Goal: Task Accomplishment & Management: Manage account settings

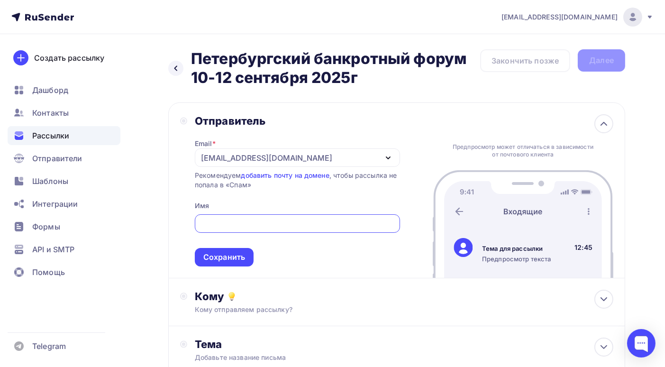
click at [239, 227] on input "text" at bounding box center [297, 223] width 194 height 11
type input "i"
click at [215, 225] on input "text" at bounding box center [297, 223] width 194 height 11
paste input "https://bankrotforumspb.ru/"
drag, startPoint x: 226, startPoint y: 224, endPoint x: 175, endPoint y: 206, distance: 53.8
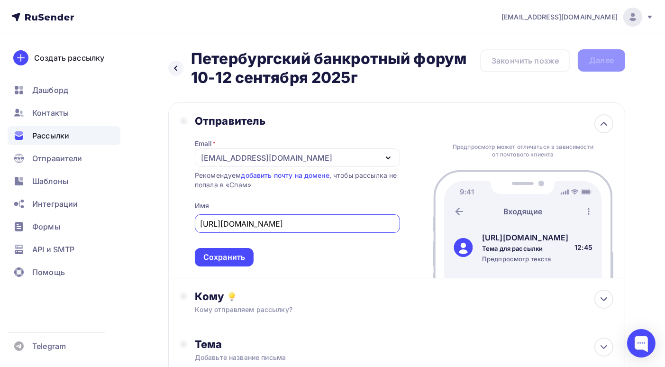
click at [171, 217] on div "Отправитель Email * info@bankrotforumspb.ru info@bankrotforumspb.ru Добавить от…" at bounding box center [396, 190] width 457 height 176
drag, startPoint x: 284, startPoint y: 222, endPoint x: 272, endPoint y: 222, distance: 11.4
click at [272, 222] on input "bankrotforumspb.ru/" at bounding box center [297, 223] width 194 height 11
type input "bankrotforumspb.ru"
click at [231, 256] on div "Сохранить" at bounding box center [224, 257] width 42 height 11
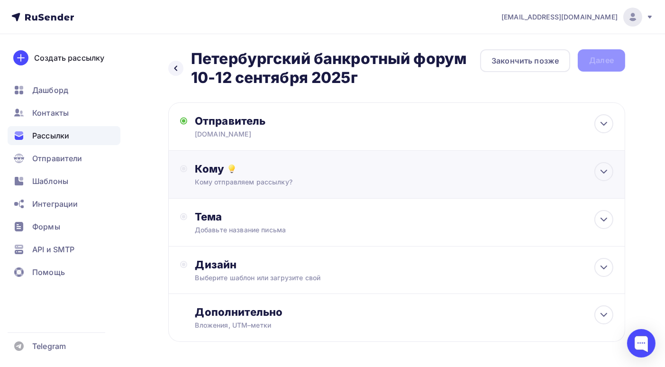
click at [305, 175] on div "Кому Кому отправляем рассылку? Списки получателей Выберите список Все списки id…" at bounding box center [404, 174] width 419 height 25
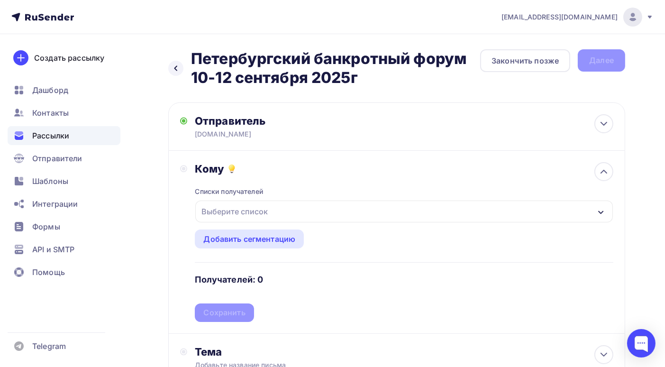
click at [593, 211] on div "Выберите список" at bounding box center [404, 212] width 418 height 22
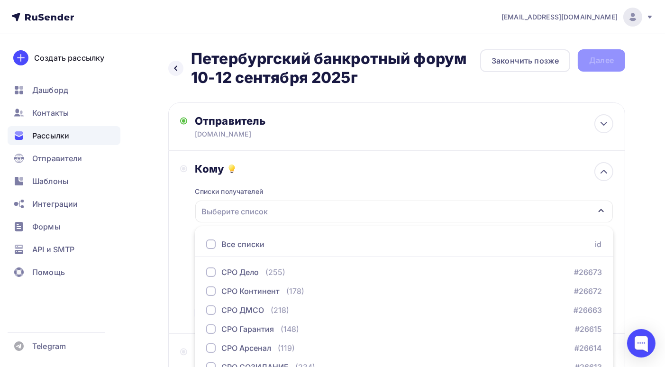
scroll to position [68, 0]
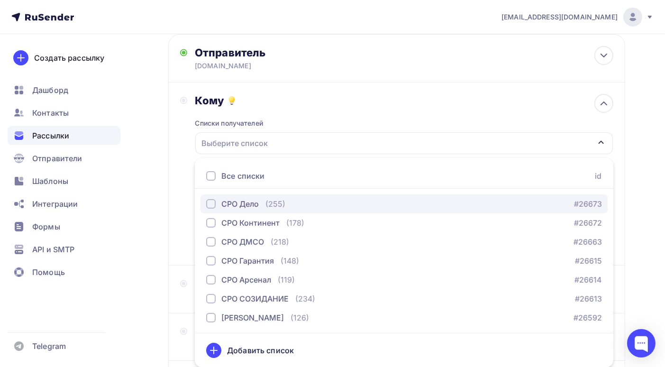
click at [212, 202] on div "button" at bounding box center [210, 203] width 9 height 9
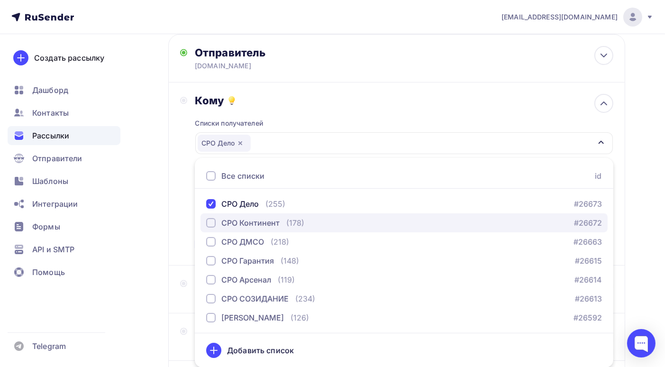
click at [208, 222] on div "button" at bounding box center [210, 222] width 9 height 9
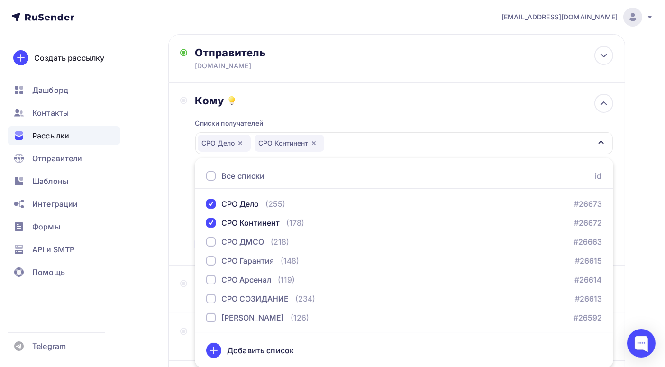
click at [650, 236] on div "Назад Петербургский банкротный форум 10-12 сентября 2025г Петербургский банкрот…" at bounding box center [332, 218] width 665 height 504
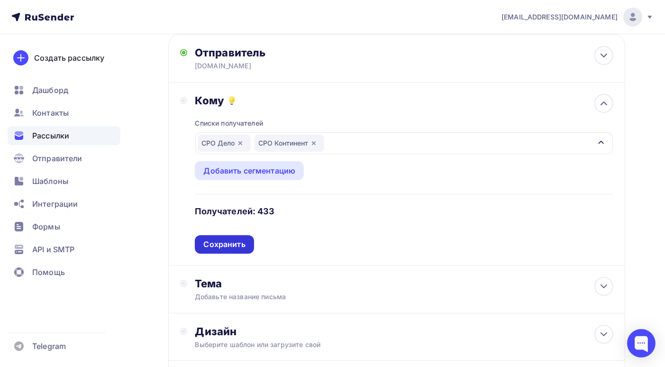
click at [221, 248] on div "Сохранить" at bounding box center [224, 244] width 42 height 11
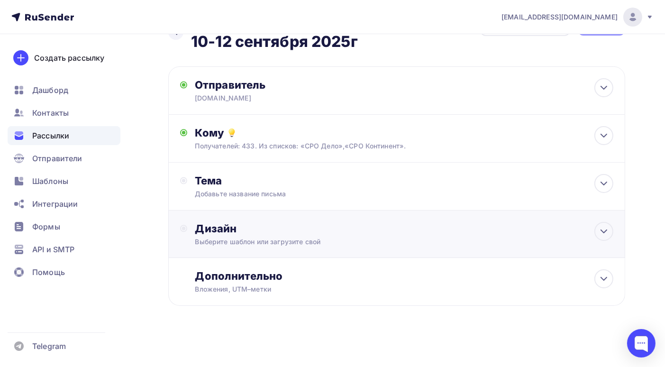
scroll to position [37, 0]
click at [253, 184] on div "Тема" at bounding box center [288, 180] width 187 height 13
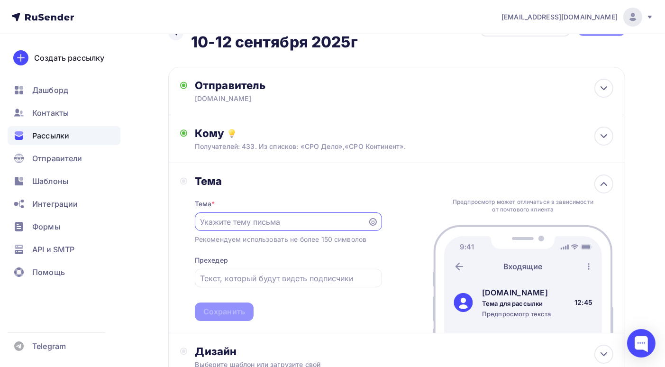
scroll to position [0, 0]
click at [242, 223] on input "text" at bounding box center [281, 221] width 162 height 11
type input "G"
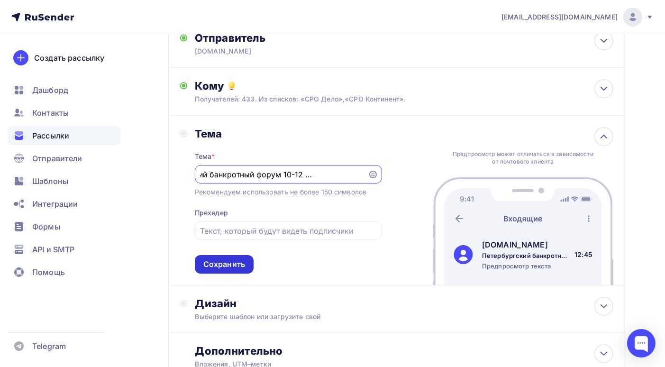
type input "Петербургский банкротный форум 10-12 сентября 2025г"
click at [225, 261] on div "Сохранить" at bounding box center [224, 264] width 42 height 11
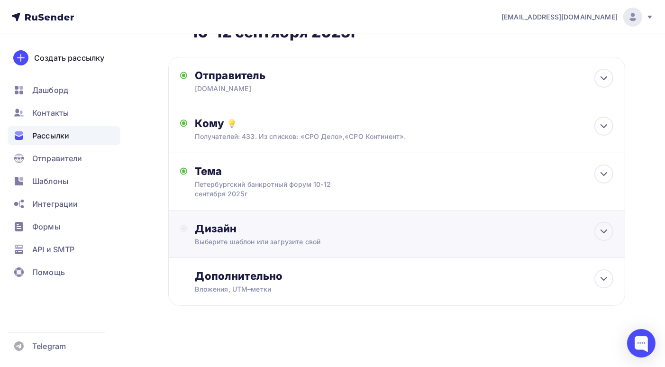
click at [287, 234] on div "Дизайн" at bounding box center [404, 228] width 419 height 13
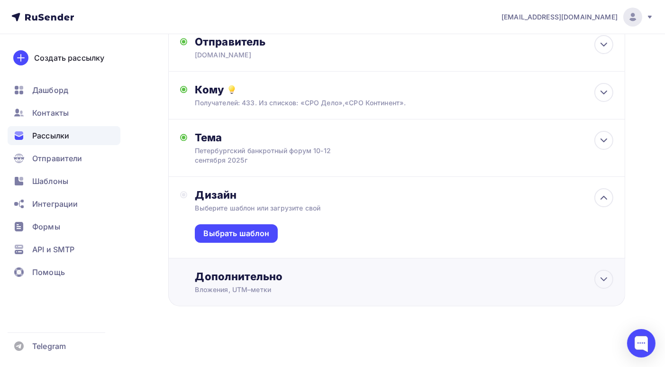
scroll to position [80, 0]
click at [231, 230] on div "Выбрать шаблон" at bounding box center [236, 233] width 66 height 11
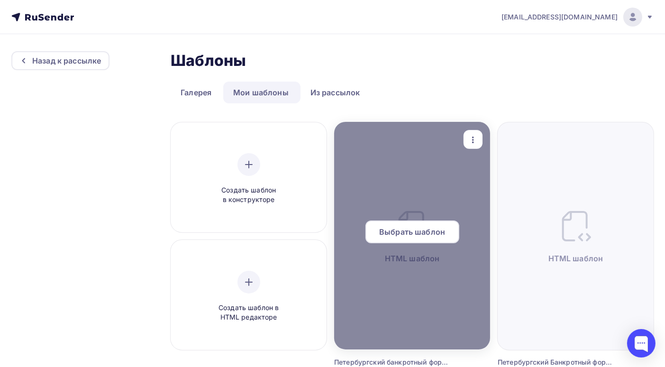
click at [418, 233] on span "Выбрать шаблон" at bounding box center [412, 231] width 66 height 11
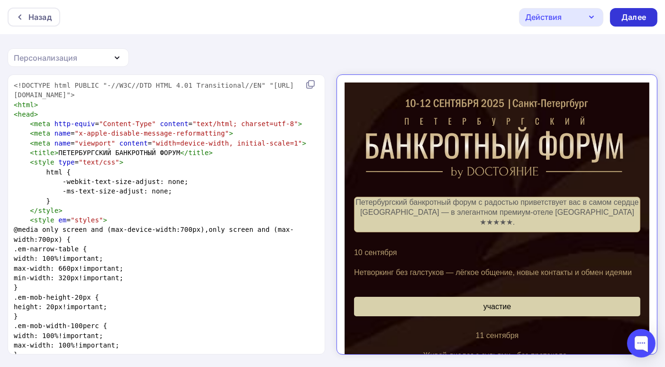
click at [642, 18] on div "Далее" at bounding box center [634, 17] width 25 height 11
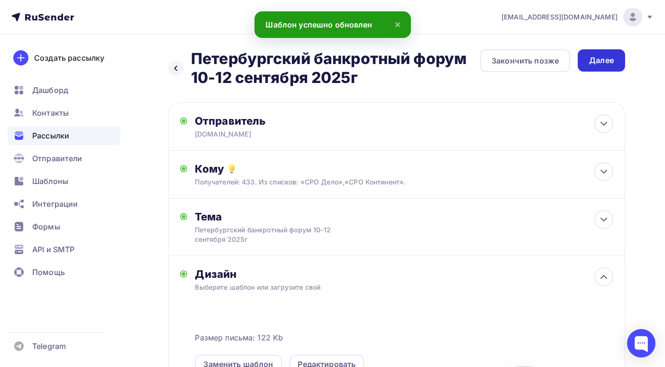
click at [609, 62] on div "Далее" at bounding box center [601, 60] width 25 height 11
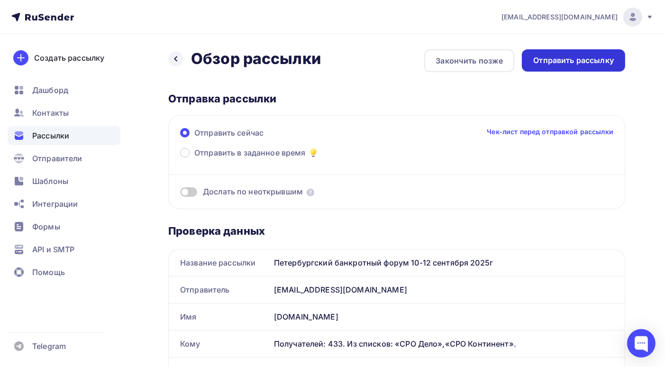
click at [586, 62] on div "Отправить рассылку" at bounding box center [573, 60] width 81 height 11
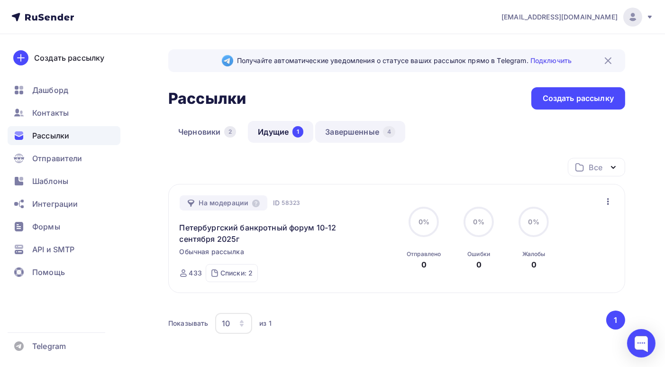
click at [361, 132] on link "Завершенные 4" at bounding box center [360, 132] width 90 height 22
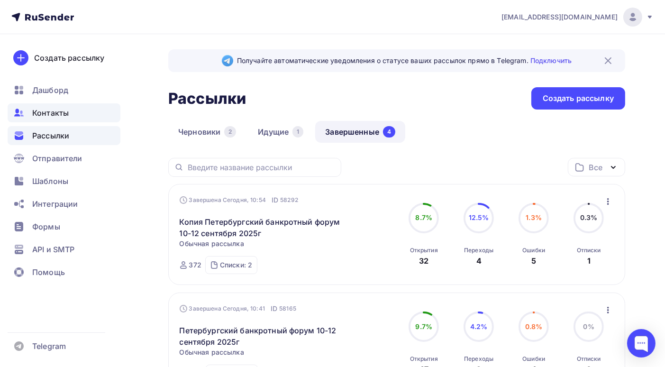
click at [60, 115] on span "Контакты" at bounding box center [50, 112] width 37 height 11
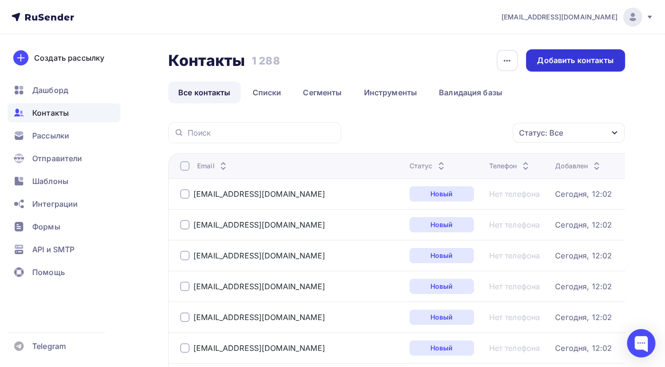
click at [566, 63] on div "Добавить контакты" at bounding box center [576, 60] width 76 height 11
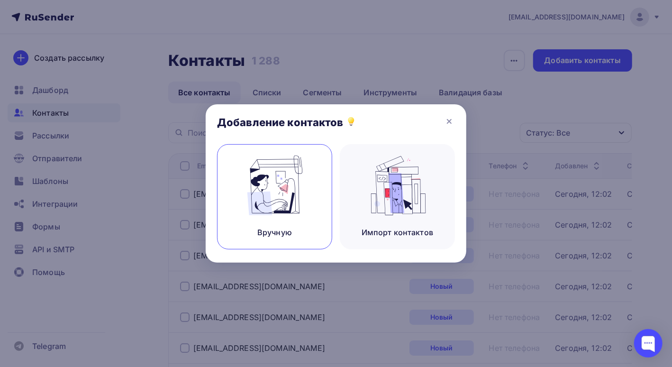
click at [269, 195] on img at bounding box center [275, 186] width 64 height 60
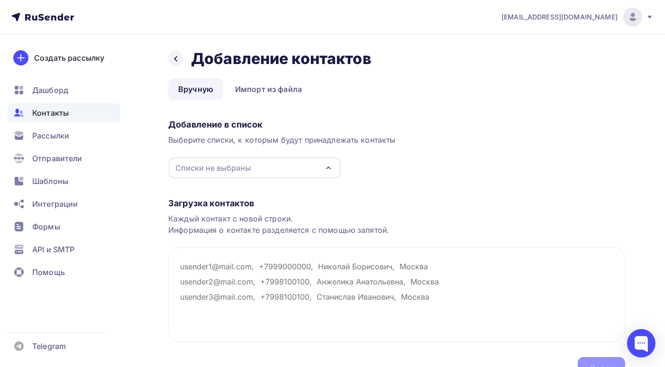
click at [328, 168] on icon "button" at bounding box center [328, 167] width 11 height 11
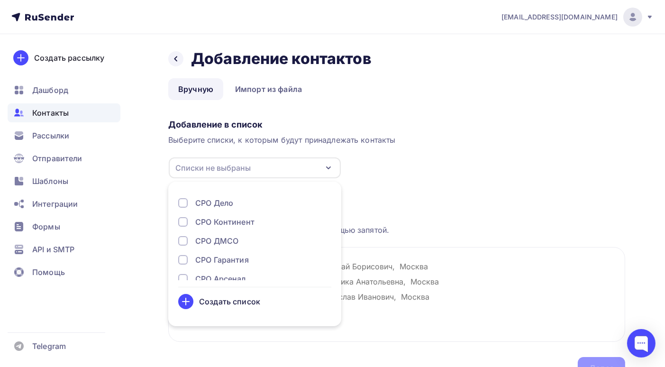
click at [259, 302] on div "Создать список" at bounding box center [229, 301] width 61 height 11
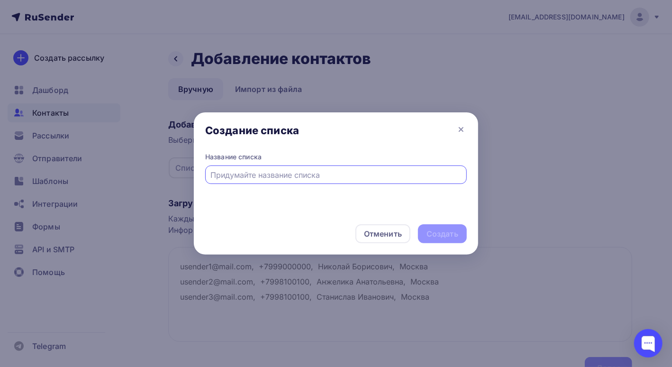
click at [255, 176] on input "text" at bounding box center [336, 174] width 251 height 11
type input "СРО Эгида"
click at [445, 233] on div "Создать" at bounding box center [443, 234] width 32 height 11
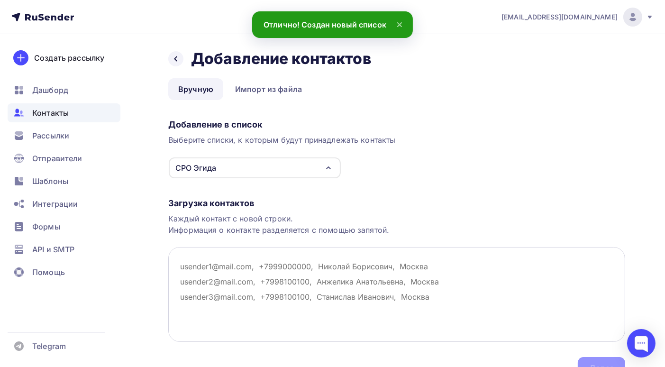
click at [180, 265] on textarea at bounding box center [396, 294] width 457 height 95
paste textarea "pnikitinskiy@gmail.com alex_yumanov@mail.ru gia198@yandex.ru sammit22222@mail.r…"
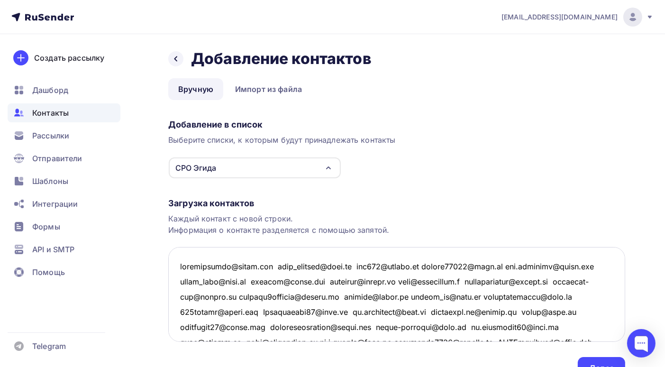
click at [269, 264] on textarea at bounding box center [396, 294] width 457 height 95
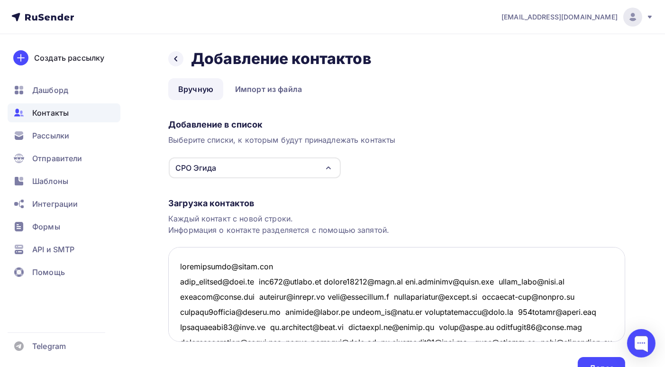
click at [267, 279] on textarea at bounding box center [396, 294] width 457 height 95
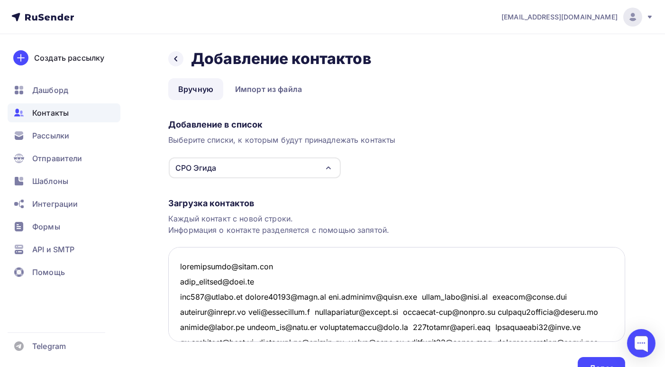
click at [248, 295] on textarea at bounding box center [396, 294] width 457 height 95
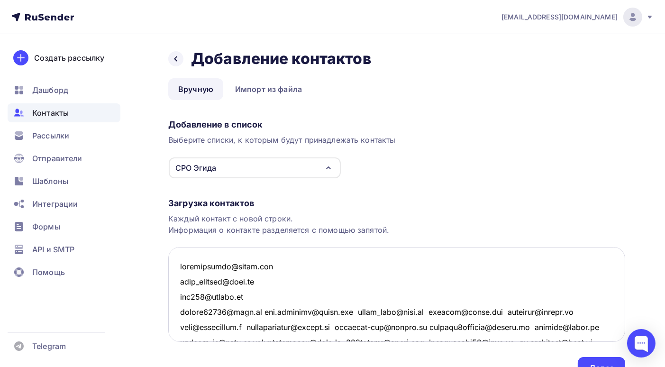
click at [263, 310] on textarea at bounding box center [396, 294] width 457 height 95
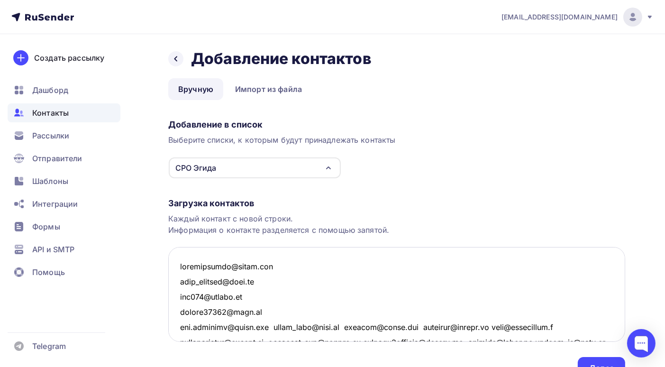
click at [267, 326] on textarea at bounding box center [396, 294] width 457 height 95
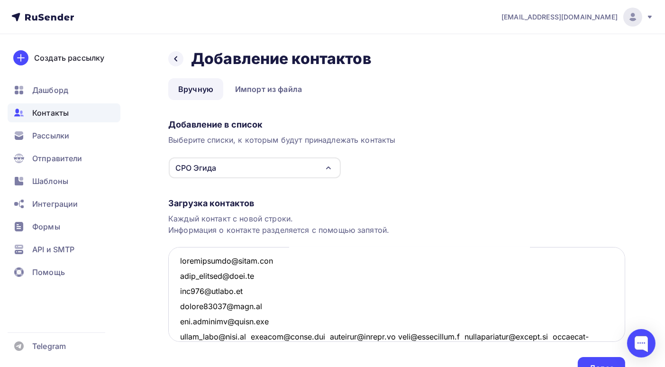
scroll to position [53, 0]
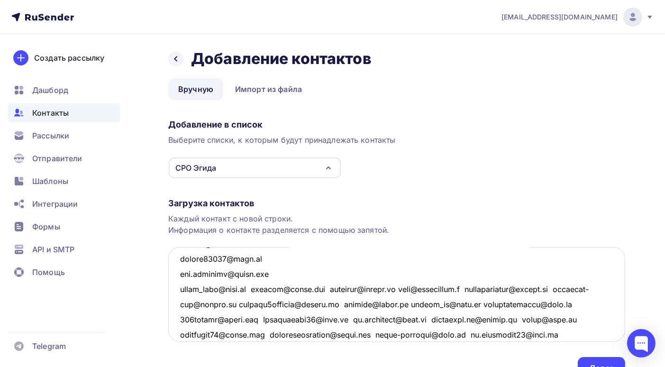
click at [243, 289] on textarea at bounding box center [396, 294] width 457 height 95
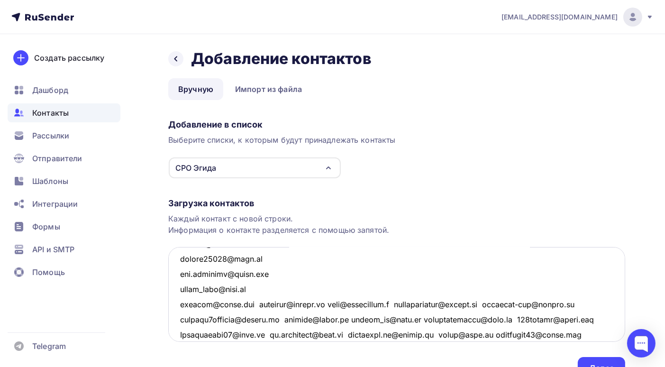
click at [255, 302] on textarea at bounding box center [396, 294] width 457 height 95
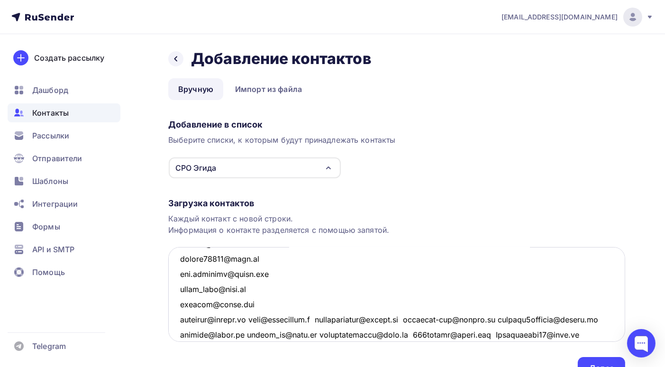
click at [253, 318] on textarea at bounding box center [396, 294] width 457 height 95
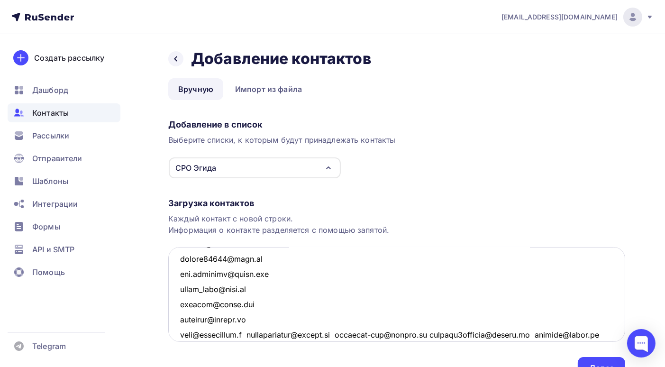
click at [244, 333] on textarea at bounding box center [396, 294] width 457 height 95
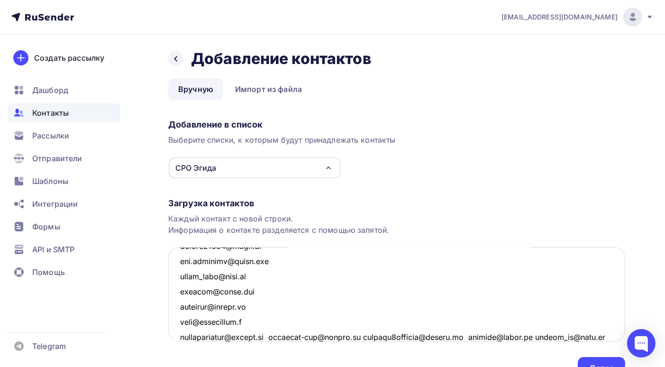
scroll to position [113, 0]
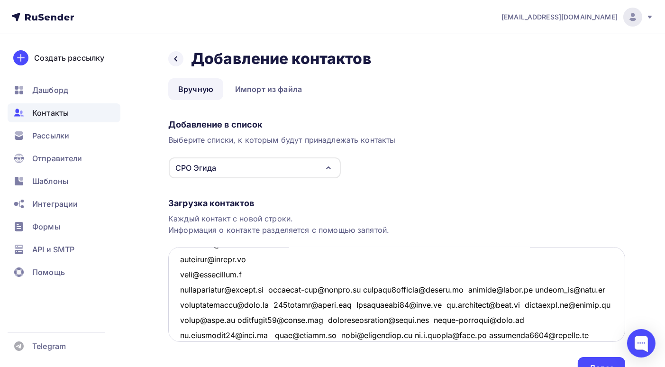
click at [280, 288] on textarea at bounding box center [396, 294] width 457 height 95
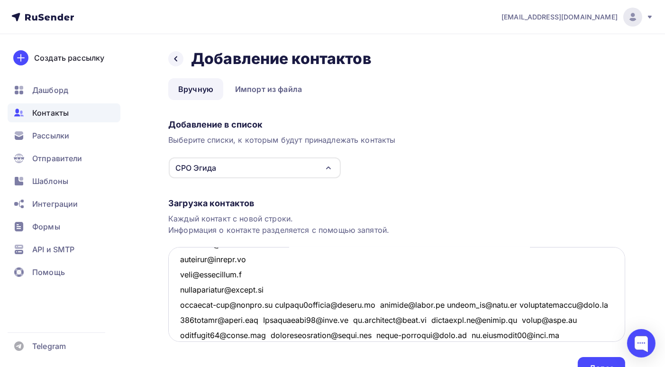
click at [272, 304] on textarea at bounding box center [396, 294] width 457 height 95
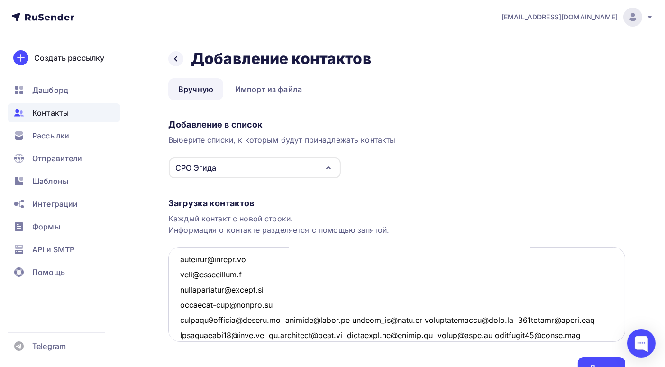
click at [289, 319] on textarea at bounding box center [396, 294] width 457 height 95
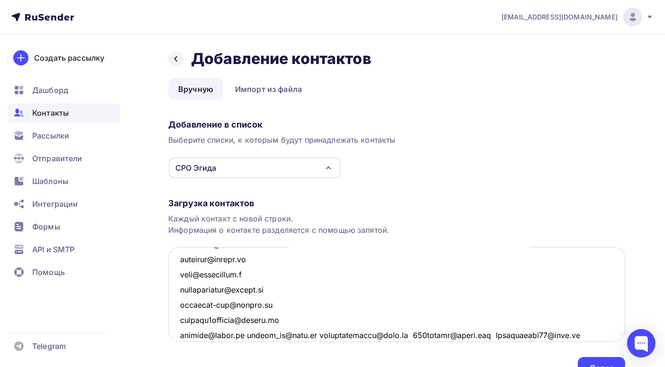
scroll to position [161, 0]
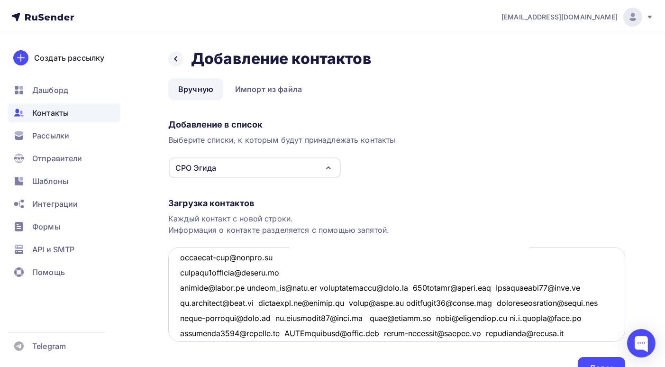
click at [248, 285] on textarea at bounding box center [396, 294] width 457 height 95
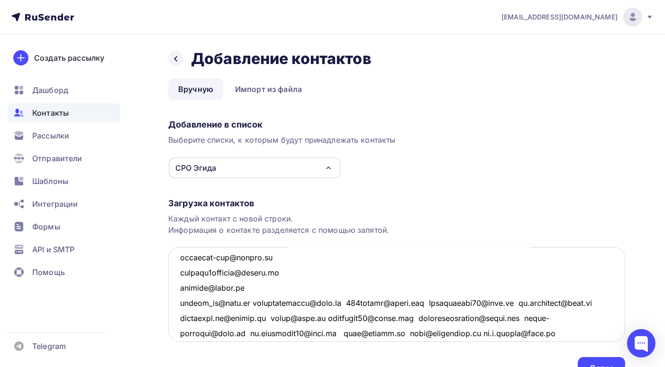
click at [246, 302] on textarea at bounding box center [396, 294] width 457 height 95
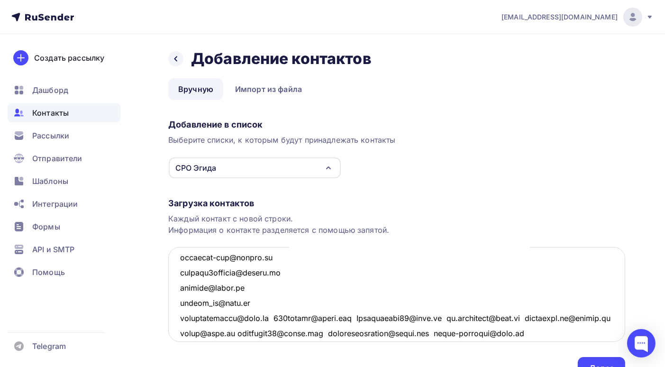
click at [267, 316] on textarea at bounding box center [396, 294] width 457 height 95
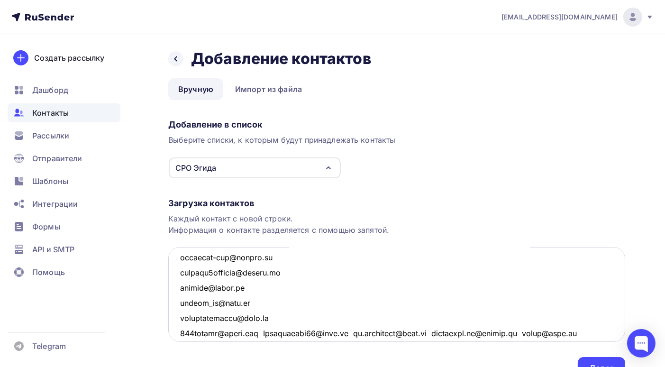
click at [267, 330] on textarea at bounding box center [396, 294] width 457 height 95
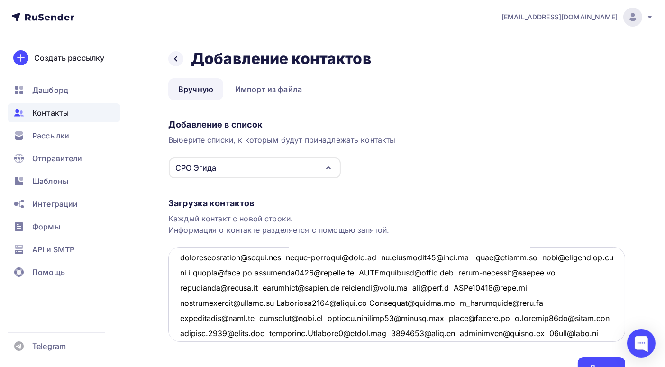
scroll to position [220, 0]
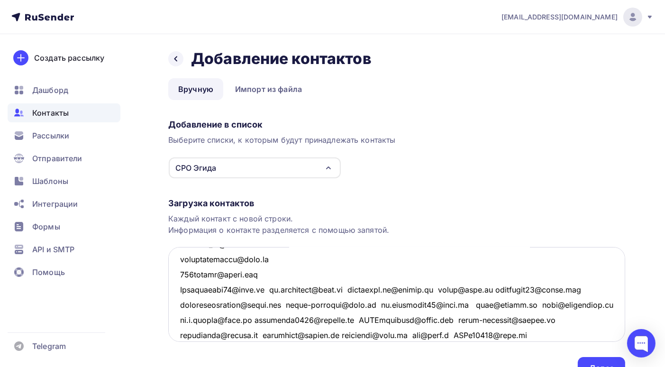
click at [267, 288] on textarea at bounding box center [396, 294] width 457 height 95
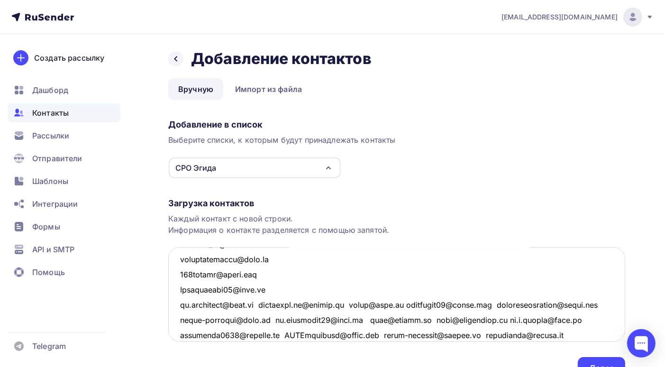
click at [263, 303] on textarea at bounding box center [396, 294] width 457 height 95
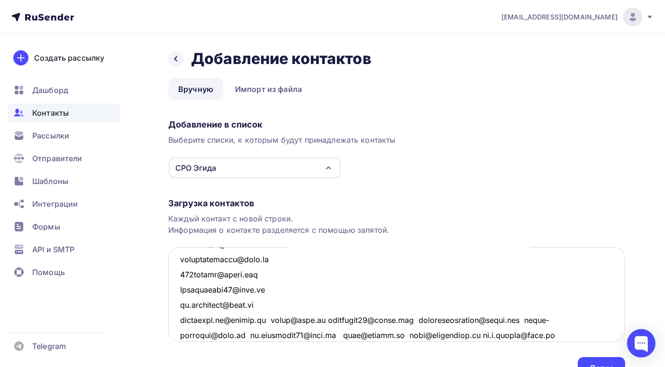
click at [275, 317] on textarea at bounding box center [396, 294] width 457 height 95
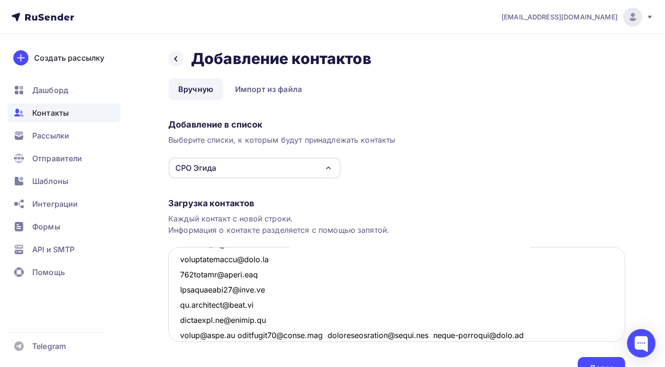
scroll to position [267, 0]
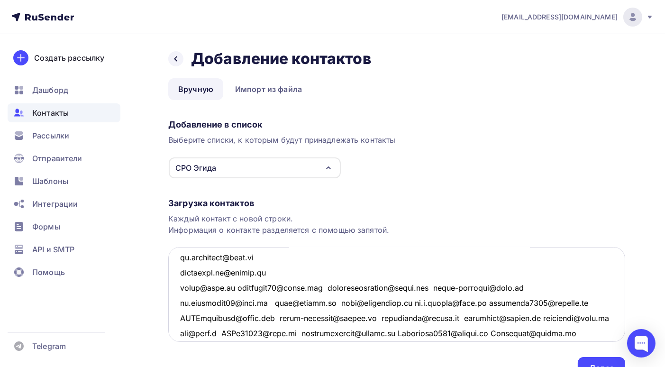
click at [235, 285] on textarea at bounding box center [396, 294] width 457 height 95
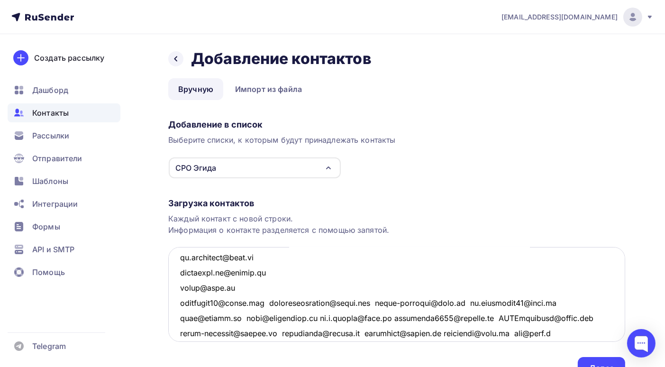
click at [265, 302] on textarea at bounding box center [396, 294] width 457 height 95
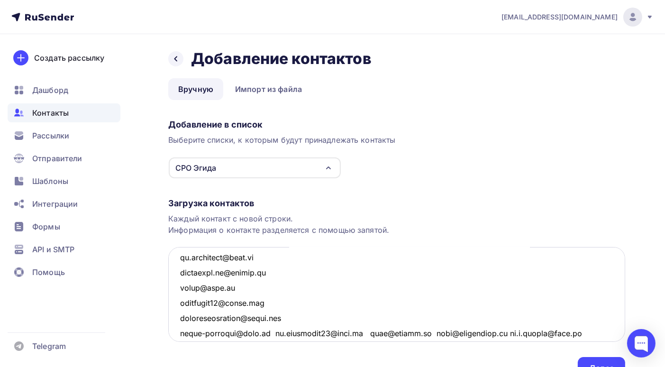
click at [289, 317] on textarea at bounding box center [396, 294] width 457 height 95
click at [270, 331] on textarea at bounding box center [396, 294] width 457 height 95
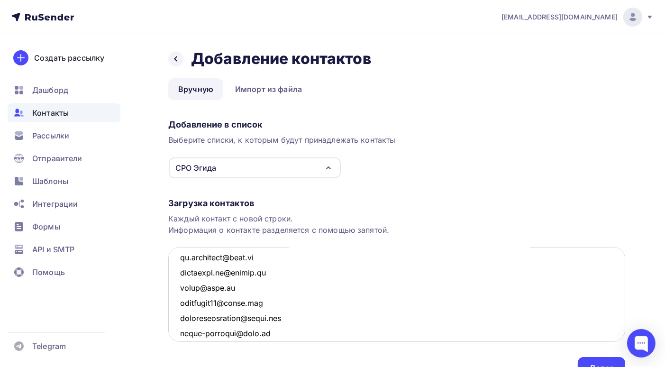
scroll to position [278, 0]
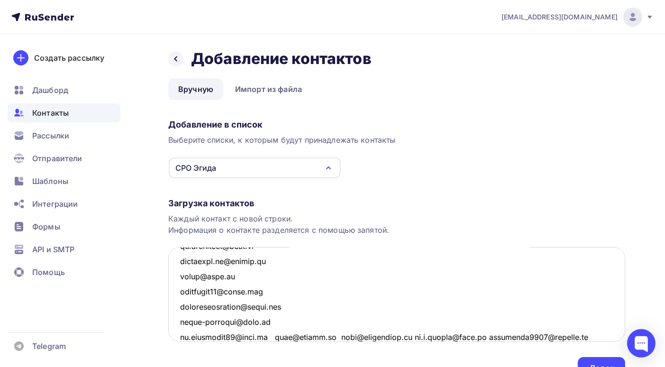
click at [275, 335] on textarea at bounding box center [396, 294] width 457 height 95
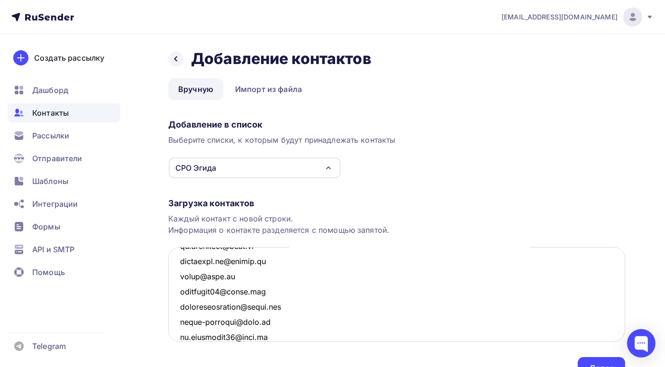
scroll to position [294, 0]
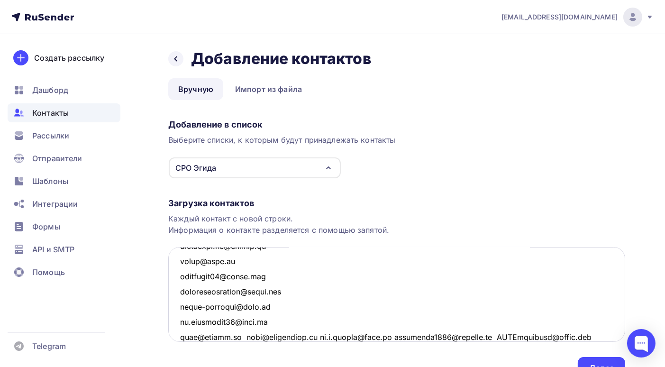
click at [235, 335] on textarea at bounding box center [396, 294] width 457 height 95
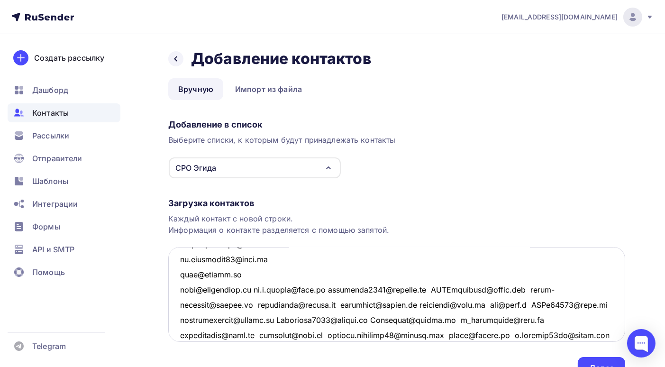
scroll to position [404, 0]
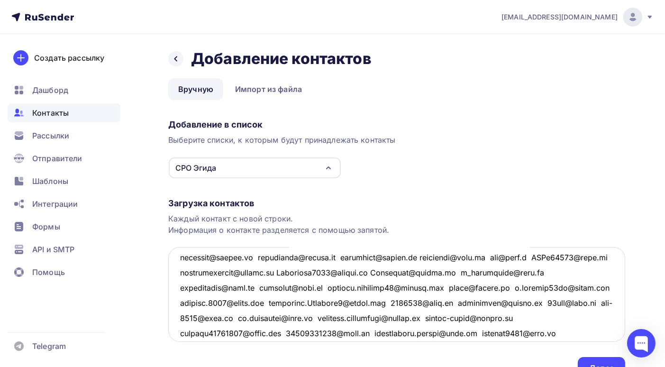
click at [260, 255] on textarea at bounding box center [396, 294] width 457 height 95
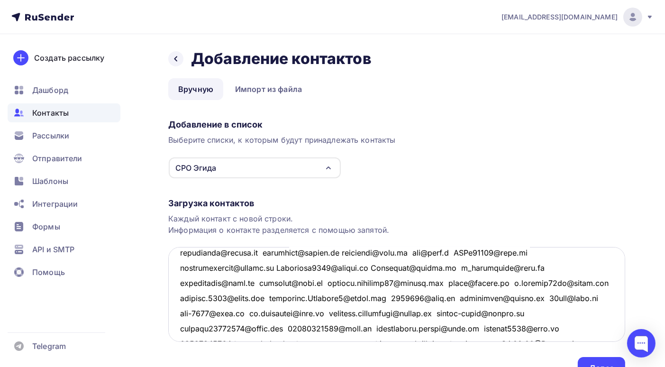
scroll to position [376, 0]
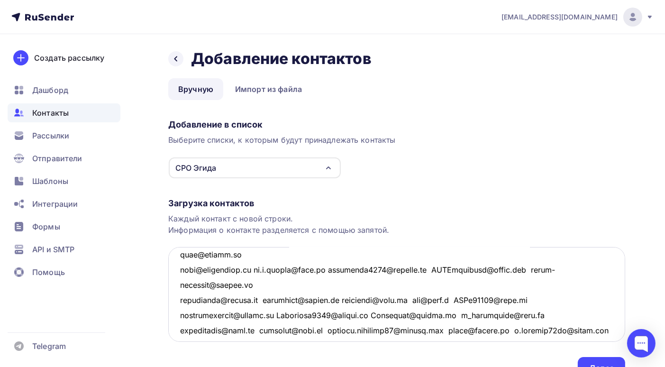
click at [256, 269] on textarea at bounding box center [396, 294] width 457 height 95
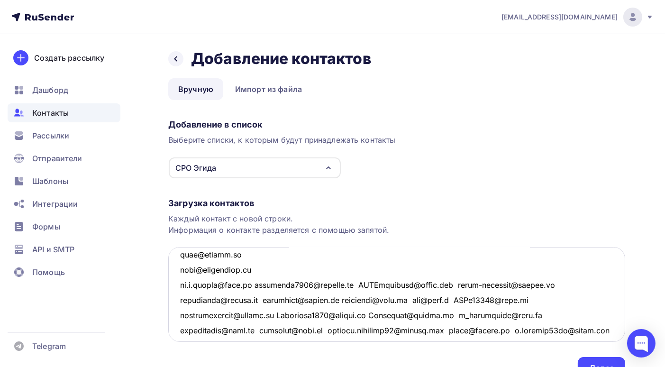
click at [253, 284] on textarea at bounding box center [396, 294] width 457 height 95
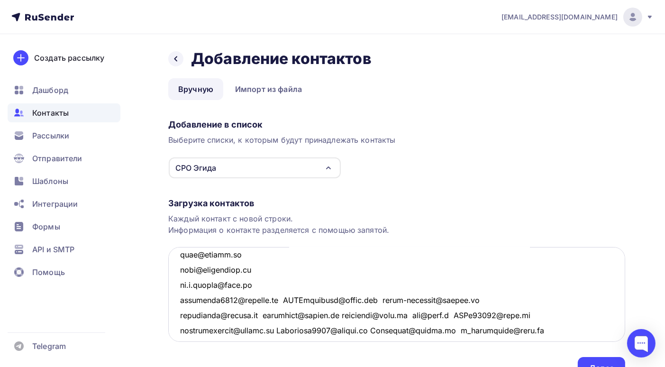
click at [285, 298] on textarea at bounding box center [396, 294] width 457 height 95
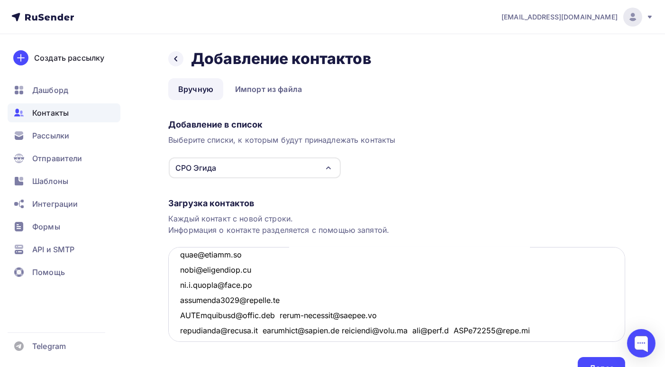
click at [280, 313] on textarea at bounding box center [396, 294] width 457 height 95
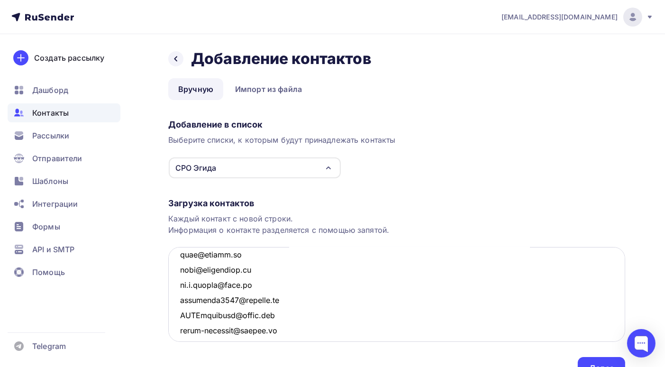
scroll to position [423, 0]
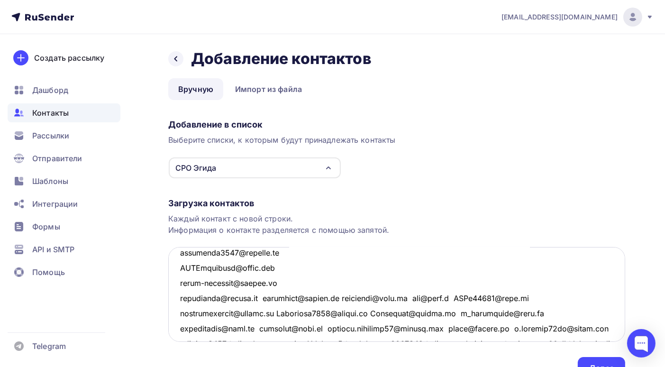
click at [267, 297] on textarea at bounding box center [396, 294] width 457 height 95
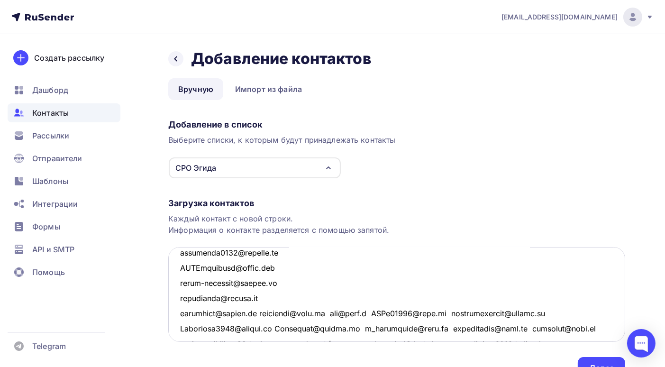
click at [262, 311] on textarea at bounding box center [396, 294] width 457 height 95
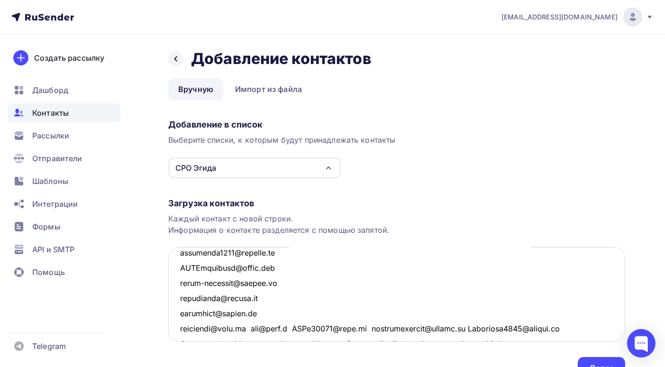
click at [252, 327] on textarea at bounding box center [396, 294] width 457 height 95
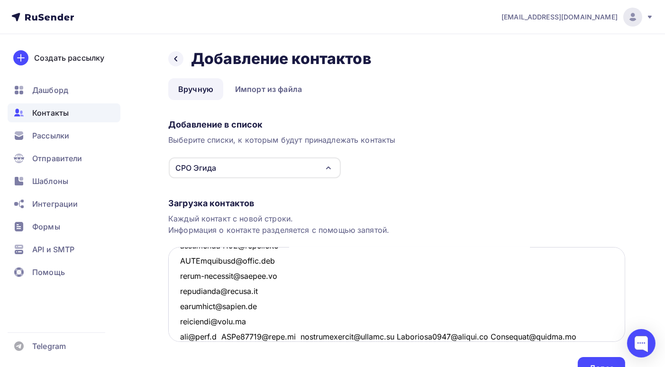
click at [225, 335] on textarea at bounding box center [396, 294] width 457 height 95
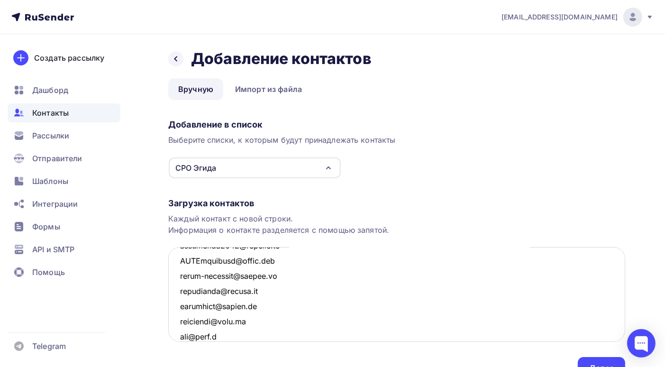
scroll to position [445, 0]
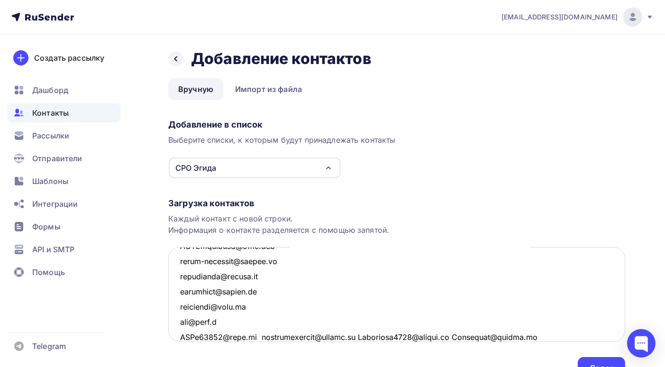
click at [253, 337] on textarea at bounding box center [396, 294] width 457 height 95
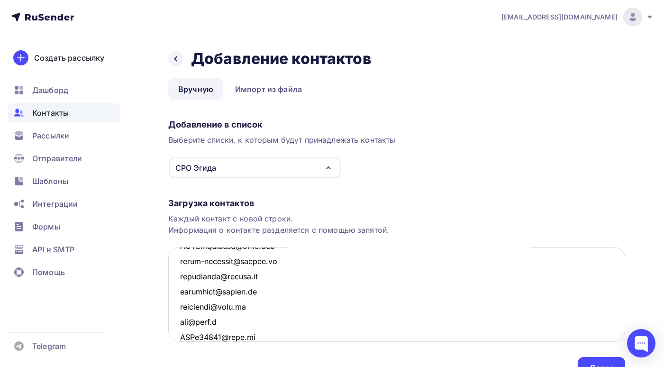
scroll to position [461, 0]
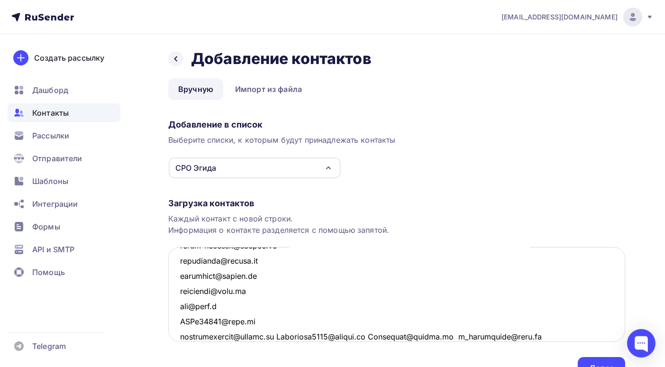
click at [285, 336] on textarea at bounding box center [396, 294] width 457 height 95
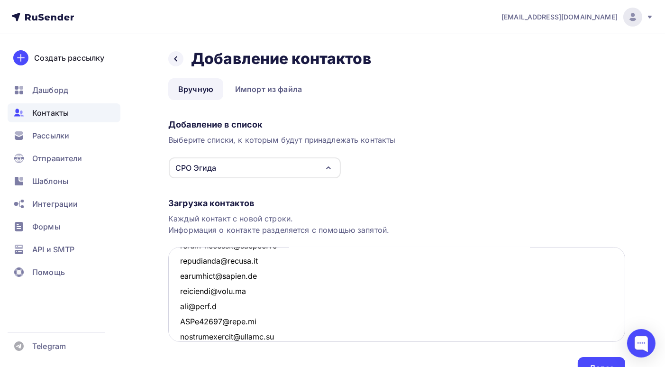
scroll to position [476, 0]
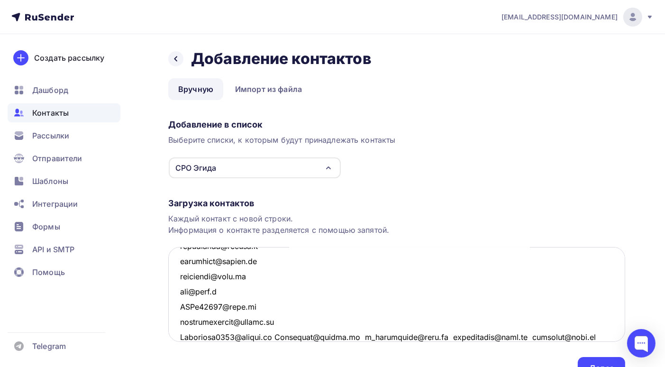
click at [276, 334] on textarea at bounding box center [396, 294] width 457 height 95
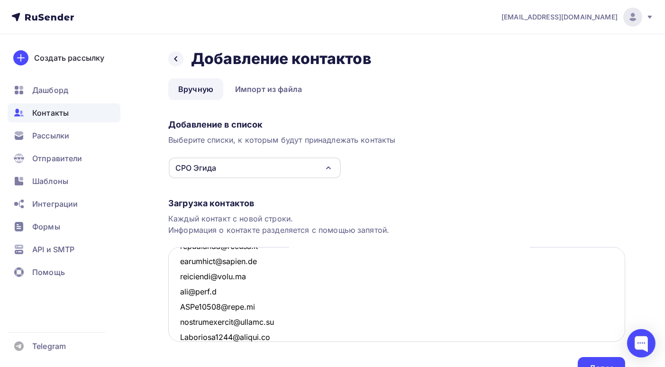
scroll to position [491, 0]
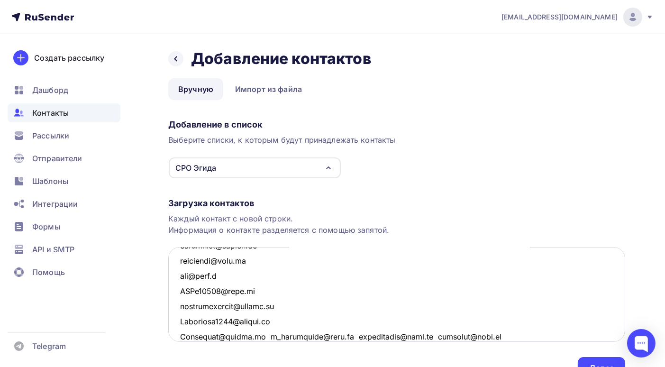
click at [263, 336] on textarea at bounding box center [396, 294] width 457 height 95
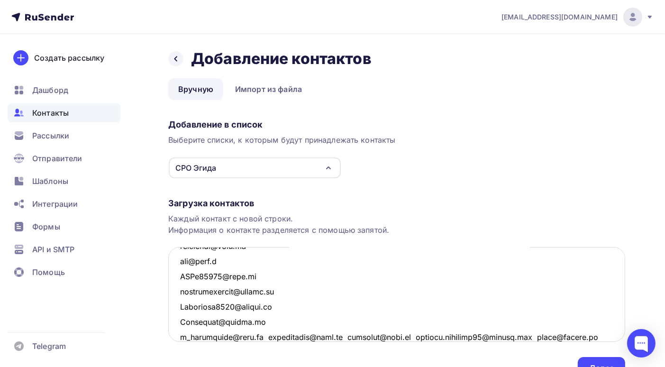
click at [264, 337] on textarea at bounding box center [396, 294] width 457 height 95
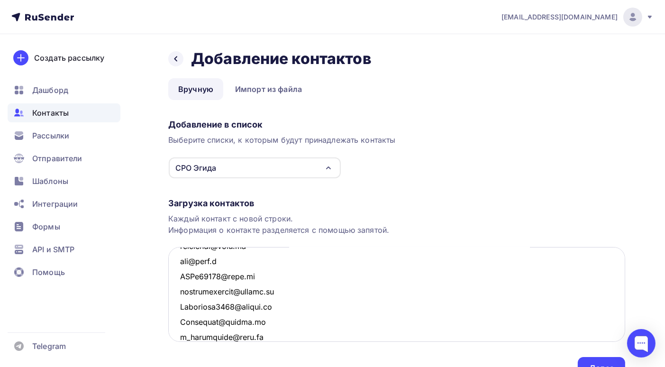
scroll to position [522, 0]
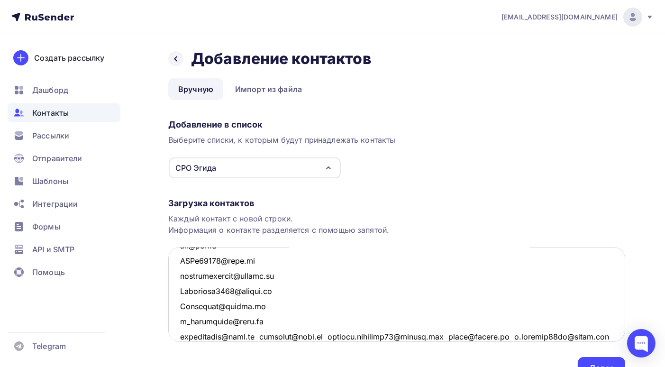
click at [258, 337] on textarea at bounding box center [396, 294] width 457 height 95
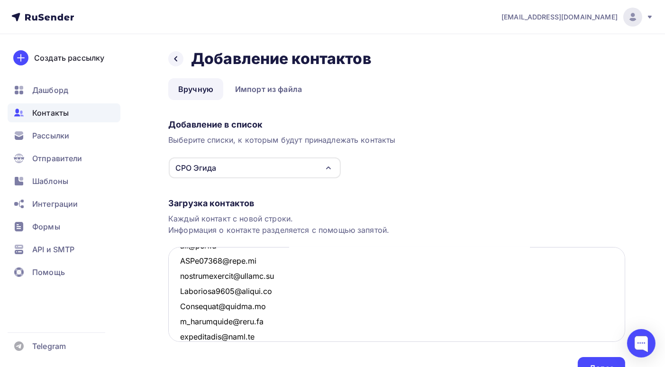
scroll to position [536, 0]
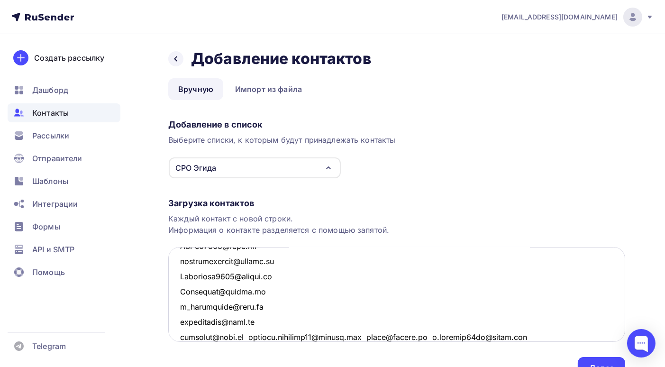
click at [248, 334] on textarea at bounding box center [396, 294] width 457 height 95
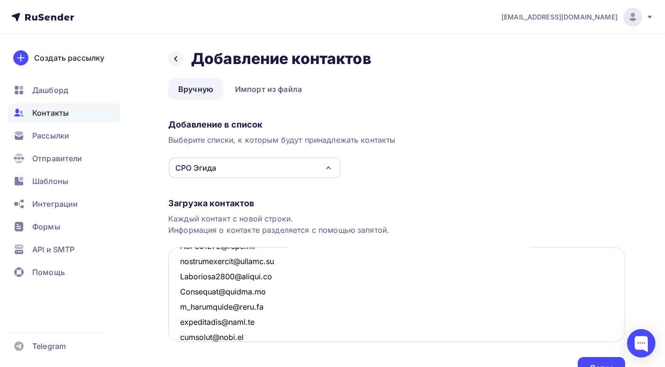
scroll to position [551, 0]
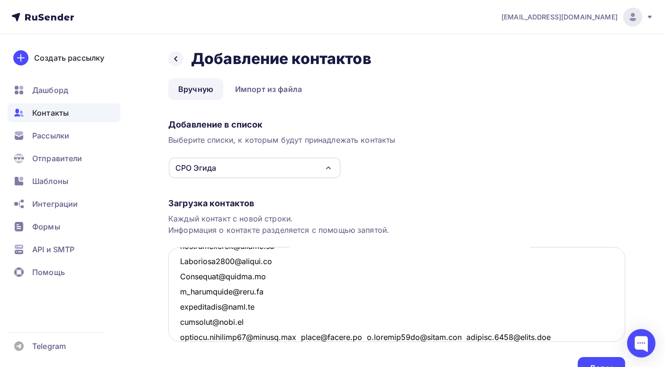
click at [311, 336] on textarea at bounding box center [396, 294] width 457 height 95
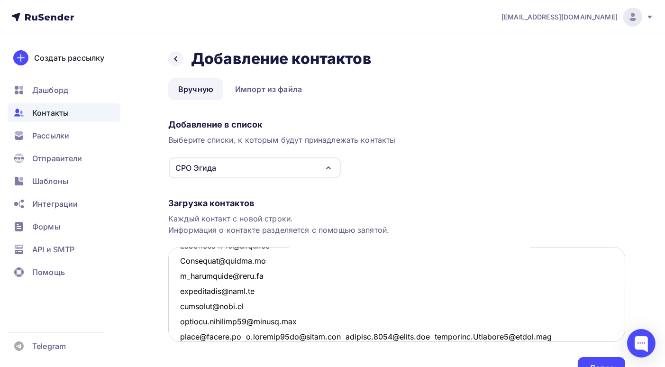
click at [243, 336] on textarea at bounding box center [396, 294] width 457 height 95
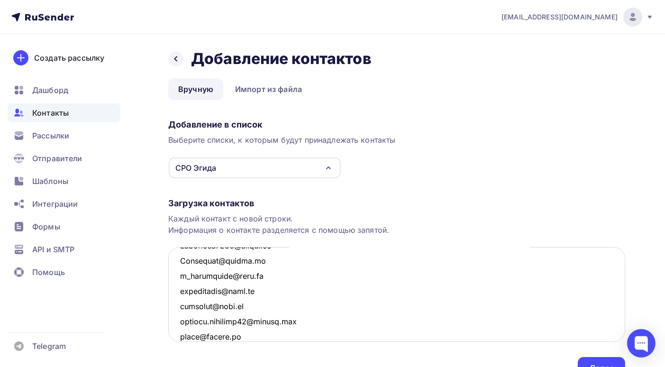
scroll to position [582, 0]
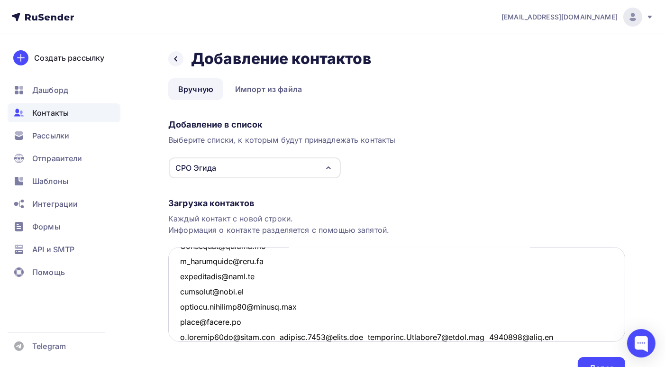
click at [282, 335] on textarea at bounding box center [396, 294] width 457 height 95
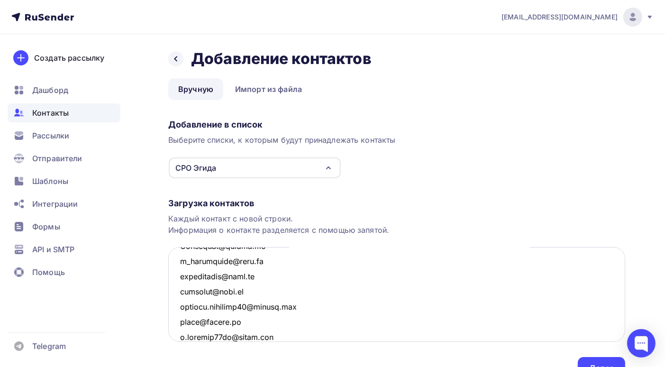
scroll to position [597, 0]
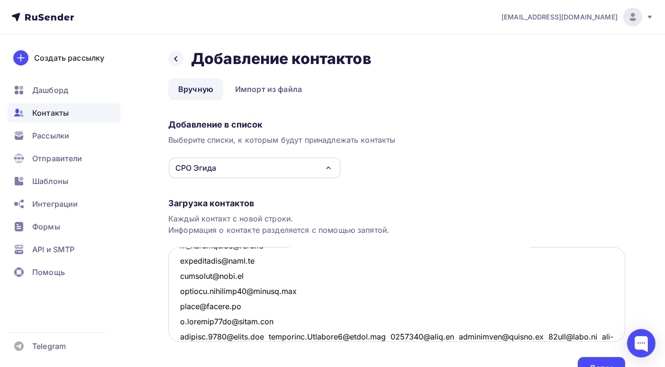
click at [278, 334] on textarea at bounding box center [396, 294] width 457 height 95
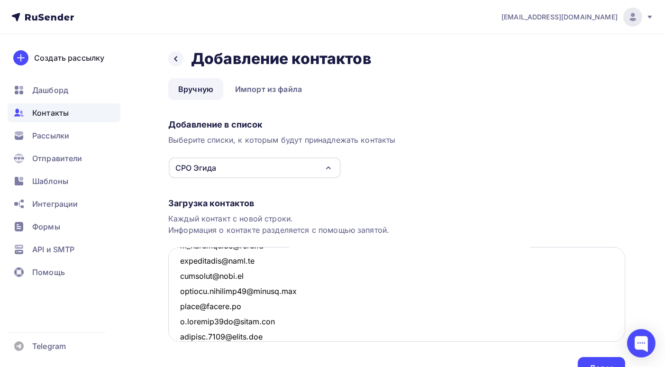
scroll to position [612, 0]
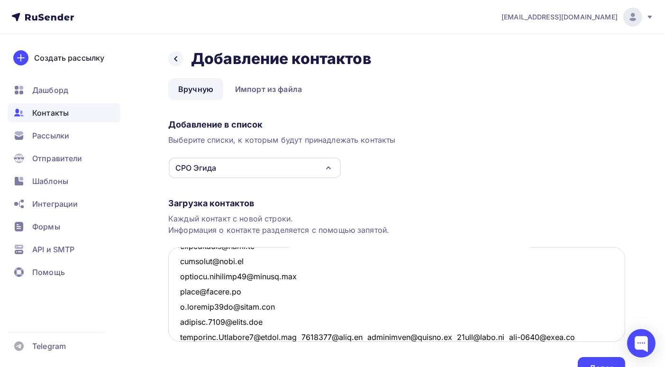
click at [298, 337] on textarea at bounding box center [396, 294] width 457 height 95
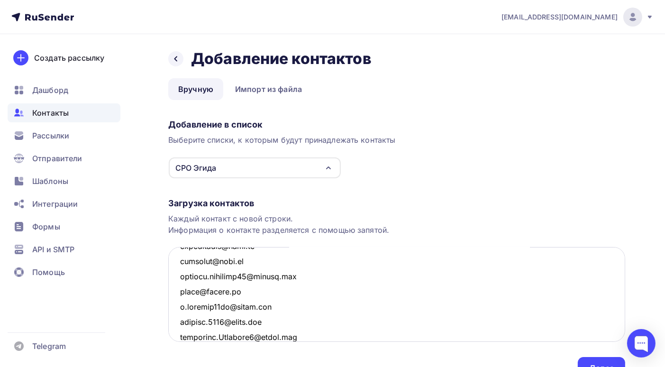
scroll to position [628, 0]
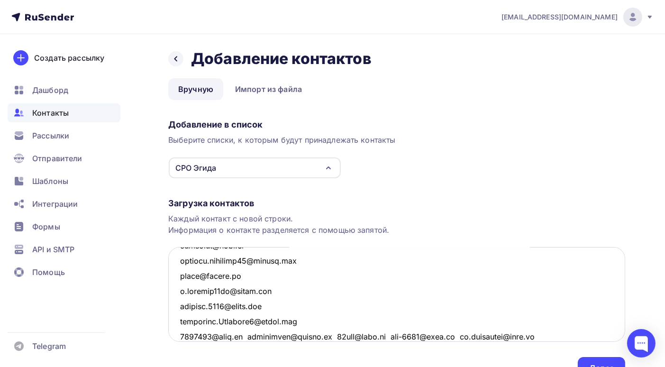
click at [249, 335] on textarea at bounding box center [396, 294] width 457 height 95
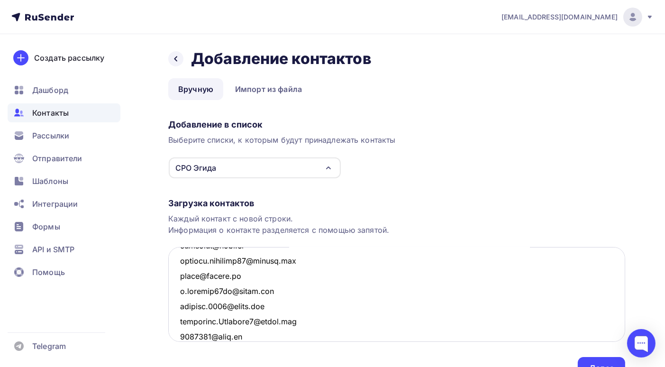
scroll to position [643, 0]
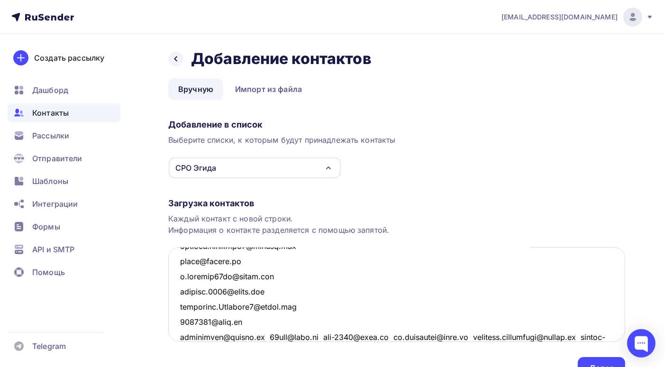
click at [264, 334] on textarea at bounding box center [396, 294] width 457 height 95
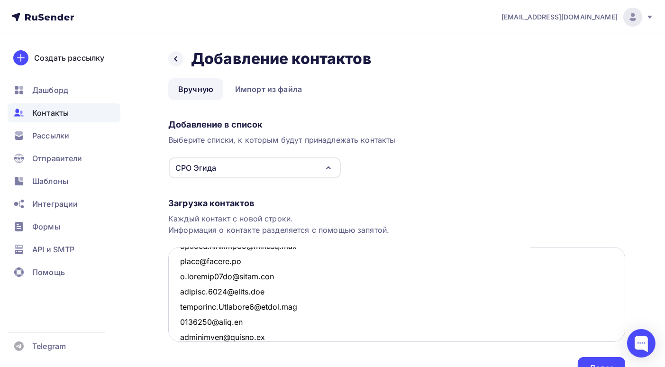
scroll to position [658, 0]
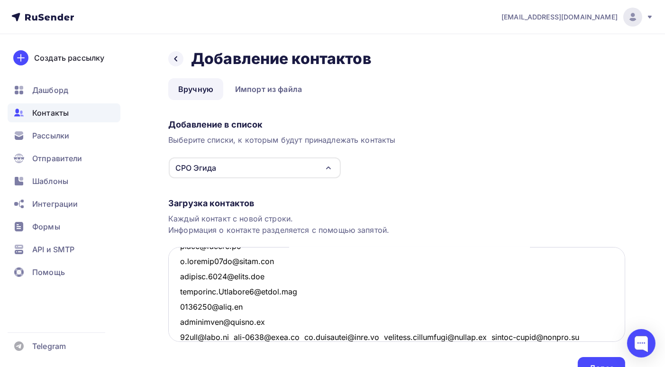
click at [240, 334] on textarea at bounding box center [396, 294] width 457 height 95
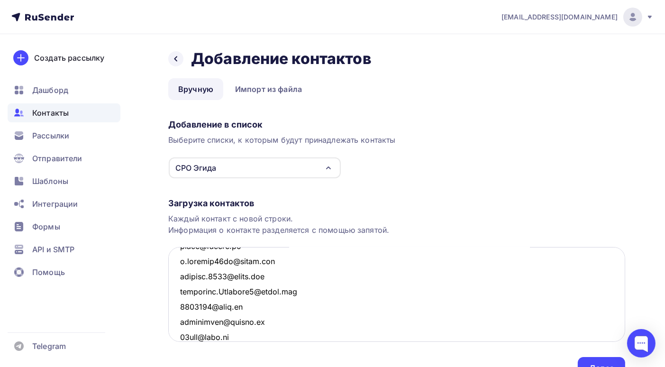
scroll to position [673, 0]
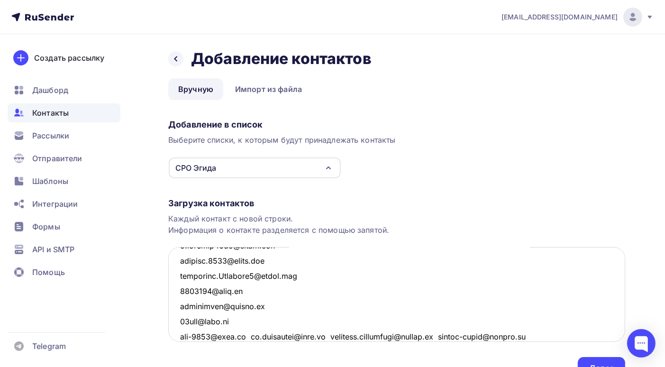
click at [253, 335] on textarea at bounding box center [396, 294] width 457 height 95
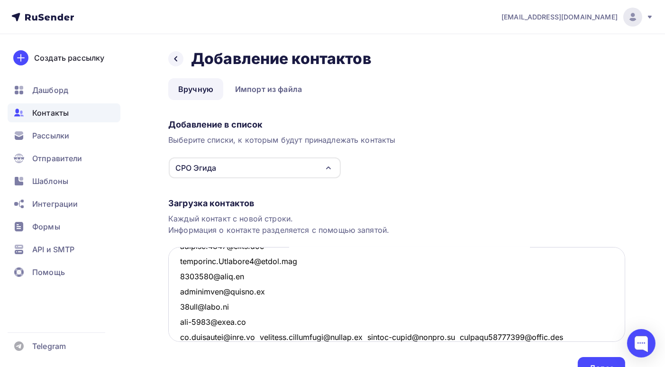
click at [263, 336] on textarea at bounding box center [396, 294] width 457 height 95
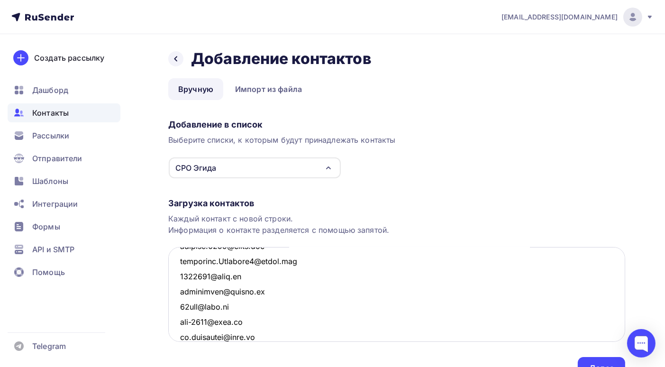
scroll to position [704, 0]
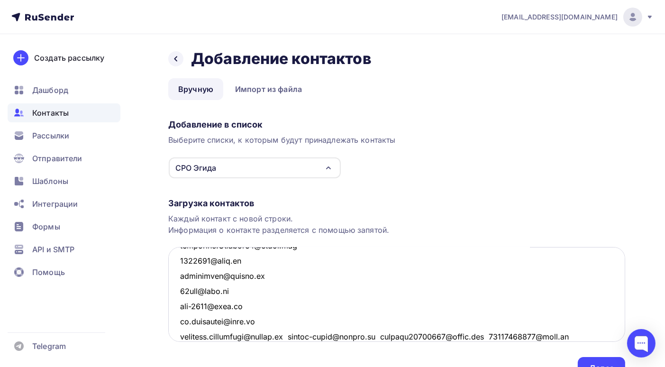
click at [293, 334] on textarea at bounding box center [396, 294] width 457 height 95
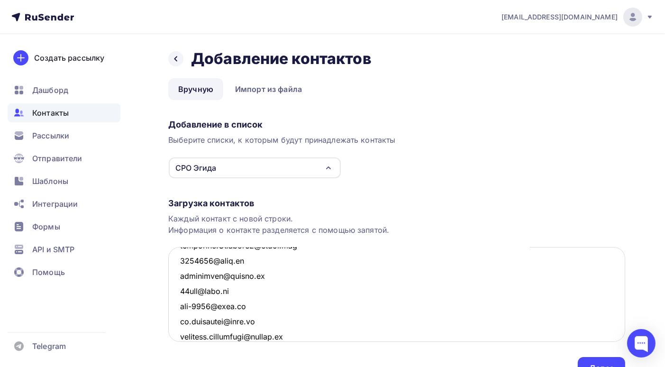
scroll to position [718, 0]
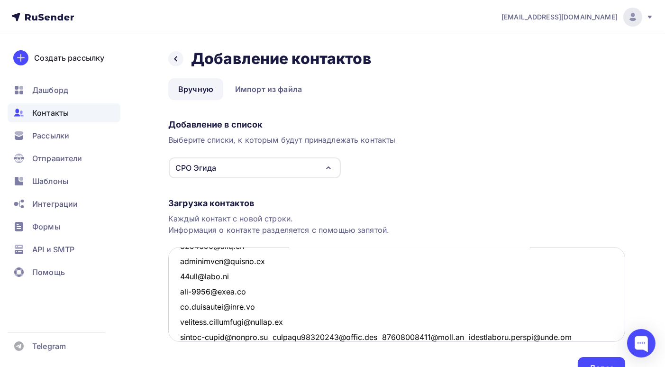
click at [272, 336] on textarea at bounding box center [396, 294] width 457 height 95
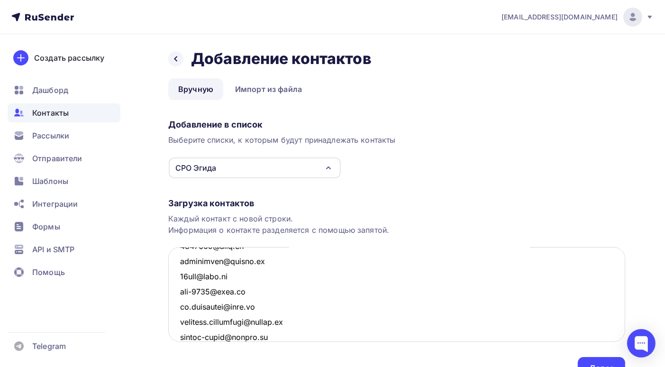
scroll to position [734, 0]
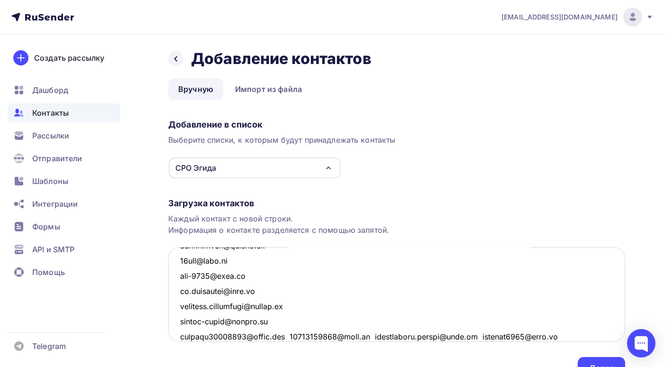
click at [292, 334] on textarea at bounding box center [396, 294] width 457 height 95
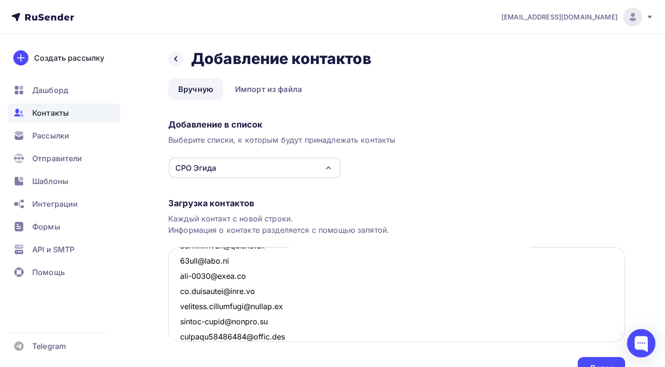
scroll to position [749, 0]
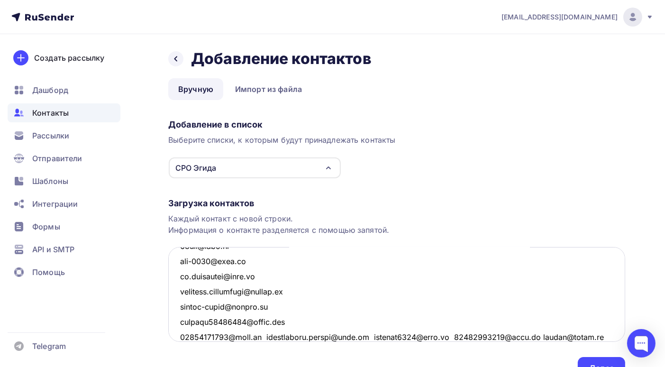
click at [267, 336] on textarea at bounding box center [396, 294] width 457 height 95
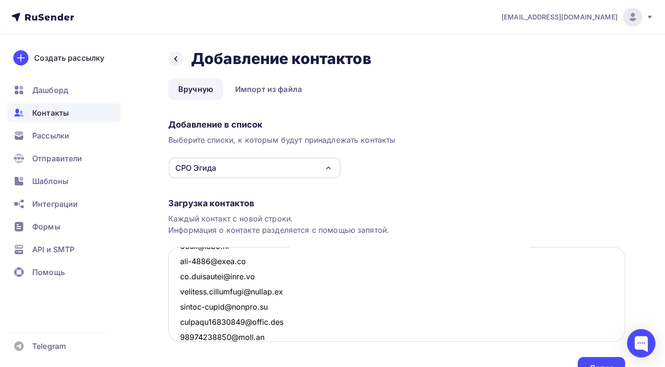
scroll to position [764, 0]
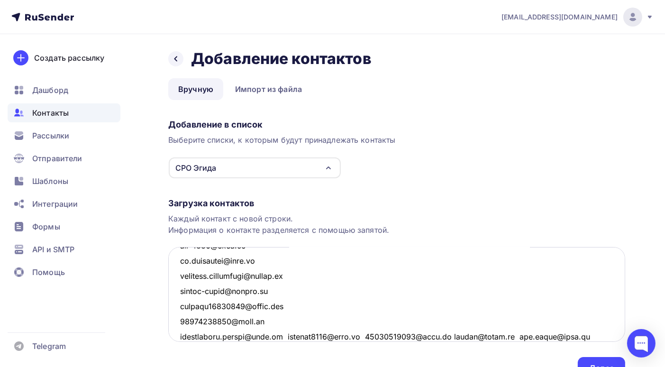
click at [283, 336] on textarea at bounding box center [396, 294] width 457 height 95
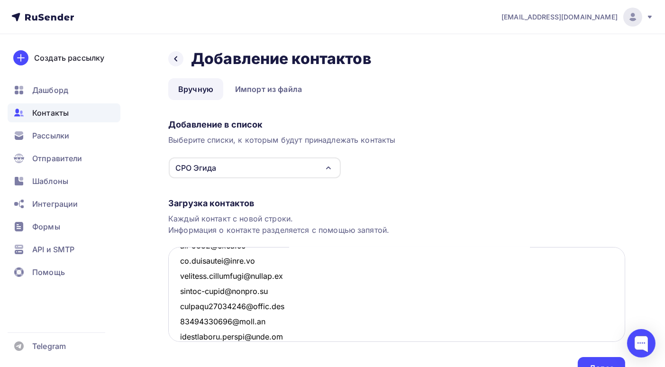
scroll to position [779, 0]
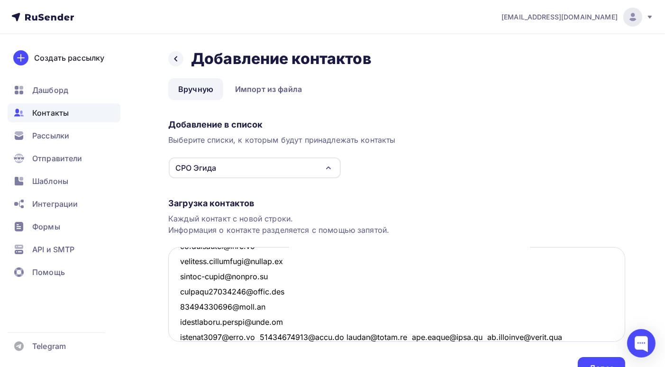
click at [257, 335] on textarea at bounding box center [396, 294] width 457 height 95
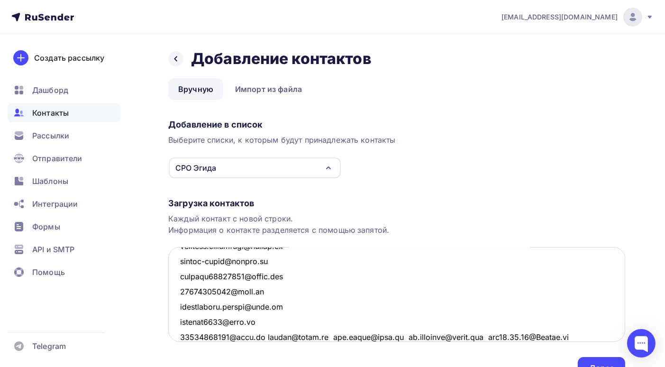
click at [264, 337] on textarea at bounding box center [396, 294] width 457 height 95
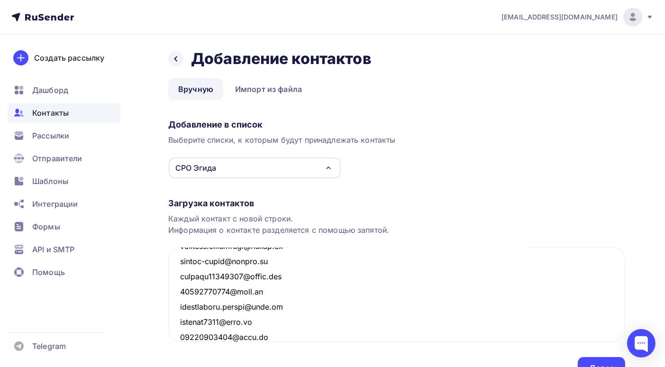
scroll to position [810, 0]
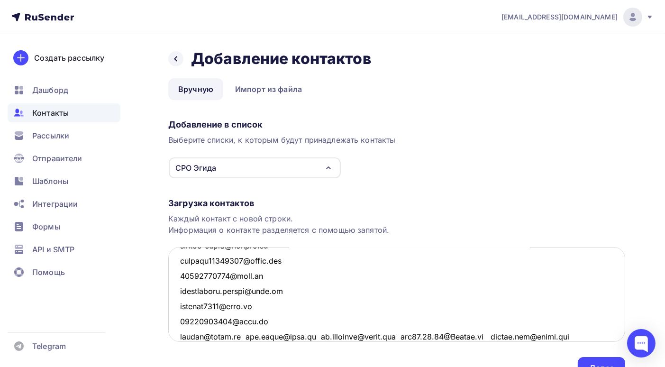
click at [244, 335] on textarea at bounding box center [396, 294] width 457 height 95
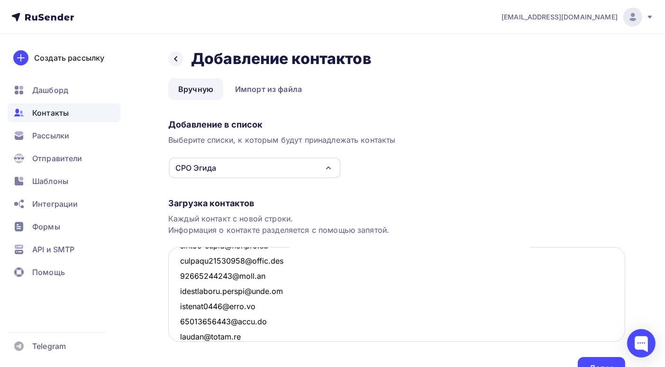
scroll to position [825, 0]
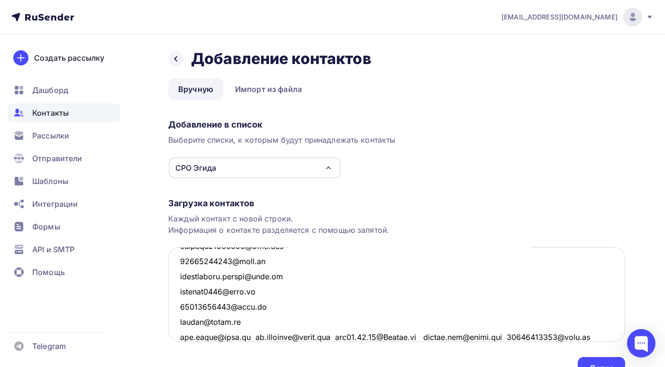
click at [251, 335] on textarea at bounding box center [396, 294] width 457 height 95
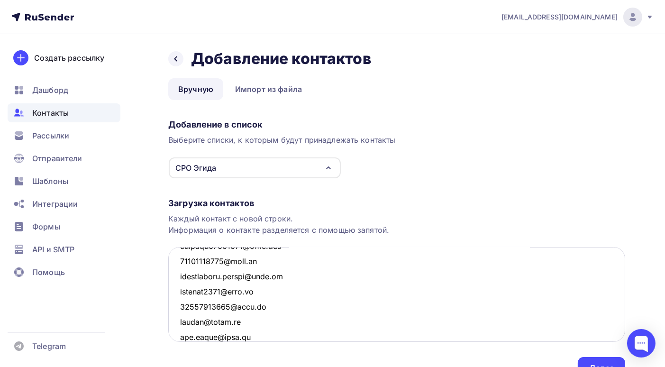
scroll to position [840, 0]
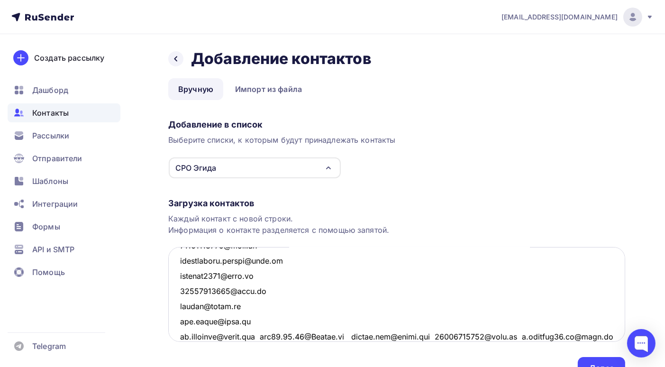
click at [275, 336] on textarea at bounding box center [396, 294] width 457 height 95
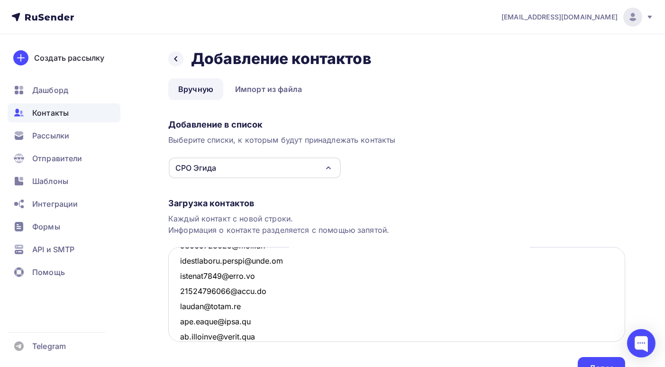
scroll to position [855, 0]
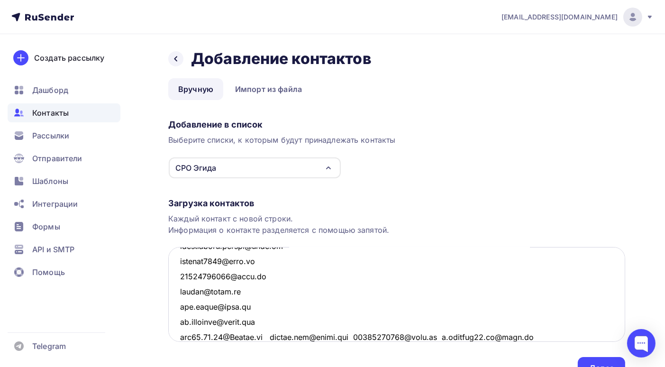
click at [275, 337] on textarea at bounding box center [396, 294] width 457 height 95
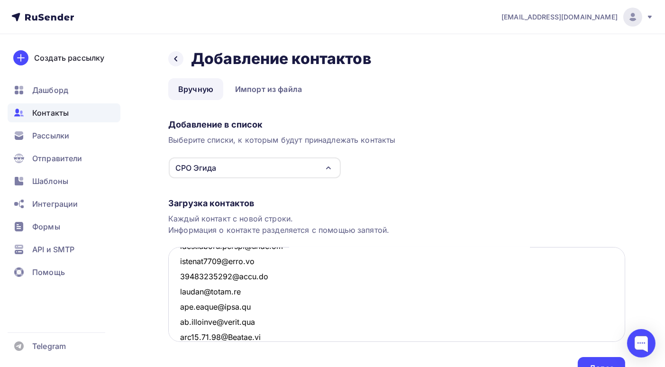
scroll to position [871, 0]
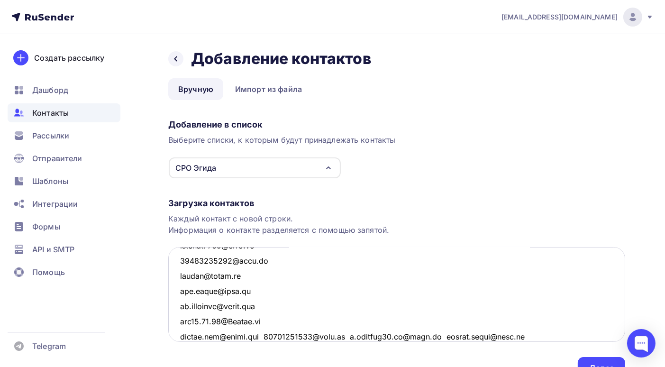
click at [265, 335] on textarea at bounding box center [396, 294] width 457 height 95
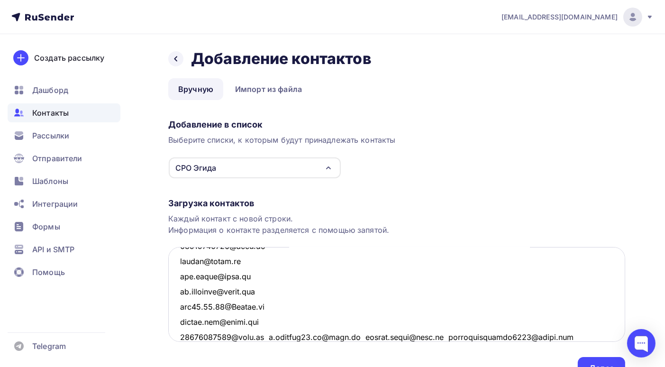
click at [264, 336] on textarea at bounding box center [396, 294] width 457 height 95
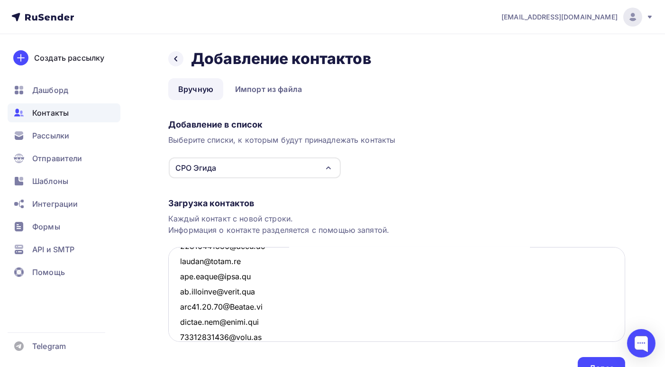
scroll to position [901, 0]
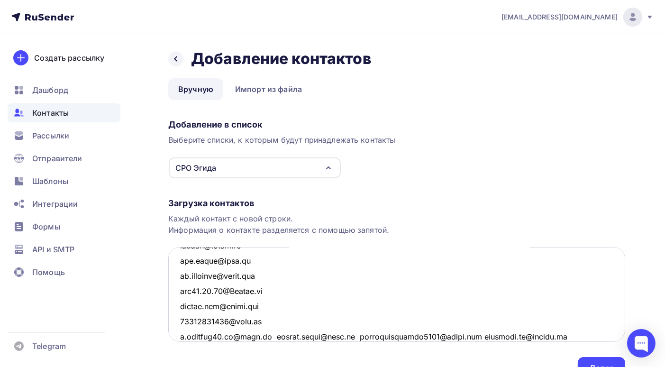
click at [270, 336] on textarea at bounding box center [396, 294] width 457 height 95
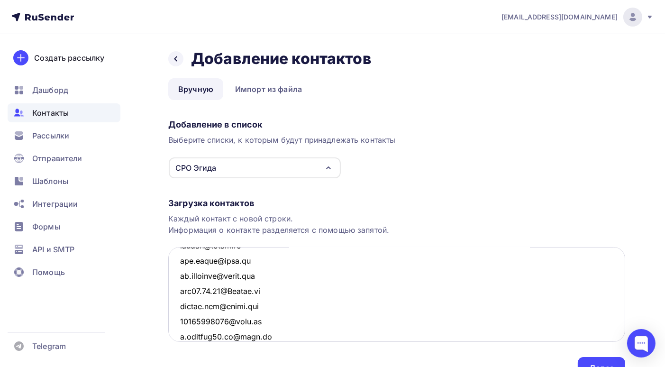
scroll to position [0, 0]
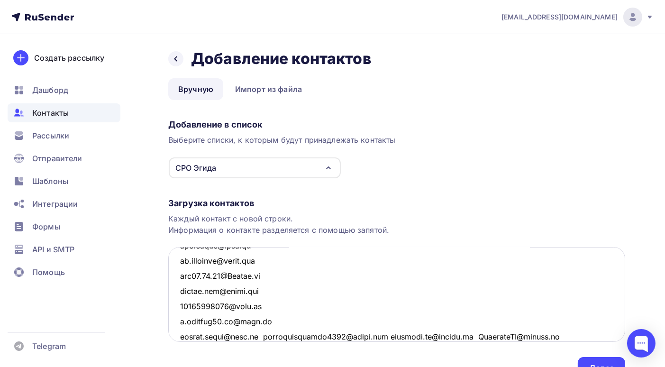
click at [262, 335] on textarea at bounding box center [396, 294] width 457 height 95
click at [304, 335] on textarea at bounding box center [396, 294] width 457 height 95
click at [271, 336] on textarea at bounding box center [396, 294] width 457 height 95
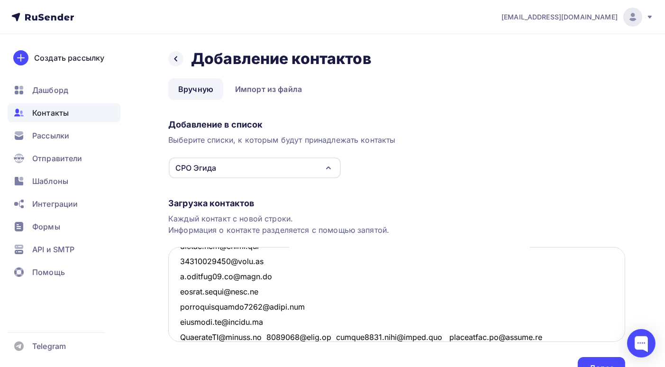
click at [272, 337] on textarea at bounding box center [396, 294] width 457 height 95
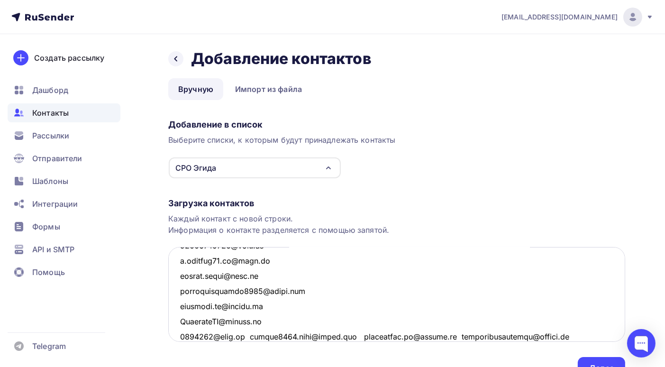
click at [243, 337] on textarea at bounding box center [396, 294] width 457 height 95
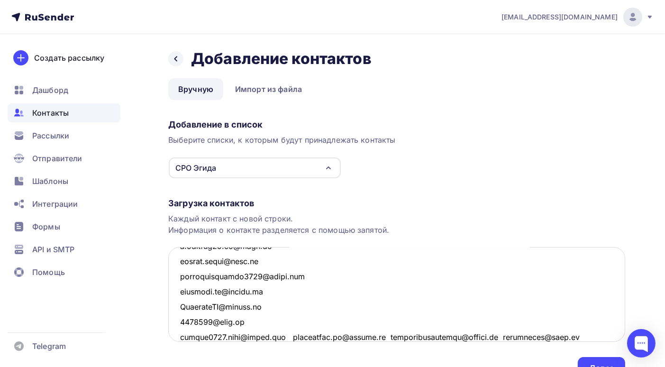
click at [286, 335] on textarea at bounding box center [396, 294] width 457 height 95
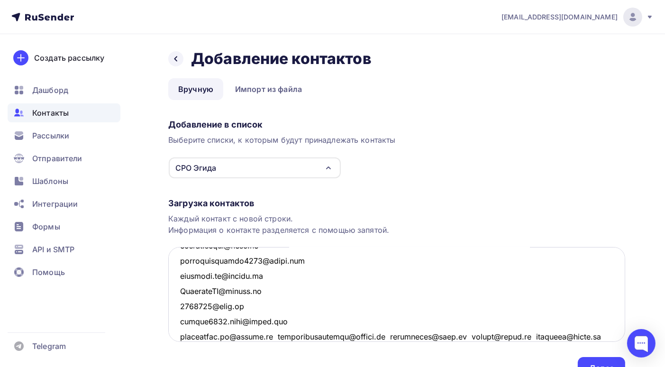
click at [278, 336] on textarea at bounding box center [396, 294] width 457 height 95
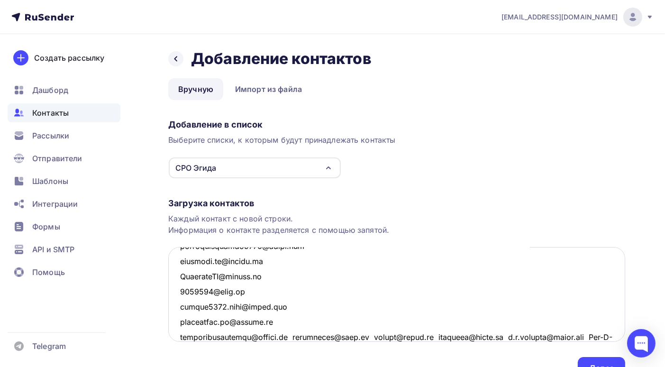
click at [296, 336] on textarea at bounding box center [396, 294] width 457 height 95
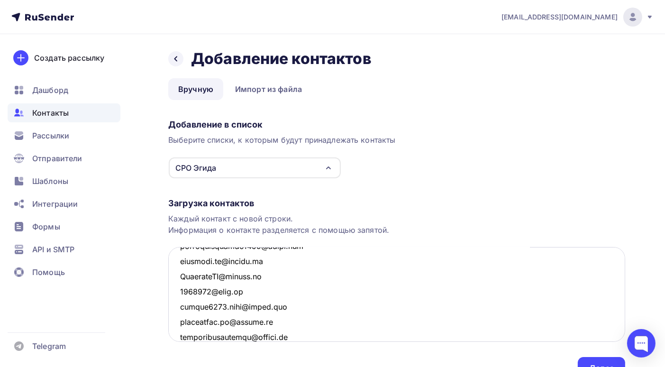
scroll to position [1037, 0]
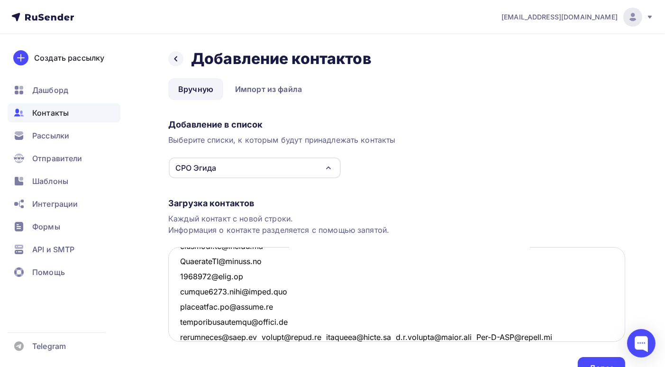
click at [255, 336] on textarea at bounding box center [396, 294] width 457 height 95
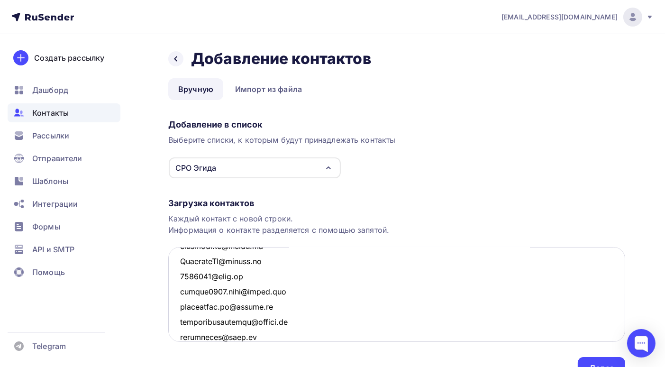
scroll to position [1053, 0]
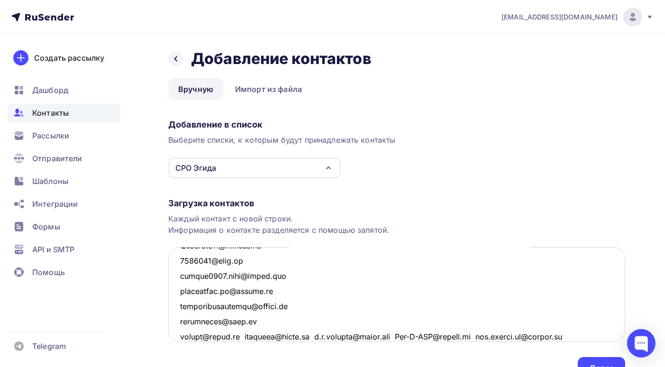
click at [239, 336] on textarea at bounding box center [396, 294] width 457 height 95
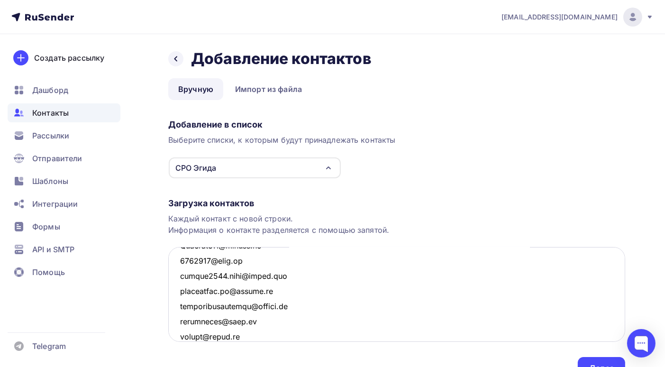
scroll to position [1067, 0]
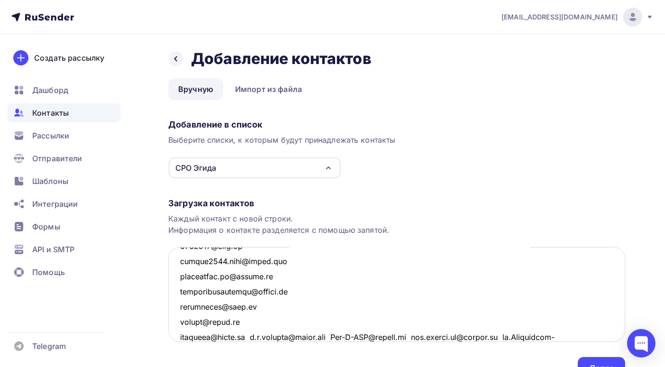
click at [247, 336] on textarea at bounding box center [396, 294] width 457 height 95
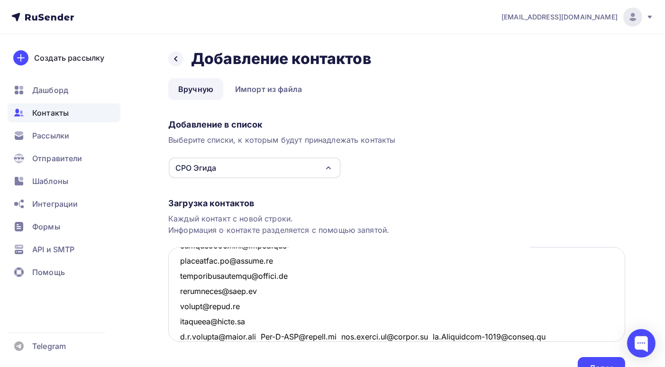
click at [274, 335] on textarea at bounding box center [396, 294] width 457 height 95
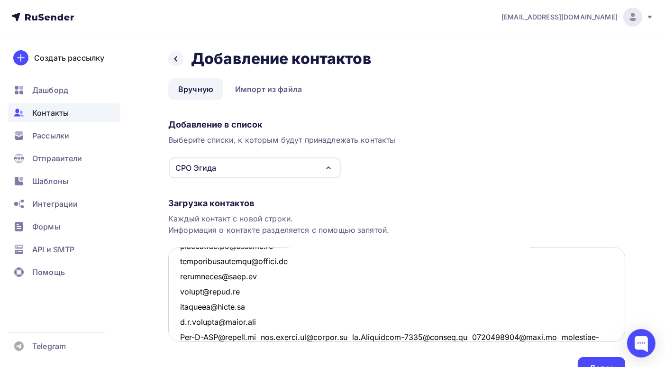
click at [264, 336] on textarea at bounding box center [396, 294] width 457 height 95
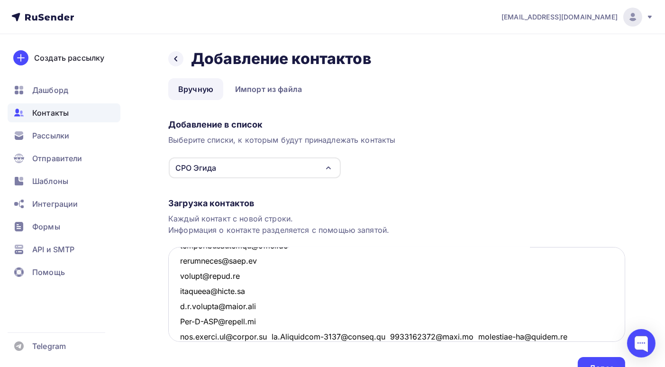
click at [278, 336] on textarea at bounding box center [396, 294] width 457 height 95
click at [299, 337] on textarea at bounding box center [396, 294] width 457 height 95
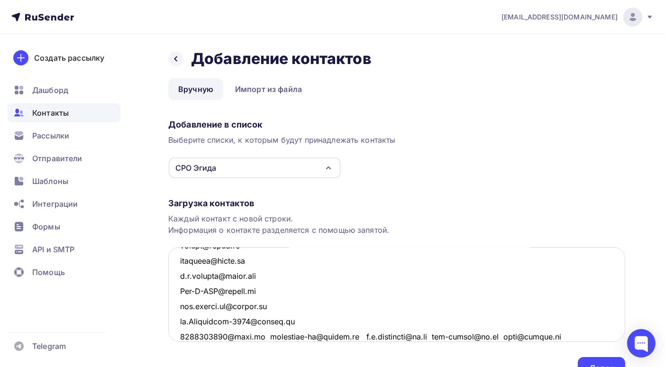
click at [263, 338] on textarea at bounding box center [396, 294] width 457 height 95
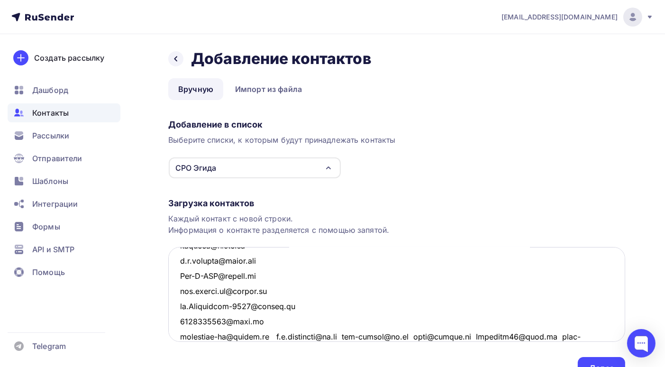
click at [278, 335] on textarea at bounding box center [396, 294] width 457 height 95
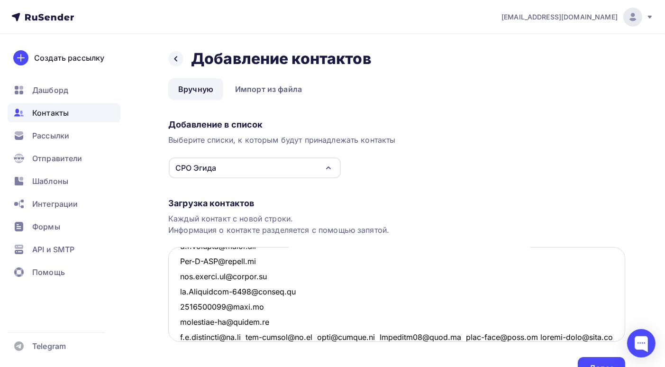
click at [257, 337] on textarea at bounding box center [396, 294] width 457 height 95
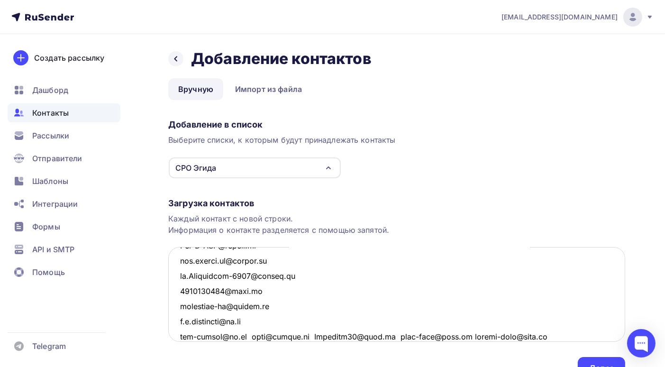
click at [245, 335] on textarea at bounding box center [396, 294] width 457 height 95
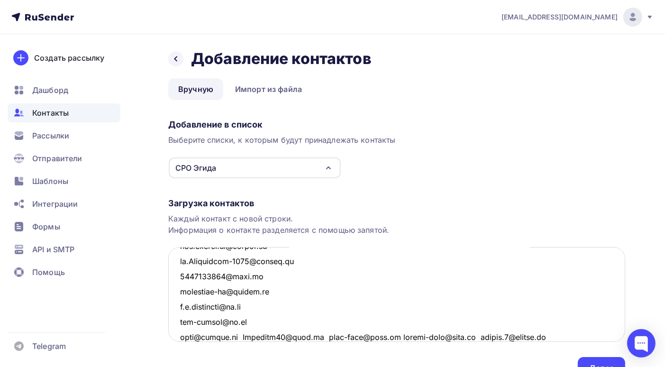
click at [235, 335] on textarea at bounding box center [396, 294] width 457 height 95
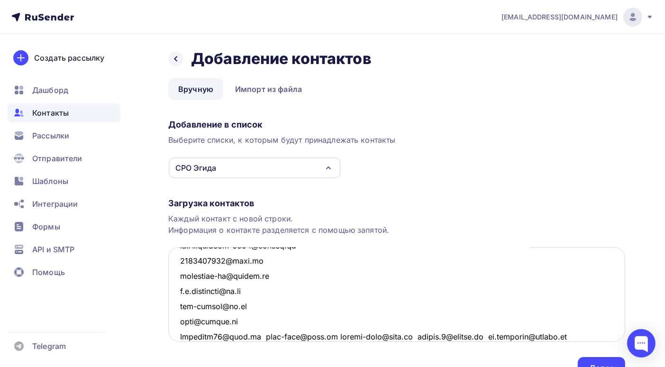
click at [259, 335] on textarea at bounding box center [396, 294] width 457 height 95
click at [248, 336] on textarea at bounding box center [396, 294] width 457 height 95
click at [256, 335] on textarea at bounding box center [396, 294] width 457 height 95
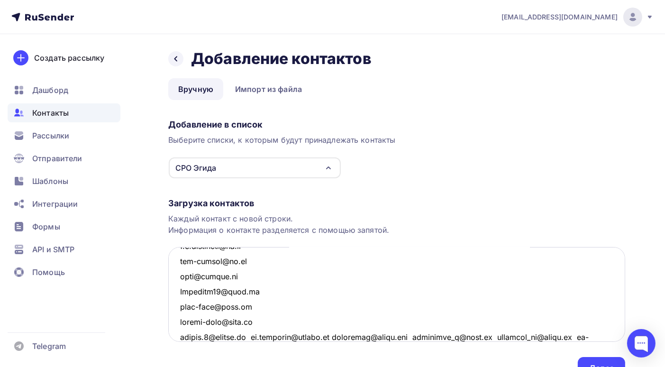
click at [256, 335] on textarea at bounding box center [396, 294] width 457 height 95
click at [254, 336] on textarea at bounding box center [396, 294] width 457 height 95
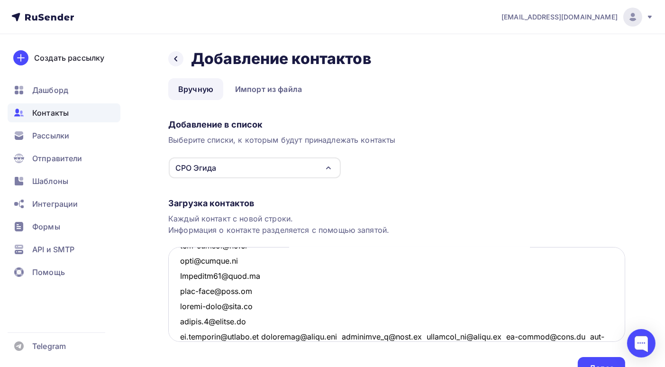
click at [267, 336] on textarea at bounding box center [396, 294] width 457 height 95
click at [266, 335] on textarea at bounding box center [396, 294] width 457 height 95
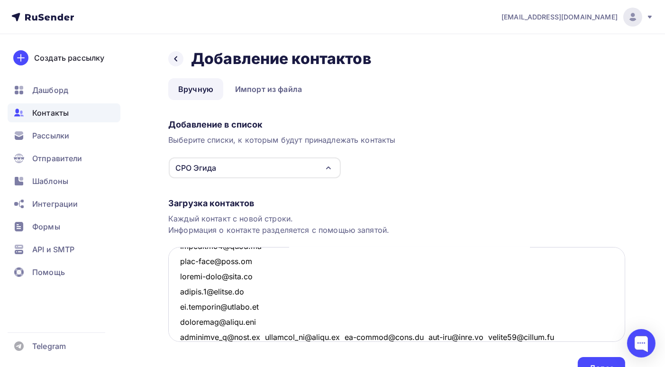
click at [263, 336] on textarea at bounding box center [396, 294] width 457 height 95
click at [267, 336] on textarea at bounding box center [396, 294] width 457 height 95
click at [246, 337] on textarea at bounding box center [396, 294] width 457 height 95
click at [248, 336] on textarea at bounding box center [396, 294] width 457 height 95
click at [262, 335] on textarea at bounding box center [396, 294] width 457 height 95
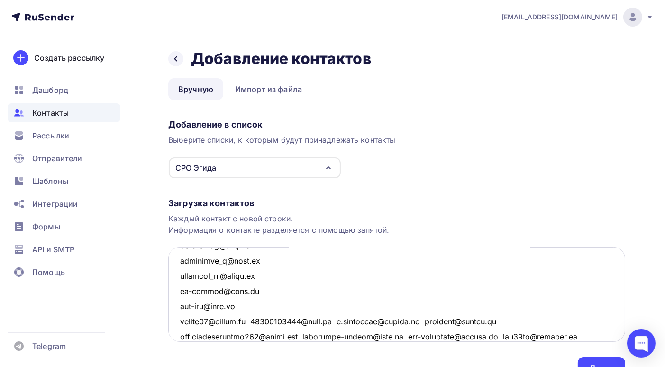
click at [259, 321] on textarea at bounding box center [396, 294] width 457 height 95
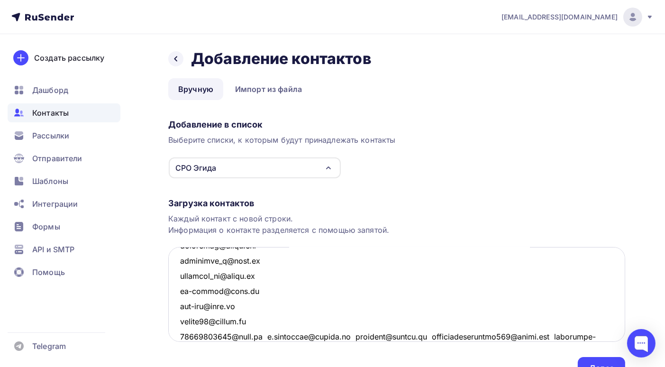
click at [262, 336] on textarea at bounding box center [396, 294] width 457 height 95
click at [273, 335] on textarea at bounding box center [396, 294] width 457 height 95
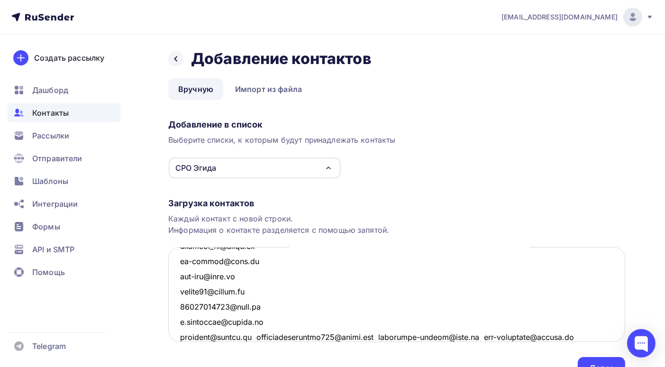
click at [254, 336] on textarea at bounding box center [396, 294] width 457 height 95
click at [309, 337] on textarea at bounding box center [396, 294] width 457 height 95
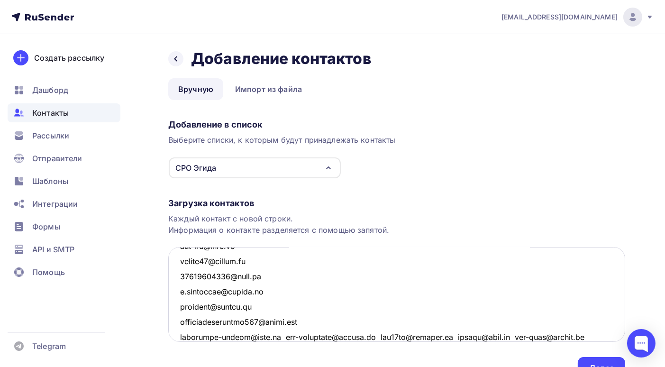
click at [285, 335] on textarea at bounding box center [396, 294] width 457 height 95
click at [283, 336] on textarea at bounding box center [396, 294] width 457 height 95
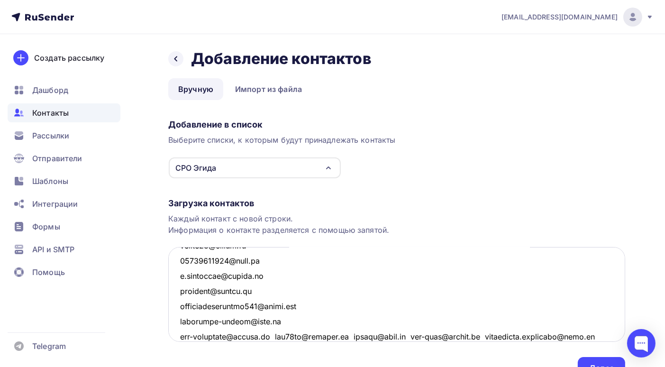
click at [281, 336] on textarea at bounding box center [396, 294] width 457 height 95
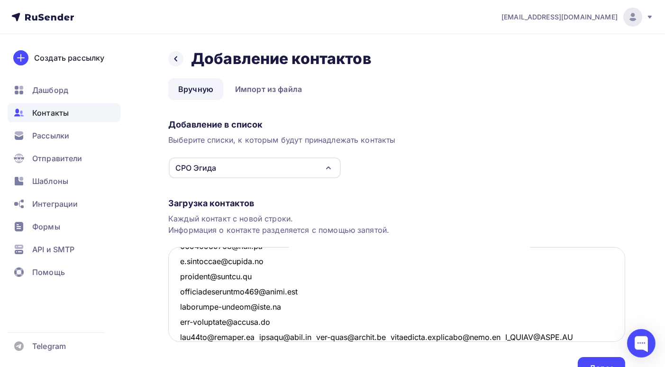
click at [260, 336] on textarea at bounding box center [396, 294] width 457 height 95
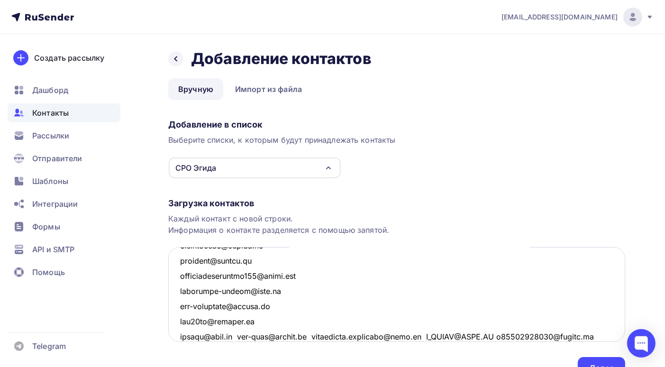
click at [235, 335] on textarea at bounding box center [396, 294] width 457 height 95
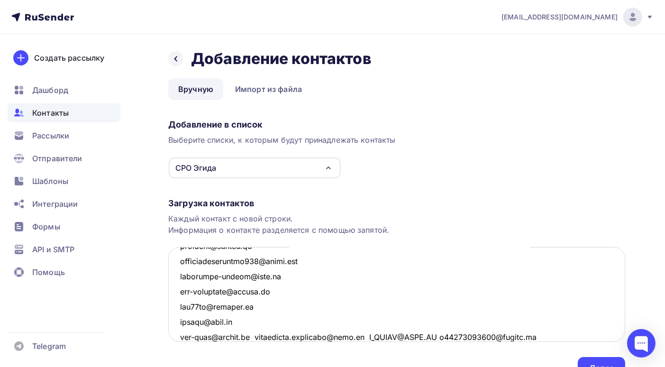
click at [260, 336] on textarea at bounding box center [396, 294] width 457 height 95
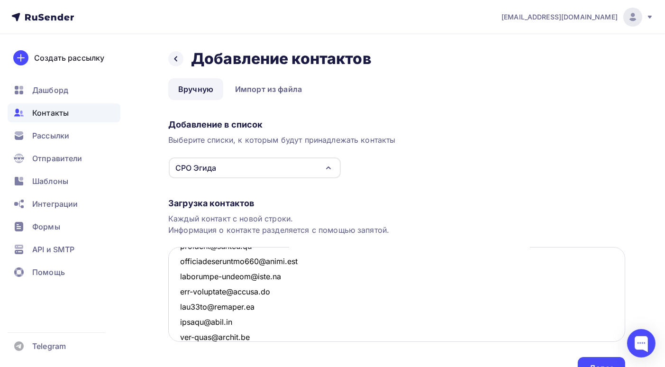
scroll to position [1523, 0]
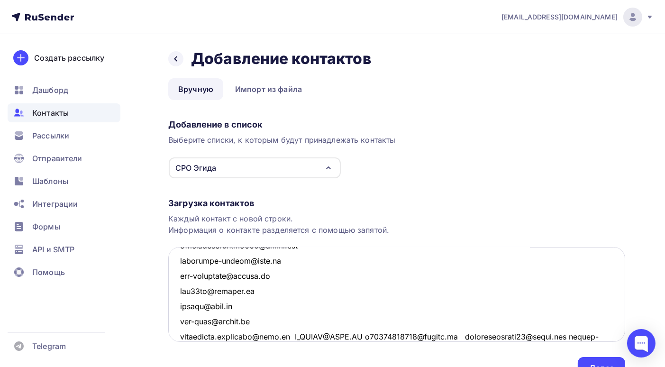
click at [291, 337] on textarea at bounding box center [396, 294] width 457 height 95
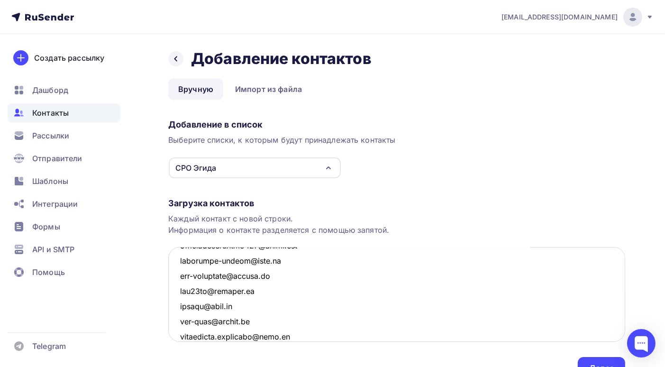
scroll to position [1538, 0]
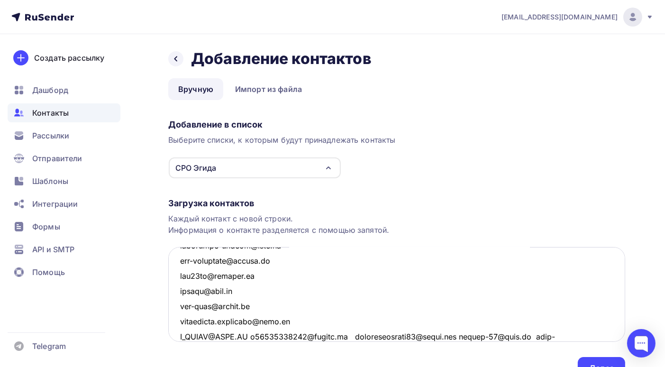
click at [252, 335] on textarea at bounding box center [396, 294] width 457 height 95
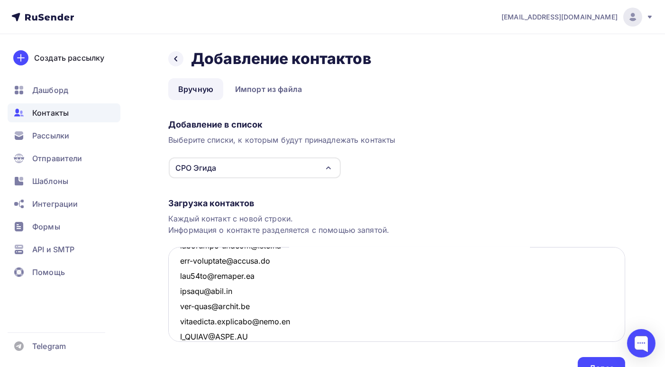
scroll to position [1553, 0]
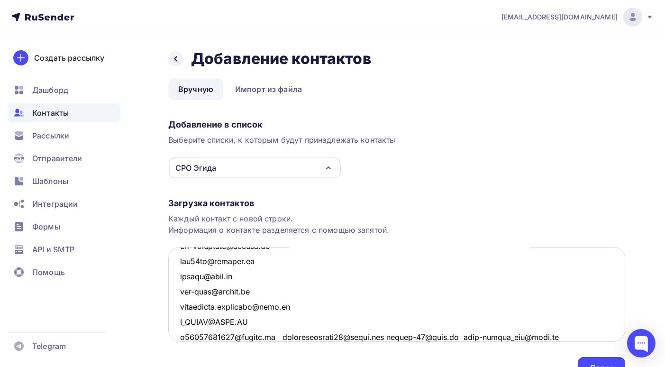
click at [283, 336] on textarea at bounding box center [396, 294] width 457 height 95
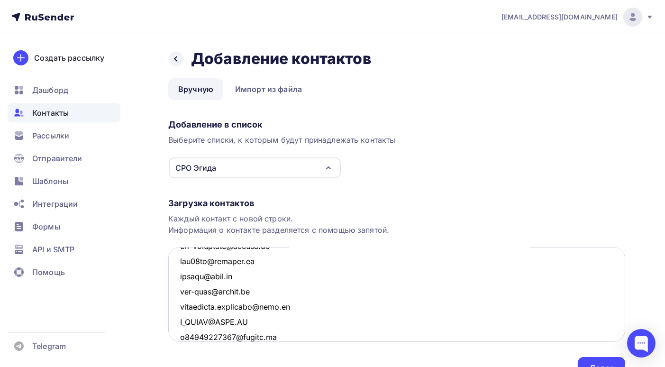
scroll to position [1569, 0]
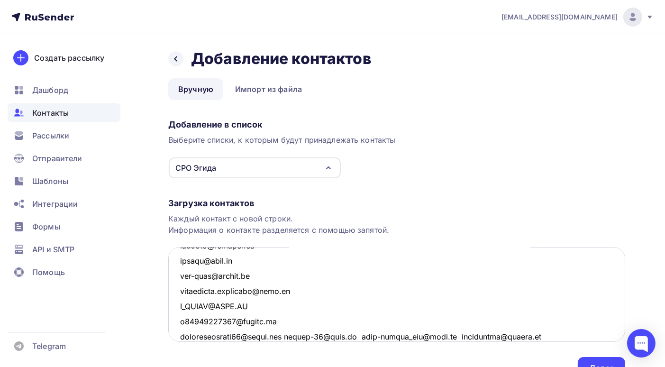
click at [292, 336] on textarea at bounding box center [396, 294] width 457 height 95
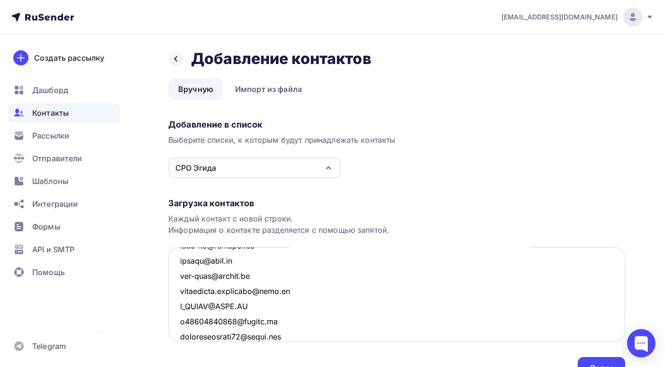
scroll to position [1583, 0]
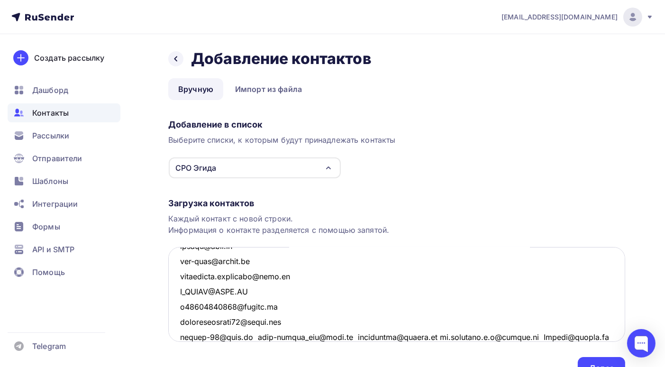
click at [248, 336] on textarea at bounding box center [396, 294] width 457 height 95
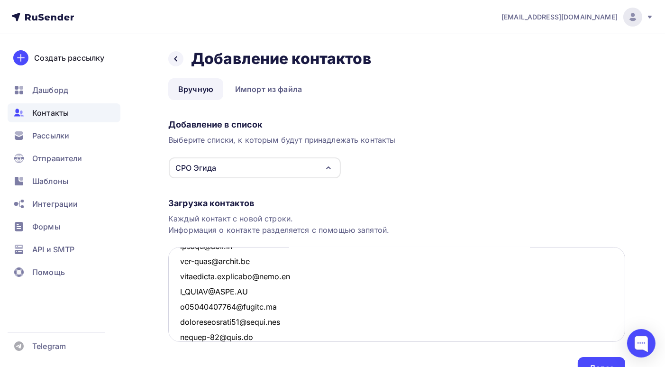
scroll to position [1599, 0]
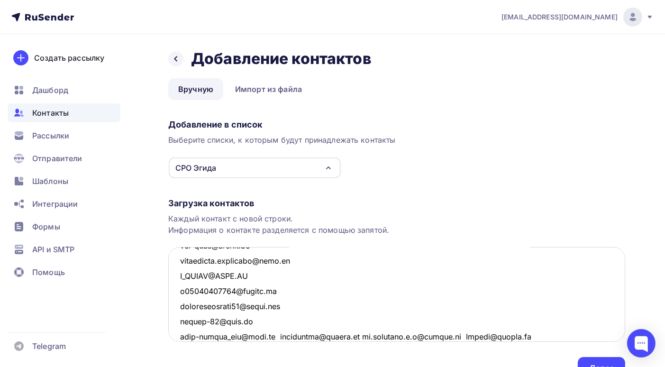
click at [267, 335] on textarea at bounding box center [396, 294] width 457 height 95
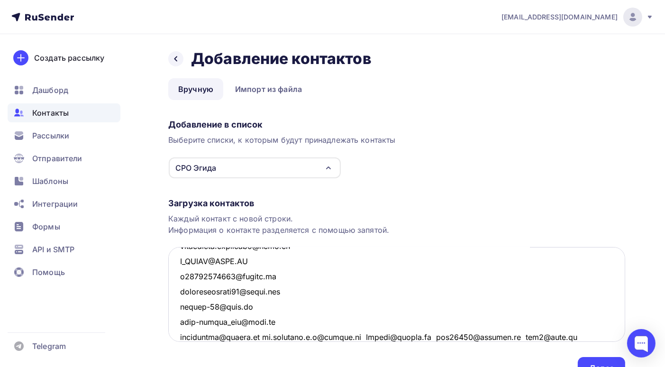
click at [266, 336] on textarea at bounding box center [396, 294] width 457 height 95
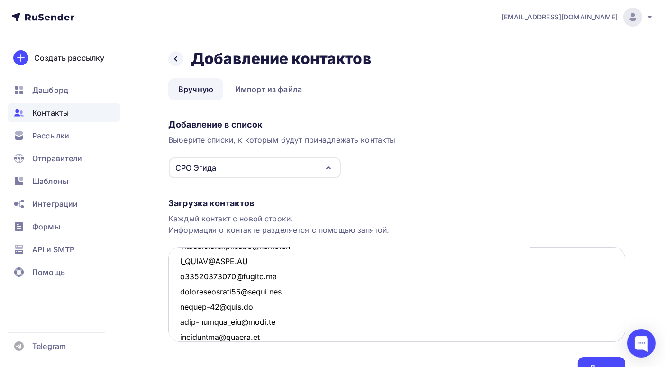
scroll to position [1629, 0]
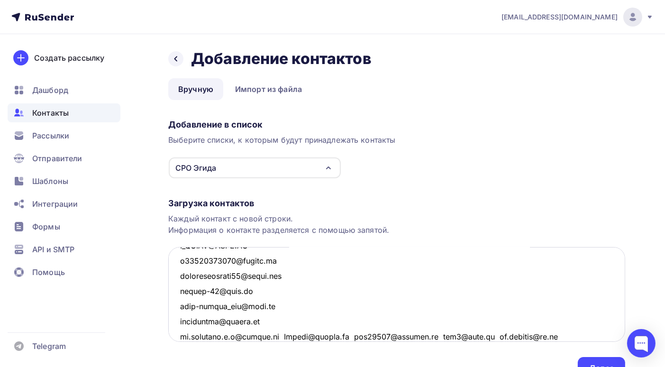
click at [275, 336] on textarea at bounding box center [396, 294] width 457 height 95
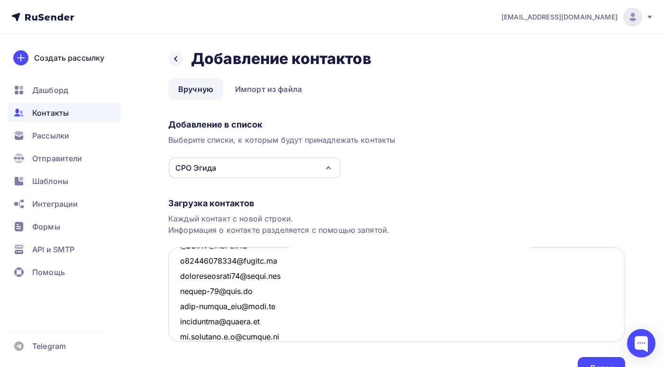
scroll to position [1645, 0]
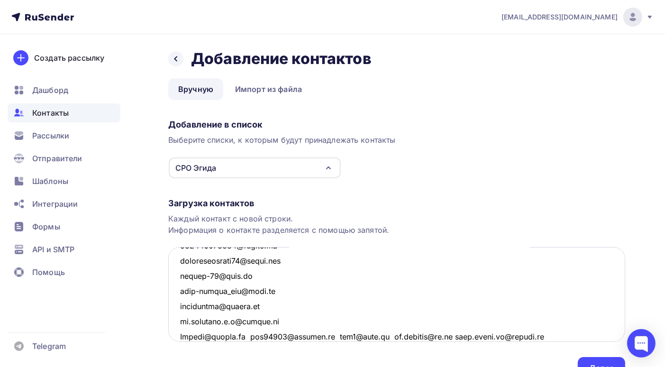
click at [251, 336] on textarea at bounding box center [396, 294] width 457 height 95
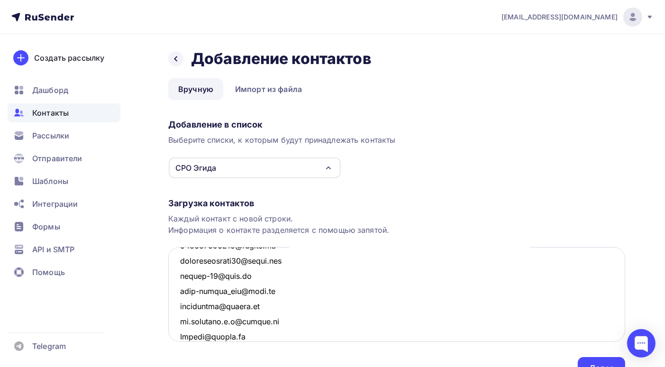
scroll to position [1660, 0]
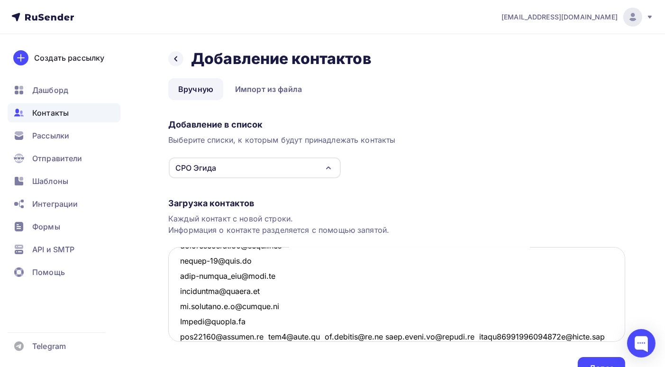
click at [263, 336] on textarea at bounding box center [396, 294] width 457 height 95
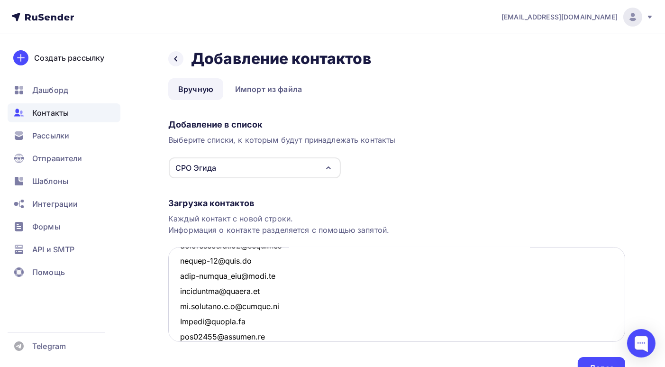
scroll to position [1675, 0]
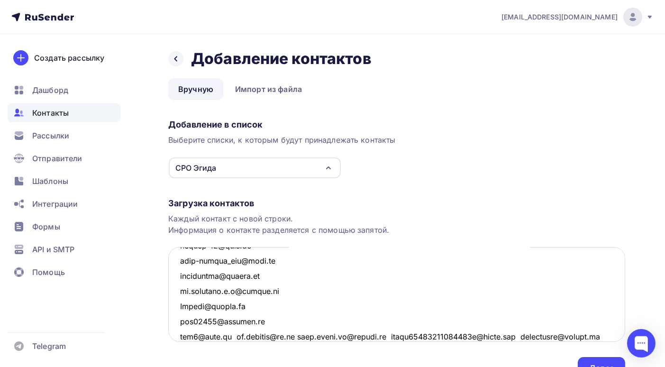
click at [234, 336] on textarea at bounding box center [396, 294] width 457 height 95
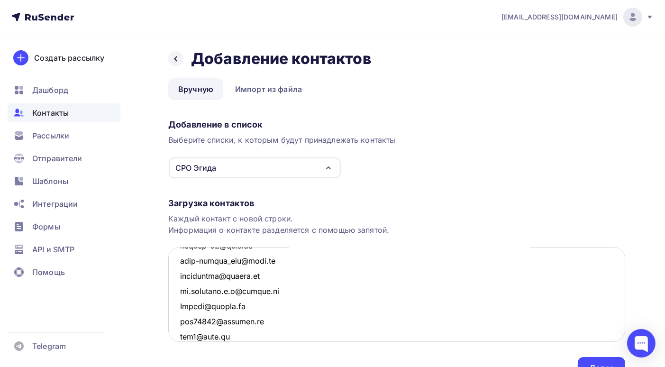
scroll to position [1690, 0]
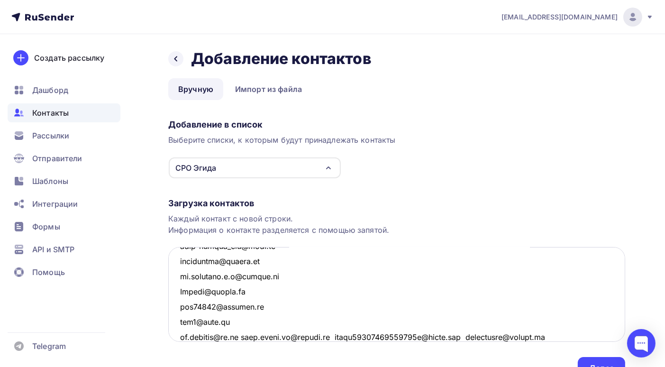
click at [246, 337] on textarea at bounding box center [396, 294] width 457 height 95
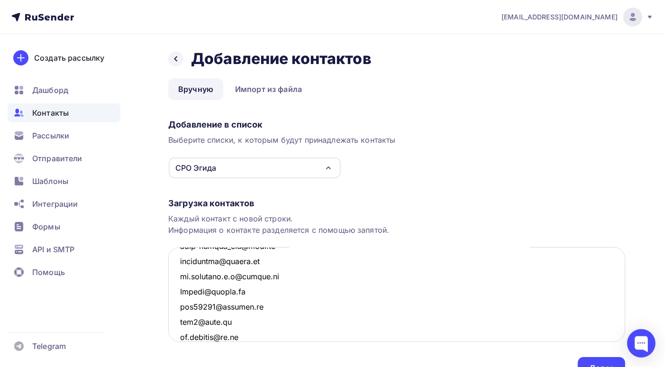
scroll to position [1705, 0]
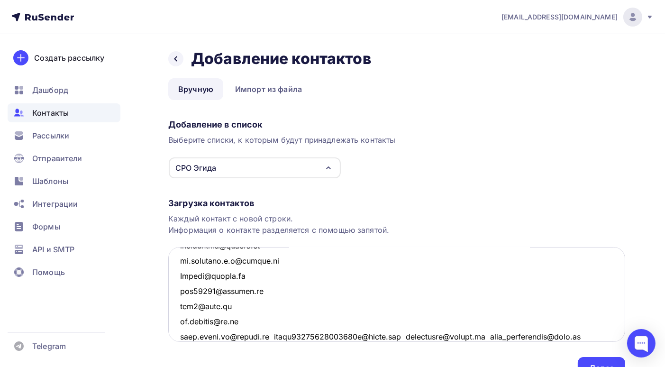
click at [267, 335] on textarea at bounding box center [396, 294] width 457 height 95
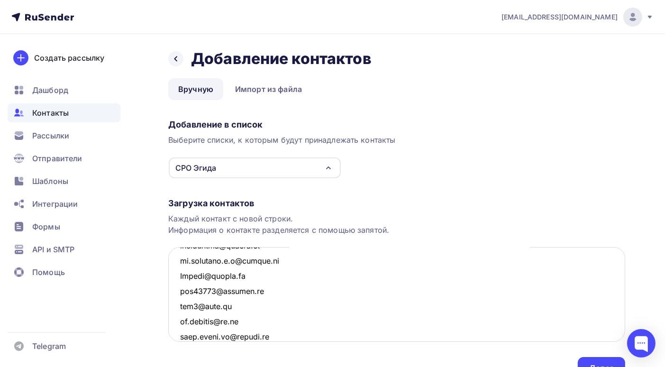
scroll to position [1720, 0]
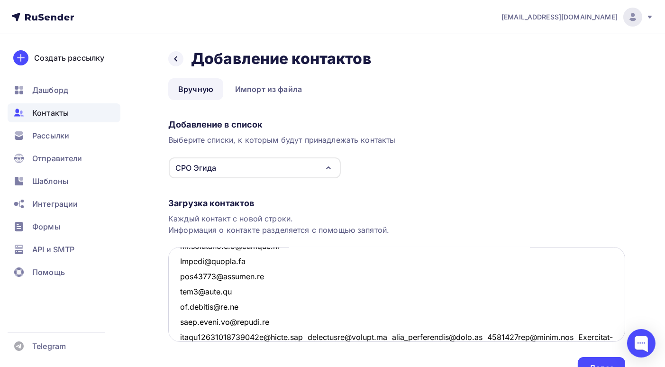
click at [314, 336] on textarea at bounding box center [396, 294] width 457 height 95
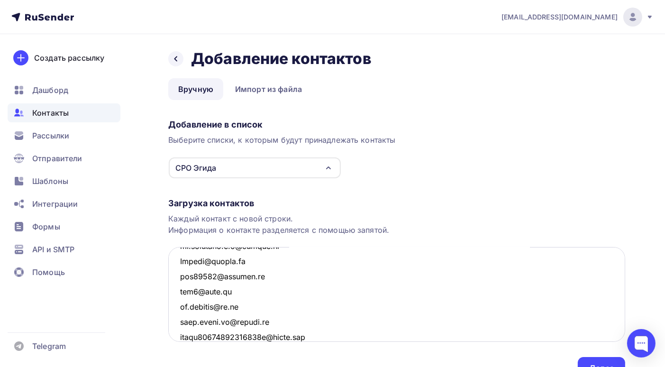
scroll to position [1736, 0]
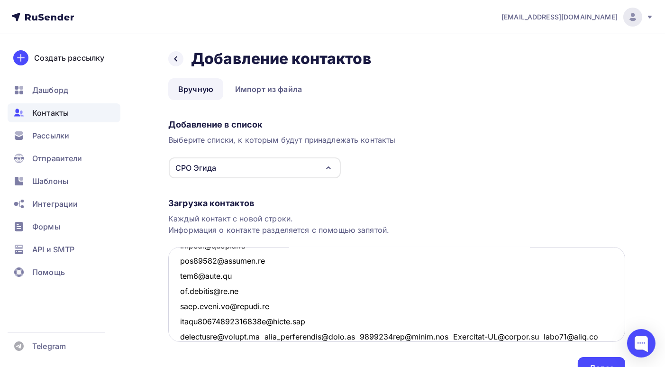
click at [267, 337] on textarea at bounding box center [396, 294] width 457 height 95
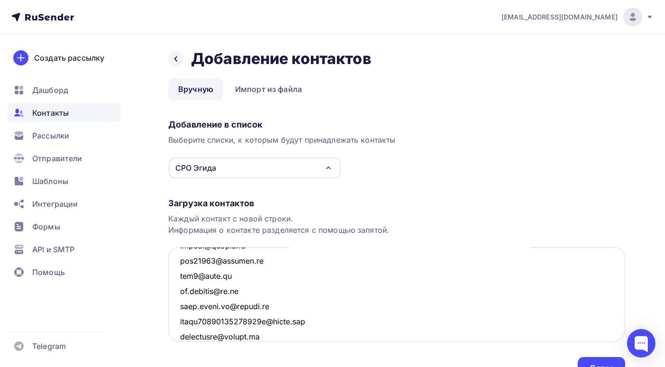
scroll to position [1750, 0]
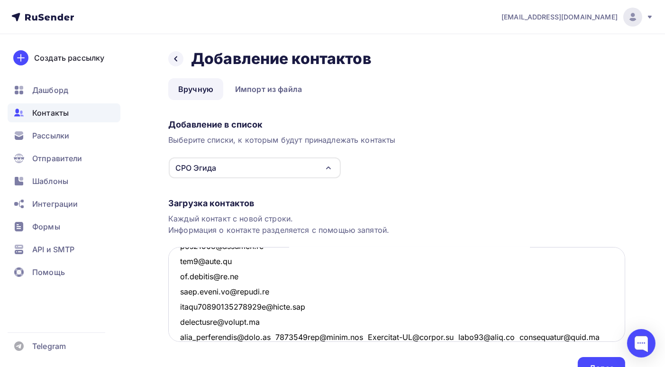
click at [281, 336] on textarea at bounding box center [396, 294] width 457 height 95
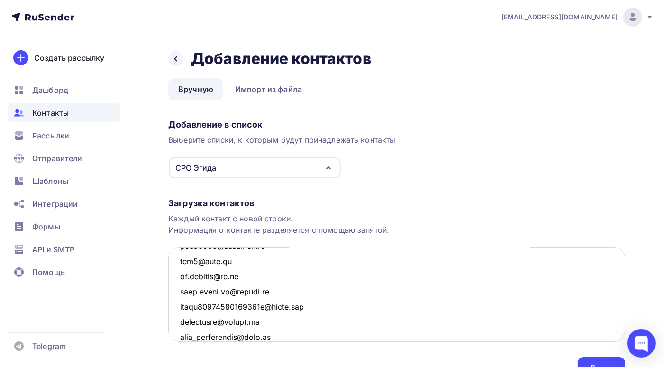
scroll to position [1766, 0]
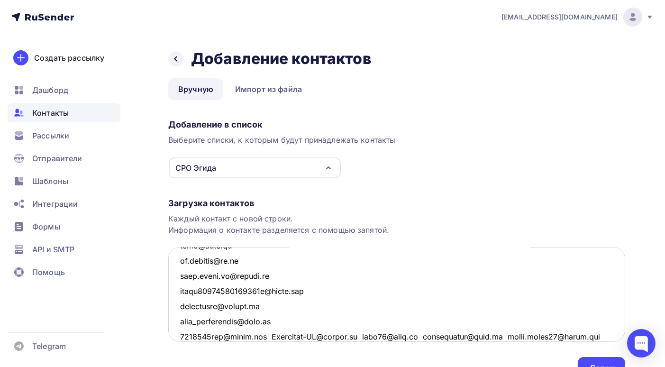
click at [278, 336] on textarea at bounding box center [396, 294] width 457 height 95
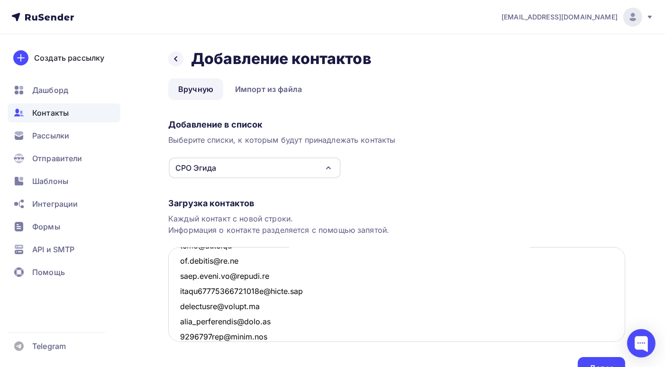
scroll to position [1781, 0]
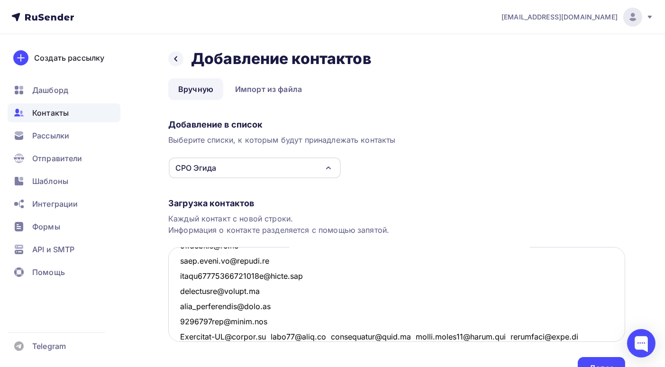
click at [281, 335] on textarea at bounding box center [396, 294] width 457 height 95
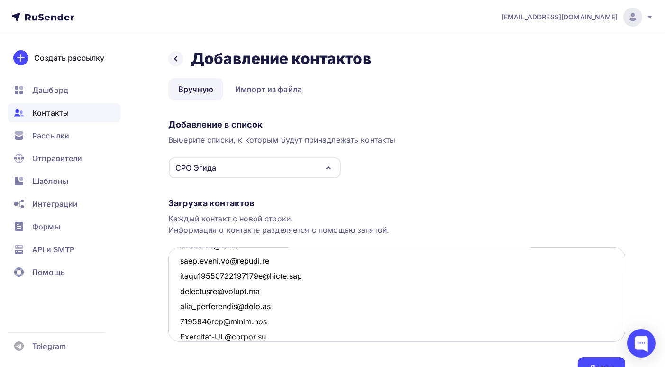
scroll to position [1796, 0]
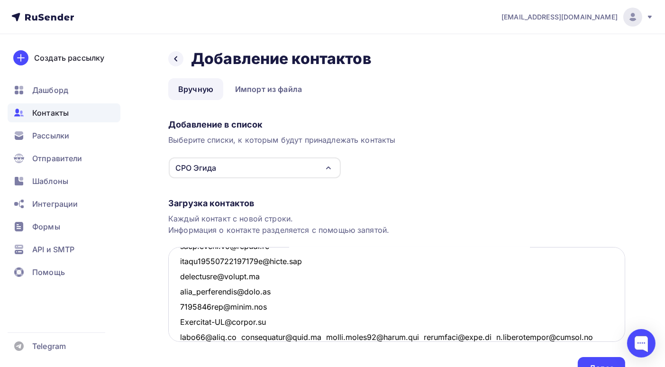
click at [243, 336] on textarea at bounding box center [396, 294] width 457 height 95
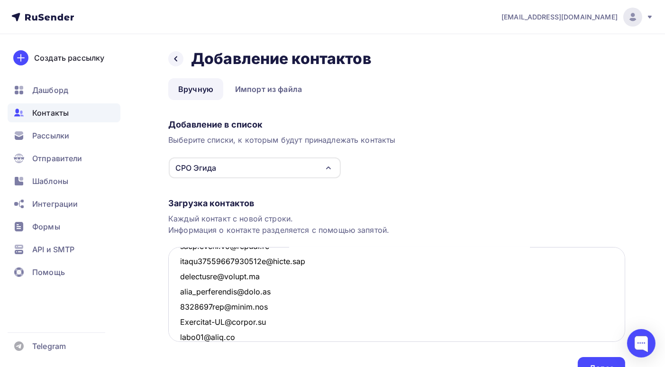
scroll to position [1811, 0]
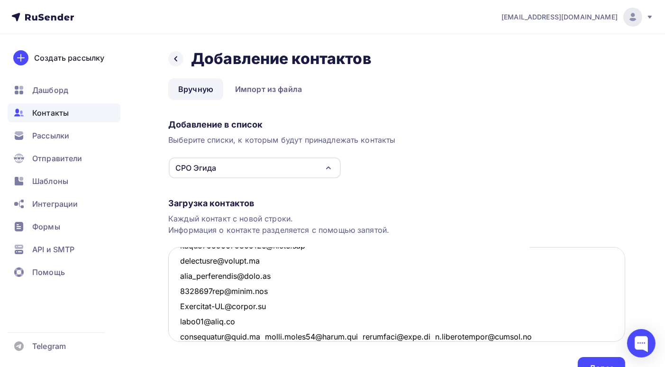
click at [262, 337] on textarea at bounding box center [396, 294] width 457 height 95
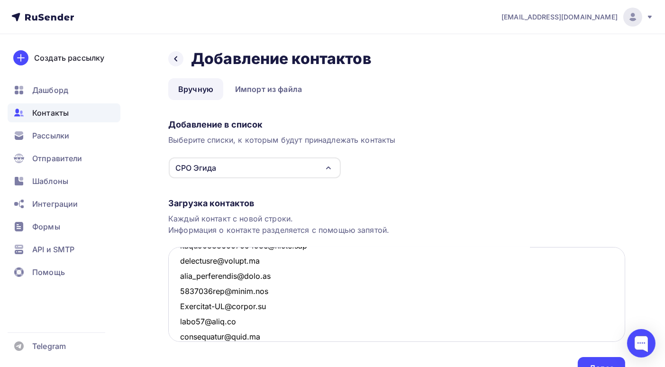
scroll to position [1826, 0]
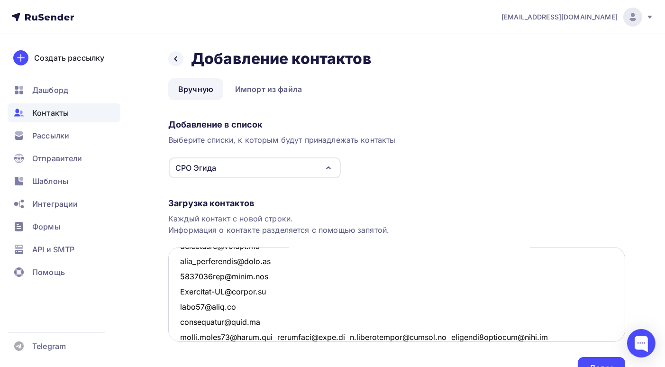
click at [276, 336] on textarea at bounding box center [396, 294] width 457 height 95
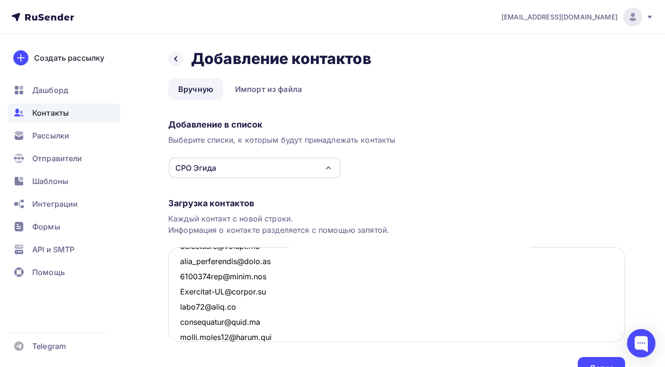
scroll to position [1842, 0]
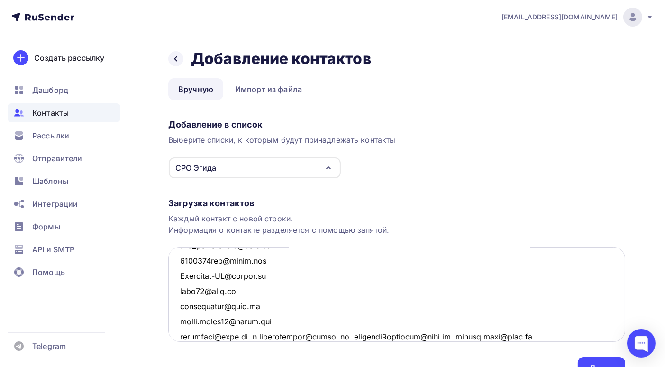
click at [250, 336] on textarea at bounding box center [396, 294] width 457 height 95
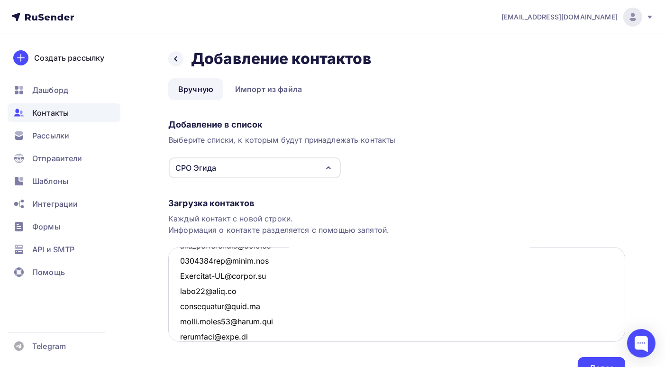
scroll to position [1856, 0]
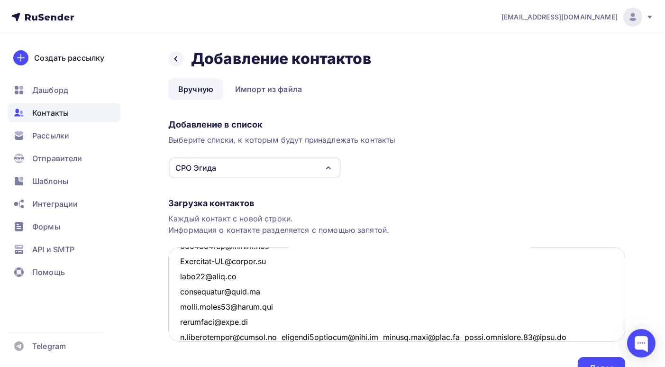
click at [281, 337] on textarea at bounding box center [396, 294] width 457 height 95
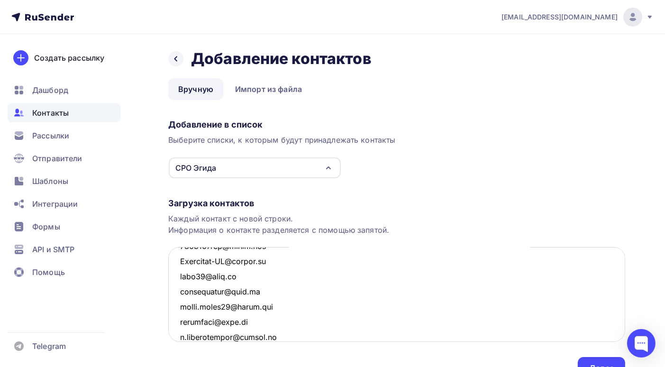
scroll to position [1872, 0]
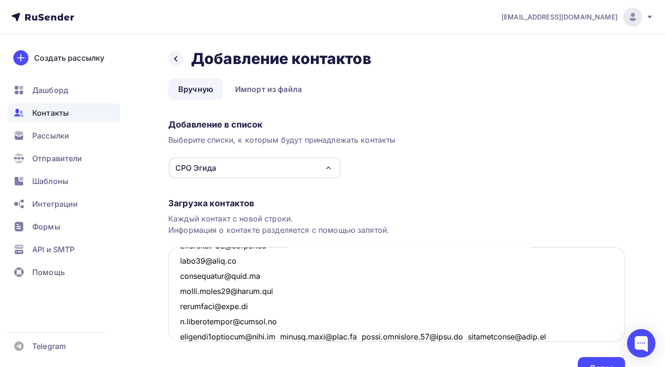
click at [280, 335] on textarea at bounding box center [396, 294] width 457 height 95
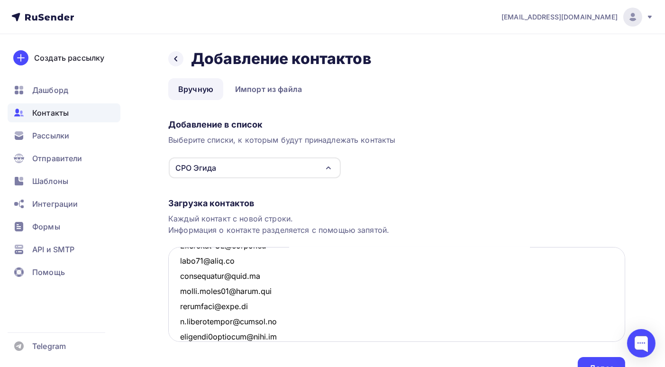
scroll to position [1887, 0]
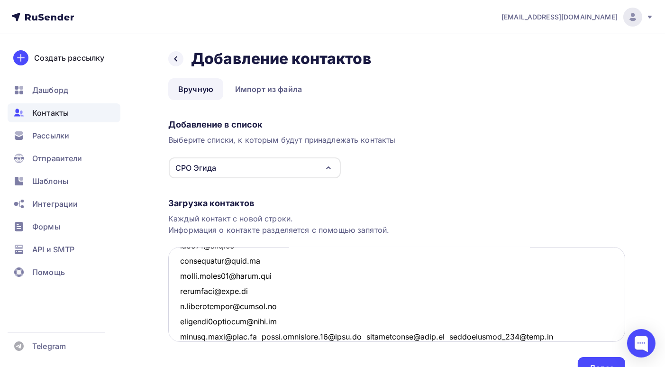
click at [254, 336] on textarea at bounding box center [396, 294] width 457 height 95
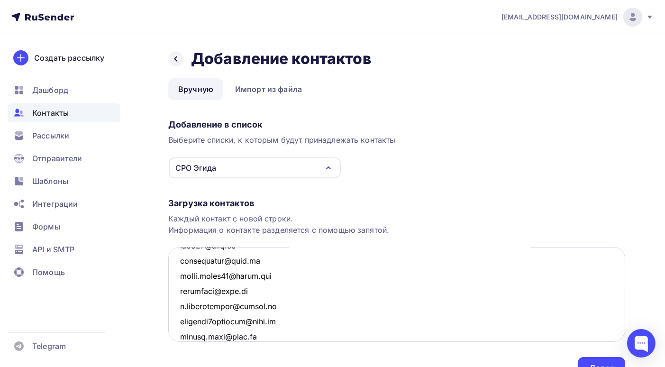
scroll to position [1902, 0]
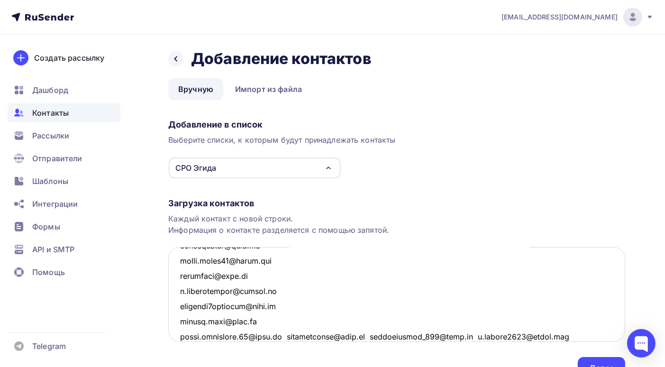
click at [286, 336] on textarea at bounding box center [396, 294] width 457 height 95
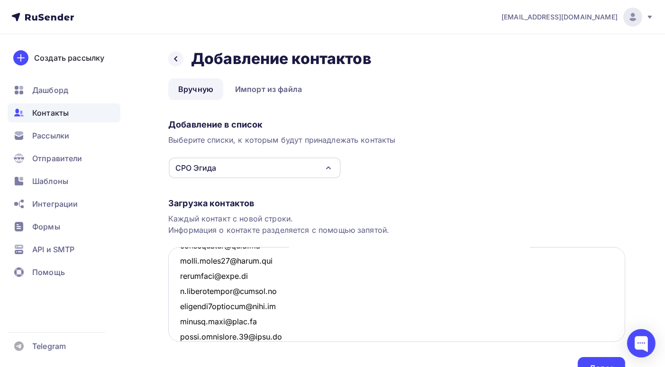
scroll to position [1918, 0]
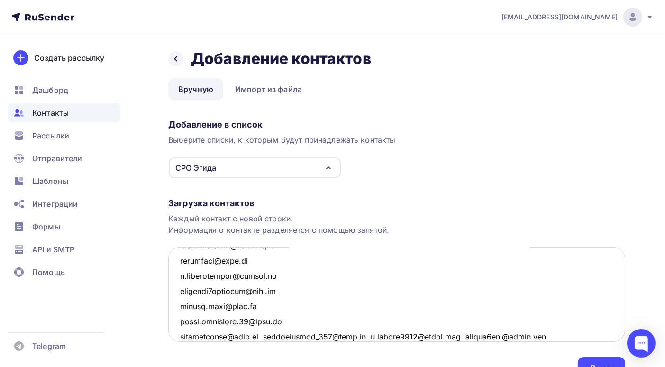
click at [265, 335] on textarea at bounding box center [396, 294] width 457 height 95
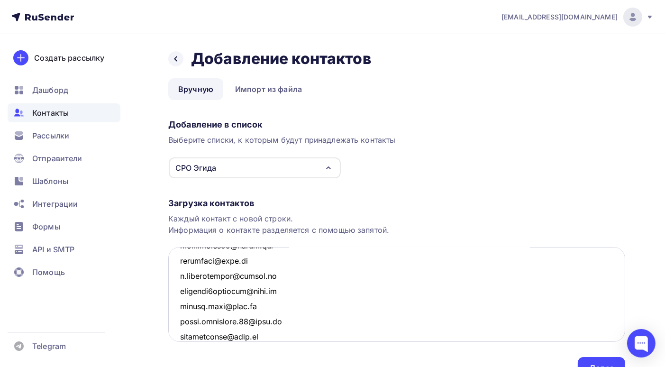
scroll to position [1932, 0]
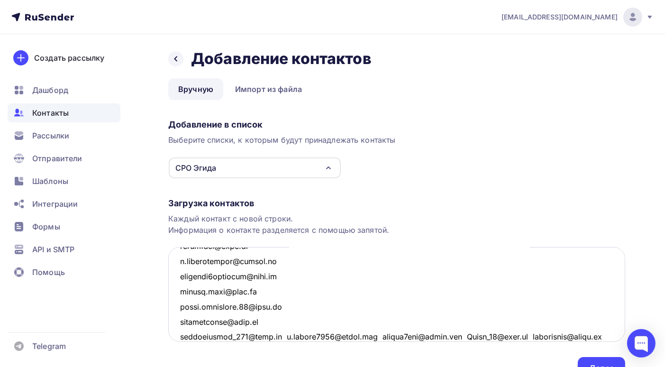
click at [279, 336] on textarea at bounding box center [396, 294] width 457 height 95
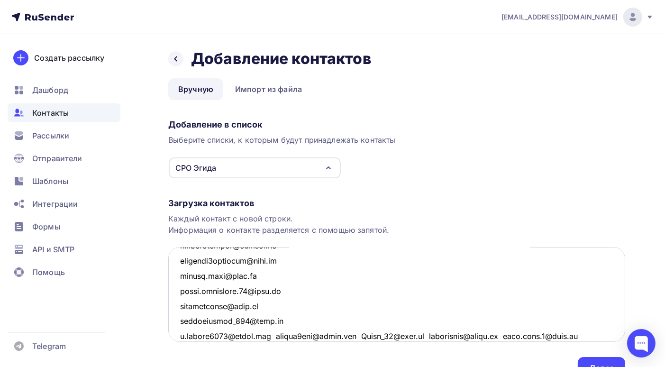
click at [277, 336] on textarea at bounding box center [396, 294] width 457 height 95
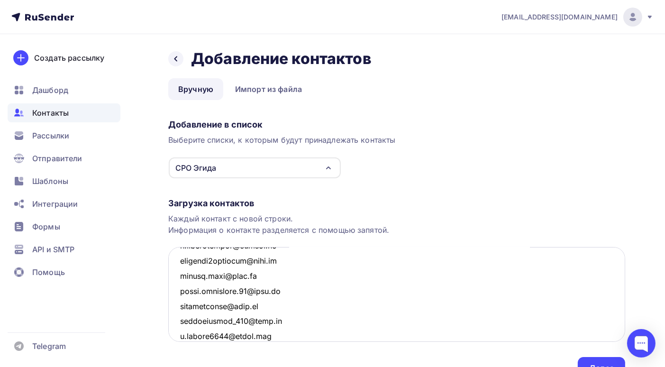
scroll to position [1963, 0]
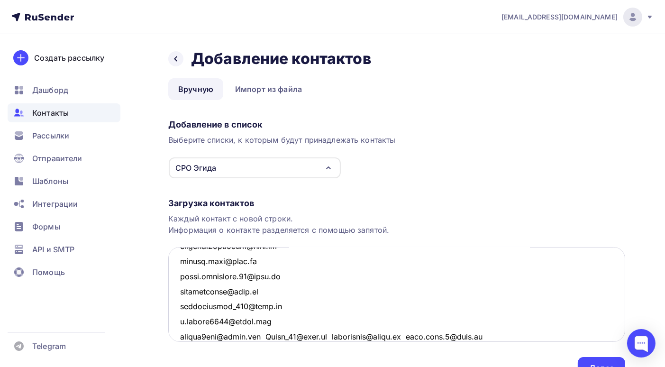
click at [268, 335] on textarea at bounding box center [396, 294] width 457 height 95
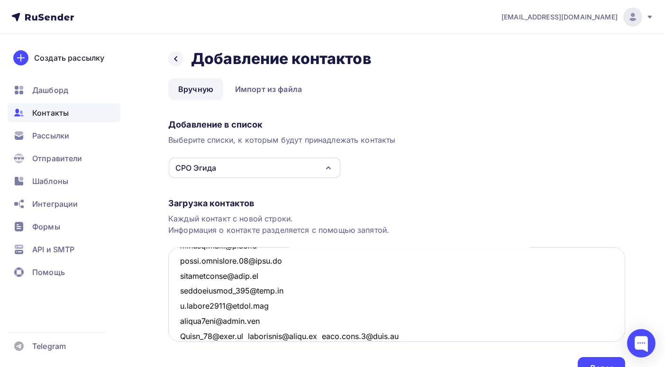
click at [254, 336] on textarea at bounding box center [396, 294] width 457 height 95
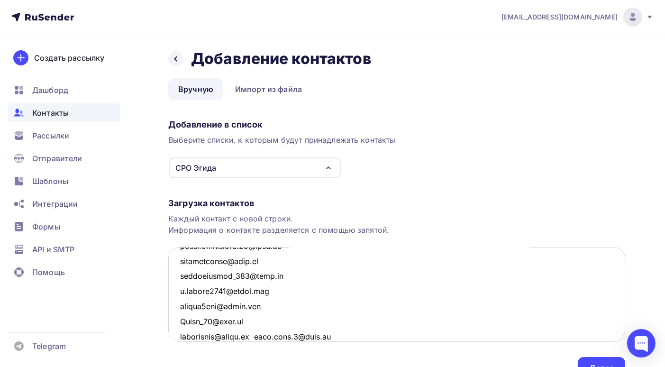
click at [263, 336] on textarea at bounding box center [396, 294] width 457 height 95
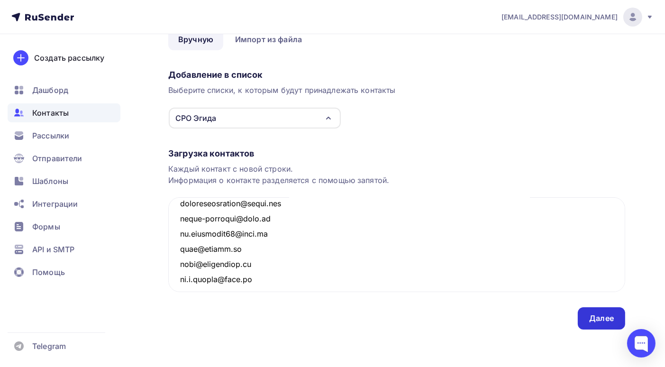
type textarea "pnikitinskiy@gmail.com alex_yumanov@mail.ru gia198@yandex.ru sammit22222@mail.r…"
click at [605, 323] on div "Далее" at bounding box center [601, 318] width 25 height 11
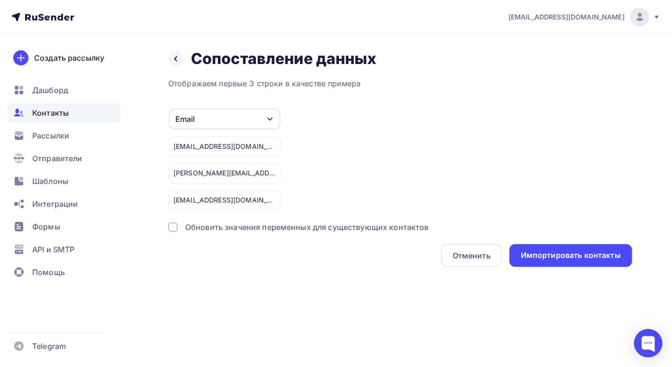
drag, startPoint x: 172, startPoint y: 226, endPoint x: 269, endPoint y: 250, distance: 100.3
click at [172, 227] on div at bounding box center [172, 226] width 9 height 9
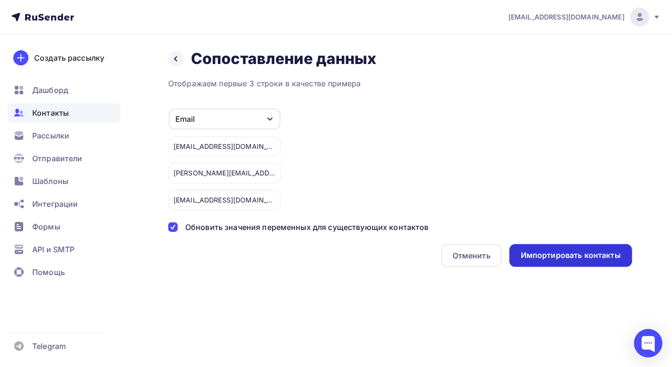
click at [550, 254] on div "Импортировать контакты" at bounding box center [571, 255] width 100 height 11
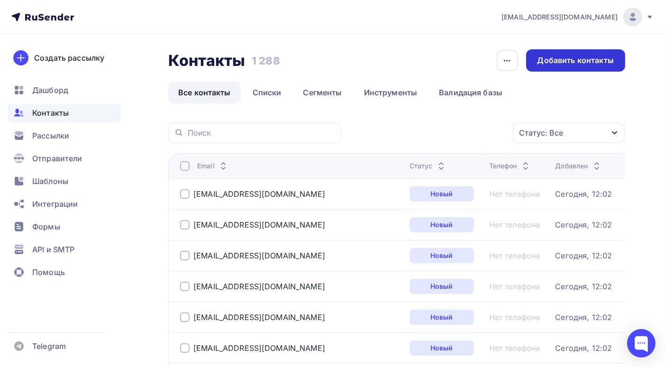
click at [565, 64] on div "Добавить контакты" at bounding box center [576, 60] width 76 height 11
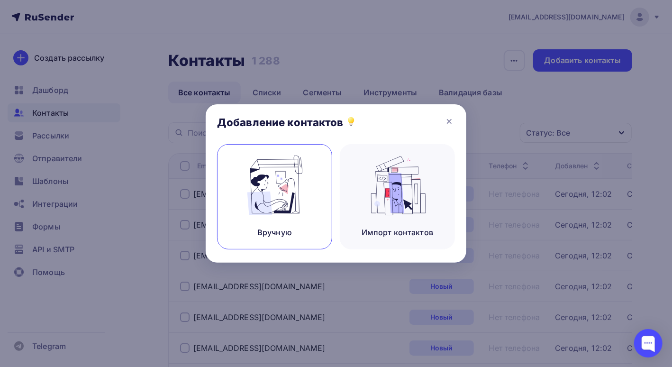
click at [280, 195] on img at bounding box center [275, 186] width 64 height 60
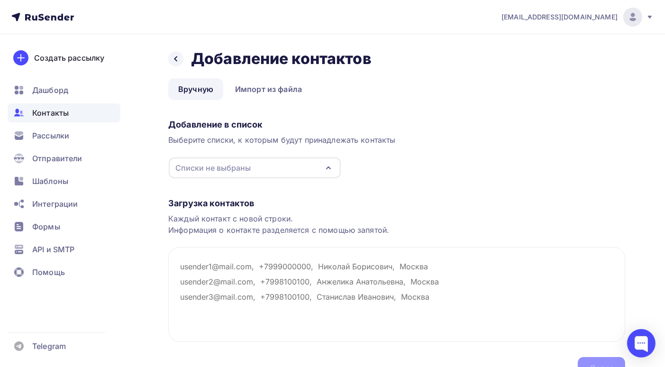
click at [333, 169] on icon "button" at bounding box center [328, 167] width 11 height 11
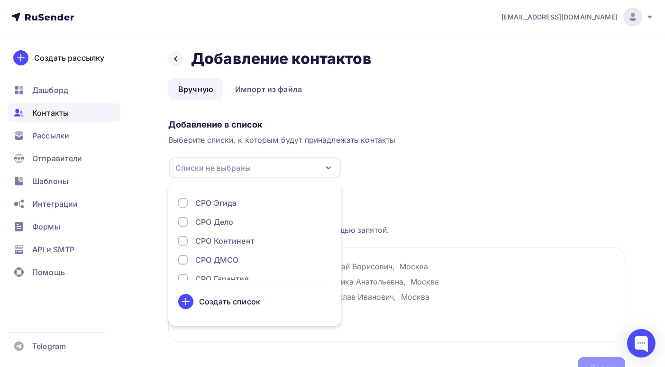
click at [213, 300] on div "Создать список" at bounding box center [229, 301] width 61 height 11
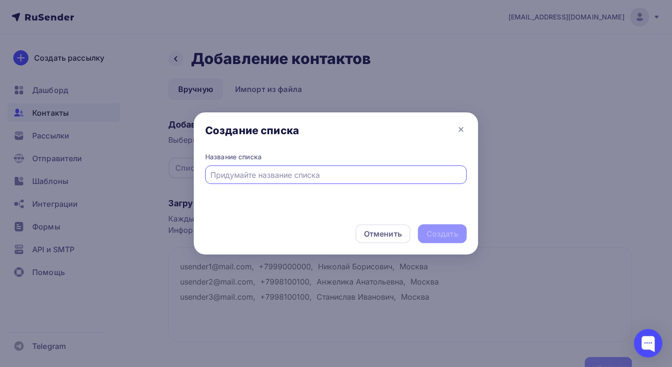
click at [225, 174] on input "text" at bounding box center [336, 174] width 251 height 11
type input "[PERSON_NAME]"
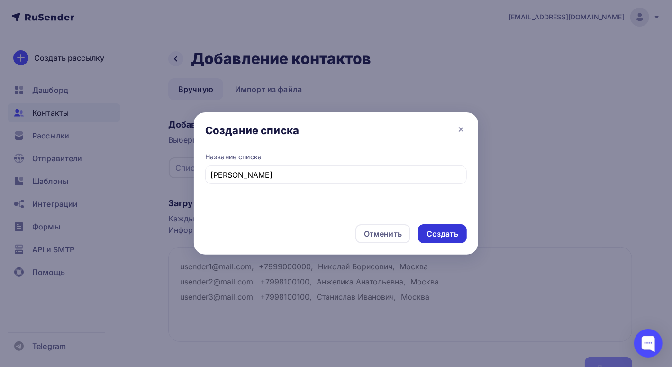
click at [439, 234] on div "Создать" at bounding box center [443, 234] width 32 height 11
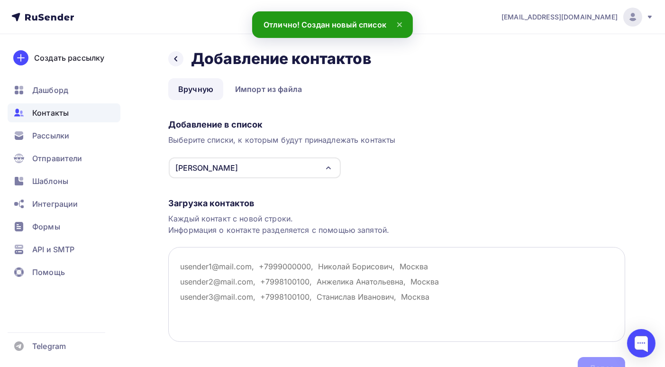
click at [181, 265] on textarea at bounding box center [396, 294] width 457 height 95
paste textarea "nplidersro@mail.ru Ageev81@mail.ru nplidersro@mail.ru yld002@mail.ru nplidersro…"
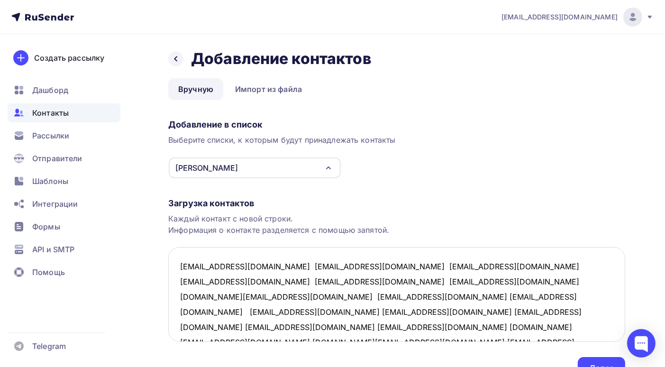
click at [252, 265] on textarea "nplidersro@mail.ru Ageev81@mail.ru nplidersro@mail.ru yld002@mail.ru nplidersro…" at bounding box center [396, 294] width 457 height 95
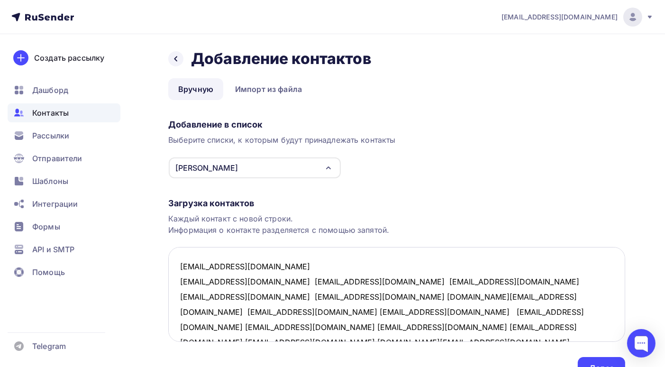
click at [249, 279] on textarea "nplidersro@mail.ru Ageev81@mail.ru nplidersro@mail.ru yld002@mail.ru nplidersro…" at bounding box center [396, 294] width 457 height 95
click at [247, 281] on textarea "nplidersro@mail.ru Ageev81@mail.ru nplidersro@mail.ru yld002@mail.ru nplidersro…" at bounding box center [396, 294] width 457 height 95
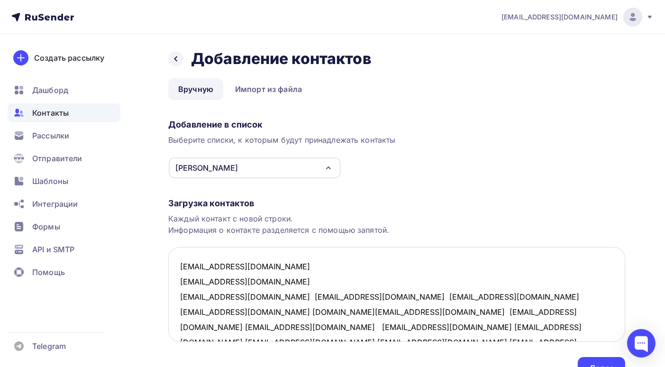
click at [251, 294] on textarea "nplidersro@mail.ru Ageev81@mail.ru nplidersro@mail.ru yld002@mail.ru nplidersro…" at bounding box center [396, 294] width 457 height 95
click at [252, 296] on textarea "nplidersro@mail.ru Ageev81@mail.ru nplidersro@mail.ru yld002@mail.ru nplidersro…" at bounding box center [396, 294] width 457 height 95
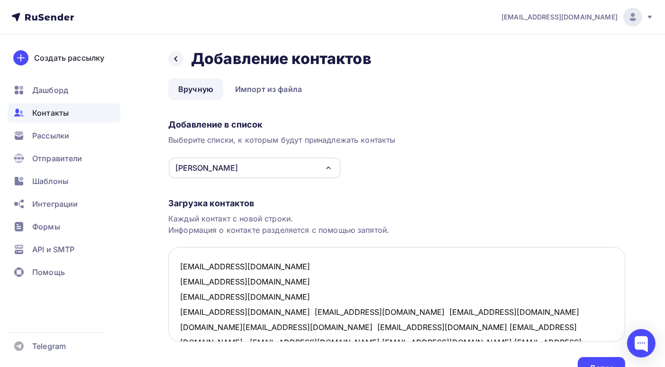
click at [241, 311] on textarea "nplidersro@mail.ru Ageev81@mail.ru nplidersro@mail.ru yld002@mail.ru nplidersro…" at bounding box center [396, 294] width 457 height 95
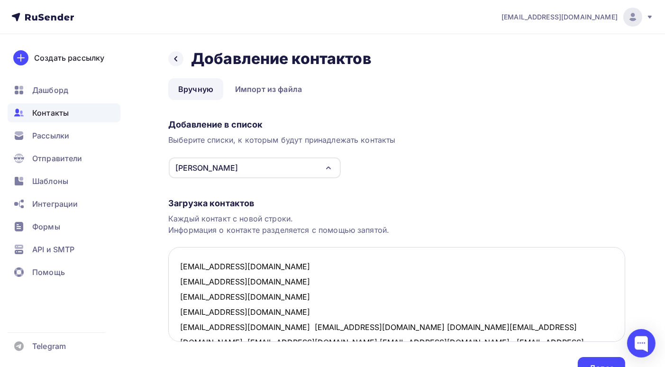
click at [253, 326] on textarea "nplidersro@mail.ru Ageev81@mail.ru nplidersro@mail.ru yld002@mail.ru nplidersro…" at bounding box center [396, 294] width 457 height 95
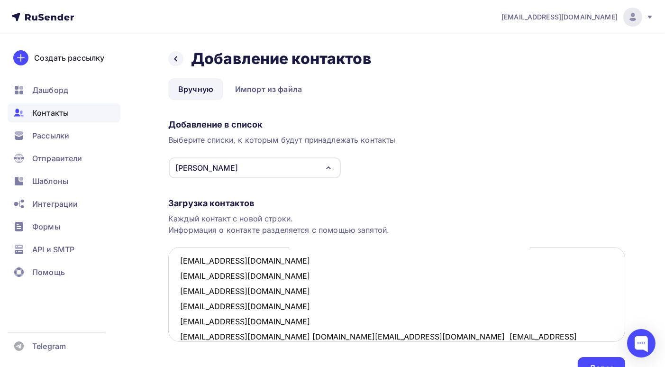
scroll to position [53, 0]
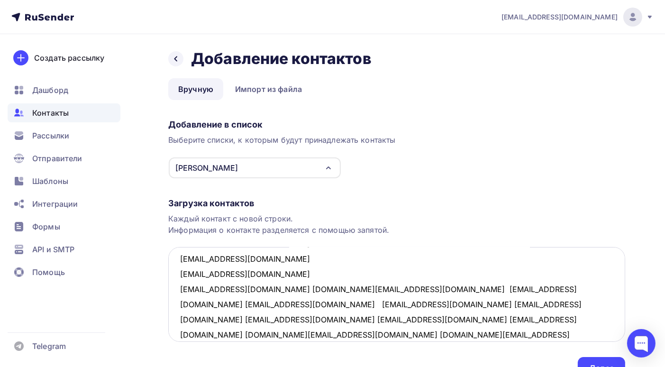
click at [250, 288] on textarea "nplidersro@mail.ru Ageev81@mail.ru nplidersro@mail.ru yld002@mail.ru nplidersro…" at bounding box center [396, 294] width 457 height 95
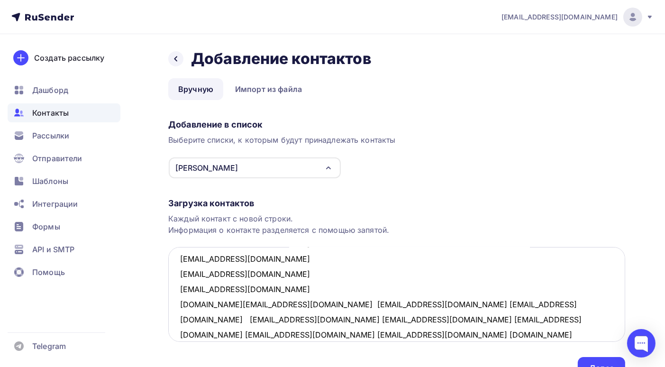
click at [258, 304] on textarea "nplidersro@mail.ru Ageev81@mail.ru nplidersro@mail.ru yld002@mail.ru nplidersro…" at bounding box center [396, 294] width 457 height 95
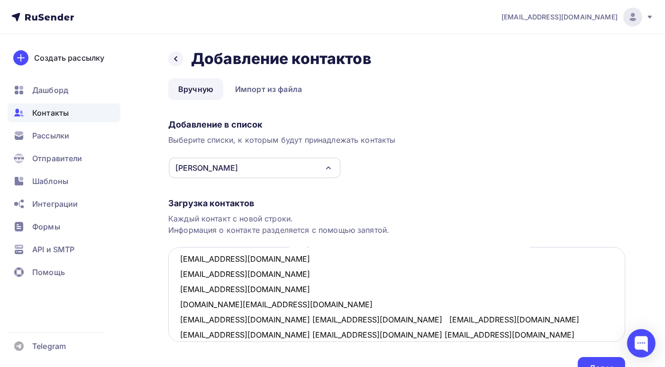
click at [251, 321] on textarea "nplidersro@mail.ru Ageev81@mail.ru nplidersro@mail.ru yld002@mail.ru nplidersro…" at bounding box center [396, 294] width 457 height 95
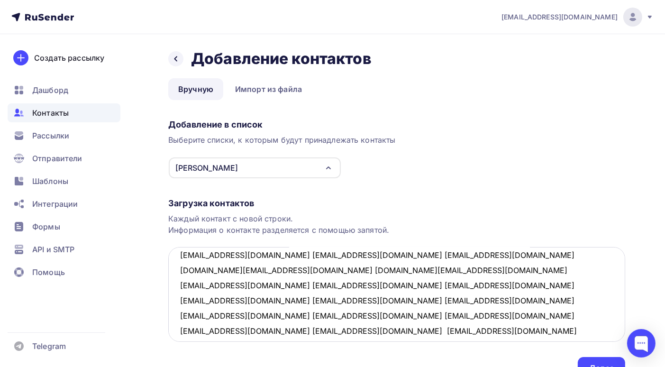
scroll to position [101, 0]
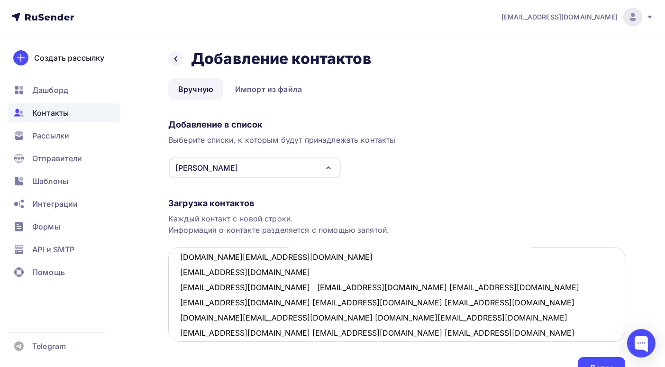
click at [290, 285] on textarea "nplidersro@mail.ru Ageev81@mail.ru nplidersro@mail.ru yld002@mail.ru nplidersro…" at bounding box center [396, 294] width 457 height 95
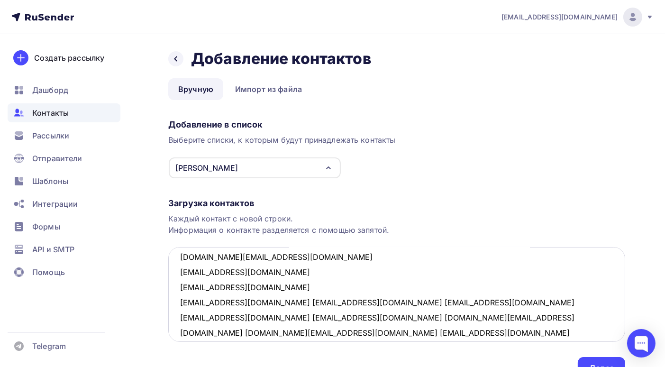
click at [250, 302] on textarea "nplidersro@mail.ru Ageev81@mail.ru nplidersro@mail.ru yld002@mail.ru nplidersro…" at bounding box center [396, 294] width 457 height 95
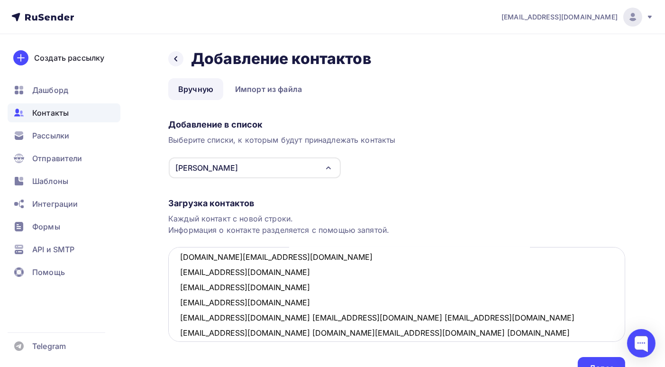
click at [244, 318] on textarea "nplidersro@mail.ru Ageev81@mail.ru nplidersro@mail.ru yld002@mail.ru nplidersro…" at bounding box center [396, 294] width 457 height 95
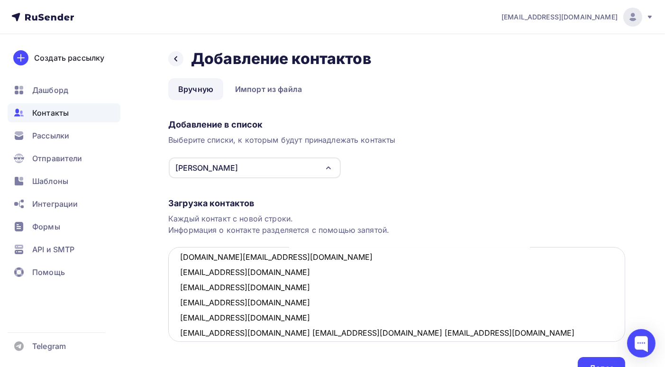
click at [310, 334] on textarea "nplidersro@mail.ru Ageev81@mail.ru nplidersro@mail.ru yld002@mail.ru nplidersro…" at bounding box center [396, 294] width 457 height 95
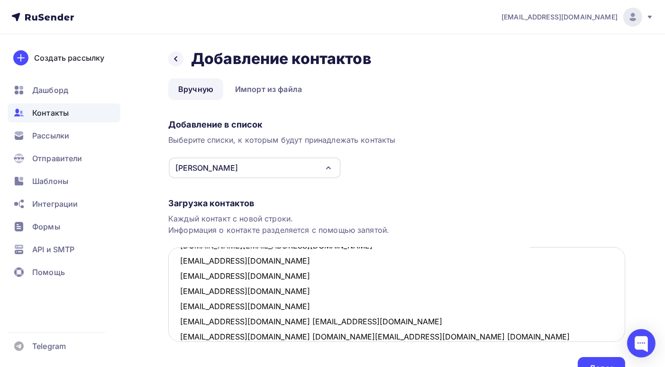
scroll to position [159, 0]
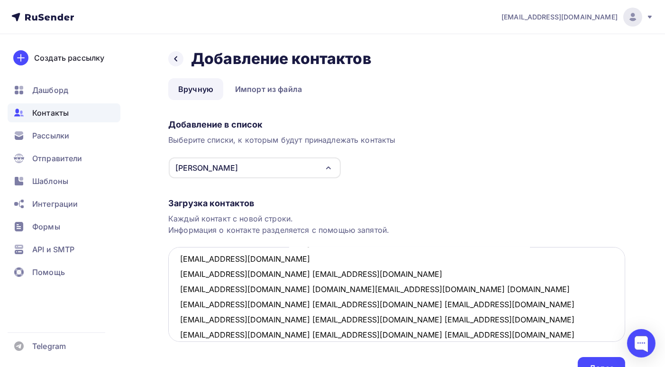
click at [249, 273] on textarea "nplidersro@mail.ru Ageev81@mail.ru nplidersro@mail.ru yld002@mail.ru nplidersro…" at bounding box center [396, 294] width 457 height 95
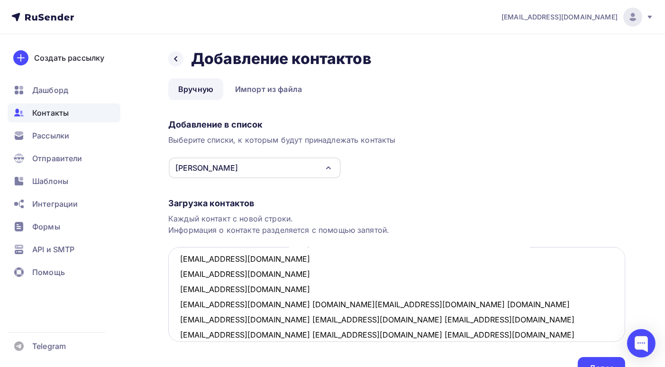
click at [251, 304] on textarea "nplidersro@mail.ru Ageev81@mail.ru nplidersro@mail.ru yld002@mail.ru nplidersro…" at bounding box center [396, 294] width 457 height 95
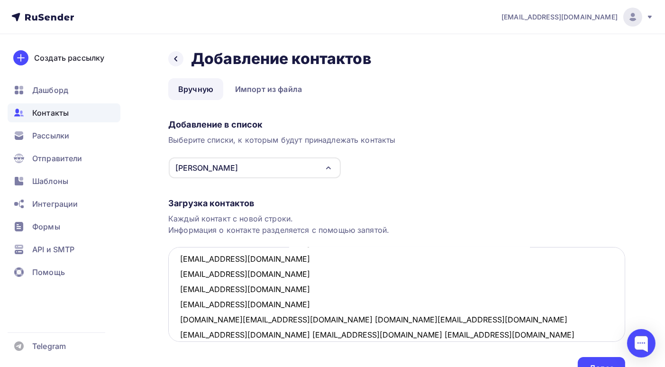
click at [240, 319] on textarea "nplidersro@mail.ru Ageev81@mail.ru nplidersro@mail.ru yld002@mail.ru nplidersro…" at bounding box center [396, 294] width 457 height 95
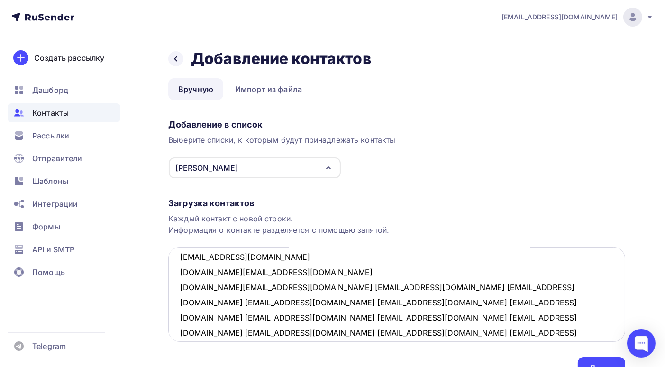
scroll to position [254, 0]
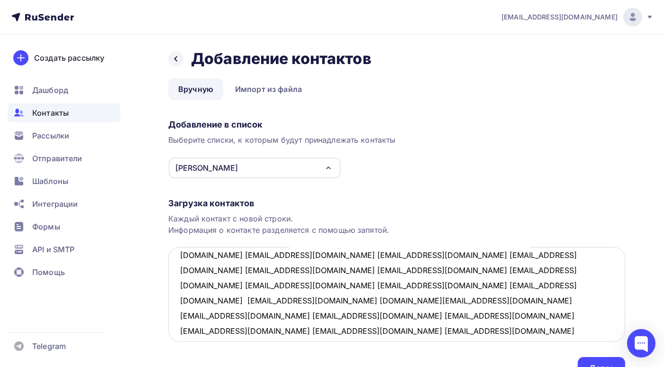
click at [250, 255] on textarea "nplidersro@mail.ru Ageev81@mail.ru nplidersro@mail.ru yld002@mail.ru nplidersro…" at bounding box center [396, 294] width 457 height 95
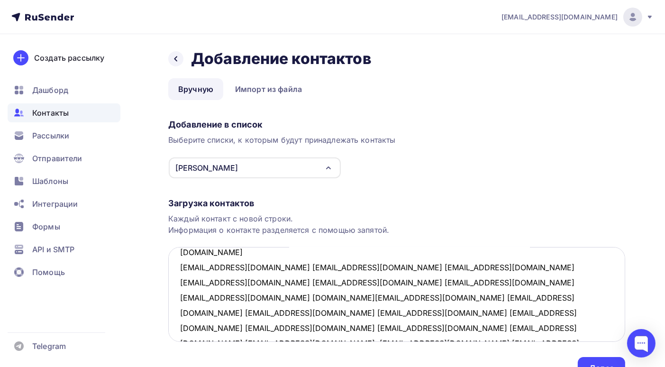
scroll to position [225, 0]
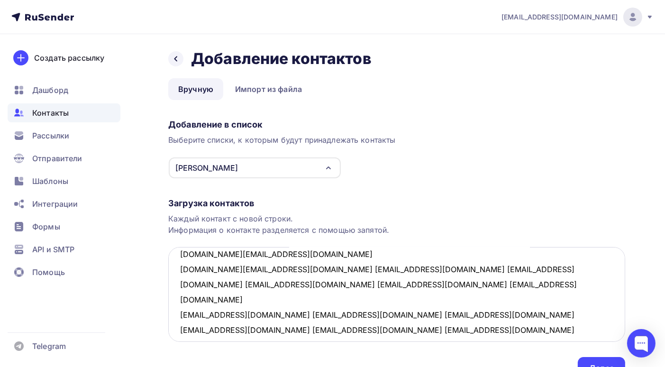
click at [273, 270] on textarea "nplidersro@mail.ru Ageev81@mail.ru nplidersro@mail.ru yld002@mail.ru nplidersro…" at bounding box center [396, 294] width 457 height 95
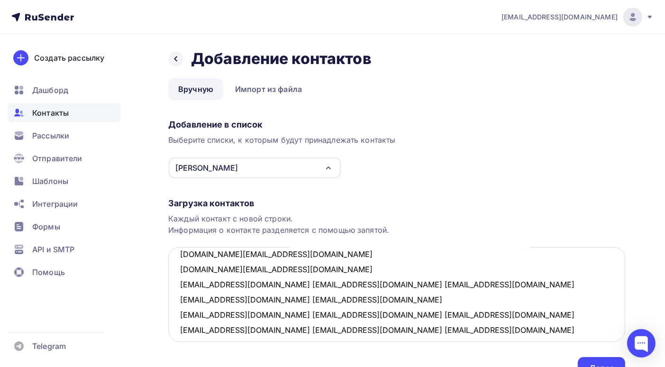
click at [258, 284] on textarea "nplidersro@mail.ru Ageev81@mail.ru nplidersro@mail.ru yld002@mail.ru nplidersro…" at bounding box center [396, 294] width 457 height 95
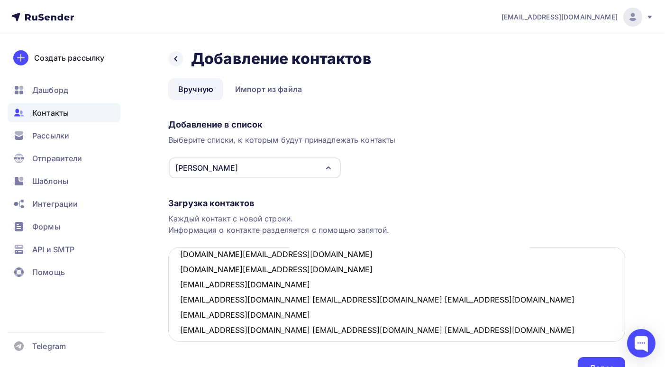
click at [276, 298] on textarea "nplidersro@mail.ru Ageev81@mail.ru nplidersro@mail.ru yld002@mail.ru nplidersro…" at bounding box center [396, 294] width 457 height 95
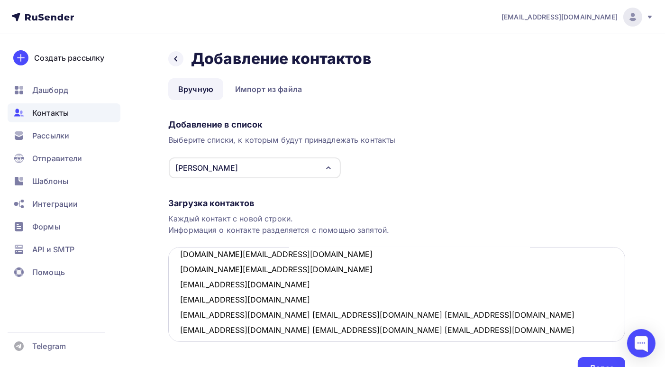
click at [243, 314] on textarea "nplidersro@mail.ru Ageev81@mail.ru nplidersro@mail.ru yld002@mail.ru nplidersro…" at bounding box center [396, 294] width 457 height 95
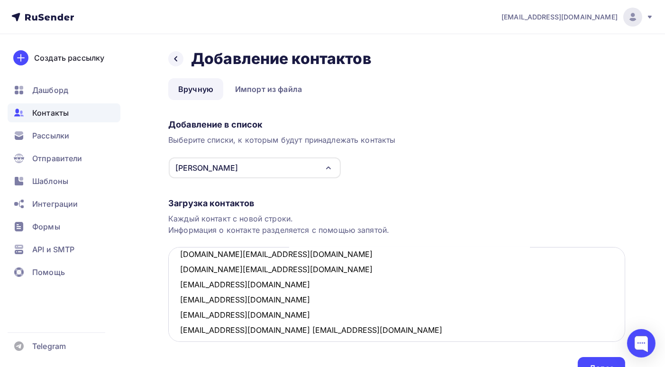
click at [246, 329] on textarea "nplidersro@mail.ru Ageev81@mail.ru nplidersro@mail.ru yld002@mail.ru nplidersro…" at bounding box center [396, 294] width 457 height 95
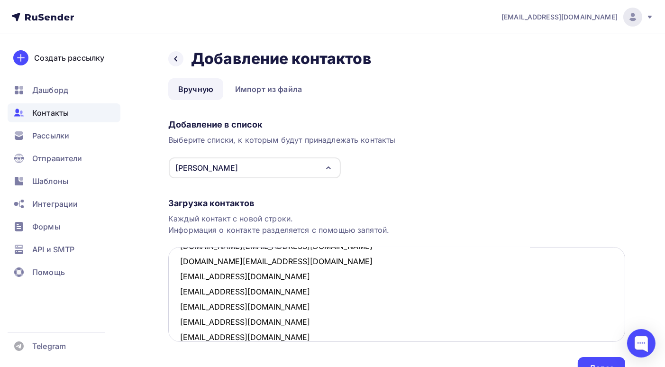
scroll to position [280, 0]
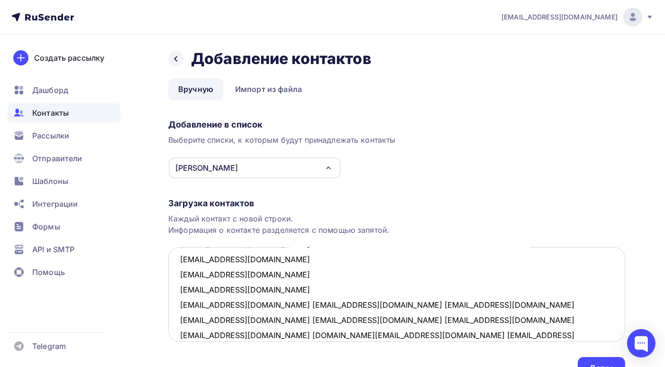
click at [263, 303] on textarea "nplidersro@mail.ru Ageev81@mail.ru nplidersro@mail.ru yld002@mail.ru nplidersro…" at bounding box center [396, 294] width 457 height 95
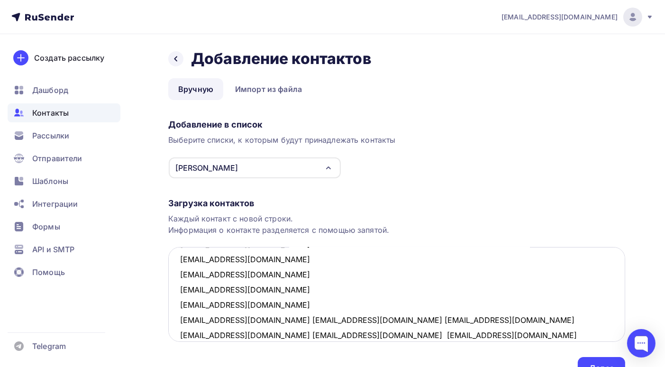
click at [260, 319] on textarea "nplidersro@mail.ru Ageev81@mail.ru nplidersro@mail.ru yld002@mail.ru nplidersro…" at bounding box center [396, 294] width 457 height 95
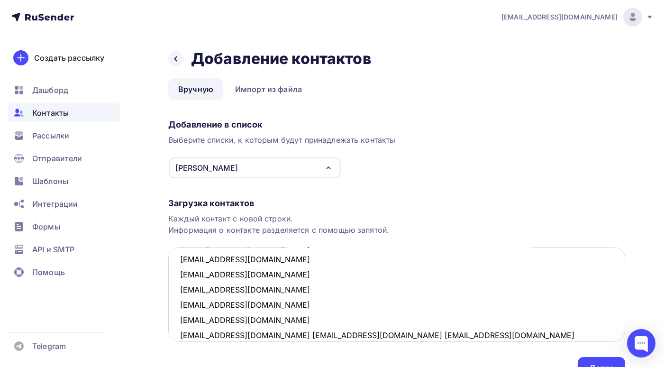
scroll to position [328, 0]
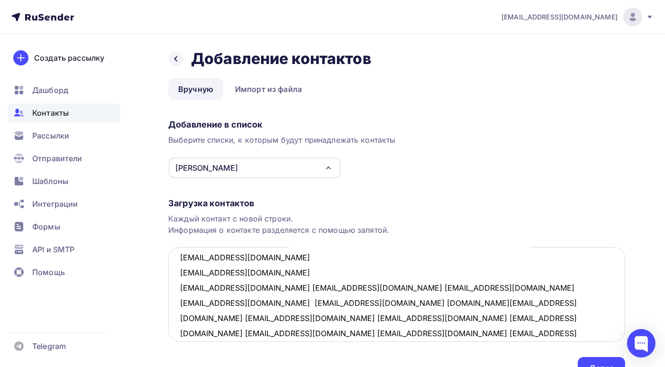
click at [260, 287] on textarea "nplidersro@mail.ru Ageev81@mail.ru nplidersro@mail.ru yld002@mail.ru nplidersro…" at bounding box center [396, 294] width 457 height 95
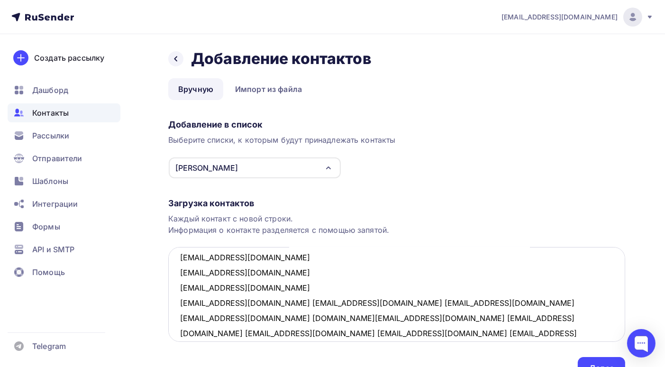
click at [244, 302] on textarea "nplidersro@mail.ru Ageev81@mail.ru nplidersro@mail.ru yld002@mail.ru nplidersro…" at bounding box center [396, 294] width 457 height 95
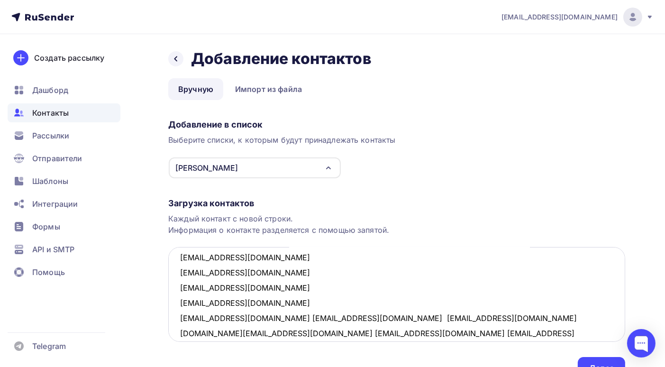
click at [262, 317] on textarea "nplidersro@mail.ru Ageev81@mail.ru nplidersro@mail.ru yld002@mail.ru nplidersro…" at bounding box center [396, 294] width 457 height 95
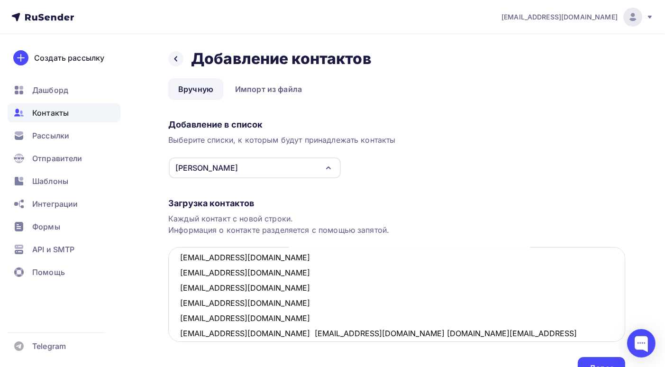
scroll to position [375, 0]
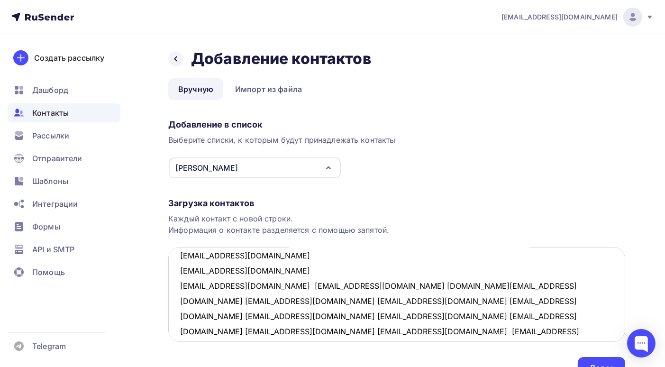
click at [255, 285] on textarea "nplidersro@mail.ru Ageev81@mail.ru nplidersro@mail.ru yld002@mail.ru nplidersro…" at bounding box center [396, 294] width 457 height 95
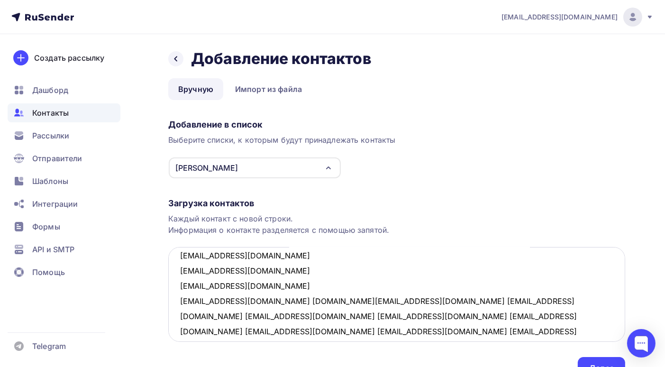
click at [255, 302] on textarea "nplidersro@mail.ru Ageev81@mail.ru nplidersro@mail.ru yld002@mail.ru nplidersro…" at bounding box center [396, 294] width 457 height 95
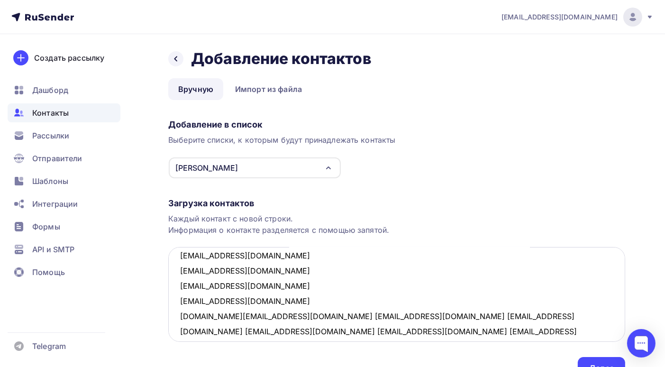
click at [257, 316] on textarea "nplidersro@mail.ru Ageev81@mail.ru nplidersro@mail.ru yld002@mail.ru nplidersro…" at bounding box center [396, 294] width 457 height 95
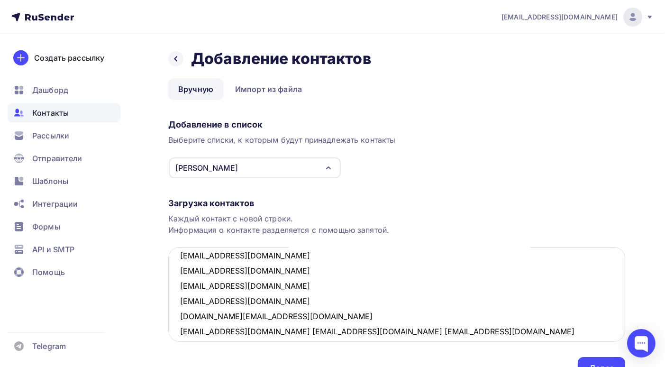
click at [269, 331] on textarea "nplidersro@mail.ru Ageev81@mail.ru nplidersro@mail.ru yld002@mail.ru nplidersro…" at bounding box center [396, 294] width 457 height 95
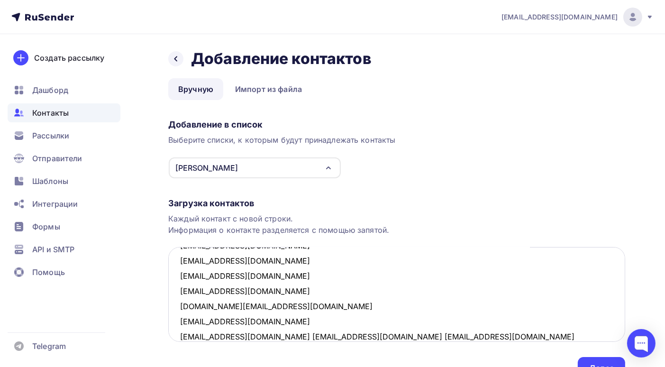
scroll to position [432, 0]
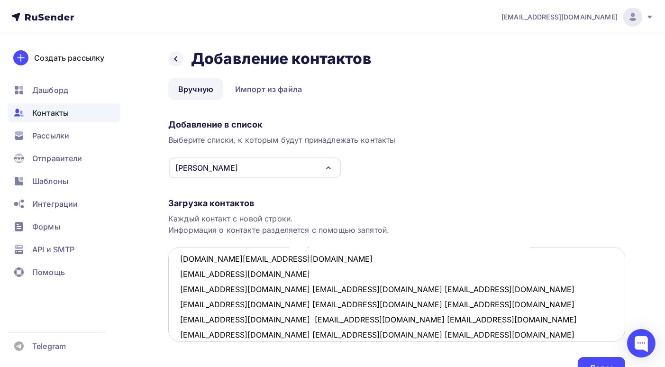
click at [264, 289] on textarea "nplidersro@mail.ru Ageev81@mail.ru nplidersro@mail.ru yld002@mail.ru nplidersro…" at bounding box center [396, 294] width 457 height 95
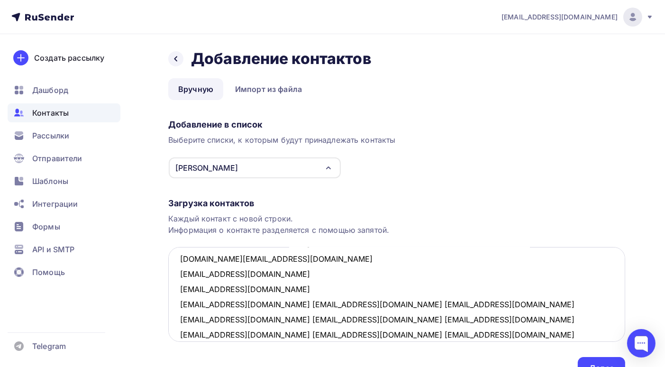
click at [286, 304] on textarea "nplidersro@mail.ru Ageev81@mail.ru nplidersro@mail.ru yld002@mail.ru nplidersro…" at bounding box center [396, 294] width 457 height 95
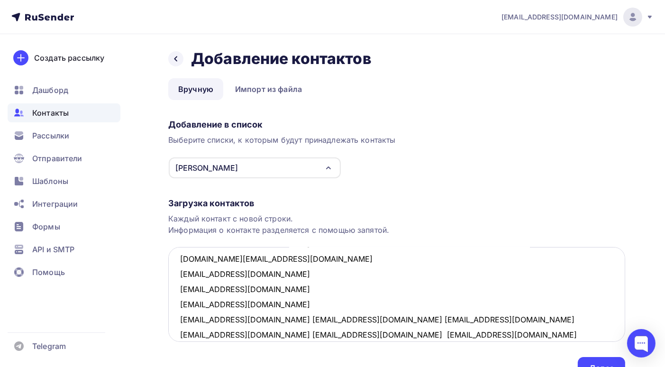
scroll to position [480, 0]
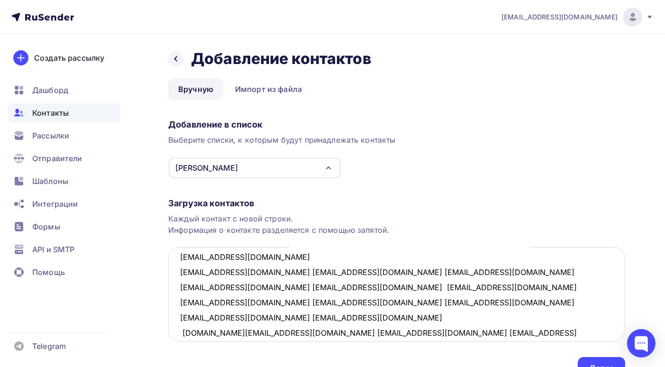
click at [228, 271] on textarea "nplidersro@mail.ru Ageev81@mail.ru nplidersro@mail.ru yld002@mail.ru nplidersro…" at bounding box center [396, 294] width 457 height 95
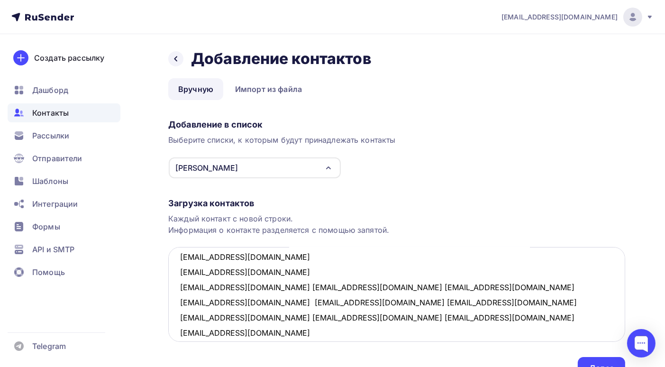
click at [254, 287] on textarea "nplidersro@mail.ru Ageev81@mail.ru nplidersro@mail.ru yld002@mail.ru nplidersro…" at bounding box center [396, 294] width 457 height 95
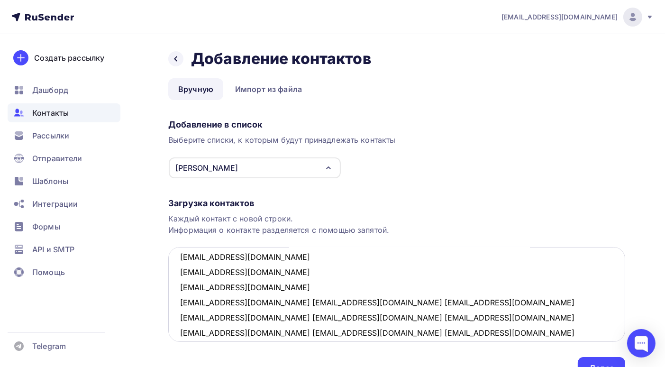
click at [294, 303] on textarea "nplidersro@mail.ru Ageev81@mail.ru nplidersro@mail.ru yld002@mail.ru nplidersro…" at bounding box center [396, 294] width 457 height 95
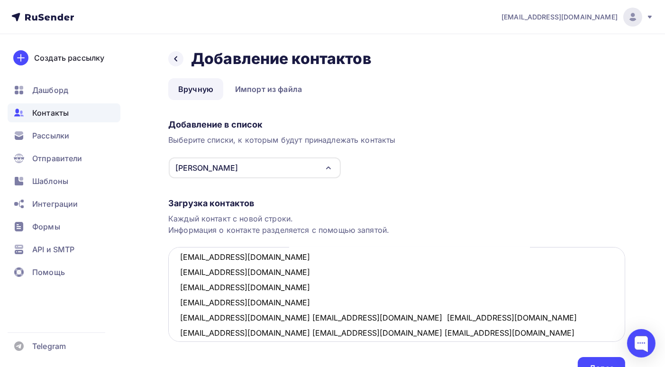
click at [250, 317] on textarea "nplidersro@mail.ru Ageev81@mail.ru nplidersro@mail.ru yld002@mail.ru nplidersro…" at bounding box center [396, 294] width 457 height 95
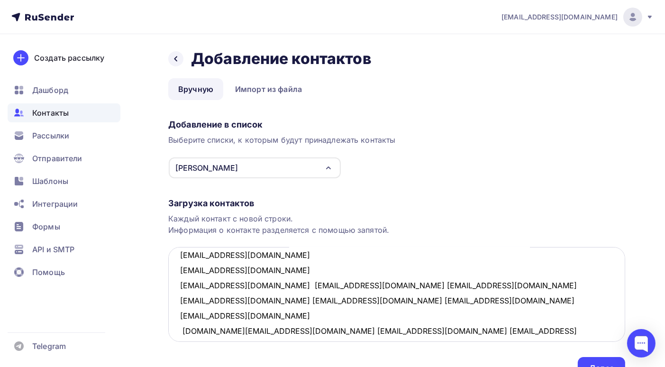
scroll to position [551, 0]
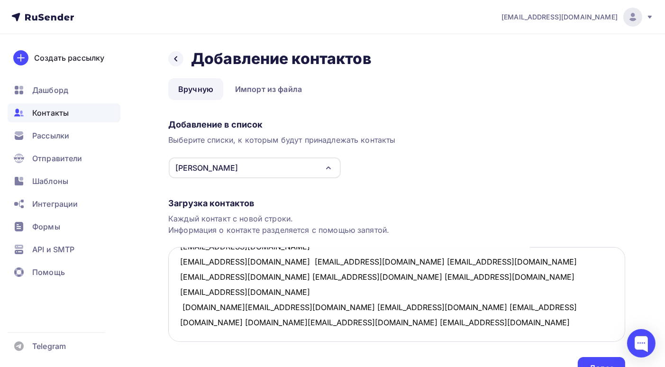
click at [244, 262] on textarea "nplidersro@mail.ru Ageev81@mail.ru nplidersro@mail.ru yld002@mail.ru nplidersro…" at bounding box center [396, 294] width 457 height 95
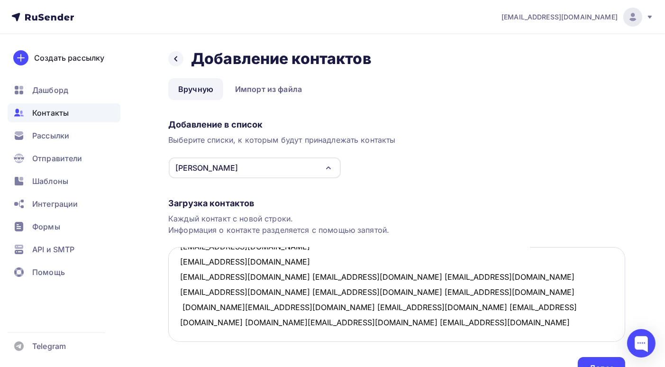
scroll to position [504, 0]
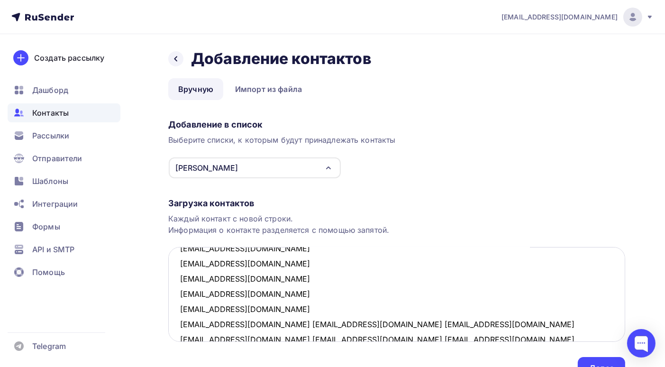
click at [239, 324] on textarea "nplidersro@mail.ru Ageev81@mail.ru nplidersro@mail.ru yld002@mail.ru nplidersro…" at bounding box center [396, 294] width 457 height 95
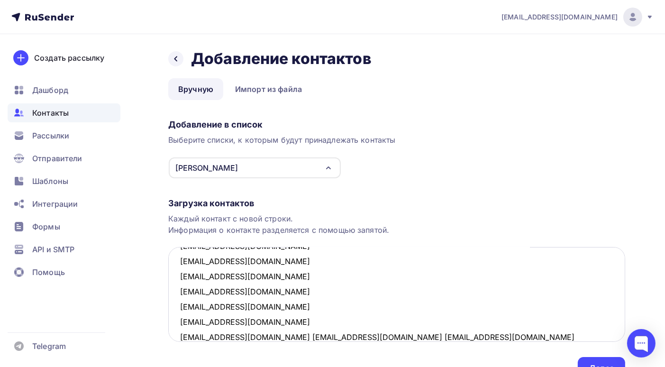
scroll to position [553, 0]
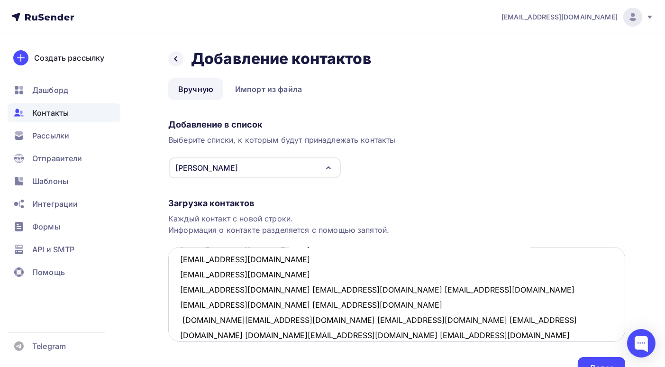
click at [231, 290] on textarea "nplidersro@mail.ru Ageev81@mail.ru nplidersro@mail.ru yld002@mail.ru nplidersro…" at bounding box center [396, 294] width 457 height 95
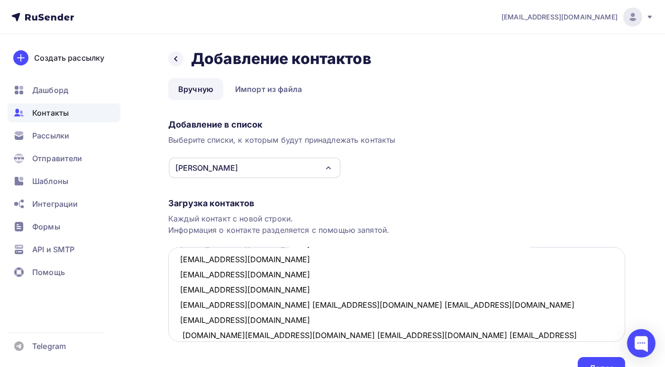
click at [229, 304] on textarea "nplidersro@mail.ru Ageev81@mail.ru nplidersro@mail.ru yld002@mail.ru nplidersro…" at bounding box center [396, 294] width 457 height 95
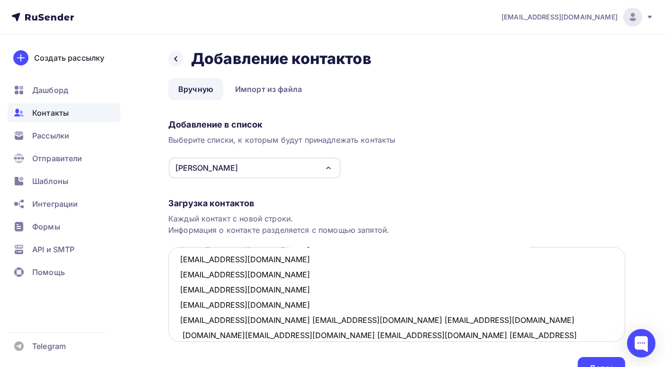
click at [274, 321] on textarea "nplidersro@mail.ru Ageev81@mail.ru nplidersro@mail.ru yld002@mail.ru nplidersro…" at bounding box center [396, 294] width 457 height 95
click at [275, 319] on textarea "nplidersro@mail.ru Ageev81@mail.ru nplidersro@mail.ru yld002@mail.ru nplidersro…" at bounding box center [396, 294] width 457 height 95
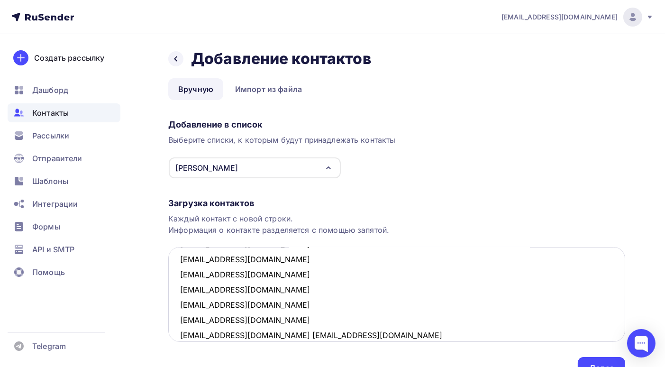
scroll to position [601, 0]
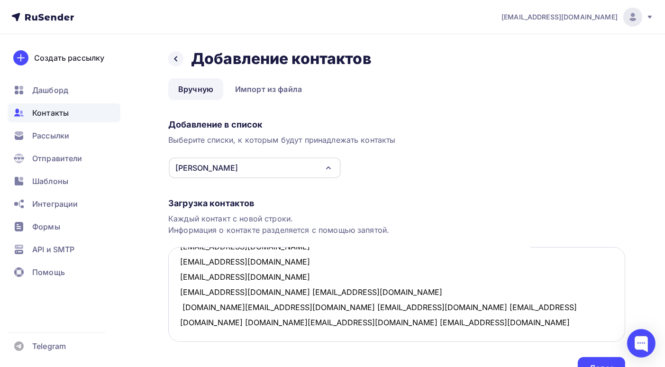
click at [265, 285] on textarea "nplidersro@mail.ru Ageev81@mail.ru nplidersro@mail.ru yld002@mail.ru nplidersro…" at bounding box center [396, 294] width 457 height 95
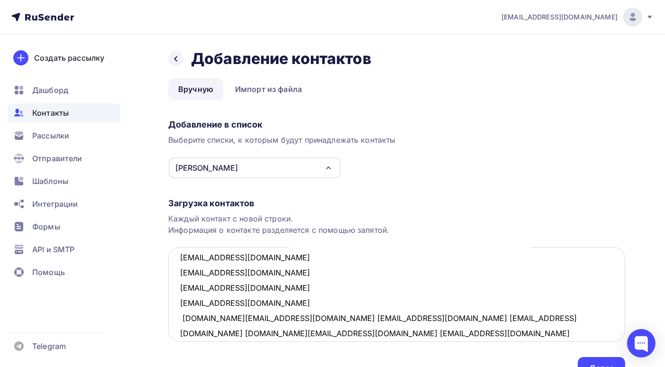
click at [236, 319] on textarea "nplidersro@mail.ru Ageev81@mail.ru nplidersro@mail.ru yld002@mail.ru nplidersro…" at bounding box center [396, 294] width 457 height 95
click at [253, 332] on textarea "nplidersro@mail.ru Ageev81@mail.ru nplidersro@mail.ru yld002@mail.ru nplidersro…" at bounding box center [396, 294] width 457 height 95
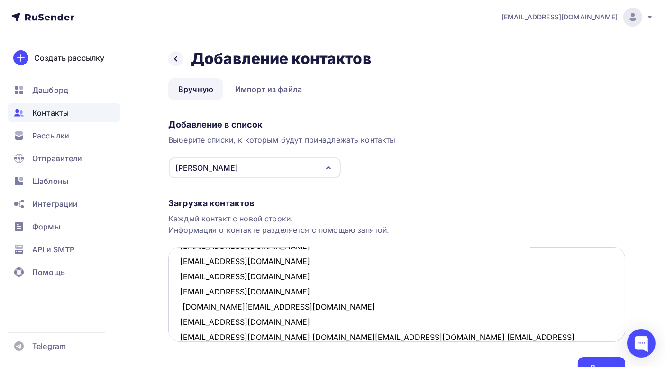
scroll to position [657, 0]
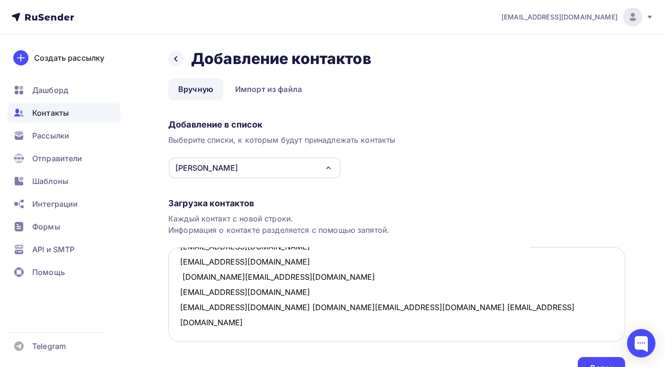
click at [249, 294] on textarea "nplidersro@mail.ru Ageev81@mail.ru nplidersro@mail.ru yld002@mail.ru nplidersro…" at bounding box center [396, 294] width 457 height 95
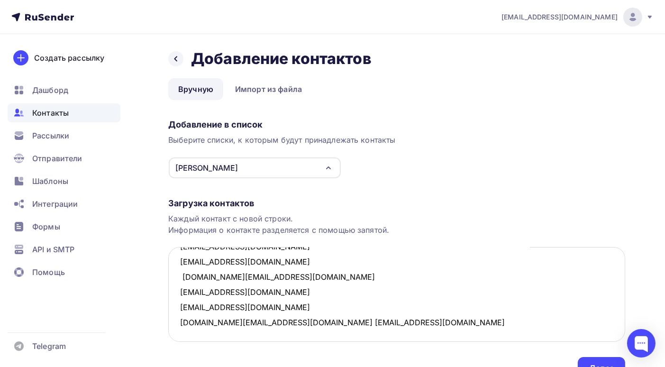
click at [253, 306] on textarea "nplidersro@mail.ru Ageev81@mail.ru nplidersro@mail.ru yld002@mail.ru nplidersro…" at bounding box center [396, 294] width 457 height 95
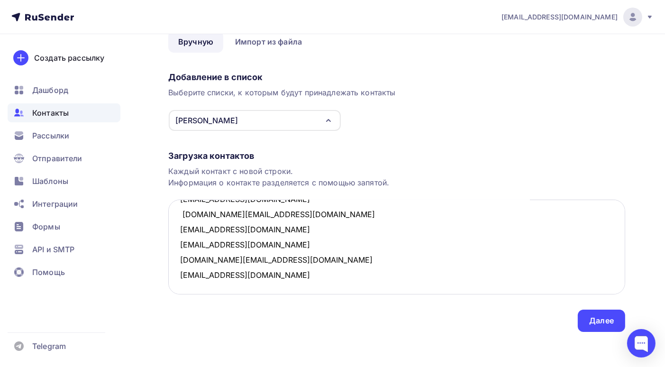
scroll to position [50, 0]
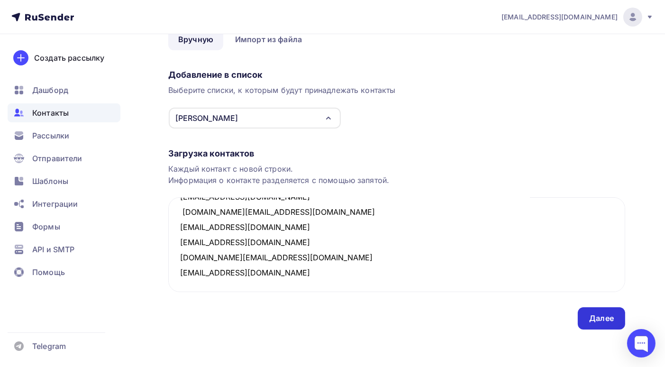
type textarea "nplidersro@mail.ru Ageev81@mail.ru nplidersro@mail.ru yld002@mail.ru nplidersro…"
click at [599, 315] on div "Далее" at bounding box center [601, 318] width 25 height 11
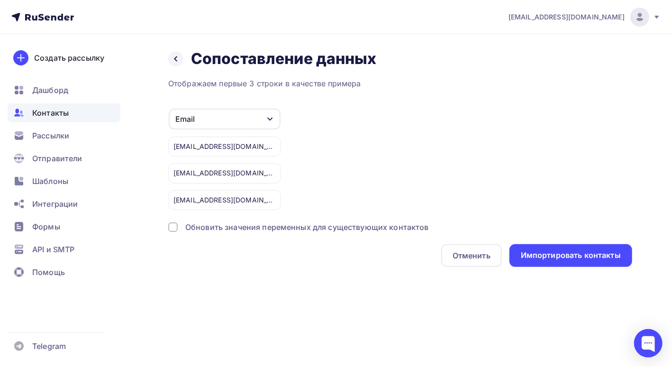
click at [175, 227] on div at bounding box center [172, 226] width 9 height 9
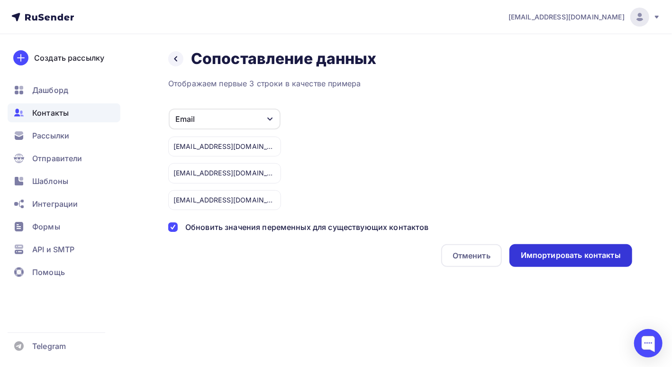
click at [574, 258] on div "Импортировать контакты" at bounding box center [571, 255] width 100 height 11
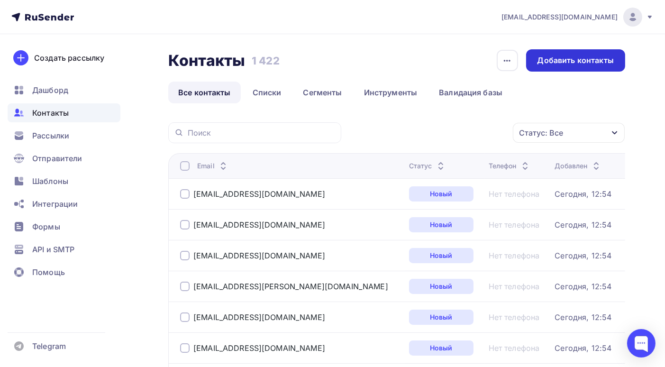
click at [575, 58] on div "Добавить контакты" at bounding box center [576, 60] width 76 height 11
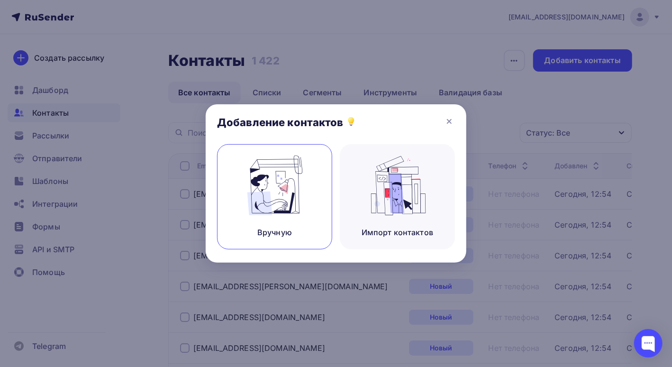
click at [292, 193] on img at bounding box center [275, 186] width 64 height 60
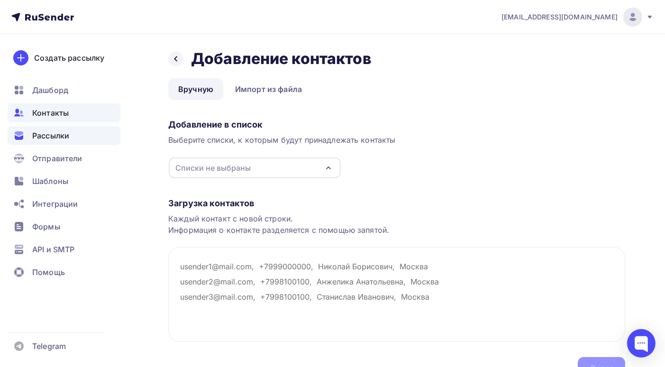
click at [46, 135] on span "Рассылки" at bounding box center [50, 135] width 37 height 11
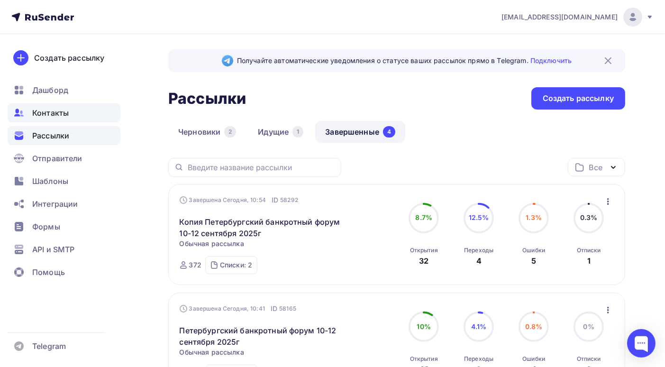
click at [50, 110] on span "Контакты" at bounding box center [50, 112] width 37 height 11
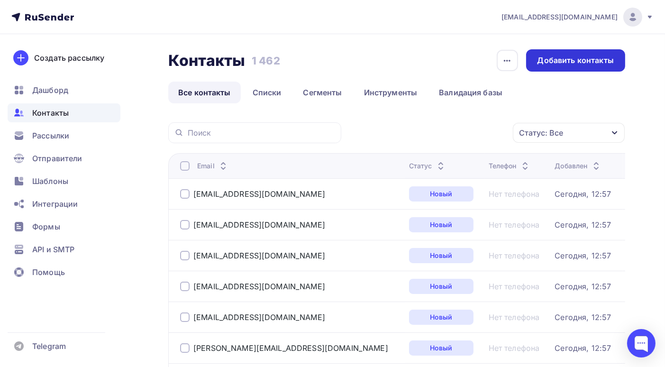
click at [558, 64] on div "Добавить контакты" at bounding box center [576, 60] width 76 height 11
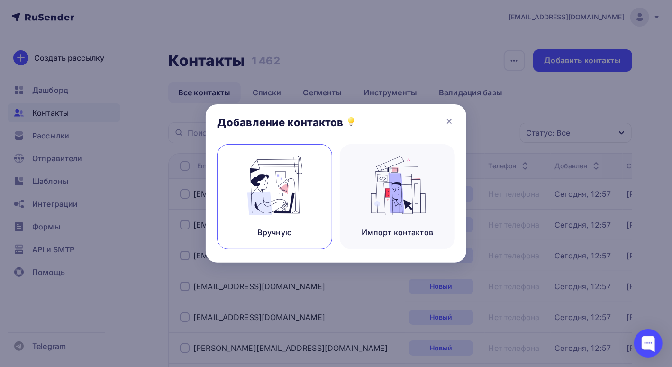
click at [269, 194] on img at bounding box center [275, 186] width 64 height 60
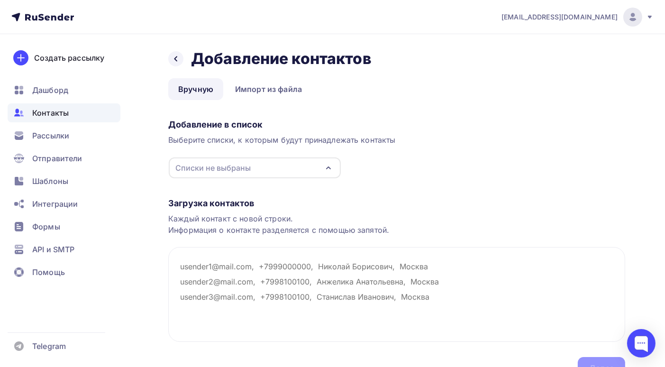
click at [329, 165] on icon "button" at bounding box center [328, 167] width 11 height 11
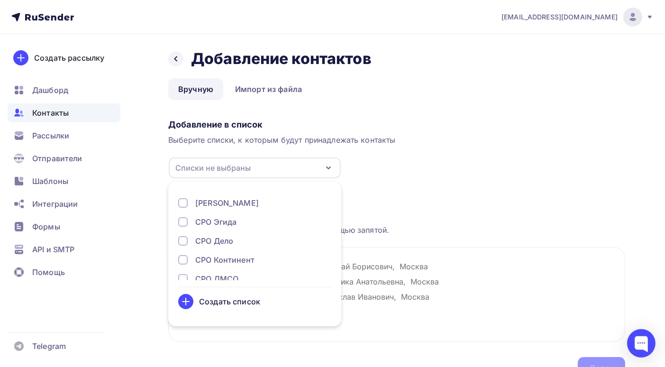
click at [234, 298] on div "Создать список" at bounding box center [229, 301] width 61 height 11
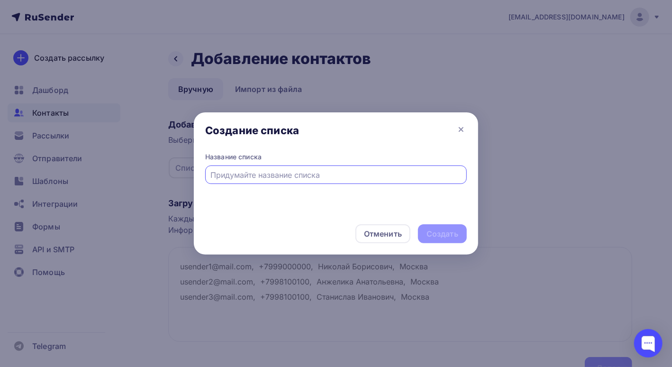
click at [228, 176] on input "text" at bounding box center [336, 174] width 251 height 11
type input "СРО МСРО АУ"
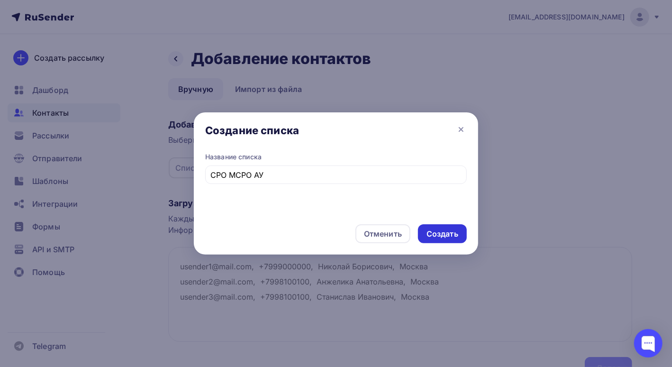
click at [433, 231] on div "Создать" at bounding box center [443, 234] width 32 height 11
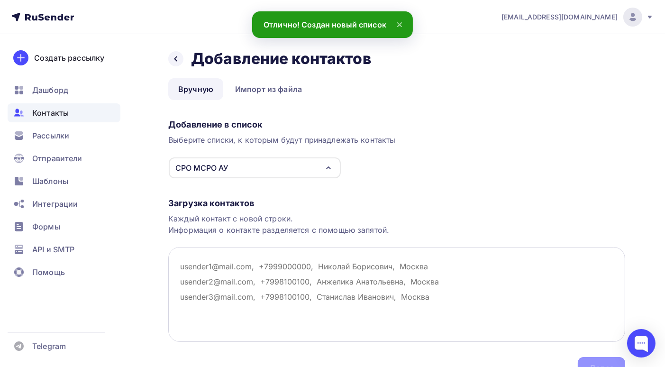
click at [182, 267] on textarea at bounding box center [396, 294] width 457 height 95
paste textarea "ava68@mail.ru diana_aksenenko@mail.ru anisimova-iv67@yandex.ru arutyunovg@bk.ru…"
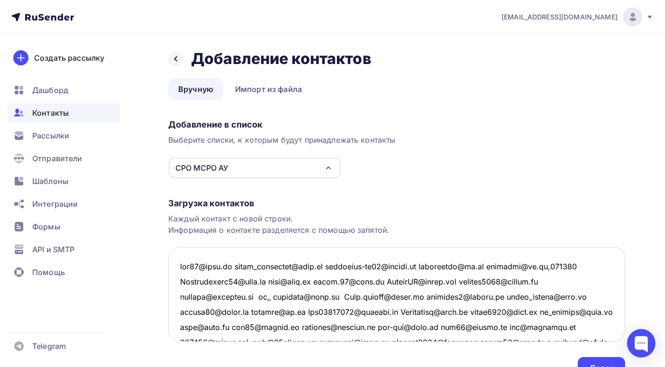
click at [236, 266] on textarea at bounding box center [396, 294] width 457 height 95
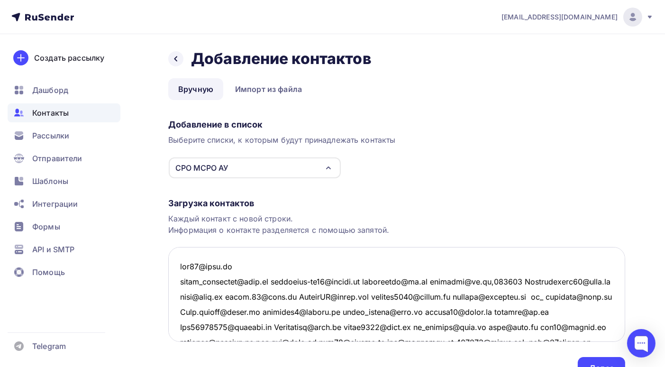
click at [276, 282] on textarea at bounding box center [396, 294] width 457 height 95
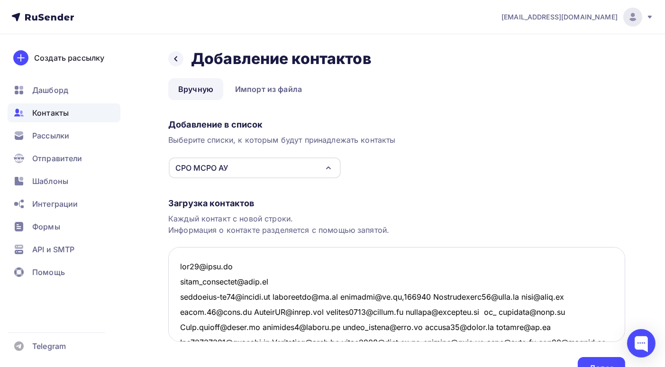
click at [280, 296] on textarea at bounding box center [396, 294] width 457 height 95
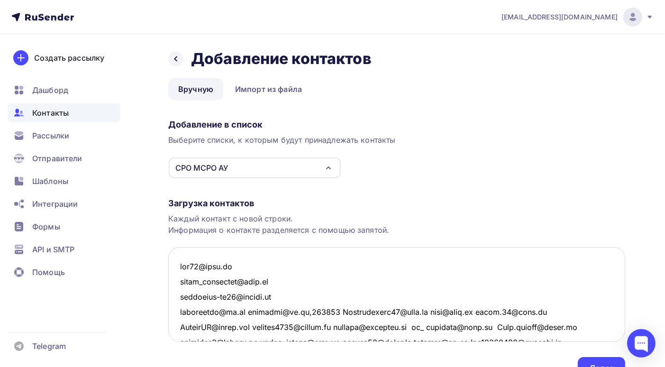
click at [248, 311] on textarea at bounding box center [396, 294] width 457 height 95
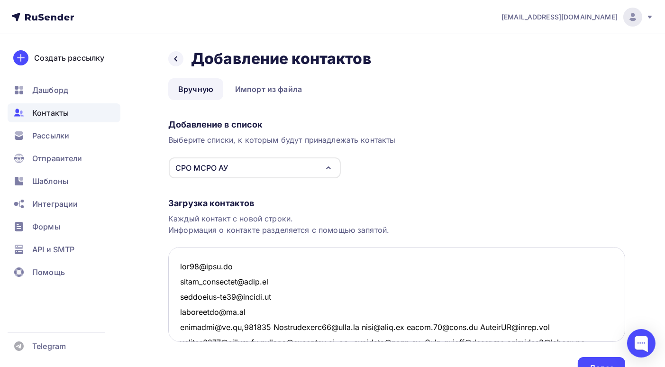
click at [266, 326] on textarea at bounding box center [396, 294] width 457 height 95
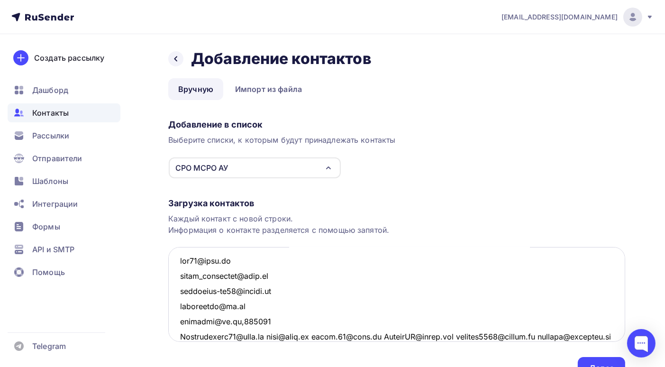
scroll to position [53, 0]
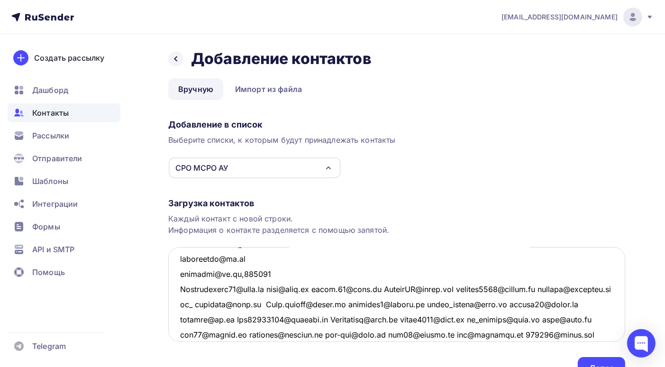
click at [271, 289] on textarea at bounding box center [396, 294] width 457 height 95
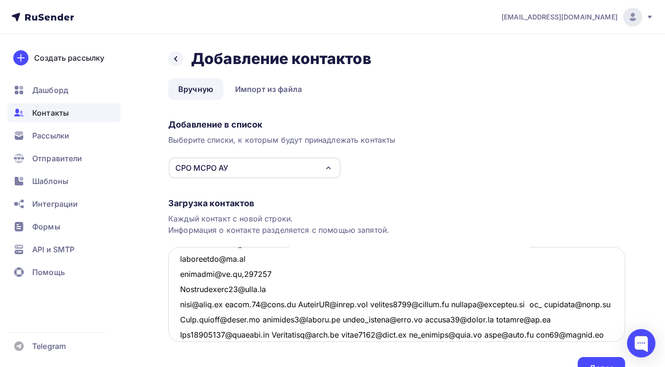
click at [291, 303] on textarea at bounding box center [396, 294] width 457 height 95
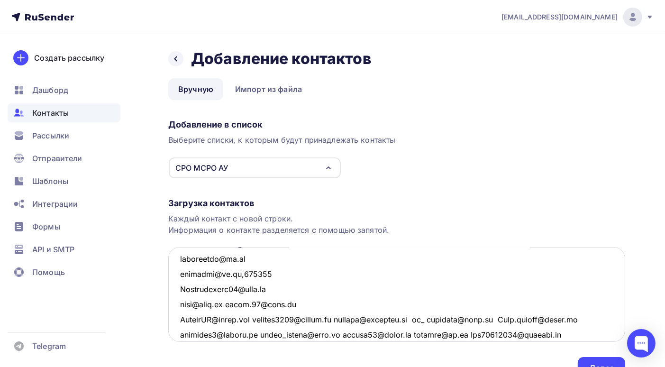
click at [262, 319] on textarea at bounding box center [396, 294] width 457 height 95
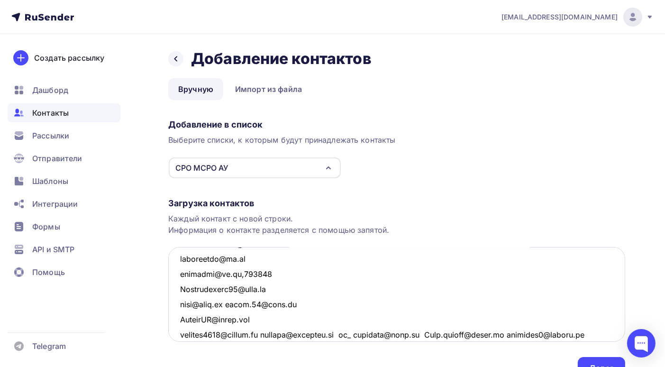
scroll to position [101, 0]
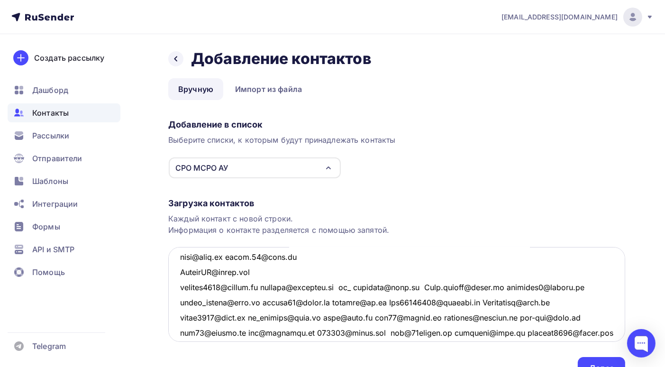
click at [272, 289] on textarea at bounding box center [396, 294] width 457 height 95
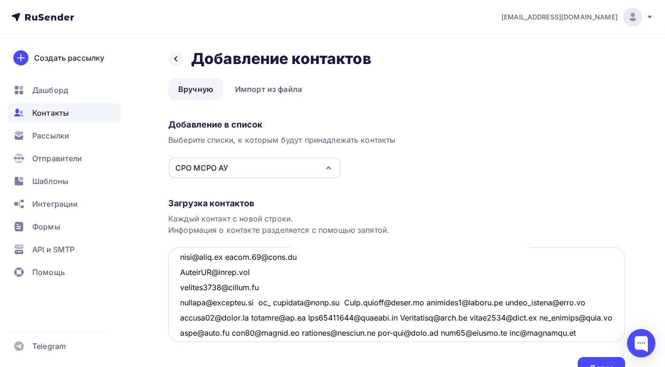
click at [263, 301] on textarea at bounding box center [396, 294] width 457 height 95
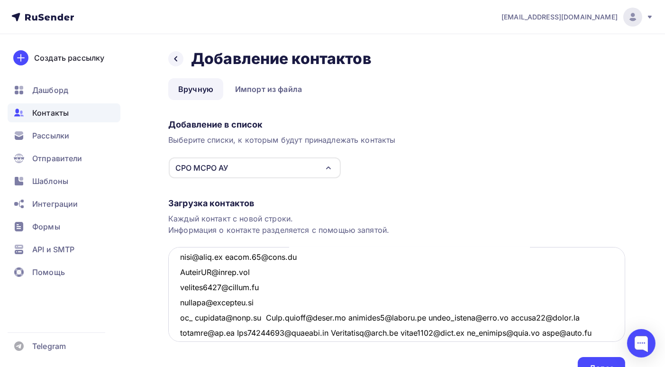
click at [262, 316] on textarea at bounding box center [396, 294] width 457 height 95
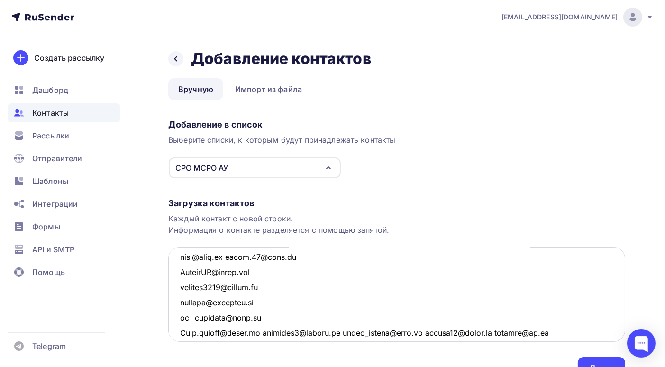
click at [263, 332] on textarea at bounding box center [396, 294] width 457 height 95
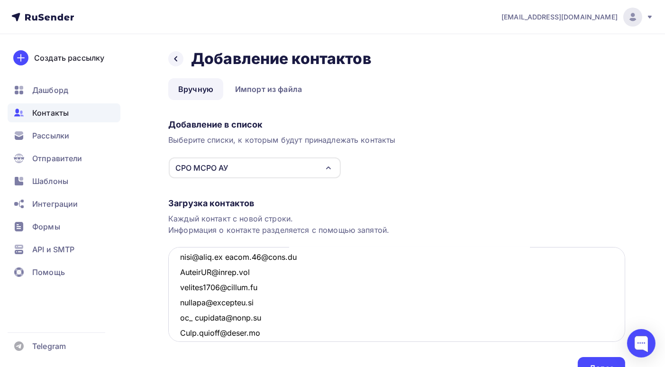
scroll to position [112, 0]
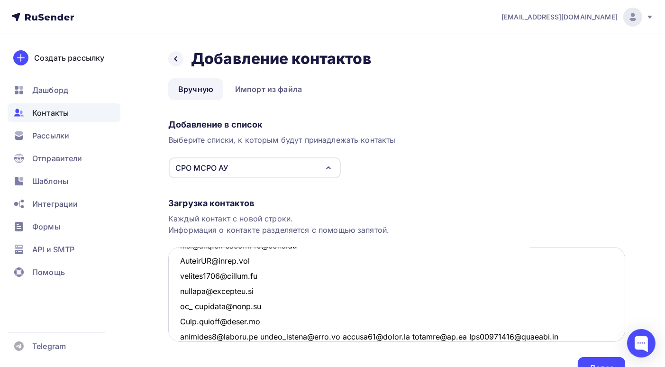
click at [258, 335] on textarea at bounding box center [396, 294] width 457 height 95
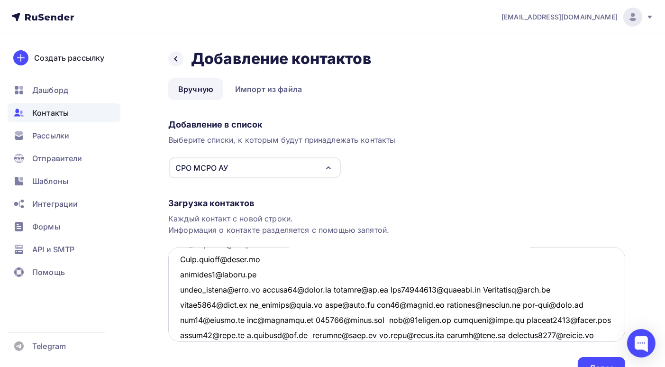
click at [259, 289] on textarea at bounding box center [396, 294] width 457 height 95
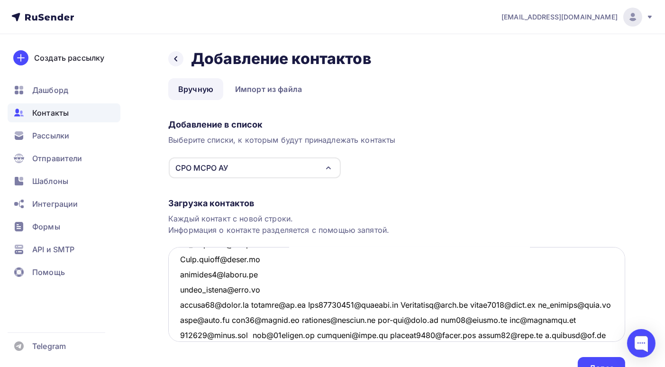
click at [252, 303] on textarea at bounding box center [396, 294] width 457 height 95
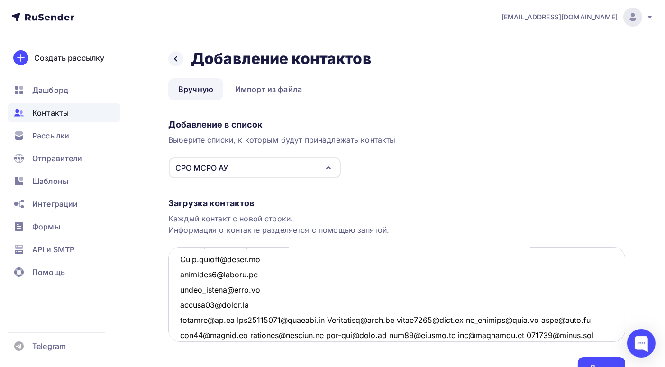
click at [239, 319] on textarea at bounding box center [396, 294] width 457 height 95
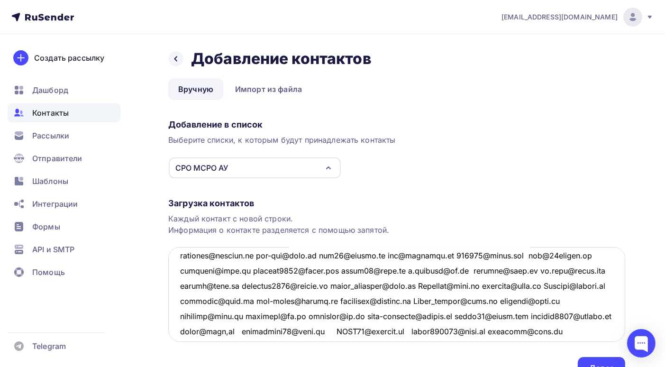
scroll to position [221, 0]
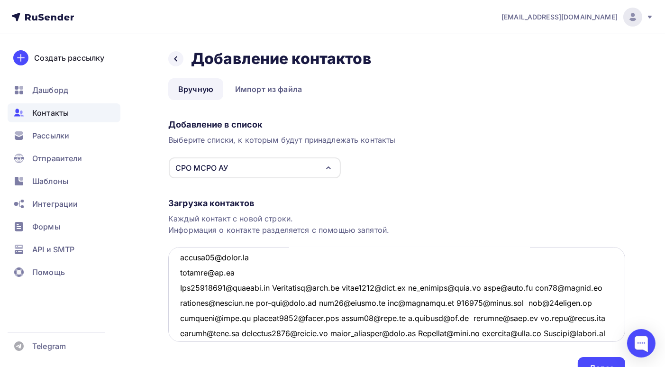
click at [275, 285] on textarea at bounding box center [396, 294] width 457 height 95
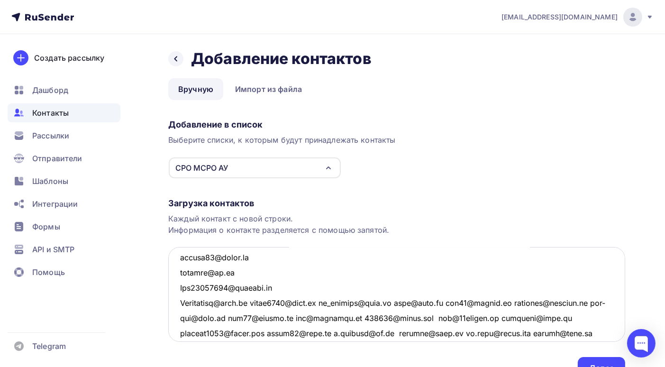
click at [256, 301] on textarea at bounding box center [396, 294] width 457 height 95
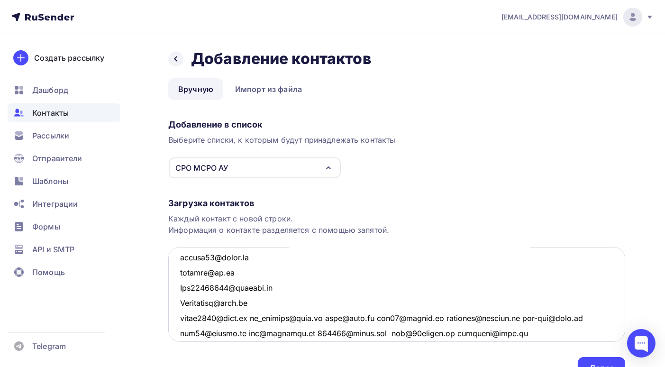
click at [249, 317] on textarea at bounding box center [396, 294] width 457 height 95
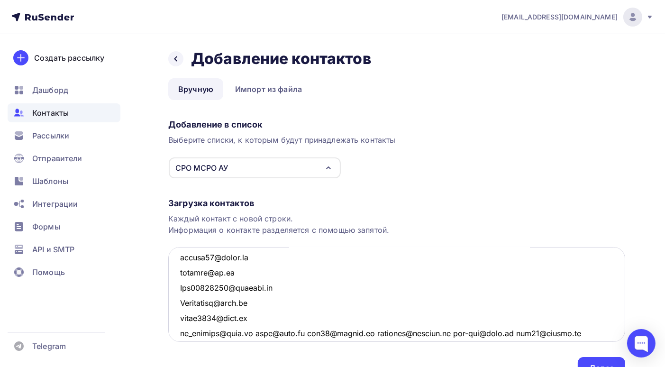
scroll to position [269, 0]
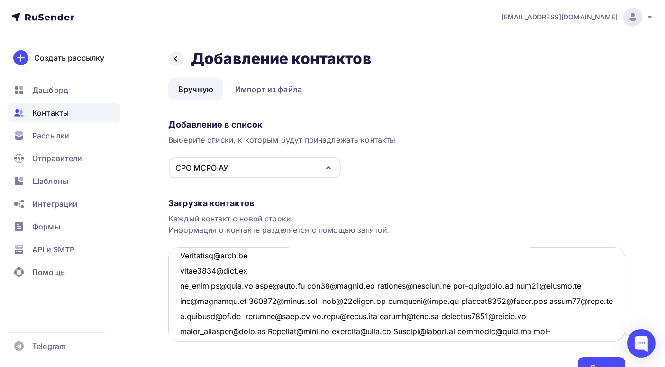
click at [252, 284] on textarea at bounding box center [396, 294] width 457 height 95
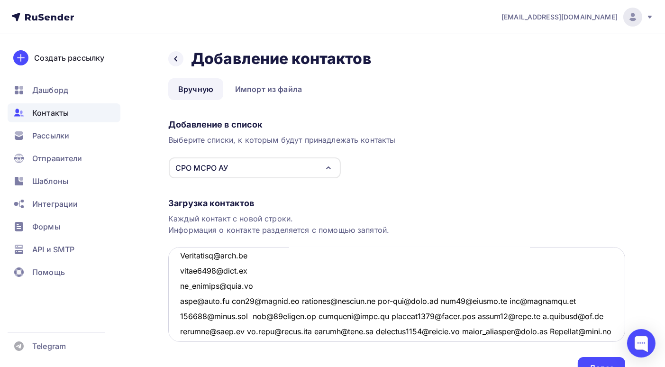
click at [233, 299] on textarea at bounding box center [396, 294] width 457 height 95
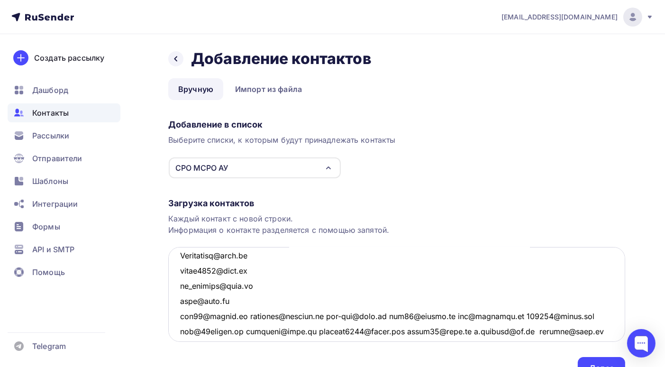
click at [251, 315] on textarea at bounding box center [396, 294] width 457 height 95
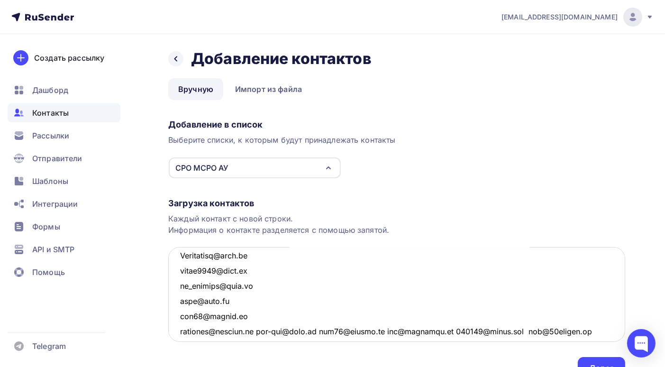
click at [252, 331] on textarea at bounding box center [396, 294] width 457 height 95
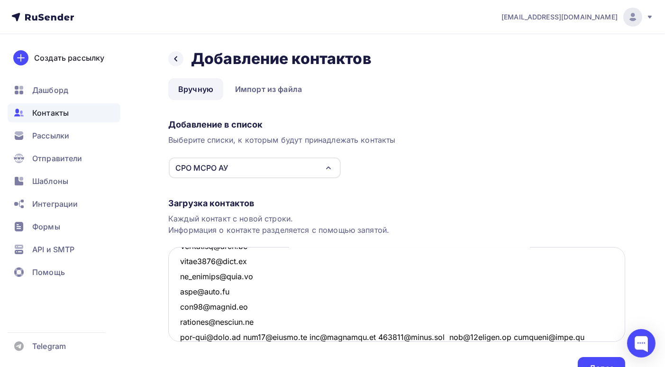
scroll to position [326, 0]
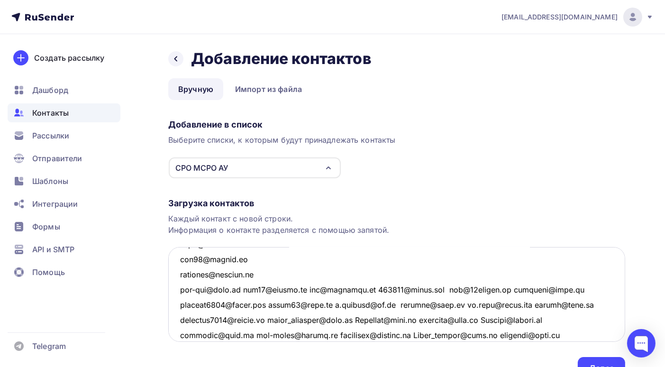
click at [243, 289] on textarea at bounding box center [396, 294] width 457 height 95
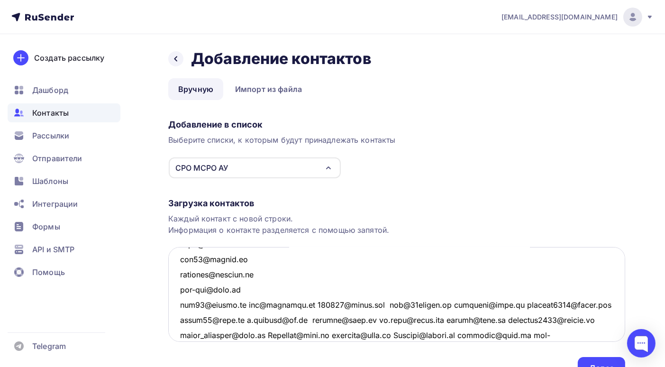
click at [246, 303] on textarea at bounding box center [396, 294] width 457 height 95
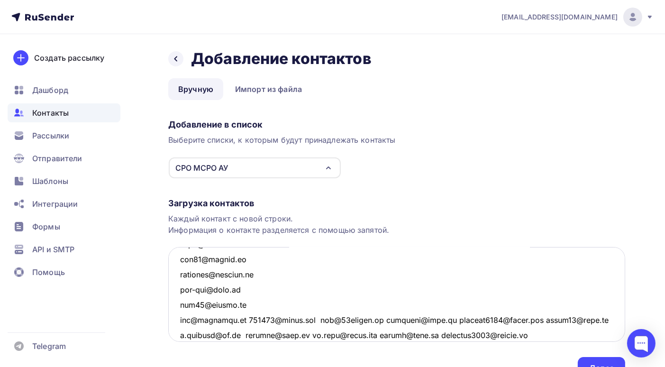
scroll to position [373, 0]
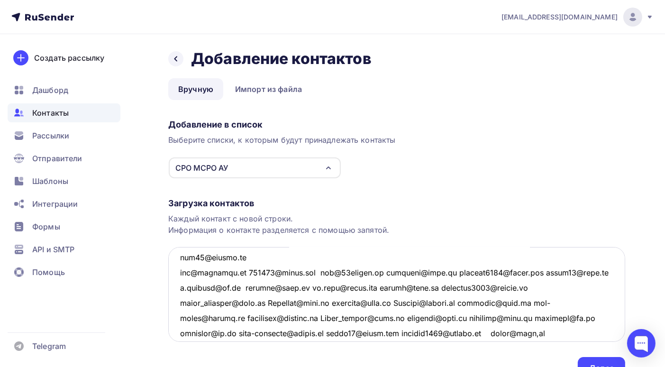
click at [237, 271] on textarea at bounding box center [396, 294] width 457 height 95
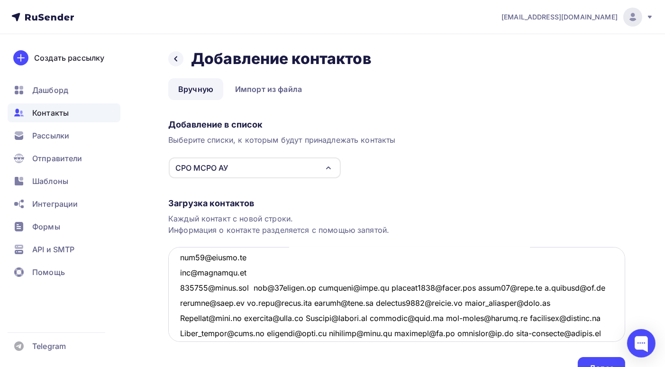
click at [255, 287] on textarea at bounding box center [396, 294] width 457 height 95
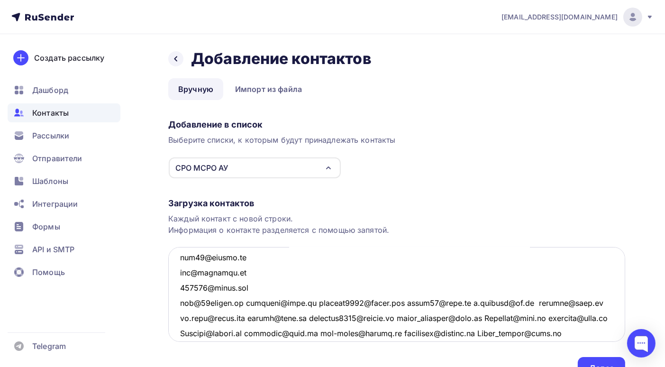
click at [241, 303] on textarea at bounding box center [396, 294] width 457 height 95
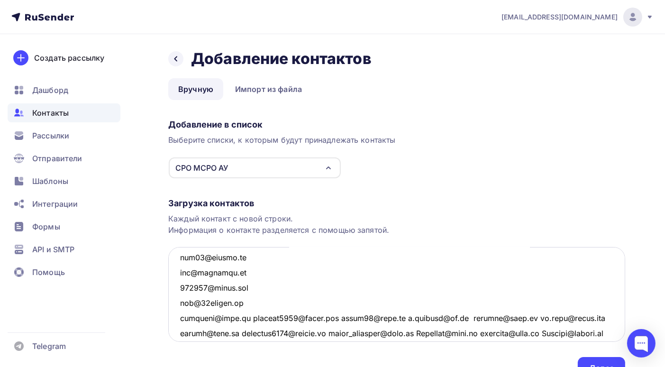
click at [243, 316] on textarea at bounding box center [396, 294] width 457 height 95
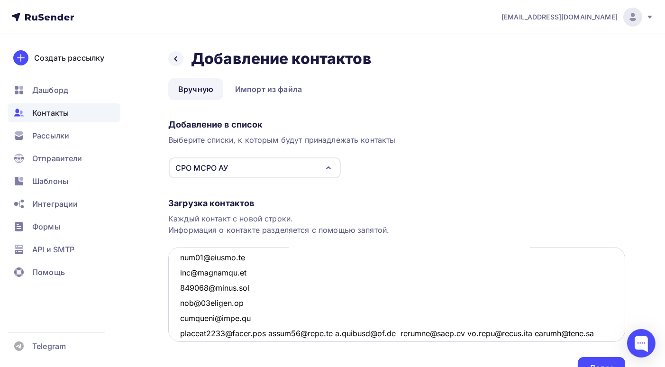
click at [269, 332] on textarea at bounding box center [396, 294] width 457 height 95
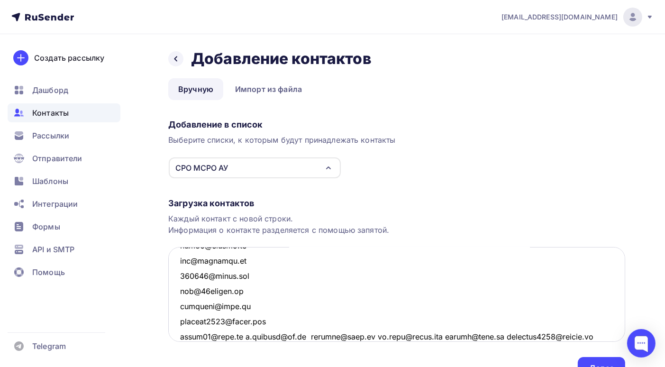
scroll to position [432, 0]
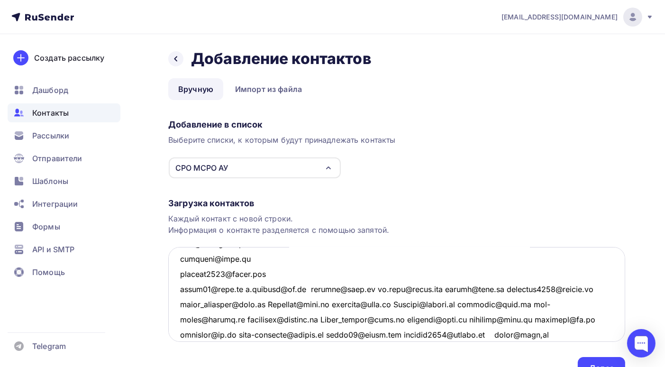
click at [246, 288] on textarea at bounding box center [396, 294] width 457 height 95
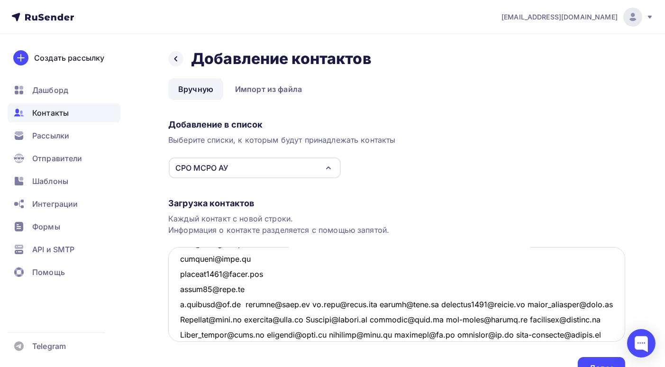
click at [237, 301] on textarea at bounding box center [396, 294] width 457 height 95
click at [238, 304] on textarea at bounding box center [396, 294] width 457 height 95
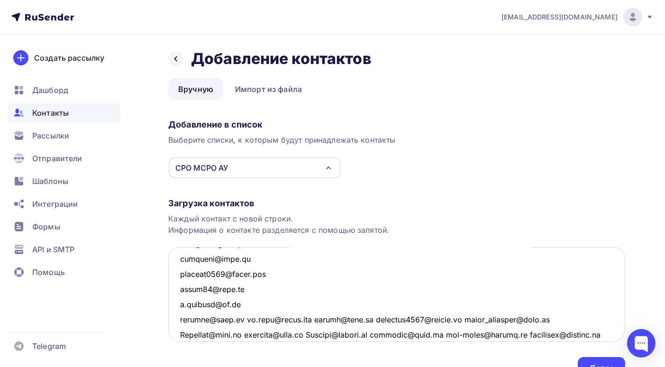
click at [246, 319] on textarea at bounding box center [396, 294] width 457 height 95
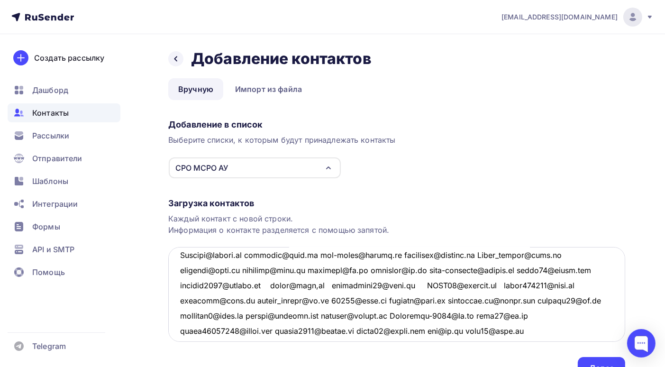
scroll to position [480, 0]
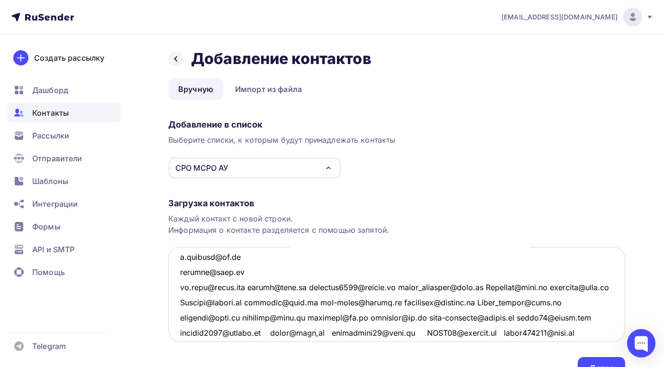
click at [252, 286] on textarea at bounding box center [396, 294] width 457 height 95
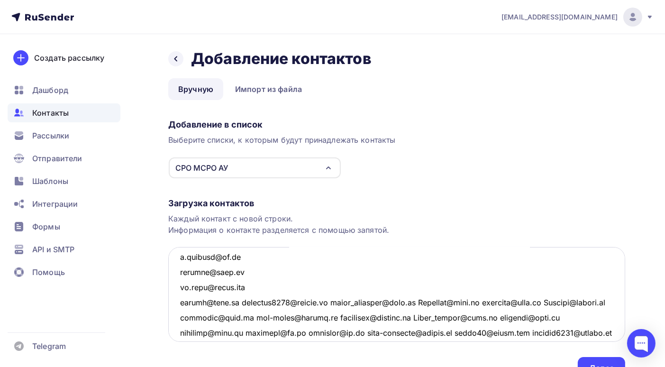
click at [237, 300] on textarea at bounding box center [396, 294] width 457 height 95
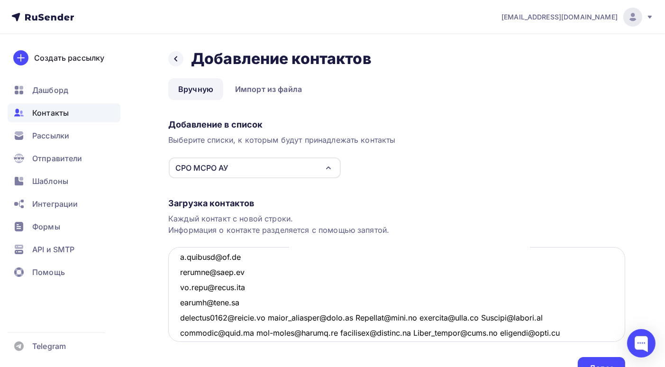
click at [270, 317] on textarea at bounding box center [396, 294] width 457 height 95
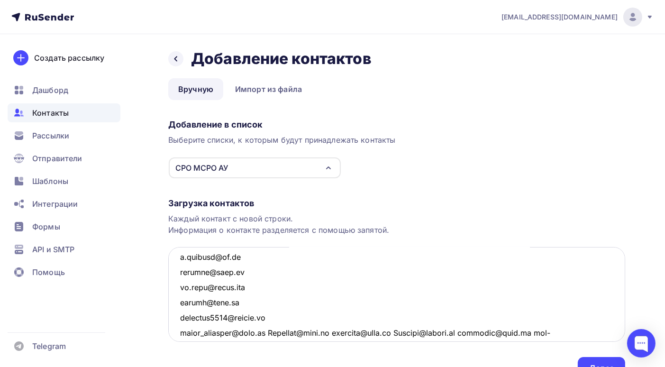
click at [264, 329] on textarea at bounding box center [396, 294] width 457 height 95
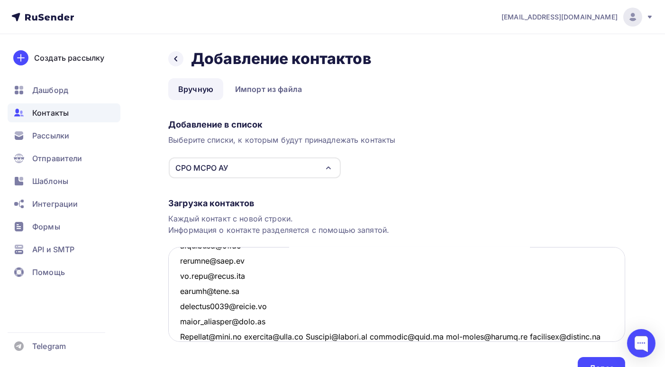
scroll to position [539, 0]
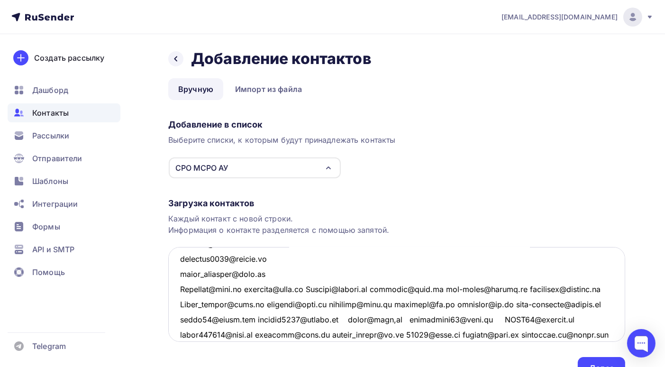
click at [251, 288] on textarea at bounding box center [396, 294] width 457 height 95
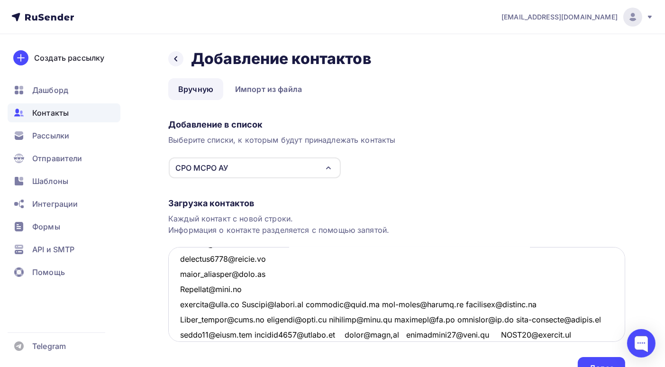
click at [246, 303] on textarea at bounding box center [396, 294] width 457 height 95
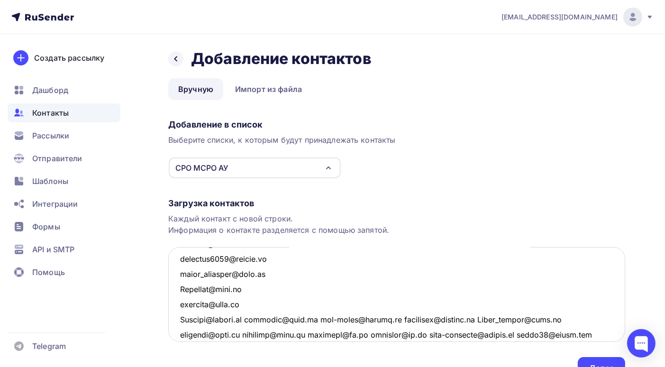
click at [252, 319] on textarea at bounding box center [396, 294] width 457 height 95
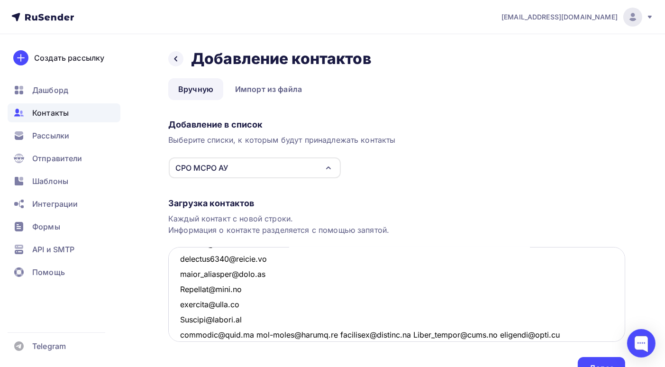
click at [245, 335] on textarea at bounding box center [396, 294] width 457 height 95
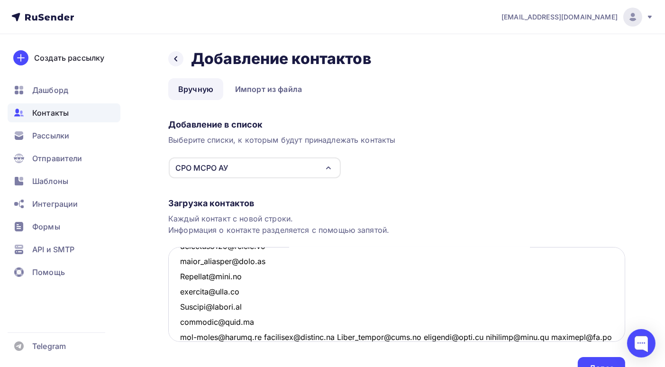
scroll to position [599, 0]
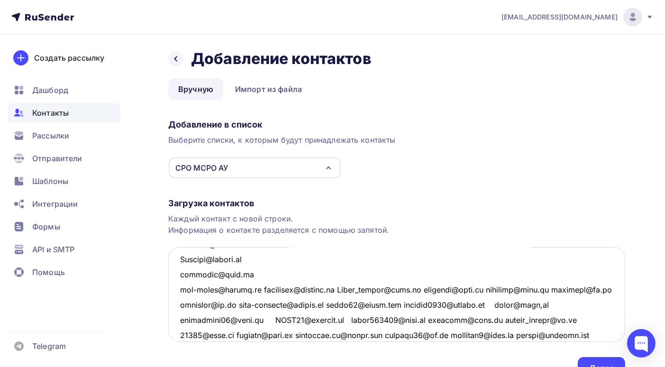
click at [261, 288] on textarea at bounding box center [396, 294] width 457 height 95
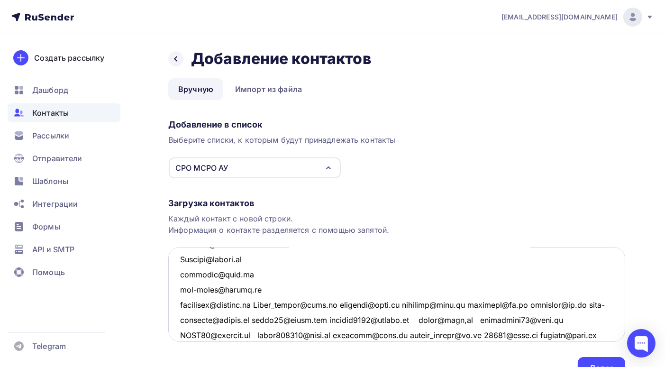
click at [264, 303] on textarea at bounding box center [396, 294] width 457 height 95
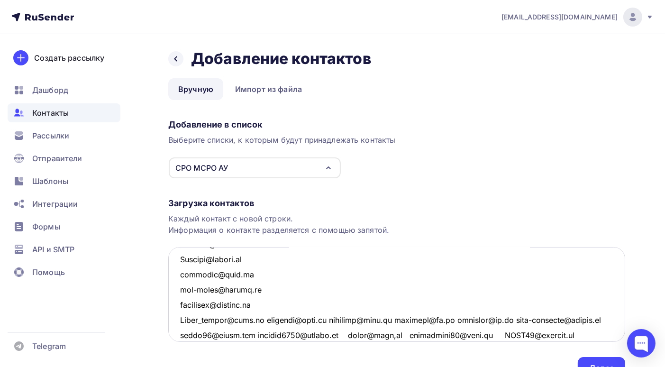
click at [258, 319] on textarea at bounding box center [396, 294] width 457 height 95
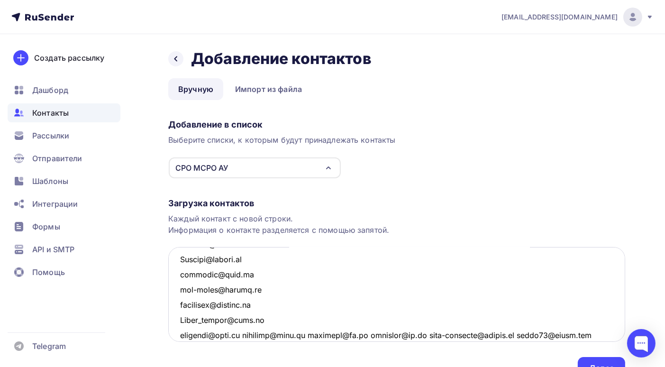
click at [247, 334] on textarea at bounding box center [396, 294] width 457 height 95
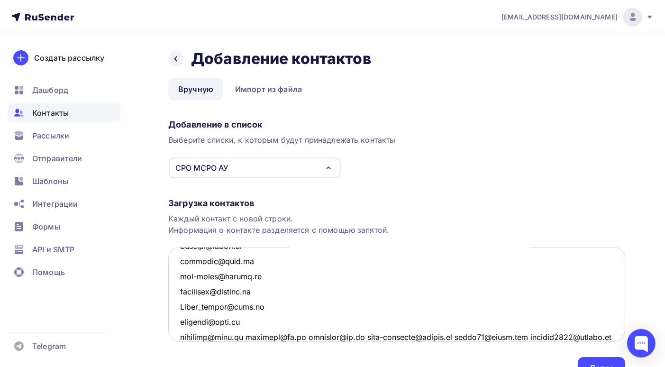
click at [246, 337] on textarea at bounding box center [396, 294] width 457 height 95
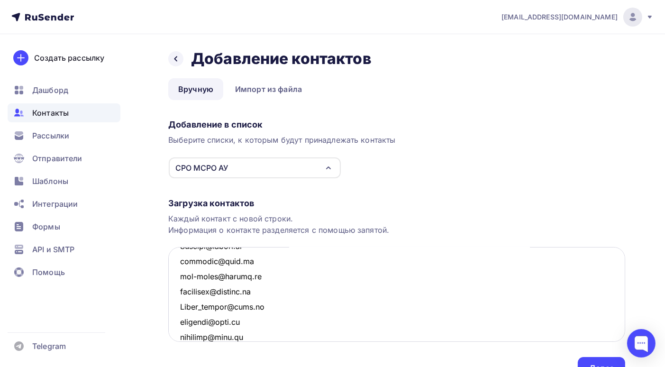
scroll to position [628, 0]
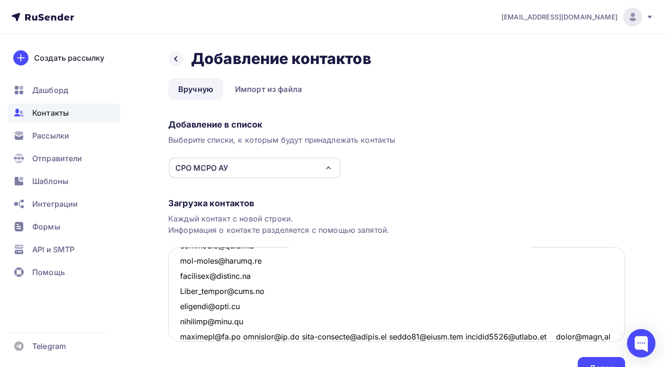
click at [243, 335] on textarea at bounding box center [396, 294] width 457 height 95
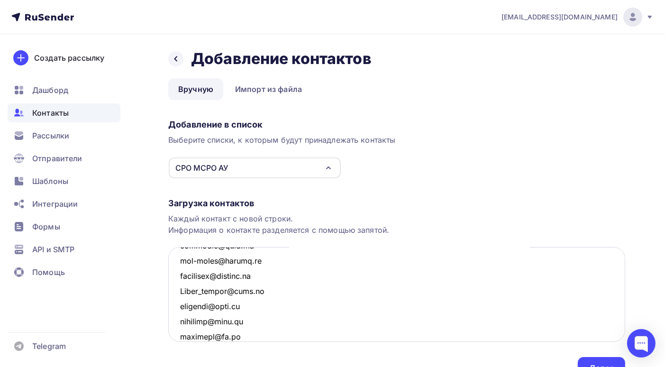
scroll to position [643, 0]
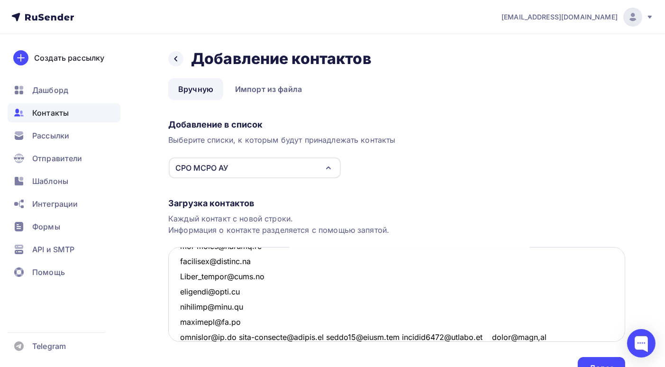
click at [244, 335] on textarea at bounding box center [396, 294] width 457 height 95
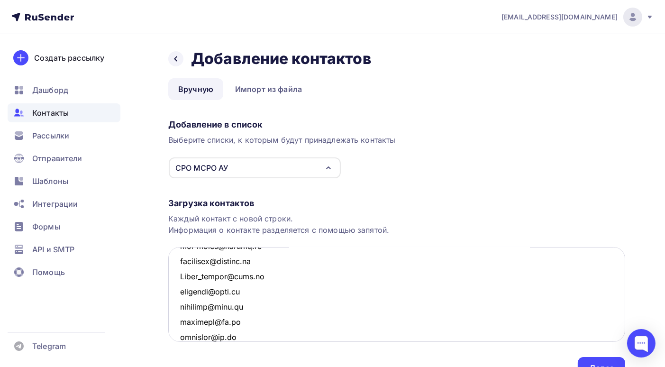
scroll to position [658, 0]
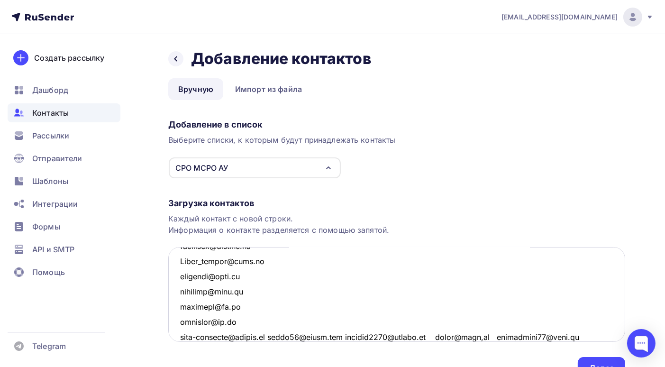
click at [278, 335] on textarea at bounding box center [396, 294] width 457 height 95
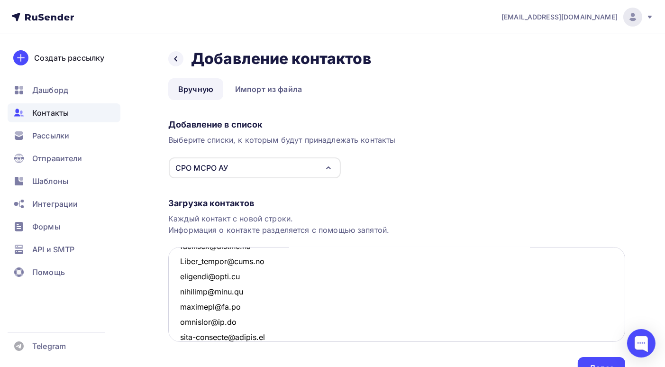
scroll to position [673, 0]
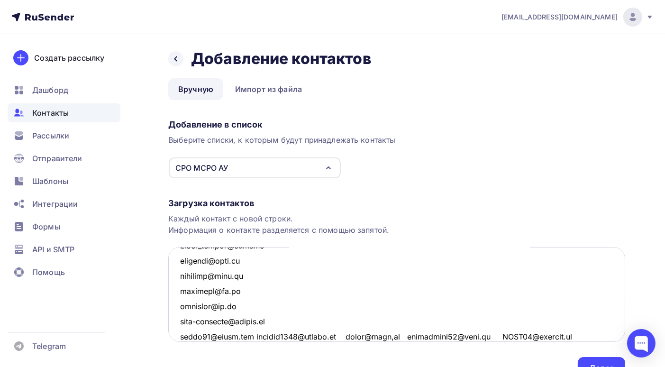
click at [258, 336] on textarea at bounding box center [396, 294] width 457 height 95
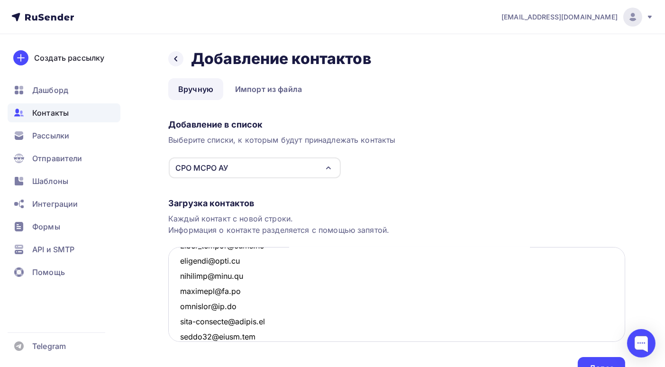
scroll to position [688, 0]
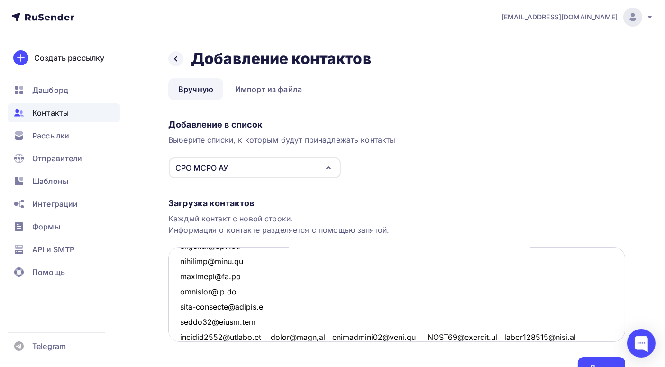
click at [282, 335] on textarea at bounding box center [396, 294] width 457 height 95
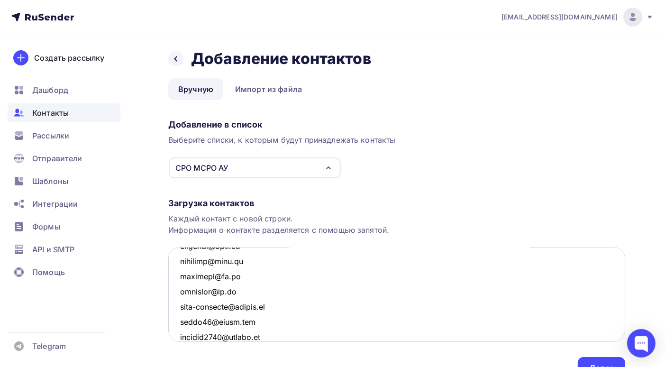
scroll to position [704, 0]
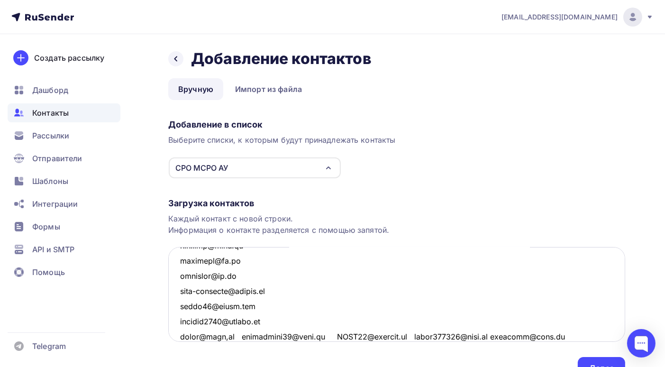
click at [241, 336] on textarea at bounding box center [396, 294] width 457 height 95
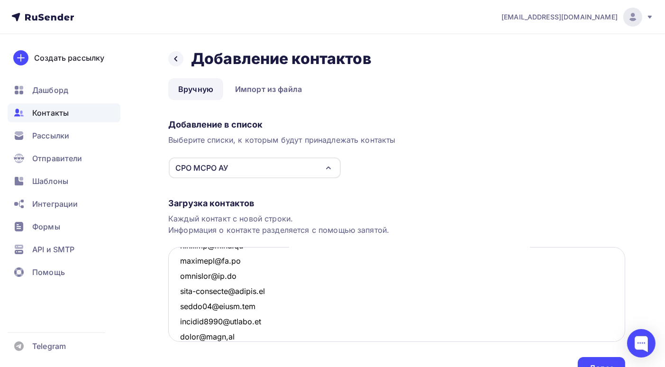
scroll to position [718, 0]
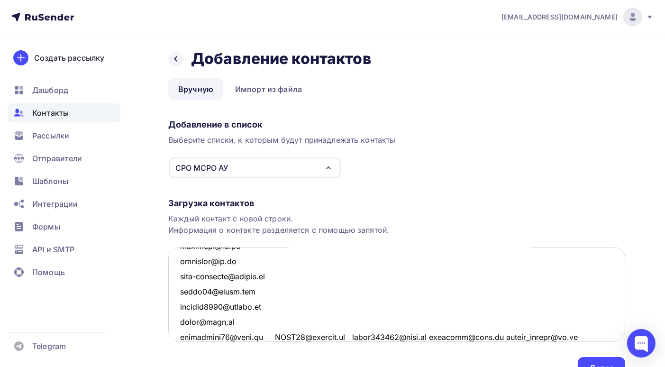
click at [225, 322] on textarea at bounding box center [396, 294] width 457 height 95
click at [273, 336] on textarea at bounding box center [396, 294] width 457 height 95
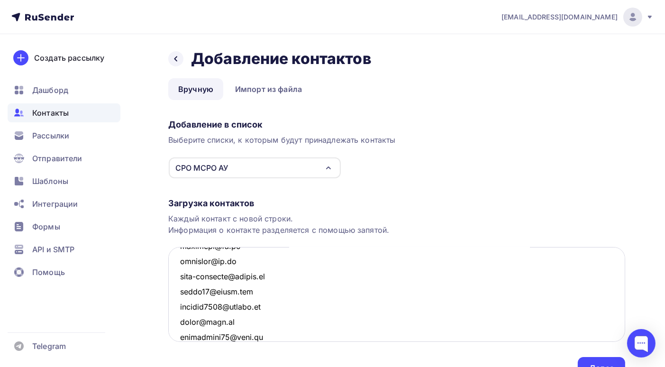
scroll to position [734, 0]
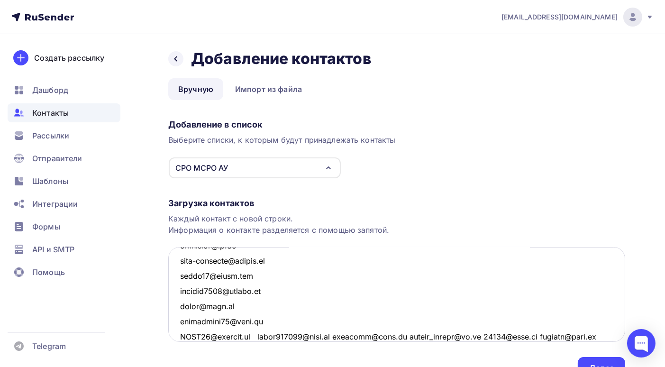
click at [256, 334] on textarea at bounding box center [396, 294] width 457 height 95
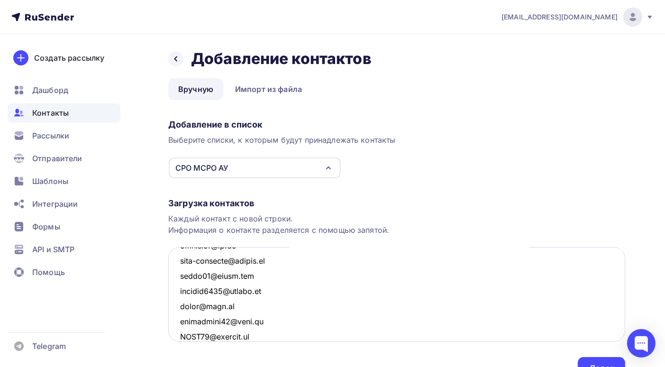
scroll to position [749, 0]
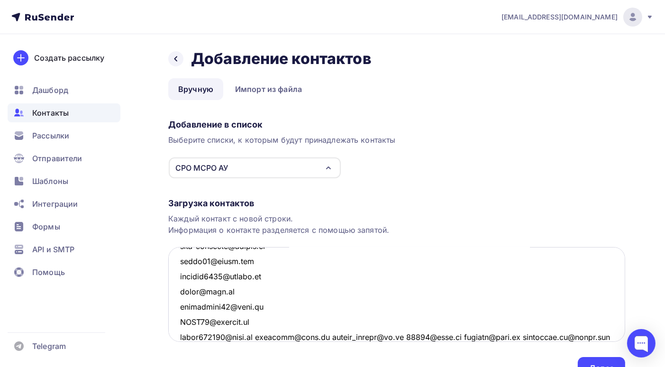
click at [256, 338] on textarea at bounding box center [396, 294] width 457 height 95
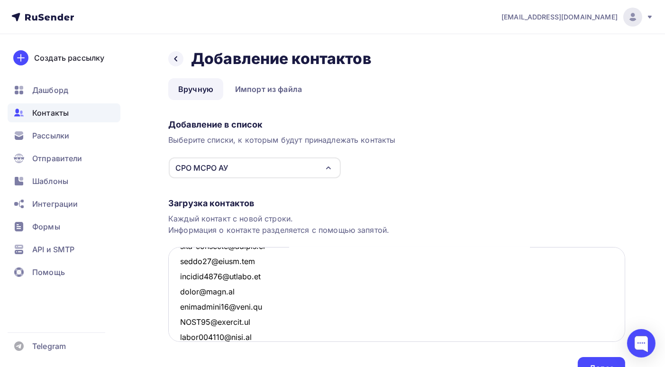
scroll to position [764, 0]
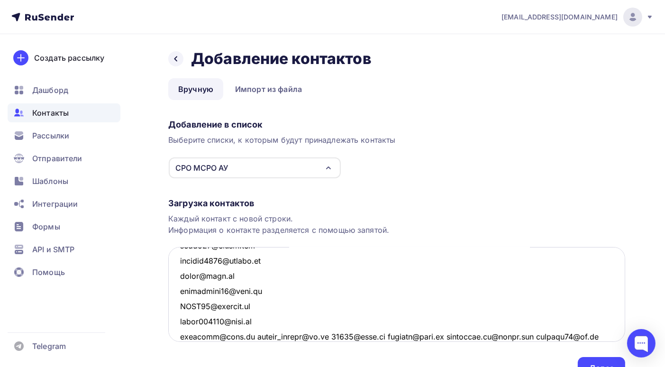
click at [248, 335] on textarea at bounding box center [396, 294] width 457 height 95
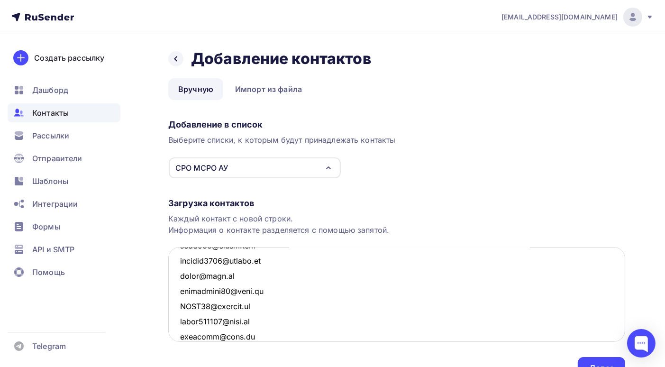
scroll to position [779, 0]
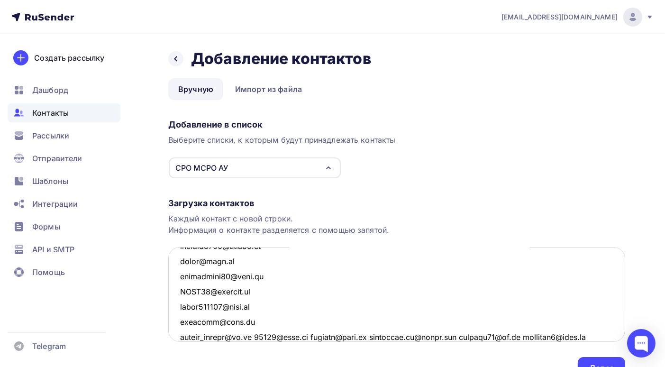
click at [258, 335] on textarea at bounding box center [396, 294] width 457 height 95
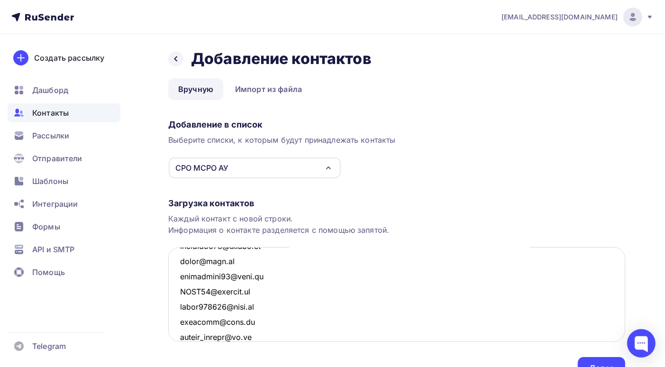
scroll to position [794, 0]
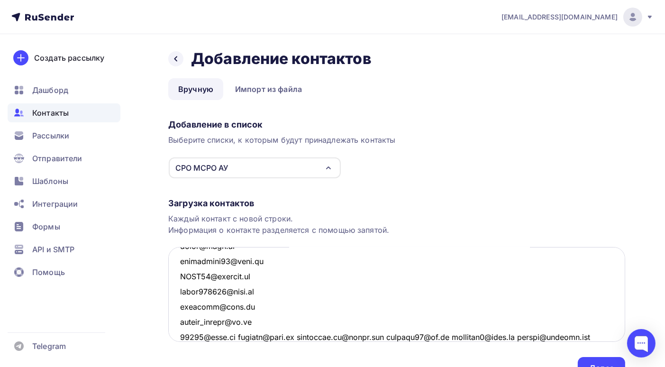
click at [236, 336] on textarea at bounding box center [396, 294] width 457 height 95
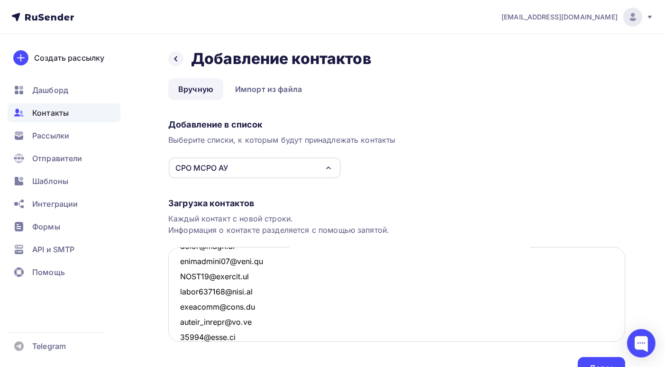
scroll to position [810, 0]
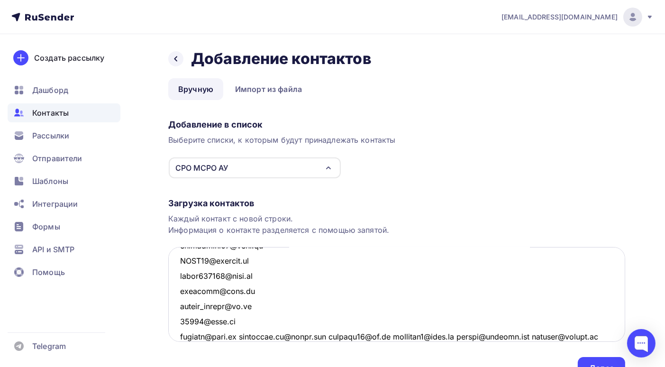
click at [240, 336] on textarea at bounding box center [396, 294] width 457 height 95
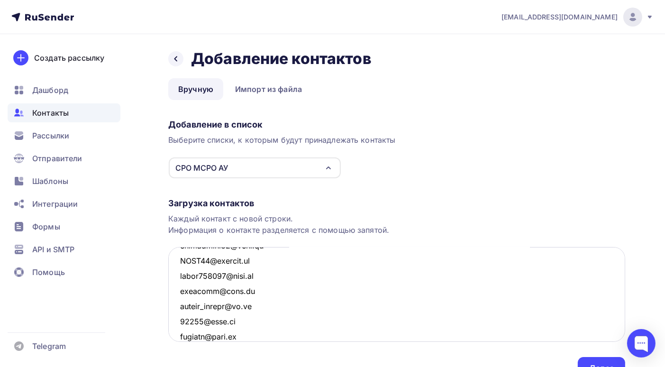
scroll to position [825, 0]
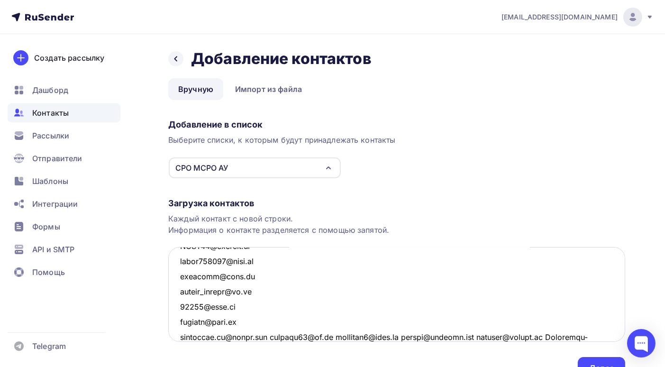
click at [272, 337] on textarea at bounding box center [396, 294] width 457 height 95
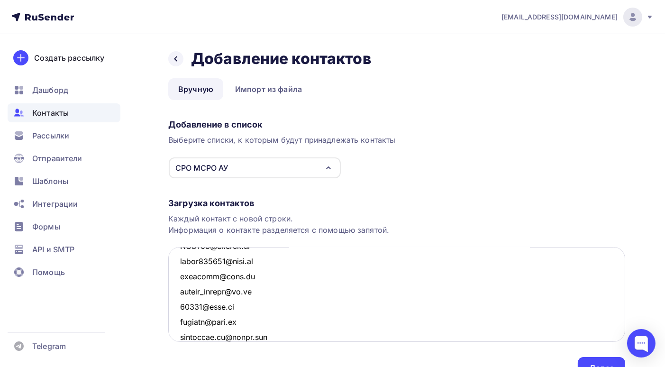
scroll to position [840, 0]
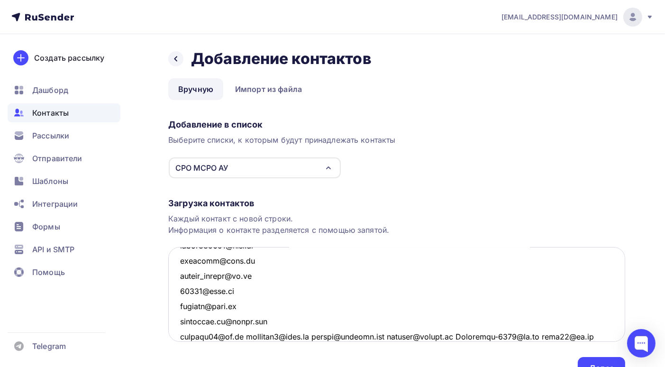
click at [242, 336] on textarea at bounding box center [396, 294] width 457 height 95
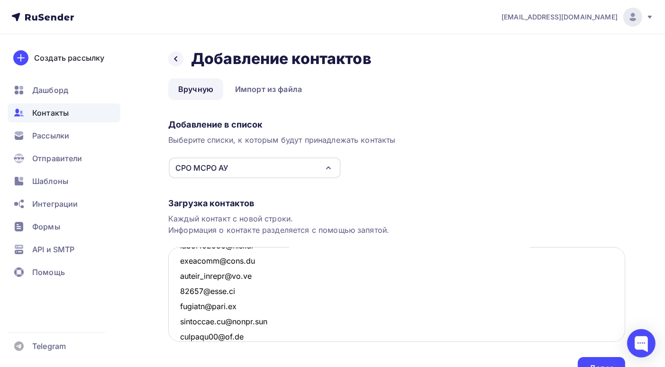
scroll to position [855, 0]
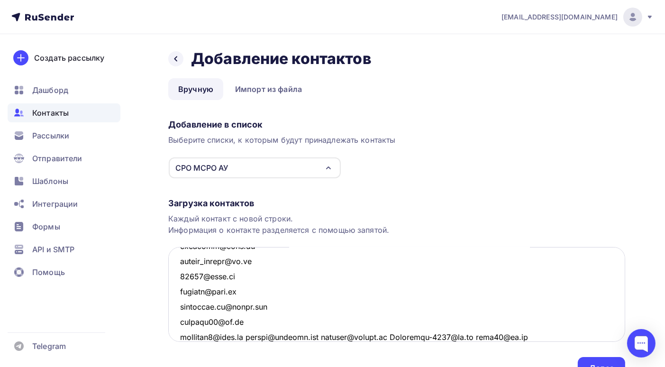
click at [251, 336] on textarea at bounding box center [396, 294] width 457 height 95
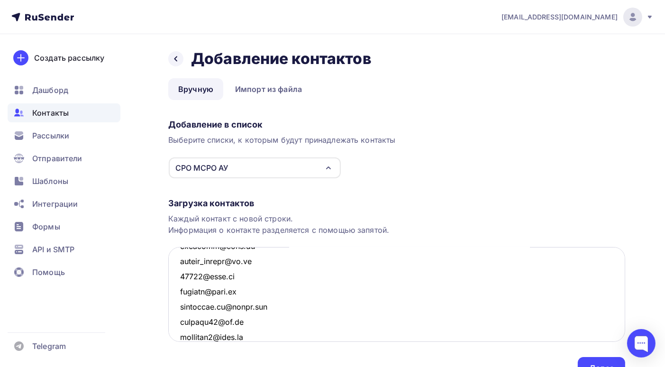
scroll to position [871, 0]
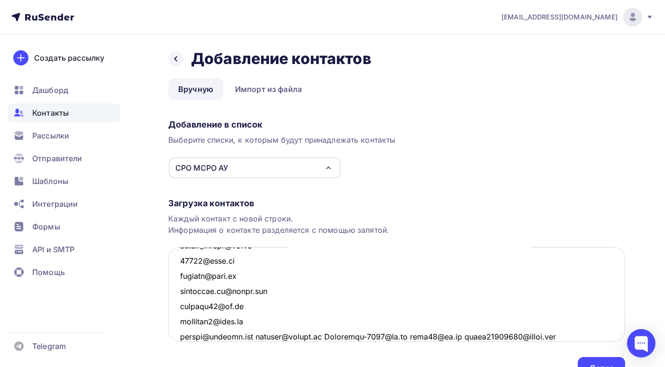
click at [257, 335] on textarea at bounding box center [396, 294] width 457 height 95
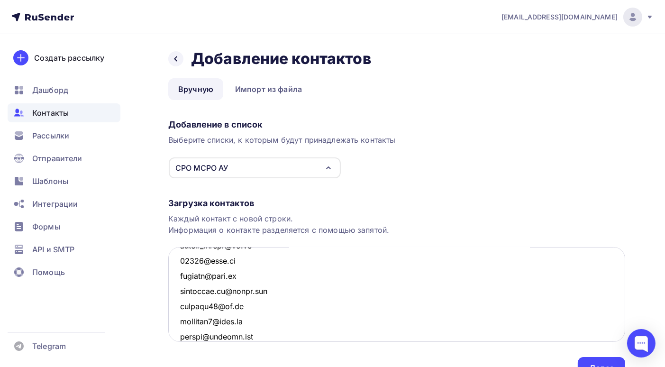
scroll to position [885, 0]
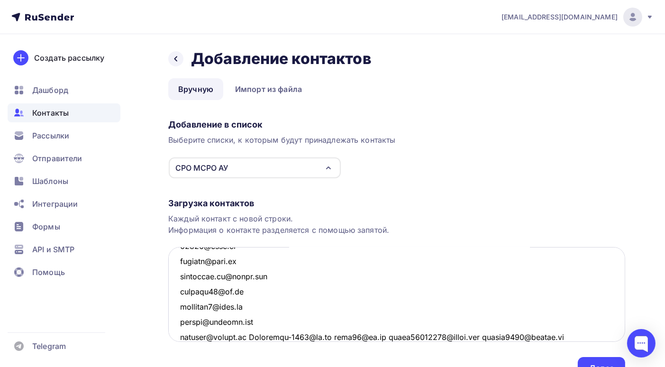
click at [250, 335] on textarea at bounding box center [396, 294] width 457 height 95
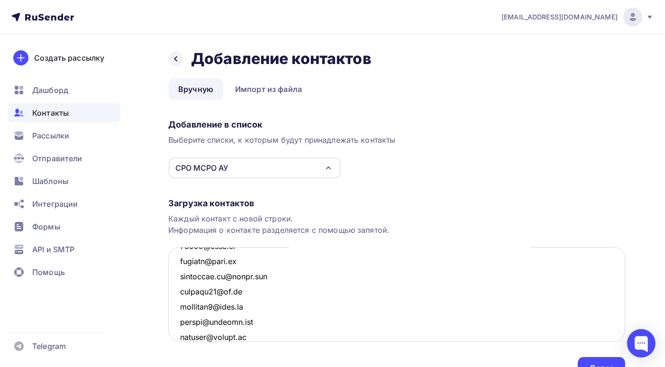
scroll to position [901, 0]
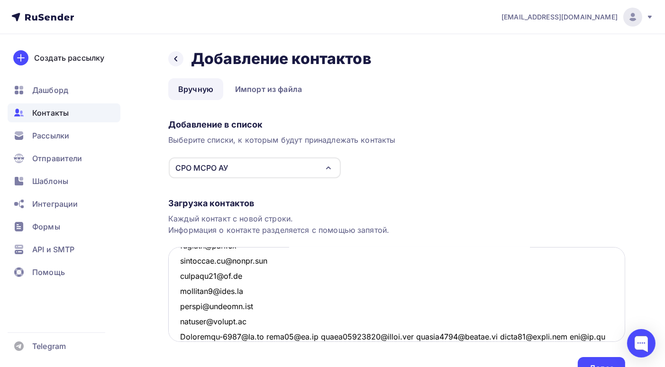
click at [263, 336] on textarea at bounding box center [396, 294] width 457 height 95
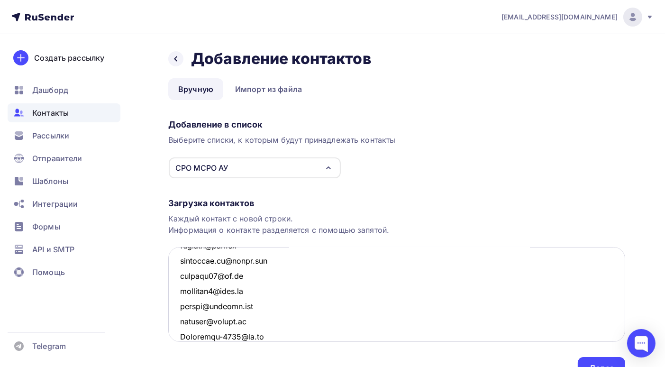
scroll to position [916, 0]
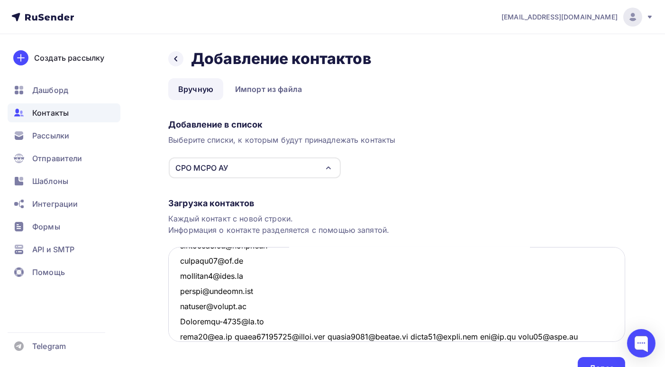
click at [235, 336] on textarea at bounding box center [396, 294] width 457 height 95
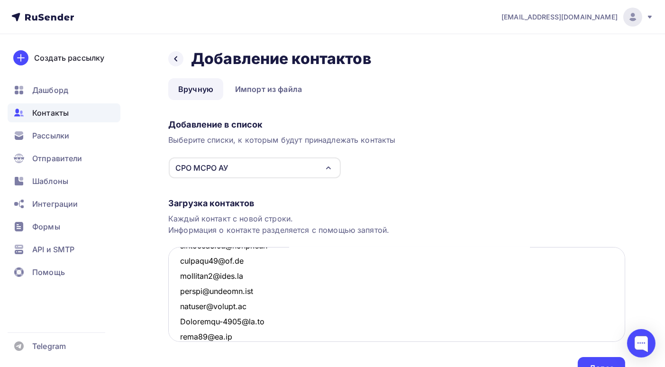
scroll to position [931, 0]
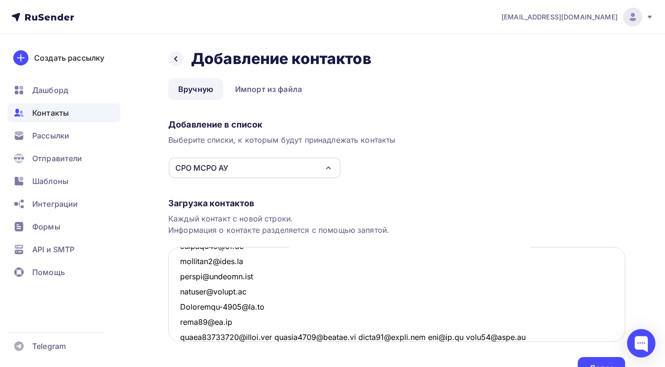
click at [277, 335] on textarea at bounding box center [396, 294] width 457 height 95
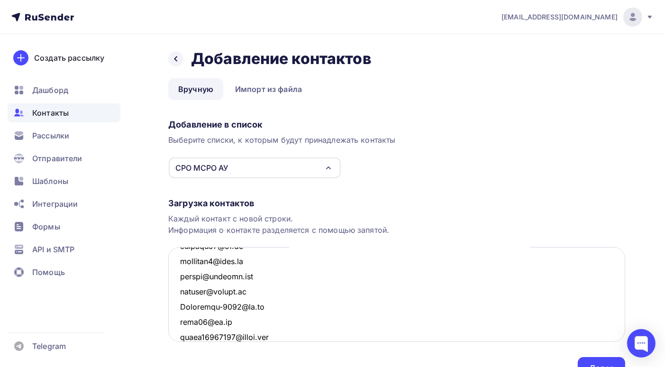
scroll to position [947, 0]
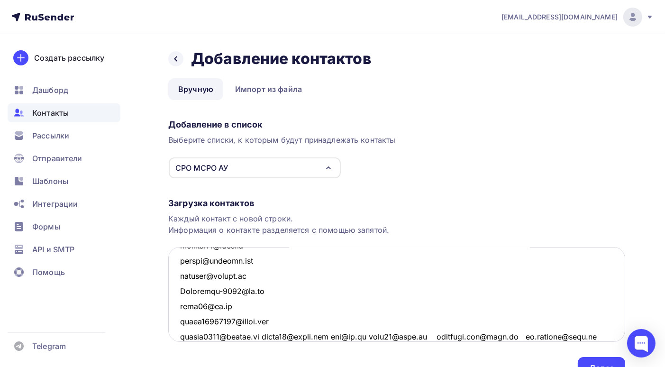
click at [261, 335] on textarea at bounding box center [396, 294] width 457 height 95
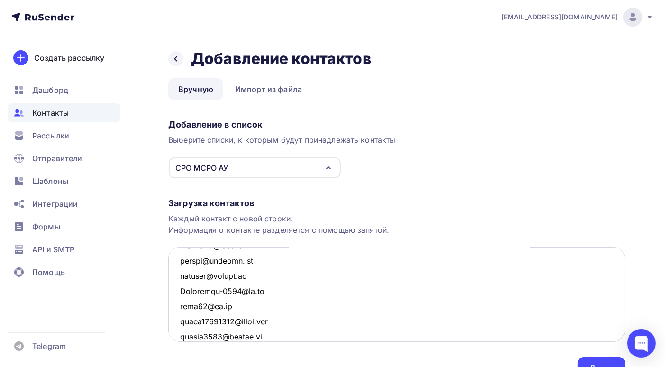
scroll to position [961, 0]
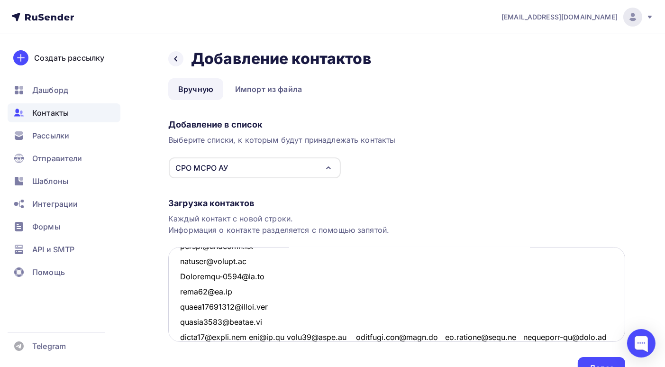
click at [256, 337] on textarea at bounding box center [396, 294] width 457 height 95
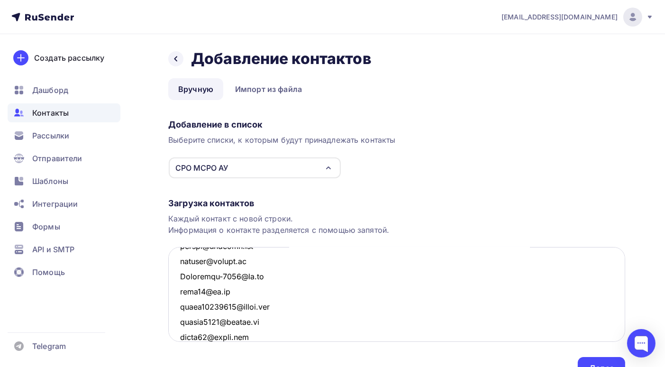
scroll to position [977, 0]
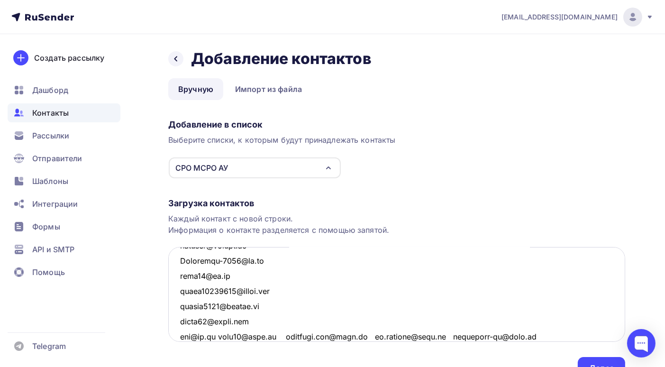
click at [284, 336] on textarea at bounding box center [396, 294] width 457 height 95
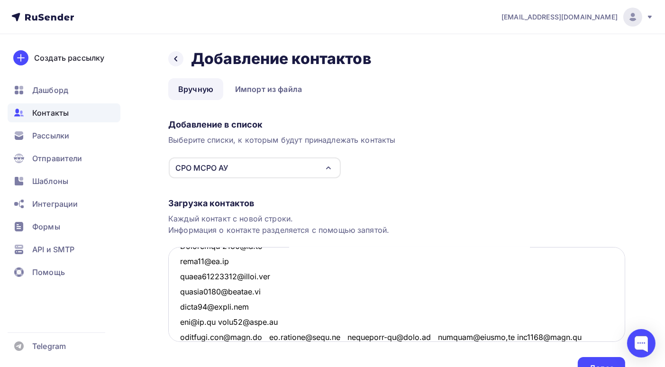
click at [267, 335] on textarea at bounding box center [396, 294] width 457 height 95
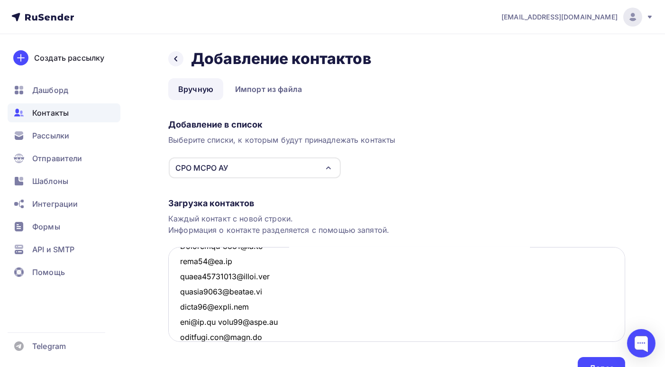
scroll to position [1007, 0]
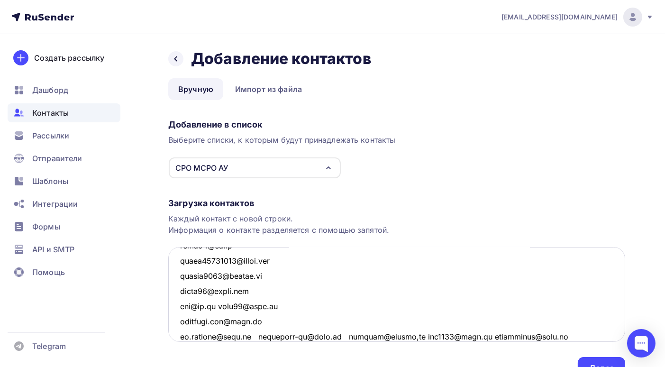
click at [253, 335] on textarea at bounding box center [396, 294] width 457 height 95
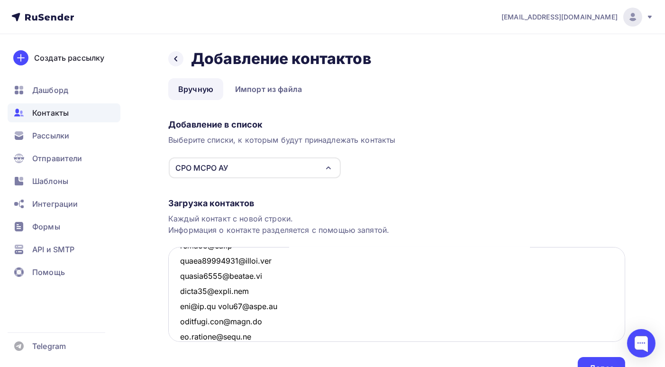
scroll to position [1022, 0]
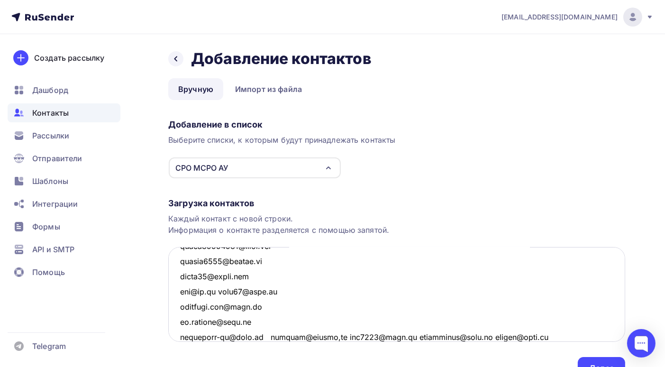
click at [268, 337] on textarea at bounding box center [396, 294] width 457 height 95
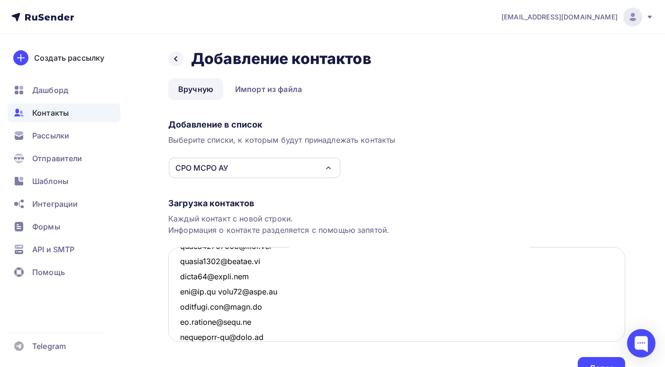
scroll to position [1037, 0]
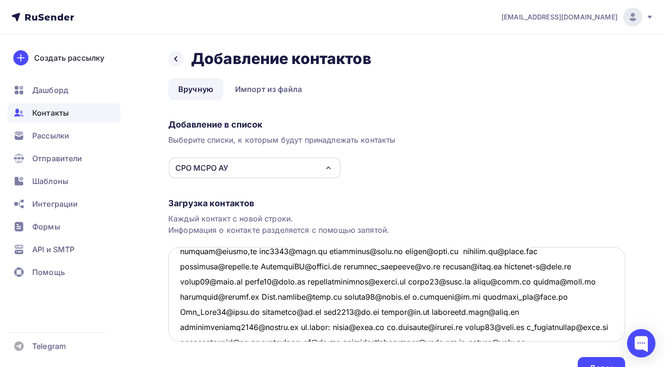
click at [238, 338] on textarea at bounding box center [396, 294] width 457 height 95
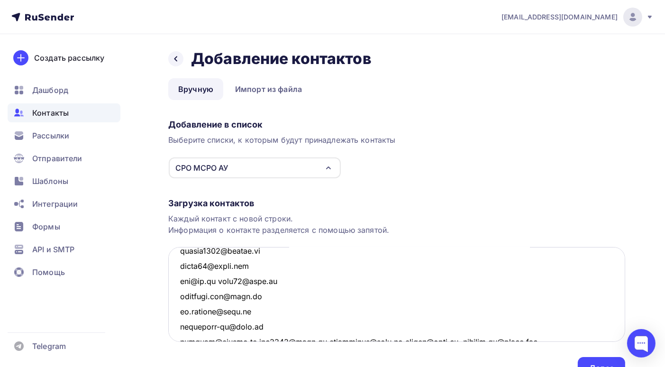
scroll to position [1080, 0]
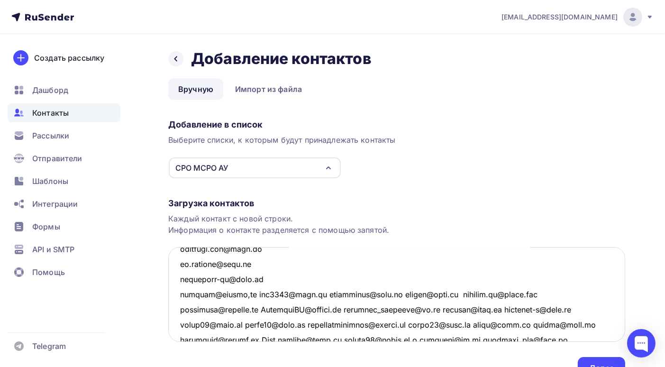
click at [239, 297] on textarea at bounding box center [396, 294] width 457 height 95
click at [248, 293] on textarea at bounding box center [396, 294] width 457 height 95
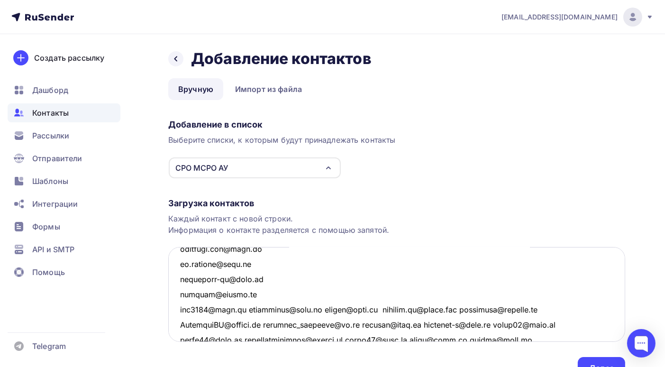
click at [243, 307] on textarea at bounding box center [396, 294] width 457 height 95
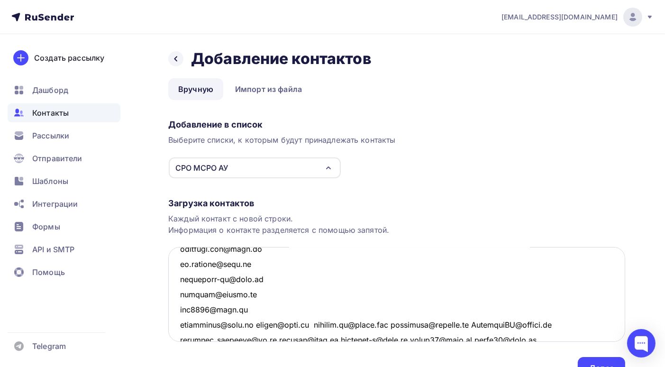
click at [259, 324] on textarea at bounding box center [396, 294] width 457 height 95
click at [257, 324] on textarea at bounding box center [396, 294] width 457 height 95
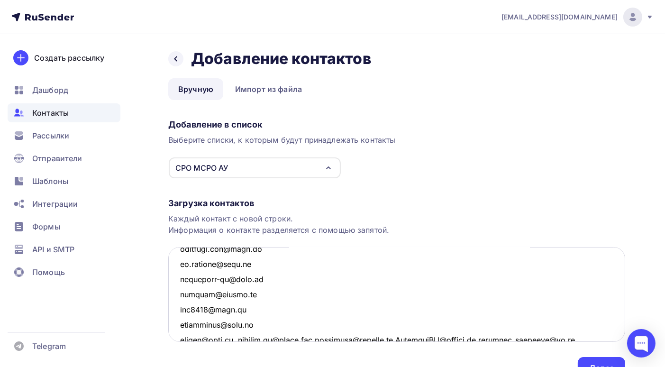
scroll to position [1083, 0]
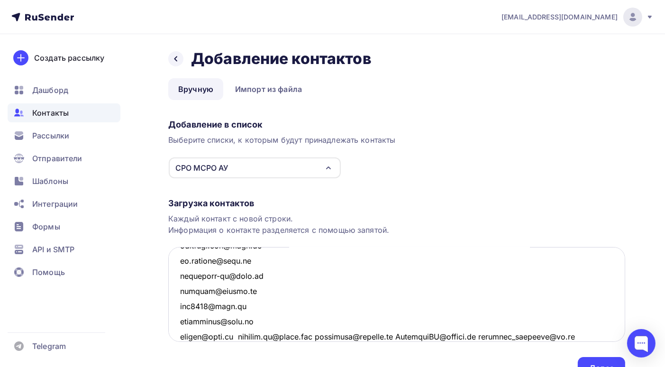
click at [241, 335] on textarea at bounding box center [396, 294] width 457 height 95
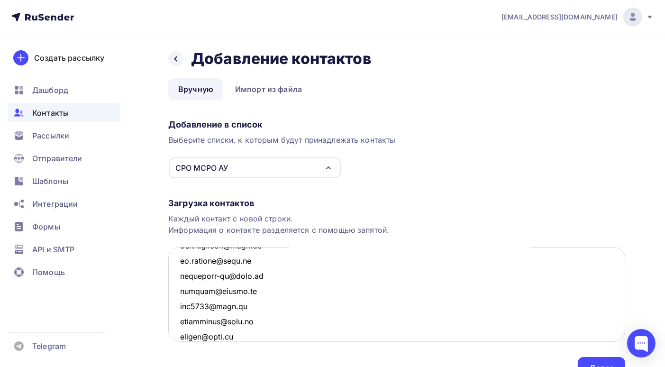
scroll to position [1098, 0]
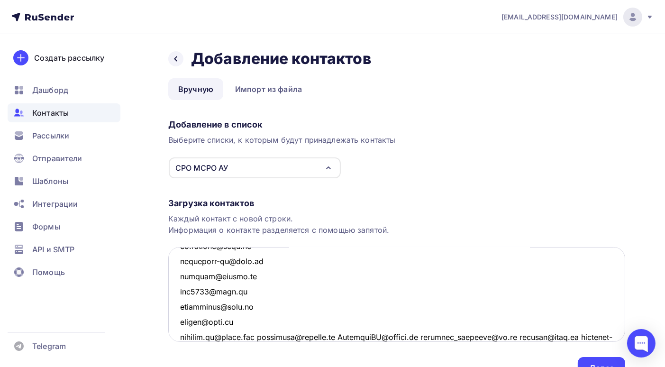
click at [267, 336] on textarea at bounding box center [396, 294] width 457 height 95
click at [265, 336] on textarea at bounding box center [396, 294] width 457 height 95
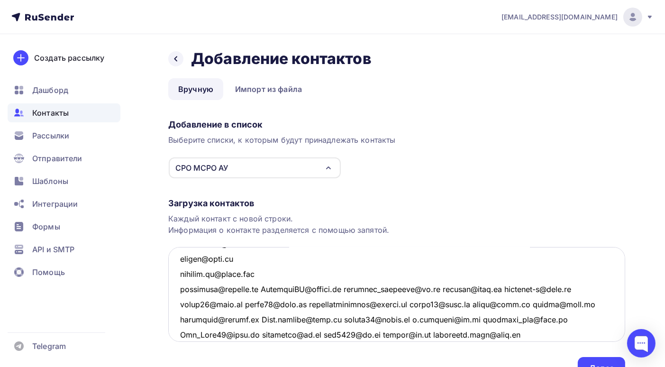
click at [262, 288] on textarea at bounding box center [396, 294] width 457 height 95
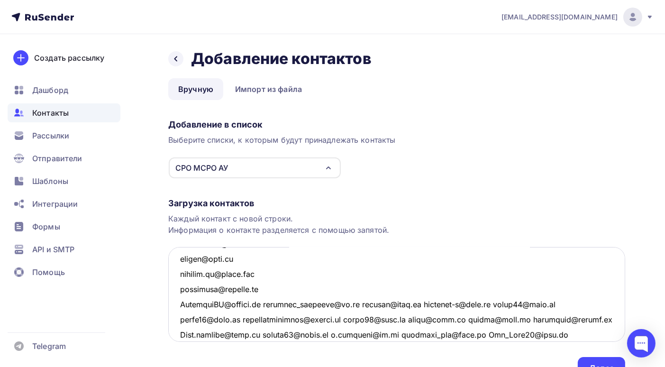
click at [271, 305] on textarea at bounding box center [396, 294] width 457 height 95
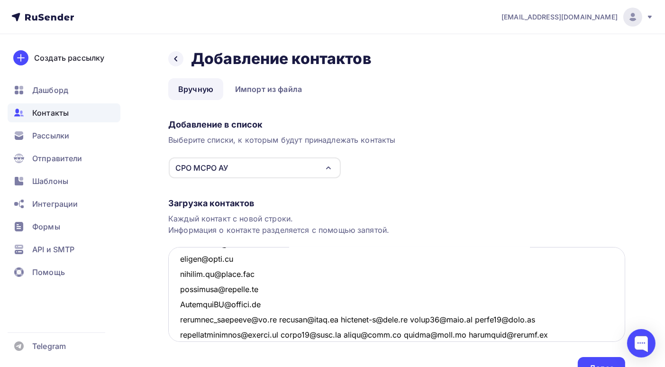
click at [267, 319] on textarea at bounding box center [396, 294] width 457 height 95
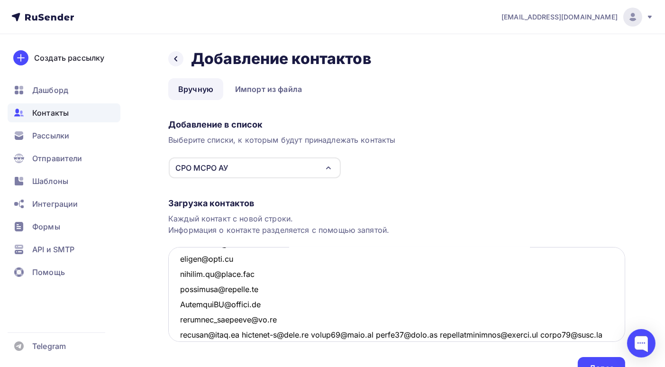
click at [245, 334] on textarea at bounding box center [396, 294] width 457 height 95
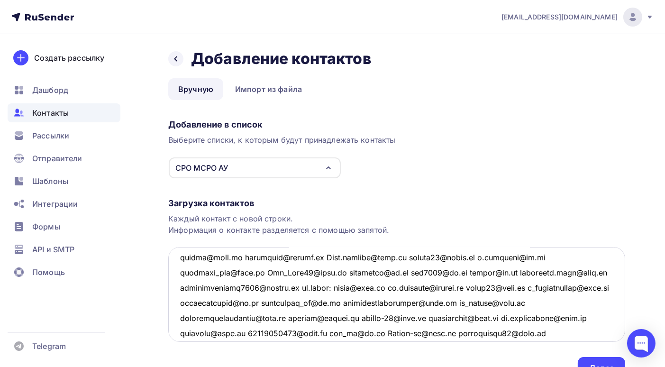
scroll to position [1221, 0]
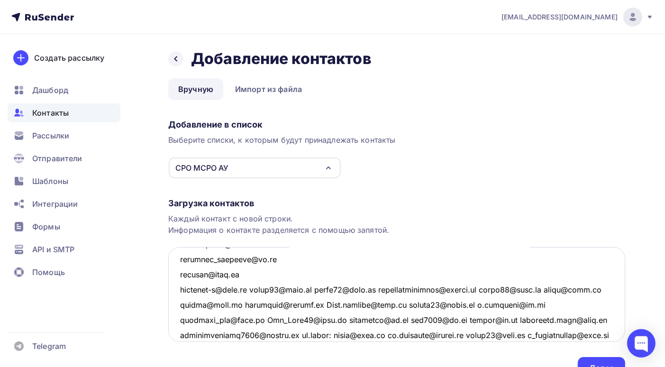
click at [252, 290] on textarea at bounding box center [396, 294] width 457 height 95
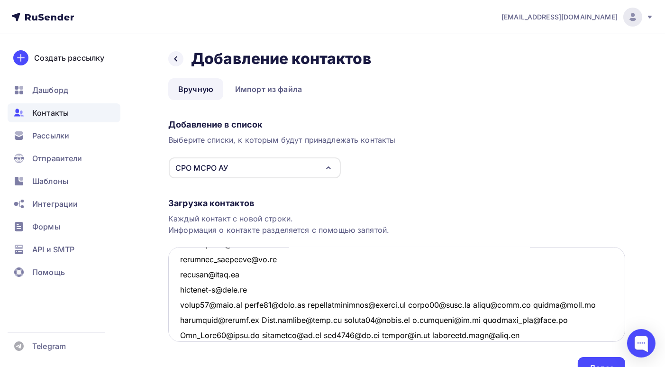
click at [245, 303] on textarea at bounding box center [396, 294] width 457 height 95
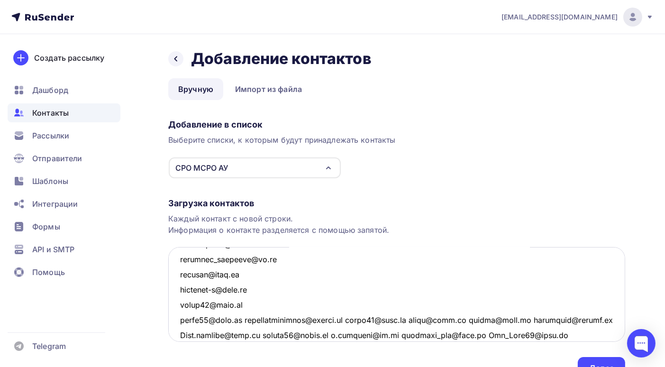
click at [246, 318] on textarea at bounding box center [396, 294] width 457 height 95
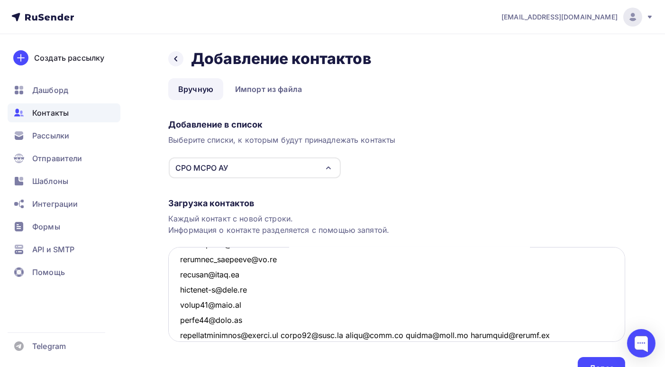
click at [284, 335] on textarea at bounding box center [396, 294] width 457 height 95
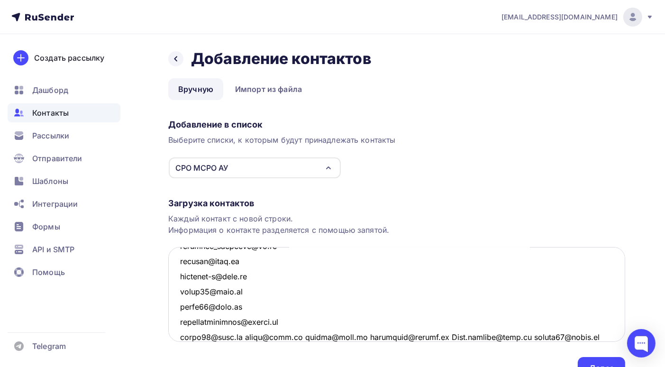
click at [246, 336] on textarea at bounding box center [396, 294] width 457 height 95
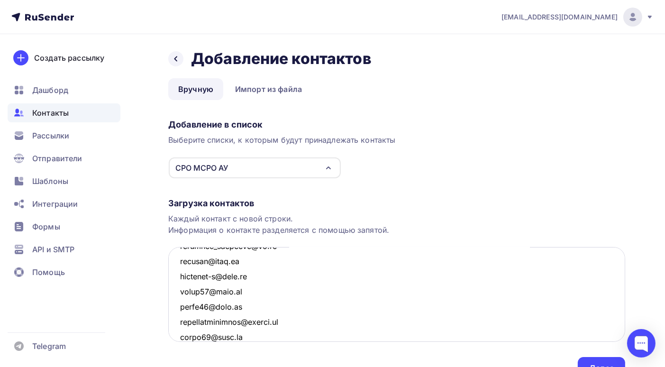
scroll to position [1250, 0]
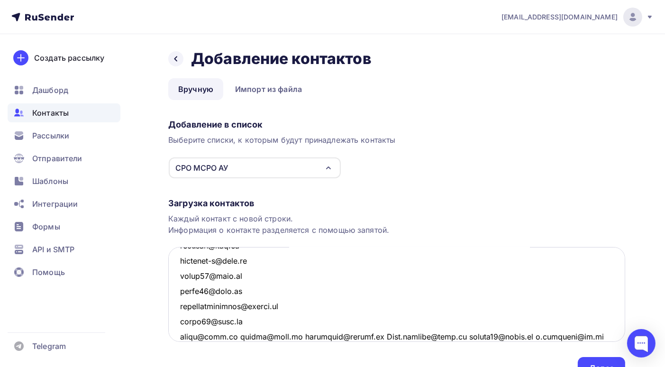
click at [237, 336] on textarea at bounding box center [396, 294] width 457 height 95
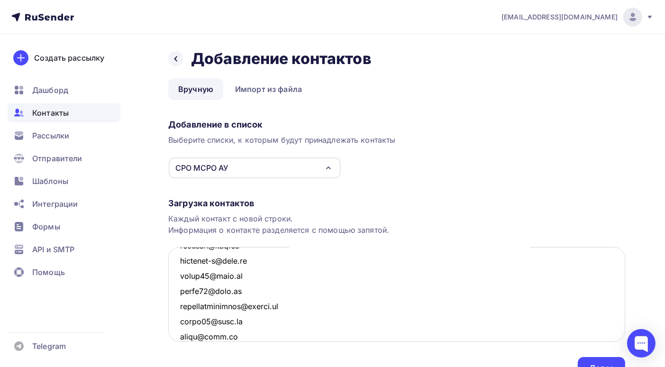
scroll to position [1265, 0]
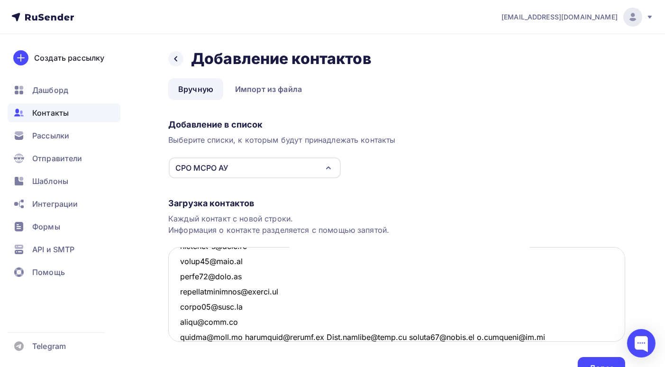
click at [243, 335] on textarea at bounding box center [396, 294] width 457 height 95
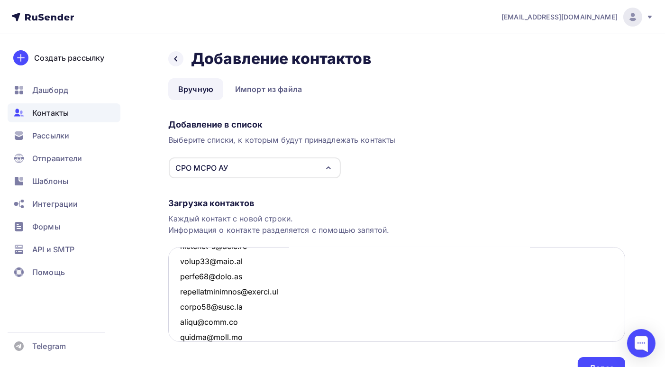
scroll to position [1280, 0]
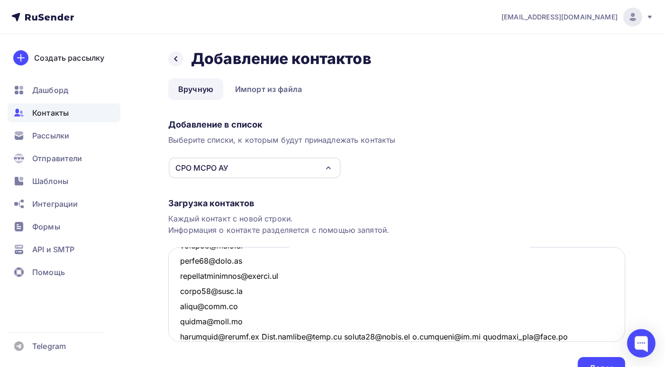
click at [261, 336] on textarea at bounding box center [396, 294] width 457 height 95
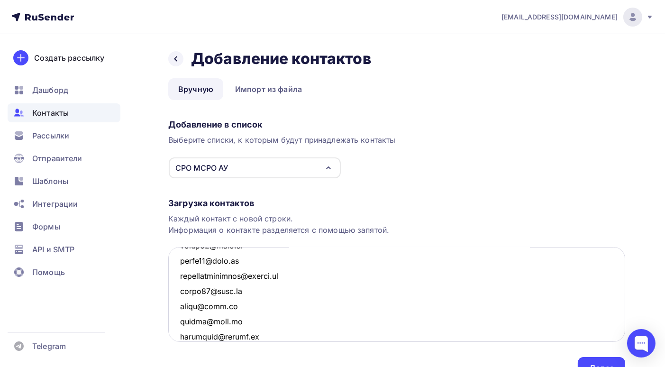
scroll to position [1296, 0]
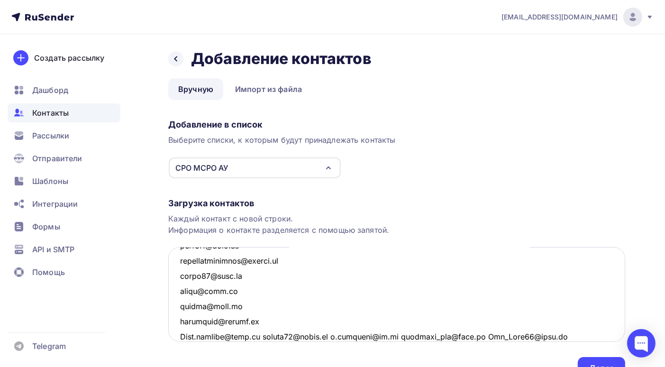
click at [262, 337] on textarea at bounding box center [396, 294] width 457 height 95
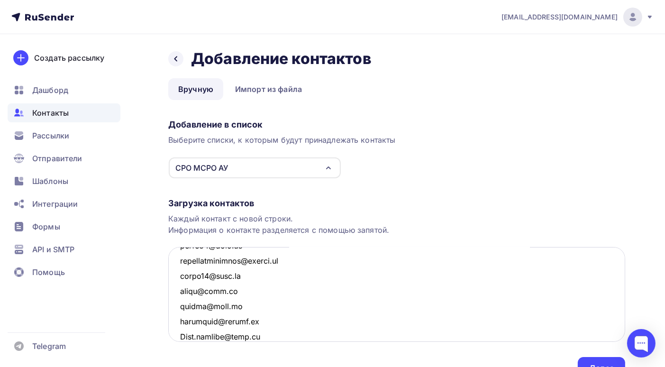
scroll to position [1310, 0]
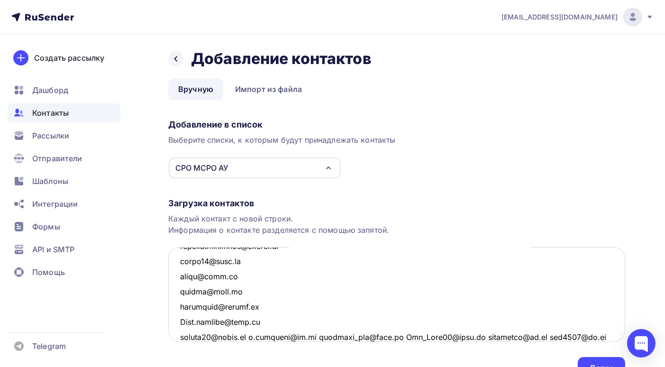
click at [252, 335] on textarea at bounding box center [396, 294] width 457 height 95
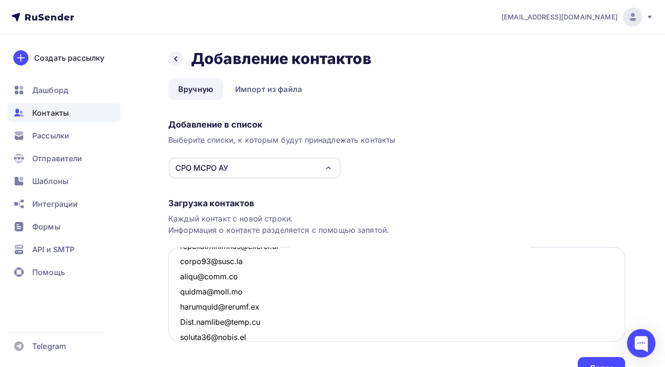
scroll to position [1326, 0]
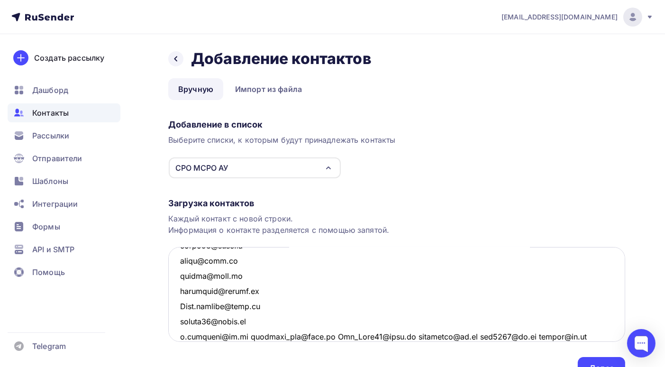
click at [244, 335] on textarea at bounding box center [396, 294] width 457 height 95
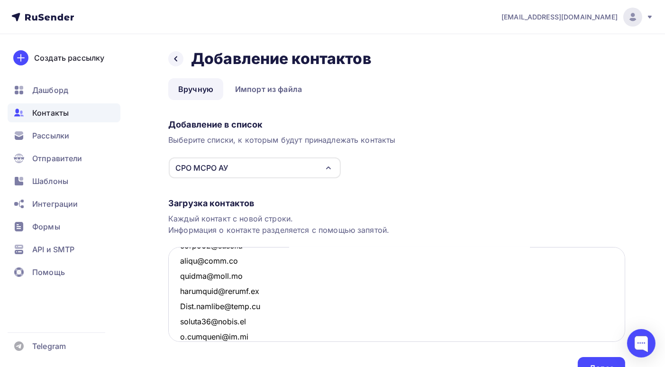
scroll to position [1341, 0]
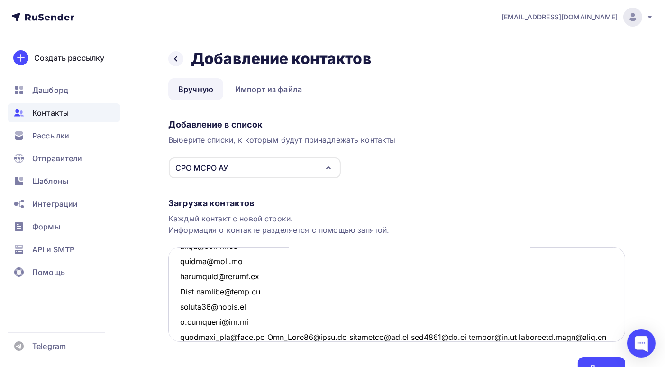
click at [259, 336] on textarea at bounding box center [396, 294] width 457 height 95
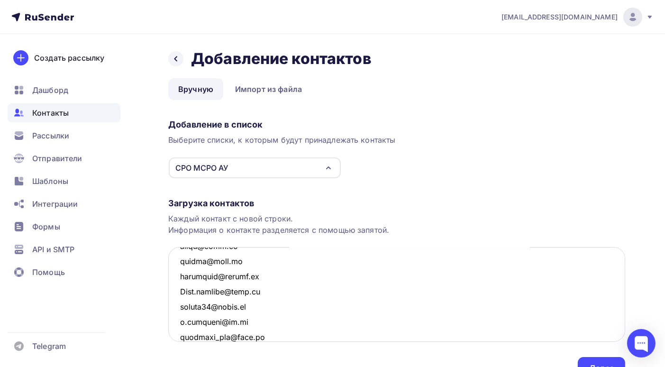
scroll to position [1356, 0]
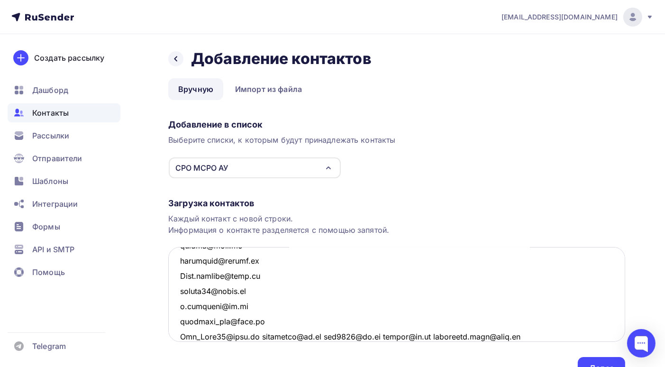
click at [260, 336] on textarea at bounding box center [396, 294] width 457 height 95
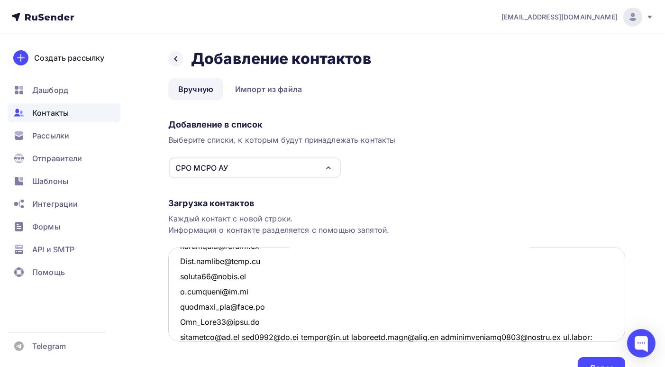
click at [244, 336] on textarea at bounding box center [396, 294] width 457 height 95
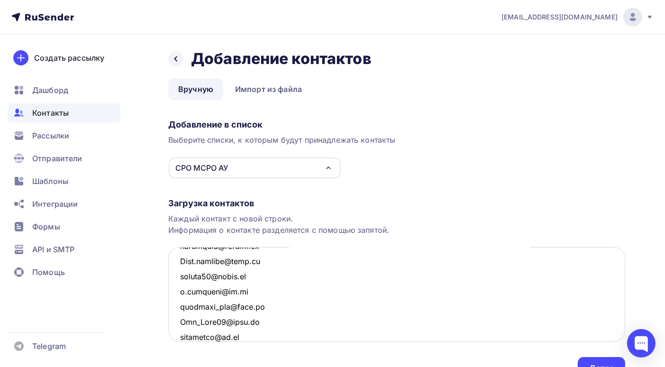
scroll to position [1387, 0]
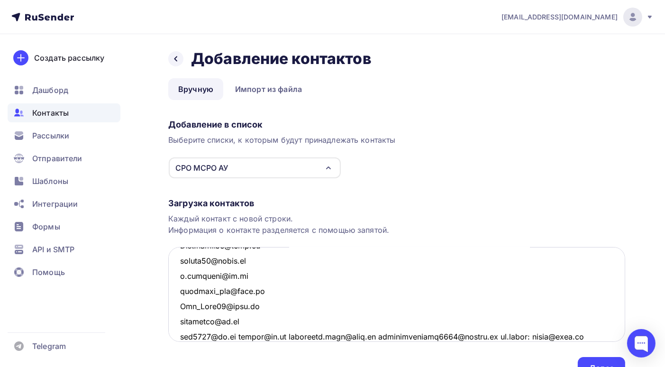
click at [237, 336] on textarea at bounding box center [396, 294] width 457 height 95
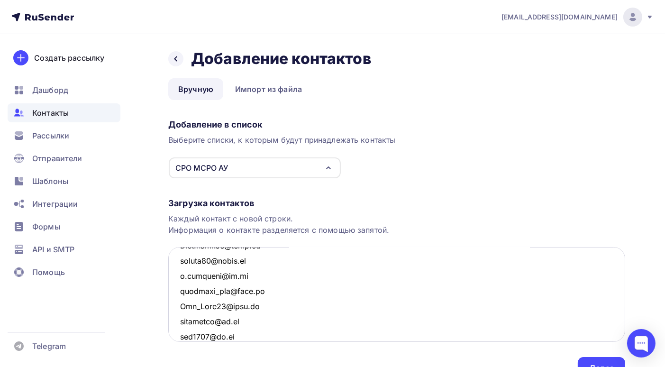
scroll to position [1402, 0]
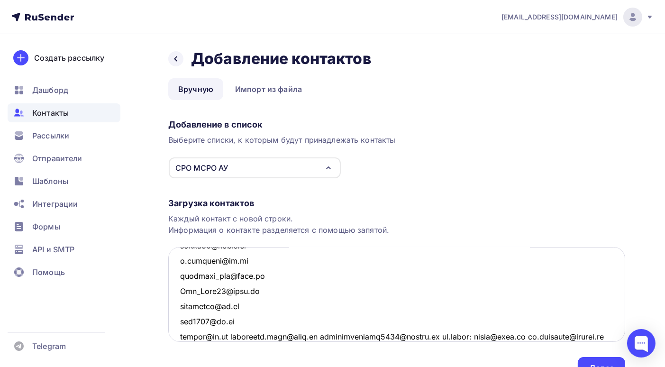
click at [234, 336] on textarea at bounding box center [396, 294] width 457 height 95
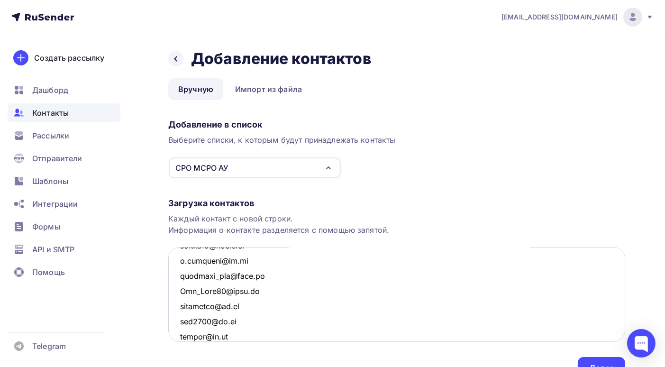
scroll to position [1416, 0]
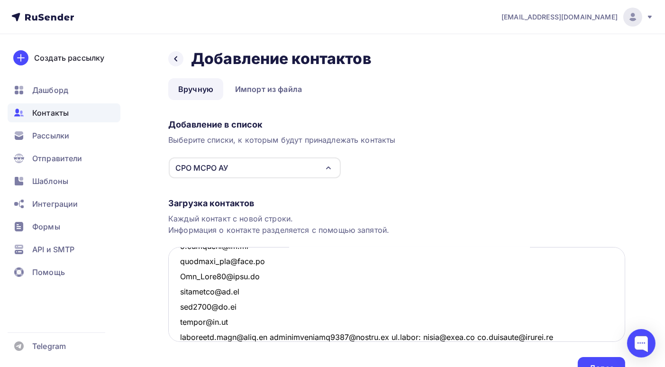
click at [269, 336] on textarea at bounding box center [396, 294] width 457 height 95
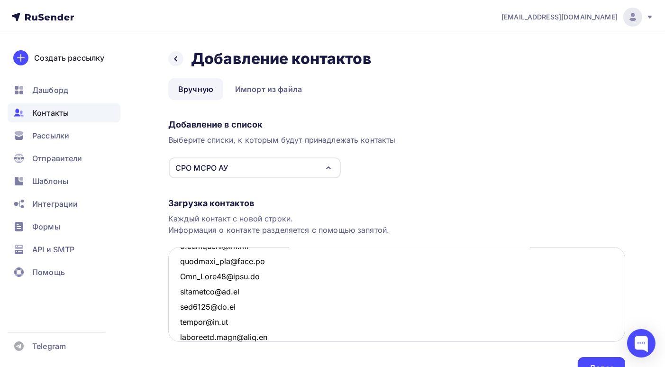
scroll to position [1432, 0]
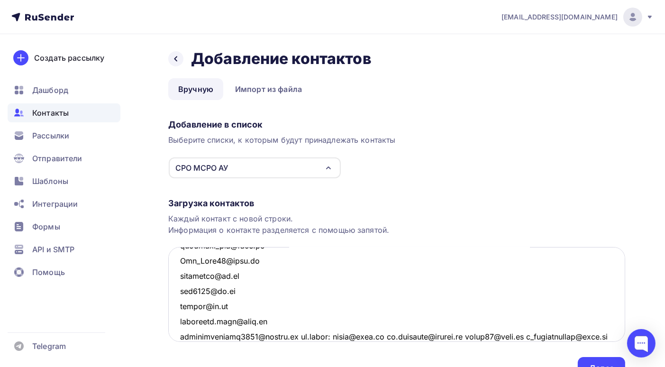
click at [293, 336] on textarea at bounding box center [396, 294] width 457 height 95
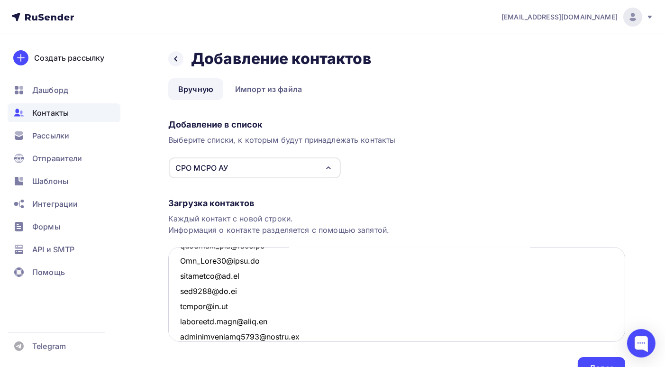
scroll to position [1447, 0]
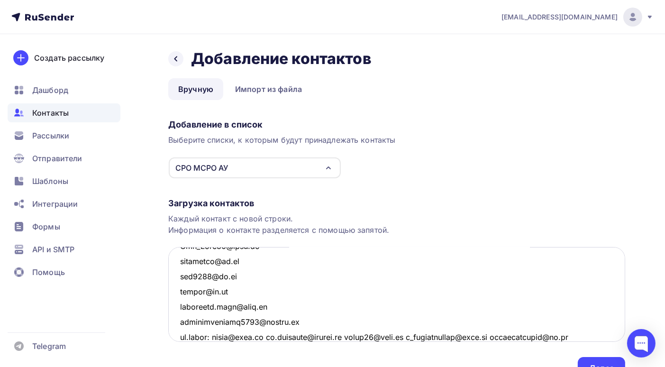
click at [273, 335] on textarea at bounding box center [396, 294] width 457 height 95
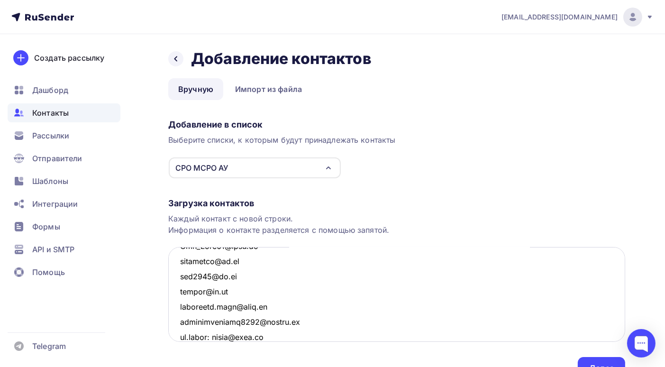
scroll to position [1462, 0]
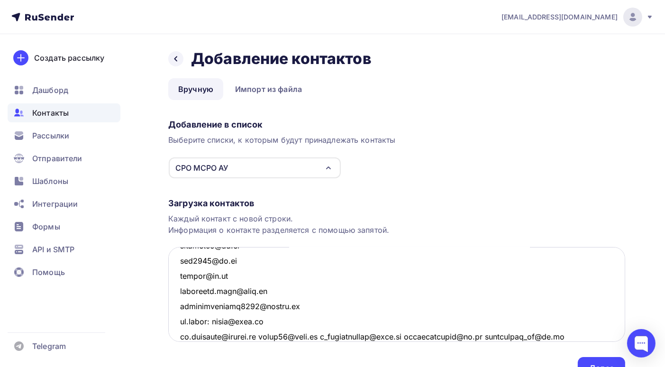
click at [213, 318] on textarea at bounding box center [396, 294] width 457 height 95
drag, startPoint x: 216, startPoint y: 319, endPoint x: 177, endPoint y: 319, distance: 38.9
click at [177, 319] on textarea at bounding box center [396, 294] width 457 height 95
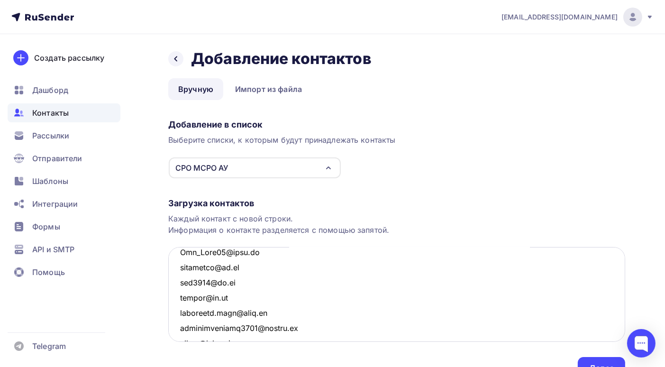
scroll to position [1488, 0]
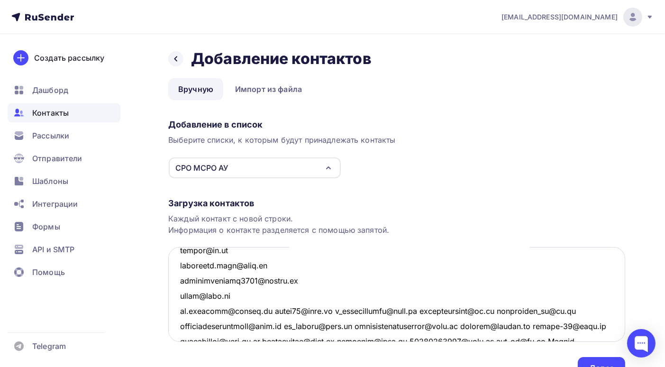
click at [267, 310] on textarea at bounding box center [396, 294] width 457 height 95
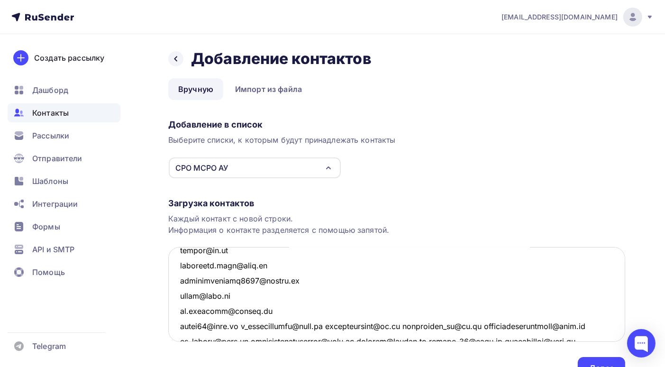
click at [246, 326] on textarea at bounding box center [396, 294] width 457 height 95
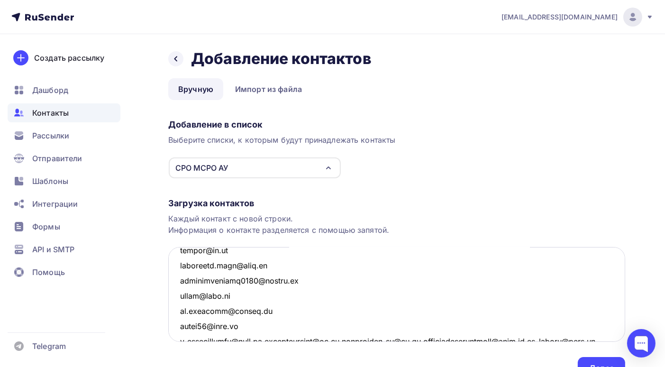
scroll to position [1493, 0]
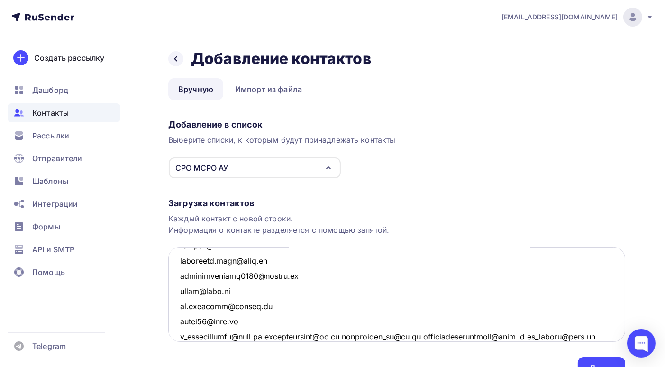
click at [266, 336] on textarea at bounding box center [396, 294] width 457 height 95
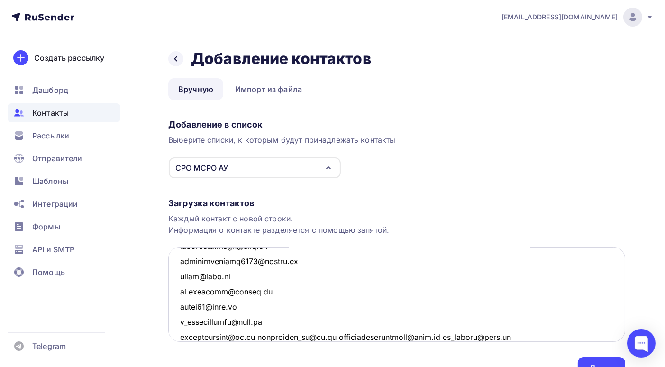
scroll to position [1555, 0]
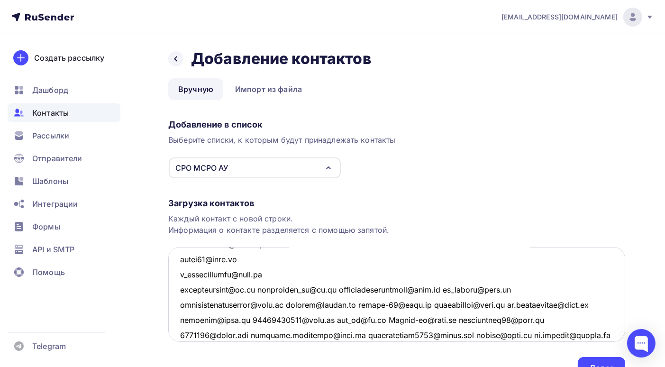
click at [262, 288] on textarea at bounding box center [396, 294] width 457 height 95
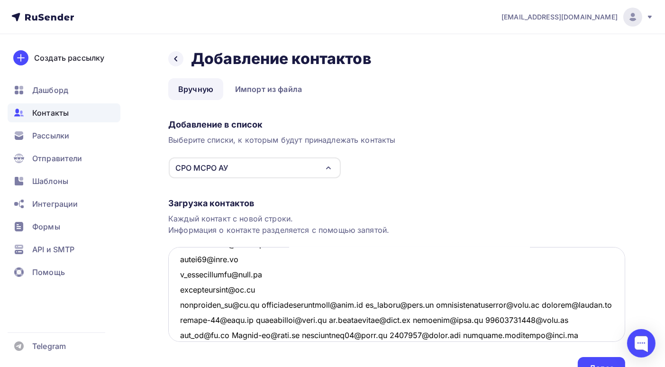
click at [264, 304] on textarea at bounding box center [396, 294] width 457 height 95
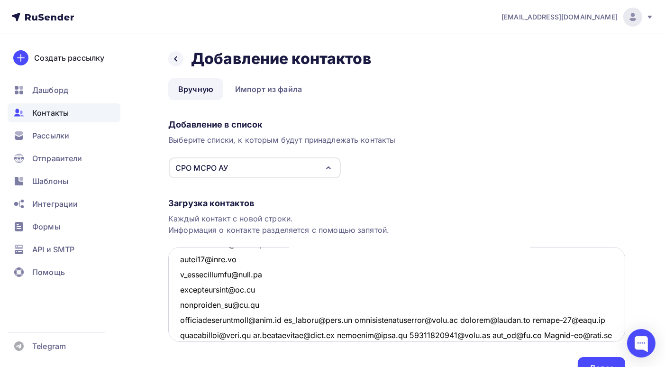
click at [287, 319] on textarea at bounding box center [396, 294] width 457 height 95
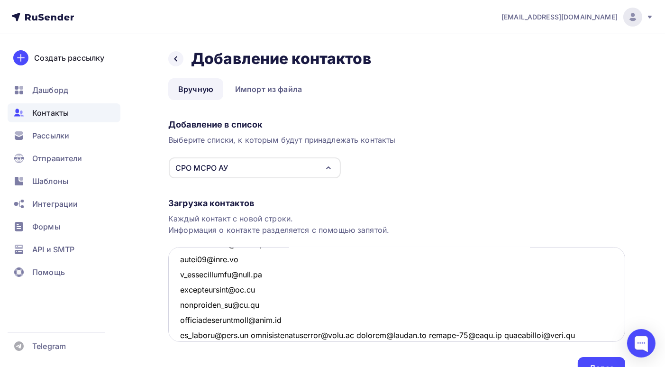
scroll to position [1602, 0]
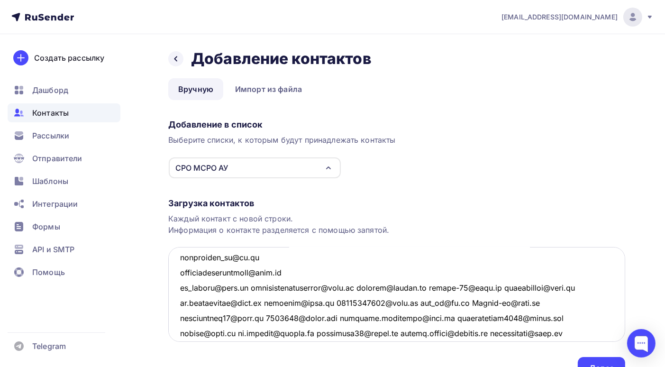
click at [247, 287] on textarea at bounding box center [396, 294] width 457 height 95
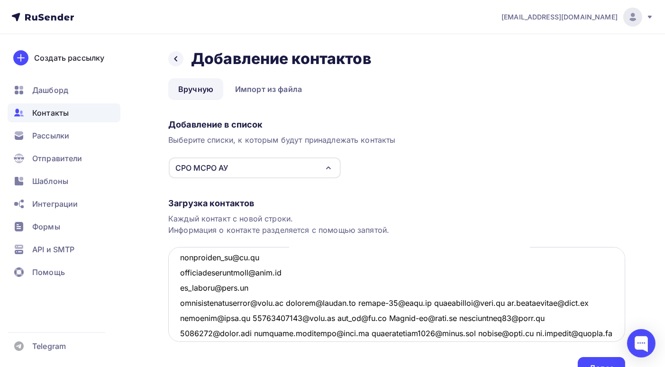
click at [286, 302] on textarea at bounding box center [396, 294] width 457 height 95
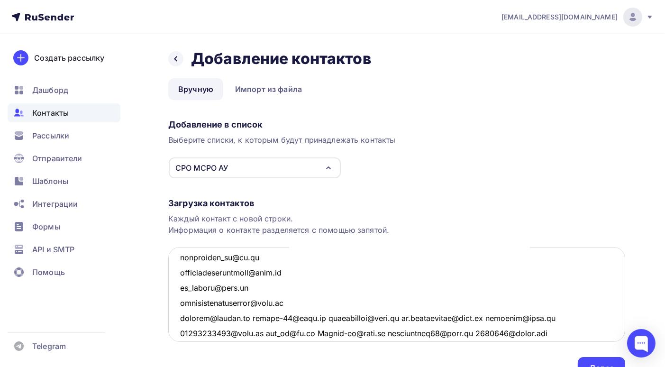
scroll to position [1650, 0]
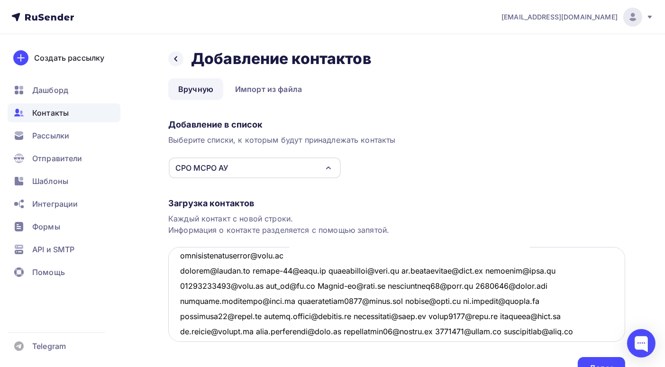
click at [255, 270] on textarea at bounding box center [396, 294] width 457 height 95
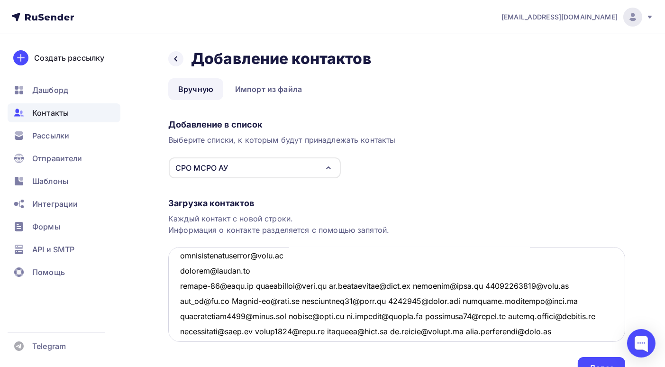
click at [248, 285] on textarea at bounding box center [396, 294] width 457 height 95
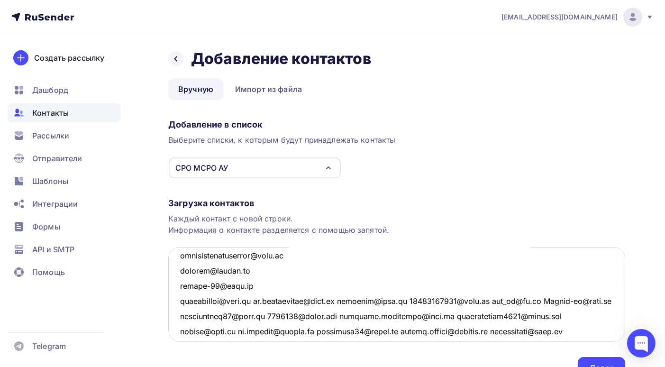
click at [253, 300] on textarea at bounding box center [396, 294] width 457 height 95
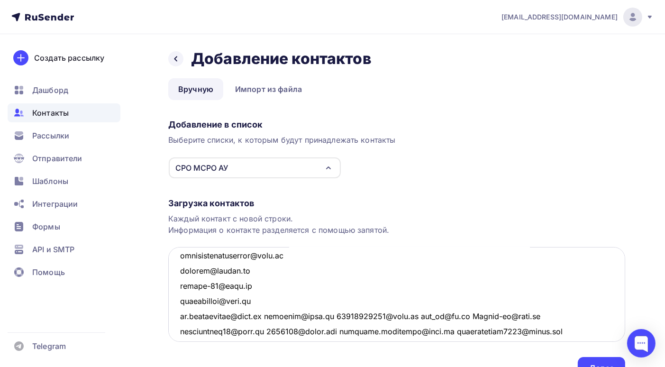
click at [271, 315] on textarea at bounding box center [396, 294] width 457 height 95
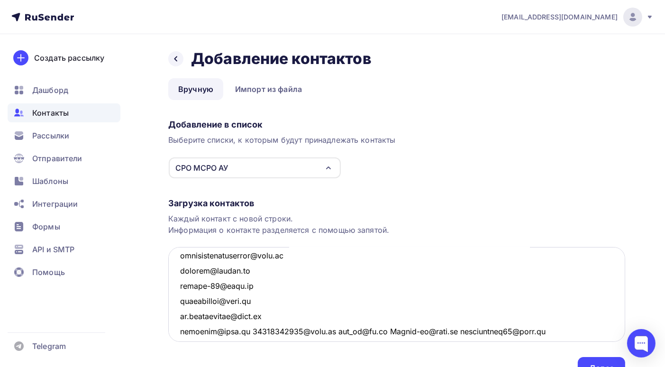
scroll to position [1697, 0]
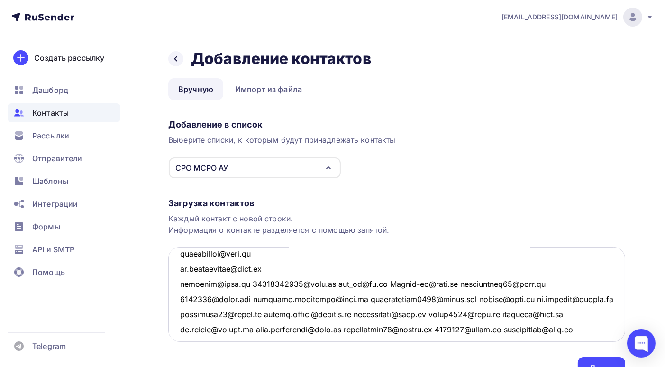
click at [246, 283] on textarea at bounding box center [396, 294] width 457 height 95
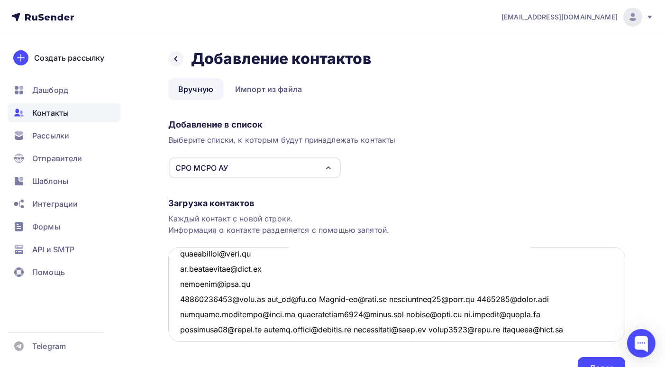
click at [261, 298] on textarea at bounding box center [396, 294] width 457 height 95
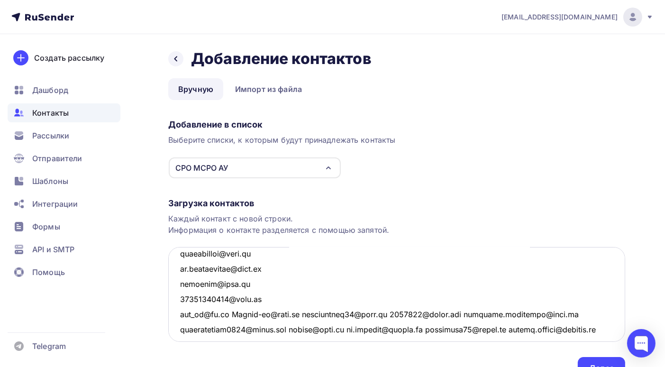
click at [234, 313] on textarea at bounding box center [396, 294] width 457 height 95
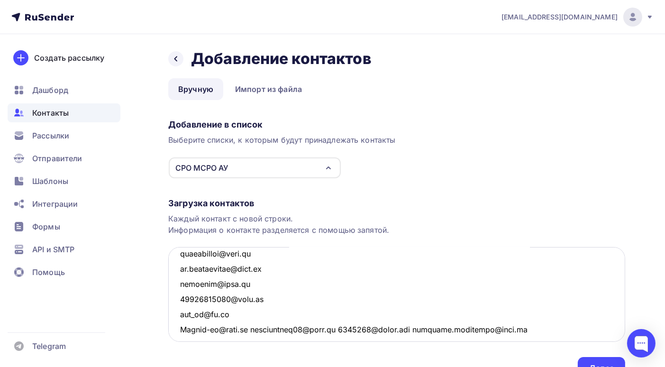
click at [255, 328] on textarea at bounding box center [396, 294] width 457 height 95
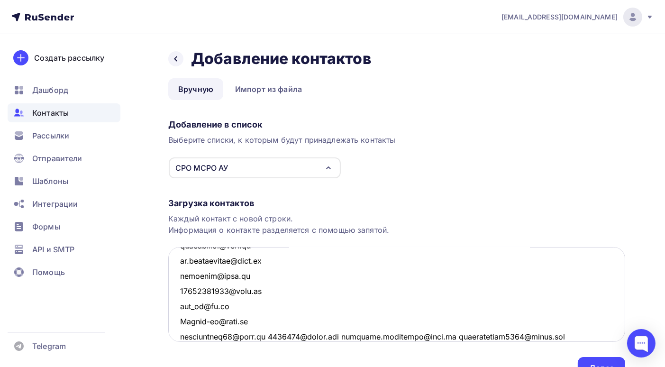
scroll to position [1753, 0]
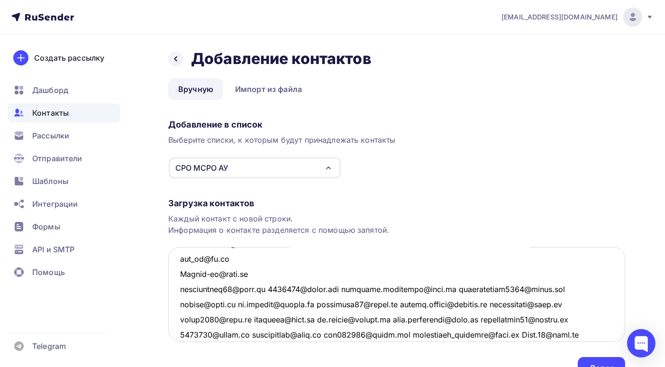
click at [267, 287] on textarea at bounding box center [396, 294] width 457 height 95
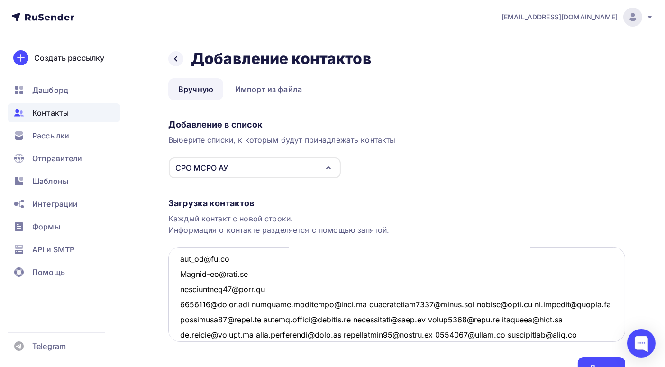
click at [257, 304] on textarea at bounding box center [396, 294] width 457 height 95
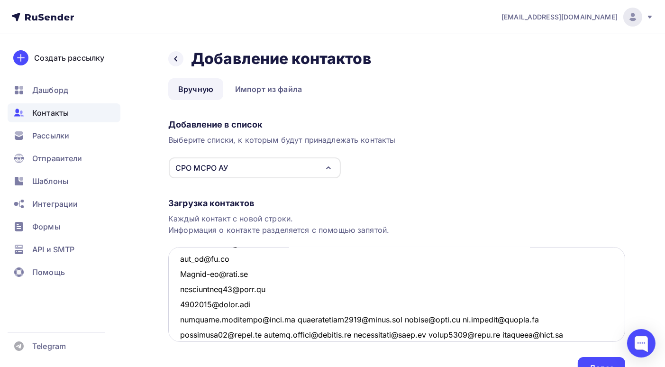
click at [280, 318] on textarea at bounding box center [396, 294] width 457 height 95
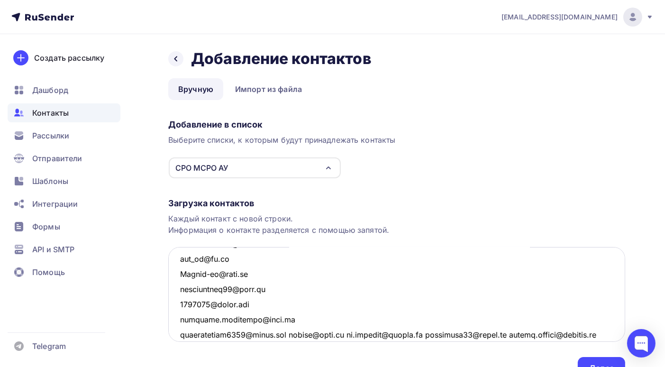
scroll to position [1800, 0]
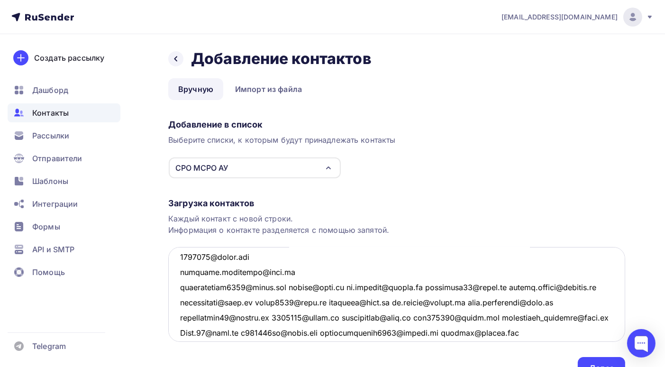
click at [287, 287] on textarea at bounding box center [396, 294] width 457 height 95
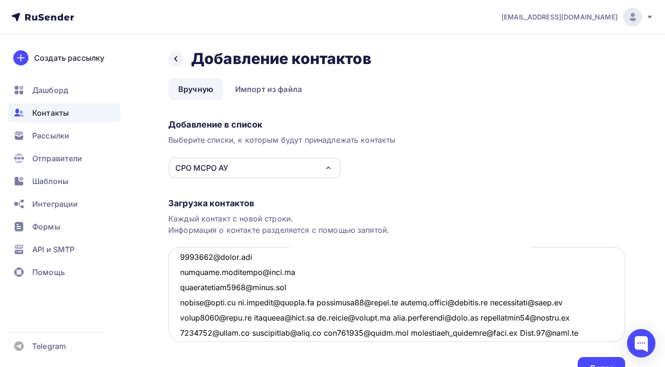
click at [328, 302] on textarea at bounding box center [396, 294] width 457 height 95
click at [243, 302] on textarea at bounding box center [396, 294] width 457 height 95
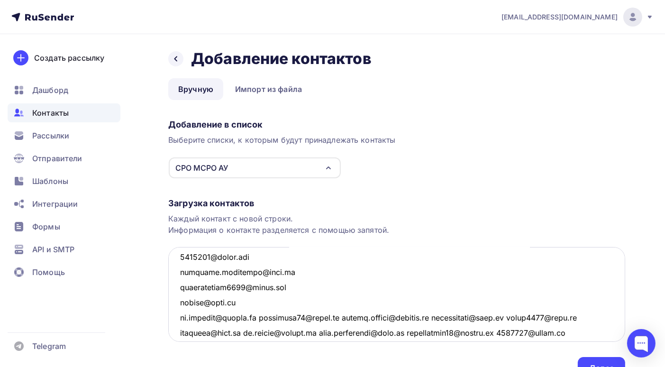
click at [262, 317] on textarea at bounding box center [396, 294] width 457 height 95
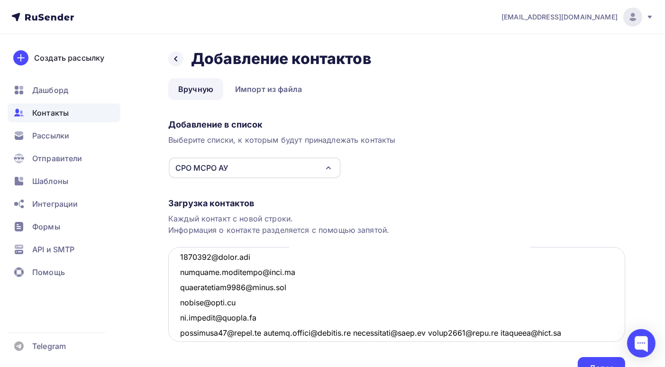
click at [267, 333] on textarea at bounding box center [396, 294] width 457 height 95
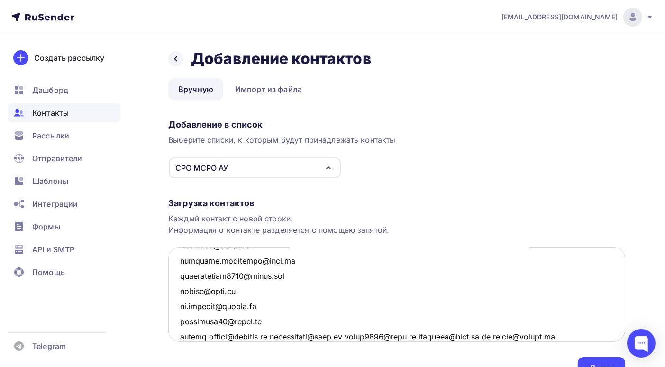
scroll to position [1859, 0]
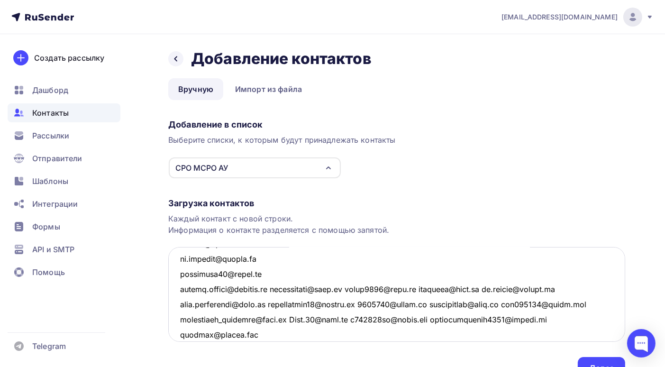
click at [270, 289] on textarea at bounding box center [396, 294] width 457 height 95
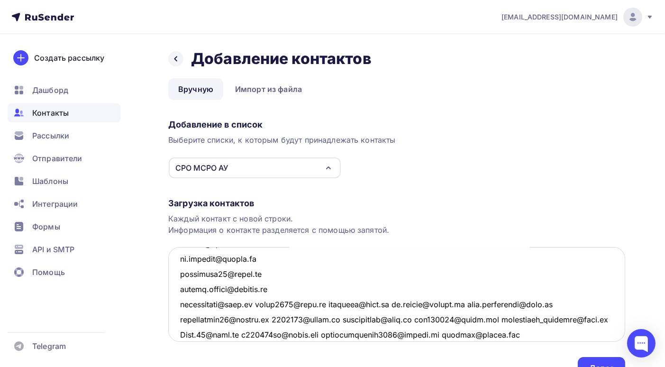
click at [257, 303] on textarea at bounding box center [396, 294] width 457 height 95
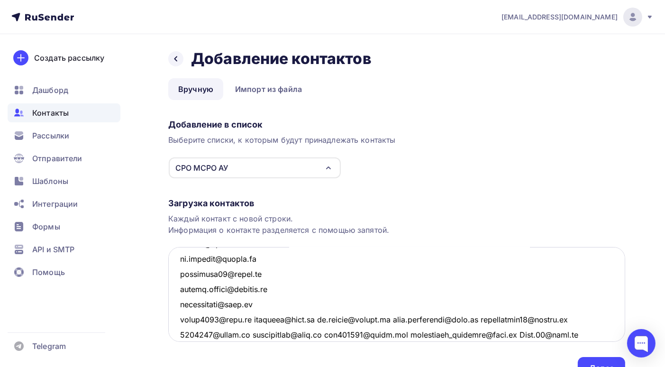
click at [249, 319] on textarea at bounding box center [396, 294] width 457 height 95
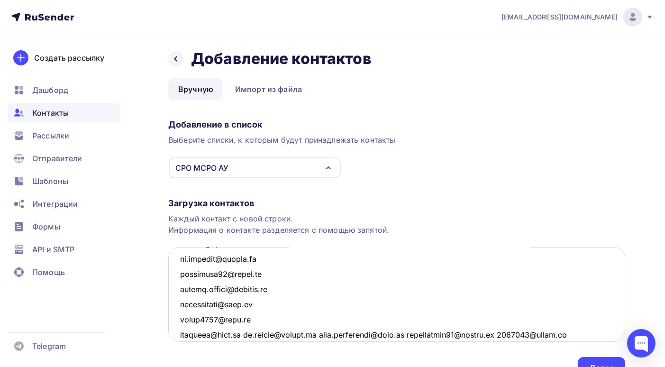
scroll to position [1902, 0]
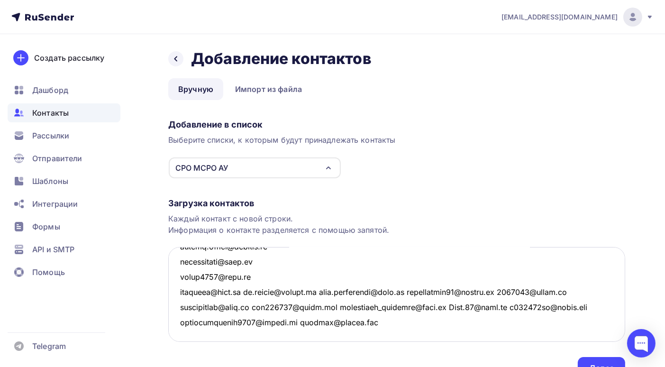
click at [242, 292] on textarea at bounding box center [396, 294] width 457 height 95
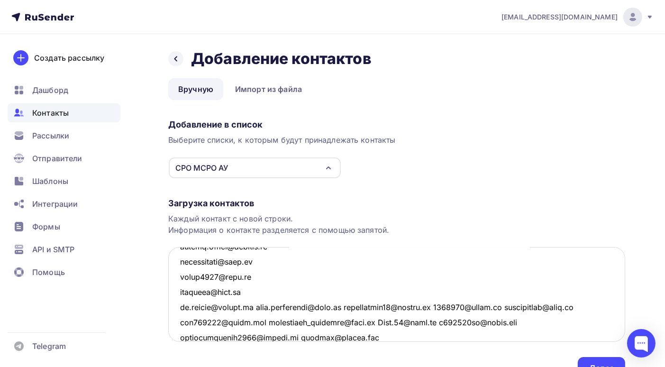
click at [251, 305] on textarea at bounding box center [396, 294] width 457 height 95
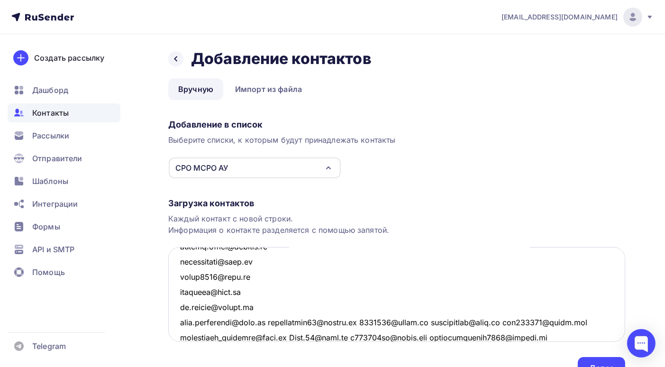
click at [274, 320] on textarea at bounding box center [396, 294] width 457 height 95
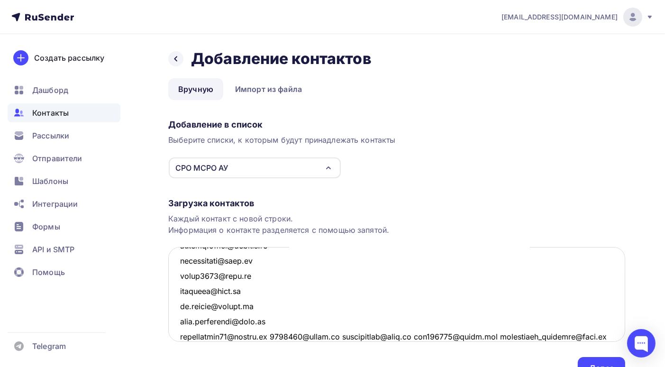
scroll to position [1947, 0]
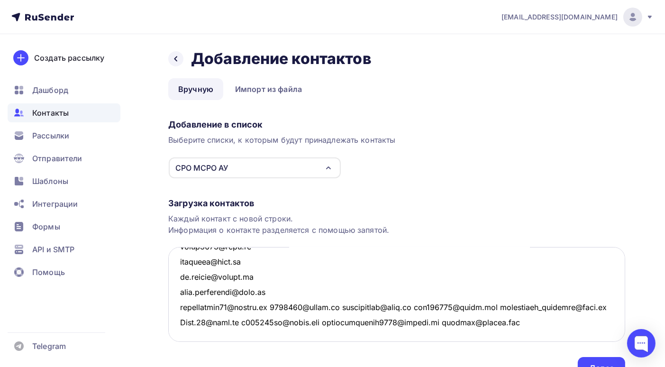
click at [278, 293] on textarea at bounding box center [396, 294] width 457 height 95
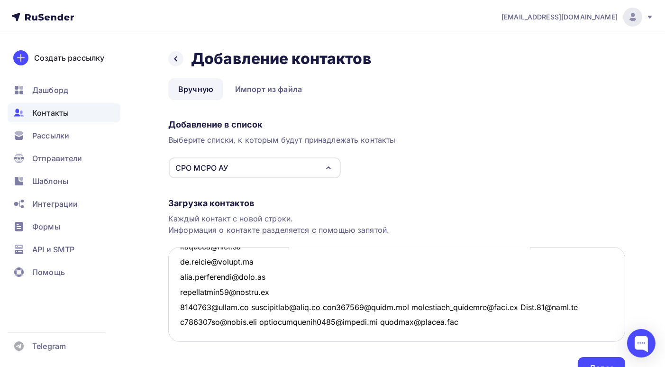
click at [252, 307] on textarea at bounding box center [396, 294] width 457 height 95
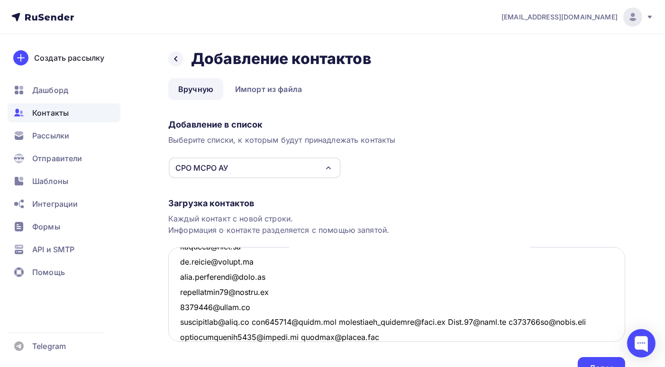
click at [261, 320] on textarea at bounding box center [396, 294] width 457 height 95
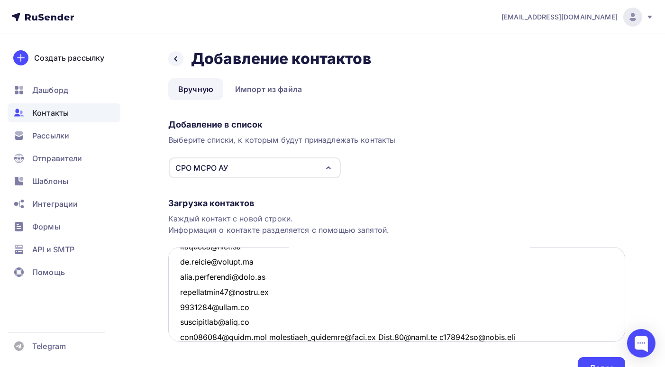
scroll to position [1948, 0]
click at [267, 335] on textarea at bounding box center [396, 294] width 457 height 95
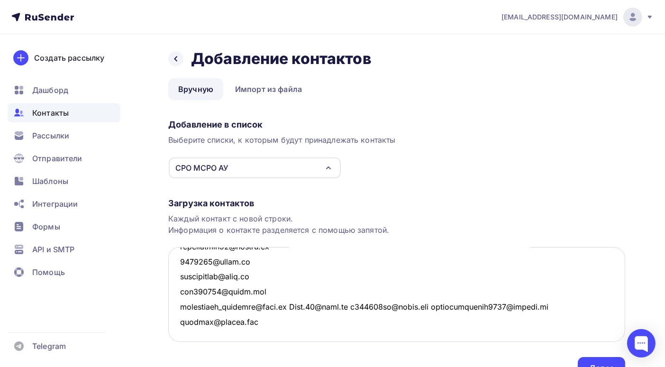
click at [283, 307] on textarea at bounding box center [396, 294] width 457 height 95
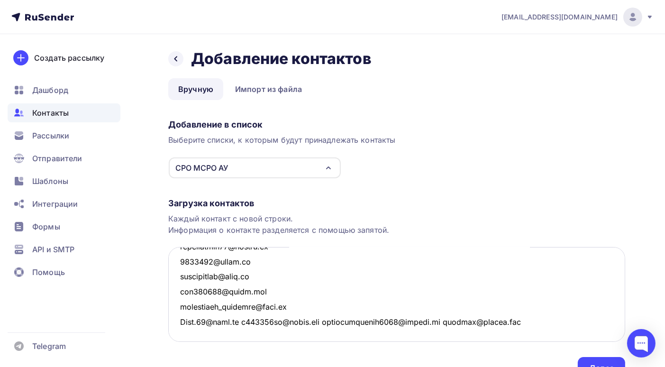
click at [242, 322] on textarea at bounding box center [396, 294] width 457 height 95
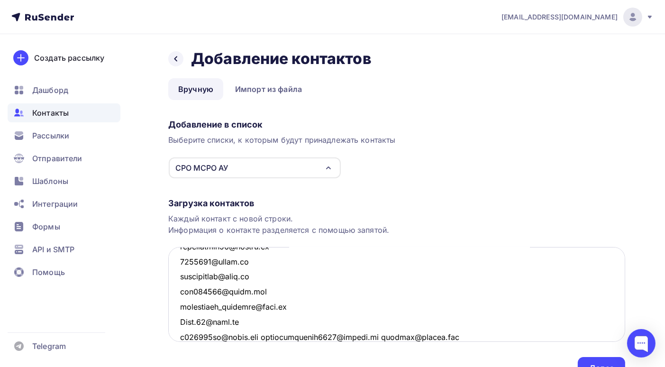
scroll to position [1993, 0]
click at [267, 336] on textarea at bounding box center [396, 294] width 457 height 95
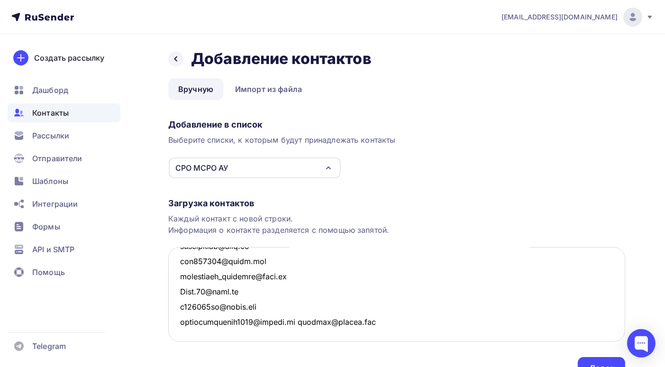
scroll to position [47, 0]
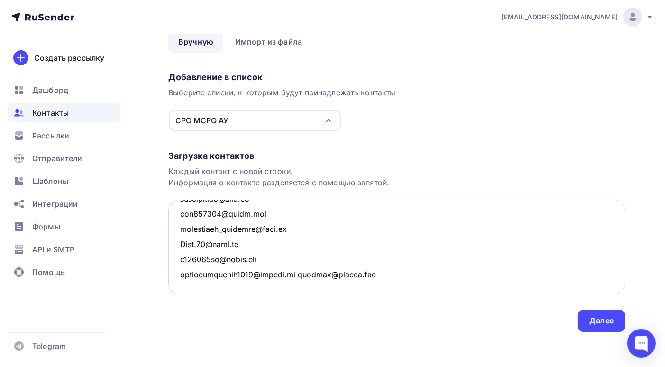
click at [294, 278] on textarea at bounding box center [396, 247] width 457 height 95
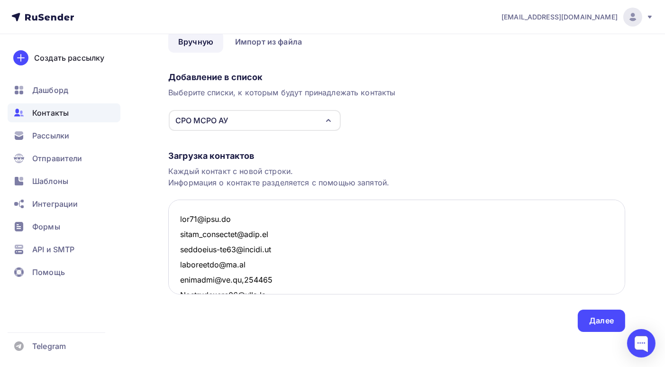
scroll to position [0, 0]
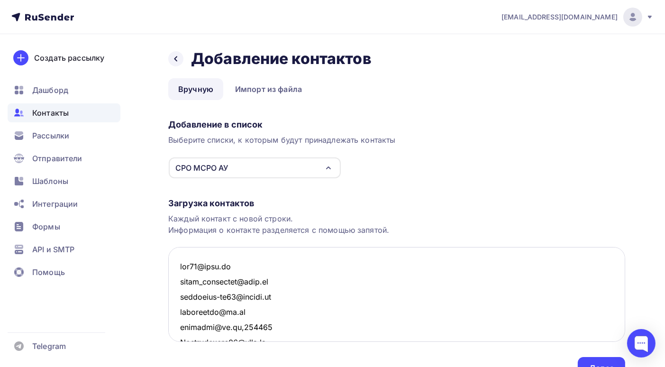
click at [187, 253] on textarea at bounding box center [396, 294] width 457 height 95
click at [183, 253] on textarea at bounding box center [396, 294] width 457 height 95
click at [181, 258] on textarea at bounding box center [396, 294] width 457 height 95
type textarea "ava68@mail.ru diana_aksenenko@mail.ru anisimova-iv67@yandex.ru arutyunovg@bk.ru…"
click at [184, 252] on textarea at bounding box center [396, 294] width 457 height 95
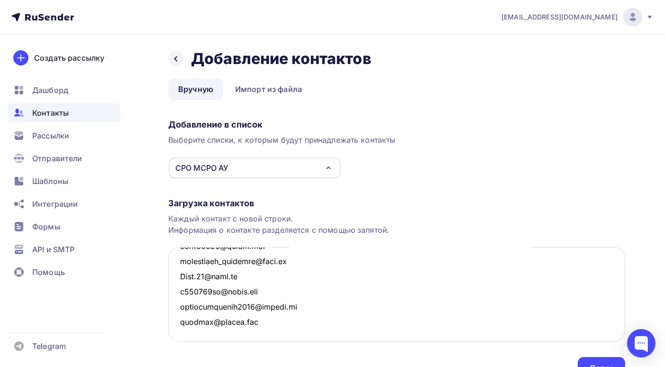
scroll to position [50, 0]
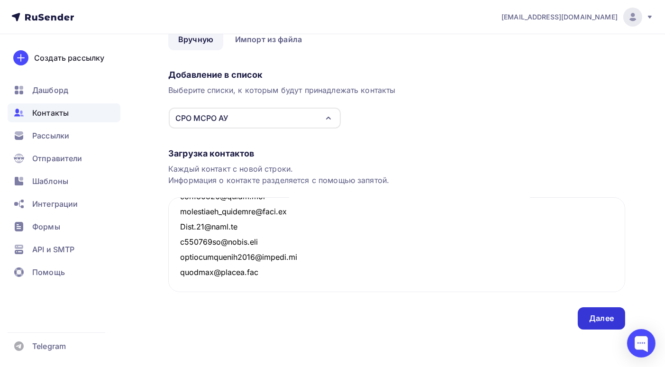
click at [601, 323] on div "Далее" at bounding box center [601, 318] width 25 height 11
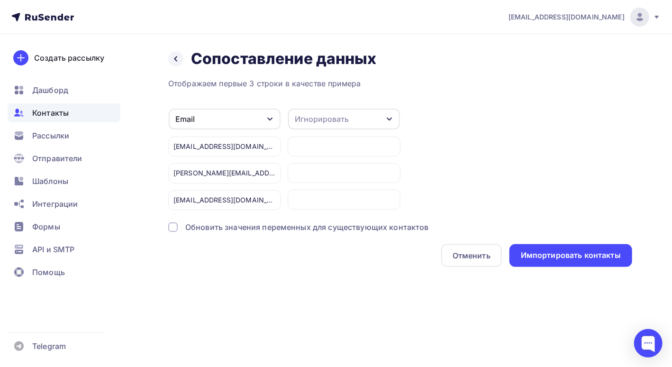
click at [172, 226] on div at bounding box center [172, 226] width 9 height 9
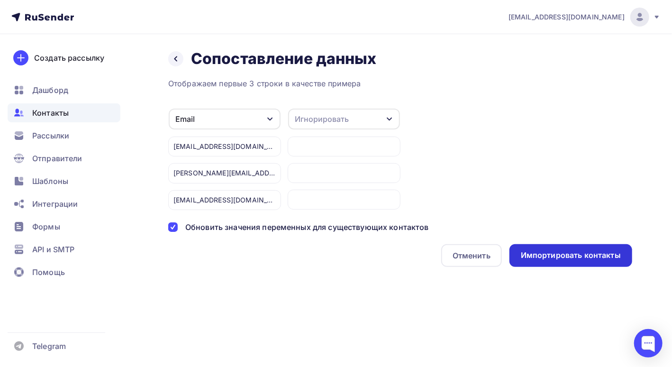
click at [554, 258] on div "Импортировать контакты" at bounding box center [571, 255] width 100 height 11
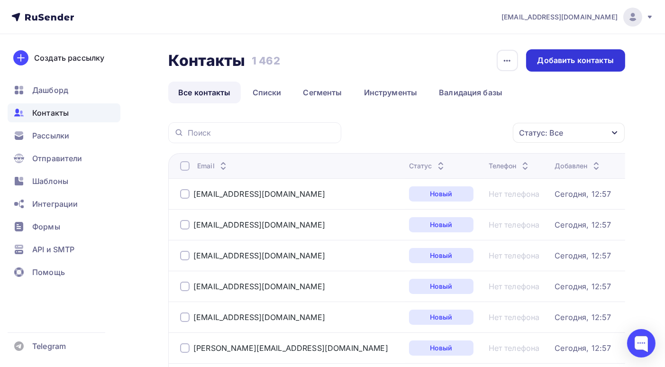
click at [581, 59] on div "Добавить контакты" at bounding box center [576, 60] width 76 height 11
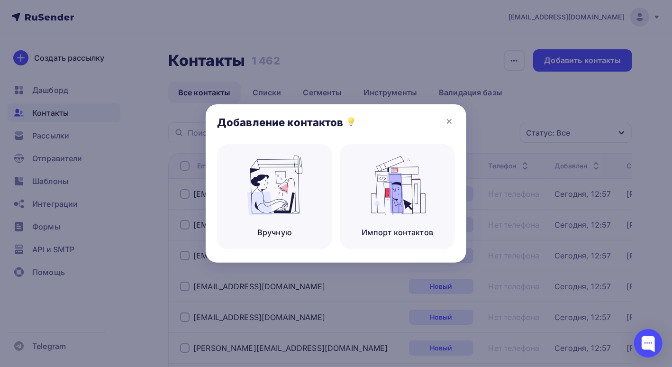
click at [442, 46] on div at bounding box center [336, 183] width 672 height 367
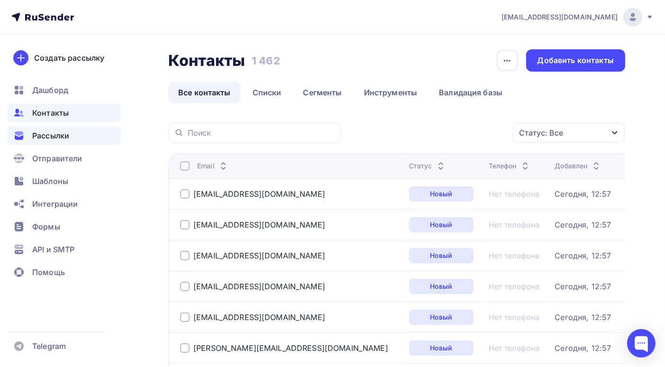
click at [48, 132] on span "Рассылки" at bounding box center [50, 135] width 37 height 11
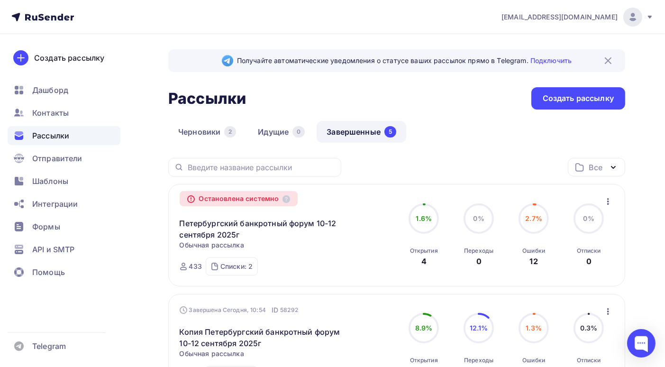
click at [531, 225] on circle at bounding box center [534, 218] width 28 height 28
click at [610, 202] on icon "button" at bounding box center [608, 201] width 11 height 11
click at [488, 151] on div "Черновики 2 Идущие 0 Завершенные 5" at bounding box center [396, 139] width 457 height 37
click at [253, 267] on div "Списки: 2 СРО Дело (255) СРО Континент (178)" at bounding box center [232, 266] width 52 height 18
click at [249, 251] on div "(255)" at bounding box center [257, 248] width 17 height 9
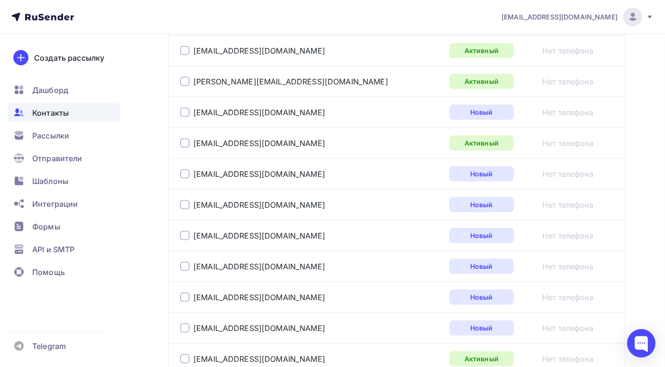
scroll to position [1595, 0]
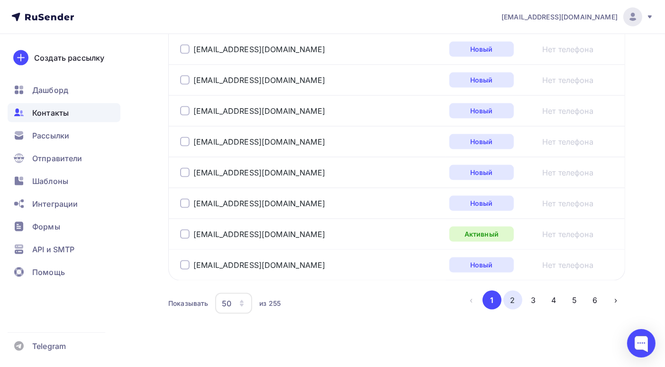
click at [513, 292] on button "2" at bounding box center [513, 300] width 19 height 19
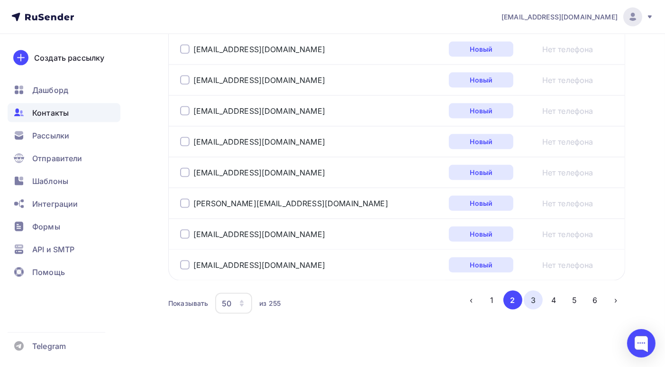
click at [533, 291] on button "3" at bounding box center [533, 300] width 19 height 19
click at [552, 291] on button "4" at bounding box center [554, 300] width 19 height 19
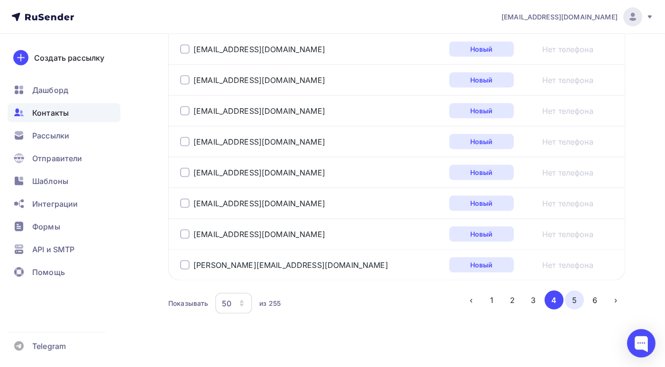
click at [574, 291] on button "5" at bounding box center [574, 300] width 19 height 19
click at [596, 291] on button "6" at bounding box center [595, 300] width 19 height 19
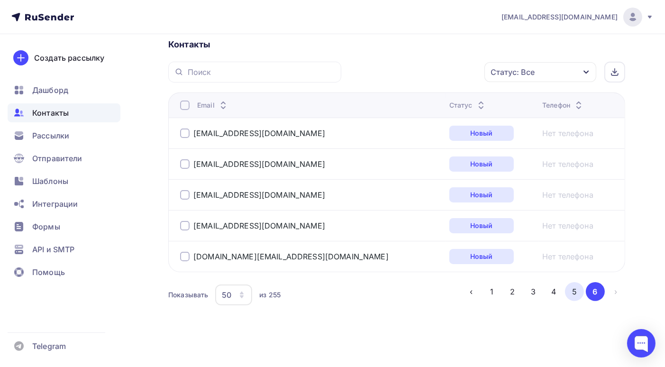
scroll to position [0, 0]
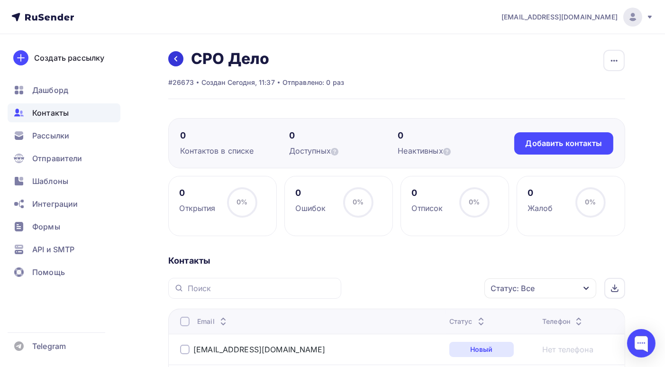
click at [178, 59] on icon at bounding box center [176, 59] width 8 height 8
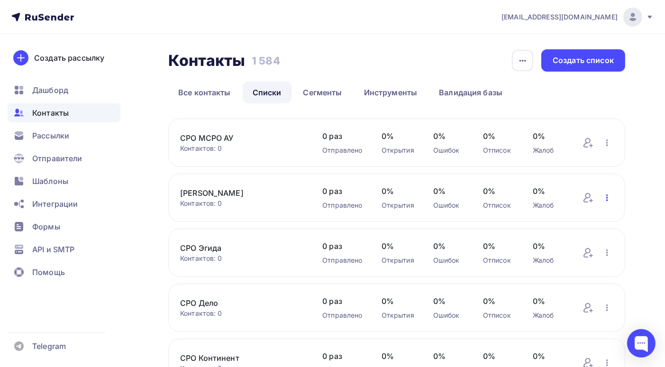
click at [607, 198] on icon "button" at bounding box center [608, 197] width 2 height 7
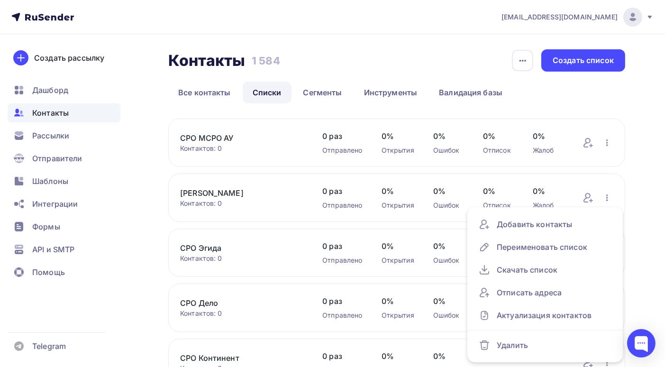
click at [216, 193] on link "[PERSON_NAME]" at bounding box center [241, 192] width 123 height 11
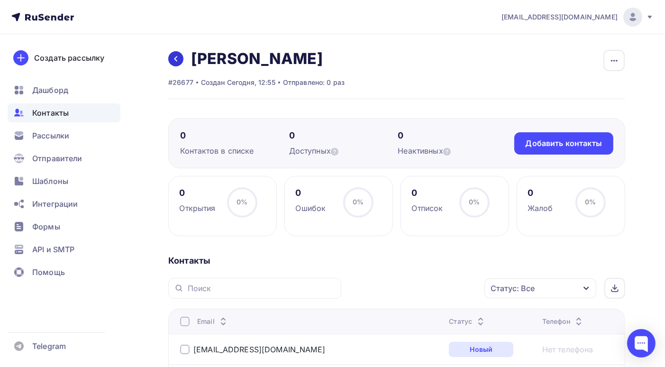
click at [175, 59] on icon at bounding box center [176, 58] width 3 height 5
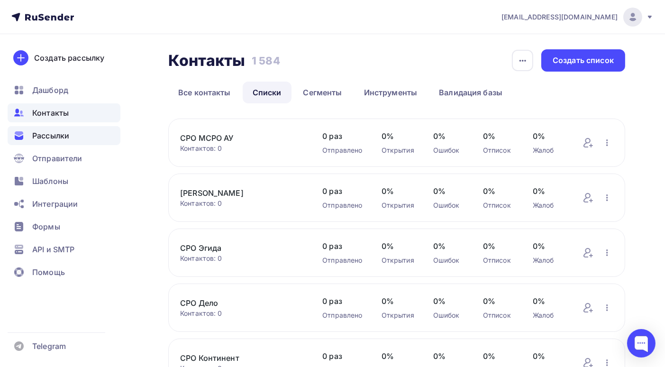
click at [56, 138] on span "Рассылки" at bounding box center [50, 135] width 37 height 11
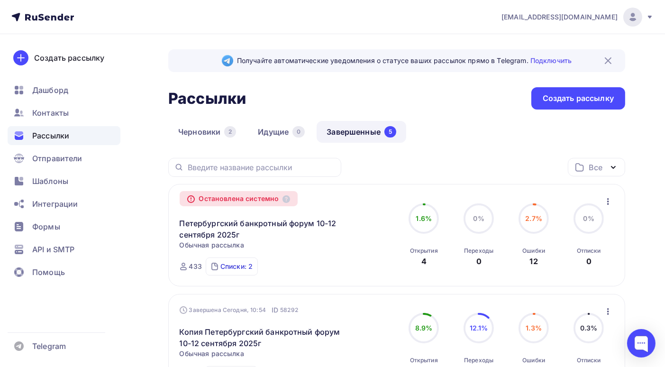
click at [236, 264] on div "Списки: 2" at bounding box center [237, 266] width 32 height 9
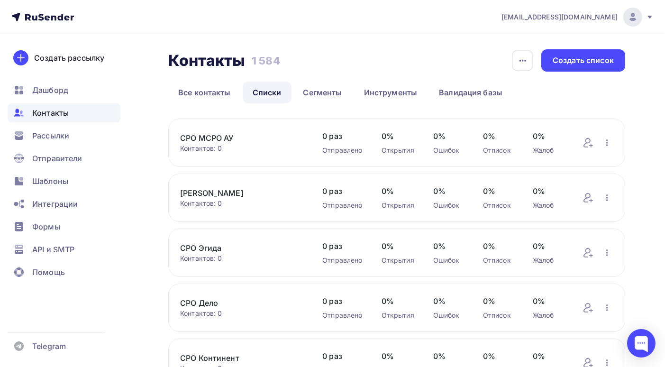
scroll to position [95, 0]
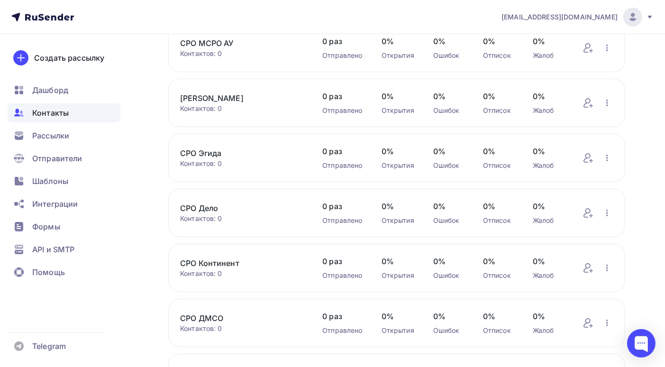
click at [237, 265] on link "СРО Континент" at bounding box center [241, 262] width 123 height 11
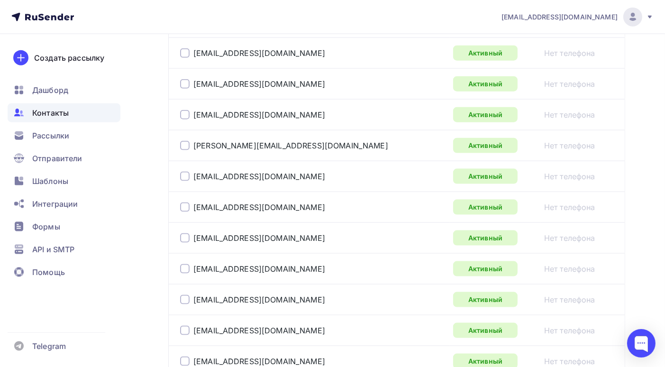
scroll to position [1595, 0]
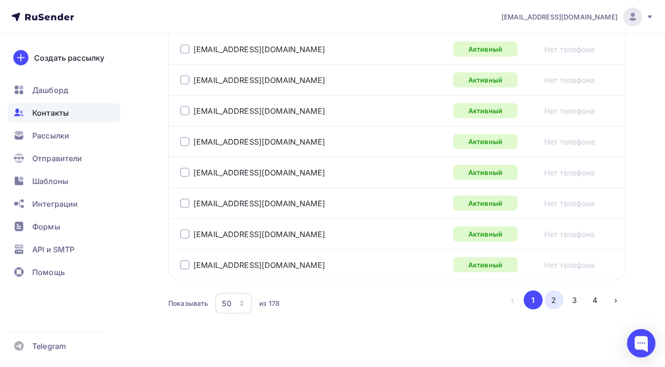
click at [553, 291] on button "2" at bounding box center [554, 300] width 19 height 19
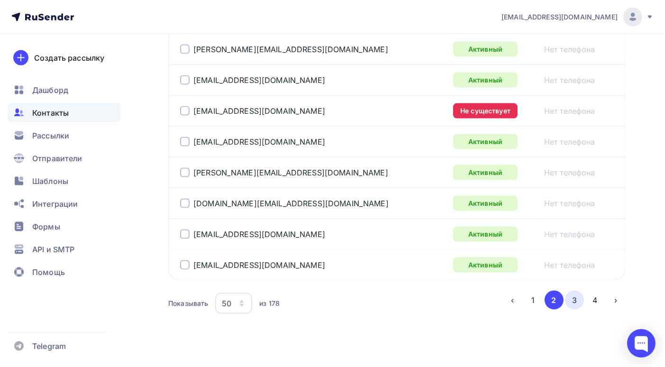
click at [572, 291] on button "3" at bounding box center [574, 300] width 19 height 19
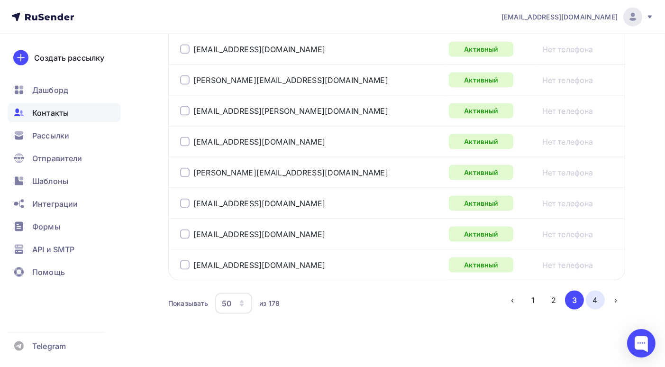
click at [597, 291] on button "4" at bounding box center [595, 300] width 19 height 19
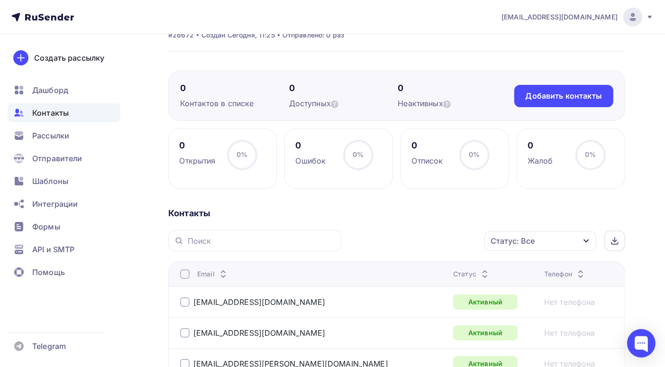
scroll to position [0, 0]
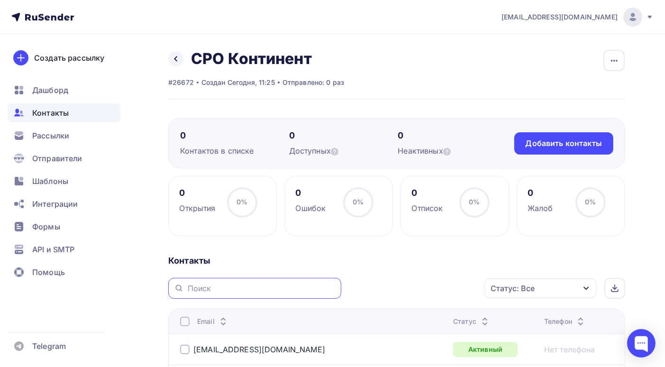
click at [230, 287] on input "text" at bounding box center [262, 288] width 148 height 10
click at [610, 59] on icon "button" at bounding box center [614, 60] width 11 height 11
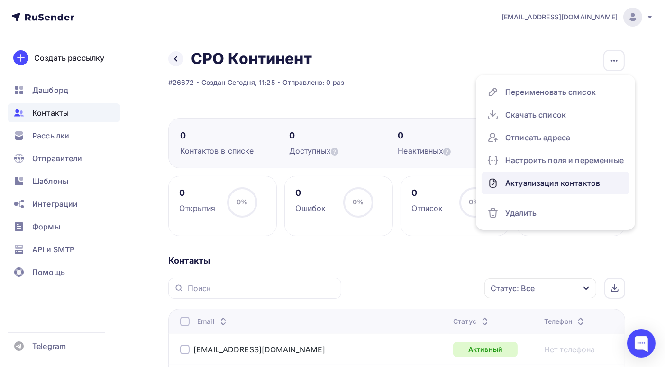
click at [564, 180] on div "Актуализация контактов" at bounding box center [555, 182] width 137 height 15
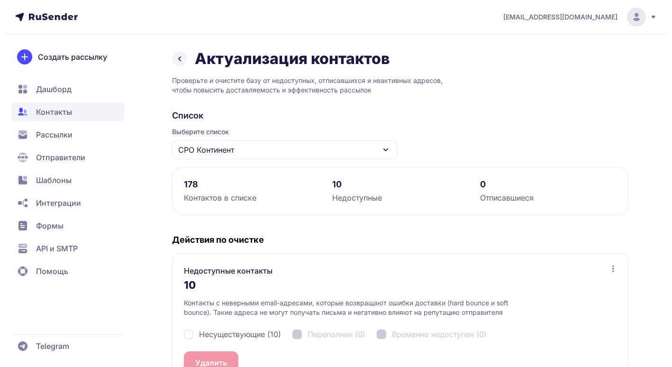
scroll to position [142, 0]
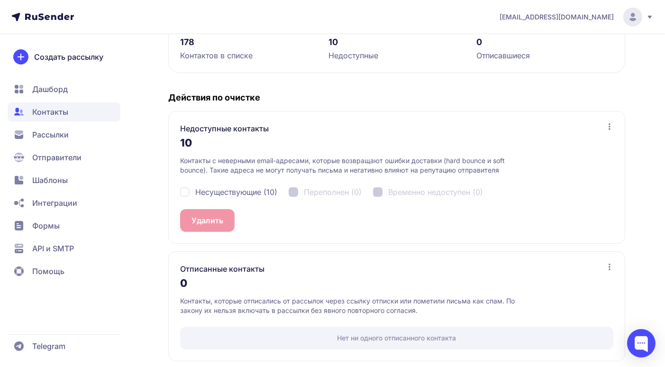
click at [184, 193] on div "Несуществующие (10)" at bounding box center [228, 191] width 97 height 11
checkbox input "true"
click at [217, 223] on button "Удалить 10" at bounding box center [211, 220] width 63 height 23
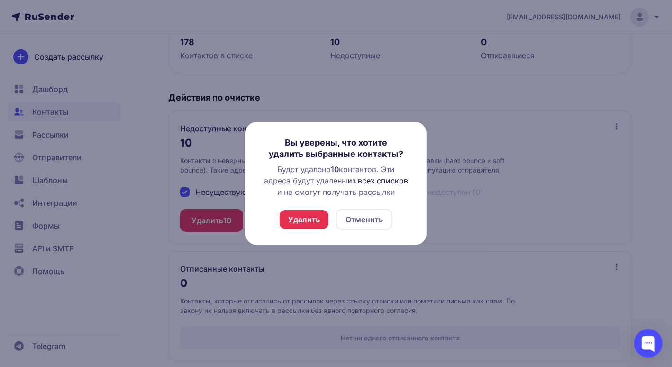
click at [319, 220] on button "Удалить" at bounding box center [304, 219] width 49 height 19
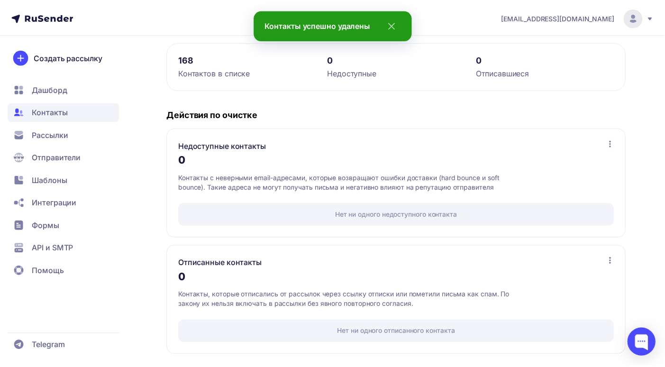
scroll to position [0, 0]
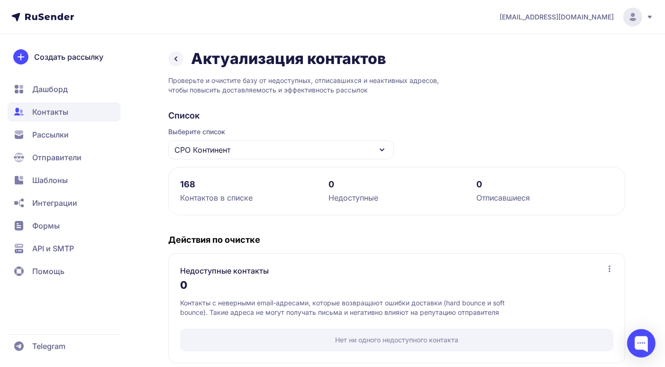
click at [175, 59] on icon at bounding box center [176, 59] width 2 height 4
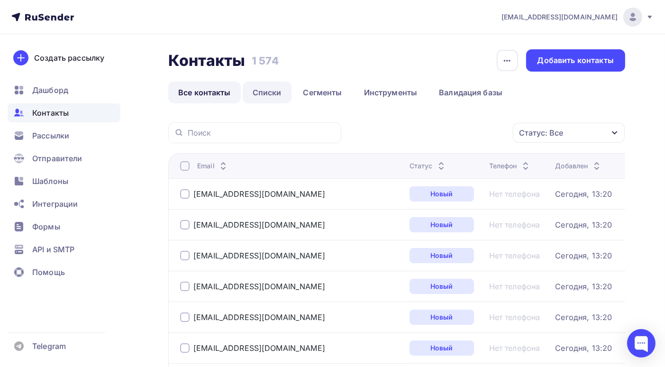
click at [261, 94] on link "Списки" at bounding box center [267, 93] width 49 height 22
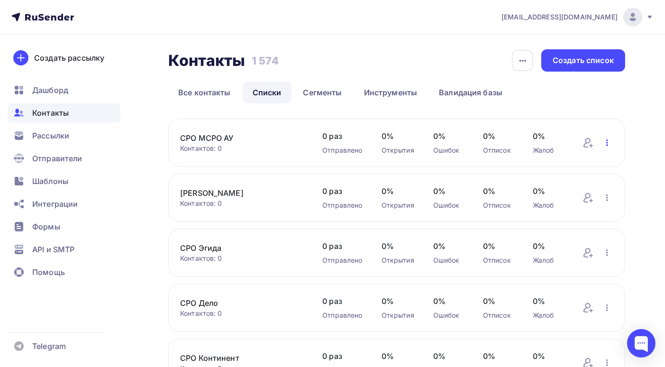
click at [609, 143] on icon "button" at bounding box center [607, 142] width 11 height 11
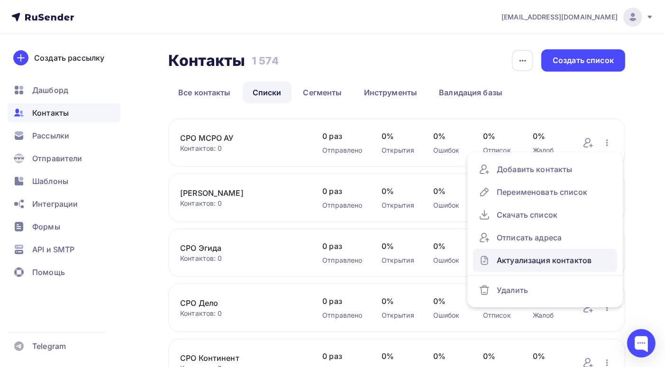
click at [570, 260] on div "Актуализация контактов" at bounding box center [545, 260] width 133 height 15
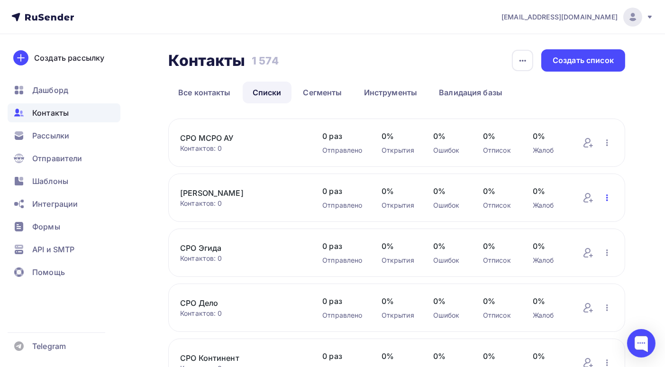
click at [608, 199] on icon "button" at bounding box center [607, 197] width 11 height 11
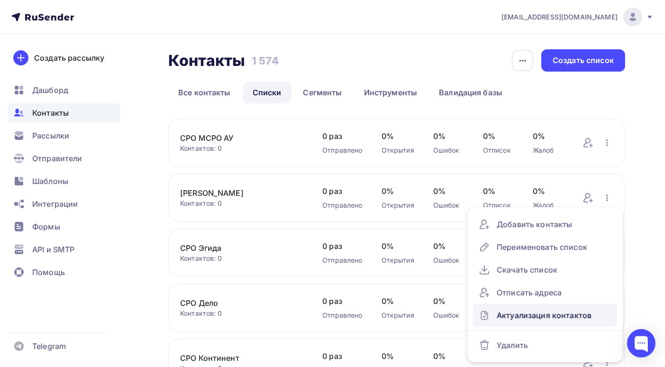
click at [549, 320] on div "Актуализация контактов" at bounding box center [545, 315] width 133 height 15
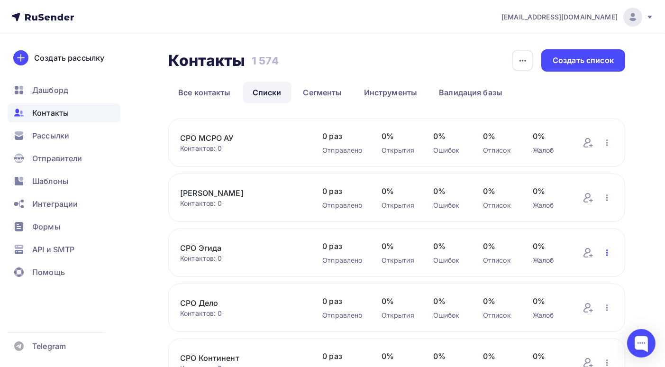
click at [607, 250] on icon "button" at bounding box center [608, 252] width 2 height 7
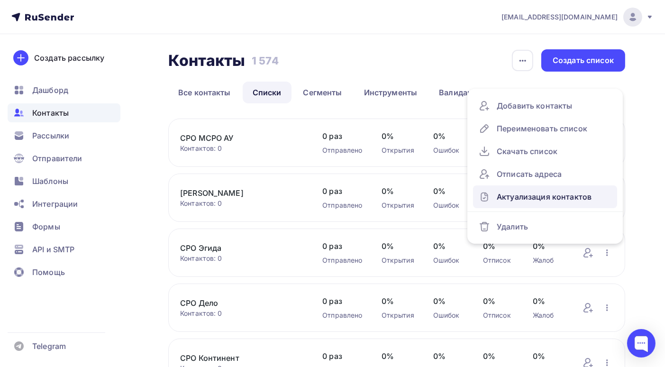
click at [583, 193] on div "Актуализация контактов" at bounding box center [545, 196] width 133 height 15
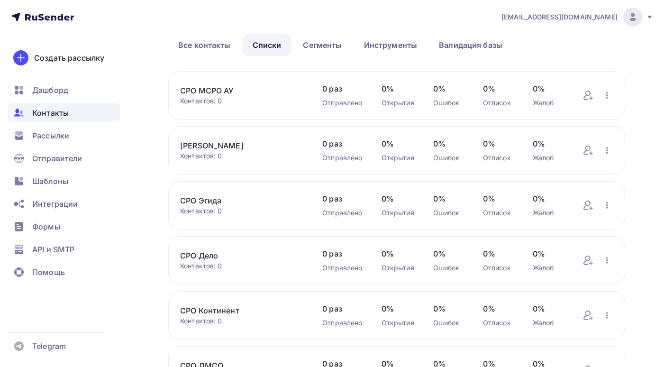
scroll to position [47, 0]
click at [607, 260] on icon "button" at bounding box center [608, 260] width 2 height 7
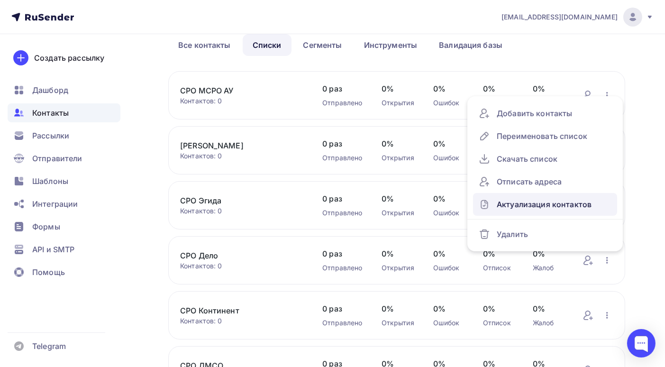
click at [538, 204] on div "Актуализация контактов" at bounding box center [545, 204] width 133 height 15
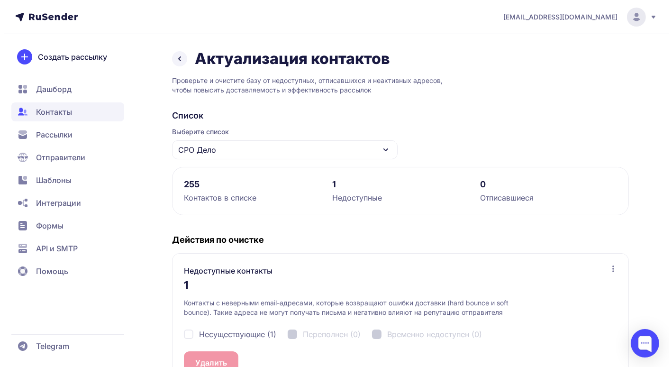
scroll to position [47, 0]
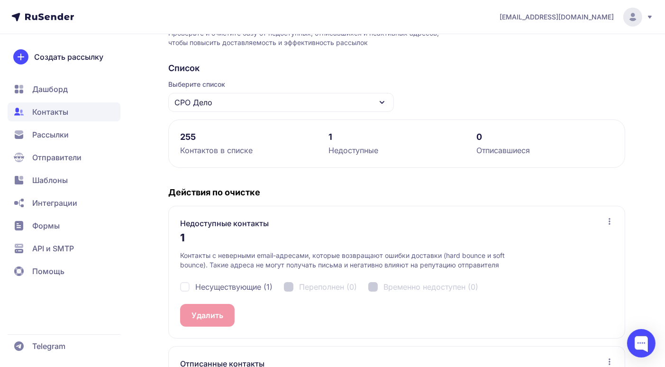
click at [185, 284] on div "Несуществующие (1)" at bounding box center [226, 286] width 92 height 11
checkbox input "true"
click at [201, 310] on button "Удалить 1" at bounding box center [209, 315] width 58 height 23
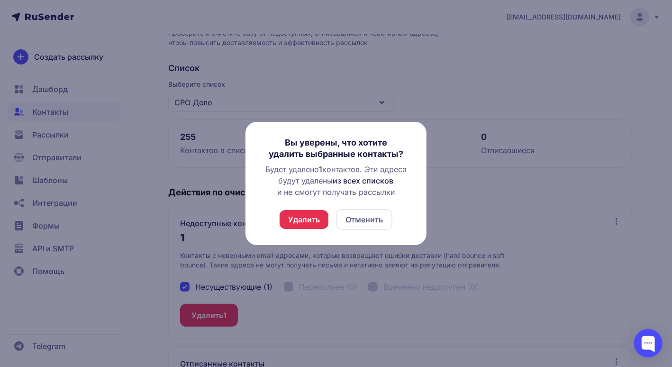
click at [312, 220] on button "Удалить" at bounding box center [304, 219] width 49 height 19
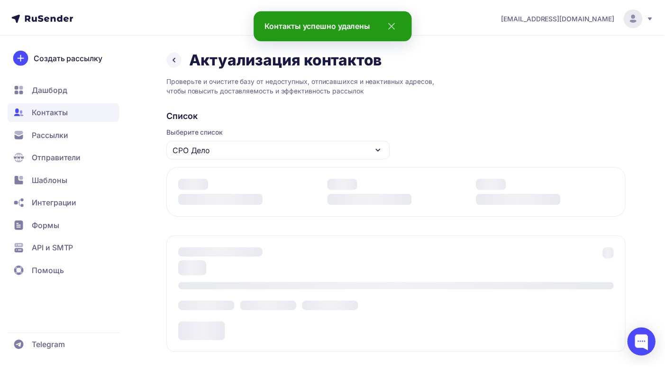
scroll to position [0, 0]
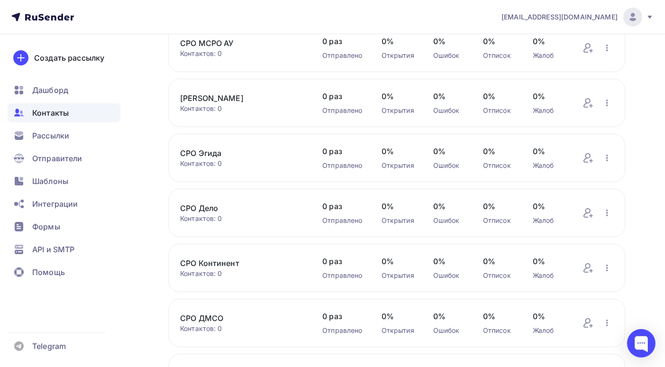
scroll to position [142, 0]
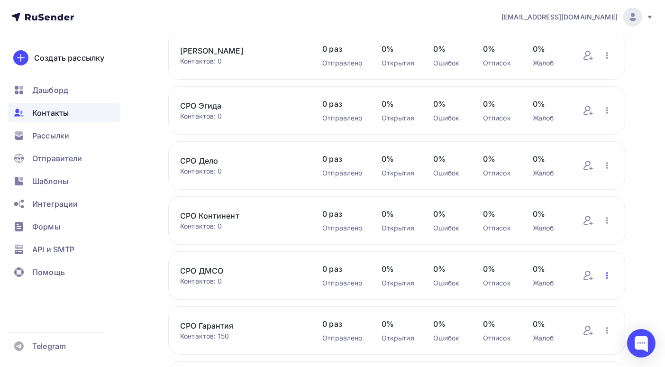
click at [605, 276] on icon "button" at bounding box center [607, 275] width 11 height 11
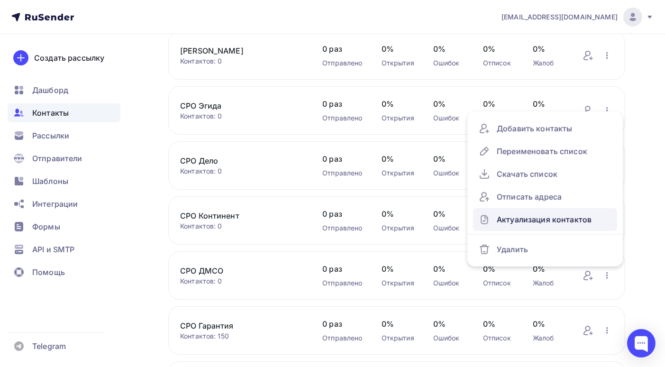
click at [550, 220] on div "Актуализация контактов" at bounding box center [545, 219] width 133 height 15
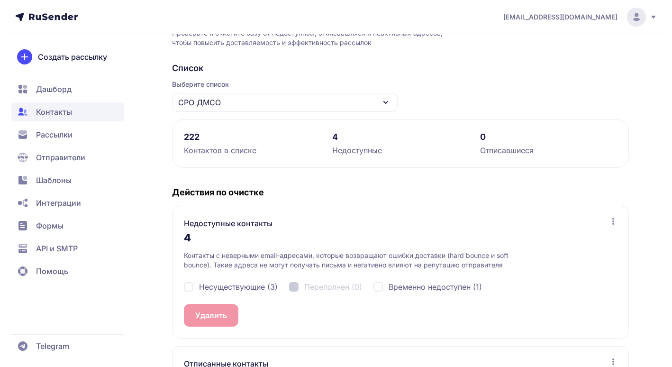
scroll to position [95, 0]
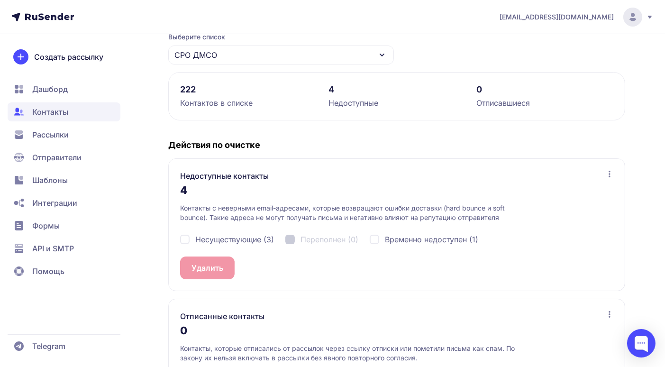
click at [184, 239] on div "Несуществующие (3)" at bounding box center [227, 239] width 94 height 11
checkbox input "true"
click at [202, 266] on button "Удалить 3" at bounding box center [209, 268] width 59 height 23
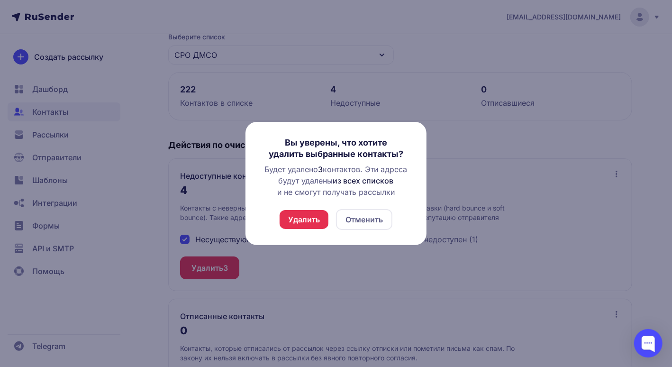
click at [299, 219] on button "Удалить" at bounding box center [304, 219] width 49 height 19
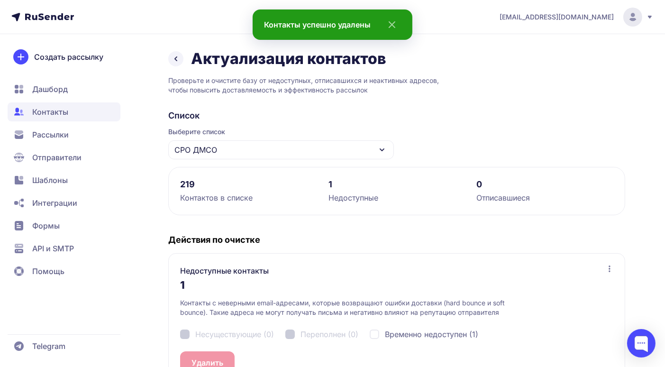
scroll to position [47, 0]
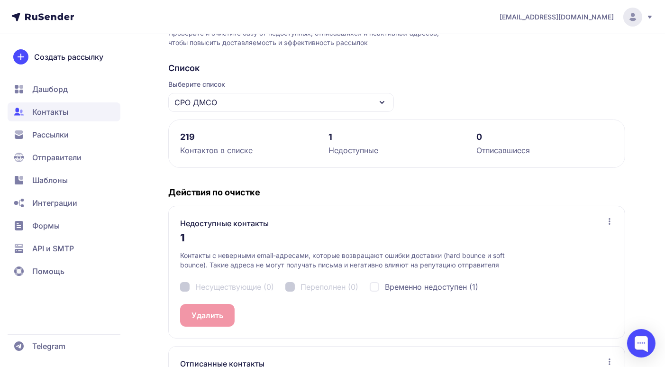
click at [185, 288] on div "Несуществующие (0) Переполнен (0) Временно недоступен (1)" at bounding box center [396, 287] width 433 height 34
click at [336, 306] on div "Недоступные контакты 1 Контакты с неверными email-адресами, которые возвращают …" at bounding box center [396, 272] width 457 height 133
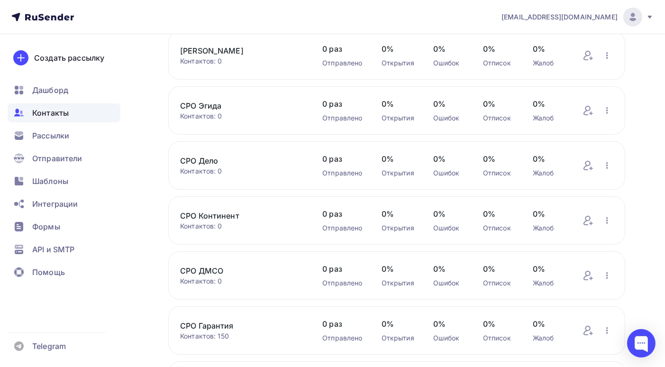
scroll to position [237, 0]
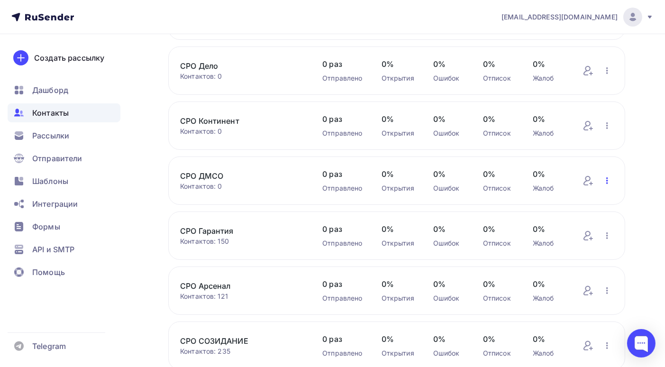
click at [607, 183] on icon "button" at bounding box center [607, 180] width 11 height 11
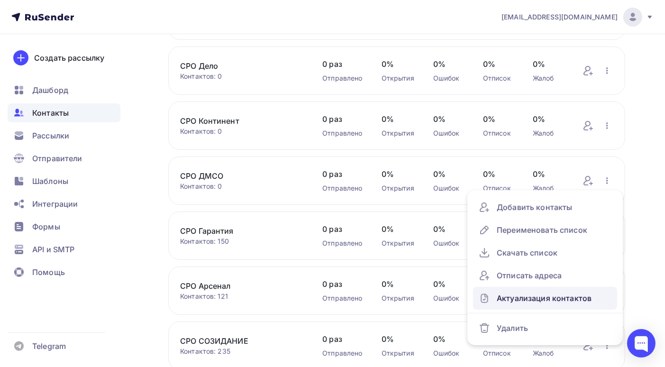
click at [579, 298] on div "Актуализация контактов" at bounding box center [545, 298] width 133 height 15
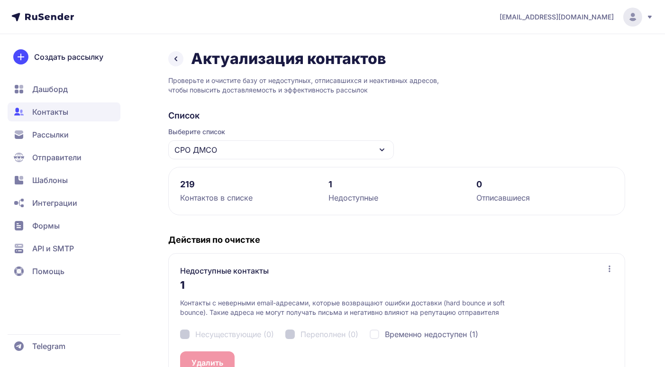
scroll to position [47, 0]
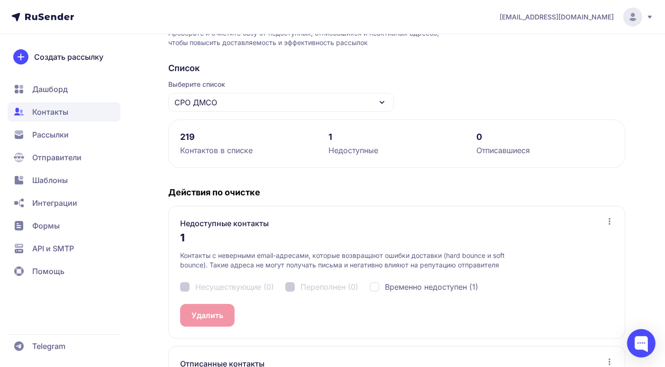
click at [186, 284] on div "Несуществующие (0) Переполнен (0) Временно недоступен (1)" at bounding box center [396, 287] width 433 height 34
click at [184, 284] on div "Несуществующие (0) Переполнен (0) Временно недоступен (1)" at bounding box center [396, 287] width 433 height 34
click at [184, 279] on div "Несуществующие (0) Переполнен (0) Временно недоступен (1)" at bounding box center [396, 287] width 433 height 34
click at [213, 314] on div "Недоступные контакты 1 Контакты с неверными email-адресами, которые возвращают …" at bounding box center [396, 272] width 457 height 133
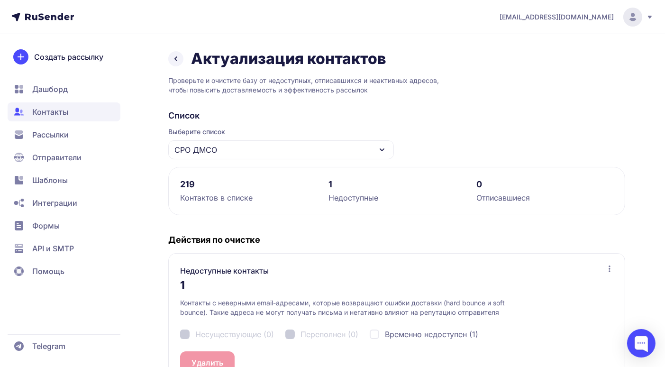
click at [177, 63] on icon at bounding box center [175, 58] width 11 height 11
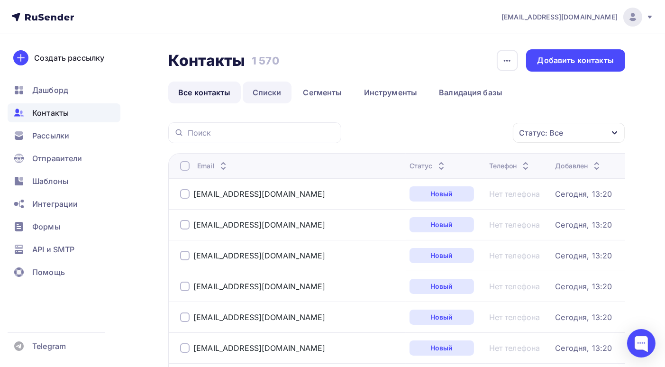
click at [274, 93] on link "Списки" at bounding box center [267, 93] width 49 height 22
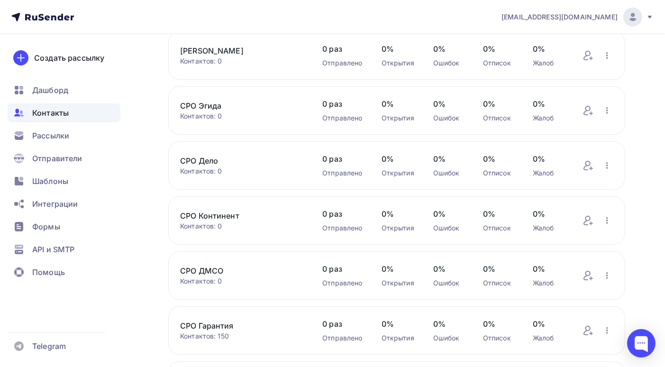
scroll to position [285, 0]
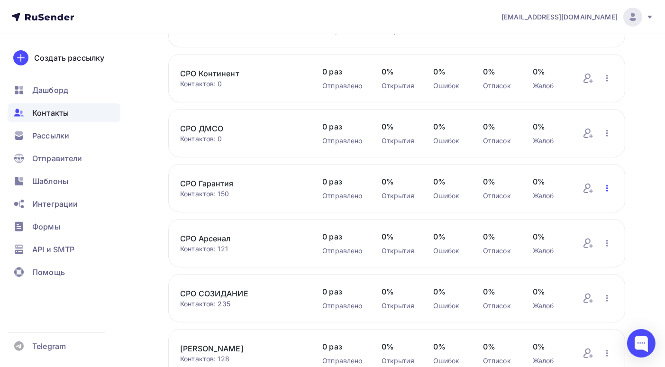
click at [609, 188] on icon "button" at bounding box center [607, 188] width 11 height 11
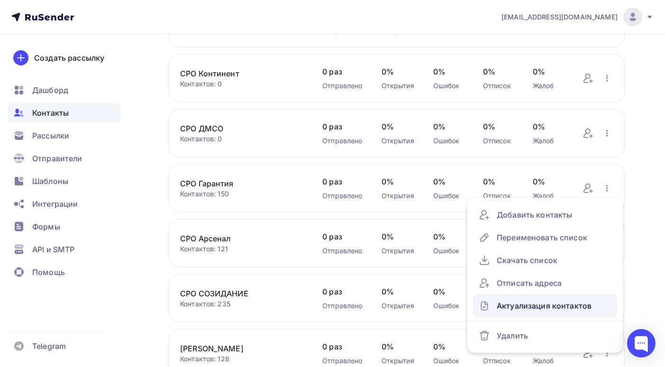
click at [565, 305] on div "Актуализация контактов" at bounding box center [545, 305] width 133 height 15
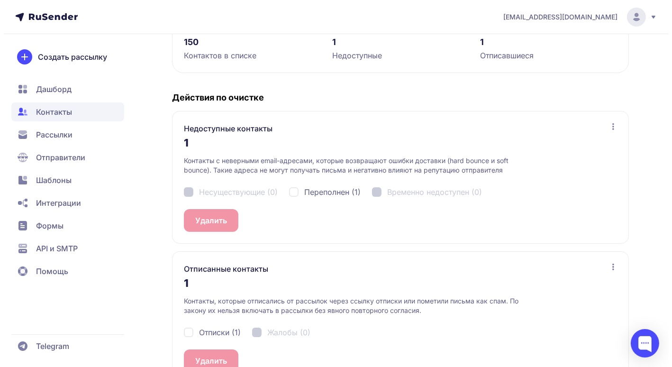
scroll to position [169, 0]
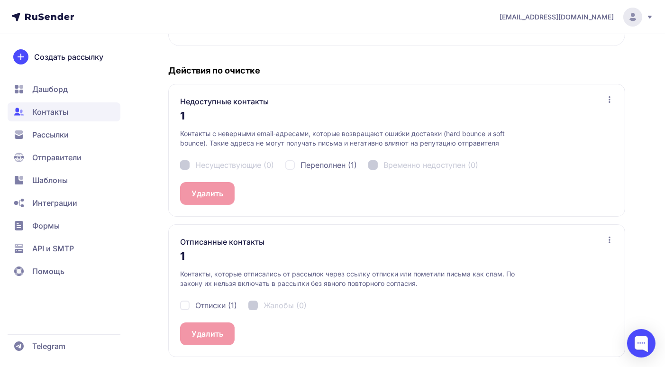
drag, startPoint x: 185, startPoint y: 307, endPoint x: 192, endPoint y: 305, distance: 7.4
click at [185, 306] on div "Отписки (1)" at bounding box center [208, 305] width 57 height 11
checkbox input "true"
click at [184, 167] on div "Несуществующие (0) Переполнен (1) Временно недоступен (0)" at bounding box center [396, 165] width 433 height 34
click at [186, 161] on div "Несуществующие (0) Переполнен (1) Временно недоступен (0)" at bounding box center [396, 165] width 433 height 34
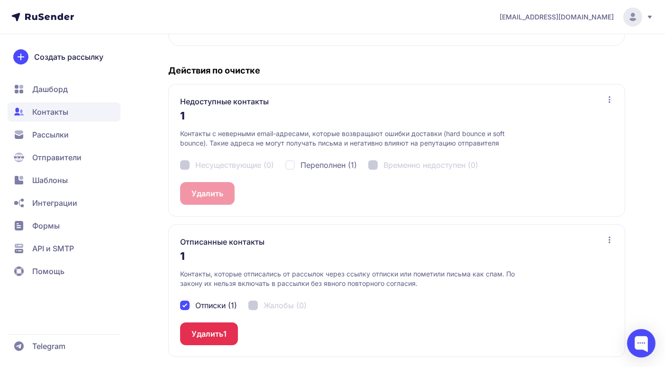
click at [212, 330] on button "Удалить 1" at bounding box center [209, 333] width 58 height 23
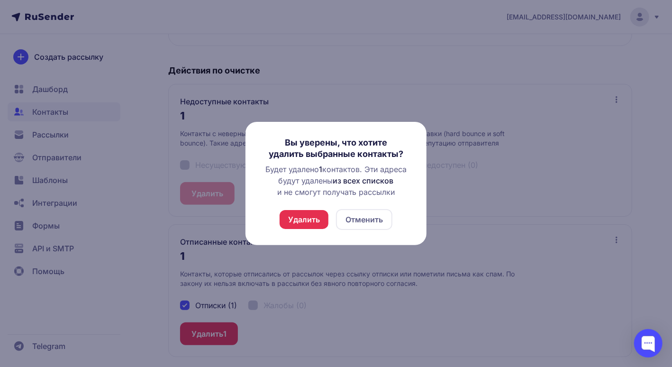
click at [304, 223] on button "Удалить" at bounding box center [304, 219] width 49 height 19
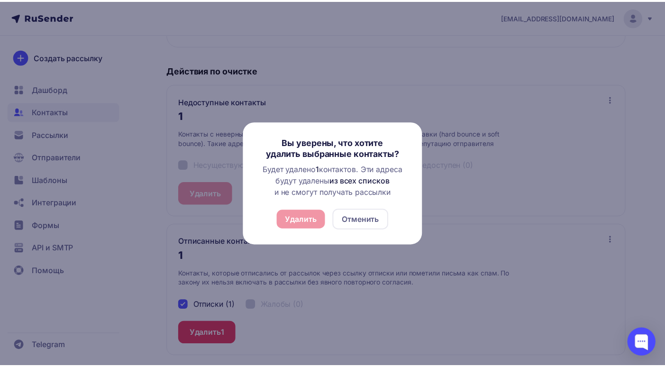
scroll to position [0, 0]
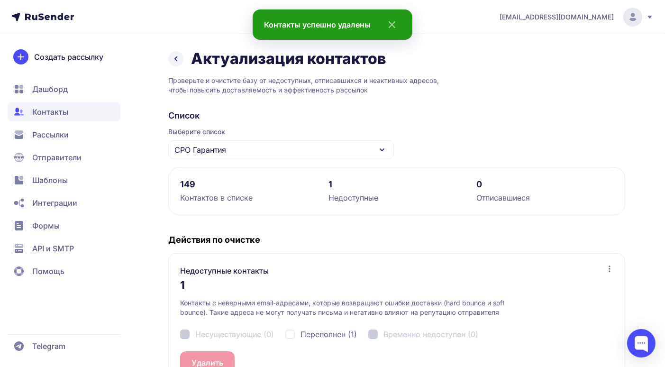
click at [184, 332] on div "Несуществующие (0) Переполнен (1) Временно недоступен (0)" at bounding box center [396, 334] width 433 height 34
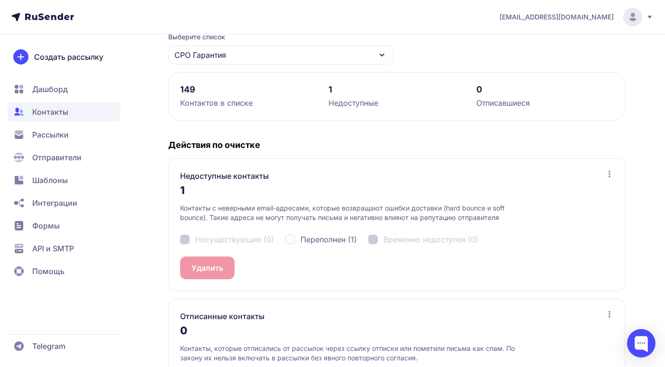
scroll to position [142, 0]
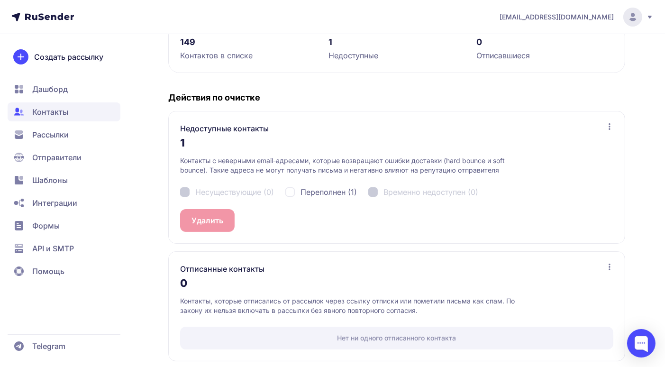
click at [184, 190] on div "Несуществующие (0) Переполнен (1) Временно недоступен (0)" at bounding box center [396, 192] width 433 height 34
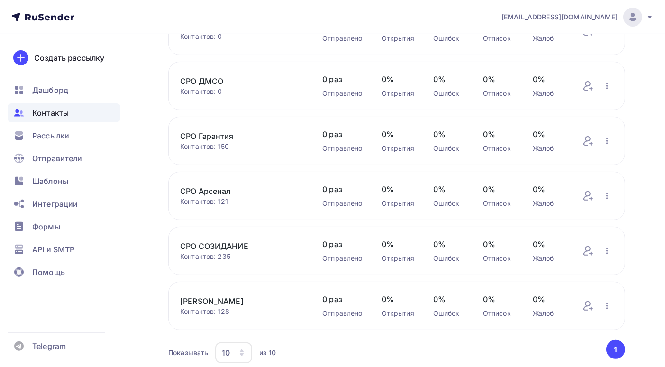
scroll to position [370, 0]
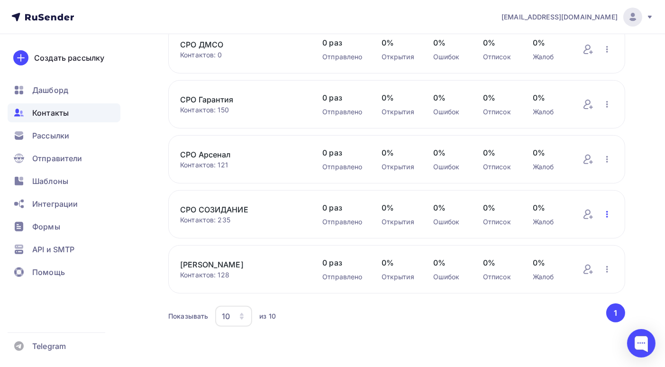
click at [609, 215] on icon "button" at bounding box center [607, 214] width 11 height 11
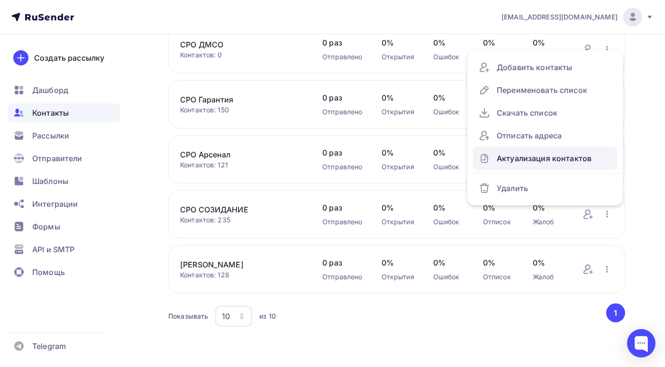
click at [549, 165] on div "Актуализация контактов" at bounding box center [545, 158] width 133 height 15
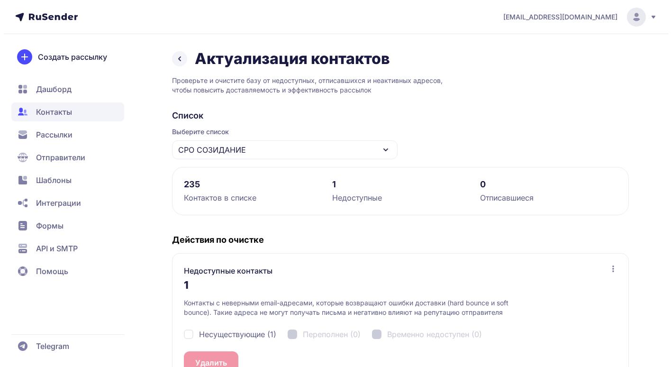
scroll to position [95, 0]
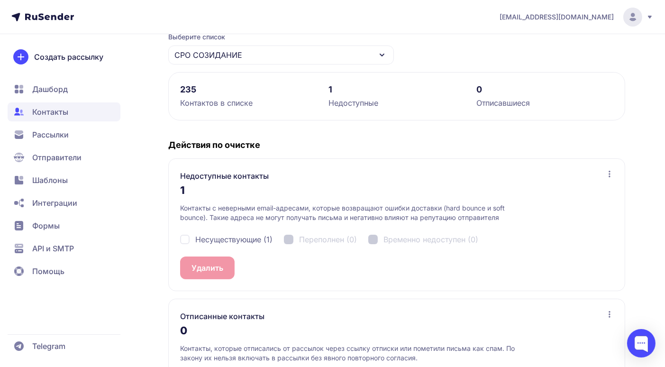
click at [183, 239] on div "Несуществующие (1)" at bounding box center [226, 239] width 92 height 11
checkbox input "true"
click at [205, 265] on button "Удалить 1" at bounding box center [209, 268] width 58 height 23
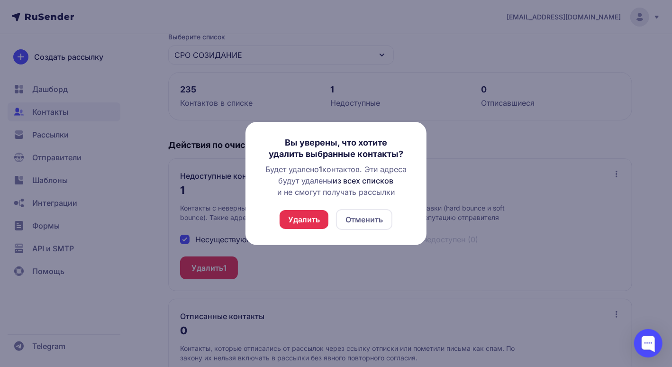
click at [293, 221] on button "Удалить" at bounding box center [304, 219] width 49 height 19
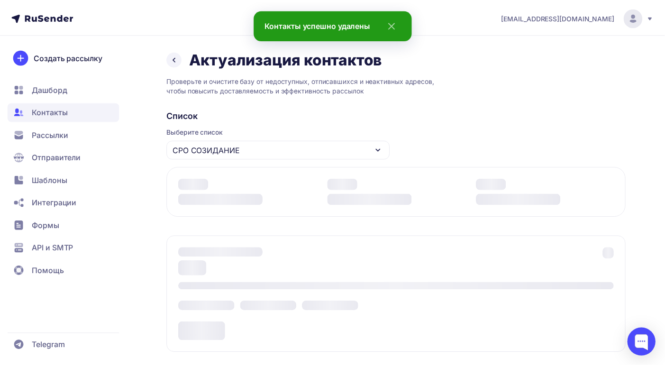
scroll to position [0, 0]
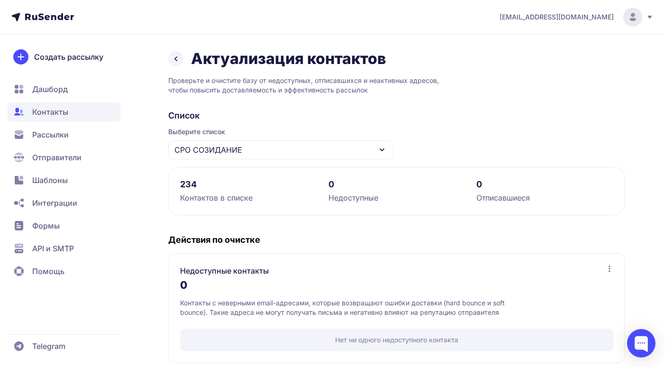
click at [179, 62] on icon at bounding box center [175, 58] width 11 height 11
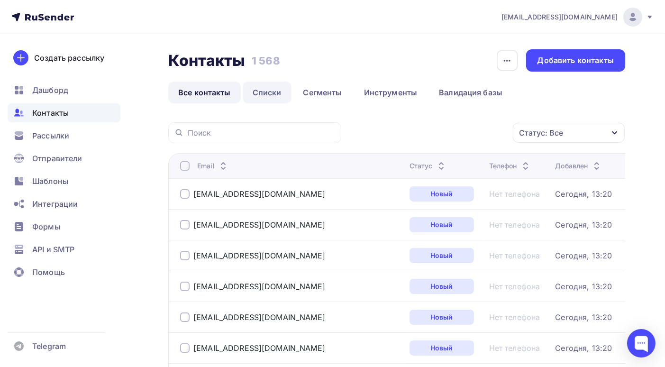
click at [267, 92] on link "Списки" at bounding box center [267, 93] width 49 height 22
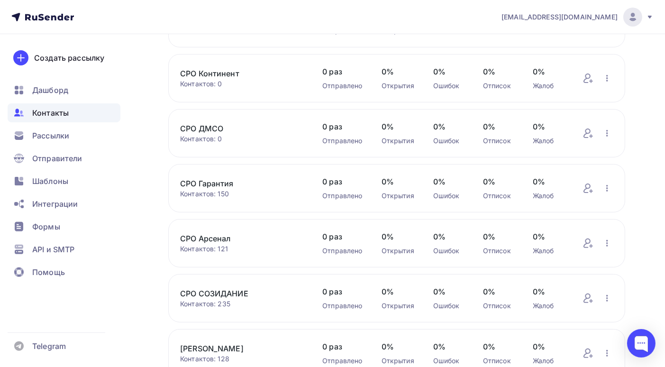
scroll to position [370, 0]
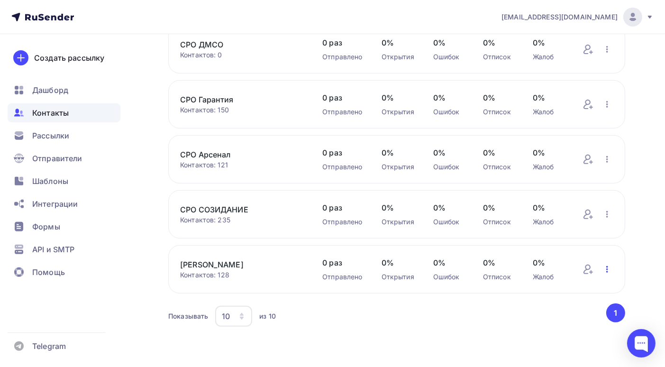
click at [607, 270] on icon "button" at bounding box center [607, 269] width 11 height 11
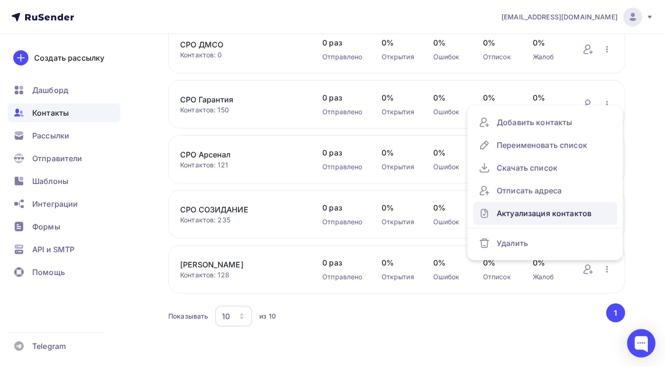
click at [561, 216] on div "Актуализация контактов" at bounding box center [545, 213] width 133 height 15
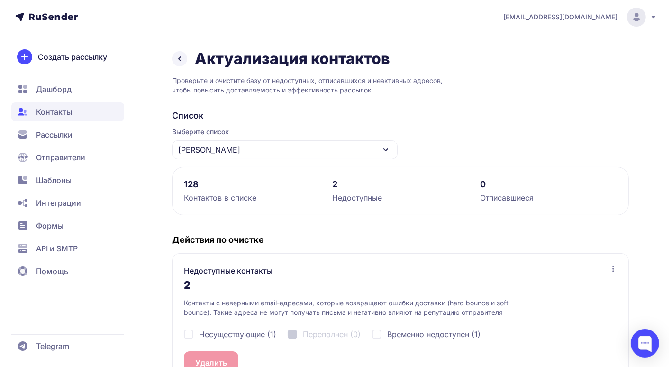
scroll to position [95, 0]
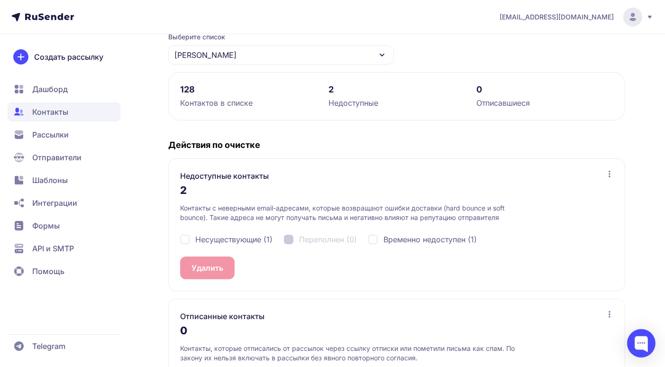
click at [182, 237] on div "Несуществующие (1)" at bounding box center [226, 239] width 92 height 11
checkbox input "true"
click at [201, 265] on button "Удалить 1" at bounding box center [209, 268] width 58 height 23
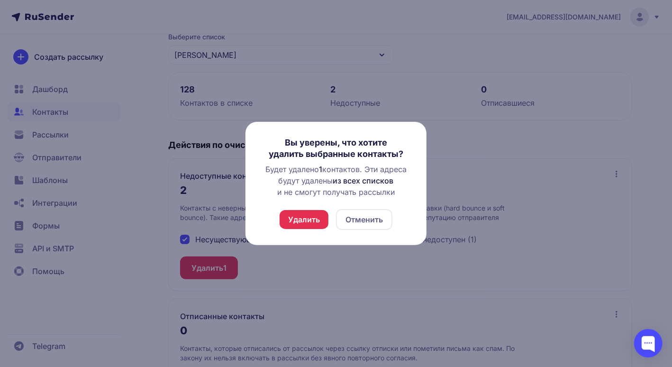
click at [292, 218] on button "Удалить" at bounding box center [304, 219] width 49 height 19
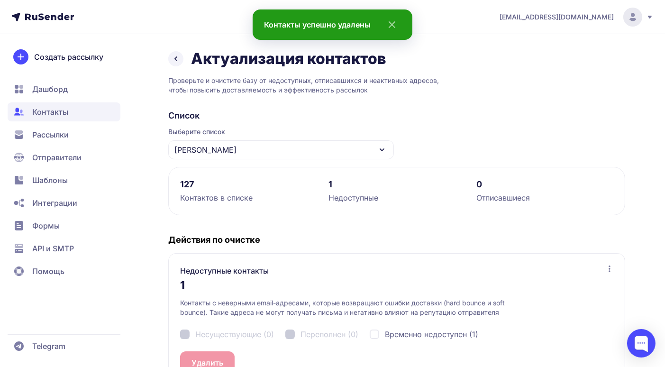
scroll to position [47, 0]
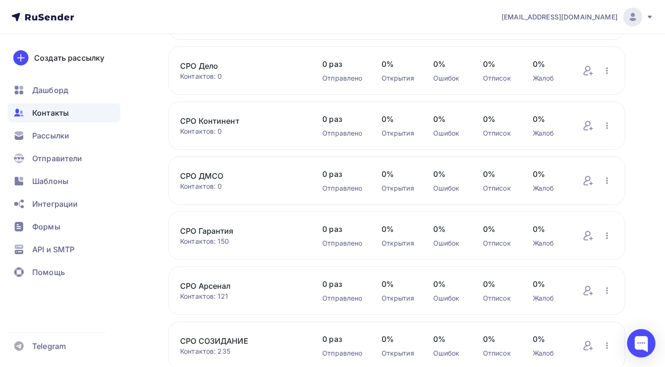
scroll to position [370, 0]
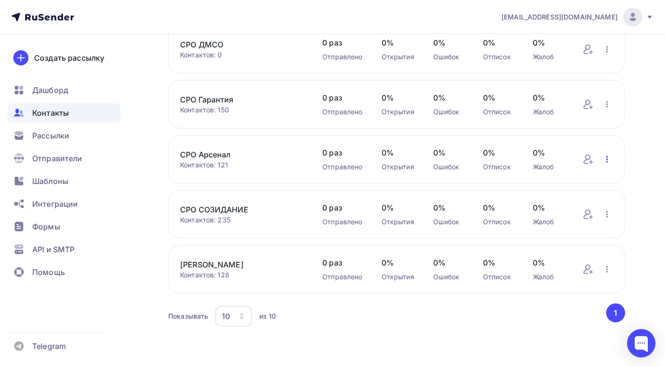
click at [605, 160] on icon "button" at bounding box center [607, 159] width 11 height 11
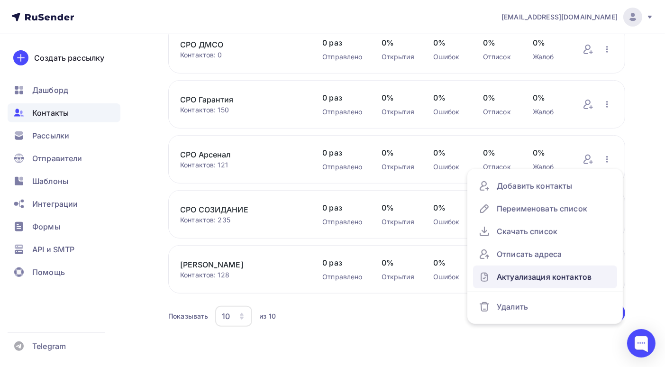
click at [551, 275] on div "Актуализация контактов" at bounding box center [545, 276] width 133 height 15
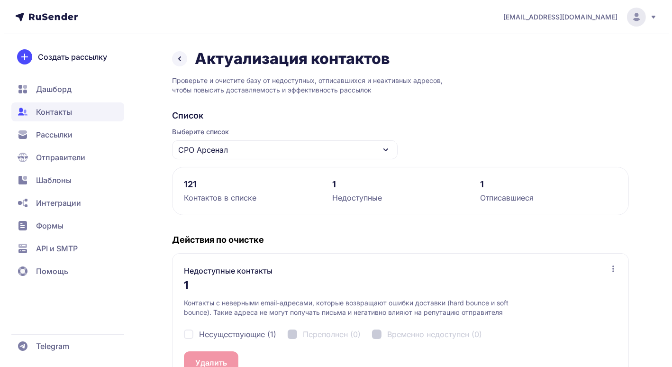
scroll to position [142, 0]
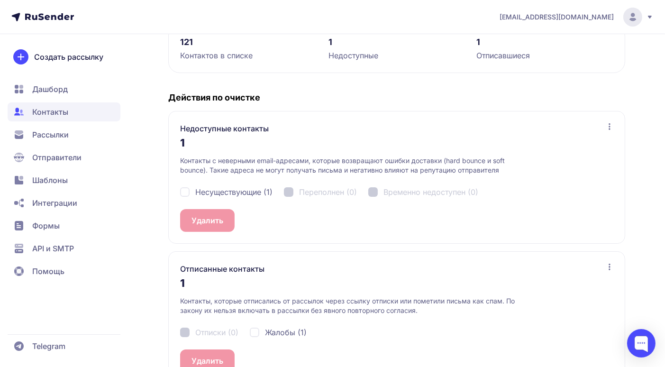
click at [184, 192] on div "Несуществующие (1)" at bounding box center [226, 191] width 92 height 11
checkbox input "true"
click at [202, 221] on button "Удалить 1" at bounding box center [209, 220] width 58 height 23
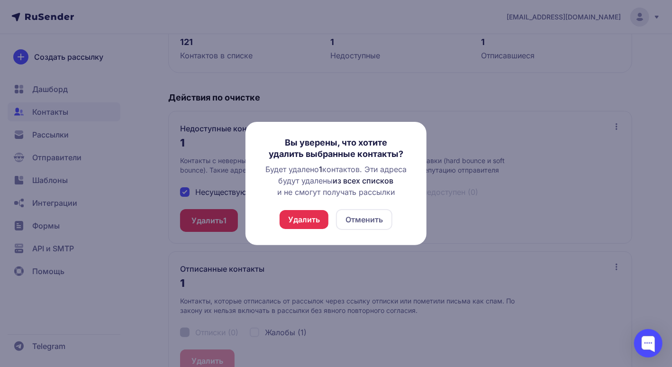
click at [296, 223] on button "Удалить" at bounding box center [304, 219] width 49 height 19
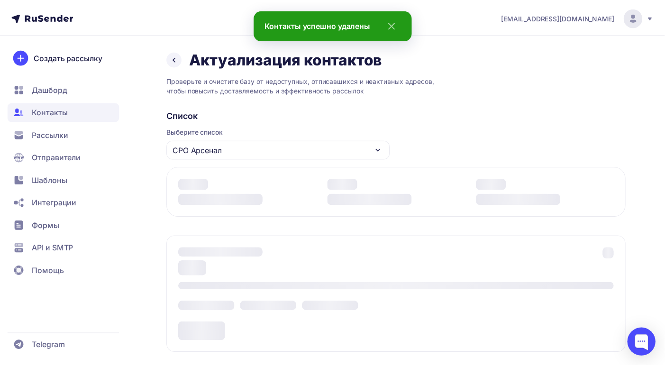
scroll to position [0, 0]
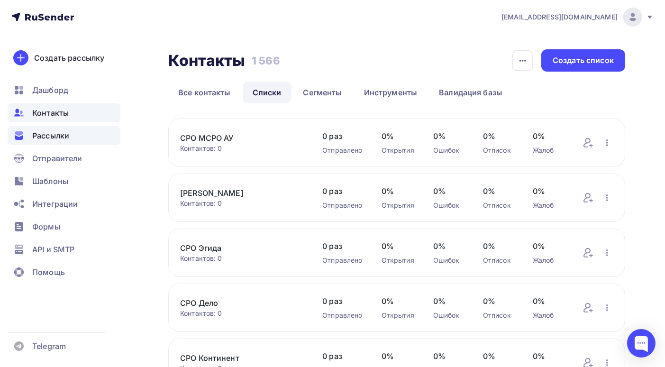
click at [58, 133] on span "Рассылки" at bounding box center [50, 135] width 37 height 11
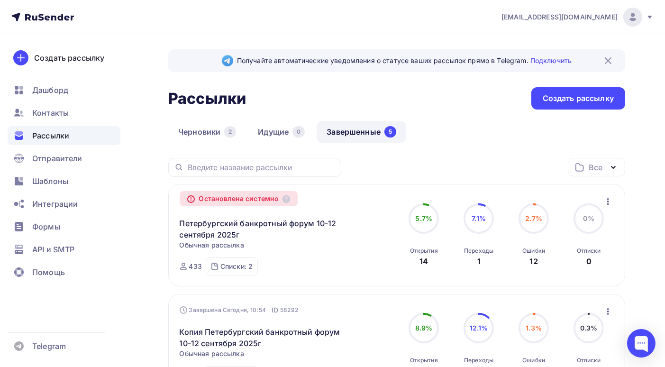
click at [609, 200] on icon "button" at bounding box center [608, 201] width 11 height 11
click at [583, 224] on div "Копировать в новую" at bounding box center [564, 226] width 97 height 11
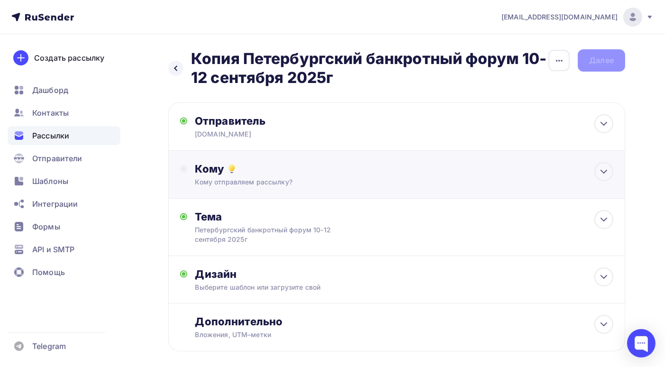
click at [385, 177] on div "Кому Кому отправляем рассылку? Списки получателей Выберите список Все списки id…" at bounding box center [404, 174] width 419 height 25
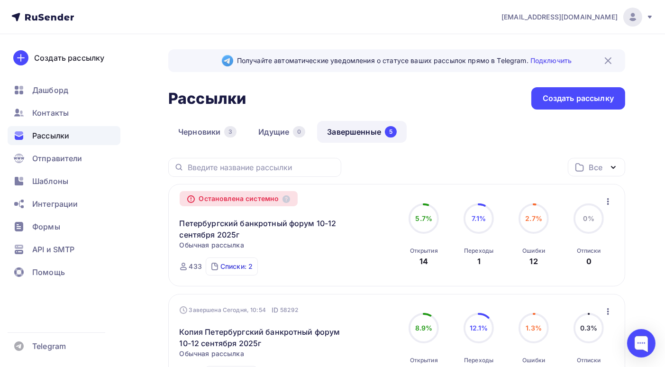
click at [239, 266] on div "Списки: 2" at bounding box center [237, 266] width 32 height 9
click at [607, 199] on icon "button" at bounding box center [608, 201] width 11 height 11
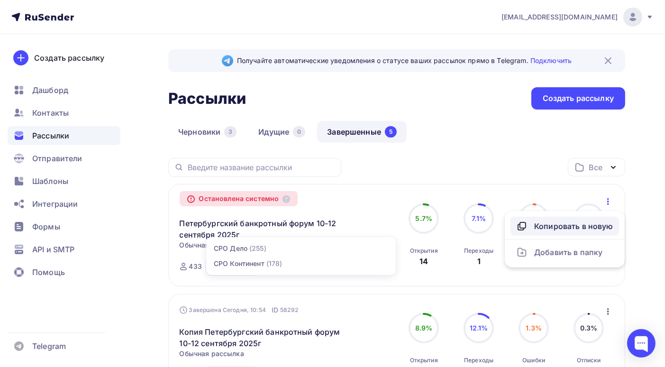
click at [566, 229] on div "Копировать в новую" at bounding box center [564, 226] width 97 height 11
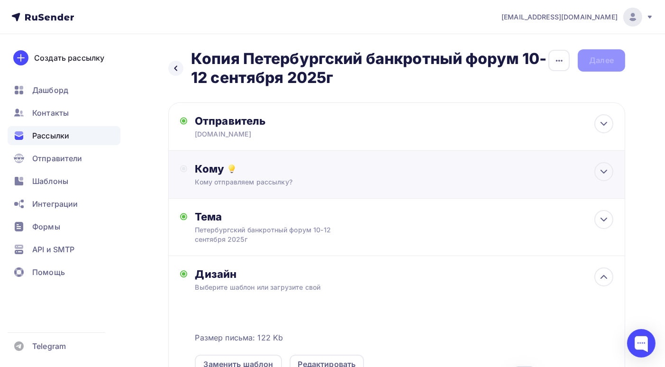
click at [348, 183] on div "Кому отправляем рассылку?" at bounding box center [383, 181] width 377 height 9
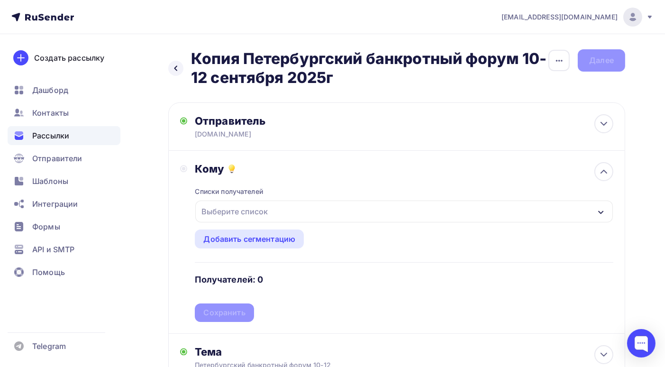
click at [593, 212] on div "Выберите список" at bounding box center [404, 212] width 418 height 22
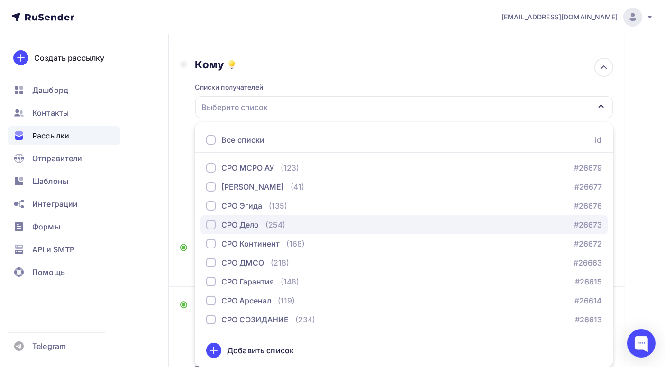
click at [212, 225] on div "button" at bounding box center [210, 224] width 9 height 9
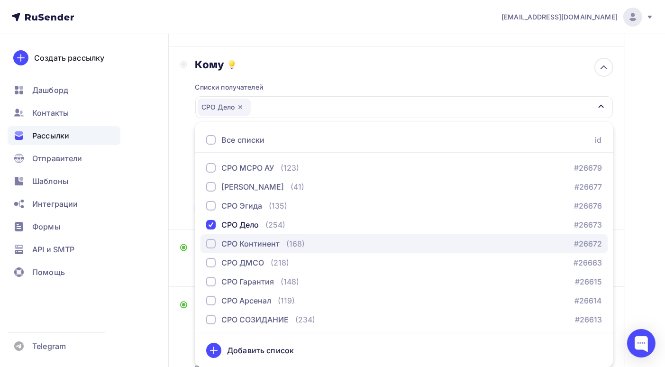
click at [209, 242] on div "button" at bounding box center [210, 243] width 9 height 9
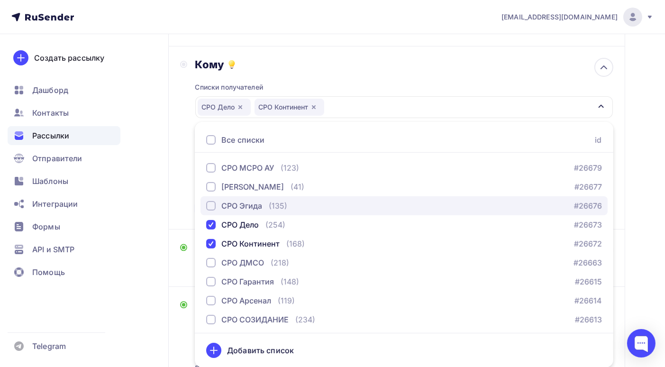
click at [211, 204] on div "button" at bounding box center [210, 205] width 9 height 9
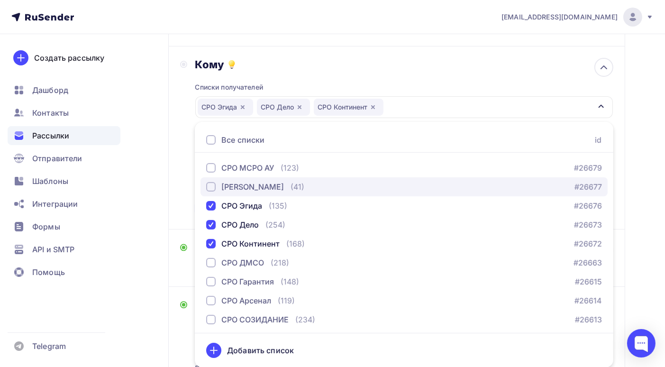
click at [210, 189] on div "button" at bounding box center [210, 186] width 9 height 9
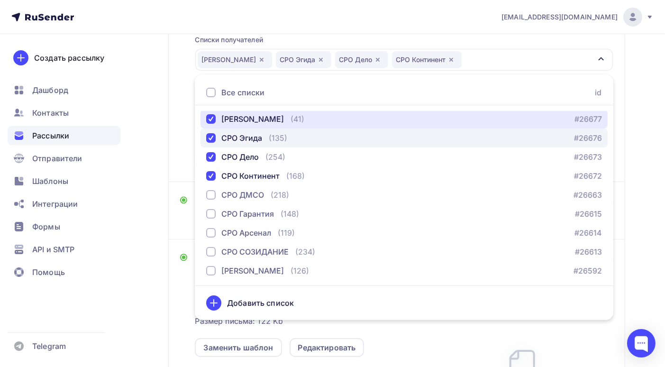
scroll to position [0, 0]
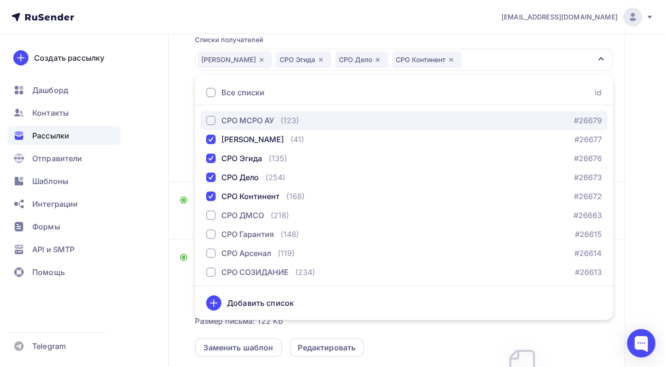
click at [213, 119] on div "button" at bounding box center [210, 120] width 9 height 9
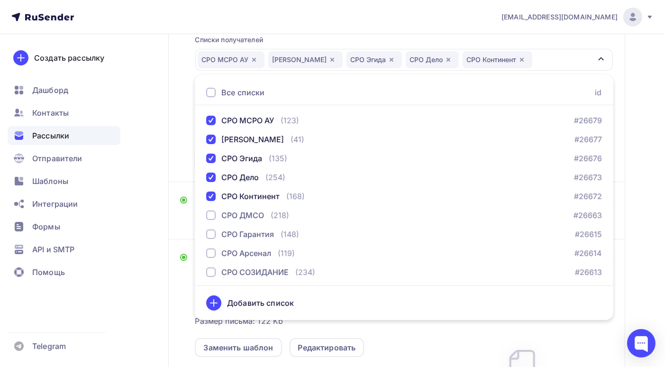
click at [636, 277] on div "Назад Копия Петербургский банкротный форум 10-12 сентября 2025г Копия Петербург…" at bounding box center [332, 220] width 665 height 676
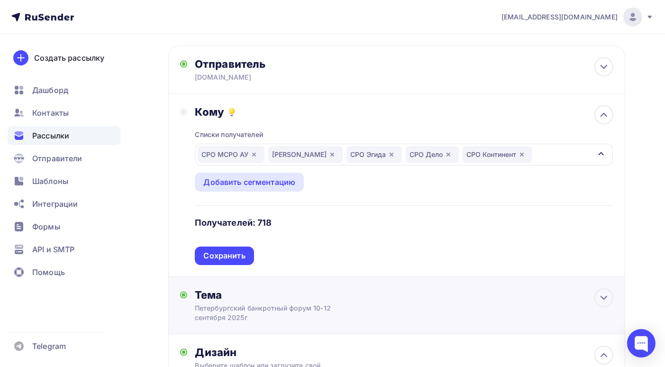
scroll to position [9, 0]
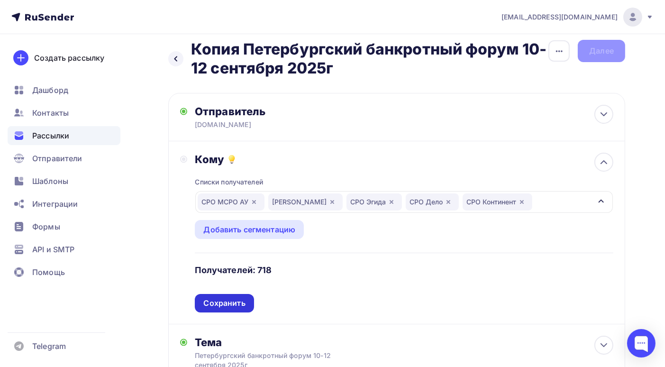
drag, startPoint x: 216, startPoint y: 303, endPoint x: 266, endPoint y: 290, distance: 51.0
click at [216, 303] on div "Сохранить" at bounding box center [224, 303] width 42 height 11
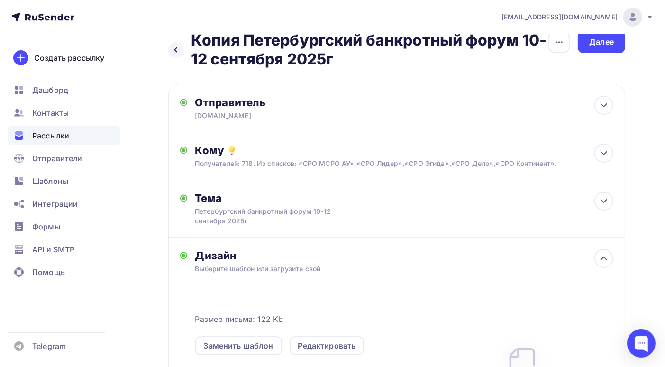
scroll to position [0, 0]
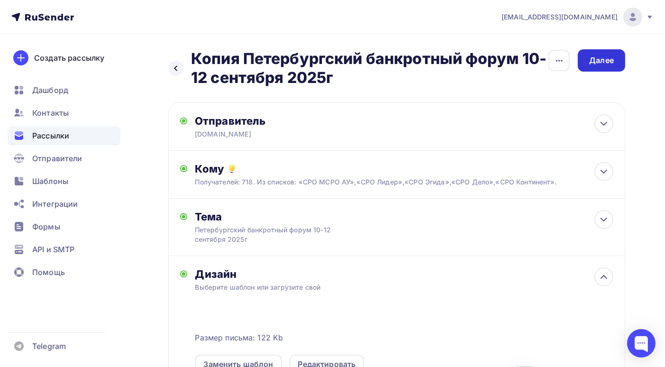
click at [597, 63] on div "Далее" at bounding box center [601, 60] width 25 height 11
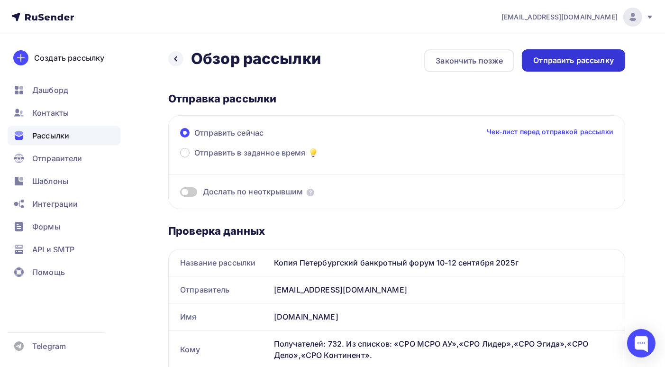
click at [593, 62] on div "Отправить рассылку" at bounding box center [573, 60] width 81 height 11
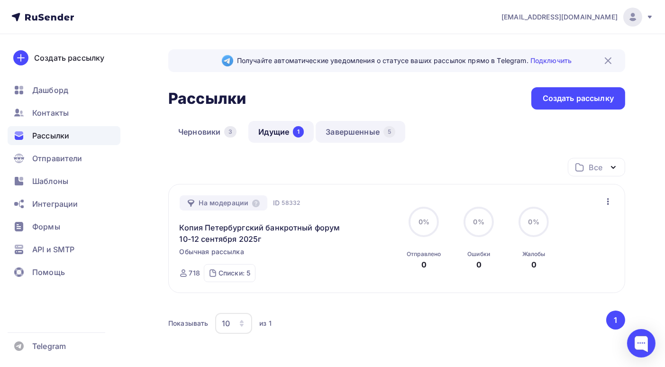
click at [360, 133] on link "Завершенные 5" at bounding box center [361, 132] width 90 height 22
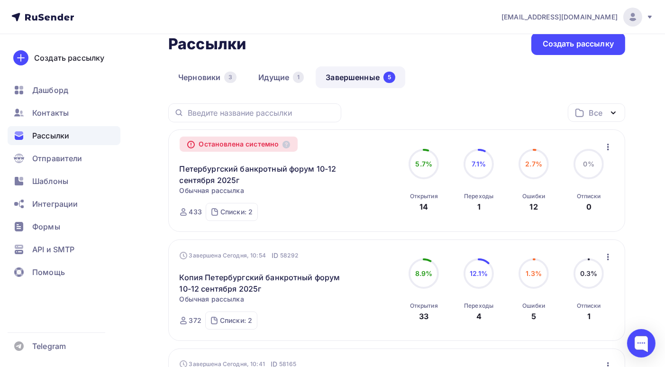
scroll to position [7, 0]
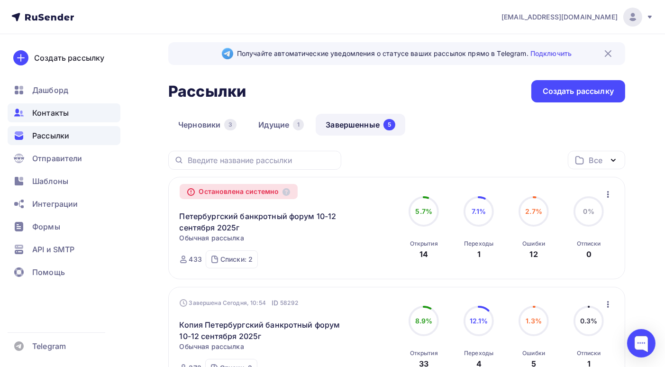
click at [69, 113] on div "Контакты" at bounding box center [64, 112] width 113 height 19
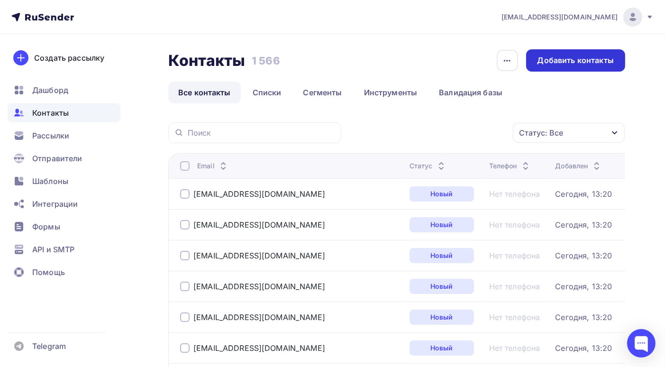
click at [570, 61] on div "Добавить контакты" at bounding box center [576, 60] width 76 height 11
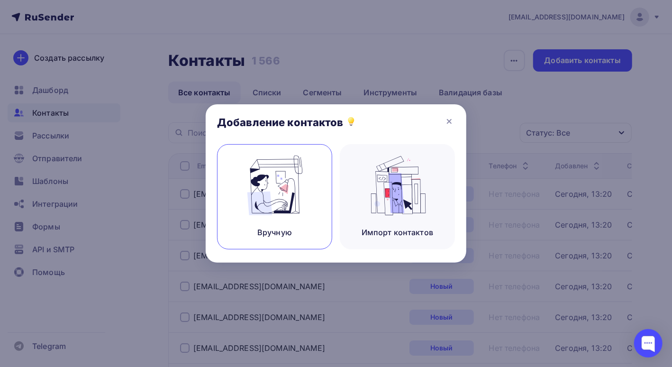
click at [264, 189] on img at bounding box center [275, 186] width 64 height 60
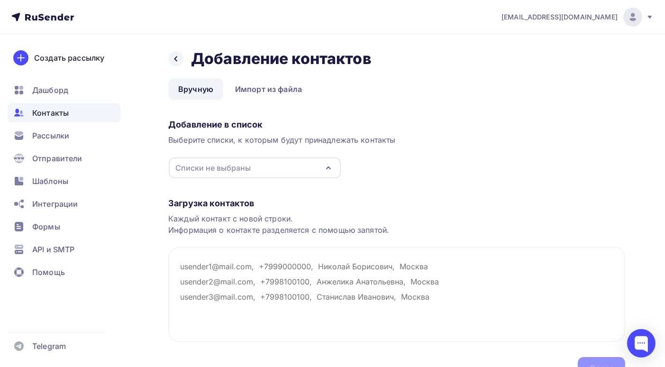
click at [180, 168] on div "Списки не выбраны" at bounding box center [212, 167] width 75 height 11
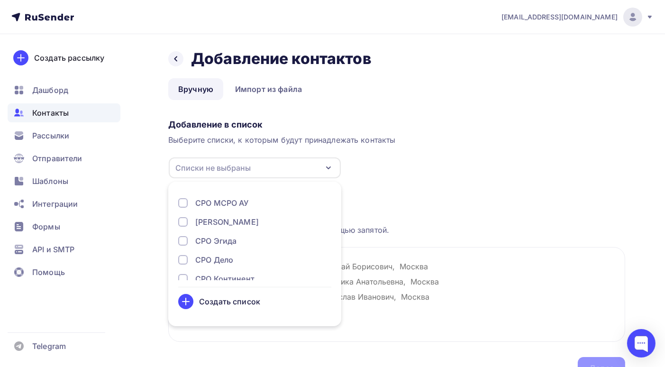
click at [213, 305] on div "Создать список" at bounding box center [229, 301] width 61 height 11
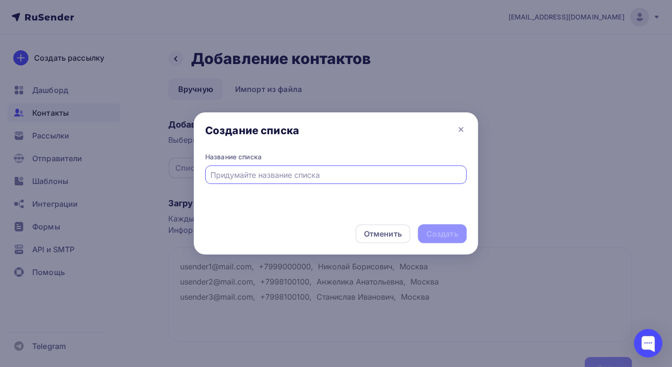
click at [225, 176] on input "text" at bounding box center [336, 174] width 251 height 11
type input "СРО Сибирская Гильдия"
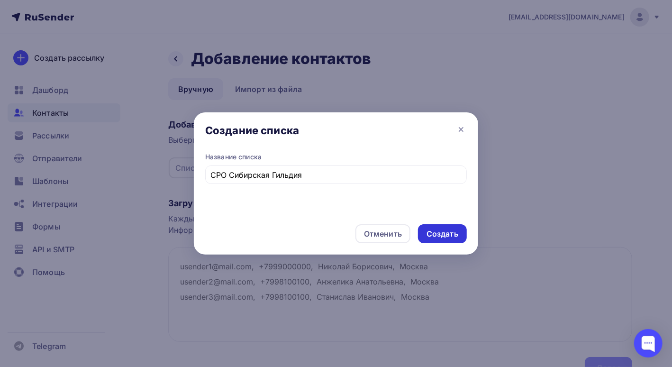
click at [436, 232] on div "Создать" at bounding box center [443, 234] width 32 height 11
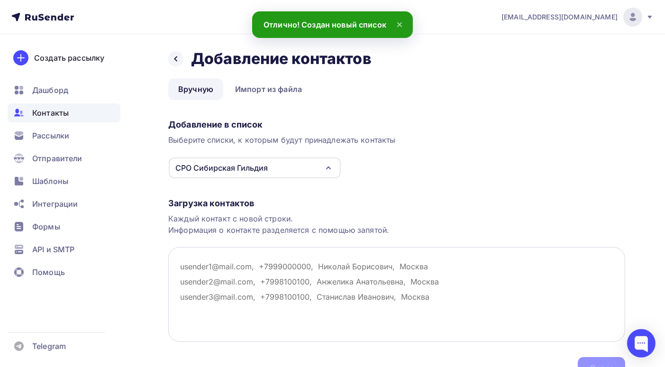
click at [181, 267] on textarea at bounding box center [396, 294] width 457 height 95
paste textarea "gildiia@yandex.ru vohom@mail.ru yurii1208@mail.ru rupchev@gmail.com иnoitrid@ma…"
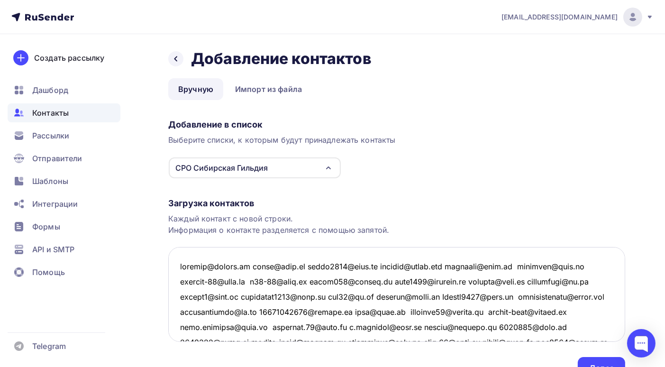
click at [247, 266] on textarea at bounding box center [396, 294] width 457 height 95
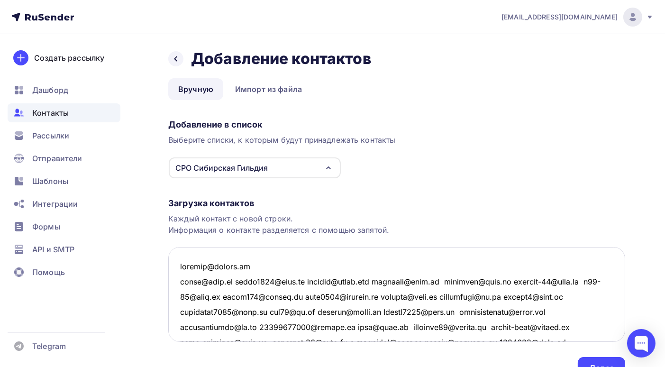
click at [238, 279] on textarea at bounding box center [396, 294] width 457 height 95
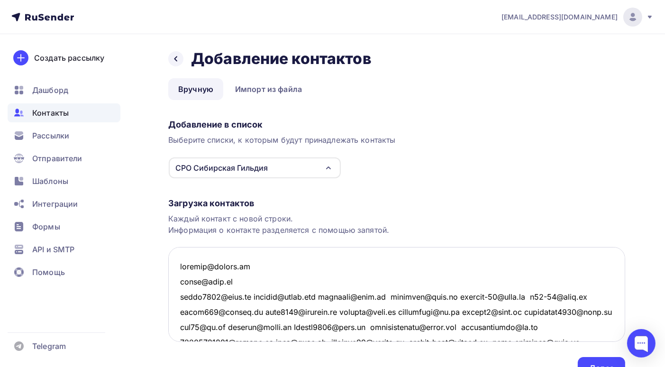
click at [248, 296] on textarea at bounding box center [396, 294] width 457 height 95
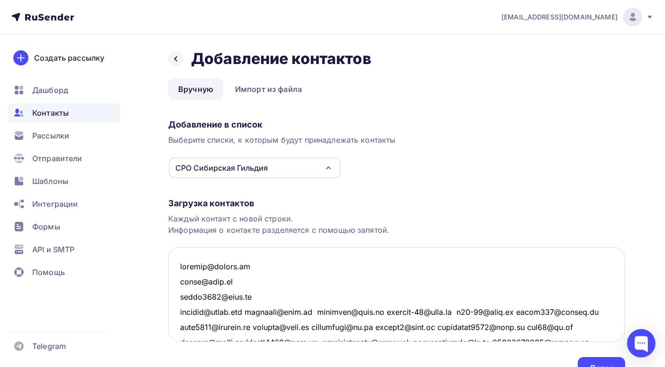
click at [257, 313] on textarea at bounding box center [396, 294] width 457 height 95
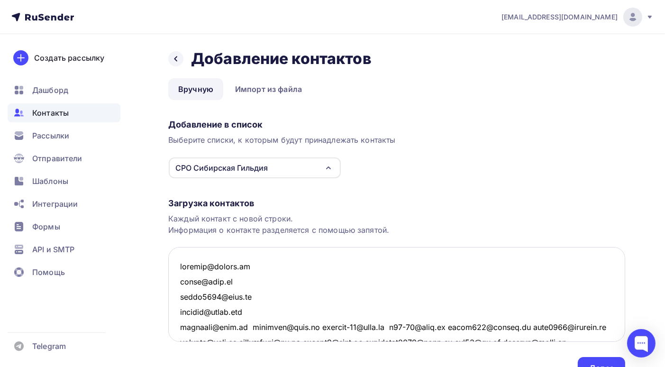
click at [243, 326] on textarea at bounding box center [396, 294] width 457 height 95
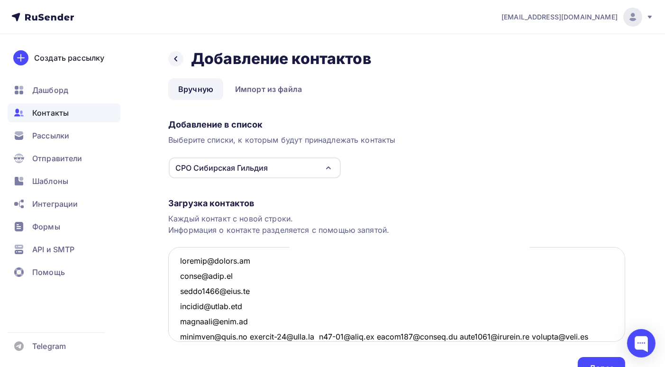
scroll to position [53, 0]
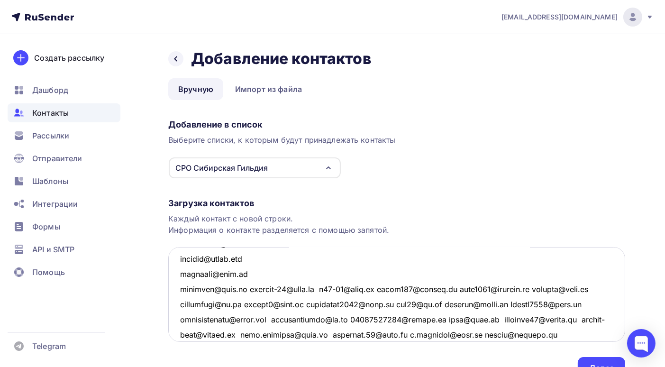
click at [242, 291] on textarea at bounding box center [396, 294] width 457 height 95
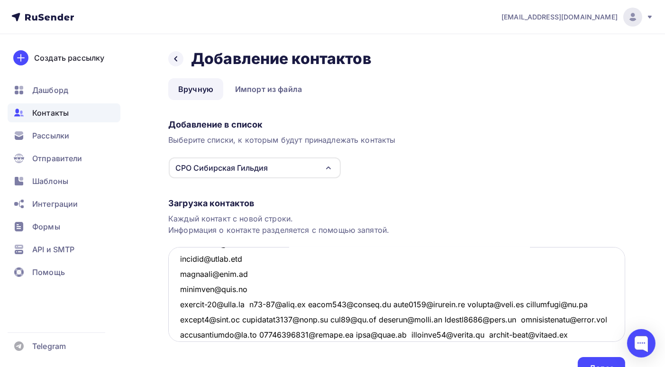
click at [257, 304] on textarea at bounding box center [396, 294] width 457 height 95
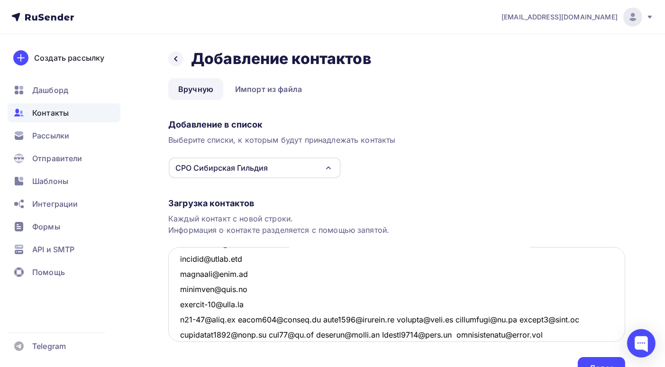
click at [238, 319] on textarea at bounding box center [396, 294] width 457 height 95
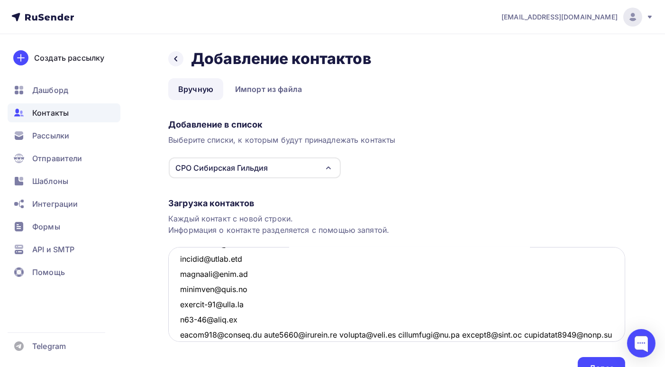
scroll to position [101, 0]
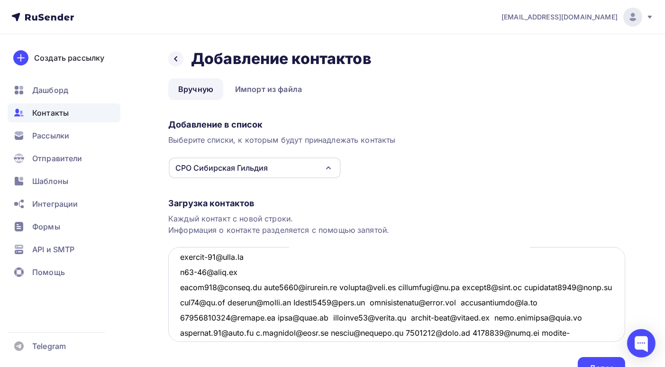
click at [259, 286] on textarea at bounding box center [396, 294] width 457 height 95
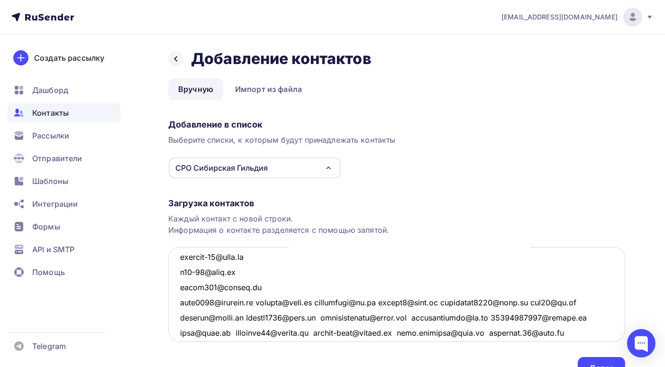
click at [259, 303] on textarea at bounding box center [396, 294] width 457 height 95
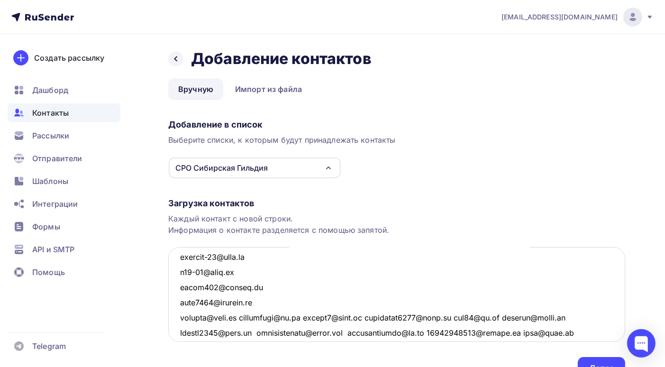
click at [235, 317] on textarea at bounding box center [396, 294] width 457 height 95
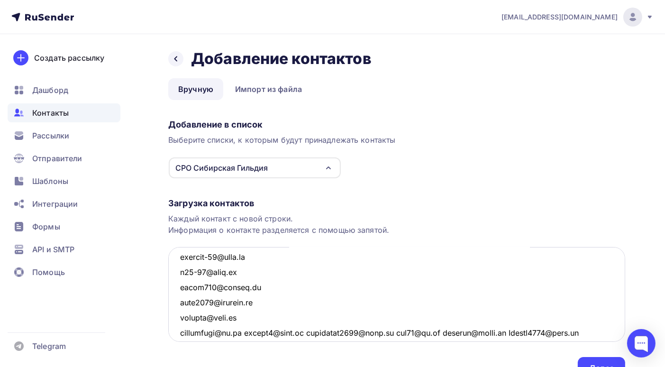
click at [248, 332] on textarea at bounding box center [396, 294] width 457 height 95
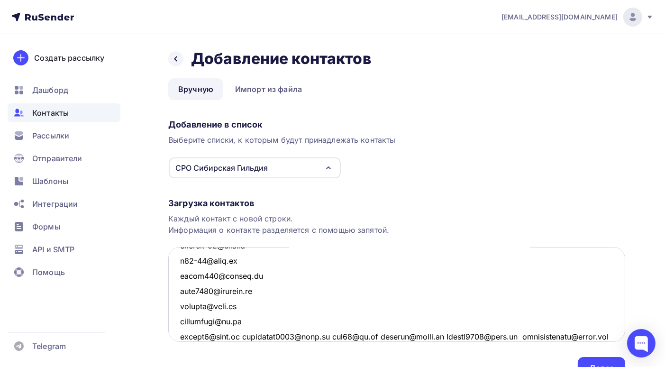
scroll to position [159, 0]
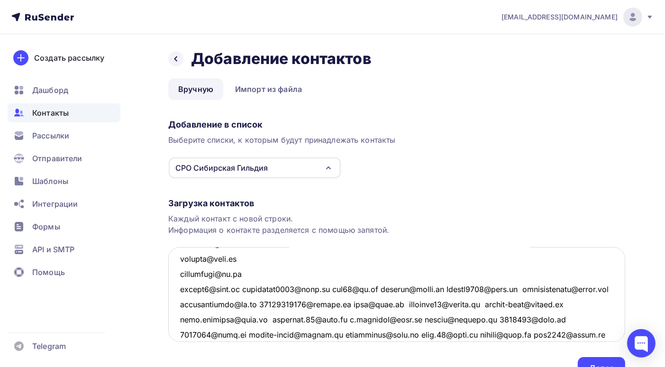
click at [244, 289] on textarea at bounding box center [396, 294] width 457 height 95
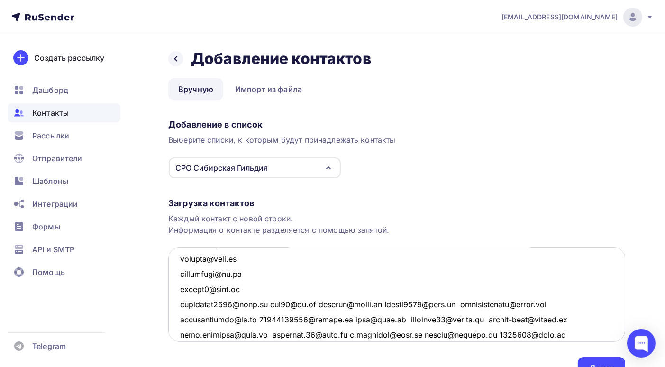
click at [268, 302] on textarea at bounding box center [396, 294] width 457 height 95
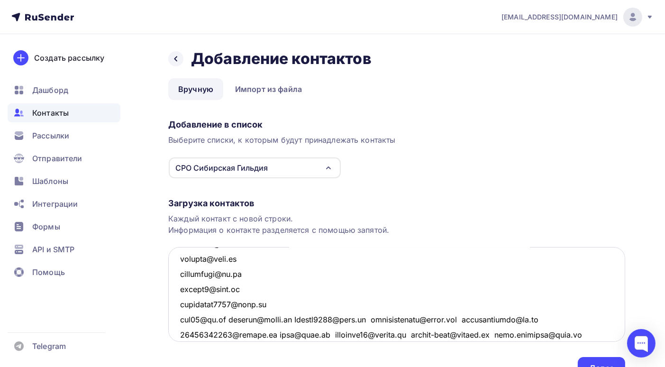
click at [230, 320] on textarea at bounding box center [396, 294] width 457 height 95
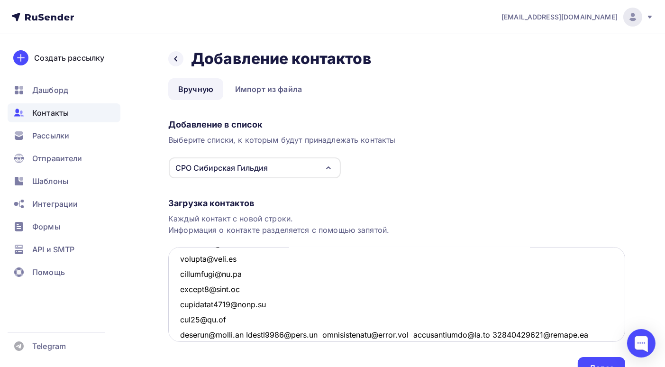
click at [244, 333] on textarea at bounding box center [396, 294] width 457 height 95
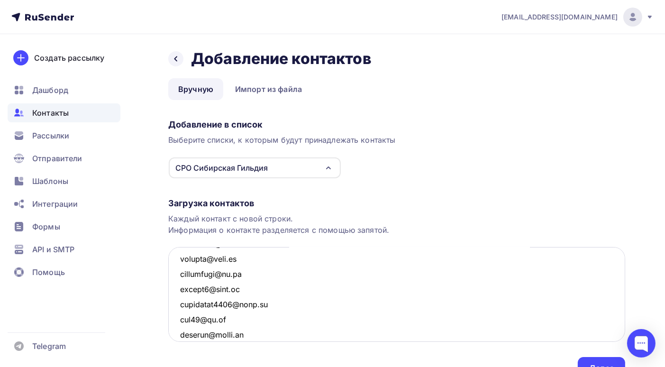
scroll to position [172, 0]
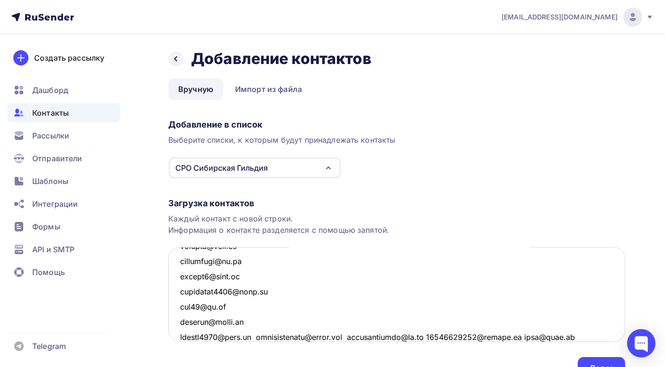
click at [257, 335] on textarea at bounding box center [396, 294] width 457 height 95
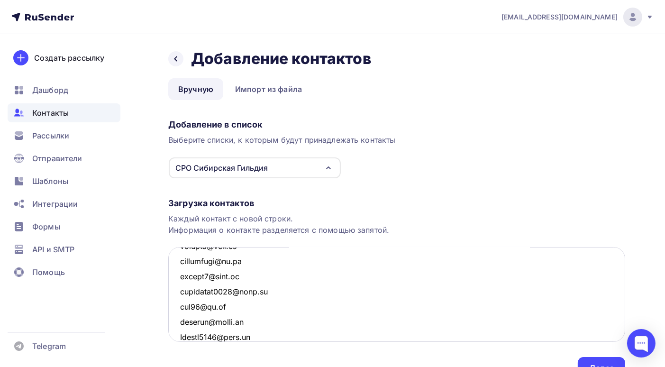
scroll to position [188, 0]
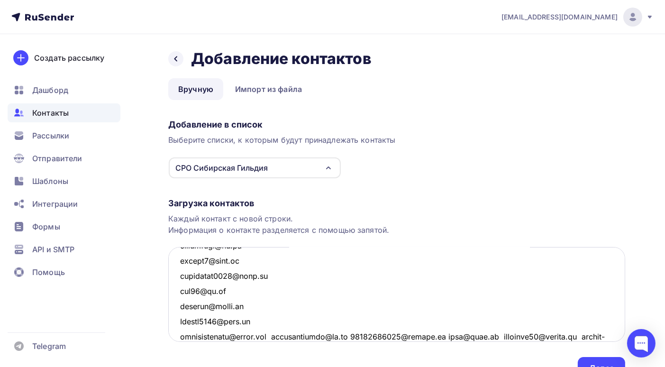
click at [283, 335] on textarea at bounding box center [396, 294] width 457 height 95
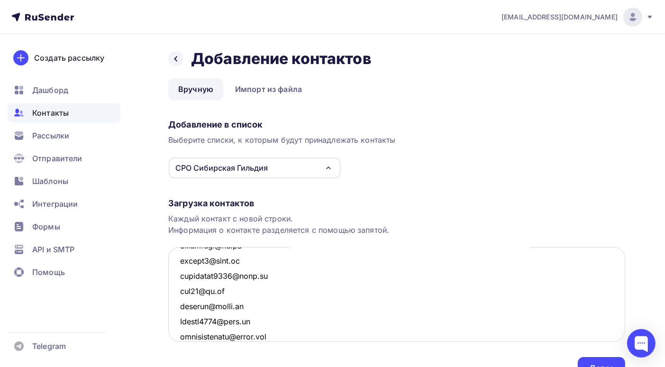
scroll to position [202, 0]
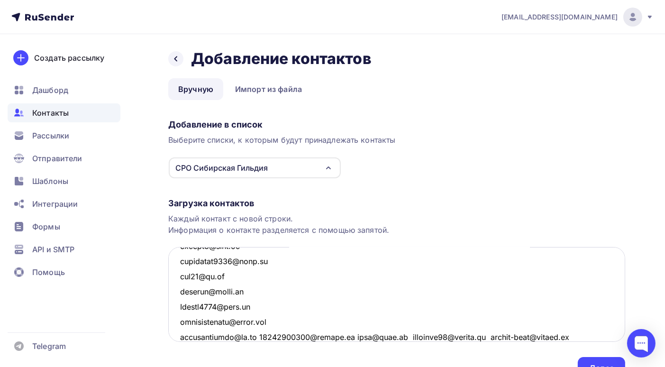
click at [261, 336] on textarea at bounding box center [396, 294] width 457 height 95
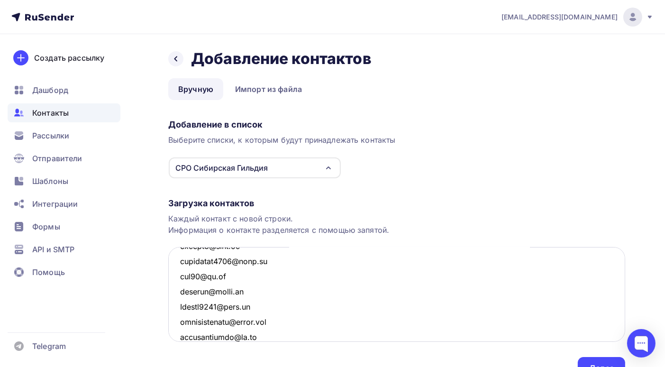
scroll to position [218, 0]
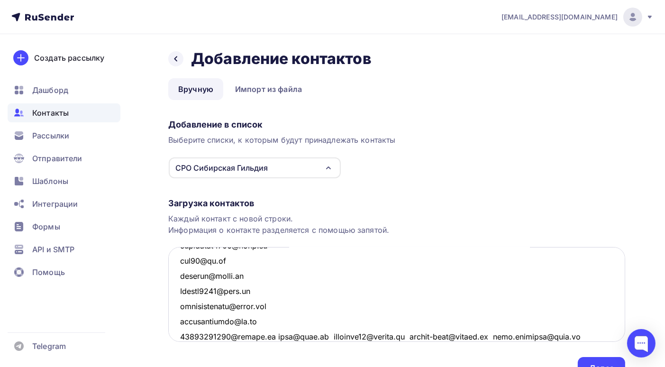
click at [278, 336] on textarea at bounding box center [396, 294] width 457 height 95
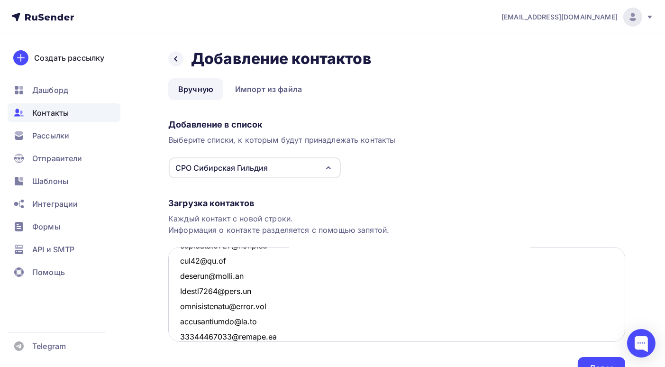
scroll to position [233, 0]
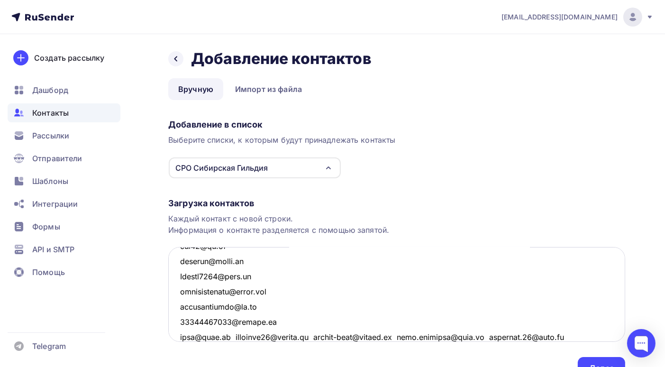
click at [234, 336] on textarea at bounding box center [396, 294] width 457 height 95
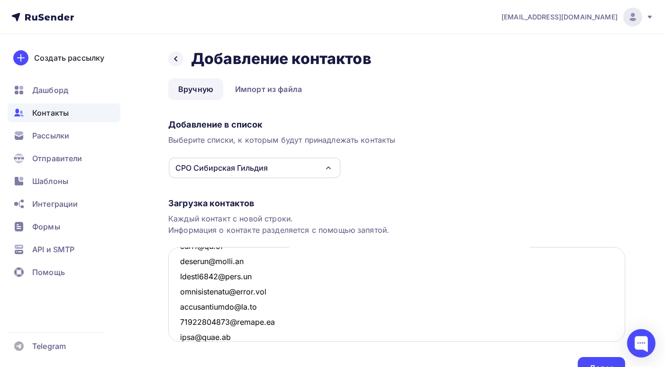
scroll to position [248, 0]
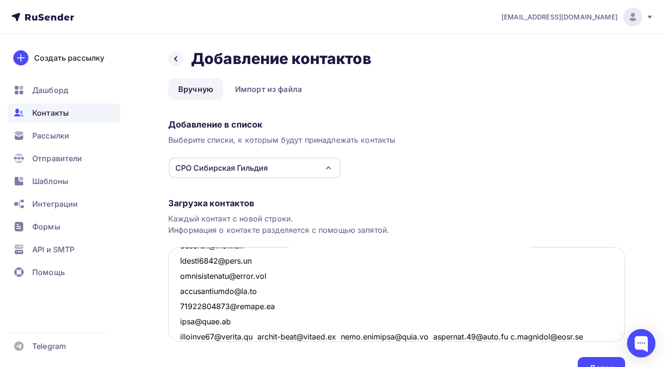
click at [270, 335] on textarea at bounding box center [396, 294] width 457 height 95
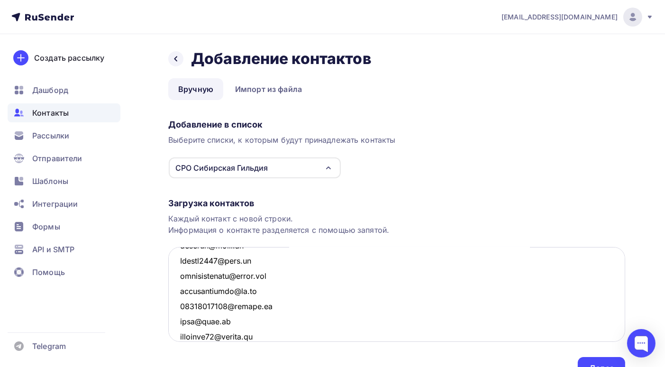
scroll to position [263, 0]
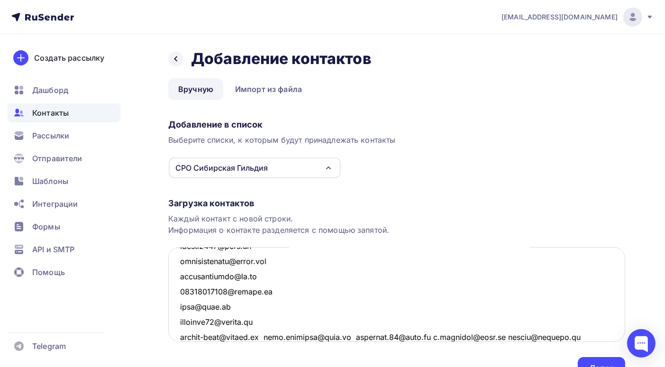
click at [272, 337] on textarea at bounding box center [396, 294] width 457 height 95
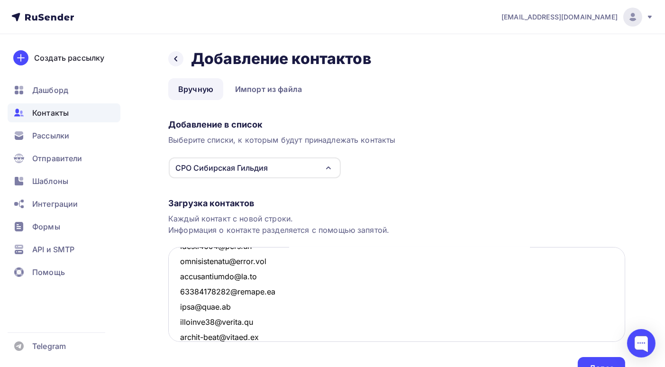
scroll to position [278, 0]
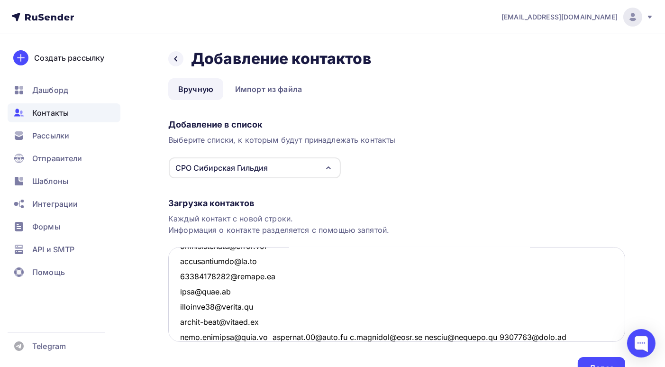
click at [264, 338] on textarea at bounding box center [396, 294] width 457 height 95
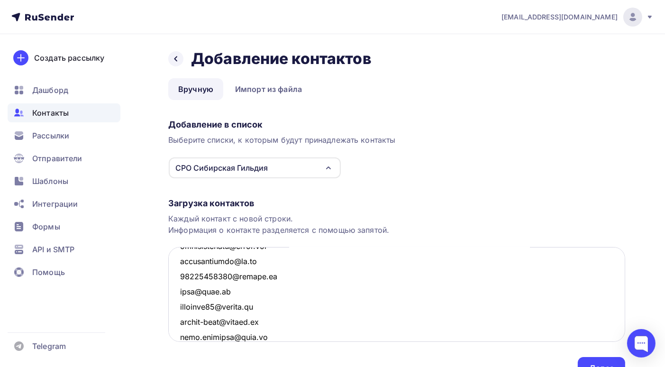
scroll to position [294, 0]
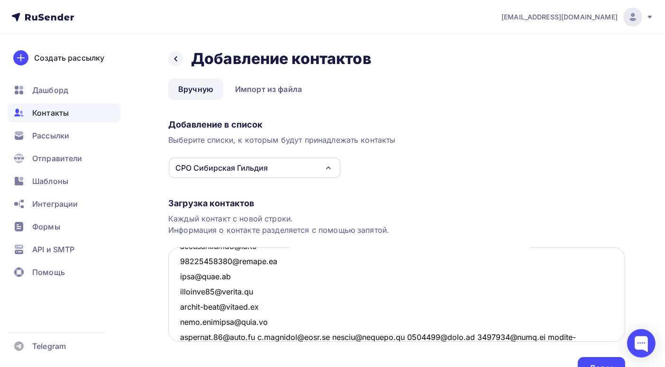
click at [261, 336] on textarea at bounding box center [396, 294] width 457 height 95
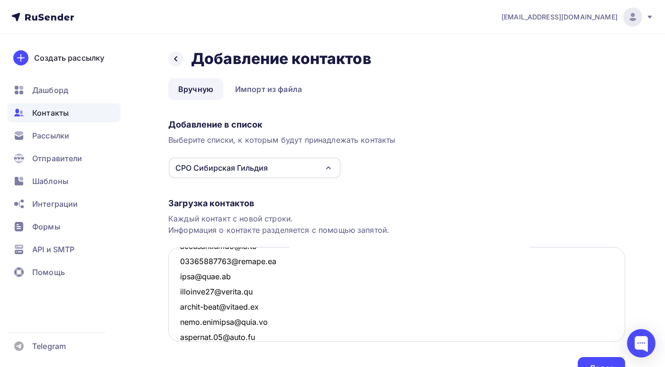
scroll to position [309, 0]
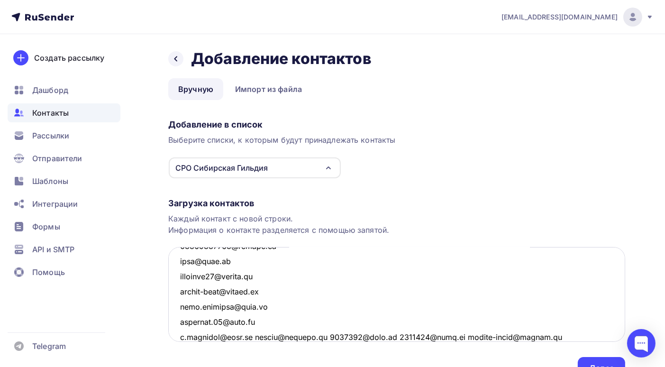
click at [252, 335] on textarea at bounding box center [396, 294] width 457 height 95
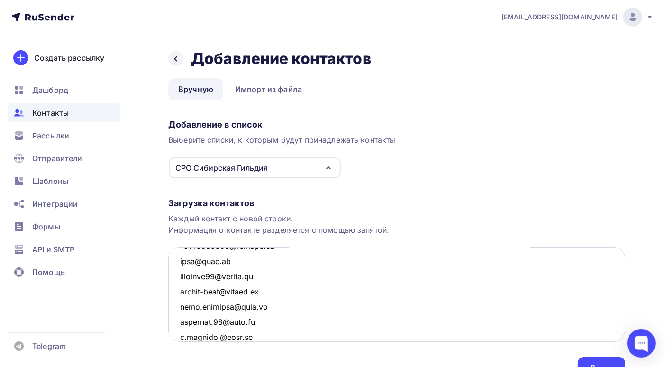
scroll to position [324, 0]
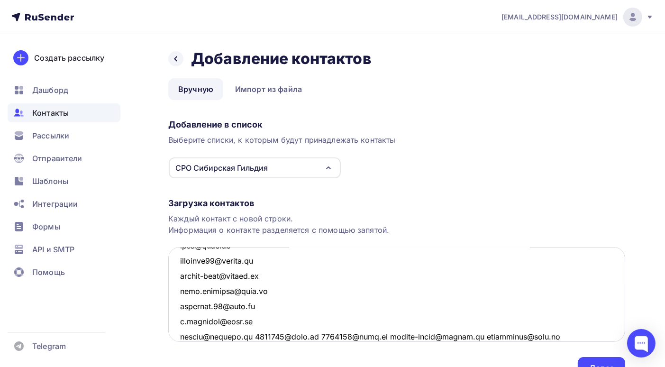
click at [249, 336] on textarea at bounding box center [396, 294] width 457 height 95
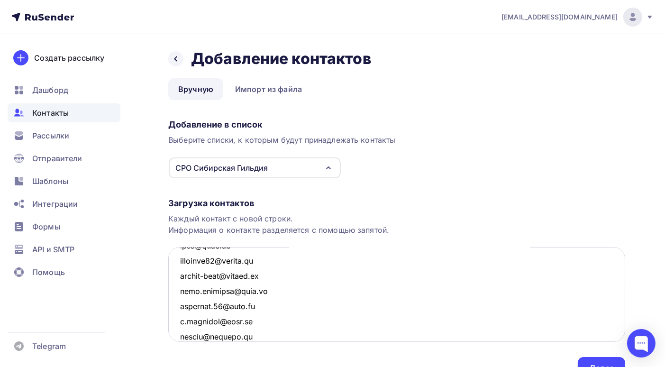
scroll to position [339, 0]
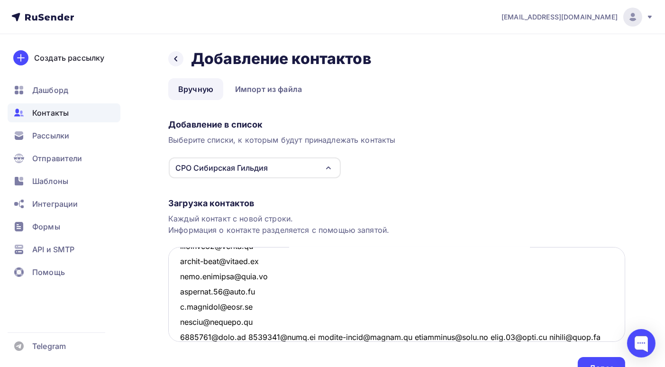
click at [247, 335] on textarea at bounding box center [396, 294] width 457 height 95
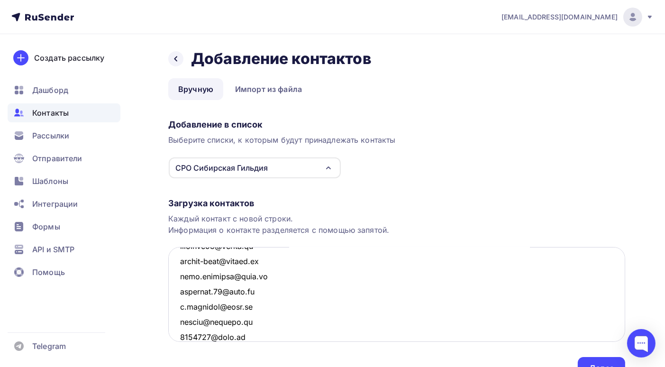
scroll to position [355, 0]
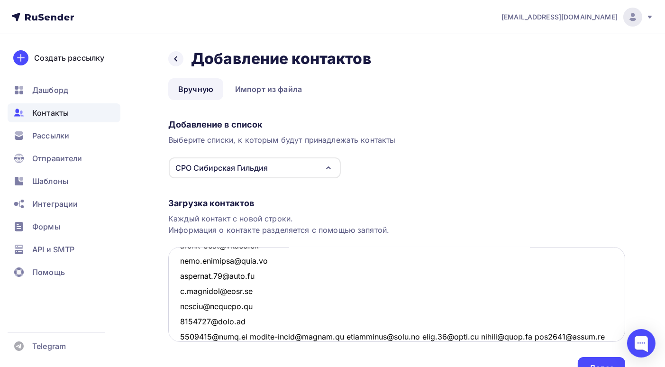
click at [246, 336] on textarea at bounding box center [396, 294] width 457 height 95
click at [244, 336] on textarea at bounding box center [396, 294] width 457 height 95
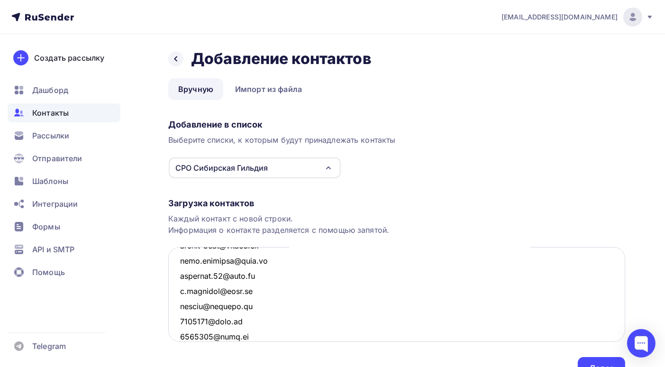
scroll to position [369, 0]
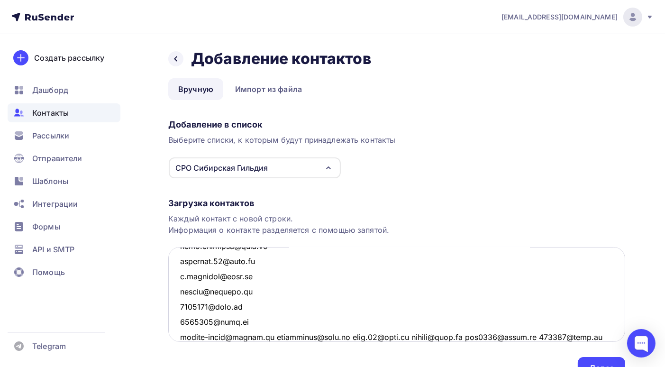
click at [273, 335] on textarea at bounding box center [396, 294] width 457 height 95
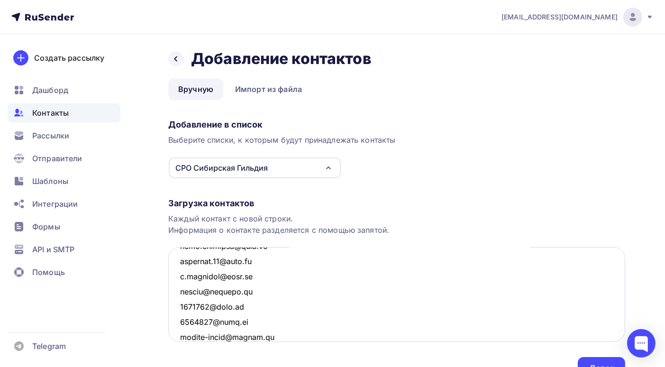
scroll to position [385, 0]
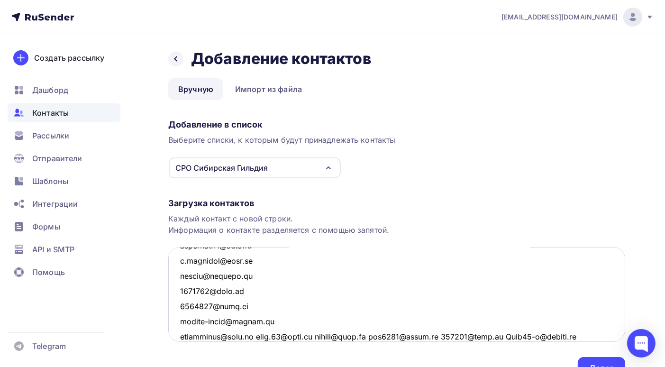
click at [250, 337] on textarea at bounding box center [396, 294] width 457 height 95
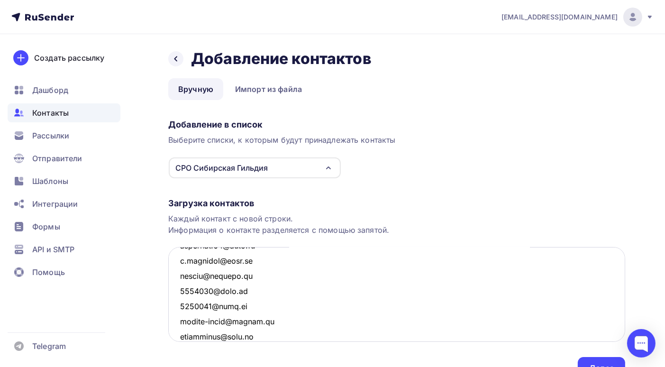
scroll to position [400, 0]
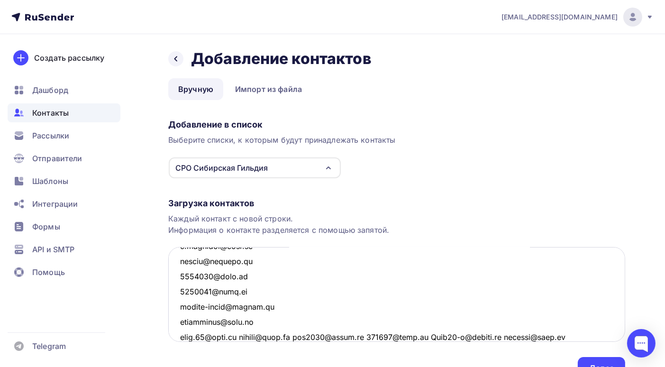
click at [241, 336] on textarea at bounding box center [396, 294] width 457 height 95
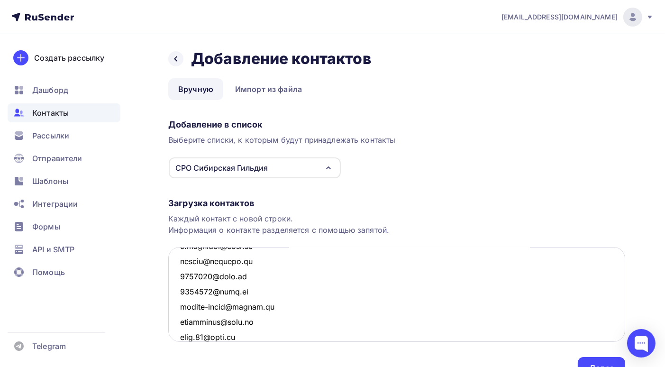
scroll to position [415, 0]
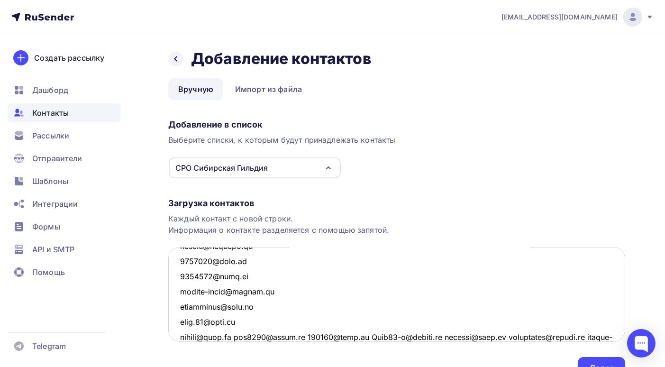
click at [241, 336] on textarea at bounding box center [396, 294] width 457 height 95
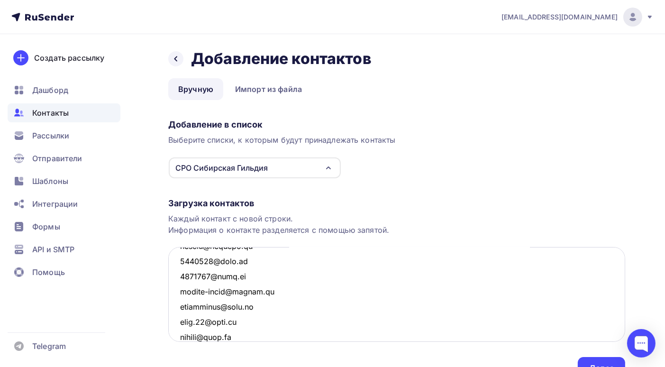
scroll to position [431, 0]
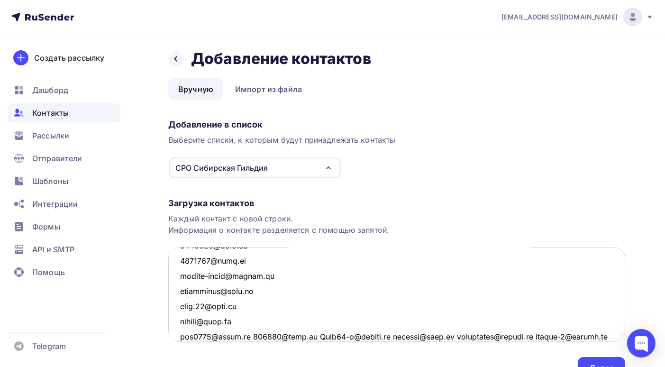
click at [248, 335] on textarea at bounding box center [396, 294] width 457 height 95
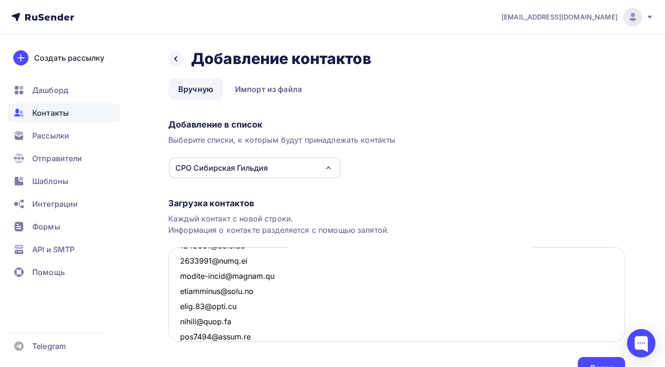
scroll to position [445, 0]
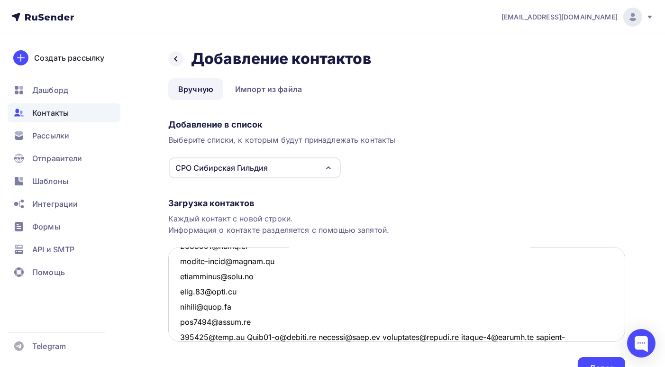
click at [241, 337] on textarea at bounding box center [396, 294] width 457 height 95
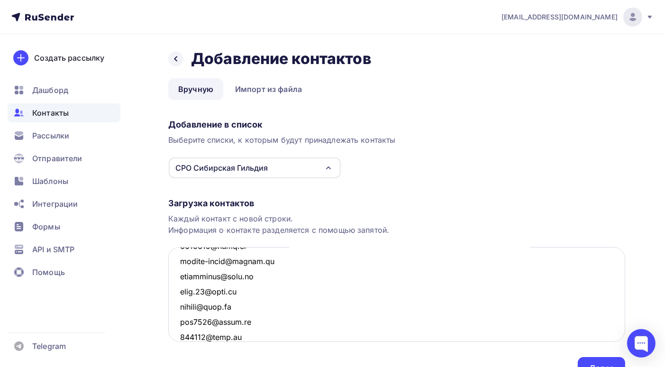
scroll to position [461, 0]
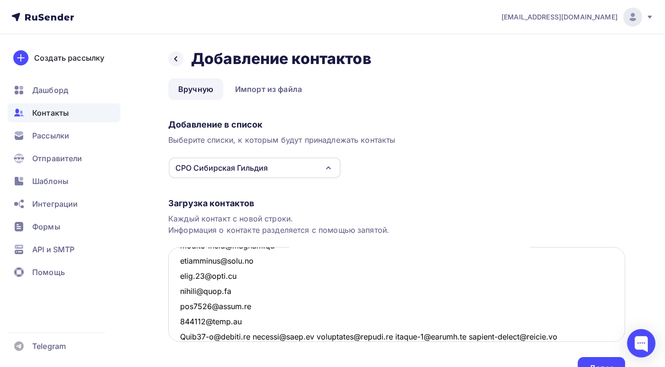
click at [261, 337] on textarea at bounding box center [396, 294] width 457 height 95
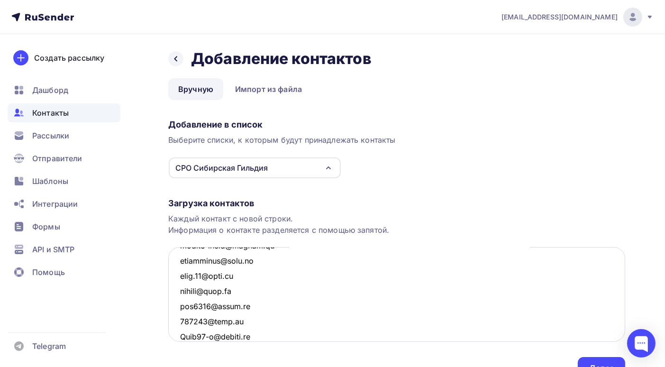
scroll to position [476, 0]
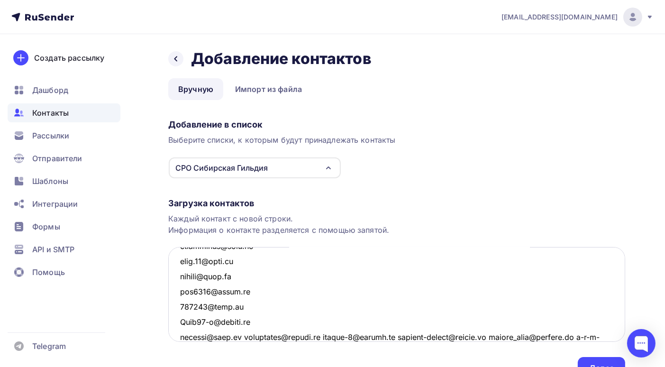
click at [238, 337] on textarea at bounding box center [396, 294] width 457 height 95
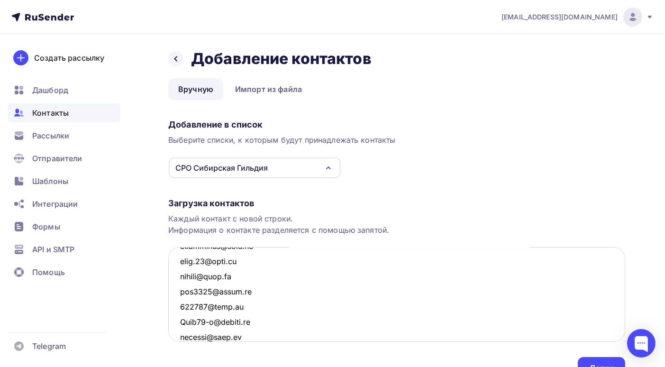
scroll to position [491, 0]
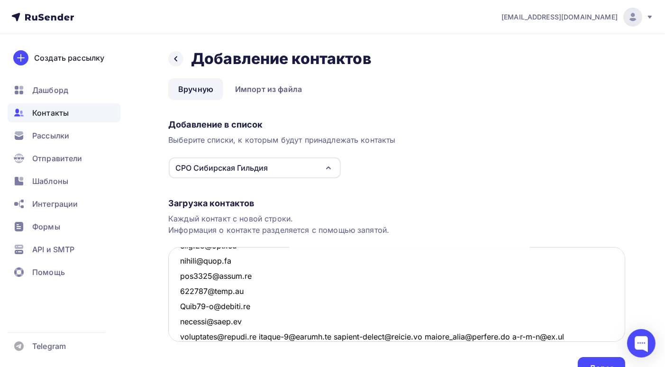
click at [265, 337] on textarea at bounding box center [396, 294] width 457 height 95
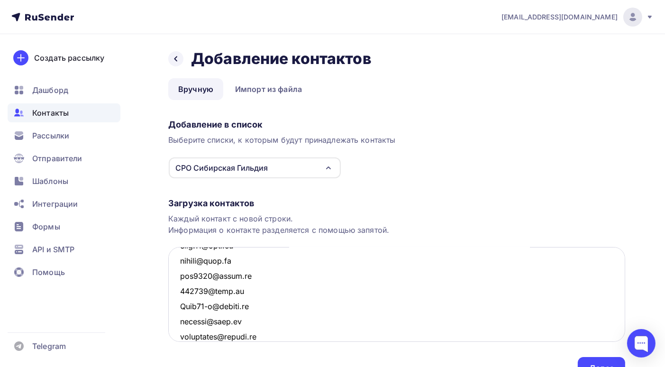
scroll to position [506, 0]
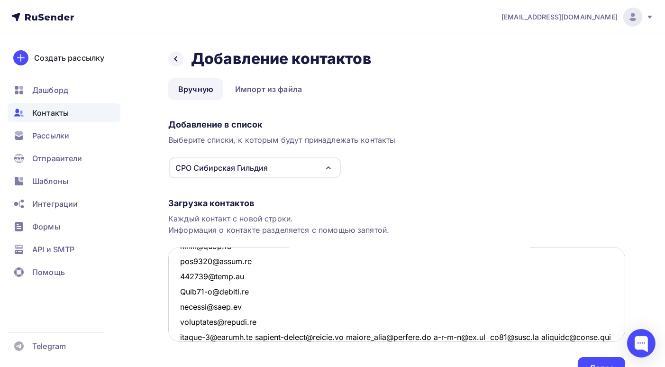
click at [255, 337] on textarea at bounding box center [396, 294] width 457 height 95
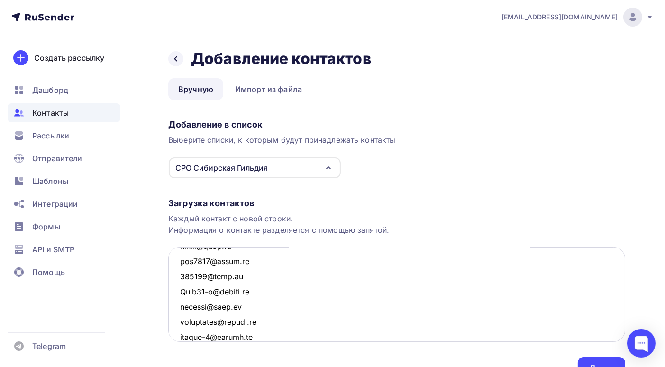
scroll to position [522, 0]
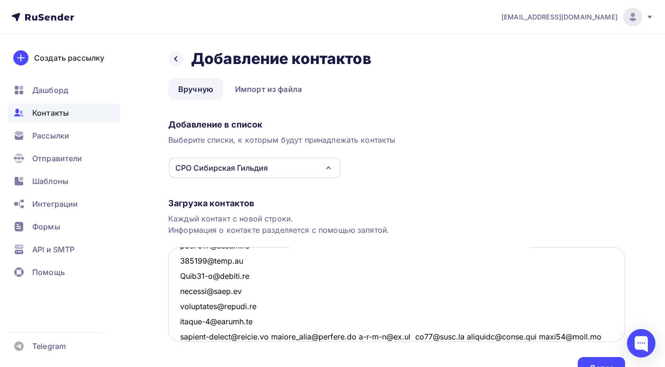
click at [284, 337] on textarea at bounding box center [396, 294] width 457 height 95
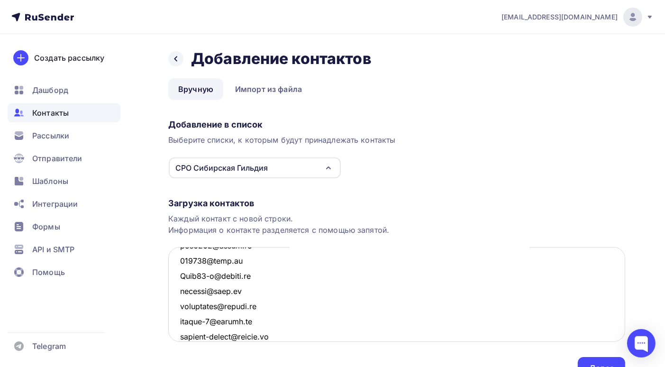
scroll to position [536, 0]
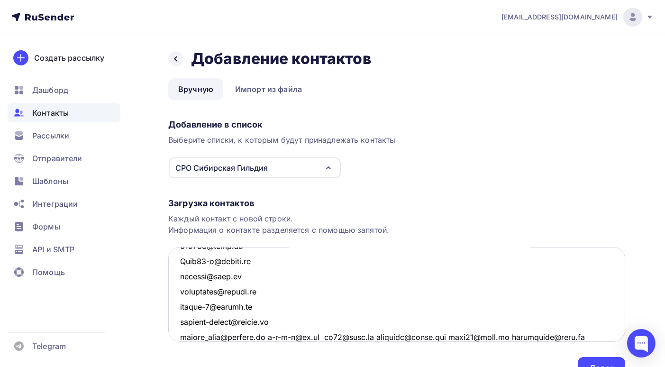
click at [324, 336] on textarea at bounding box center [396, 294] width 457 height 95
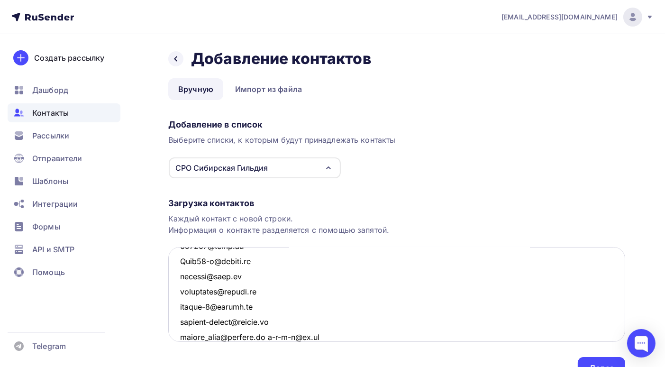
scroll to position [551, 0]
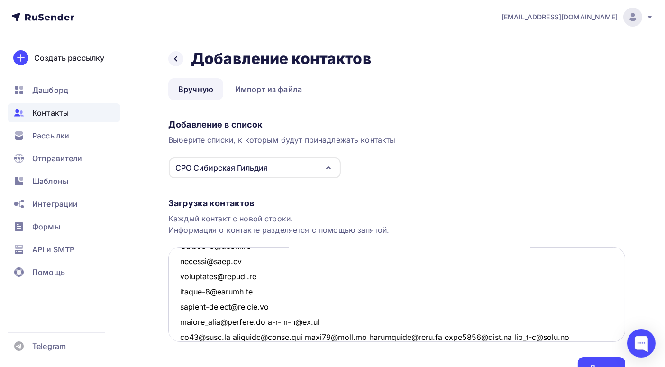
click at [311, 336] on textarea at bounding box center [396, 294] width 457 height 95
click at [230, 338] on textarea at bounding box center [396, 294] width 457 height 95
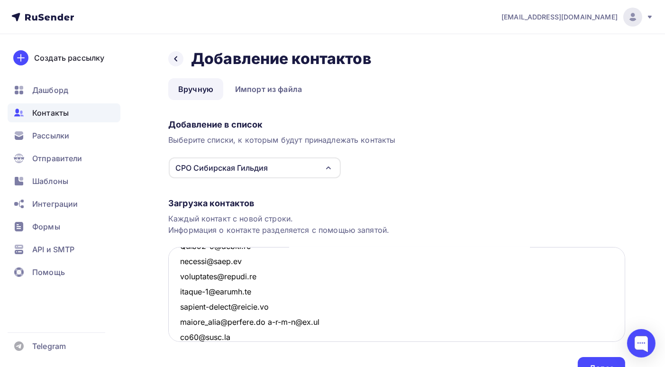
scroll to position [567, 0]
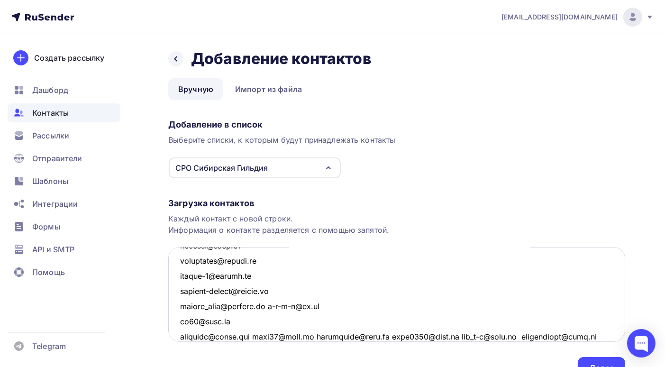
click at [270, 305] on textarea at bounding box center [396, 294] width 457 height 95
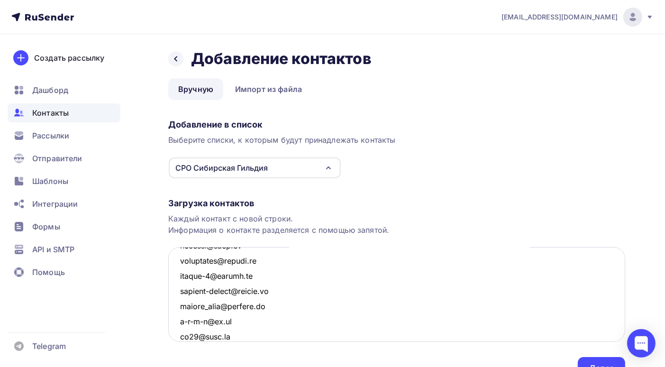
scroll to position [615, 0]
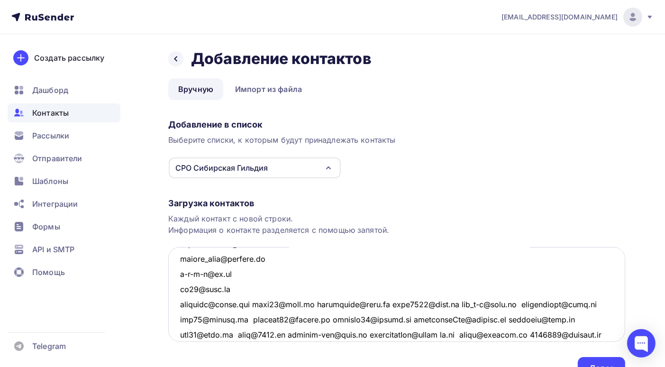
click at [264, 304] on textarea at bounding box center [396, 294] width 457 height 95
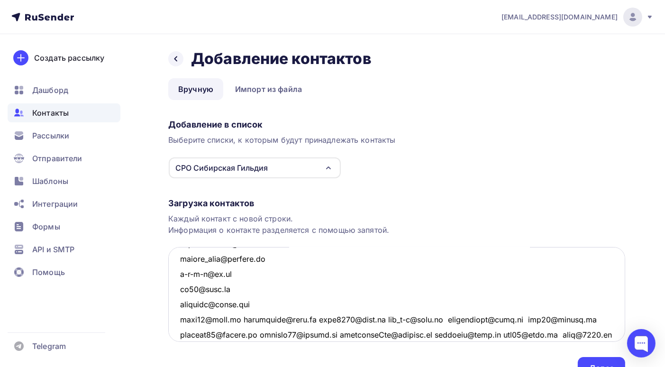
click at [238, 319] on textarea at bounding box center [396, 294] width 457 height 95
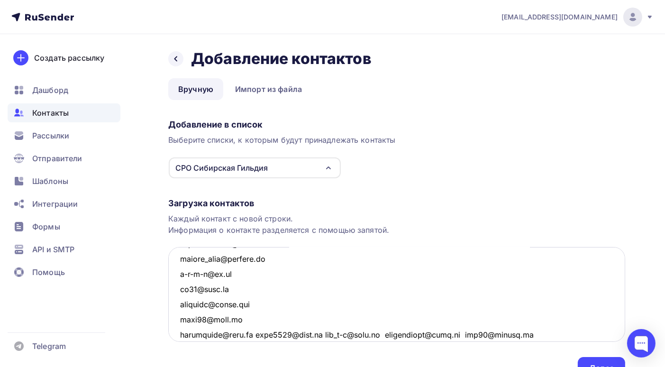
scroll to position [662, 0]
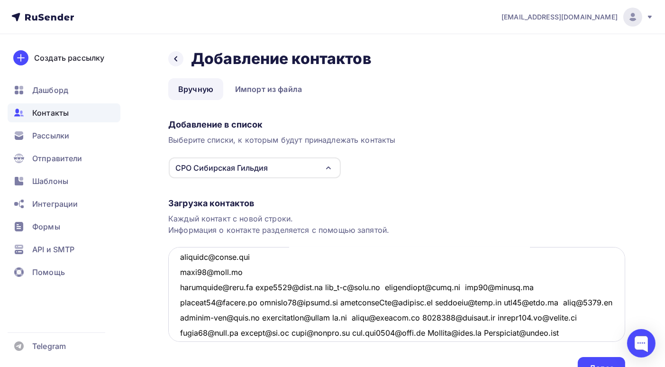
click at [254, 288] on textarea at bounding box center [396, 294] width 457 height 95
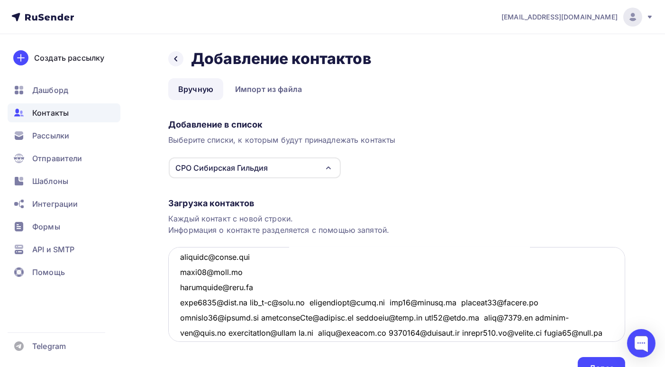
click at [243, 301] on textarea at bounding box center [396, 294] width 457 height 95
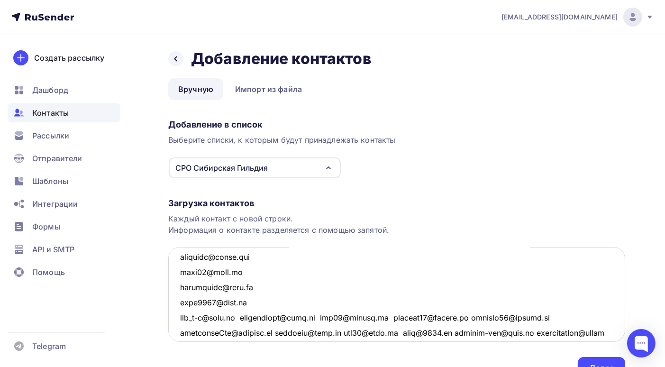
click at [242, 316] on textarea at bounding box center [396, 294] width 457 height 95
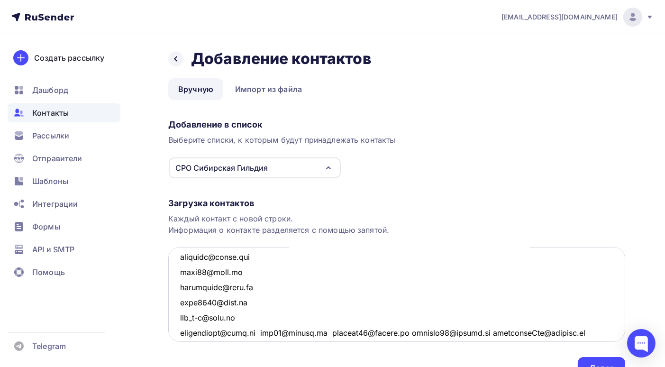
click at [256, 331] on textarea at bounding box center [396, 294] width 457 height 95
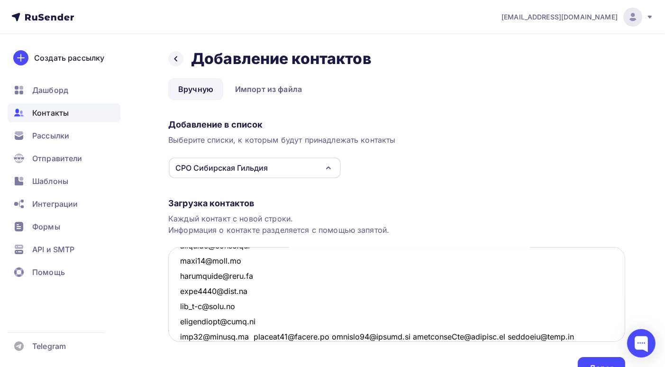
scroll to position [721, 0]
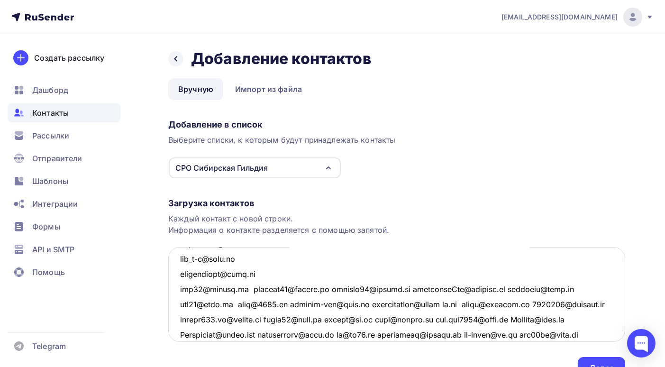
click at [250, 290] on textarea at bounding box center [396, 294] width 457 height 95
click at [248, 290] on textarea at bounding box center [396, 294] width 457 height 95
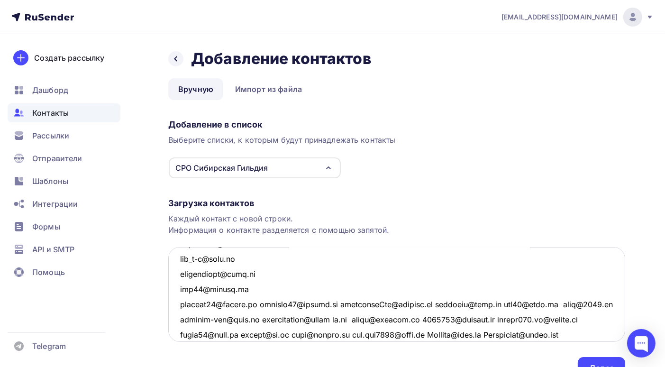
click at [262, 303] on textarea at bounding box center [396, 294] width 457 height 95
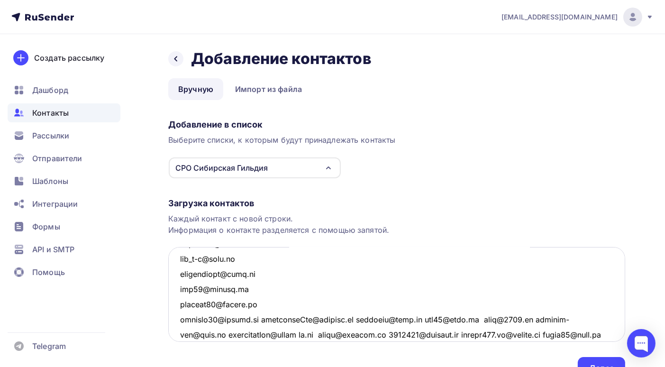
click at [263, 319] on textarea at bounding box center [396, 294] width 457 height 95
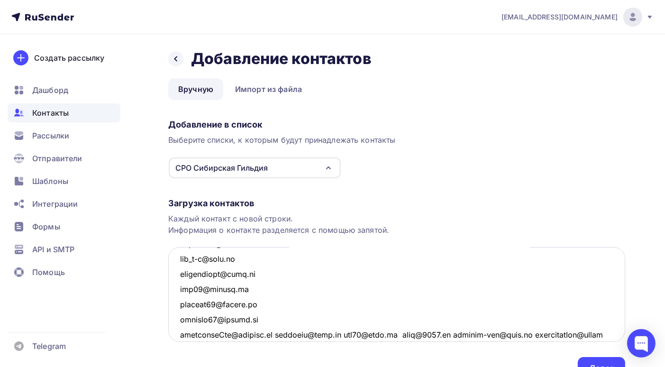
click at [278, 334] on textarea at bounding box center [396, 294] width 457 height 95
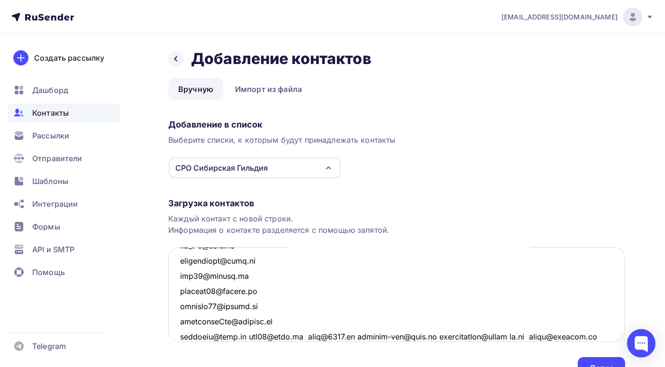
scroll to position [781, 0]
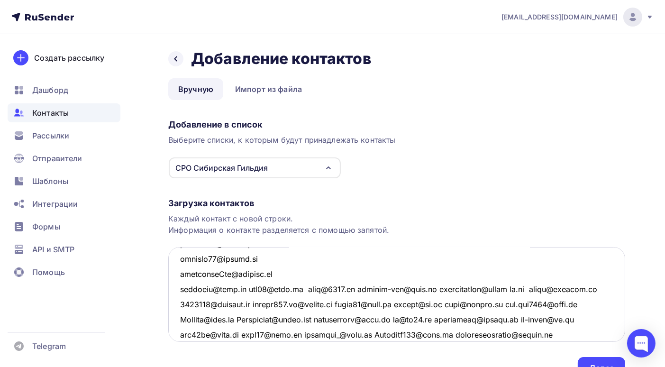
click at [244, 288] on textarea at bounding box center [396, 294] width 457 height 95
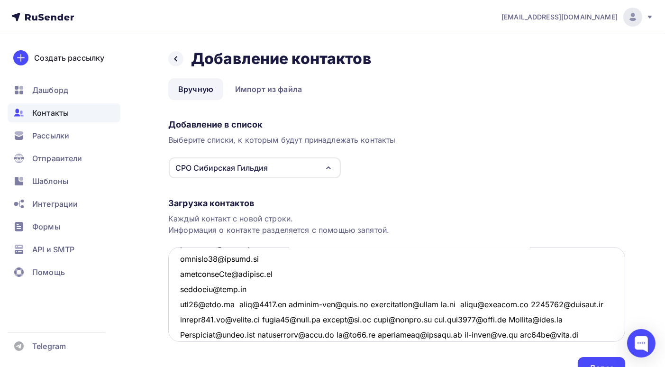
click at [237, 303] on textarea at bounding box center [396, 294] width 457 height 95
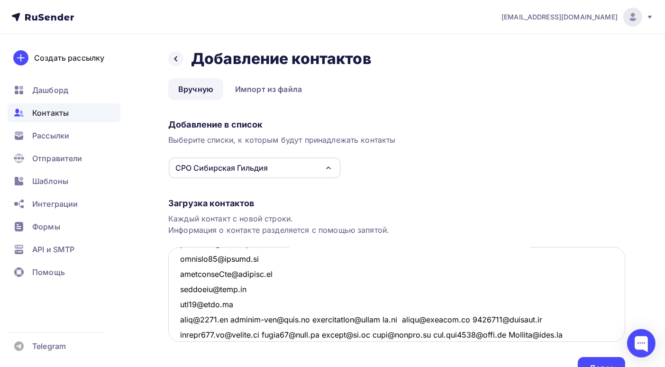
click at [235, 318] on textarea at bounding box center [396, 294] width 457 height 95
click at [234, 319] on textarea at bounding box center [396, 294] width 457 height 95
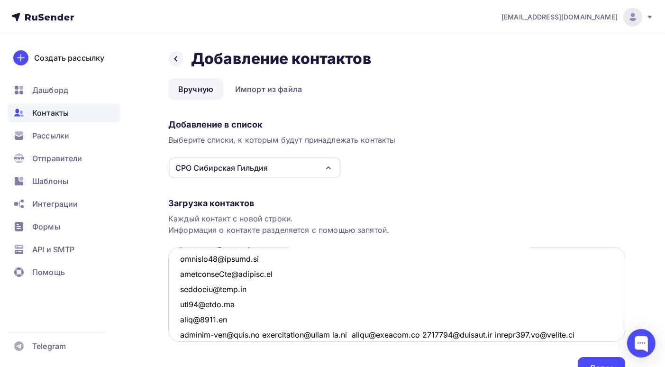
click at [257, 335] on textarea at bounding box center [396, 294] width 457 height 95
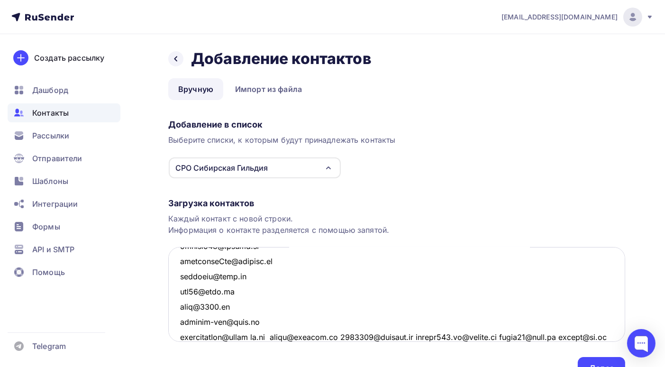
scroll to position [842, 0]
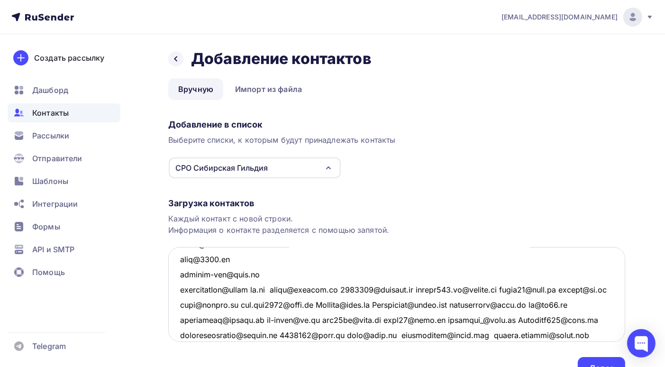
click at [262, 291] on textarea at bounding box center [396, 294] width 457 height 95
click at [281, 287] on textarea at bounding box center [396, 294] width 457 height 95
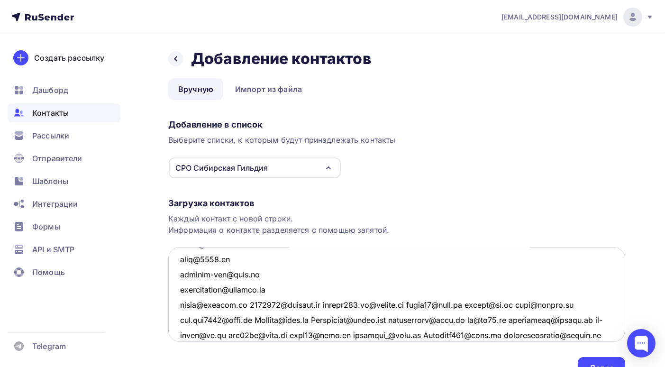
click at [248, 303] on textarea at bounding box center [396, 294] width 457 height 95
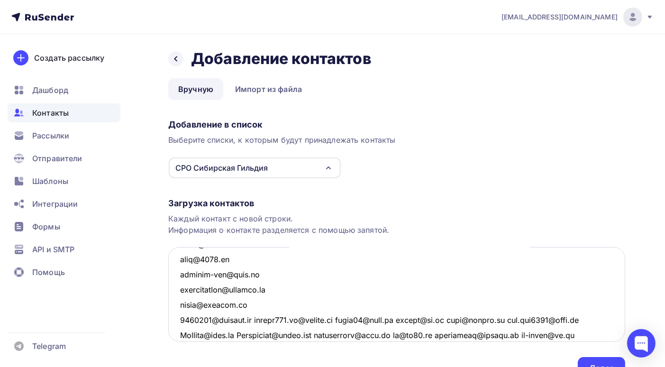
click at [258, 318] on textarea at bounding box center [396, 294] width 457 height 95
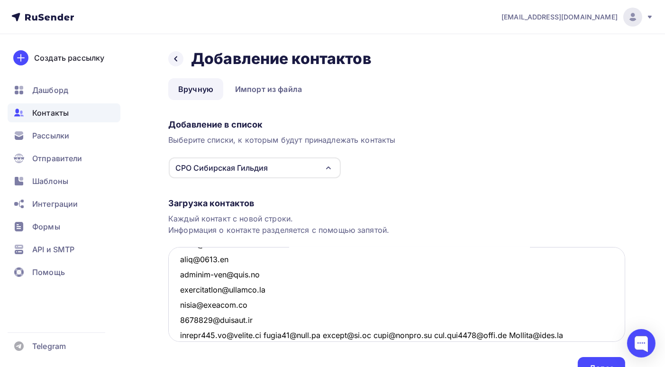
click at [265, 333] on textarea at bounding box center [396, 294] width 457 height 95
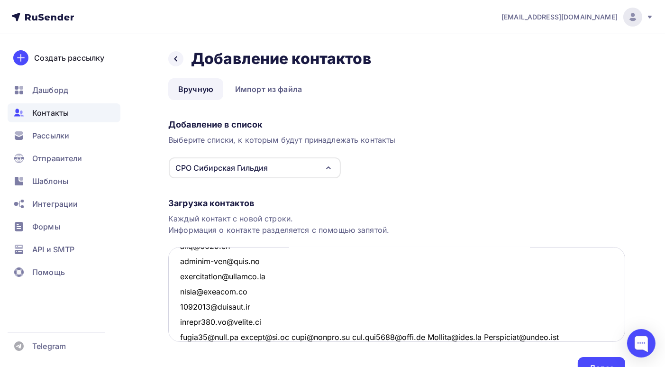
scroll to position [902, 0]
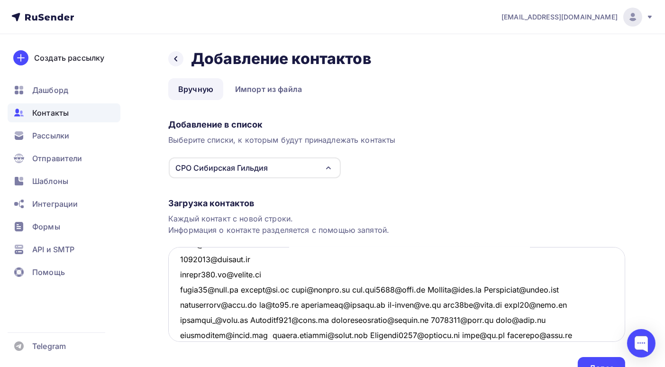
click at [245, 288] on textarea at bounding box center [396, 294] width 457 height 95
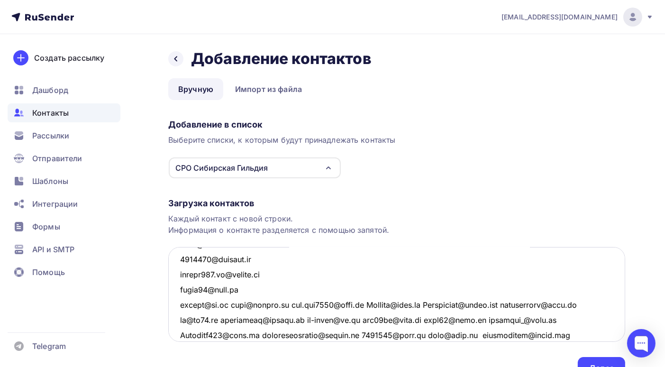
click at [229, 303] on textarea at bounding box center [396, 294] width 457 height 95
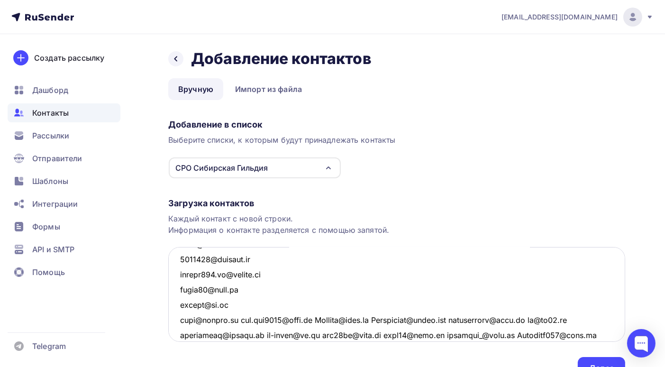
click at [240, 319] on textarea at bounding box center [396, 294] width 457 height 95
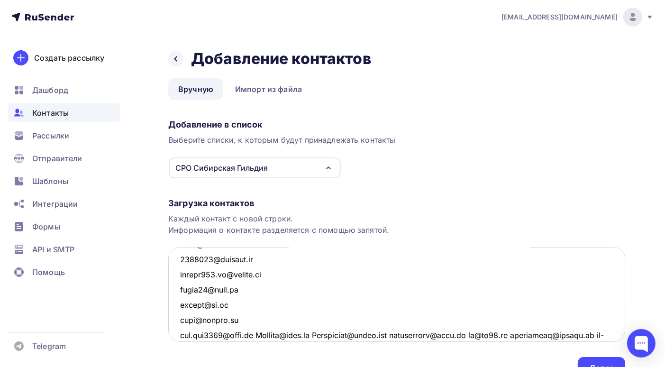
click at [255, 334] on textarea at bounding box center [396, 294] width 457 height 95
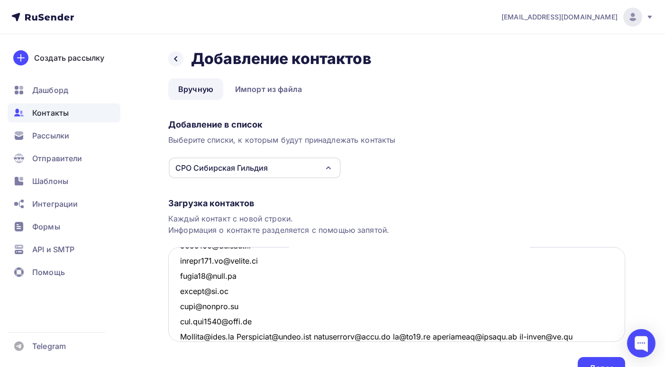
scroll to position [964, 0]
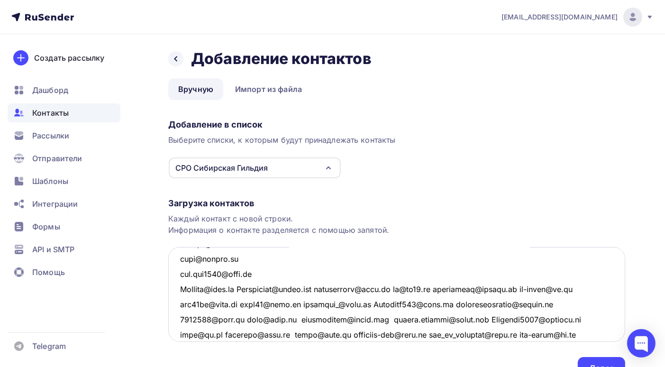
click at [244, 287] on textarea at bounding box center [396, 294] width 457 height 95
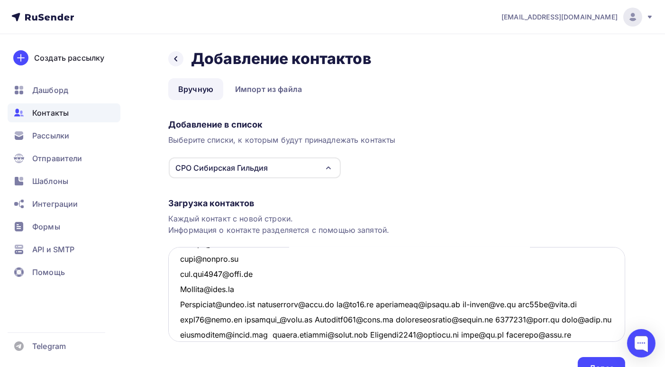
click at [268, 303] on textarea at bounding box center [396, 294] width 457 height 95
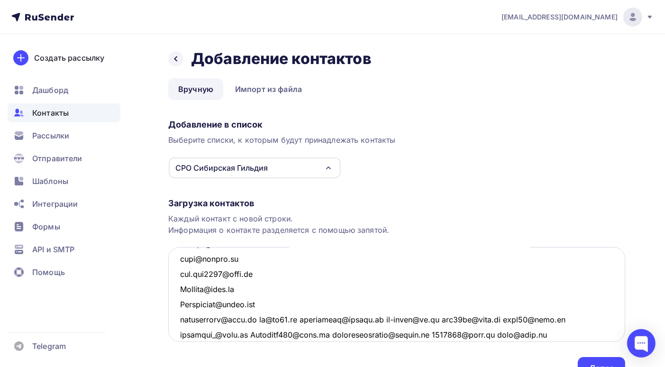
click at [259, 319] on textarea at bounding box center [396, 294] width 457 height 95
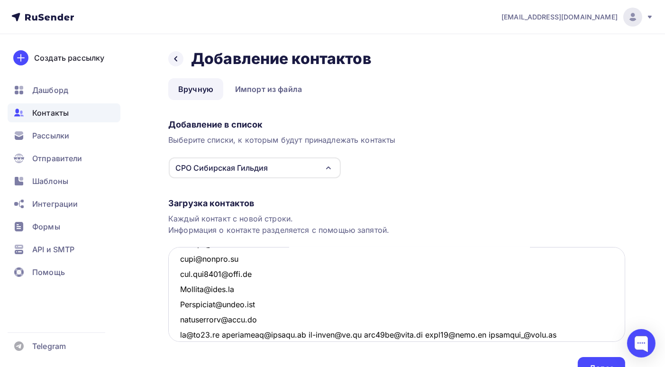
click at [226, 334] on textarea at bounding box center [396, 294] width 457 height 95
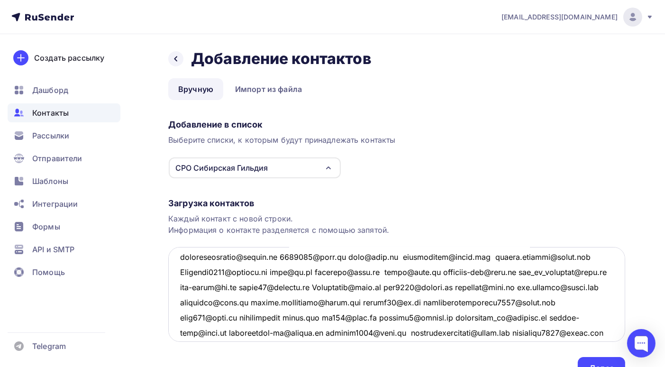
scroll to position [1024, 0]
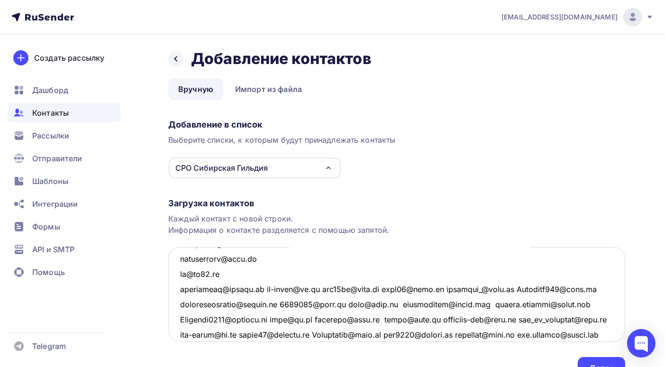
click at [267, 288] on textarea at bounding box center [396, 294] width 457 height 95
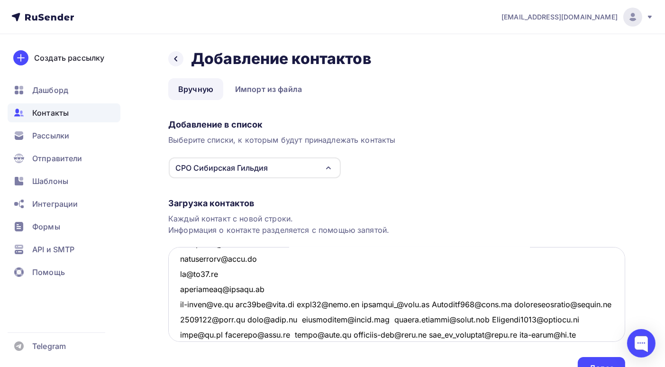
click at [239, 303] on textarea at bounding box center [396, 294] width 457 height 95
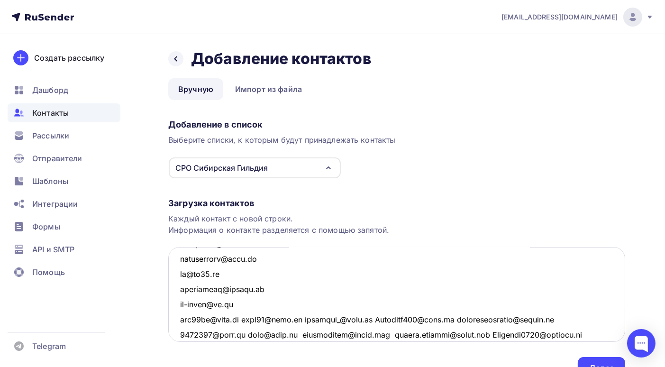
click at [248, 318] on textarea at bounding box center [396, 294] width 457 height 95
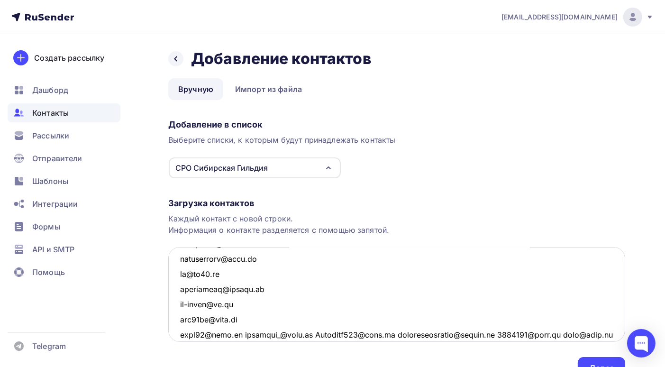
click at [242, 335] on textarea at bounding box center [396, 294] width 457 height 95
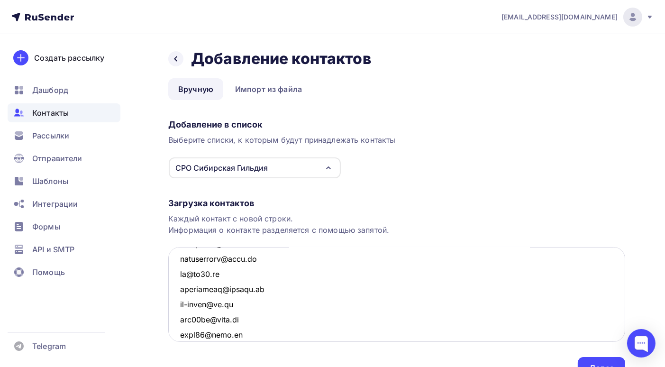
scroll to position [1037, 0]
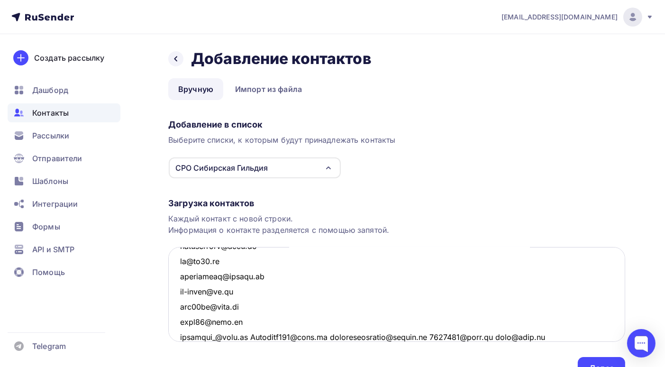
click at [246, 334] on textarea at bounding box center [396, 294] width 457 height 95
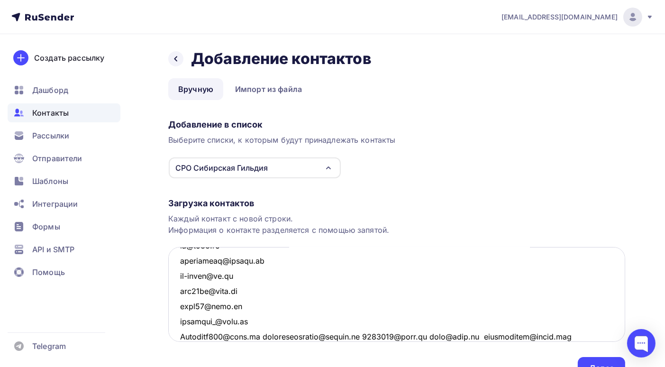
scroll to position [1100, 0]
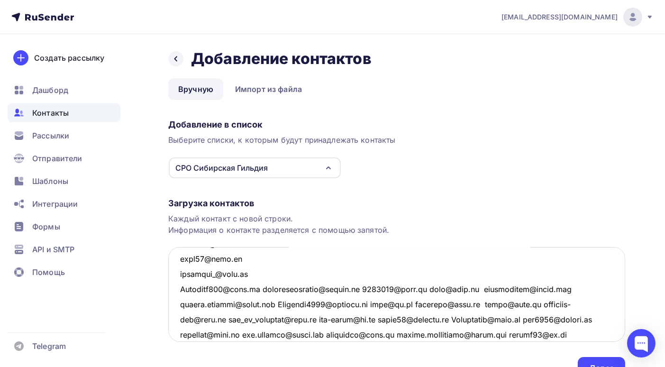
click at [263, 288] on textarea at bounding box center [396, 294] width 457 height 95
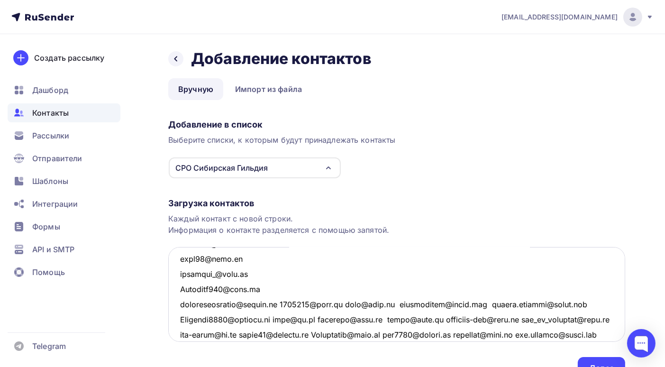
click at [284, 303] on textarea at bounding box center [396, 294] width 457 height 95
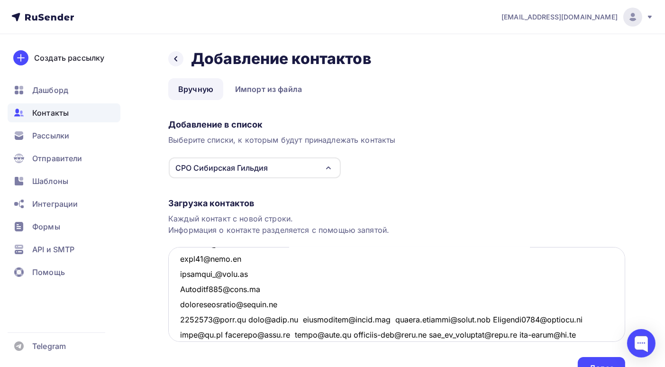
scroll to position [1148, 0]
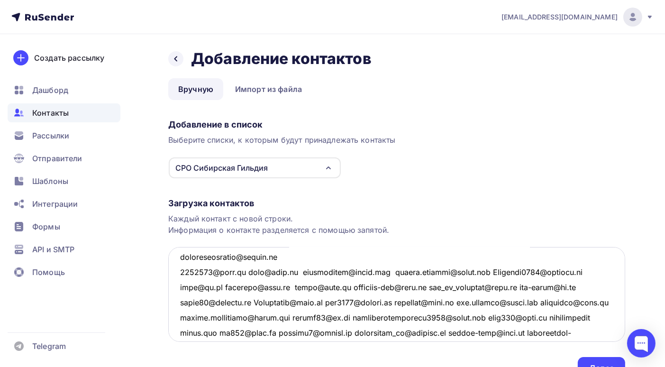
click at [295, 272] on textarea at bounding box center [396, 294] width 457 height 95
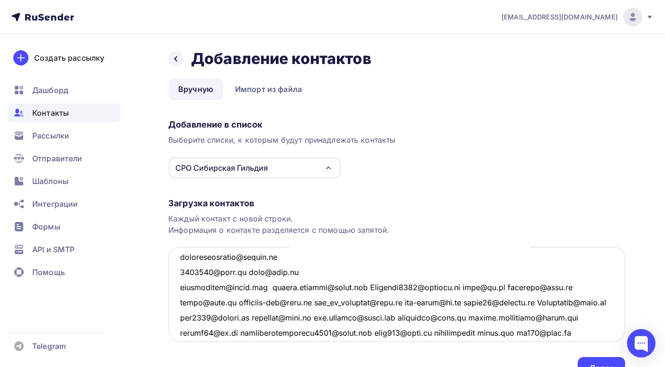
click at [247, 270] on textarea at bounding box center [396, 294] width 457 height 95
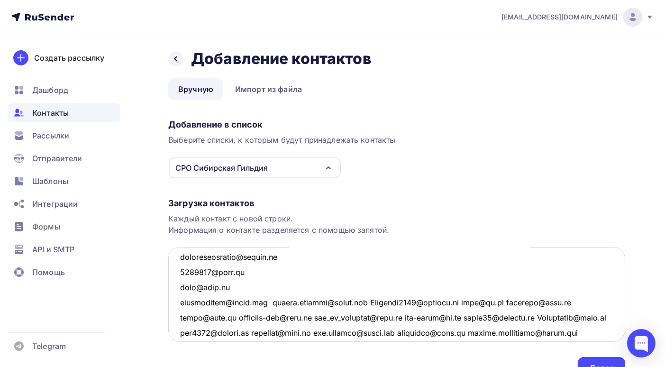
click at [275, 301] on textarea at bounding box center [396, 294] width 457 height 95
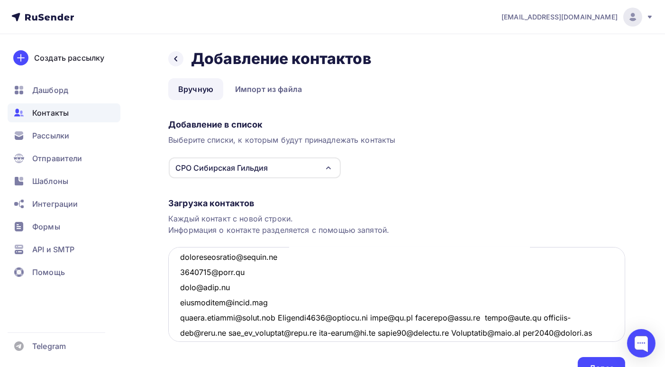
click at [274, 315] on textarea at bounding box center [396, 294] width 457 height 95
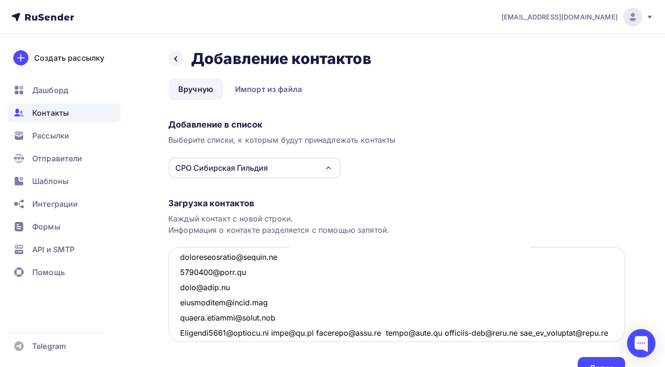
scroll to position [1195, 0]
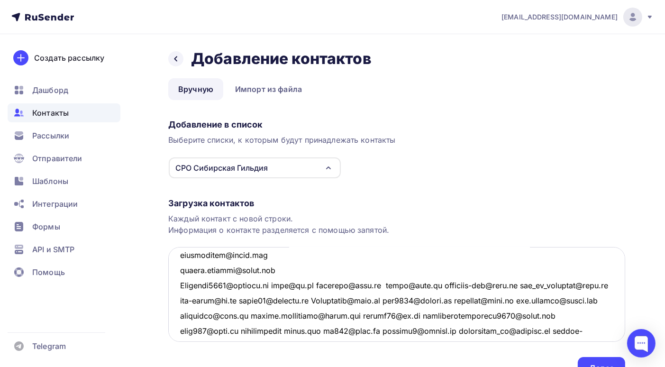
click at [277, 286] on textarea at bounding box center [396, 294] width 457 height 95
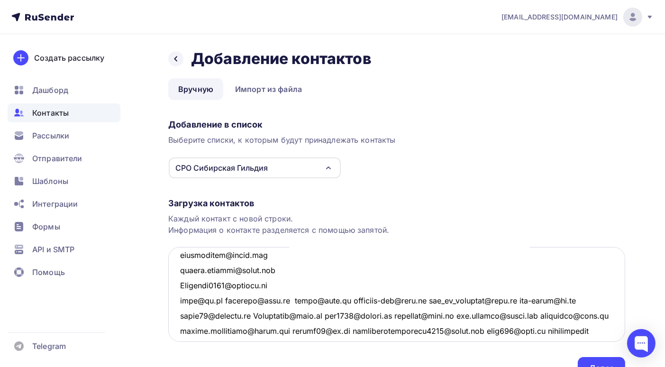
click at [294, 299] on textarea at bounding box center [396, 294] width 457 height 95
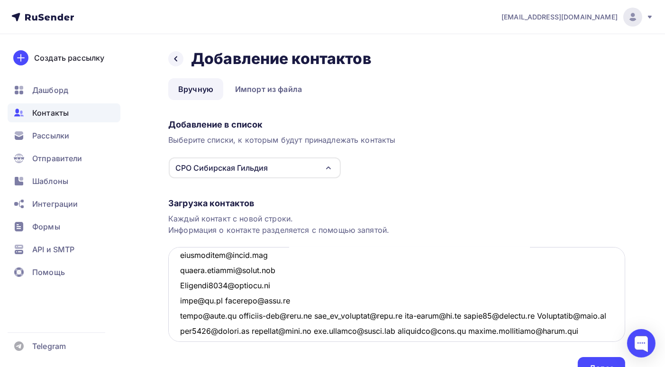
click at [226, 300] on textarea at bounding box center [396, 294] width 457 height 95
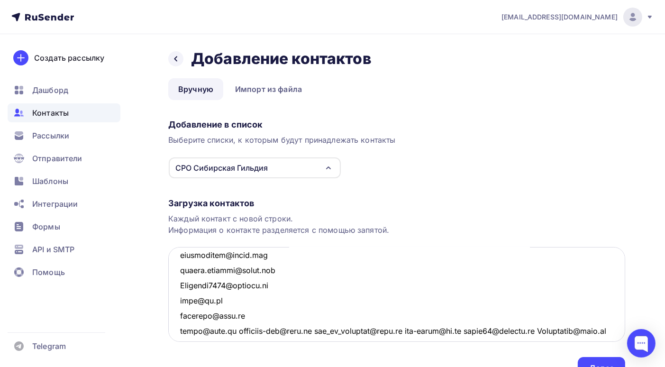
scroll to position [1242, 0]
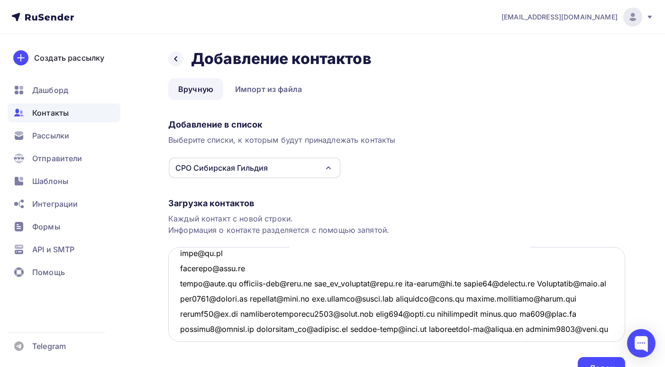
click at [232, 283] on textarea at bounding box center [396, 294] width 457 height 95
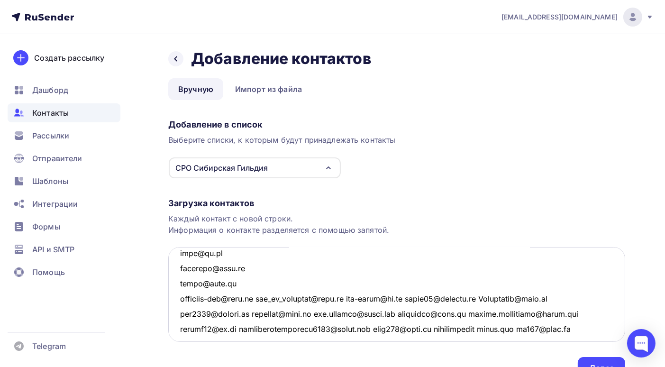
click at [257, 298] on textarea at bounding box center [396, 294] width 457 height 95
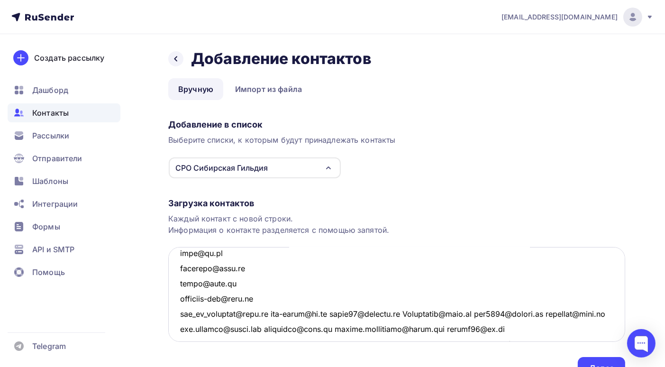
click at [274, 311] on textarea at bounding box center [396, 294] width 457 height 95
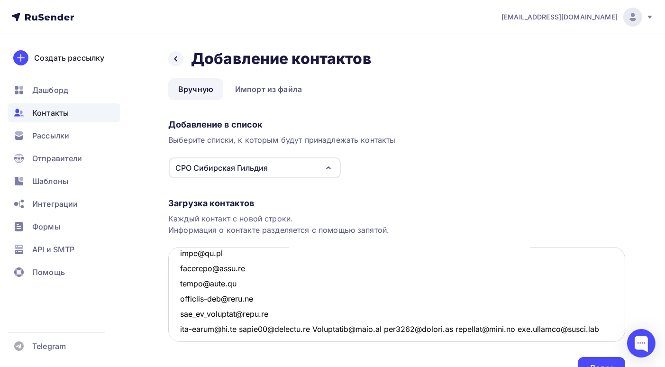
scroll to position [1290, 0]
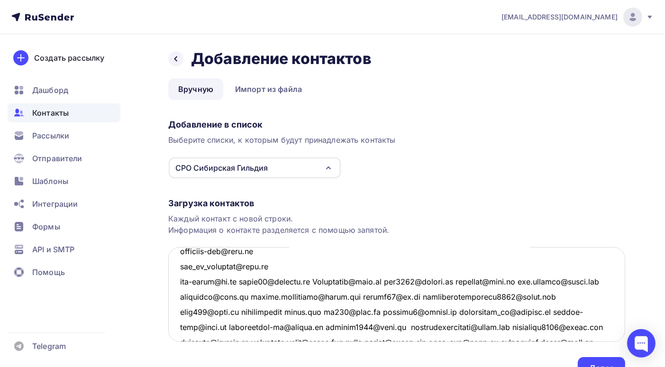
click at [243, 281] on textarea at bounding box center [396, 294] width 457 height 95
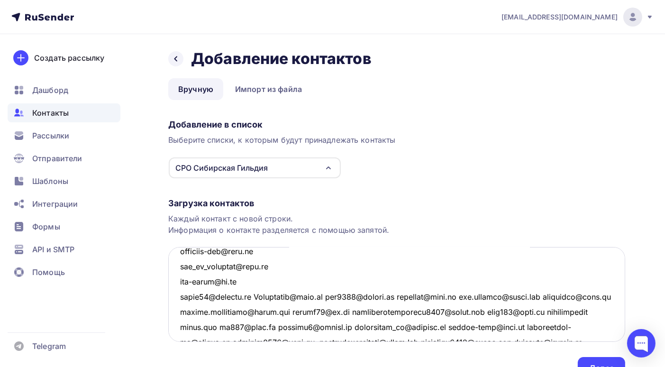
click at [256, 296] on textarea at bounding box center [396, 294] width 457 height 95
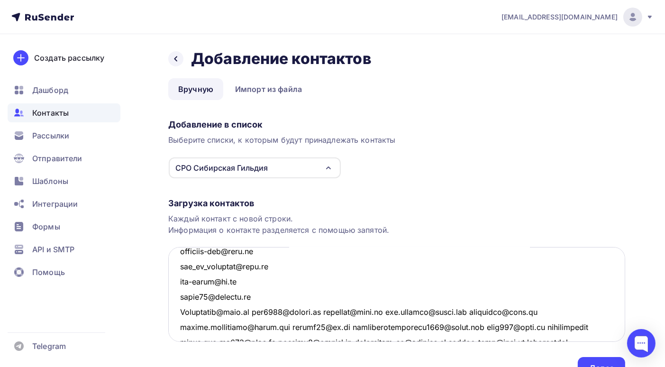
click at [257, 311] on textarea at bounding box center [396, 294] width 457 height 95
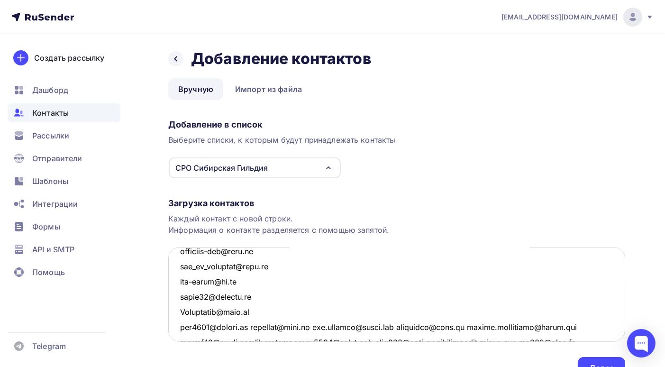
click at [254, 324] on textarea at bounding box center [396, 294] width 457 height 95
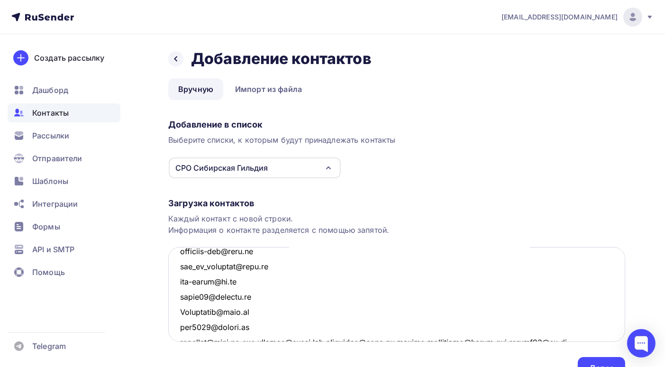
scroll to position [1296, 0]
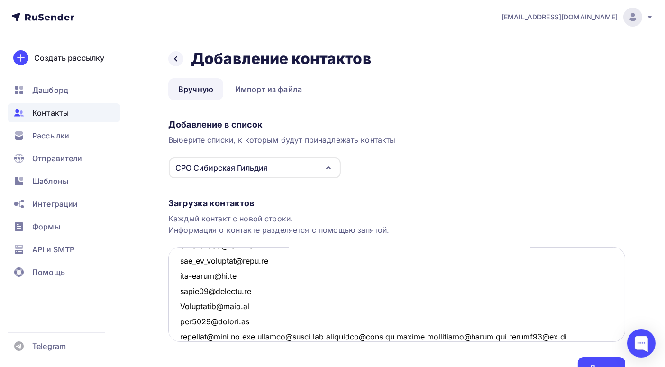
click at [243, 337] on textarea at bounding box center [396, 294] width 457 height 95
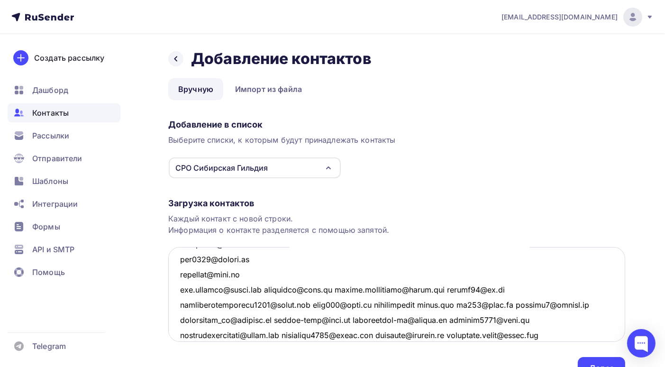
click at [273, 289] on textarea at bounding box center [396, 294] width 457 height 95
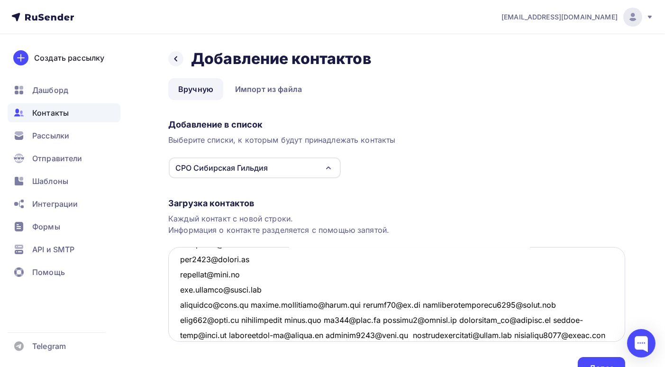
click at [247, 303] on textarea at bounding box center [396, 294] width 457 height 95
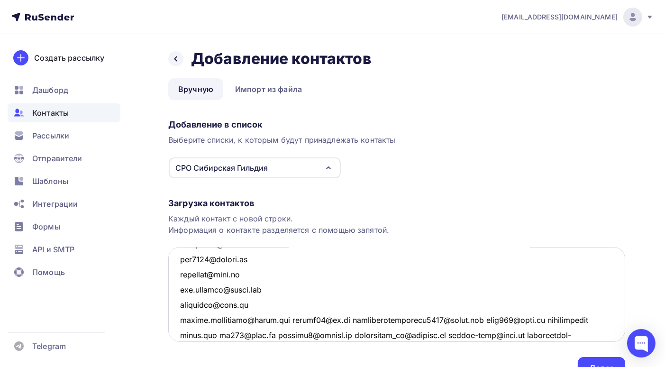
click at [286, 319] on textarea at bounding box center [396, 294] width 457 height 95
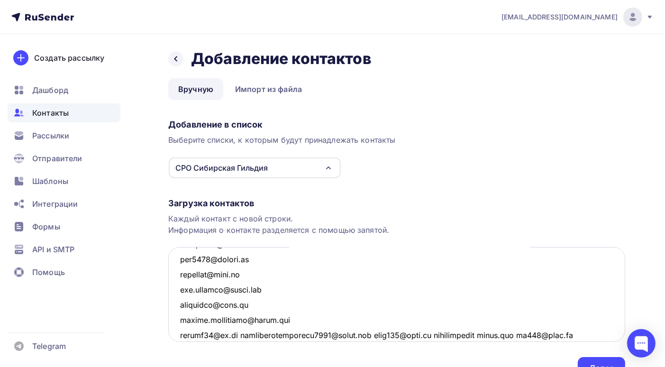
scroll to position [1405, 0]
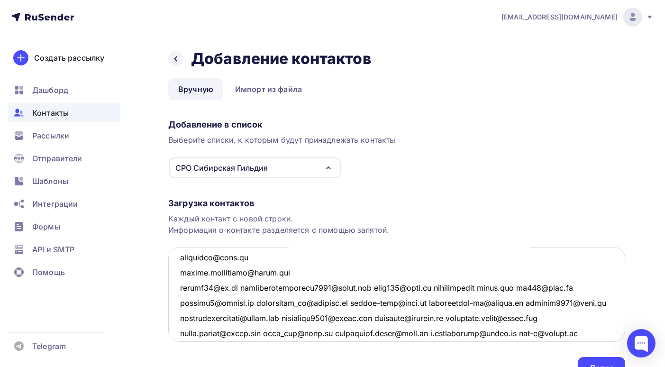
click at [240, 287] on textarea at bounding box center [396, 294] width 457 height 95
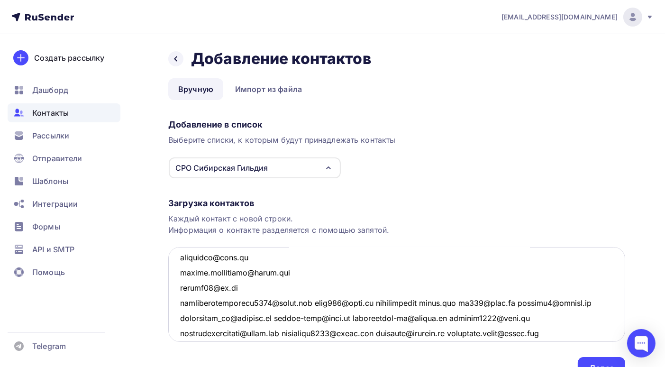
click at [313, 303] on textarea at bounding box center [396, 294] width 457 height 95
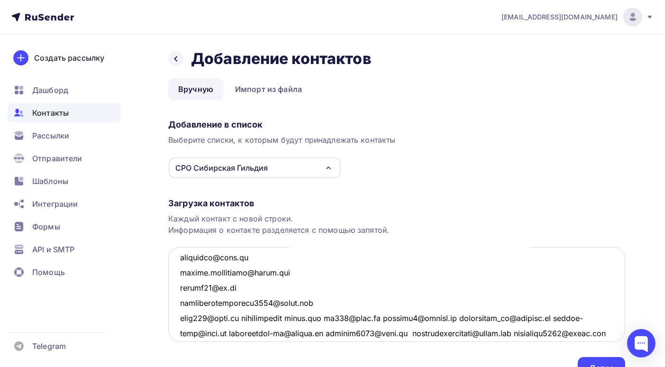
click at [243, 317] on textarea at bounding box center [396, 294] width 457 height 95
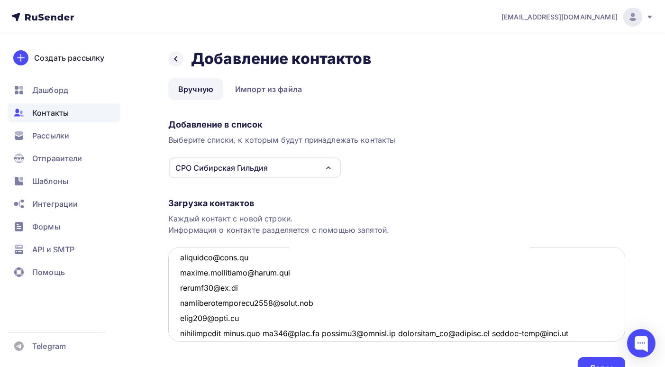
click at [230, 333] on textarea at bounding box center [396, 294] width 457 height 95
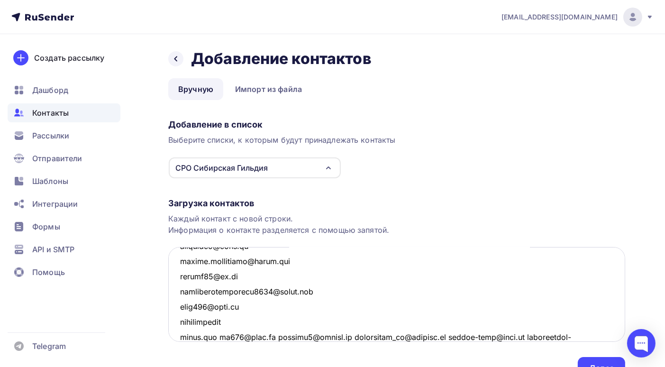
scroll to position [1464, 0]
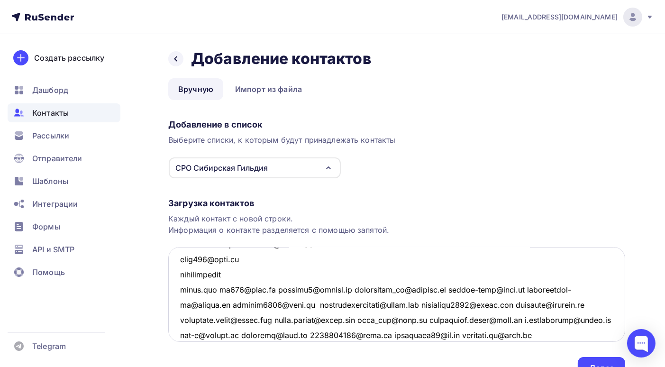
click at [220, 288] on textarea at bounding box center [396, 294] width 457 height 95
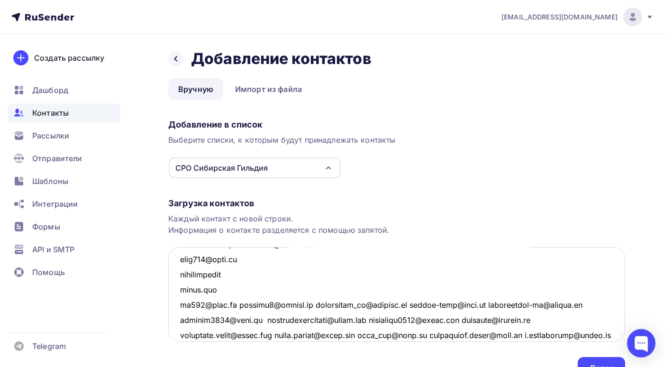
click at [237, 304] on textarea at bounding box center [396, 294] width 457 height 95
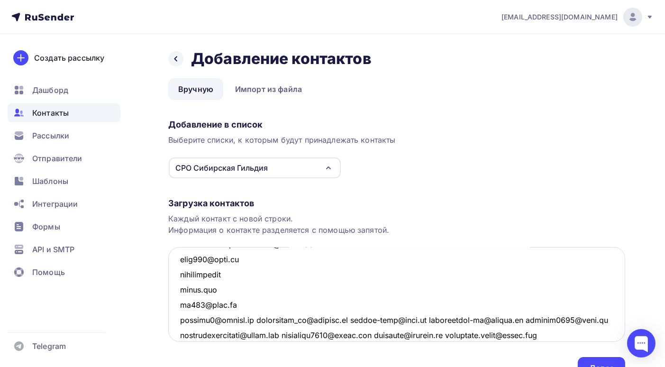
click at [253, 319] on textarea at bounding box center [396, 294] width 457 height 95
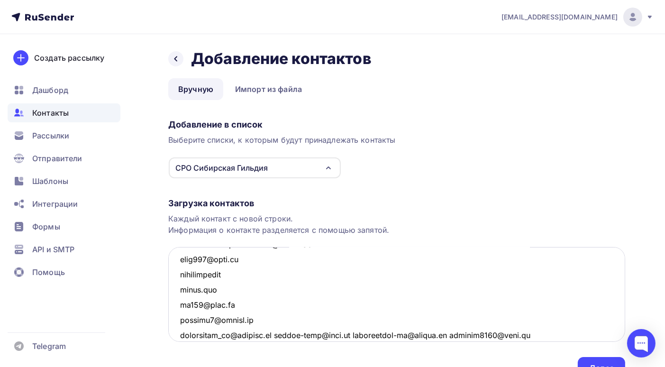
click at [278, 333] on textarea at bounding box center [396, 294] width 457 height 95
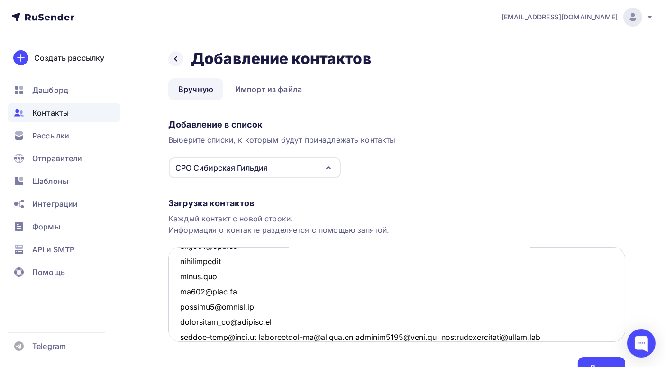
scroll to position [1525, 0]
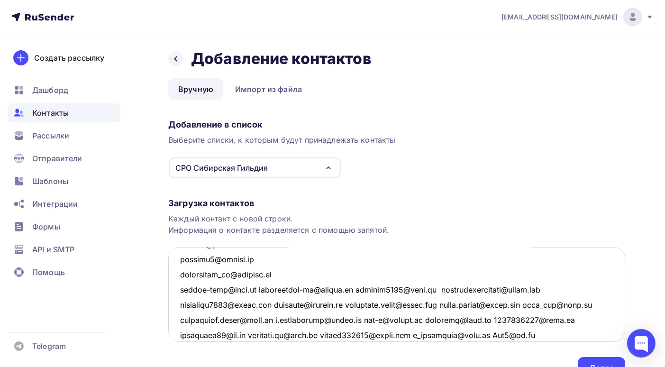
click at [261, 289] on textarea at bounding box center [396, 294] width 457 height 95
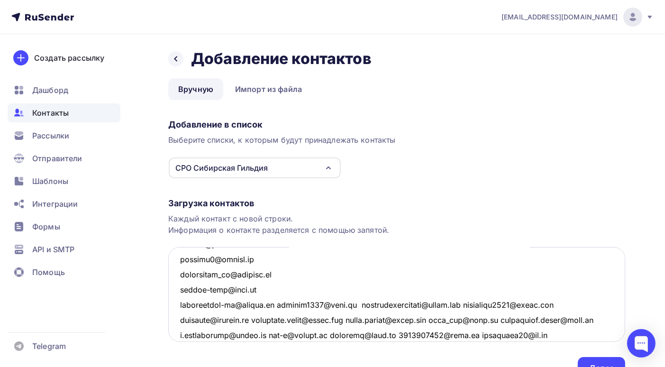
click at [283, 303] on textarea at bounding box center [396, 294] width 457 height 95
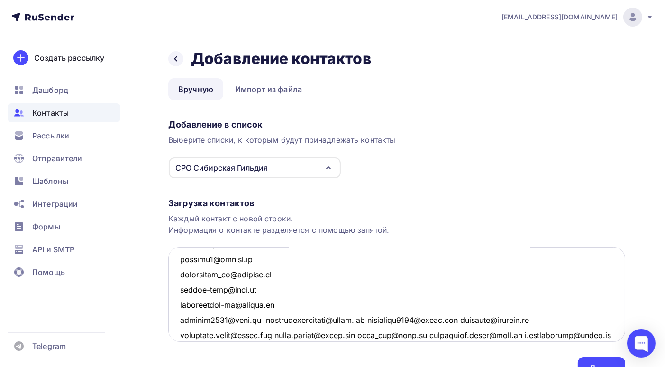
click at [264, 318] on textarea at bounding box center [396, 294] width 457 height 95
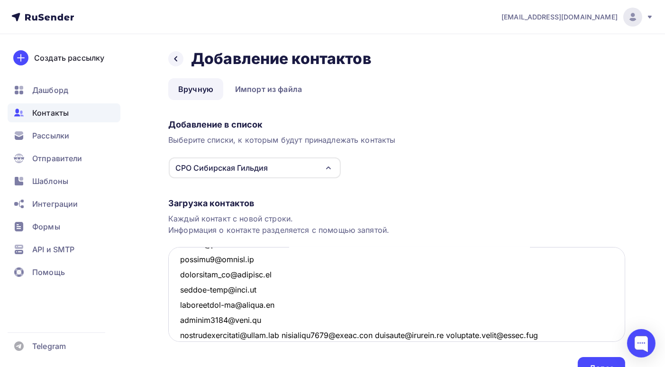
click at [291, 334] on textarea at bounding box center [396, 294] width 457 height 95
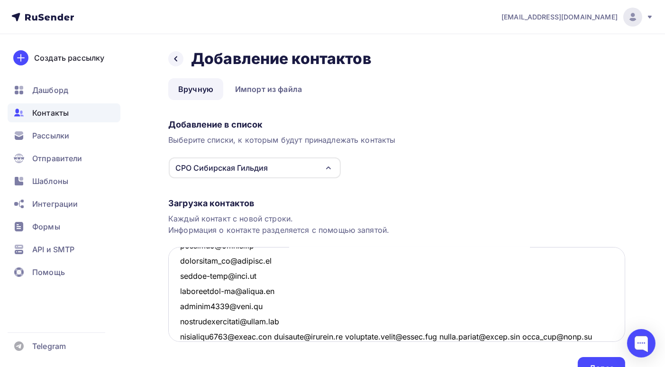
scroll to position [1586, 0]
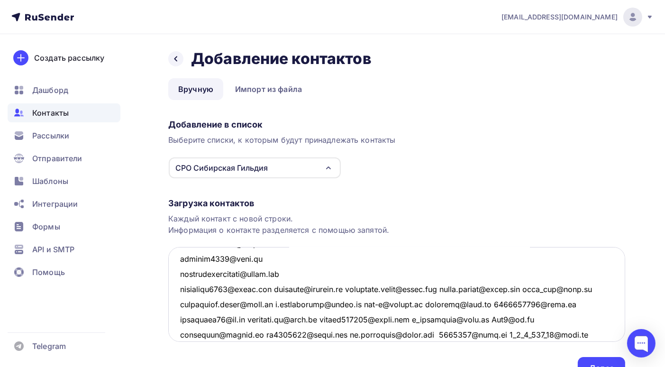
click at [282, 289] on textarea at bounding box center [396, 294] width 457 height 95
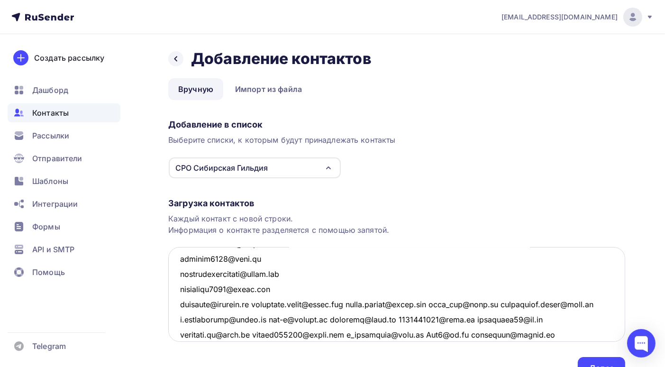
click at [254, 303] on textarea at bounding box center [396, 294] width 457 height 95
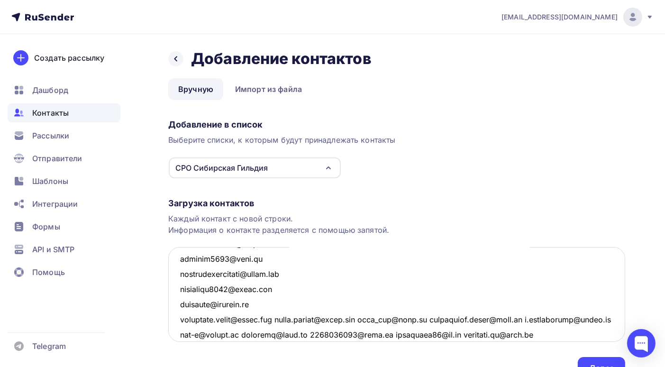
click at [278, 319] on textarea at bounding box center [396, 294] width 457 height 95
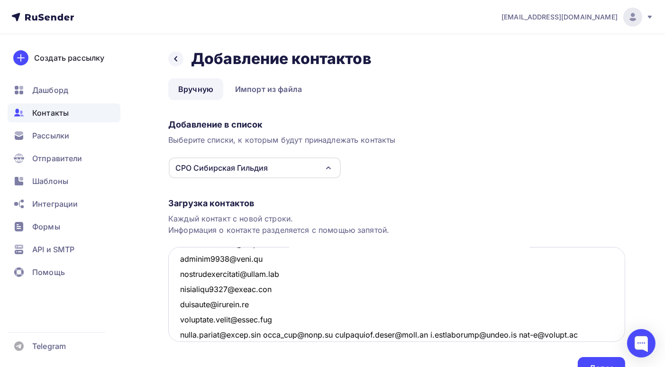
scroll to position [1633, 0]
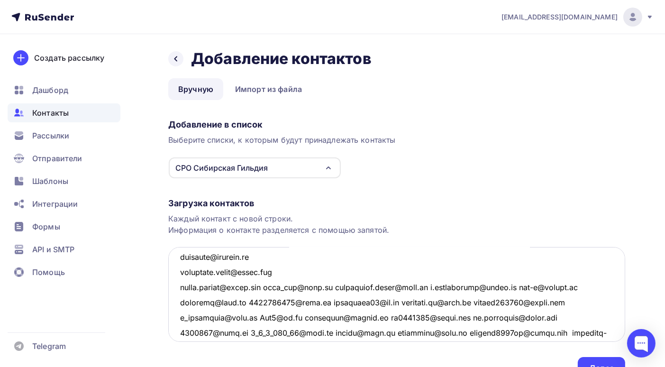
click at [264, 286] on textarea at bounding box center [396, 294] width 457 height 95
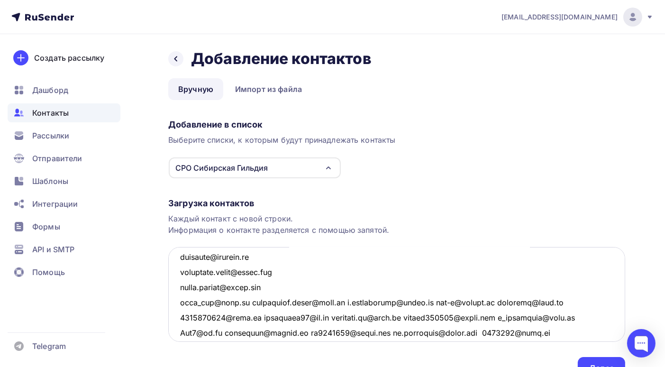
click at [248, 301] on textarea at bounding box center [396, 294] width 457 height 95
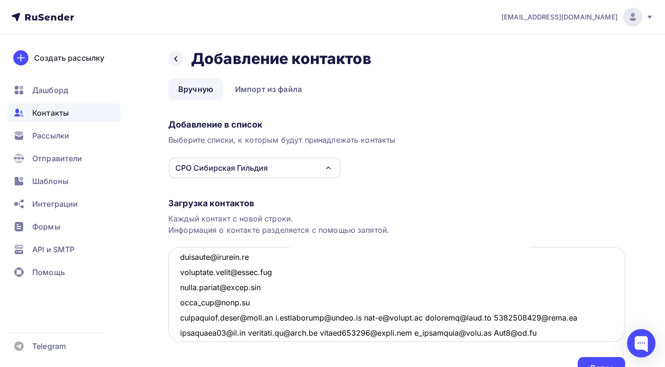
click at [278, 317] on textarea at bounding box center [396, 294] width 457 height 95
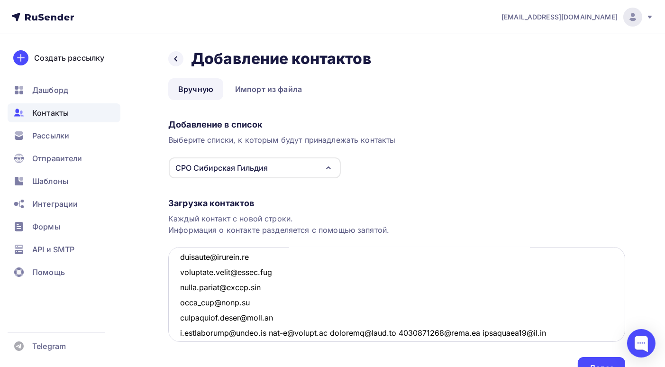
scroll to position [1681, 0]
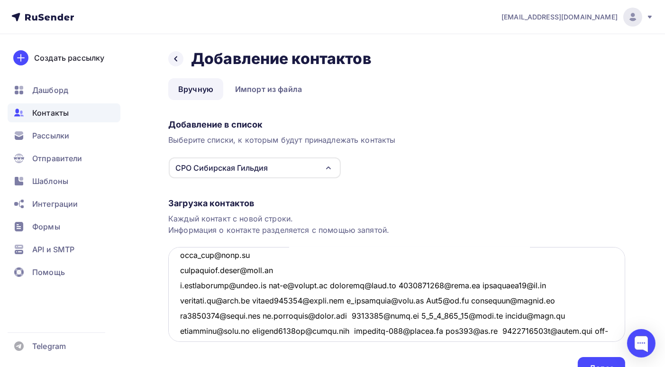
click at [273, 285] on textarea at bounding box center [396, 294] width 457 height 95
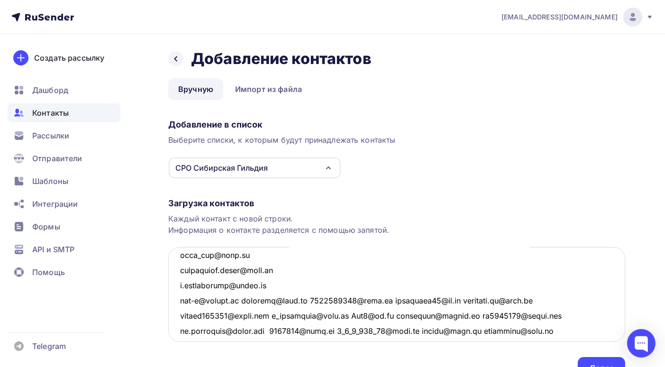
click at [246, 301] on textarea at bounding box center [396, 294] width 457 height 95
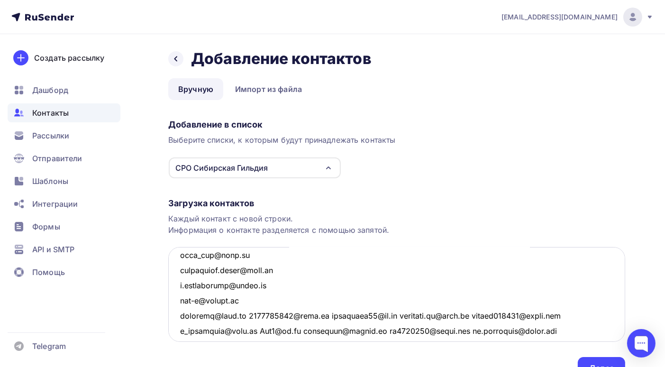
click at [252, 315] on textarea at bounding box center [396, 294] width 457 height 95
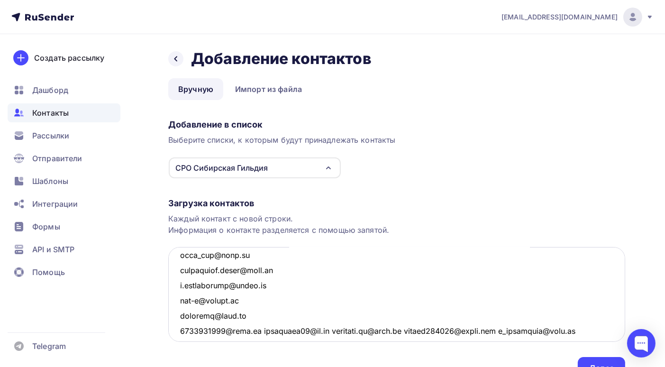
scroll to position [1728, 0]
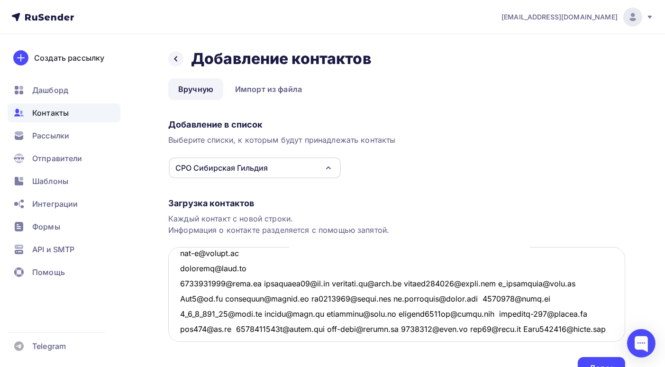
click at [261, 283] on textarea at bounding box center [396, 294] width 457 height 95
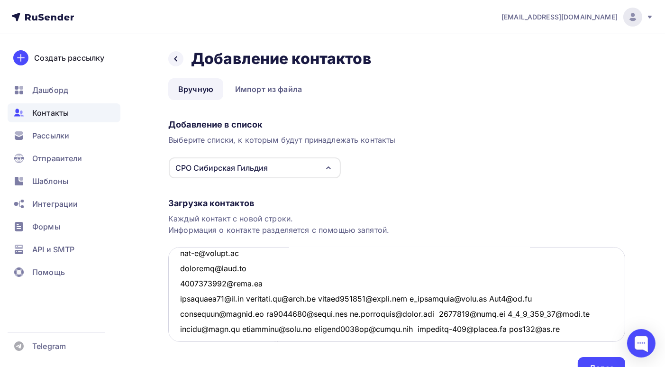
click at [256, 296] on textarea at bounding box center [396, 294] width 457 height 95
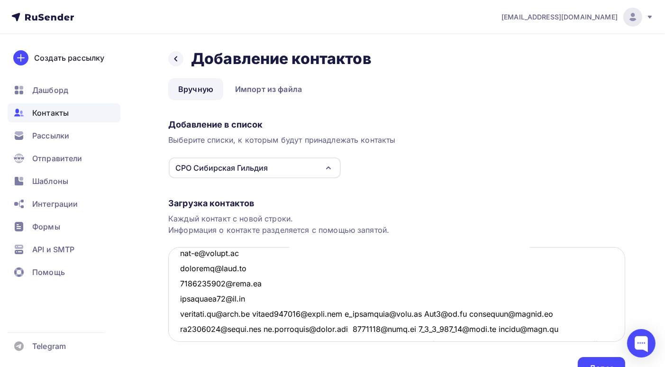
click at [261, 312] on textarea at bounding box center [396, 294] width 457 height 95
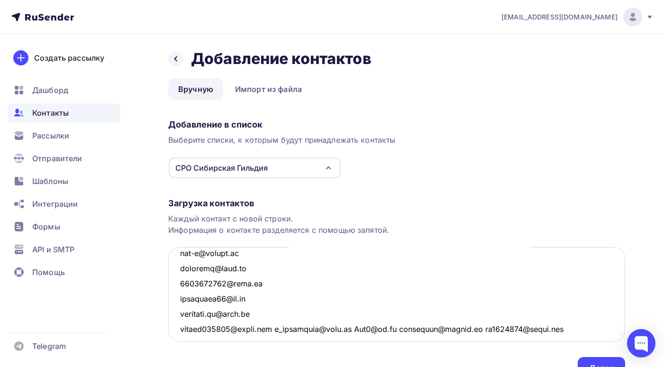
click at [275, 331] on textarea at bounding box center [396, 294] width 457 height 95
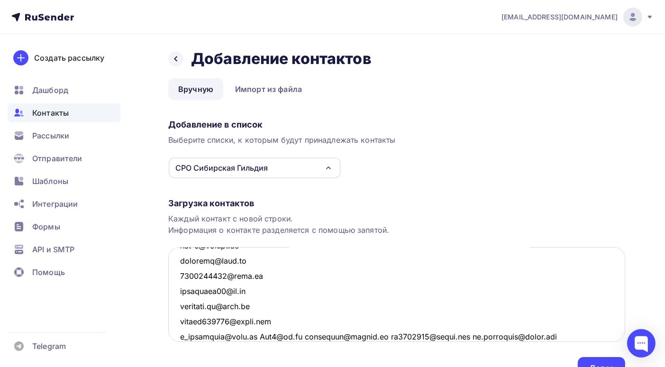
scroll to position [1783, 0]
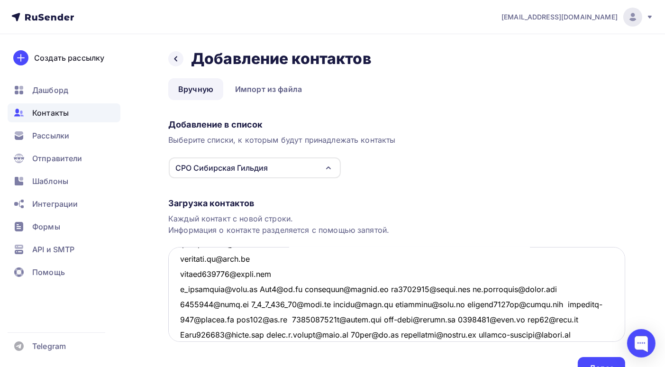
click at [259, 289] on textarea at bounding box center [396, 294] width 457 height 95
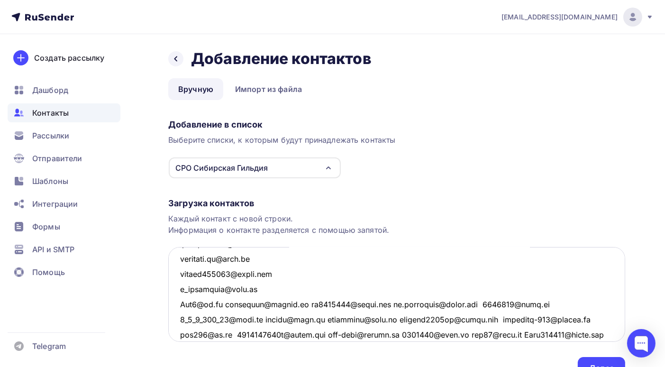
click at [227, 302] on textarea at bounding box center [396, 294] width 457 height 95
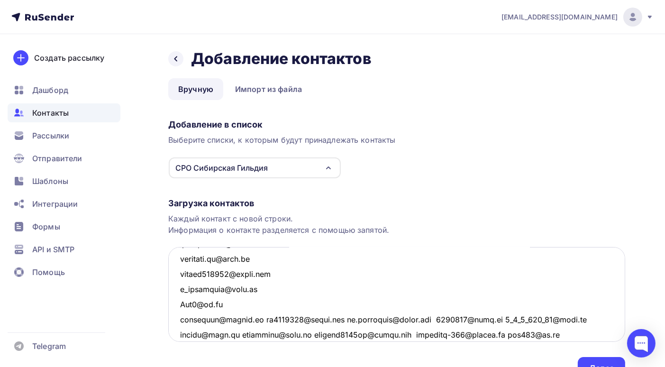
click at [257, 319] on textarea at bounding box center [396, 294] width 457 height 95
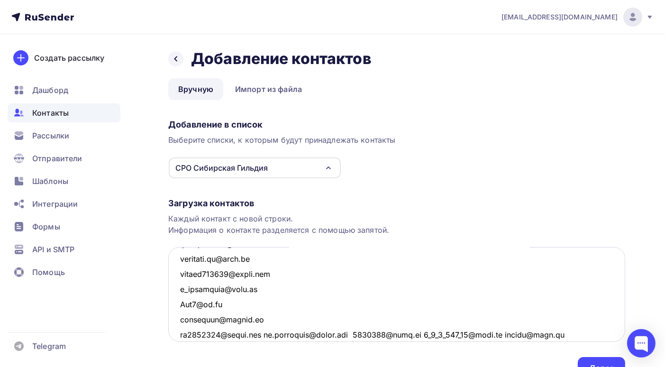
click at [269, 332] on textarea at bounding box center [396, 294] width 457 height 95
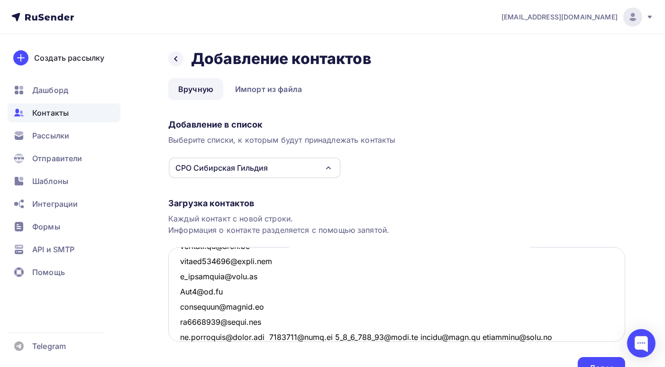
scroll to position [1843, 0]
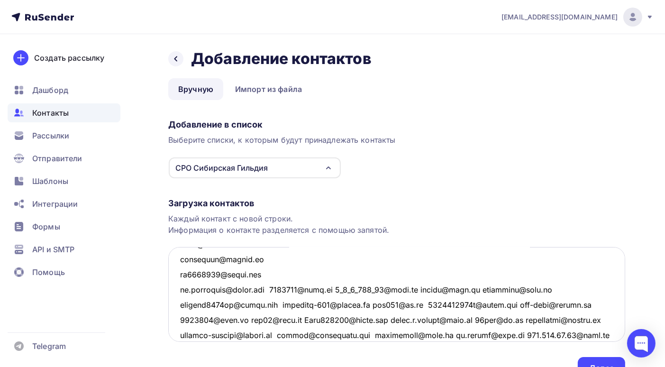
click at [273, 289] on textarea at bounding box center [396, 294] width 457 height 95
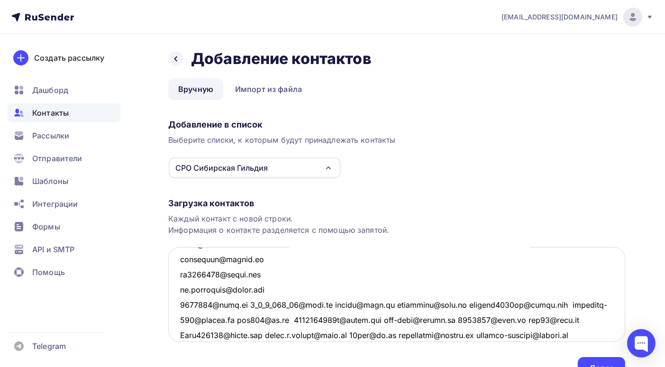
click at [248, 303] on textarea at bounding box center [396, 294] width 457 height 95
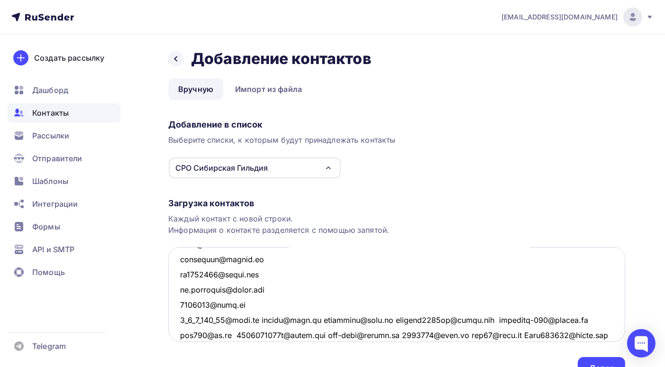
click at [257, 319] on textarea at bounding box center [396, 294] width 457 height 95
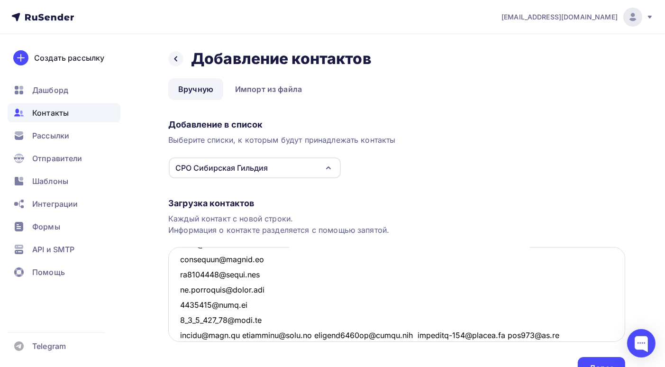
click at [237, 334] on textarea at bounding box center [396, 294] width 457 height 95
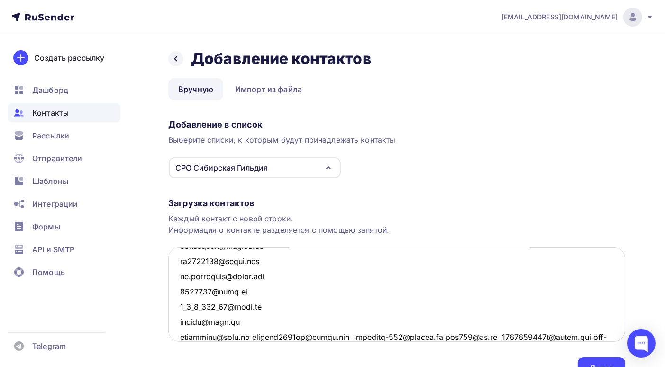
scroll to position [1904, 0]
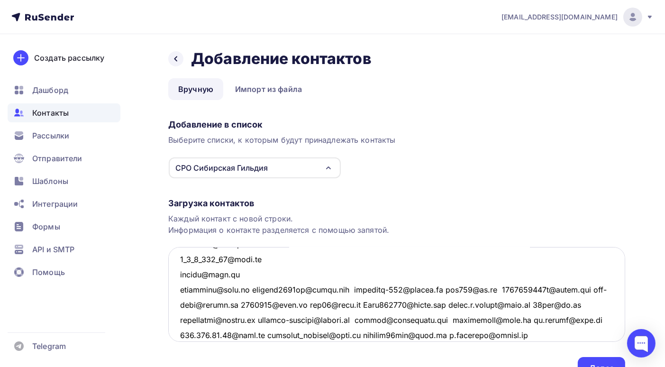
click at [253, 289] on textarea at bounding box center [396, 294] width 457 height 95
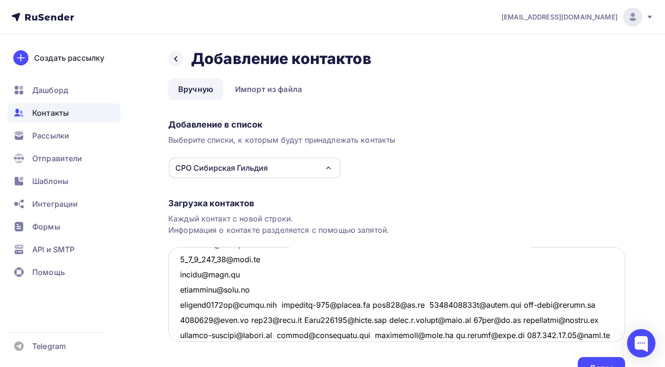
click at [286, 305] on textarea at bounding box center [396, 294] width 457 height 95
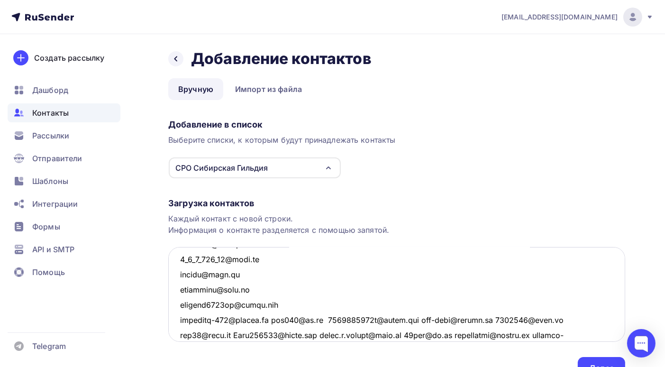
click at [271, 320] on textarea at bounding box center [396, 294] width 457 height 95
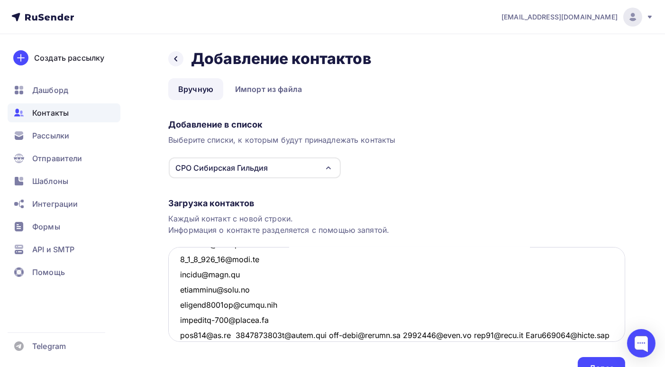
click at [236, 333] on textarea at bounding box center [396, 294] width 457 height 95
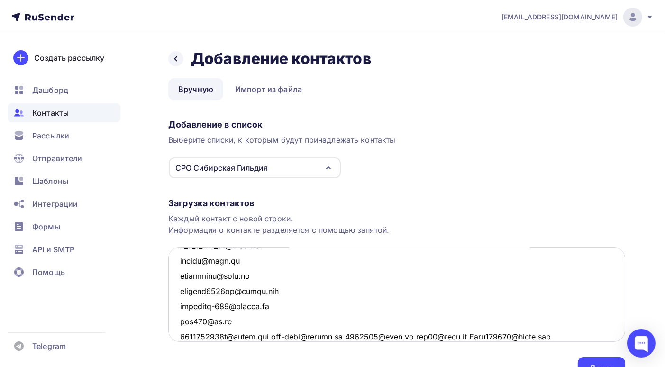
scroll to position [1965, 0]
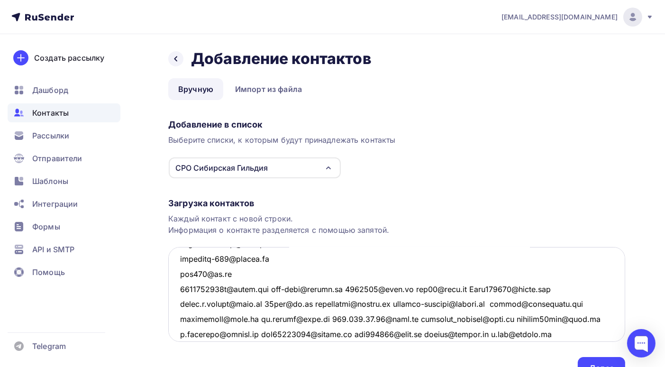
click at [276, 288] on textarea at bounding box center [396, 294] width 457 height 95
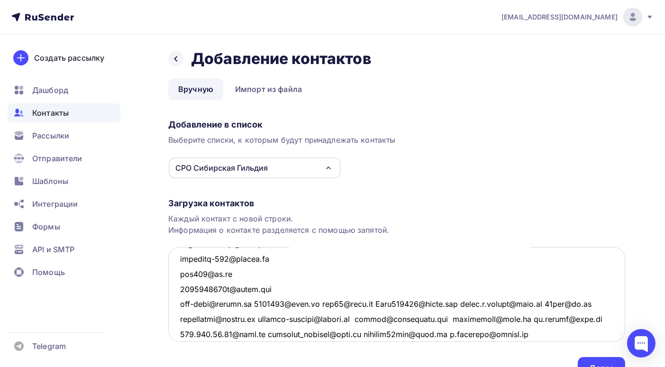
click at [257, 303] on textarea at bounding box center [396, 294] width 457 height 95
click at [256, 303] on textarea at bounding box center [396, 294] width 457 height 95
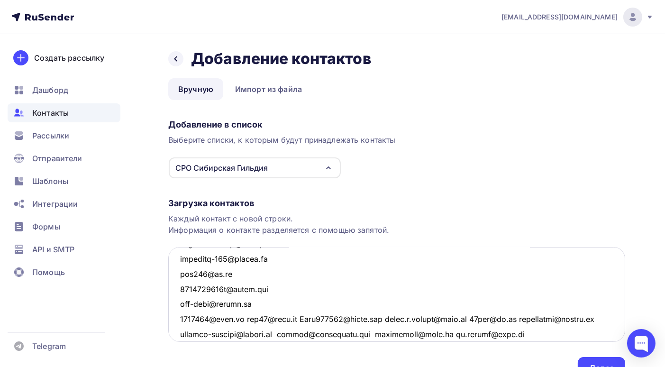
click at [242, 318] on textarea at bounding box center [396, 294] width 457 height 95
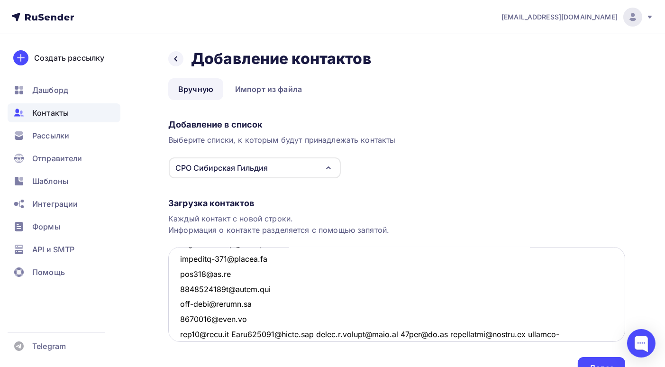
click at [235, 334] on textarea at bounding box center [396, 294] width 457 height 95
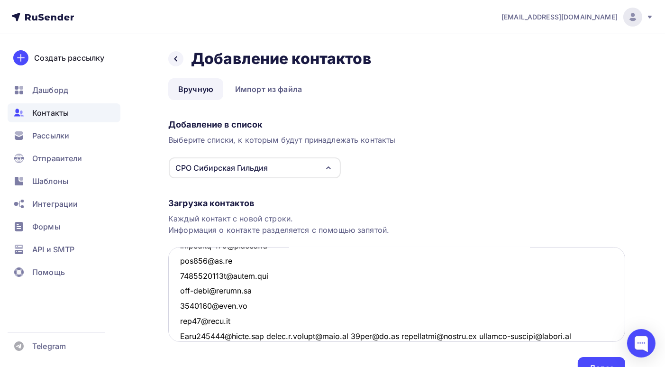
scroll to position [2026, 0]
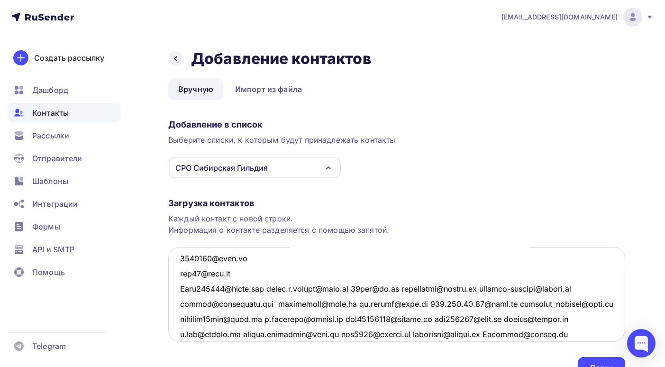
click at [269, 288] on textarea at bounding box center [396, 294] width 457 height 95
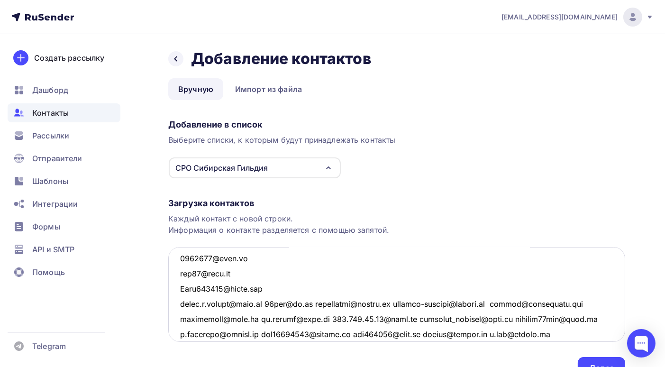
click at [264, 303] on textarea at bounding box center [396, 294] width 457 height 95
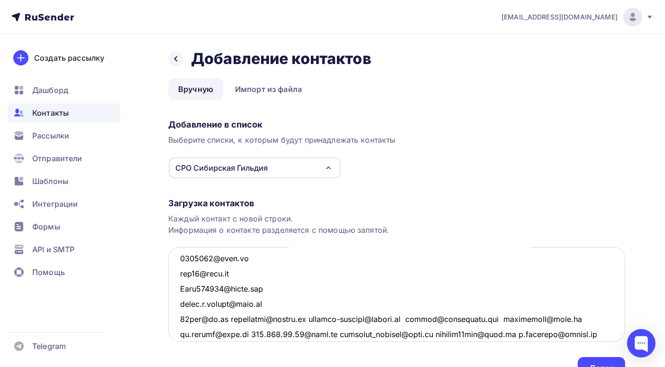
click at [230, 321] on textarea at bounding box center [396, 294] width 457 height 95
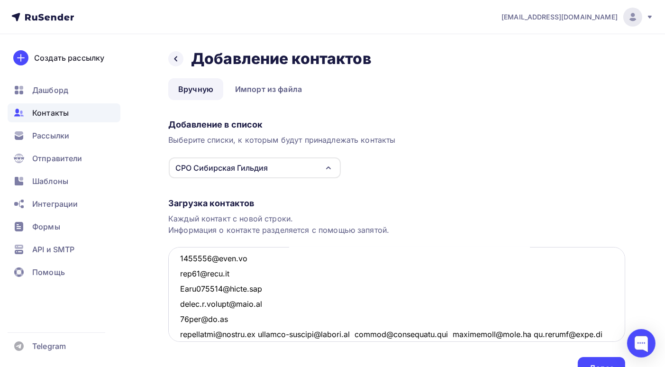
click at [265, 334] on textarea at bounding box center [396, 294] width 457 height 95
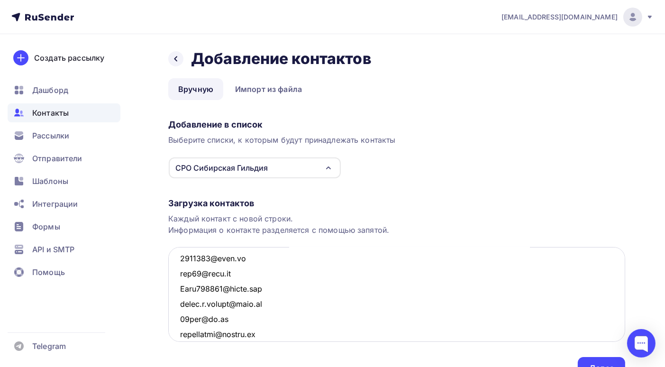
scroll to position [2039, 0]
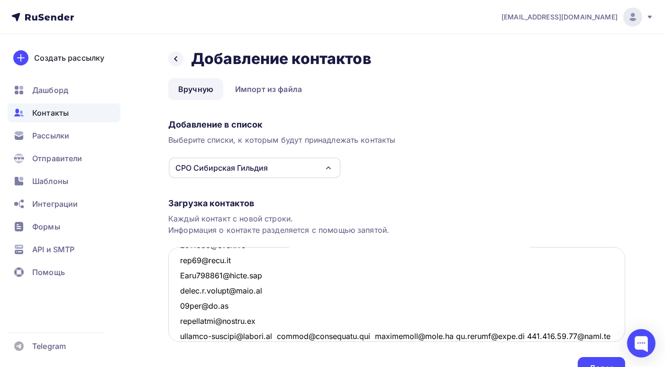
click at [282, 337] on textarea at bounding box center [396, 294] width 457 height 95
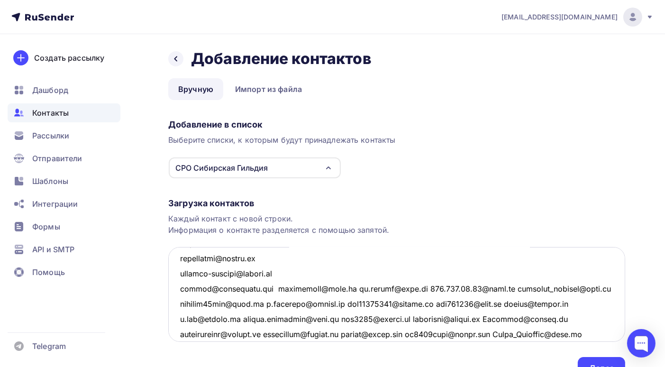
click at [271, 289] on textarea at bounding box center [396, 294] width 457 height 95
click at [269, 290] on textarea at bounding box center [396, 294] width 457 height 95
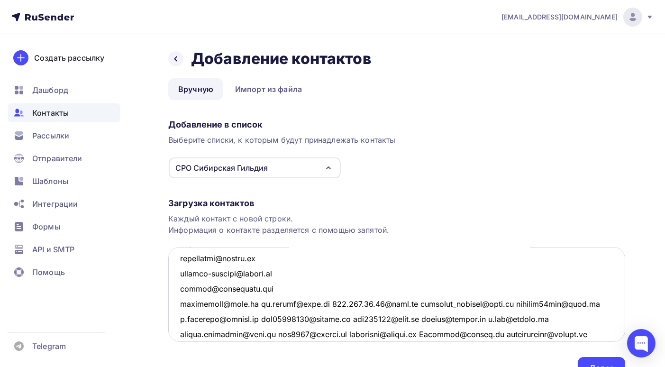
click at [255, 303] on textarea at bounding box center [396, 294] width 457 height 95
click at [254, 304] on textarea at bounding box center [396, 294] width 457 height 95
click at [253, 304] on textarea at bounding box center [396, 294] width 457 height 95
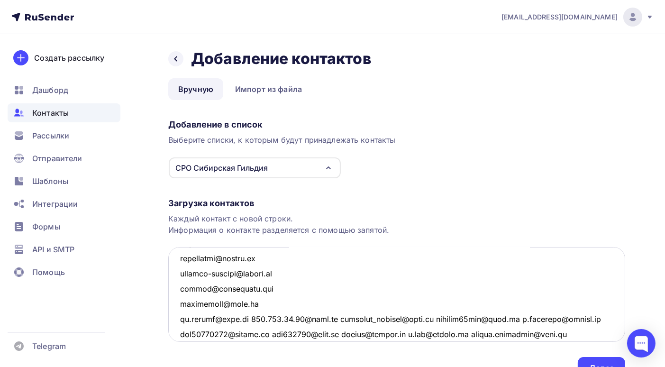
click at [251, 318] on textarea at bounding box center [396, 294] width 457 height 95
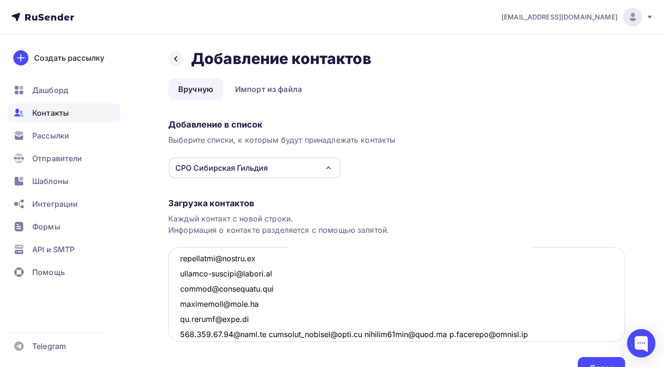
scroll to position [2149, 0]
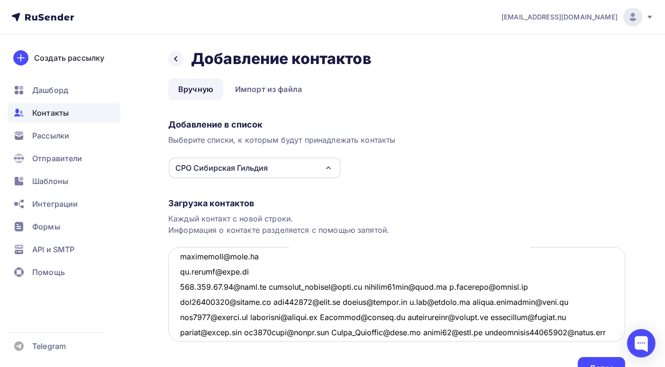
click at [267, 287] on textarea at bounding box center [396, 294] width 457 height 95
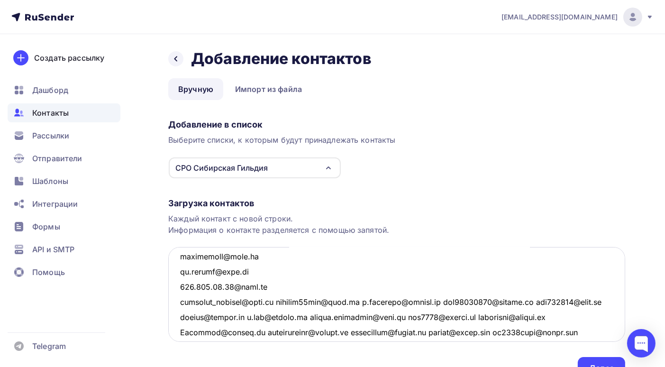
click at [276, 302] on textarea at bounding box center [396, 294] width 457 height 95
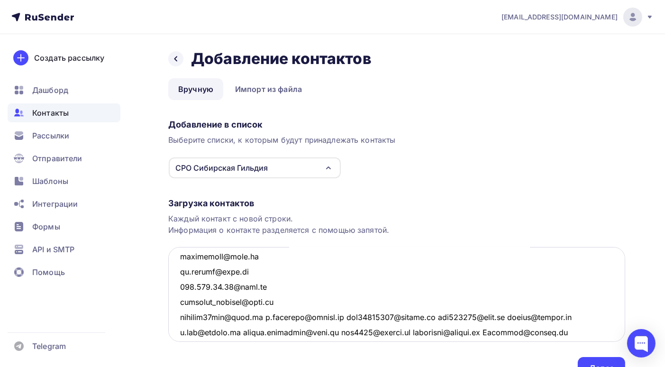
click at [261, 316] on textarea at bounding box center [396, 294] width 457 height 95
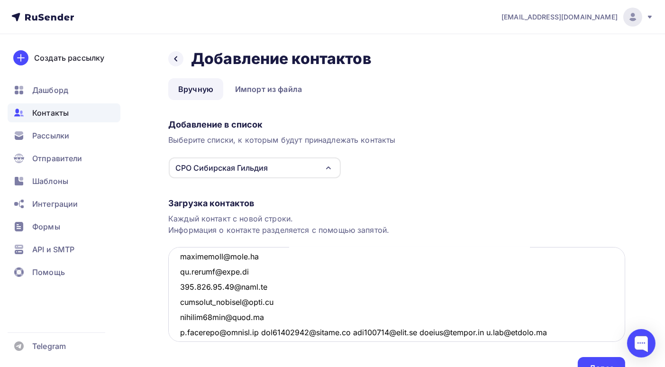
scroll to position [2196, 0]
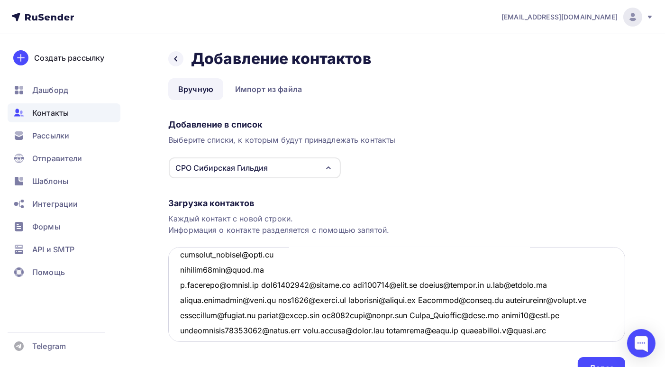
click at [261, 288] on textarea at bounding box center [396, 294] width 457 height 95
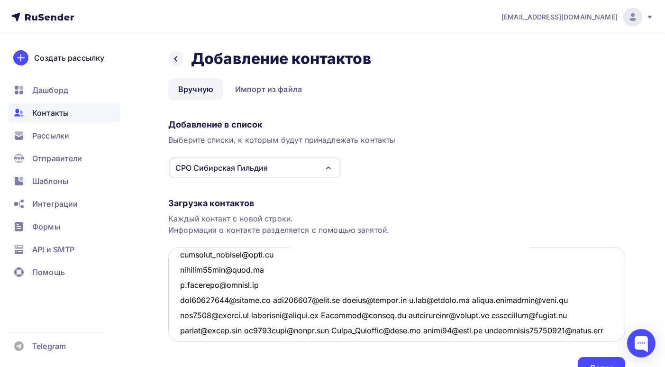
click at [276, 301] on textarea at bounding box center [396, 294] width 457 height 95
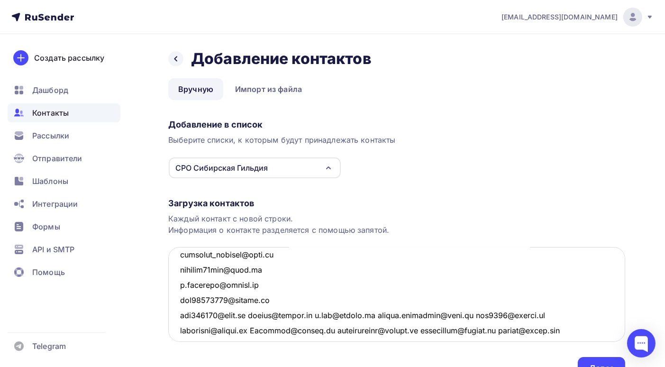
click at [250, 315] on textarea at bounding box center [396, 294] width 457 height 95
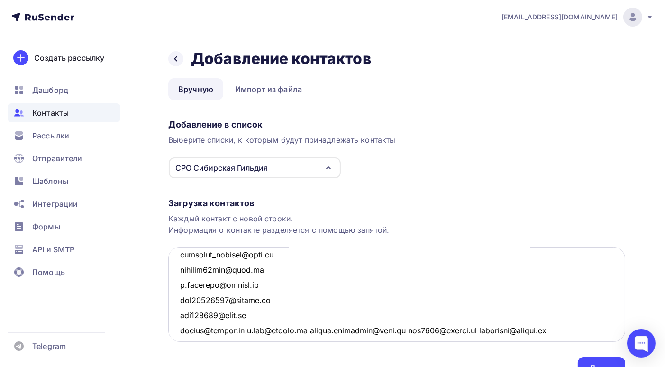
click at [246, 331] on textarea at bounding box center [396, 294] width 457 height 95
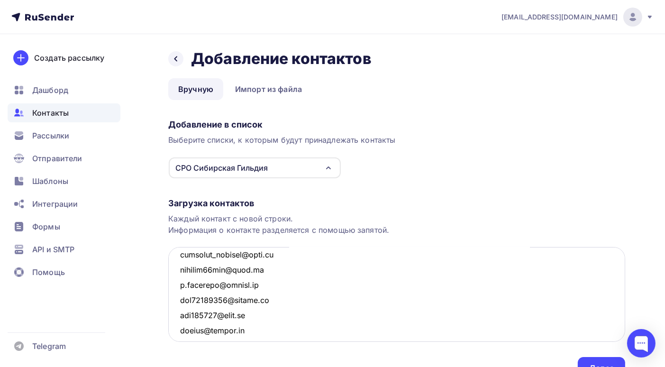
scroll to position [2206, 0]
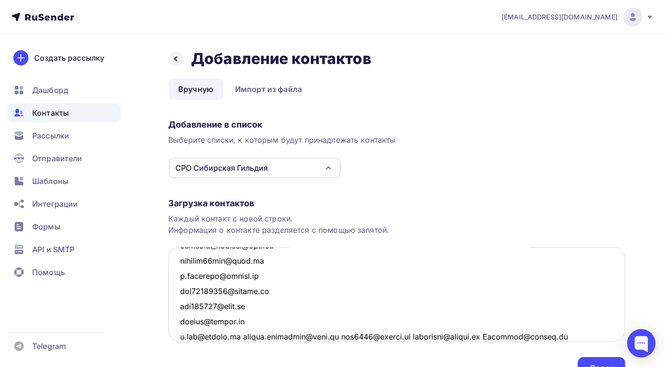
click at [245, 335] on textarea at bounding box center [396, 294] width 457 height 95
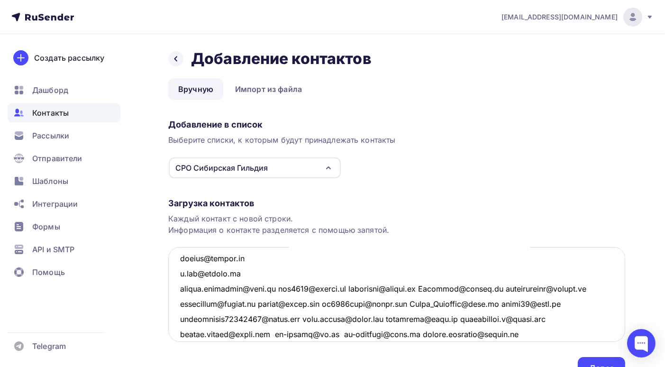
click at [274, 290] on textarea at bounding box center [396, 294] width 457 height 95
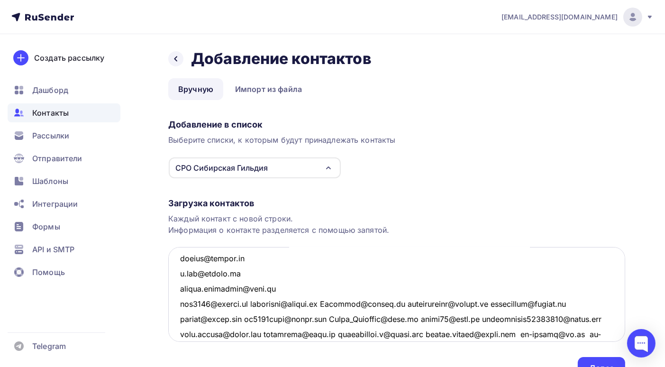
click at [257, 304] on textarea at bounding box center [396, 294] width 457 height 95
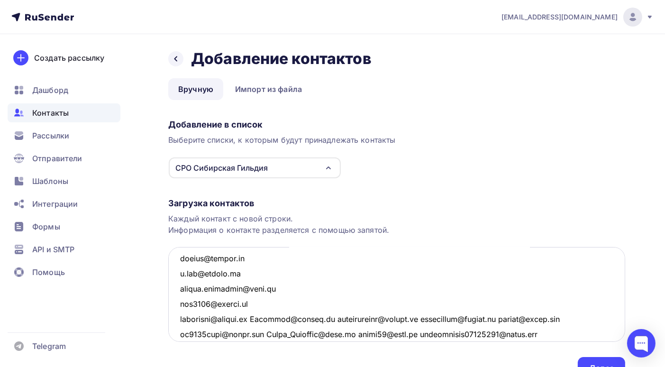
click at [259, 319] on textarea at bounding box center [396, 294] width 457 height 95
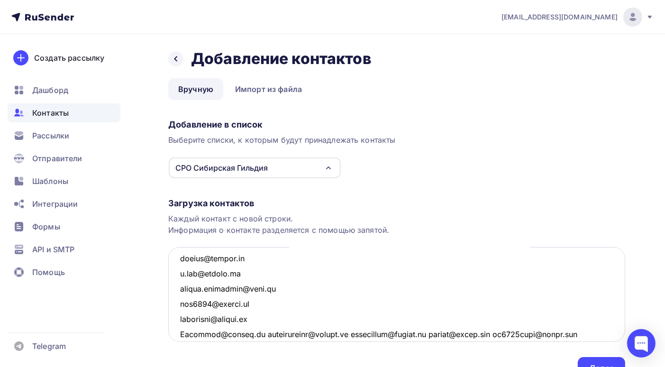
scroll to position [2316, 0]
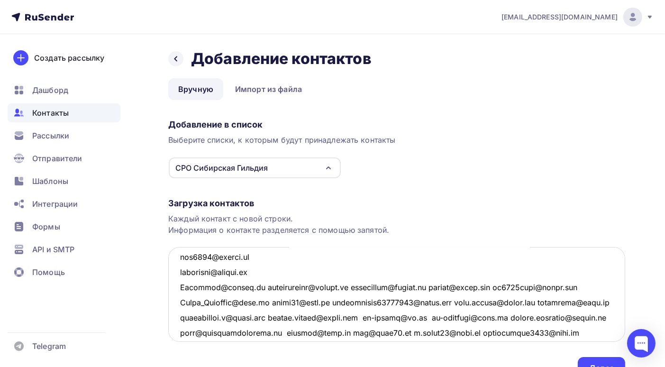
click at [260, 288] on textarea at bounding box center [396, 294] width 457 height 95
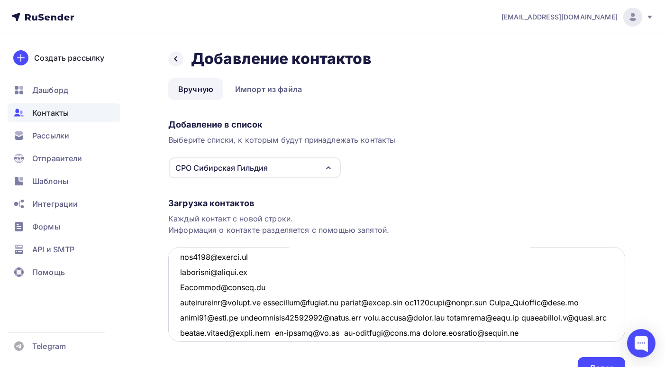
click at [275, 303] on textarea at bounding box center [396, 294] width 457 height 95
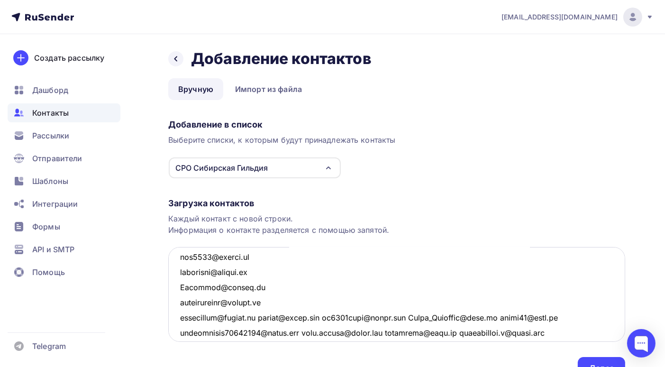
click at [264, 317] on textarea at bounding box center [396, 294] width 457 height 95
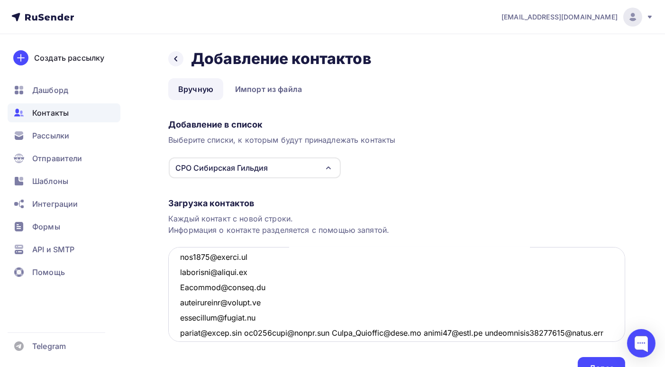
click at [252, 334] on textarea at bounding box center [396, 294] width 457 height 95
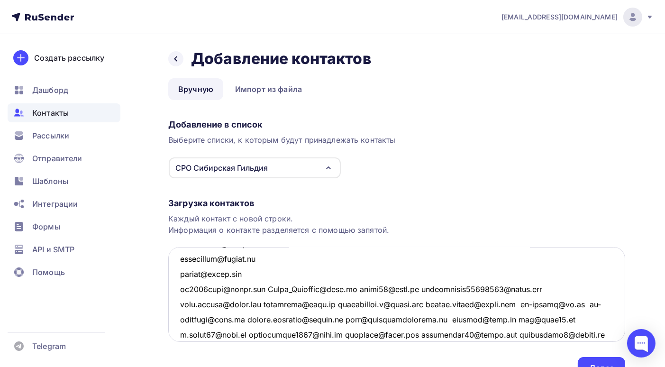
scroll to position [2422, 0]
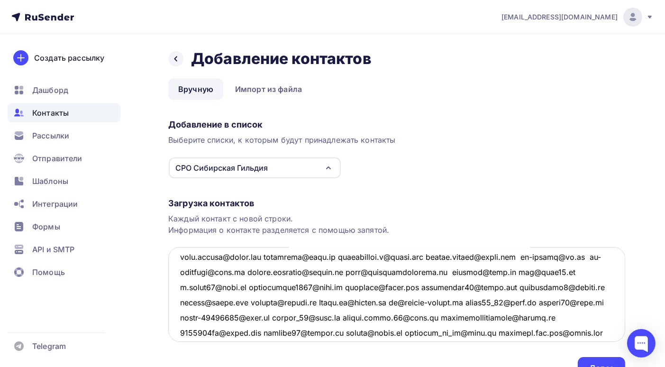
click at [269, 256] on textarea at bounding box center [396, 294] width 457 height 95
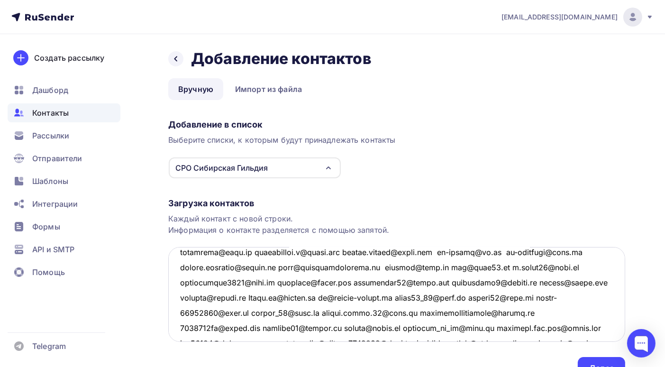
scroll to position [2395, 0]
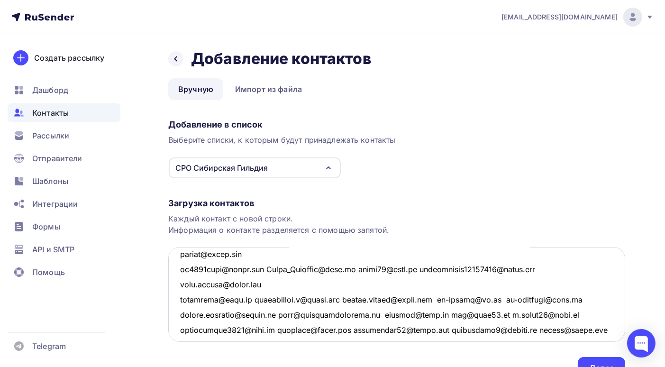
click at [269, 267] on textarea at bounding box center [396, 294] width 457 height 95
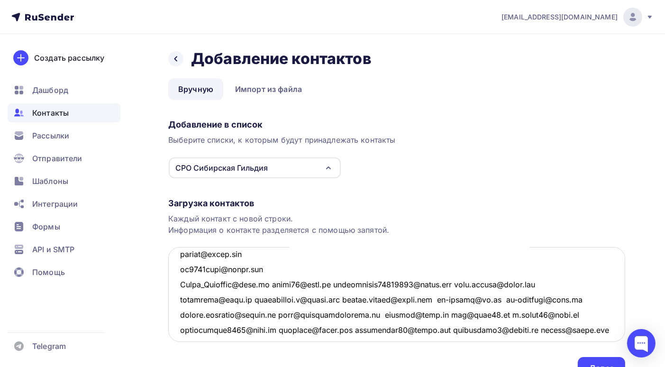
click at [267, 283] on textarea at bounding box center [396, 294] width 457 height 95
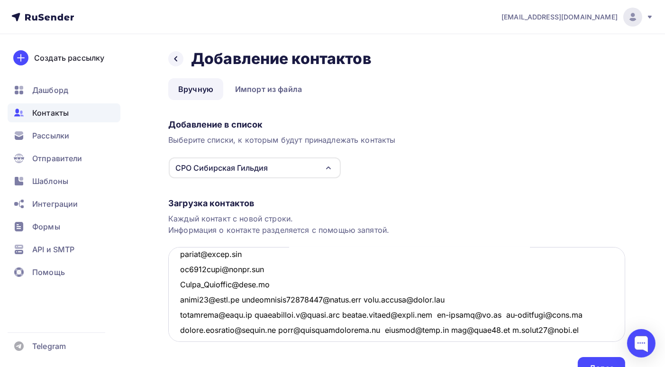
click at [248, 299] on textarea at bounding box center [396, 294] width 457 height 95
click at [247, 299] on textarea at bounding box center [396, 294] width 457 height 95
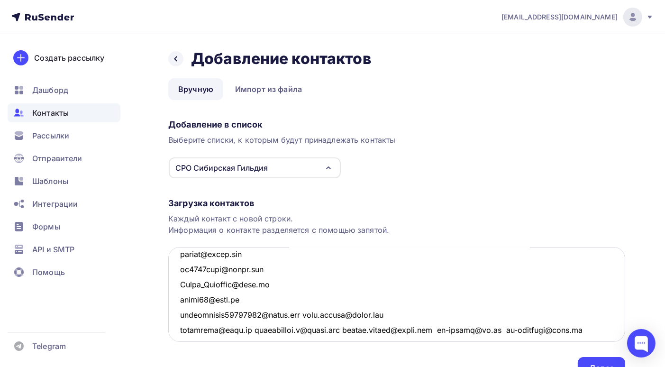
click at [304, 315] on textarea at bounding box center [396, 294] width 457 height 95
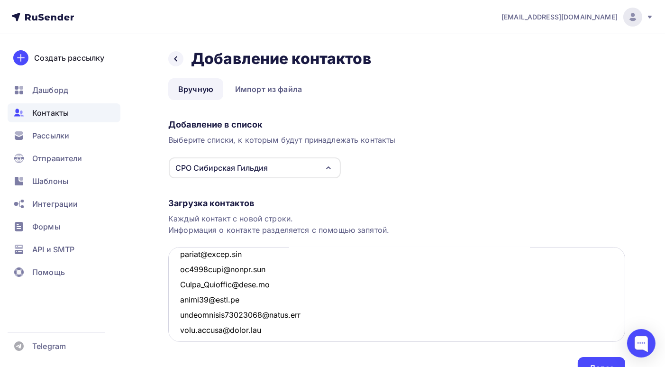
scroll to position [2442, 0]
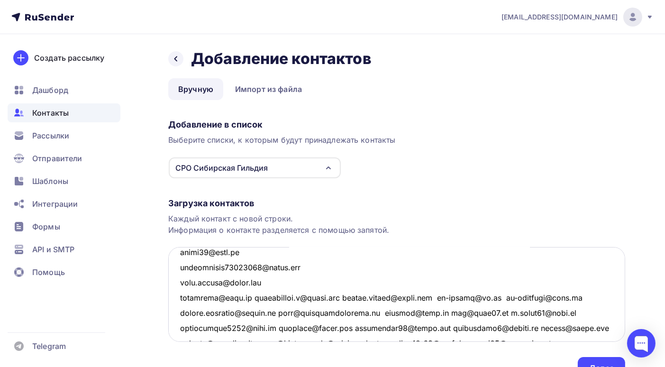
click at [250, 296] on textarea at bounding box center [396, 294] width 457 height 95
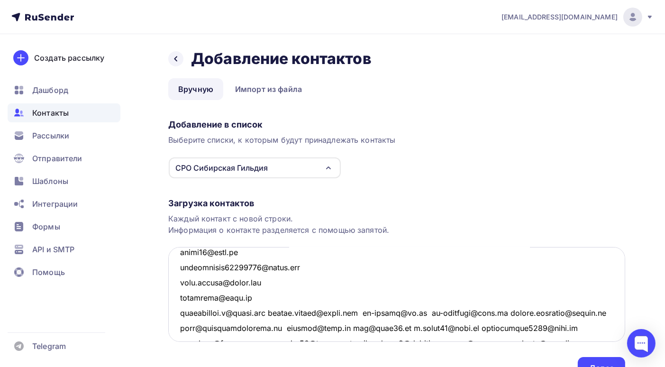
click at [273, 312] on textarea at bounding box center [396, 294] width 457 height 95
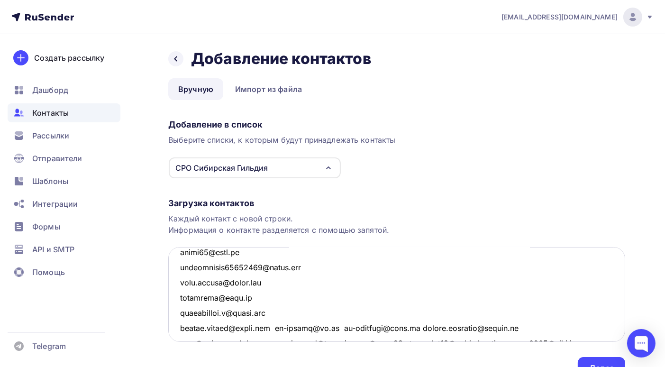
click at [277, 327] on textarea at bounding box center [396, 294] width 457 height 95
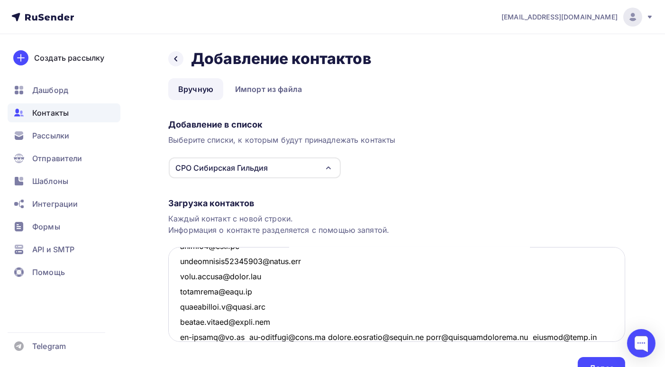
scroll to position [2496, 0]
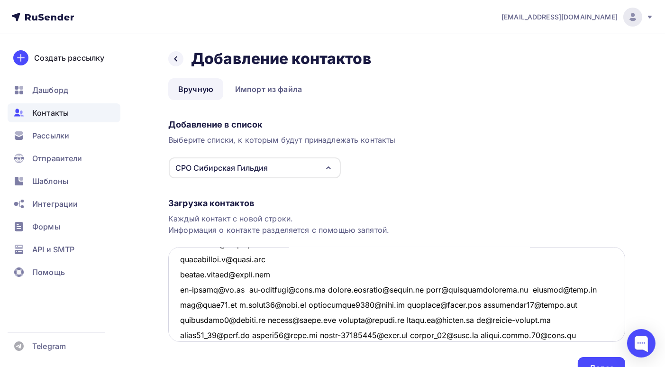
click at [242, 289] on textarea at bounding box center [396, 294] width 457 height 95
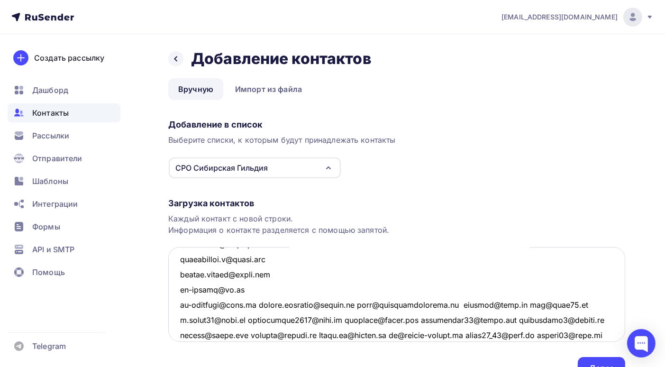
click at [257, 303] on textarea at bounding box center [396, 294] width 457 height 95
click at [255, 304] on textarea at bounding box center [396, 294] width 457 height 95
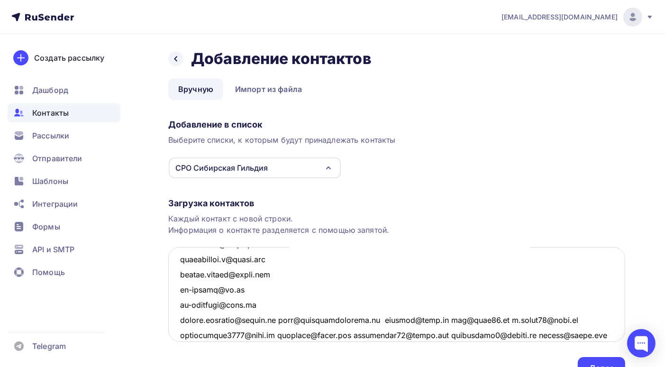
click at [277, 319] on textarea at bounding box center [396, 294] width 457 height 95
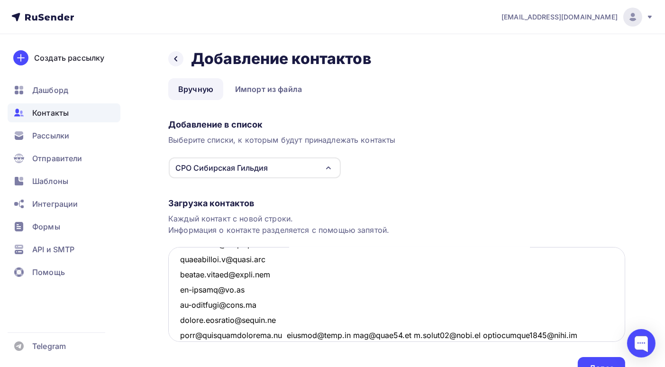
click at [281, 333] on textarea at bounding box center [396, 294] width 457 height 95
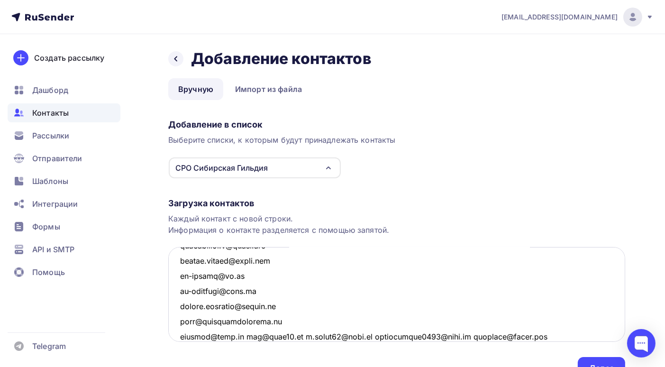
scroll to position [2557, 0]
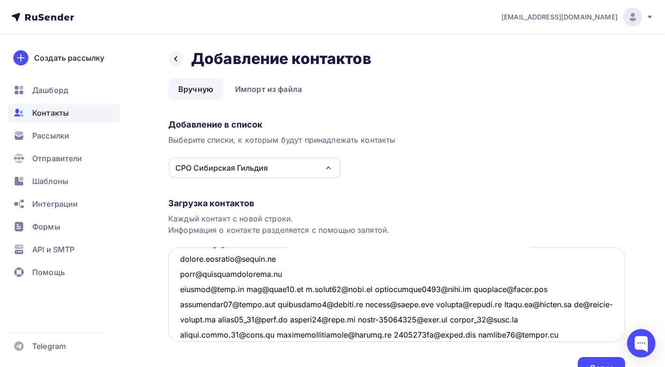
click at [243, 288] on textarea at bounding box center [396, 294] width 457 height 95
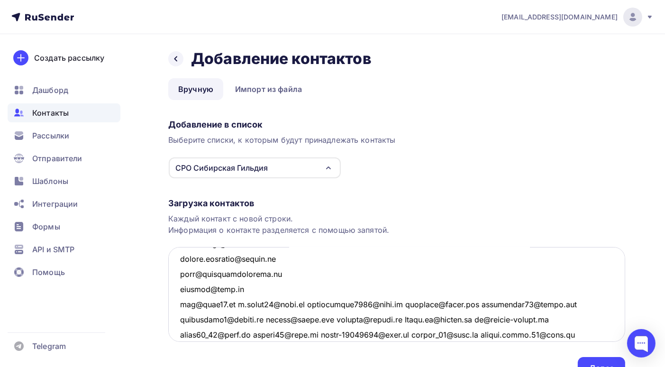
click at [236, 303] on textarea at bounding box center [396, 294] width 457 height 95
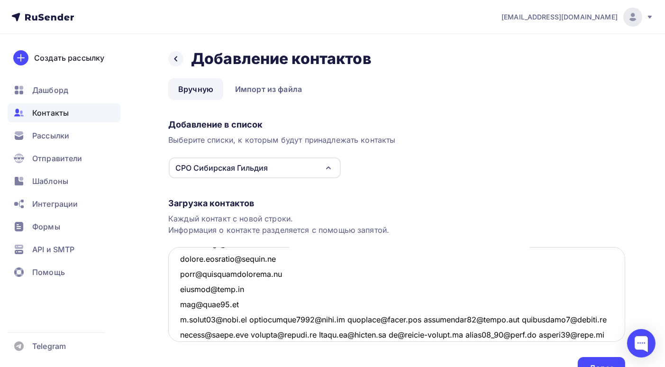
click at [257, 319] on textarea at bounding box center [396, 294] width 457 height 95
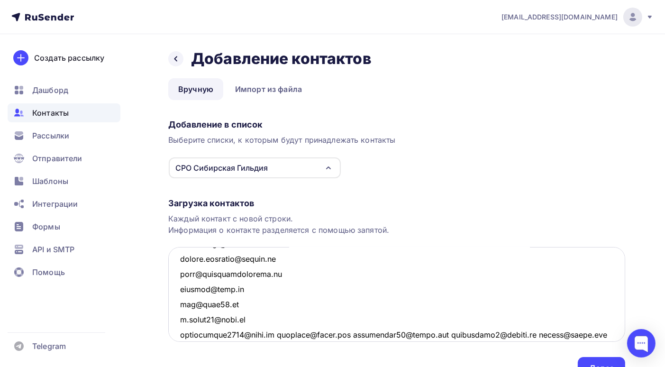
click at [274, 334] on textarea at bounding box center [396, 294] width 457 height 95
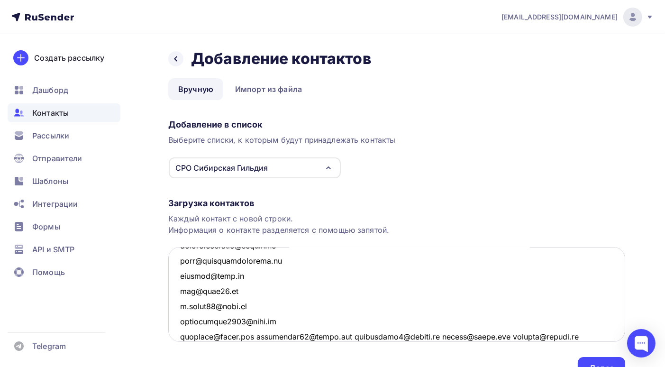
scroll to position [2618, 0]
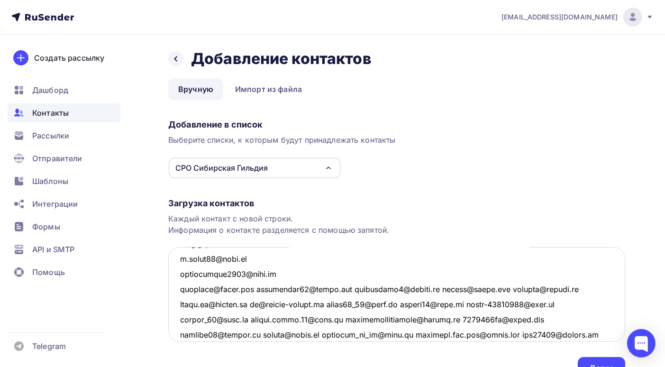
click at [257, 288] on textarea at bounding box center [396, 294] width 457 height 95
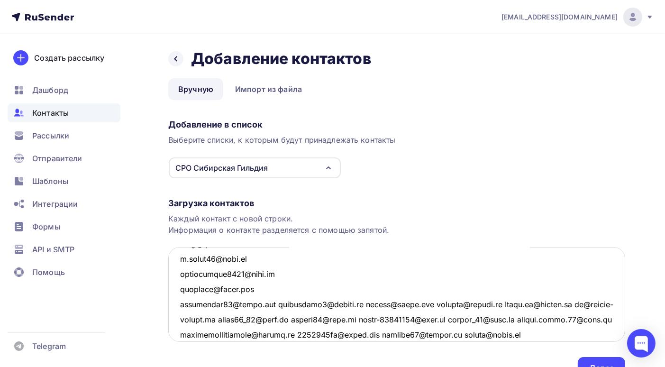
click at [276, 303] on textarea at bounding box center [396, 294] width 457 height 95
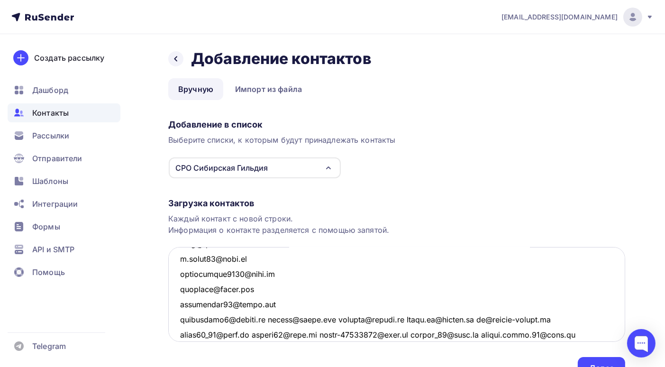
click at [271, 319] on textarea at bounding box center [396, 294] width 457 height 95
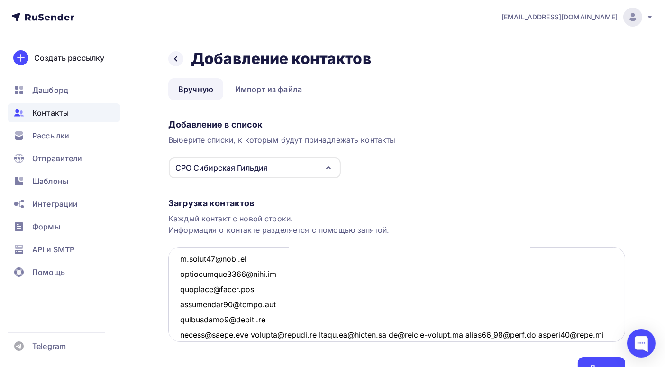
scroll to position [2665, 0]
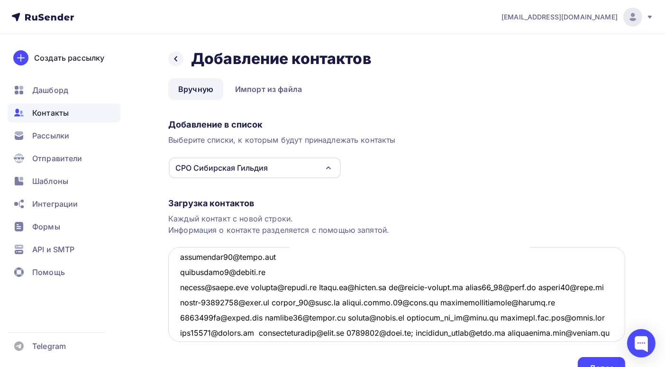
click at [254, 287] on textarea at bounding box center [396, 294] width 457 height 95
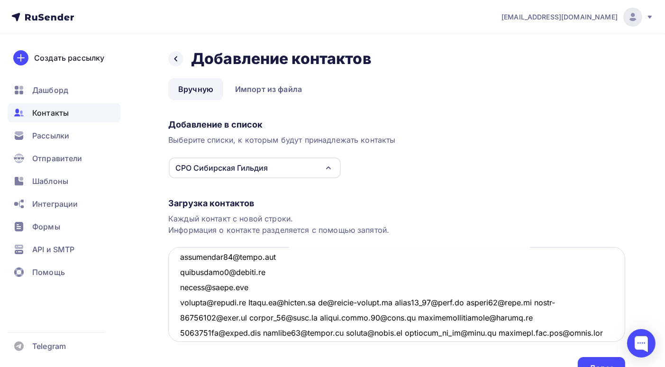
click at [257, 300] on textarea at bounding box center [396, 294] width 457 height 95
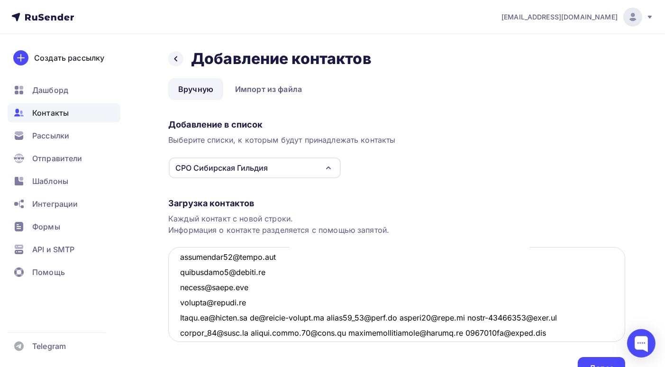
click at [255, 318] on textarea at bounding box center [396, 294] width 457 height 95
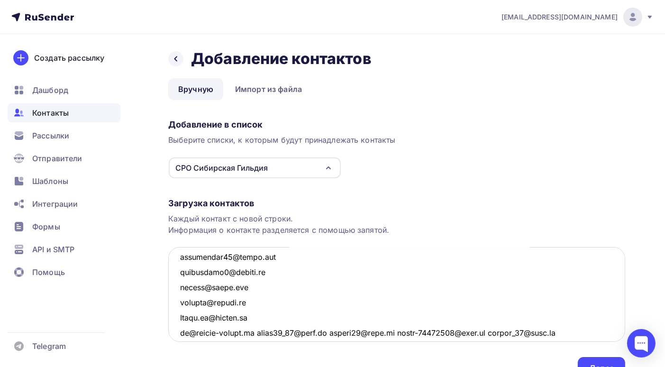
click at [249, 331] on textarea at bounding box center [396, 294] width 457 height 95
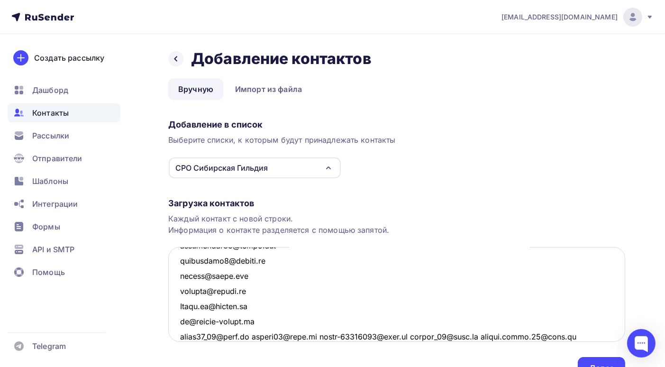
scroll to position [2724, 0]
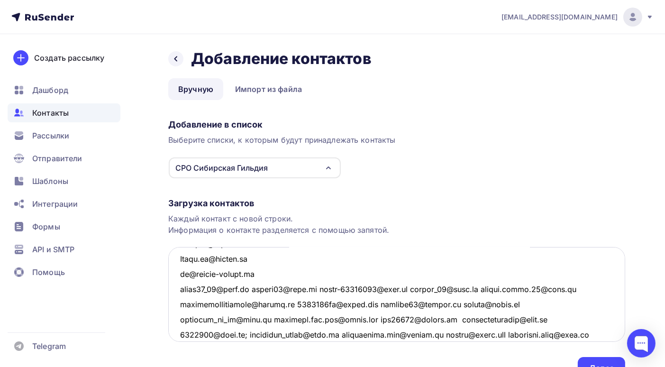
click at [255, 289] on textarea at bounding box center [396, 294] width 457 height 95
click at [253, 288] on textarea at bounding box center [396, 294] width 457 height 95
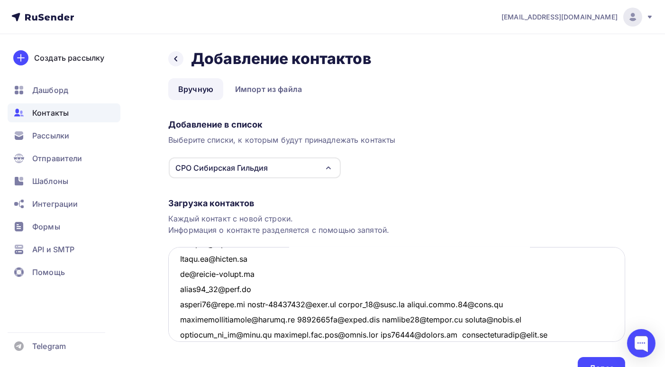
click at [245, 304] on textarea at bounding box center [396, 294] width 457 height 95
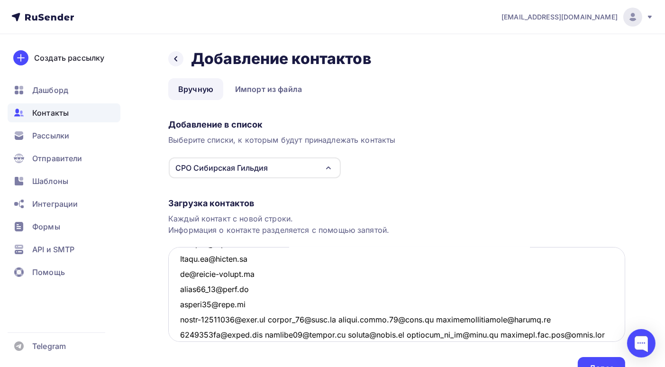
click at [274, 320] on textarea at bounding box center [396, 294] width 457 height 95
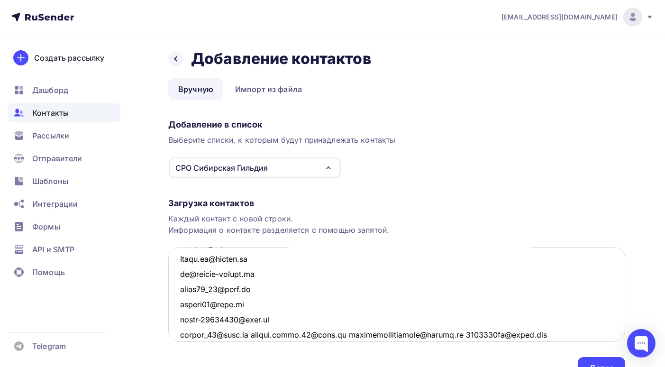
scroll to position [2771, 0]
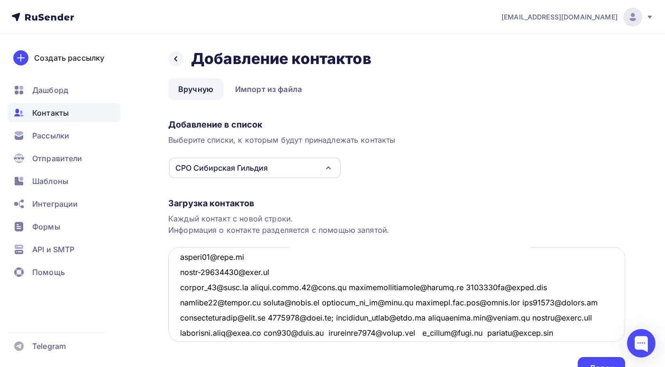
click at [246, 287] on textarea at bounding box center [396, 294] width 457 height 95
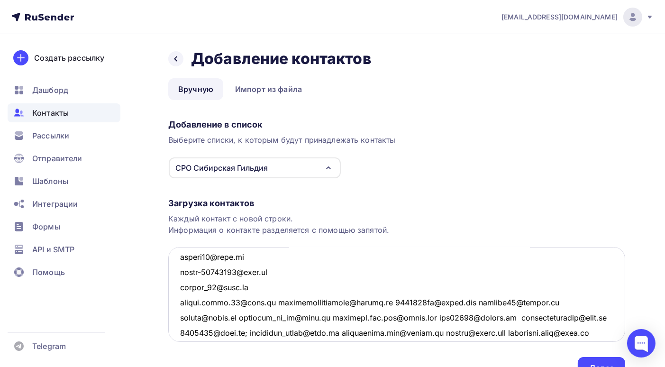
click at [269, 302] on textarea at bounding box center [396, 294] width 457 height 95
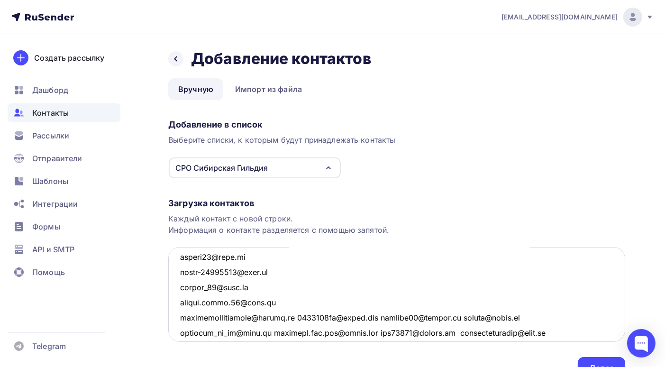
click at [297, 317] on textarea at bounding box center [396, 294] width 457 height 95
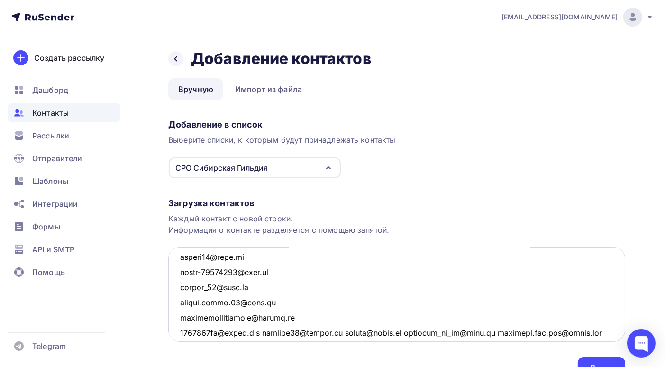
scroll to position [2819, 0]
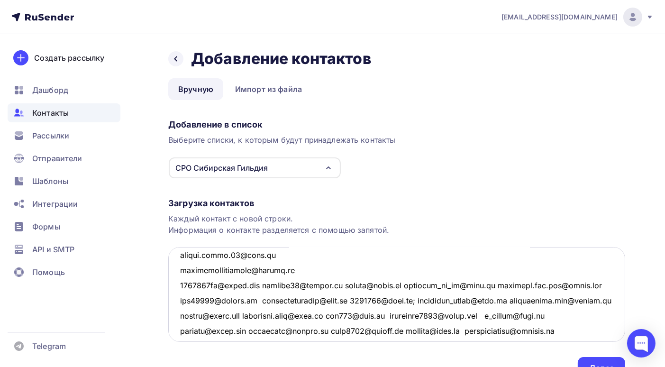
click at [268, 285] on textarea at bounding box center [396, 294] width 457 height 95
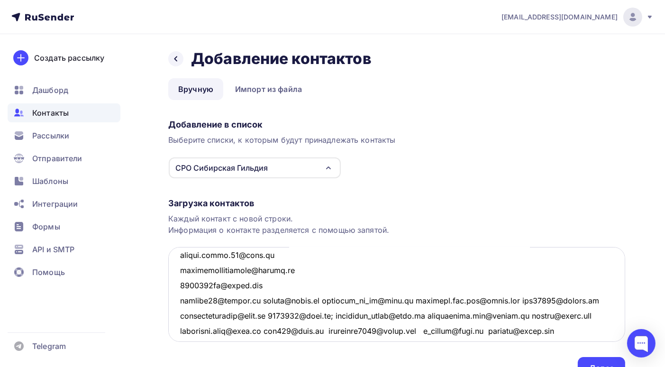
click at [263, 302] on textarea at bounding box center [396, 294] width 457 height 95
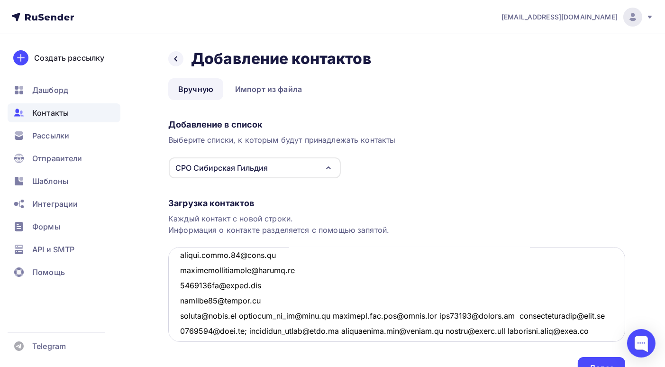
click at [243, 315] on textarea at bounding box center [396, 294] width 457 height 95
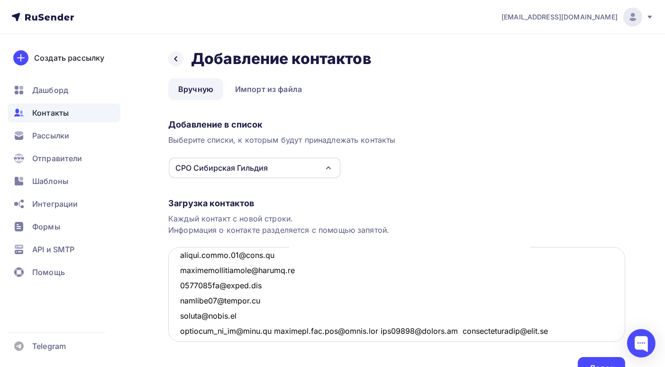
click at [268, 329] on textarea at bounding box center [396, 294] width 457 height 95
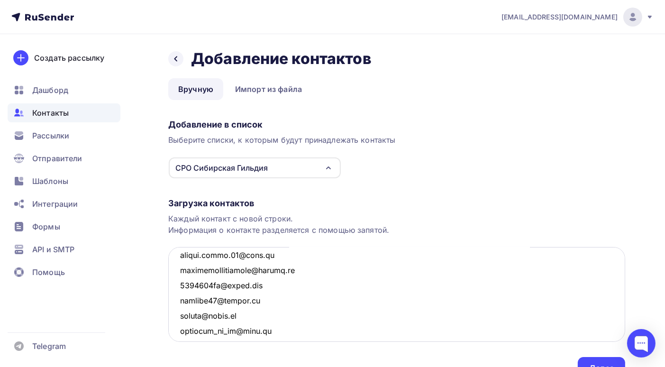
scroll to position [2828, 0]
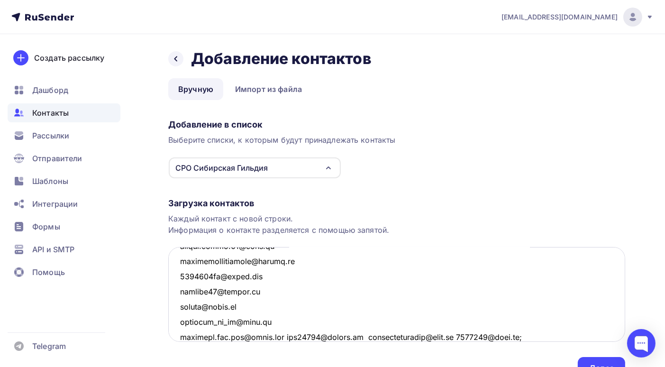
click at [289, 337] on textarea at bounding box center [396, 294] width 457 height 95
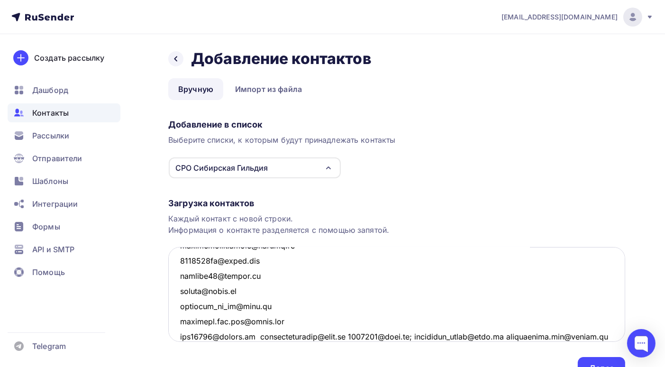
click at [261, 335] on textarea at bounding box center [396, 294] width 457 height 95
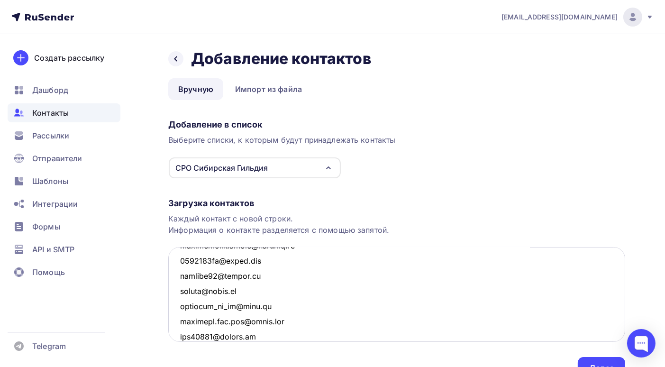
scroll to position [2858, 0]
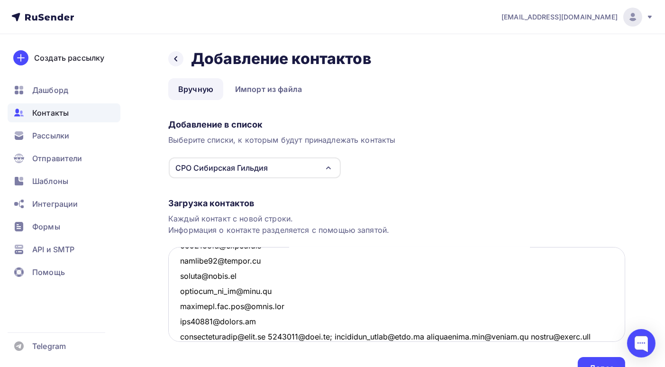
click at [272, 334] on textarea at bounding box center [396, 294] width 457 height 95
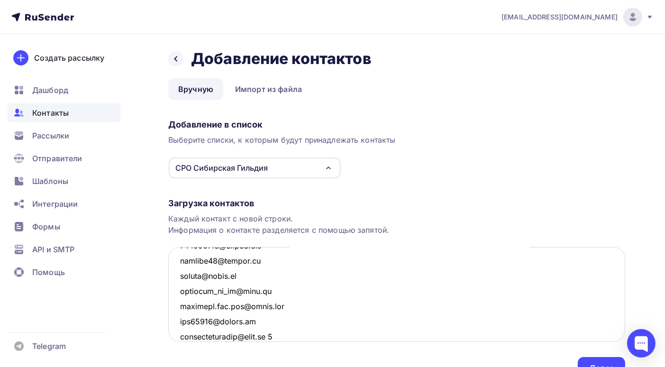
scroll to position [2874, 0]
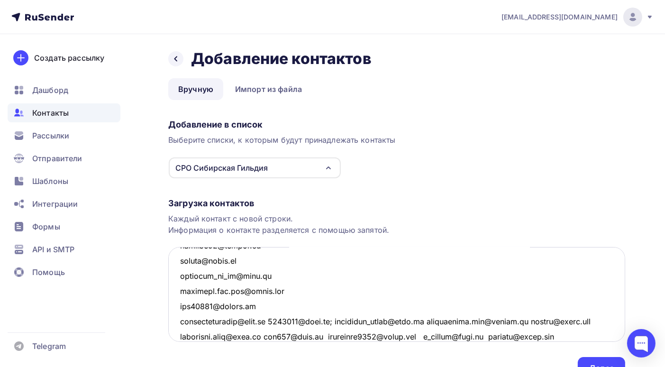
click at [271, 320] on textarea at bounding box center [396, 294] width 457 height 95
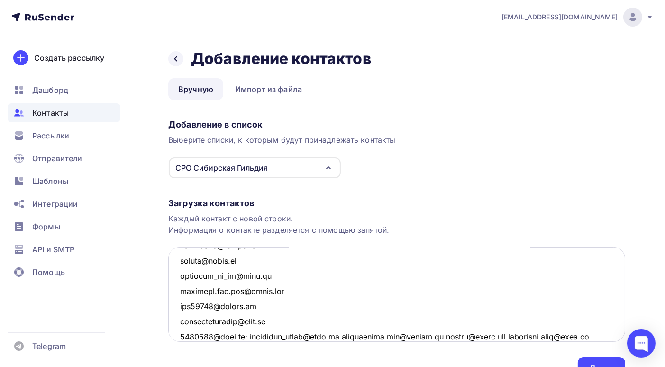
click at [247, 335] on textarea at bounding box center [396, 294] width 457 height 95
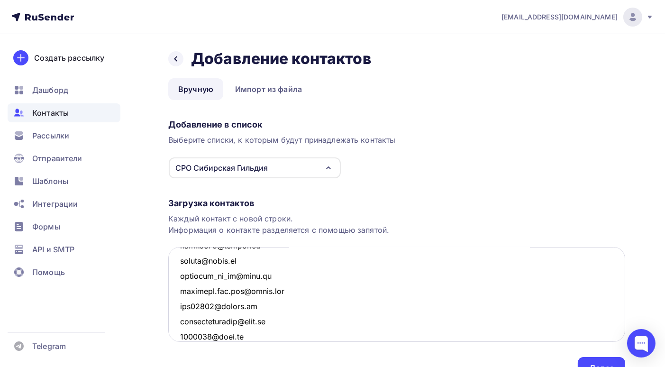
scroll to position [2889, 0]
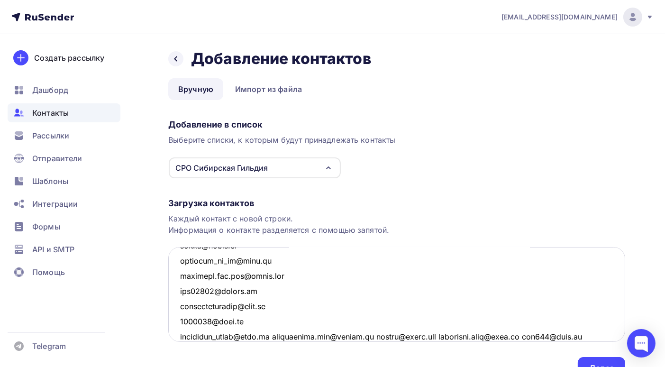
click at [265, 335] on textarea at bounding box center [396, 294] width 457 height 95
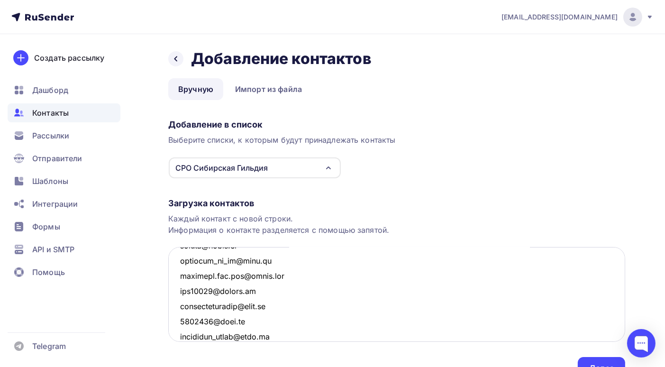
scroll to position [2904, 0]
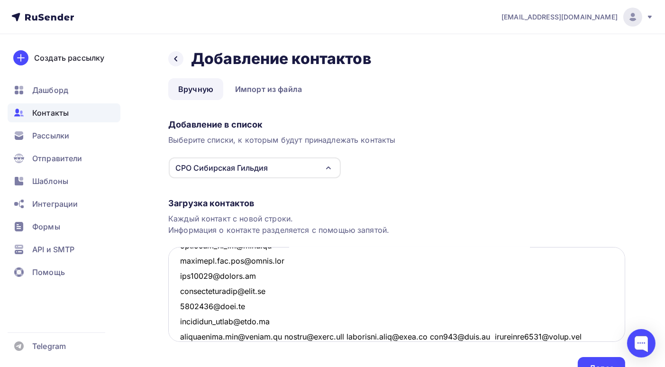
click at [282, 336] on textarea at bounding box center [396, 294] width 457 height 95
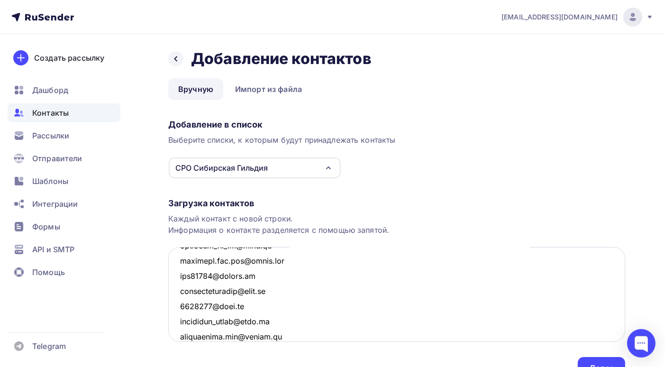
scroll to position [2919, 0]
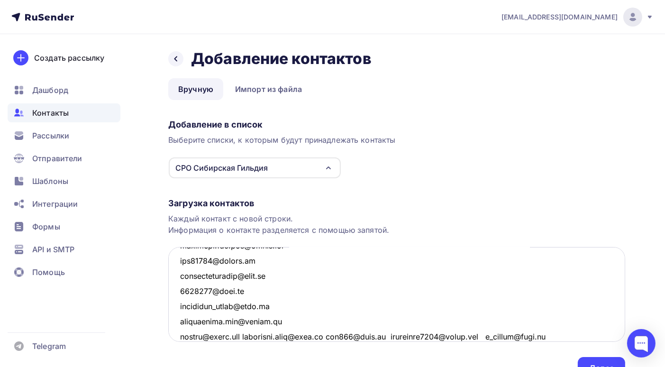
click at [251, 335] on textarea at bounding box center [396, 294] width 457 height 95
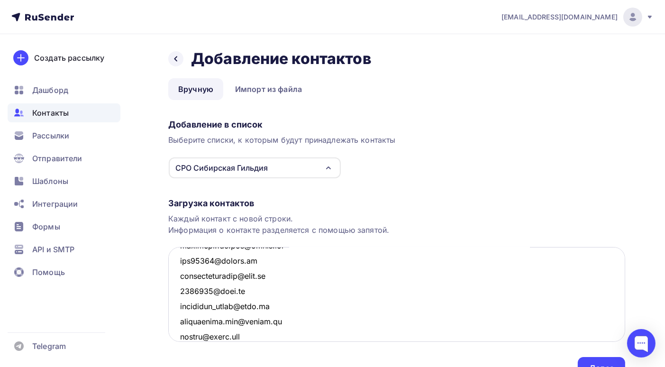
scroll to position [2934, 0]
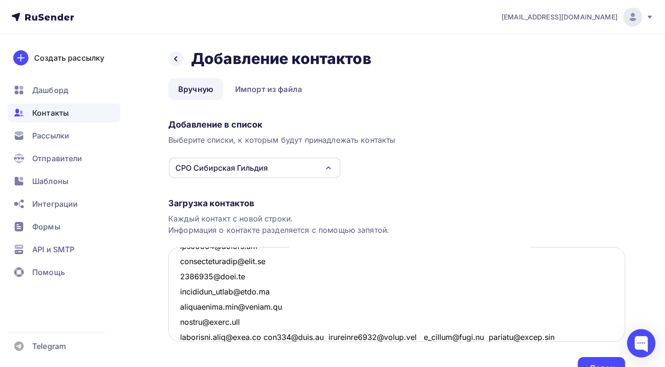
click at [267, 337] on textarea at bounding box center [396, 294] width 457 height 95
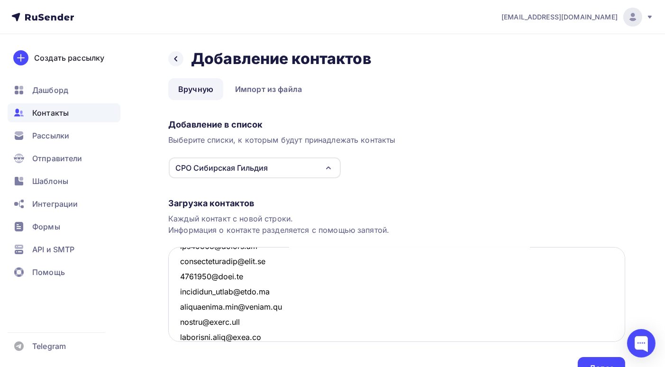
scroll to position [2950, 0]
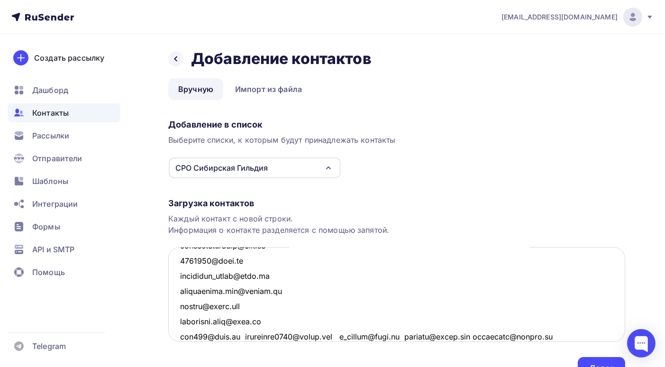
click at [344, 336] on textarea at bounding box center [396, 294] width 457 height 95
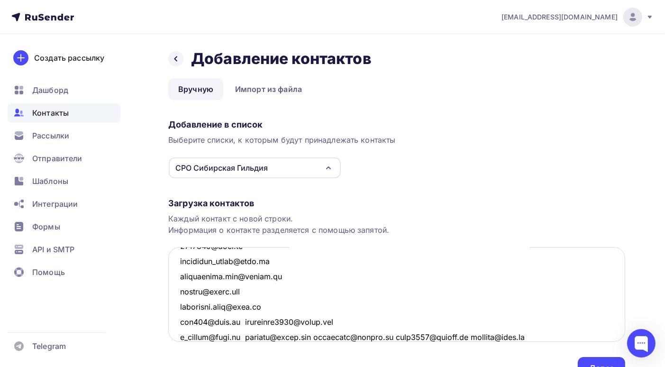
click at [411, 337] on textarea at bounding box center [396, 294] width 457 height 95
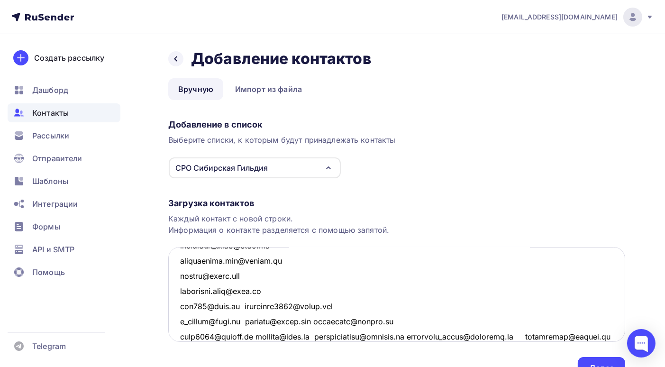
click at [329, 321] on textarea at bounding box center [396, 294] width 457 height 95
click at [327, 322] on textarea at bounding box center [396, 294] width 457 height 95
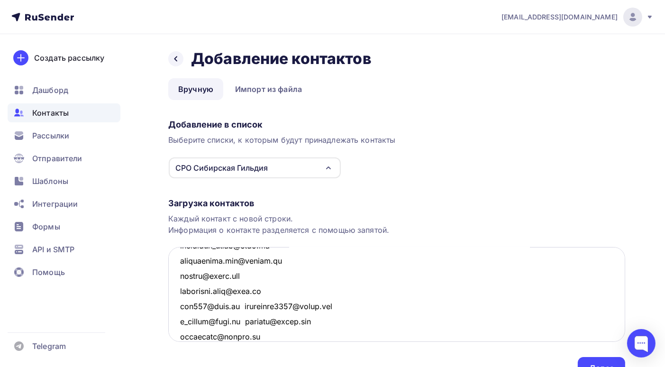
click at [246, 322] on textarea at bounding box center [396, 294] width 457 height 95
click at [240, 305] on textarea at bounding box center [396, 294] width 457 height 95
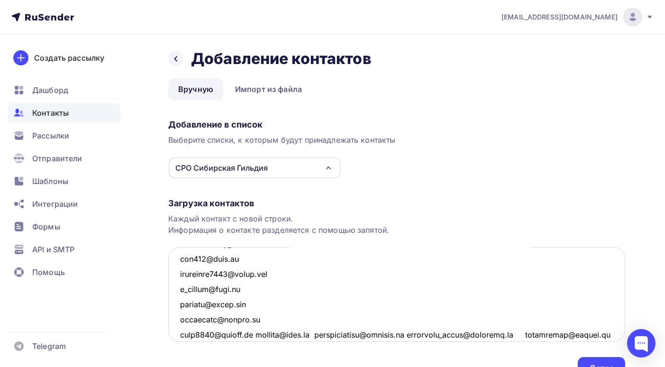
scroll to position [3075, 0]
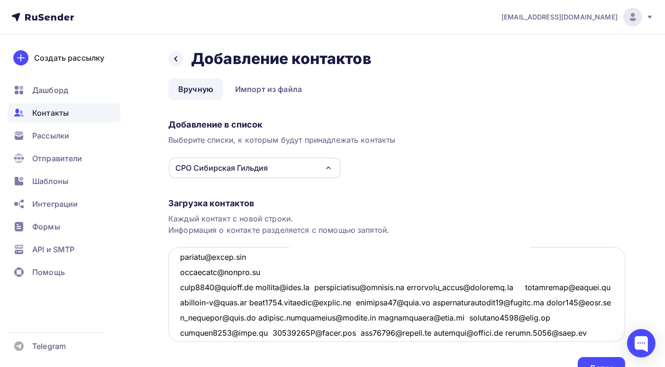
click at [258, 287] on textarea at bounding box center [396, 294] width 457 height 95
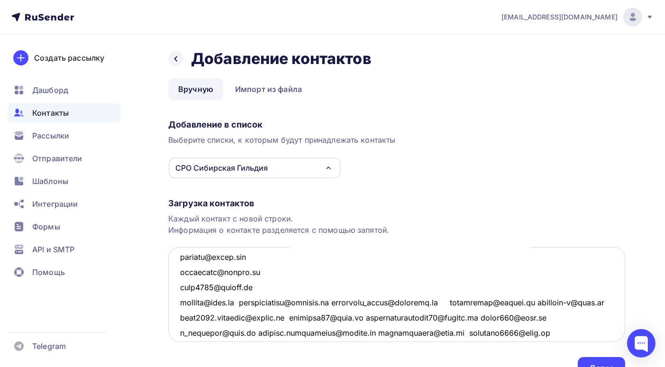
click at [244, 303] on textarea at bounding box center [396, 294] width 457 height 95
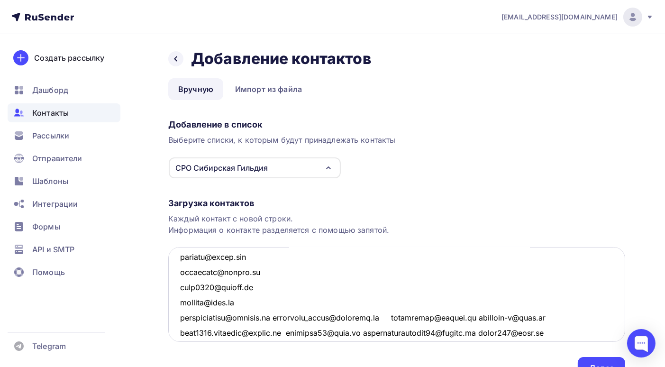
click at [284, 317] on textarea at bounding box center [396, 294] width 457 height 95
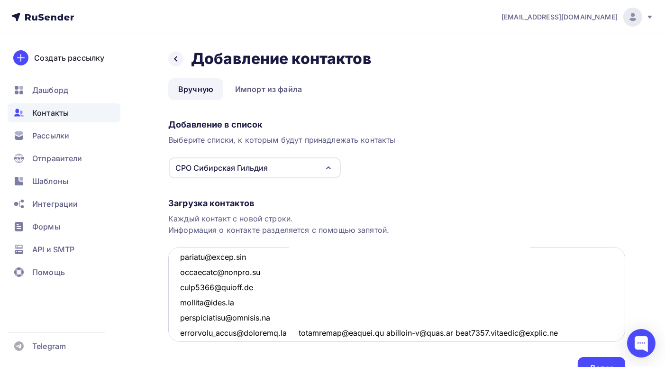
click at [289, 332] on textarea at bounding box center [396, 294] width 457 height 95
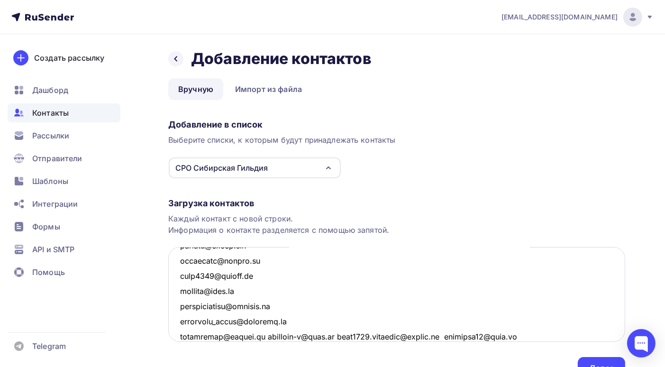
scroll to position [3134, 0]
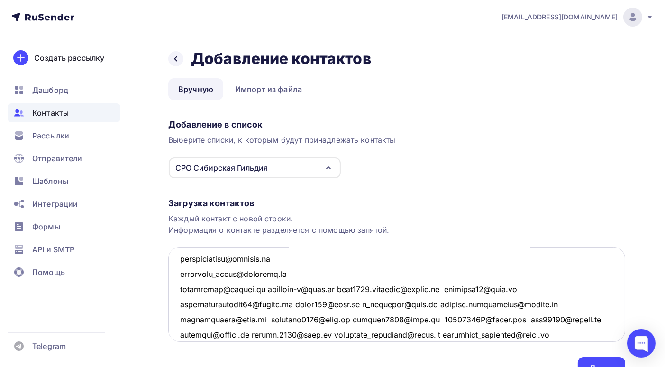
click at [265, 288] on textarea at bounding box center [396, 294] width 457 height 95
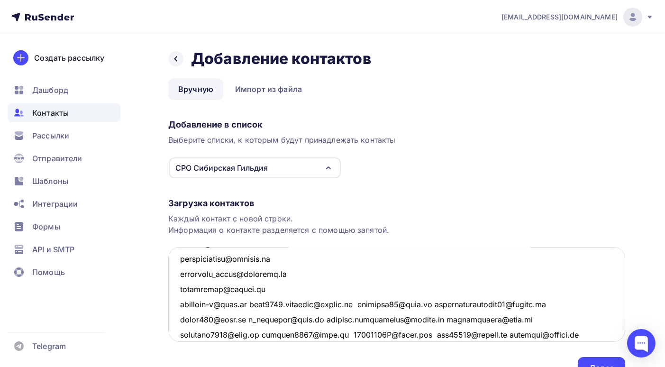
click at [257, 304] on textarea at bounding box center [396, 294] width 457 height 95
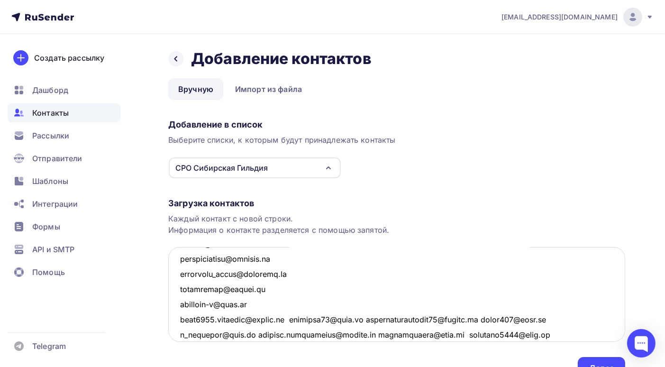
click at [294, 318] on textarea at bounding box center [396, 294] width 457 height 95
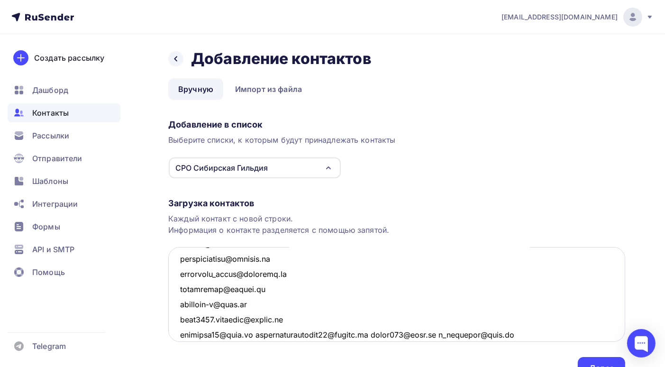
click at [260, 334] on textarea at bounding box center [396, 294] width 457 height 95
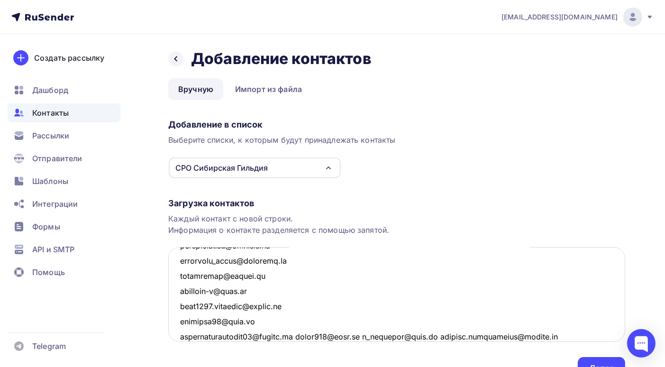
scroll to position [3194, 0]
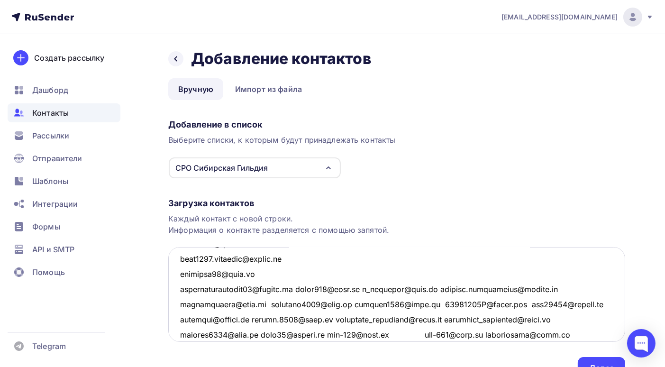
click at [296, 288] on textarea at bounding box center [396, 294] width 457 height 95
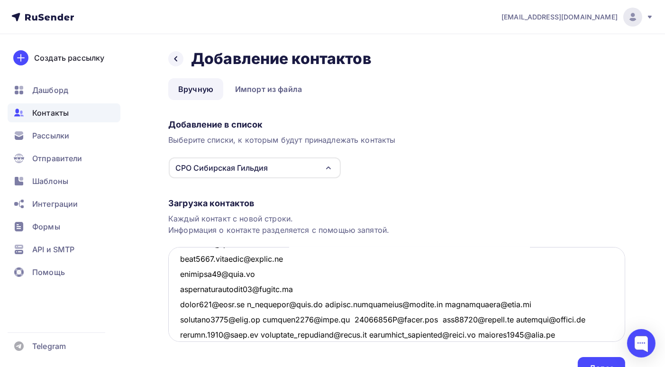
click at [244, 304] on textarea at bounding box center [396, 294] width 457 height 95
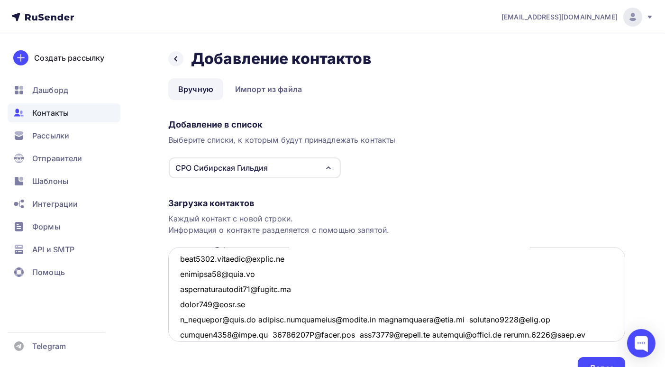
click at [252, 321] on textarea at bounding box center [396, 294] width 457 height 95
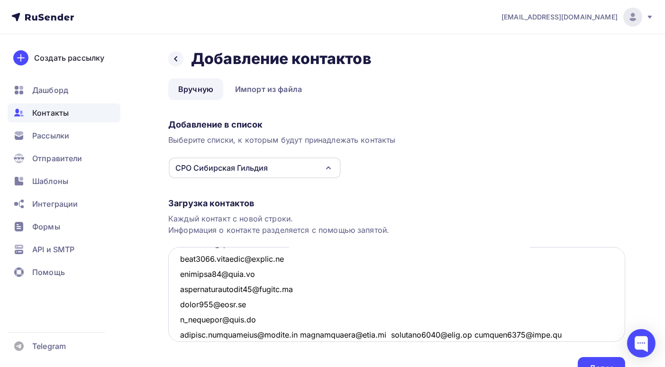
scroll to position [3242, 0]
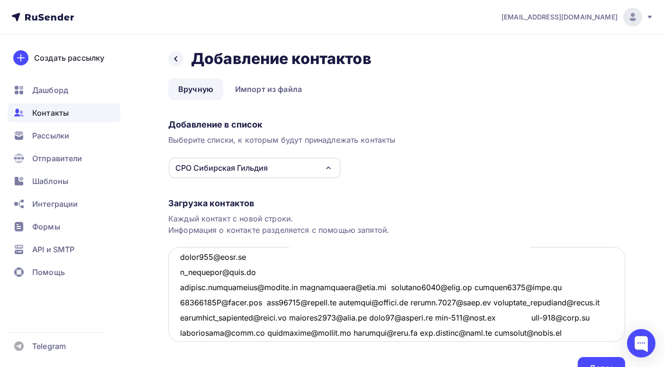
click at [292, 288] on textarea at bounding box center [396, 294] width 457 height 95
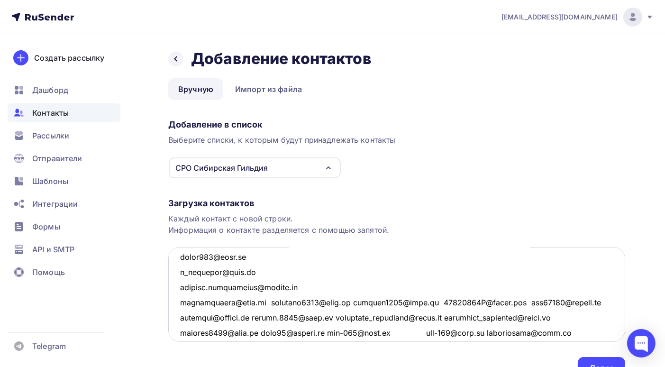
click at [260, 301] on textarea at bounding box center [396, 294] width 457 height 95
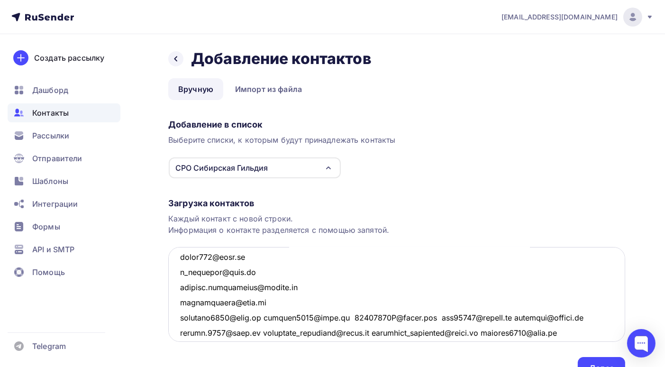
click at [266, 317] on textarea at bounding box center [396, 294] width 457 height 95
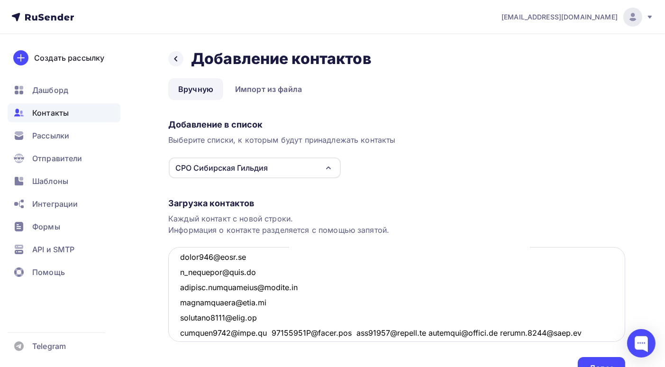
click at [259, 332] on textarea at bounding box center [396, 294] width 457 height 95
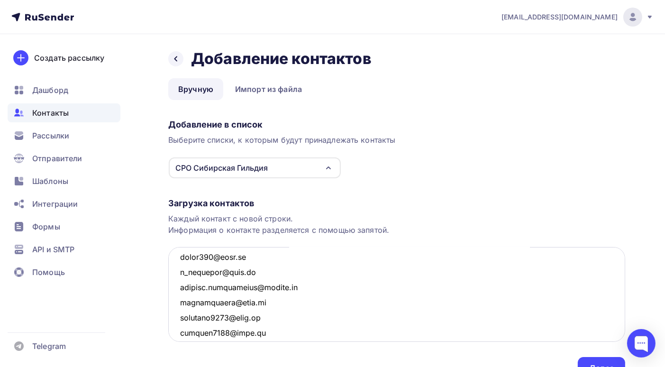
scroll to position [3253, 0]
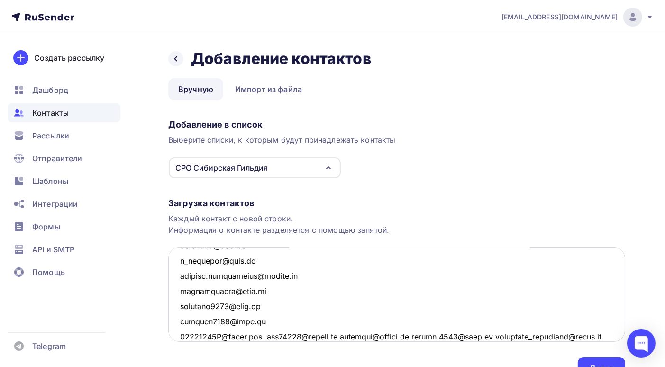
click at [270, 336] on textarea at bounding box center [396, 294] width 457 height 95
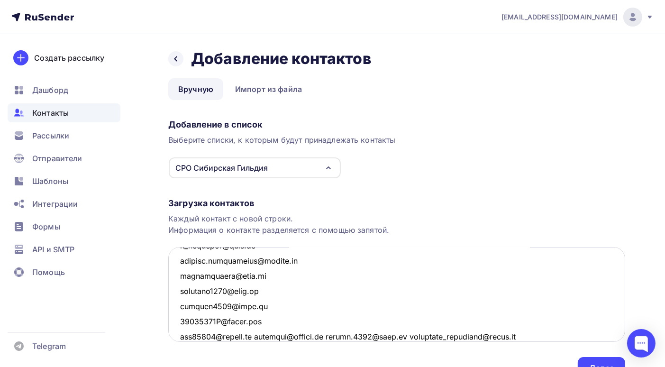
scroll to position [3316, 0]
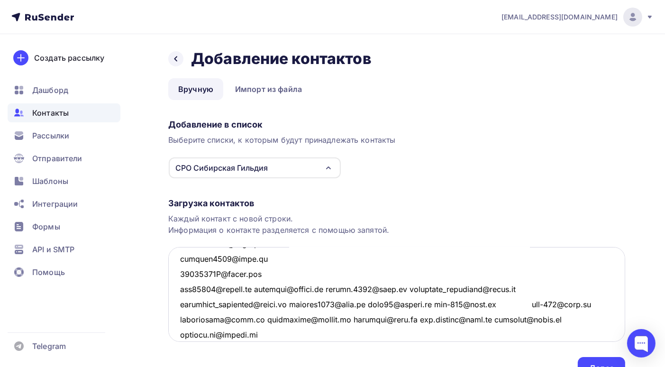
click at [257, 289] on textarea at bounding box center [396, 294] width 457 height 95
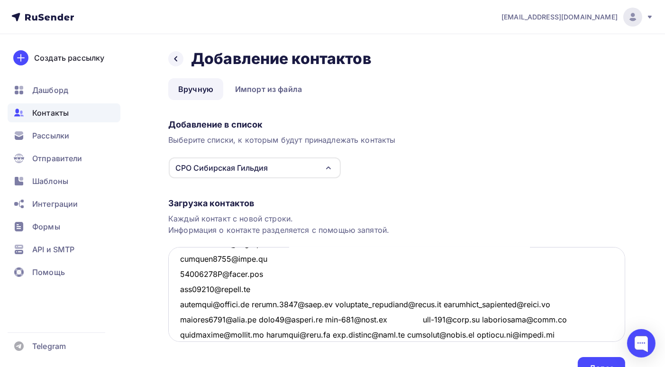
click at [256, 304] on textarea at bounding box center [396, 294] width 457 height 95
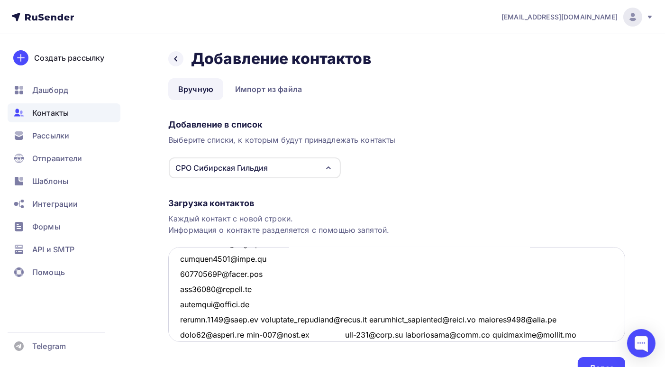
click at [254, 319] on textarea at bounding box center [396, 294] width 457 height 95
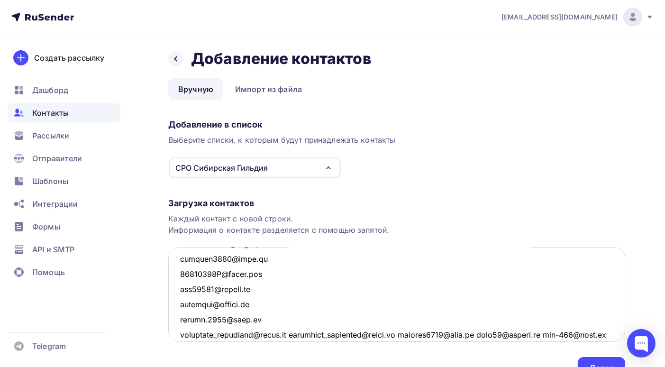
scroll to position [3358, 0]
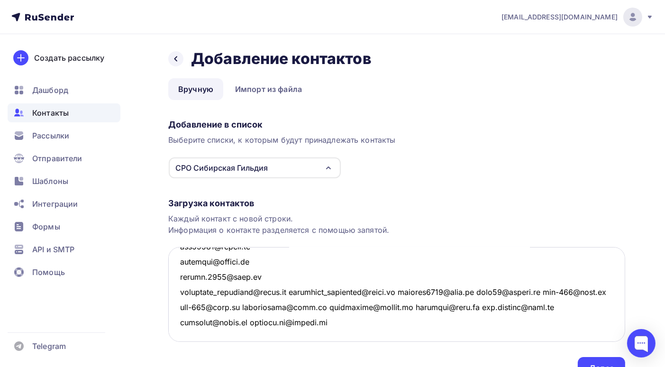
click at [291, 292] on textarea at bounding box center [396, 294] width 457 height 95
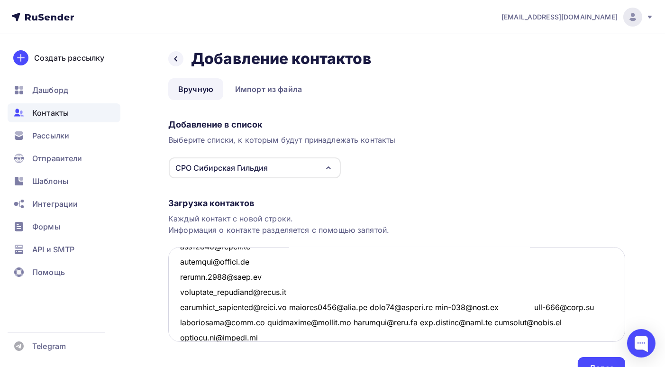
click at [292, 305] on textarea at bounding box center [396, 294] width 457 height 95
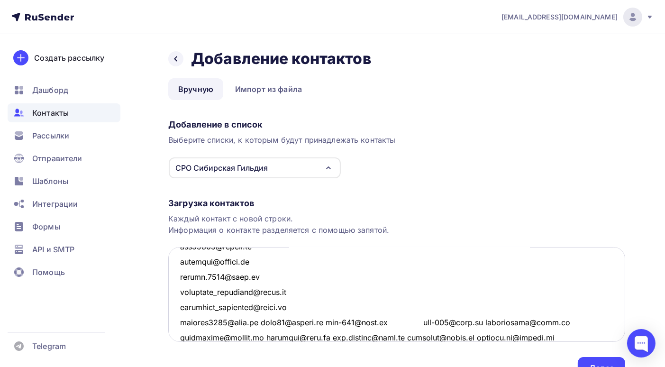
click at [260, 322] on textarea at bounding box center [396, 294] width 457 height 95
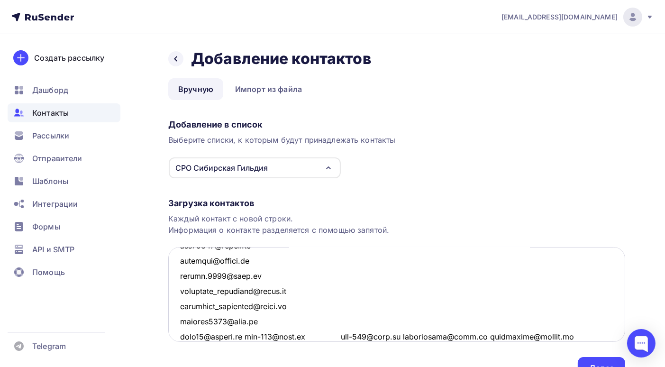
scroll to position [3389, 0]
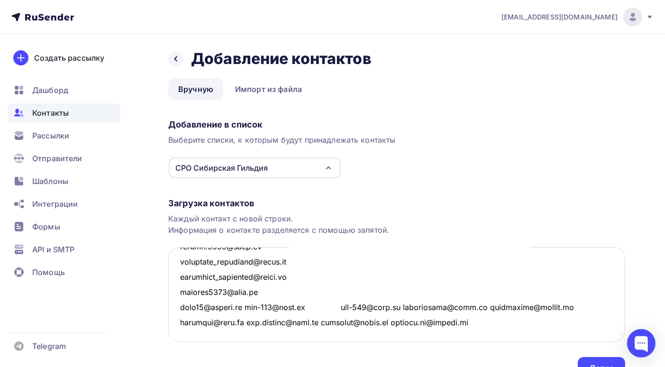
click at [250, 308] on textarea at bounding box center [396, 294] width 457 height 95
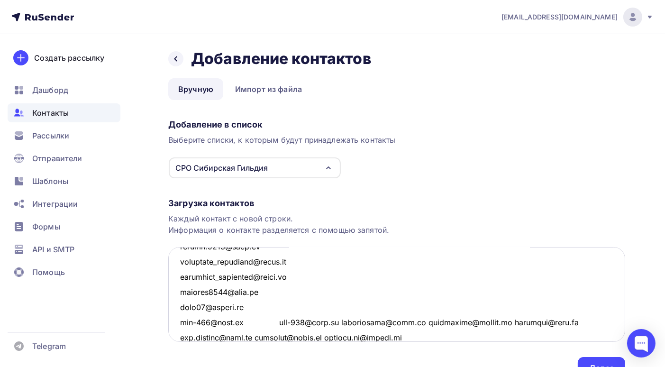
click at [270, 322] on textarea at bounding box center [396, 294] width 457 height 95
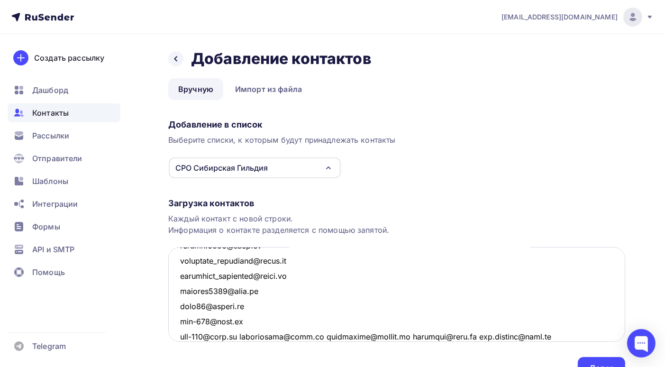
scroll to position [3419, 0]
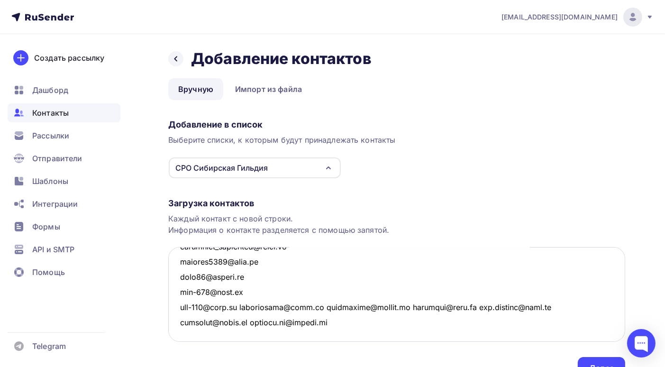
click at [240, 306] on textarea at bounding box center [396, 294] width 457 height 95
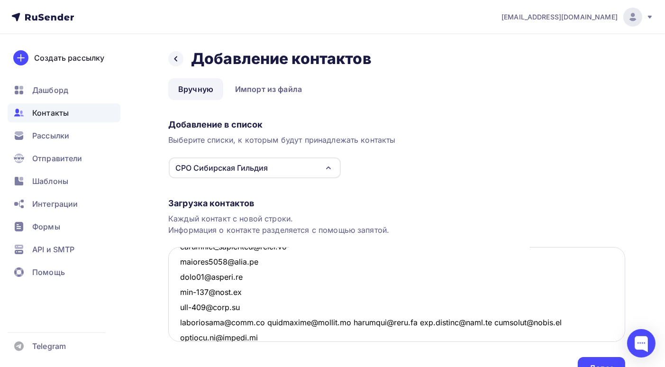
click at [257, 324] on textarea at bounding box center [396, 294] width 457 height 95
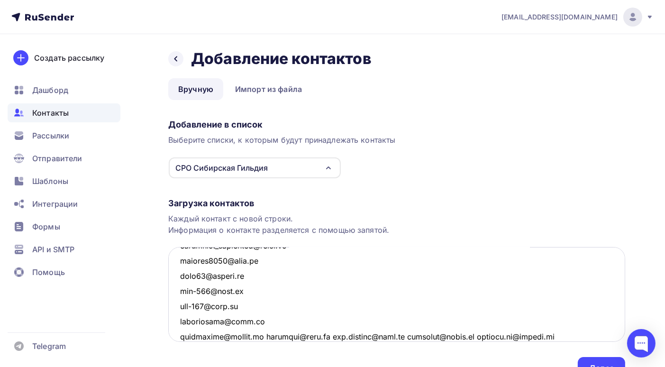
scroll to position [3434, 0]
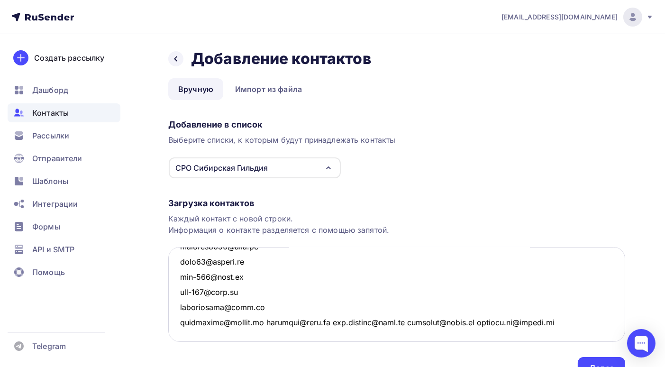
click at [267, 321] on textarea at bounding box center [396, 294] width 457 height 95
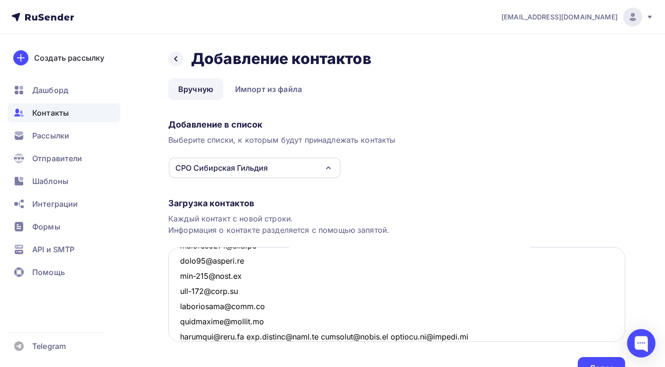
scroll to position [3449, 0]
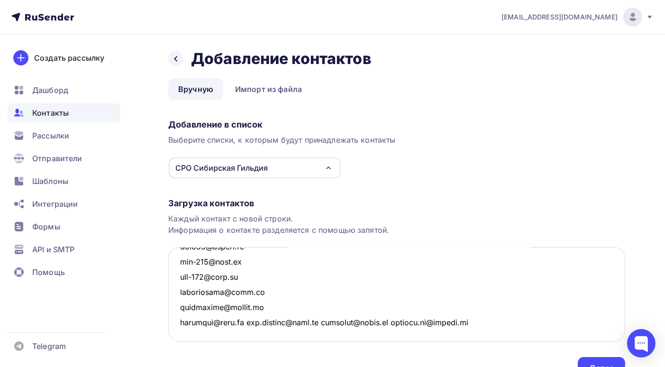
click at [244, 322] on textarea at bounding box center [396, 294] width 457 height 95
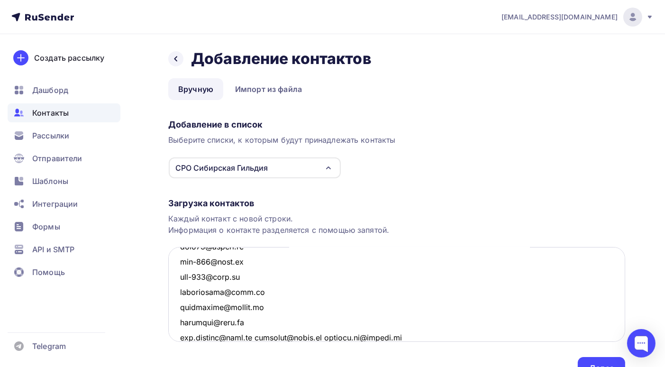
scroll to position [3450, 0]
click at [254, 337] on textarea at bounding box center [396, 294] width 457 height 95
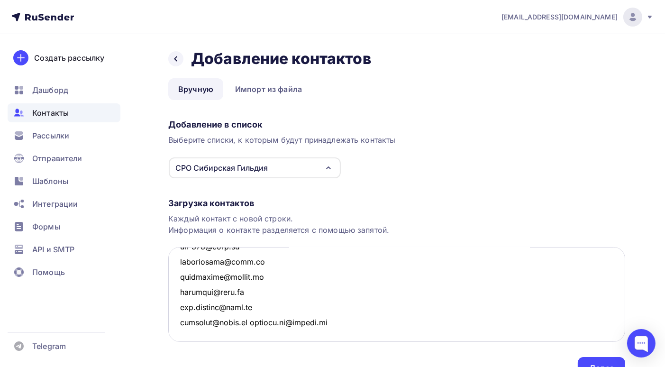
click at [258, 322] on textarea at bounding box center [396, 294] width 457 height 95
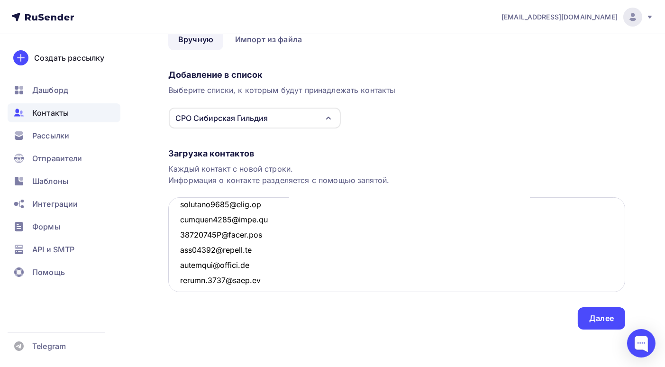
scroll to position [3353, 0]
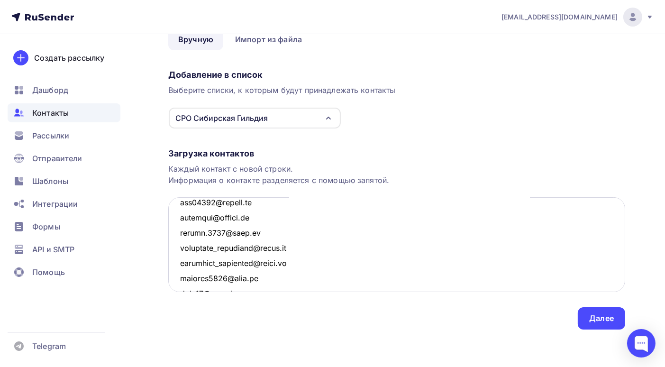
drag, startPoint x: 292, startPoint y: 262, endPoint x: 179, endPoint y: 258, distance: 112.9
click at [179, 258] on textarea at bounding box center [396, 244] width 457 height 95
click at [179, 260] on textarea at bounding box center [396, 244] width 457 height 95
drag, startPoint x: 296, startPoint y: 263, endPoint x: 178, endPoint y: 260, distance: 117.6
click at [178, 260] on textarea at bounding box center [396, 244] width 457 height 95
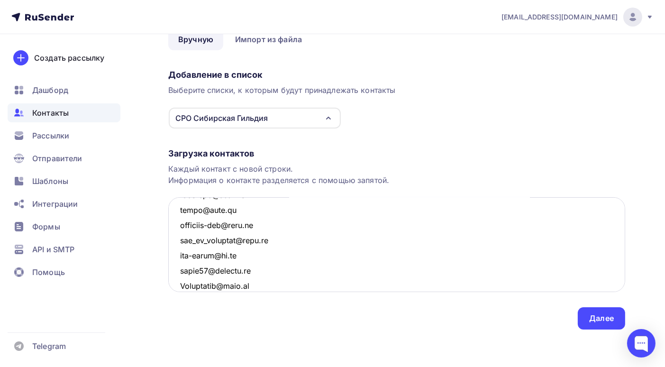
scroll to position [1219, 0]
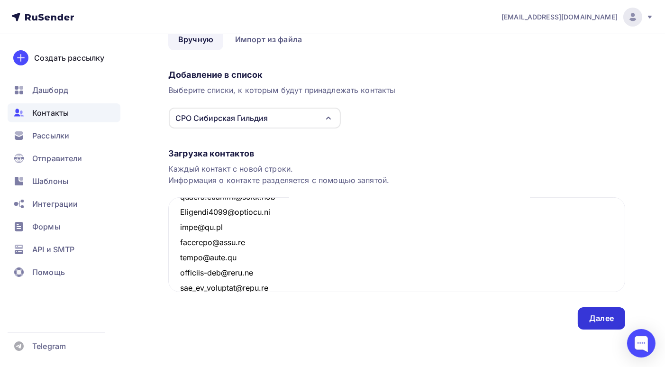
type textarea "gildiia@yandex.ru vohom@mail.ru yurii1208@mail.ru rupchev@gmail.com иnoitrid@ma…"
click at [604, 318] on div "Далее" at bounding box center [601, 318] width 25 height 11
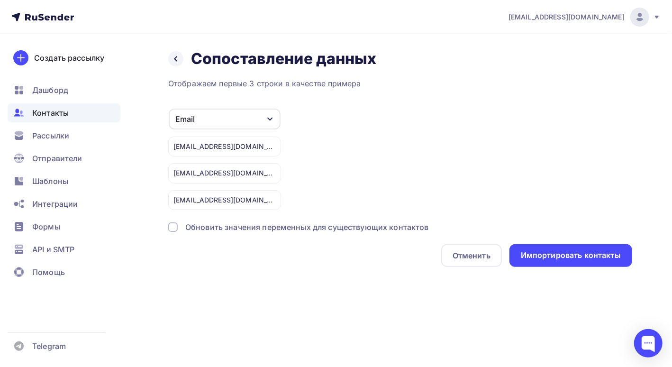
click at [551, 292] on div "Назад Сопоставление данных Сопоставление данных Отображаем первые 3 строки в ка…" at bounding box center [336, 169] width 672 height 271
click at [68, 138] on span "Рассылки" at bounding box center [50, 135] width 37 height 11
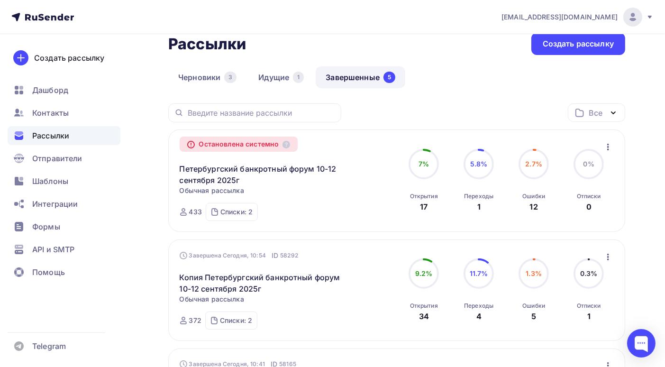
scroll to position [7, 0]
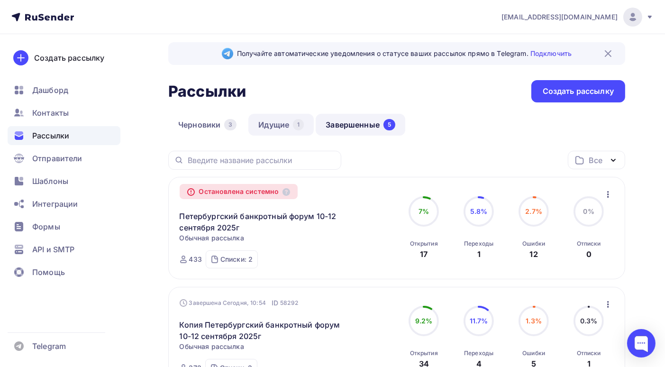
click at [270, 129] on link "Идущие 1" at bounding box center [280, 125] width 65 height 22
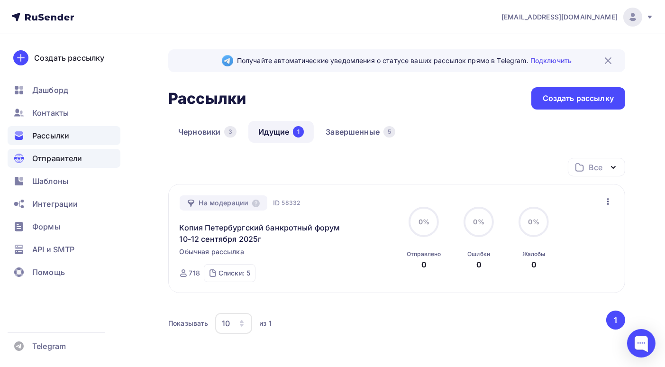
click at [72, 161] on span "Отправители" at bounding box center [57, 158] width 50 height 11
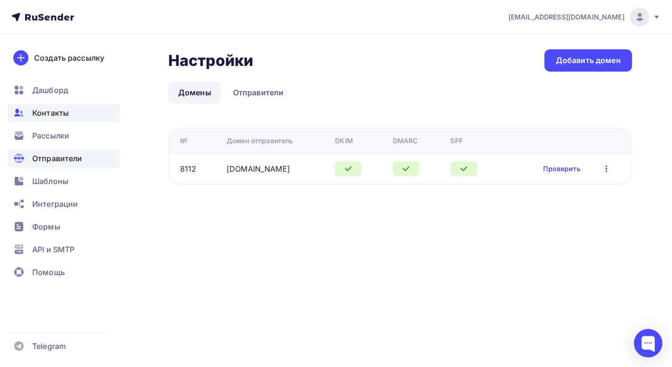
click at [65, 116] on span "Контакты" at bounding box center [50, 112] width 37 height 11
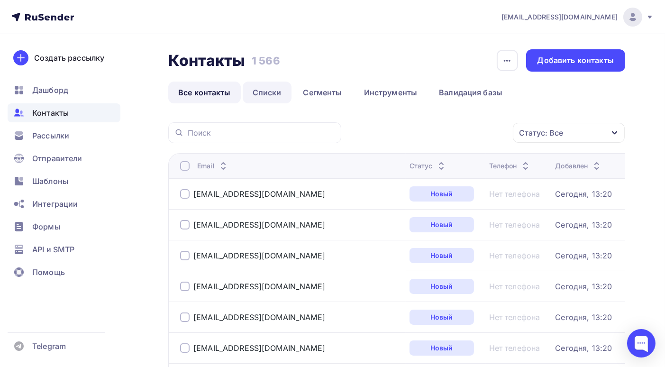
click at [281, 92] on link "Списки" at bounding box center [267, 93] width 49 height 22
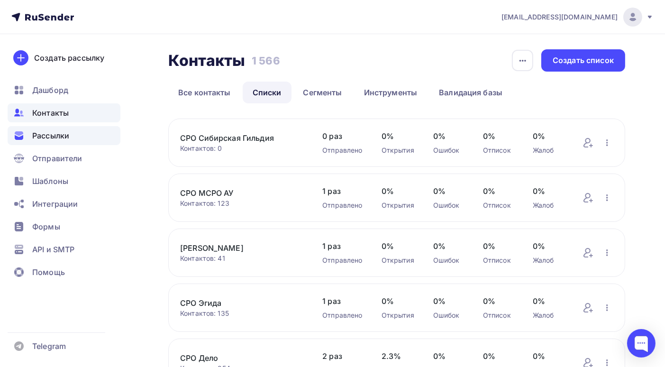
click at [58, 137] on span "Рассылки" at bounding box center [50, 135] width 37 height 11
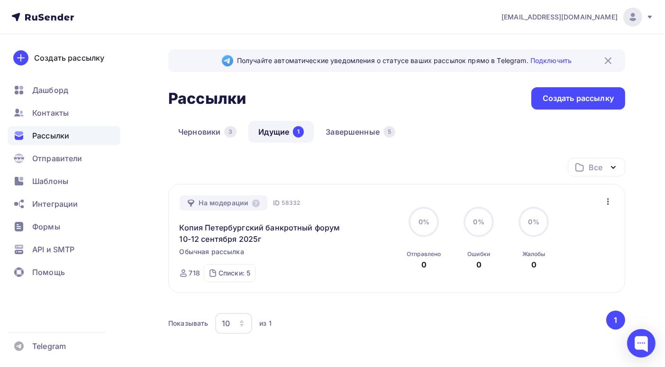
click at [276, 136] on link "Идущие 1" at bounding box center [280, 132] width 65 height 22
click at [241, 274] on div "Списки: 5" at bounding box center [235, 272] width 32 height 9
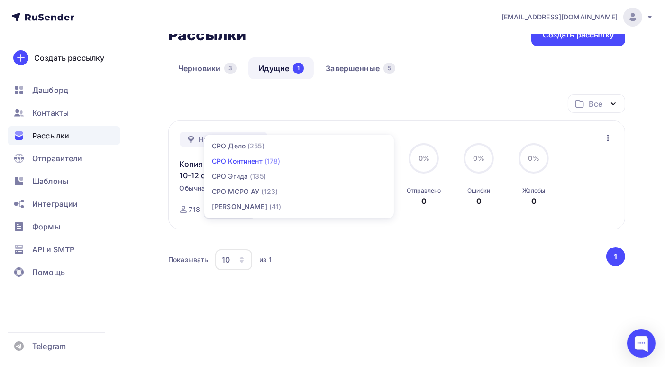
scroll to position [16, 0]
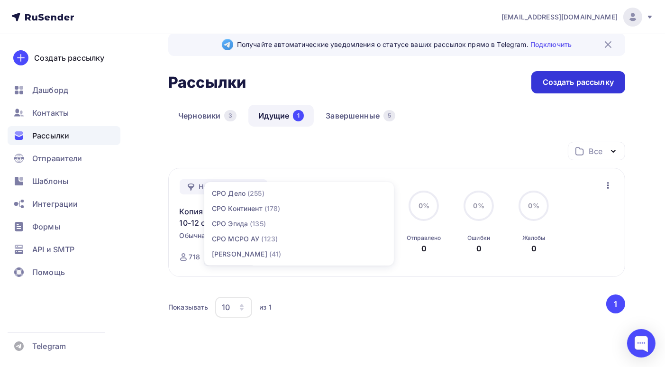
click at [568, 85] on div "Создать рассылку" at bounding box center [578, 82] width 71 height 11
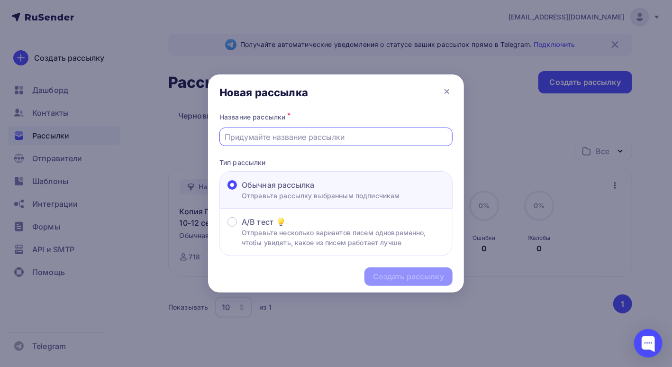
click at [292, 137] on input "text" at bounding box center [336, 136] width 222 height 11
type input "Петербургский банкротный форум 10-12 сентября 2025г"
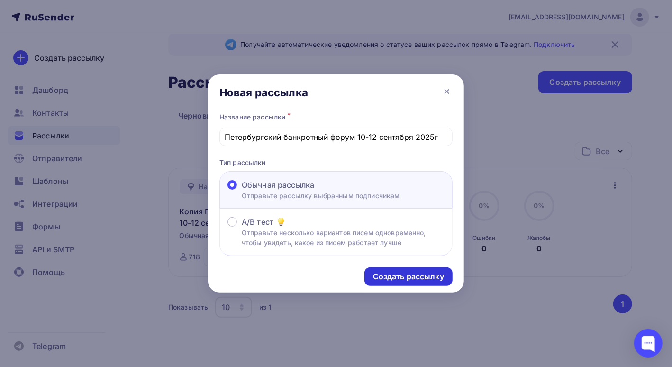
click at [400, 276] on div "Создать рассылку" at bounding box center [408, 276] width 71 height 11
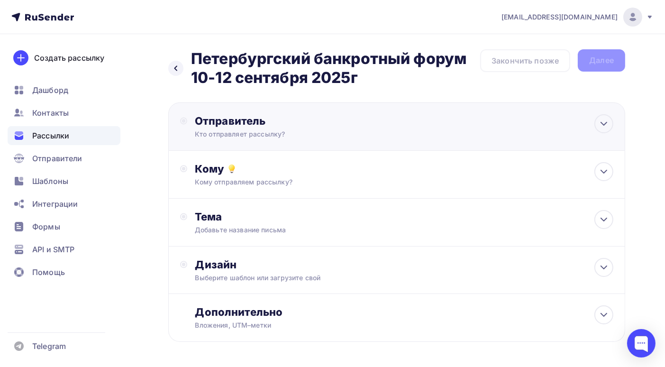
click at [305, 131] on div "Кто отправляет рассылку?" at bounding box center [287, 133] width 185 height 9
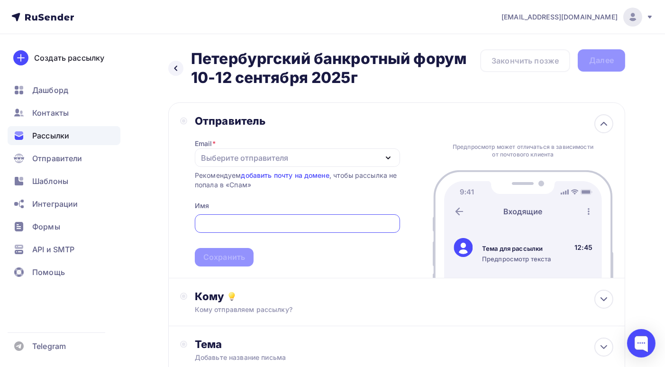
click at [257, 160] on div "Выберите отправителя" at bounding box center [244, 157] width 87 height 11
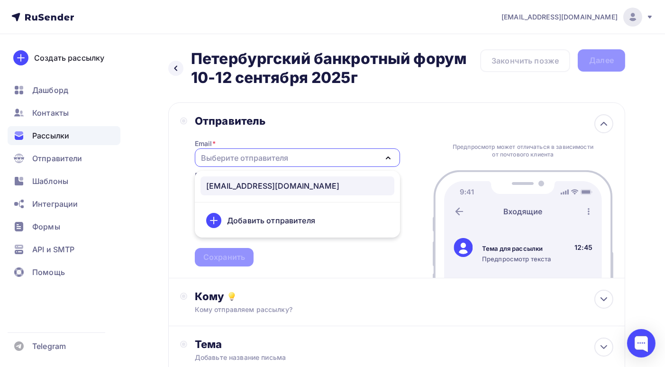
click at [260, 185] on div "[EMAIL_ADDRESS][DOMAIN_NAME]" at bounding box center [272, 185] width 133 height 11
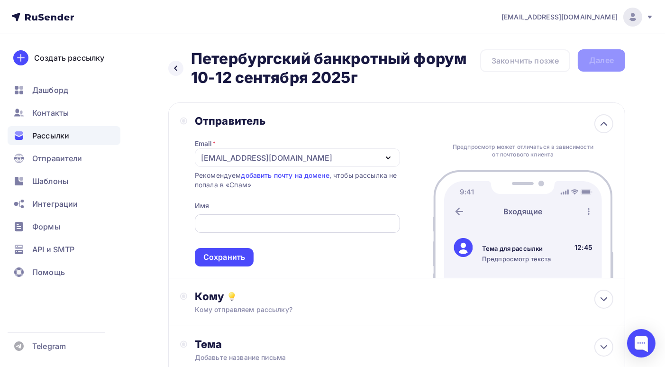
click at [264, 230] on div at bounding box center [297, 223] width 205 height 18
click at [239, 221] on input "text" at bounding box center [297, 223] width 194 height 11
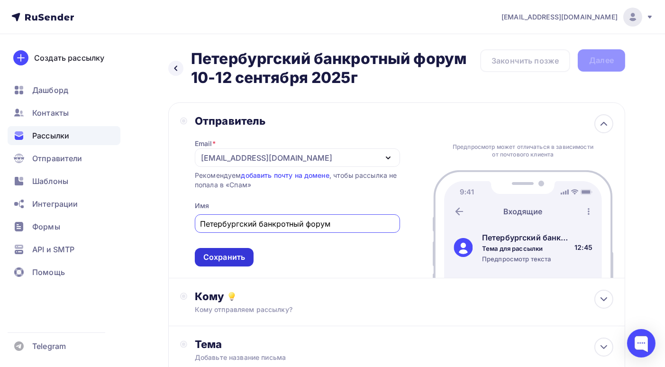
type input "Петербургский банкротный форум"
click at [219, 257] on div "Сохранить" at bounding box center [224, 257] width 42 height 11
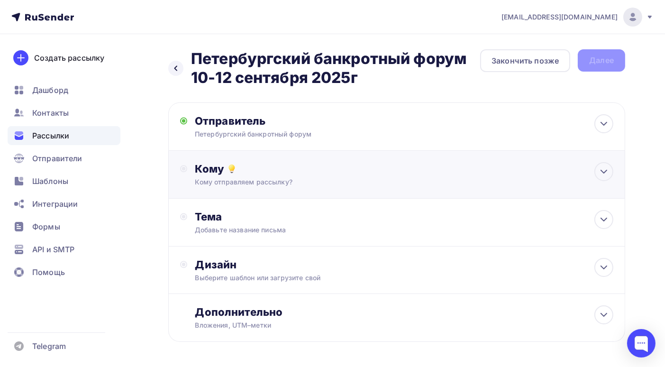
click at [270, 175] on div "Кому Кому отправляем рассылку? Списки получателей Выберите список Все списки id…" at bounding box center [404, 174] width 419 height 25
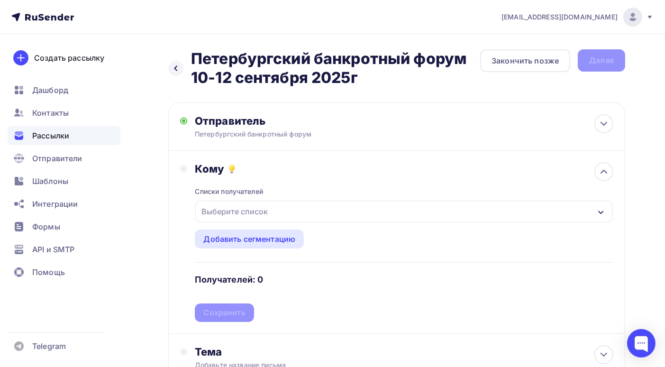
click at [595, 211] on div "Выберите список" at bounding box center [404, 212] width 418 height 22
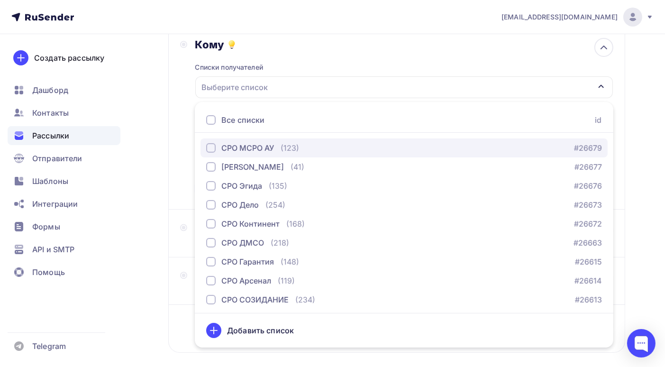
scroll to position [77, 0]
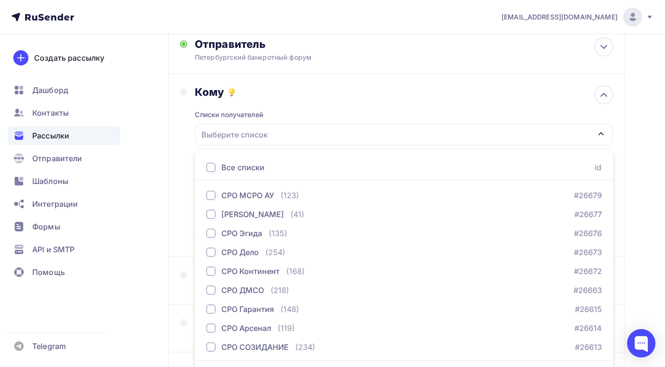
click at [147, 190] on div "Назад Петербургский банкротный форум 10-12 сентября 2025г Петербургский банкрот…" at bounding box center [332, 209] width 665 height 504
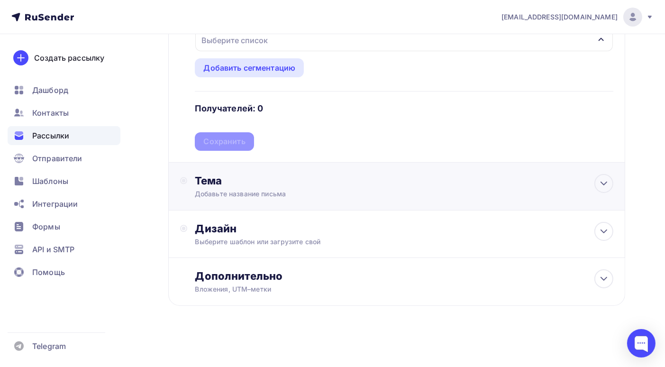
scroll to position [0, 0]
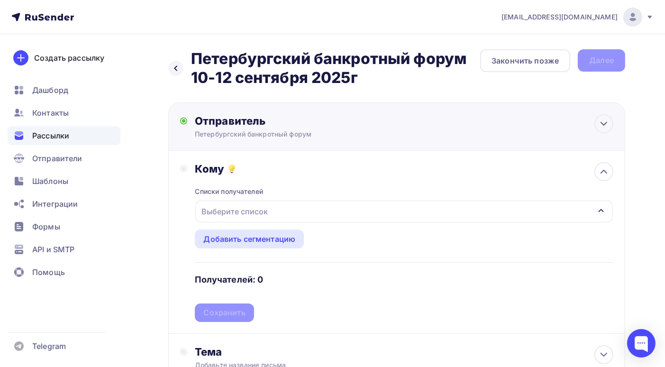
click at [288, 137] on div "Петербургский банкротный форум" at bounding box center [287, 133] width 185 height 9
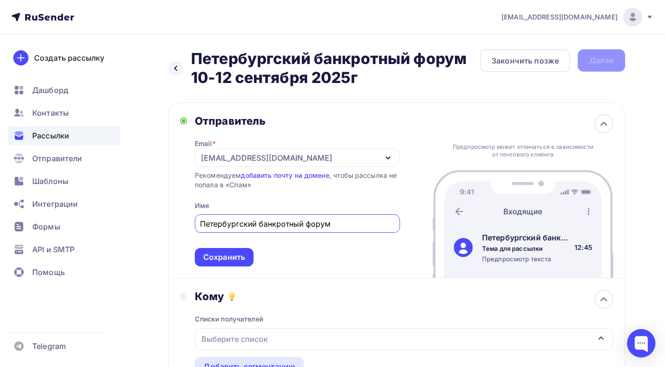
drag, startPoint x: 342, startPoint y: 225, endPoint x: 166, endPoint y: 216, distance: 176.2
click at [166, 216] on div "Назад Петербургский банкротный форум 10-12 сентября 2025г Петербургский банкрот…" at bounding box center [332, 350] width 665 height 632
click at [440, 84] on h2 "Петербургский банкротный форум 10-12 сентября 2025г" at bounding box center [335, 68] width 289 height 38
click at [51, 137] on span "Рассылки" at bounding box center [50, 135] width 37 height 11
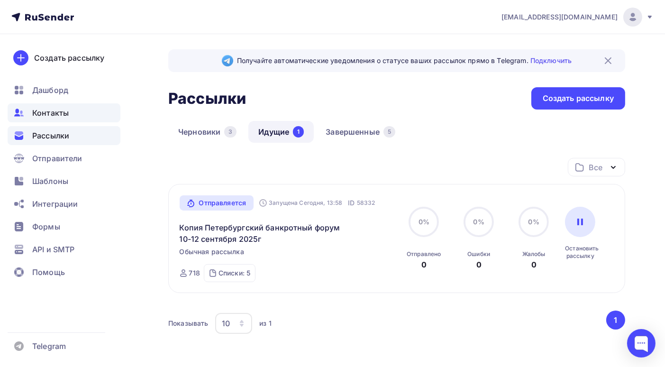
click at [52, 108] on span "Контакты" at bounding box center [50, 112] width 37 height 11
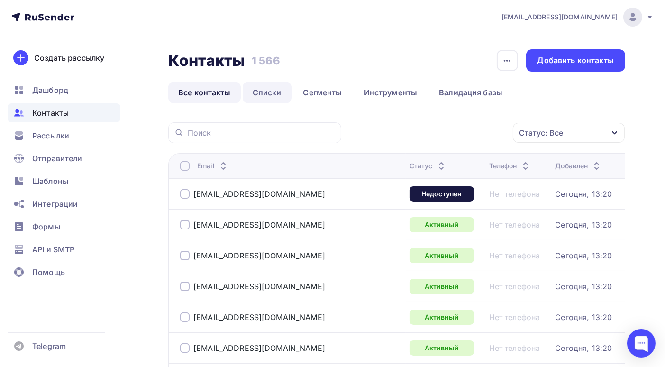
click at [273, 92] on link "Списки" at bounding box center [267, 93] width 49 height 22
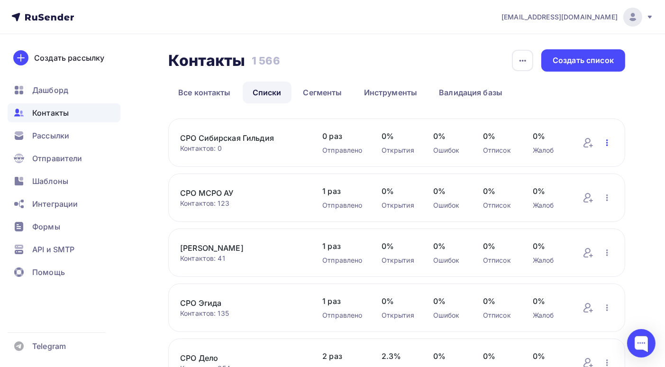
click at [608, 143] on icon "button" at bounding box center [607, 142] width 11 height 11
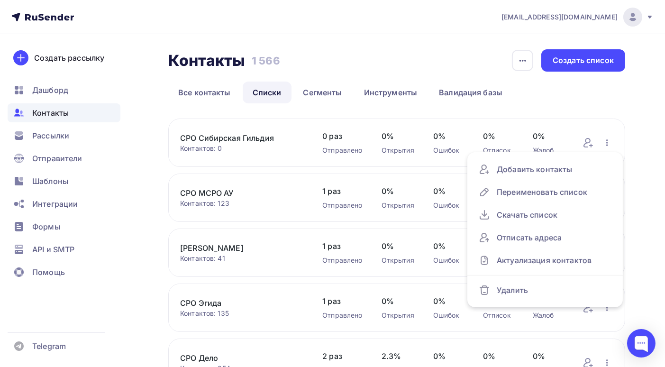
click at [262, 151] on div "Контактов: 0" at bounding box center [241, 148] width 123 height 9
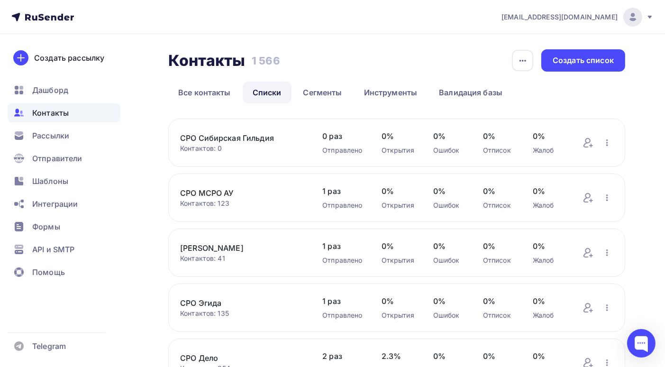
click at [244, 140] on link "СРО Сибирская Гильдия" at bounding box center [241, 137] width 123 height 11
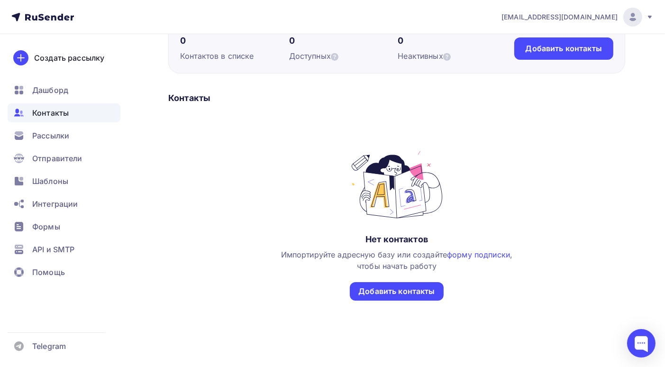
scroll to position [47, 0]
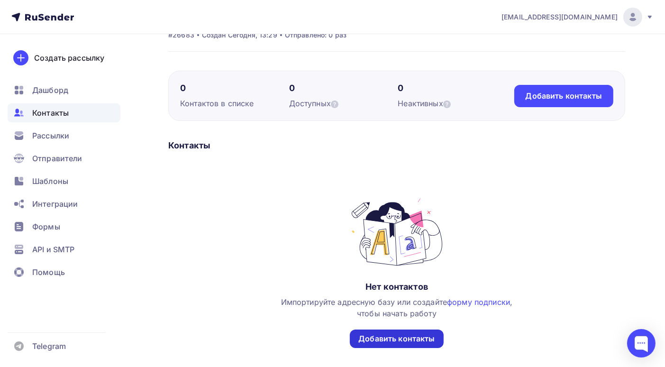
click at [404, 341] on div "Добавить контакты" at bounding box center [396, 338] width 76 height 11
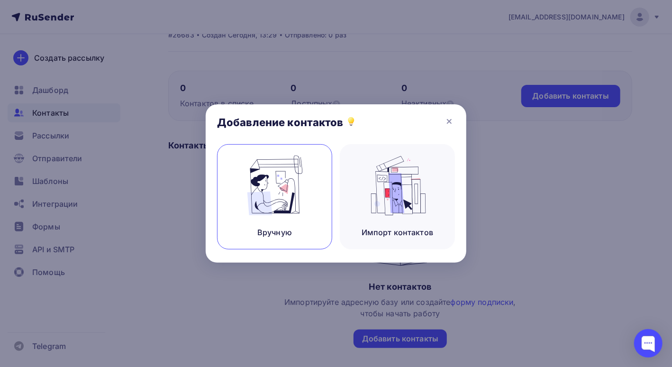
click at [267, 186] on img at bounding box center [275, 186] width 64 height 60
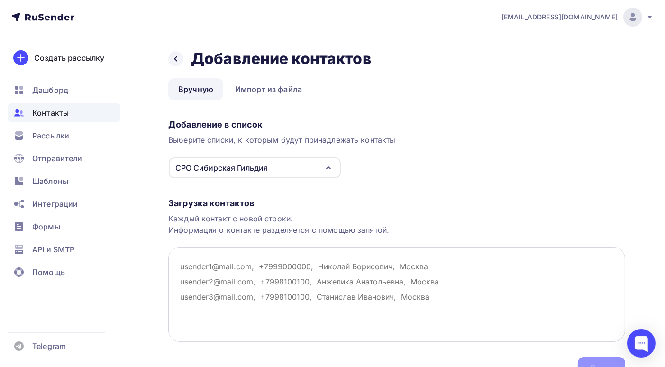
click at [178, 266] on textarea at bounding box center [396, 294] width 457 height 95
paste textarea "gildiia@yandex.ru vohom@mail.ru yurii1208@mail.ru rupchev@gmail.com иnoitrid@ma…"
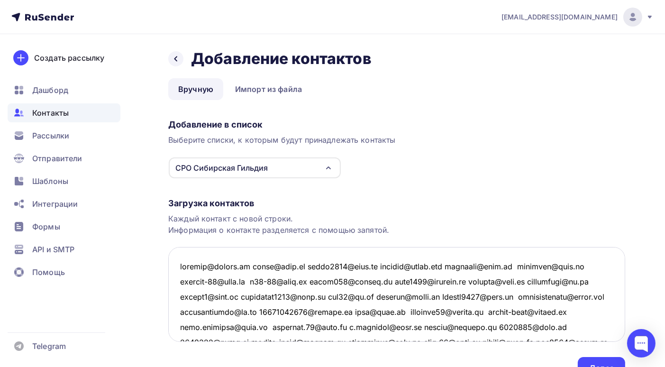
click at [246, 266] on textarea at bounding box center [396, 294] width 457 height 95
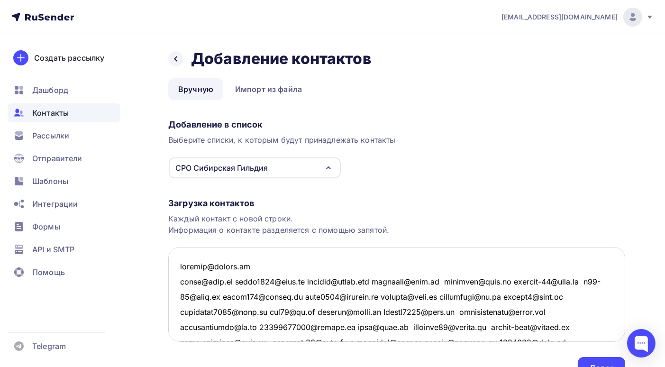
click at [238, 281] on textarea at bounding box center [396, 294] width 457 height 95
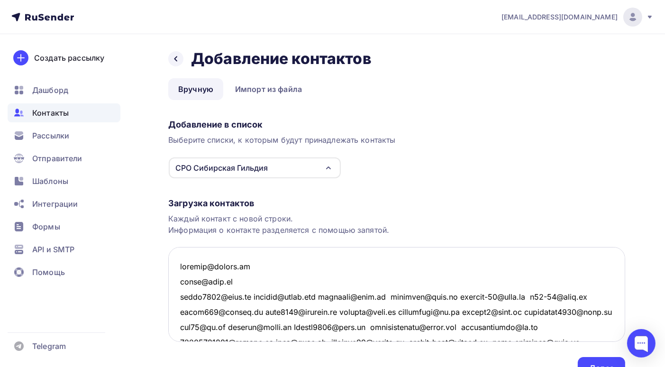
click at [247, 296] on textarea at bounding box center [396, 294] width 457 height 95
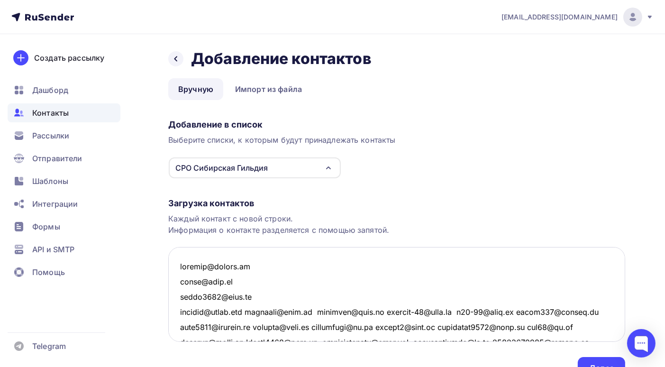
click at [256, 310] on textarea at bounding box center [396, 294] width 457 height 95
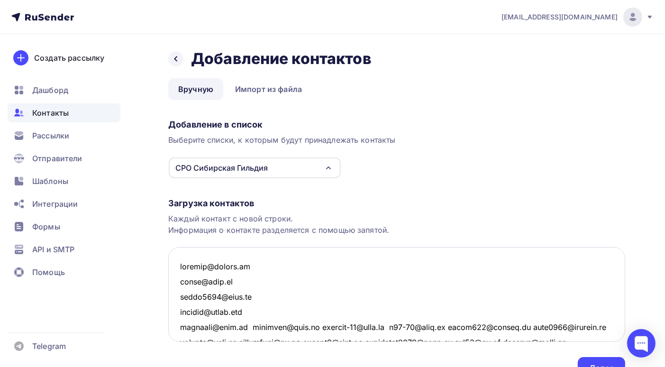
click at [244, 327] on textarea at bounding box center [396, 294] width 457 height 95
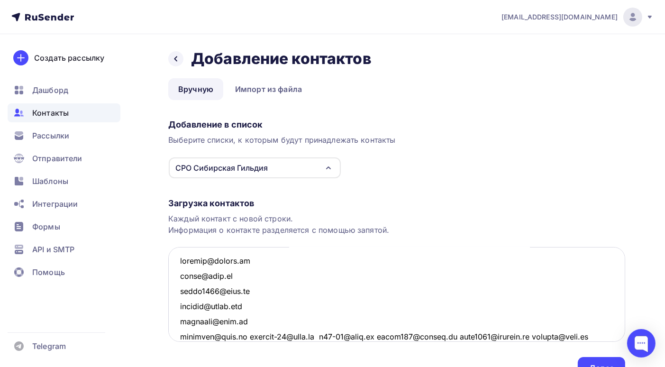
scroll to position [53, 0]
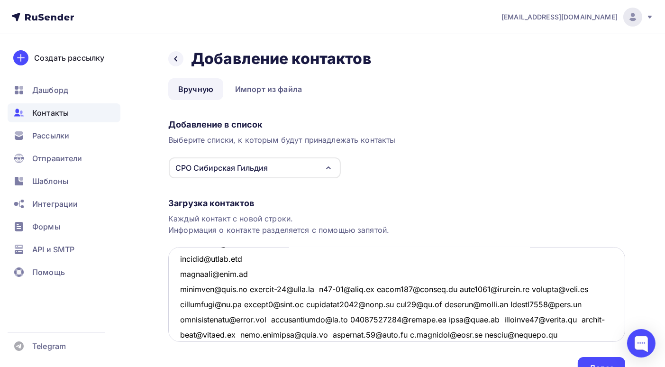
click at [243, 288] on textarea at bounding box center [396, 294] width 457 height 95
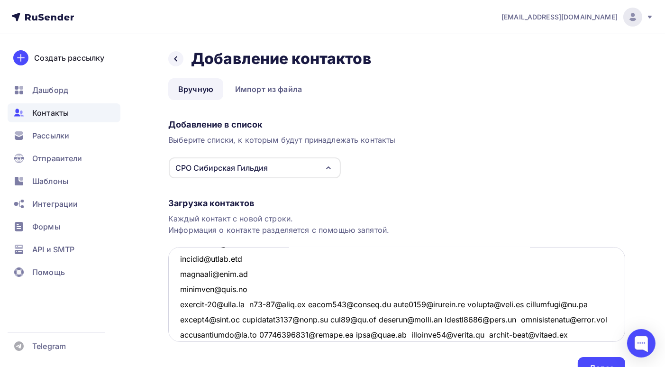
click at [256, 304] on textarea at bounding box center [396, 294] width 457 height 95
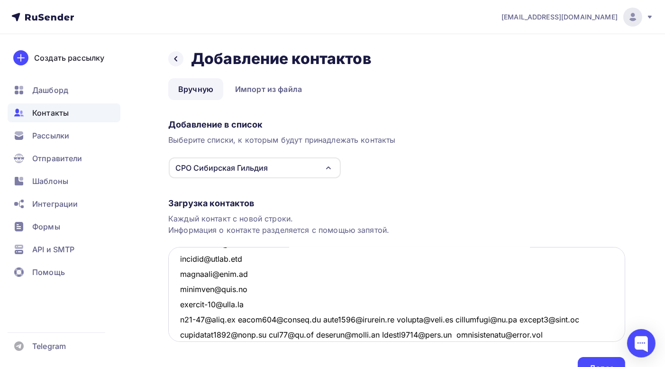
click at [239, 317] on textarea at bounding box center [396, 294] width 457 height 95
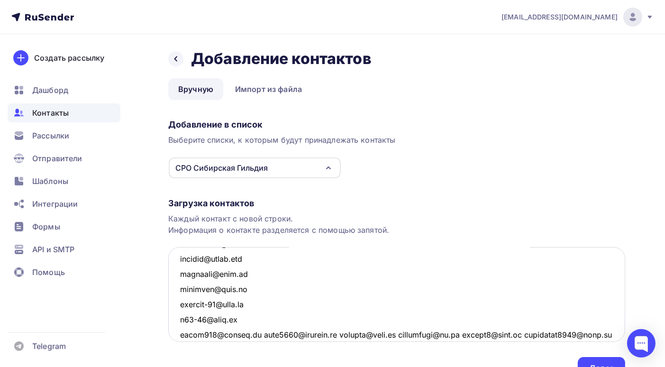
scroll to position [101, 0]
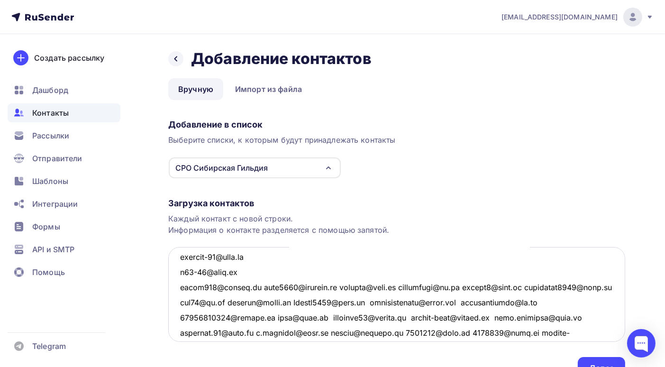
click at [259, 286] on textarea at bounding box center [396, 294] width 457 height 95
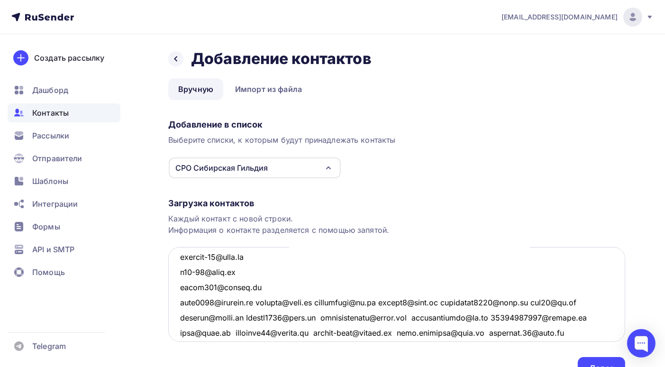
click at [258, 301] on textarea at bounding box center [396, 294] width 457 height 95
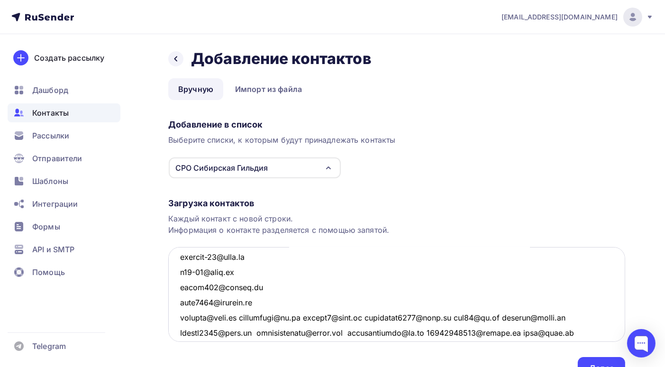
click at [236, 317] on textarea at bounding box center [396, 294] width 457 height 95
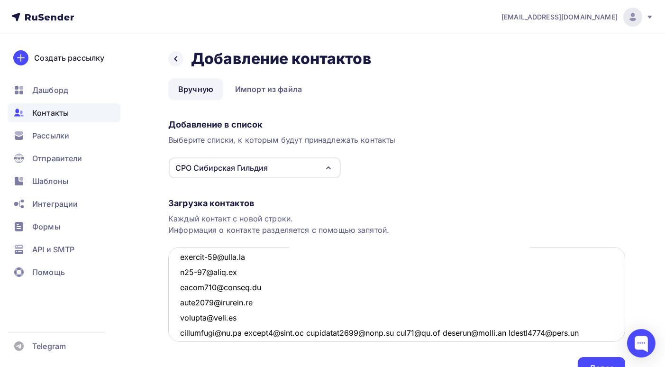
click at [248, 331] on textarea at bounding box center [396, 294] width 457 height 95
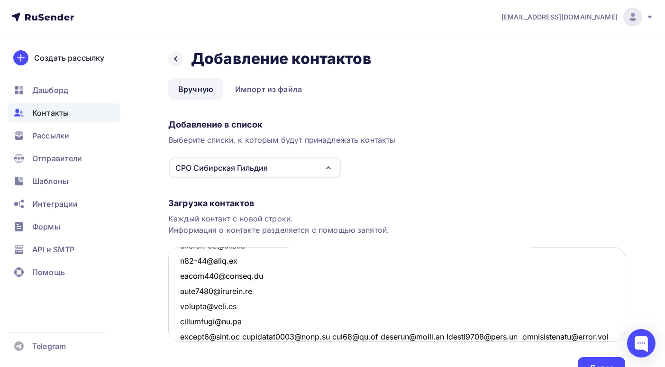
scroll to position [159, 0]
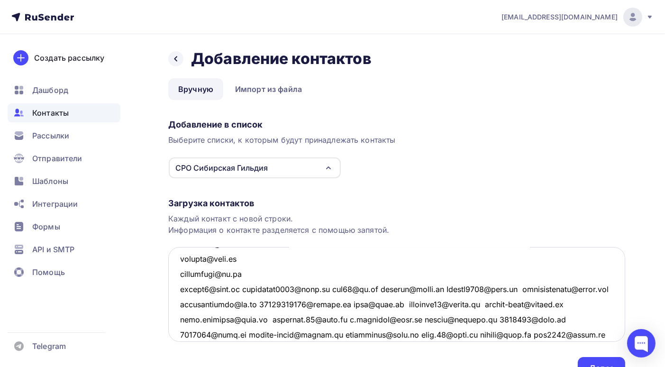
click at [244, 289] on textarea at bounding box center [396, 294] width 457 height 95
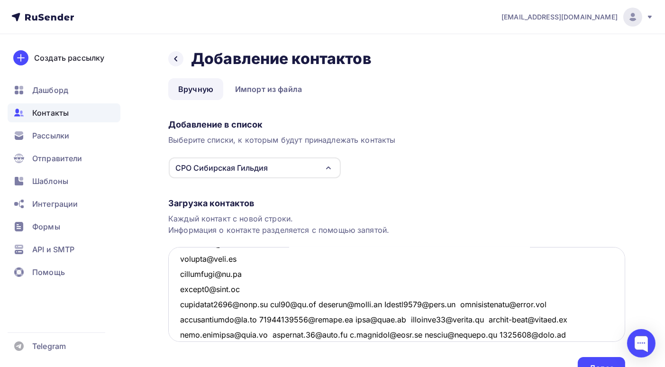
click at [269, 303] on textarea at bounding box center [396, 294] width 457 height 95
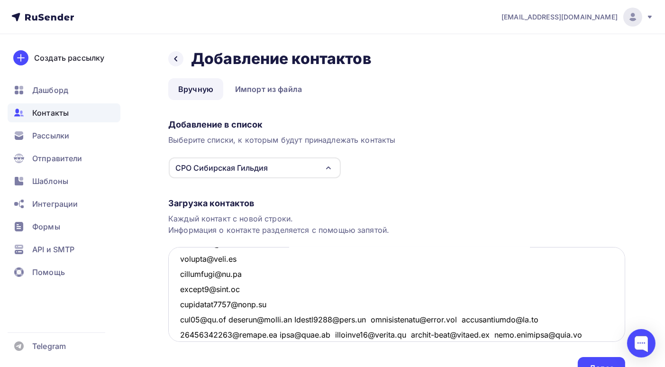
scroll to position [207, 0]
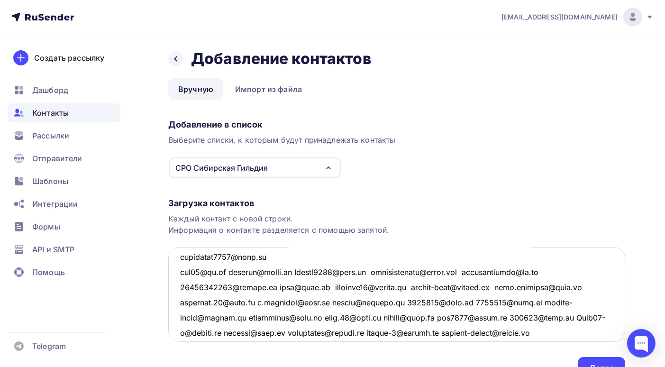
click at [230, 271] on textarea at bounding box center [396, 294] width 457 height 95
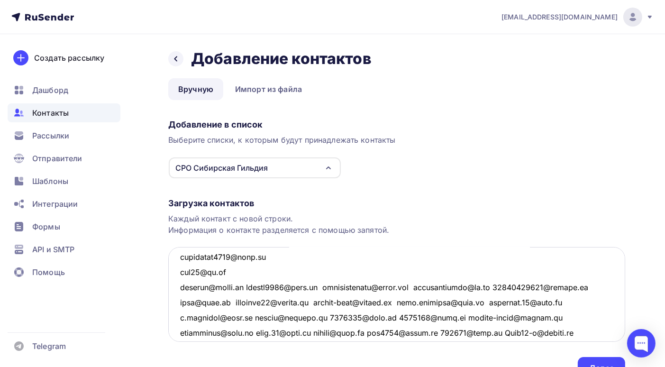
click at [243, 286] on textarea at bounding box center [396, 294] width 457 height 95
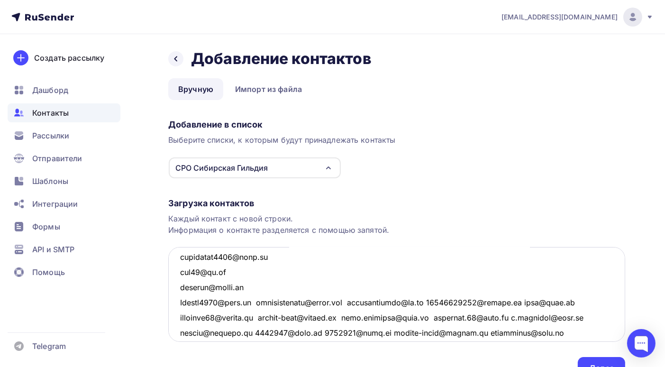
click at [256, 298] on textarea at bounding box center [396, 294] width 457 height 95
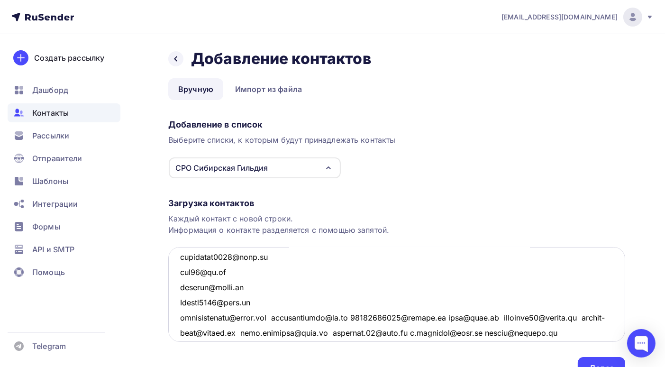
click at [283, 317] on textarea at bounding box center [396, 294] width 457 height 95
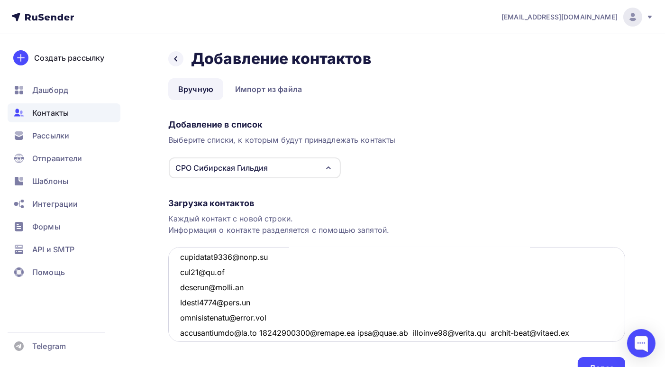
click at [259, 333] on textarea at bounding box center [396, 294] width 457 height 95
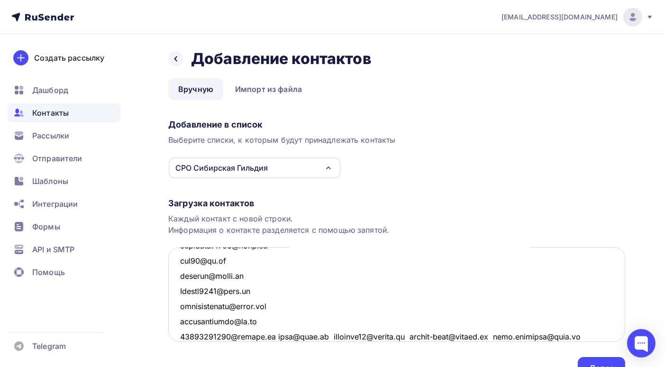
scroll to position [266, 0]
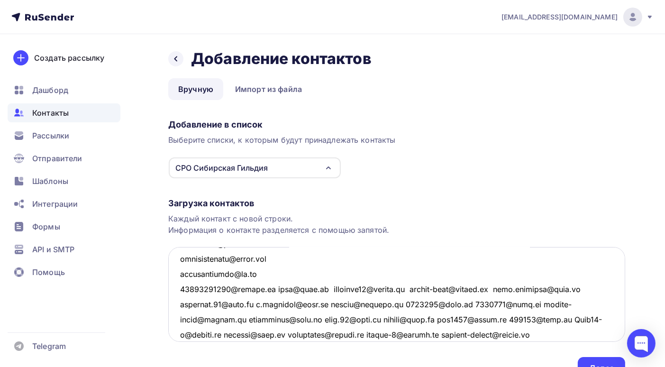
click at [278, 288] on textarea at bounding box center [396, 294] width 457 height 95
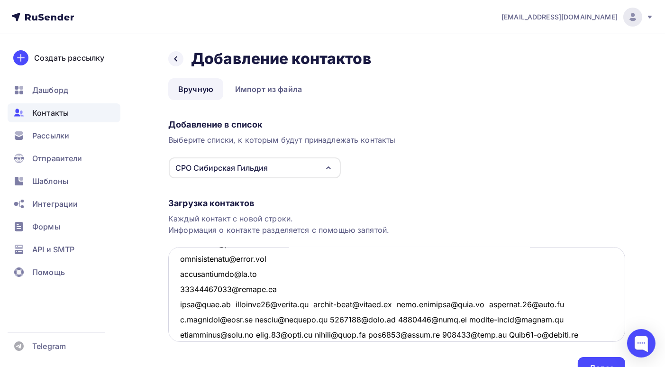
click at [234, 306] on textarea at bounding box center [396, 294] width 457 height 95
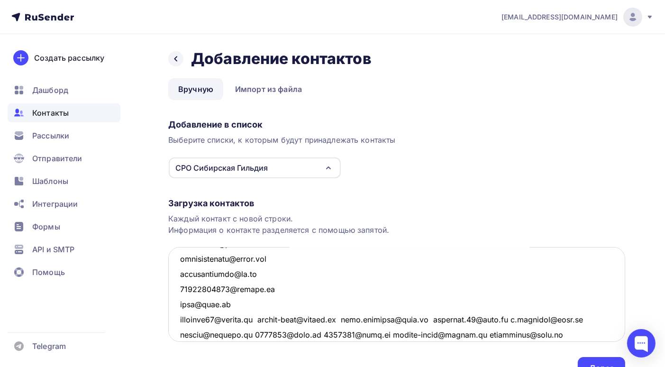
click at [272, 317] on textarea at bounding box center [396, 294] width 457 height 95
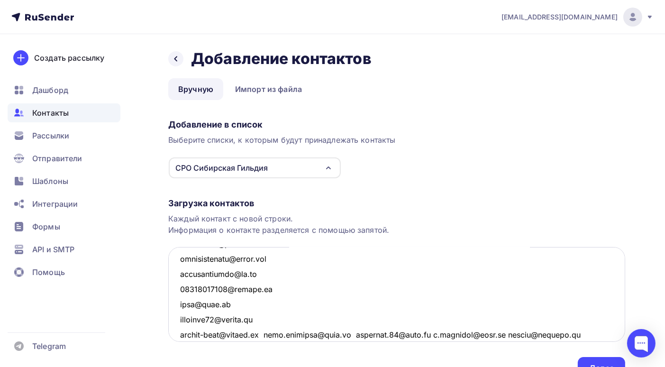
scroll to position [313, 0]
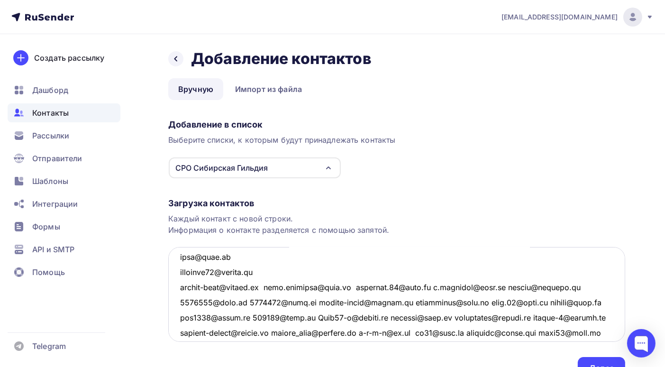
click at [274, 289] on textarea at bounding box center [396, 294] width 457 height 95
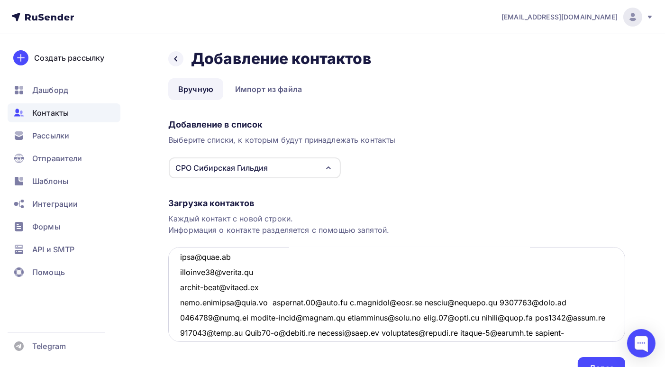
click at [263, 300] on textarea at bounding box center [396, 294] width 457 height 95
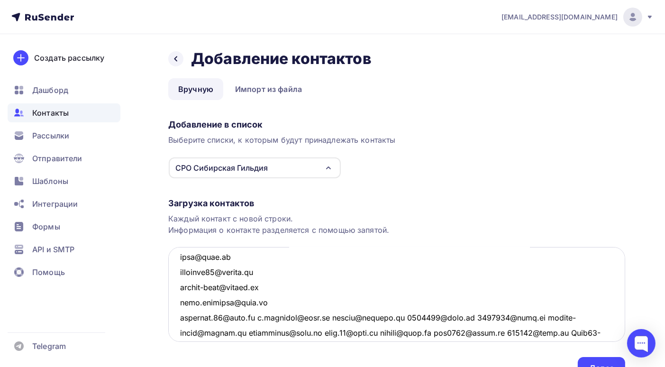
click at [261, 317] on textarea at bounding box center [396, 294] width 457 height 95
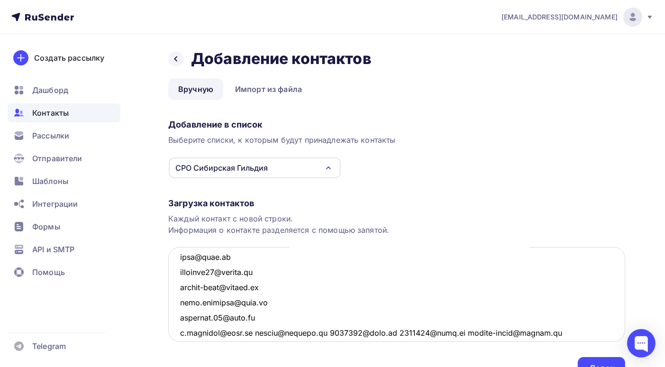
scroll to position [360, 0]
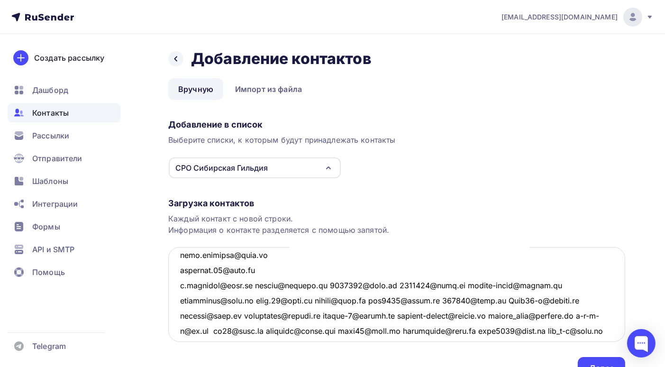
click at [251, 285] on textarea at bounding box center [396, 294] width 457 height 95
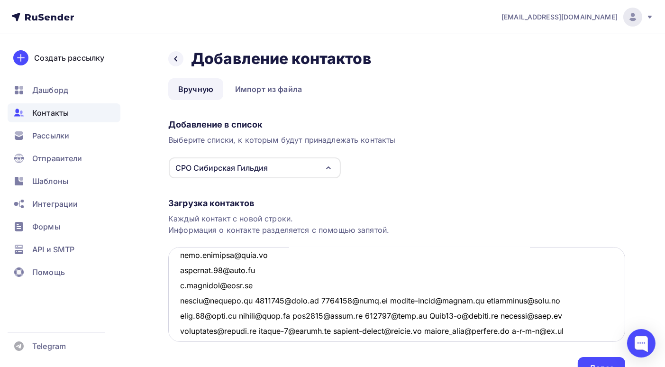
click at [248, 296] on textarea at bounding box center [396, 294] width 457 height 95
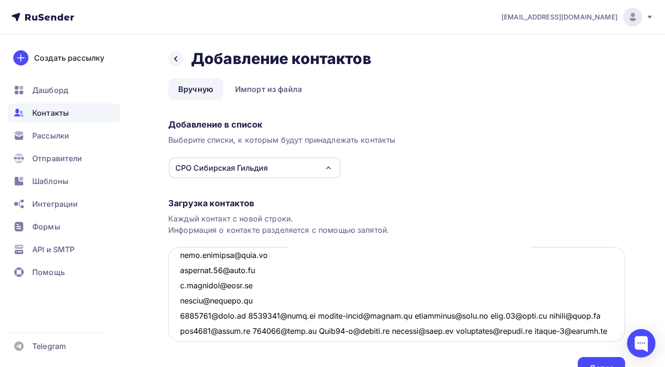
click at [245, 314] on textarea at bounding box center [396, 294] width 457 height 95
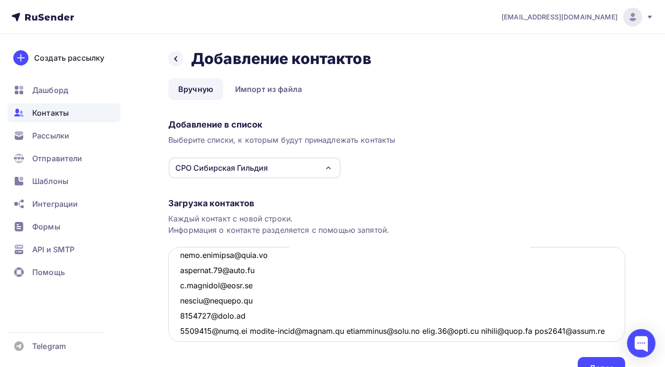
scroll to position [408, 0]
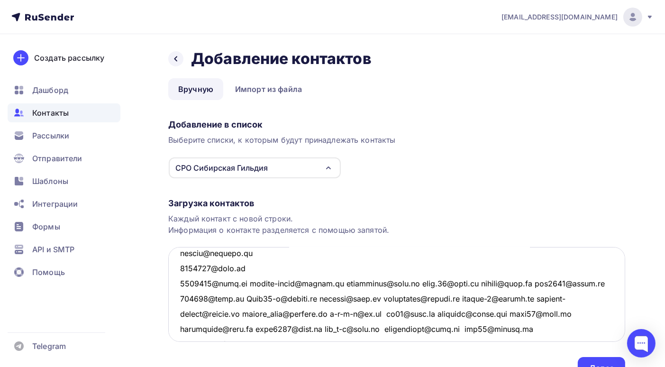
click at [245, 285] on textarea at bounding box center [396, 294] width 457 height 95
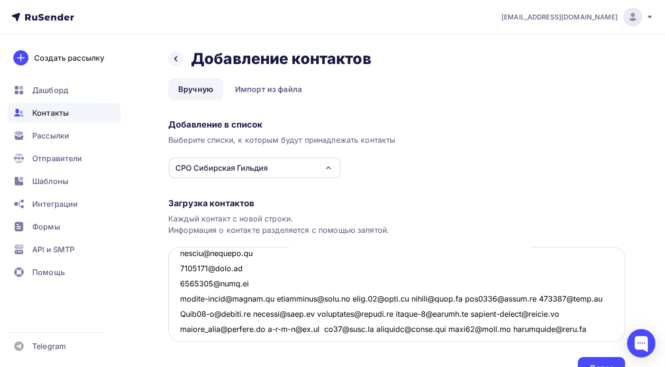
click at [275, 299] on textarea at bounding box center [396, 294] width 457 height 95
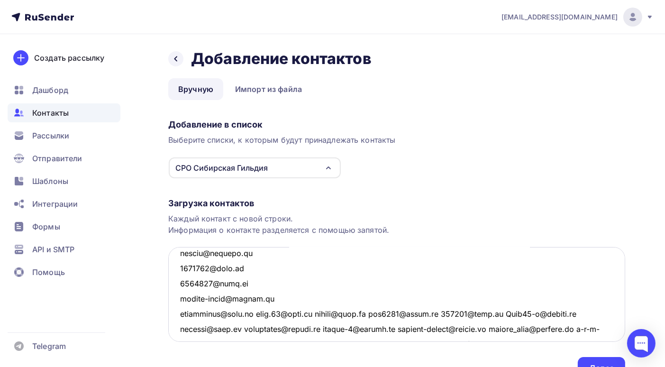
scroll to position [455, 0]
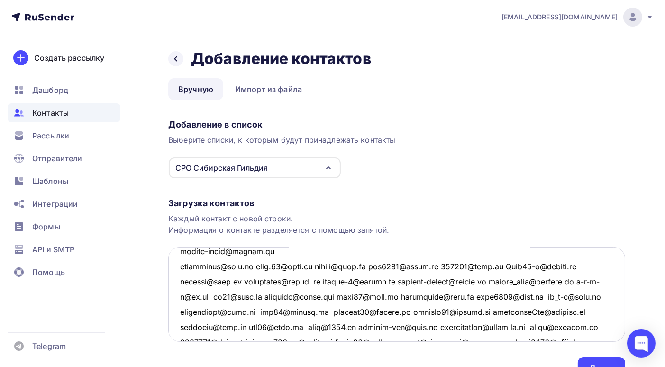
click at [249, 265] on textarea at bounding box center [396, 294] width 457 height 95
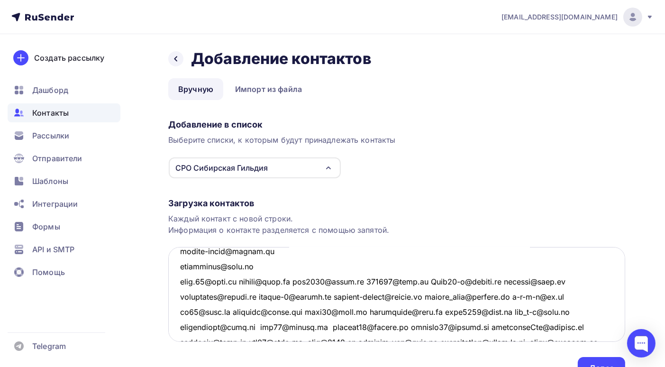
click at [240, 281] on textarea at bounding box center [396, 294] width 457 height 95
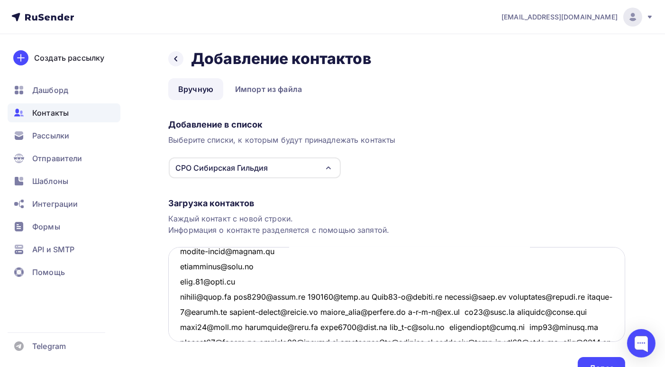
click at [242, 295] on textarea at bounding box center [396, 294] width 457 height 95
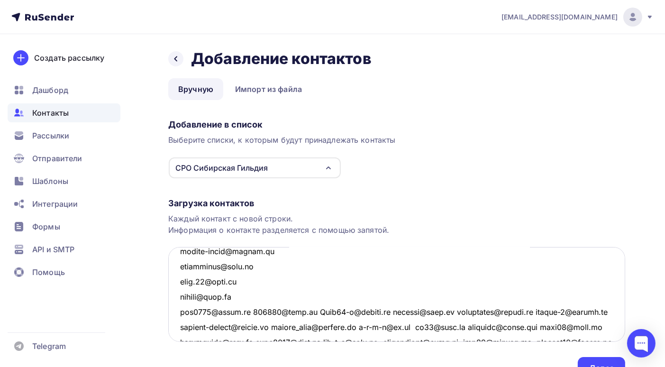
click at [247, 312] on textarea at bounding box center [396, 294] width 457 height 95
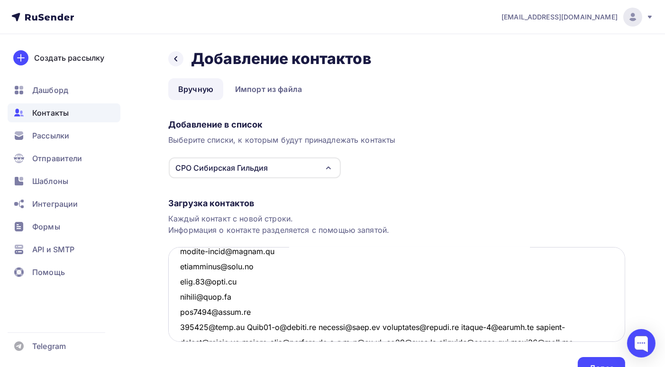
scroll to position [503, 0]
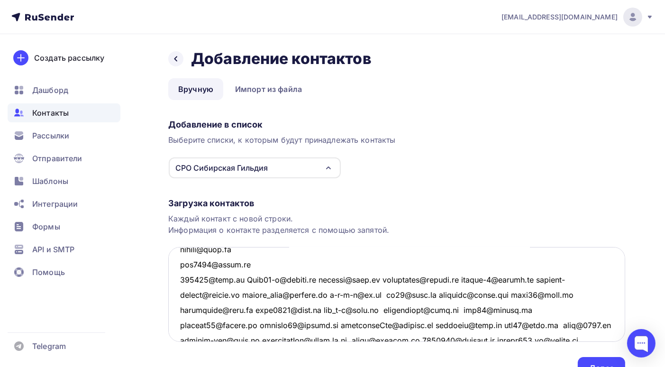
click at [240, 278] on textarea at bounding box center [396, 294] width 457 height 95
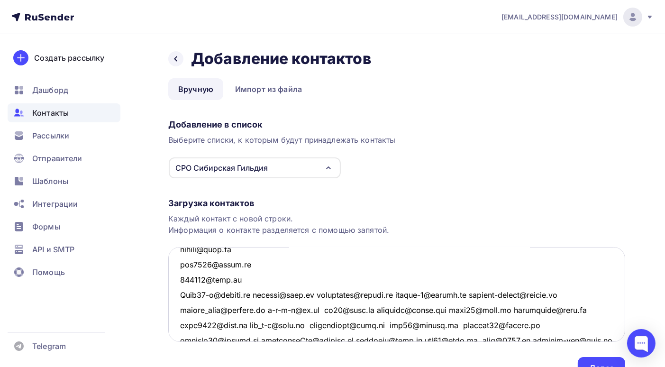
click at [260, 294] on textarea at bounding box center [396, 294] width 457 height 95
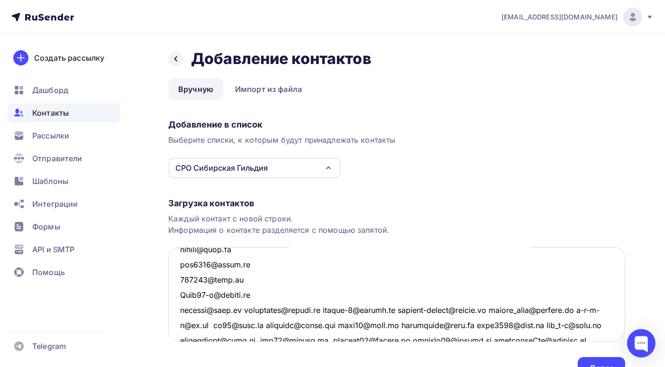
click at [238, 309] on textarea at bounding box center [396, 294] width 457 height 95
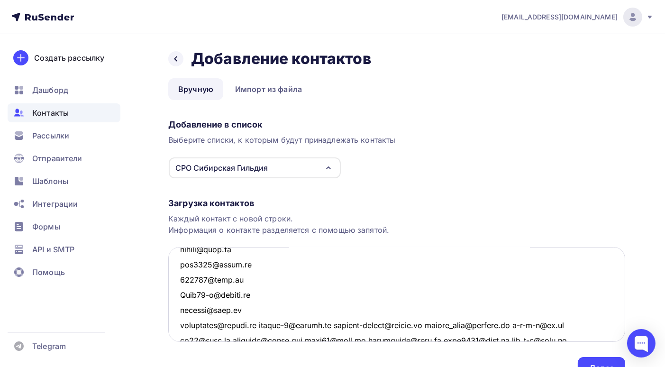
scroll to position [550, 0]
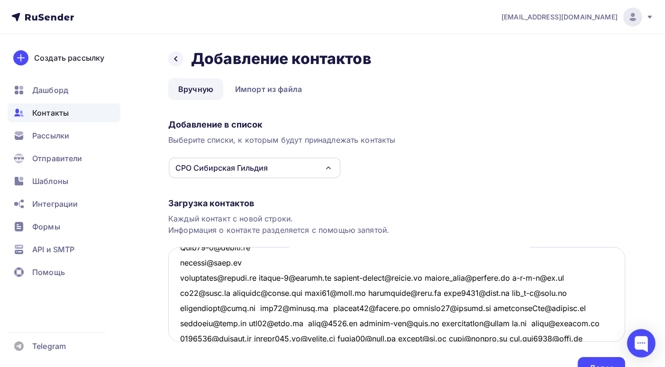
click at [264, 276] on textarea at bounding box center [396, 294] width 457 height 95
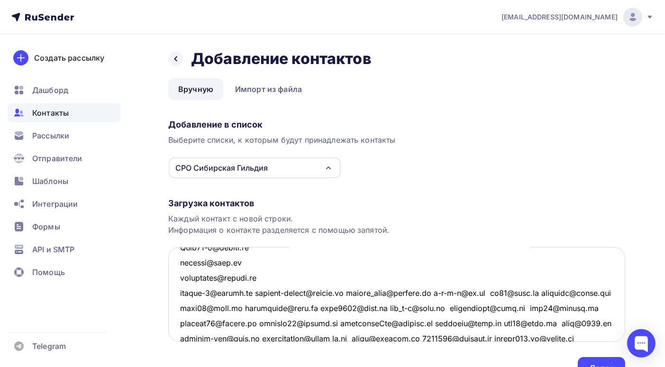
click at [255, 292] on textarea at bounding box center [396, 294] width 457 height 95
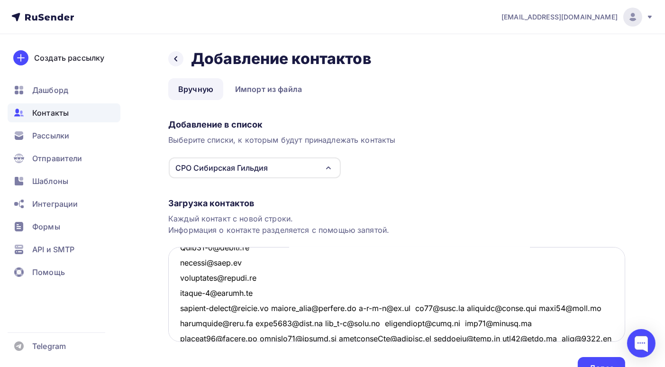
click at [285, 306] on textarea at bounding box center [396, 294] width 457 height 95
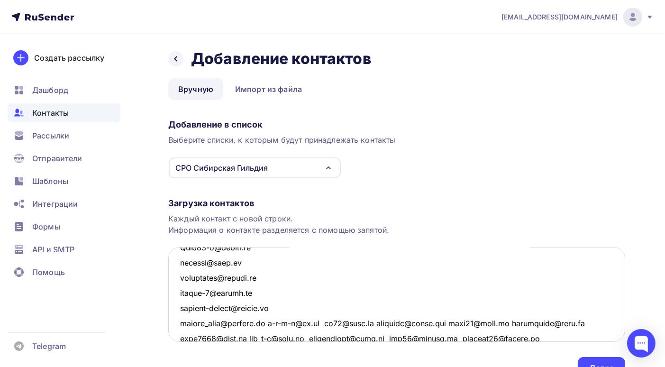
scroll to position [597, 0]
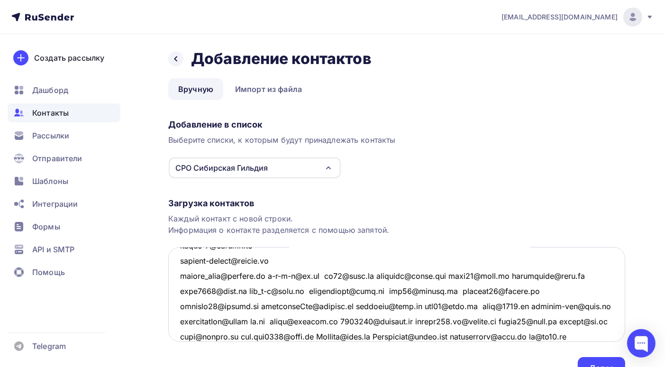
click at [270, 275] on textarea at bounding box center [396, 294] width 457 height 95
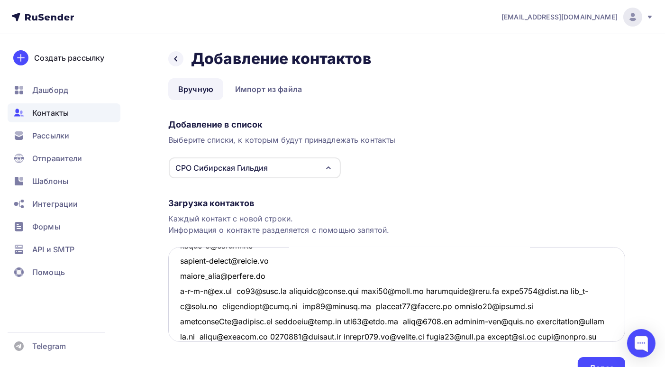
click at [234, 289] on textarea at bounding box center [396, 294] width 457 height 95
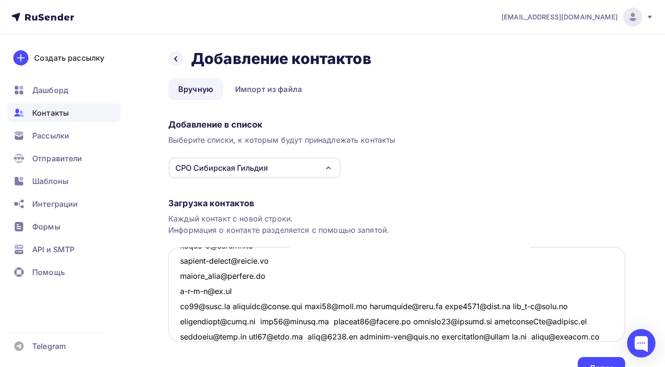
click at [227, 307] on textarea at bounding box center [396, 294] width 457 height 95
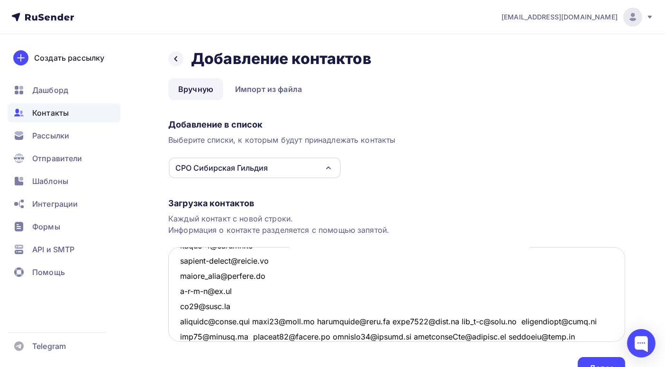
click at [264, 322] on textarea at bounding box center [396, 294] width 457 height 95
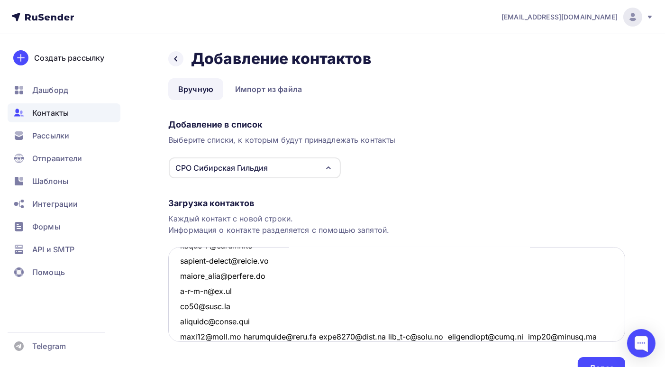
scroll to position [645, 0]
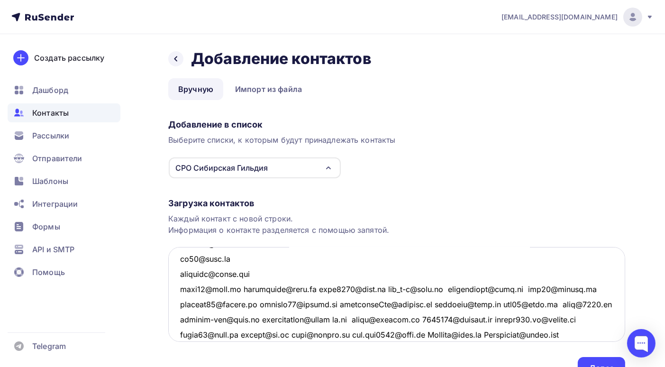
click at [239, 288] on textarea at bounding box center [396, 294] width 457 height 95
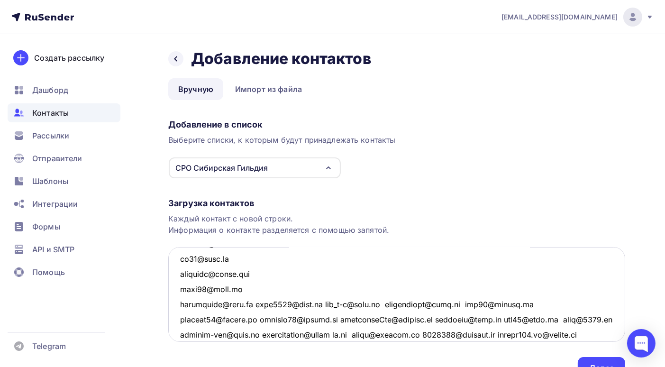
scroll to position [692, 0]
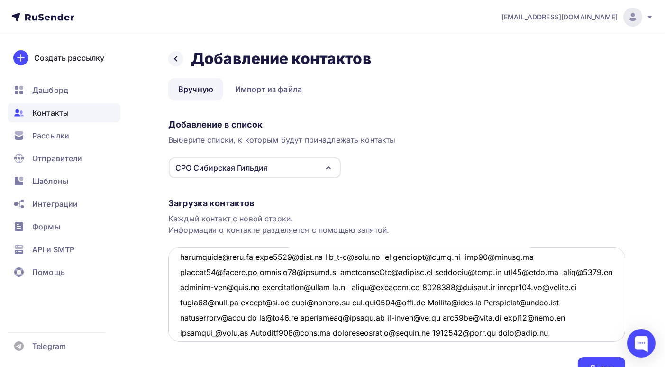
click at [253, 256] on textarea at bounding box center [396, 294] width 457 height 95
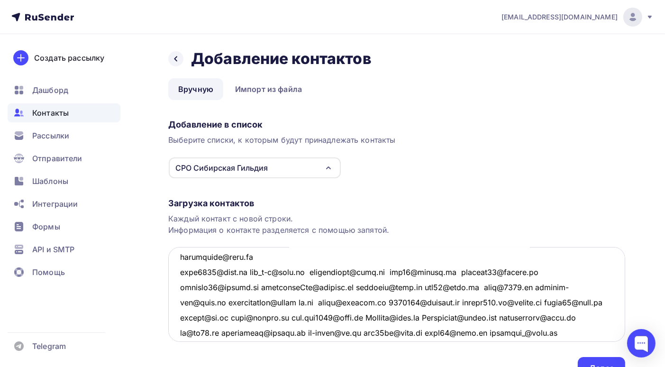
scroll to position [708, 0]
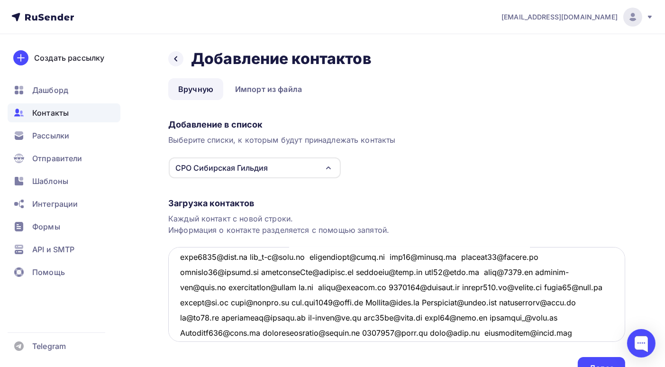
click at [243, 255] on textarea at bounding box center [396, 294] width 457 height 95
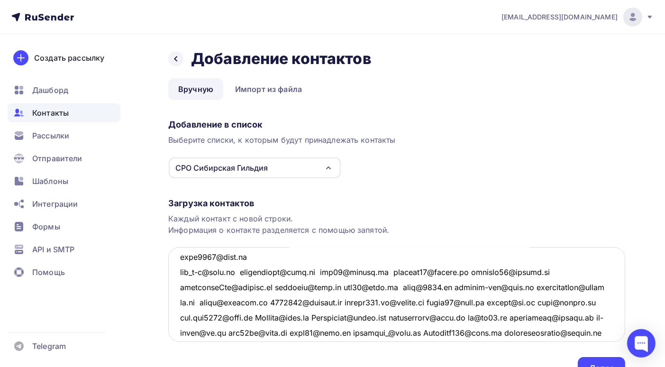
scroll to position [723, 0]
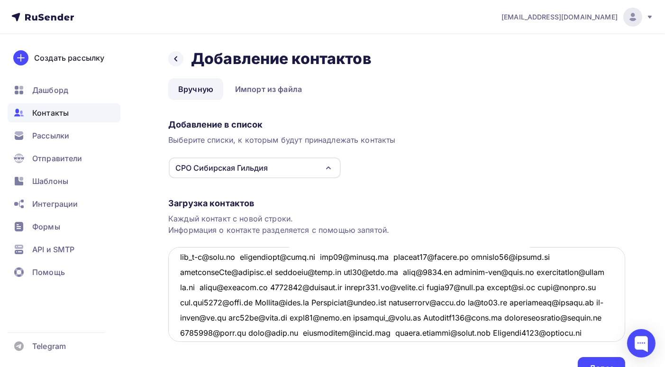
click at [243, 257] on textarea at bounding box center [396, 294] width 457 height 95
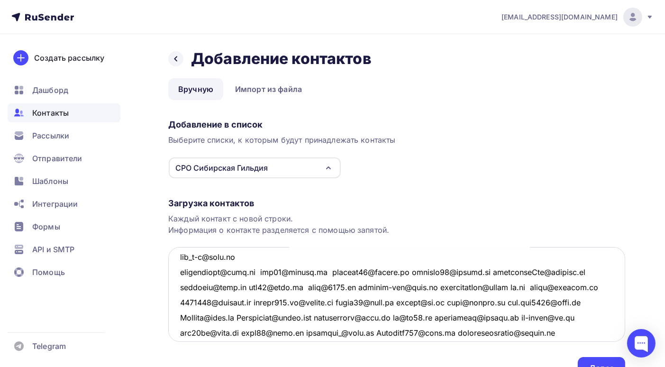
scroll to position [738, 0]
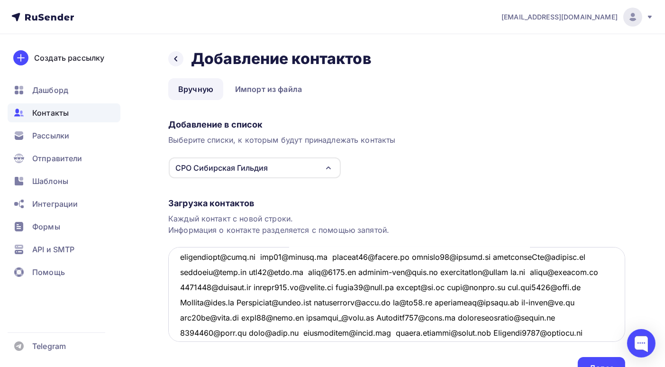
click at [257, 257] on textarea at bounding box center [396, 294] width 457 height 95
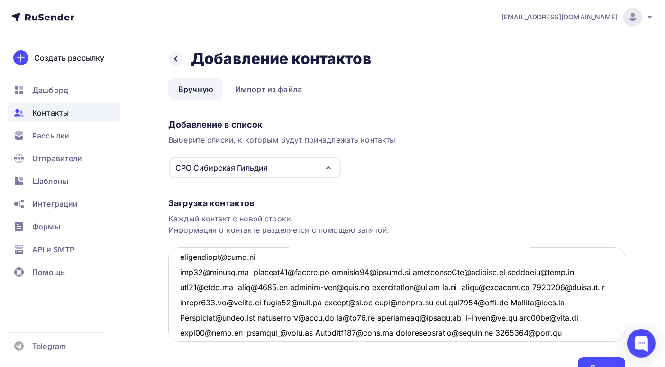
scroll to position [753, 0]
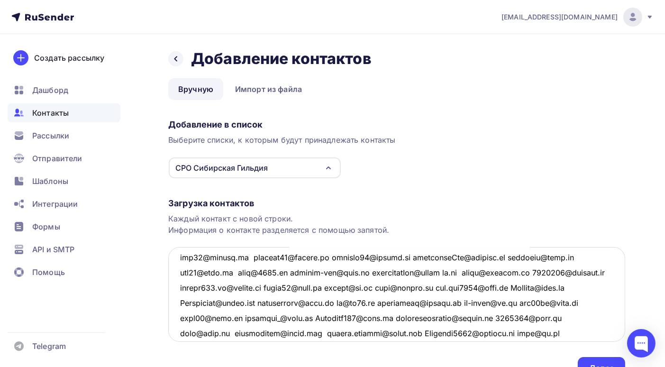
click at [249, 255] on textarea at bounding box center [396, 294] width 457 height 95
click at [248, 257] on textarea at bounding box center [396, 294] width 457 height 95
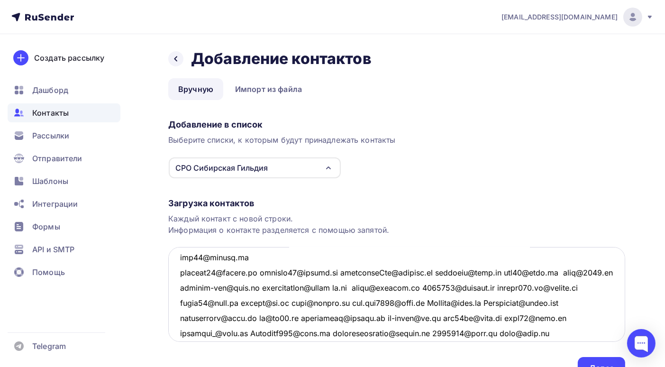
scroll to position [768, 0]
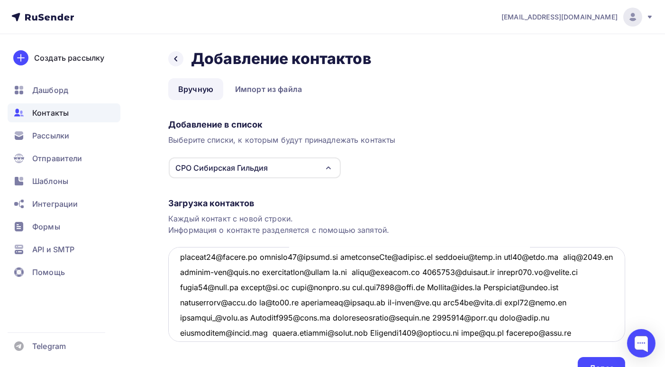
click at [262, 256] on textarea at bounding box center [396, 294] width 457 height 95
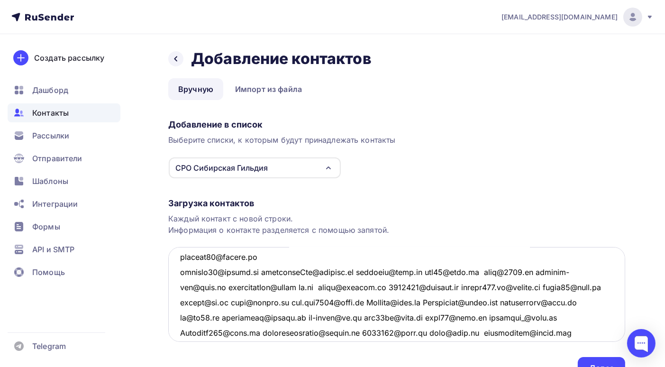
scroll to position [783, 0]
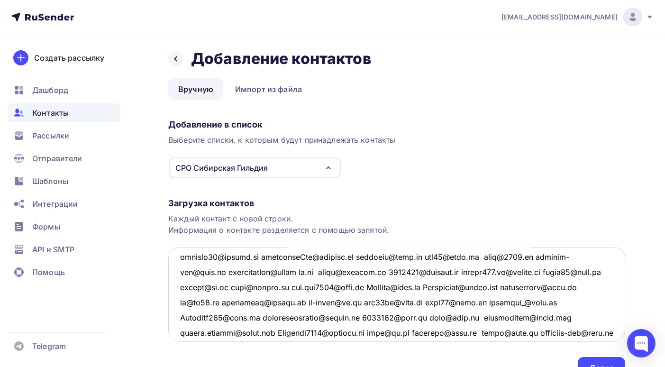
click at [262, 256] on textarea at bounding box center [396, 294] width 457 height 95
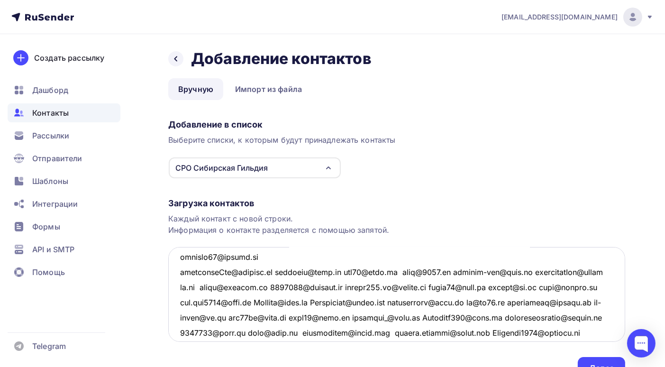
scroll to position [799, 0]
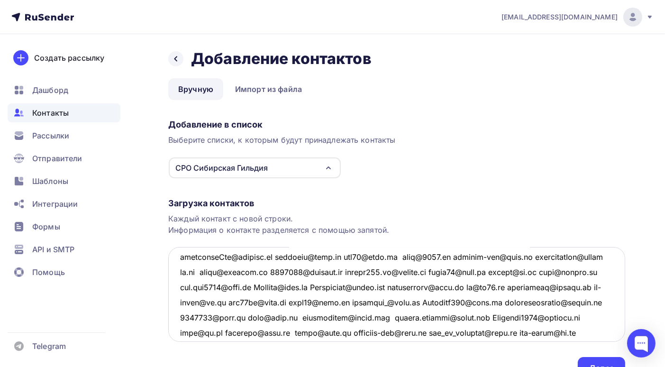
click at [278, 257] on textarea at bounding box center [396, 294] width 457 height 95
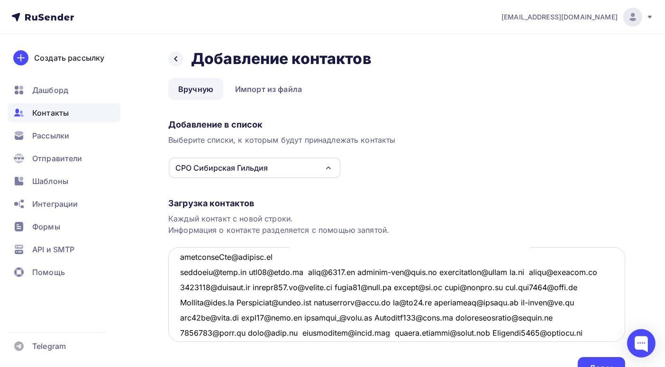
scroll to position [814, 0]
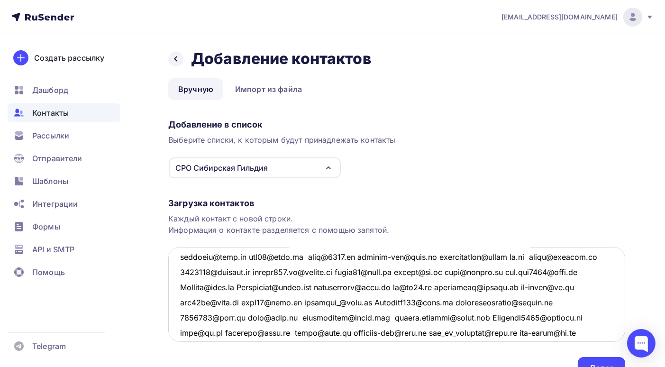
click at [300, 256] on textarea at bounding box center [396, 294] width 457 height 95
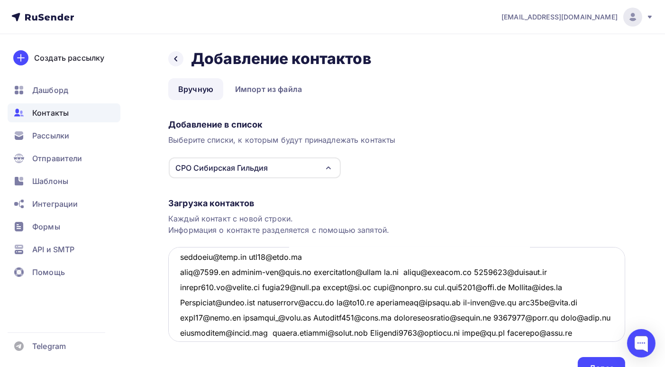
scroll to position [829, 0]
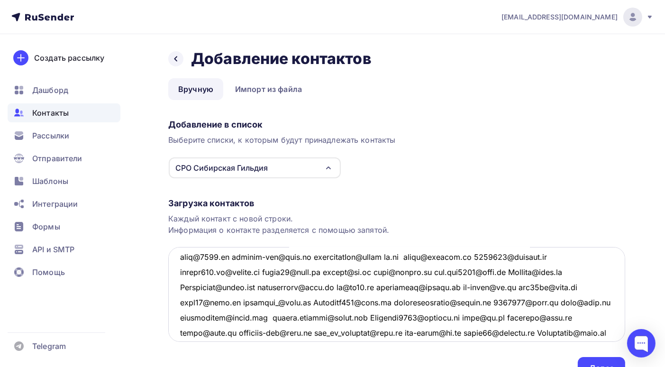
click at [234, 255] on textarea at bounding box center [396, 294] width 457 height 95
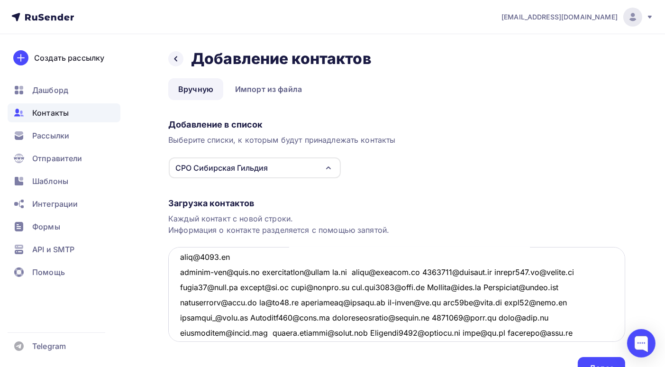
scroll to position [844, 0]
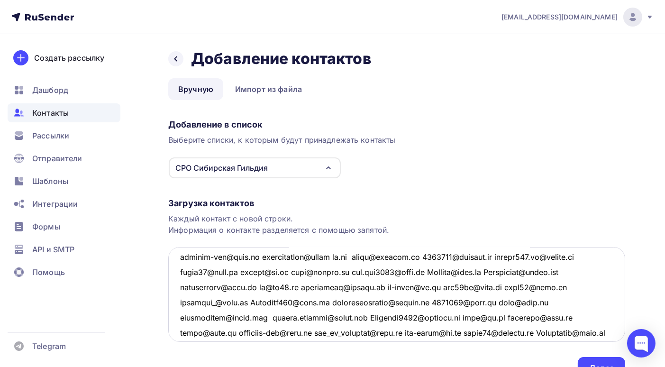
click at [256, 256] on textarea at bounding box center [396, 294] width 457 height 95
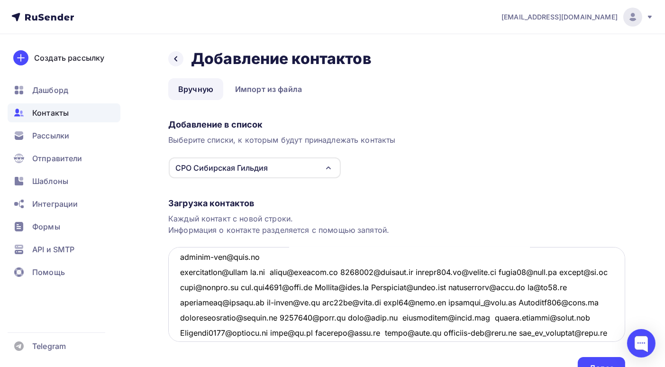
scroll to position [859, 0]
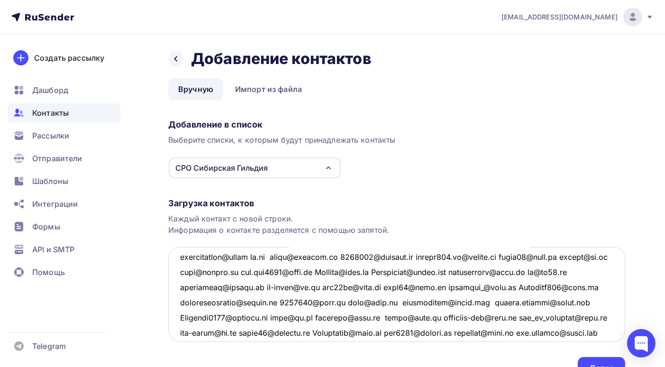
click at [260, 256] on textarea at bounding box center [396, 294] width 457 height 95
click at [278, 255] on textarea at bounding box center [396, 294] width 457 height 95
click at [279, 256] on textarea at bounding box center [396, 294] width 457 height 95
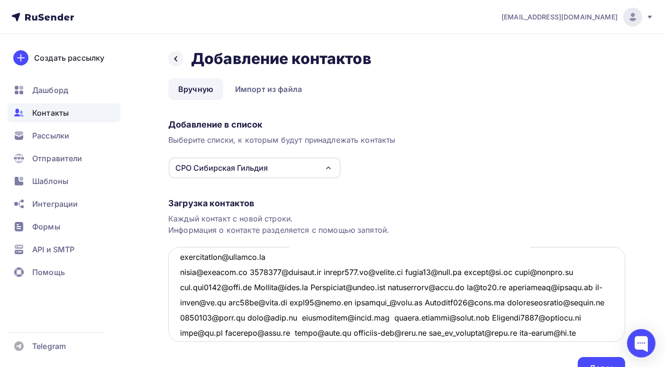
scroll to position [874, 0]
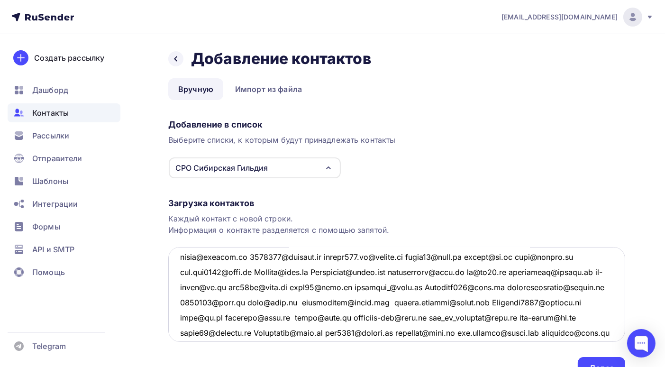
click at [248, 256] on textarea at bounding box center [396, 294] width 457 height 95
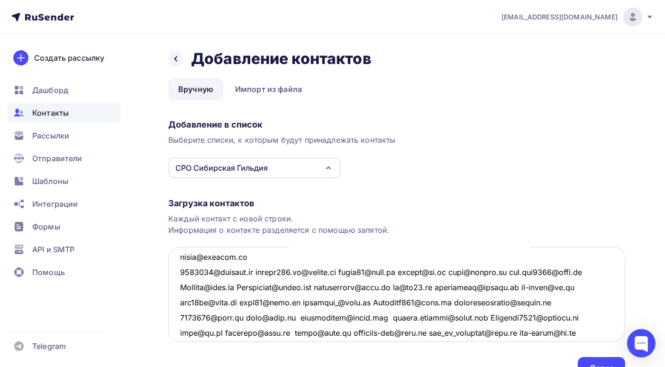
scroll to position [890, 0]
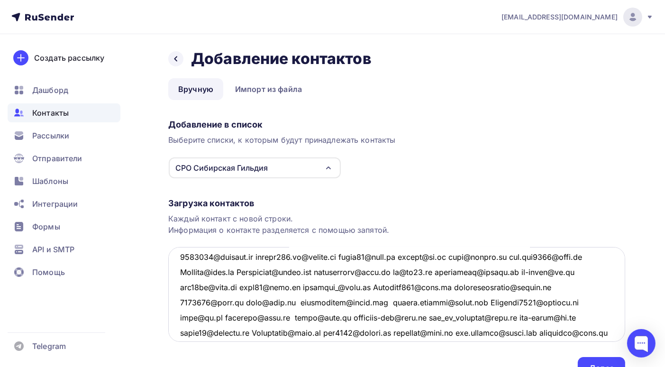
click at [257, 257] on textarea at bounding box center [396, 294] width 457 height 95
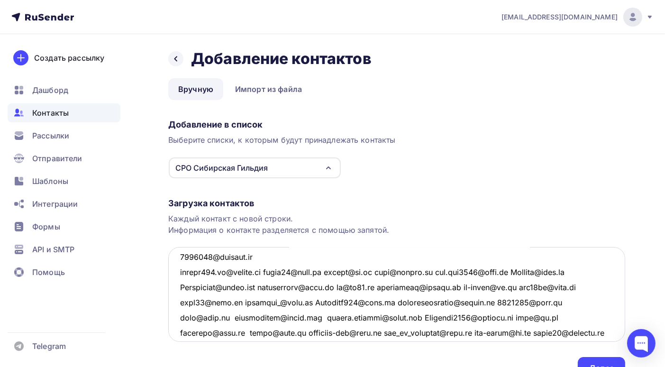
scroll to position [905, 0]
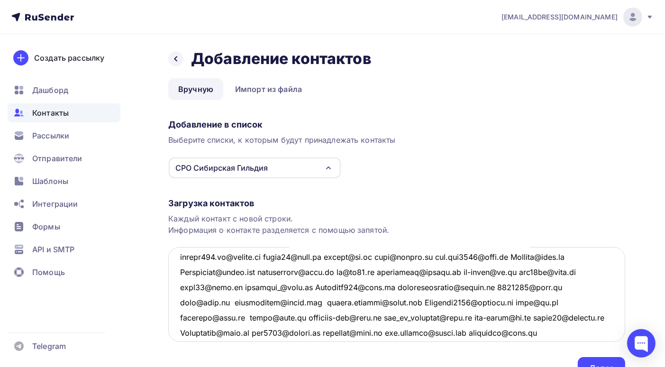
click at [265, 257] on textarea at bounding box center [396, 294] width 457 height 95
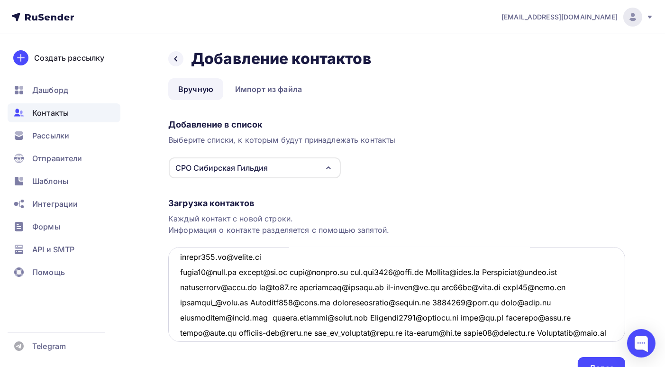
scroll to position [920, 0]
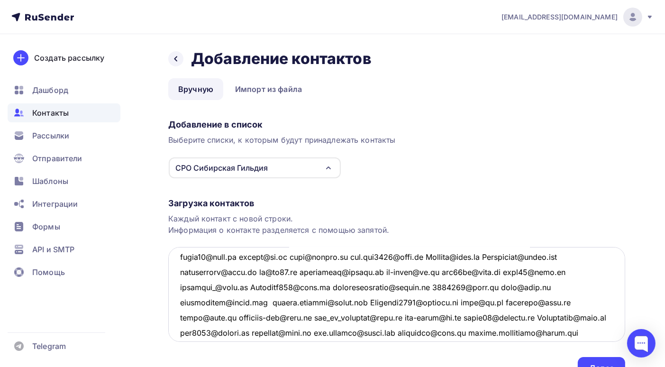
click at [291, 256] on textarea at bounding box center [396, 294] width 457 height 95
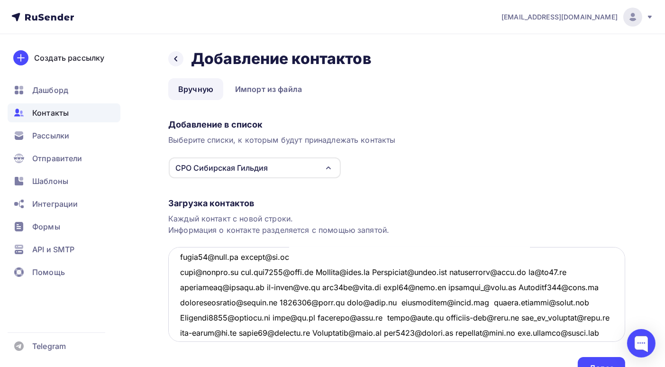
scroll to position [935, 0]
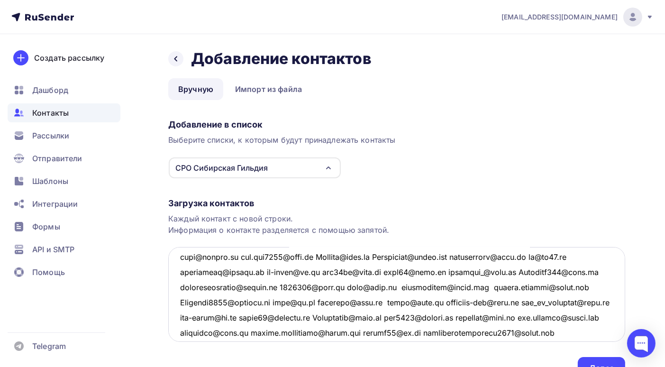
click at [314, 256] on textarea at bounding box center [396, 294] width 457 height 95
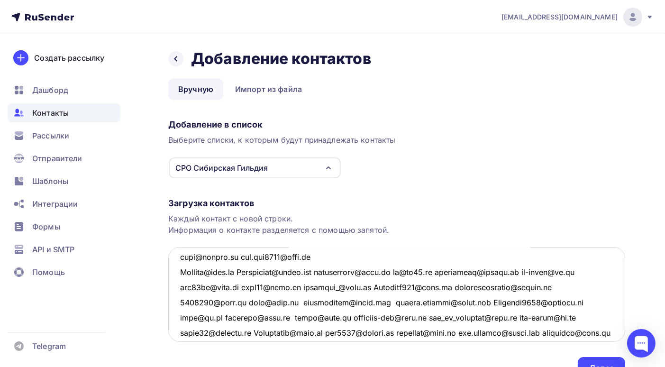
scroll to position [950, 0]
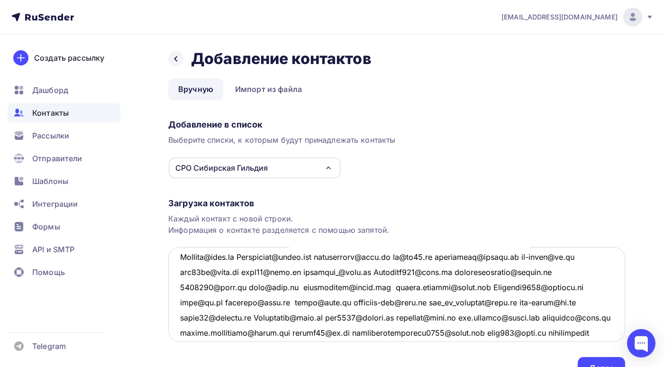
click at [244, 256] on textarea at bounding box center [396, 294] width 457 height 95
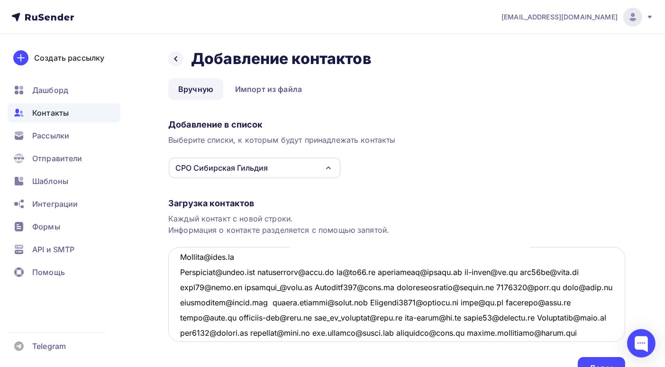
scroll to position [965, 0]
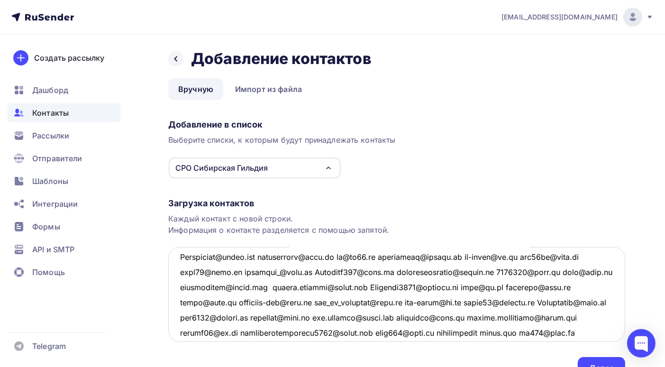
click at [268, 256] on textarea at bounding box center [396, 294] width 457 height 95
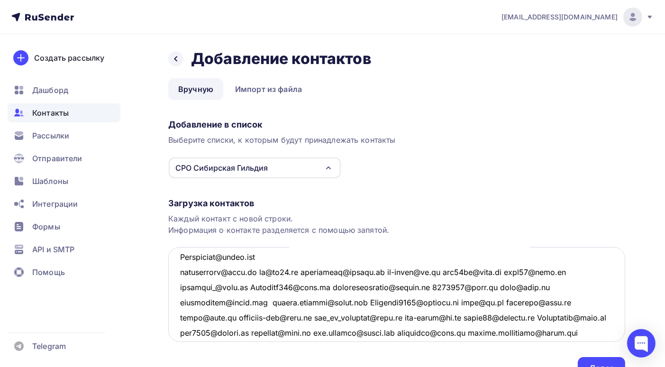
scroll to position [981, 0]
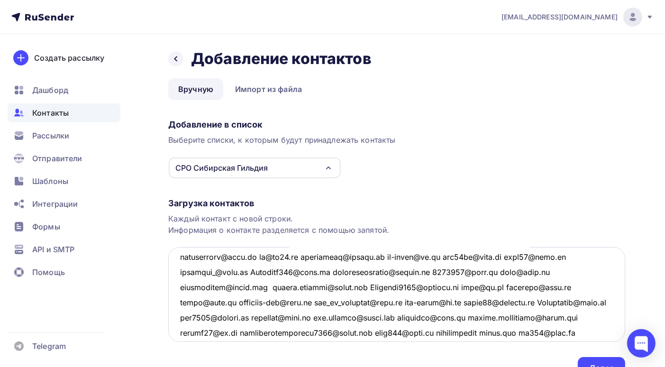
click at [257, 256] on textarea at bounding box center [396, 294] width 457 height 95
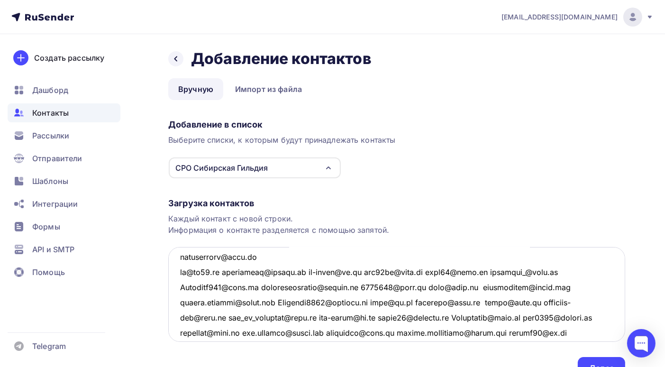
scroll to position [996, 0]
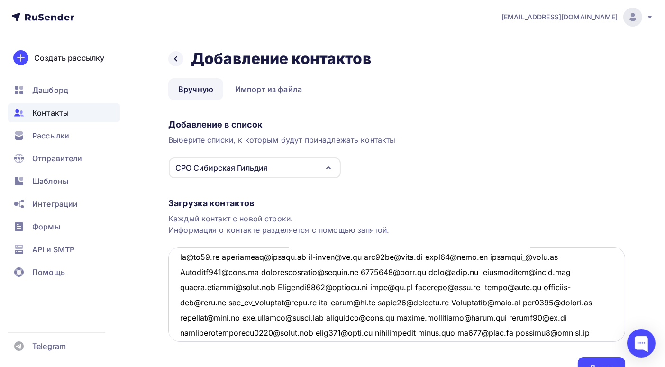
click at [224, 257] on textarea at bounding box center [396, 294] width 457 height 95
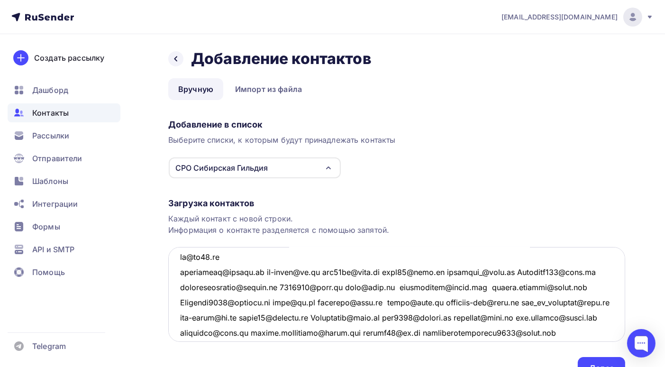
scroll to position [1011, 0]
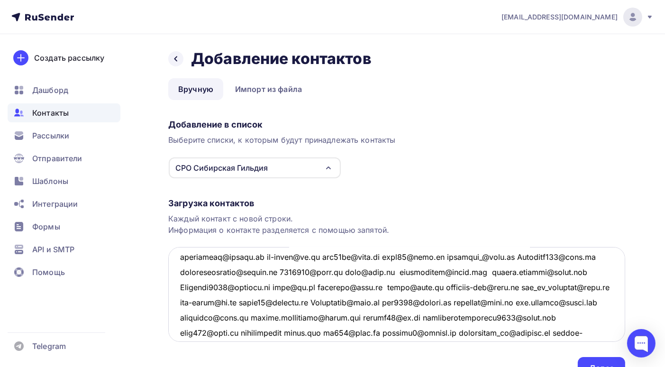
click at [267, 256] on textarea at bounding box center [396, 294] width 457 height 95
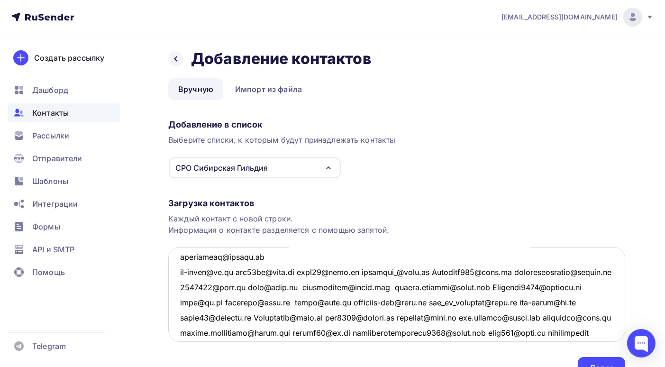
scroll to position [1026, 0]
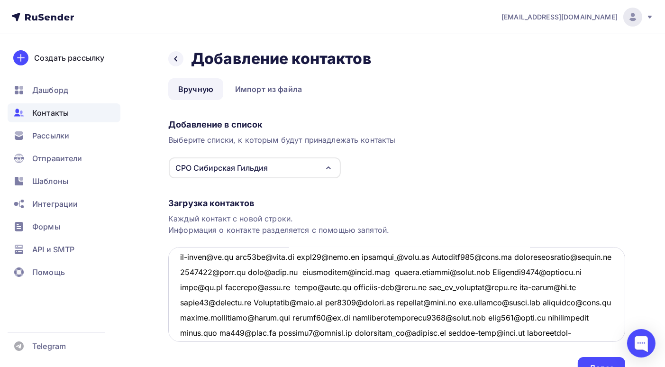
click at [238, 254] on textarea at bounding box center [396, 294] width 457 height 95
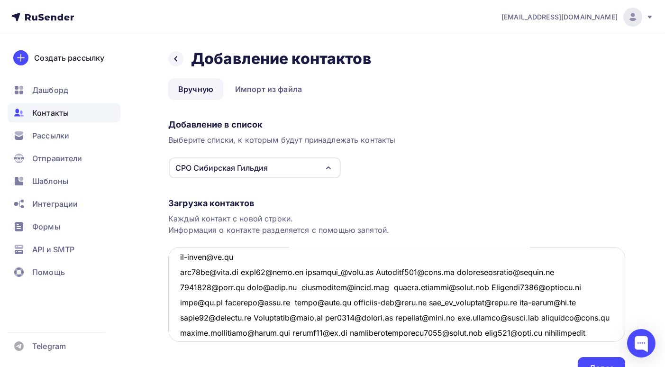
scroll to position [1041, 0]
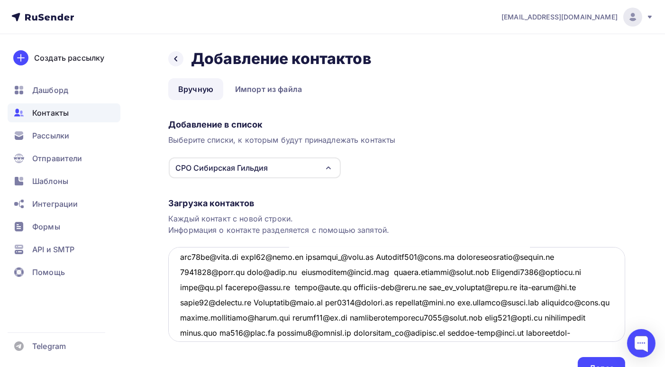
click at [248, 257] on textarea at bounding box center [396, 294] width 457 height 95
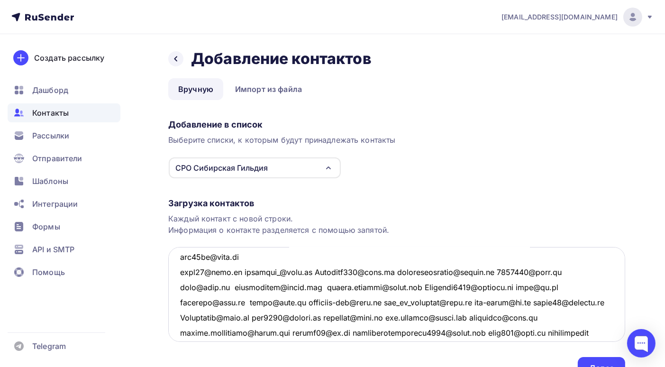
scroll to position [1057, 0]
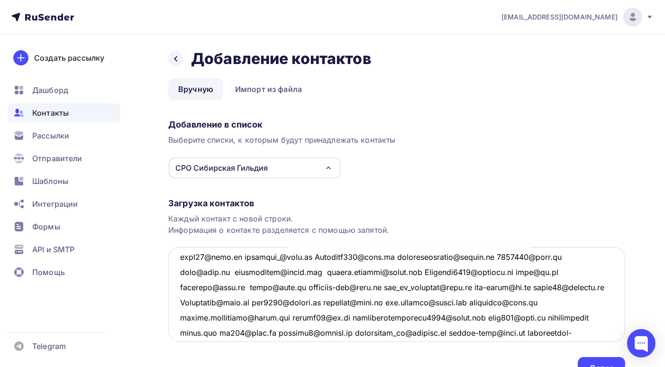
click at [240, 255] on textarea at bounding box center [396, 294] width 457 height 95
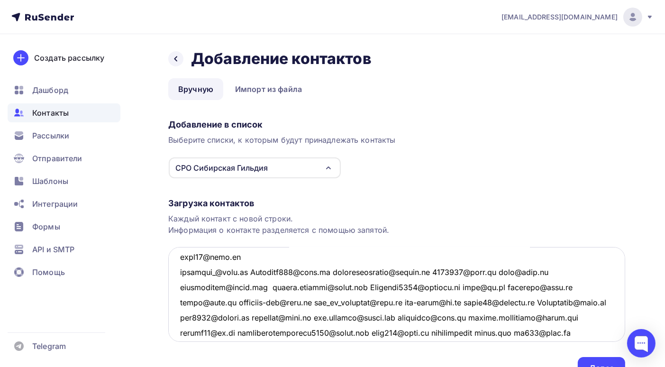
scroll to position [1072, 0]
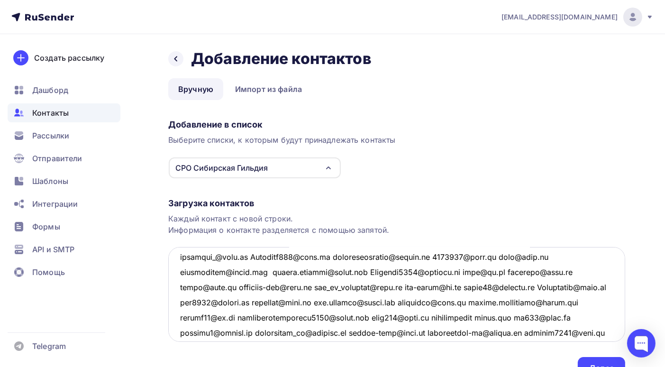
click at [247, 255] on textarea at bounding box center [396, 294] width 457 height 95
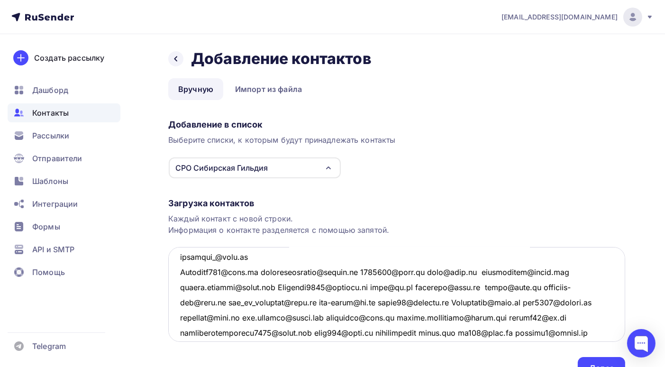
scroll to position [1087, 0]
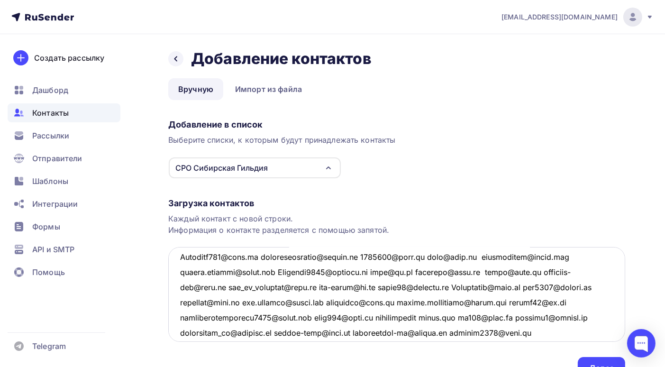
click at [262, 257] on textarea at bounding box center [396, 294] width 457 height 95
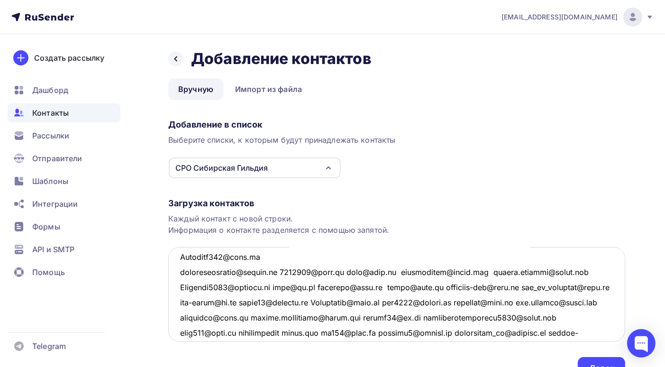
scroll to position [1102, 0]
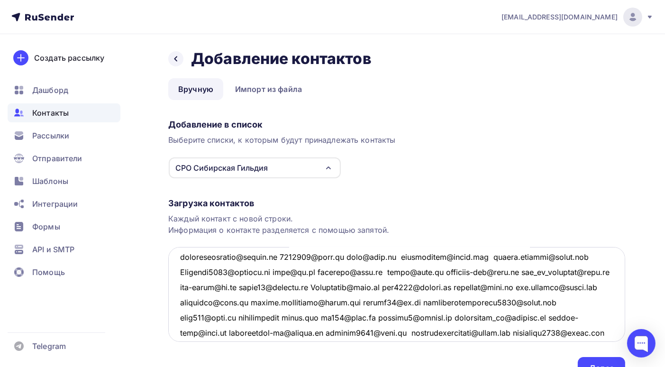
click at [285, 255] on textarea at bounding box center [396, 294] width 457 height 95
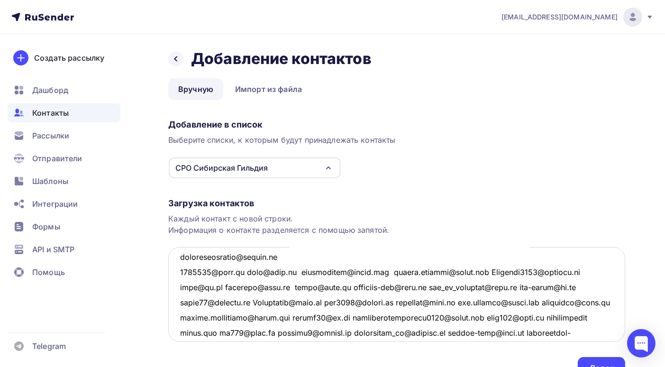
scroll to position [1117, 0]
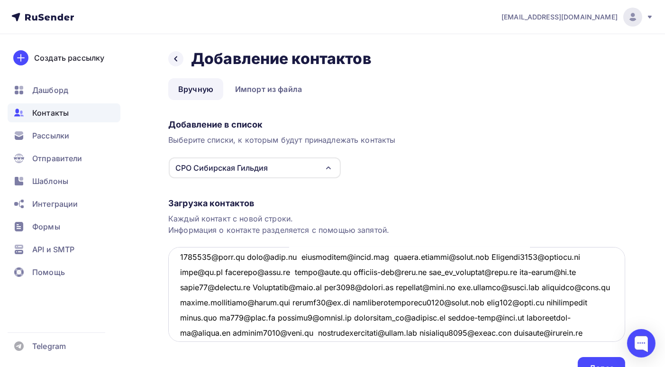
click at [248, 256] on textarea at bounding box center [396, 294] width 457 height 95
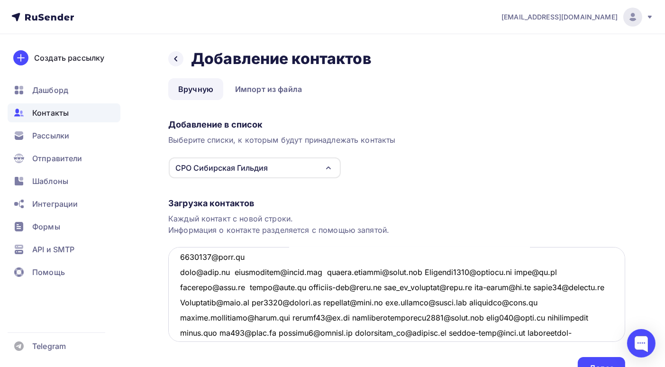
scroll to position [1132, 0]
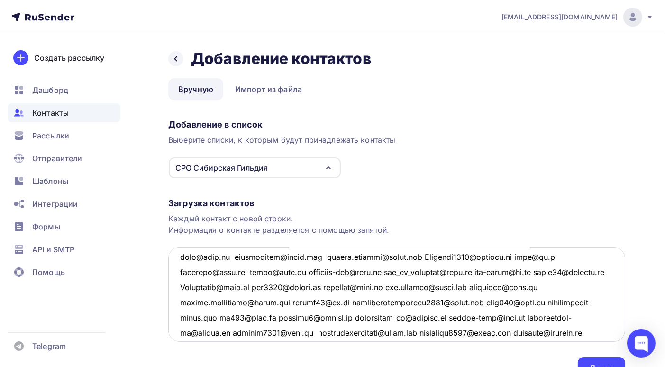
click at [230, 256] on textarea at bounding box center [396, 294] width 457 height 95
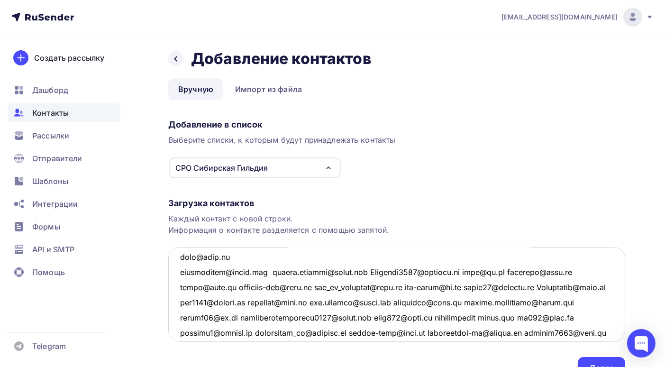
scroll to position [1148, 0]
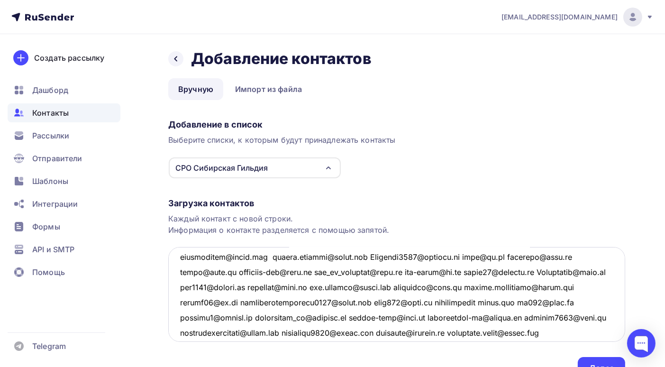
click at [275, 255] on textarea at bounding box center [396, 294] width 457 height 95
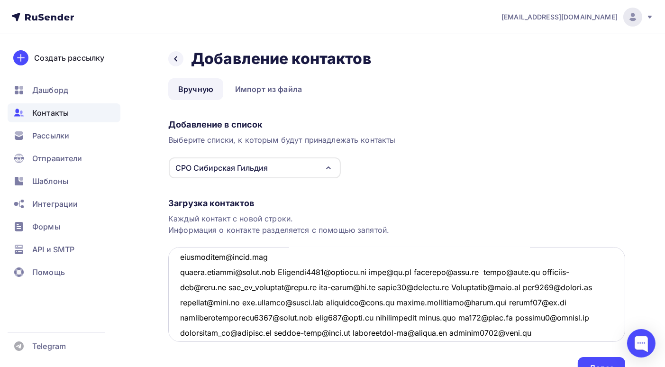
scroll to position [1163, 0]
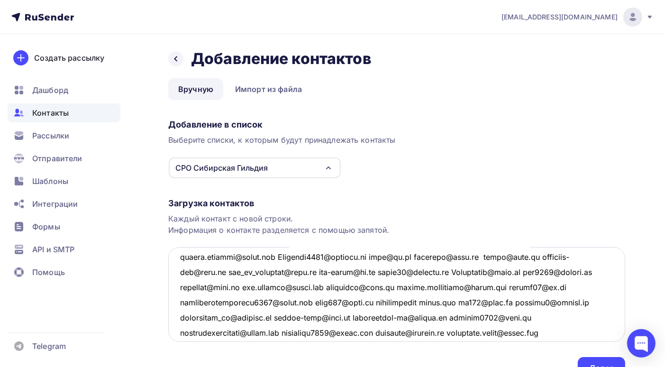
click at [274, 256] on textarea at bounding box center [396, 294] width 457 height 95
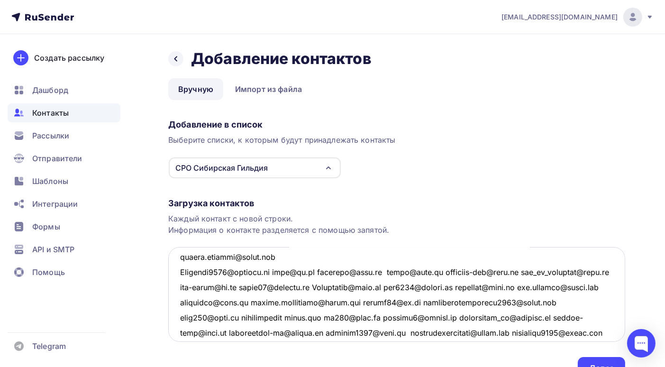
scroll to position [1178, 0]
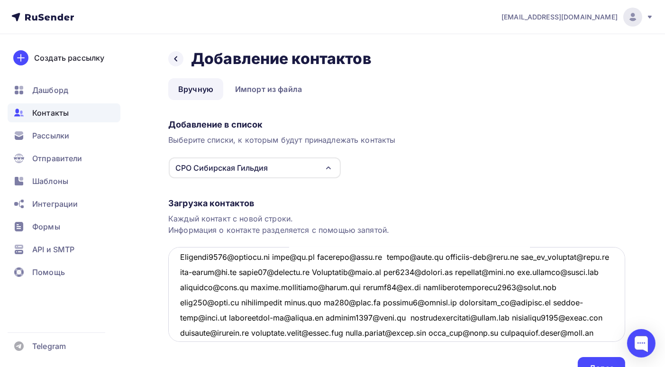
click at [277, 256] on textarea at bounding box center [396, 294] width 457 height 95
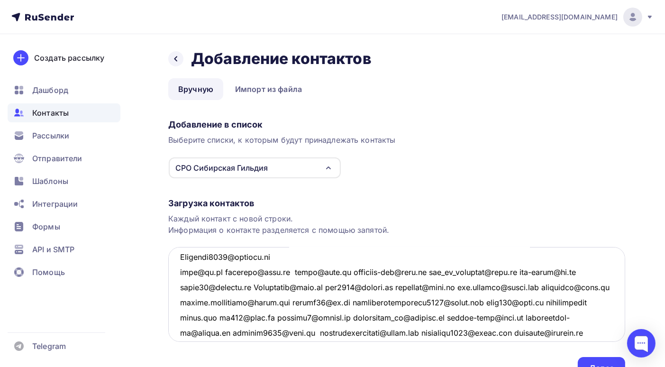
scroll to position [1193, 0]
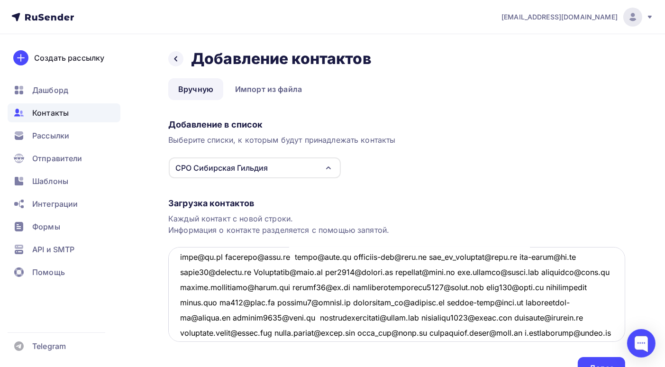
click at [226, 256] on textarea at bounding box center [396, 294] width 457 height 95
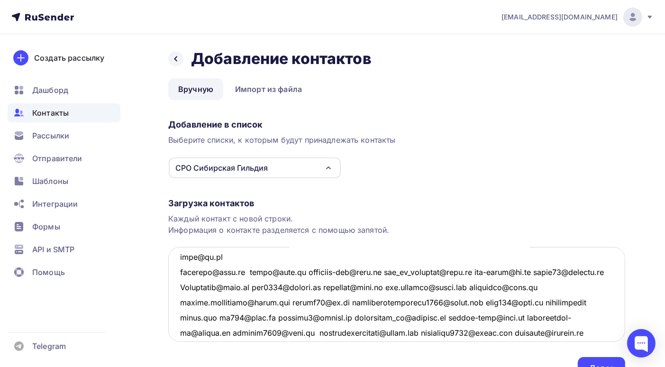
scroll to position [1208, 0]
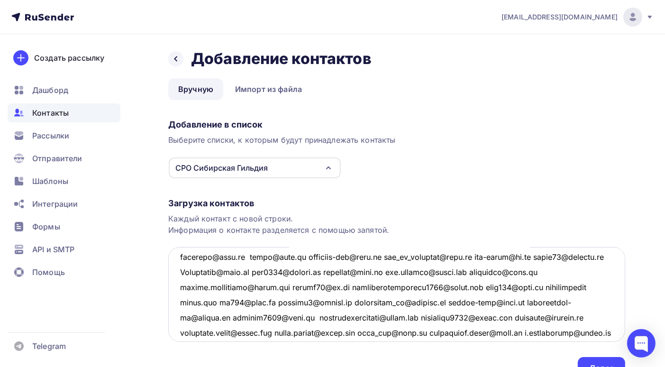
click at [249, 255] on textarea at bounding box center [396, 294] width 457 height 95
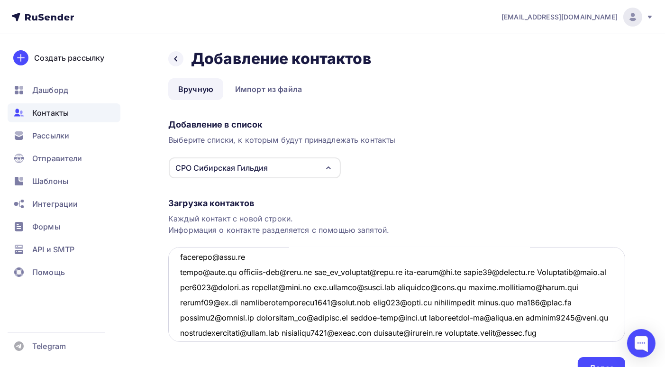
scroll to position [1223, 0]
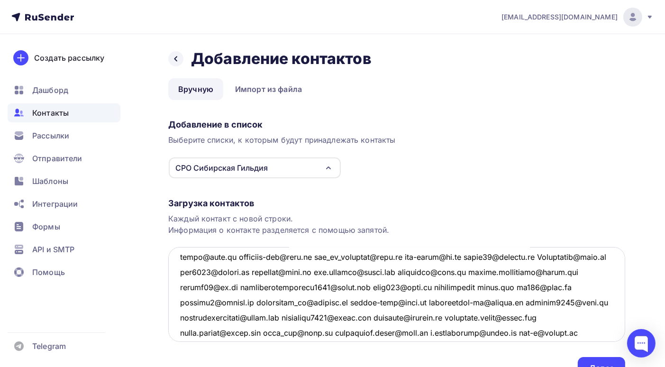
click at [231, 256] on textarea at bounding box center [396, 294] width 457 height 95
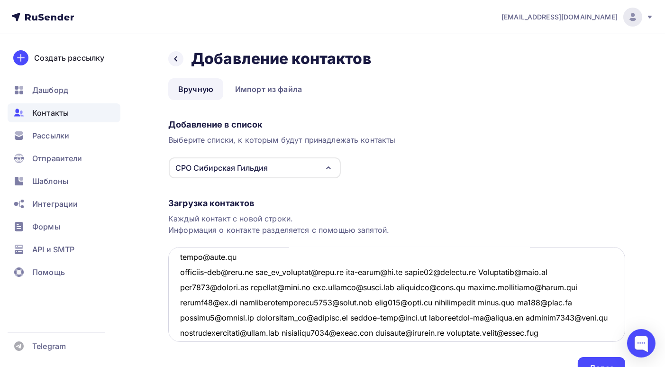
scroll to position [1239, 0]
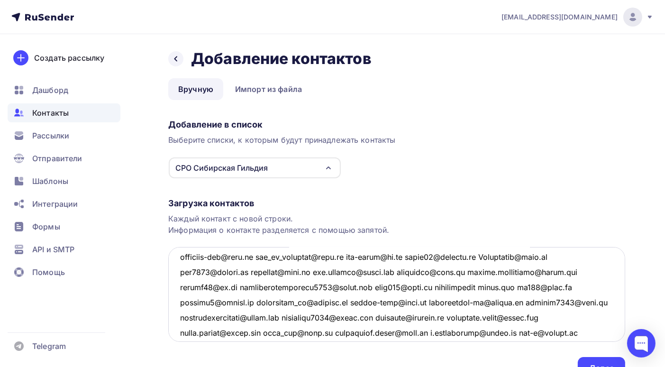
click at [257, 255] on textarea at bounding box center [396, 294] width 457 height 95
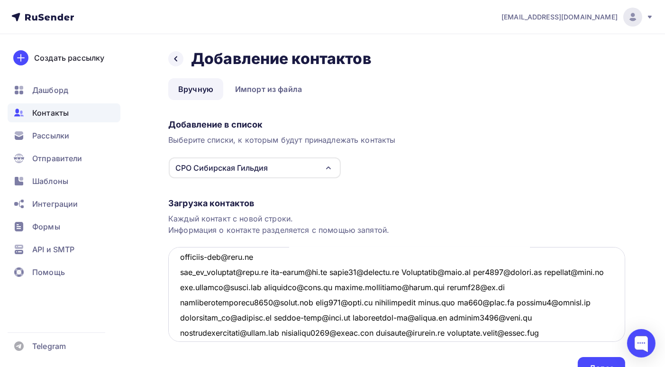
scroll to position [1254, 0]
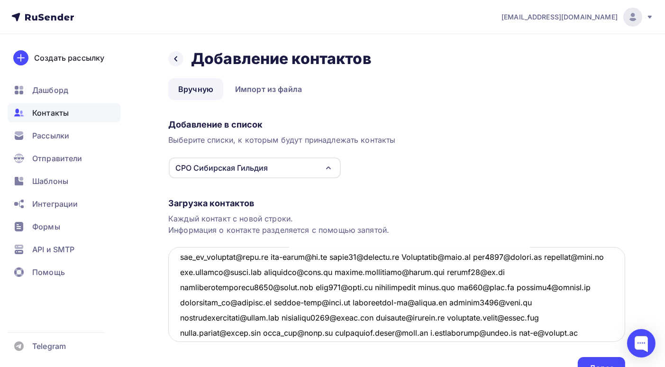
click at [273, 256] on textarea at bounding box center [396, 294] width 457 height 95
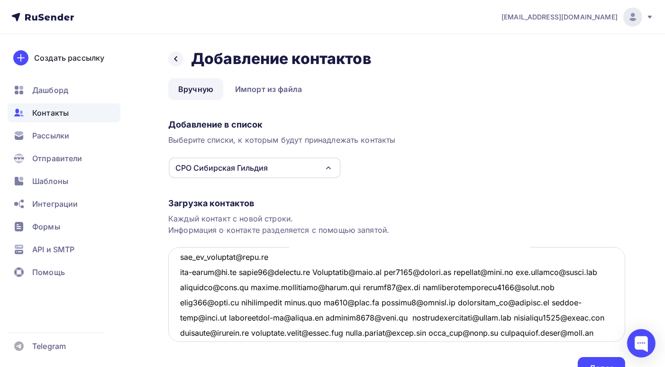
scroll to position [1269, 0]
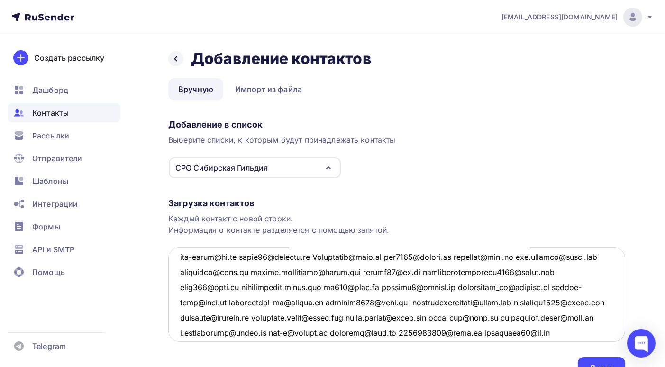
click at [243, 256] on textarea at bounding box center [396, 294] width 457 height 95
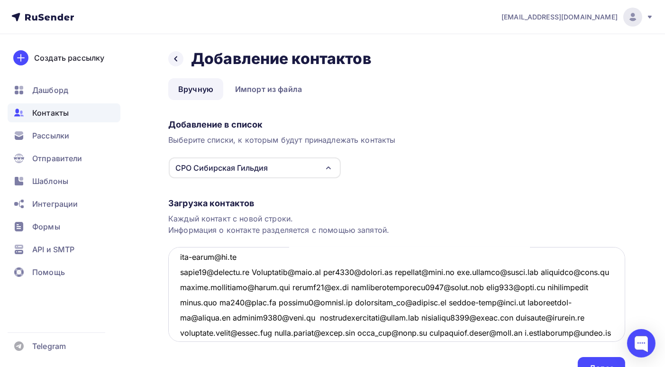
scroll to position [1284, 0]
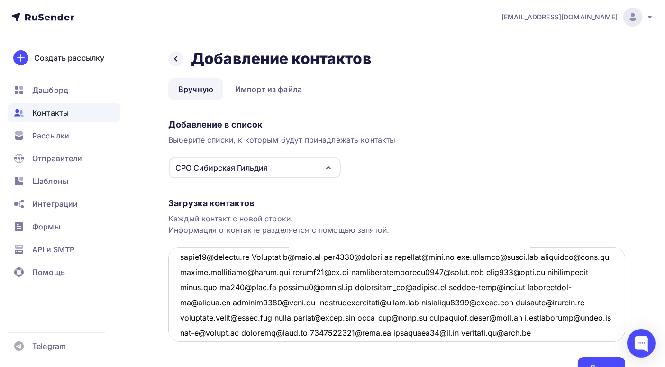
click at [257, 256] on textarea at bounding box center [396, 294] width 457 height 95
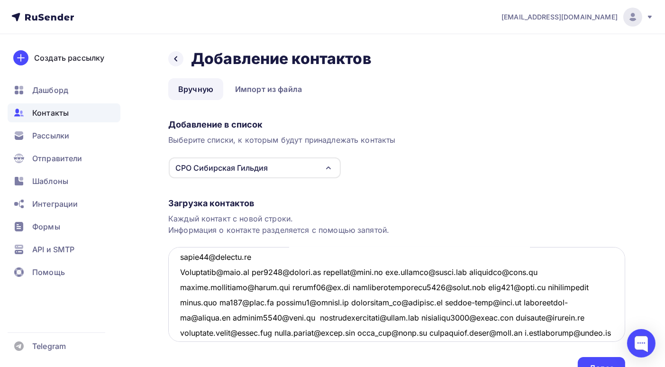
scroll to position [1299, 0]
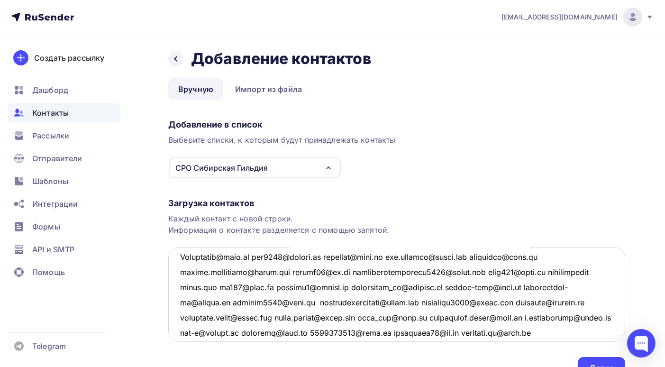
click at [257, 257] on textarea at bounding box center [396, 294] width 457 height 95
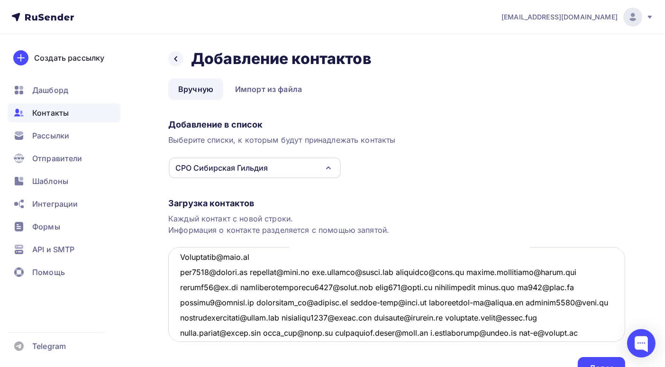
scroll to position [1314, 0]
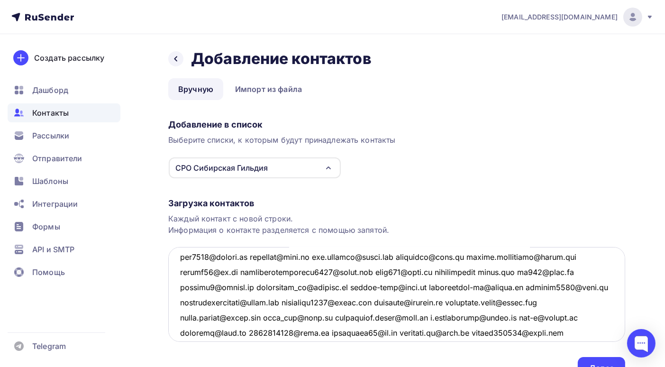
click at [254, 256] on textarea at bounding box center [396, 294] width 457 height 95
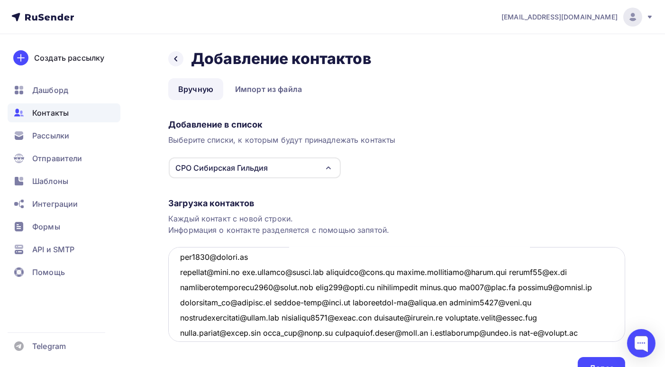
scroll to position [1330, 0]
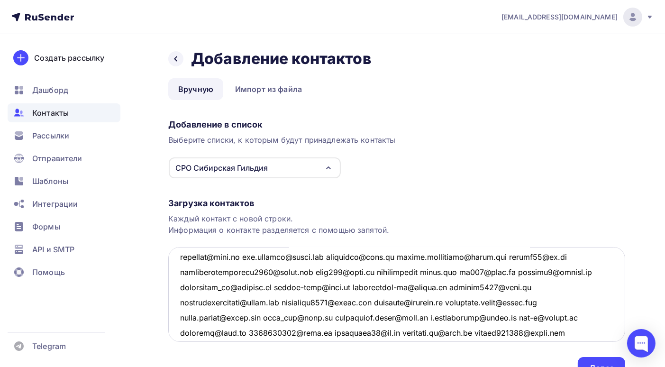
click at [260, 256] on textarea at bounding box center [396, 294] width 457 height 95
click at [243, 257] on textarea at bounding box center [396, 294] width 457 height 95
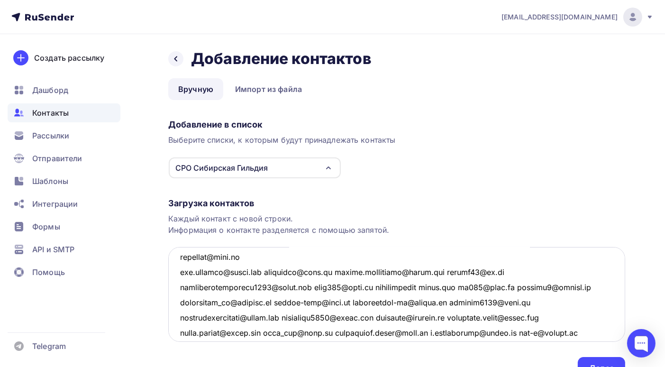
scroll to position [1345, 0]
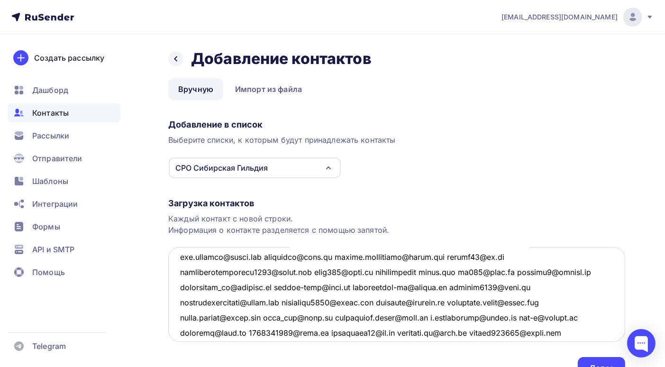
click at [272, 256] on textarea at bounding box center [396, 294] width 457 height 95
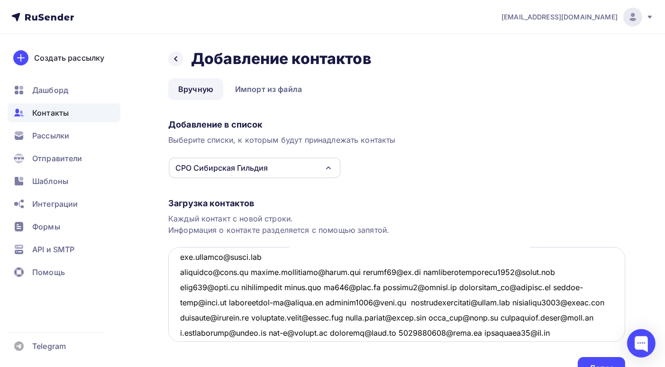
scroll to position [1360, 0]
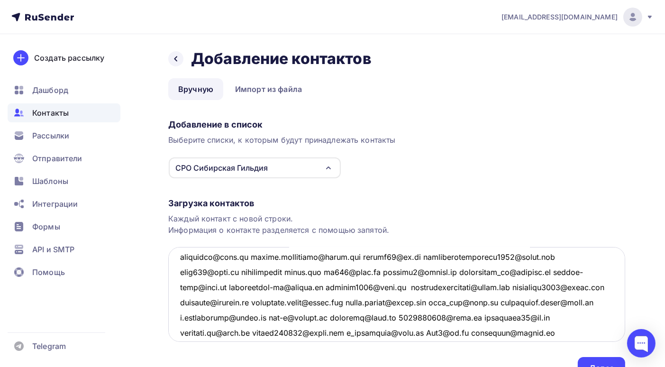
click at [248, 256] on textarea at bounding box center [396, 294] width 457 height 95
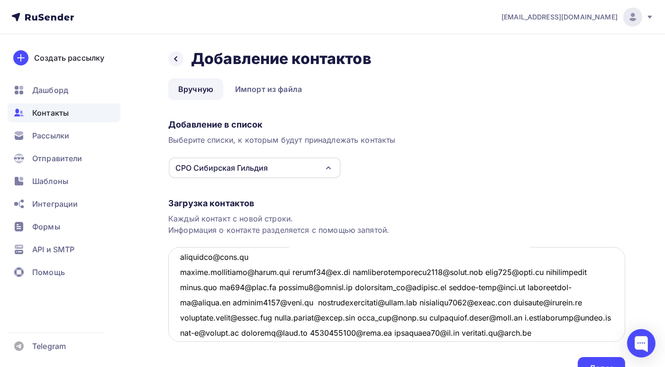
scroll to position [1375, 0]
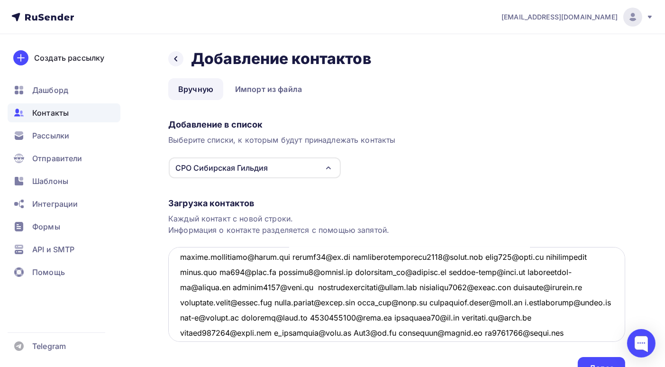
click at [286, 256] on textarea at bounding box center [396, 294] width 457 height 95
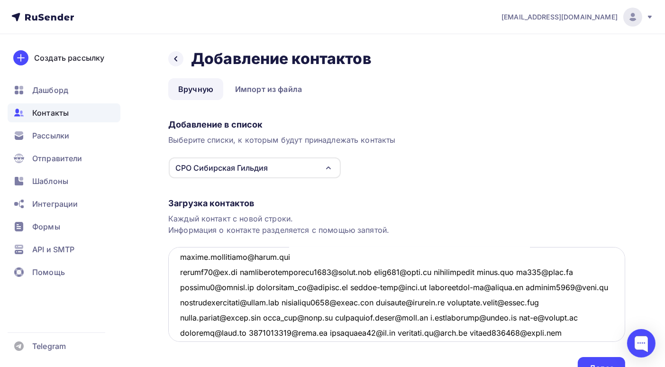
scroll to position [1390, 0]
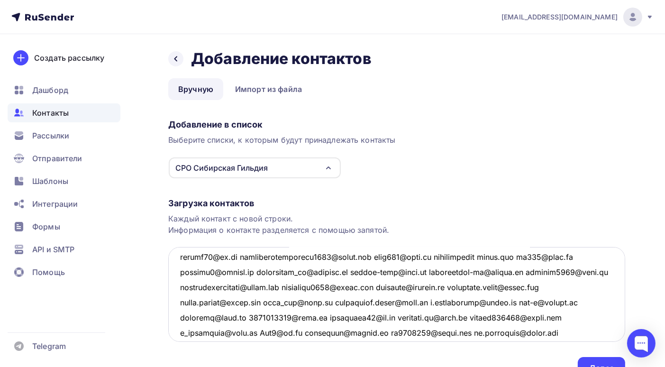
click at [239, 257] on textarea at bounding box center [396, 294] width 457 height 95
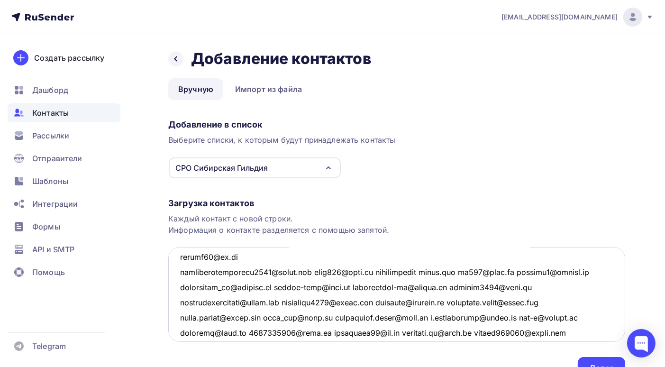
scroll to position [1406, 0]
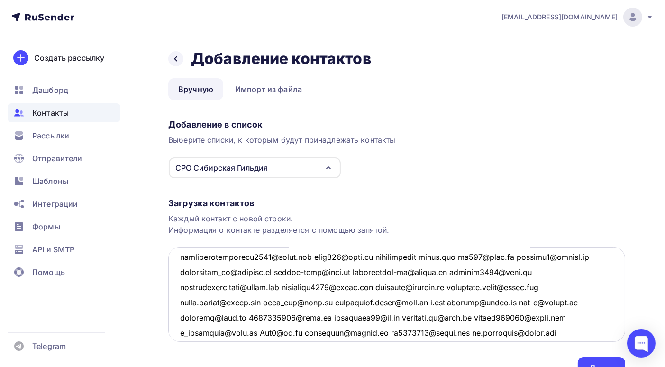
click at [314, 255] on textarea at bounding box center [396, 294] width 457 height 95
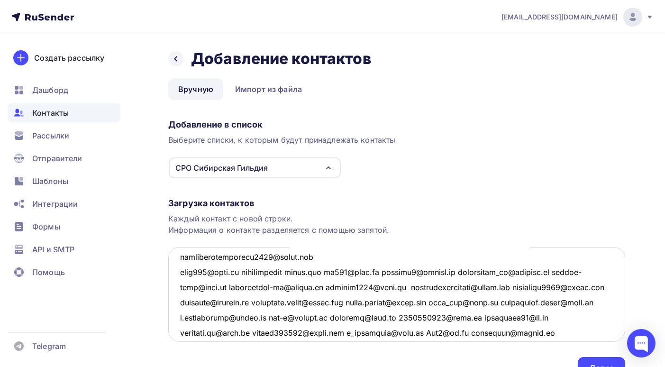
scroll to position [1421, 0]
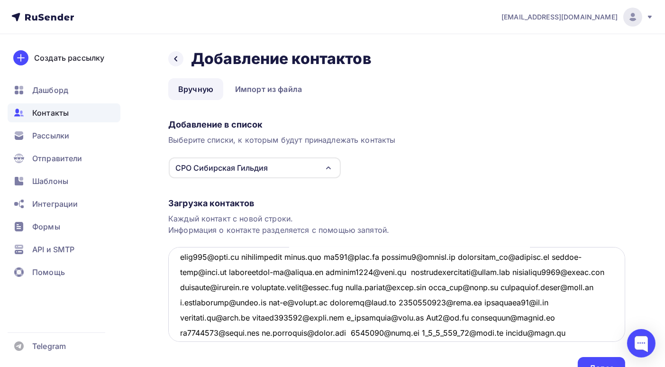
click at [242, 257] on textarea at bounding box center [396, 294] width 457 height 95
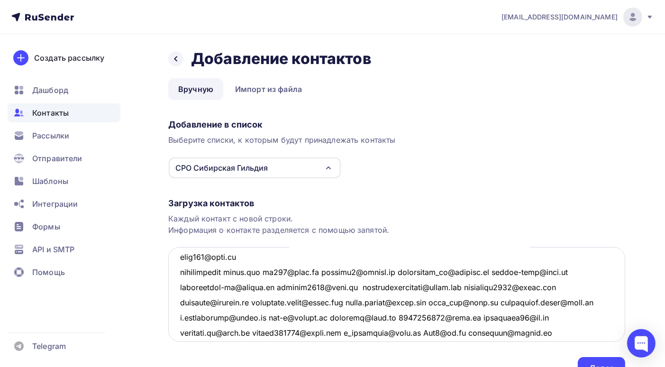
scroll to position [1436, 0]
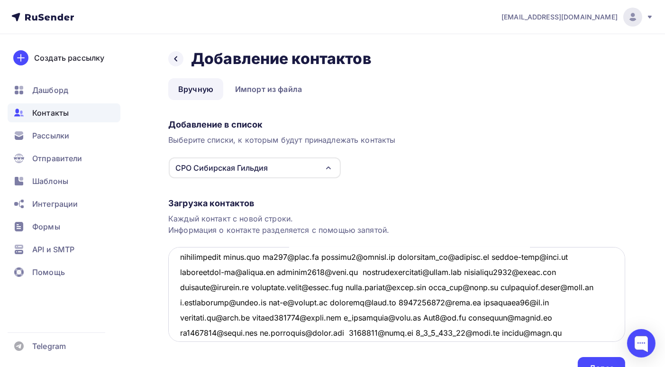
click at [230, 257] on textarea at bounding box center [396, 294] width 457 height 95
click at [275, 255] on textarea at bounding box center [396, 294] width 457 height 95
click at [274, 254] on textarea at bounding box center [396, 294] width 457 height 95
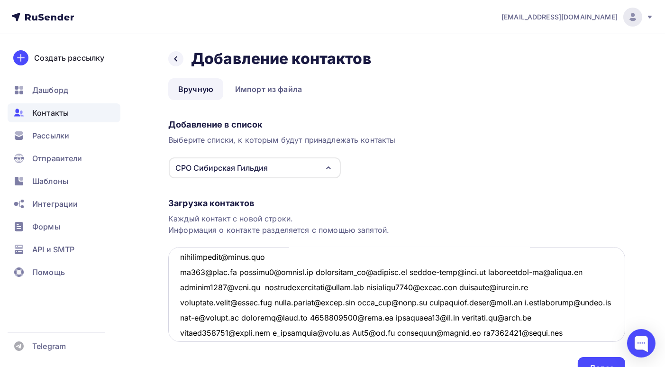
scroll to position [1451, 0]
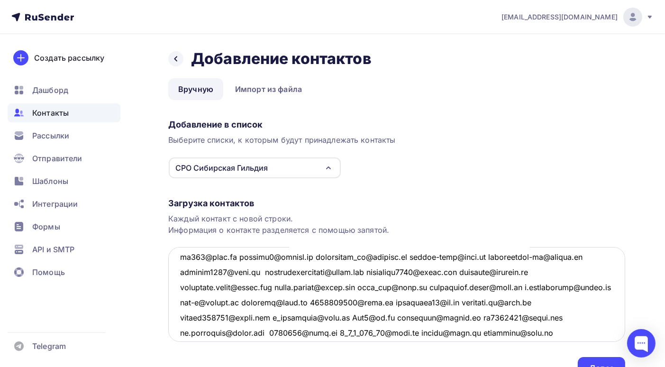
click at [237, 256] on textarea at bounding box center [396, 294] width 457 height 95
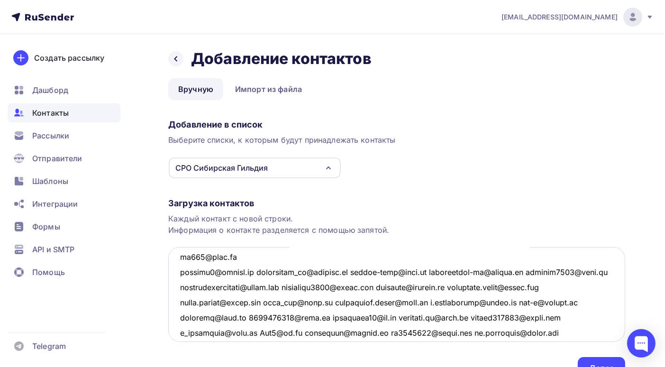
scroll to position [1466, 0]
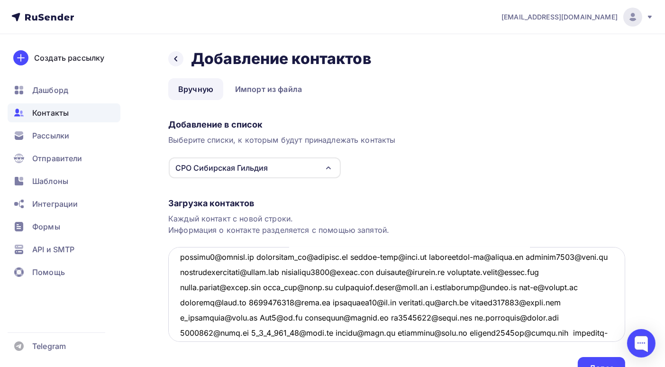
click at [251, 256] on textarea at bounding box center [396, 294] width 457 height 95
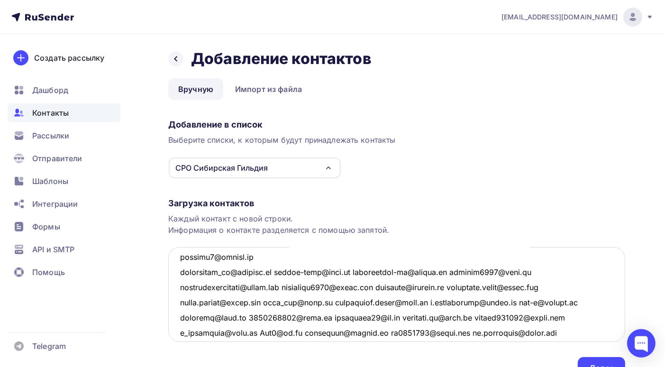
scroll to position [1481, 0]
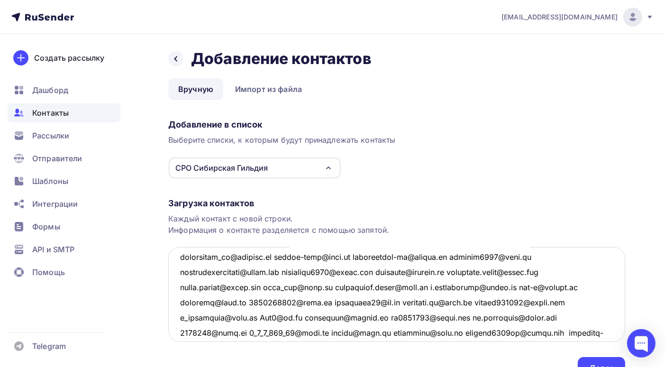
click at [277, 257] on textarea at bounding box center [396, 294] width 457 height 95
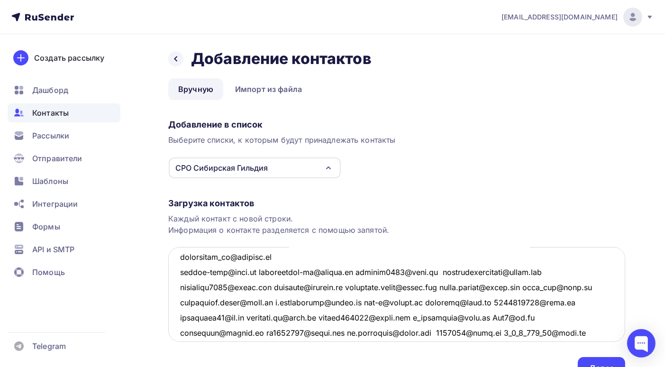
scroll to position [1497, 0]
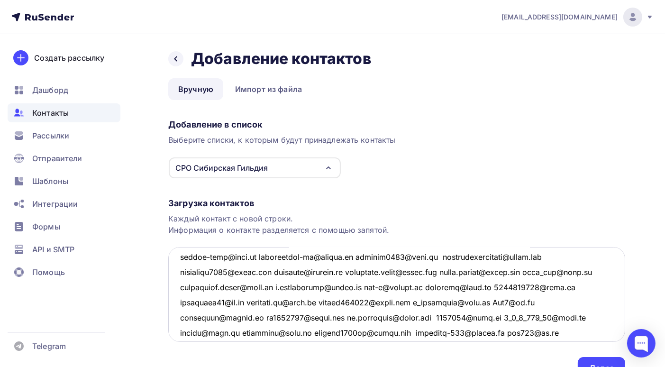
click at [261, 256] on textarea at bounding box center [396, 294] width 457 height 95
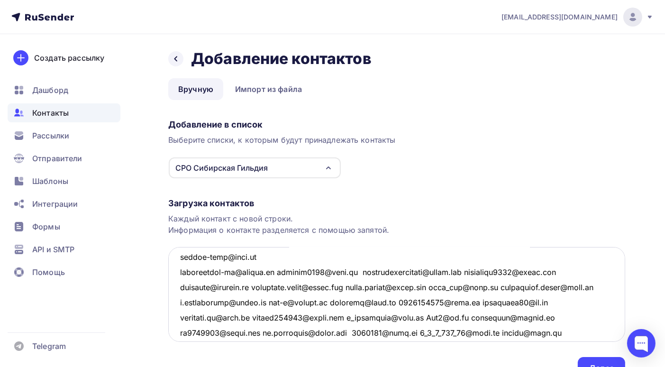
scroll to position [1512, 0]
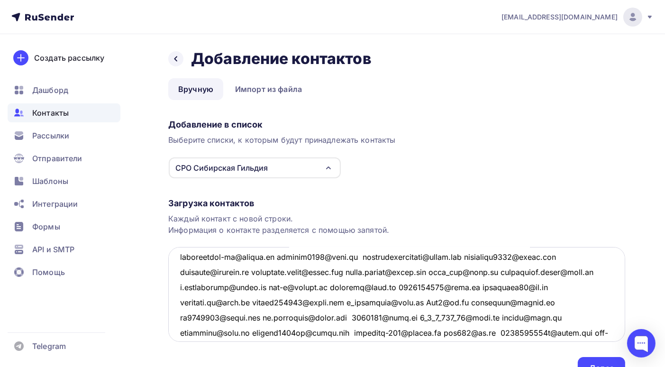
click at [282, 256] on textarea at bounding box center [396, 294] width 457 height 95
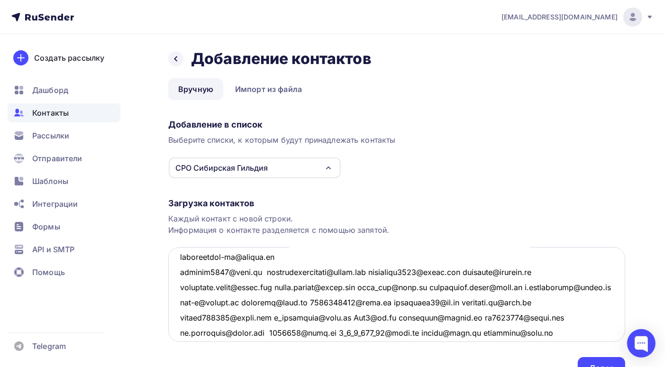
scroll to position [1527, 0]
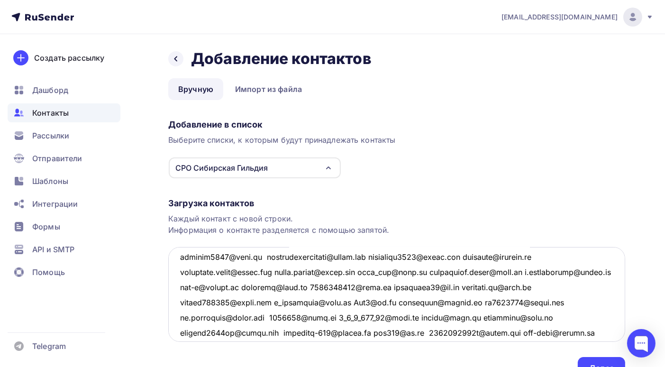
click at [263, 257] on textarea at bounding box center [396, 294] width 457 height 95
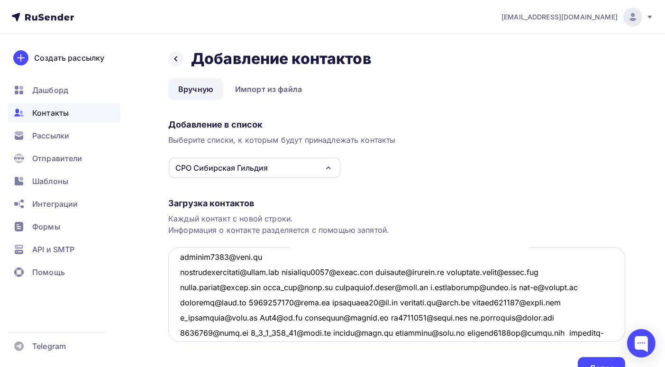
scroll to position [1542, 0]
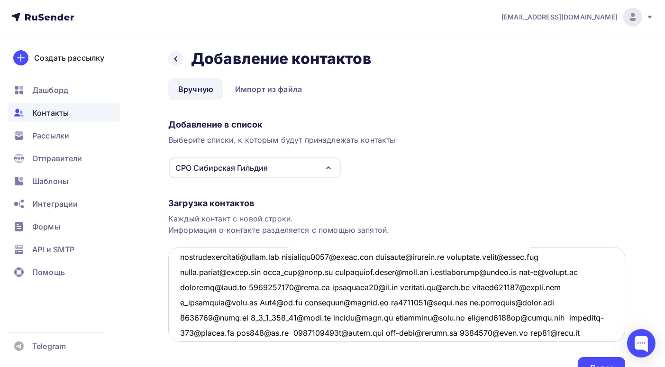
click at [290, 256] on textarea at bounding box center [396, 294] width 457 height 95
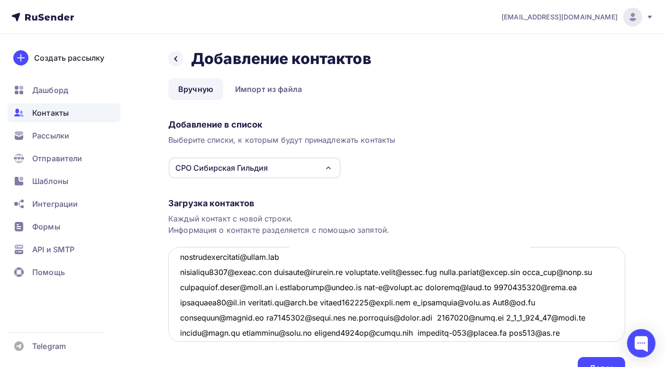
scroll to position [1557, 0]
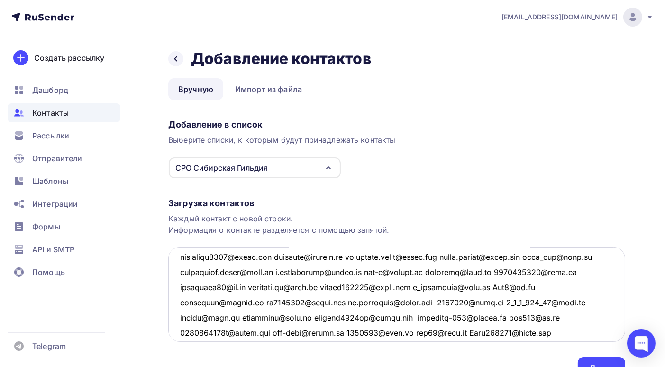
click at [284, 257] on textarea at bounding box center [396, 294] width 457 height 95
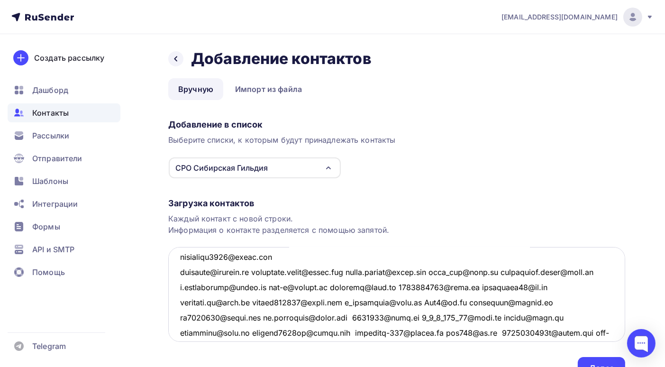
scroll to position [1572, 0]
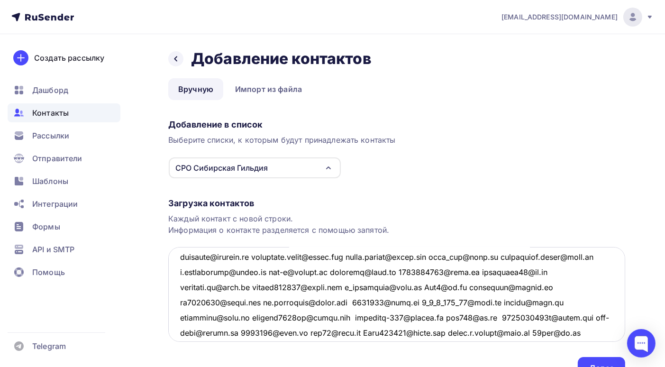
click at [254, 257] on textarea at bounding box center [396, 294] width 457 height 95
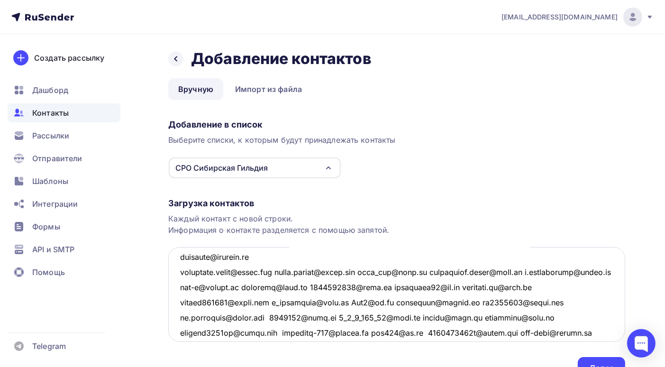
scroll to position [1588, 0]
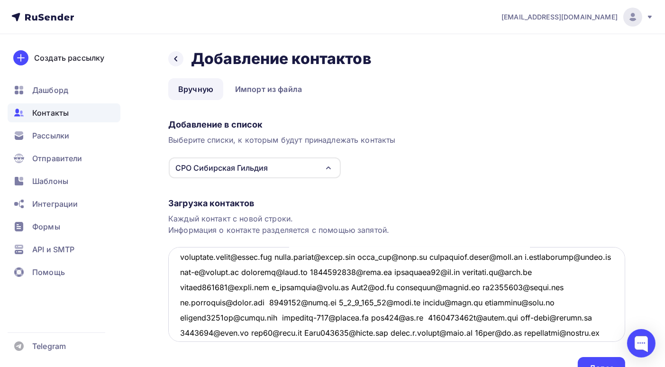
click at [277, 257] on textarea at bounding box center [396, 294] width 457 height 95
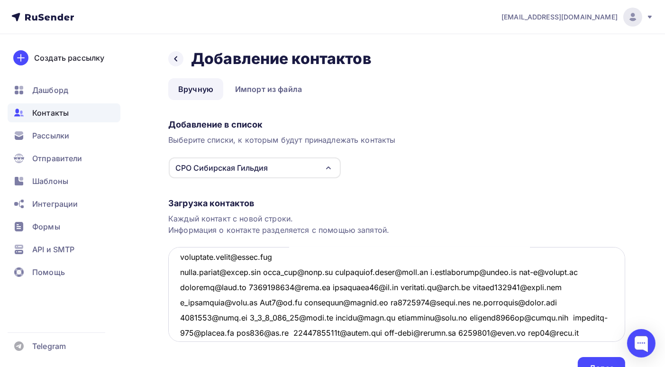
scroll to position [1603, 0]
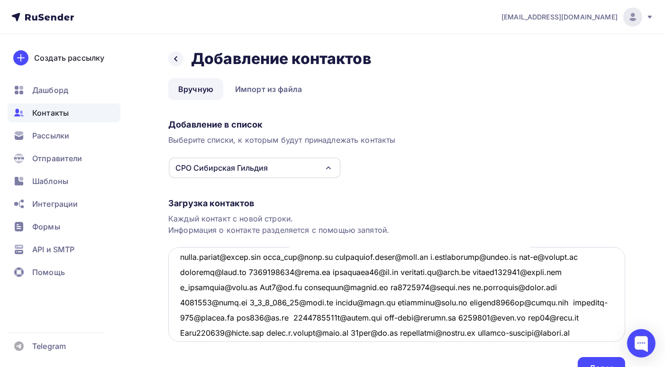
click at [263, 256] on textarea at bounding box center [396, 294] width 457 height 95
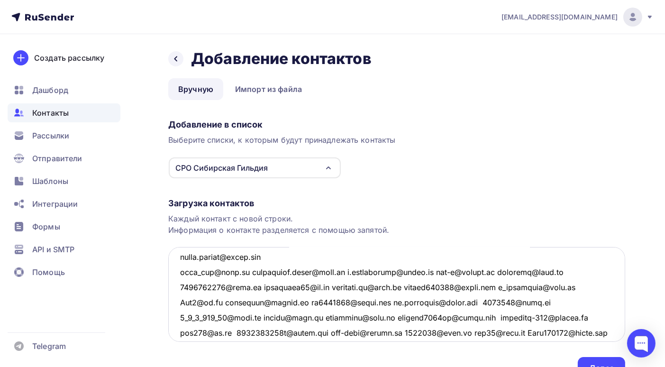
scroll to position [1618, 0]
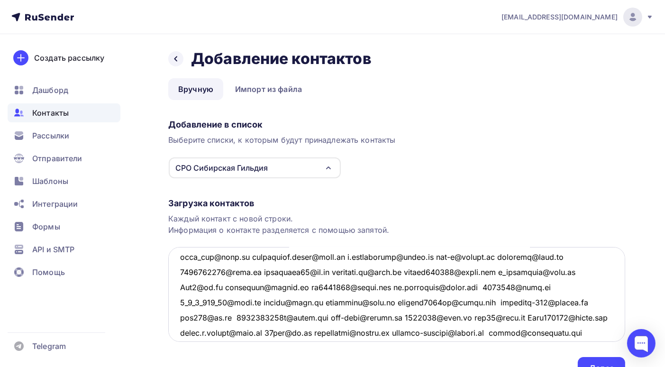
click at [249, 257] on textarea at bounding box center [396, 294] width 457 height 95
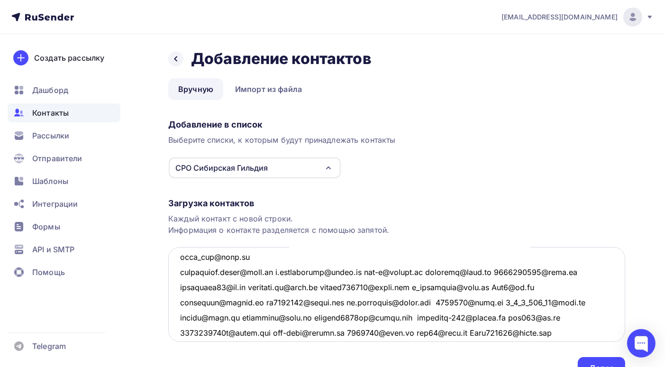
scroll to position [1633, 0]
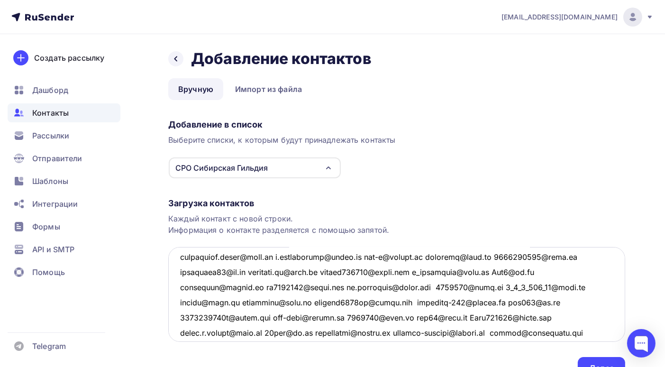
click at [278, 257] on textarea at bounding box center [396, 294] width 457 height 95
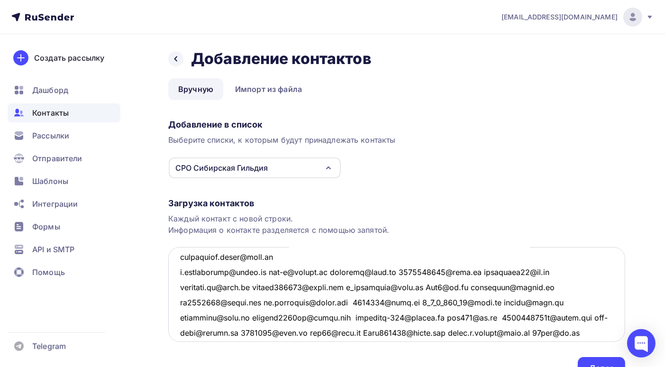
scroll to position [1648, 0]
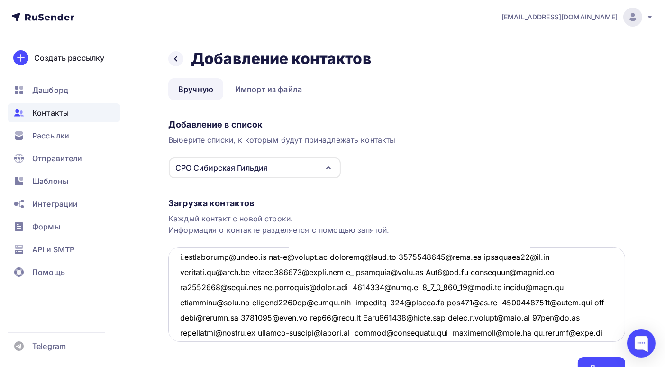
click at [274, 257] on textarea at bounding box center [396, 294] width 457 height 95
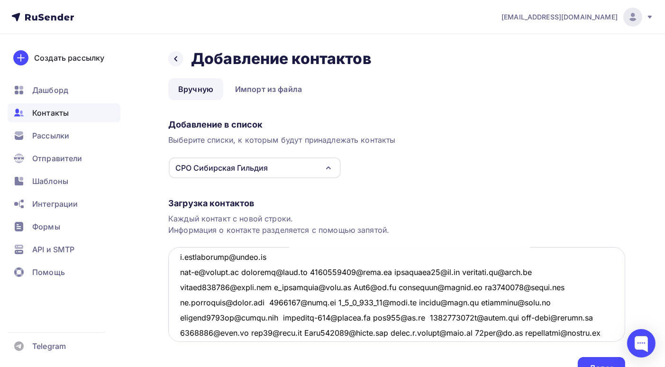
scroll to position [1663, 0]
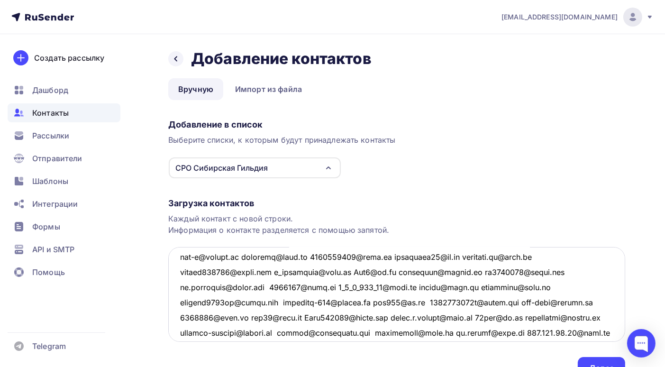
click at [245, 257] on textarea at bounding box center [396, 294] width 457 height 95
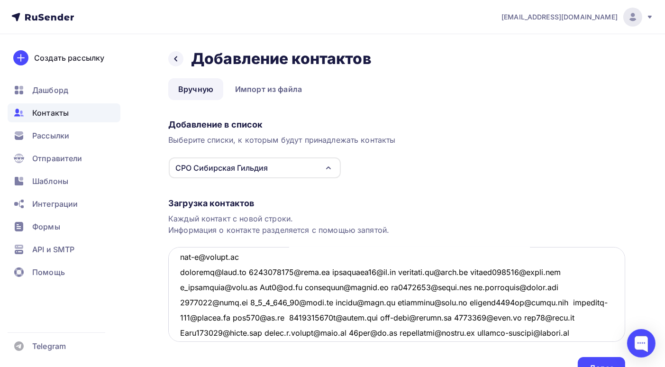
scroll to position [1679, 0]
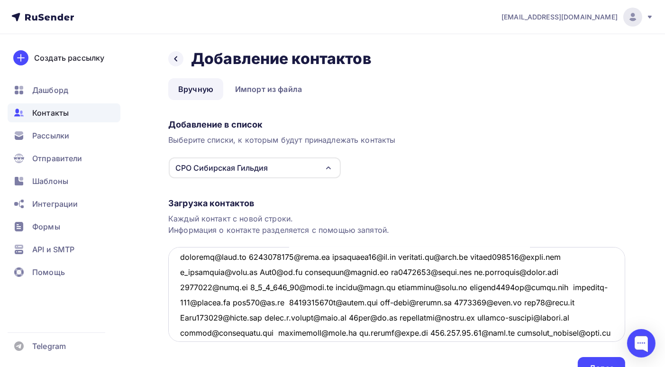
click at [253, 256] on textarea at bounding box center [396, 294] width 457 height 95
click at [252, 256] on textarea at bounding box center [396, 294] width 457 height 95
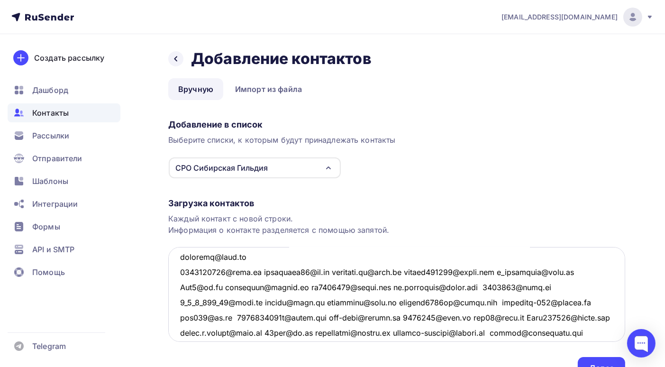
scroll to position [1694, 0]
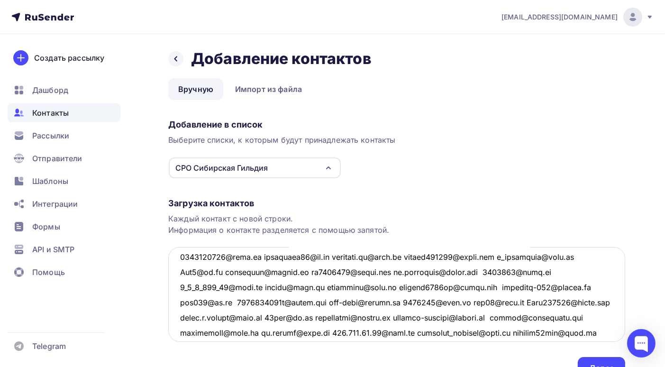
click at [260, 256] on textarea at bounding box center [396, 294] width 457 height 95
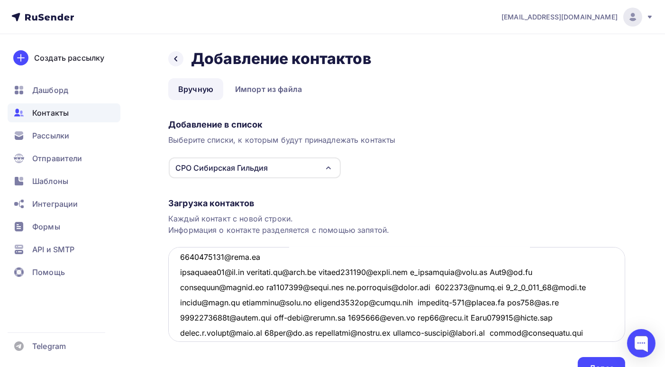
scroll to position [1709, 0]
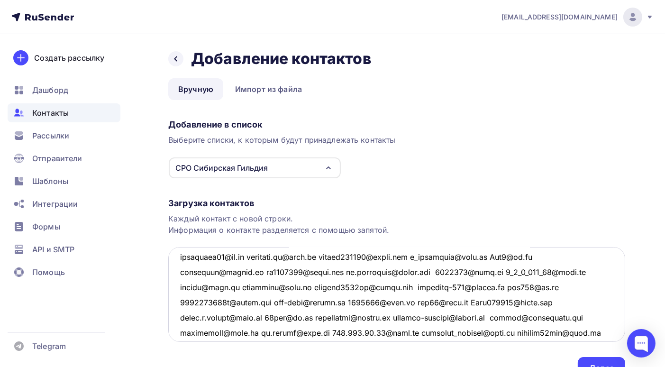
click at [257, 258] on textarea at bounding box center [396, 294] width 457 height 95
click at [256, 257] on textarea at bounding box center [396, 294] width 457 height 95
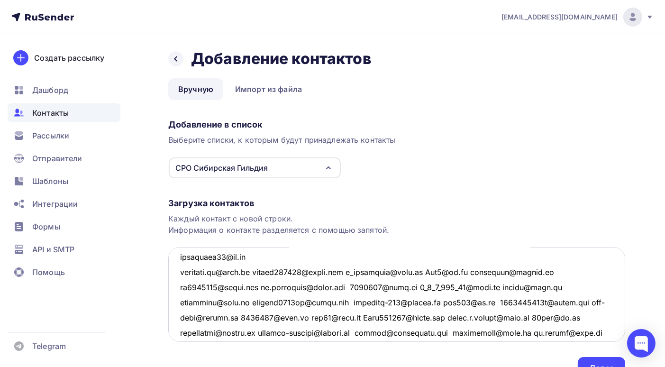
scroll to position [1724, 0]
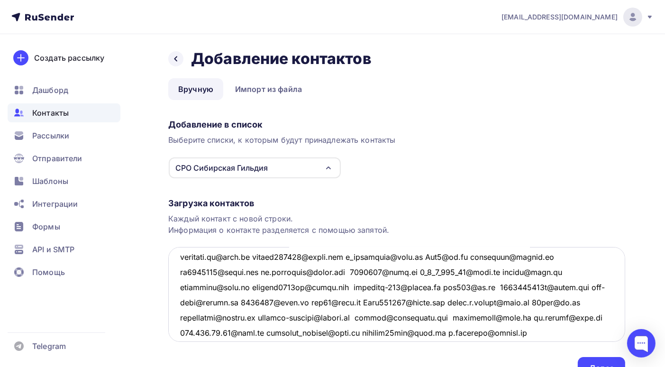
click at [260, 256] on textarea at bounding box center [396, 294] width 457 height 95
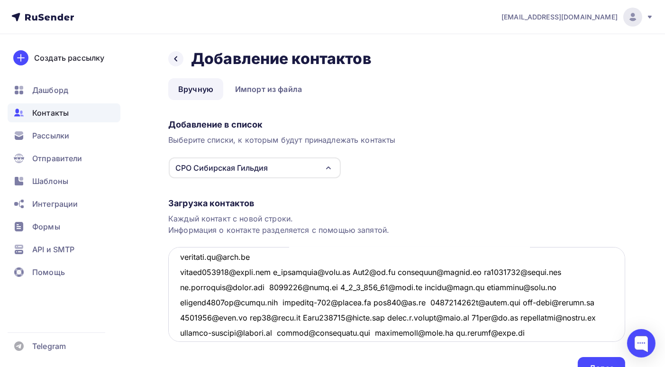
scroll to position [1739, 0]
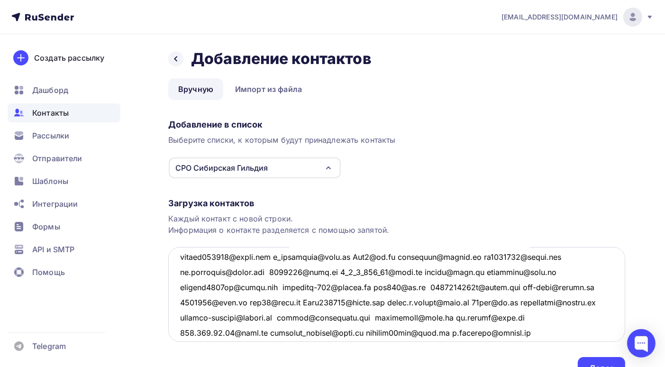
click at [273, 256] on textarea at bounding box center [396, 294] width 457 height 95
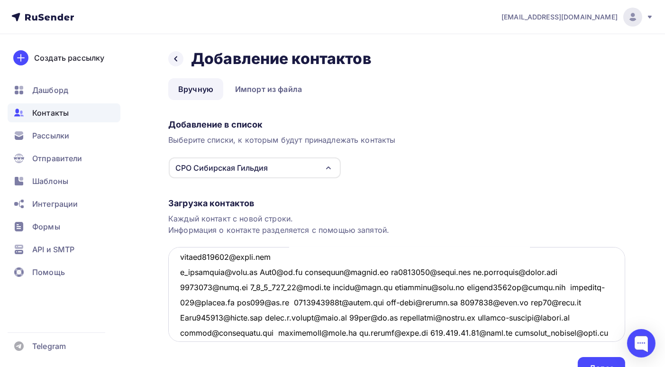
scroll to position [1755, 0]
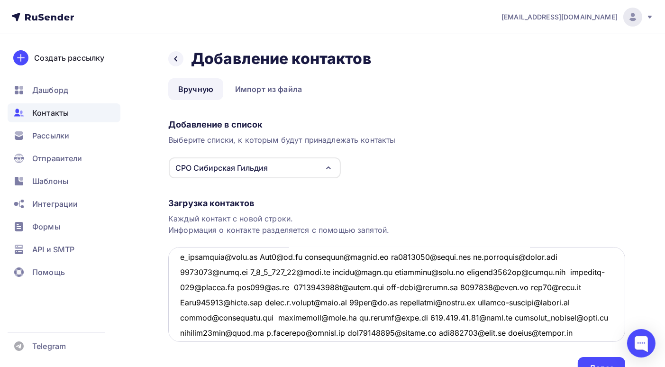
click at [260, 255] on textarea at bounding box center [396, 294] width 457 height 95
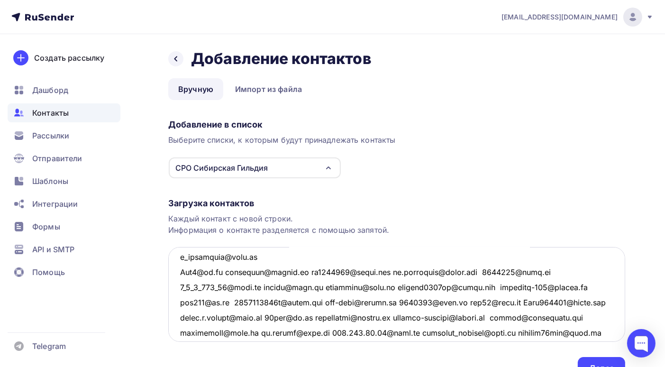
scroll to position [1770, 0]
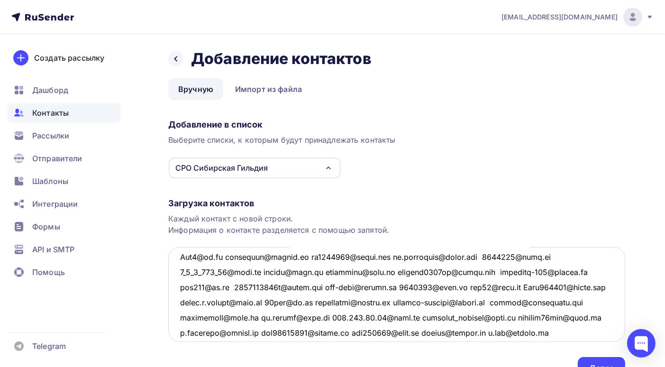
click at [227, 257] on textarea at bounding box center [396, 294] width 457 height 95
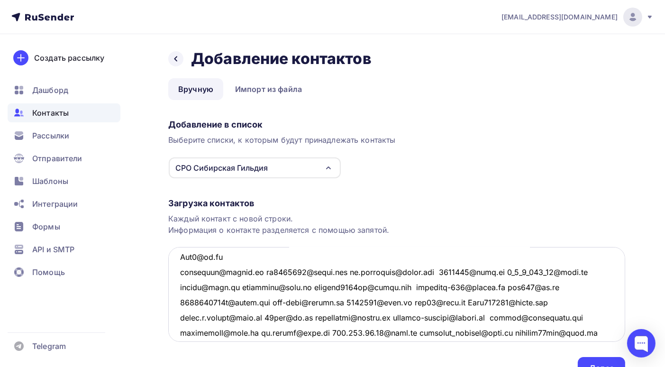
scroll to position [1785, 0]
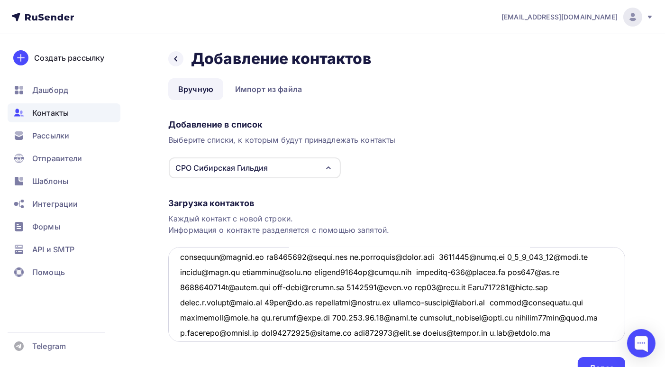
click at [257, 257] on textarea at bounding box center [396, 294] width 457 height 95
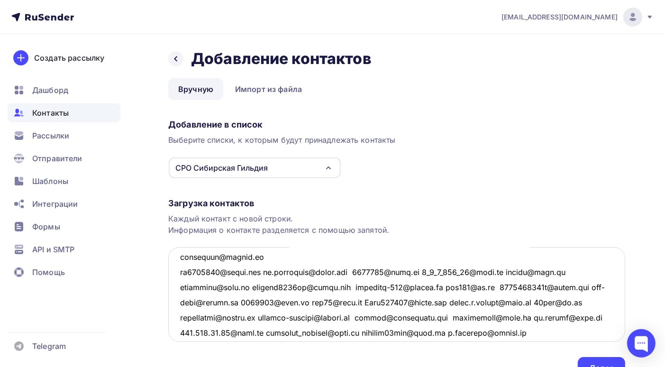
scroll to position [1800, 0]
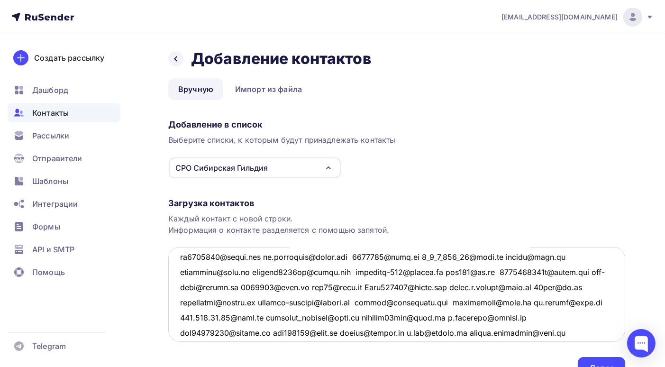
click at [267, 256] on textarea at bounding box center [396, 294] width 457 height 95
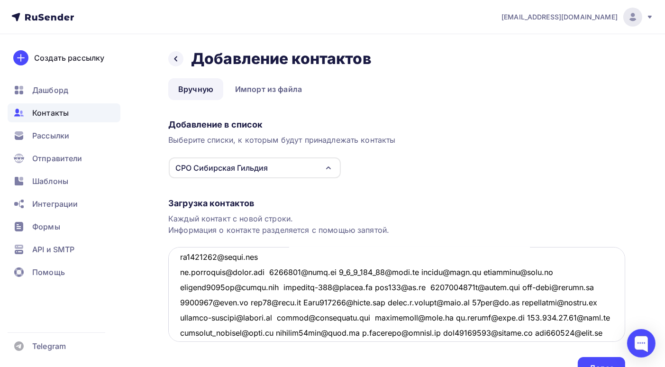
scroll to position [1815, 0]
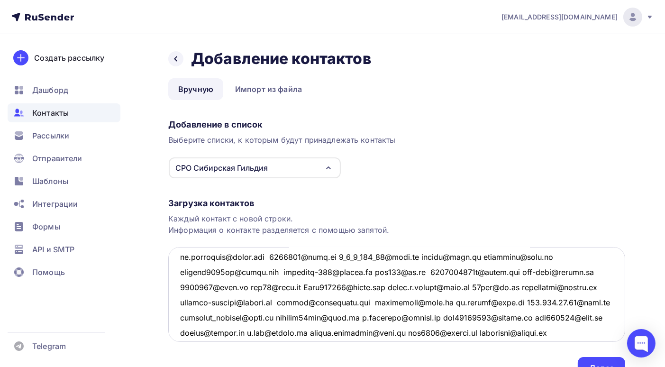
click at [274, 257] on textarea at bounding box center [396, 294] width 457 height 95
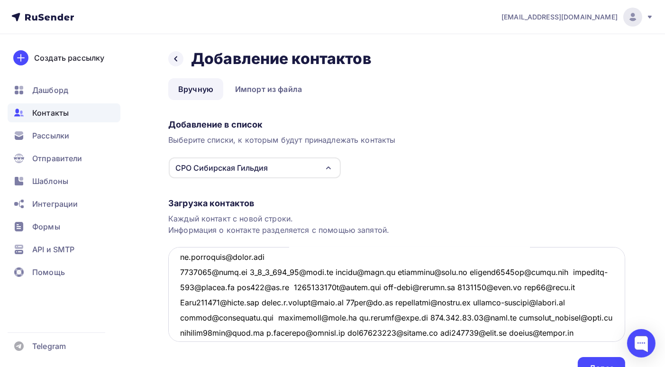
scroll to position [1830, 0]
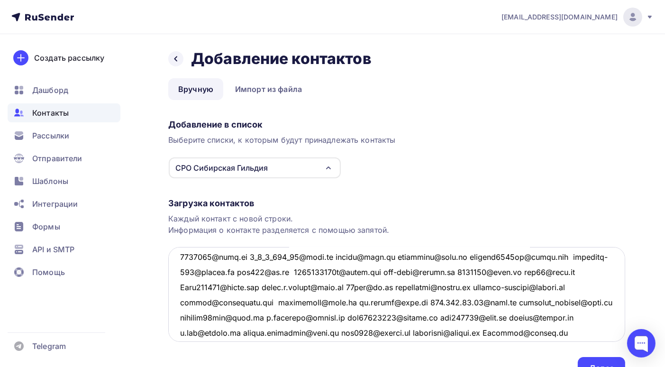
click at [248, 258] on textarea at bounding box center [396, 294] width 457 height 95
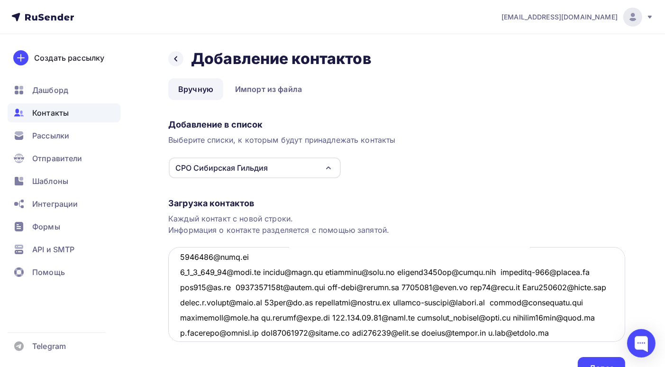
scroll to position [1846, 0]
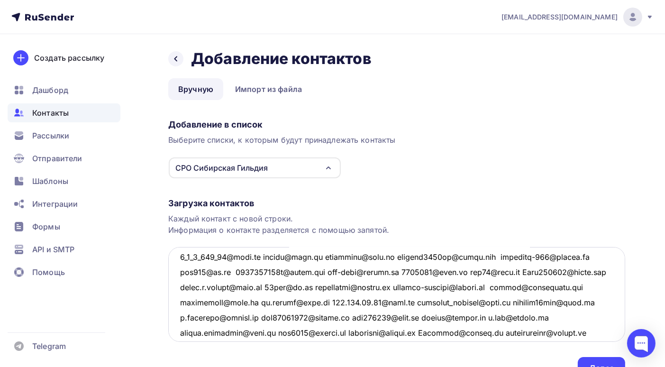
click at [258, 256] on textarea at bounding box center [396, 294] width 457 height 95
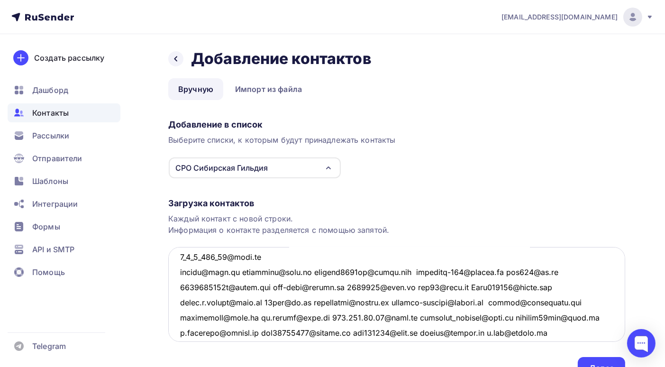
scroll to position [1861, 0]
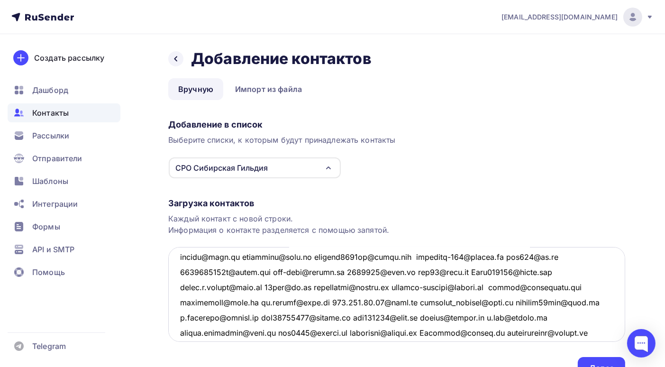
click at [236, 256] on textarea at bounding box center [396, 294] width 457 height 95
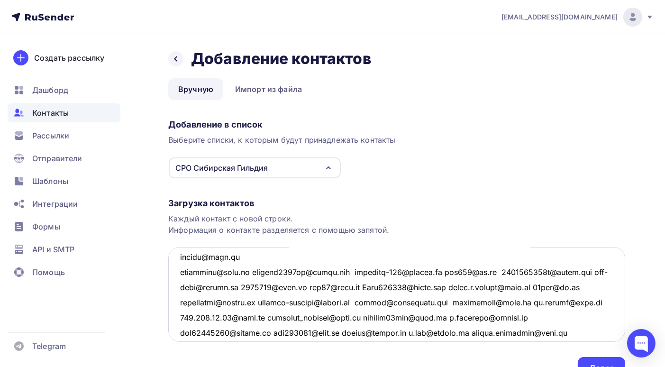
scroll to position [1876, 0]
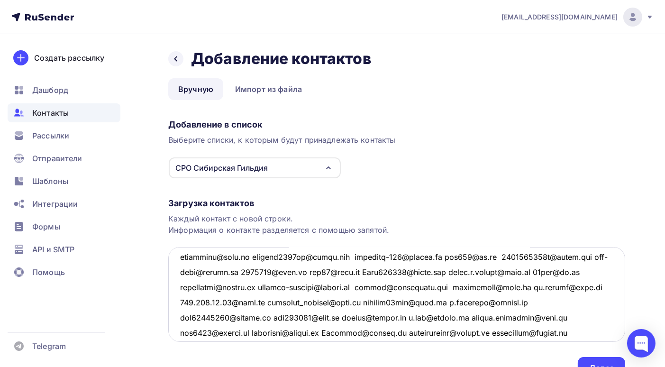
click at [254, 256] on textarea at bounding box center [396, 294] width 457 height 95
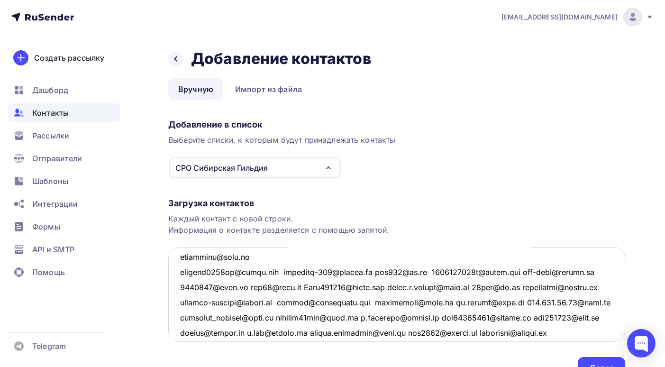
scroll to position [1891, 0]
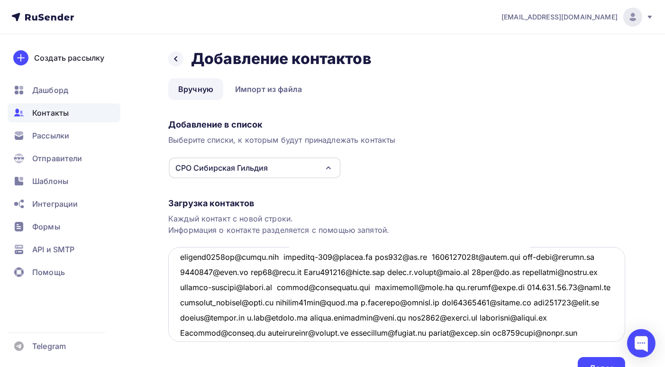
click at [287, 256] on textarea at bounding box center [396, 294] width 457 height 95
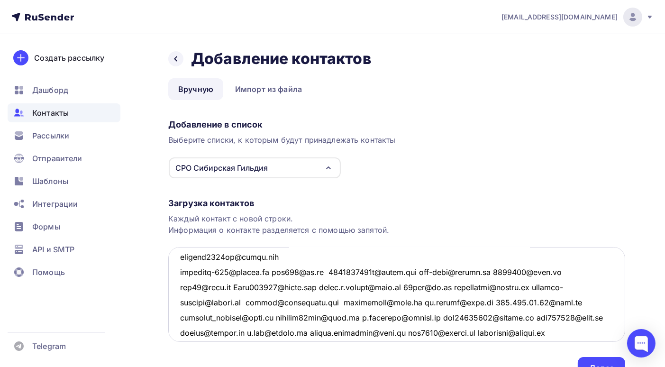
scroll to position [0, 0]
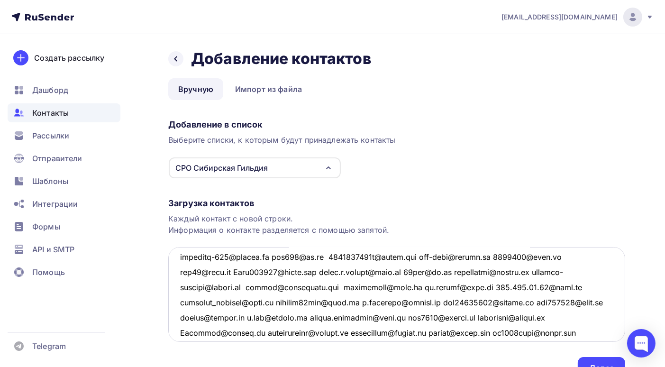
click at [270, 256] on textarea at bounding box center [396, 294] width 457 height 95
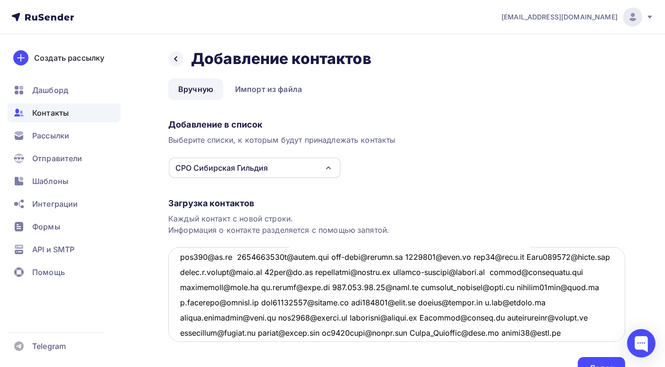
click at [236, 255] on textarea at bounding box center [396, 294] width 457 height 95
click at [277, 255] on textarea at bounding box center [396, 294] width 457 height 95
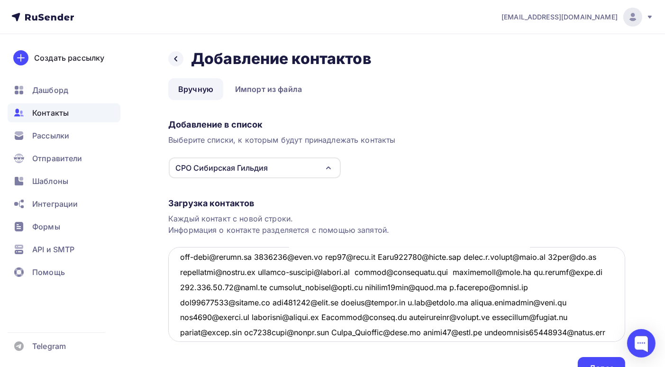
click at [256, 256] on textarea at bounding box center [396, 294] width 457 height 95
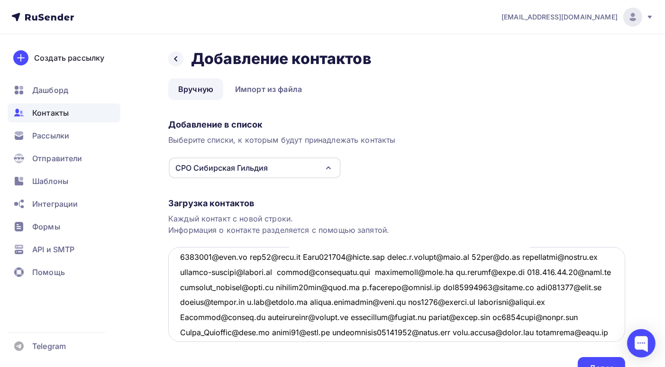
click at [297, 256] on textarea at bounding box center [396, 294] width 457 height 95
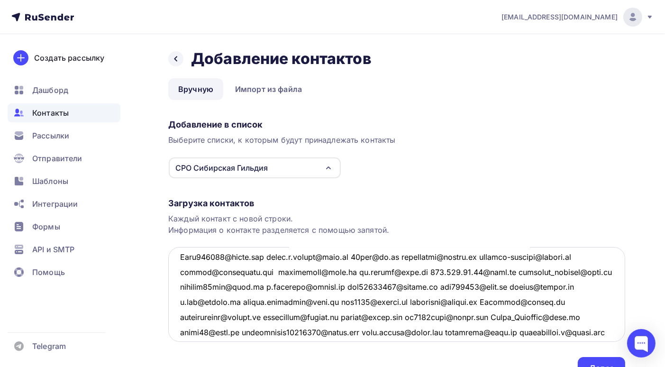
click at [269, 258] on textarea at bounding box center [396, 294] width 457 height 95
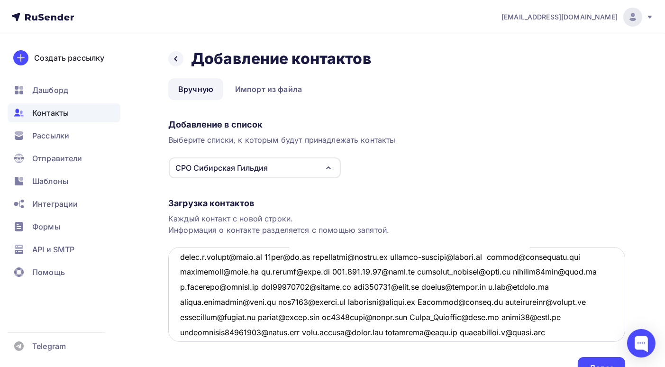
click at [263, 255] on textarea at bounding box center [396, 294] width 457 height 95
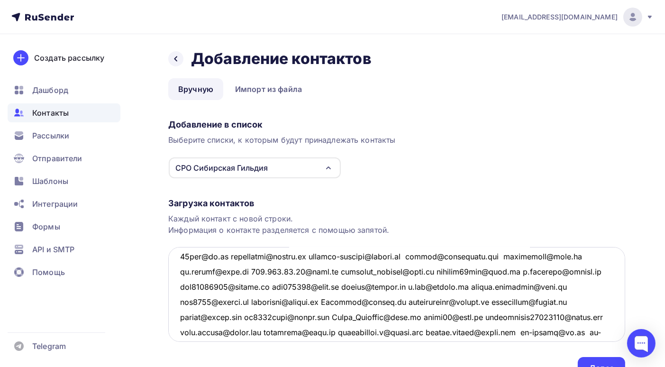
click at [230, 257] on textarea at bounding box center [396, 294] width 457 height 95
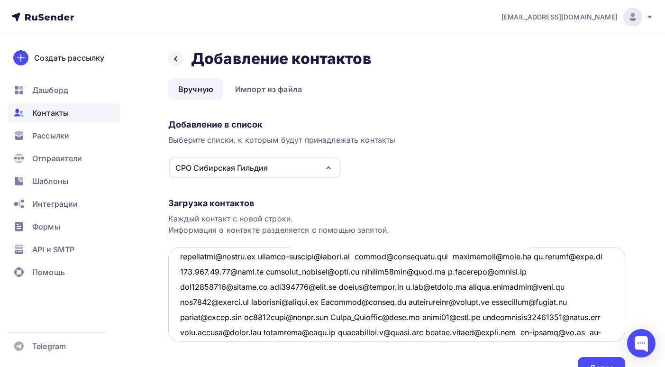
click at [265, 256] on textarea at bounding box center [396, 294] width 457 height 95
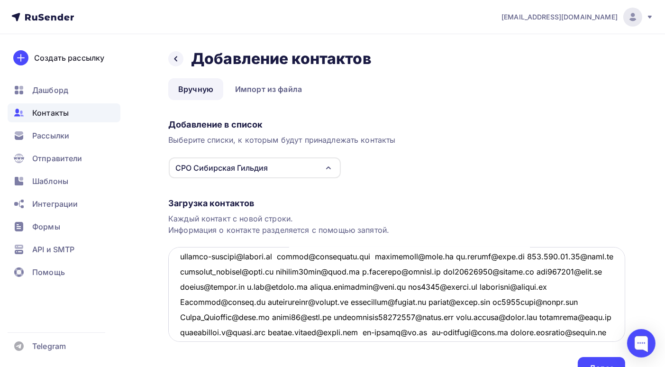
click at [282, 257] on textarea at bounding box center [396, 294] width 457 height 95
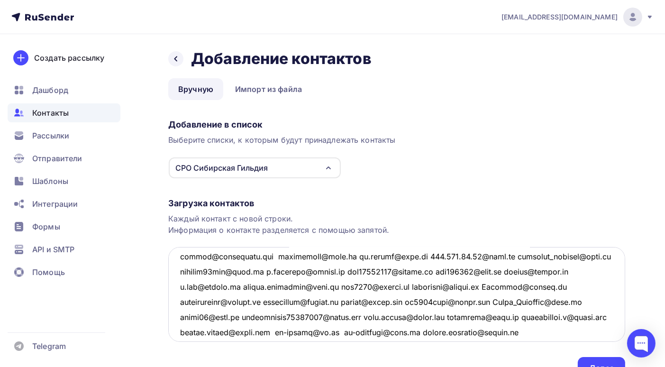
click at [272, 257] on textarea at bounding box center [396, 294] width 457 height 95
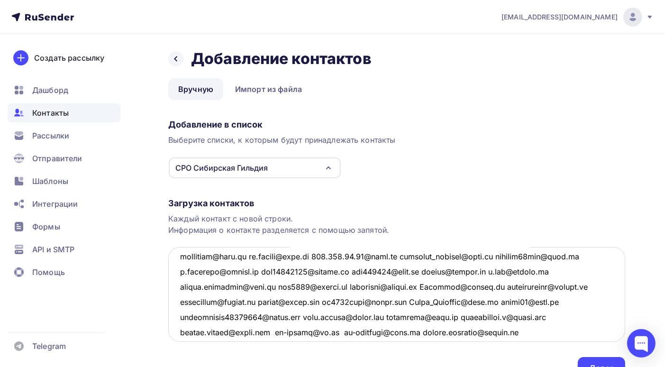
click at [250, 257] on textarea at bounding box center [396, 294] width 457 height 95
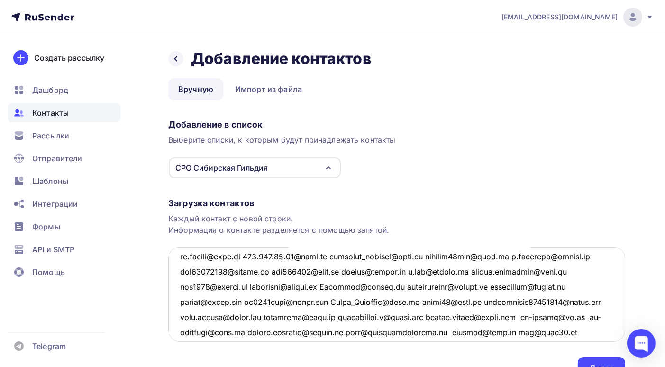
click at [250, 256] on textarea at bounding box center [396, 294] width 457 height 95
click at [266, 257] on textarea at bounding box center [396, 294] width 457 height 95
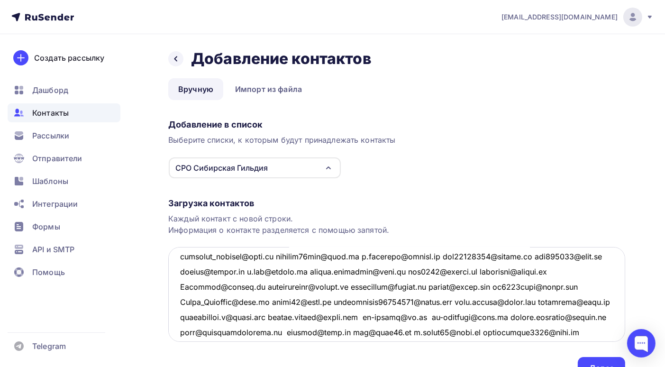
click at [276, 257] on textarea at bounding box center [396, 294] width 457 height 95
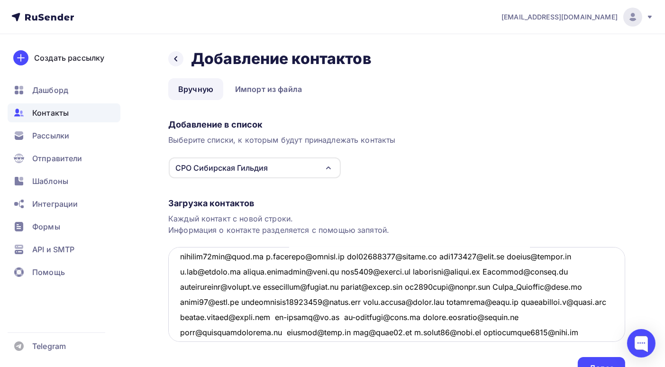
click at [260, 257] on textarea at bounding box center [396, 294] width 457 height 95
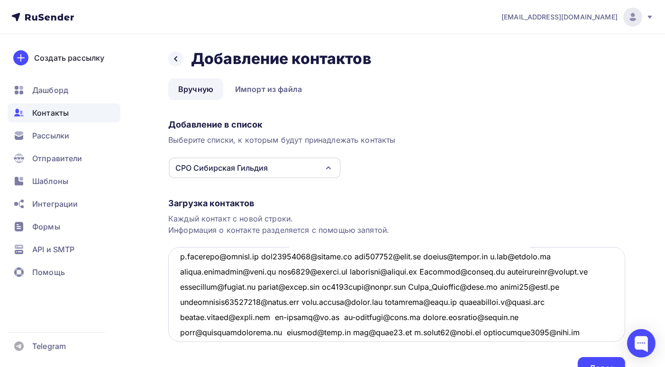
click at [264, 256] on textarea at bounding box center [396, 294] width 457 height 95
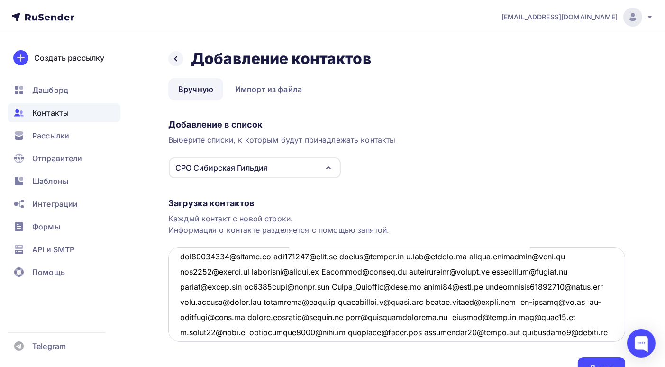
click at [275, 257] on textarea at bounding box center [396, 294] width 457 height 95
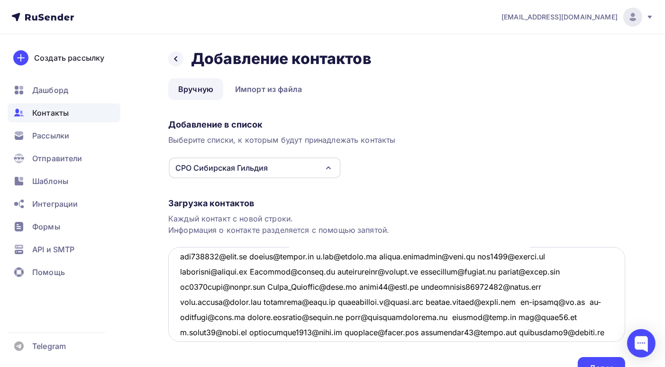
click at [250, 257] on textarea at bounding box center [396, 294] width 457 height 95
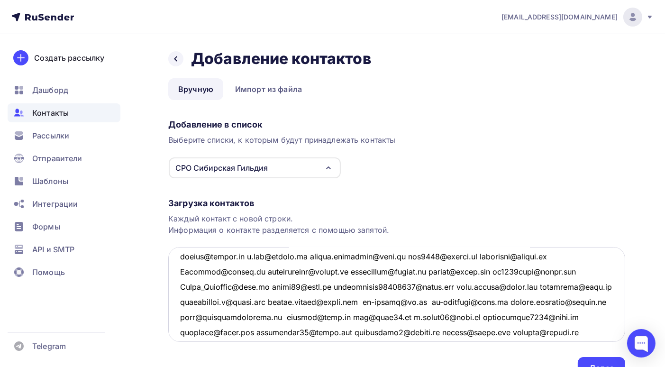
click at [246, 256] on textarea at bounding box center [396, 294] width 457 height 95
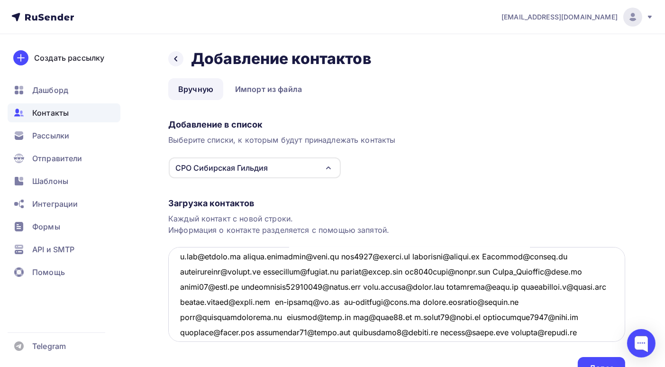
click at [245, 256] on textarea at bounding box center [396, 294] width 457 height 95
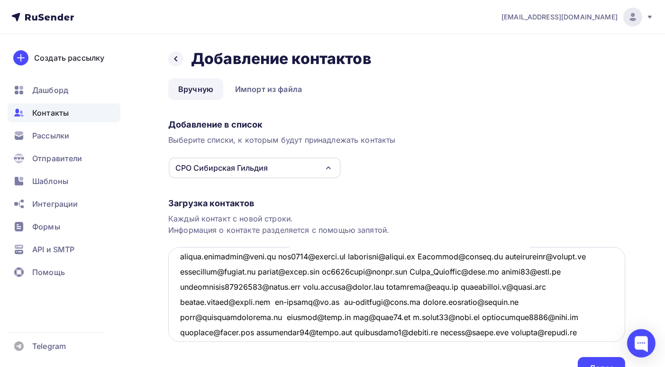
click at [275, 257] on textarea at bounding box center [396, 294] width 457 height 95
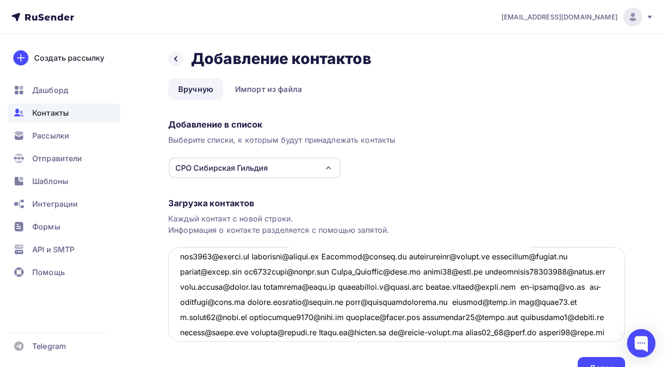
click at [256, 255] on textarea at bounding box center [396, 294] width 457 height 95
click at [259, 256] on textarea at bounding box center [396, 294] width 457 height 95
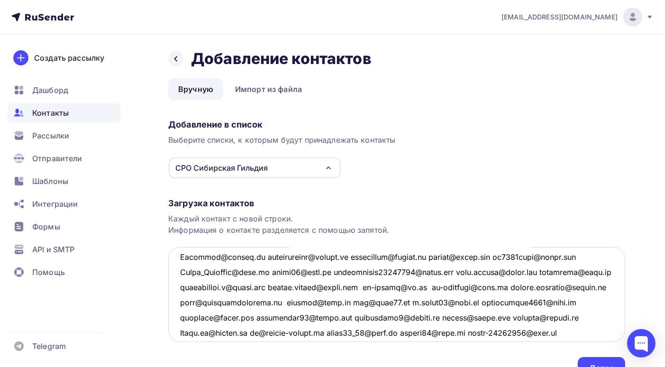
click at [262, 256] on textarea at bounding box center [396, 294] width 457 height 95
click at [260, 255] on textarea at bounding box center [396, 294] width 457 height 95
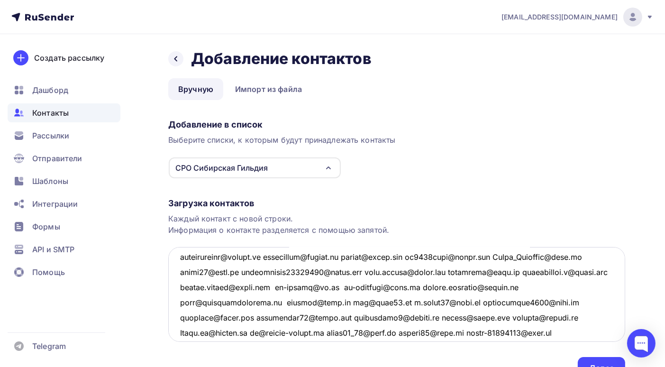
click at [274, 256] on textarea at bounding box center [396, 294] width 457 height 95
click at [266, 257] on textarea at bounding box center [396, 294] width 457 height 95
click at [264, 256] on textarea at bounding box center [396, 294] width 457 height 95
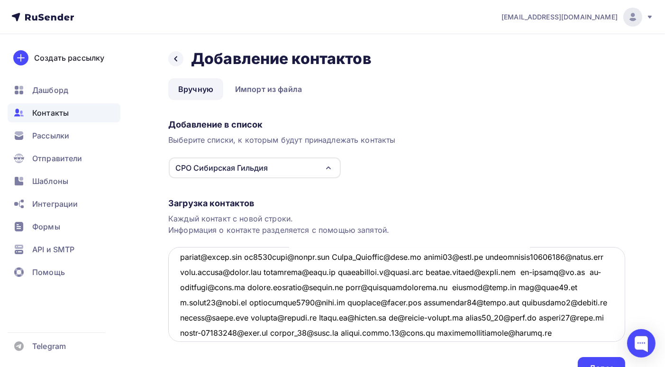
click at [251, 258] on textarea at bounding box center [396, 294] width 457 height 95
click at [270, 256] on textarea at bounding box center [396, 294] width 457 height 95
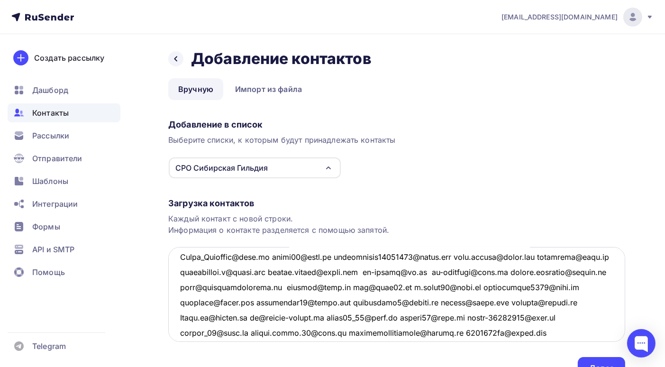
click at [266, 257] on textarea at bounding box center [396, 294] width 457 height 95
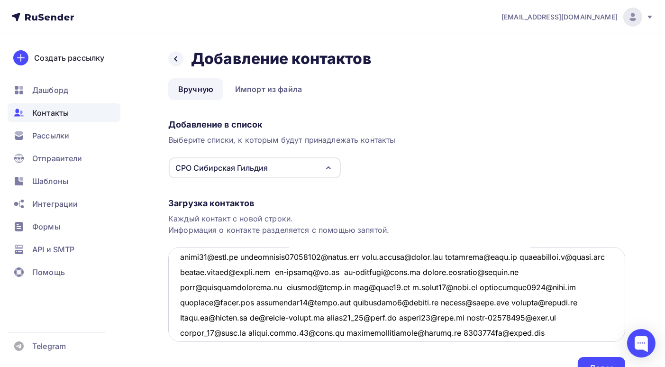
click at [248, 257] on textarea at bounding box center [396, 294] width 457 height 95
click at [246, 256] on textarea at bounding box center [396, 294] width 457 height 95
click at [304, 256] on textarea at bounding box center [396, 294] width 457 height 95
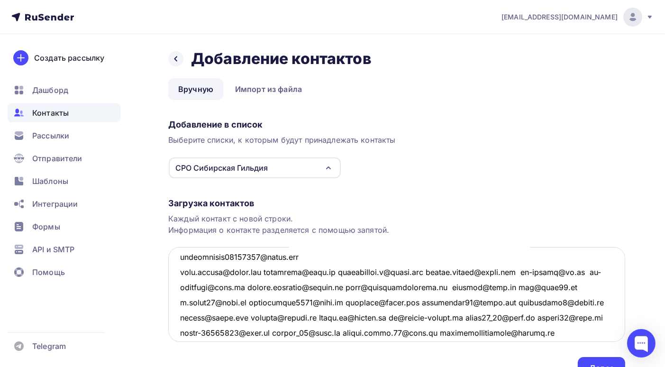
scroll to position [2392, 0]
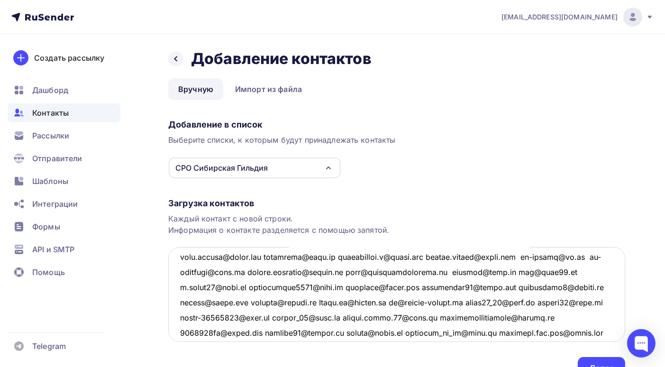
click at [270, 254] on textarea at bounding box center [396, 294] width 457 height 95
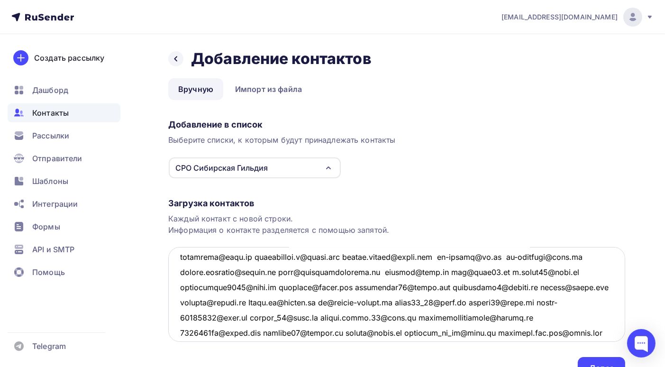
click at [251, 257] on textarea at bounding box center [396, 294] width 457 height 95
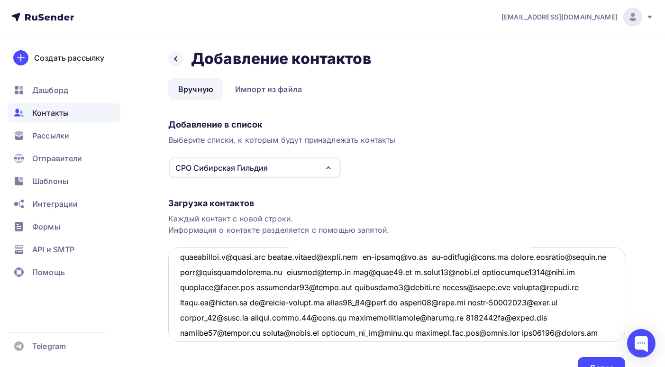
click at [274, 257] on textarea at bounding box center [396, 294] width 457 height 95
click at [278, 258] on textarea at bounding box center [396, 294] width 457 height 95
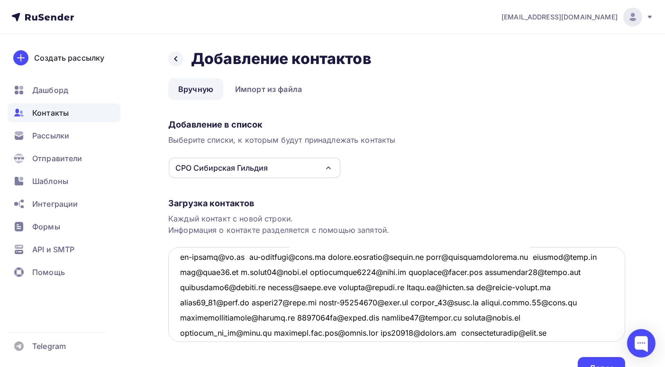
click at [243, 256] on textarea at bounding box center [396, 294] width 457 height 95
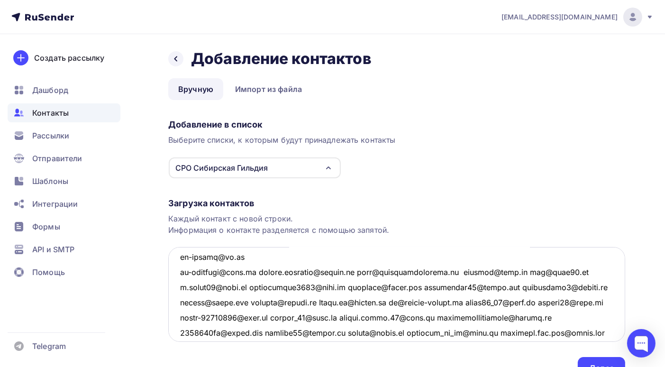
scroll to position [2468, 0]
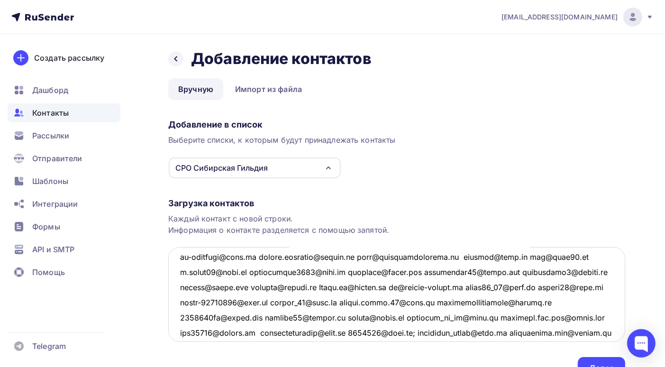
click at [257, 257] on textarea at bounding box center [396, 294] width 457 height 95
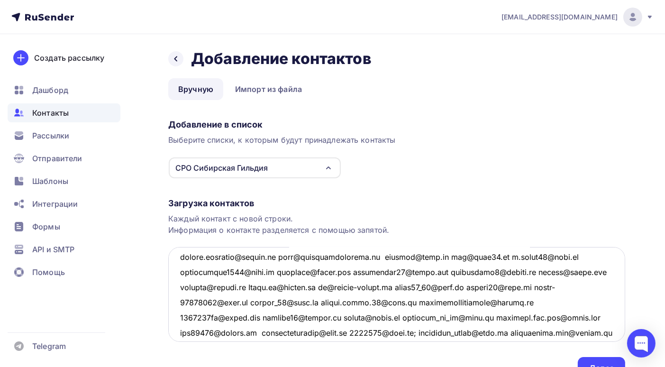
click at [278, 258] on textarea at bounding box center [396, 294] width 457 height 95
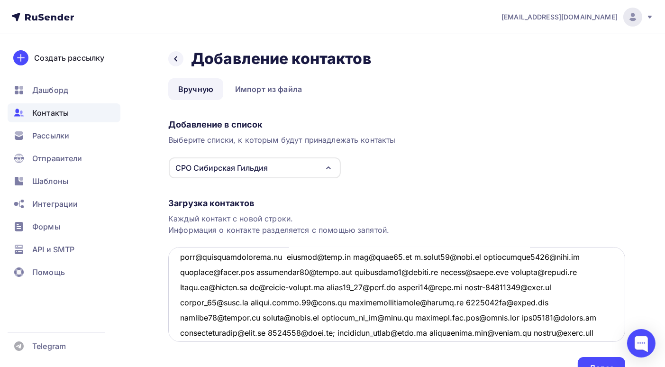
click at [280, 256] on textarea at bounding box center [396, 294] width 457 height 95
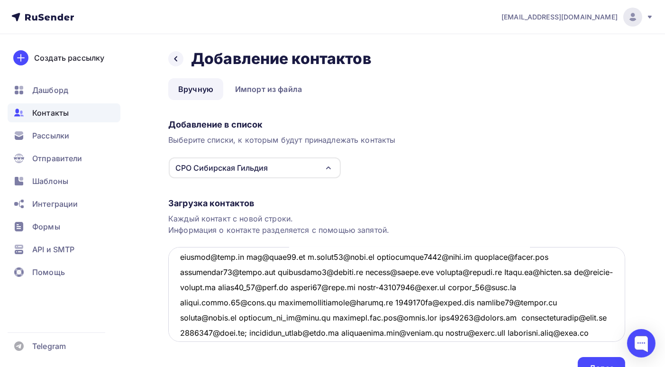
click at [244, 257] on textarea at bounding box center [396, 294] width 457 height 95
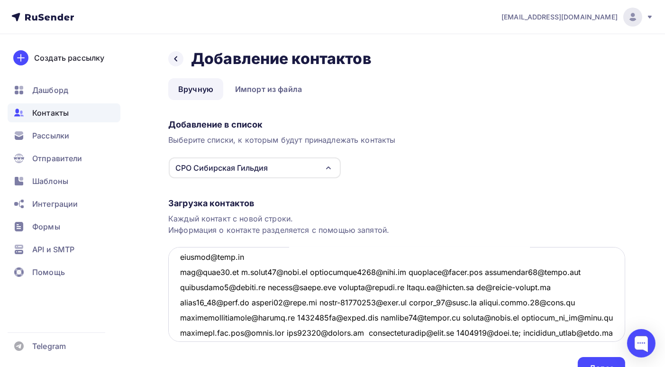
scroll to position [2528, 0]
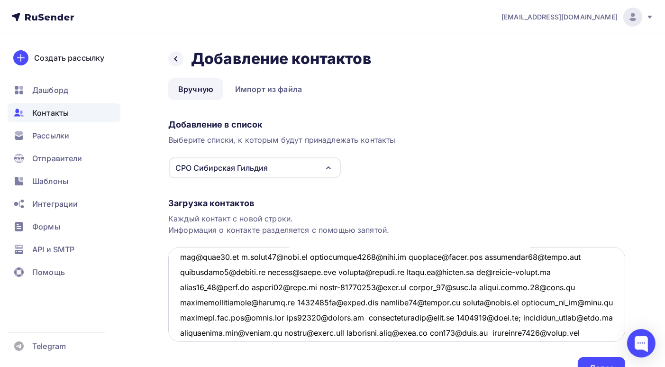
click at [236, 257] on textarea at bounding box center [396, 294] width 457 height 95
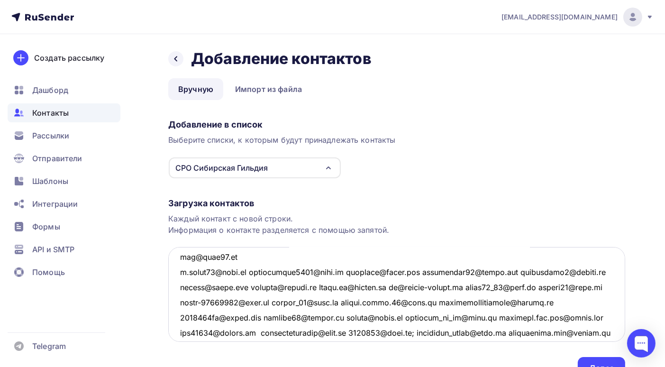
scroll to position [2544, 0]
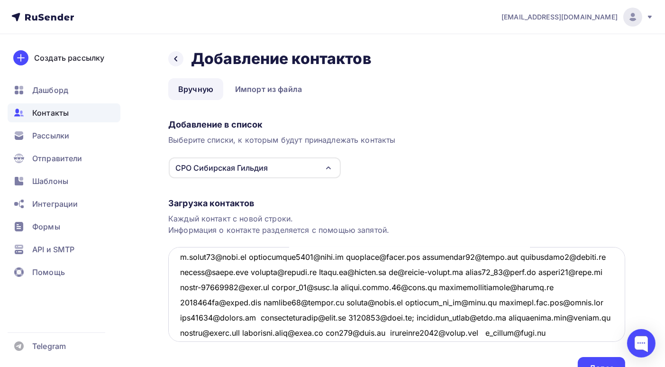
click at [256, 256] on textarea at bounding box center [396, 294] width 457 height 95
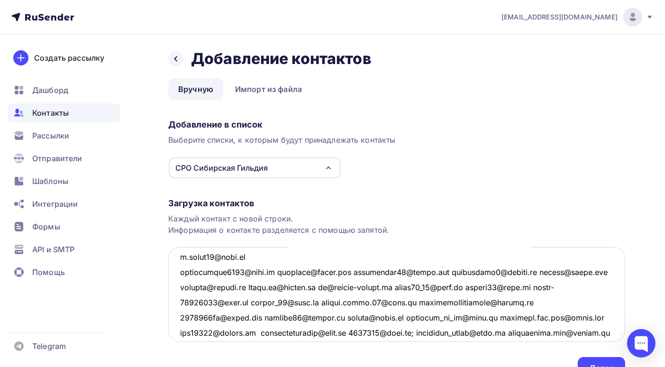
scroll to position [2559, 0]
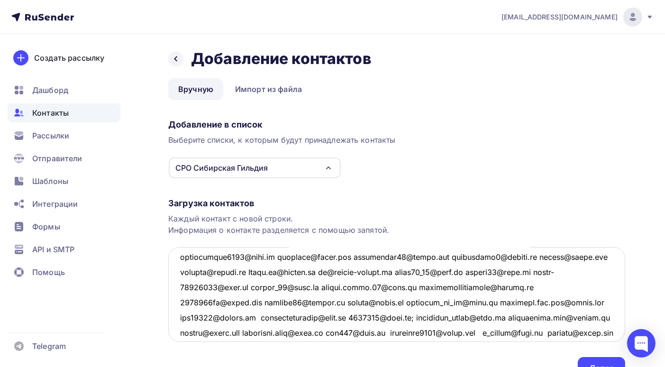
click at [275, 257] on textarea at bounding box center [396, 294] width 457 height 95
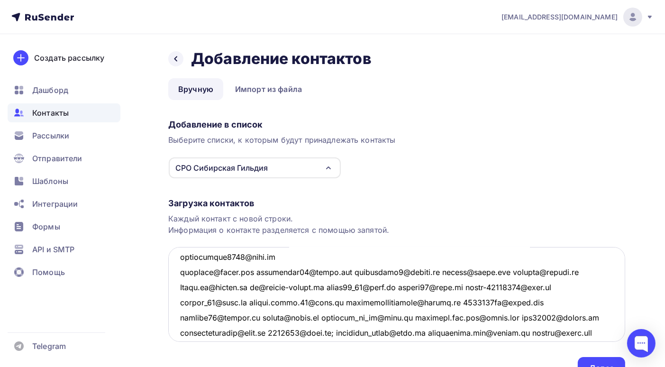
scroll to position [2574, 0]
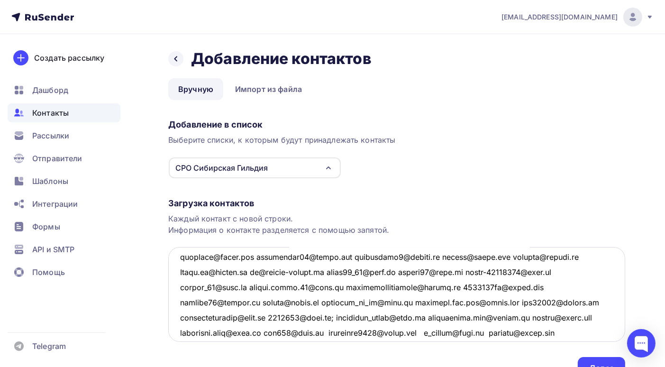
click at [256, 256] on textarea at bounding box center [396, 294] width 457 height 95
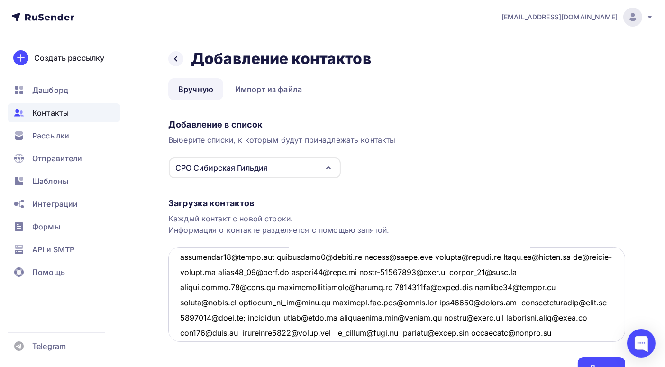
click at [276, 255] on textarea at bounding box center [396, 294] width 457 height 95
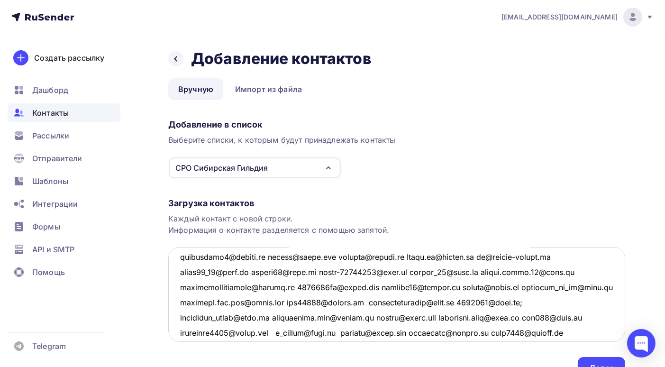
click at [273, 257] on textarea at bounding box center [396, 294] width 457 height 95
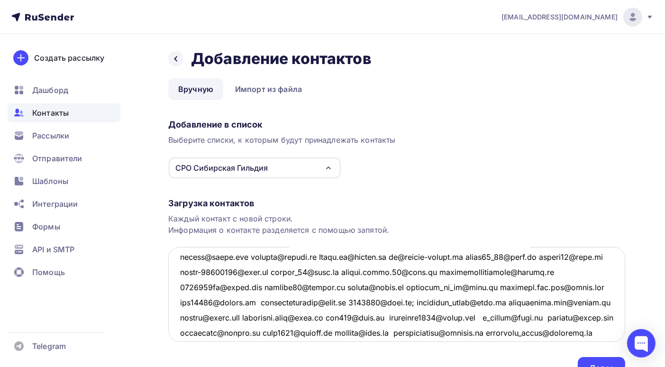
click at [255, 255] on textarea at bounding box center [396, 294] width 457 height 95
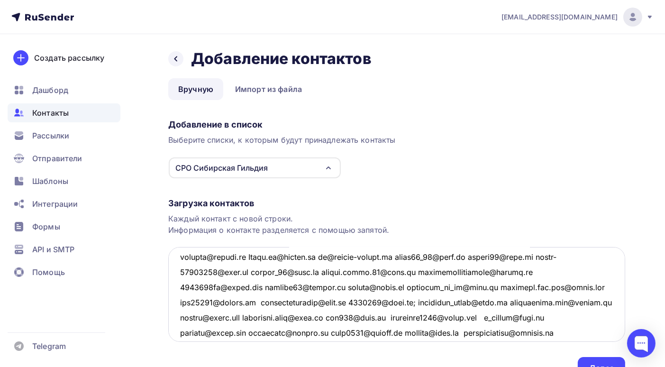
click at [257, 257] on textarea at bounding box center [396, 294] width 457 height 95
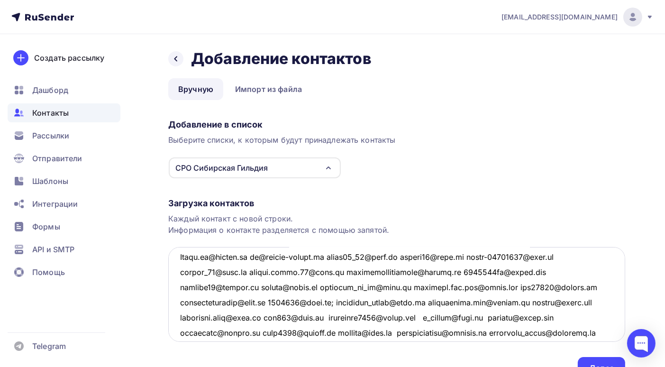
click at [255, 256] on textarea at bounding box center [396, 294] width 457 height 95
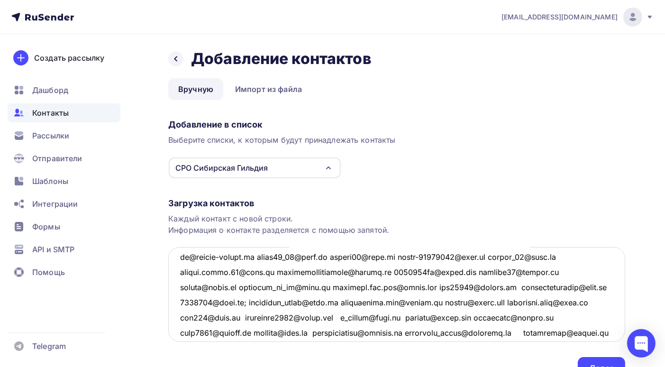
click at [250, 257] on textarea at bounding box center [396, 294] width 457 height 95
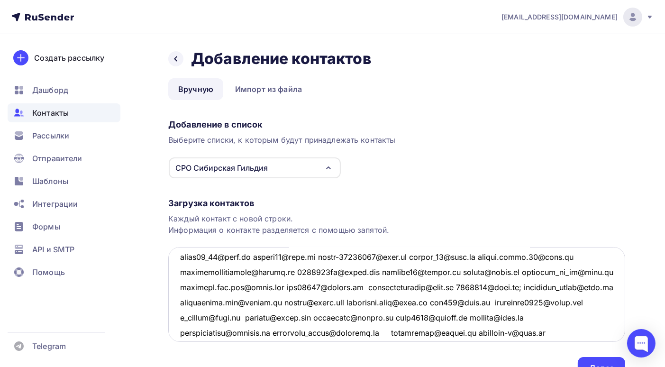
click at [254, 256] on textarea at bounding box center [396, 294] width 457 height 95
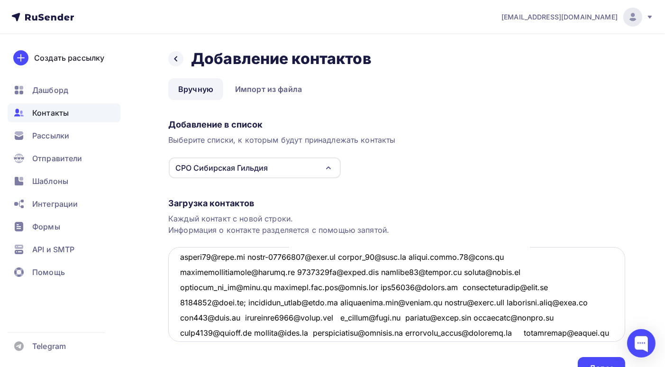
click at [248, 256] on textarea at bounding box center [396, 294] width 457 height 95
click at [247, 257] on textarea at bounding box center [396, 294] width 457 height 95
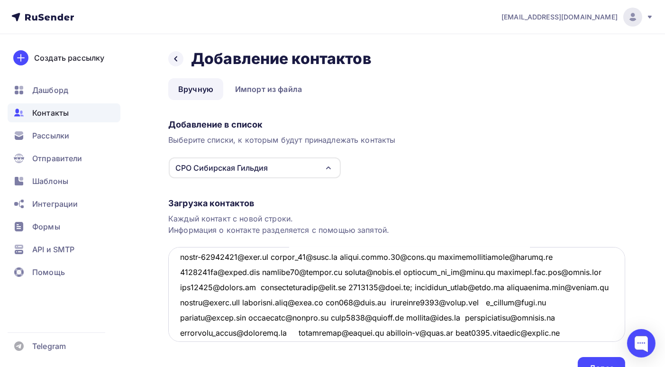
click at [275, 257] on textarea at bounding box center [396, 294] width 457 height 95
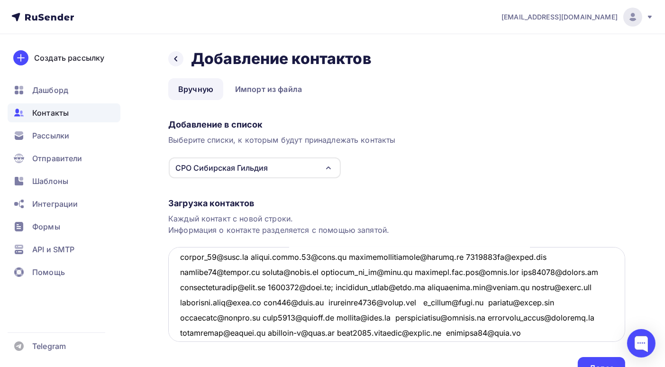
click at [245, 255] on textarea at bounding box center [396, 294] width 457 height 95
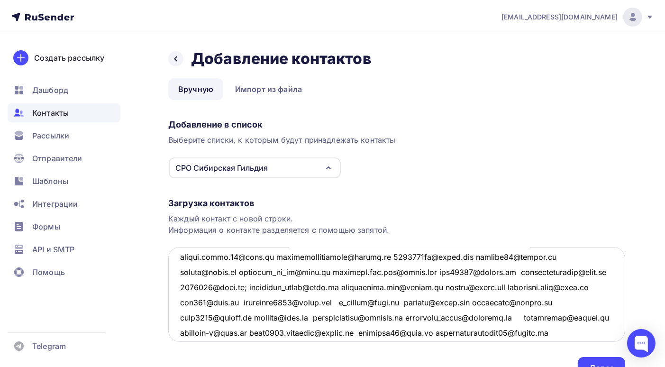
click at [269, 256] on textarea at bounding box center [396, 294] width 457 height 95
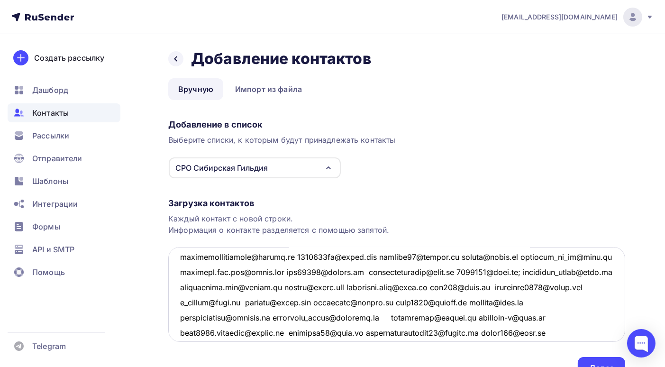
click at [297, 255] on textarea at bounding box center [396, 294] width 457 height 95
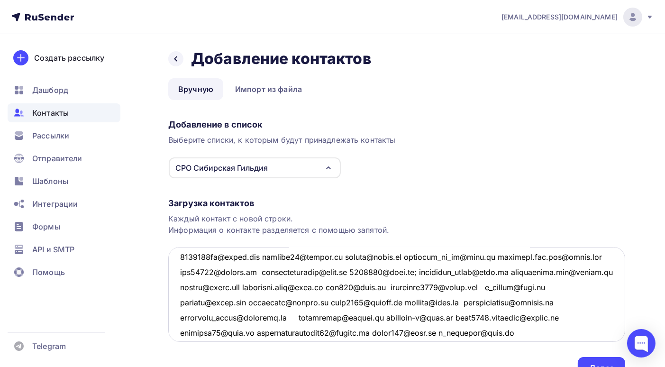
click at [267, 256] on textarea at bounding box center [396, 294] width 457 height 95
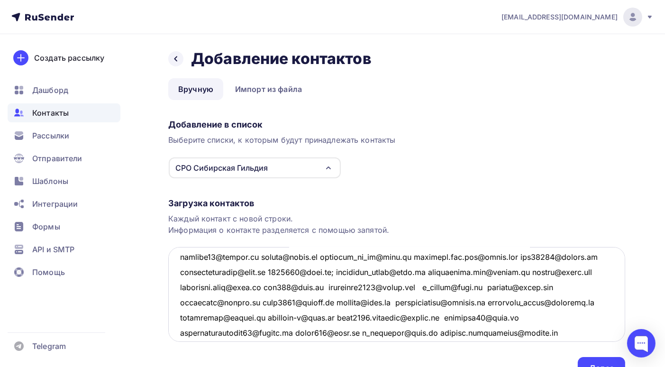
click at [263, 256] on textarea at bounding box center [396, 294] width 457 height 95
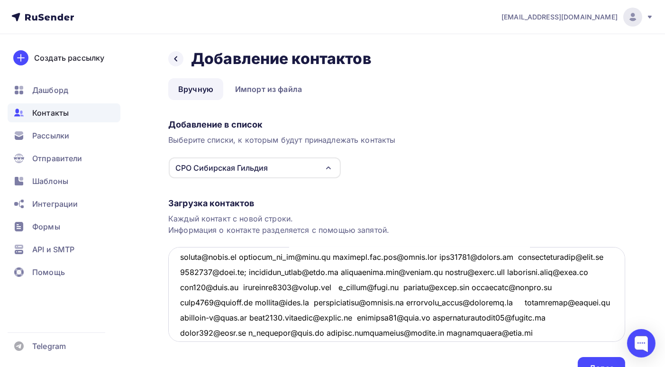
click at [244, 256] on textarea at bounding box center [396, 294] width 457 height 95
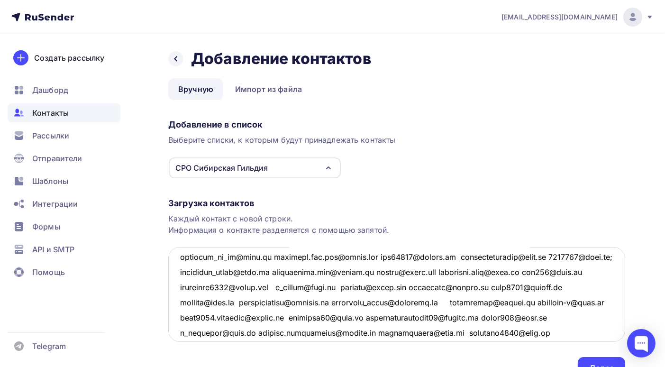
click at [269, 257] on textarea at bounding box center [396, 294] width 457 height 95
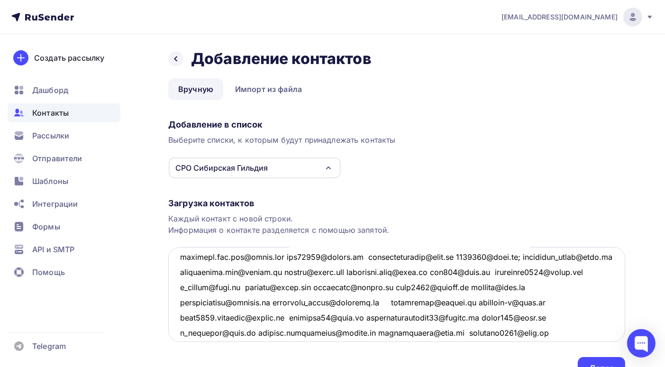
click at [290, 255] on textarea at bounding box center [396, 294] width 457 height 95
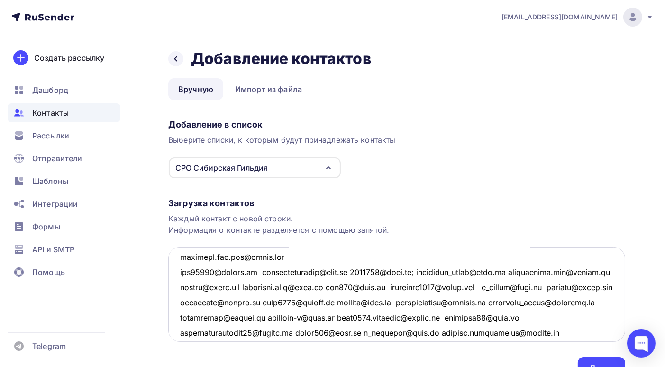
scroll to position [2847, 0]
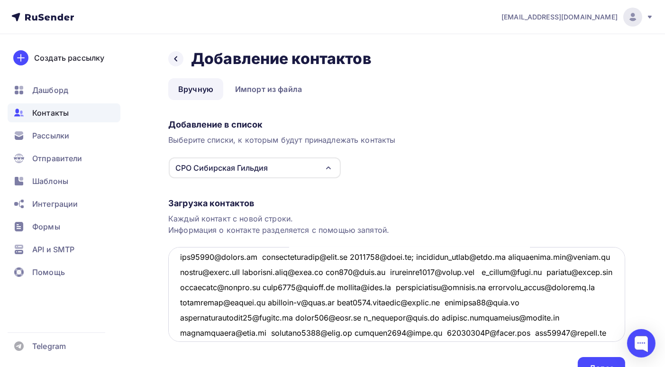
click at [261, 257] on textarea at bounding box center [396, 294] width 457 height 95
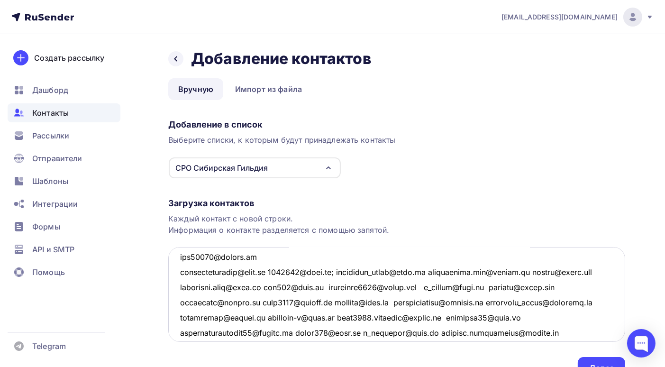
scroll to position [2862, 0]
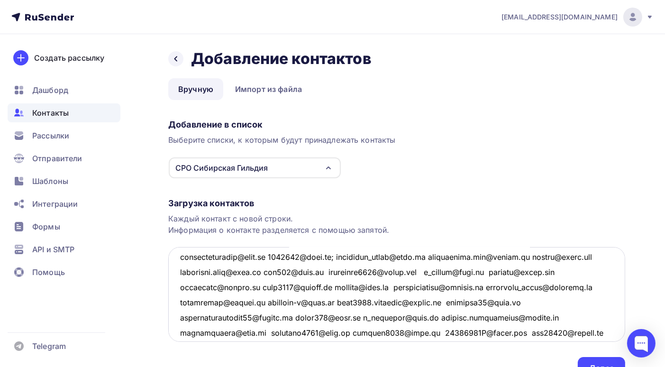
click at [270, 257] on textarea at bounding box center [396, 294] width 457 height 95
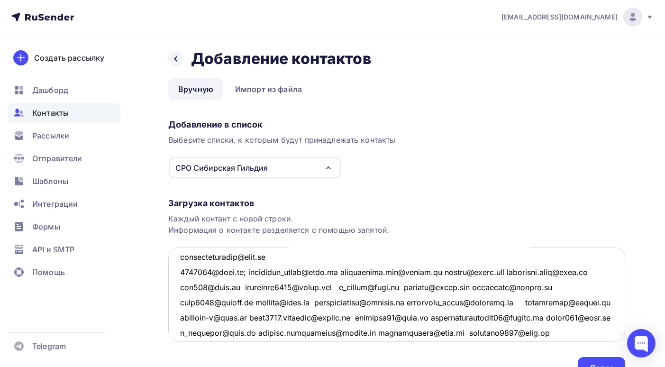
scroll to position [2877, 0]
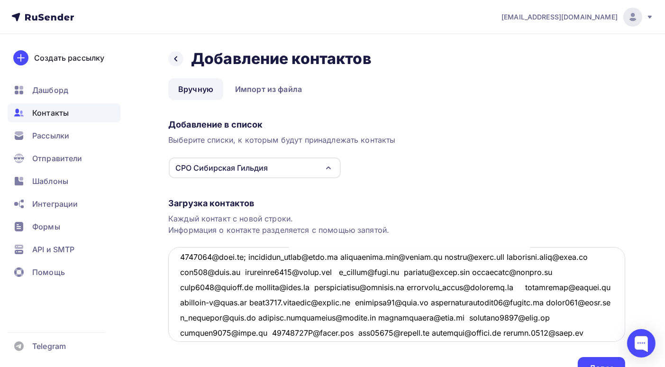
click at [243, 256] on textarea at bounding box center [396, 294] width 457 height 95
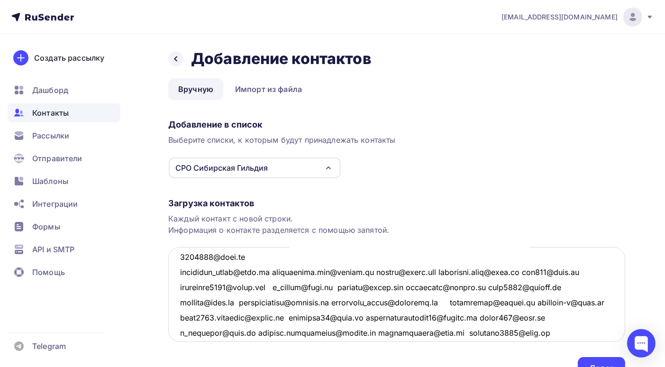
scroll to position [2893, 0]
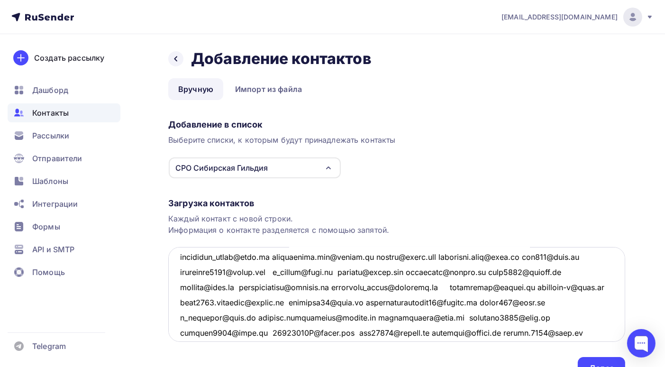
click at [265, 255] on textarea at bounding box center [396, 294] width 457 height 95
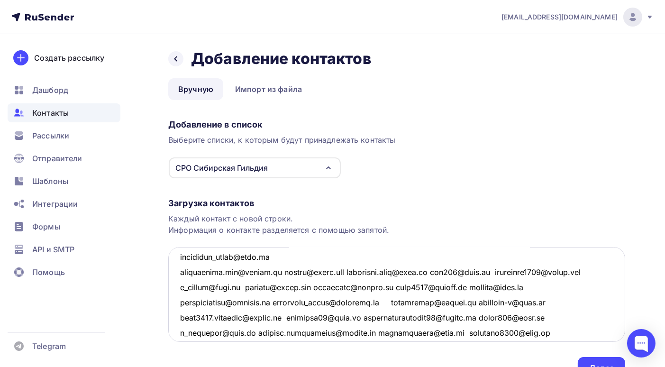
scroll to position [2908, 0]
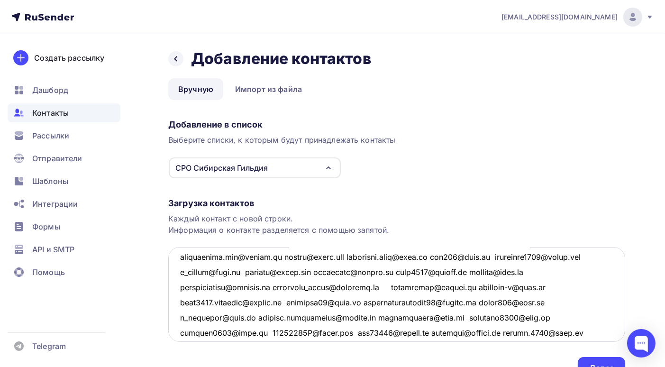
click at [281, 257] on textarea at bounding box center [396, 294] width 457 height 95
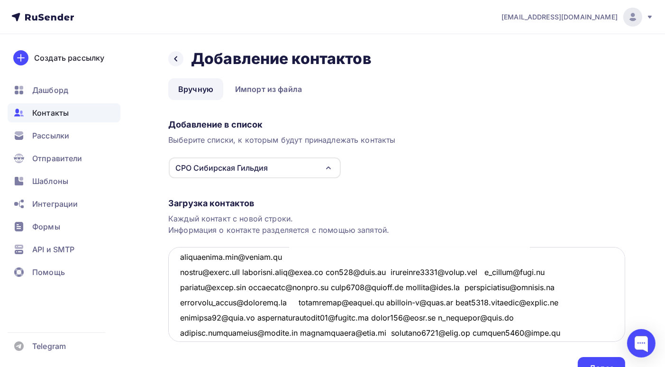
scroll to position [2923, 0]
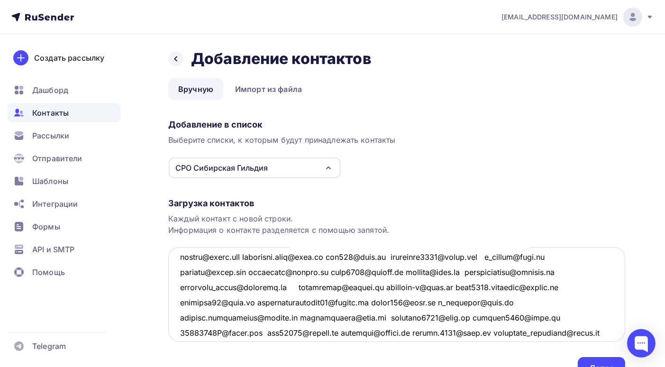
click at [252, 255] on textarea at bounding box center [396, 294] width 457 height 95
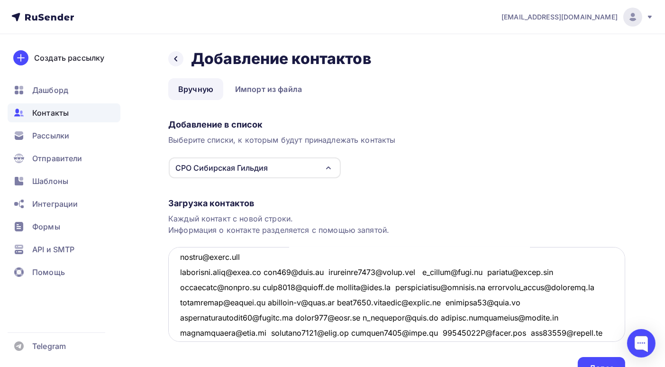
scroll to position [2938, 0]
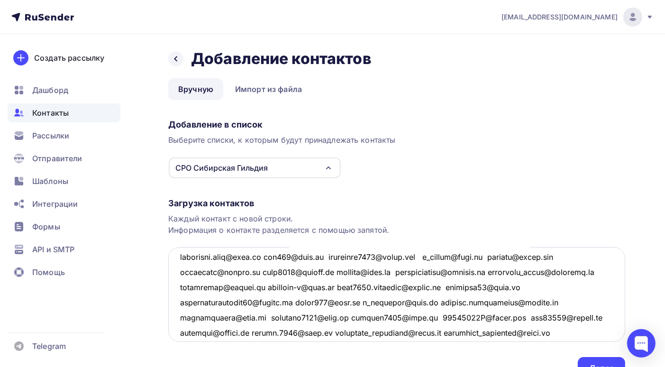
click at [268, 257] on textarea at bounding box center [396, 294] width 457 height 95
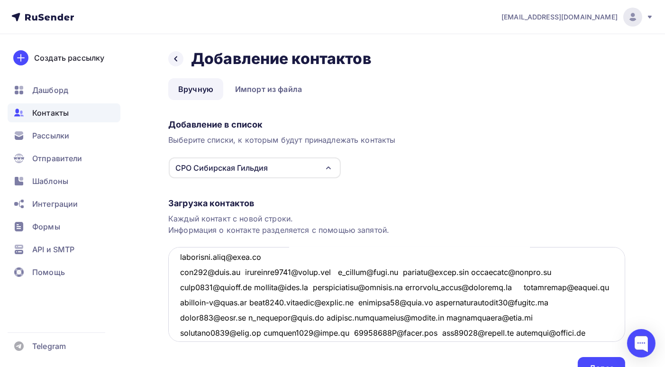
scroll to position [2953, 0]
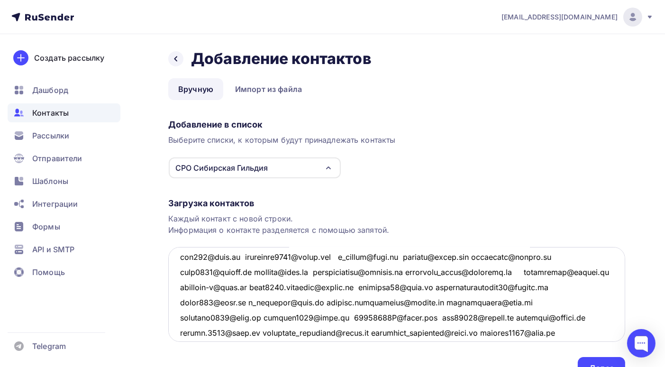
click at [241, 256] on textarea at bounding box center [396, 294] width 457 height 95
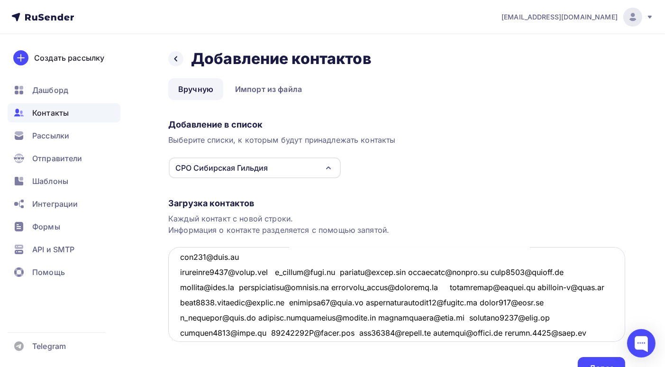
scroll to position [2968, 0]
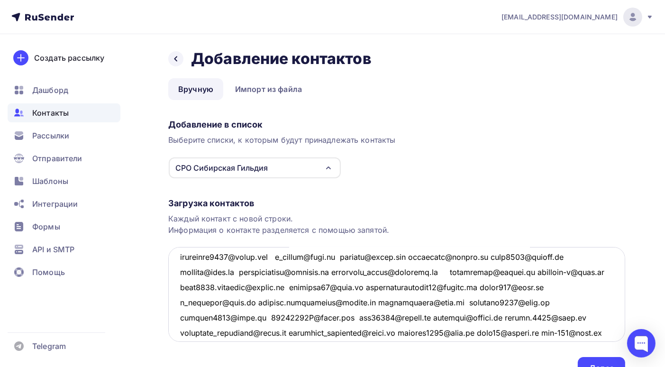
click at [284, 255] on textarea at bounding box center [396, 294] width 457 height 95
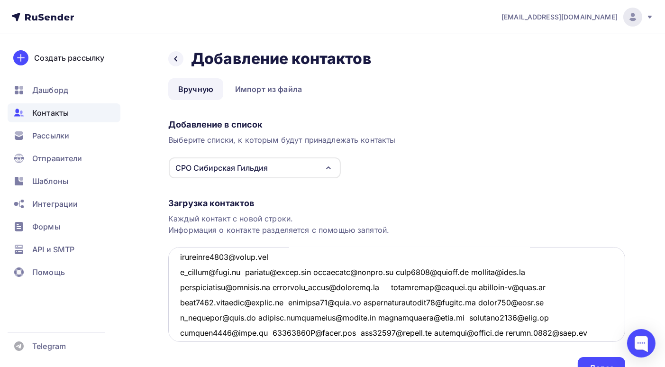
scroll to position [2984, 0]
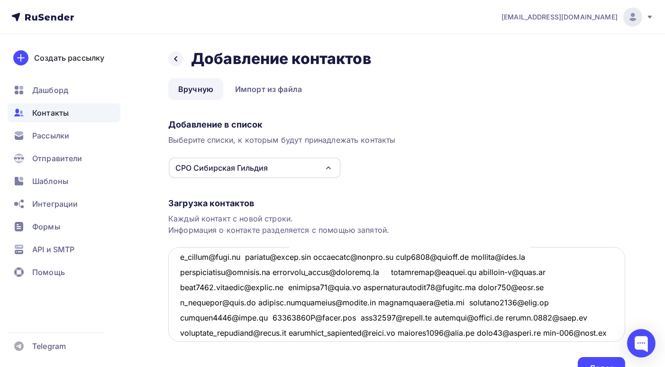
click at [247, 256] on textarea at bounding box center [396, 294] width 457 height 95
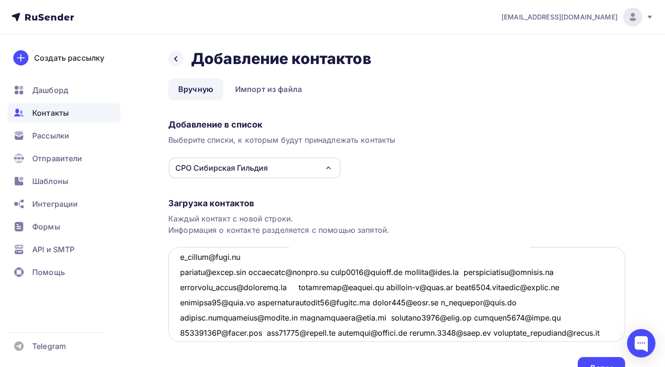
scroll to position [2999, 0]
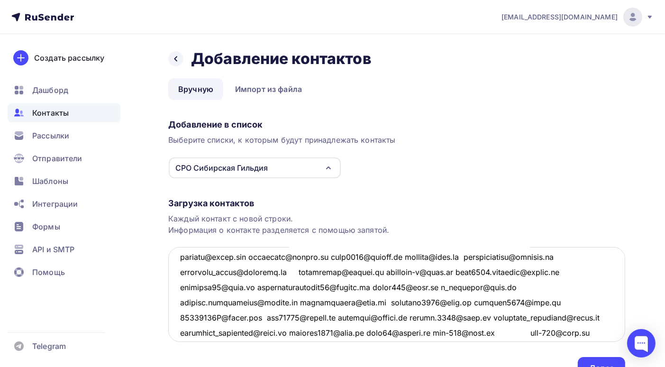
click at [262, 256] on textarea at bounding box center [396, 294] width 457 height 95
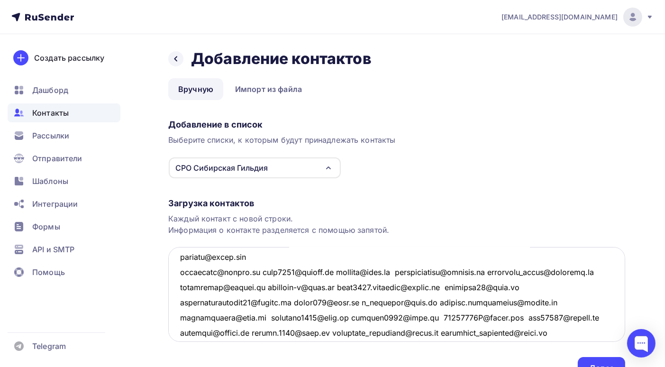
scroll to position [3014, 0]
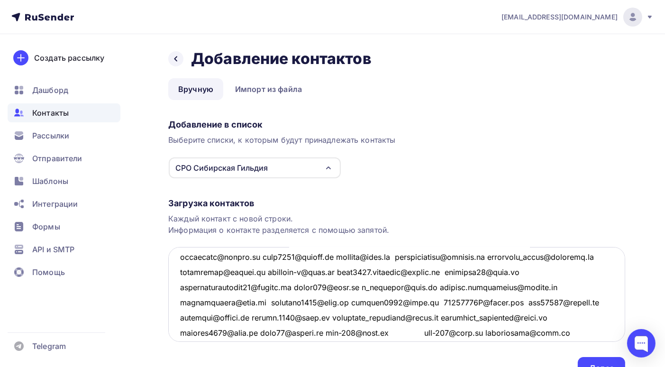
click at [265, 257] on textarea at bounding box center [396, 294] width 457 height 95
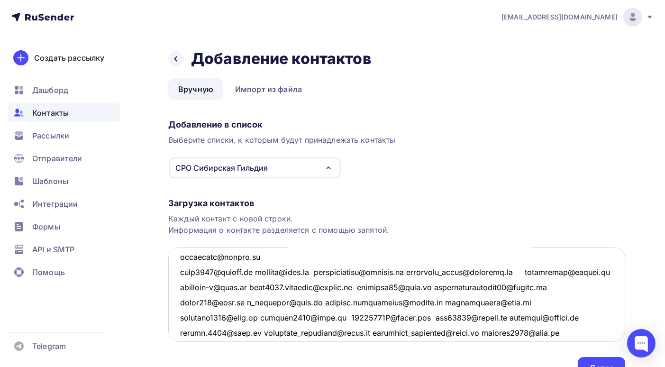
scroll to position [3029, 0]
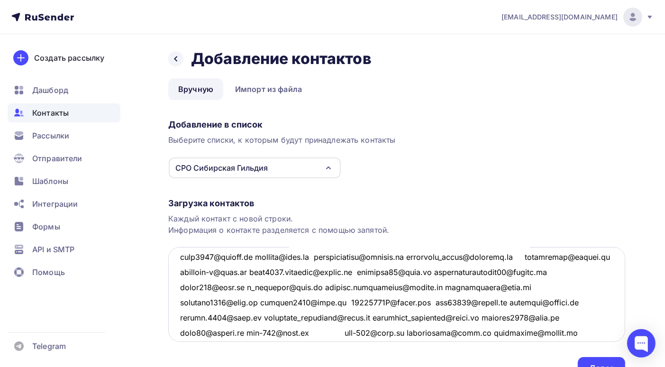
click at [259, 256] on textarea at bounding box center [396, 294] width 457 height 95
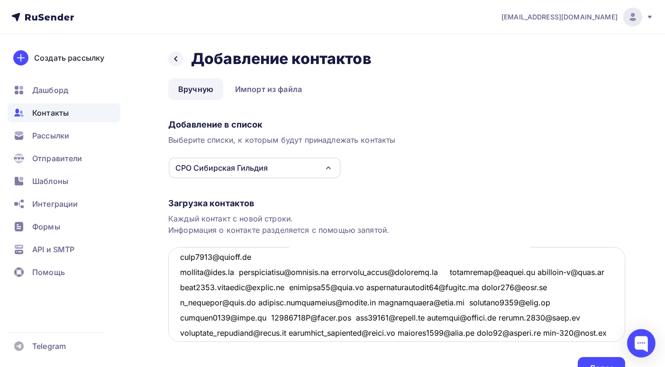
scroll to position [3044, 0]
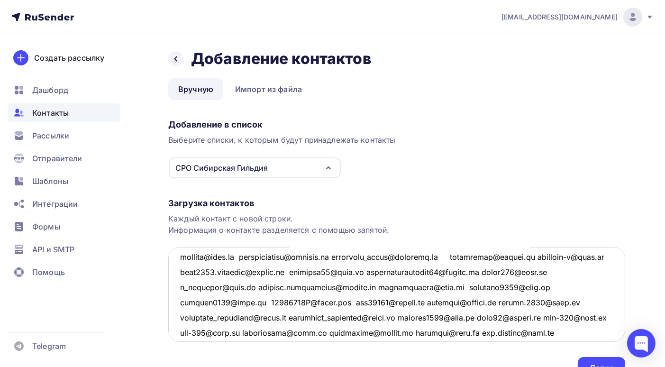
click at [245, 255] on textarea at bounding box center [396, 294] width 457 height 95
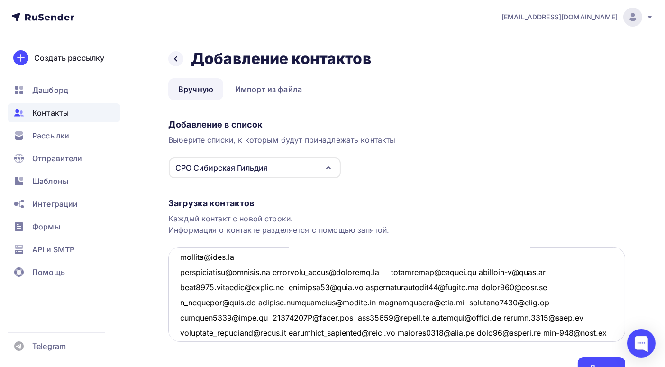
scroll to position [3060, 0]
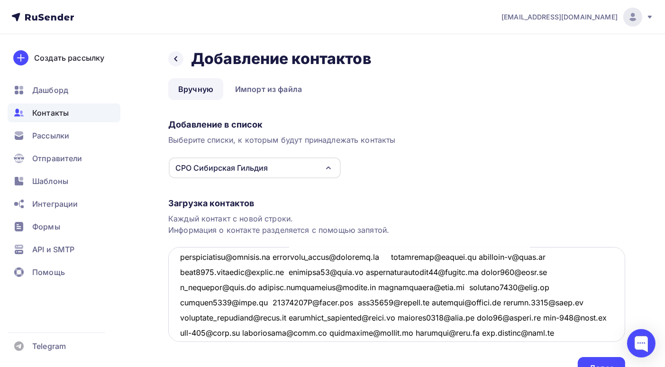
click at [284, 257] on textarea at bounding box center [396, 294] width 457 height 95
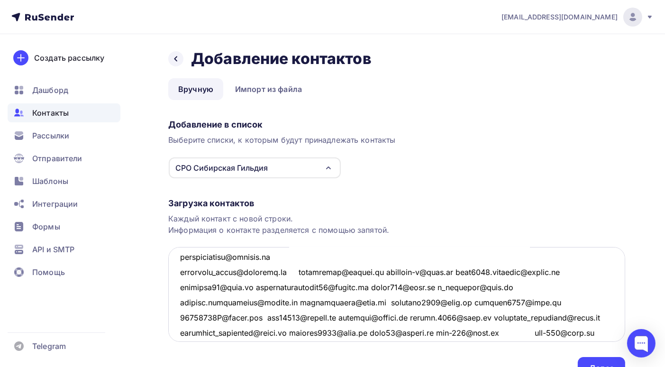
scroll to position [3075, 0]
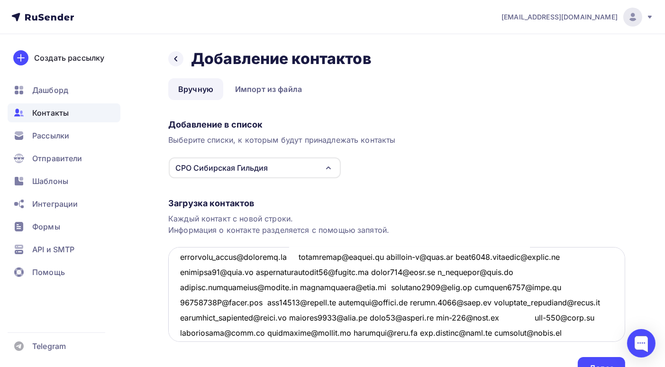
click at [290, 255] on textarea at bounding box center [396, 294] width 457 height 95
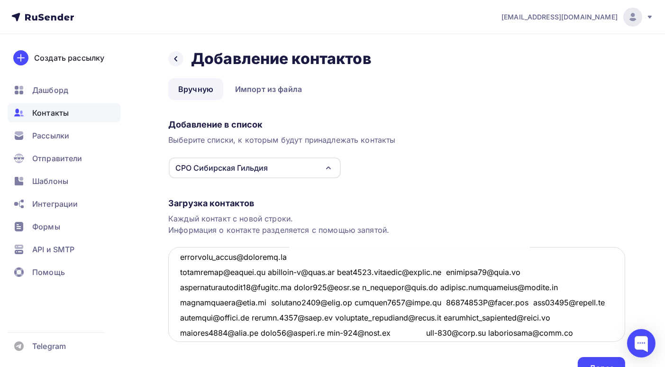
scroll to position [3090, 0]
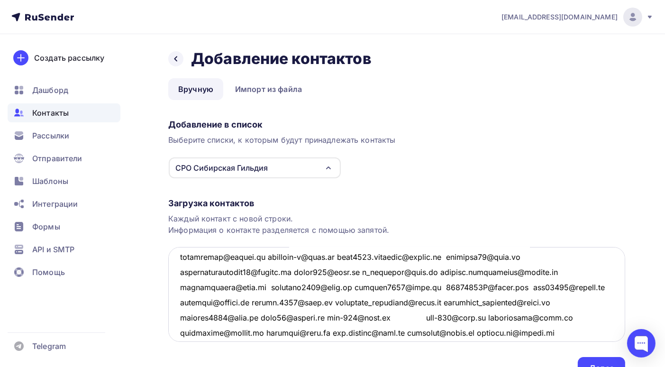
click at [267, 255] on textarea at bounding box center [396, 294] width 457 height 95
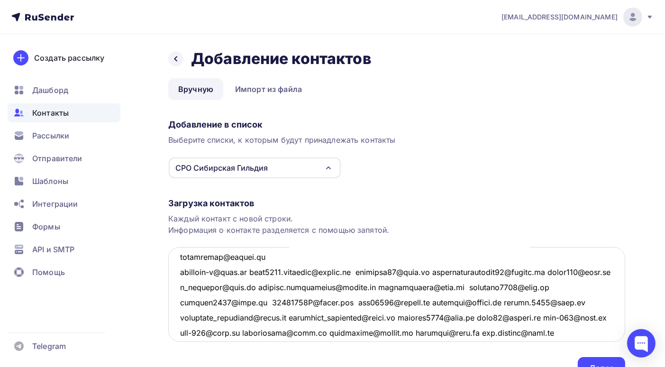
scroll to position [3105, 0]
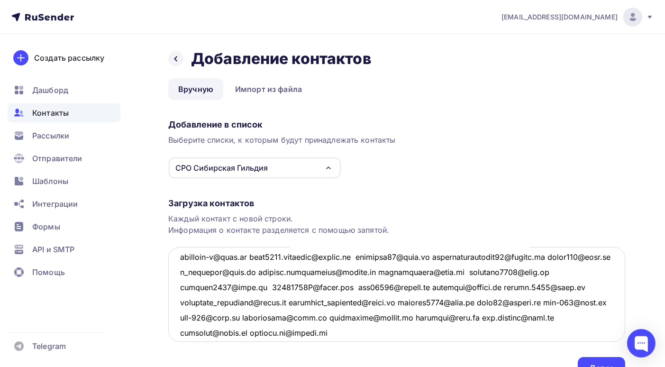
click at [257, 257] on textarea at bounding box center [396, 294] width 457 height 95
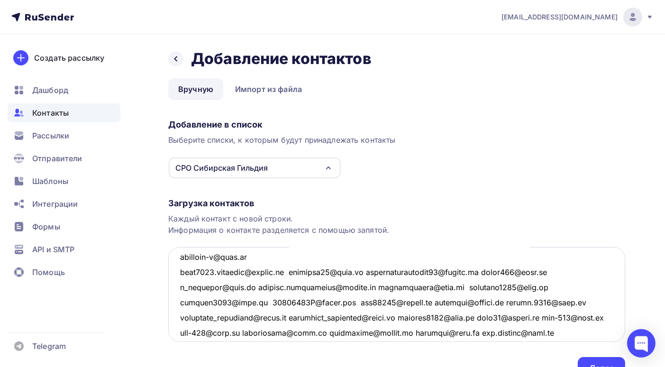
scroll to position [3120, 0]
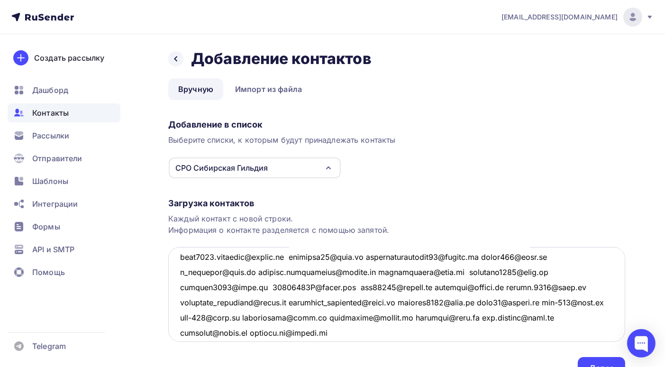
click at [296, 254] on textarea at bounding box center [396, 294] width 457 height 95
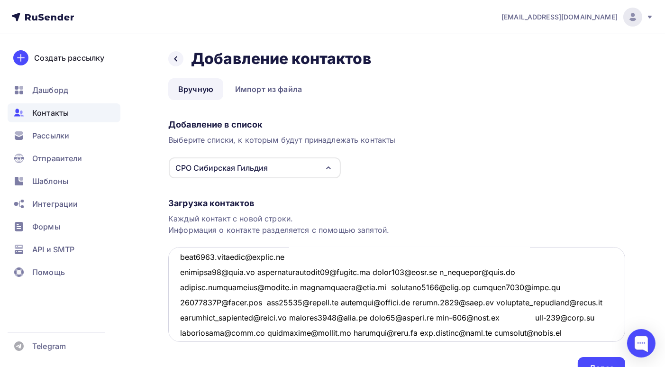
scroll to position [3135, 0]
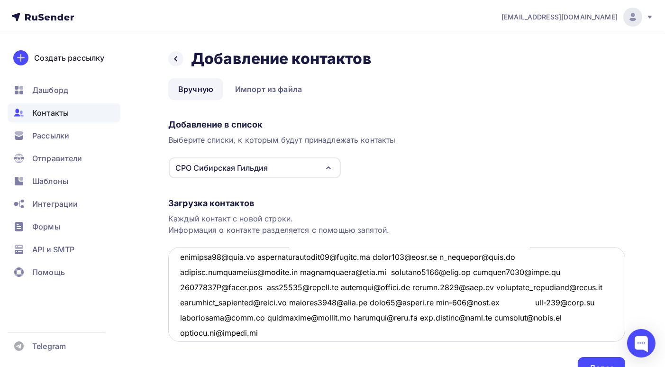
click at [260, 255] on textarea at bounding box center [396, 294] width 457 height 95
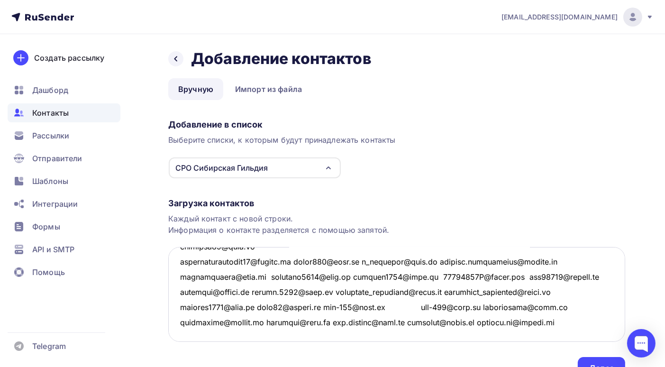
scroll to position [3098, 0]
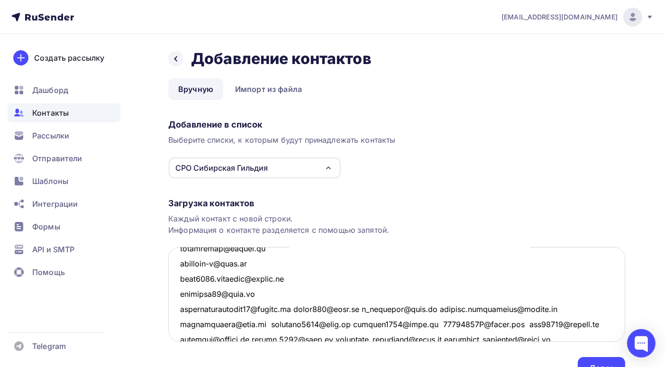
click at [296, 308] on textarea at bounding box center [396, 294] width 457 height 95
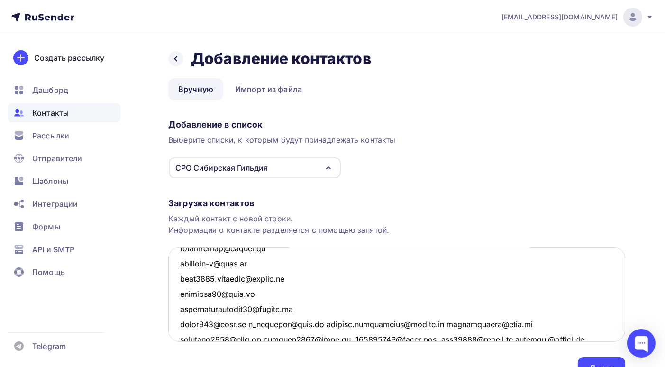
click at [244, 322] on textarea at bounding box center [396, 294] width 457 height 95
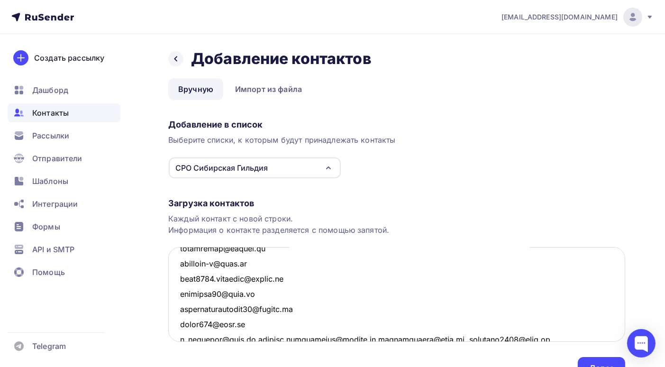
scroll to position [3101, 0]
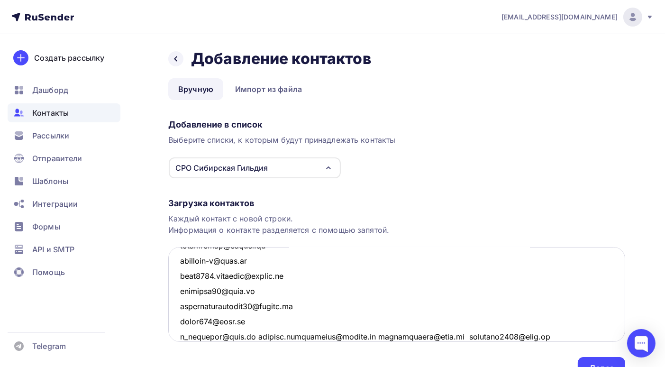
click at [253, 336] on textarea at bounding box center [396, 294] width 457 height 95
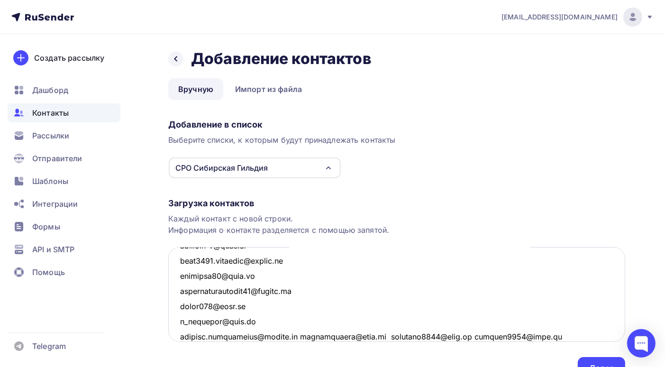
scroll to position [3164, 0]
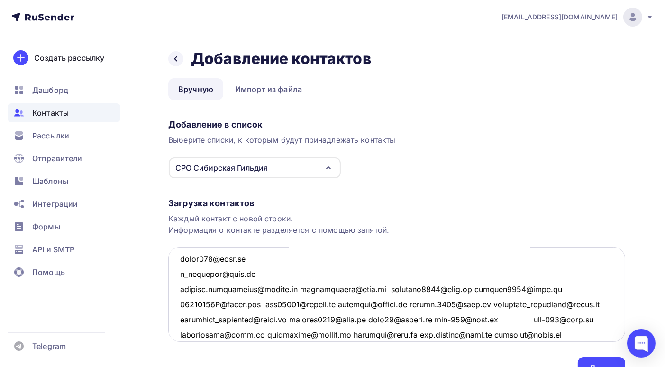
click at [293, 288] on textarea at bounding box center [396, 294] width 457 height 95
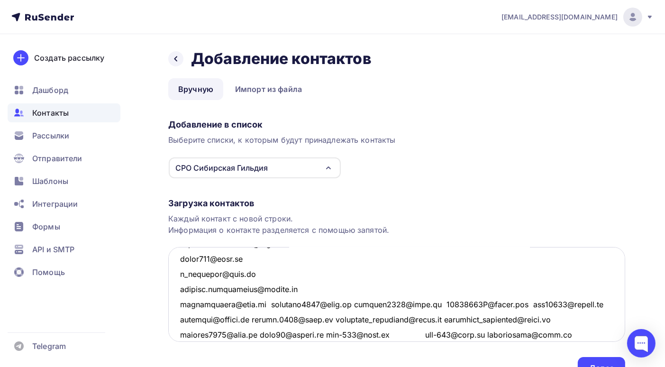
click at [262, 303] on textarea at bounding box center [396, 294] width 457 height 95
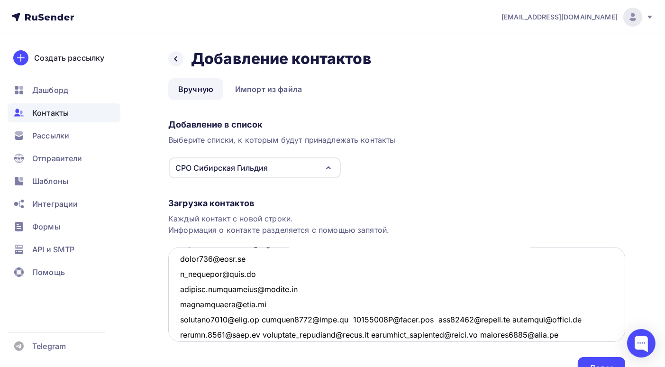
click at [267, 318] on textarea at bounding box center [396, 294] width 457 height 95
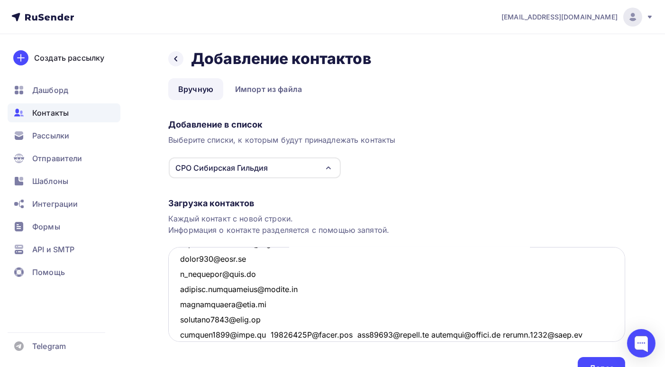
scroll to position [3211, 0]
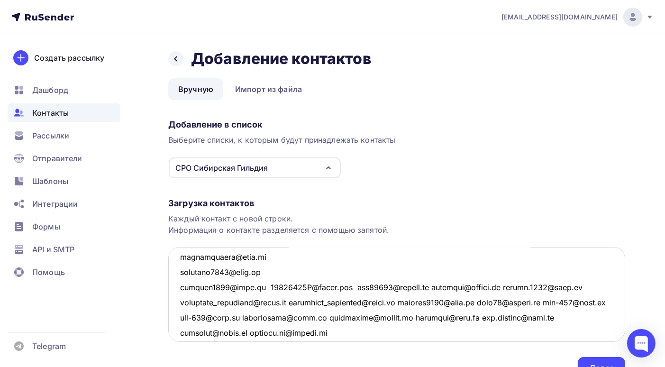
click at [258, 287] on textarea at bounding box center [396, 294] width 457 height 95
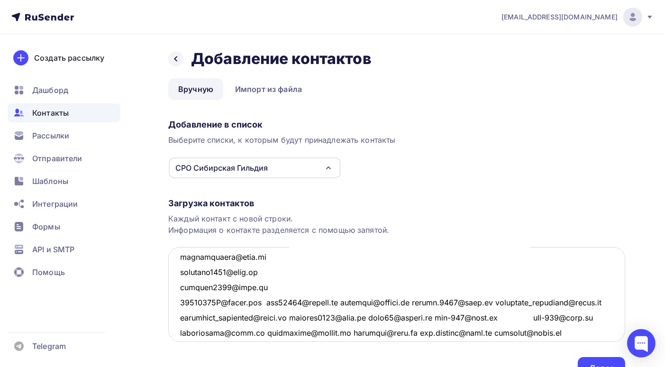
click at [271, 301] on textarea at bounding box center [396, 294] width 457 height 95
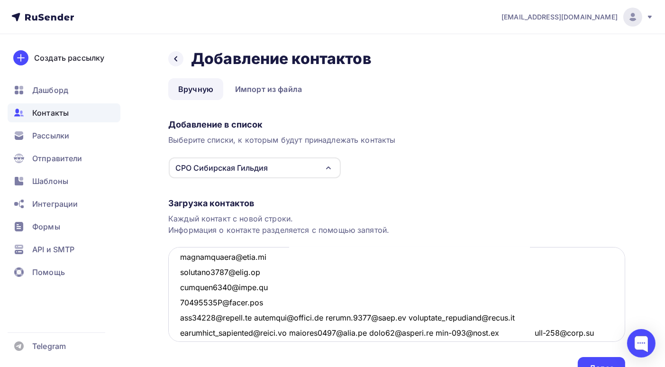
click at [259, 317] on textarea at bounding box center [396, 294] width 457 height 95
click at [257, 317] on textarea at bounding box center [396, 294] width 457 height 95
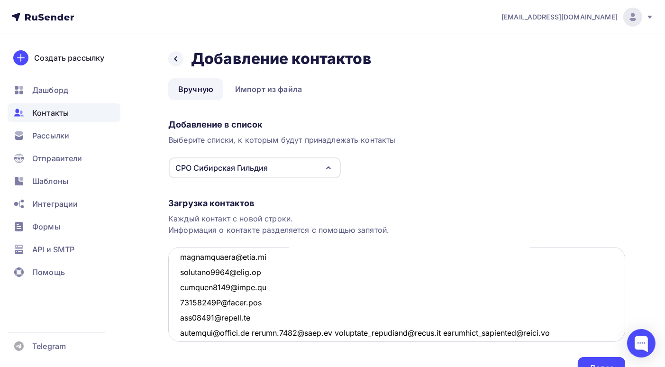
scroll to position [3252, 0]
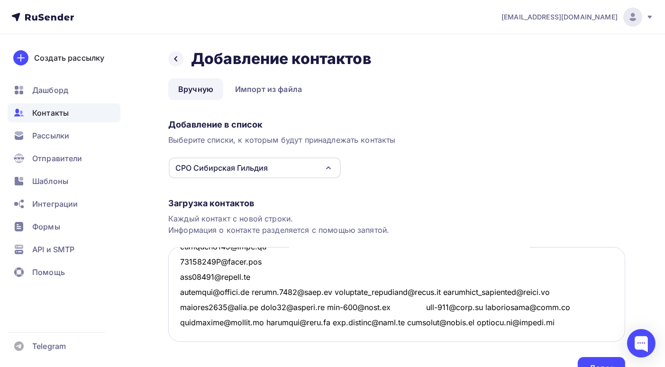
click at [258, 291] on textarea at bounding box center [396, 294] width 457 height 95
click at [257, 291] on textarea at bounding box center [396, 294] width 457 height 95
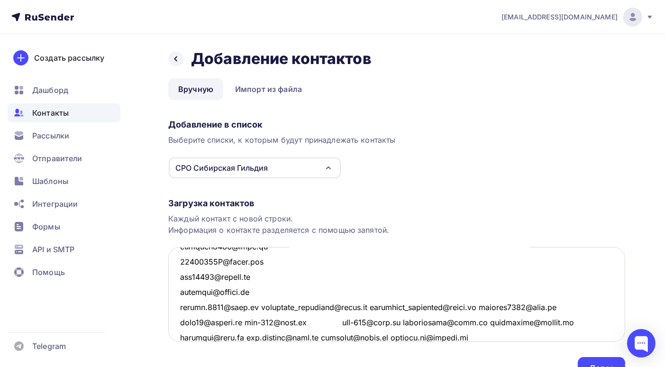
click at [254, 307] on textarea at bounding box center [396, 294] width 457 height 95
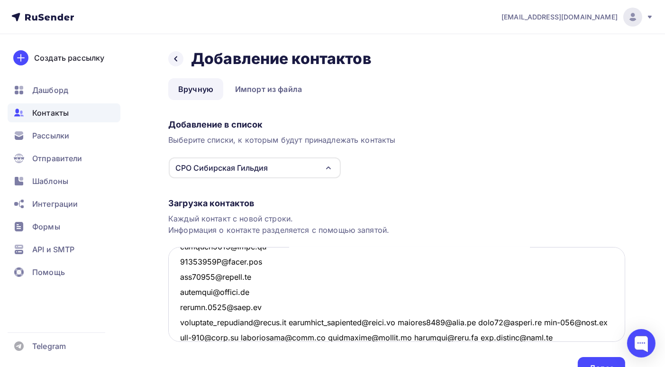
click at [291, 322] on textarea at bounding box center [396, 294] width 457 height 95
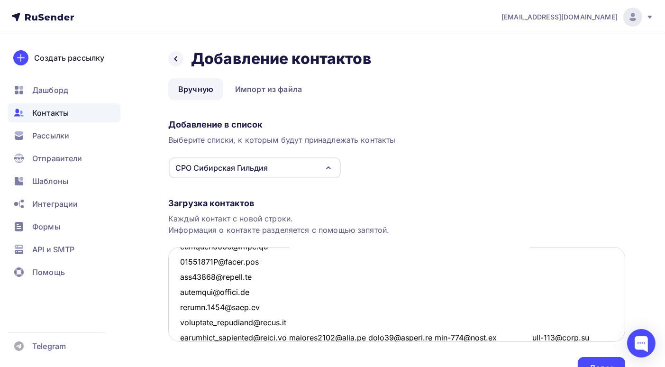
scroll to position [3253, 0]
click at [292, 337] on textarea at bounding box center [396, 294] width 457 height 95
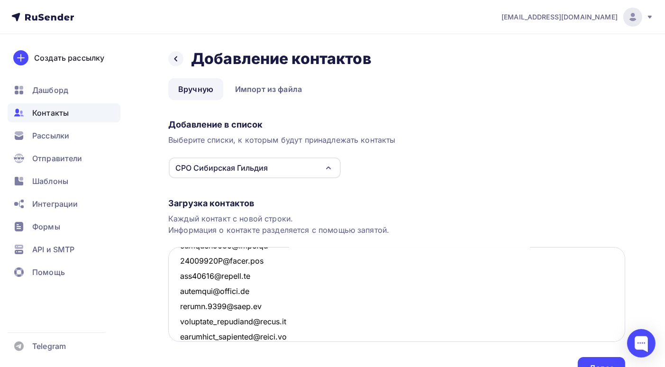
scroll to position [3268, 0]
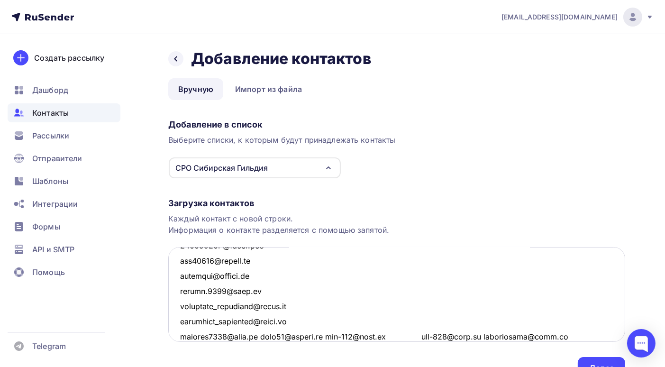
click at [259, 336] on textarea at bounding box center [396, 294] width 457 height 95
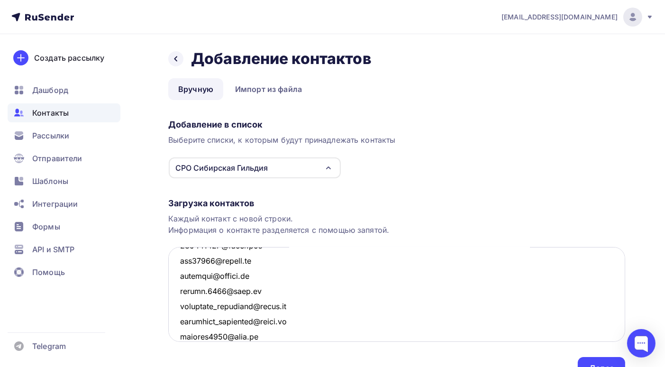
scroll to position [3283, 0]
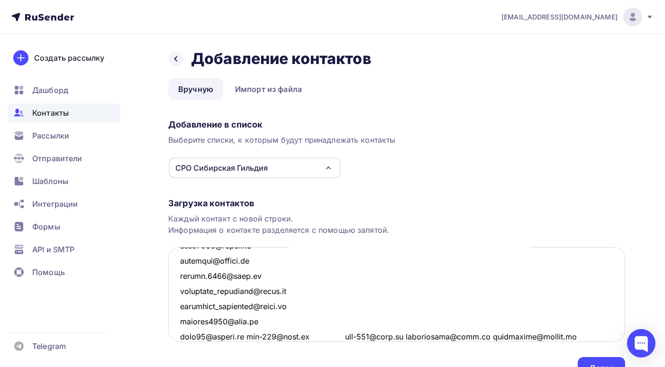
click at [248, 336] on textarea at bounding box center [396, 294] width 457 height 95
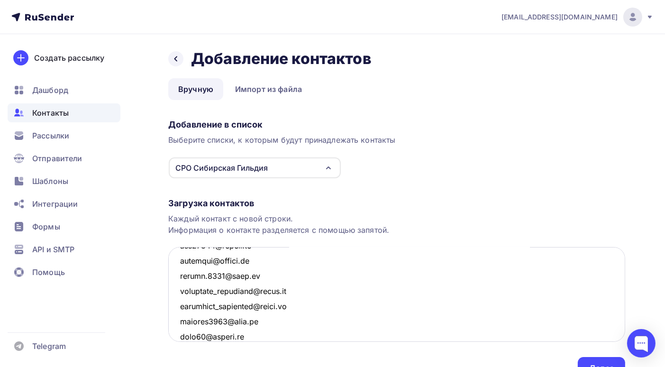
scroll to position [3299, 0]
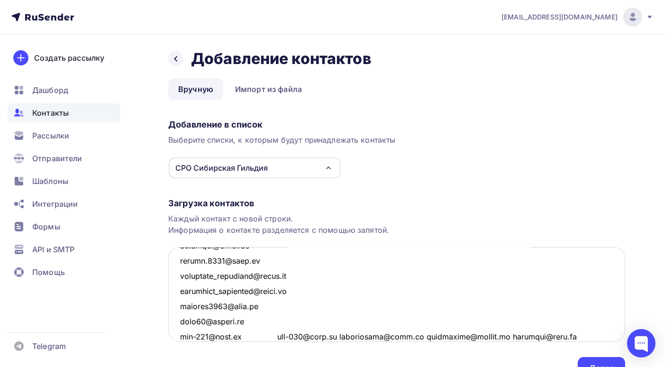
click at [270, 335] on textarea at bounding box center [396, 294] width 457 height 95
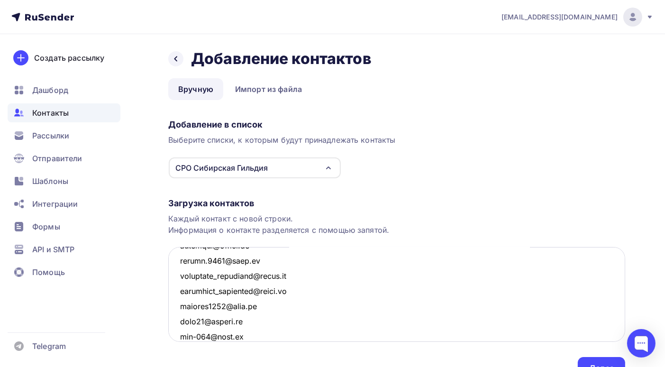
scroll to position [3313, 0]
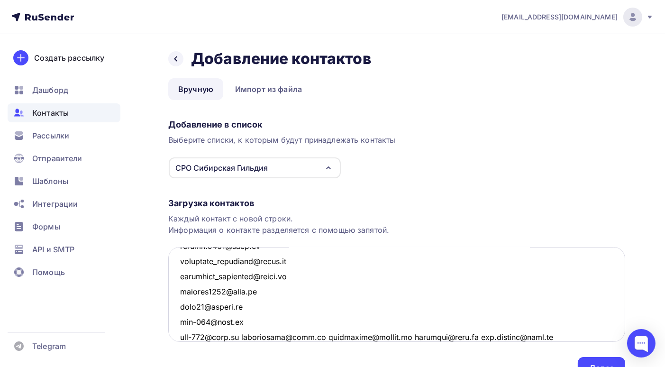
click at [239, 336] on textarea at bounding box center [396, 294] width 457 height 95
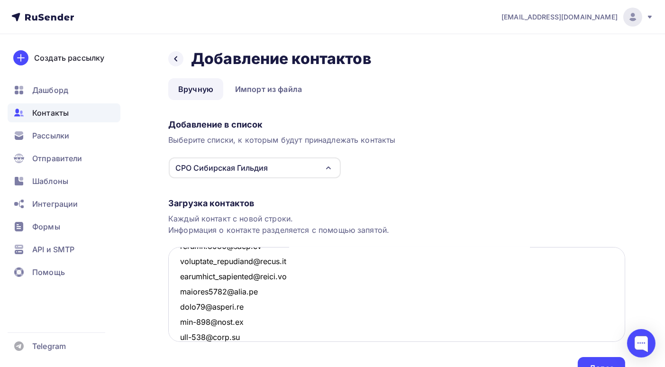
scroll to position [3329, 0]
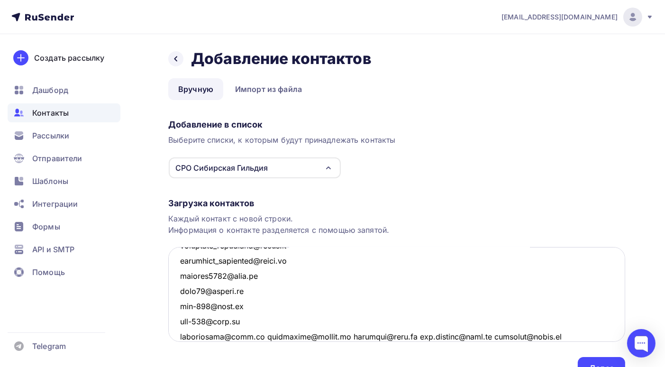
click at [256, 336] on textarea at bounding box center [396, 294] width 457 height 95
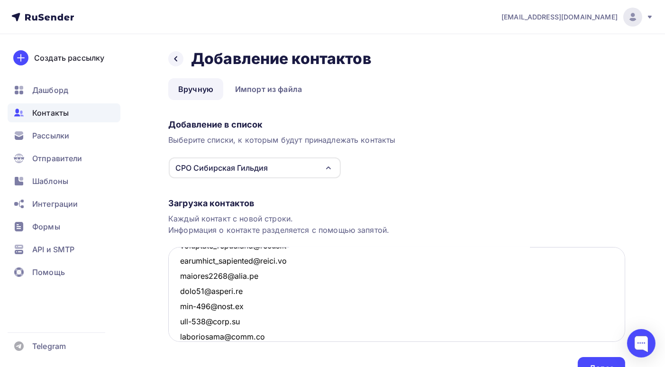
scroll to position [3344, 0]
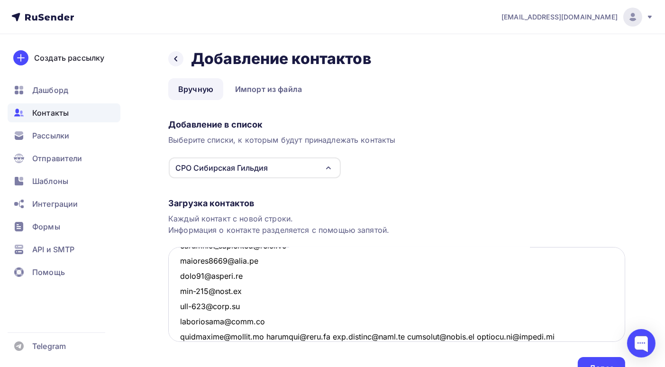
click at [267, 336] on textarea at bounding box center [396, 294] width 457 height 95
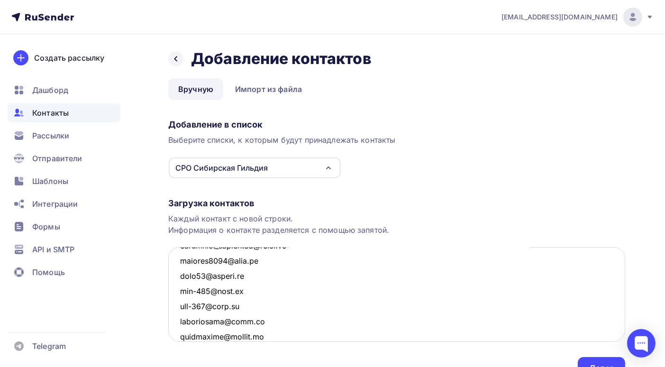
scroll to position [3359, 0]
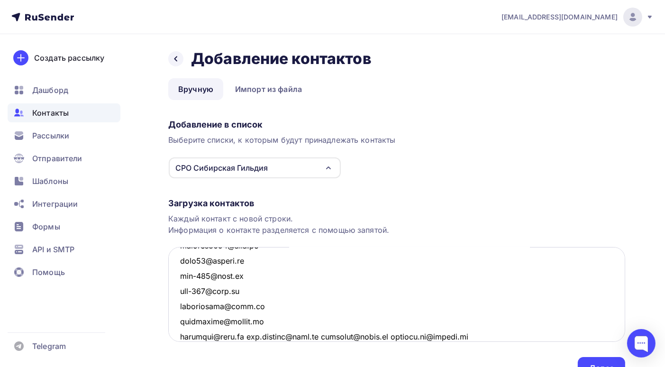
click at [244, 337] on textarea at bounding box center [396, 294] width 457 height 95
click at [254, 335] on textarea at bounding box center [396, 294] width 457 height 95
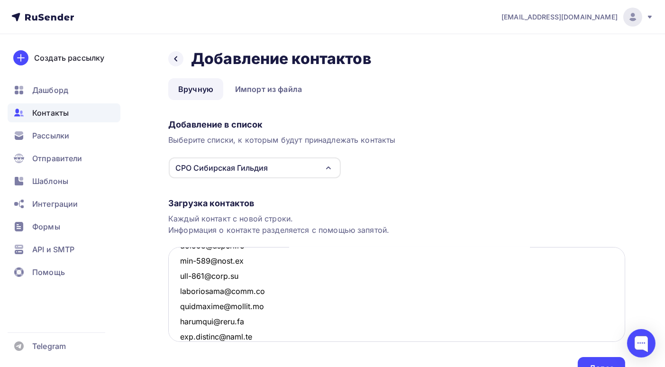
scroll to position [3390, 0]
click at [260, 336] on textarea at bounding box center [396, 294] width 457 height 95
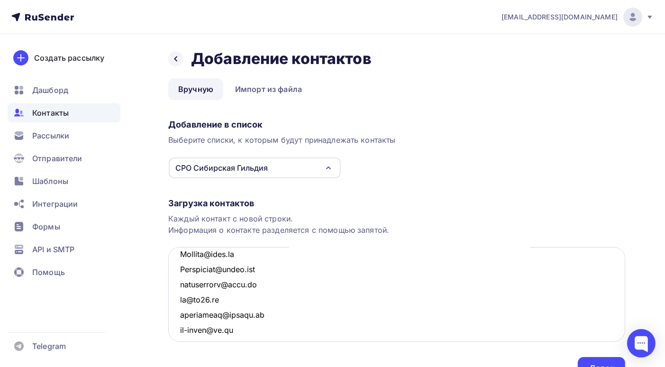
scroll to position [906, 0]
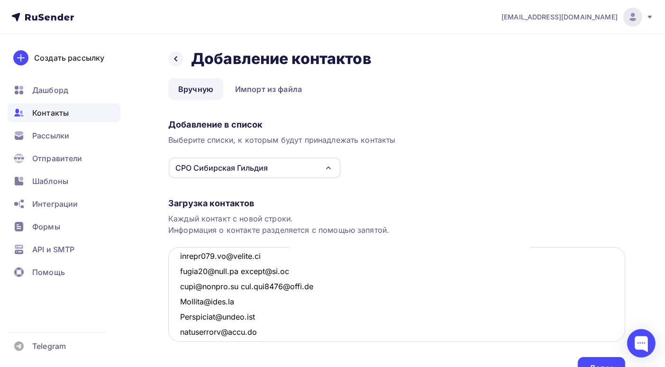
click at [244, 269] on textarea at bounding box center [396, 294] width 457 height 95
click at [240, 297] on textarea at bounding box center [396, 294] width 457 height 95
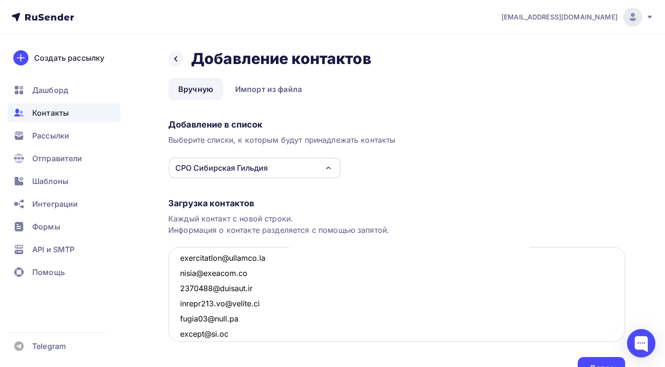
scroll to position [811, 0]
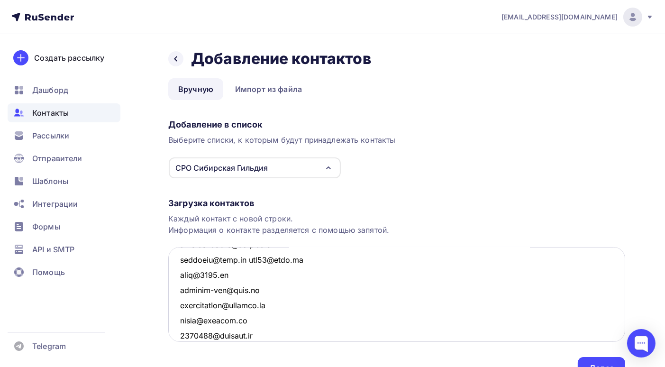
click at [245, 258] on textarea at bounding box center [396, 294] width 457 height 95
drag, startPoint x: 278, startPoint y: 319, endPoint x: 182, endPoint y: 318, distance: 96.7
click at [182, 318] on textarea at bounding box center [396, 294] width 457 height 95
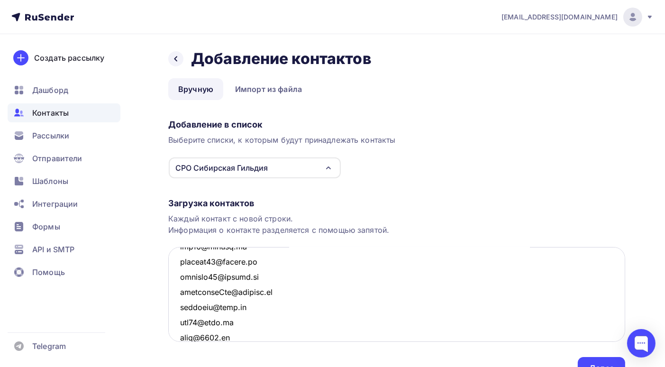
drag, startPoint x: 263, startPoint y: 275, endPoint x: 177, endPoint y: 274, distance: 86.3
click at [177, 274] on textarea at bounding box center [396, 294] width 457 height 95
click at [198, 273] on textarea at bounding box center [396, 294] width 457 height 95
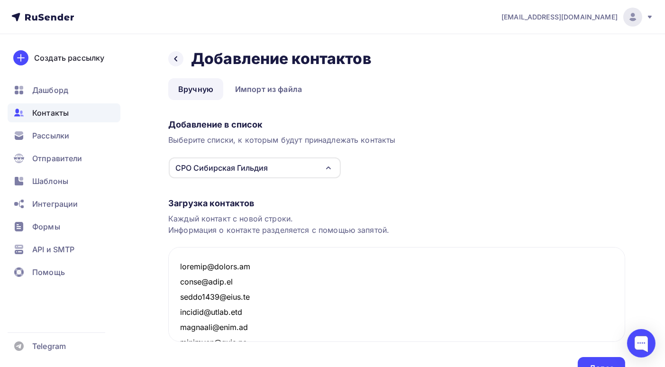
scroll to position [50, 0]
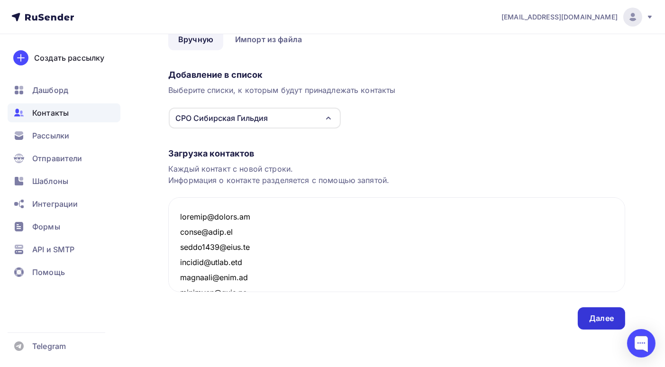
type textarea "gildiia@yandex.ru vohom@mail.ru yurii1208@mail.ru rupchev@gmail.com иnoitrid@ma…"
click at [602, 315] on div "Далее" at bounding box center [601, 318] width 25 height 11
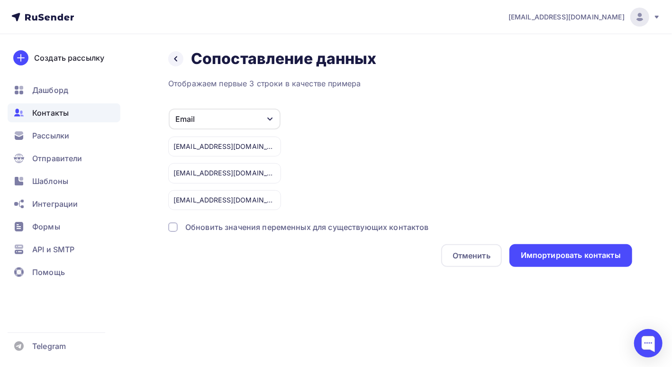
click at [173, 228] on div at bounding box center [172, 226] width 9 height 9
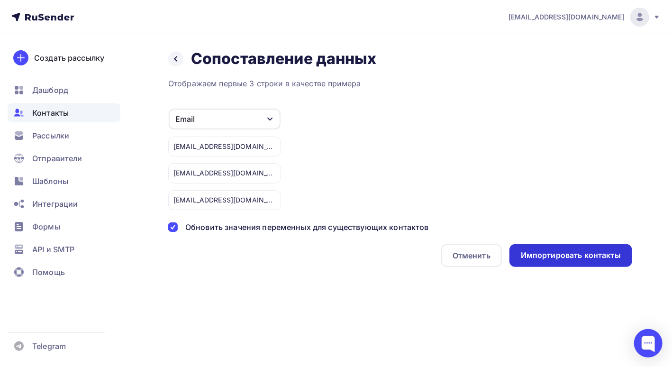
click at [561, 256] on div "Импортировать контакты" at bounding box center [571, 255] width 100 height 11
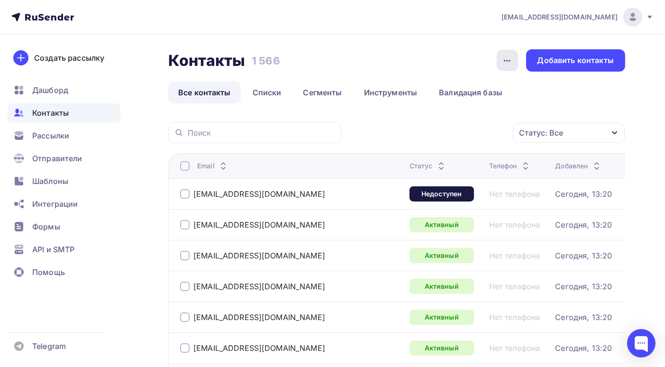
click at [512, 64] on icon "button" at bounding box center [507, 60] width 11 height 11
click at [267, 95] on link "Списки" at bounding box center [267, 93] width 49 height 22
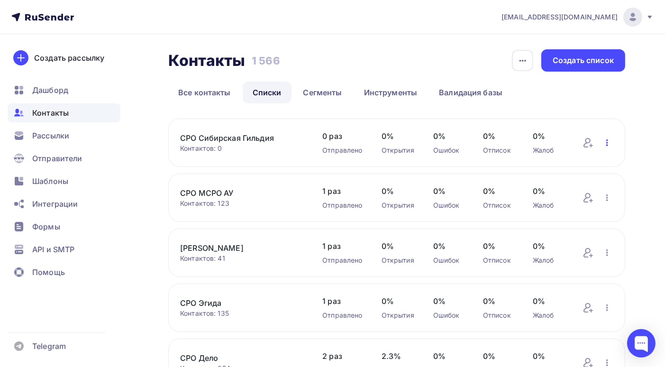
click at [608, 146] on icon "button" at bounding box center [607, 142] width 11 height 11
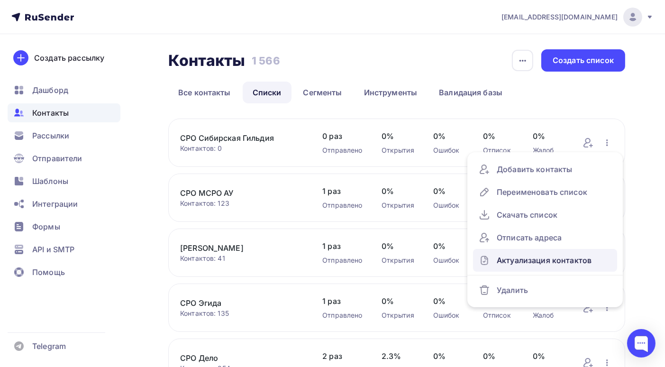
click at [564, 262] on div "Актуализация контактов" at bounding box center [545, 260] width 133 height 15
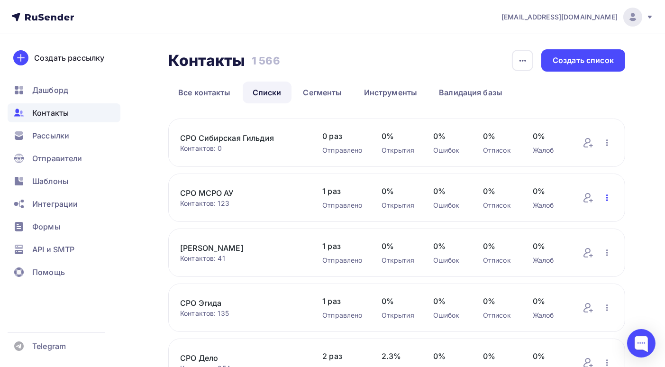
click at [610, 198] on icon "button" at bounding box center [607, 197] width 11 height 11
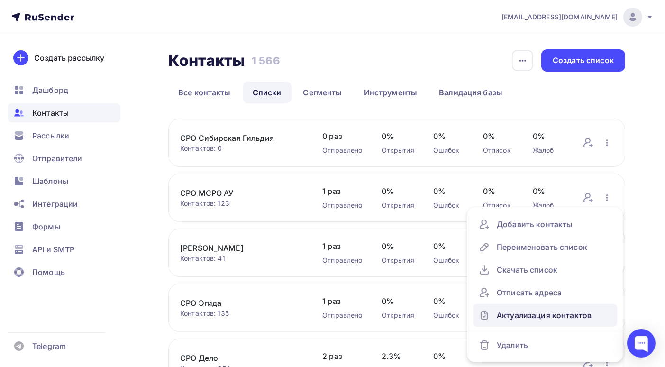
click at [554, 316] on div "Актуализация контактов" at bounding box center [545, 315] width 133 height 15
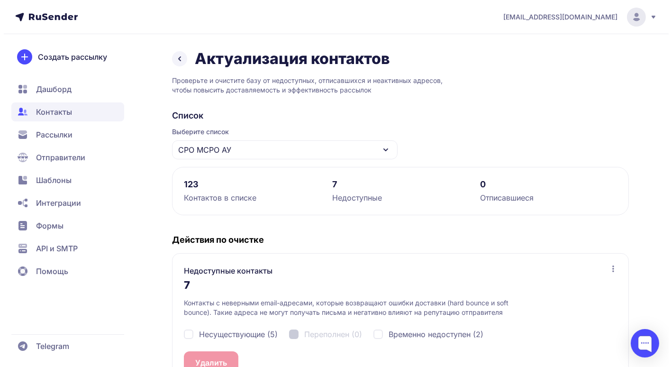
scroll to position [47, 0]
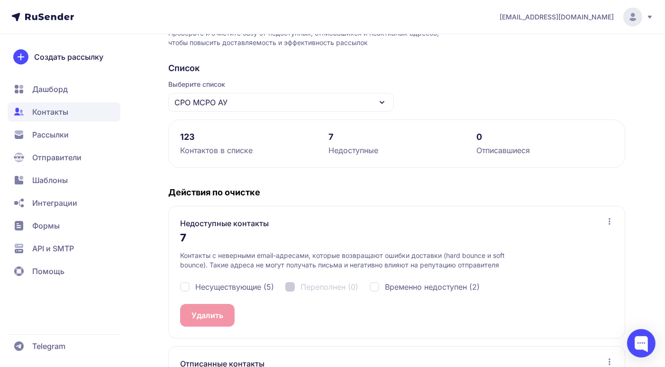
click at [181, 284] on div "Несуществующие (5)" at bounding box center [227, 286] width 94 height 11
checkbox input "true"
click at [207, 317] on button "Удалить 5" at bounding box center [209, 315] width 59 height 23
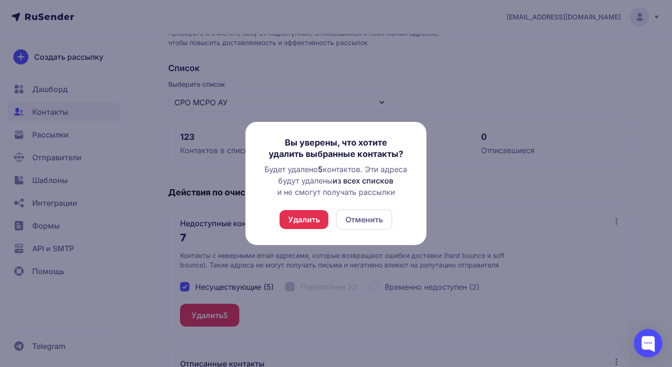
click at [299, 220] on button "Удалить" at bounding box center [304, 219] width 49 height 19
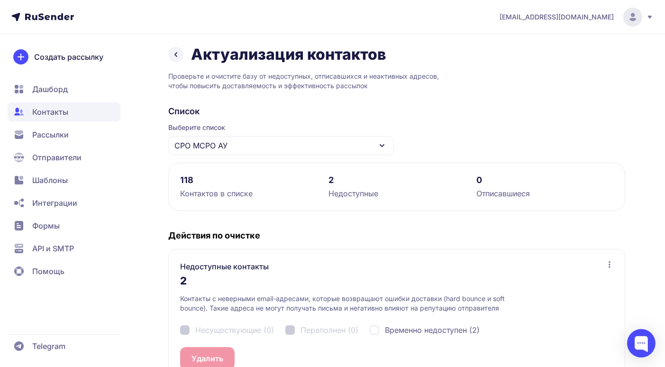
scroll to position [0, 0]
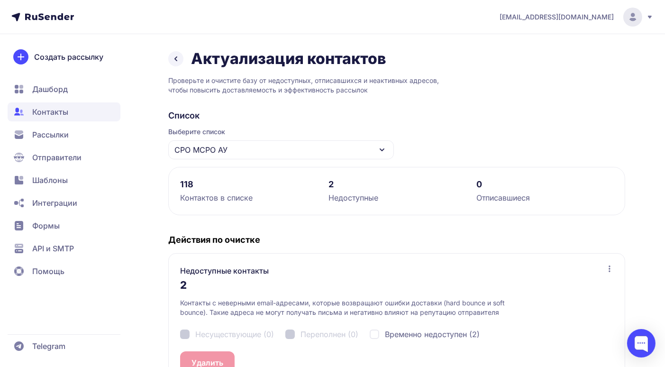
click at [59, 134] on span "Рассылки" at bounding box center [50, 134] width 37 height 11
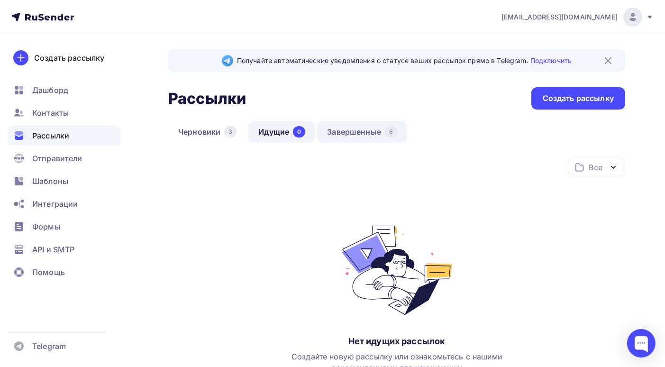
click at [358, 130] on link "Завершенные 6" at bounding box center [362, 132] width 90 height 22
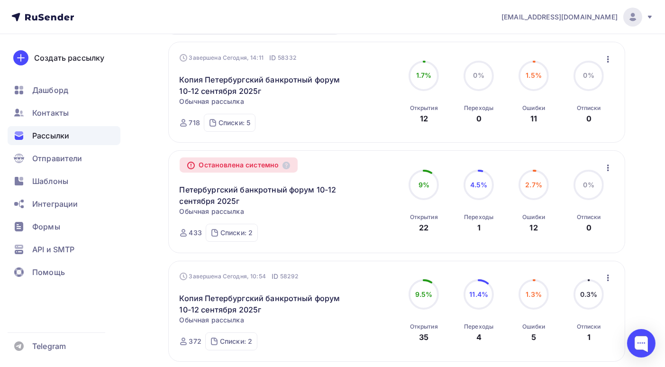
scroll to position [47, 0]
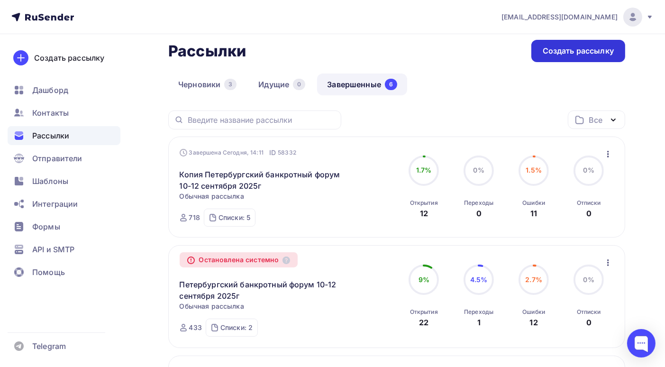
click at [579, 49] on div "Создать рассылку" at bounding box center [578, 51] width 71 height 11
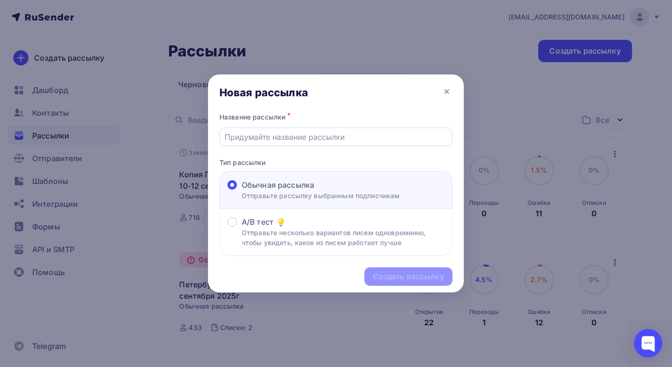
click at [325, 137] on input "text" at bounding box center [336, 136] width 222 height 11
type input "Петербургский банкротный форум 10-12 сентября 2025г"
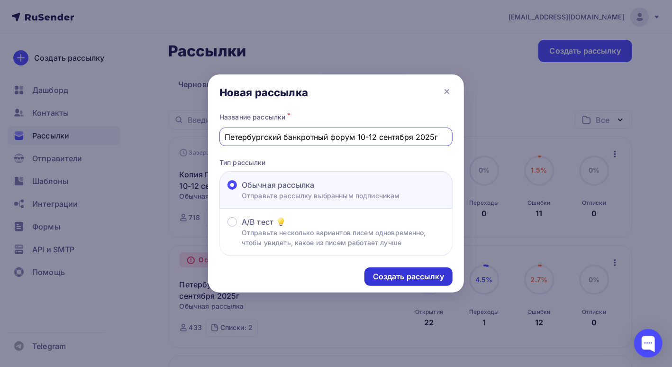
click at [390, 277] on div "Создать рассылку" at bounding box center [408, 276] width 71 height 11
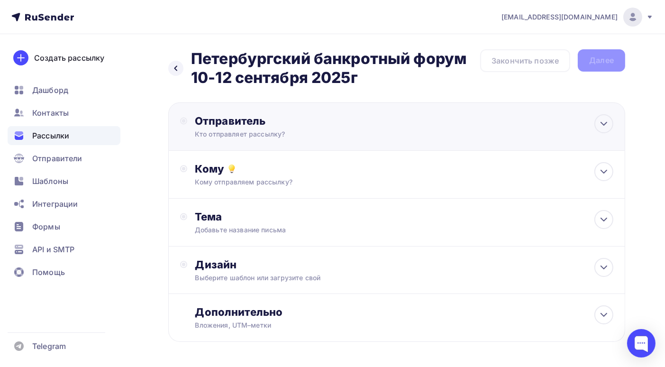
click at [303, 127] on div "Отправитель" at bounding box center [297, 120] width 205 height 13
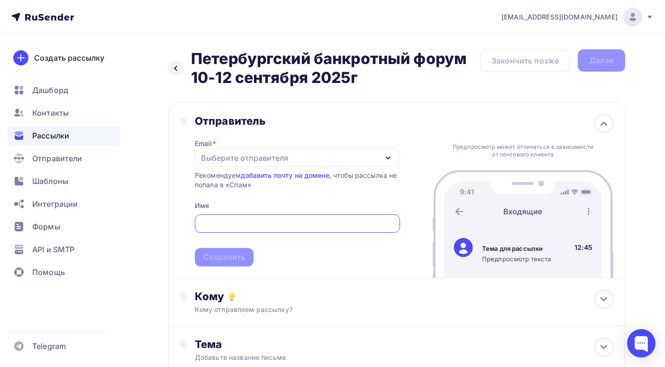
click at [267, 153] on div "Выберите отправителя" at bounding box center [244, 157] width 87 height 11
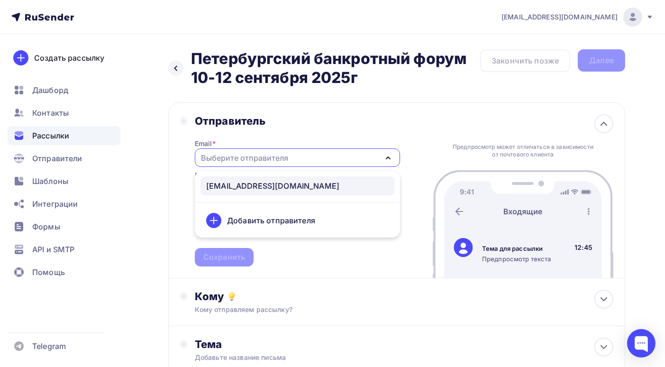
click at [254, 184] on div "info@bankrotforumspb.ru" at bounding box center [272, 185] width 133 height 11
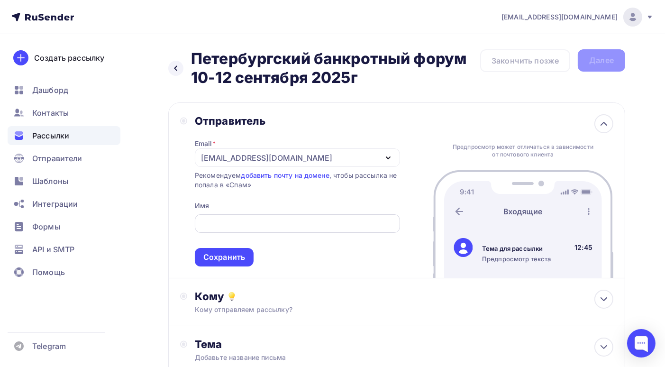
click at [270, 229] on input "text" at bounding box center [297, 223] width 194 height 11
click at [257, 226] on input "text" at bounding box center [297, 223] width 194 height 11
click at [228, 226] on input "text" at bounding box center [297, 223] width 194 height 11
paste input "Петербургский банкротный форум"
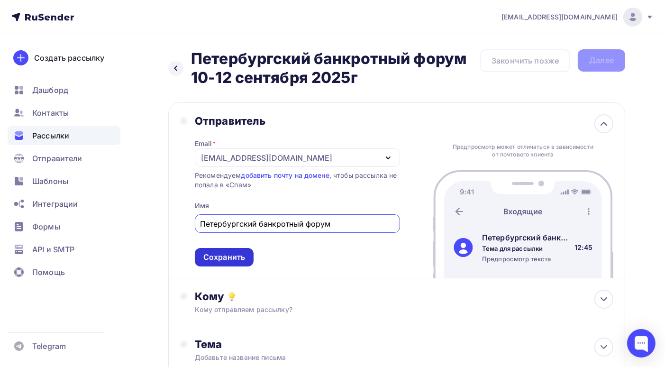
type input "Петербургский банкротный форум"
drag, startPoint x: 237, startPoint y: 256, endPoint x: 245, endPoint y: 256, distance: 8.1
click at [237, 256] on div "Сохранить" at bounding box center [224, 257] width 42 height 11
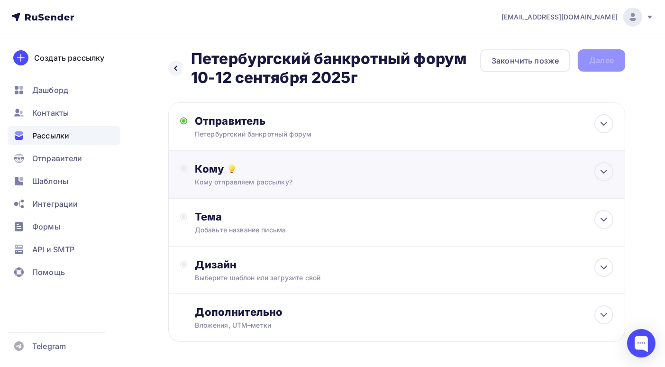
click at [332, 173] on div "Кому" at bounding box center [404, 168] width 419 height 13
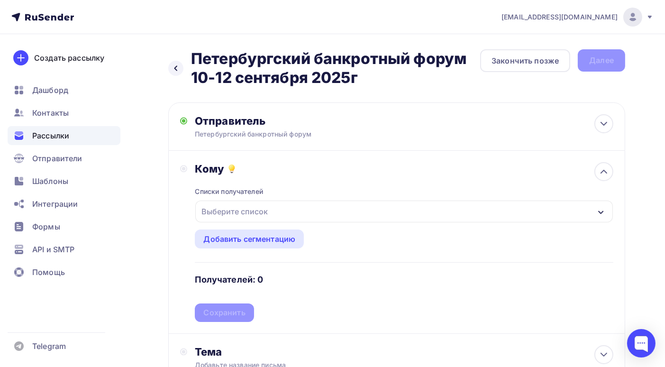
click at [605, 210] on icon "button" at bounding box center [601, 213] width 8 height 8
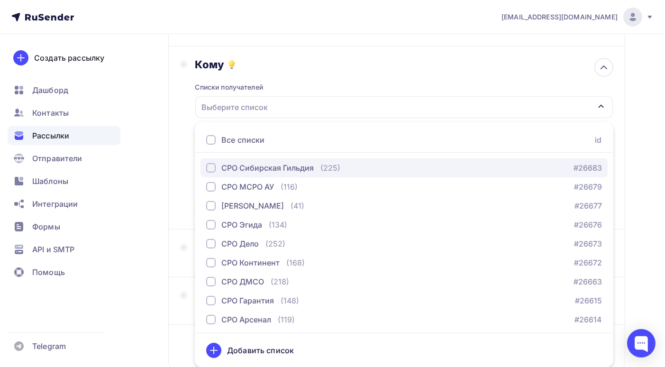
click at [312, 169] on div "СРО Сибирская Гильдия" at bounding box center [267, 167] width 92 height 11
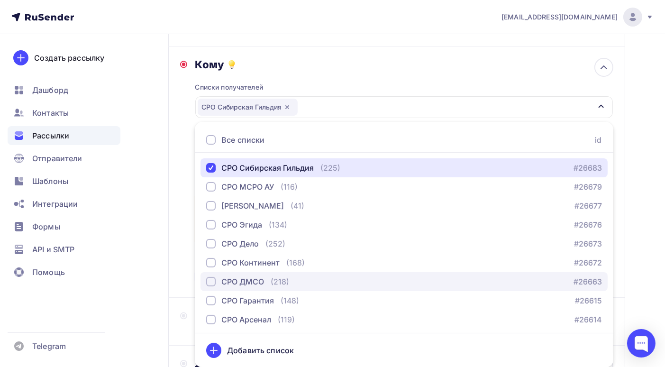
scroll to position [39, 0]
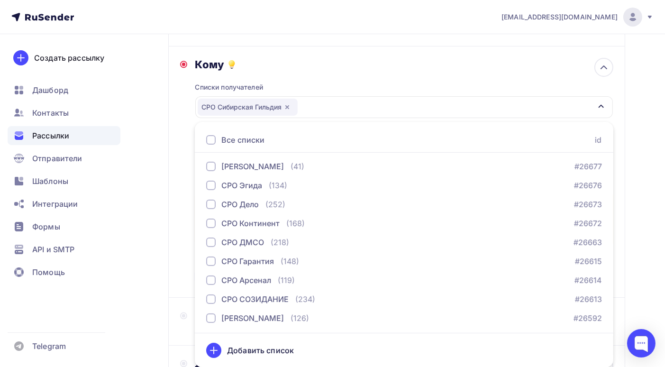
click at [643, 245] on div "Назад Петербургский банкротный форум 10-12 сентября 2025г Петербургский банкрот…" at bounding box center [332, 216] width 665 height 572
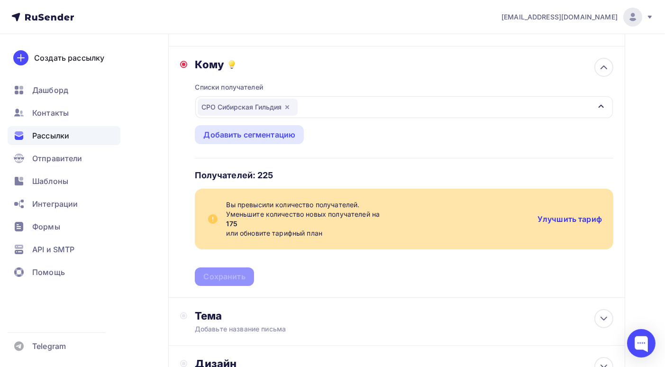
click at [574, 218] on link "Улучшить тариф" at bounding box center [570, 218] width 64 height 9
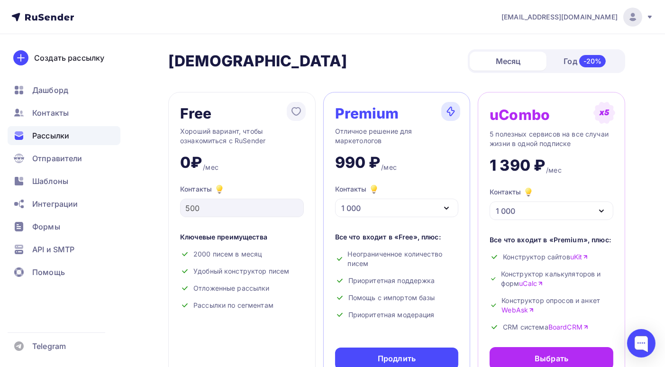
click at [67, 139] on span "Рассылки" at bounding box center [50, 135] width 37 height 11
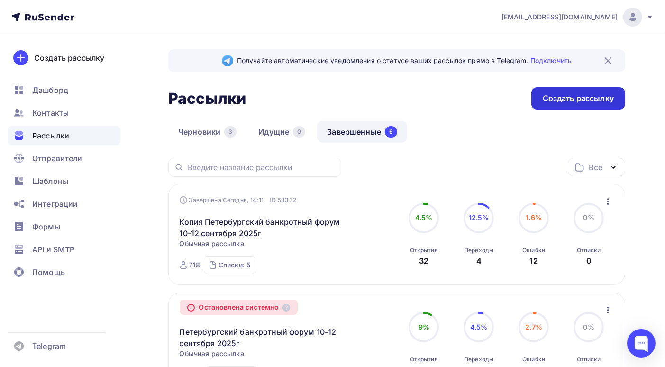
click at [569, 103] on div "Создать рассылку" at bounding box center [578, 98] width 71 height 11
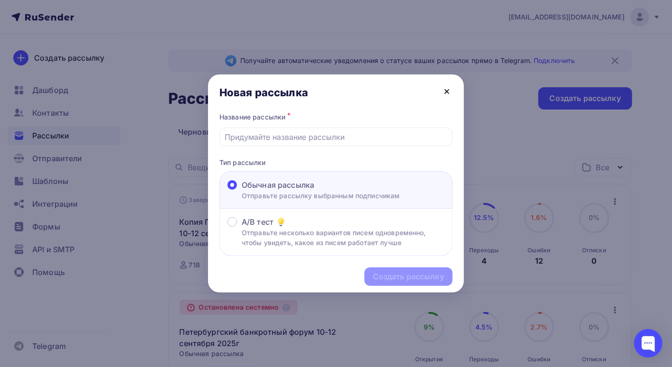
click at [449, 90] on icon at bounding box center [447, 92] width 4 height 4
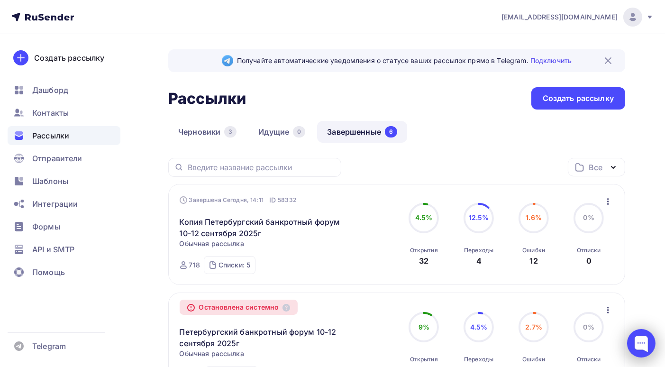
click at [636, 348] on div at bounding box center [641, 343] width 28 height 28
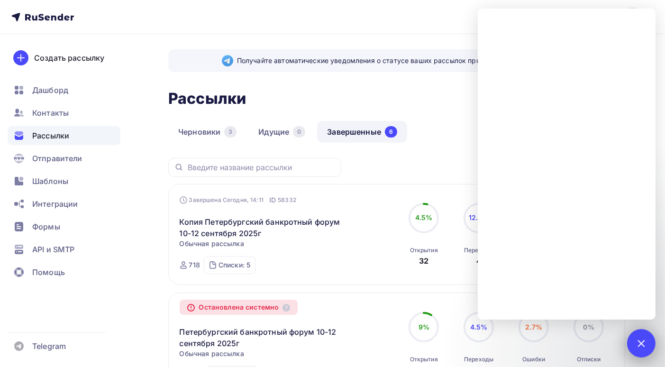
click at [644, 343] on div at bounding box center [641, 343] width 13 height 13
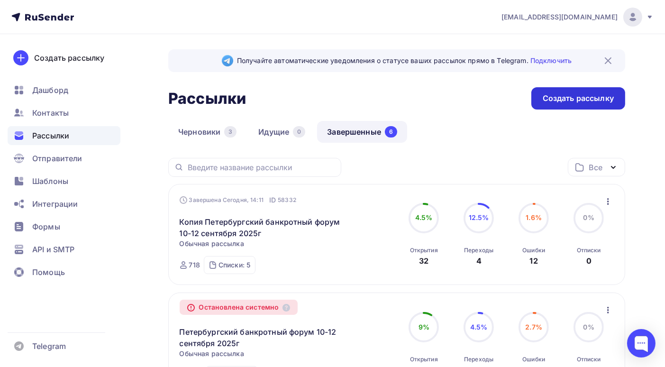
click at [587, 102] on div "Создать рассылку" at bounding box center [578, 98] width 71 height 11
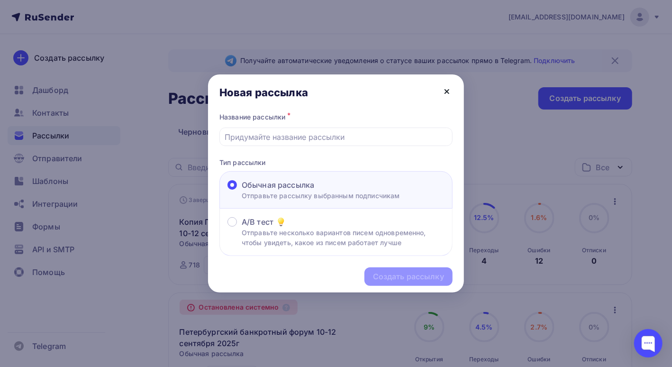
click at [448, 94] on icon at bounding box center [446, 91] width 11 height 11
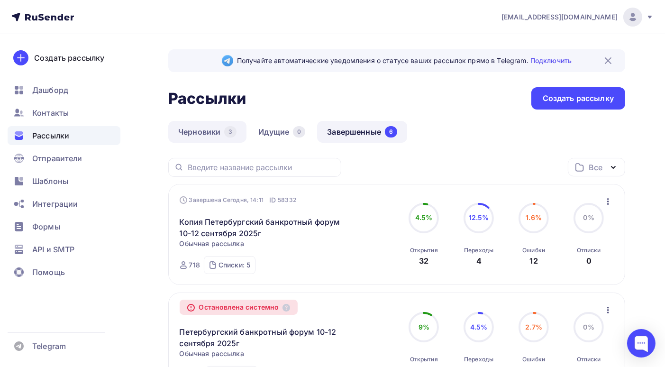
click at [207, 133] on link "Черновики 3" at bounding box center [207, 132] width 78 height 22
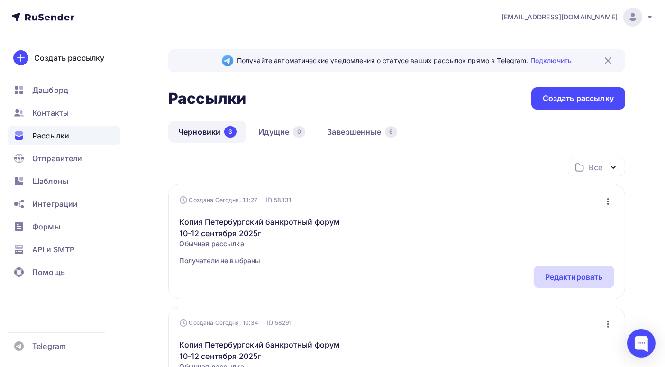
click at [570, 280] on div "Редактировать" at bounding box center [574, 276] width 58 height 11
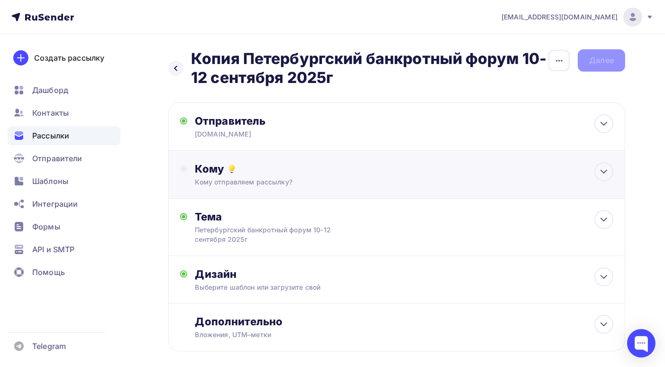
click at [415, 181] on div "Кому отправляем рассылку?" at bounding box center [383, 181] width 377 height 9
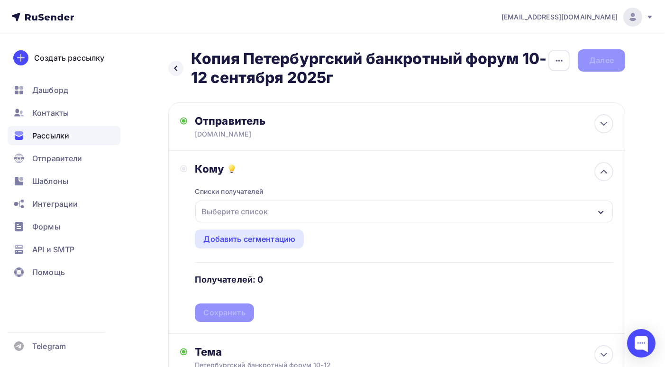
click at [605, 215] on div "Выберите список" at bounding box center [404, 212] width 418 height 22
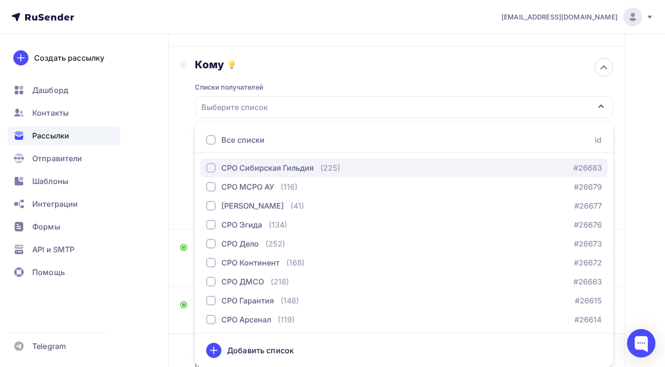
click at [264, 165] on div "СРО Сибирская Гильдия" at bounding box center [267, 167] width 92 height 11
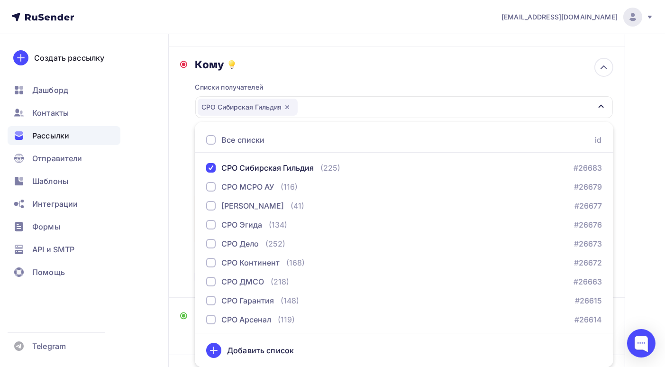
click at [638, 255] on div "Назад Копия Петербургский банкротный форум 10-12 сентября 2025г Копия Петербург…" at bounding box center [332, 221] width 665 height 582
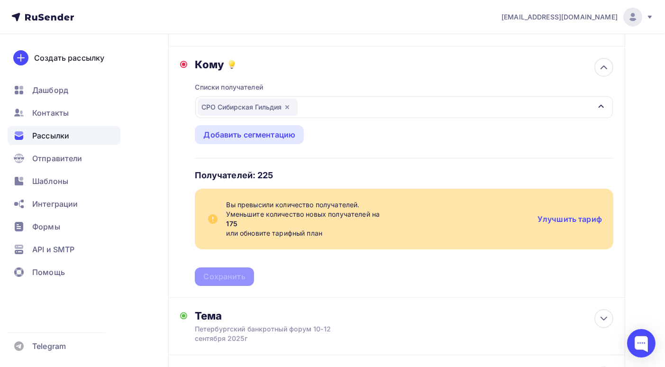
scroll to position [152, 0]
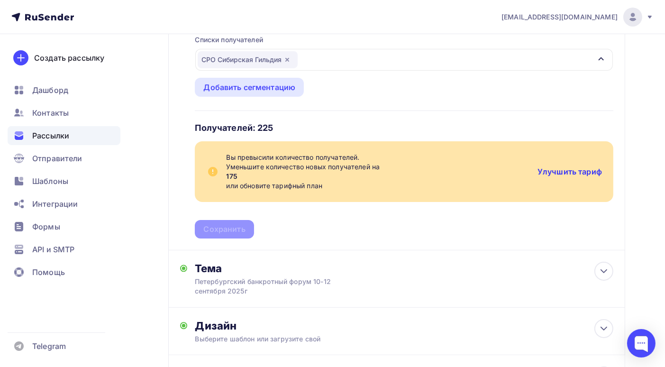
click at [551, 173] on link "Улучшить тариф" at bounding box center [570, 171] width 64 height 9
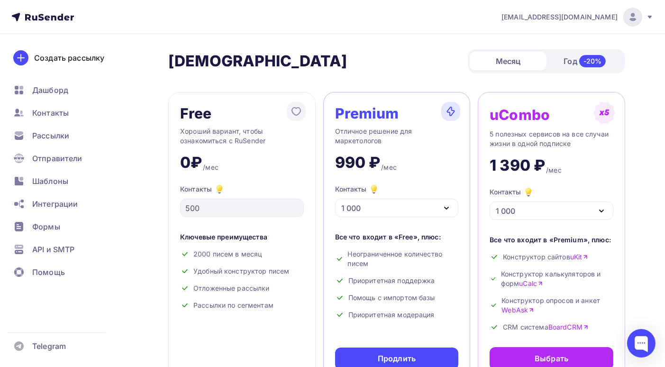
scroll to position [47, 0]
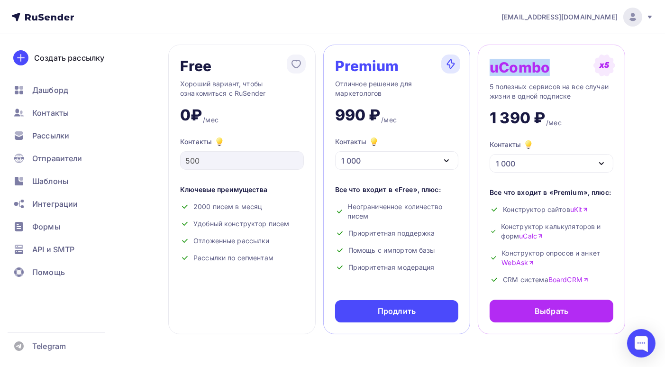
drag, startPoint x: 491, startPoint y: 69, endPoint x: 559, endPoint y: 70, distance: 67.8
click at [559, 70] on div "uCombo" at bounding box center [552, 67] width 124 height 22
copy div "uCombo"
click at [634, 348] on div at bounding box center [641, 343] width 28 height 28
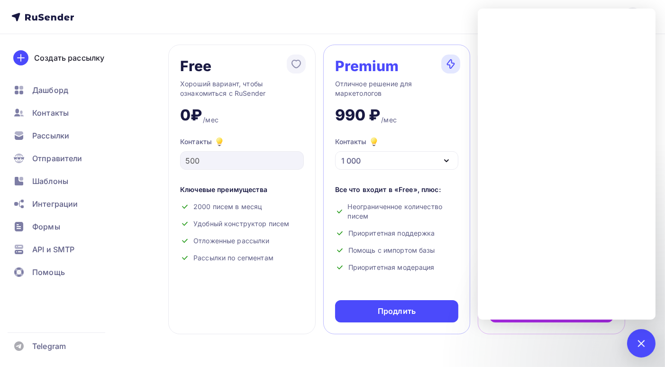
click at [423, 15] on nav "bankrotforumspb@yandex.ru Аккаунт Тарифы Выйти Создать рассылку Дашборд Контакт…" at bounding box center [332, 17] width 665 height 34
click at [641, 348] on div at bounding box center [641, 343] width 13 height 13
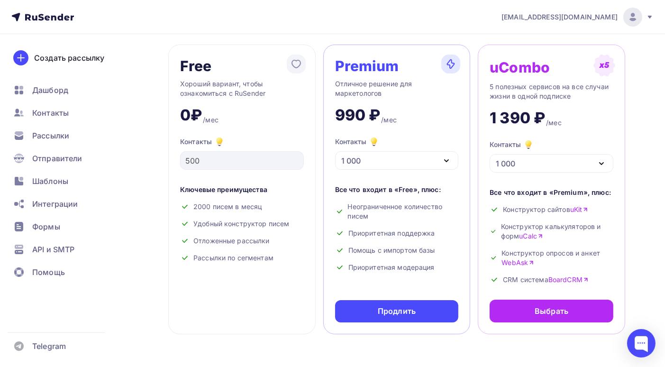
click at [602, 164] on icon "button" at bounding box center [602, 164] width 4 height 2
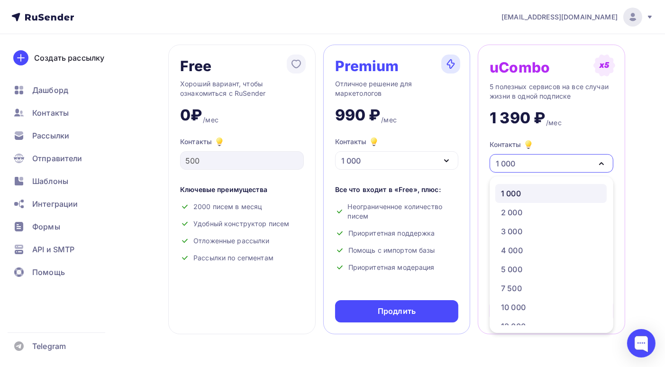
click at [602, 164] on icon "button" at bounding box center [601, 163] width 11 height 11
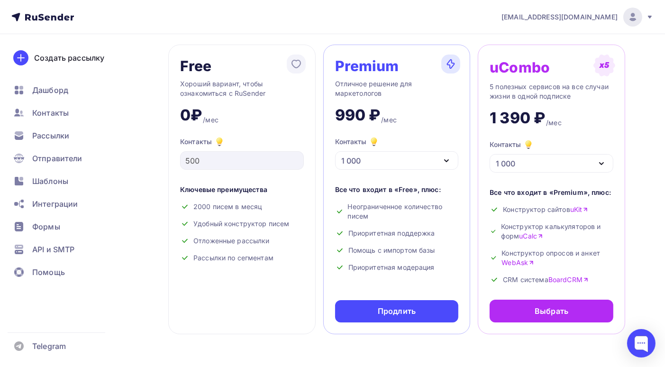
click at [441, 161] on div "1 000" at bounding box center [397, 160] width 124 height 18
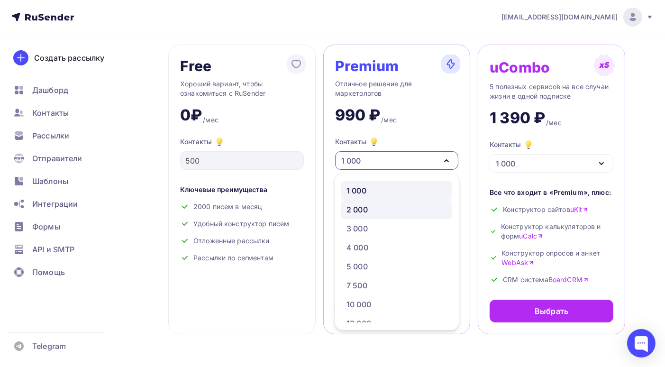
click at [366, 211] on div "2 000" at bounding box center [357, 209] width 21 height 11
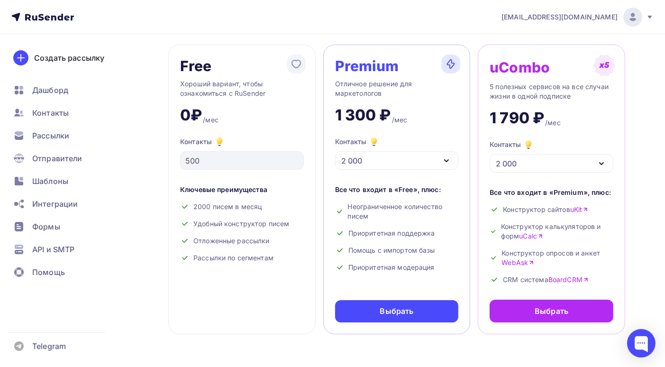
click at [447, 162] on icon "button" at bounding box center [446, 160] width 11 height 11
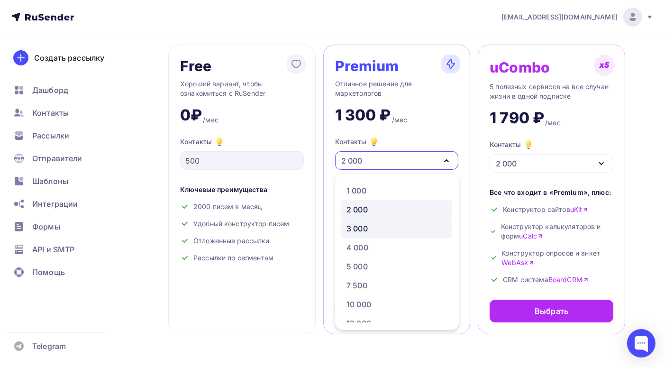
click at [370, 225] on div "3 000" at bounding box center [397, 228] width 100 height 11
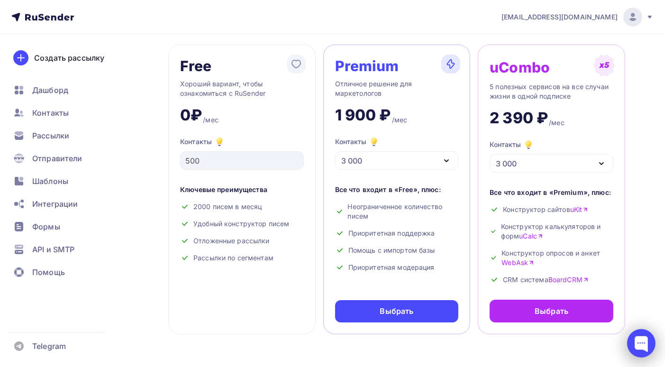
click at [640, 346] on div at bounding box center [641, 343] width 28 height 28
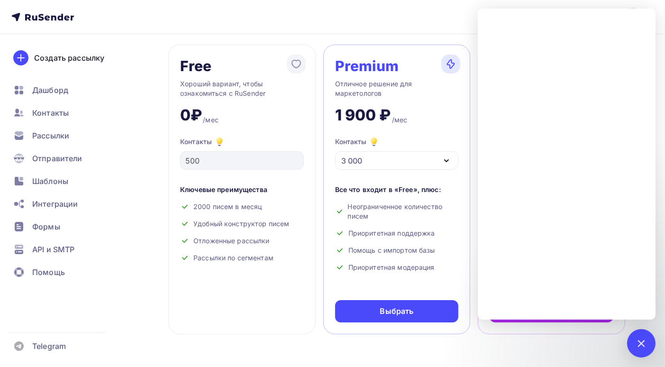
click at [450, 157] on icon "button" at bounding box center [446, 160] width 11 height 11
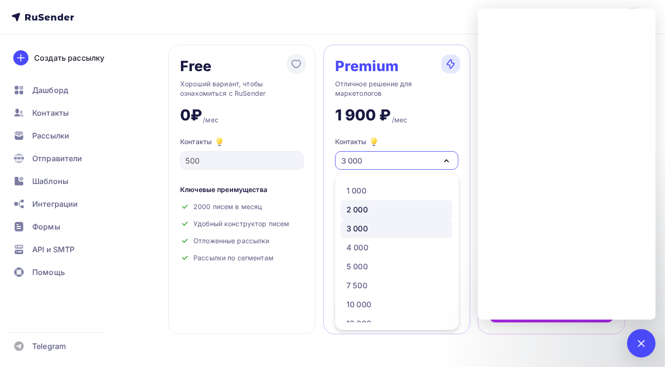
click at [377, 209] on div "2 000" at bounding box center [397, 209] width 100 height 11
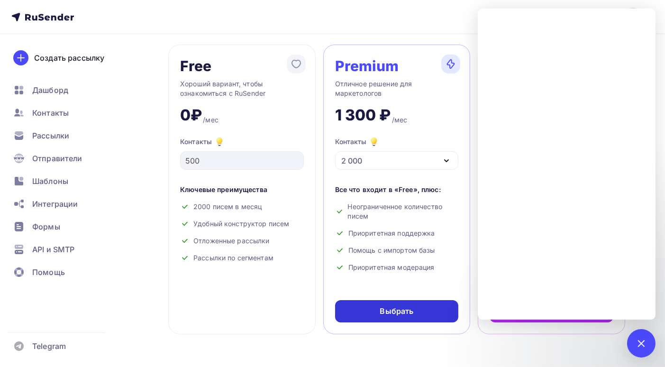
click at [390, 312] on div "Выбрать" at bounding box center [397, 311] width 34 height 11
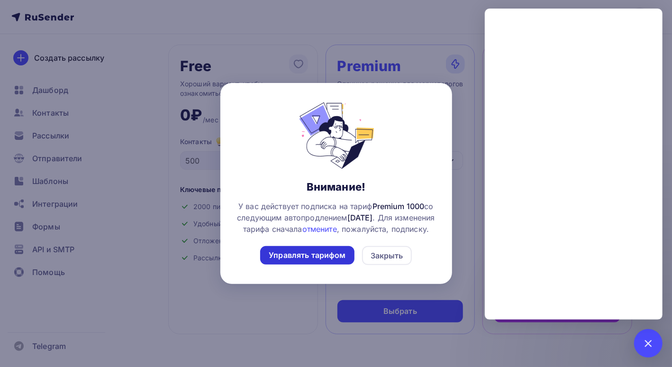
click at [308, 261] on div "Управлять тарифом" at bounding box center [307, 255] width 77 height 11
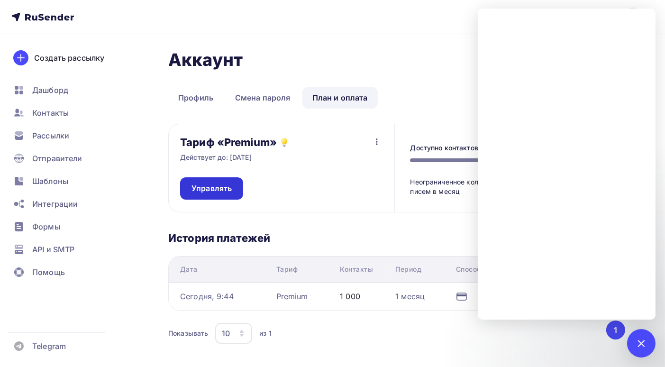
click at [211, 187] on span "Управлять" at bounding box center [212, 188] width 40 height 11
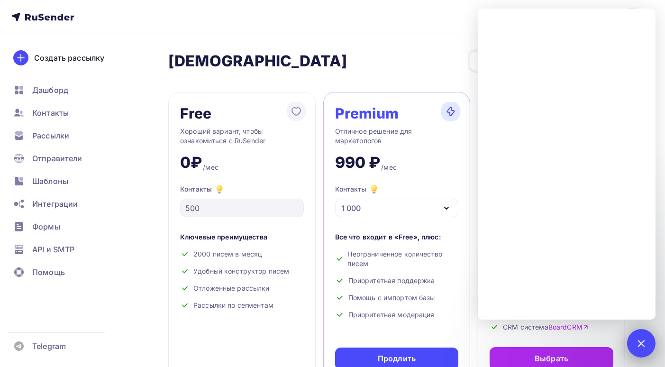
click at [642, 343] on div at bounding box center [641, 343] width 13 height 13
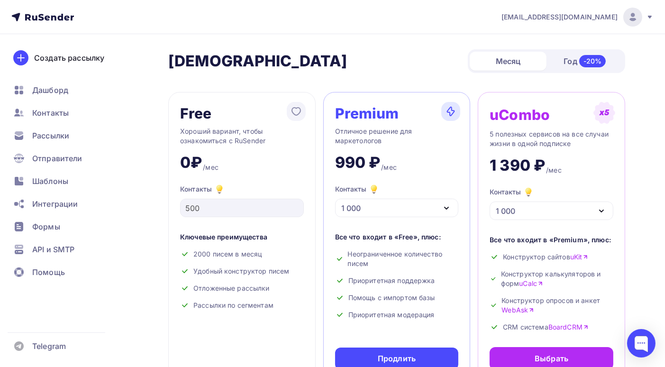
scroll to position [47, 0]
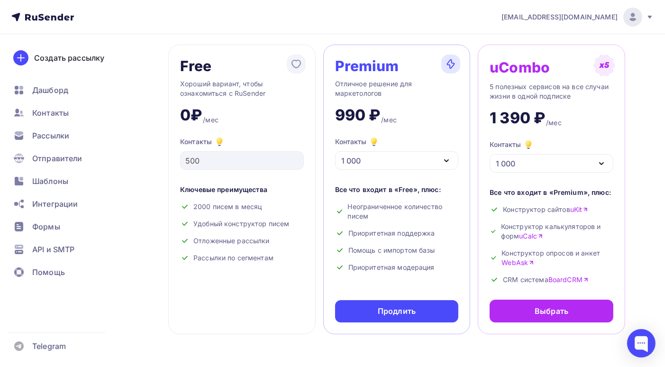
click at [447, 157] on icon "button" at bounding box center [446, 160] width 11 height 11
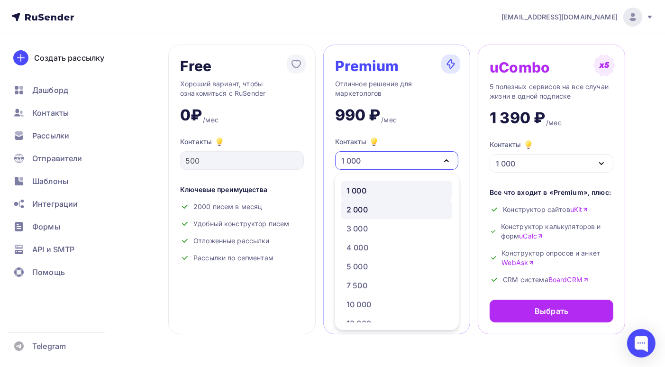
click at [363, 211] on div "2 000" at bounding box center [357, 209] width 21 height 11
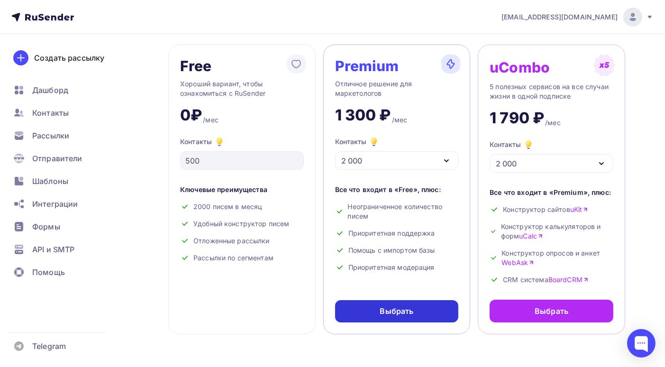
click at [378, 309] on div "Выбрать" at bounding box center [397, 311] width 124 height 22
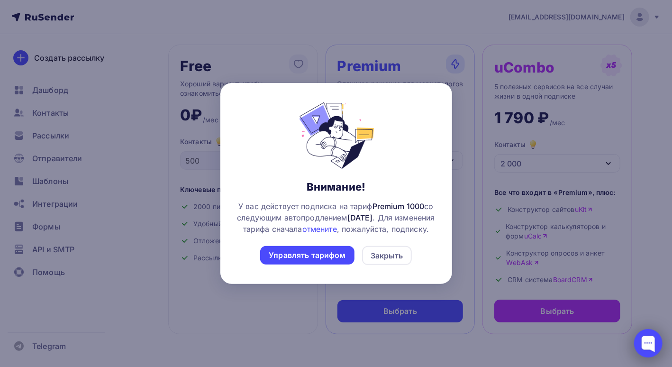
click at [653, 340] on div at bounding box center [648, 343] width 28 height 28
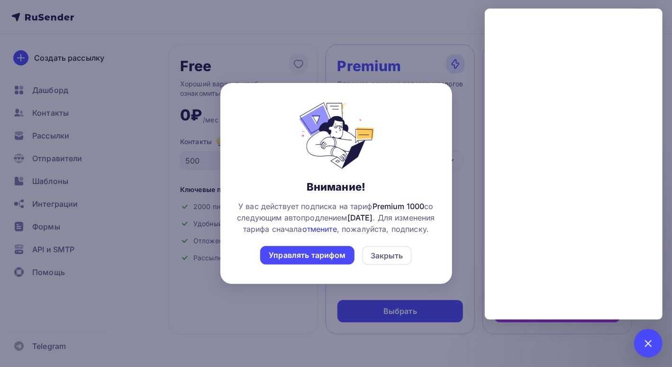
click at [337, 225] on link "отмените" at bounding box center [320, 228] width 35 height 9
click at [389, 261] on div "Закрыть" at bounding box center [387, 255] width 33 height 11
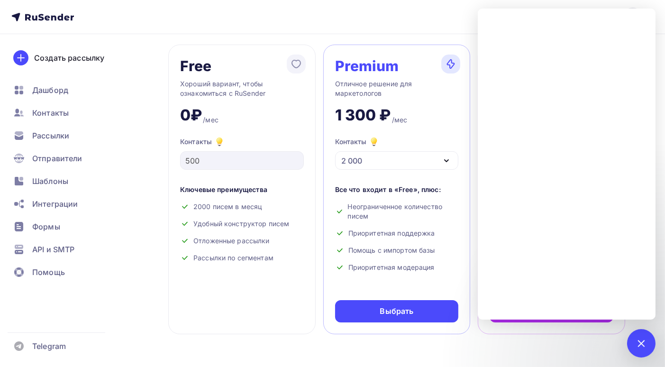
scroll to position [0, 0]
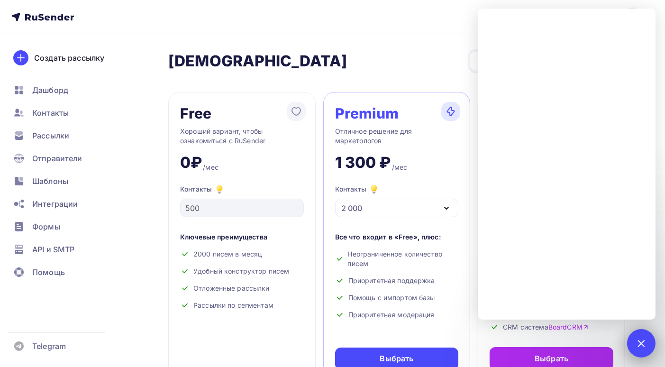
click at [640, 344] on div at bounding box center [641, 343] width 13 height 13
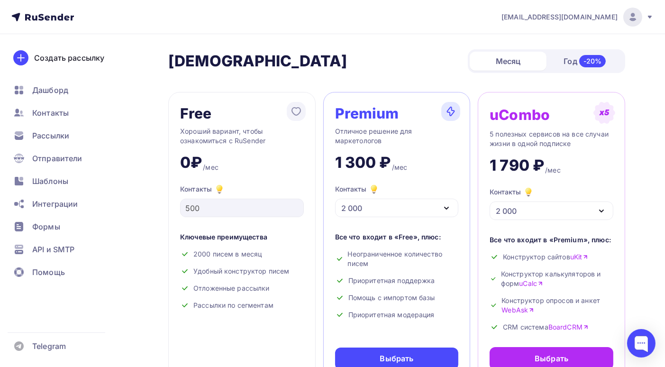
click at [634, 19] on img at bounding box center [632, 16] width 11 height 11
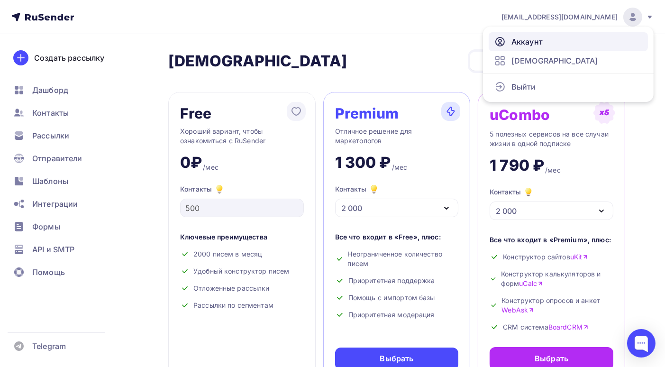
click at [537, 42] on span "Аккаунт" at bounding box center [527, 41] width 31 height 11
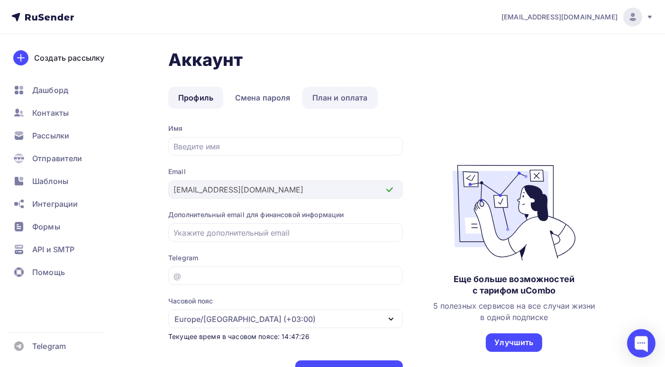
click at [328, 101] on link "План и оплата" at bounding box center [340, 98] width 75 height 22
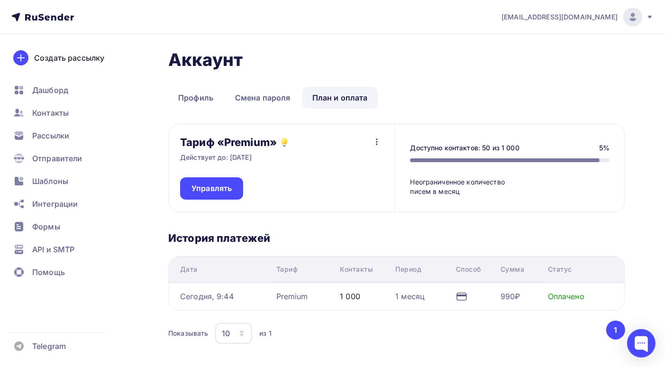
scroll to position [47, 0]
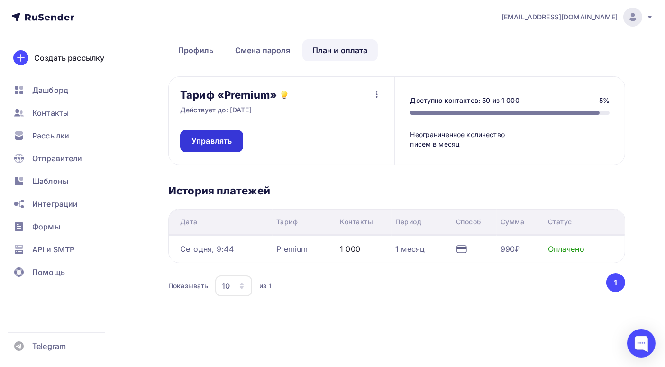
click at [207, 144] on span "Управлять" at bounding box center [212, 141] width 40 height 11
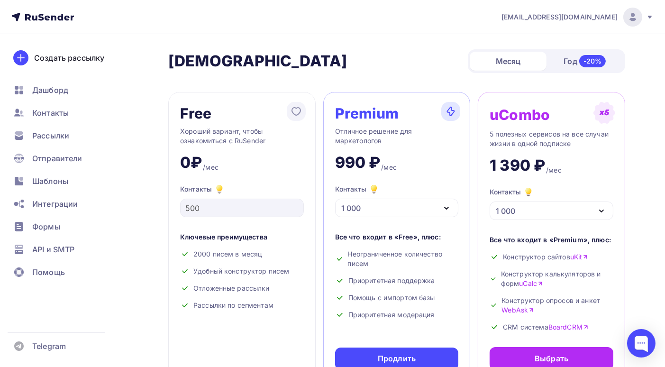
click at [446, 210] on icon "button" at bounding box center [446, 207] width 11 height 11
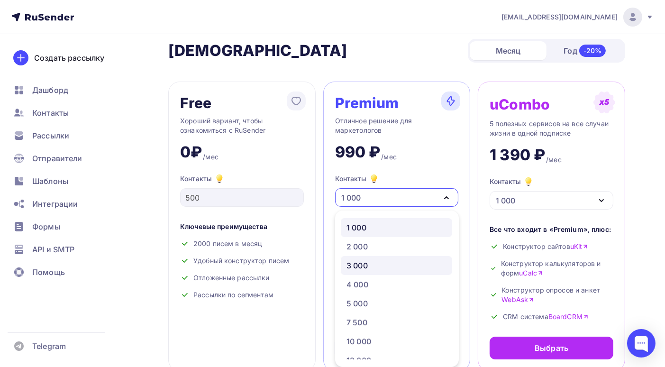
click at [371, 266] on div "3 000" at bounding box center [397, 265] width 100 height 11
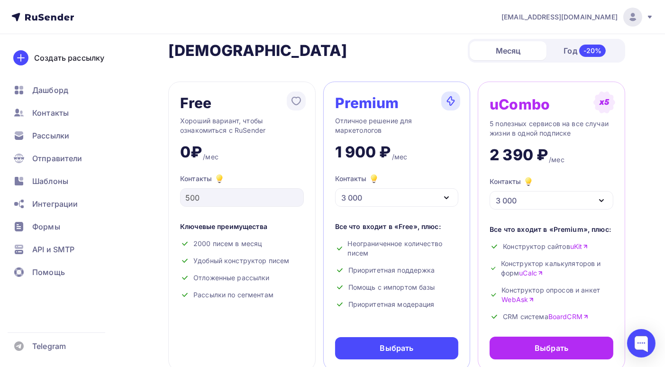
click at [650, 17] on icon at bounding box center [650, 17] width 4 height 3
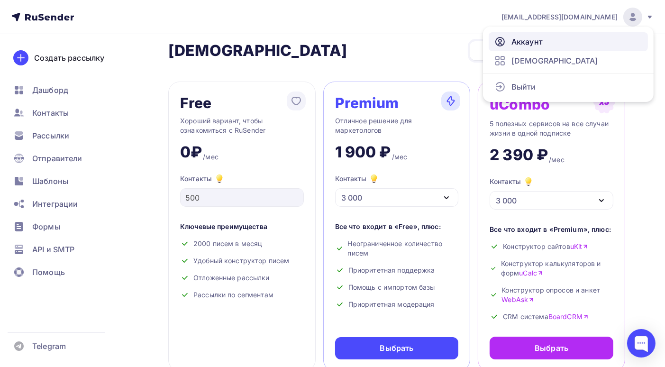
click at [547, 42] on link "Аккаунт" at bounding box center [568, 41] width 159 height 19
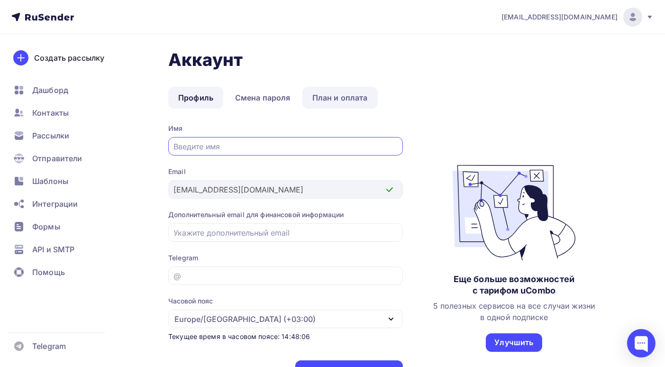
click at [353, 97] on link "План и оплата" at bounding box center [340, 98] width 75 height 22
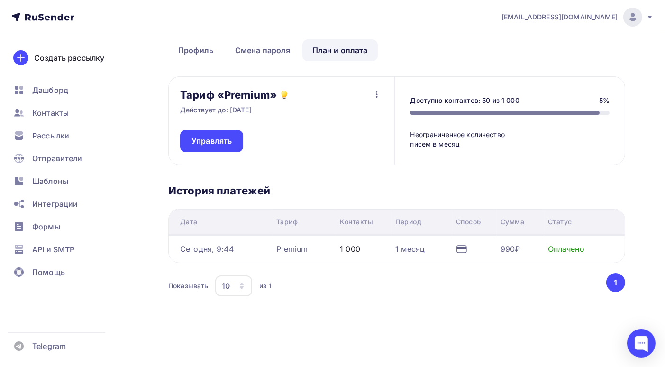
scroll to position [48, 0]
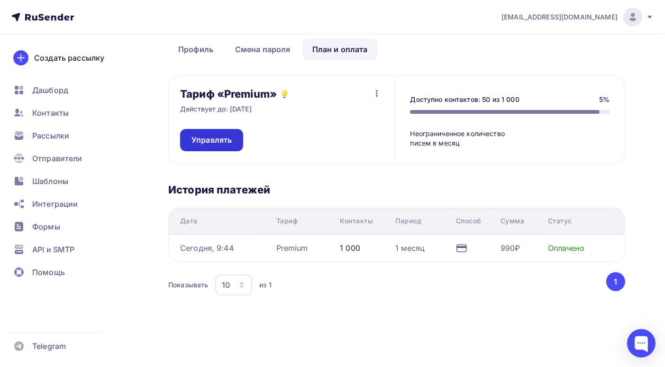
click at [232, 143] on link "Управлять" at bounding box center [211, 140] width 63 height 22
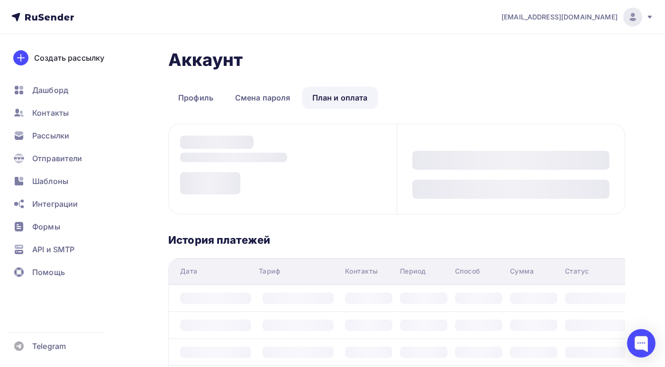
scroll to position [48, 0]
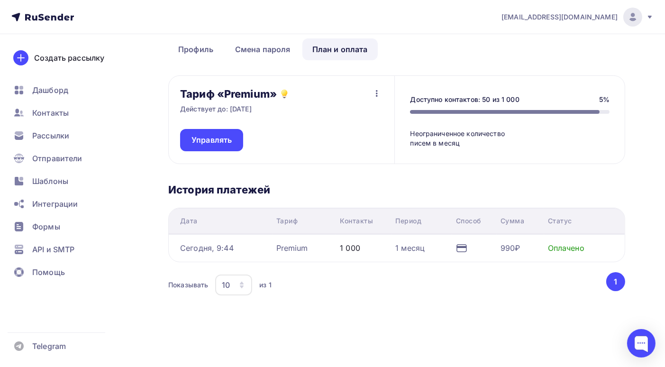
click at [378, 97] on icon "button" at bounding box center [376, 93] width 11 height 11
click at [361, 116] on div "Отписаться" at bounding box center [359, 117] width 45 height 11
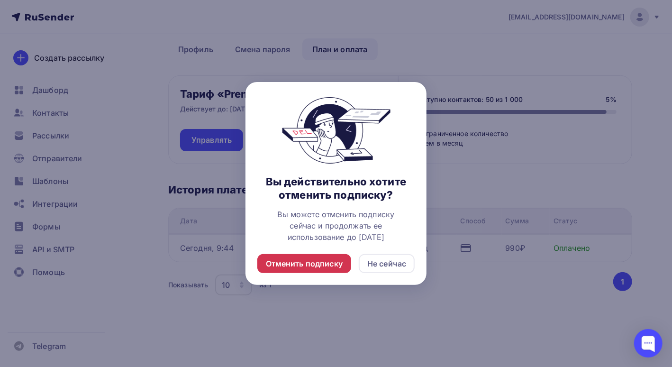
click at [330, 265] on div "Отменить подписку" at bounding box center [304, 263] width 77 height 11
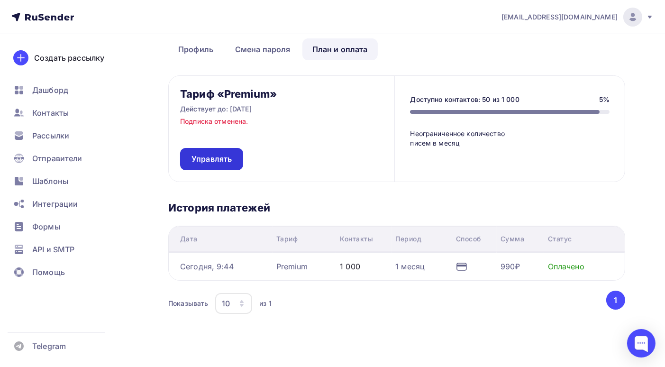
click at [224, 154] on span "Управлять" at bounding box center [212, 159] width 40 height 11
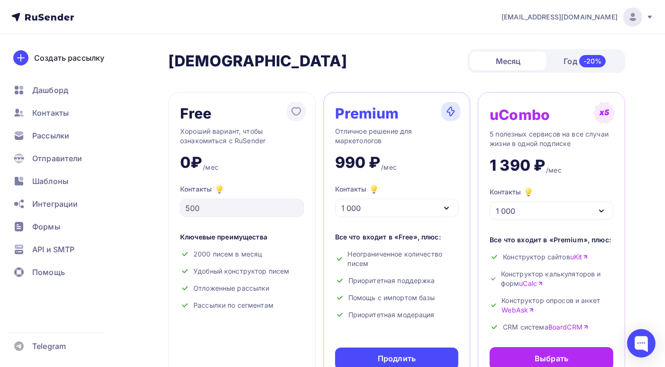
click at [441, 207] on icon "button" at bounding box center [446, 207] width 11 height 11
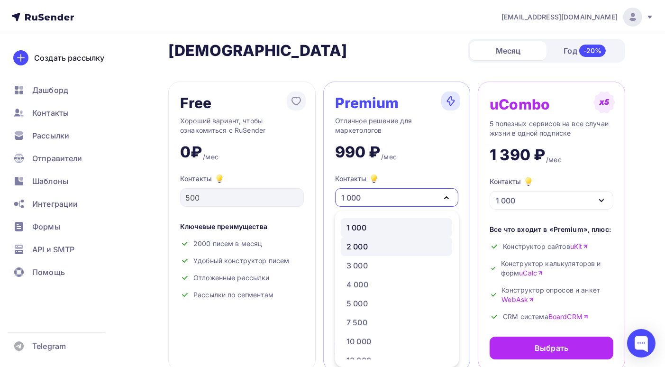
click at [372, 245] on div "2 000" at bounding box center [397, 246] width 100 height 11
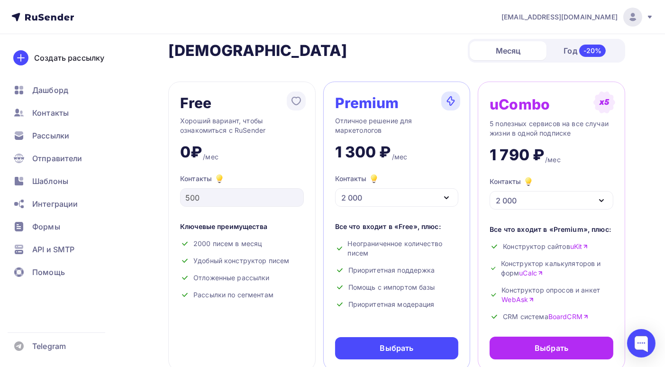
scroll to position [58, 0]
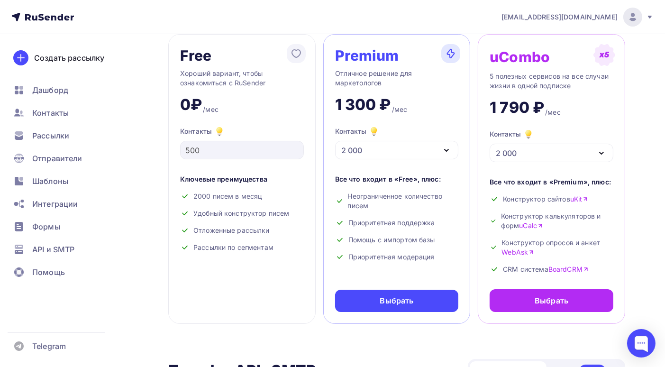
click at [442, 147] on icon "button" at bounding box center [446, 150] width 11 height 11
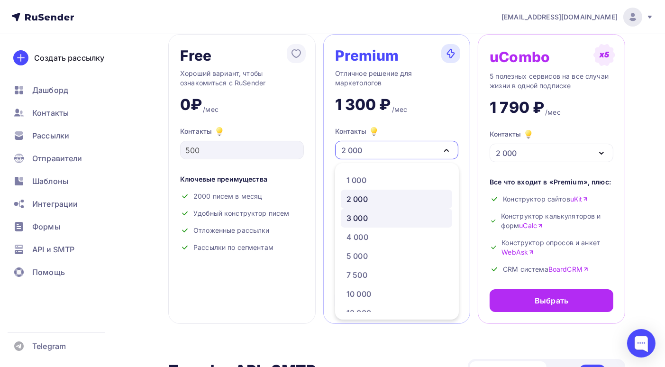
click at [358, 220] on div "3 000" at bounding box center [357, 217] width 21 height 11
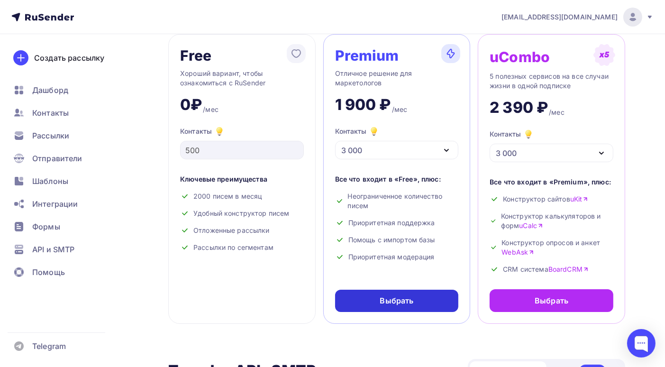
click at [396, 301] on div "Выбрать" at bounding box center [397, 300] width 34 height 11
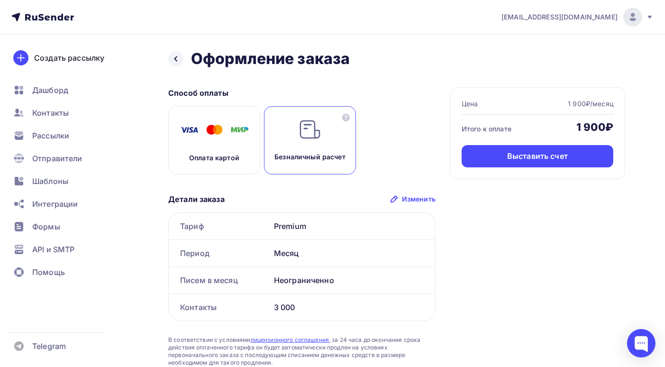
click at [211, 155] on p "Оплата картой" at bounding box center [214, 157] width 50 height 9
click at [210, 141] on img at bounding box center [214, 130] width 76 height 24
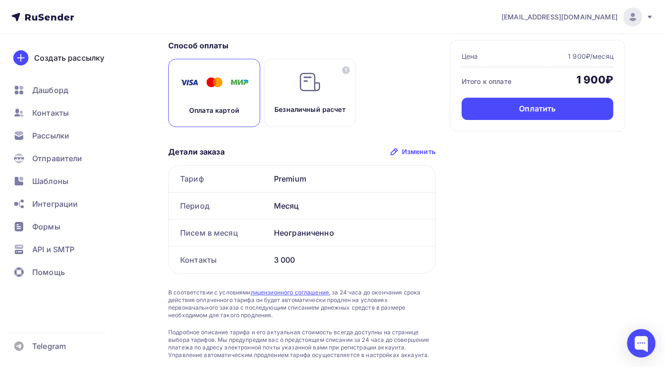
click at [199, 82] on img at bounding box center [214, 83] width 76 height 24
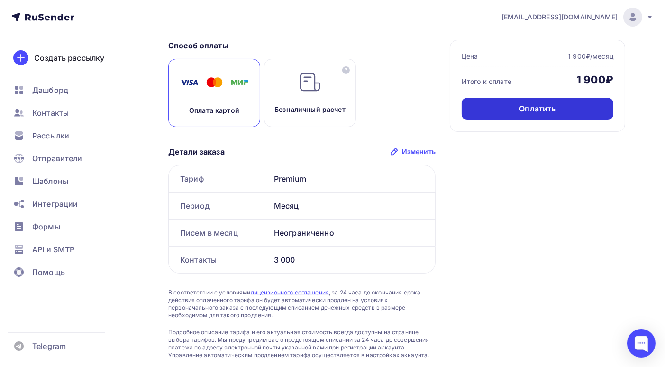
click at [553, 111] on div "Оплатить" at bounding box center [537, 108] width 37 height 11
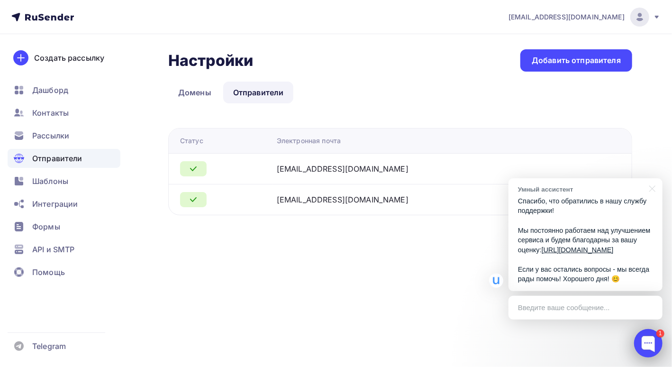
click at [650, 343] on div at bounding box center [648, 343] width 28 height 28
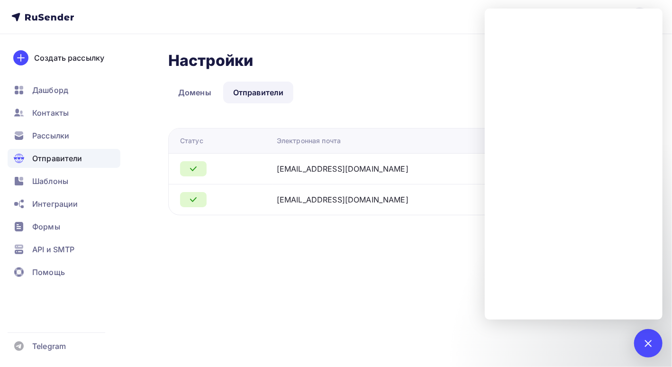
click at [353, 269] on div "[EMAIL_ADDRESS][DOMAIN_NAME] Аккаунт Тарифы Выйти Создать рассылку [GEOGRAPHIC_…" at bounding box center [336, 183] width 672 height 367
click at [645, 341] on div at bounding box center [648, 343] width 13 height 13
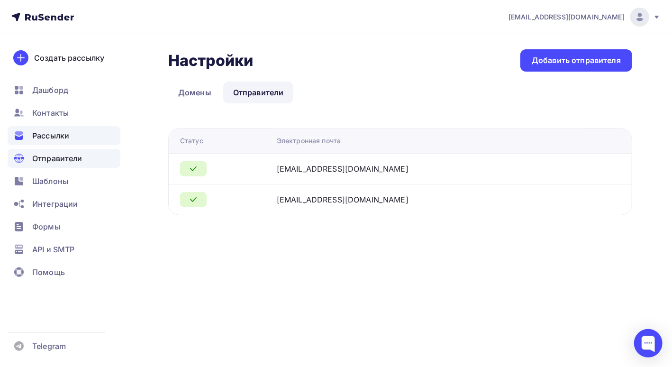
click at [45, 135] on span "Рассылки" at bounding box center [50, 135] width 37 height 11
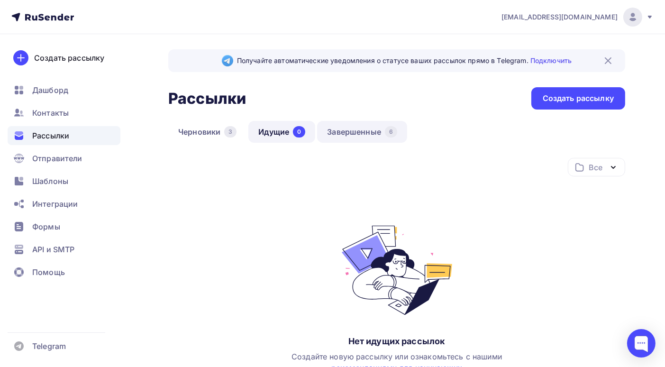
click at [356, 130] on link "Завершенные 6" at bounding box center [362, 132] width 90 height 22
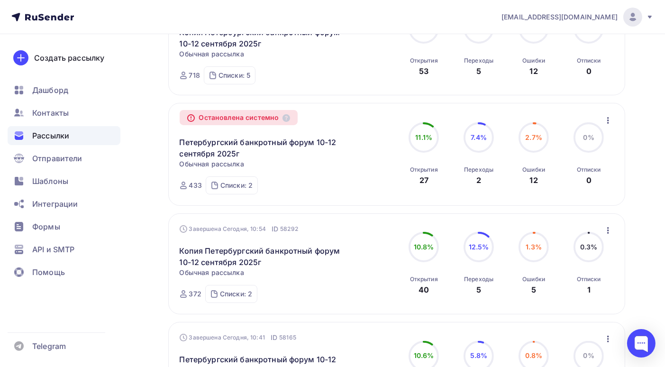
scroll to position [142, 0]
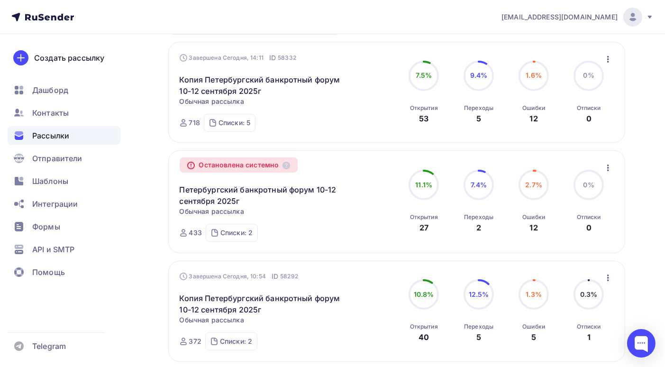
click at [610, 165] on icon "button" at bounding box center [608, 167] width 11 height 11
click at [522, 218] on icon at bounding box center [521, 218] width 11 height 11
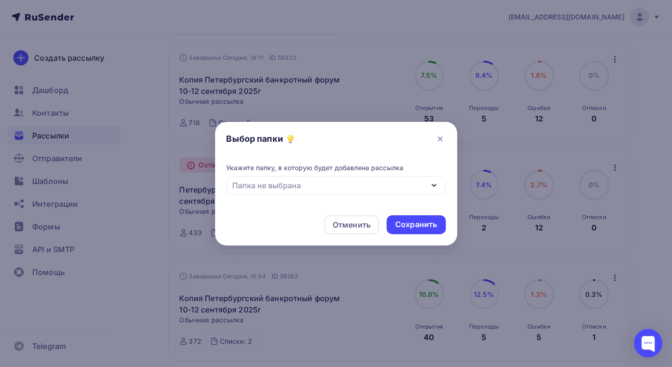
click at [434, 188] on icon "button" at bounding box center [434, 185] width 11 height 11
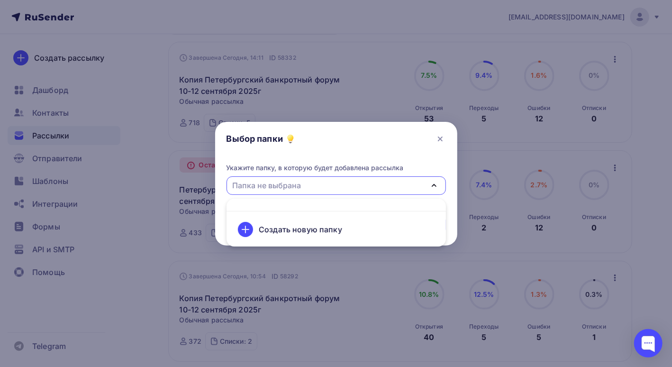
click at [322, 224] on div "Создать новую папку" at bounding box center [300, 229] width 83 height 11
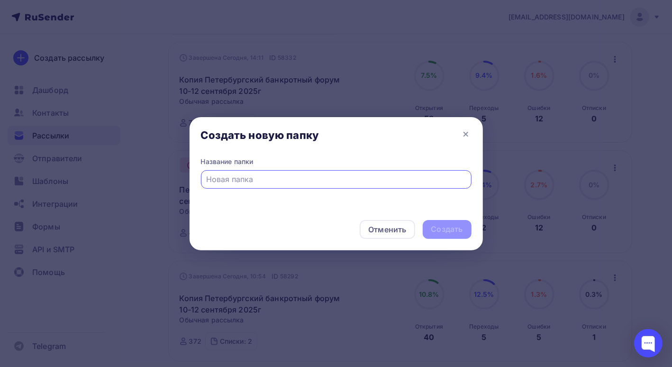
click at [236, 179] on input "text" at bounding box center [336, 179] width 260 height 11
type input "не отправленные"
click at [441, 228] on div "Создать" at bounding box center [448, 229] width 32 height 11
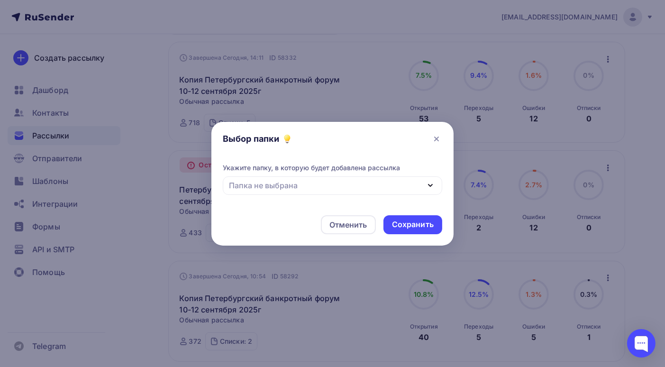
click at [429, 185] on icon "button" at bounding box center [431, 185] width 4 height 2
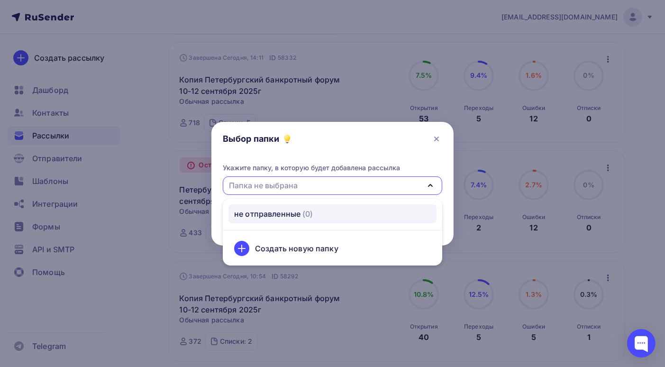
click at [284, 218] on div "не отправленные" at bounding box center [267, 213] width 66 height 11
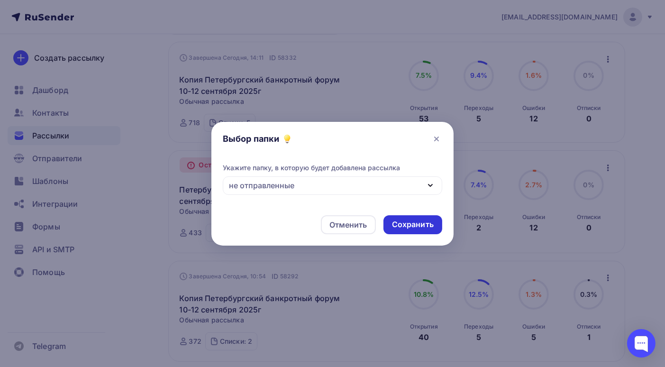
click at [401, 224] on div "Сохранить" at bounding box center [413, 224] width 42 height 11
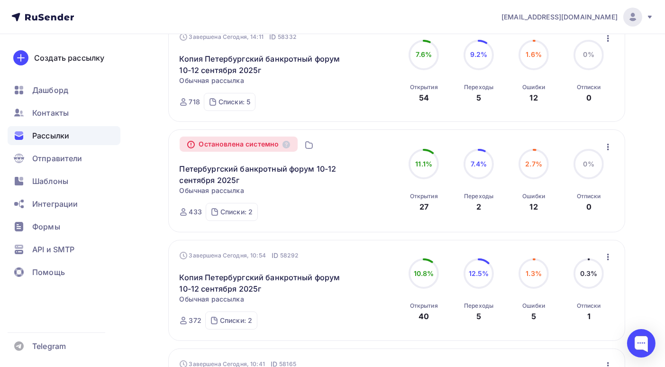
scroll to position [21, 0]
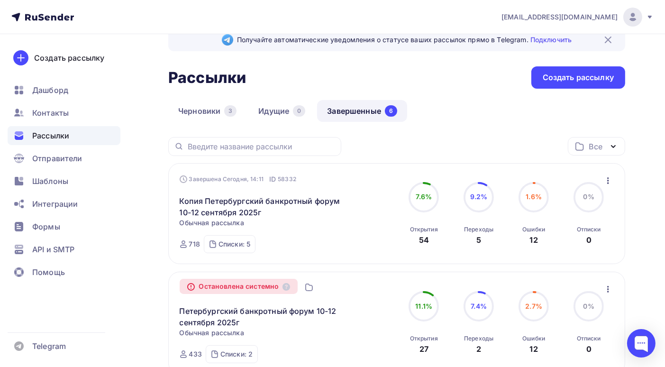
click at [607, 180] on icon "button" at bounding box center [608, 180] width 2 height 7
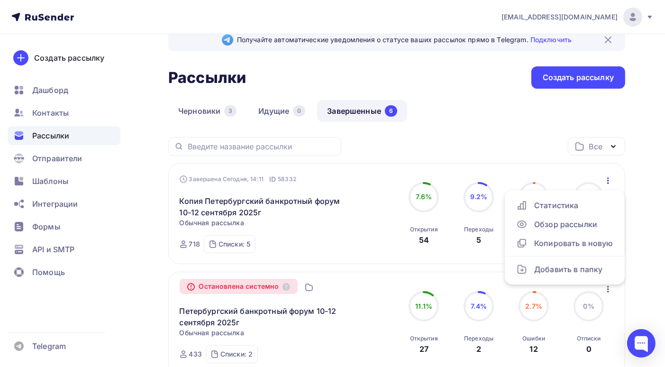
click at [314, 241] on div "Завершена [DATE], 14:11 ID 58332 Копия Петербургский банкротный форум [DATE]-[D…" at bounding box center [288, 214] width 216 height 79
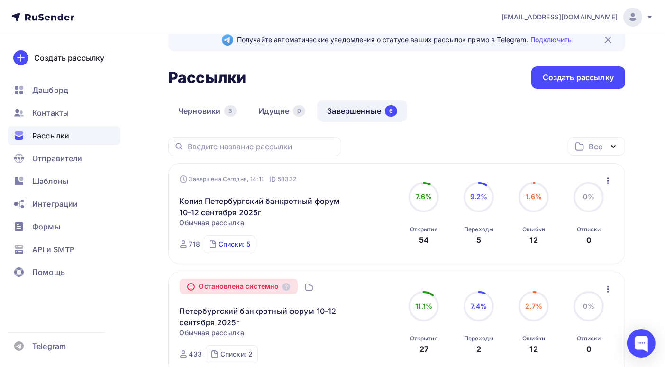
click at [232, 244] on div "Списки: 5" at bounding box center [235, 243] width 32 height 9
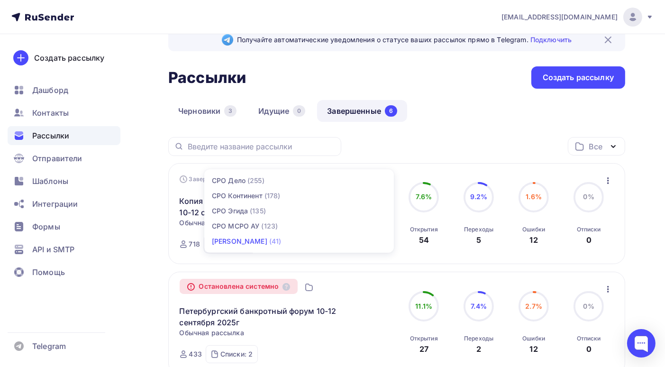
click at [241, 239] on div "[PERSON_NAME]" at bounding box center [239, 241] width 55 height 9
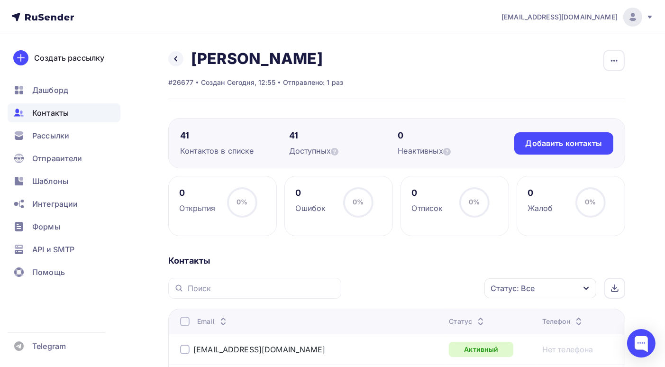
click at [56, 110] on span "Контакты" at bounding box center [50, 112] width 37 height 11
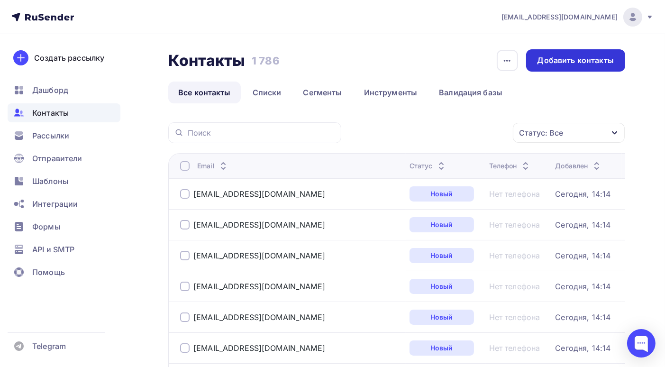
click at [554, 62] on div "Добавить контакты" at bounding box center [576, 60] width 76 height 11
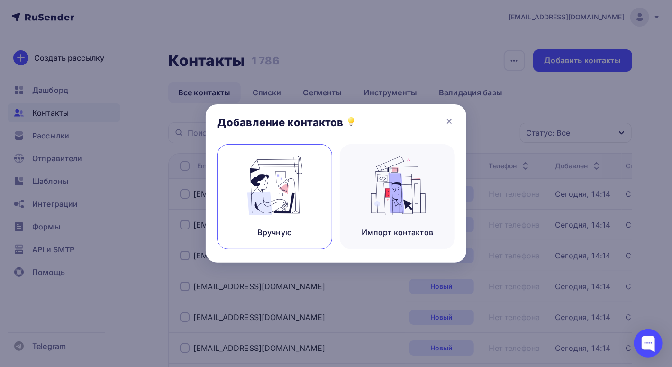
click at [261, 193] on img at bounding box center [275, 186] width 64 height 60
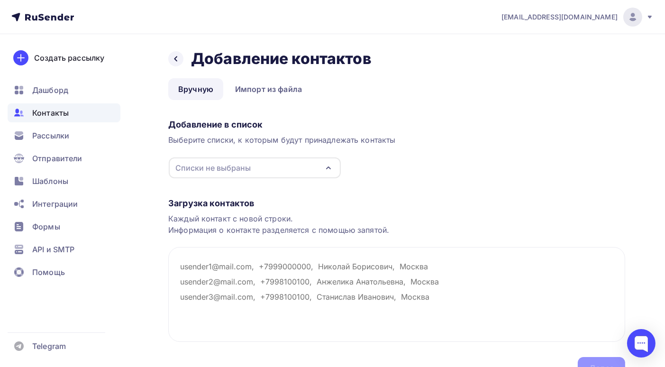
click at [215, 165] on div "Списки не выбраны" at bounding box center [212, 167] width 75 height 11
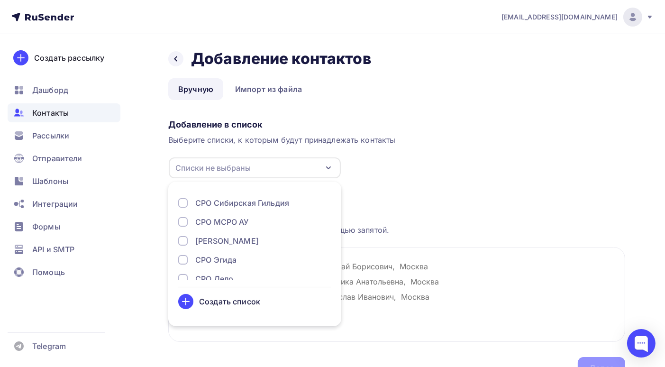
click at [221, 301] on div "Создать список" at bounding box center [229, 301] width 61 height 11
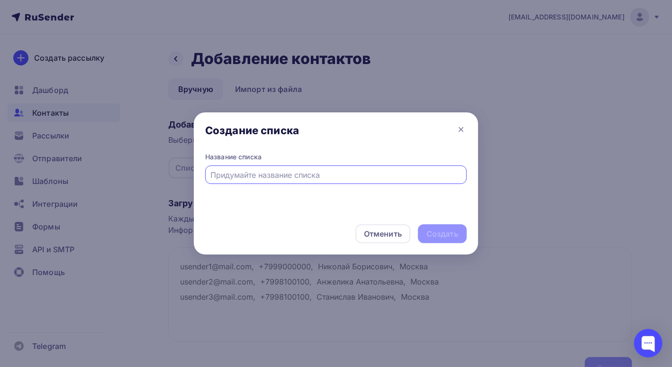
click at [219, 174] on input "text" at bounding box center [336, 174] width 251 height 11
type input "СРО Уральская"
click at [450, 239] on div "Создать" at bounding box center [443, 234] width 32 height 11
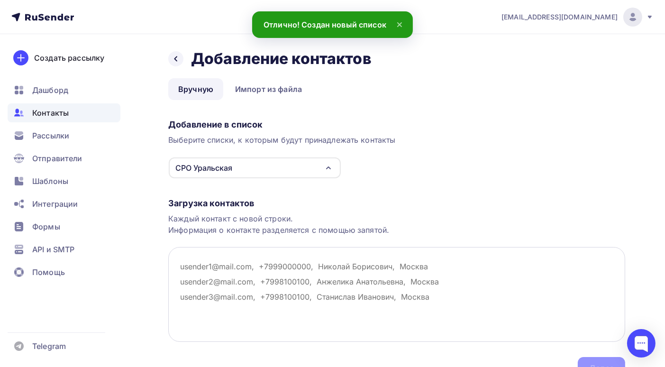
click at [182, 268] on textarea at bounding box center [396, 294] width 457 height 95
paste textarea "[EMAIL_ADDRESS][DOMAIN_NAME] [EMAIL_ADDRESS][DOMAIN_NAME] [EMAIL_ADDRESS][DOMAI…"
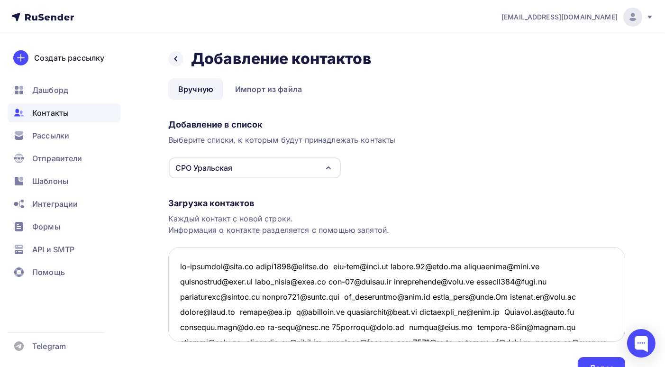
click at [257, 264] on textarea at bounding box center [396, 294] width 457 height 95
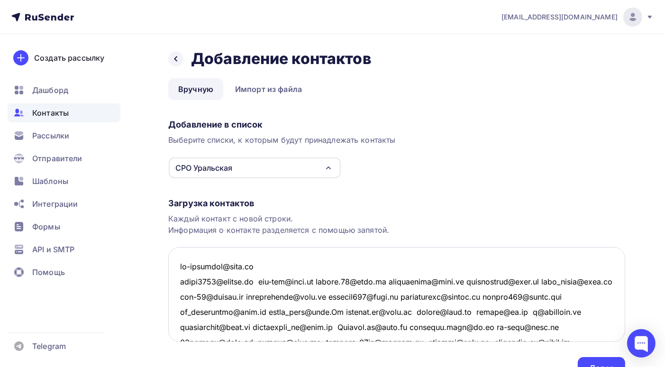
click at [267, 281] on textarea at bounding box center [396, 294] width 457 height 95
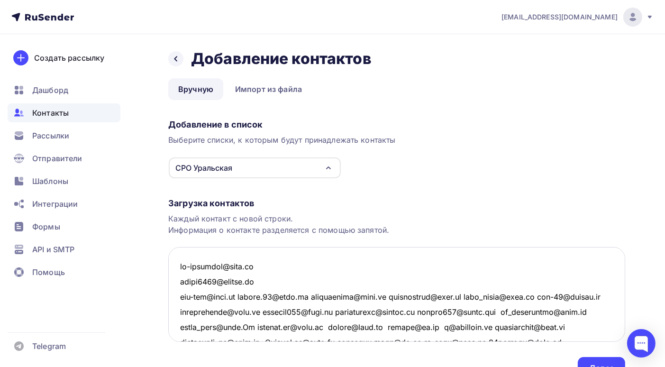
click at [242, 297] on textarea at bounding box center [396, 294] width 457 height 95
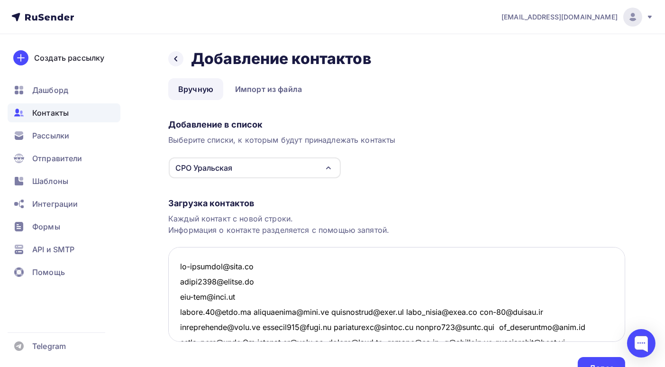
click at [249, 311] on textarea at bounding box center [396, 294] width 457 height 95
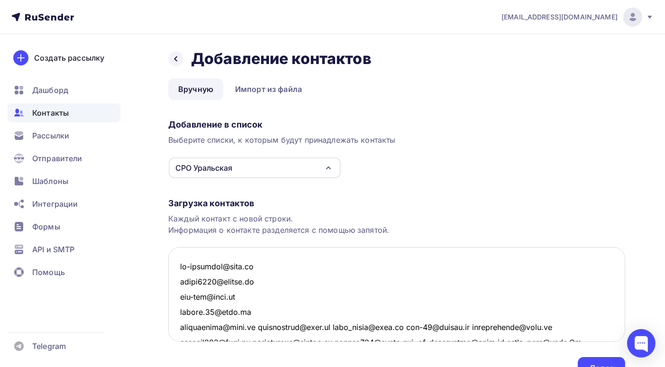
click at [246, 326] on textarea at bounding box center [396, 294] width 457 height 95
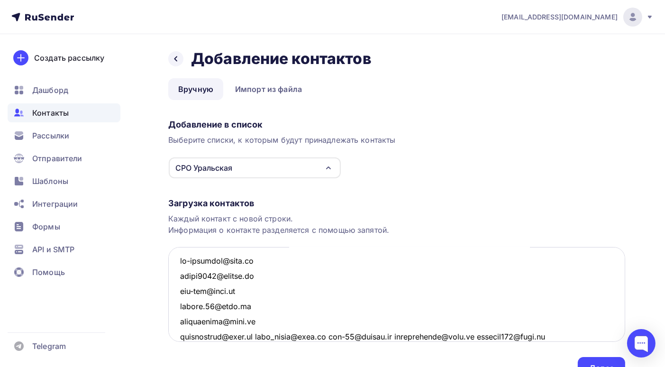
scroll to position [53, 0]
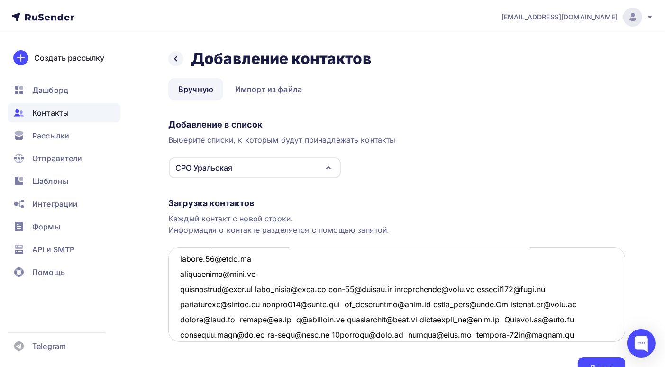
click at [247, 287] on textarea at bounding box center [396, 294] width 457 height 95
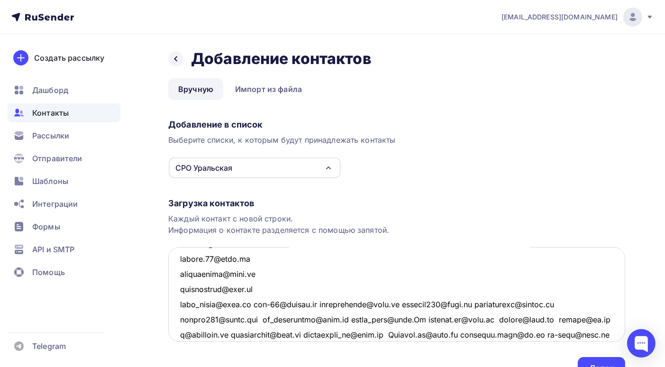
click at [258, 305] on textarea at bounding box center [396, 294] width 457 height 95
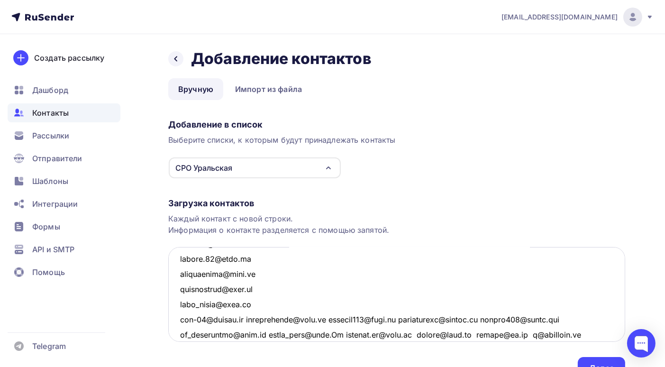
click at [252, 320] on textarea at bounding box center [396, 294] width 457 height 95
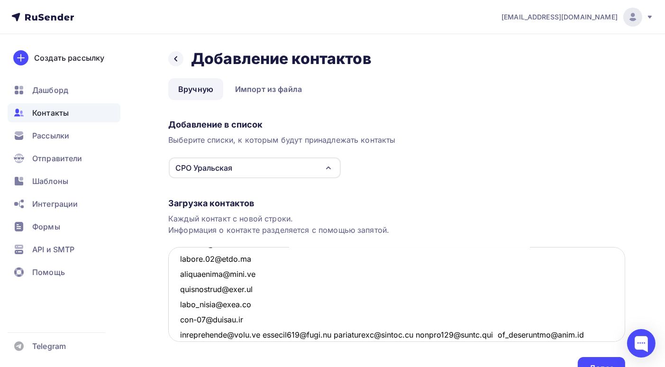
click at [263, 335] on textarea at bounding box center [396, 294] width 457 height 95
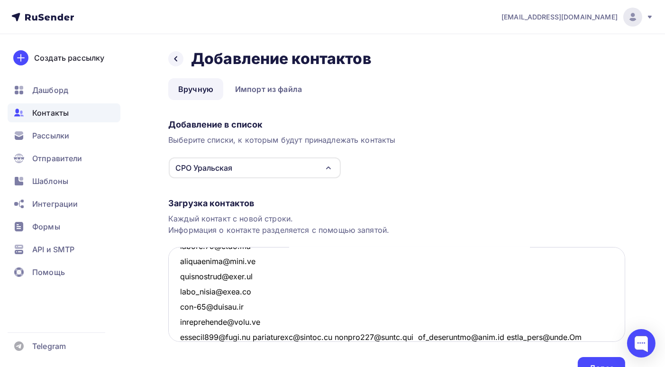
click at [252, 335] on textarea at bounding box center [396, 294] width 457 height 95
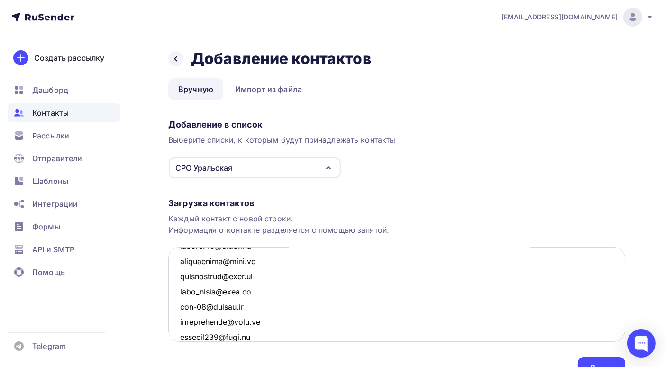
scroll to position [82, 0]
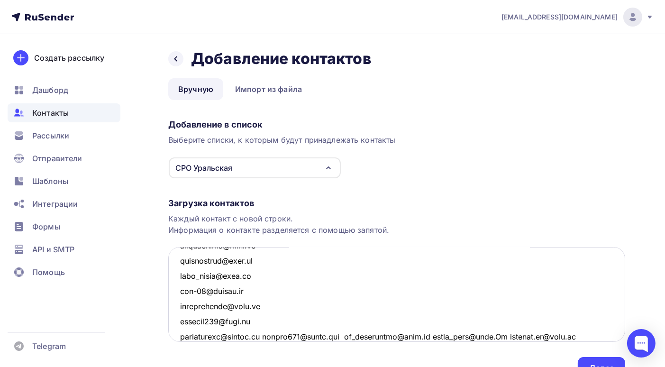
click at [279, 337] on textarea at bounding box center [396, 294] width 457 height 95
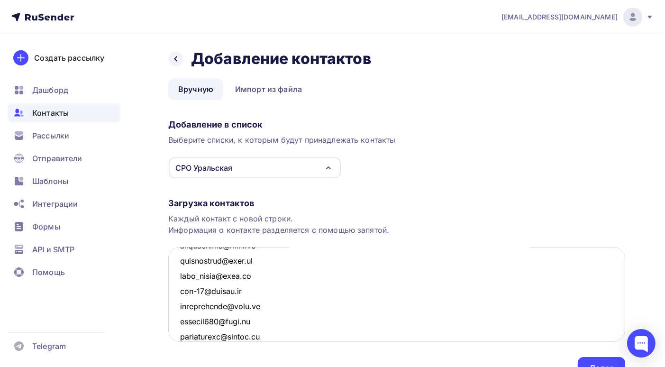
scroll to position [96, 0]
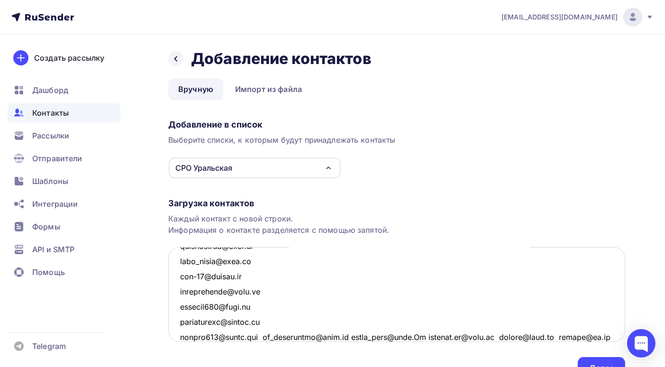
click at [270, 336] on textarea at bounding box center [396, 294] width 457 height 95
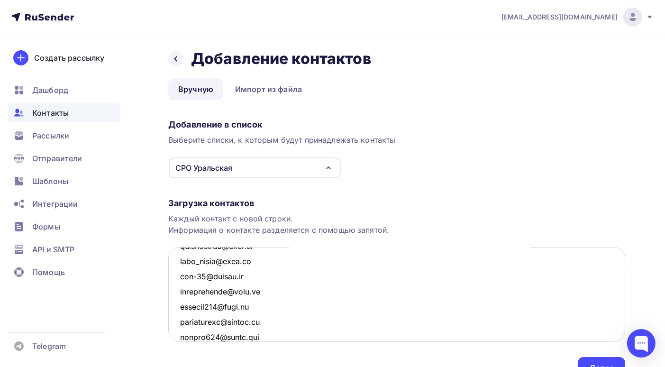
scroll to position [112, 0]
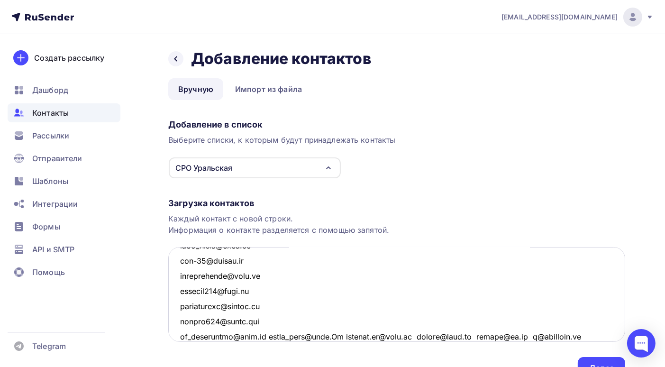
click at [267, 336] on textarea at bounding box center [396, 294] width 457 height 95
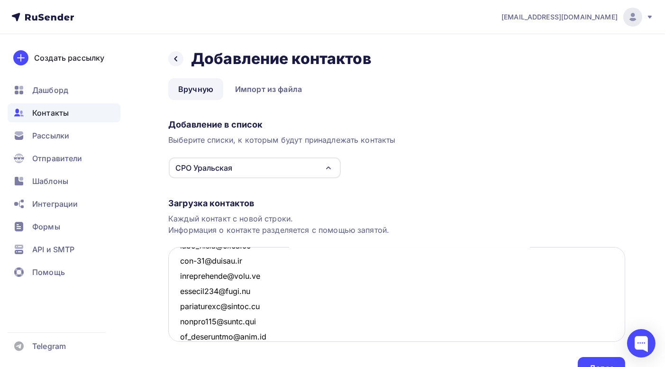
scroll to position [127, 0]
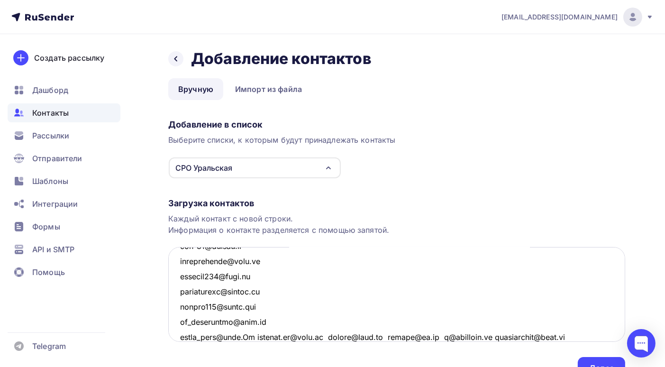
click at [253, 336] on textarea at bounding box center [396, 294] width 457 height 95
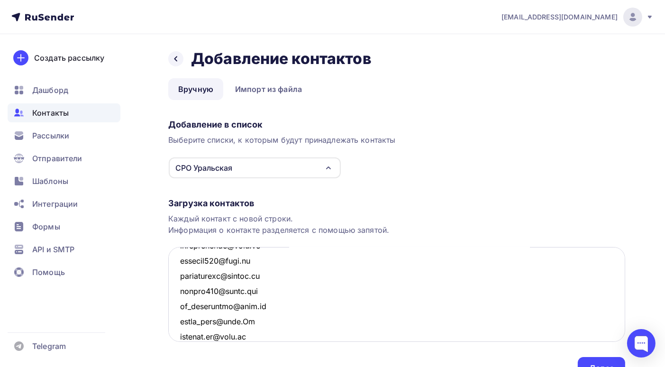
scroll to position [157, 0]
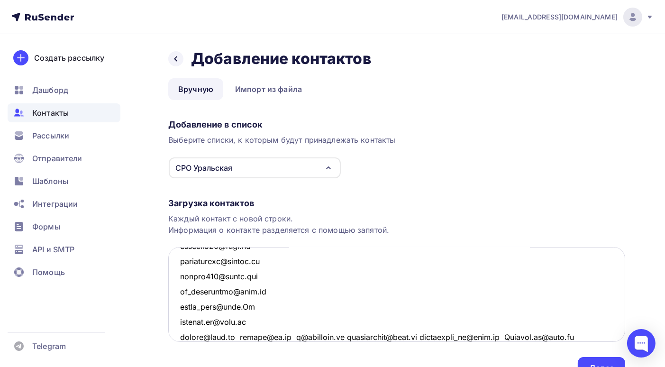
click at [241, 336] on textarea at bounding box center [396, 294] width 457 height 95
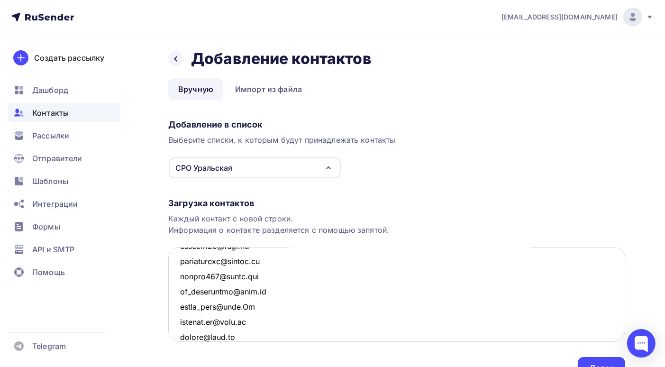
scroll to position [172, 0]
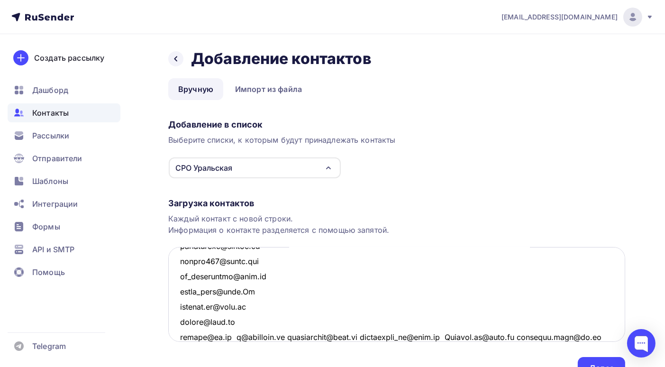
click at [231, 336] on textarea at bounding box center [396, 294] width 457 height 95
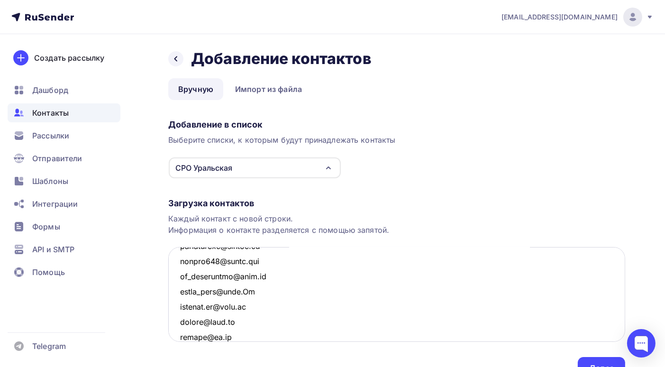
scroll to position [188, 0]
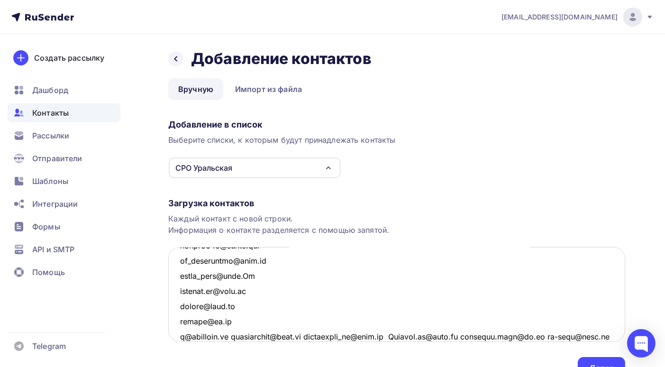
click at [235, 337] on textarea at bounding box center [396, 294] width 457 height 95
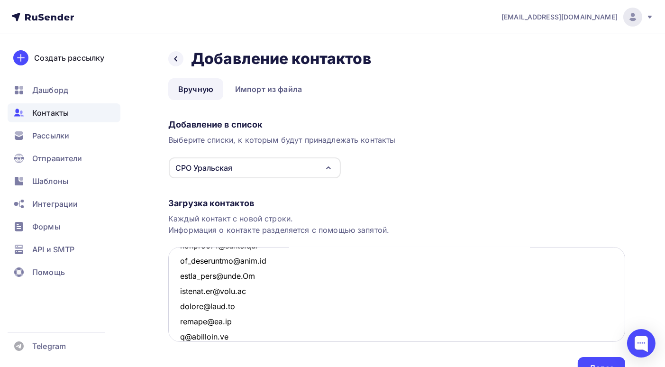
scroll to position [202, 0]
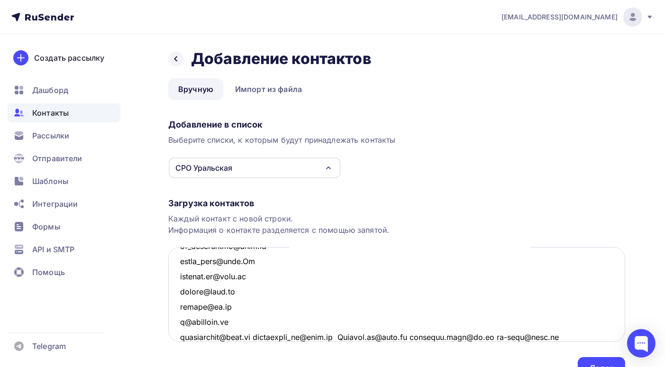
click at [257, 336] on textarea at bounding box center [396, 294] width 457 height 95
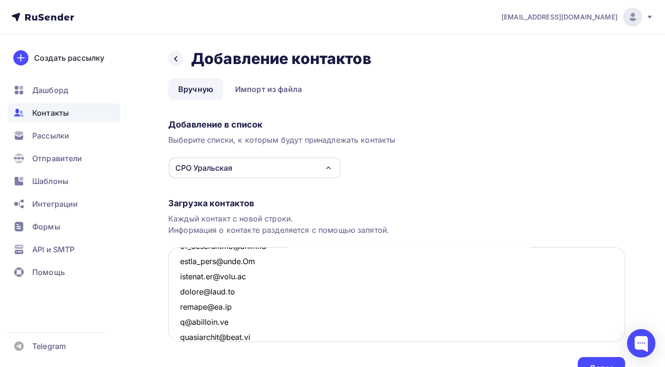
scroll to position [218, 0]
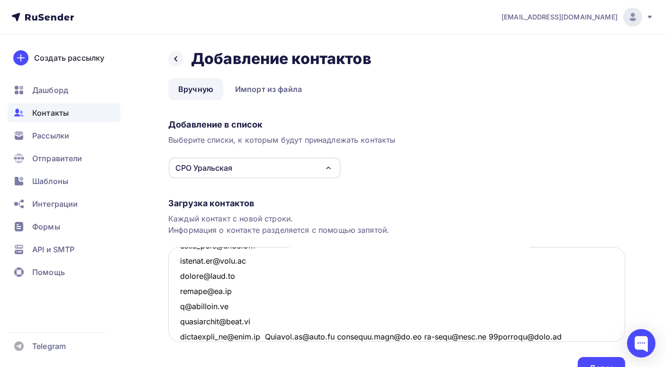
click at [268, 336] on textarea at bounding box center [396, 294] width 457 height 95
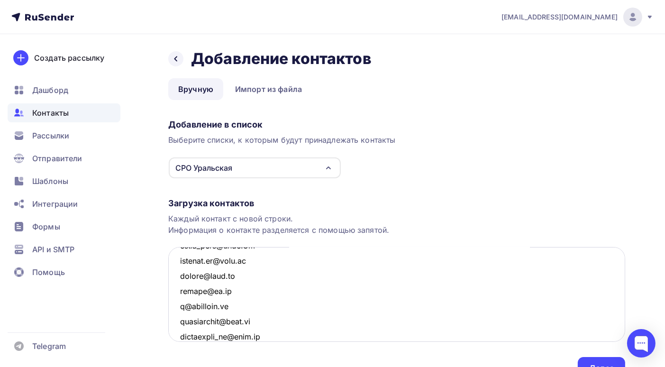
scroll to position [233, 0]
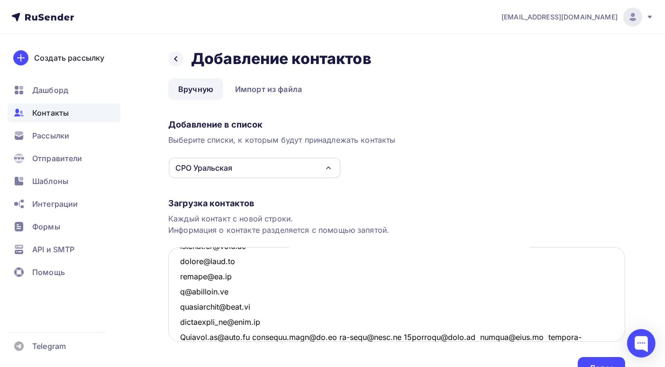
click at [253, 335] on textarea at bounding box center [396, 294] width 457 height 95
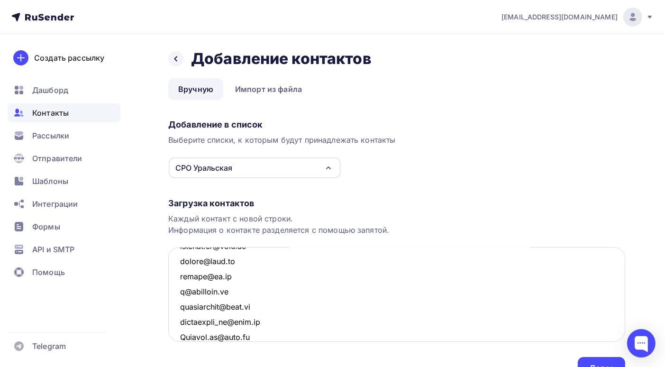
scroll to position [248, 0]
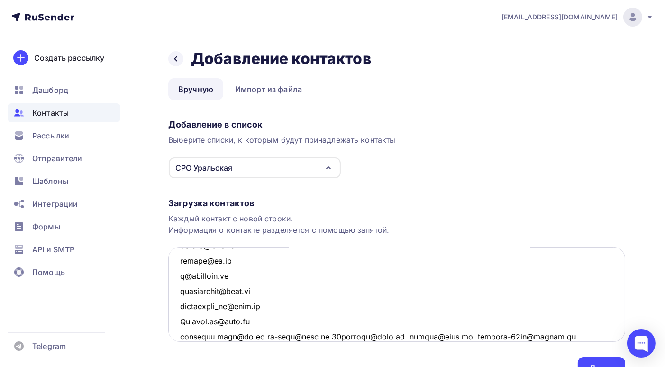
click at [258, 334] on textarea at bounding box center [396, 294] width 457 height 95
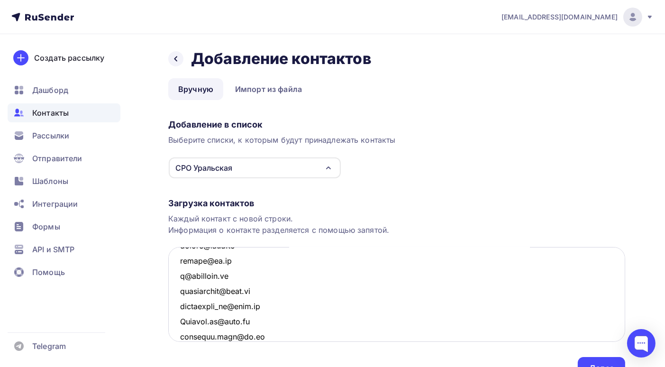
scroll to position [263, 0]
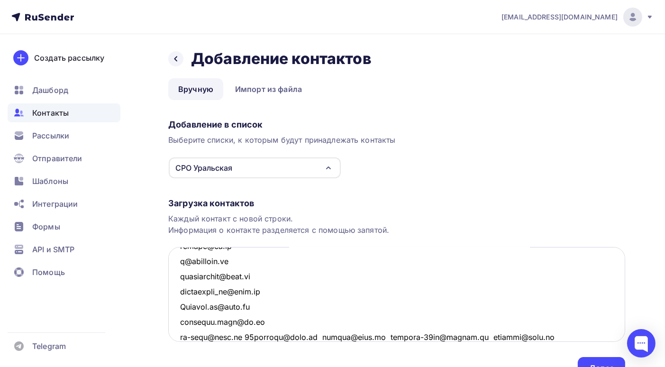
click at [247, 335] on textarea at bounding box center [396, 294] width 457 height 95
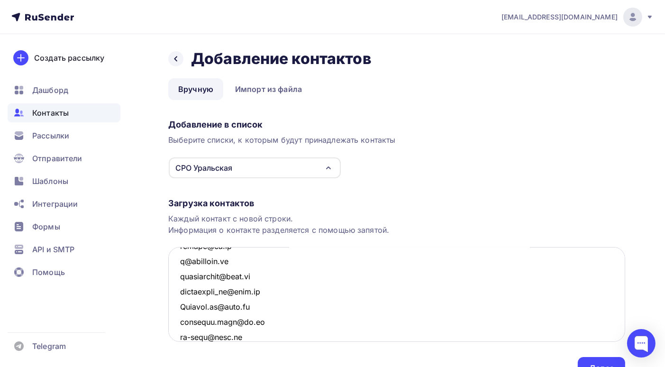
scroll to position [278, 0]
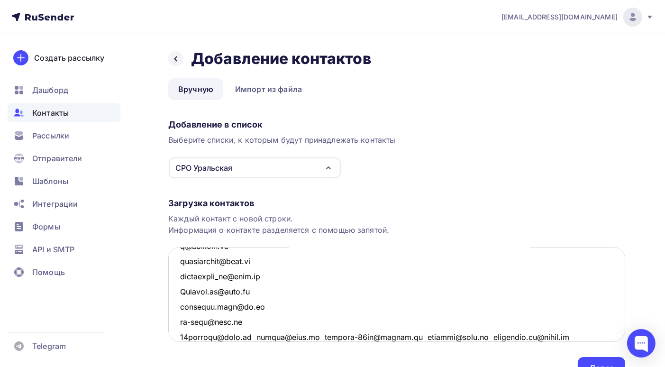
click at [257, 335] on textarea at bounding box center [396, 294] width 457 height 95
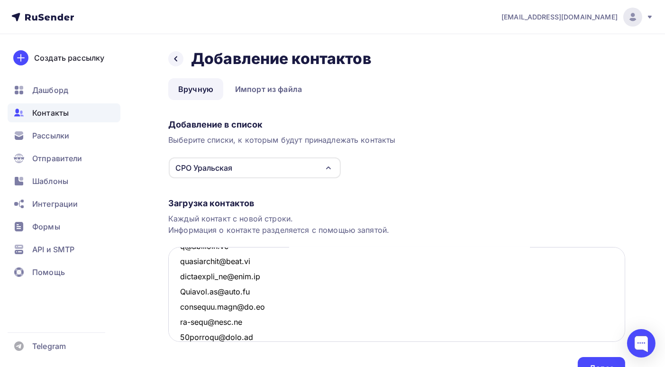
scroll to position [294, 0]
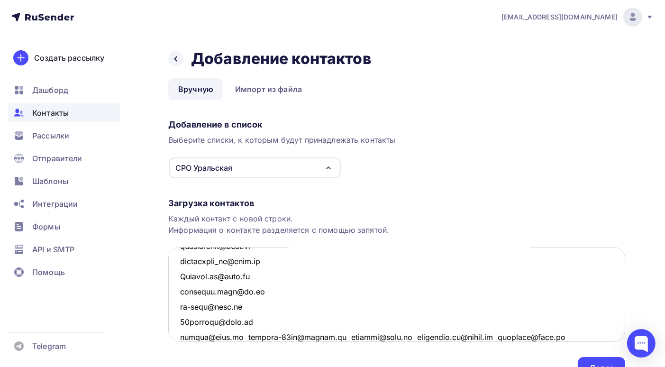
click at [237, 333] on textarea at bounding box center [396, 294] width 457 height 95
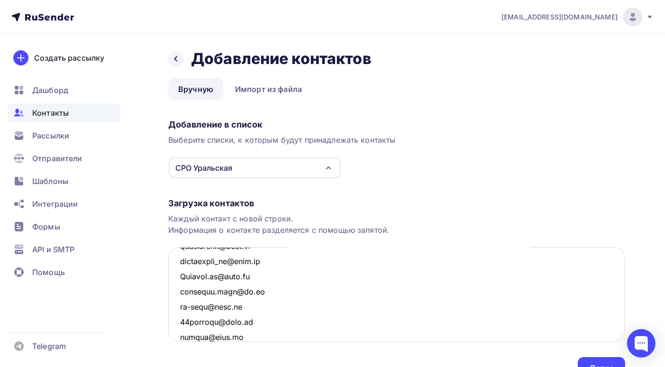
scroll to position [309, 0]
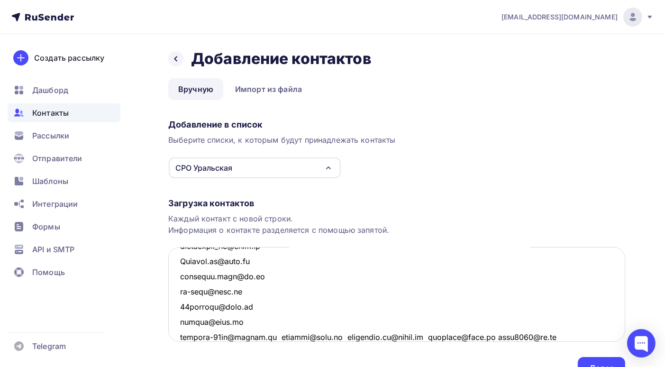
click at [279, 335] on textarea at bounding box center [396, 294] width 457 height 95
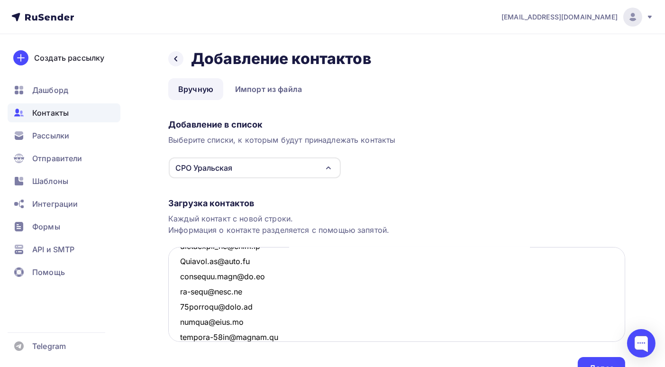
scroll to position [324, 0]
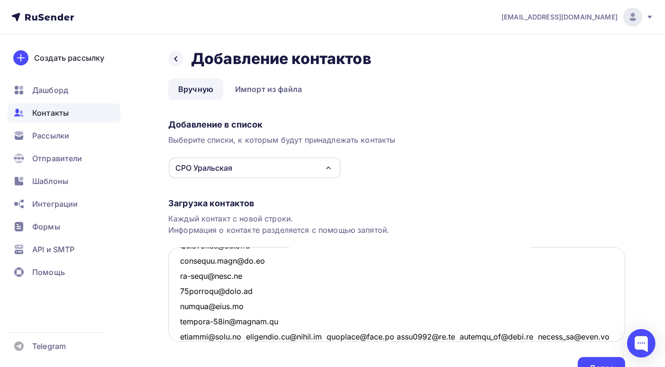
click at [240, 336] on textarea at bounding box center [396, 294] width 457 height 95
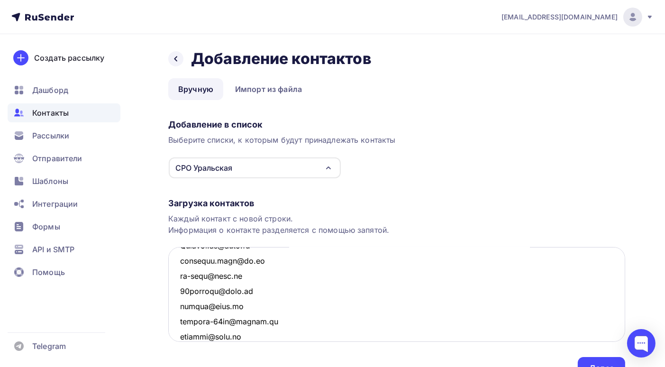
scroll to position [339, 0]
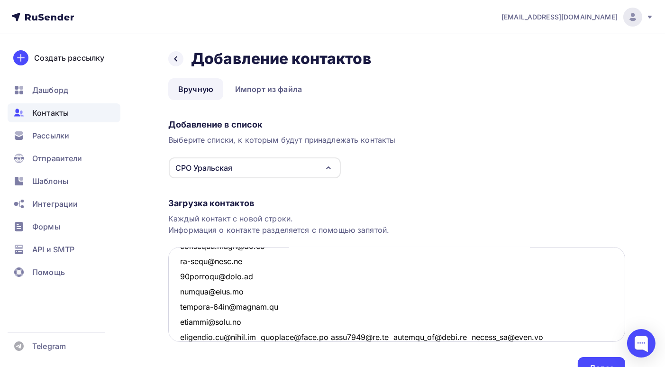
click at [263, 335] on textarea at bounding box center [396, 294] width 457 height 95
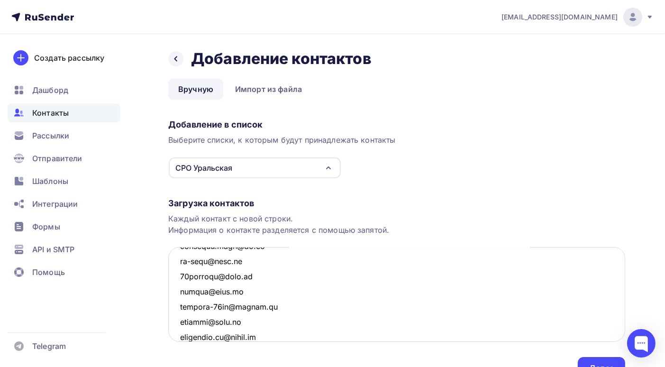
scroll to position [355, 0]
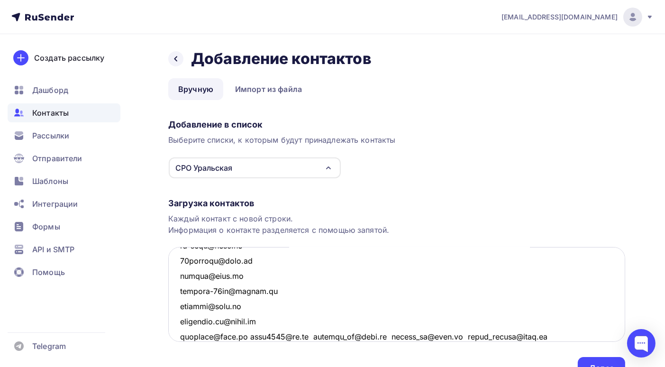
click at [243, 335] on textarea at bounding box center [396, 294] width 457 height 95
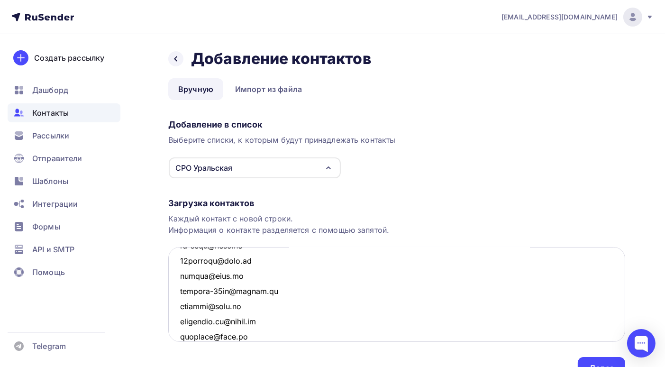
scroll to position [369, 0]
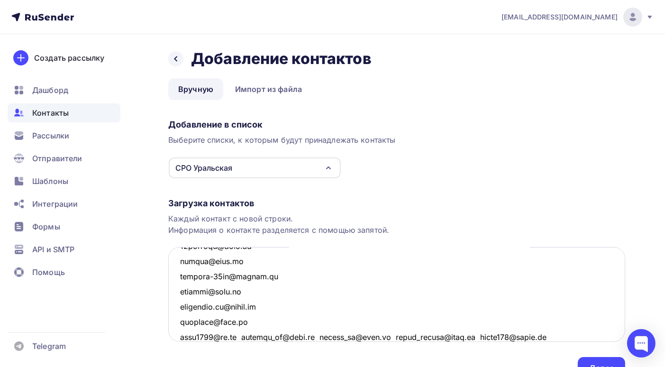
click at [239, 337] on textarea at bounding box center [396, 294] width 457 height 95
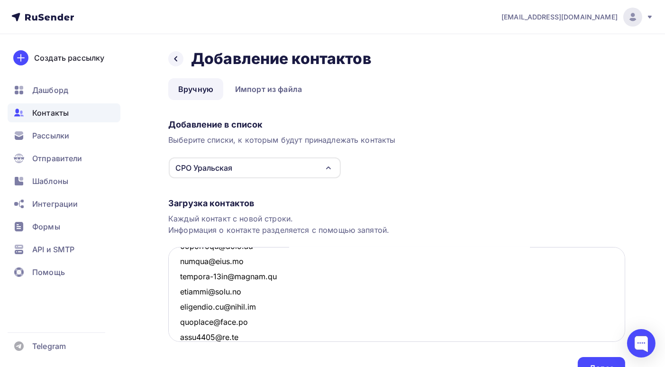
scroll to position [385, 0]
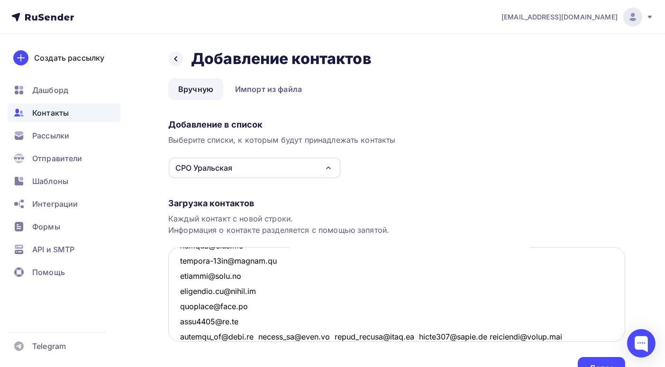
click at [253, 335] on textarea at bounding box center [396, 294] width 457 height 95
click at [256, 335] on textarea at bounding box center [396, 294] width 457 height 95
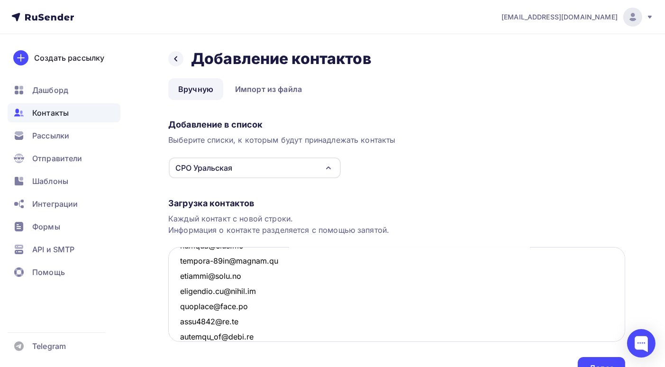
scroll to position [400, 0]
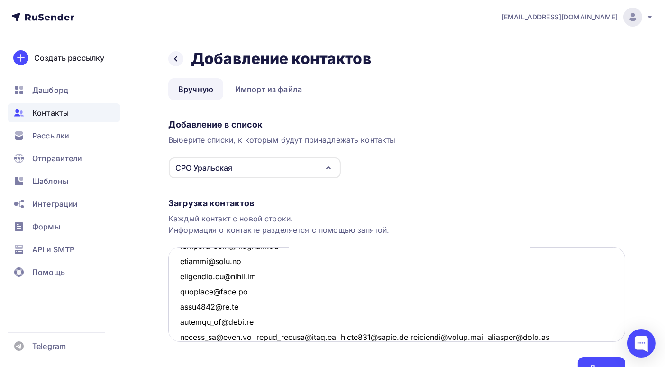
click at [251, 336] on textarea at bounding box center [396, 294] width 457 height 95
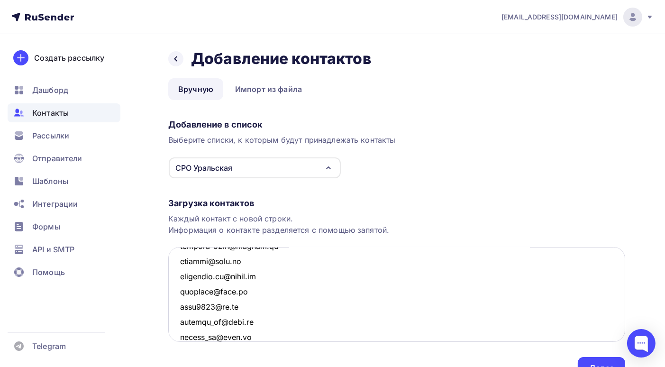
scroll to position [415, 0]
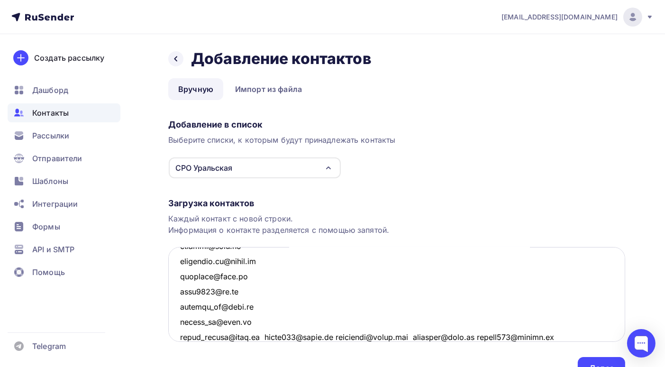
click at [261, 336] on textarea at bounding box center [396, 294] width 457 height 95
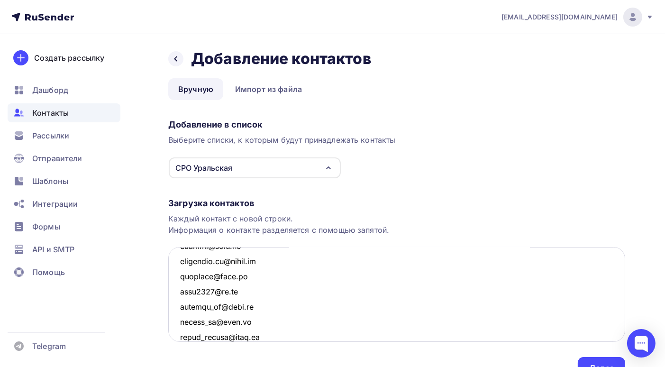
scroll to position [431, 0]
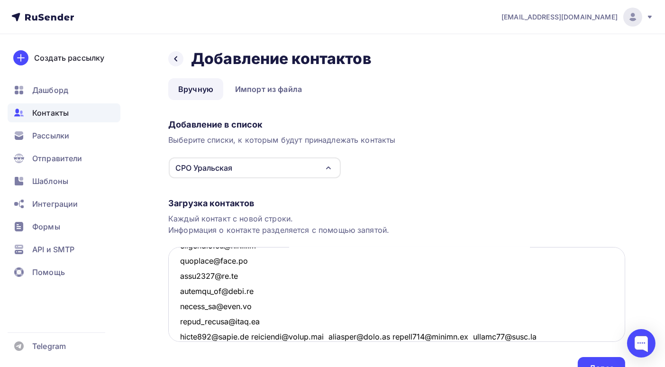
click at [254, 336] on textarea at bounding box center [396, 294] width 457 height 95
click at [253, 337] on textarea at bounding box center [396, 294] width 457 height 95
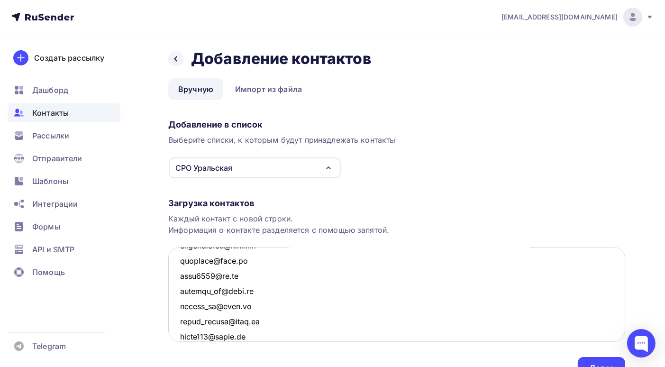
scroll to position [445, 0]
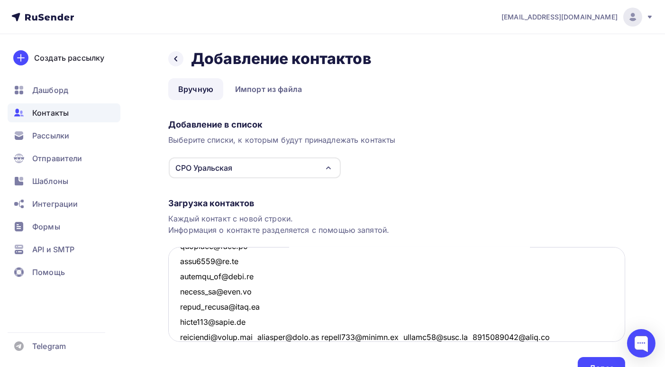
click at [257, 335] on textarea at bounding box center [396, 294] width 457 height 95
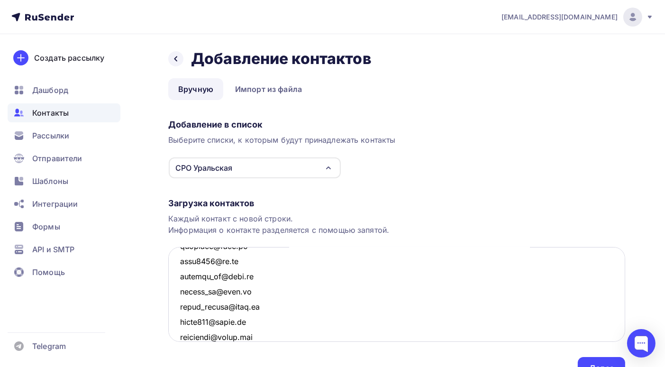
scroll to position [461, 0]
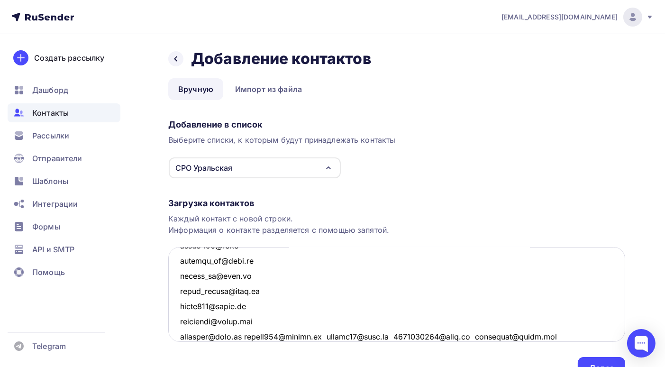
click at [245, 336] on textarea at bounding box center [396, 294] width 457 height 95
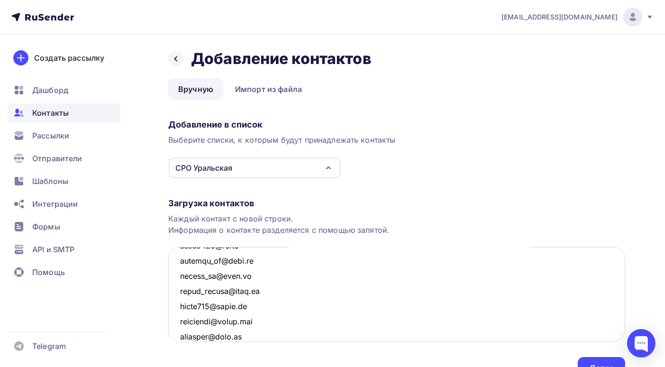
scroll to position [476, 0]
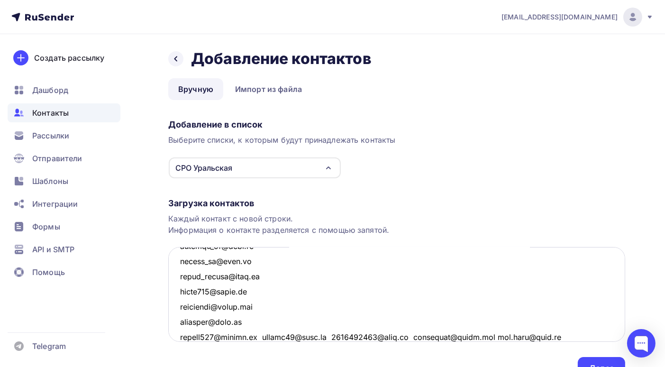
click at [264, 337] on textarea at bounding box center [396, 294] width 457 height 95
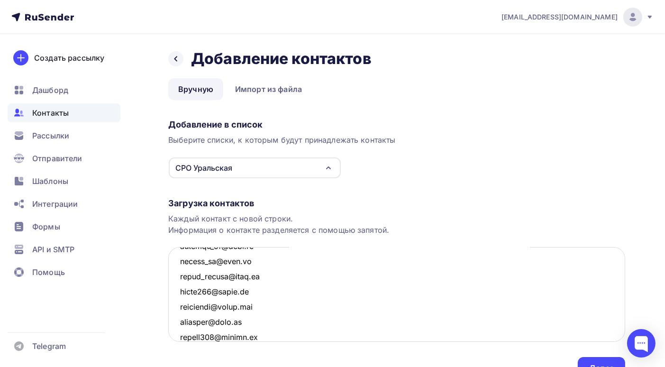
scroll to position [491, 0]
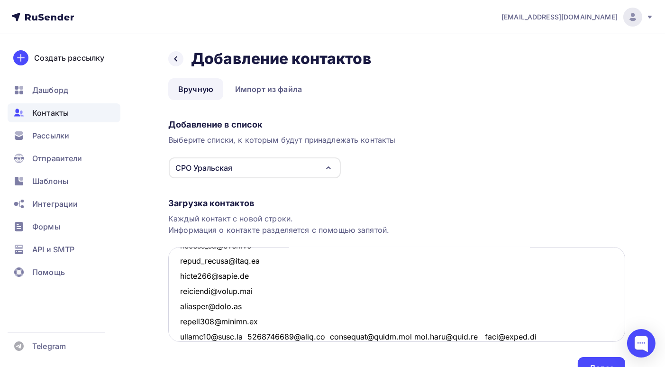
click at [247, 334] on textarea at bounding box center [396, 294] width 457 height 95
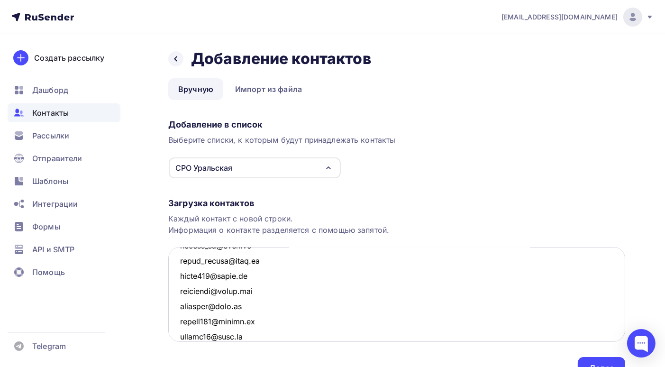
scroll to position [506, 0]
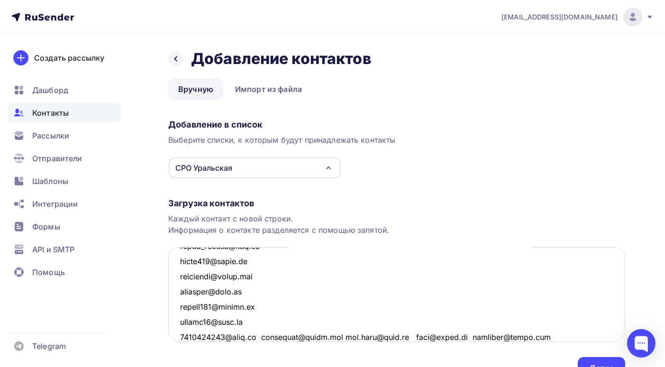
click at [261, 336] on textarea at bounding box center [396, 294] width 457 height 95
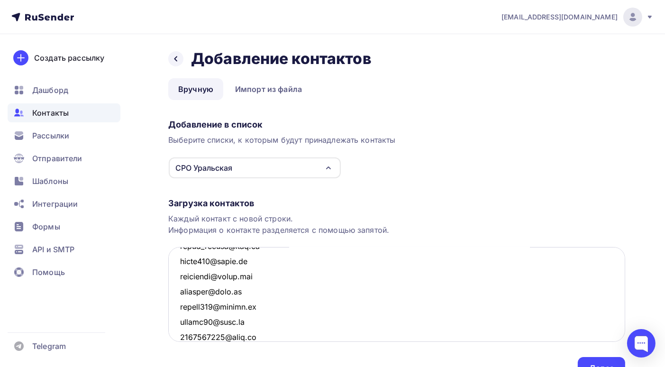
scroll to position [522, 0]
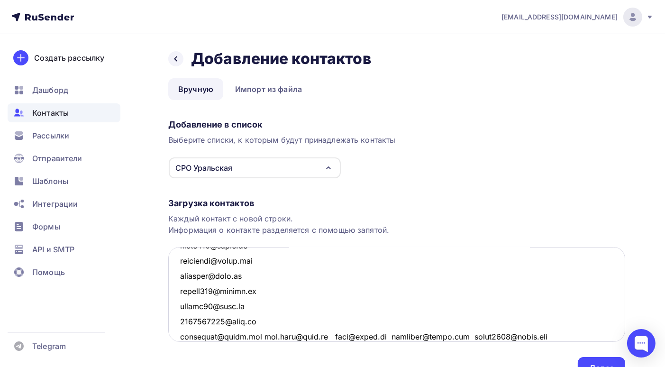
click at [268, 335] on textarea at bounding box center [396, 294] width 457 height 95
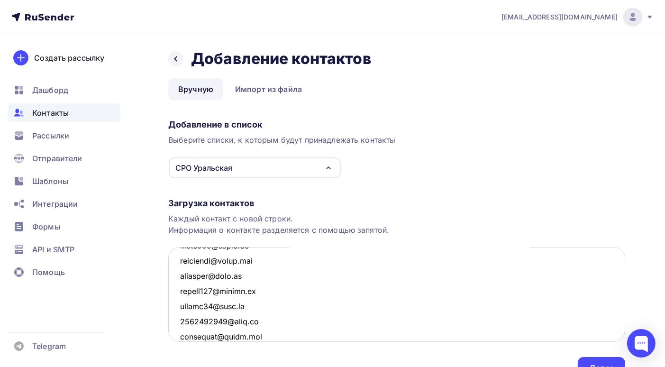
scroll to position [536, 0]
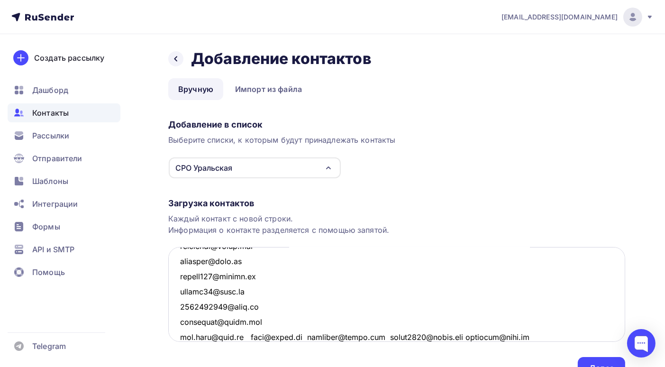
click at [248, 336] on textarea at bounding box center [396, 294] width 457 height 95
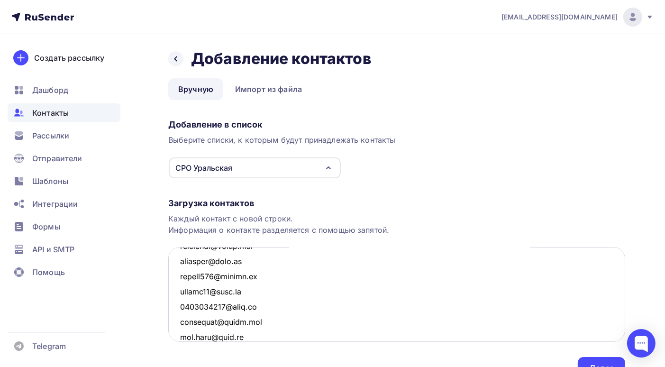
scroll to position [551, 0]
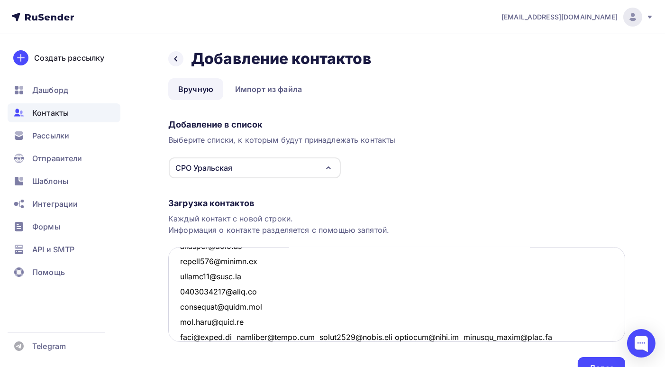
click at [239, 336] on textarea at bounding box center [396, 294] width 457 height 95
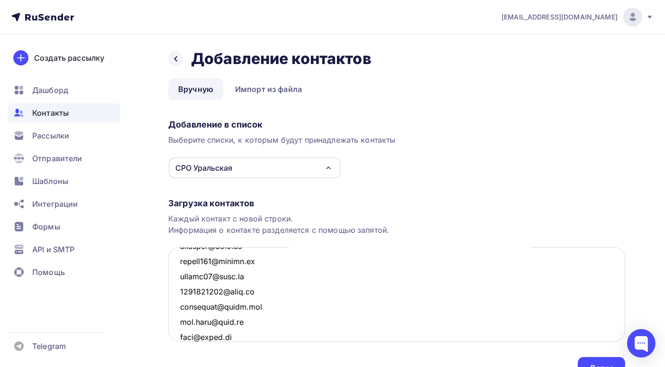
scroll to position [567, 0]
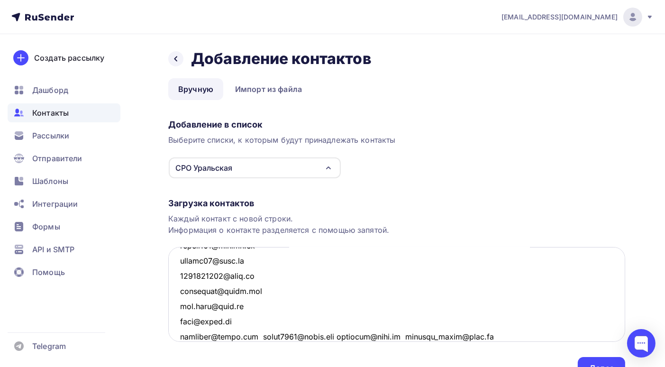
click at [254, 335] on textarea at bounding box center [396, 294] width 457 height 95
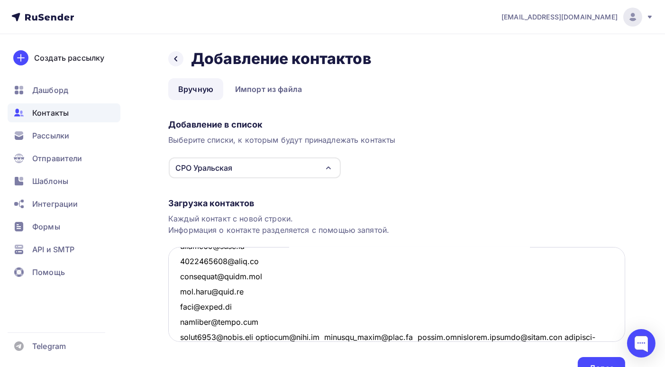
click at [265, 335] on textarea at bounding box center [396, 294] width 457 height 95
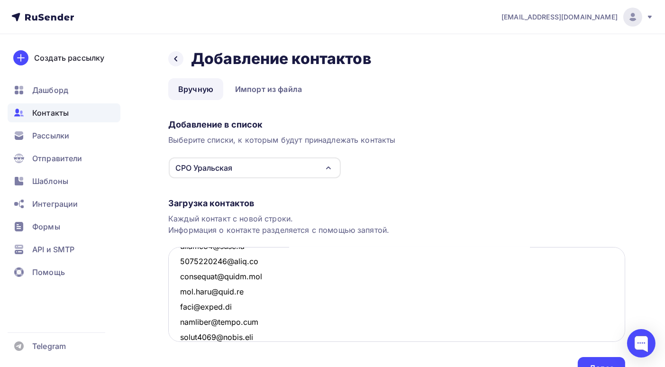
scroll to position [597, 0]
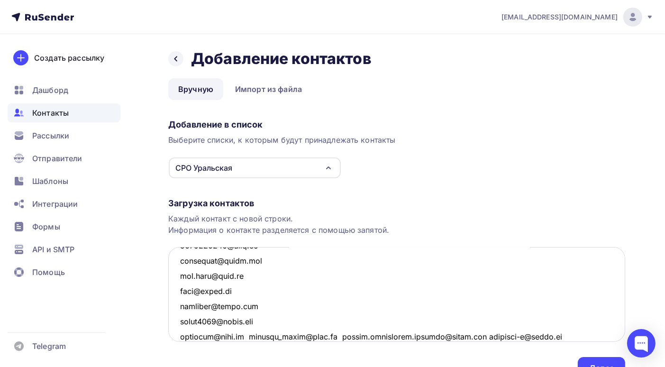
click at [245, 336] on textarea at bounding box center [396, 294] width 457 height 95
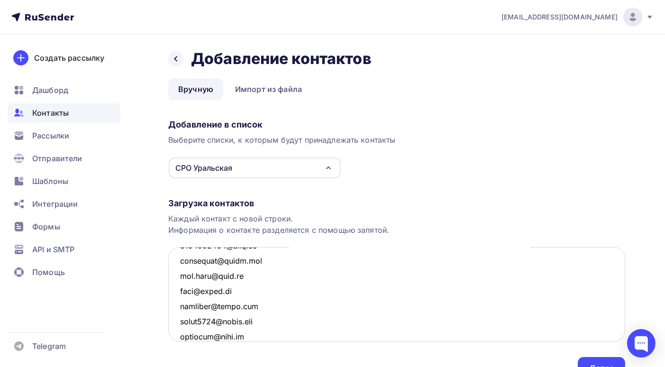
scroll to position [612, 0]
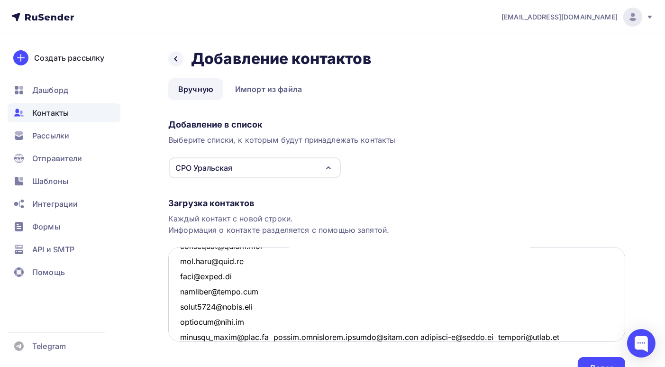
click at [261, 335] on textarea at bounding box center [396, 294] width 457 height 95
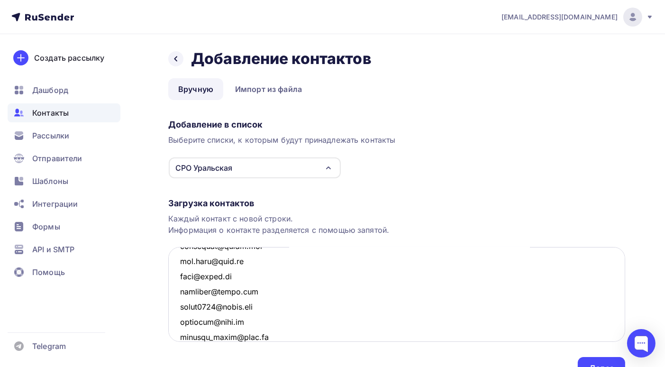
scroll to position [628, 0]
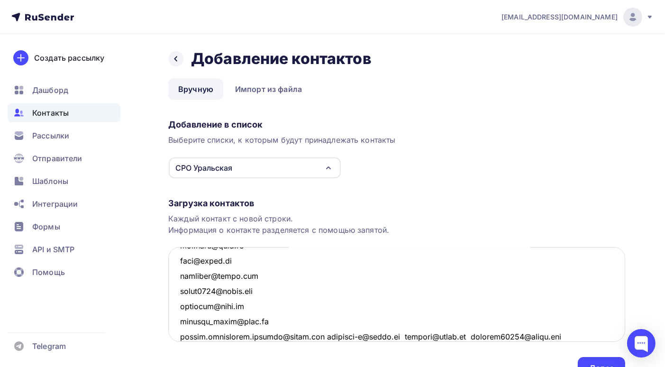
click at [320, 336] on textarea at bounding box center [396, 294] width 457 height 95
click at [259, 336] on textarea at bounding box center [396, 294] width 457 height 95
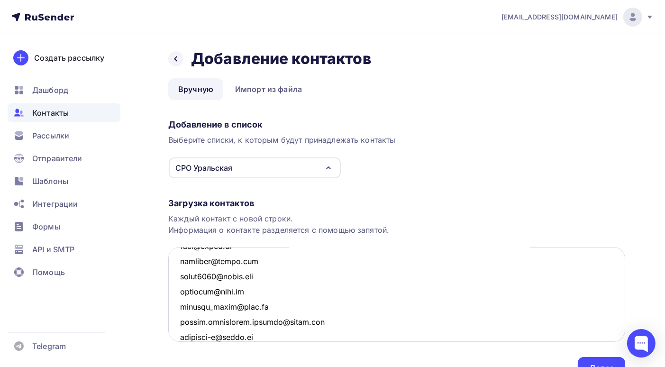
scroll to position [658, 0]
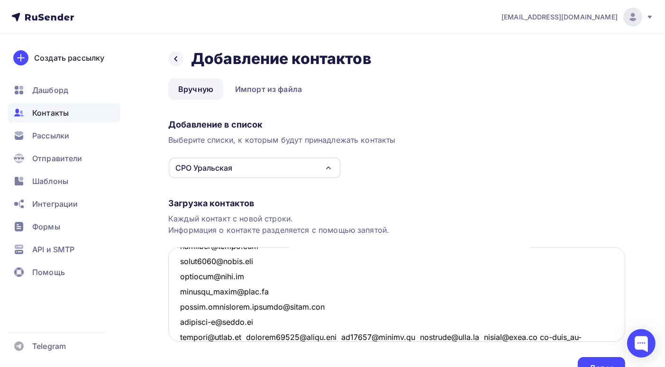
click at [248, 335] on textarea at bounding box center [396, 294] width 457 height 95
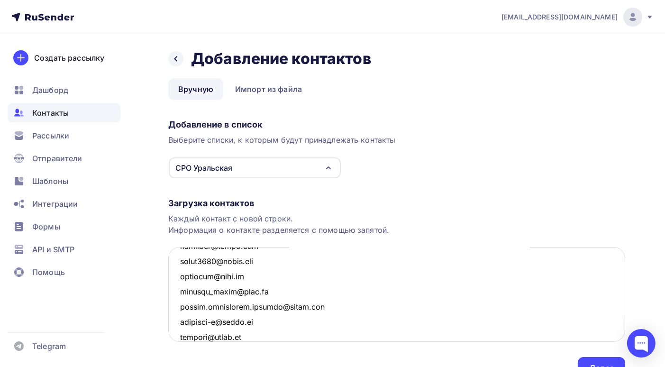
scroll to position [673, 0]
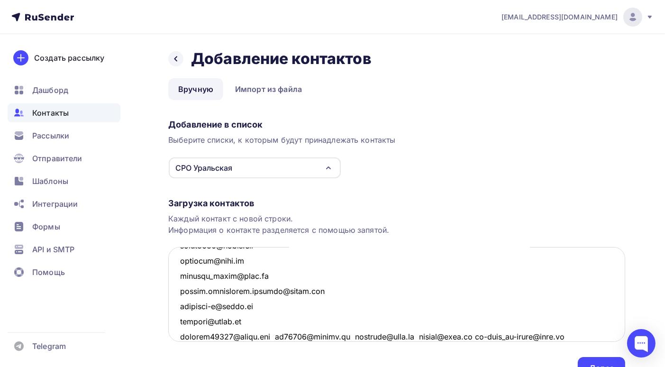
click at [276, 335] on textarea at bounding box center [396, 294] width 457 height 95
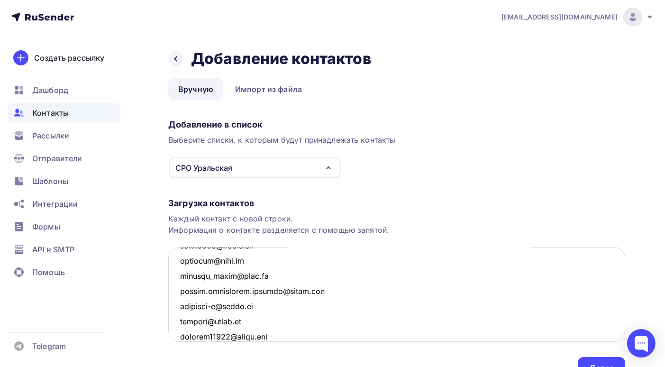
scroll to position [688, 0]
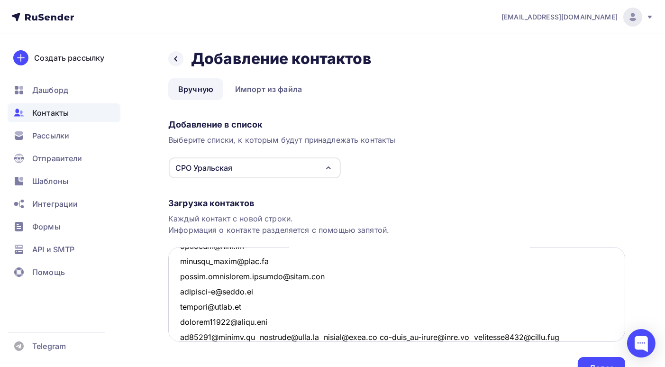
click at [257, 337] on textarea at bounding box center [396, 294] width 457 height 95
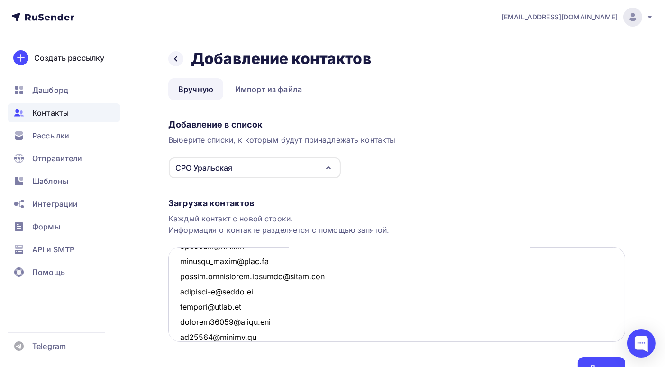
scroll to position [704, 0]
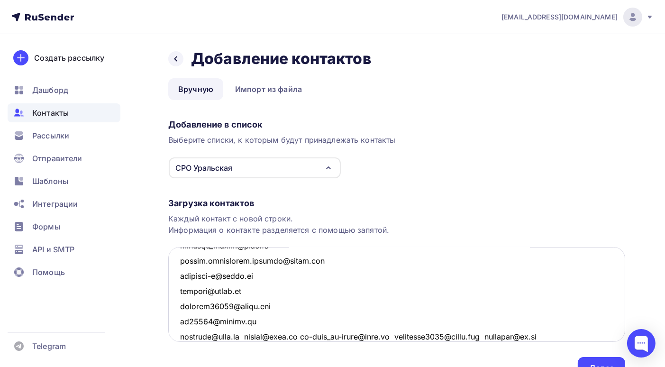
click at [248, 335] on textarea at bounding box center [396, 294] width 457 height 95
click at [247, 335] on textarea at bounding box center [396, 294] width 457 height 95
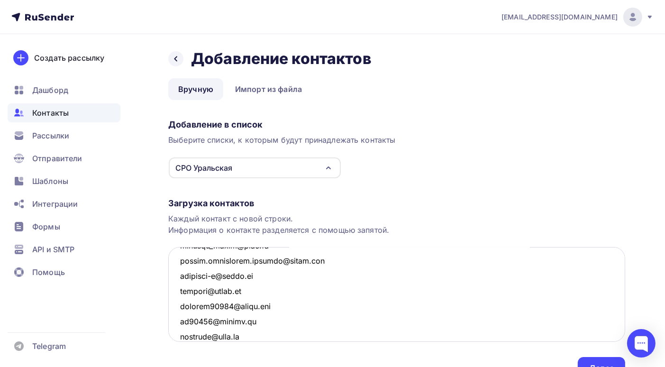
scroll to position [718, 0]
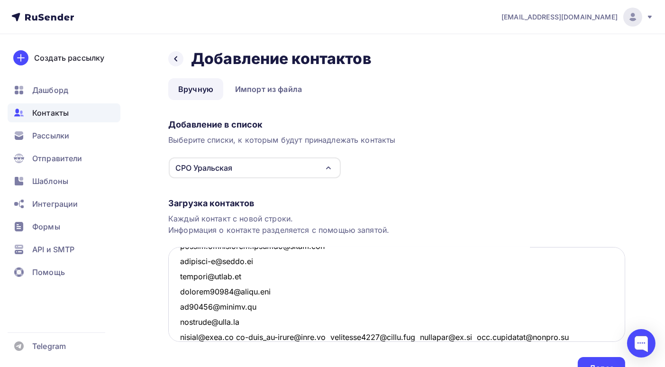
click at [242, 337] on textarea at bounding box center [396, 294] width 457 height 95
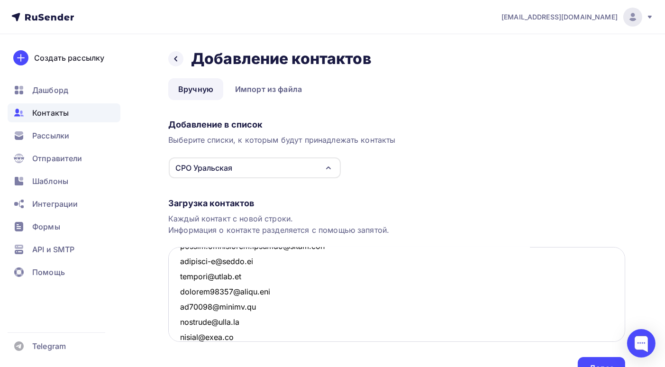
scroll to position [734, 0]
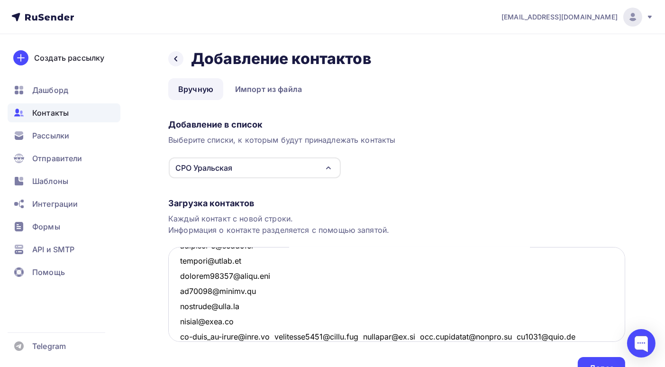
click at [277, 336] on textarea at bounding box center [396, 294] width 457 height 95
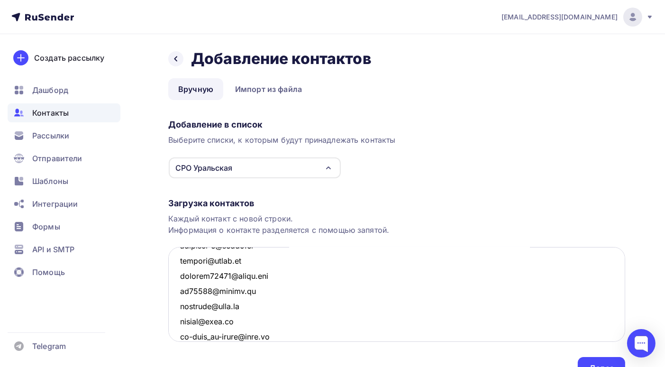
scroll to position [749, 0]
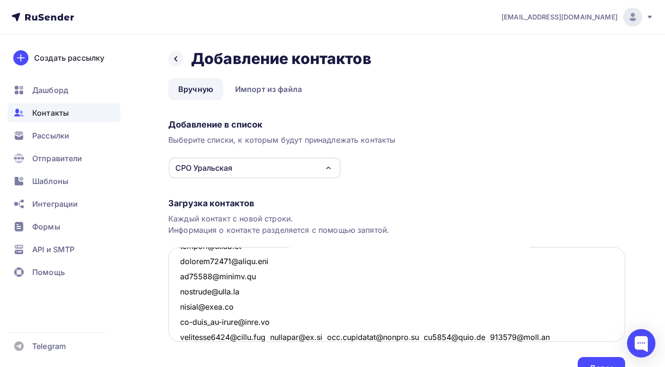
click at [279, 336] on textarea at bounding box center [396, 294] width 457 height 95
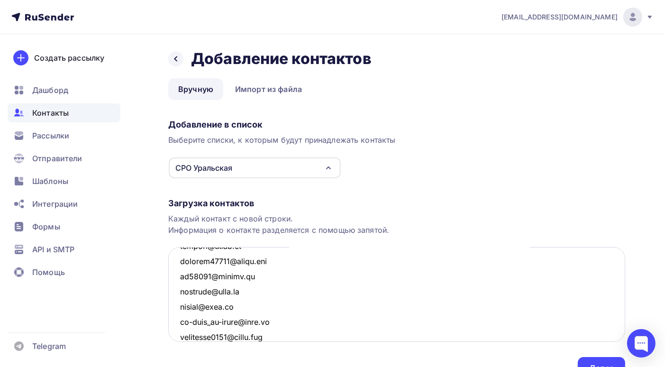
scroll to position [764, 0]
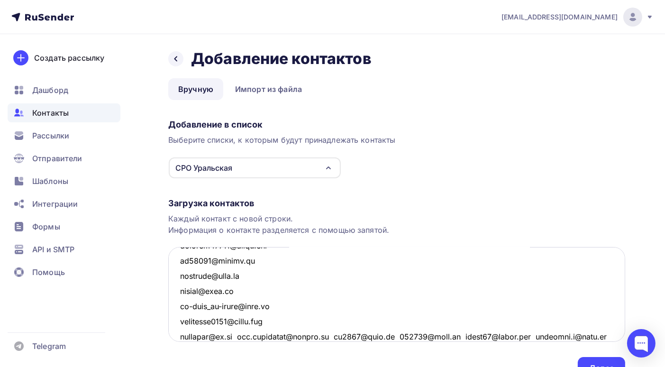
click at [246, 334] on textarea at bounding box center [396, 294] width 457 height 95
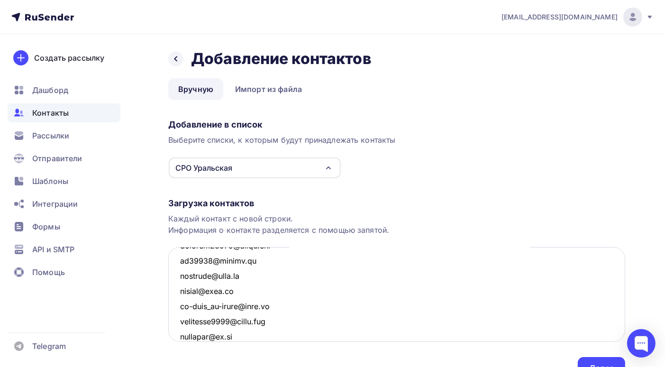
scroll to position [779, 0]
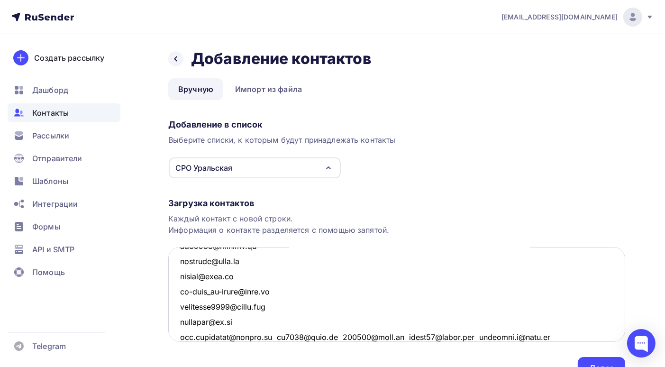
click at [274, 335] on textarea at bounding box center [396, 294] width 457 height 95
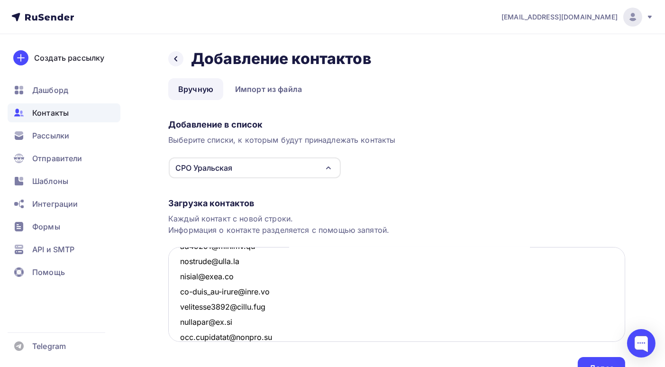
scroll to position [794, 0]
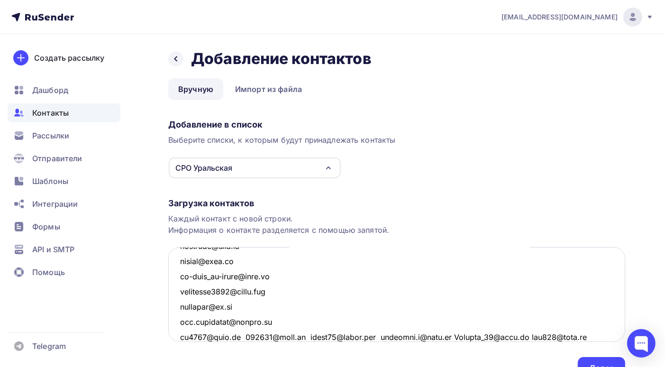
click at [242, 336] on textarea at bounding box center [396, 294] width 457 height 95
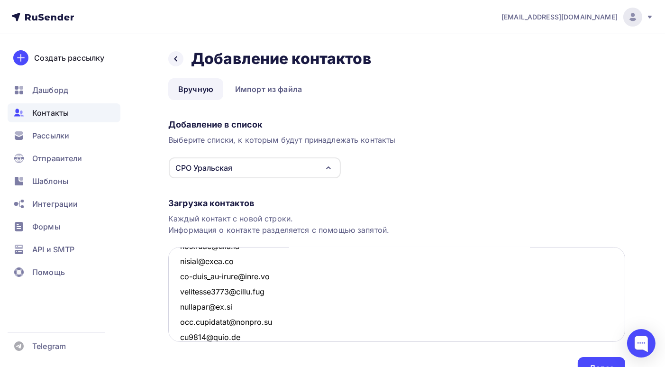
scroll to position [810, 0]
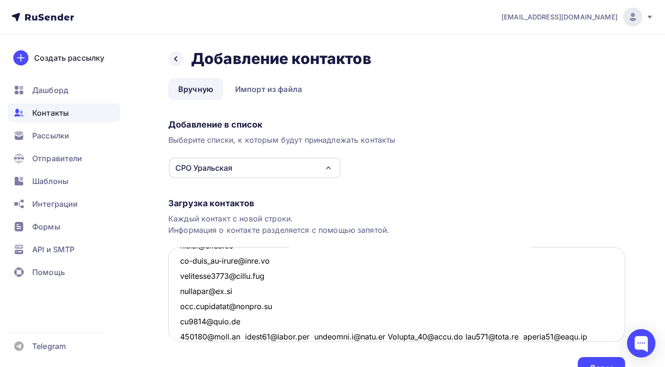
click at [243, 335] on textarea at bounding box center [396, 294] width 457 height 95
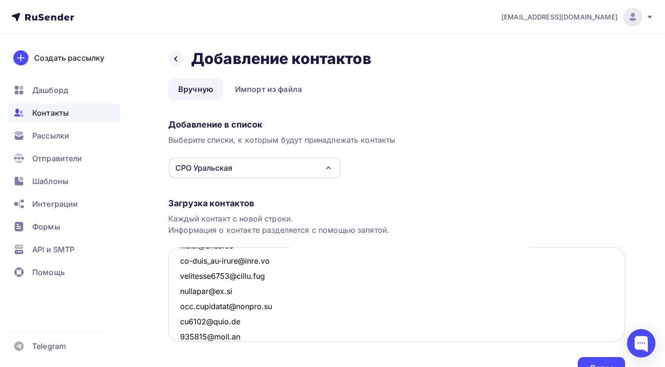
scroll to position [825, 0]
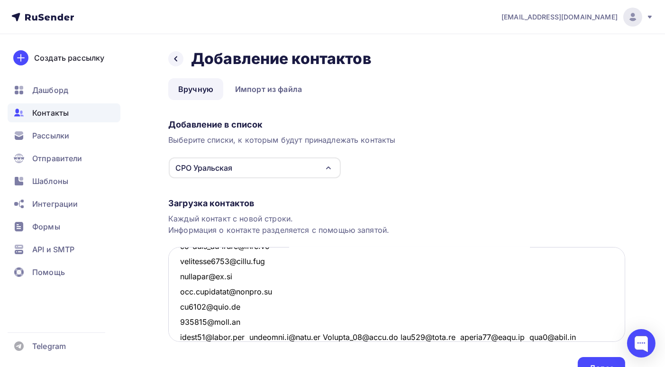
click at [259, 336] on textarea at bounding box center [396, 294] width 457 height 95
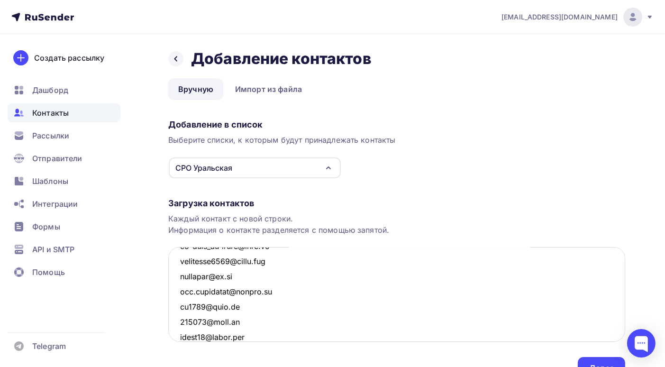
scroll to position [840, 0]
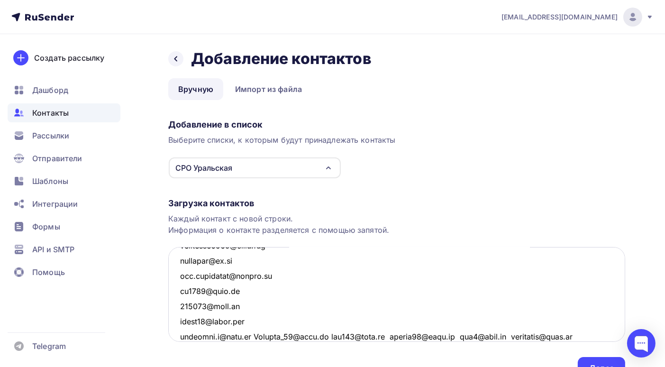
click at [248, 336] on textarea at bounding box center [396, 294] width 457 height 95
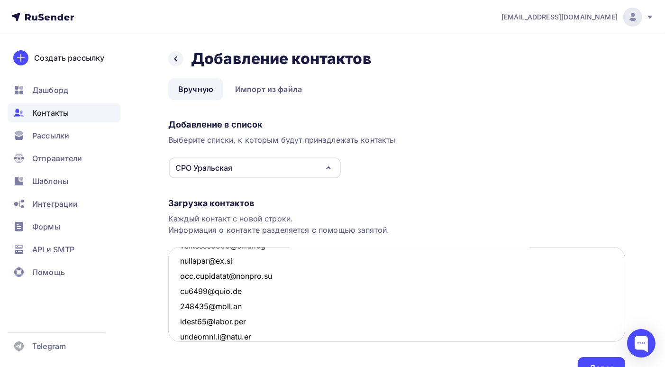
scroll to position [855, 0]
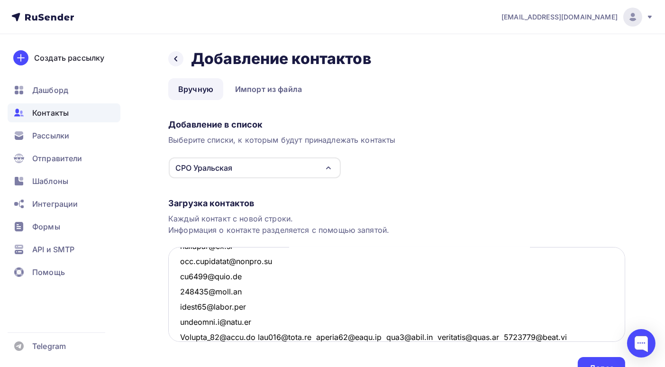
click at [255, 336] on textarea at bounding box center [396, 294] width 457 height 95
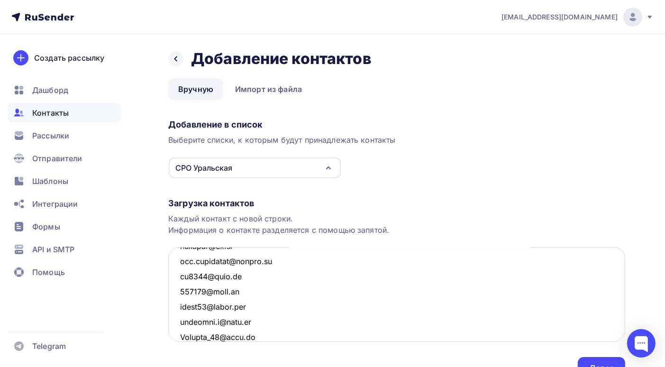
scroll to position [871, 0]
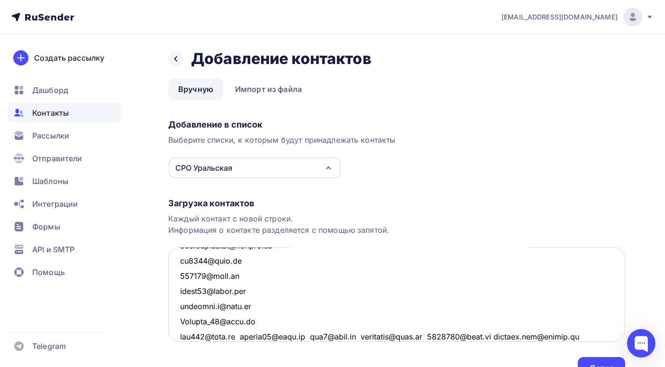
click at [242, 335] on textarea at bounding box center [396, 294] width 457 height 95
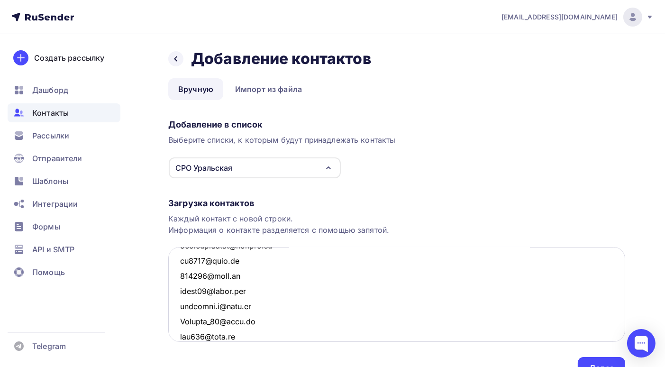
scroll to position [885, 0]
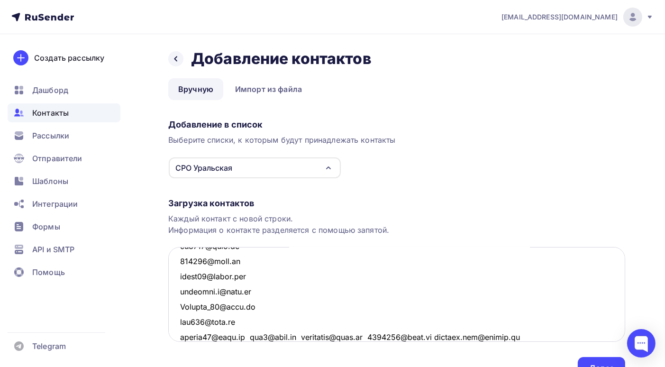
click at [252, 336] on textarea at bounding box center [396, 294] width 457 height 95
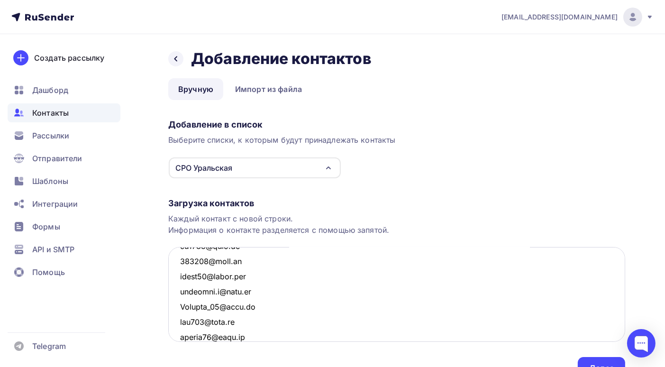
scroll to position [901, 0]
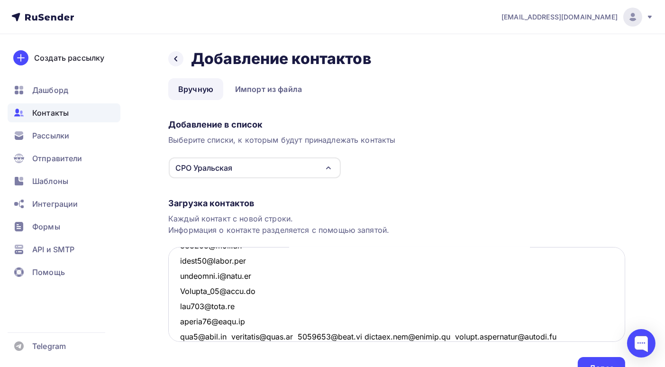
click at [229, 336] on textarea at bounding box center [396, 294] width 457 height 95
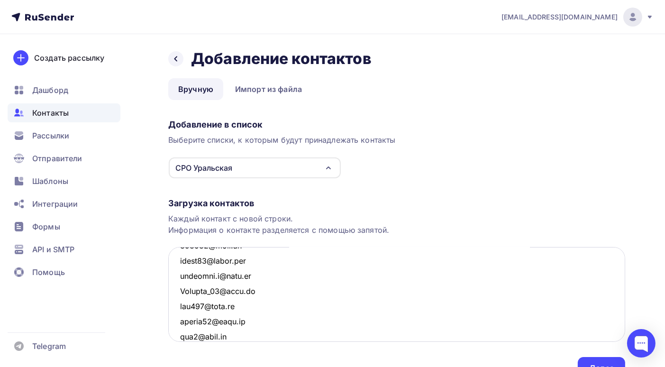
scroll to position [916, 0]
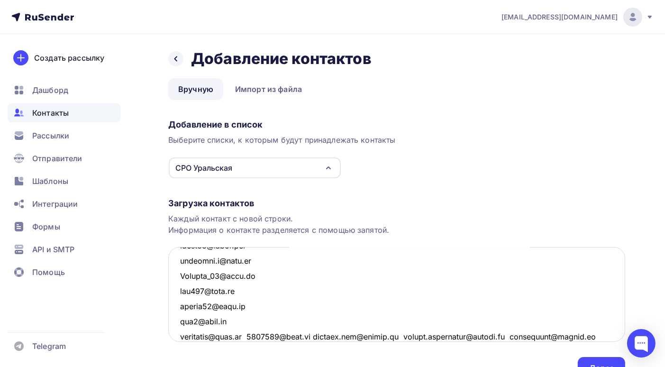
click at [252, 336] on textarea at bounding box center [396, 294] width 457 height 95
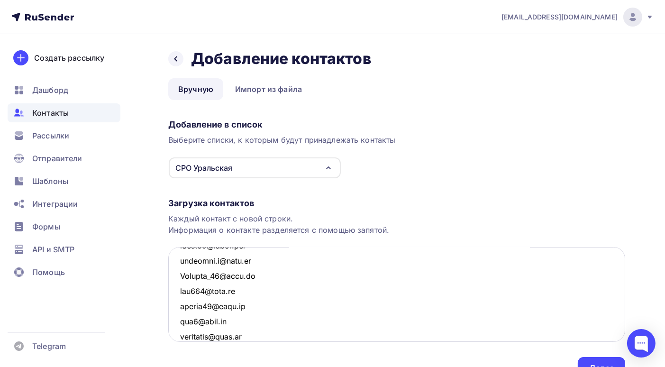
scroll to position [931, 0]
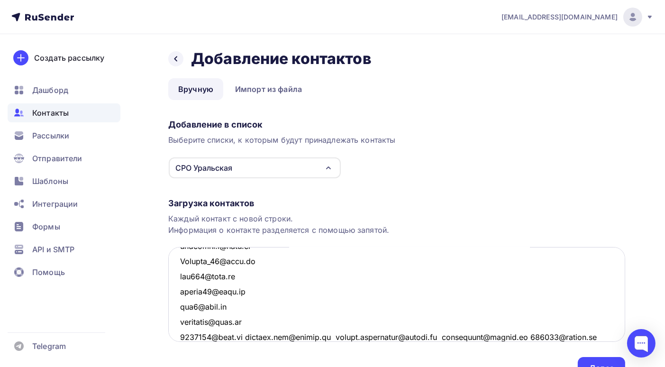
click at [247, 336] on textarea at bounding box center [396, 294] width 457 height 95
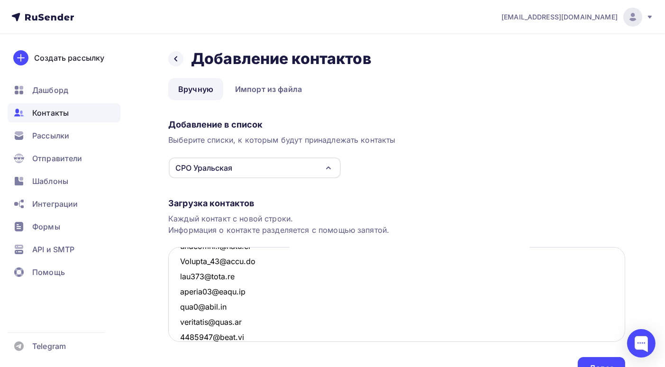
scroll to position [947, 0]
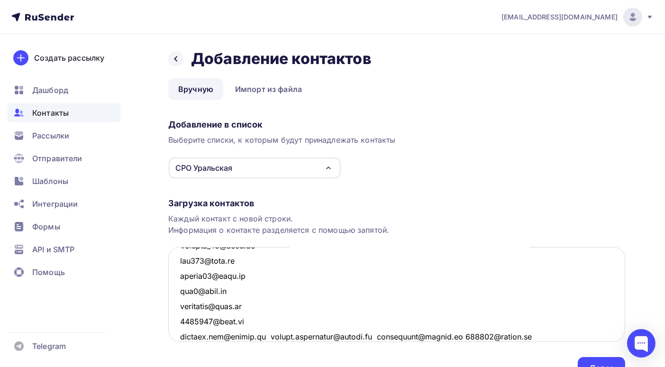
click at [267, 336] on textarea at bounding box center [396, 294] width 457 height 95
click at [291, 337] on textarea at bounding box center [396, 294] width 457 height 95
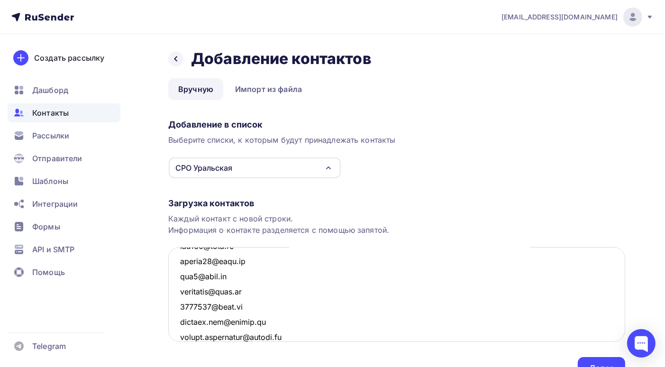
scroll to position [977, 0]
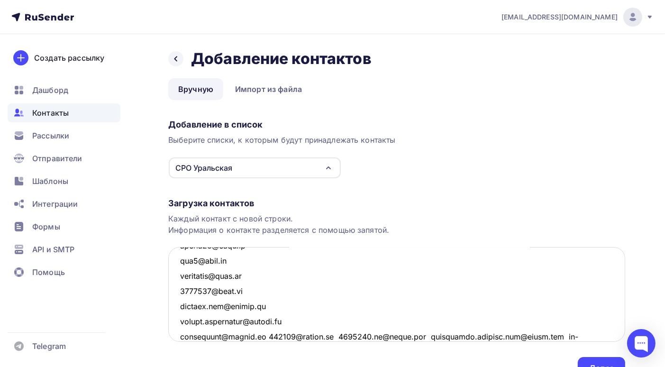
click at [262, 334] on textarea at bounding box center [396, 294] width 457 height 95
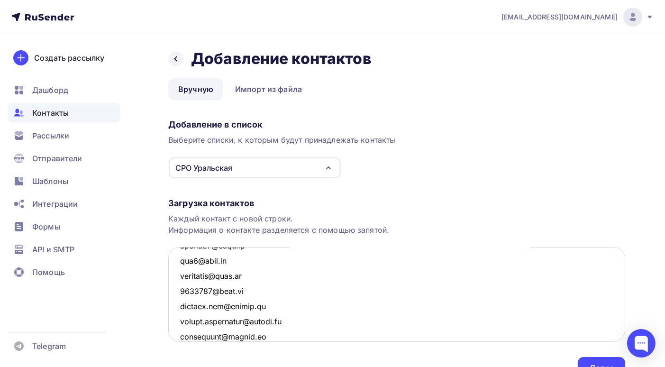
scroll to position [992, 0]
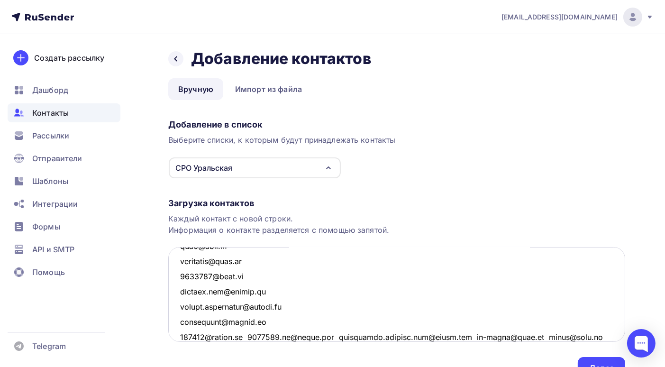
click at [256, 336] on textarea at bounding box center [396, 294] width 457 height 95
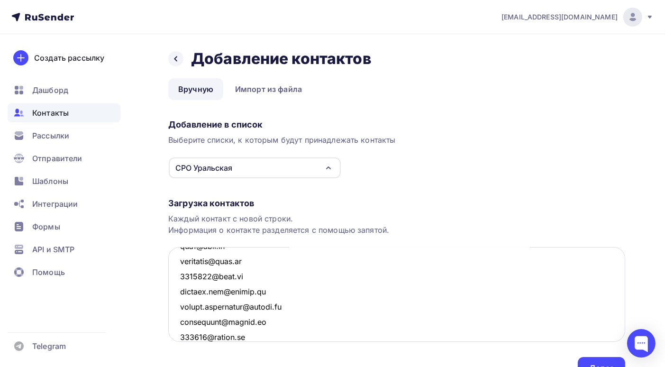
scroll to position [1007, 0]
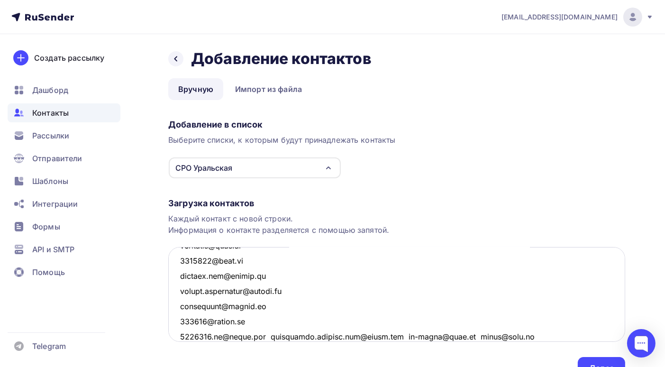
click at [273, 335] on textarea at bounding box center [396, 294] width 457 height 95
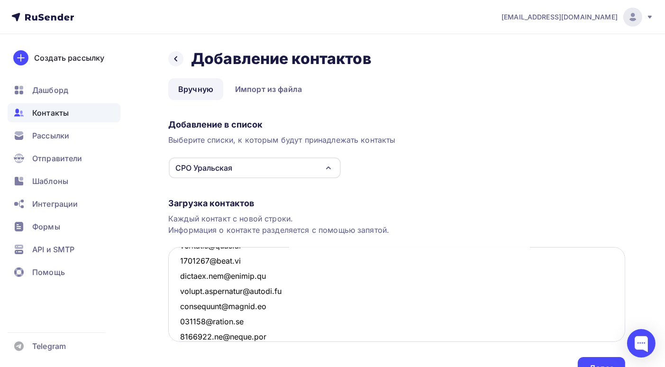
scroll to position [1022, 0]
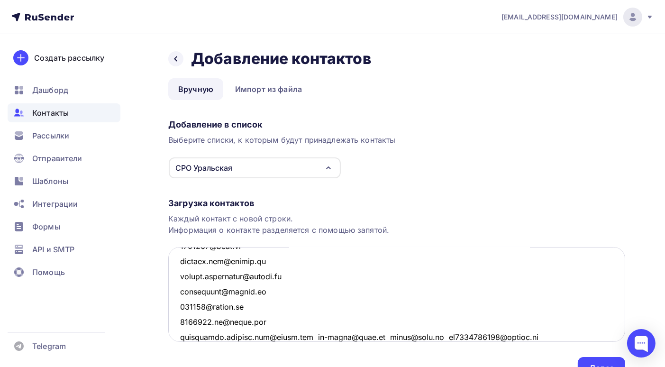
click at [306, 336] on textarea at bounding box center [396, 294] width 457 height 95
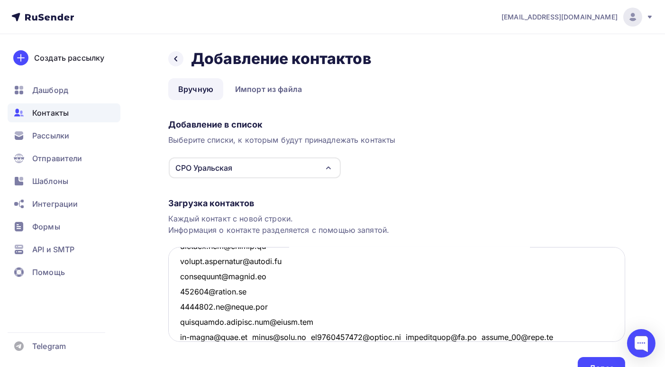
click at [249, 336] on textarea at bounding box center [396, 294] width 457 height 95
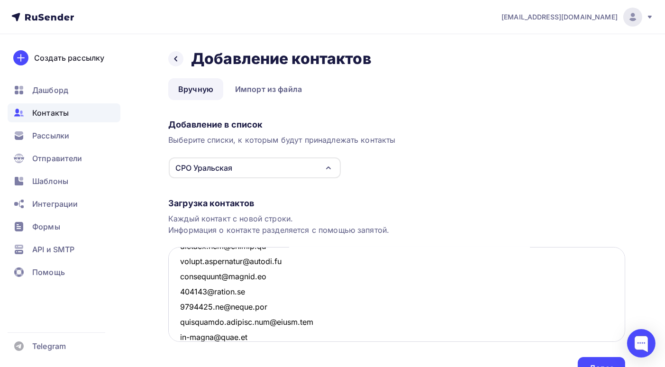
scroll to position [1053, 0]
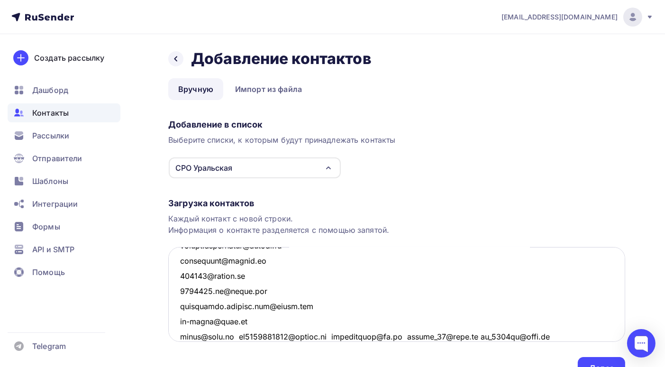
click at [232, 335] on textarea at bounding box center [396, 294] width 457 height 95
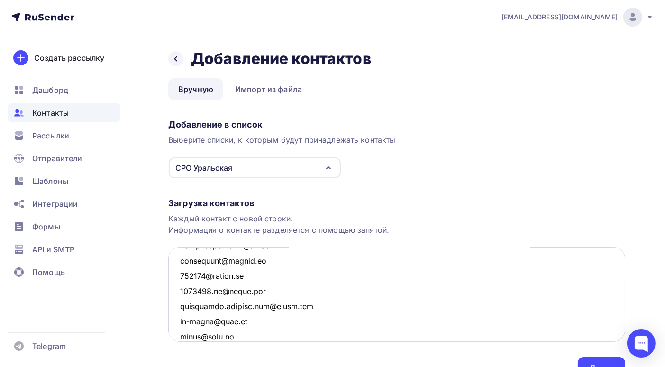
scroll to position [1067, 0]
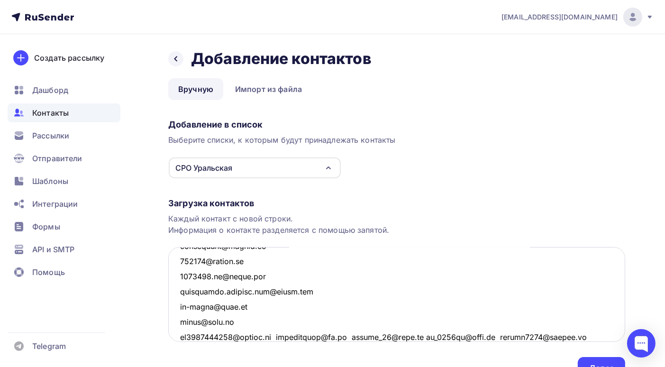
click at [276, 337] on textarea at bounding box center [396, 294] width 457 height 95
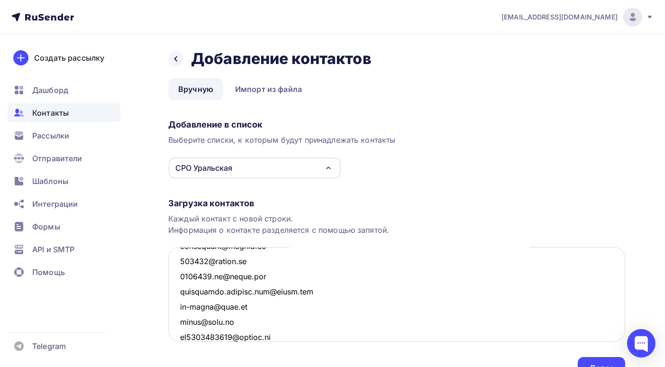
scroll to position [1083, 0]
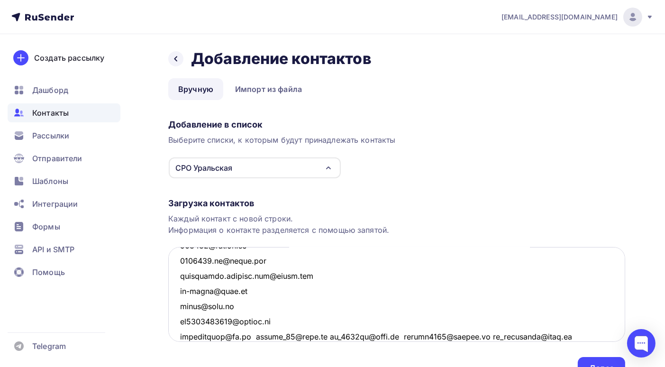
click at [253, 335] on textarea at bounding box center [396, 294] width 457 height 95
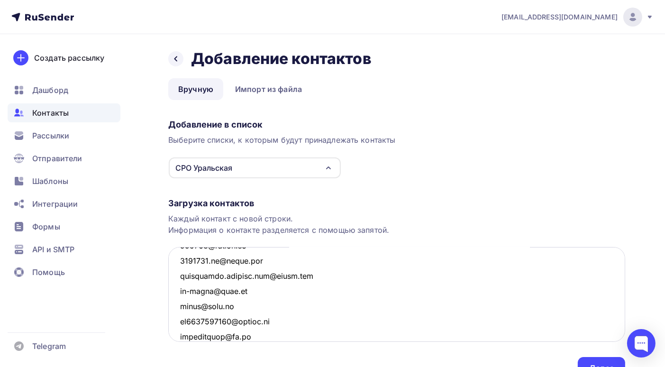
scroll to position [1098, 0]
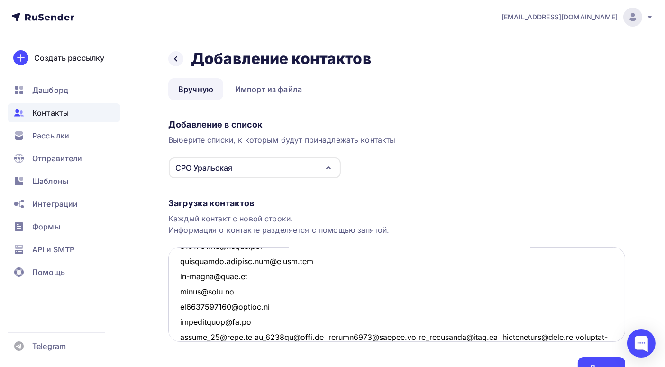
click at [323, 338] on textarea at bounding box center [396, 294] width 457 height 95
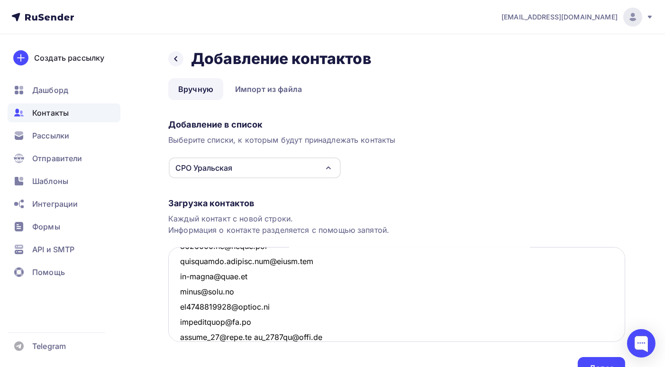
scroll to position [1113, 0]
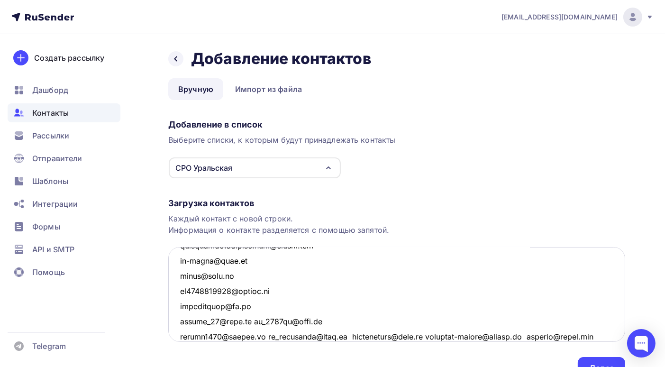
click at [349, 335] on textarea at bounding box center [396, 294] width 457 height 95
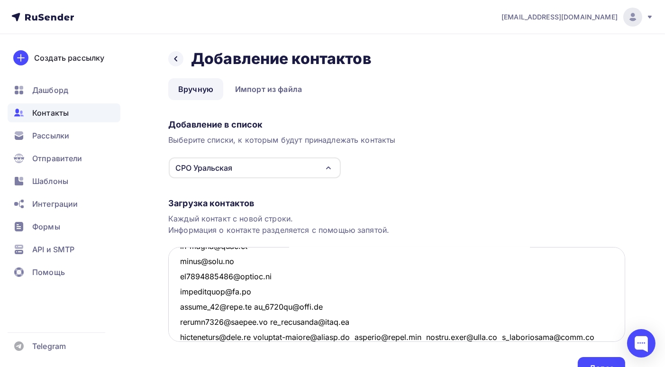
click at [259, 337] on textarea at bounding box center [396, 294] width 457 height 95
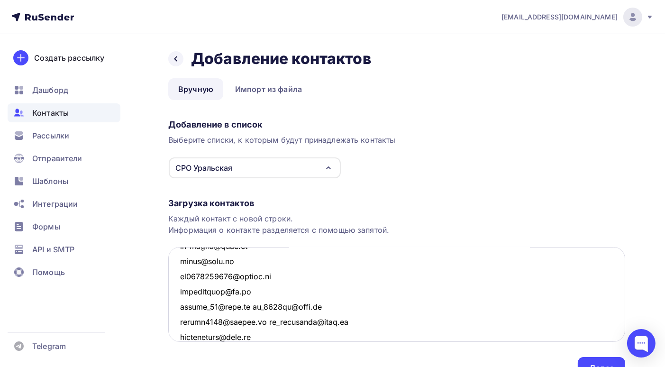
scroll to position [1144, 0]
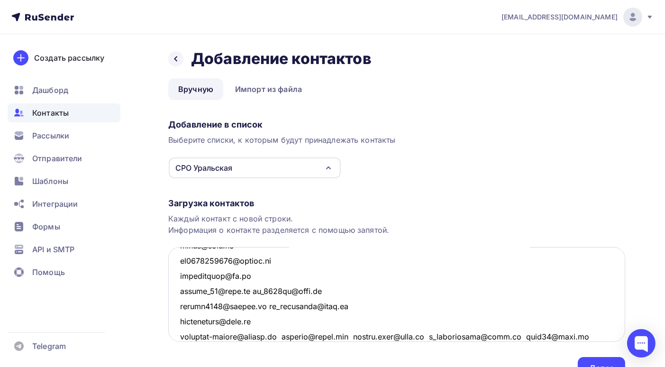
click at [267, 307] on textarea at bounding box center [396, 294] width 457 height 95
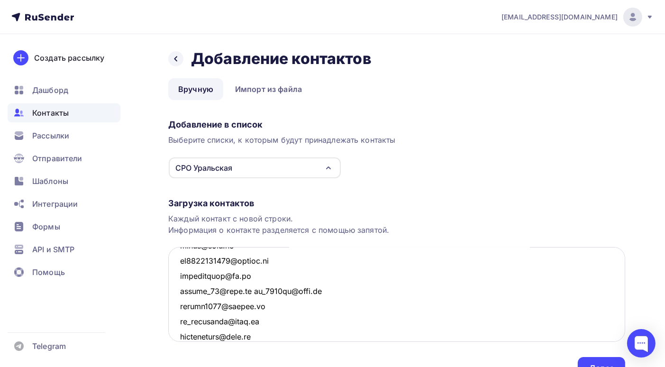
click at [264, 292] on textarea at bounding box center [396, 294] width 457 height 95
click at [251, 291] on textarea at bounding box center [396, 294] width 457 height 95
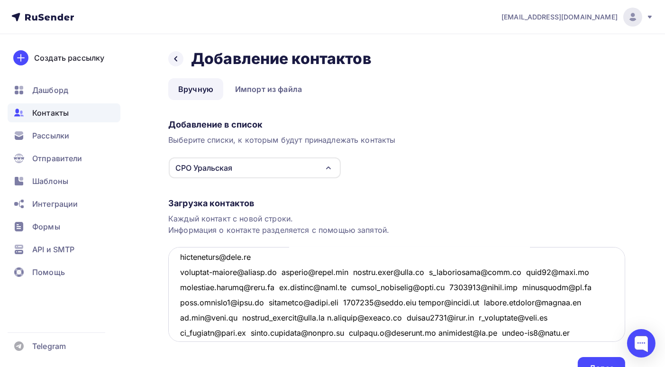
click at [292, 271] on textarea at bounding box center [396, 294] width 457 height 95
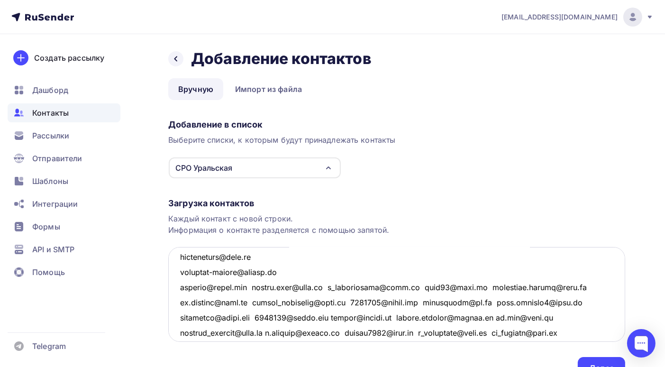
click at [259, 286] on textarea at bounding box center [396, 294] width 457 height 95
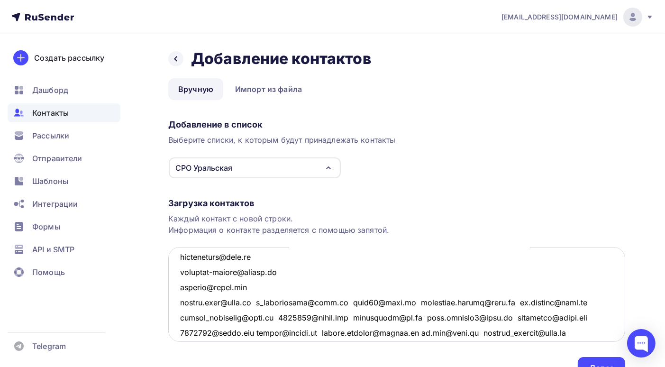
click at [255, 302] on textarea at bounding box center [396, 294] width 457 height 95
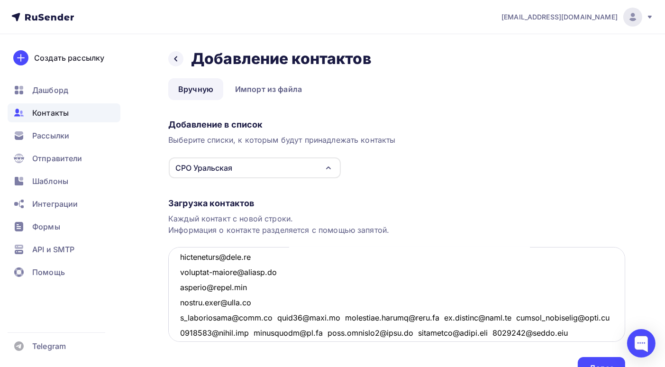
click at [267, 317] on textarea at bounding box center [396, 294] width 457 height 95
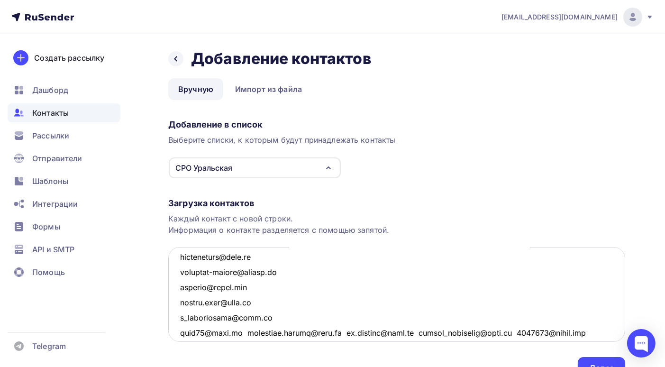
click at [241, 333] on textarea at bounding box center [396, 294] width 457 height 95
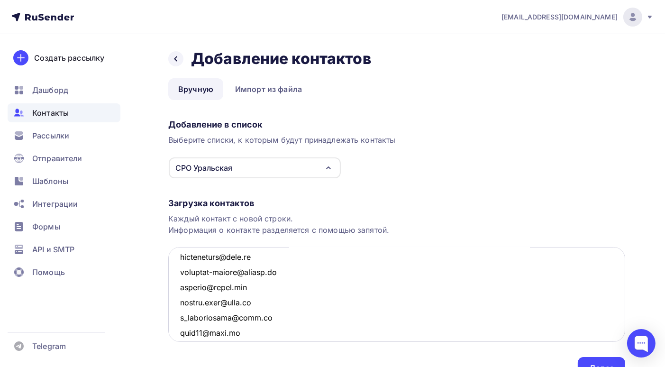
scroll to position [1250, 0]
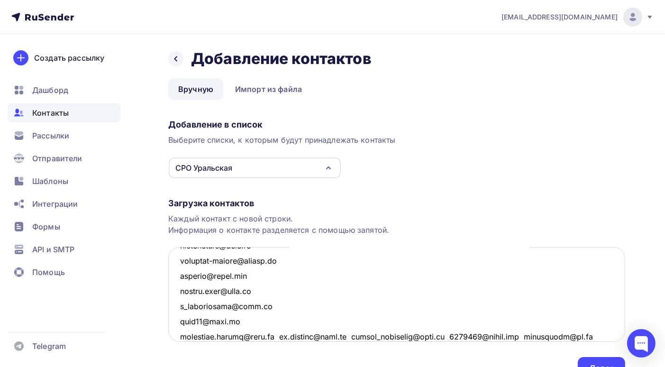
click at [277, 336] on textarea at bounding box center [396, 294] width 457 height 95
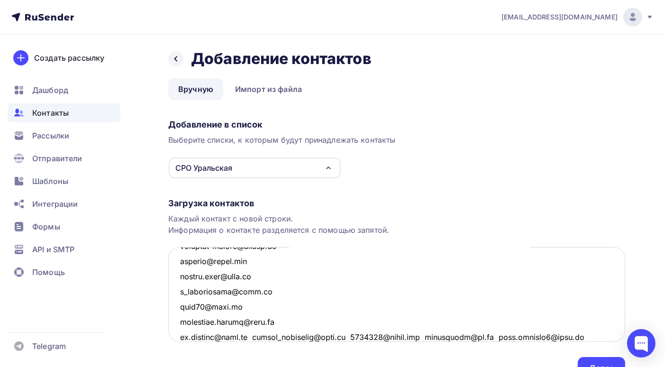
scroll to position [1312, 0]
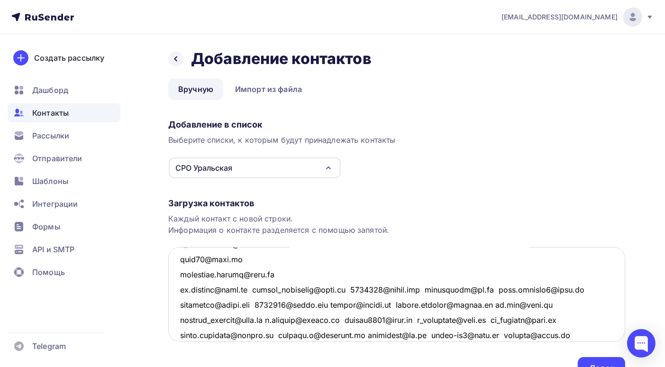
click at [255, 290] on textarea at bounding box center [396, 294] width 457 height 95
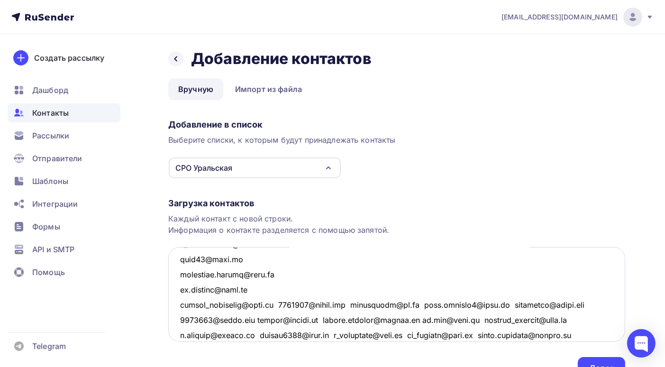
click at [280, 305] on textarea at bounding box center [396, 294] width 457 height 95
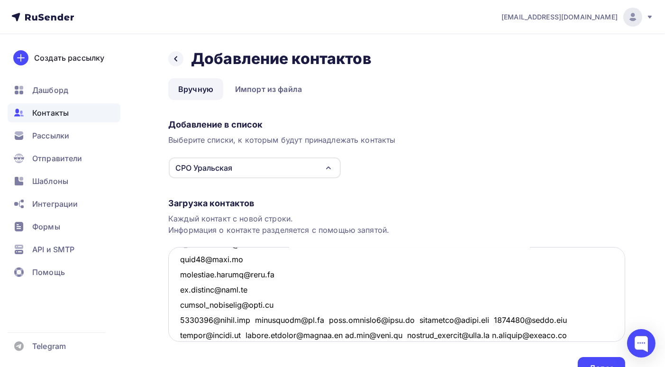
click at [261, 318] on textarea at bounding box center [396, 294] width 457 height 95
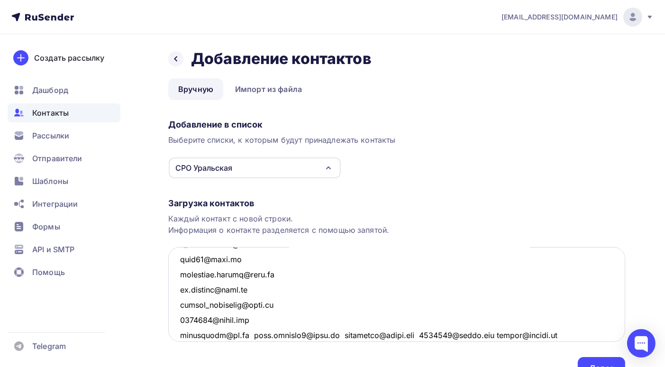
click at [243, 334] on textarea at bounding box center [396, 294] width 457 height 95
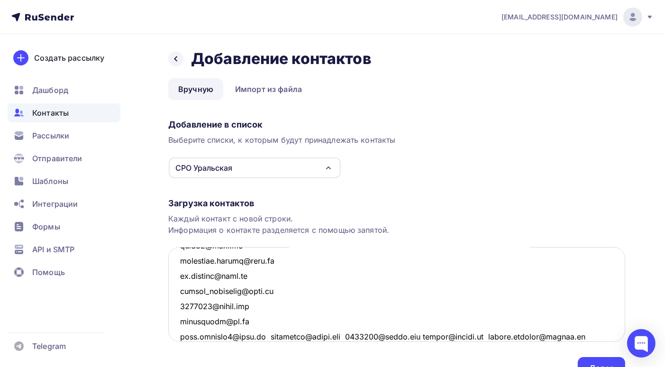
click at [267, 337] on textarea at bounding box center [396, 294] width 457 height 95
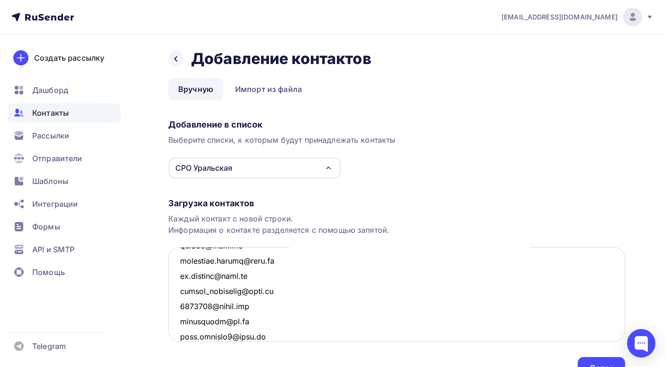
scroll to position [1341, 0]
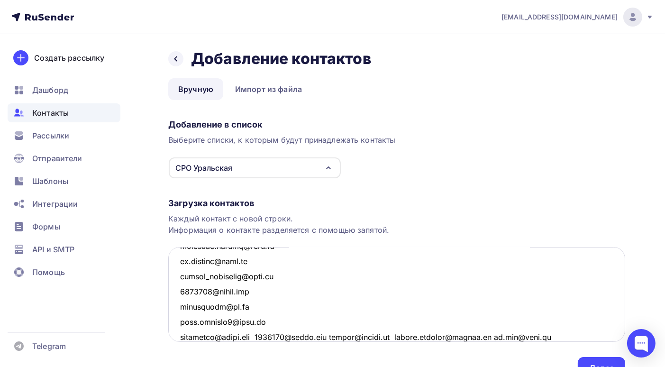
click at [267, 332] on textarea at bounding box center [396, 294] width 457 height 95
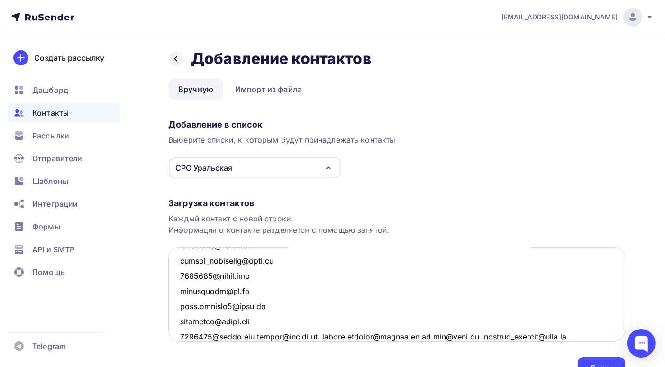
scroll to position [1404, 0]
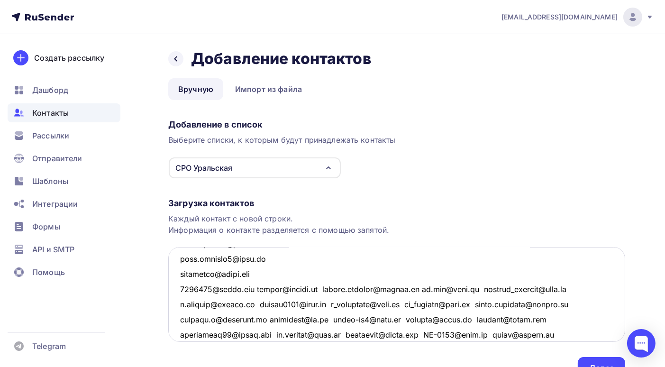
click at [261, 287] on textarea at bounding box center [396, 294] width 457 height 95
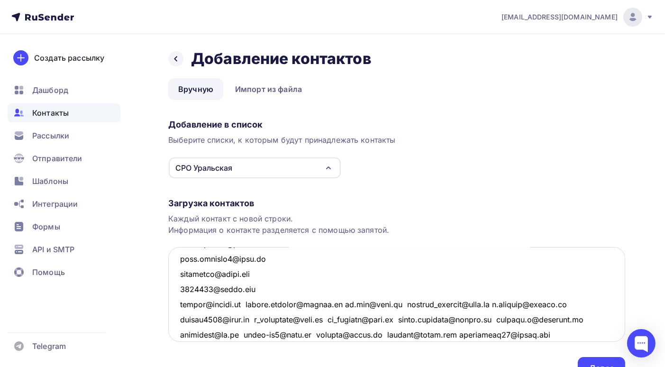
click at [250, 303] on textarea at bounding box center [396, 294] width 457 height 95
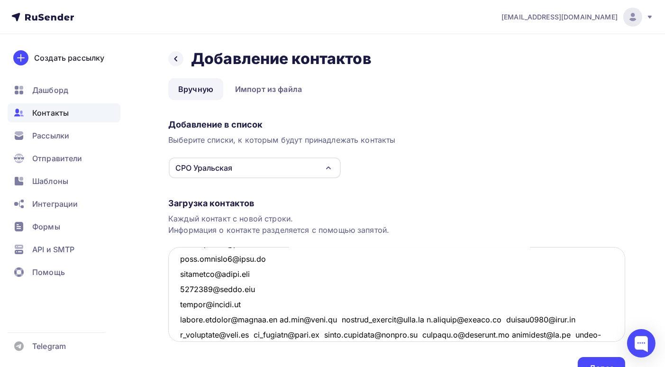
click at [274, 319] on textarea at bounding box center [396, 294] width 457 height 95
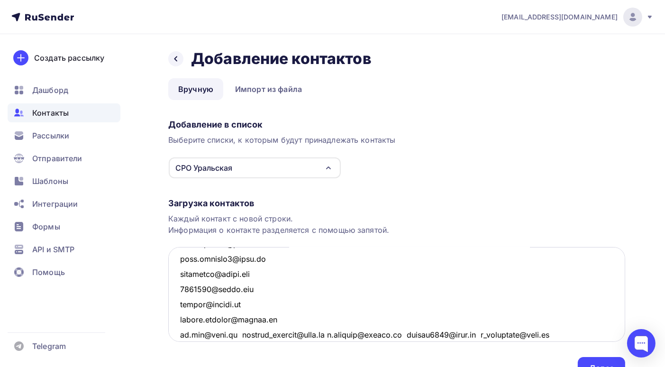
scroll to position [1451, 0]
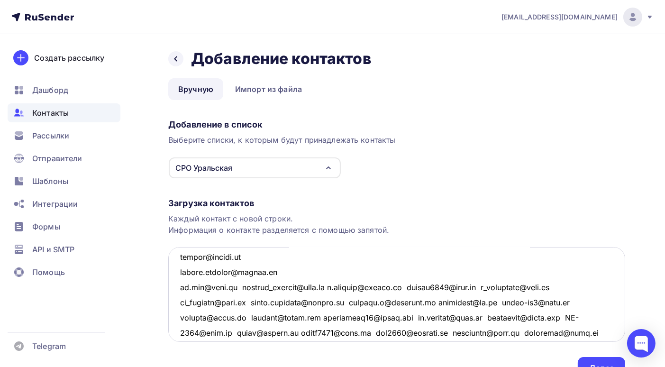
click at [241, 287] on textarea at bounding box center [396, 294] width 457 height 95
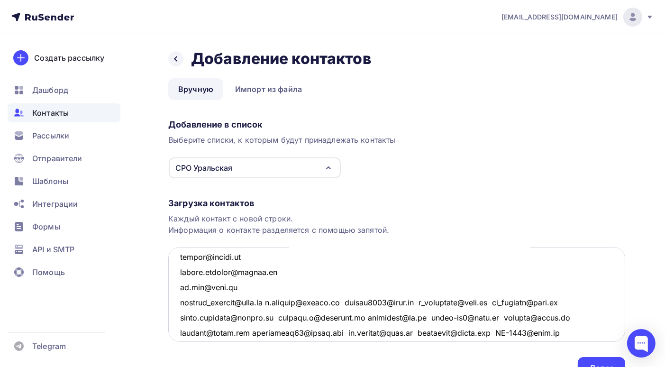
click at [274, 302] on textarea at bounding box center [396, 294] width 457 height 95
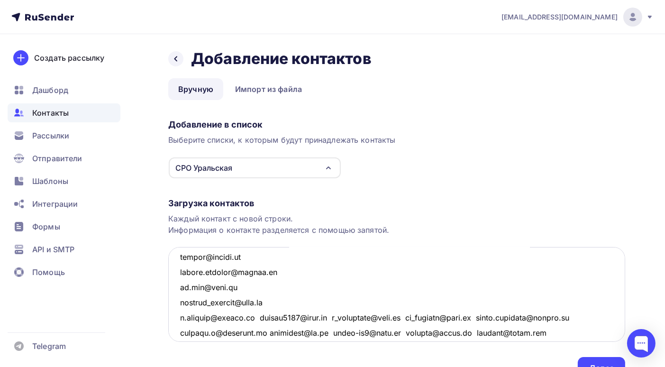
click at [259, 317] on textarea at bounding box center [396, 294] width 457 height 95
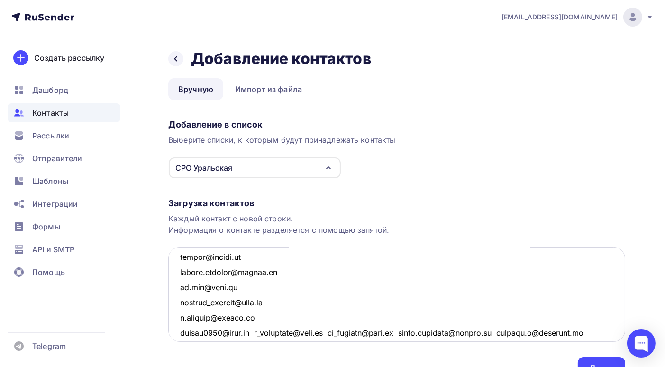
click at [260, 332] on textarea at bounding box center [396, 294] width 457 height 95
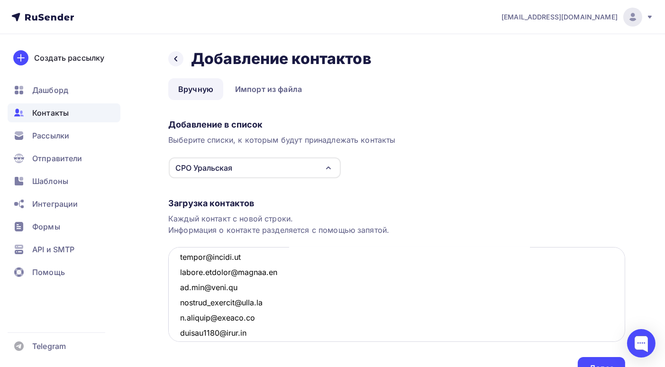
scroll to position [1462, 0]
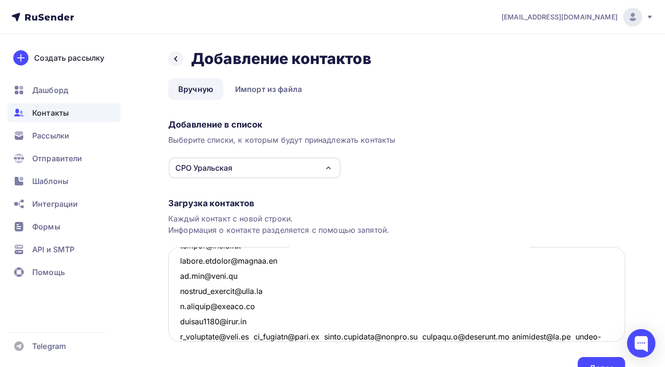
click at [256, 336] on textarea at bounding box center [396, 294] width 457 height 95
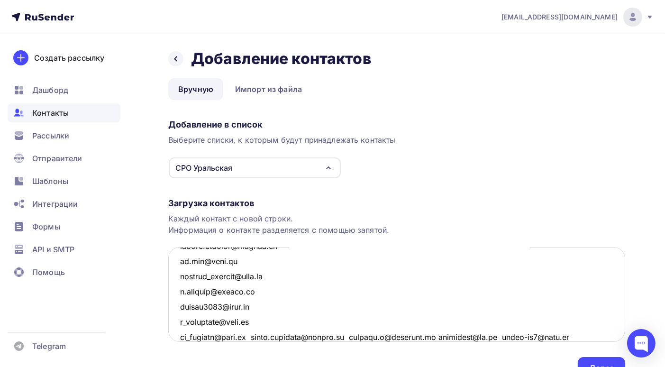
scroll to position [1525, 0]
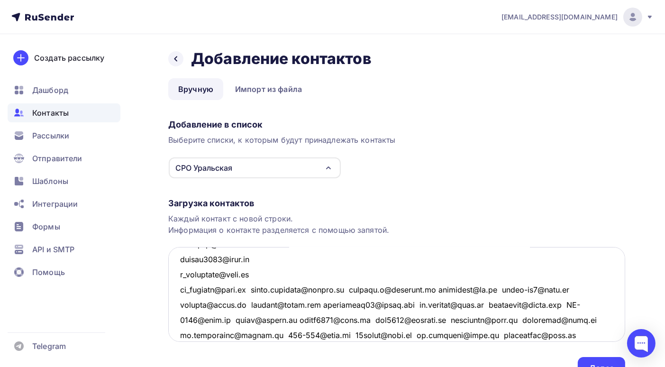
click at [256, 289] on textarea at bounding box center [396, 294] width 457 height 95
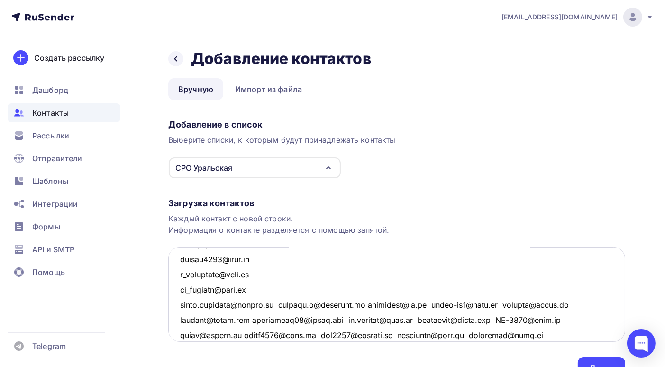
click at [285, 304] on textarea at bounding box center [396, 294] width 457 height 95
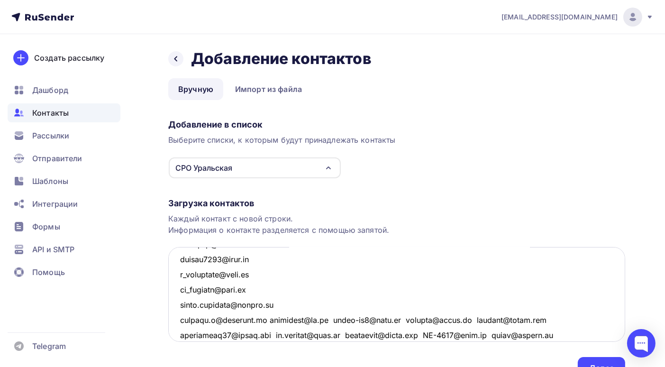
click at [268, 320] on textarea at bounding box center [396, 294] width 457 height 95
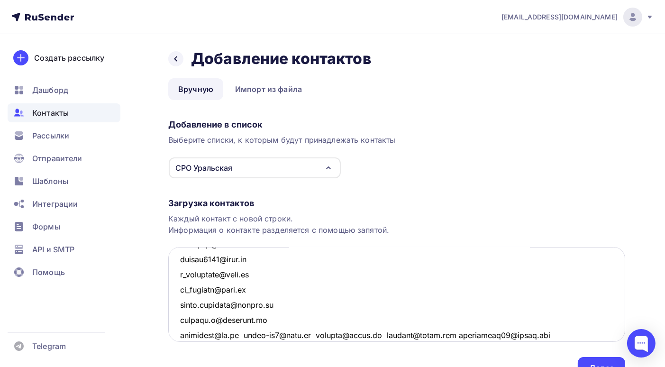
click at [248, 336] on textarea at bounding box center [396, 294] width 457 height 95
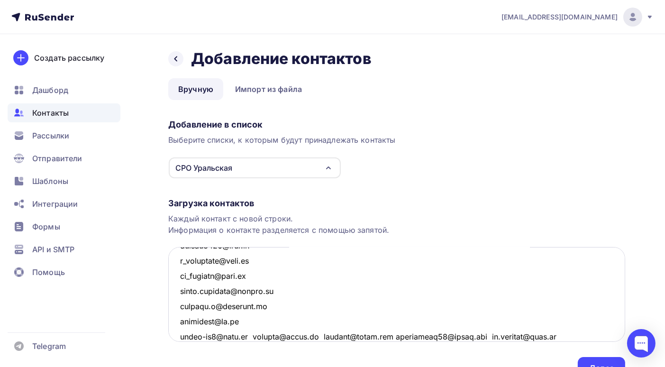
click at [246, 336] on textarea at bounding box center [396, 294] width 457 height 95
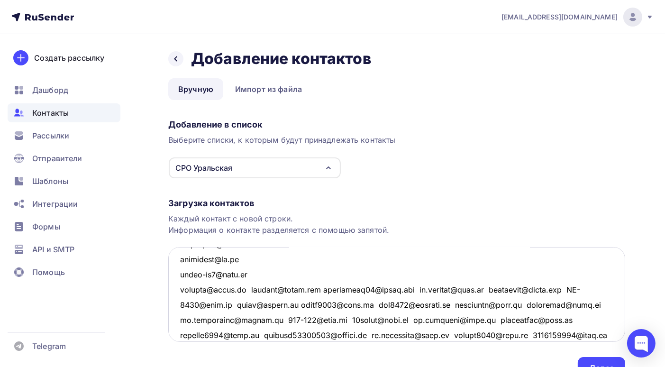
click at [248, 290] on textarea at bounding box center [396, 294] width 457 height 95
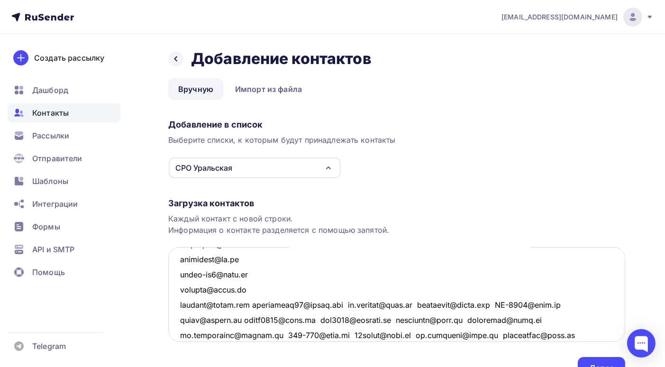
click at [261, 303] on textarea at bounding box center [396, 294] width 457 height 95
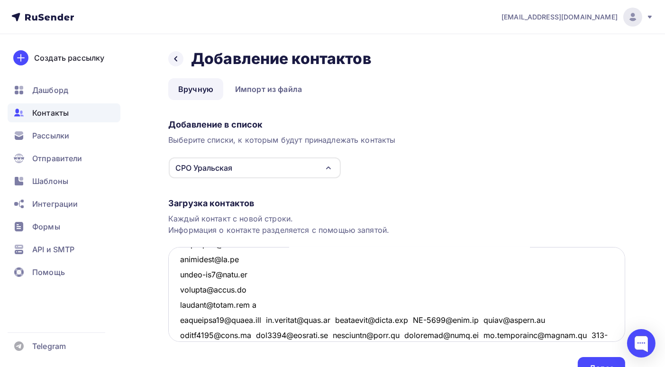
click at [273, 319] on textarea at bounding box center [396, 294] width 457 height 95
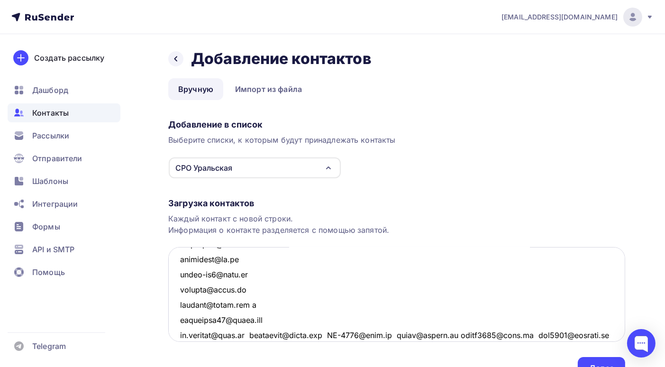
click at [256, 335] on textarea at bounding box center [396, 294] width 457 height 95
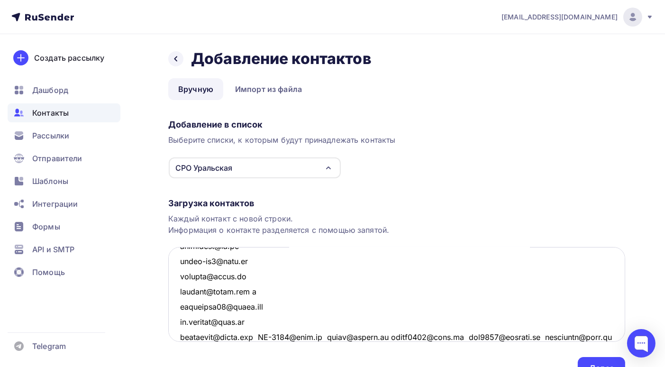
click at [261, 335] on textarea at bounding box center [396, 294] width 457 height 95
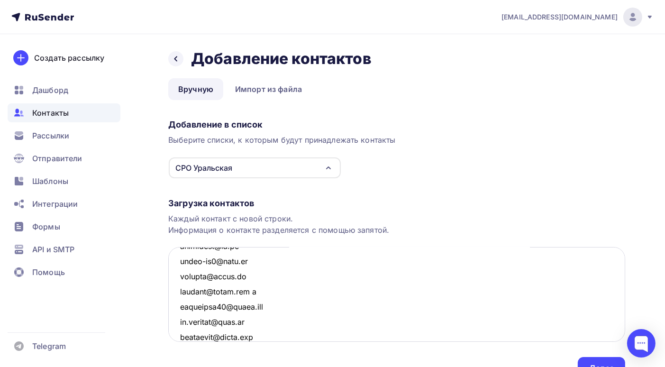
scroll to position [1629, 0]
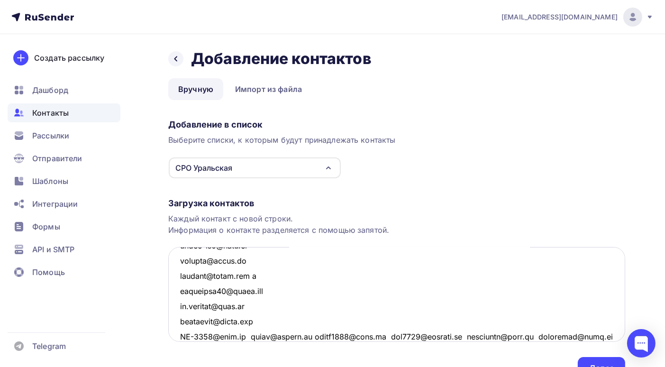
click at [248, 334] on textarea at bounding box center [396, 294] width 457 height 95
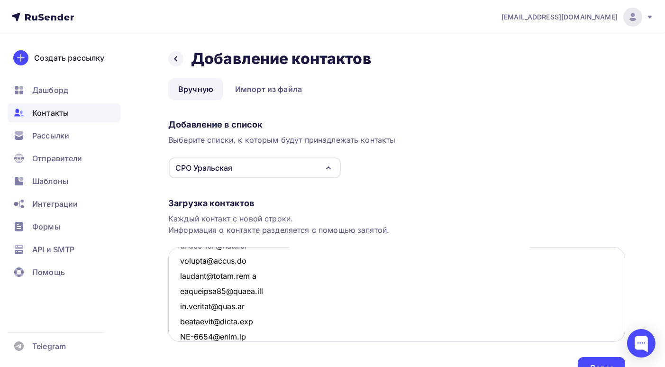
scroll to position [1645, 0]
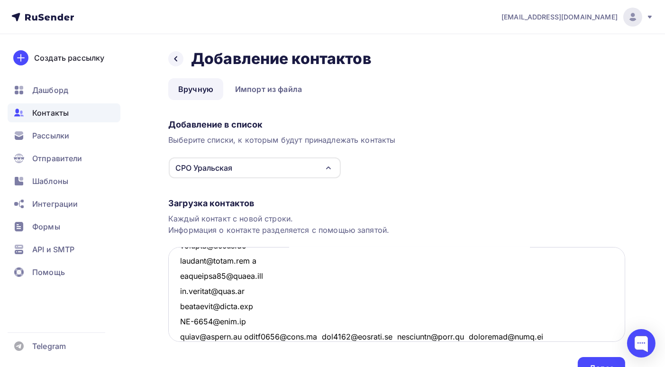
click at [244, 334] on textarea at bounding box center [396, 294] width 457 height 95
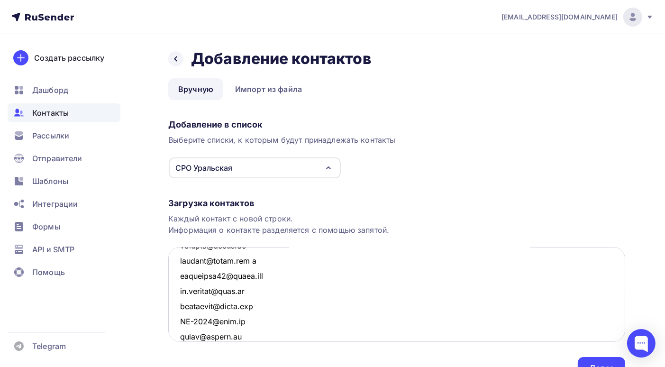
scroll to position [1660, 0]
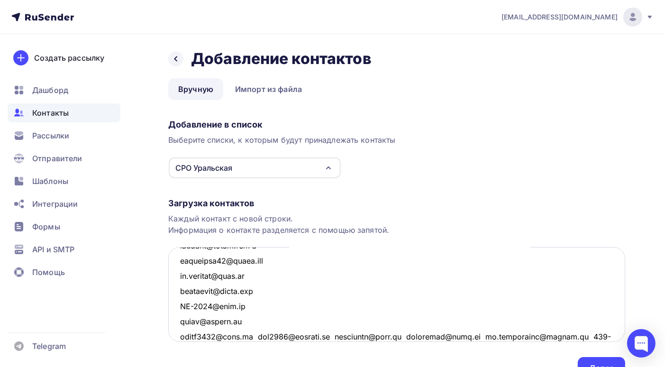
click at [252, 336] on textarea at bounding box center [396, 294] width 457 height 95
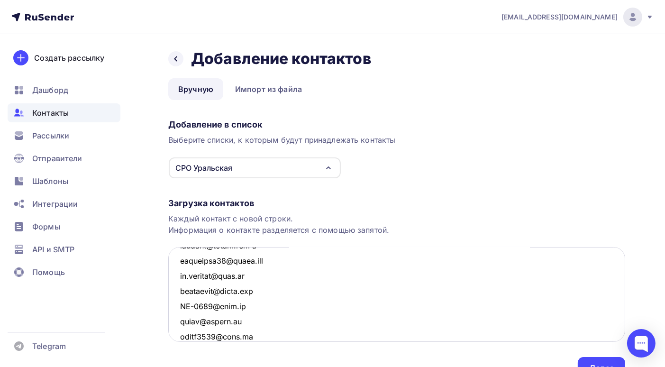
scroll to position [1675, 0]
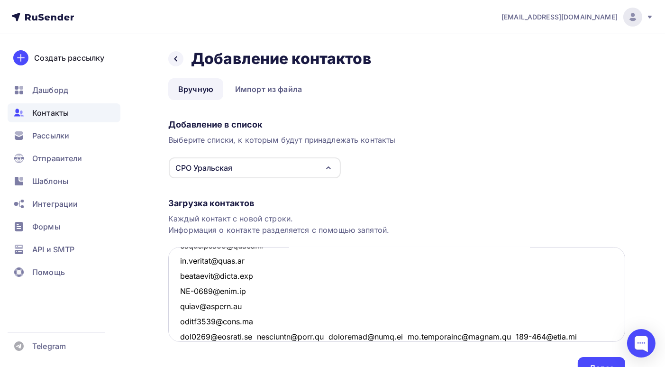
click at [262, 335] on textarea at bounding box center [396, 294] width 457 height 95
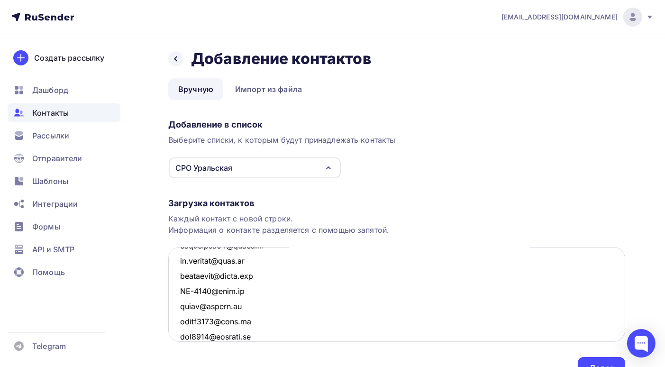
scroll to position [1690, 0]
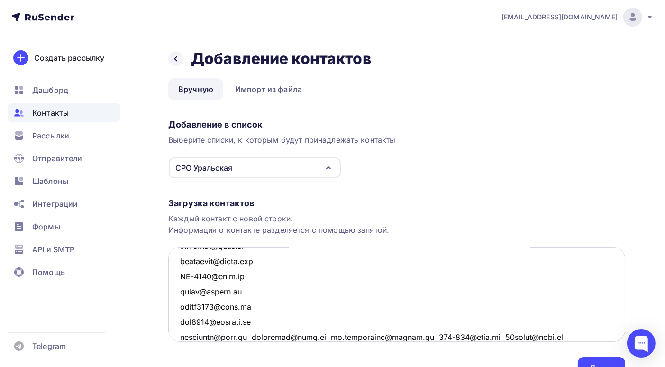
click at [255, 335] on textarea at bounding box center [396, 294] width 457 height 95
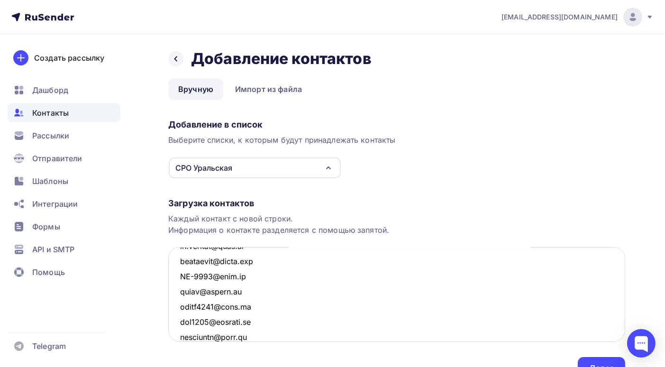
scroll to position [1705, 0]
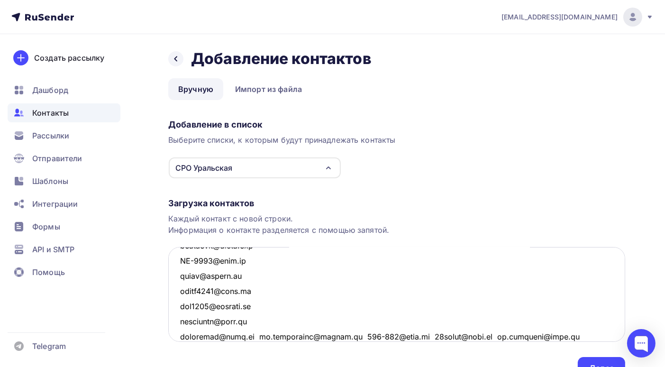
click at [255, 336] on textarea at bounding box center [396, 294] width 457 height 95
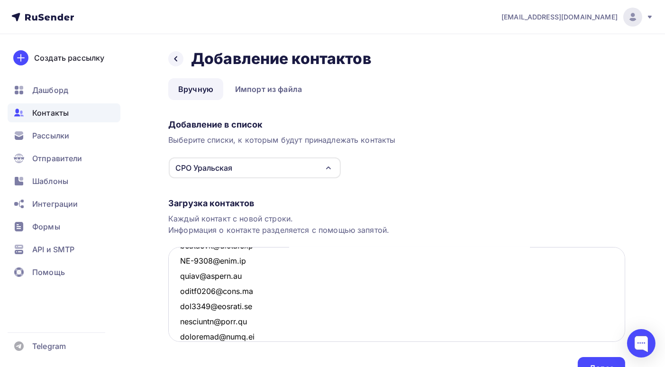
scroll to position [1720, 0]
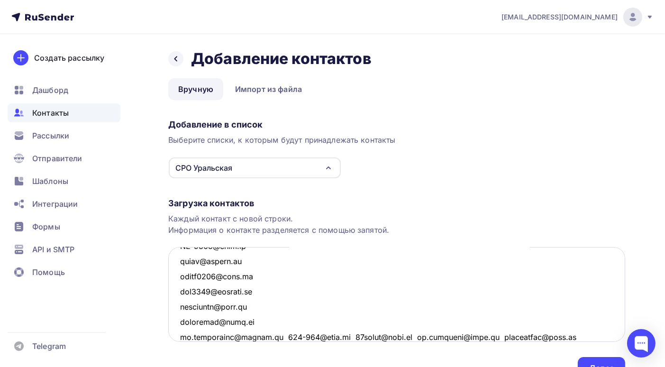
click at [281, 336] on textarea at bounding box center [396, 294] width 457 height 95
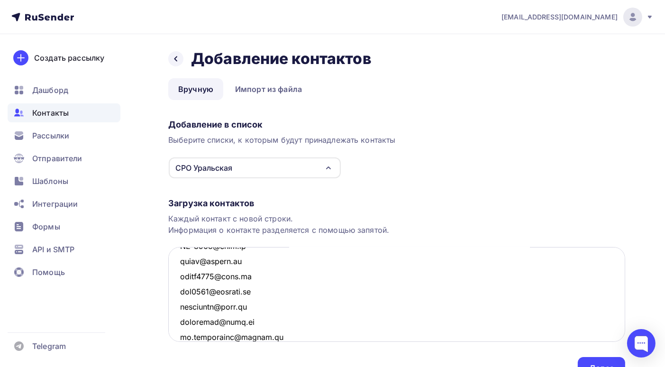
scroll to position [1736, 0]
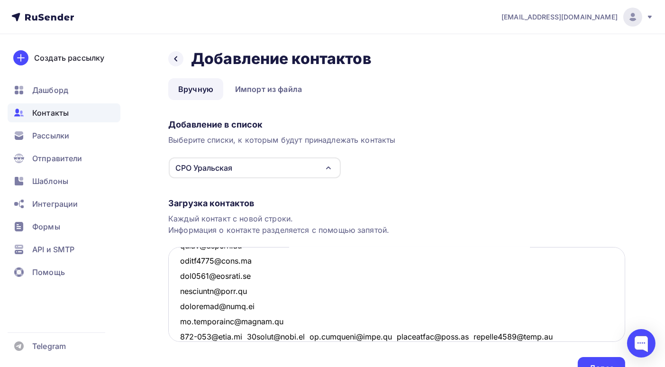
click at [248, 336] on textarea at bounding box center [396, 294] width 457 height 95
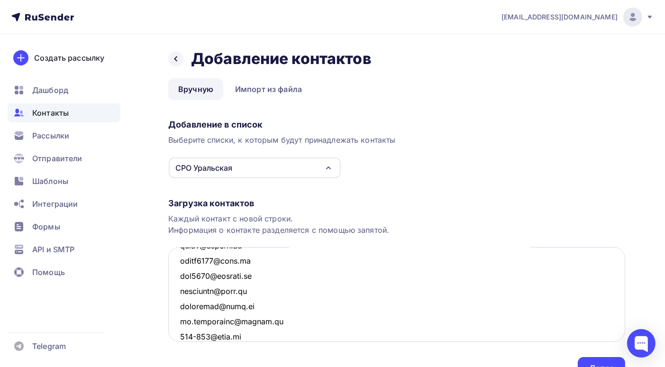
scroll to position [1750, 0]
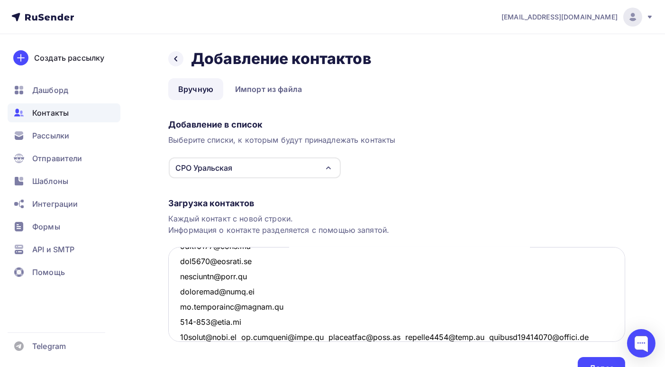
click at [246, 335] on textarea at bounding box center [396, 294] width 457 height 95
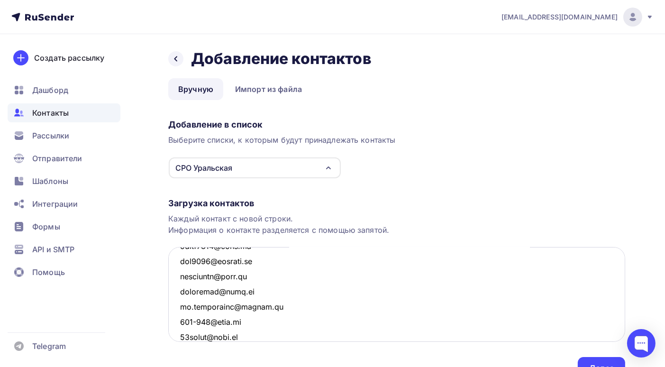
scroll to position [1766, 0]
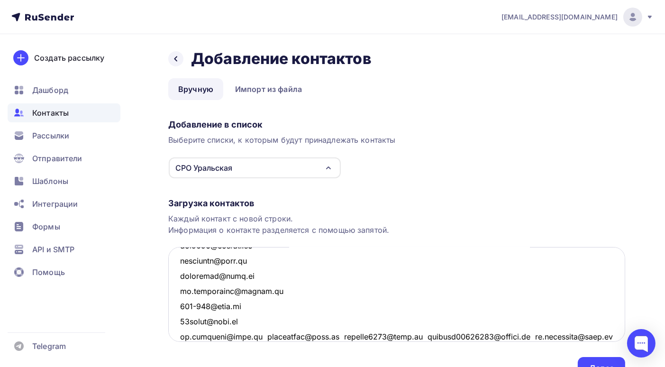
click at [258, 338] on textarea at bounding box center [396, 294] width 457 height 95
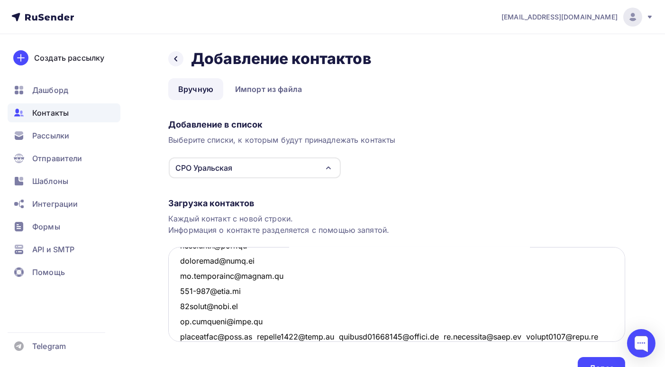
click at [262, 337] on textarea at bounding box center [396, 294] width 457 height 95
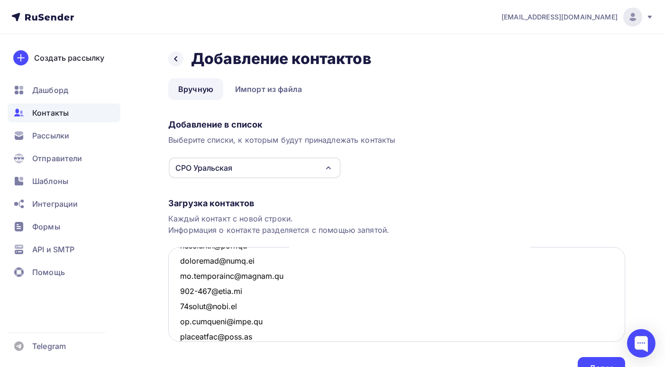
scroll to position [1796, 0]
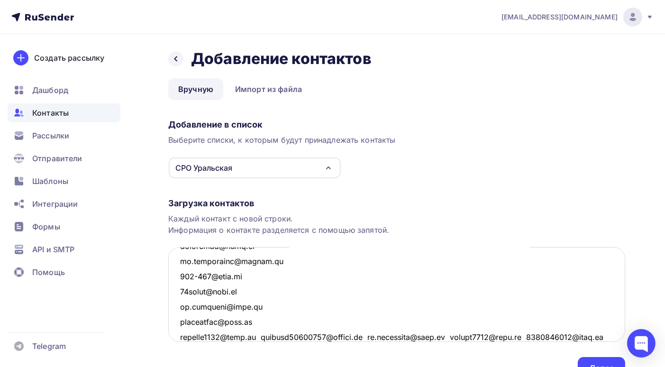
click at [262, 335] on textarea at bounding box center [396, 294] width 457 height 95
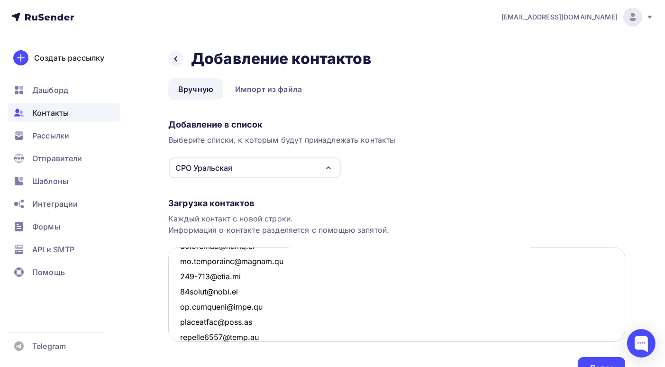
scroll to position [1811, 0]
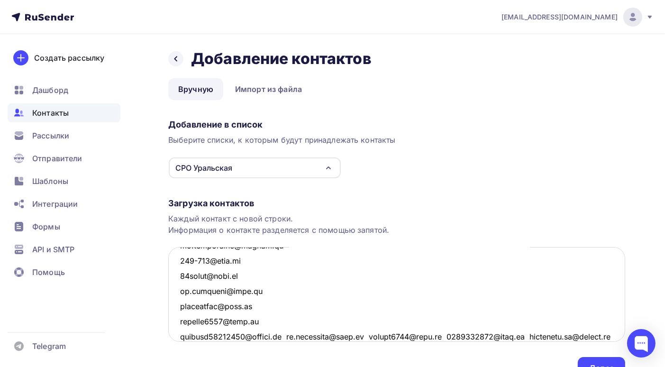
click at [291, 336] on textarea at bounding box center [396, 294] width 457 height 95
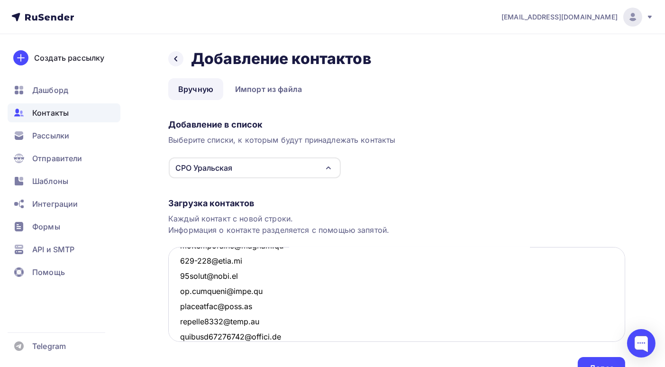
scroll to position [1826, 0]
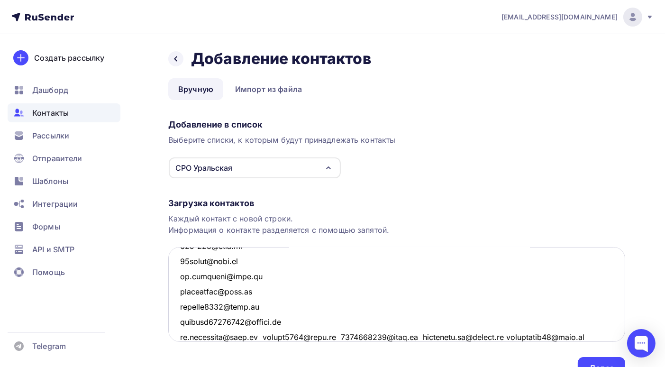
click at [262, 337] on textarea at bounding box center [396, 294] width 457 height 95
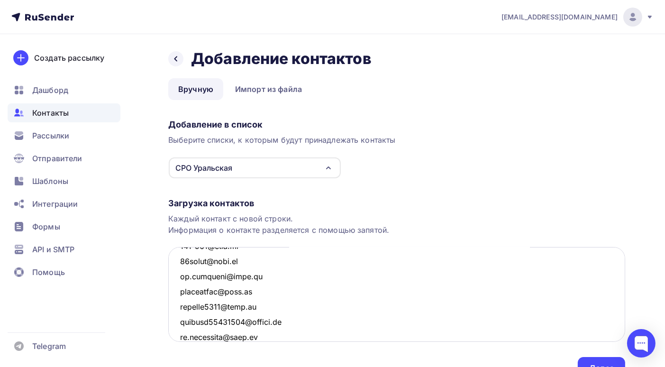
scroll to position [1842, 0]
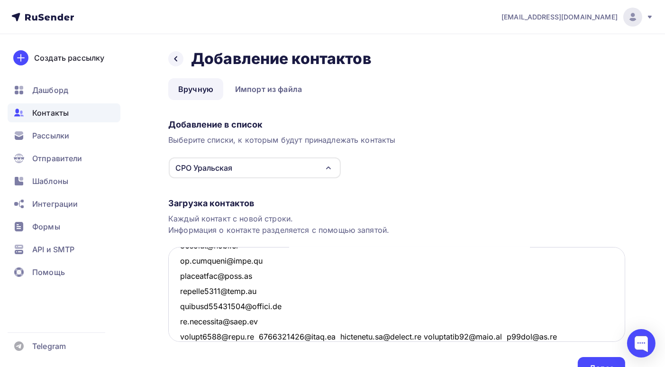
click at [255, 335] on textarea at bounding box center [396, 294] width 457 height 95
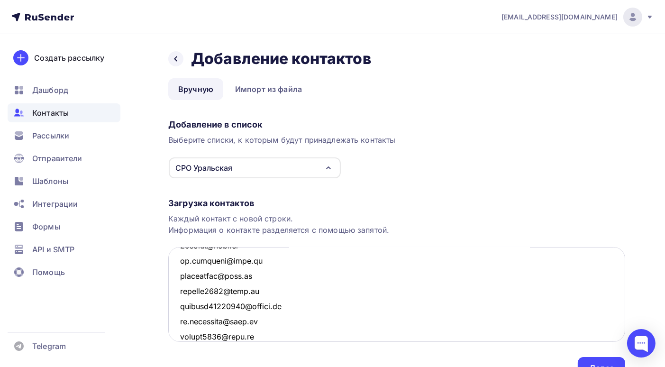
scroll to position [1856, 0]
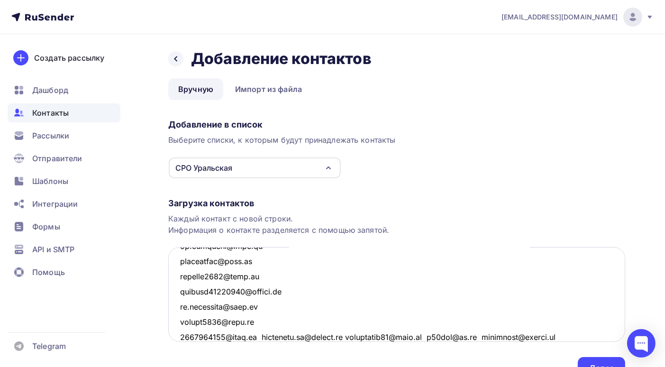
click at [262, 336] on textarea at bounding box center [396, 294] width 457 height 95
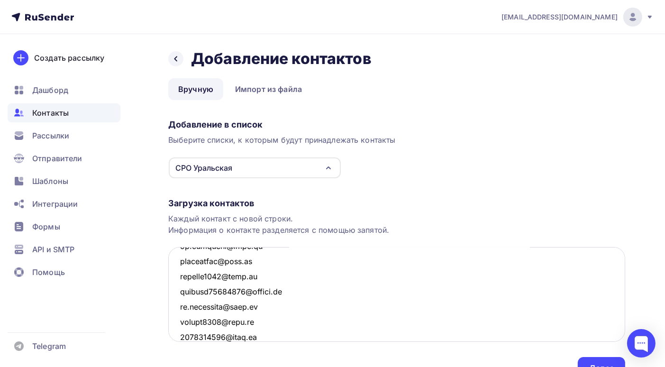
scroll to position [1872, 0]
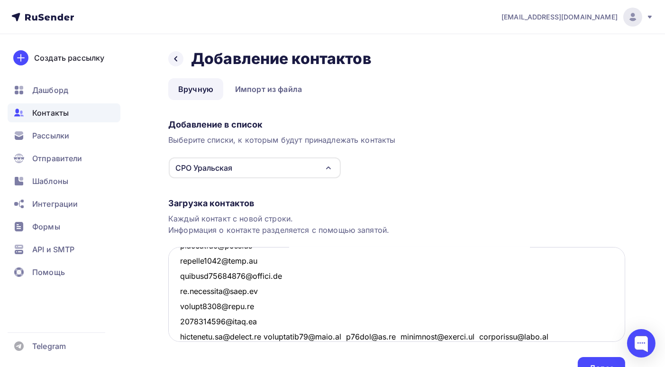
click at [275, 335] on textarea at bounding box center [396, 294] width 457 height 95
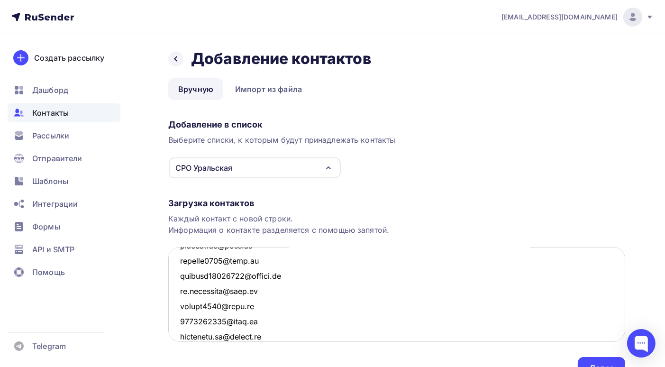
scroll to position [1887, 0]
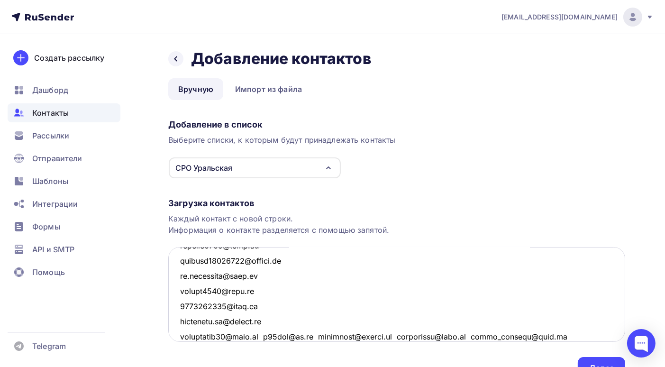
click at [266, 335] on textarea at bounding box center [396, 294] width 457 height 95
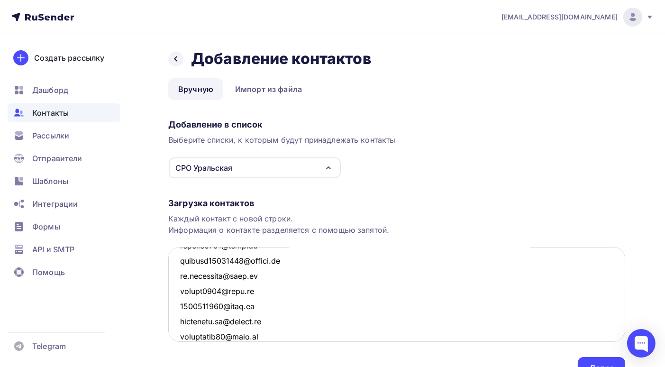
scroll to position [1902, 0]
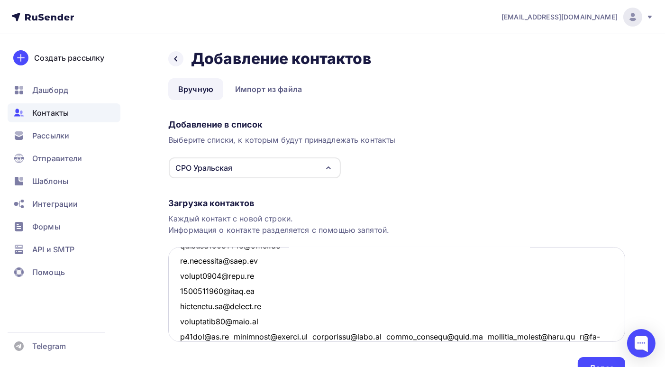
click at [244, 336] on textarea at bounding box center [396, 294] width 457 height 95
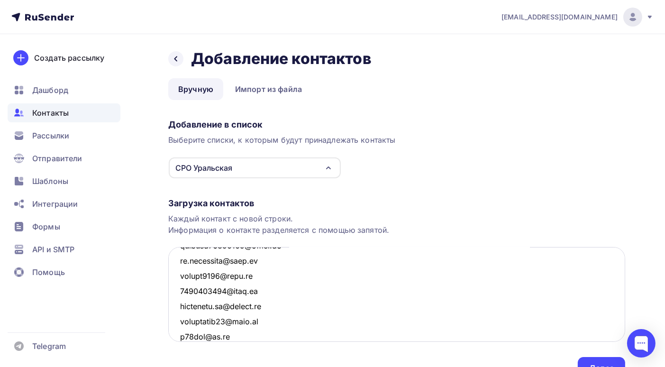
scroll to position [1918, 0]
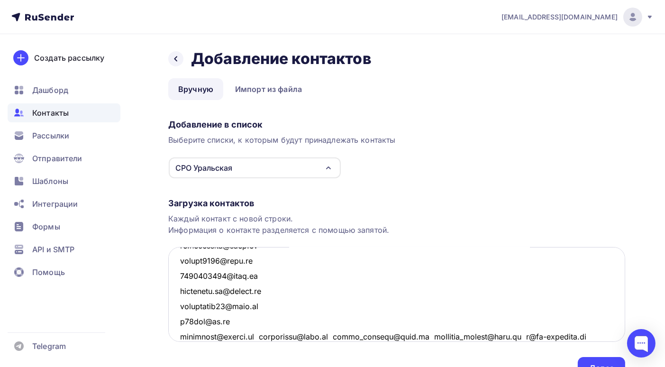
click at [266, 334] on textarea at bounding box center [396, 294] width 457 height 95
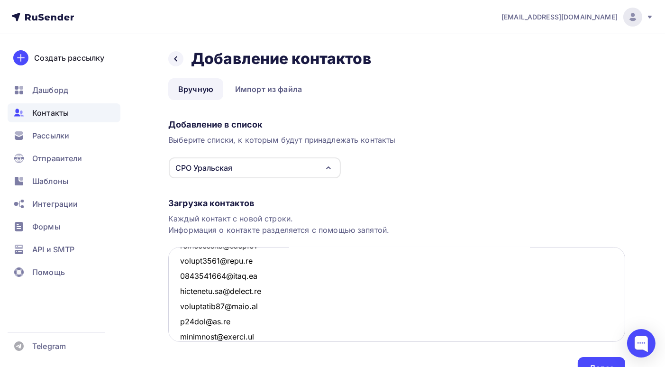
scroll to position [1932, 0]
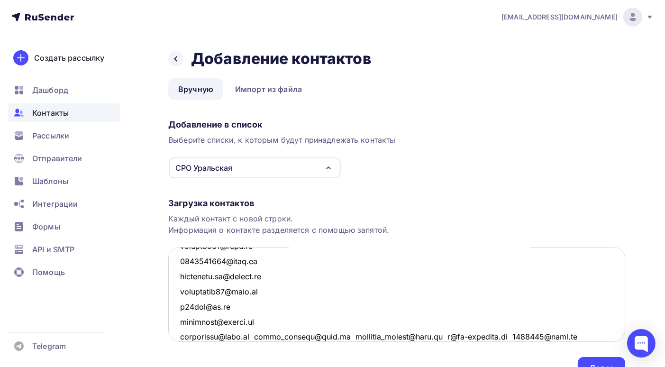
click at [257, 336] on textarea at bounding box center [396, 294] width 457 height 95
click at [269, 336] on textarea at bounding box center [396, 294] width 457 height 95
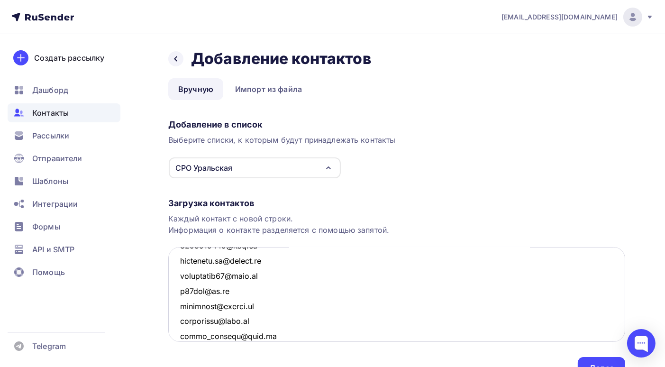
scroll to position [1963, 0]
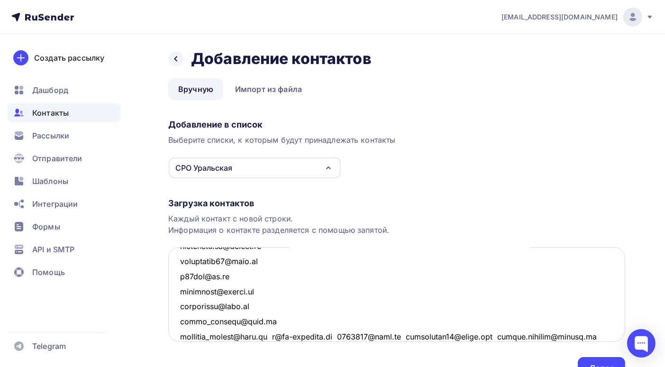
click at [279, 336] on textarea at bounding box center [396, 294] width 457 height 95
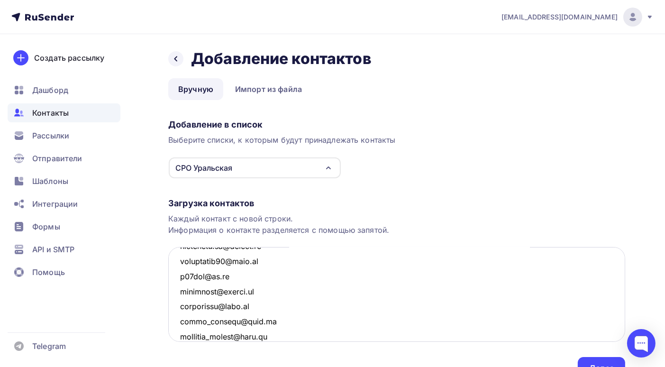
scroll to position [1978, 0]
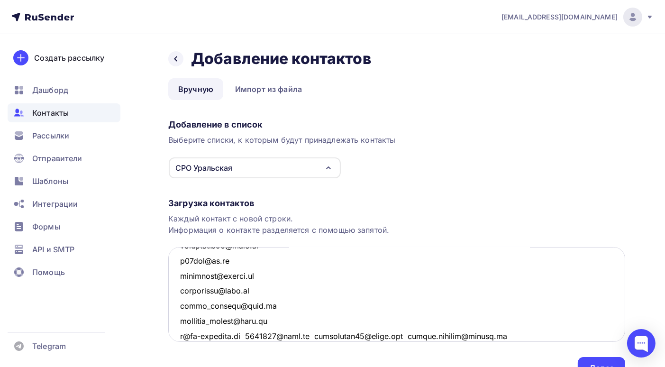
click at [249, 335] on textarea at bounding box center [396, 294] width 457 height 95
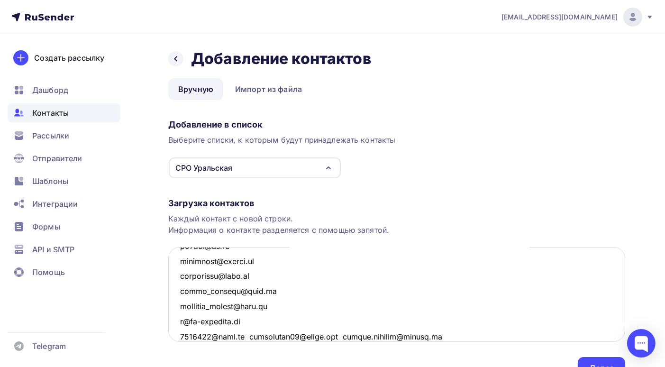
click at [250, 335] on textarea at bounding box center [396, 294] width 457 height 95
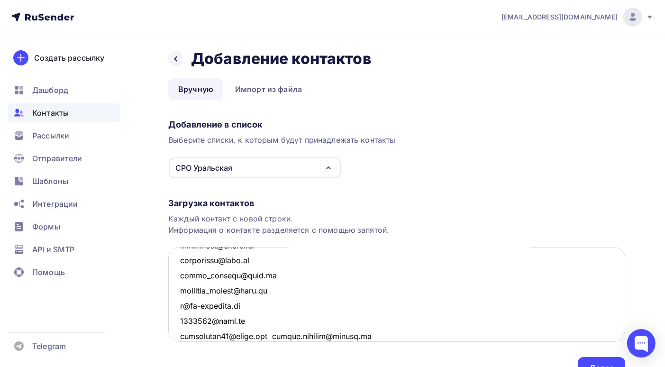
click at [278, 336] on textarea at bounding box center [396, 294] width 457 height 95
click at [276, 336] on textarea at bounding box center [396, 294] width 457 height 95
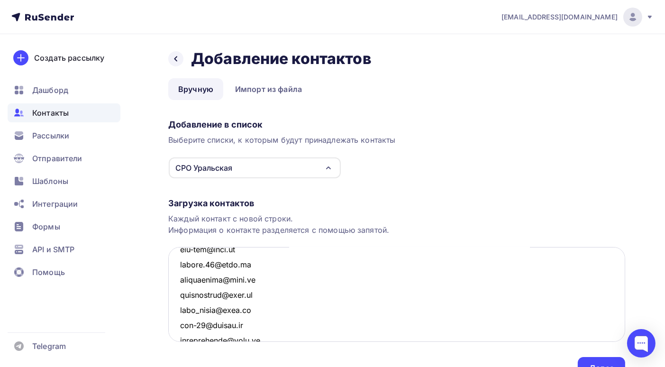
scroll to position [0, 0]
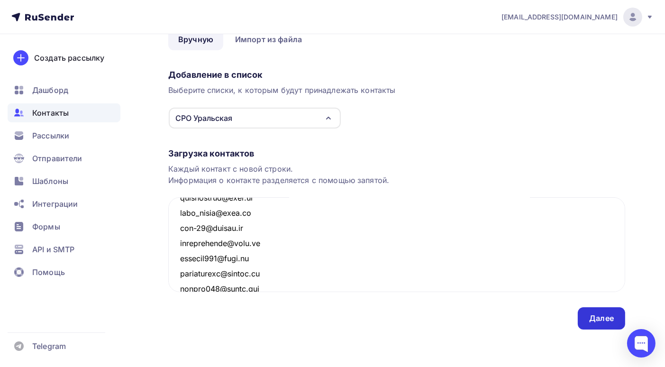
type textarea "[EMAIL_ADDRESS][DOMAIN_NAME] [EMAIL_ADDRESS][DOMAIN_NAME] [EMAIL_ADDRESS][DOMAI…"
click at [610, 322] on div "Далее" at bounding box center [601, 318] width 25 height 11
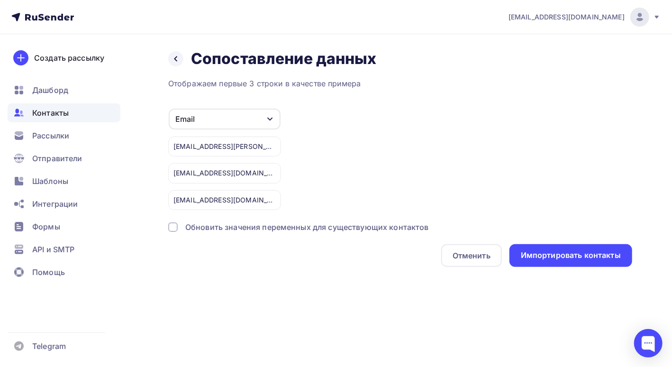
click at [174, 227] on div at bounding box center [172, 226] width 9 height 9
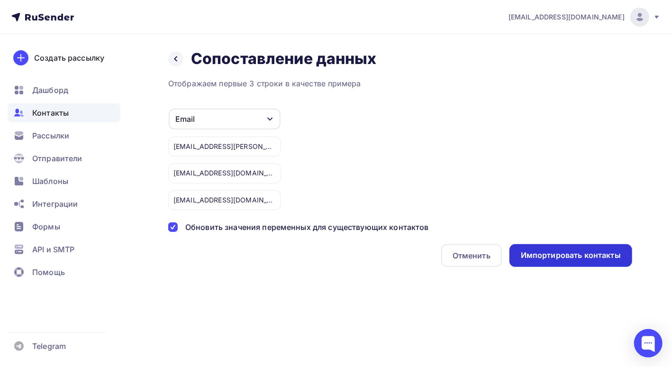
click at [557, 255] on div "Импортировать контакты" at bounding box center [571, 255] width 100 height 11
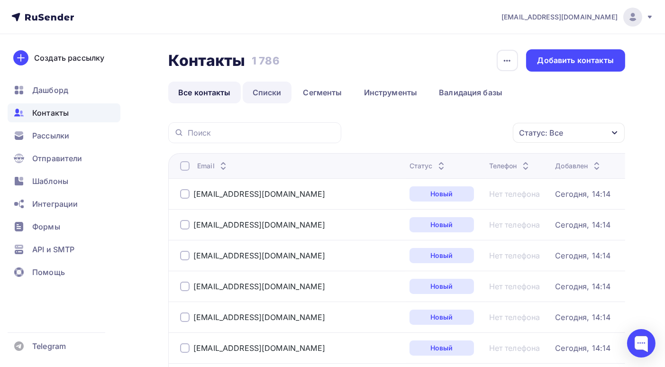
click at [274, 96] on link "Списки" at bounding box center [267, 93] width 49 height 22
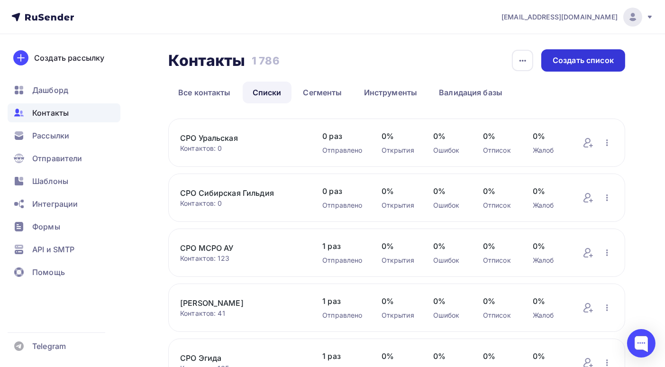
click at [576, 64] on div "Создать список" at bounding box center [583, 60] width 61 height 11
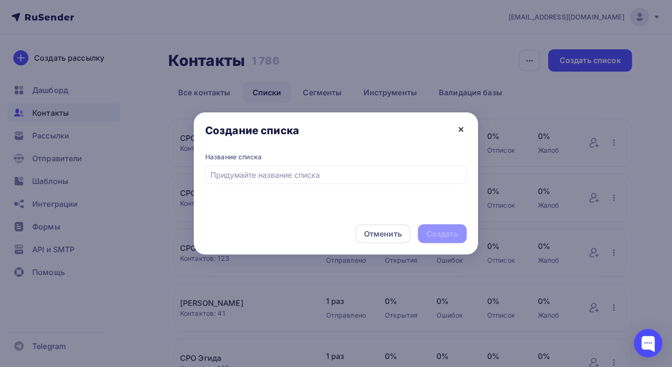
click at [462, 130] on icon at bounding box center [461, 130] width 4 height 4
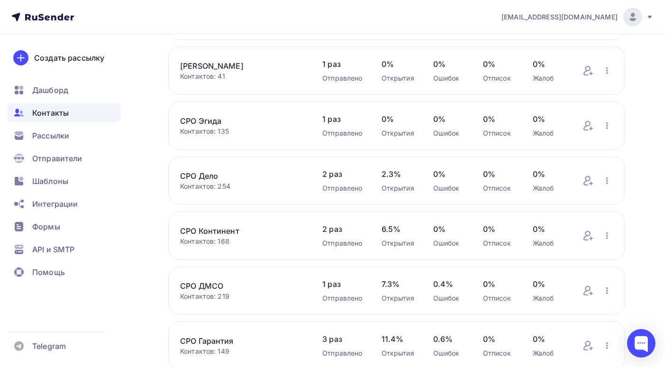
scroll to position [370, 0]
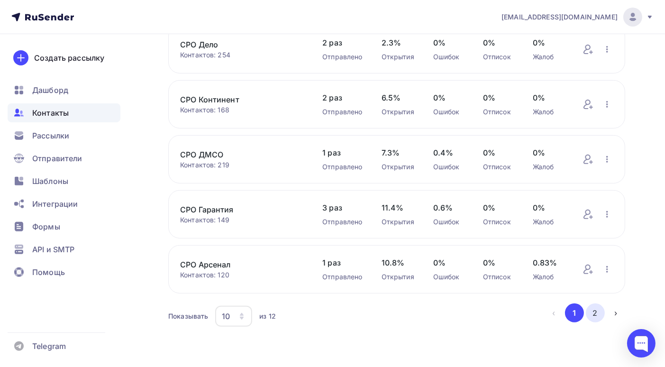
click at [596, 315] on button "2" at bounding box center [595, 312] width 19 height 19
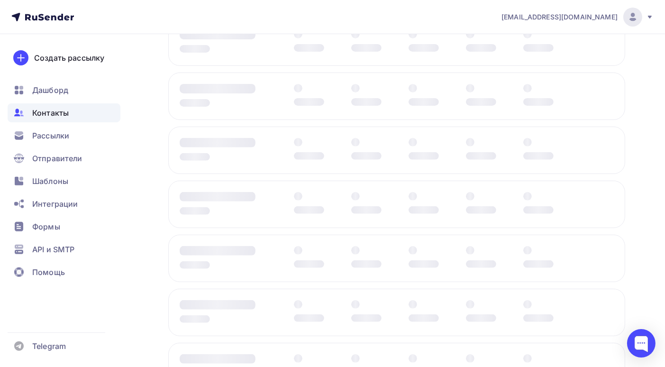
scroll to position [0, 0]
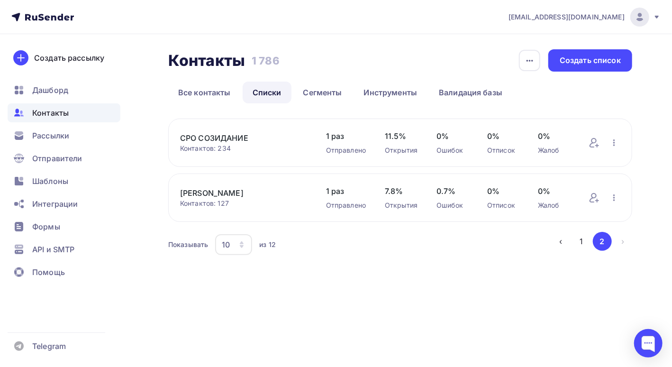
click at [267, 93] on link "Списки" at bounding box center [267, 93] width 49 height 22
click at [584, 58] on div "Создать список" at bounding box center [590, 60] width 61 height 11
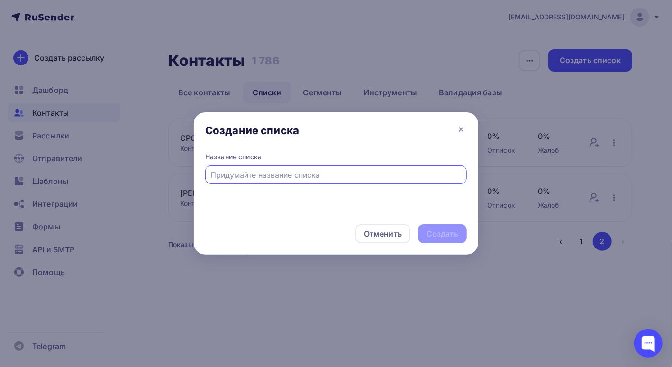
click at [267, 177] on input "text" at bounding box center [336, 174] width 251 height 11
type input "[PERSON_NAME]"
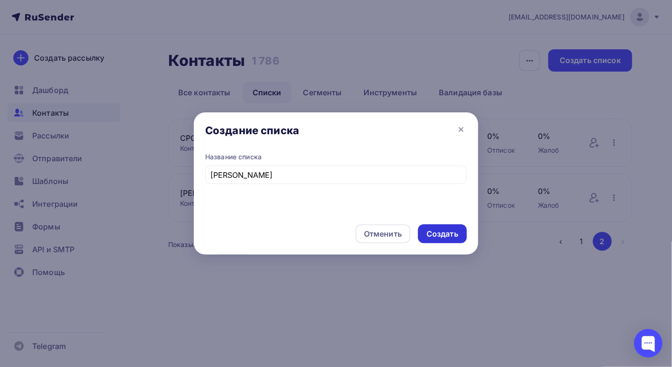
click at [426, 238] on div "Создать" at bounding box center [442, 233] width 49 height 19
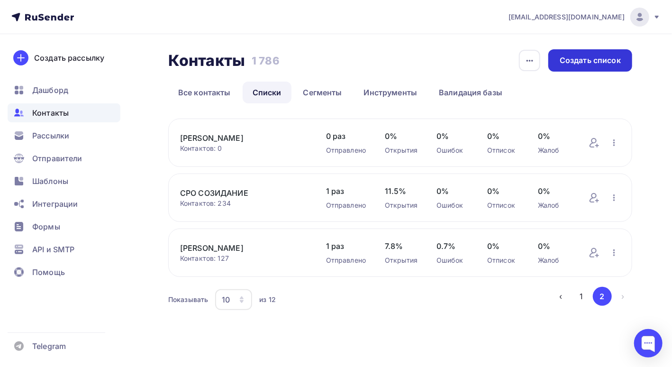
click at [601, 63] on div "Создать список" at bounding box center [590, 60] width 61 height 11
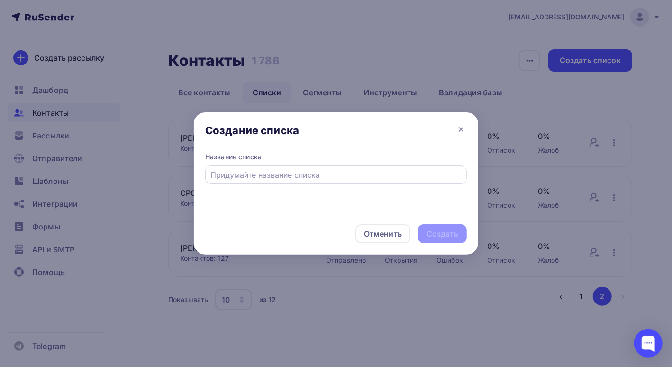
click at [280, 174] on input "text" at bounding box center [336, 174] width 251 height 11
type input "[PERSON_NAME]"
click at [435, 234] on div "Создать" at bounding box center [443, 234] width 32 height 11
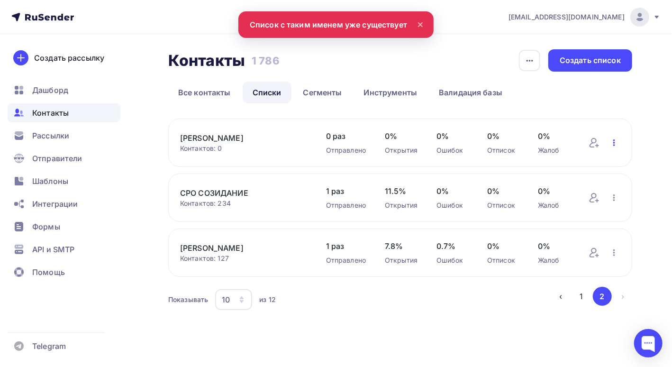
click at [618, 141] on icon "button" at bounding box center [614, 142] width 11 height 11
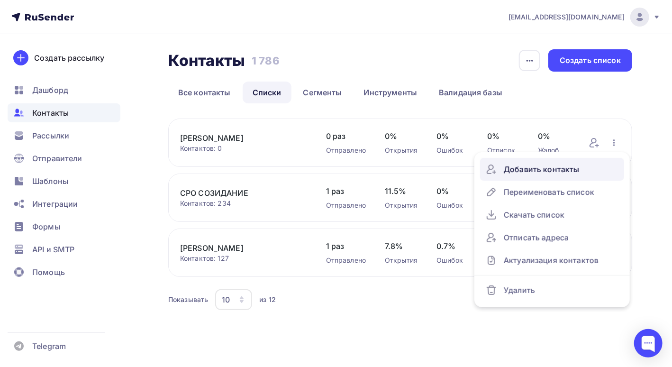
click at [566, 168] on div "Добавить контакты" at bounding box center [552, 169] width 133 height 15
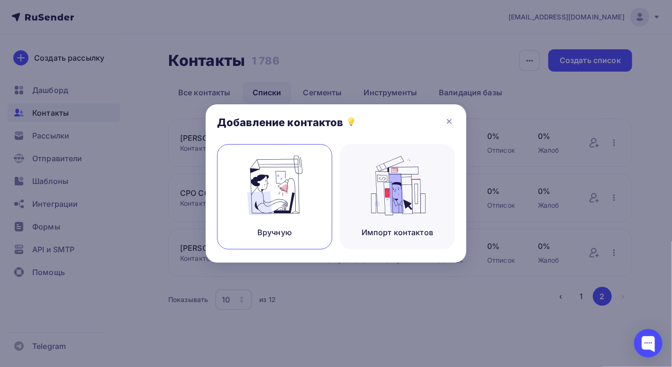
click at [285, 202] on img at bounding box center [275, 186] width 64 height 60
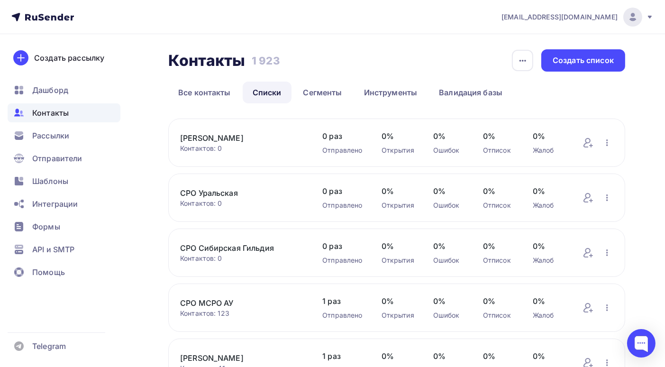
click at [202, 136] on link "[PERSON_NAME]" at bounding box center [241, 137] width 123 height 11
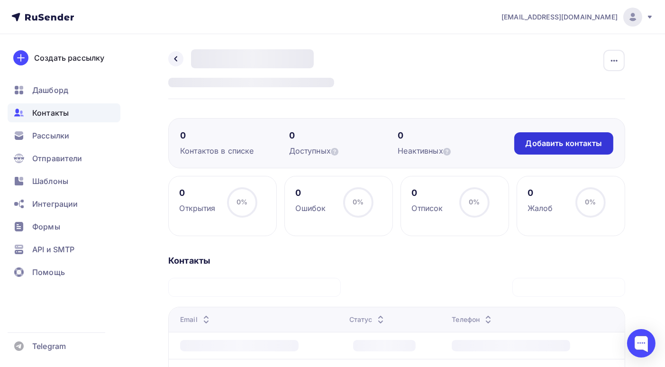
click at [561, 141] on div "Добавить контакты" at bounding box center [564, 143] width 76 height 11
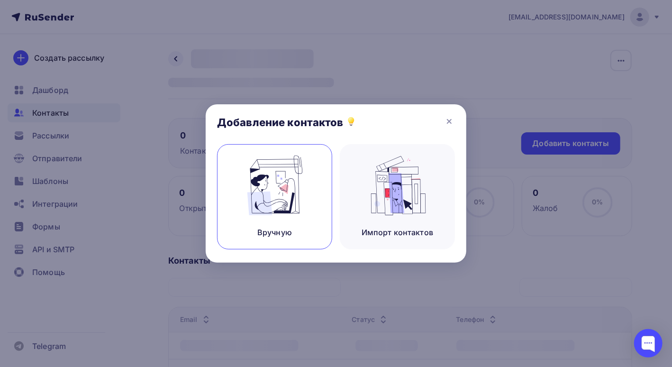
click at [291, 189] on img at bounding box center [275, 186] width 64 height 60
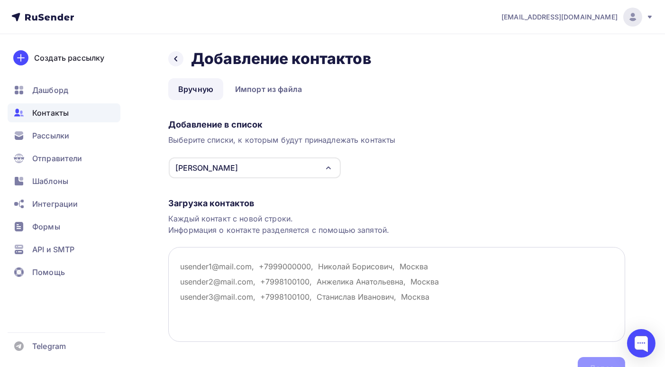
click at [181, 267] on textarea at bounding box center [396, 294] width 457 height 95
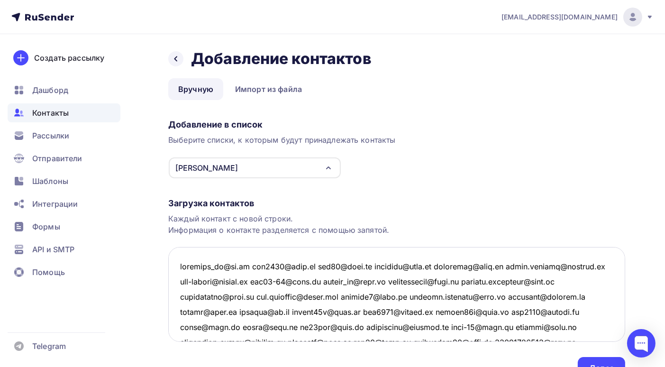
click at [246, 264] on textarea at bounding box center [396, 294] width 457 height 95
click at [248, 265] on textarea at bounding box center [396, 294] width 457 height 95
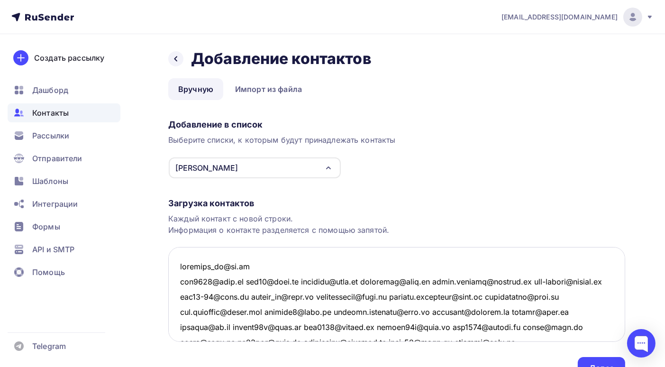
click at [252, 280] on textarea at bounding box center [396, 294] width 457 height 95
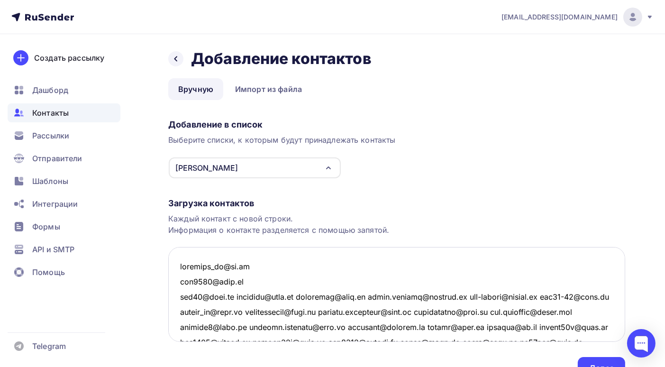
click at [239, 295] on textarea at bounding box center [396, 294] width 457 height 95
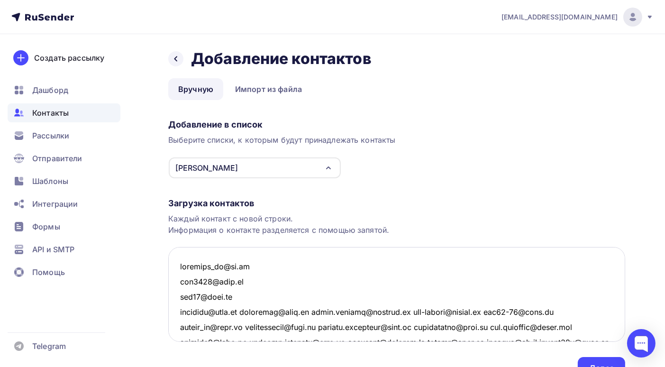
click at [245, 311] on textarea at bounding box center [396, 294] width 457 height 95
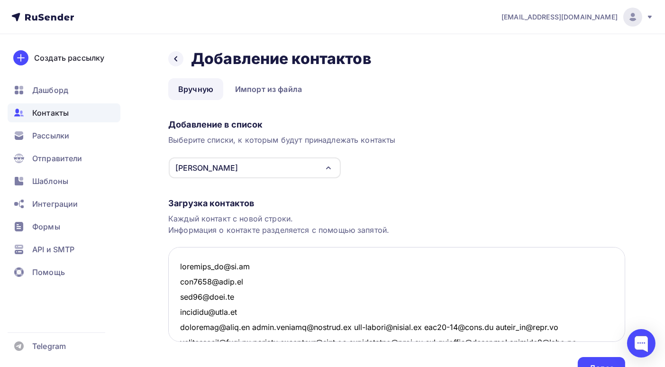
click at [248, 325] on textarea at bounding box center [396, 294] width 457 height 95
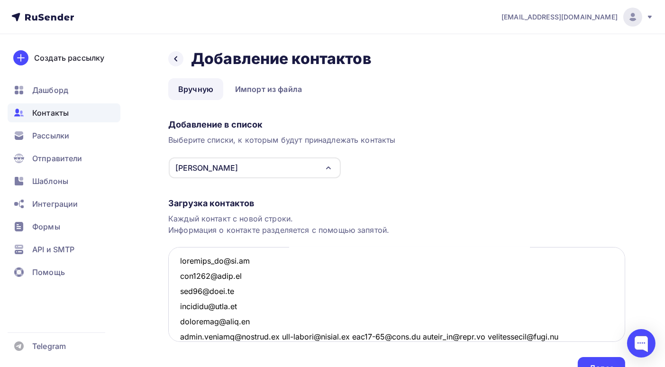
scroll to position [53, 0]
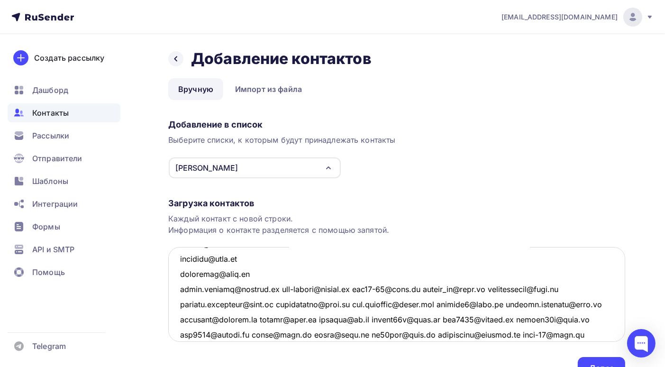
click at [271, 288] on textarea at bounding box center [396, 294] width 457 height 95
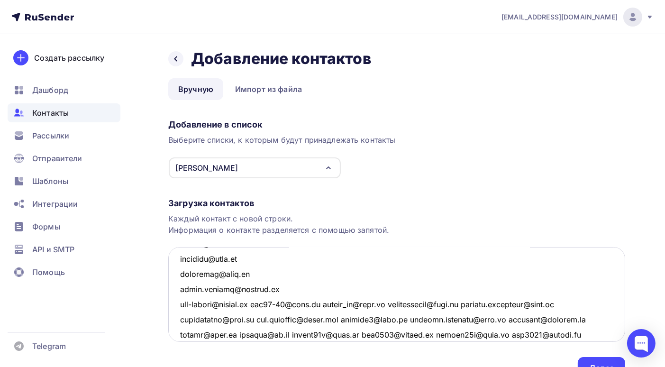
click at [268, 305] on textarea at bounding box center [396, 294] width 457 height 95
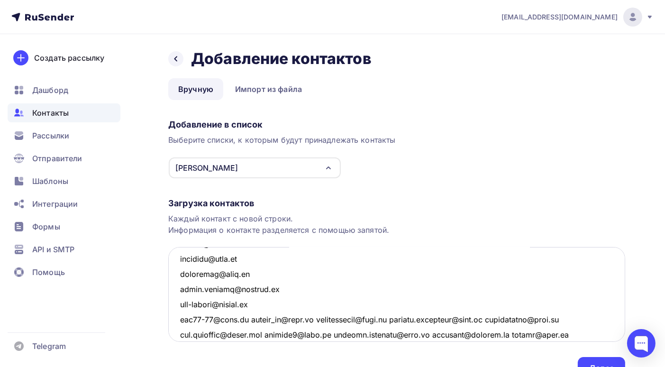
click at [248, 317] on textarea at bounding box center [396, 294] width 457 height 95
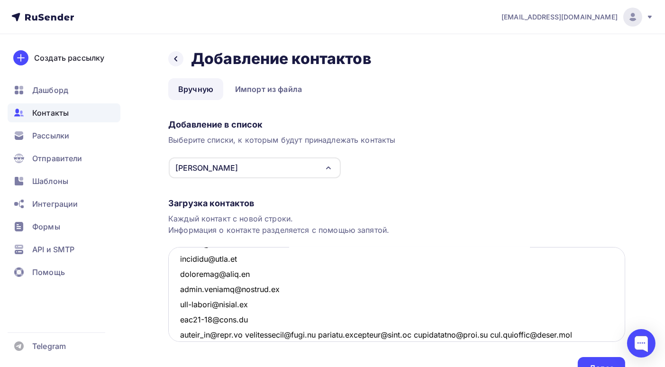
scroll to position [101, 0]
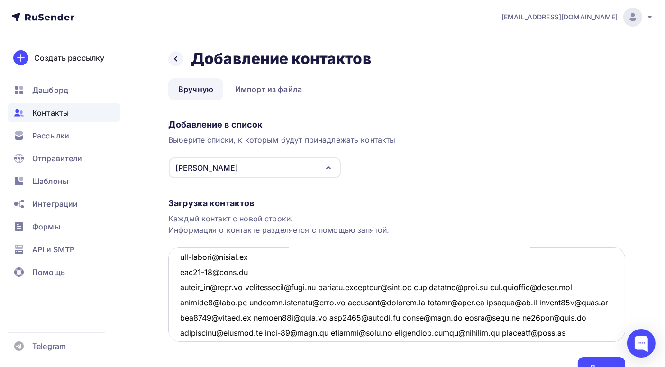
click at [249, 285] on textarea at bounding box center [396, 294] width 457 height 95
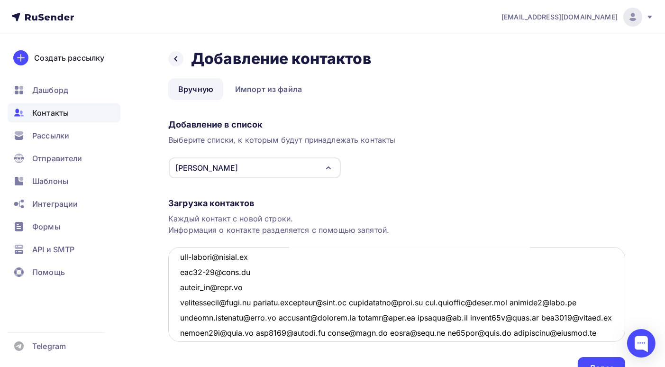
click at [261, 300] on textarea at bounding box center [396, 294] width 457 height 95
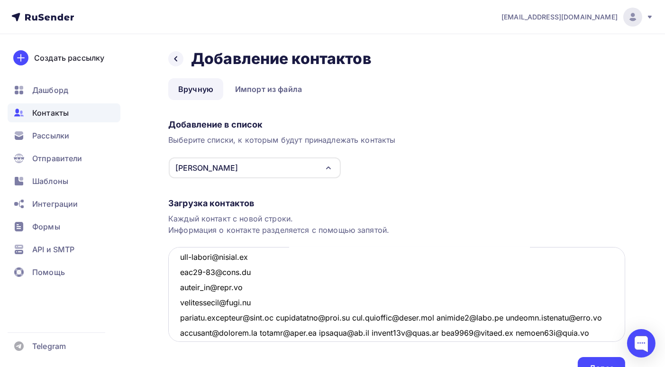
click at [278, 316] on textarea at bounding box center [396, 294] width 457 height 95
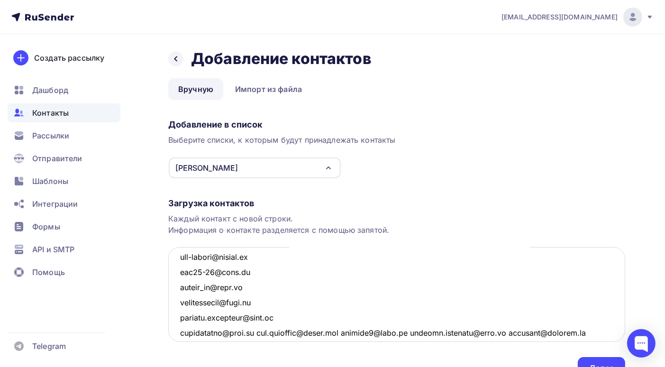
scroll to position [148, 0]
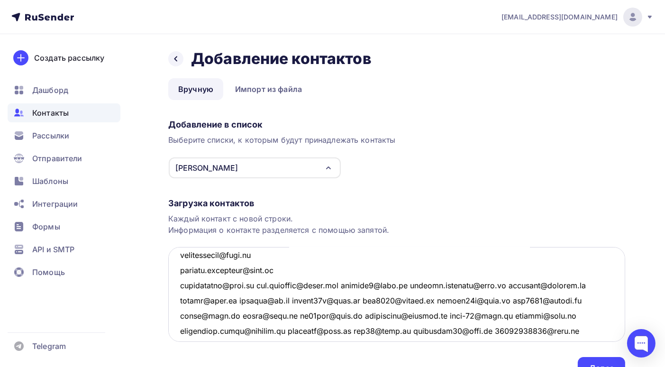
click at [265, 285] on textarea at bounding box center [396, 294] width 457 height 95
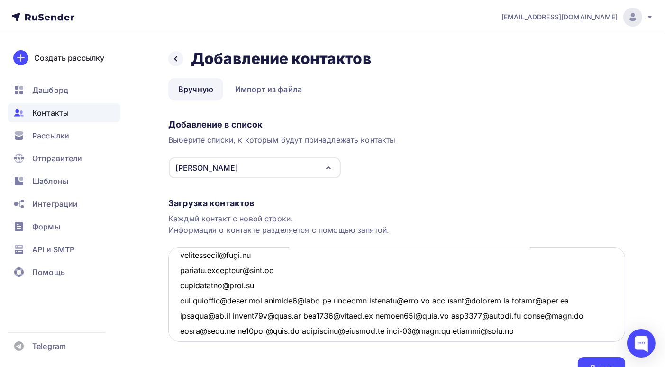
click at [274, 298] on textarea at bounding box center [396, 294] width 457 height 95
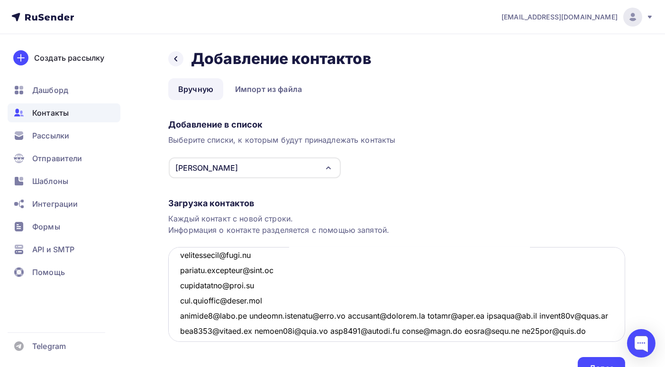
click at [246, 316] on textarea at bounding box center [396, 294] width 457 height 95
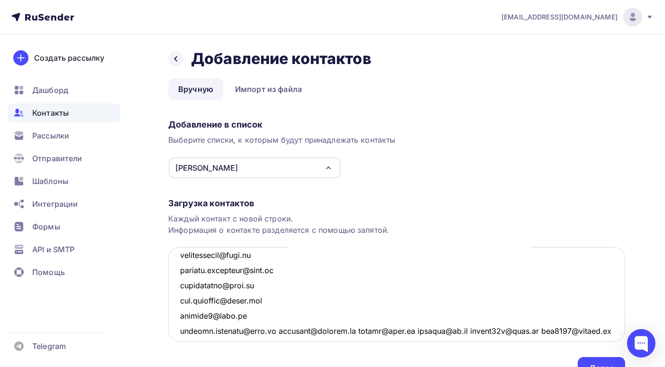
click at [274, 331] on textarea at bounding box center [396, 294] width 457 height 95
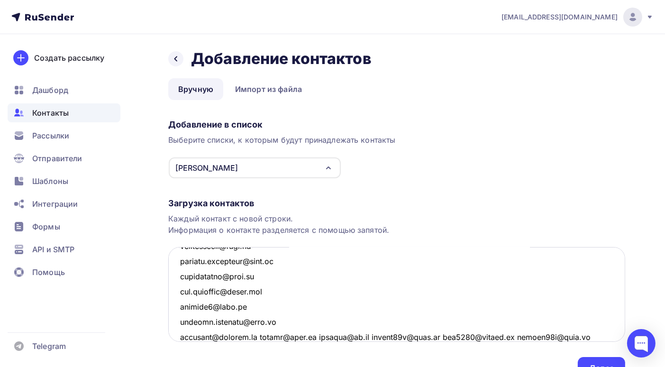
scroll to position [204, 0]
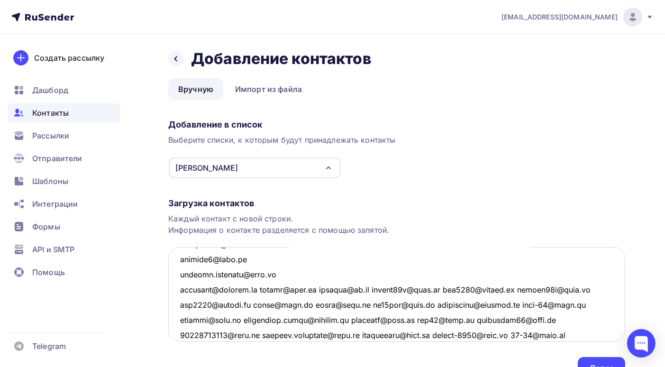
click at [258, 288] on textarea at bounding box center [396, 294] width 457 height 95
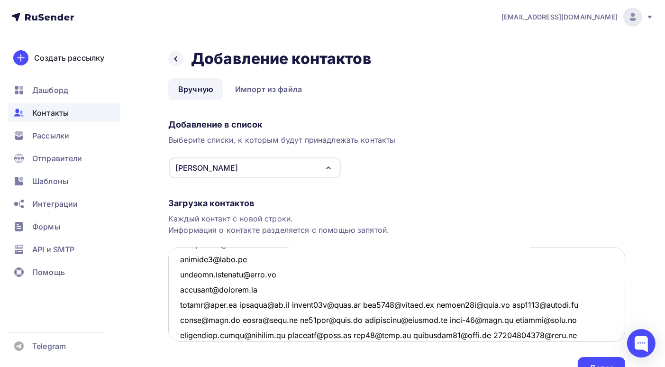
click at [289, 303] on textarea at bounding box center [396, 294] width 457 height 95
click at [239, 302] on textarea at bounding box center [396, 294] width 457 height 95
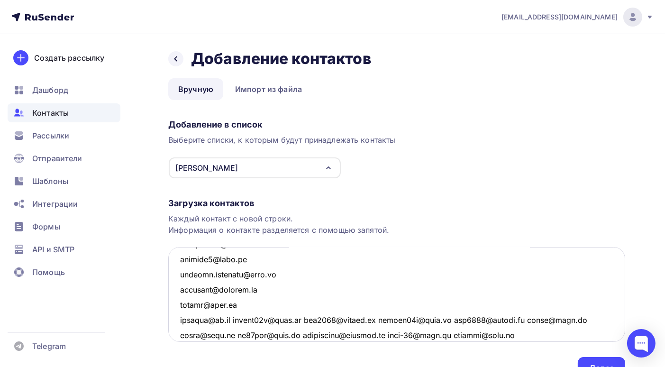
click at [232, 317] on textarea at bounding box center [396, 294] width 457 height 95
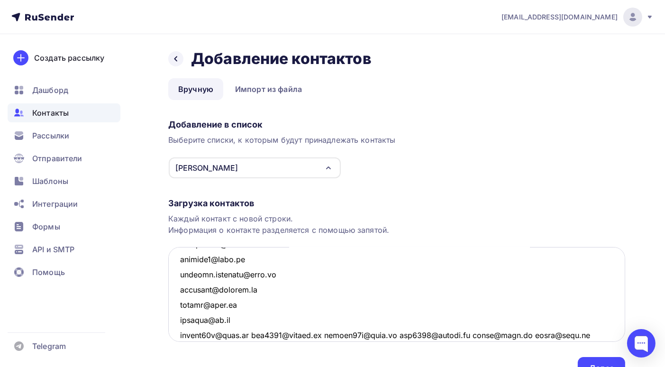
click at [249, 334] on textarea at bounding box center [396, 294] width 457 height 95
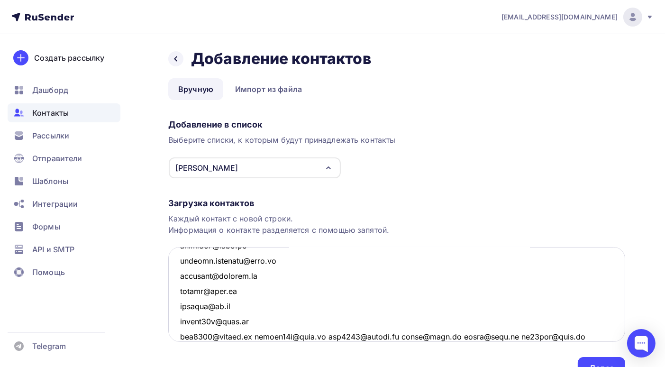
scroll to position [266, 0]
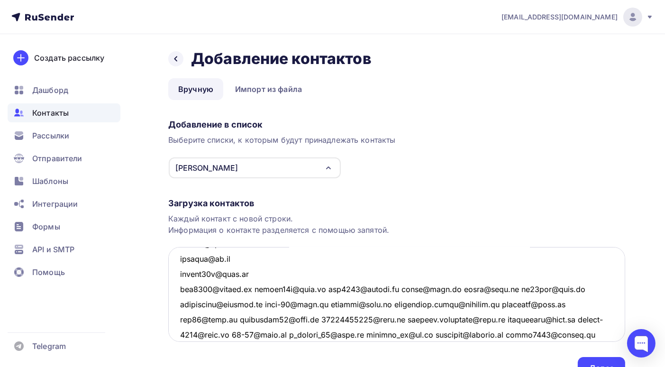
click at [253, 288] on textarea at bounding box center [396, 294] width 457 height 95
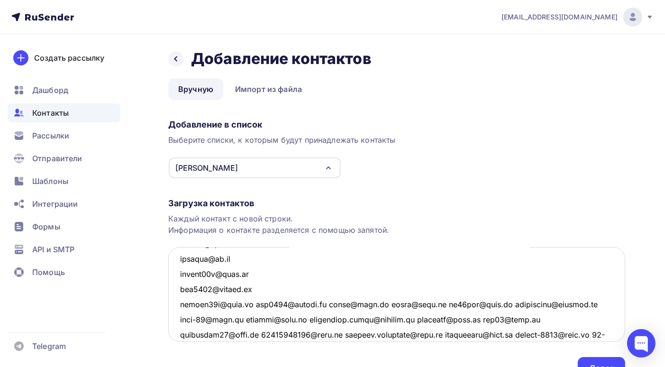
click at [249, 304] on textarea at bounding box center [396, 294] width 457 height 95
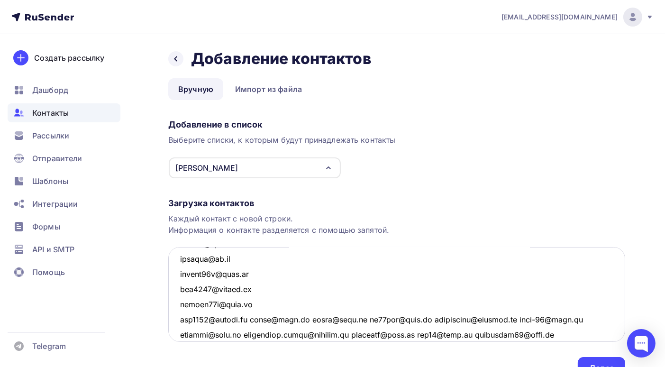
click at [253, 319] on textarea at bounding box center [396, 294] width 457 height 95
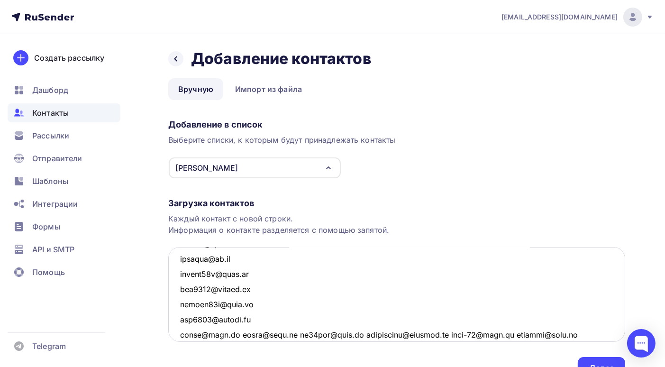
scroll to position [313, 0]
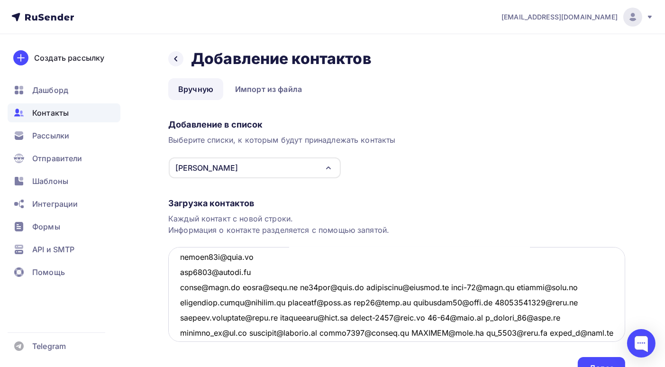
click at [235, 288] on textarea at bounding box center [396, 294] width 457 height 95
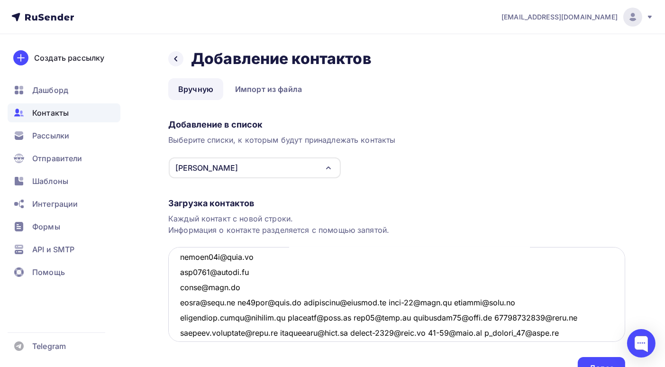
click at [240, 301] on textarea at bounding box center [396, 294] width 457 height 95
click at [239, 302] on textarea at bounding box center [396, 294] width 457 height 95
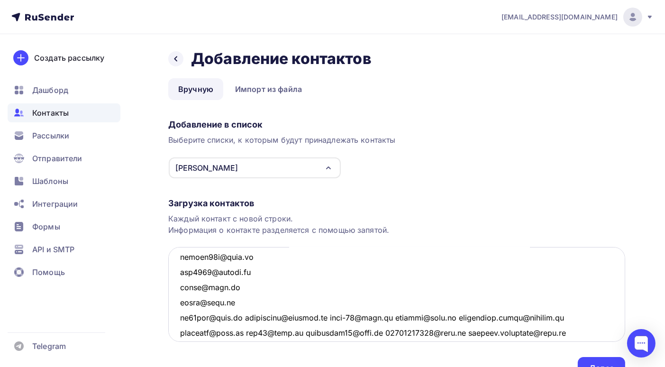
click at [252, 314] on textarea at bounding box center [396, 294] width 457 height 95
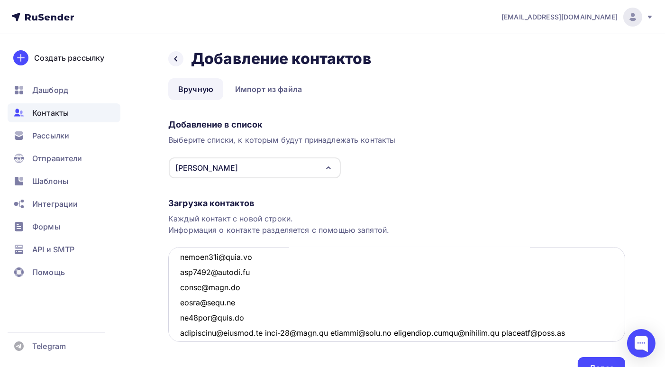
click at [270, 329] on textarea at bounding box center [396, 294] width 457 height 95
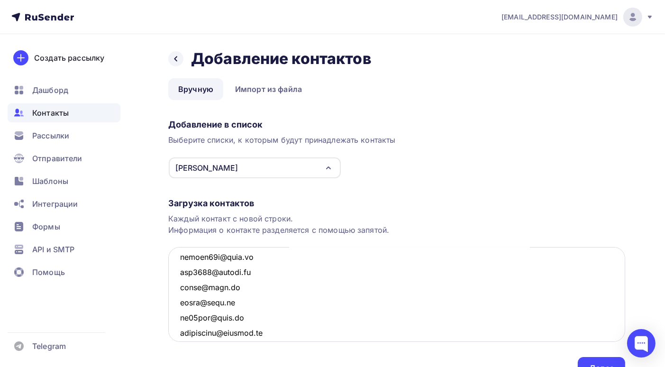
scroll to position [324, 0]
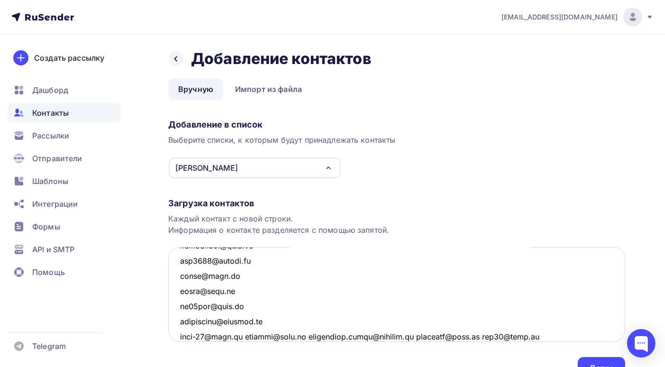
click at [244, 336] on textarea at bounding box center [396, 294] width 457 height 95
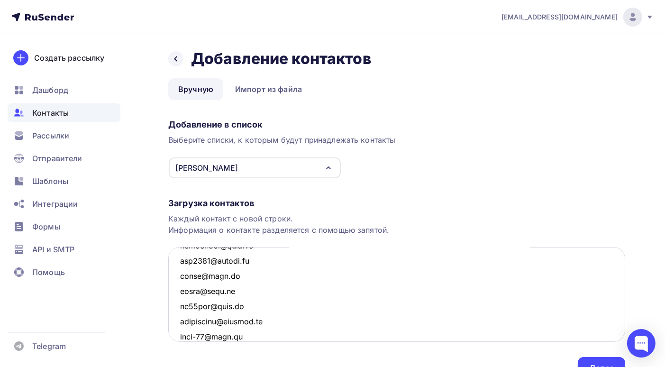
scroll to position [339, 0]
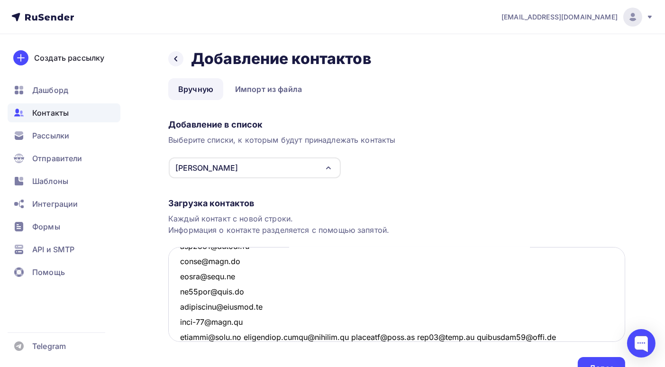
click at [245, 335] on textarea at bounding box center [396, 294] width 457 height 95
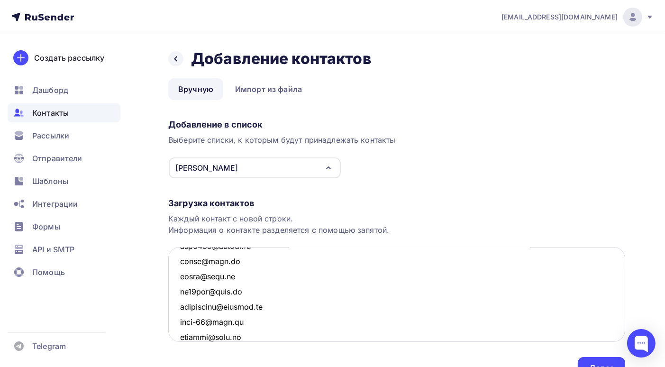
scroll to position [355, 0]
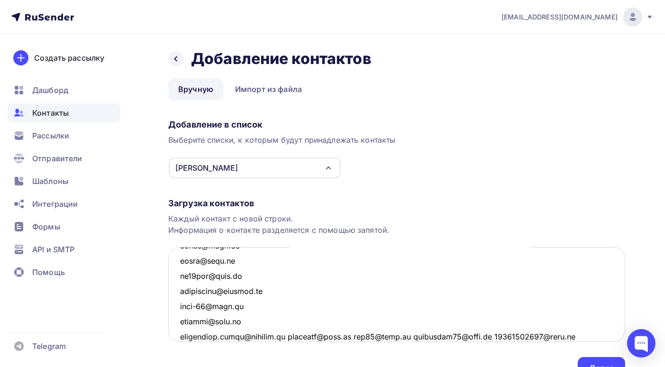
click at [291, 336] on textarea at bounding box center [396, 294] width 457 height 95
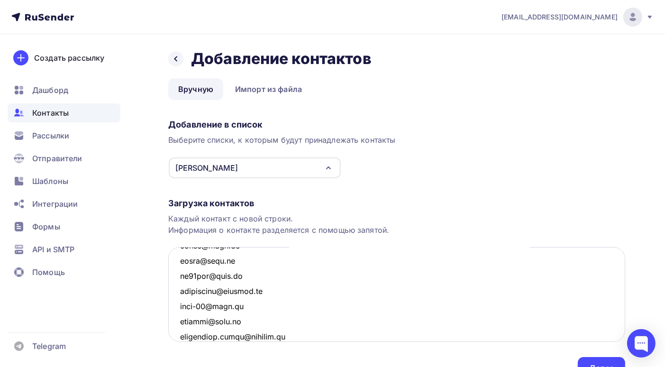
scroll to position [369, 0]
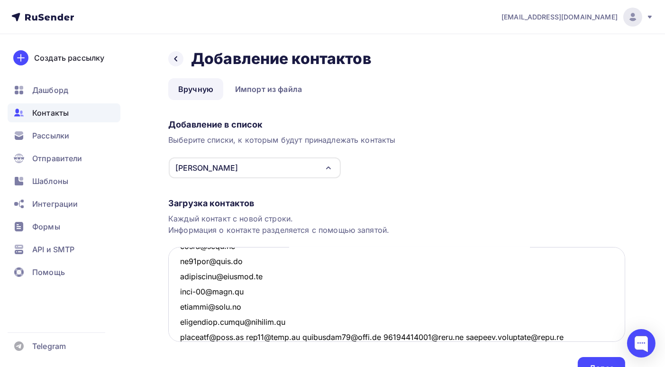
click at [248, 335] on textarea at bounding box center [396, 294] width 457 height 95
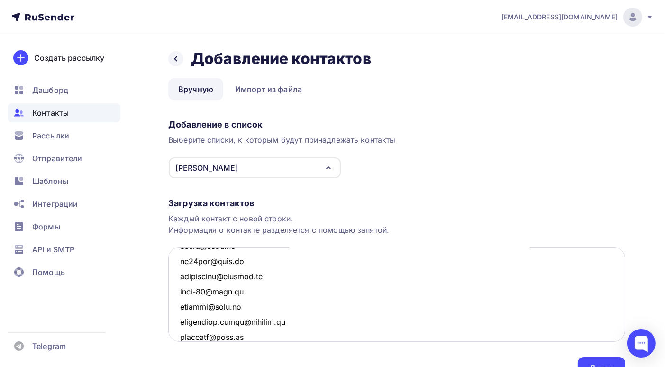
scroll to position [385, 0]
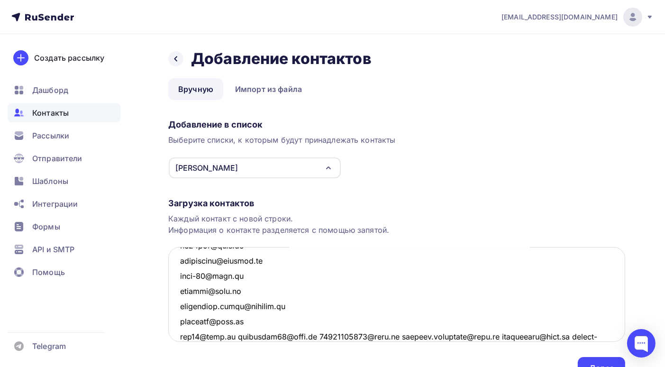
click at [237, 335] on textarea at bounding box center [396, 294] width 457 height 95
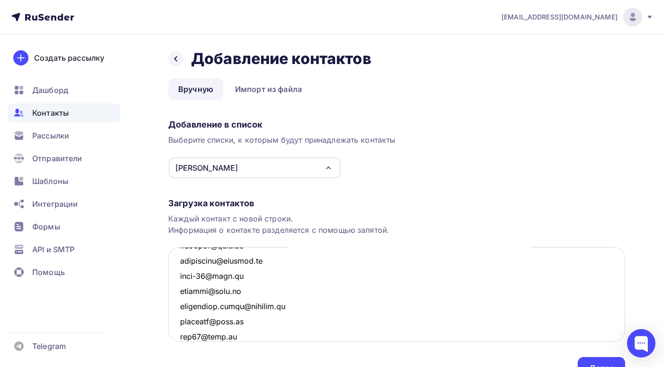
scroll to position [400, 0]
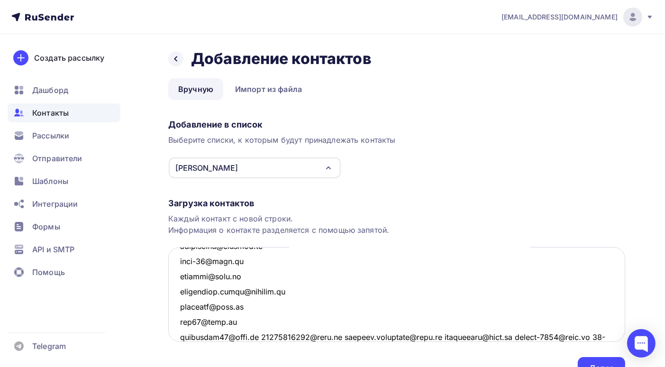
click at [263, 335] on textarea at bounding box center [396, 294] width 457 height 95
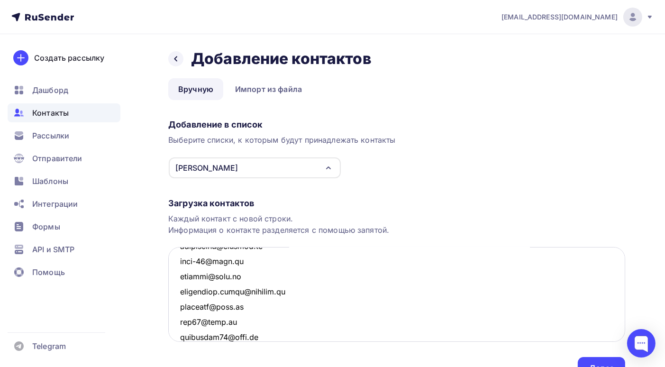
scroll to position [415, 0]
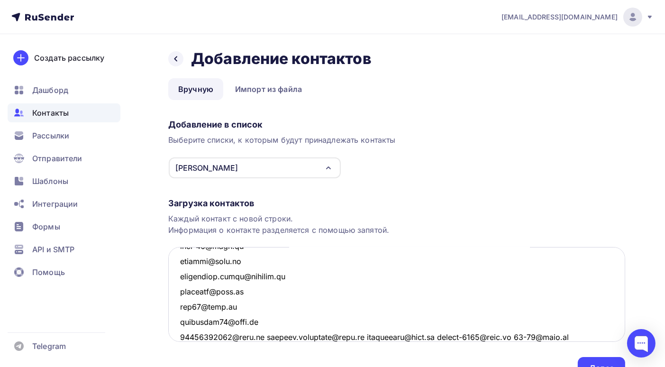
click at [263, 335] on textarea at bounding box center [396, 294] width 457 height 95
click at [265, 336] on textarea at bounding box center [396, 294] width 457 height 95
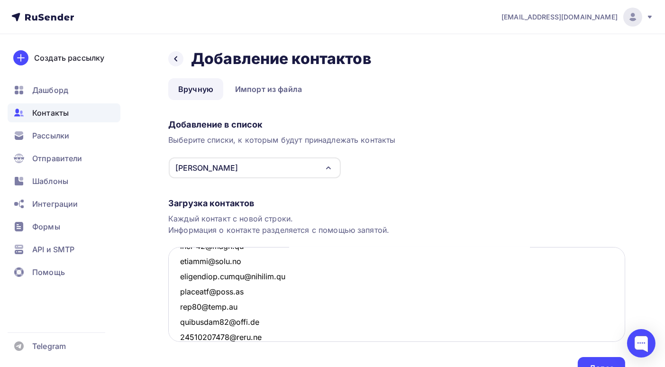
scroll to position [431, 0]
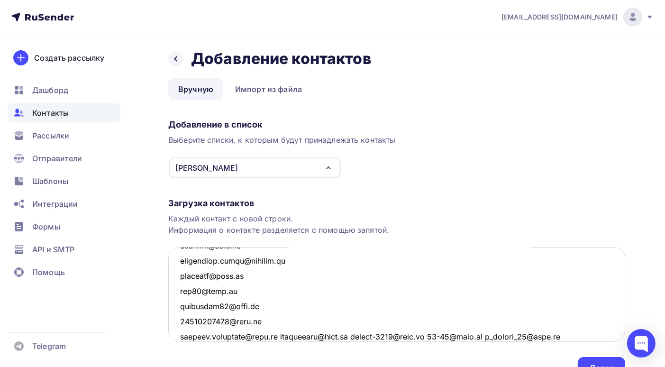
click at [287, 336] on textarea at bounding box center [396, 294] width 457 height 95
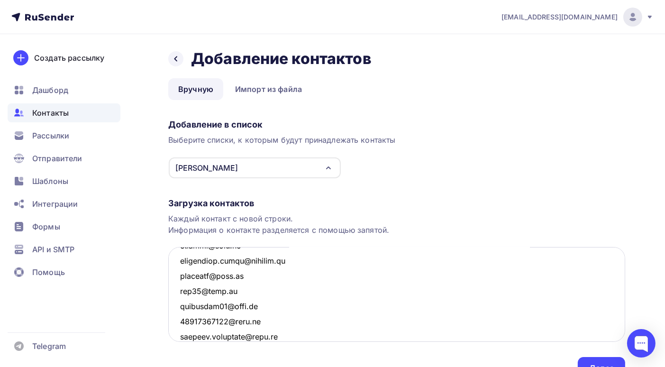
scroll to position [445, 0]
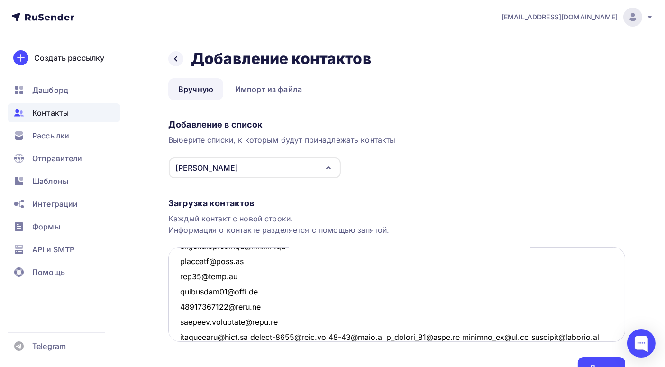
click at [252, 335] on textarea at bounding box center [396, 294] width 457 height 95
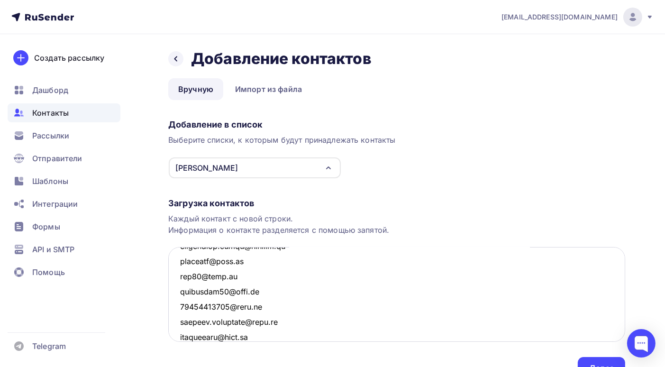
scroll to position [461, 0]
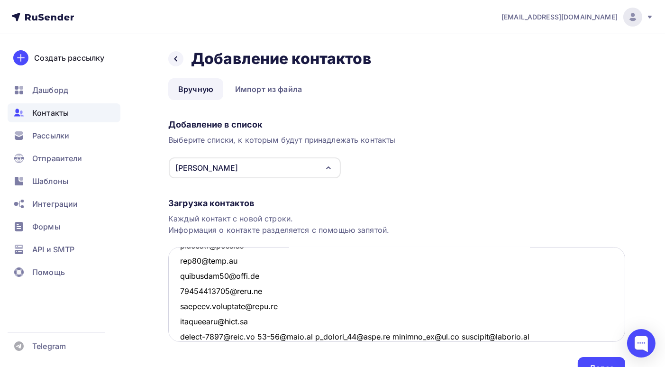
click at [260, 335] on textarea at bounding box center [396, 294] width 457 height 95
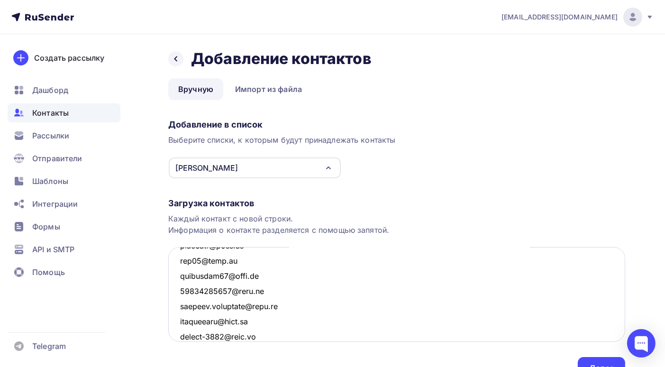
scroll to position [476, 0]
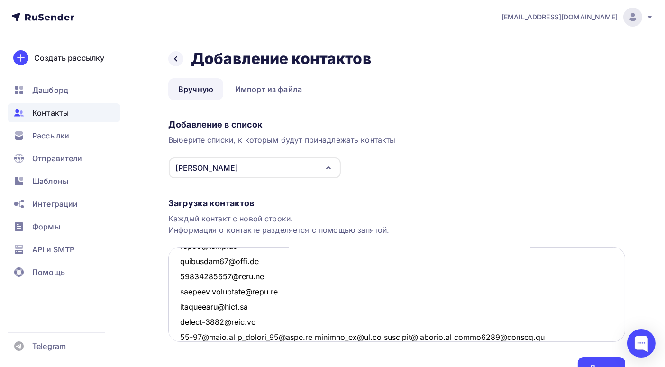
click at [233, 336] on textarea at bounding box center [396, 294] width 457 height 95
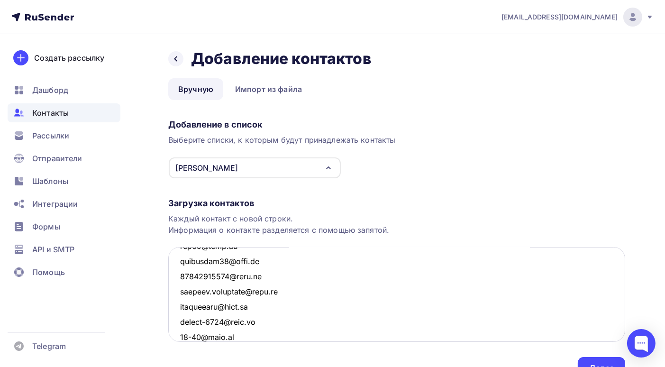
scroll to position [491, 0]
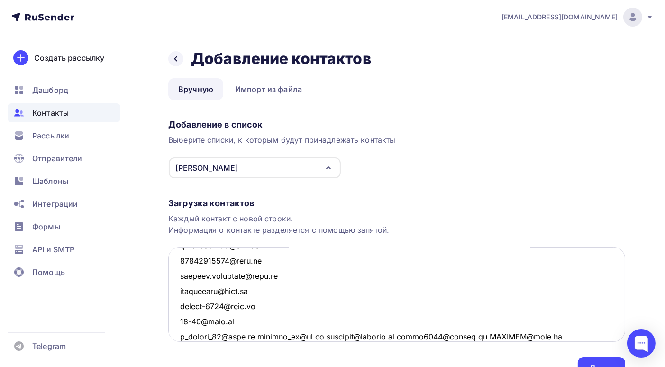
click at [255, 335] on textarea at bounding box center [396, 294] width 457 height 95
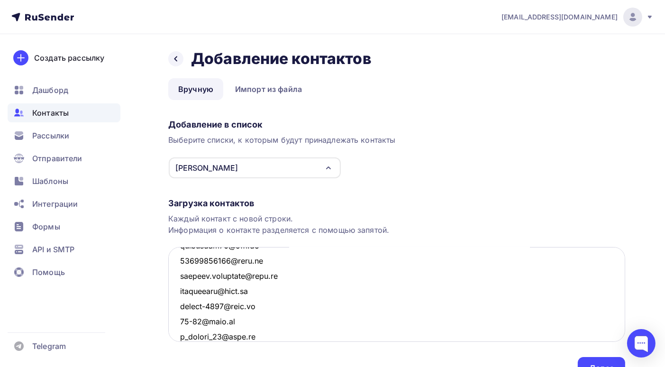
scroll to position [506, 0]
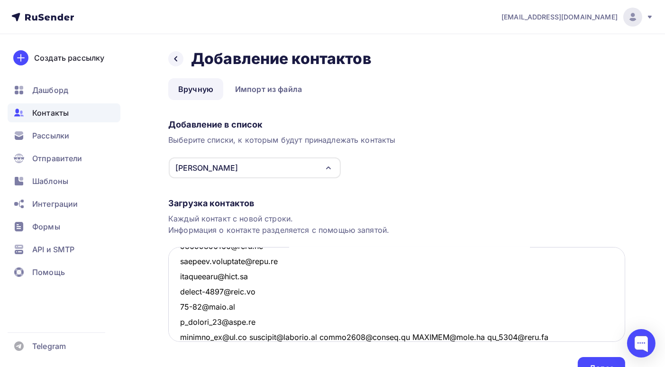
click at [248, 335] on textarea at bounding box center [396, 294] width 457 height 95
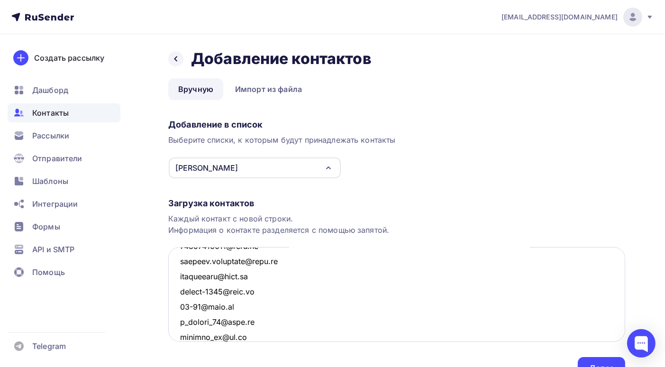
scroll to position [522, 0]
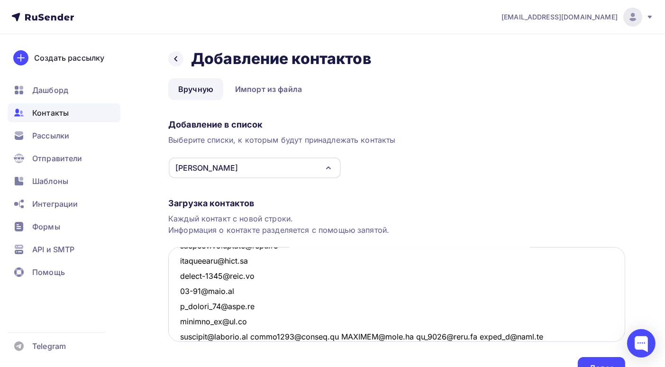
click at [258, 336] on textarea at bounding box center [396, 294] width 457 height 95
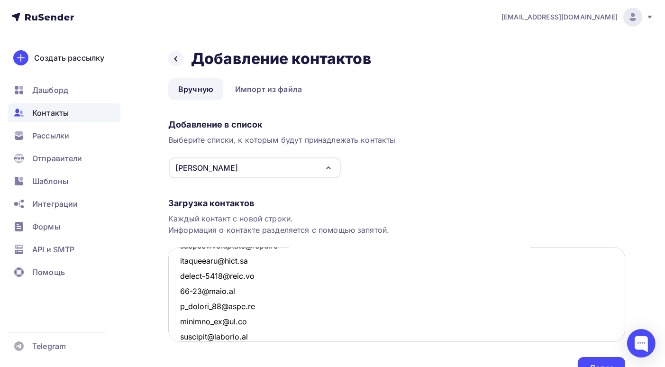
scroll to position [536, 0]
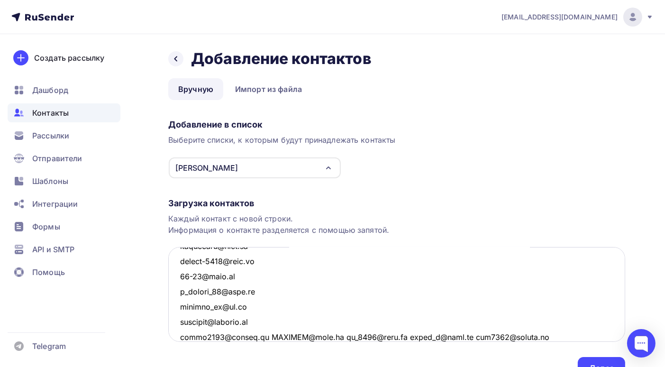
click at [263, 335] on textarea at bounding box center [396, 294] width 457 height 95
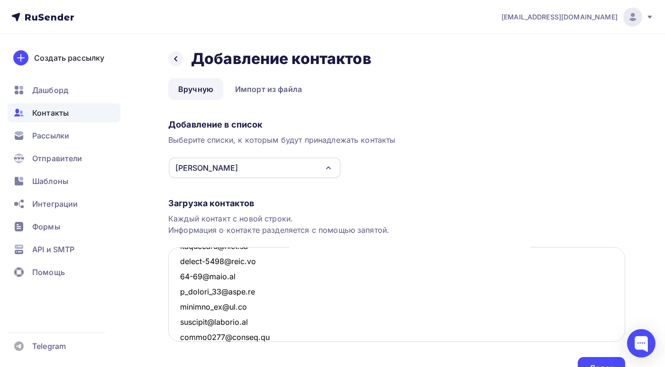
scroll to position [551, 0]
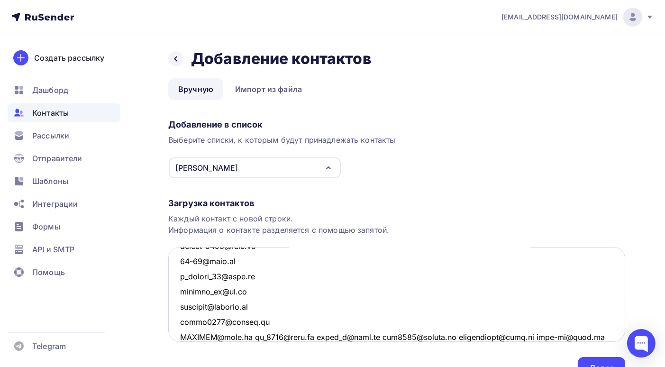
click at [252, 335] on textarea at bounding box center [396, 294] width 457 height 95
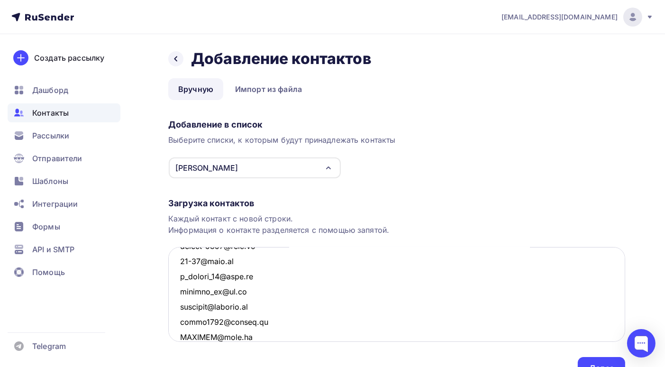
scroll to position [567, 0]
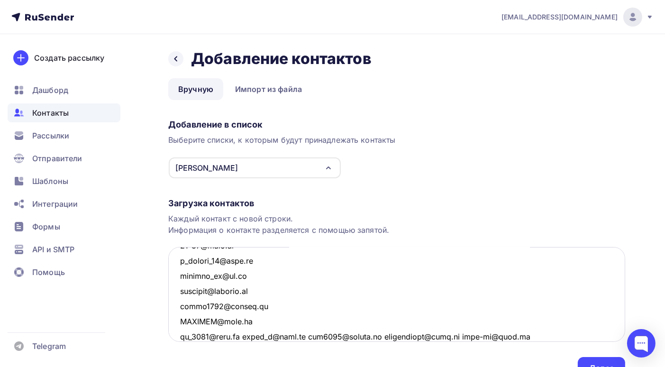
click at [245, 336] on textarea at bounding box center [396, 294] width 457 height 95
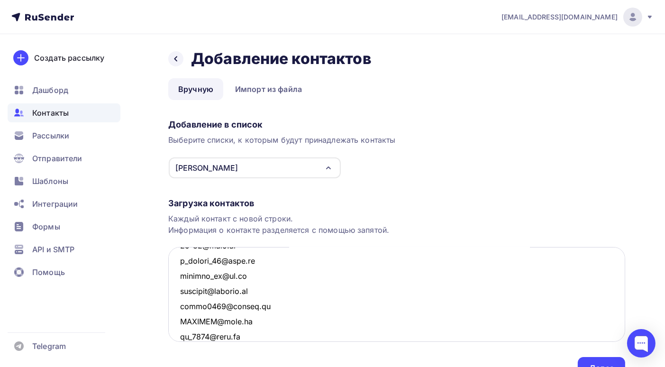
scroll to position [582, 0]
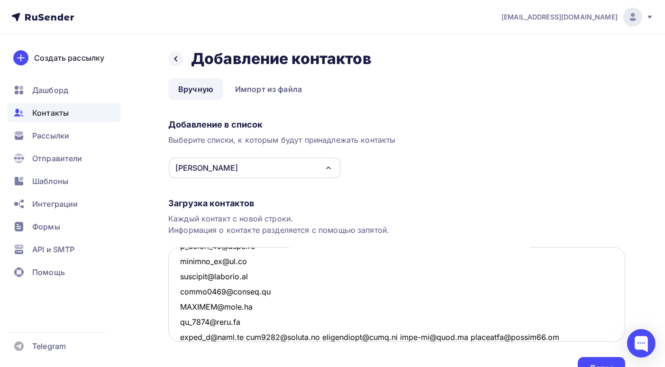
click at [239, 336] on textarea at bounding box center [396, 294] width 457 height 95
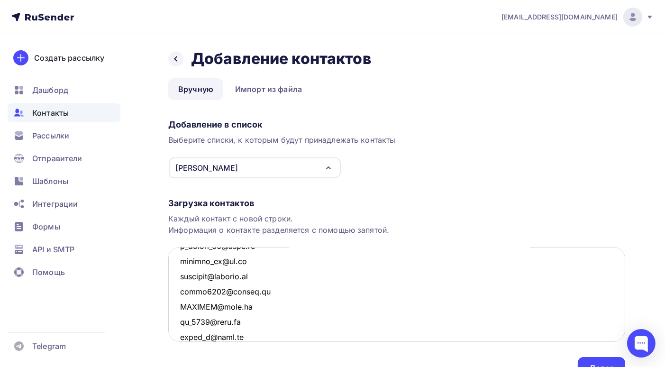
scroll to position [597, 0]
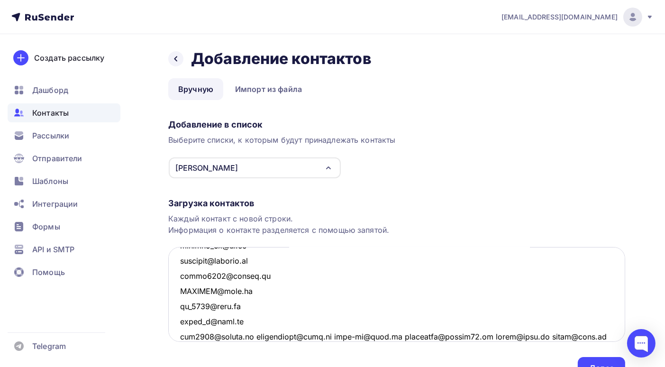
click at [252, 335] on textarea at bounding box center [396, 294] width 457 height 95
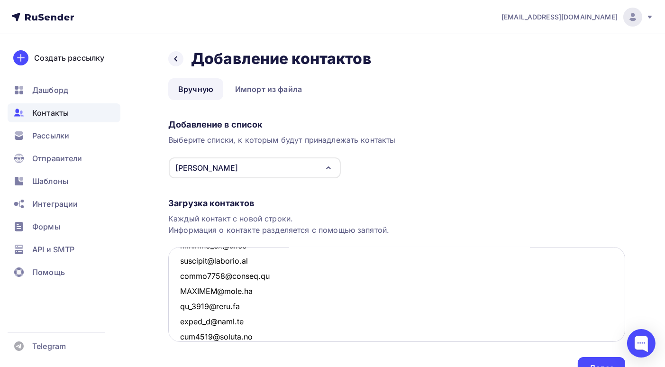
scroll to position [612, 0]
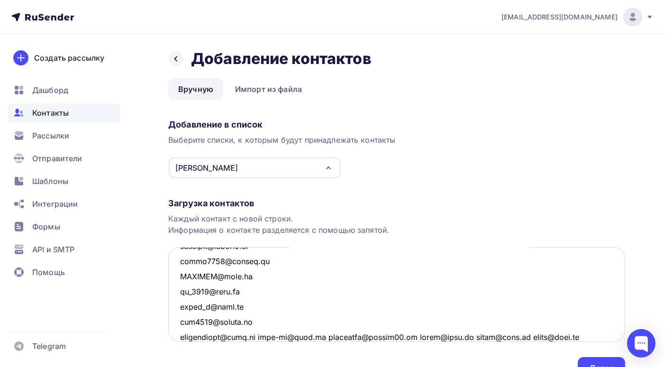
click at [254, 336] on textarea at bounding box center [396, 294] width 457 height 95
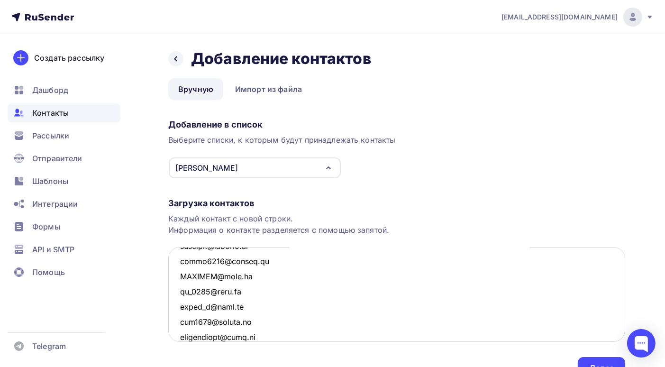
scroll to position [628, 0]
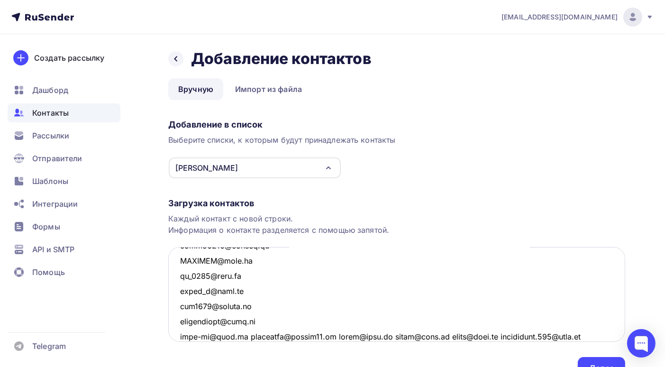
click at [242, 336] on textarea at bounding box center [396, 294] width 457 height 95
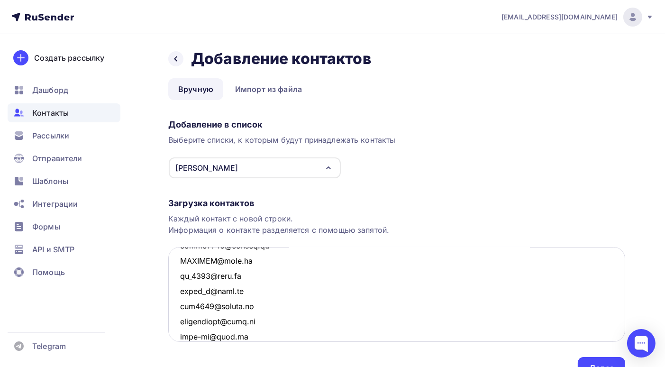
scroll to position [643, 0]
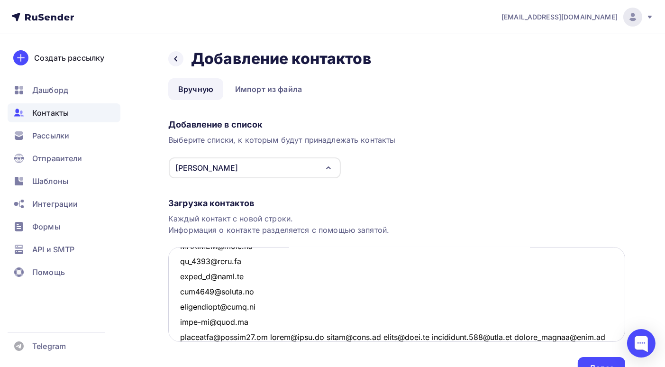
click at [276, 335] on textarea at bounding box center [396, 294] width 457 height 95
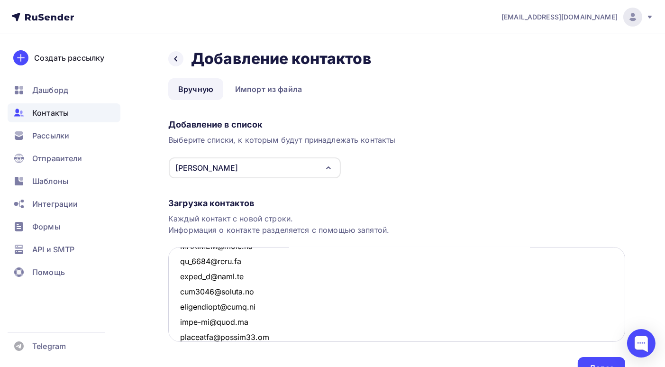
scroll to position [658, 0]
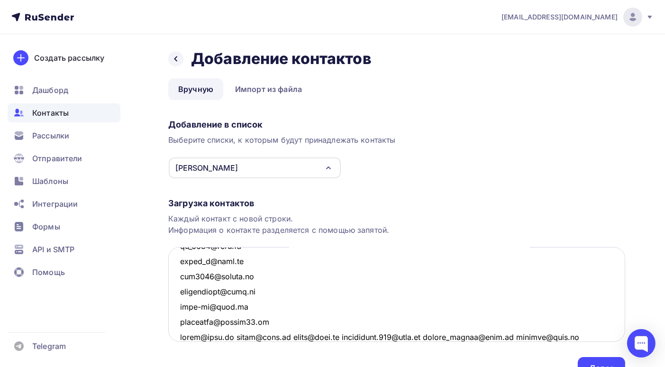
click at [235, 335] on textarea at bounding box center [396, 294] width 457 height 95
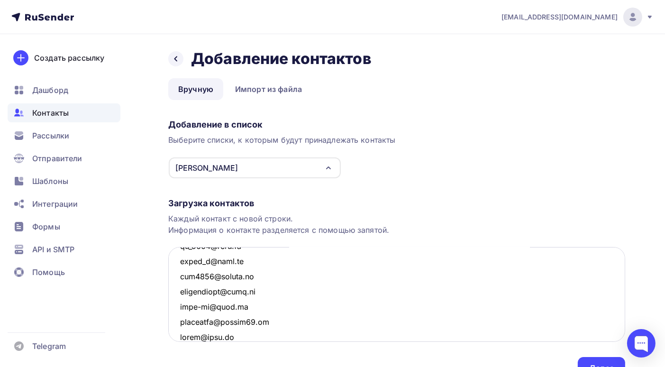
scroll to position [673, 0]
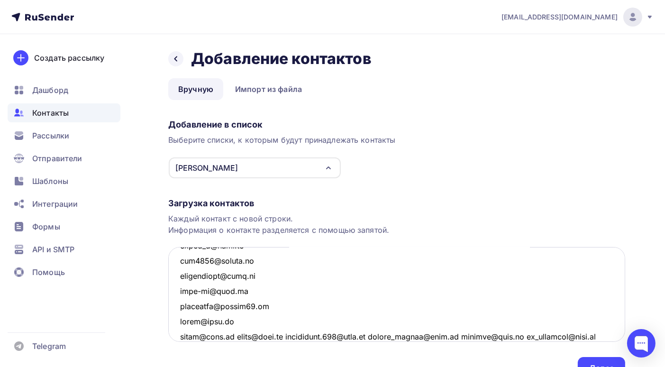
click at [235, 335] on textarea at bounding box center [396, 294] width 457 height 95
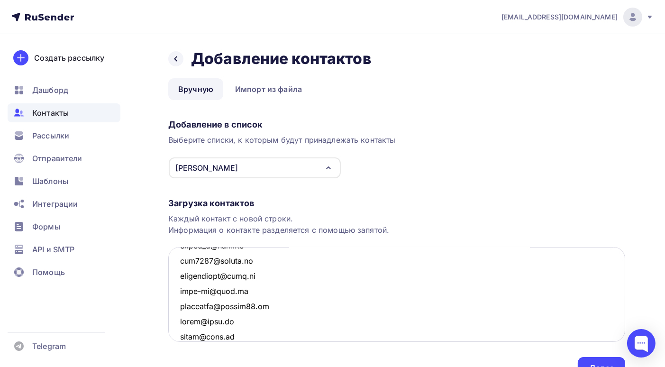
scroll to position [688, 0]
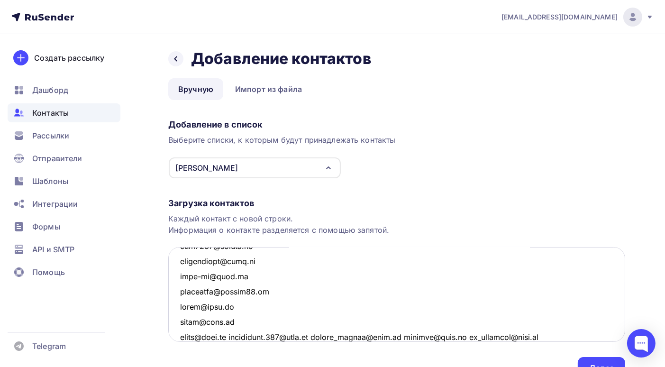
click at [235, 336] on textarea at bounding box center [396, 294] width 457 height 95
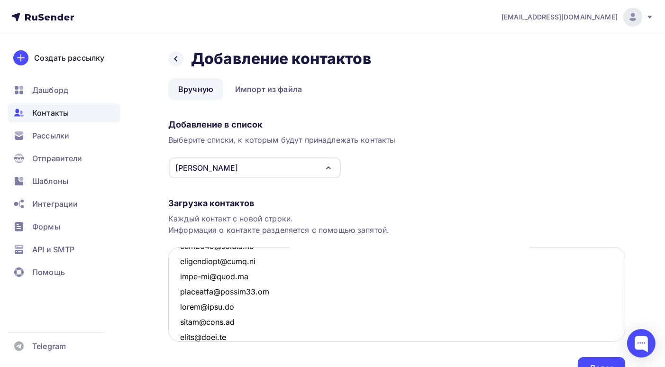
scroll to position [704, 0]
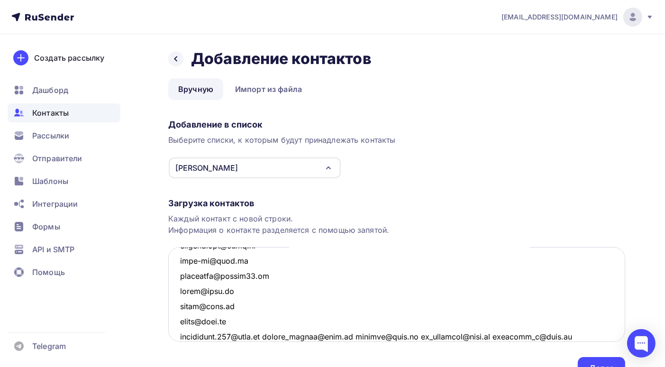
click at [265, 336] on textarea at bounding box center [396, 294] width 457 height 95
click at [265, 337] on textarea at bounding box center [396, 294] width 457 height 95
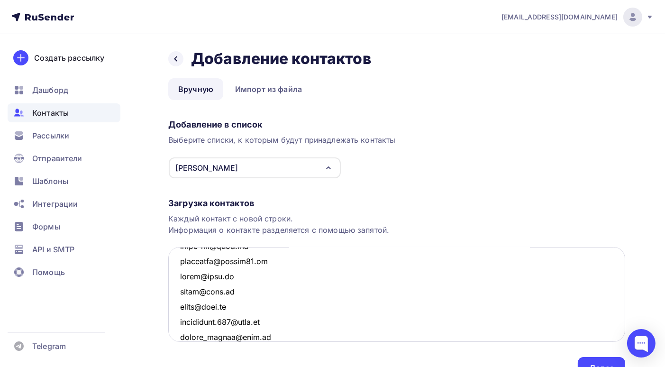
scroll to position [734, 0]
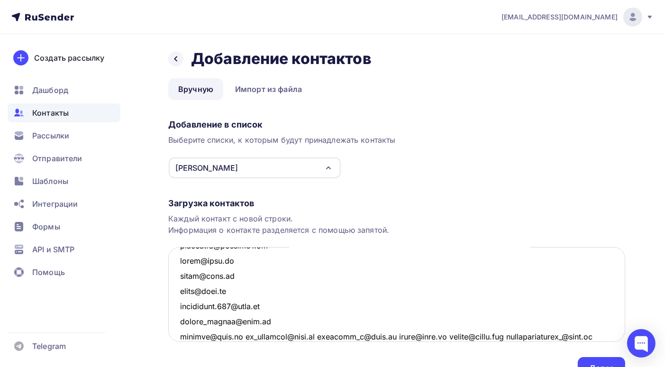
click at [247, 336] on textarea at bounding box center [396, 294] width 457 height 95
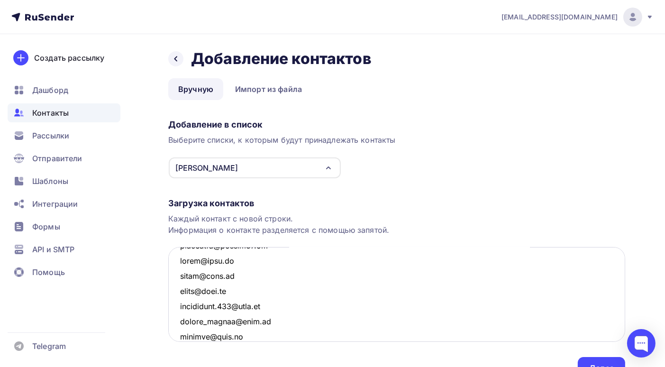
scroll to position [749, 0]
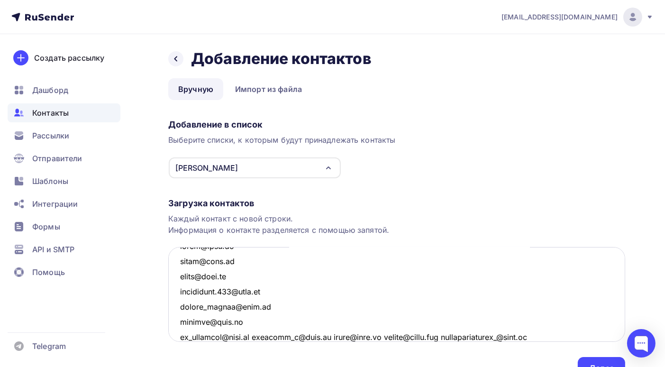
click at [259, 336] on textarea at bounding box center [396, 294] width 457 height 95
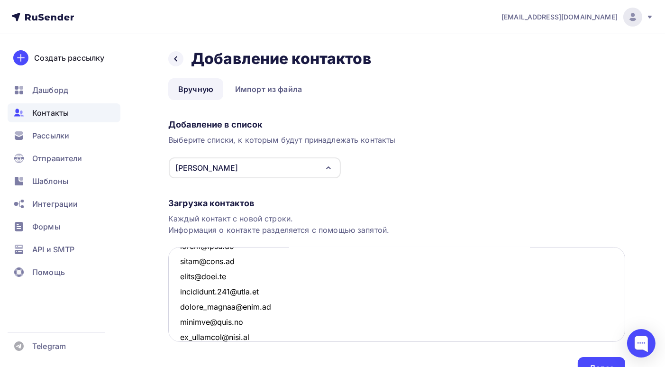
scroll to position [764, 0]
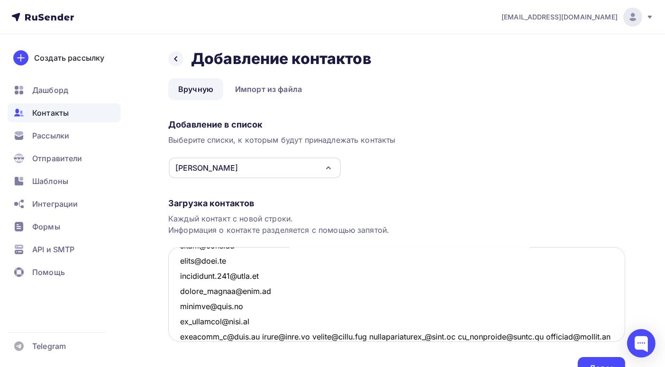
click at [248, 335] on textarea at bounding box center [396, 294] width 457 height 95
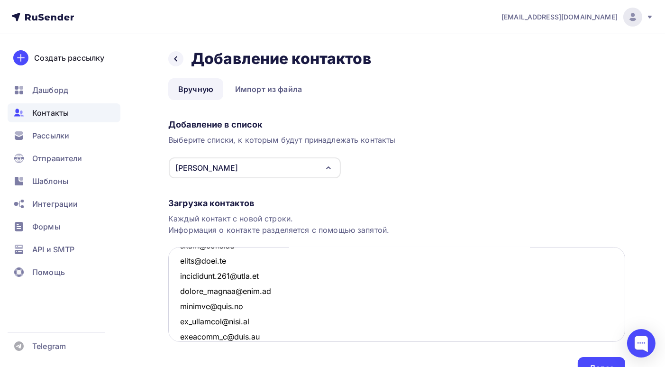
scroll to position [779, 0]
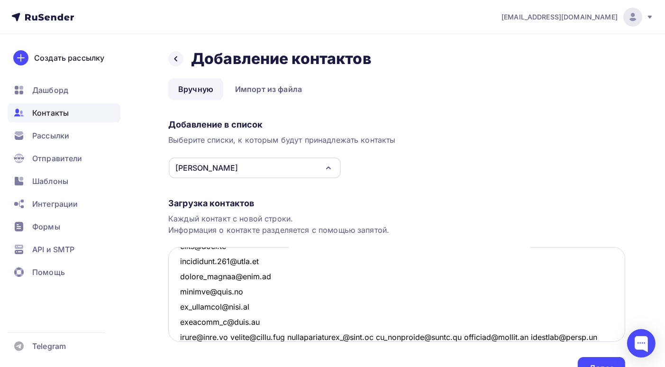
click at [236, 337] on textarea at bounding box center [396, 294] width 457 height 95
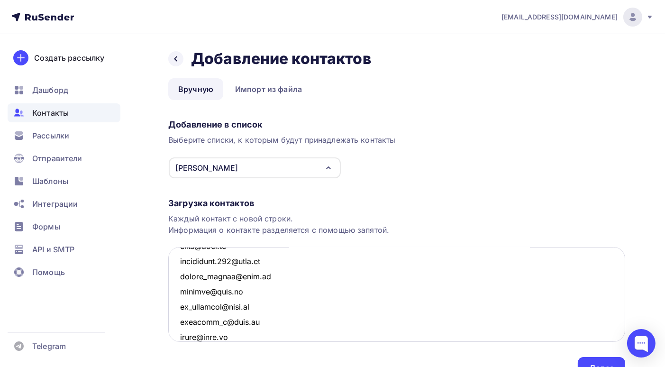
scroll to position [794, 0]
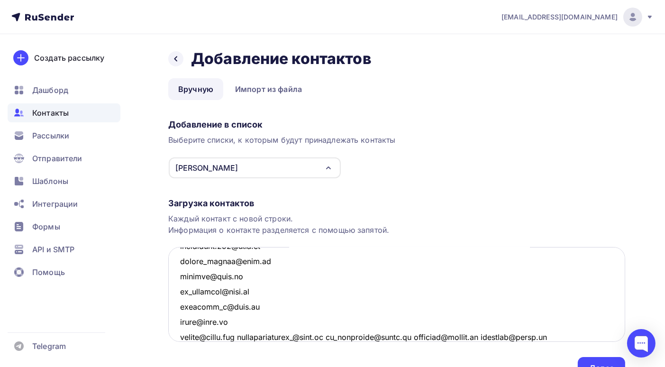
click at [250, 336] on textarea at bounding box center [396, 294] width 457 height 95
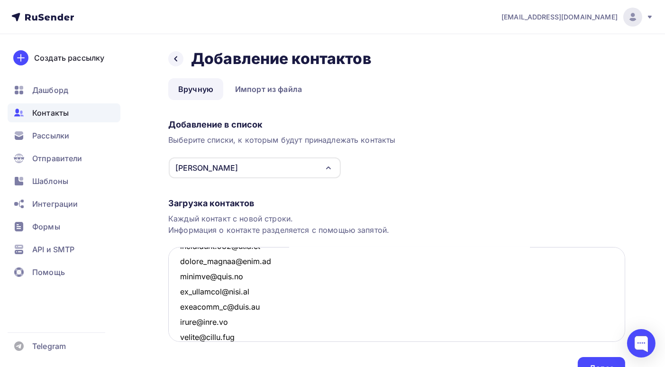
scroll to position [810, 0]
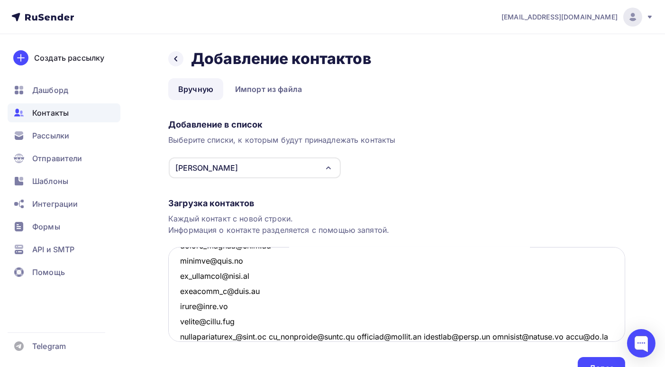
click at [282, 336] on textarea at bounding box center [396, 294] width 457 height 95
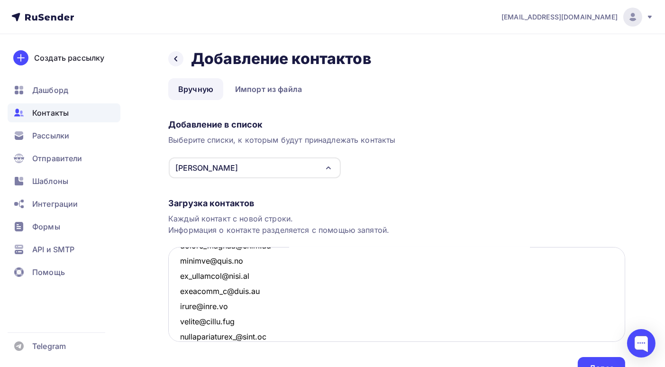
scroll to position [825, 0]
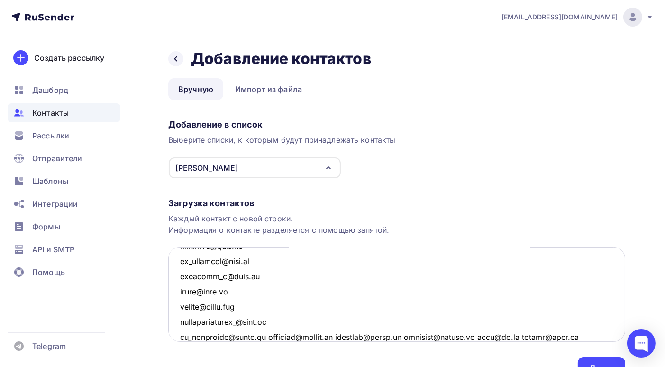
click at [273, 338] on textarea at bounding box center [396, 294] width 457 height 95
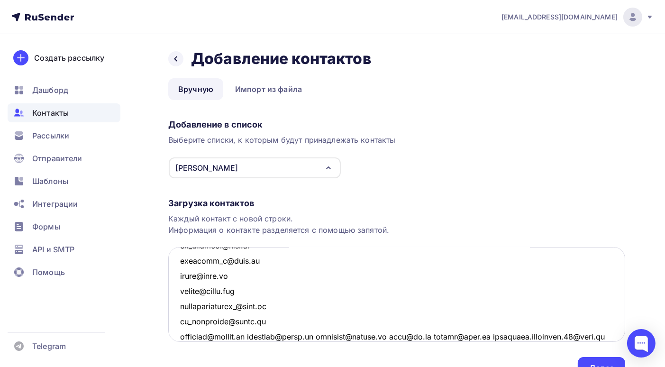
click at [259, 336] on textarea at bounding box center [396, 294] width 457 height 95
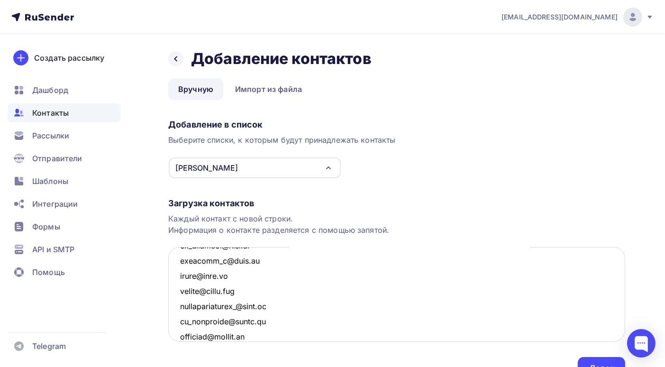
scroll to position [855, 0]
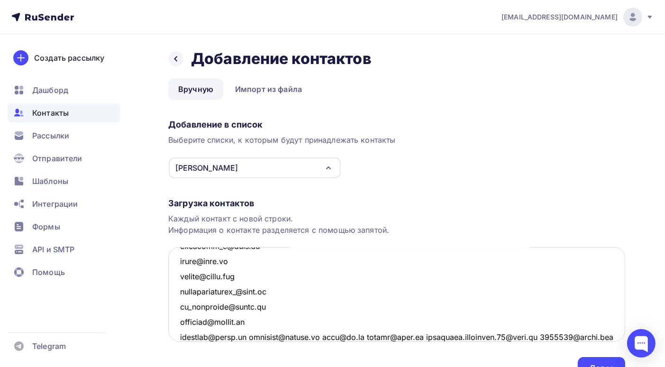
click at [256, 335] on textarea at bounding box center [396, 294] width 457 height 95
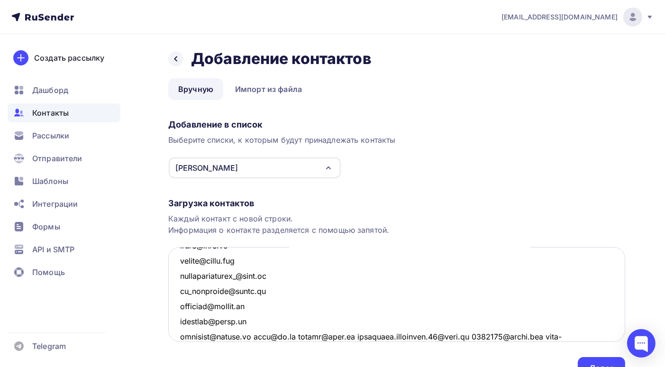
click at [257, 336] on textarea at bounding box center [396, 294] width 457 height 95
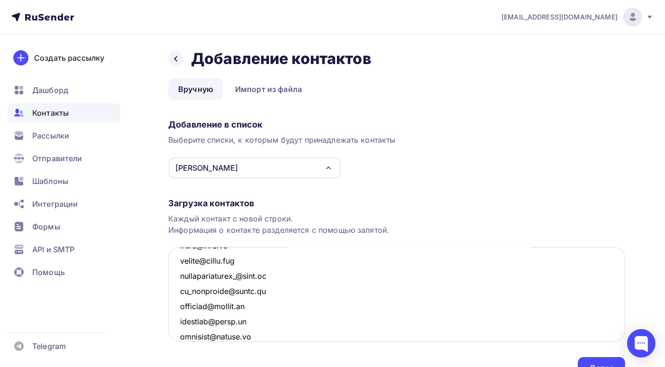
scroll to position [885, 0]
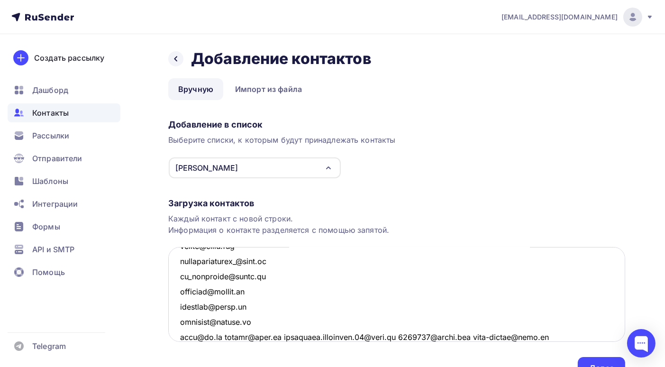
click at [228, 336] on textarea at bounding box center [396, 294] width 457 height 95
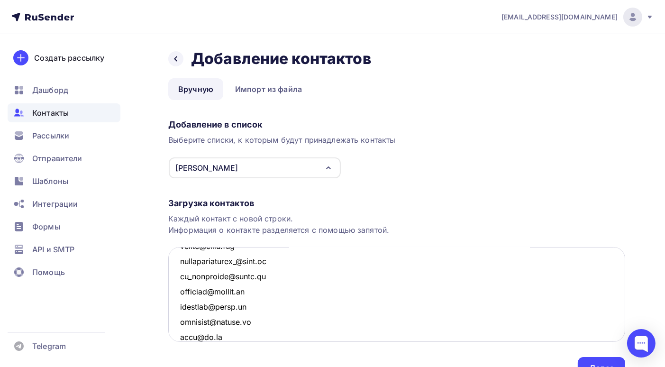
scroll to position [901, 0]
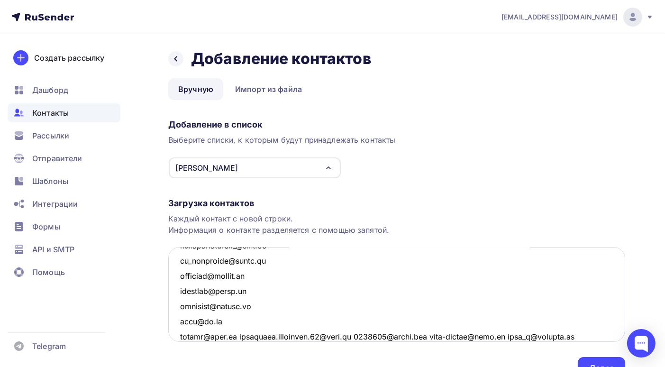
click at [234, 336] on textarea at bounding box center [396, 294] width 457 height 95
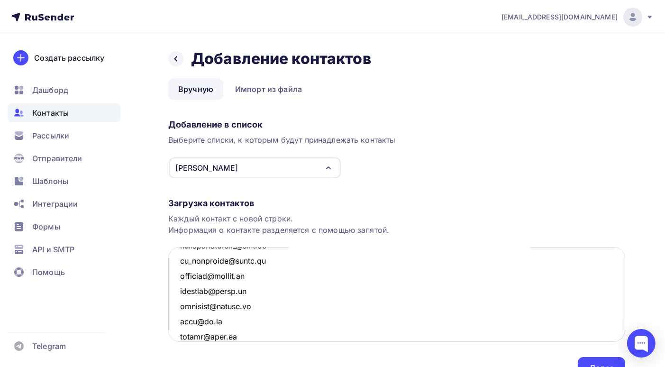
scroll to position [916, 0]
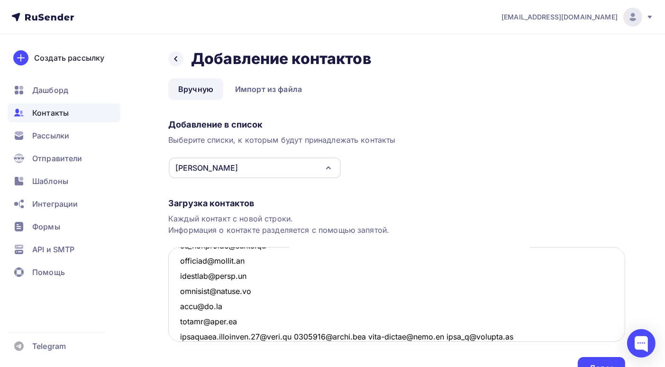
click at [296, 334] on textarea at bounding box center [396, 294] width 457 height 95
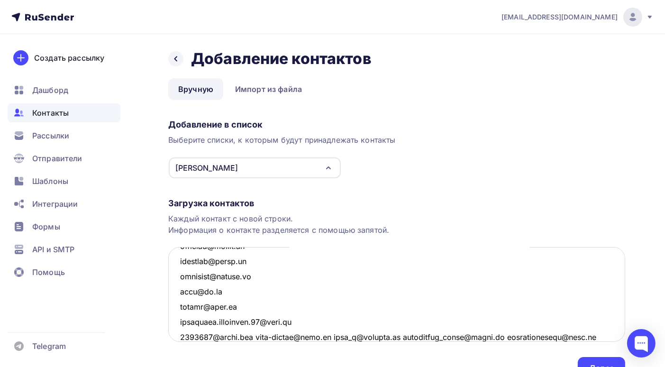
click at [256, 336] on textarea at bounding box center [396, 294] width 457 height 95
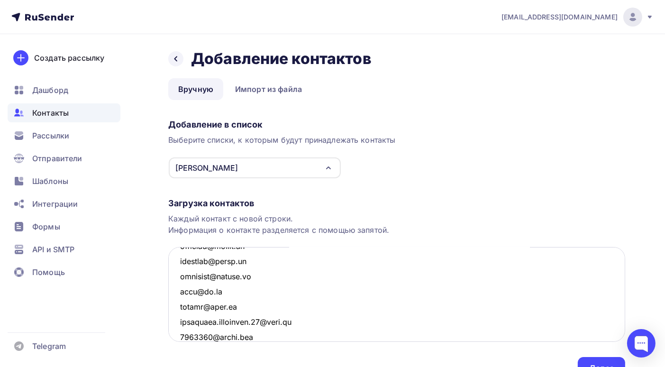
scroll to position [947, 0]
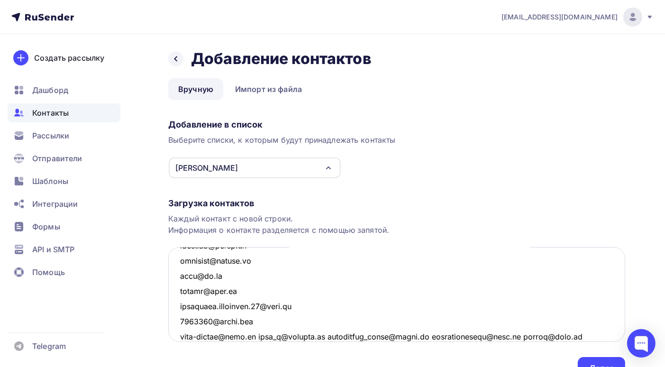
click at [250, 335] on textarea at bounding box center [396, 294] width 457 height 95
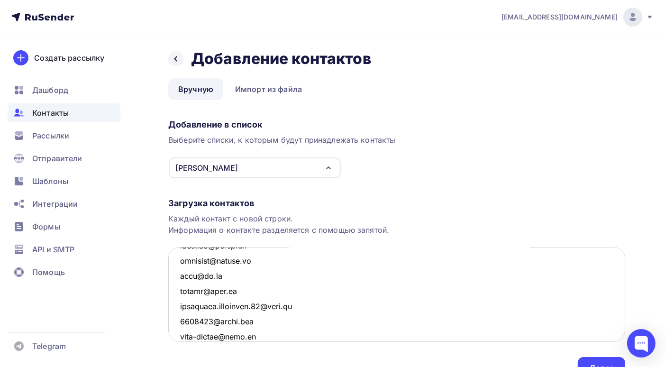
scroll to position [961, 0]
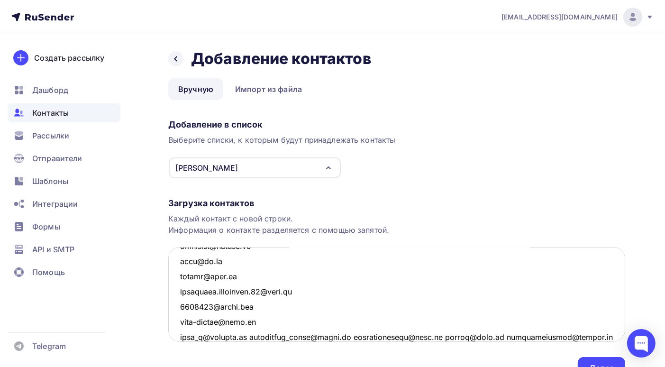
click at [250, 335] on textarea at bounding box center [396, 294] width 457 height 95
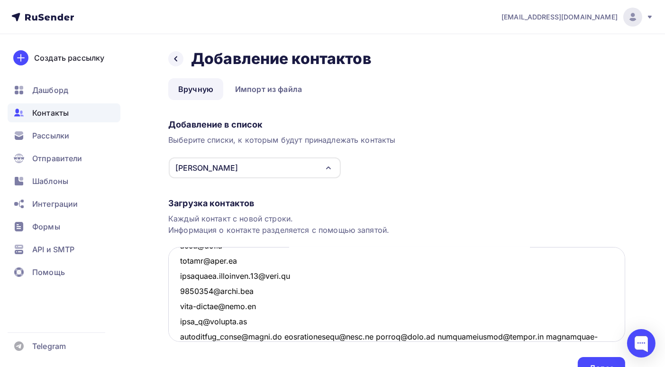
click at [283, 336] on textarea at bounding box center [396, 294] width 457 height 95
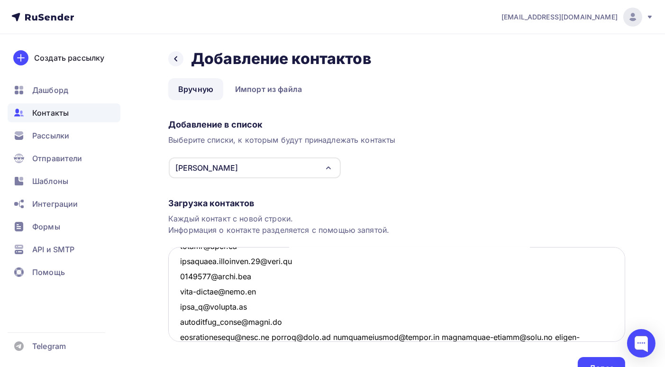
click at [270, 336] on textarea at bounding box center [396, 294] width 457 height 95
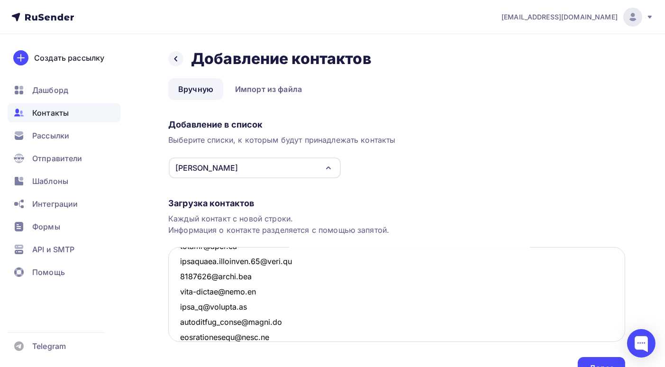
scroll to position [1007, 0]
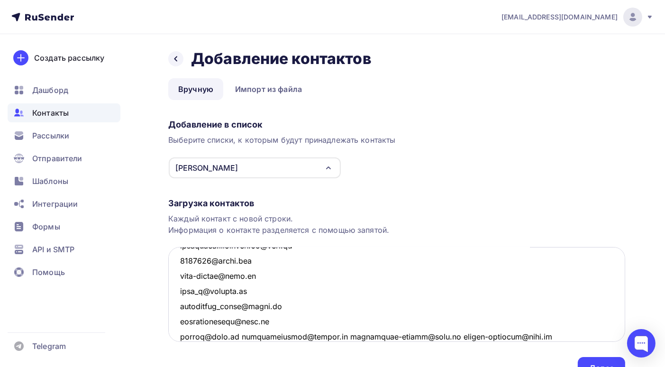
click at [235, 336] on textarea at bounding box center [396, 294] width 457 height 95
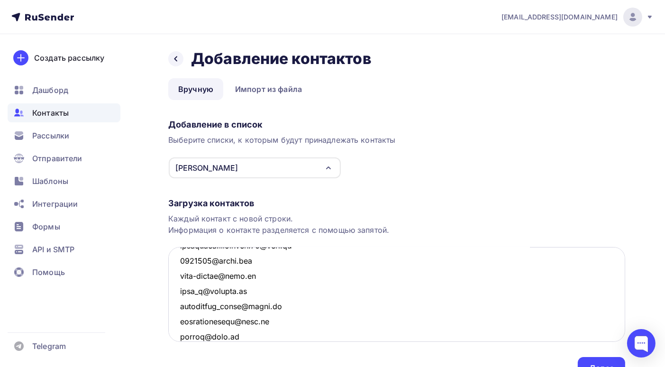
scroll to position [1022, 0]
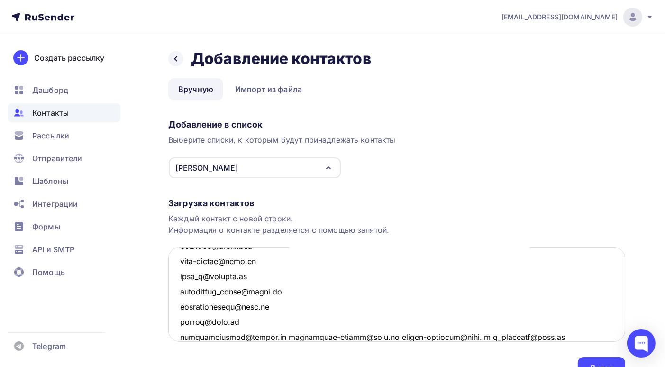
click at [278, 336] on textarea at bounding box center [396, 294] width 457 height 95
click at [277, 335] on textarea at bounding box center [396, 294] width 457 height 95
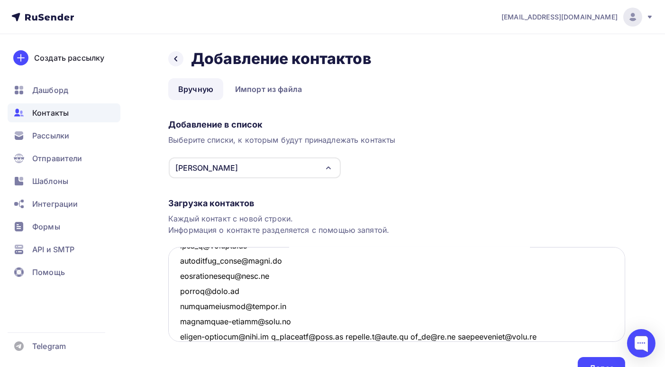
click at [273, 336] on textarea at bounding box center [396, 294] width 457 height 95
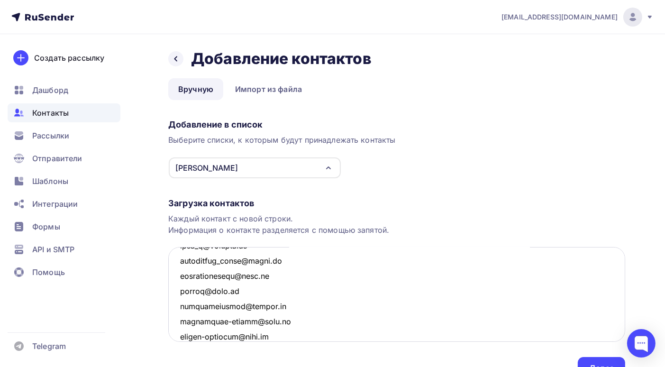
scroll to position [1067, 0]
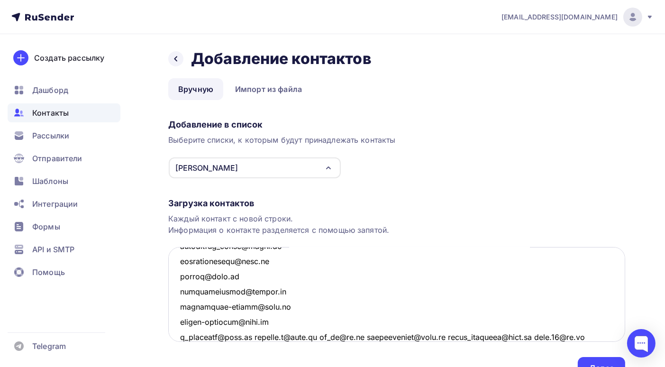
click at [254, 337] on textarea at bounding box center [396, 294] width 457 height 95
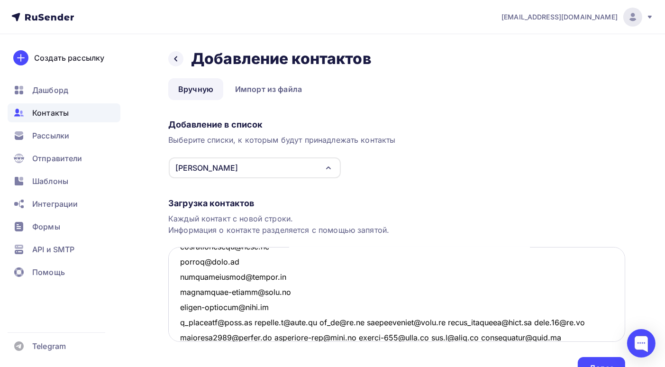
click at [252, 325] on textarea at bounding box center [396, 294] width 457 height 95
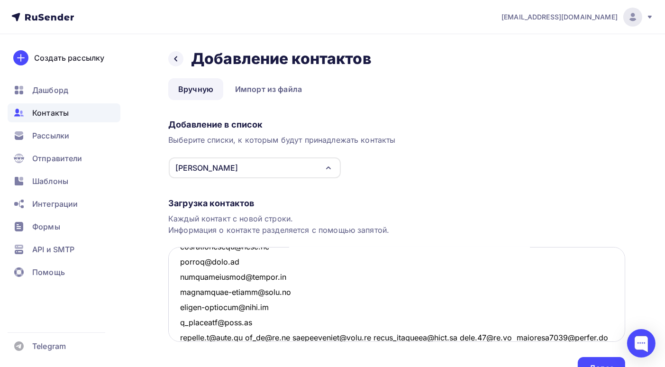
scroll to position [1083, 0]
click at [287, 335] on textarea at bounding box center [396, 294] width 457 height 95
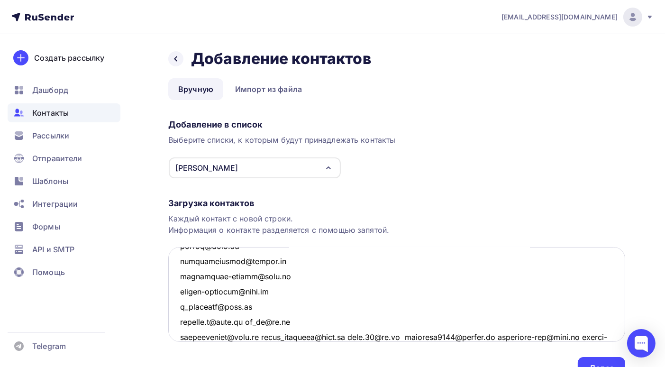
click at [261, 336] on textarea at bounding box center [396, 294] width 457 height 95
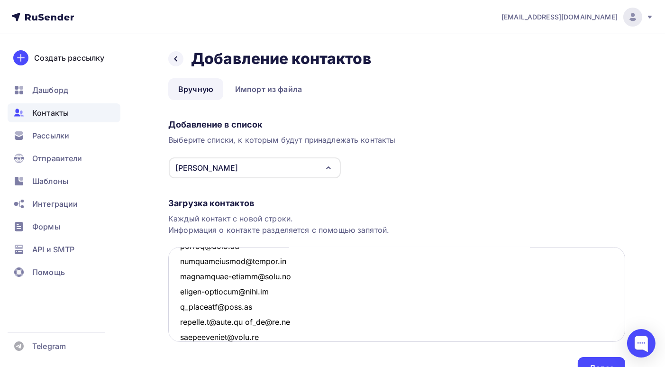
scroll to position [1113, 0]
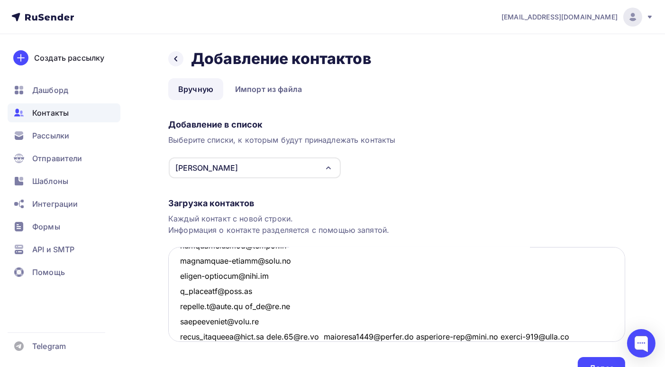
click at [262, 335] on textarea at bounding box center [396, 294] width 457 height 95
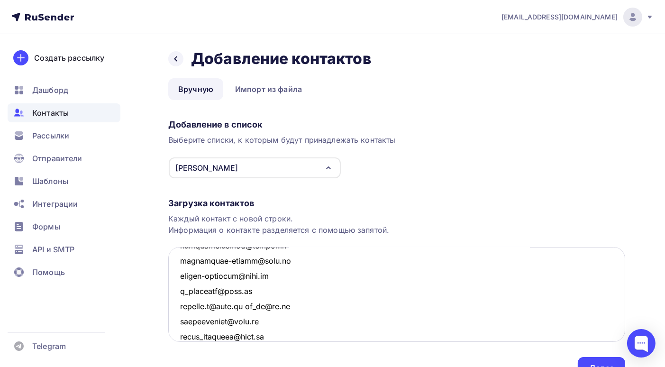
scroll to position [1128, 0]
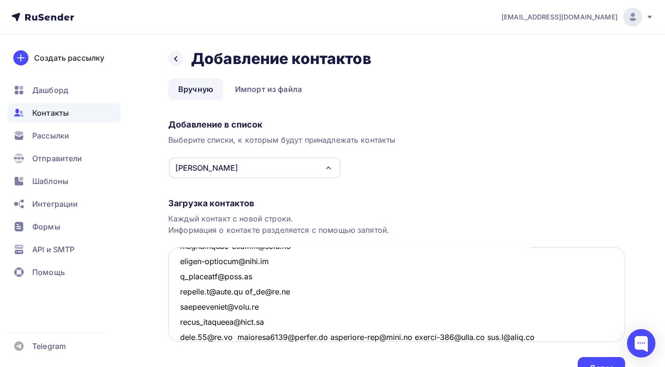
click at [237, 335] on textarea at bounding box center [396, 294] width 457 height 95
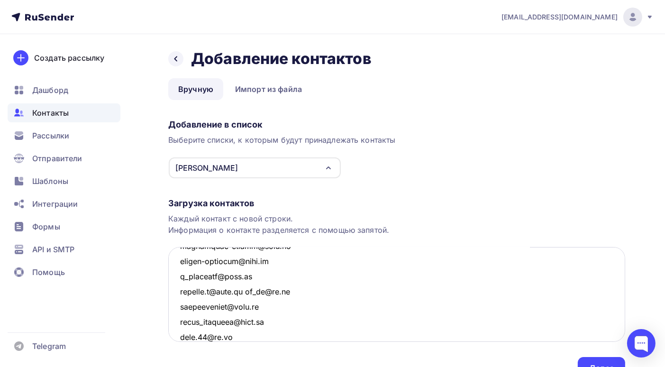
scroll to position [1144, 0]
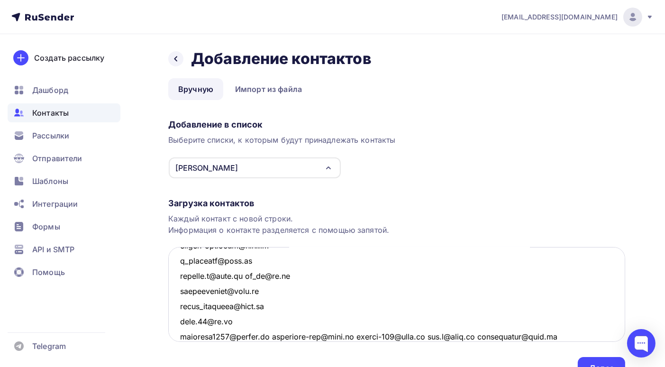
click at [270, 335] on textarea at bounding box center [396, 294] width 457 height 95
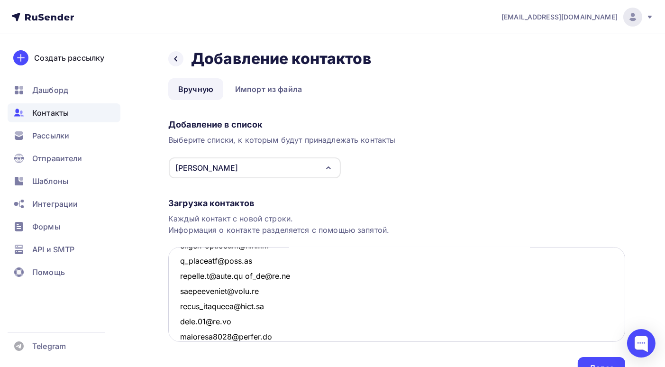
scroll to position [1159, 0]
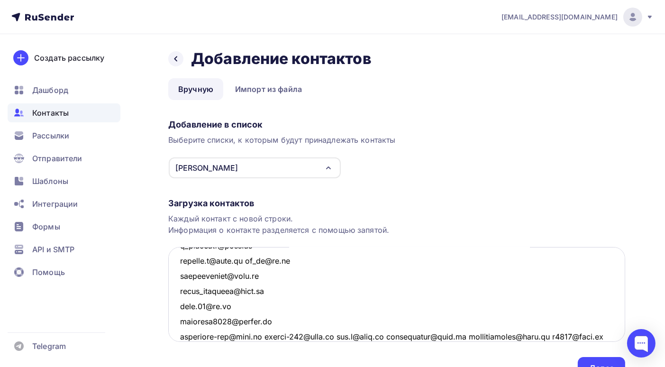
click at [270, 336] on textarea at bounding box center [396, 294] width 457 height 95
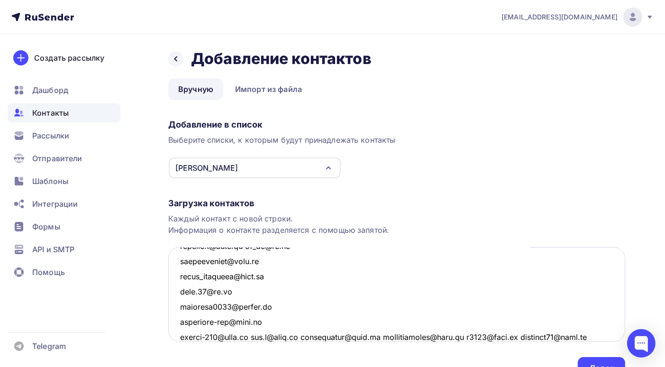
click at [254, 335] on textarea at bounding box center [396, 294] width 457 height 95
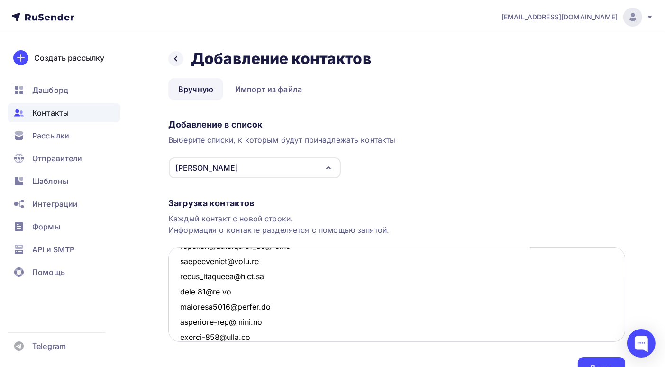
scroll to position [1189, 0]
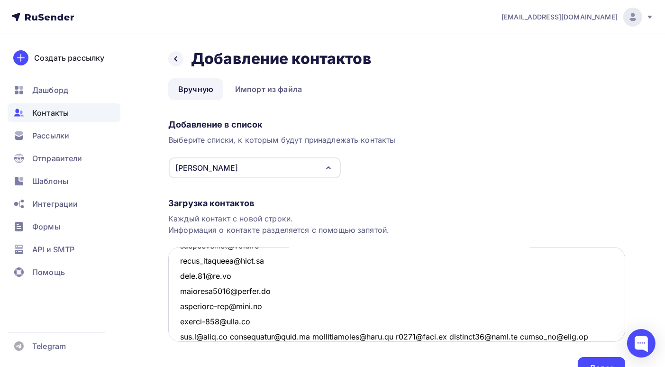
click at [237, 336] on textarea at bounding box center [396, 294] width 457 height 95
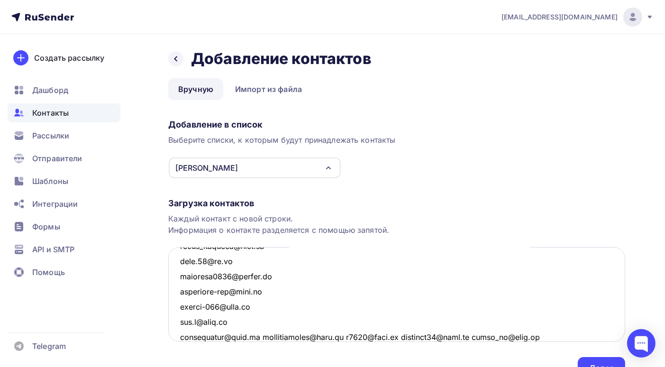
click at [257, 336] on textarea at bounding box center [396, 294] width 457 height 95
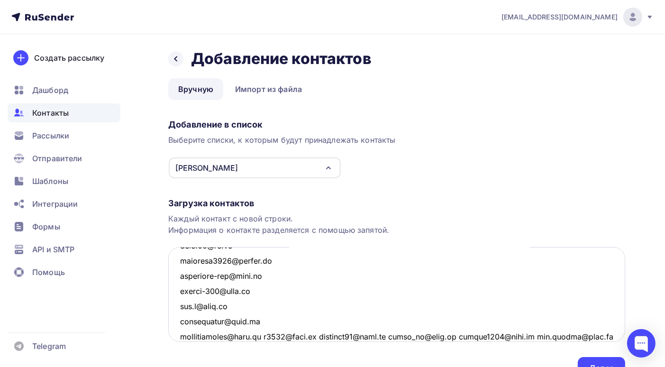
click at [267, 335] on textarea at bounding box center [396, 294] width 457 height 95
click at [239, 335] on textarea at bounding box center [396, 294] width 457 height 95
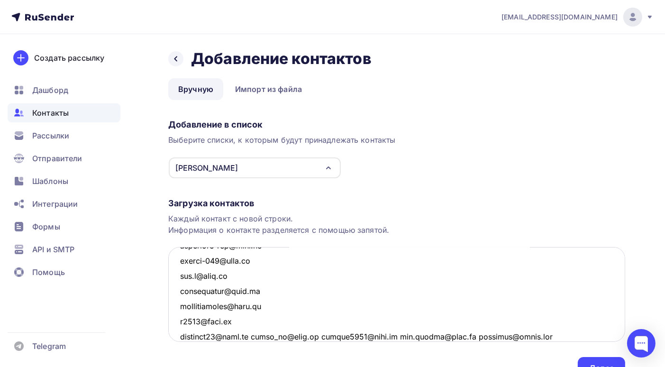
click at [259, 336] on textarea at bounding box center [396, 294] width 457 height 95
click at [248, 336] on textarea at bounding box center [396, 294] width 457 height 95
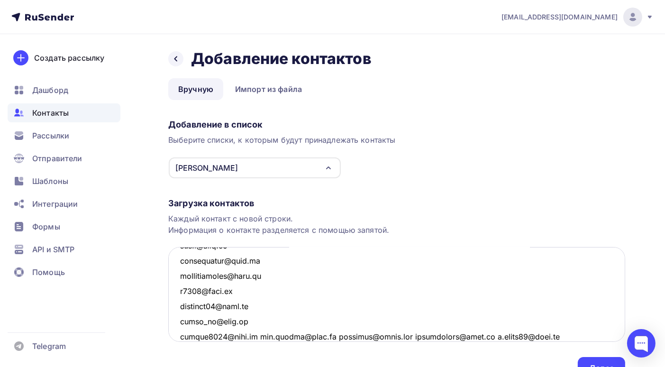
click at [256, 336] on textarea at bounding box center [396, 294] width 457 height 95
click at [251, 336] on textarea at bounding box center [396, 294] width 457 height 95
click at [250, 335] on textarea at bounding box center [396, 294] width 457 height 95
click at [259, 337] on textarea at bounding box center [396, 294] width 457 height 95
click at [248, 337] on textarea at bounding box center [396, 294] width 457 height 95
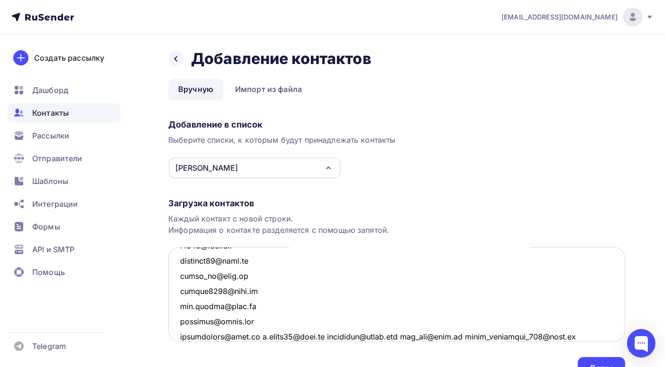
click at [246, 336] on textarea at bounding box center [396, 294] width 457 height 95
click at [249, 335] on textarea at bounding box center [396, 294] width 457 height 95
click at [248, 336] on textarea at bounding box center [396, 294] width 457 height 95
click at [263, 335] on textarea at bounding box center [396, 294] width 457 height 95
click at [239, 336] on textarea at bounding box center [396, 294] width 457 height 95
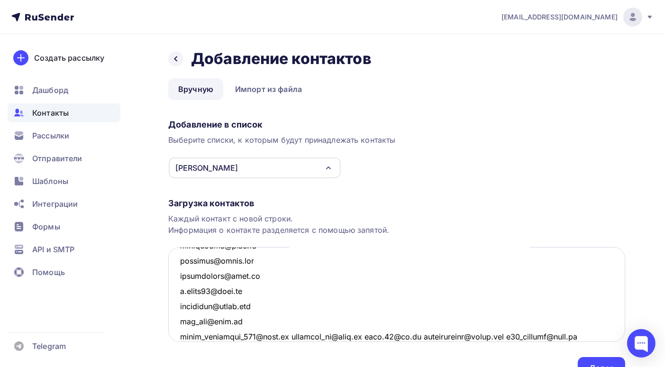
click at [290, 336] on textarea at bounding box center [396, 294] width 457 height 95
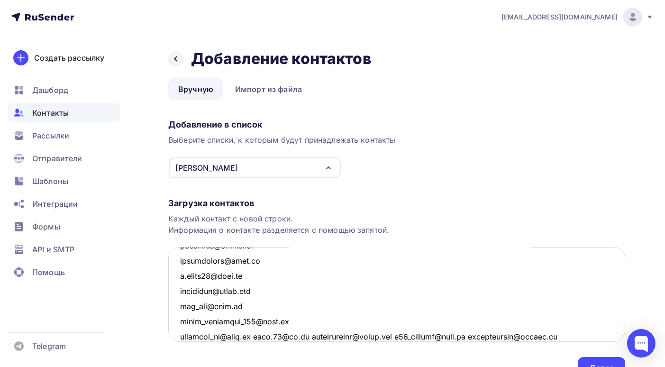
click at [255, 335] on textarea at bounding box center [396, 294] width 457 height 95
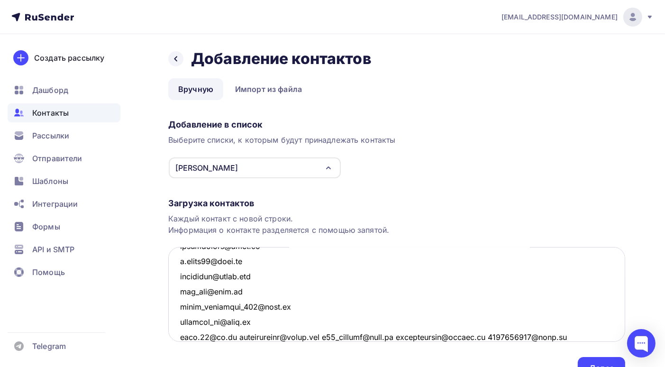
click at [239, 335] on textarea at bounding box center [396, 294] width 457 height 95
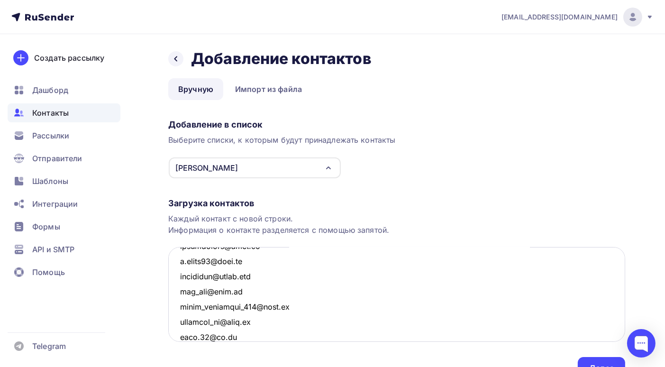
scroll to position [1432, 0]
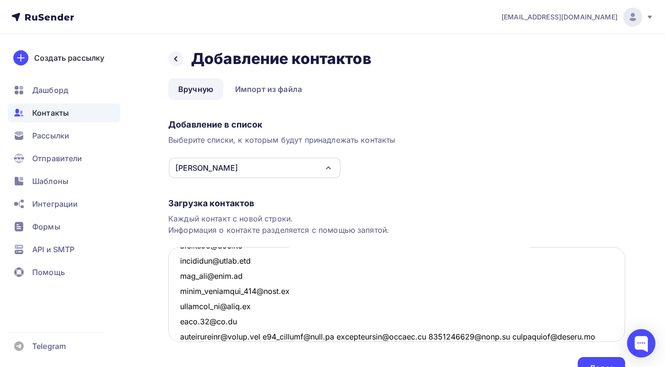
click at [276, 335] on textarea at bounding box center [396, 294] width 457 height 95
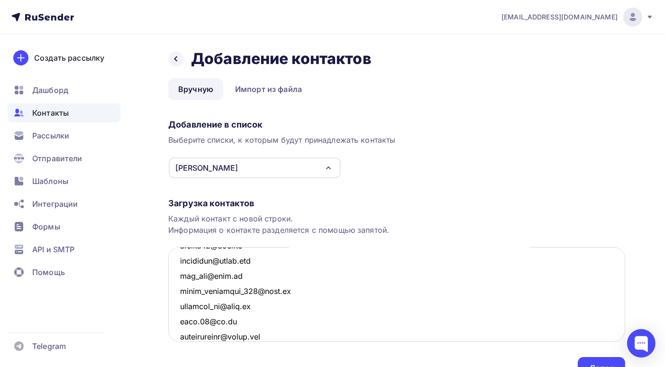
scroll to position [1447, 0]
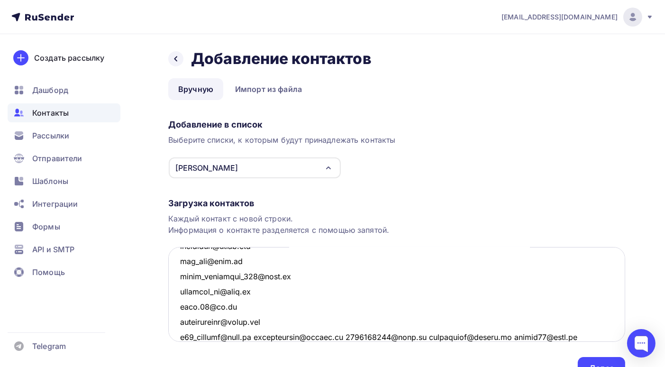
click at [257, 337] on textarea at bounding box center [396, 294] width 457 height 95
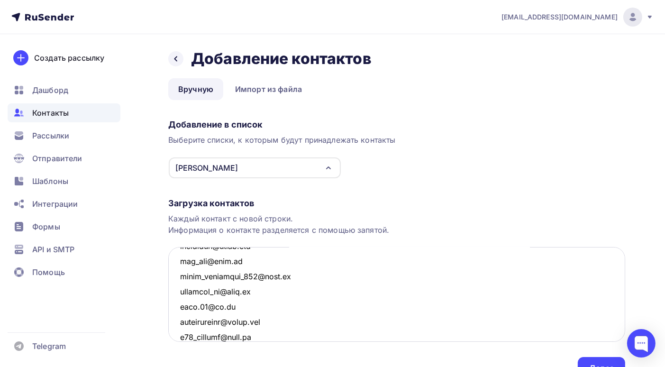
scroll to position [1462, 0]
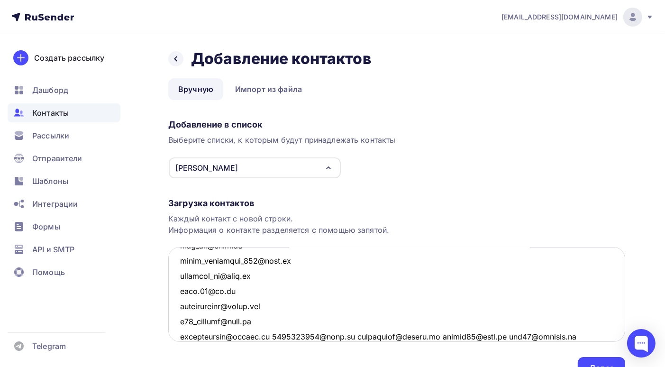
click at [269, 335] on textarea at bounding box center [396, 294] width 457 height 95
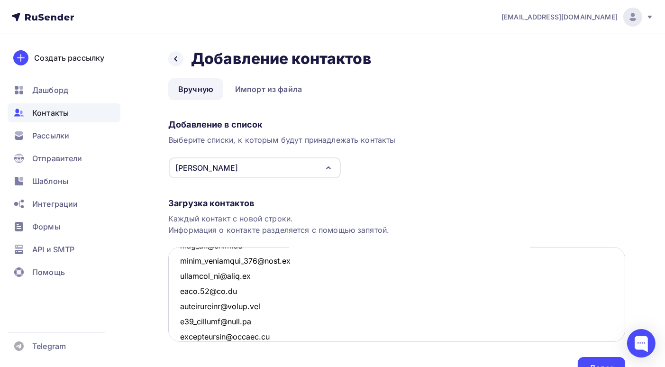
scroll to position [1477, 0]
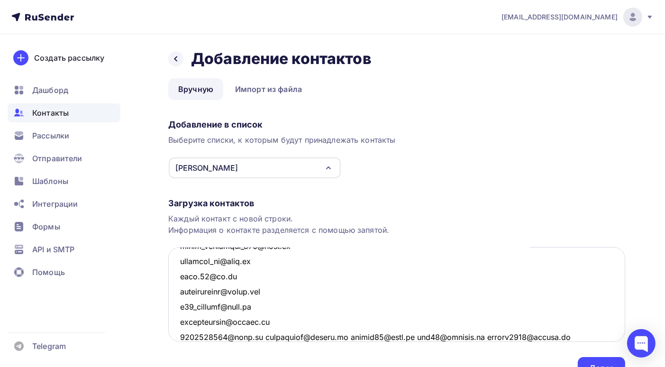
click at [263, 335] on textarea at bounding box center [396, 294] width 457 height 95
click at [264, 337] on textarea at bounding box center [396, 294] width 457 height 95
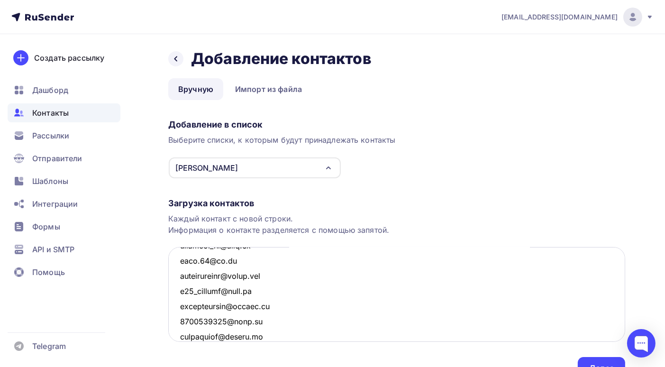
scroll to position [1507, 0]
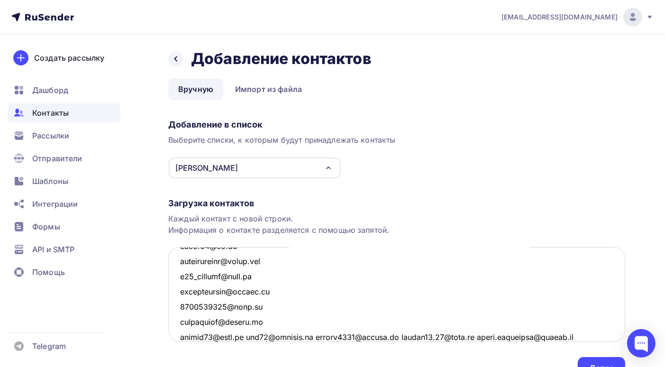
click at [249, 335] on textarea at bounding box center [396, 294] width 457 height 95
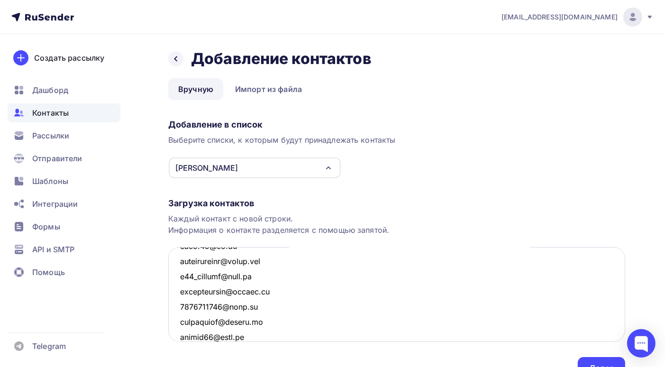
scroll to position [1523, 0]
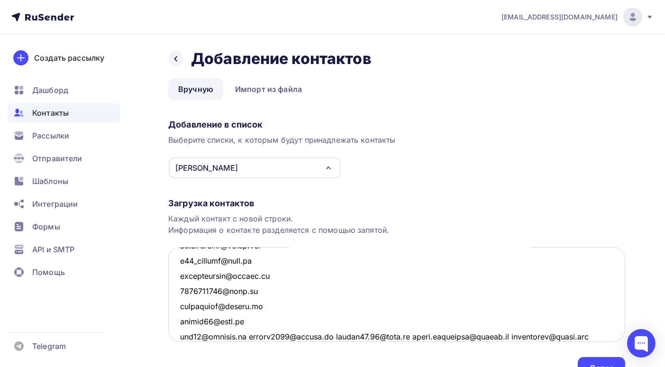
click at [248, 337] on textarea at bounding box center [396, 294] width 457 height 95
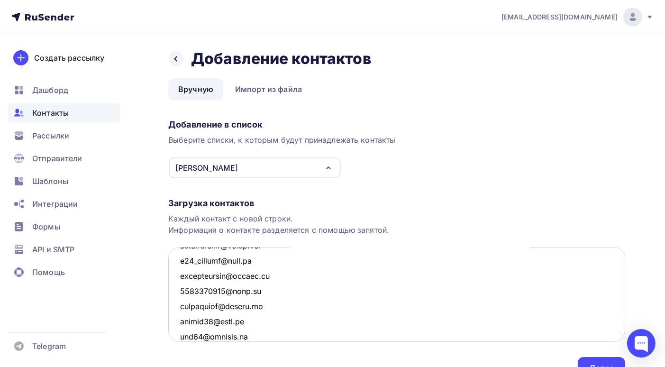
scroll to position [1538, 0]
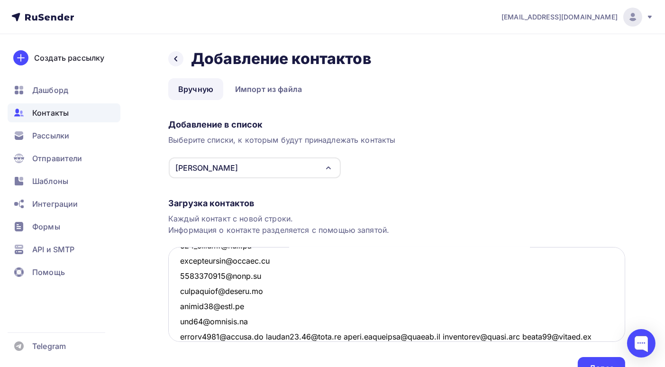
click at [263, 335] on textarea at bounding box center [396, 294] width 457 height 95
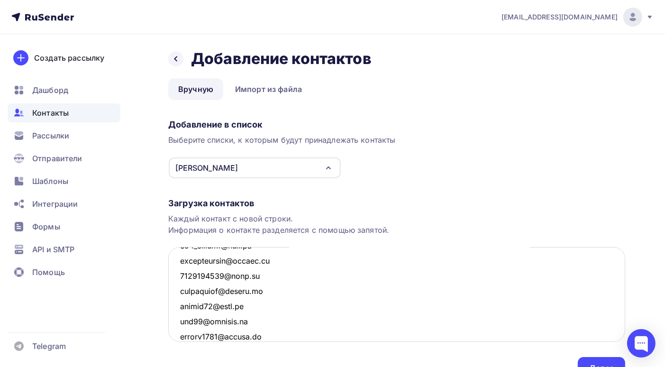
scroll to position [1553, 0]
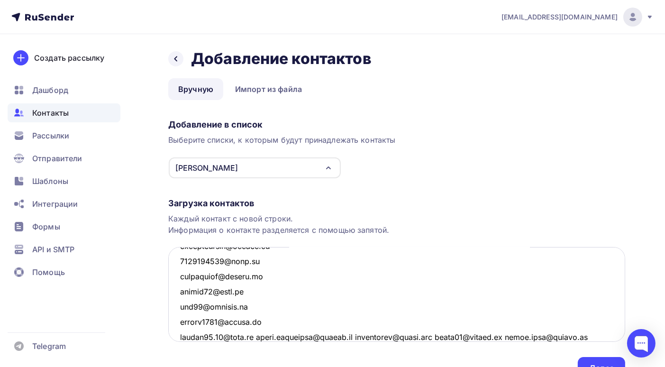
click at [258, 337] on textarea at bounding box center [396, 294] width 457 height 95
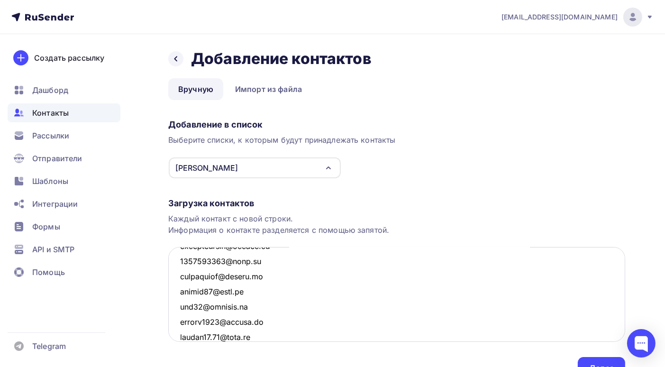
scroll to position [1569, 0]
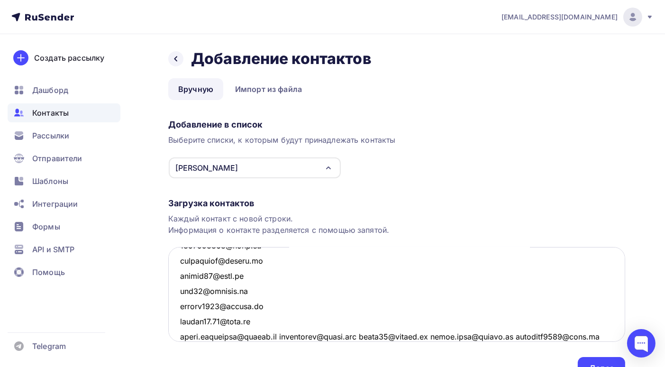
click at [286, 335] on textarea at bounding box center [396, 294] width 457 height 95
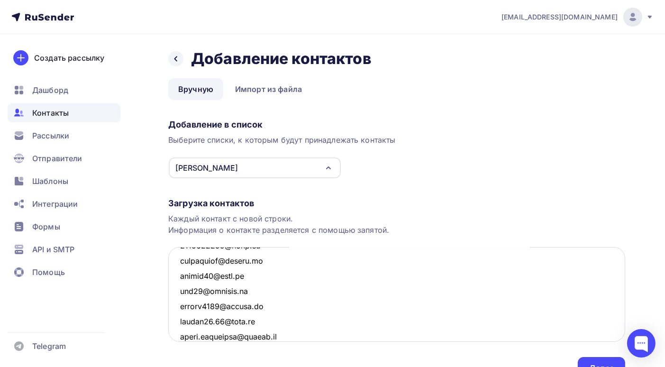
scroll to position [1583, 0]
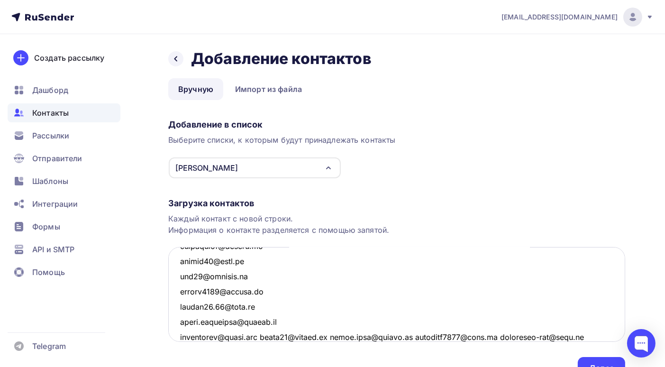
click at [265, 337] on textarea at bounding box center [396, 294] width 457 height 95
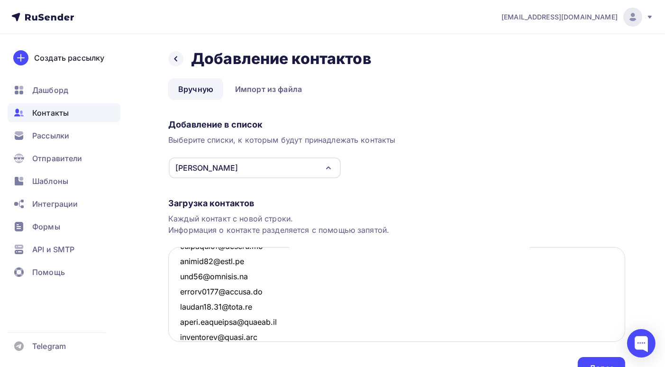
scroll to position [1599, 0]
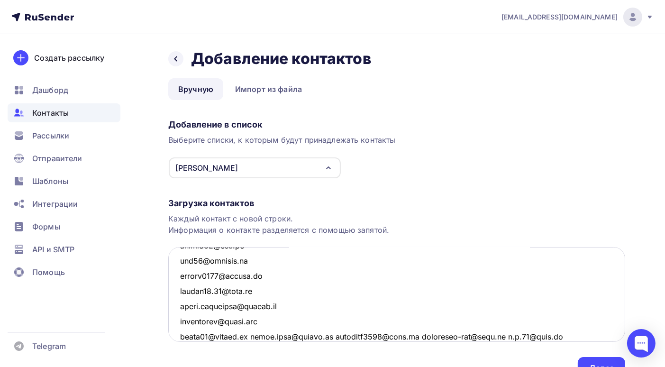
click at [250, 334] on textarea at bounding box center [396, 294] width 457 height 95
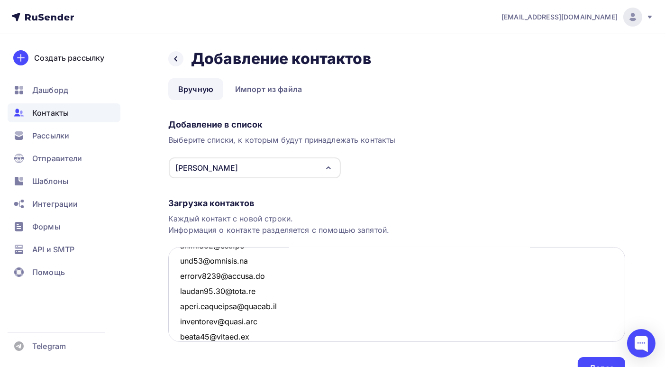
scroll to position [1614, 0]
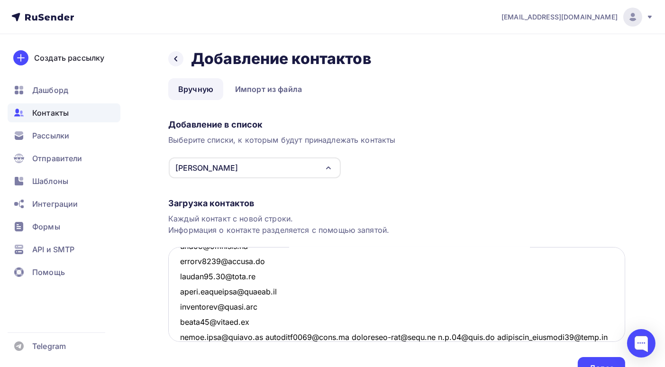
click at [263, 336] on textarea at bounding box center [396, 294] width 457 height 95
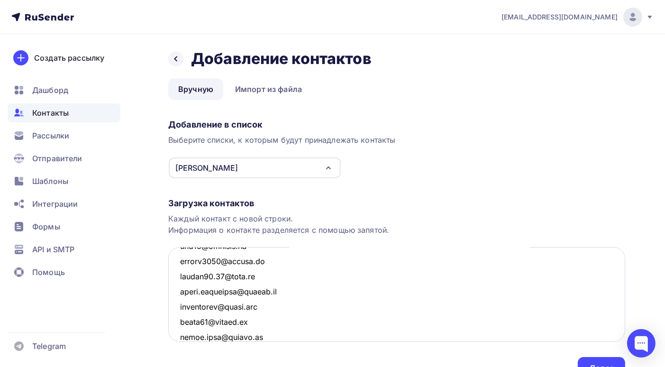
scroll to position [1629, 0]
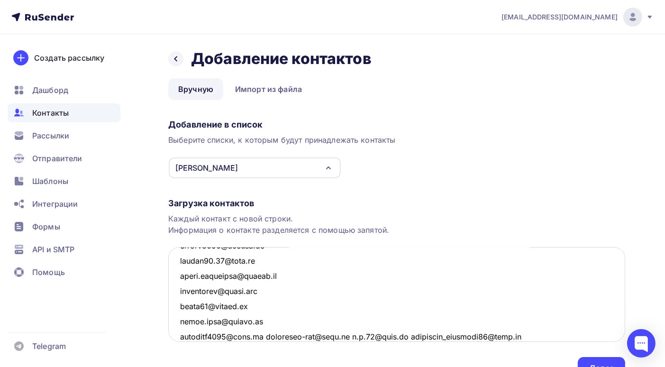
click at [265, 338] on textarea at bounding box center [396, 294] width 457 height 95
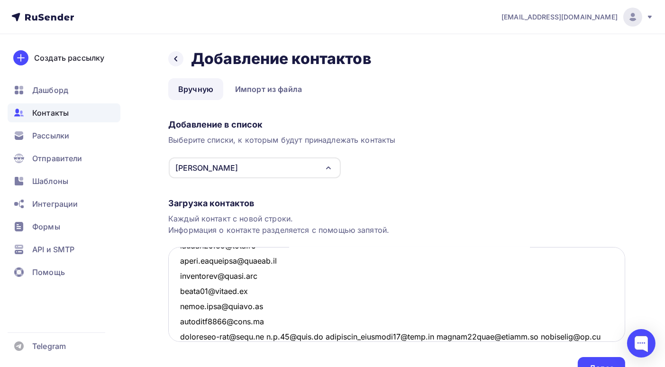
click at [265, 337] on textarea at bounding box center [396, 294] width 457 height 95
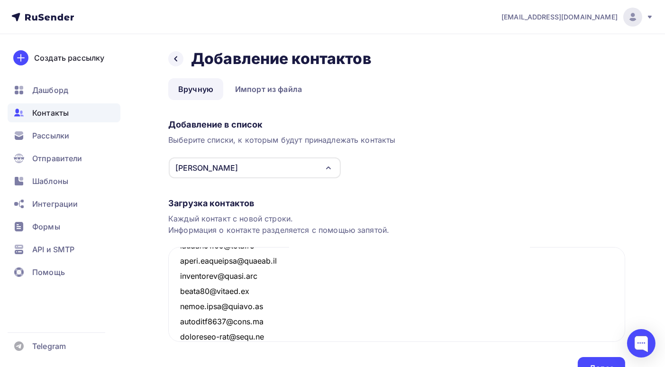
scroll to position [1660, 0]
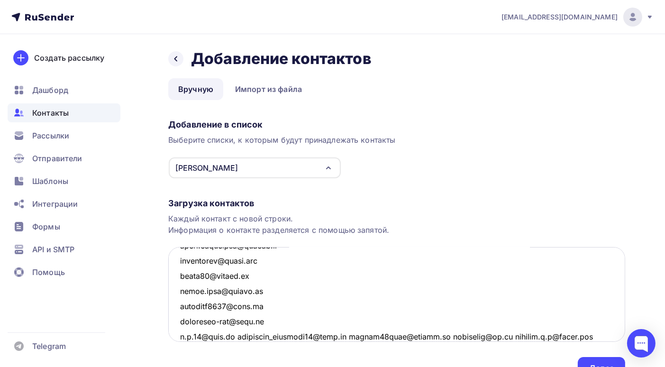
click at [234, 336] on textarea at bounding box center [396, 294] width 457 height 95
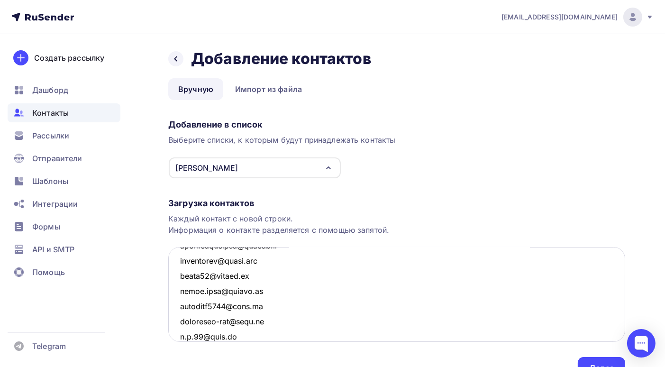
scroll to position [1675, 0]
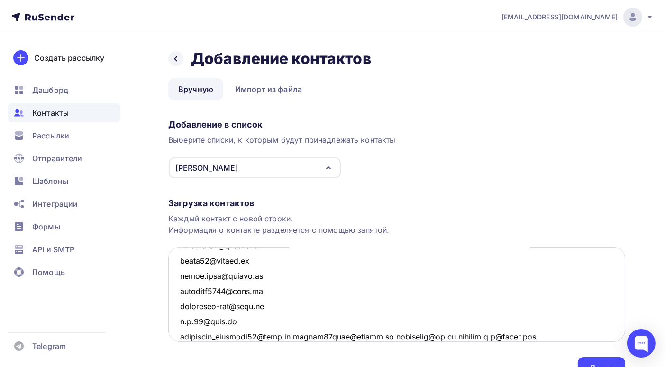
click at [293, 338] on textarea at bounding box center [396, 294] width 457 height 95
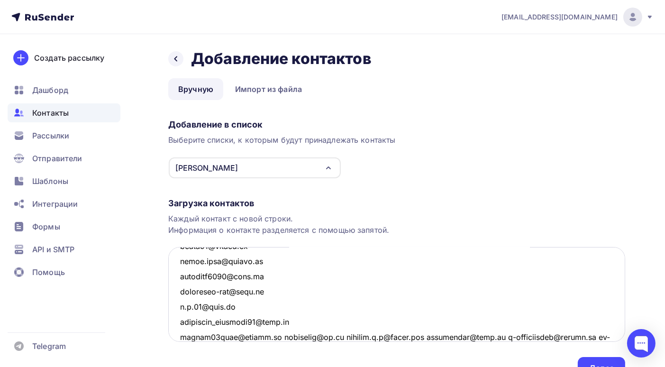
click at [269, 335] on textarea at bounding box center [396, 294] width 457 height 95
click at [271, 335] on textarea at bounding box center [396, 294] width 457 height 95
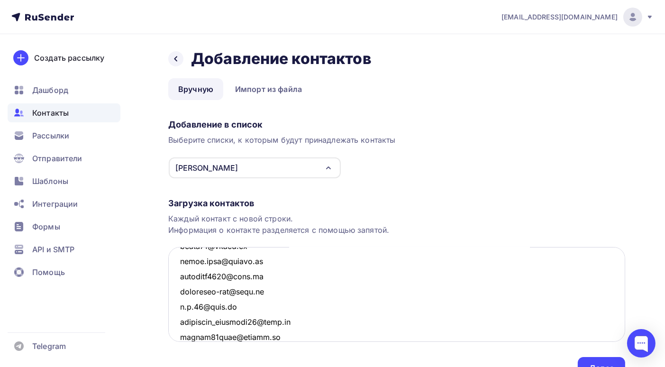
scroll to position [1705, 0]
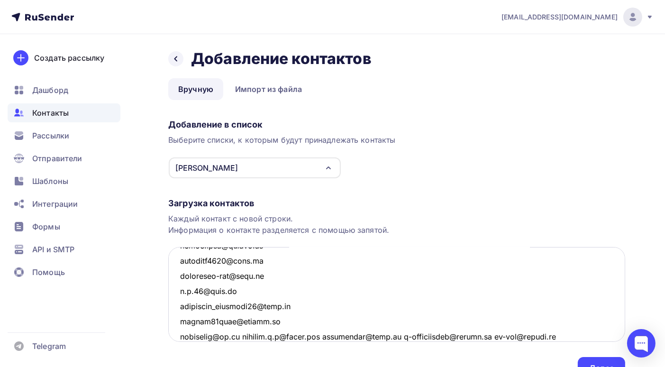
click at [239, 336] on textarea at bounding box center [396, 294] width 457 height 95
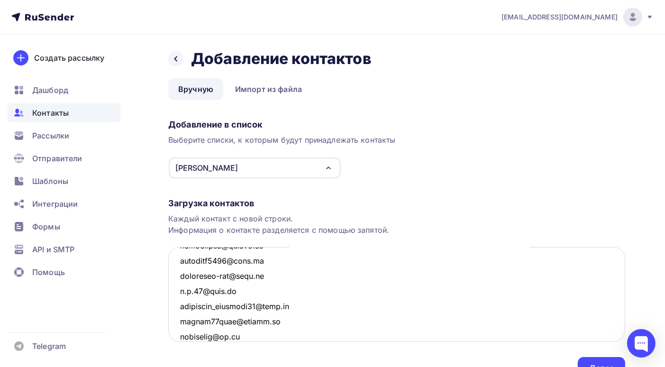
scroll to position [1720, 0]
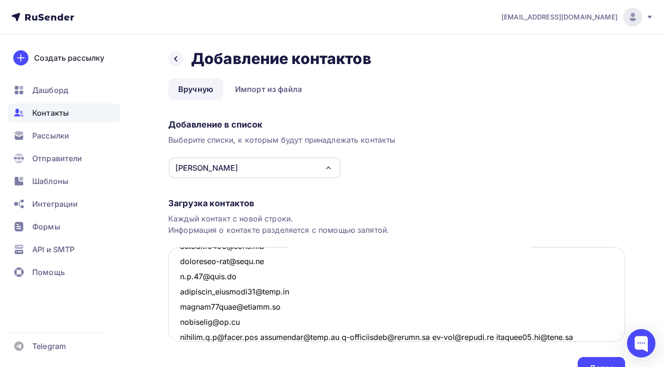
click at [266, 335] on textarea at bounding box center [396, 294] width 457 height 95
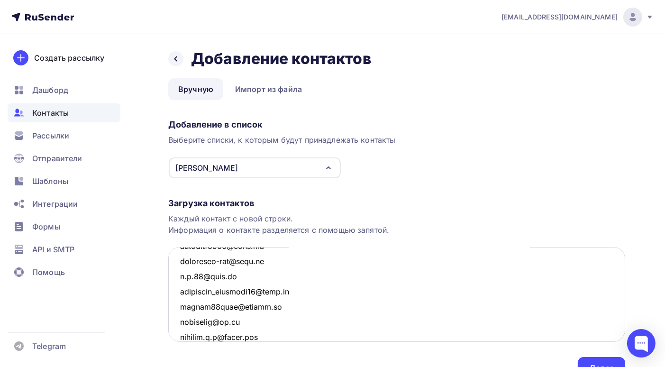
scroll to position [1736, 0]
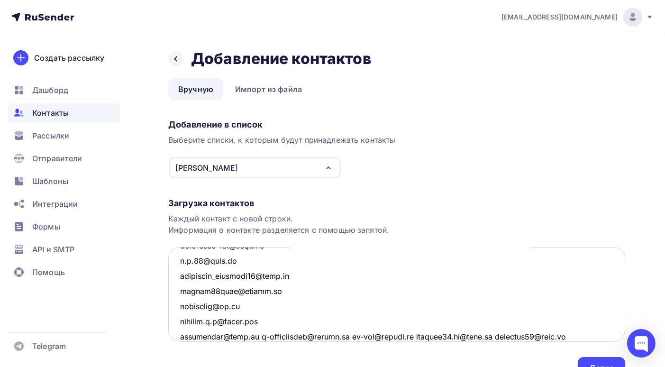
click at [251, 336] on textarea at bounding box center [396, 294] width 457 height 95
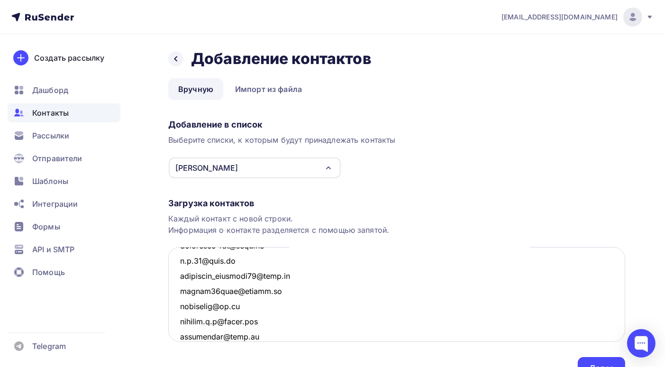
scroll to position [1750, 0]
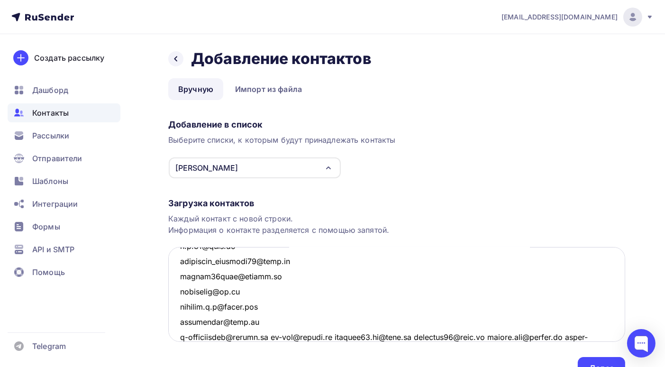
click at [276, 336] on textarea at bounding box center [396, 294] width 457 height 95
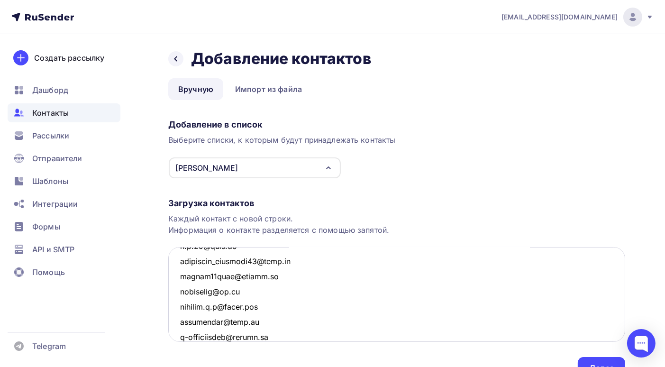
scroll to position [1766, 0]
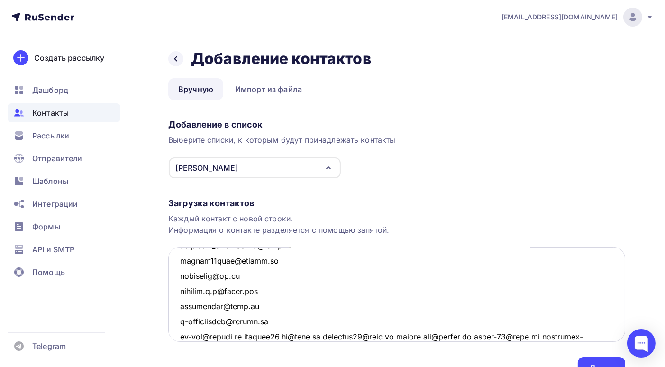
click at [250, 336] on textarea at bounding box center [396, 294] width 457 height 95
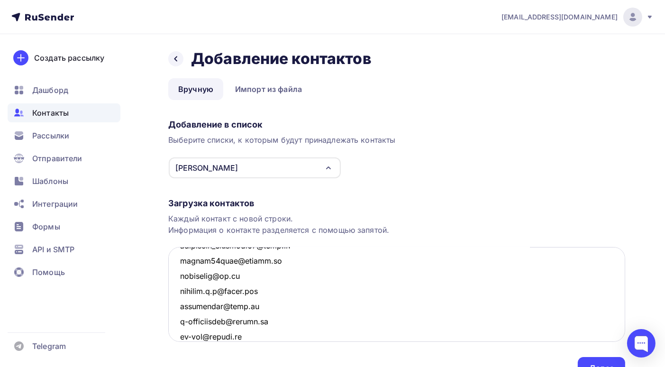
scroll to position [1781, 0]
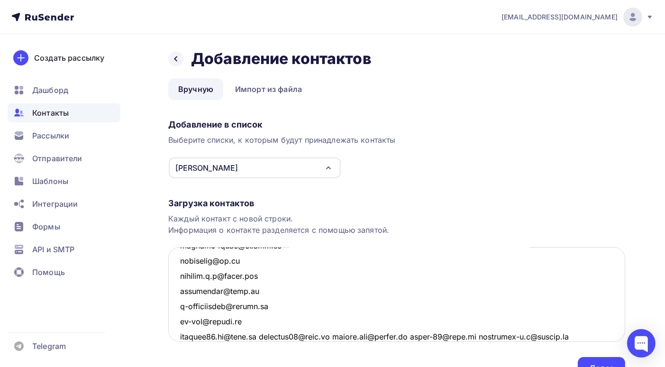
click at [258, 336] on textarea at bounding box center [396, 294] width 457 height 95
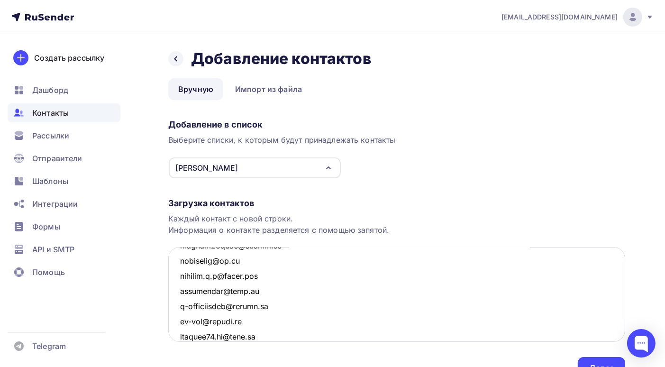
scroll to position [1796, 0]
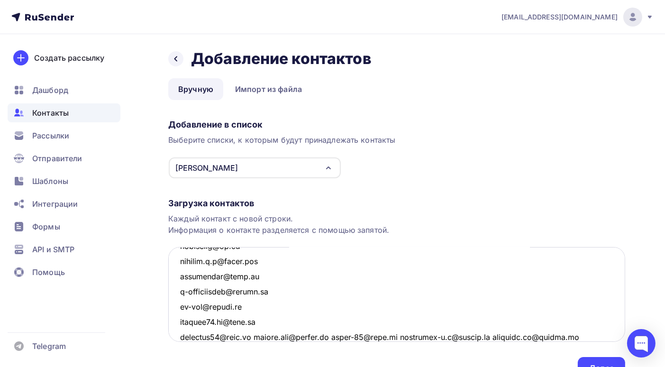
click at [253, 336] on textarea at bounding box center [396, 294] width 457 height 95
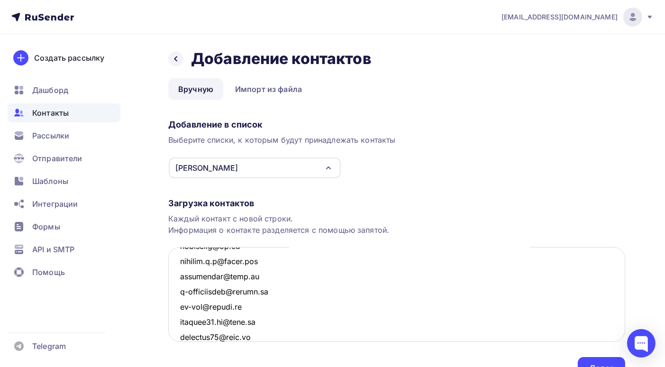
scroll to position [1811, 0]
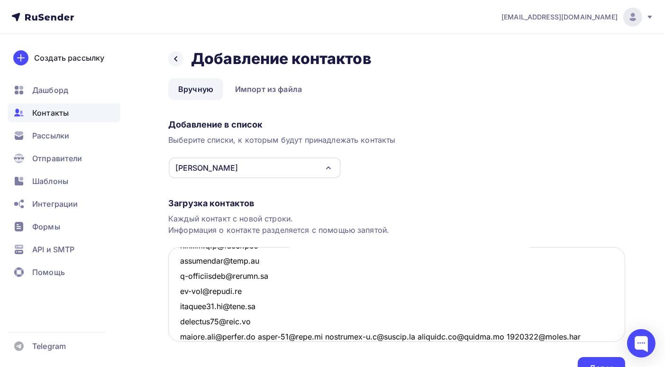
click at [260, 337] on textarea at bounding box center [396, 294] width 457 height 95
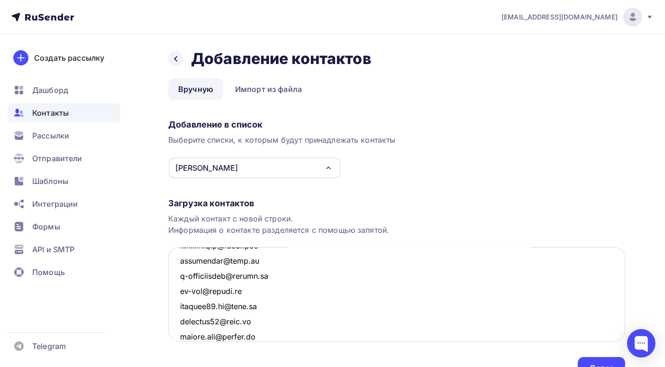
scroll to position [1826, 0]
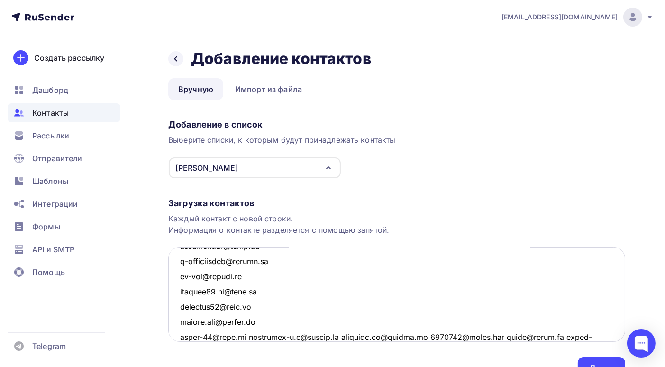
click at [246, 338] on textarea at bounding box center [396, 294] width 457 height 95
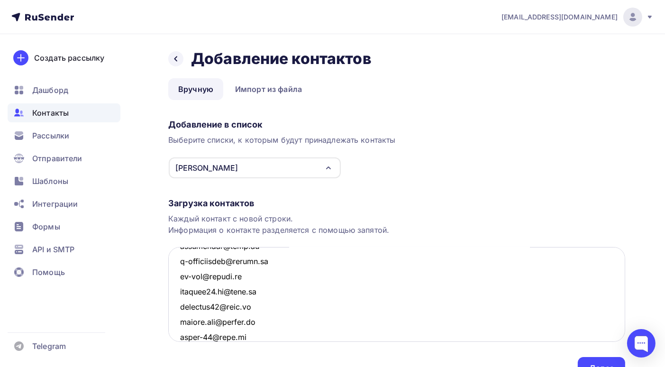
scroll to position [1842, 0]
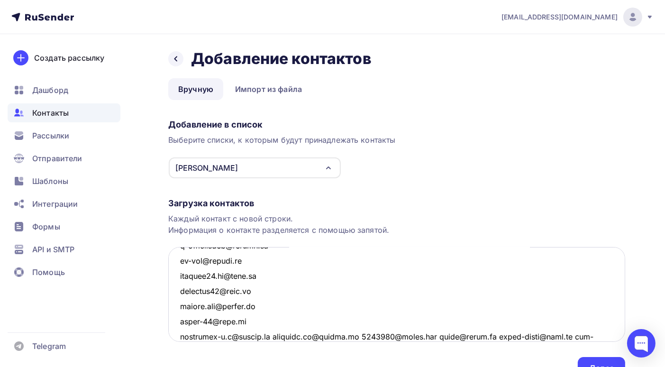
click at [276, 336] on textarea at bounding box center [396, 294] width 457 height 95
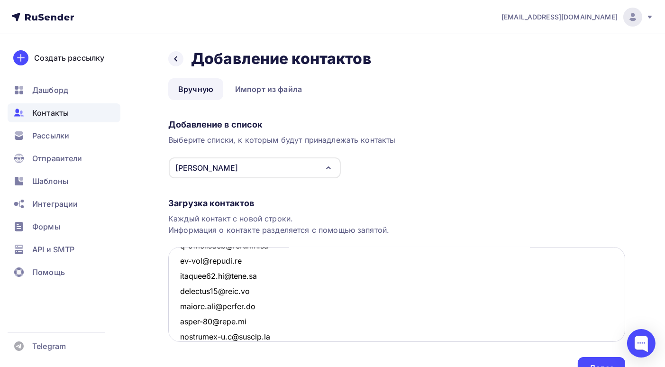
scroll to position [1856, 0]
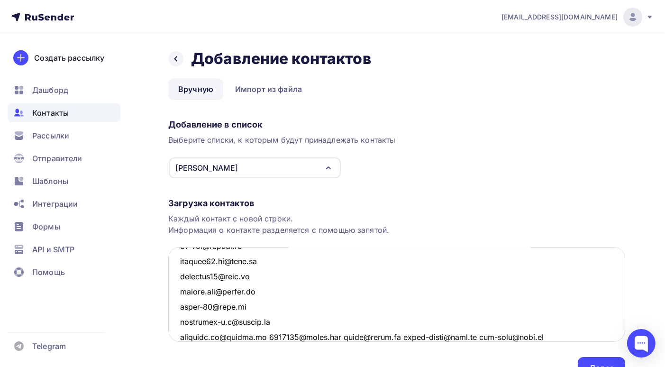
click at [267, 335] on textarea at bounding box center [396, 294] width 457 height 95
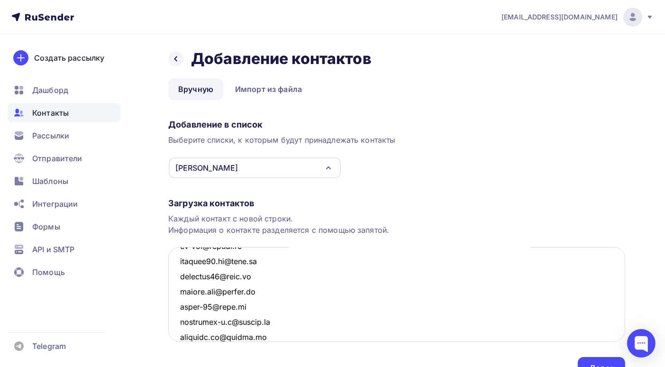
scroll to position [1872, 0]
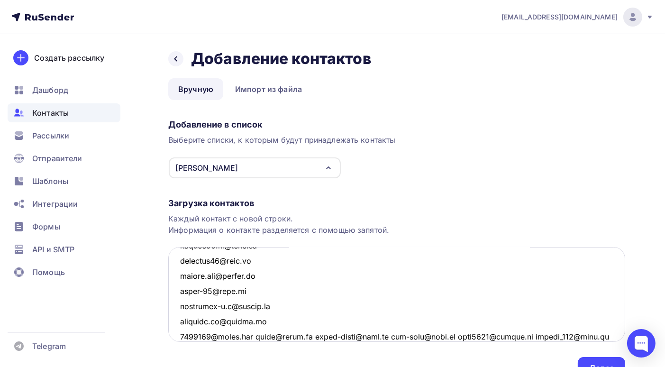
click at [256, 336] on textarea at bounding box center [396, 294] width 457 height 95
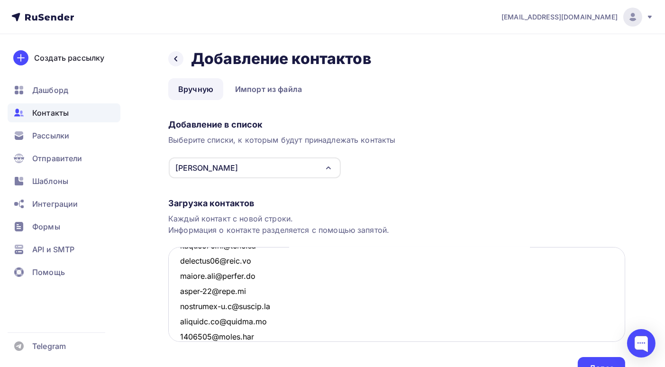
scroll to position [1887, 0]
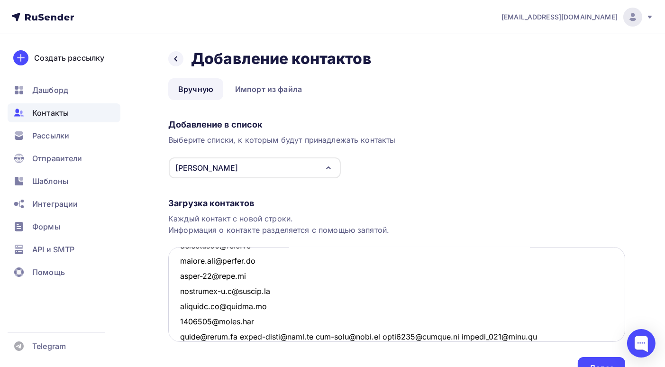
click at [242, 336] on textarea at bounding box center [396, 294] width 457 height 95
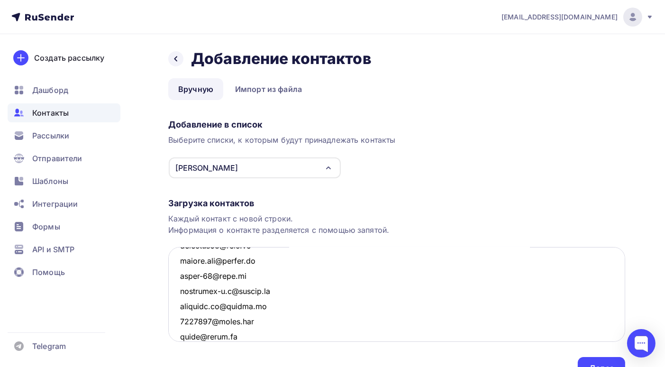
scroll to position [1902, 0]
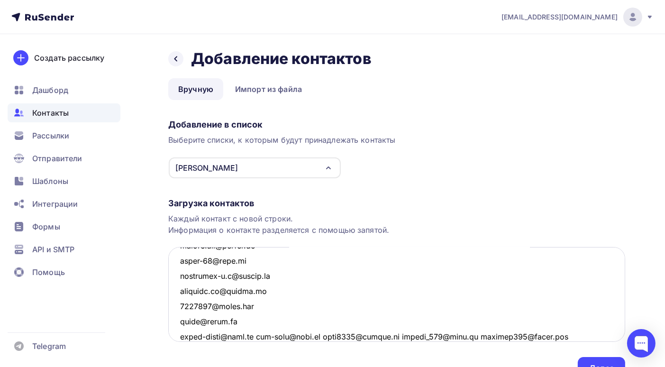
click at [260, 337] on textarea at bounding box center [396, 294] width 457 height 95
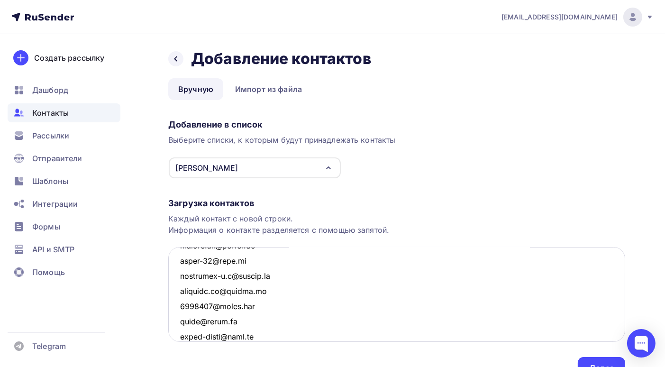
scroll to position [1918, 0]
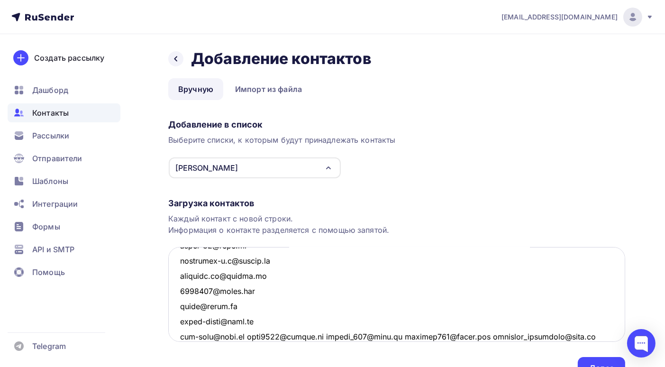
click at [246, 336] on textarea at bounding box center [396, 294] width 457 height 95
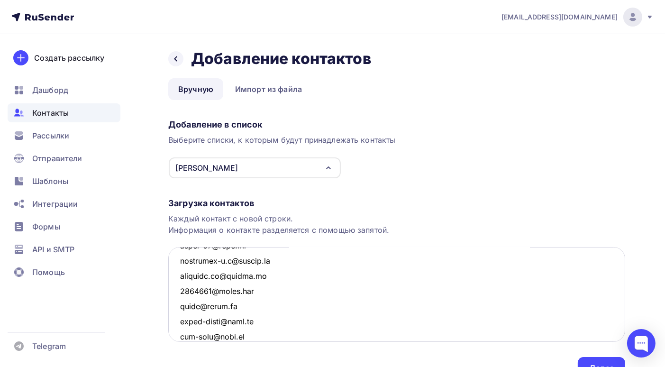
scroll to position [1932, 0]
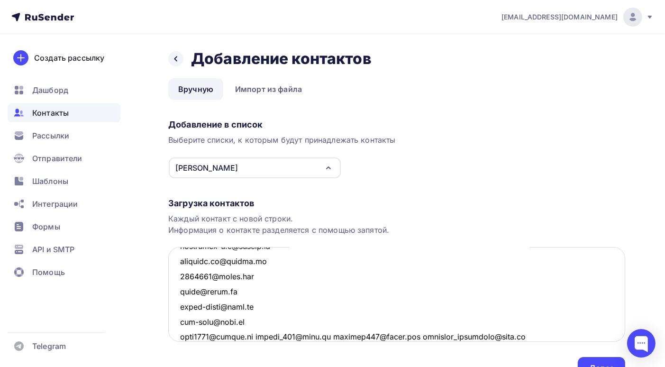
click at [257, 337] on textarea at bounding box center [396, 294] width 457 height 95
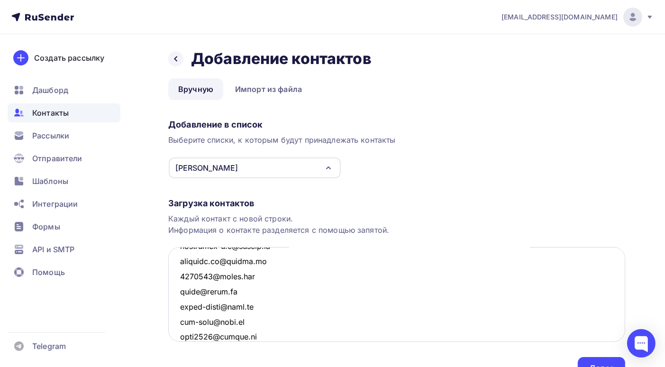
scroll to position [1948, 0]
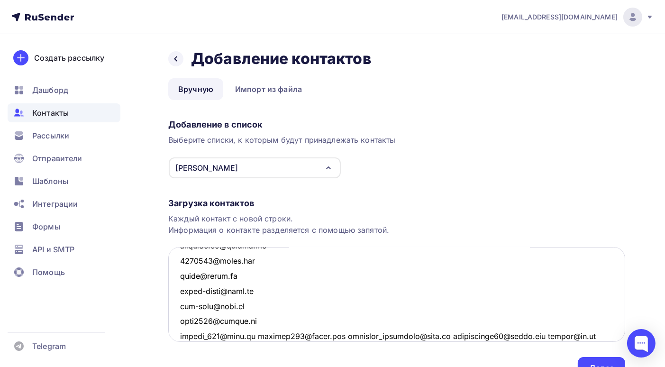
click at [256, 335] on textarea at bounding box center [396, 294] width 457 height 95
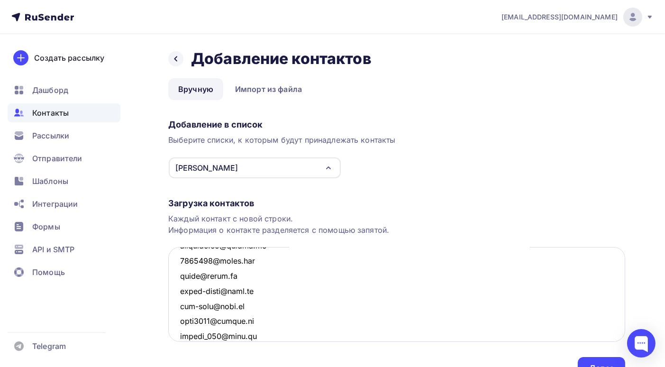
scroll to position [1963, 0]
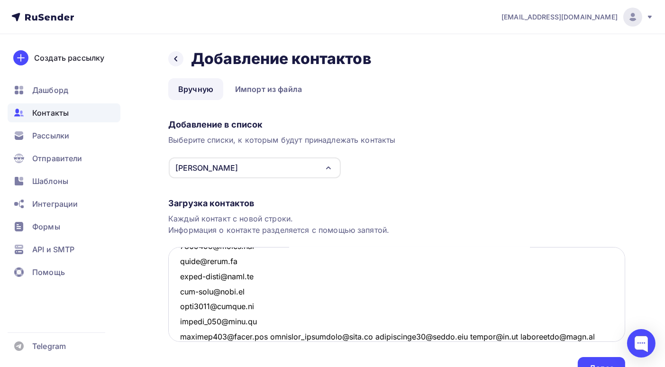
click at [267, 337] on textarea at bounding box center [396, 294] width 457 height 95
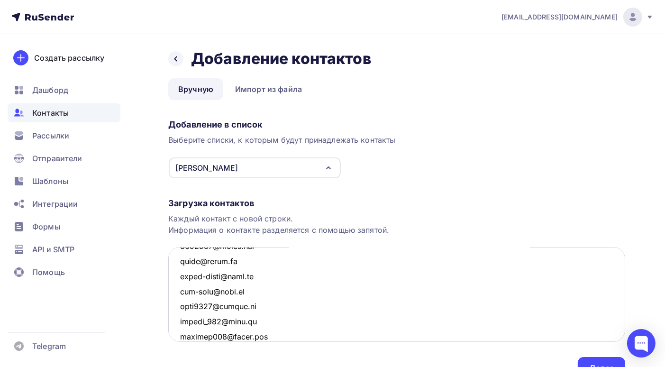
scroll to position [1978, 0]
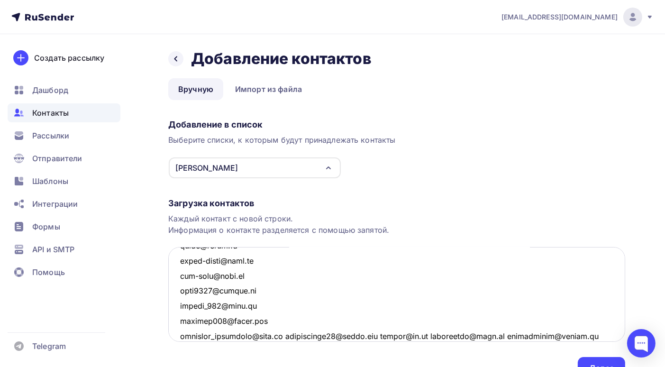
click at [286, 335] on textarea at bounding box center [396, 294] width 457 height 95
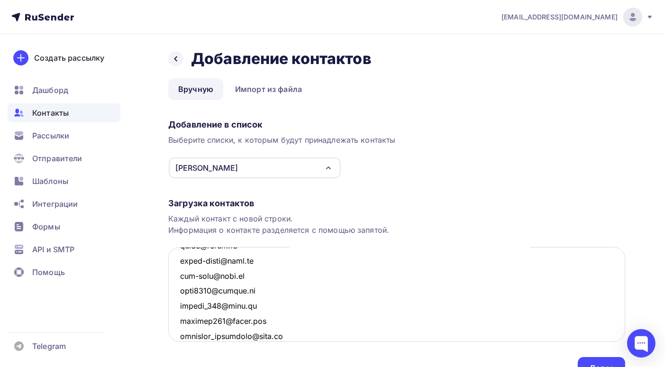
scroll to position [1993, 0]
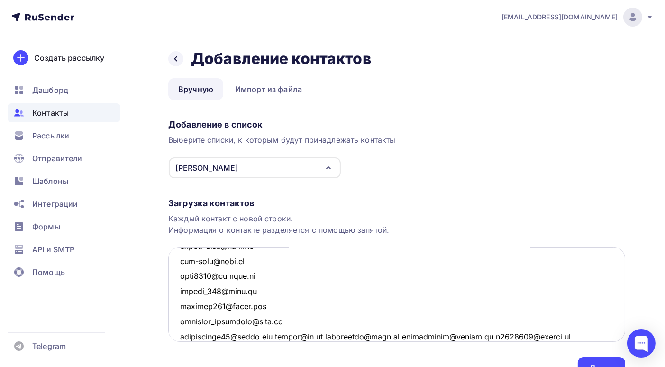
click at [279, 337] on textarea at bounding box center [396, 294] width 457 height 95
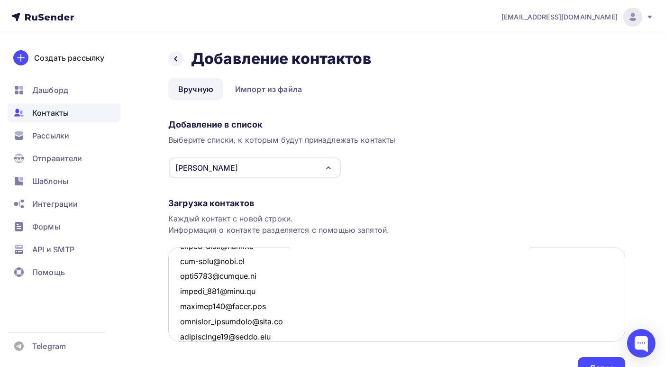
scroll to position [2009, 0]
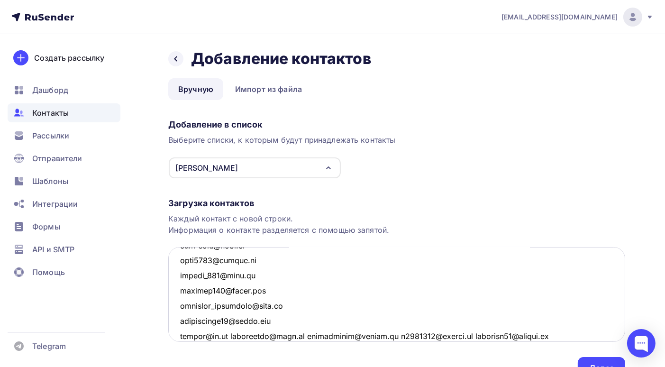
click at [235, 335] on textarea at bounding box center [396, 294] width 457 height 95
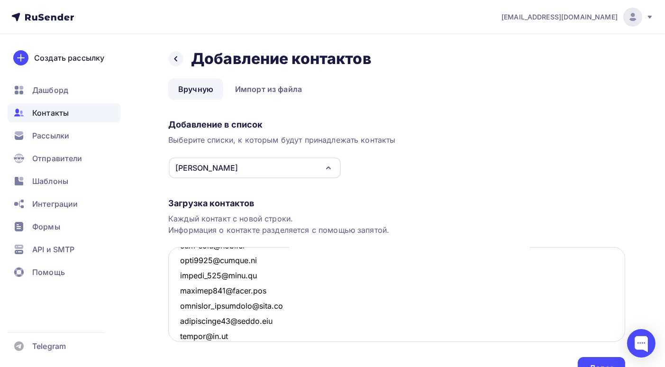
scroll to position [2024, 0]
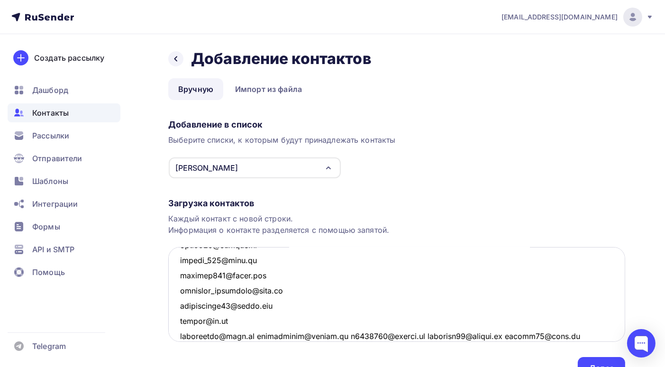
click at [253, 336] on textarea at bounding box center [396, 294] width 457 height 95
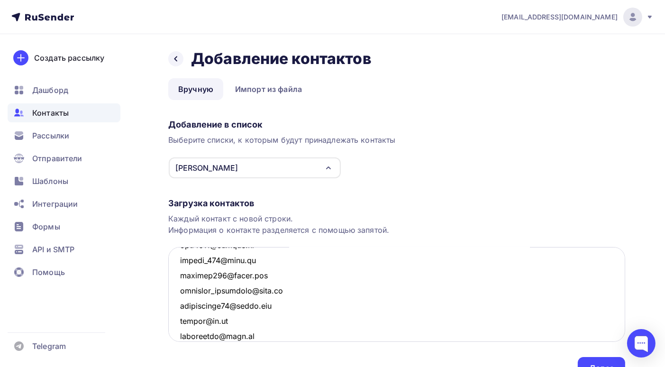
scroll to position [2039, 0]
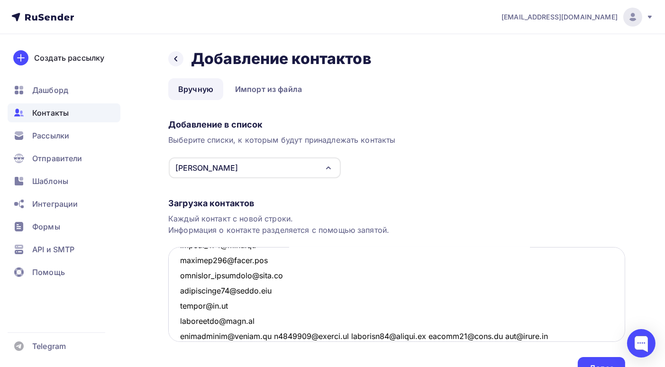
click at [271, 335] on textarea at bounding box center [396, 294] width 457 height 95
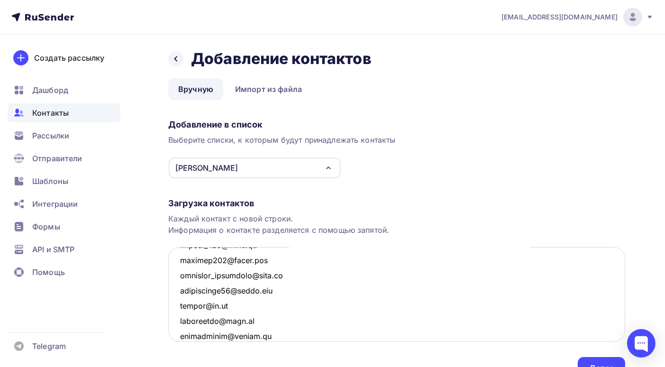
scroll to position [2054, 0]
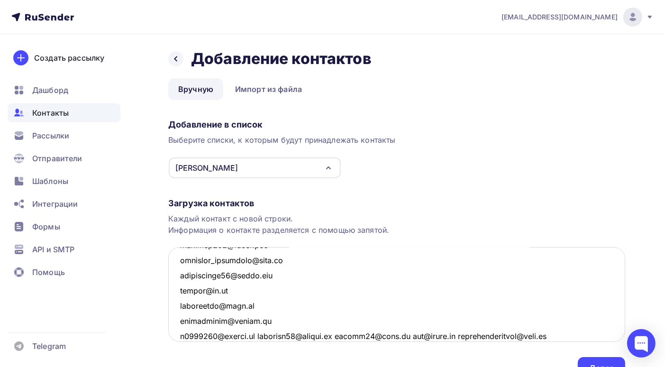
click at [262, 337] on textarea at bounding box center [396, 294] width 457 height 95
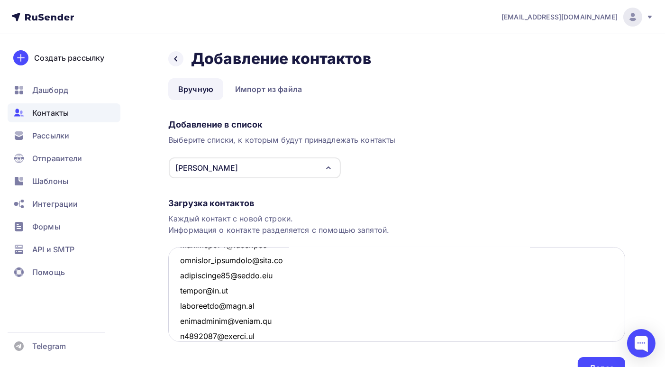
scroll to position [2069, 0]
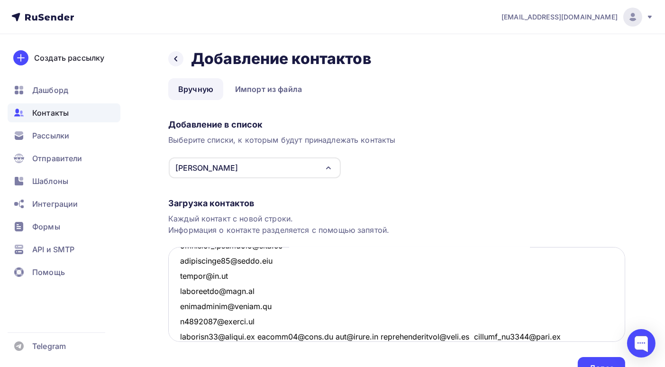
click at [265, 336] on textarea at bounding box center [396, 294] width 457 height 95
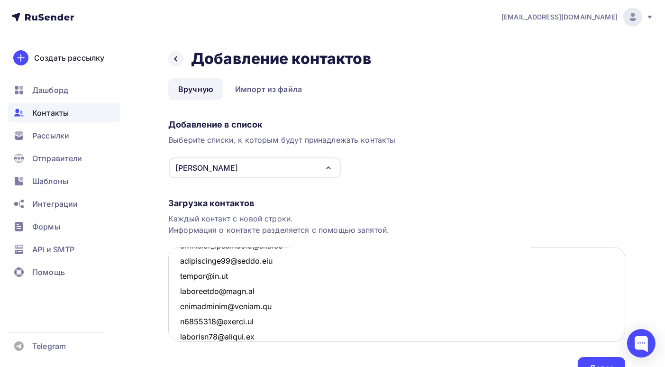
scroll to position [2085, 0]
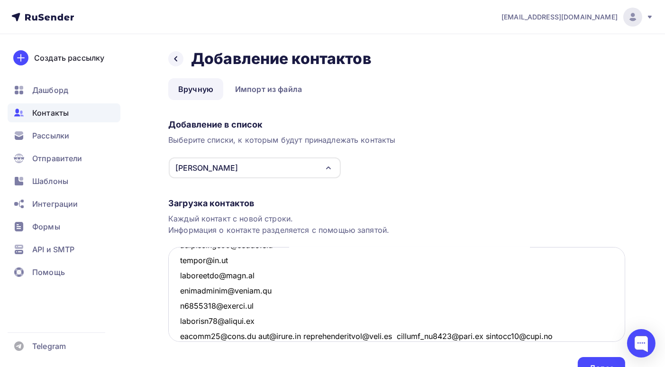
click at [248, 335] on textarea at bounding box center [396, 294] width 457 height 95
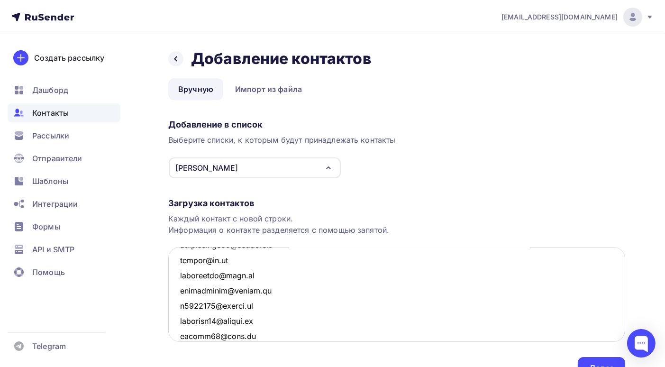
scroll to position [2099, 0]
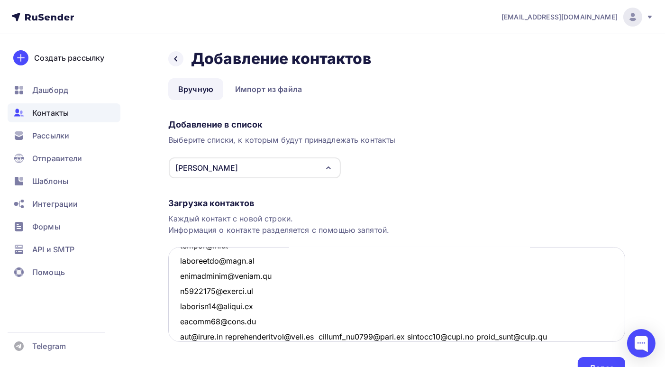
click at [234, 336] on textarea at bounding box center [396, 294] width 457 height 95
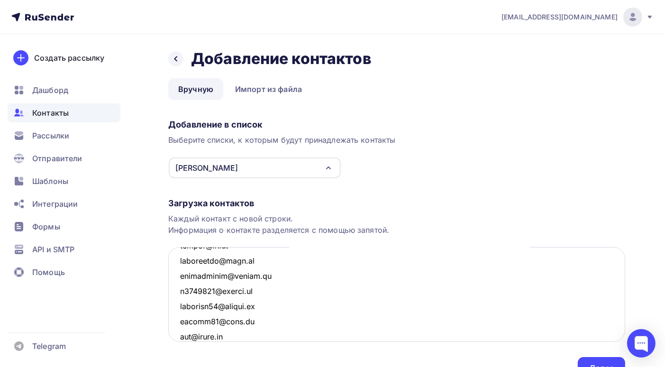
scroll to position [2115, 0]
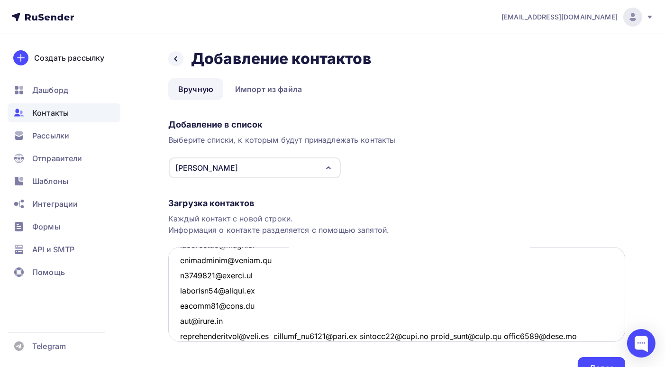
click at [275, 336] on textarea at bounding box center [396, 294] width 457 height 95
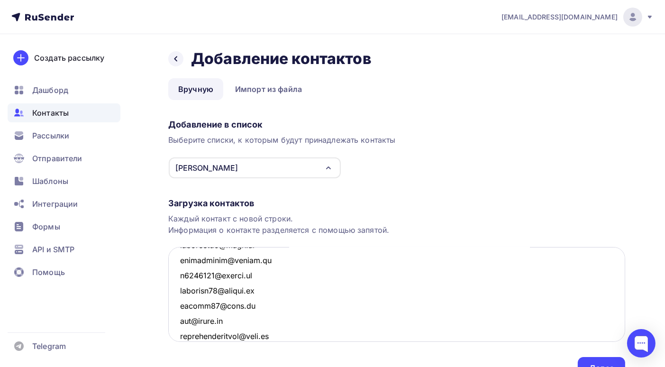
scroll to position [2130, 0]
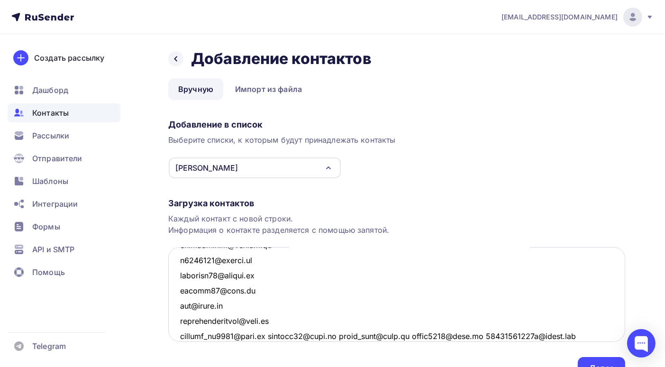
click at [273, 336] on textarea at bounding box center [396, 294] width 457 height 95
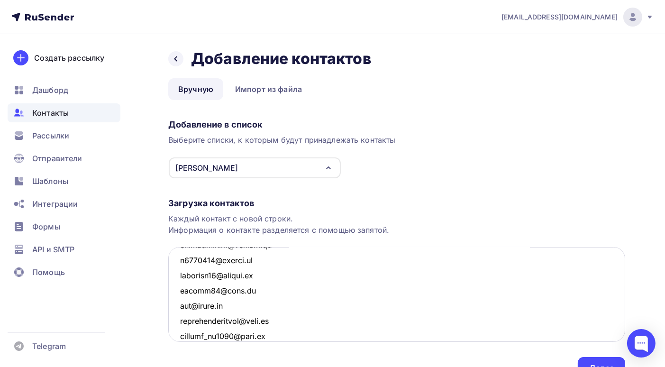
scroll to position [2145, 0]
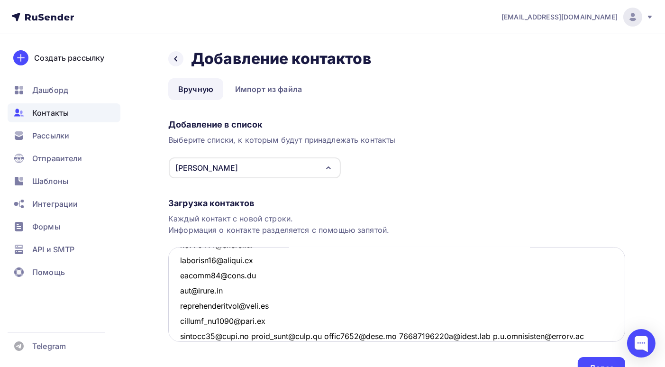
click at [254, 338] on textarea at bounding box center [396, 294] width 457 height 95
click at [253, 335] on textarea at bounding box center [396, 294] width 457 height 95
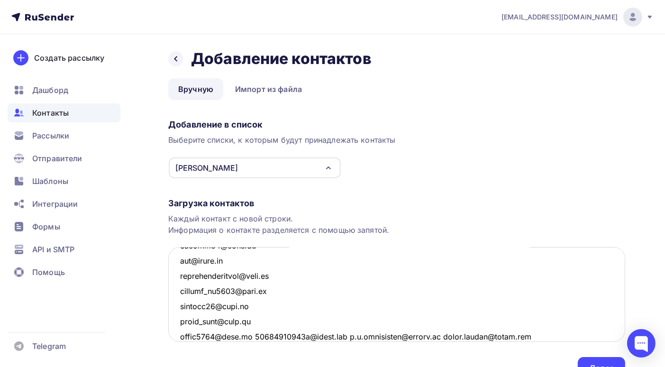
click at [253, 337] on textarea at bounding box center [396, 294] width 457 height 95
click at [281, 336] on textarea at bounding box center [396, 294] width 457 height 95
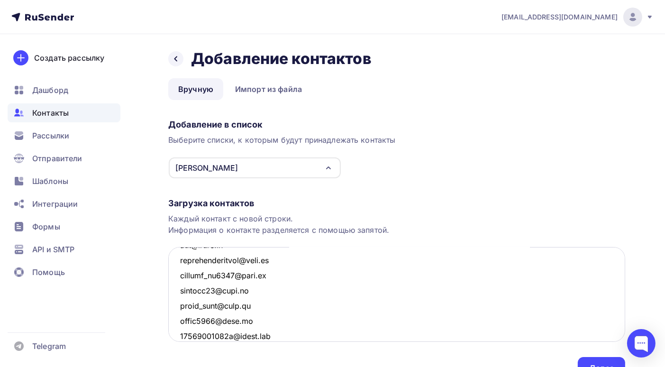
scroll to position [2206, 0]
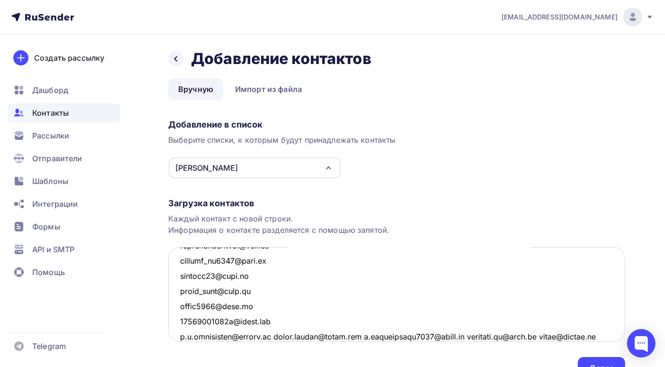
click at [278, 336] on textarea at bounding box center [396, 294] width 457 height 95
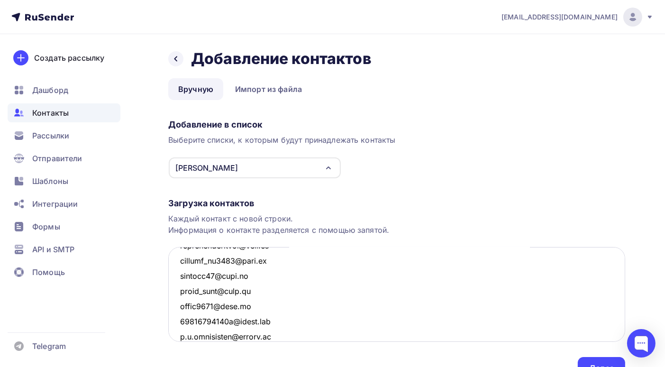
scroll to position [2221, 0]
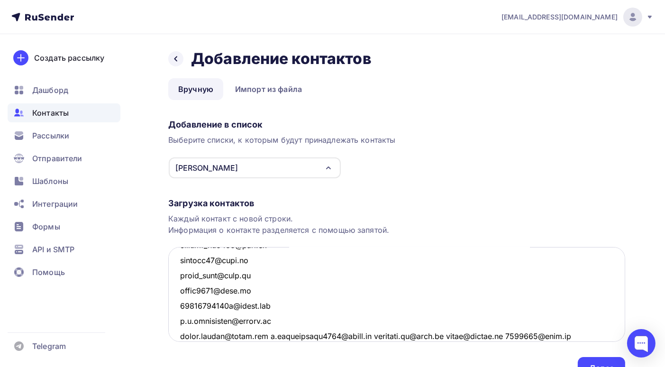
click at [264, 336] on textarea at bounding box center [396, 294] width 457 height 95
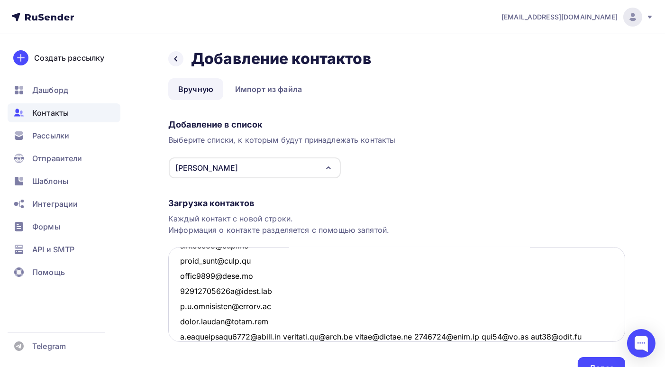
scroll to position [2283, 0]
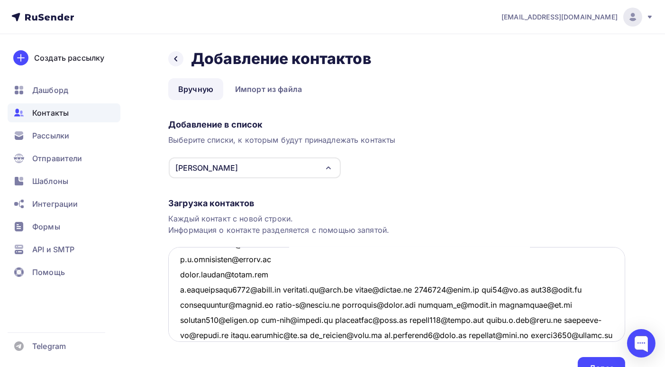
click at [284, 290] on textarea at bounding box center [396, 294] width 457 height 95
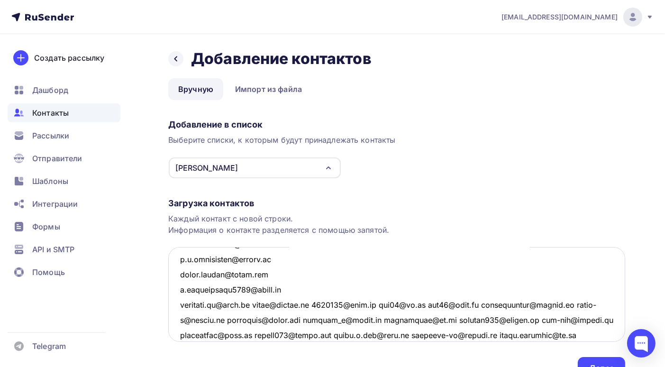
click at [256, 304] on textarea at bounding box center [396, 294] width 457 height 95
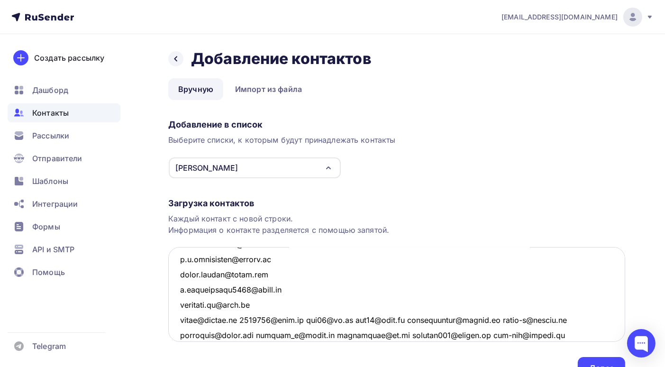
click at [248, 318] on textarea at bounding box center [396, 294] width 457 height 95
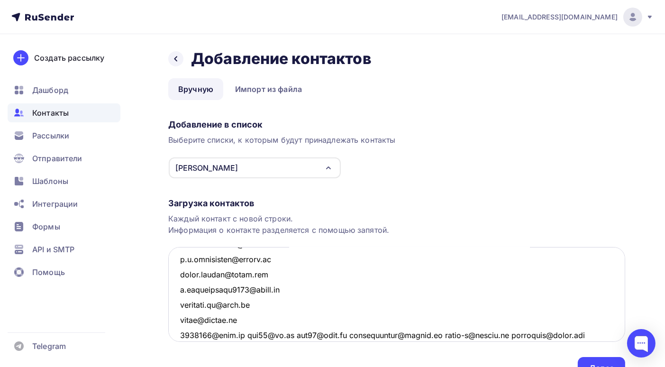
click at [246, 334] on textarea at bounding box center [396, 294] width 457 height 95
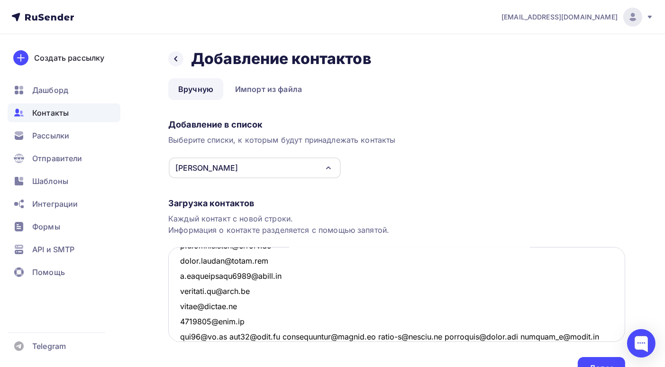
scroll to position [2344, 0]
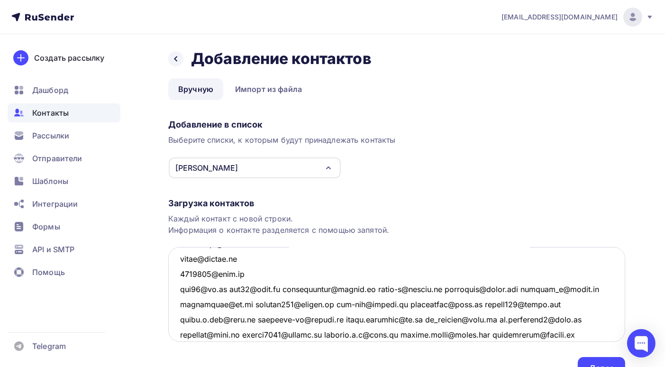
click at [229, 289] on textarea at bounding box center [396, 294] width 457 height 95
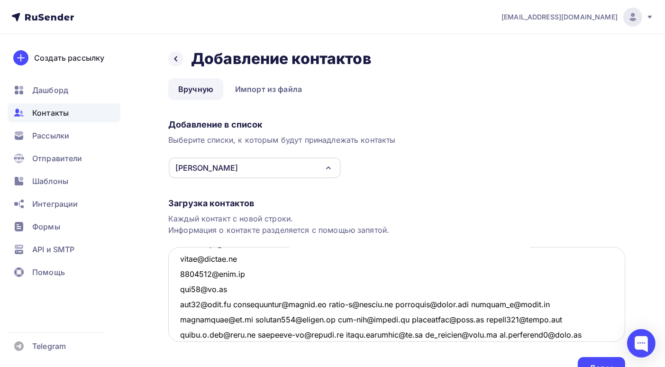
click at [237, 303] on textarea at bounding box center [396, 294] width 457 height 95
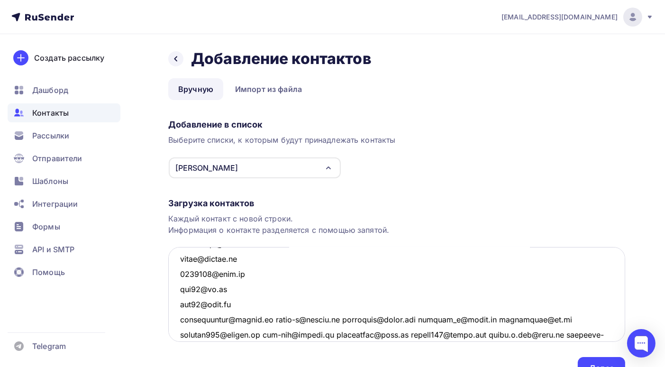
click at [279, 320] on textarea at bounding box center [396, 294] width 457 height 95
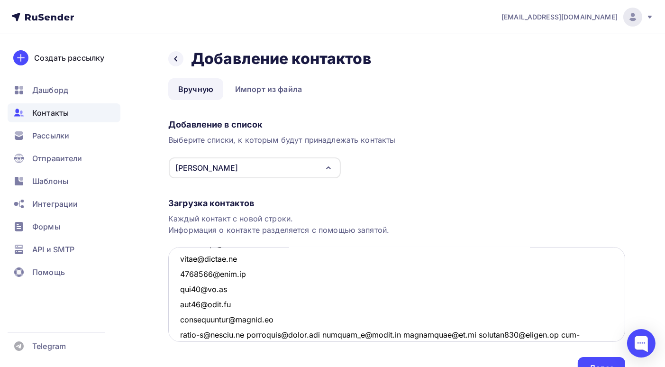
scroll to position [2392, 0]
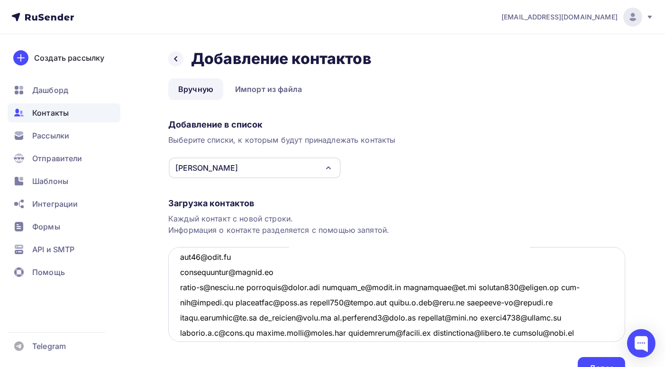
click at [252, 286] on textarea at bounding box center [396, 294] width 457 height 95
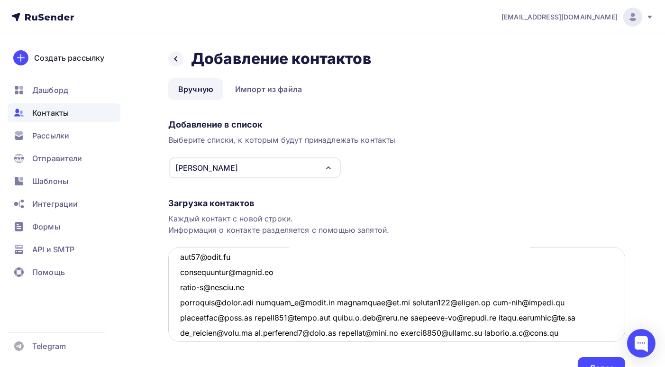
click at [264, 302] on textarea at bounding box center [396, 294] width 457 height 95
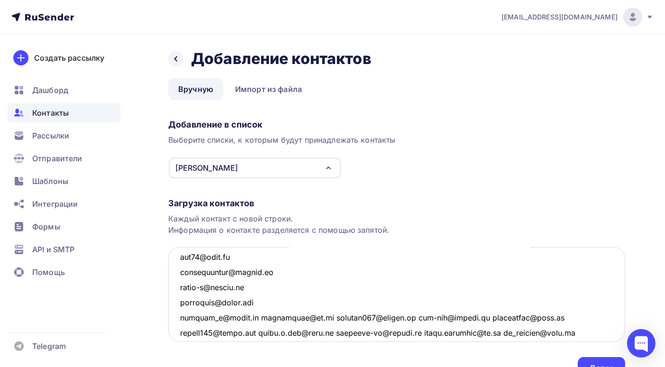
click at [252, 317] on textarea at bounding box center [396, 294] width 457 height 95
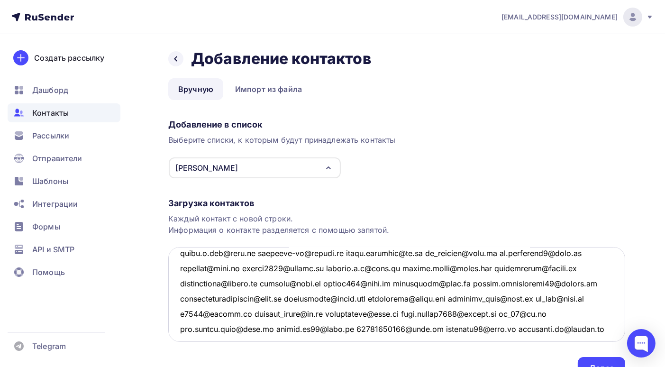
scroll to position [2439, 0]
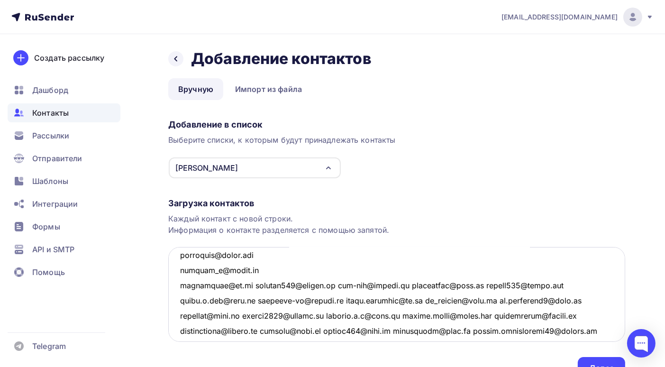
click at [248, 284] on textarea at bounding box center [396, 294] width 457 height 95
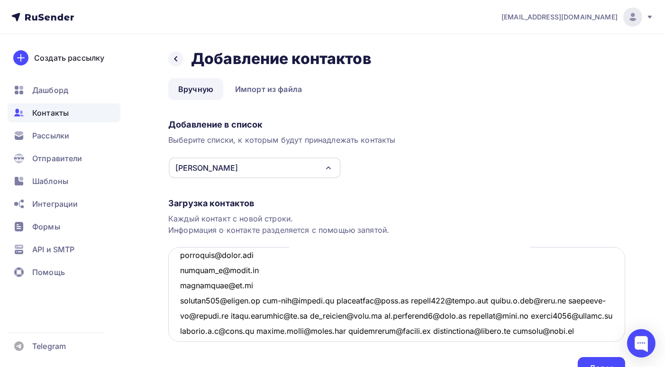
click at [261, 300] on textarea at bounding box center [396, 294] width 457 height 95
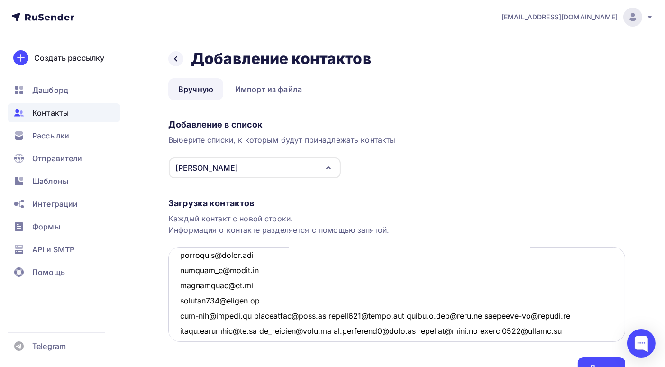
click at [252, 315] on textarea at bounding box center [396, 294] width 457 height 95
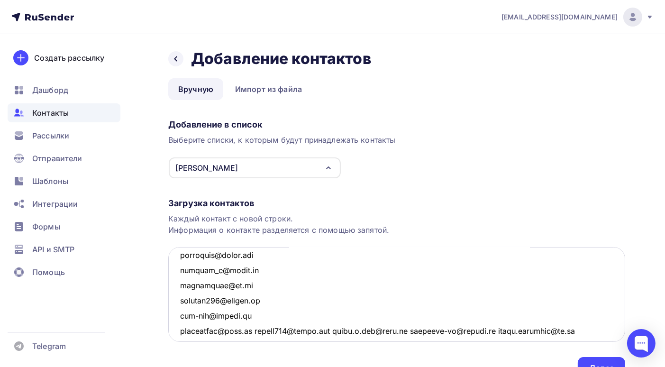
click at [255, 330] on textarea at bounding box center [396, 294] width 457 height 95
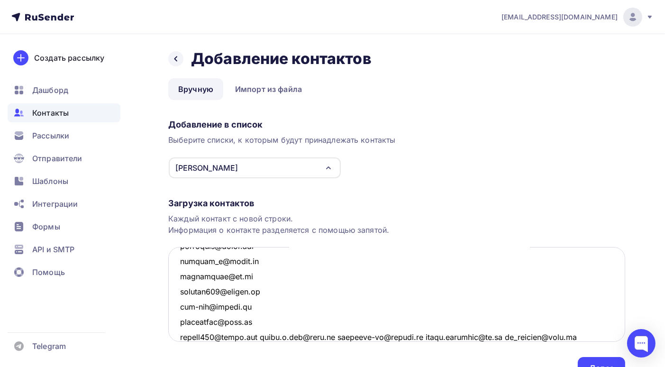
scroll to position [2496, 0]
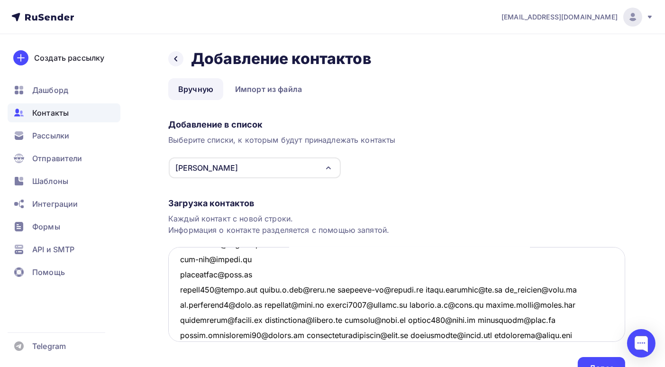
click at [264, 289] on textarea at bounding box center [396, 294] width 457 height 95
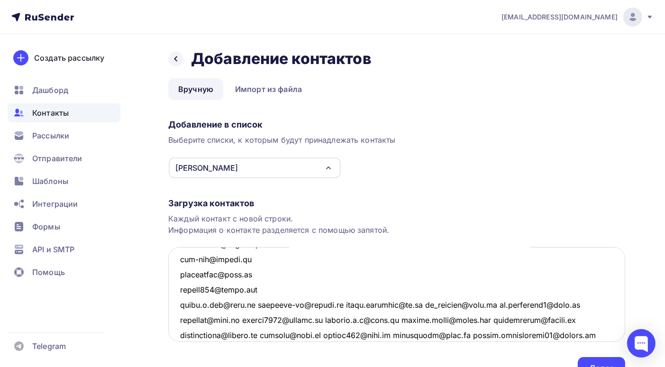
click at [251, 304] on textarea at bounding box center [396, 294] width 457 height 95
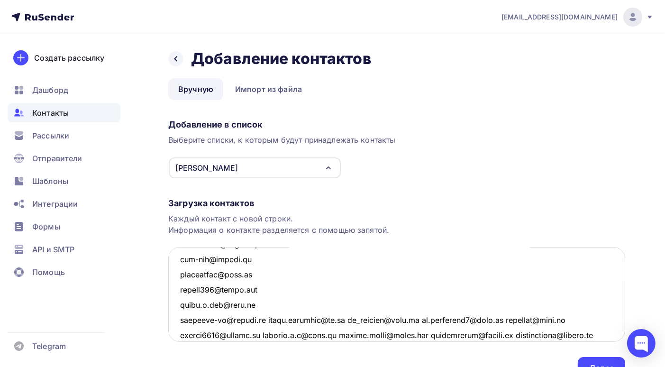
click at [266, 318] on textarea at bounding box center [396, 294] width 457 height 95
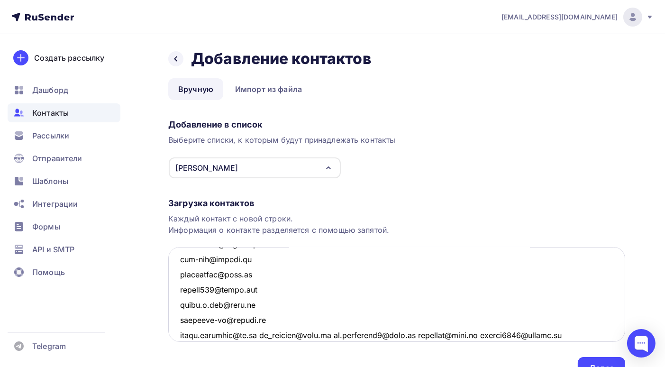
scroll to position [2543, 0]
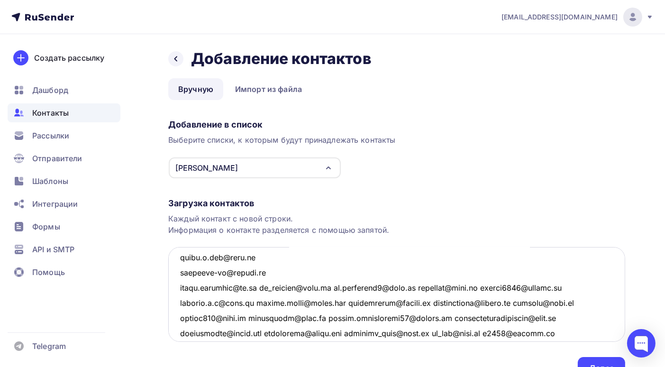
click at [262, 287] on textarea at bounding box center [396, 294] width 457 height 95
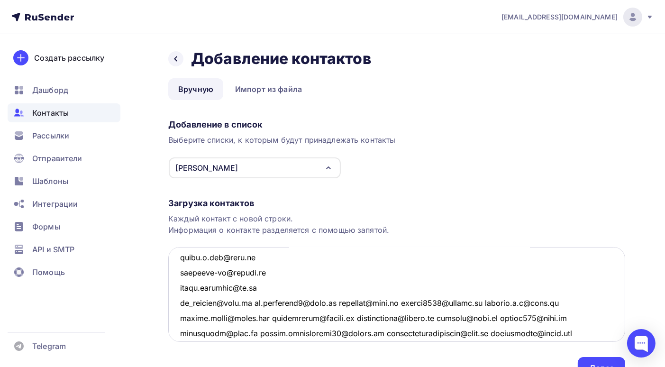
click at [254, 301] on textarea at bounding box center [396, 294] width 457 height 95
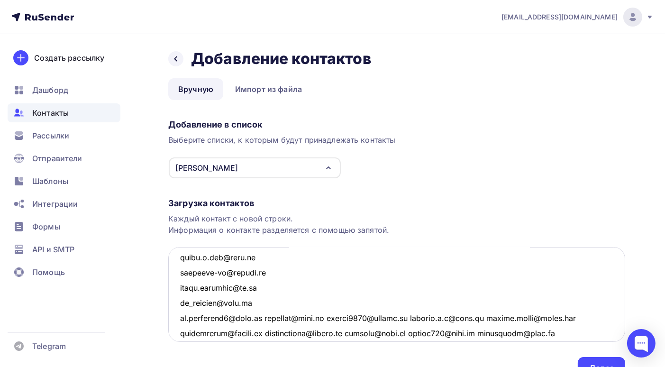
click at [265, 317] on textarea at bounding box center [396, 294] width 457 height 95
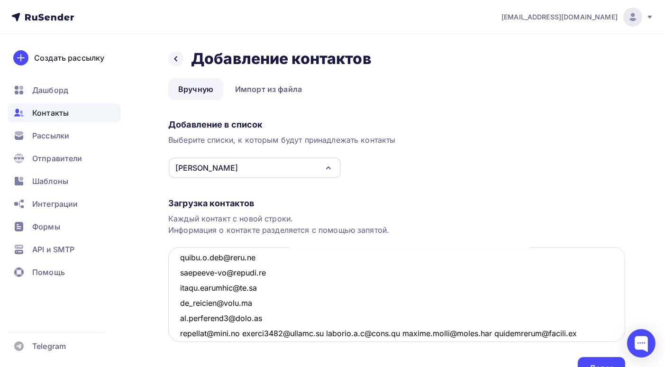
scroll to position [2591, 0]
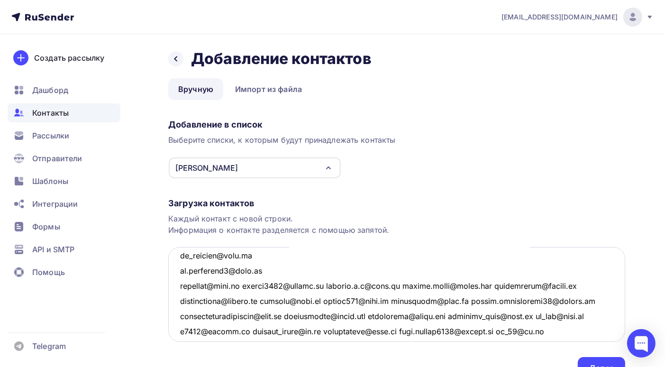
click at [245, 285] on textarea at bounding box center [396, 294] width 457 height 95
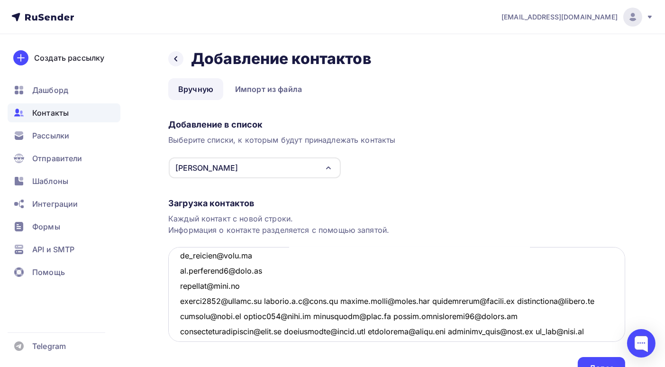
click at [265, 300] on textarea at bounding box center [396, 294] width 457 height 95
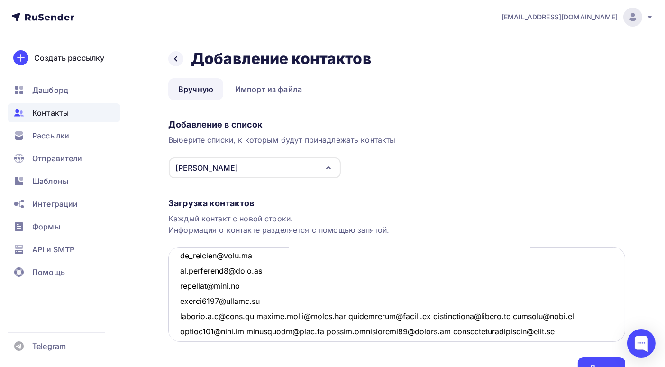
click at [259, 315] on textarea at bounding box center [396, 294] width 457 height 95
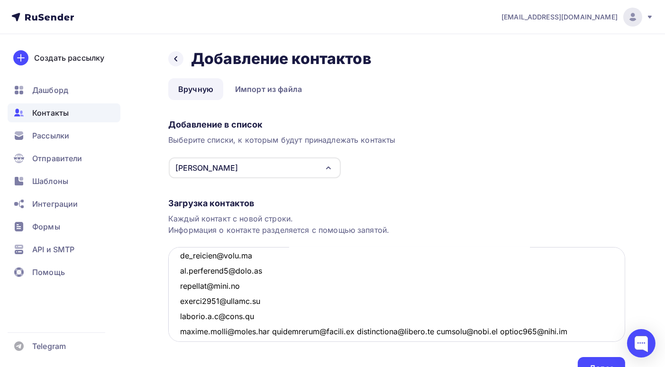
scroll to position [2638, 0]
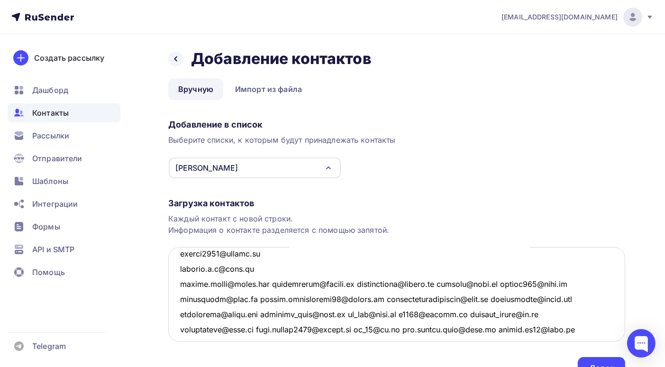
click at [272, 283] on textarea at bounding box center [396, 294] width 457 height 95
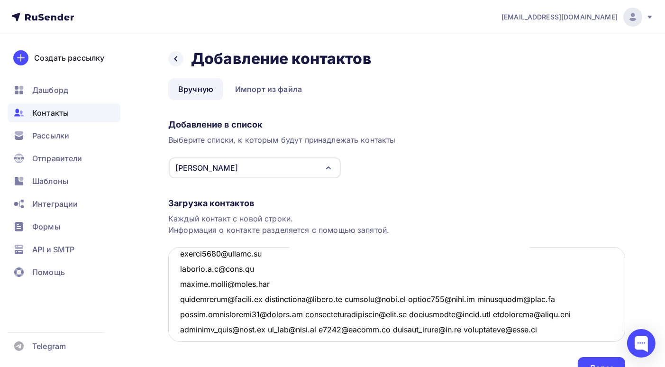
click at [268, 298] on textarea at bounding box center [396, 294] width 457 height 95
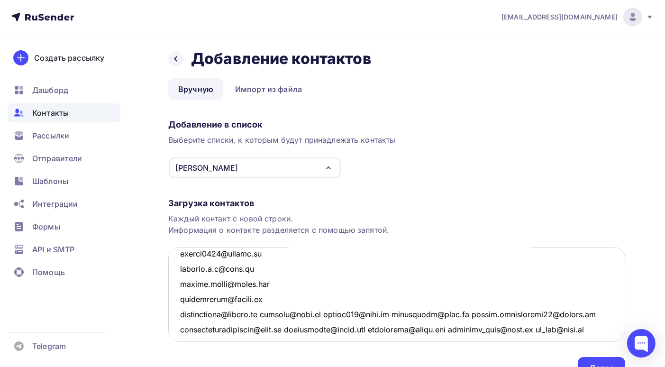
click at [279, 311] on textarea at bounding box center [396, 294] width 457 height 95
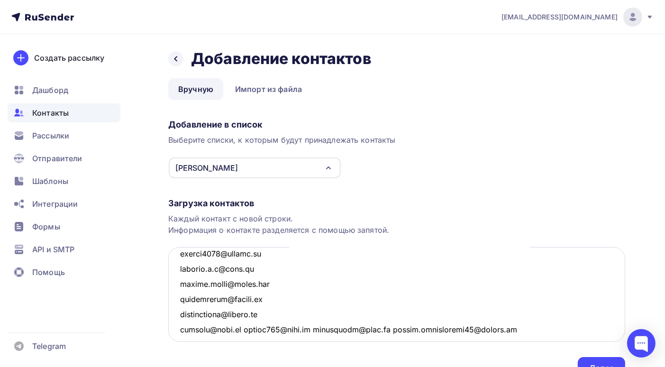
scroll to position [2685, 0]
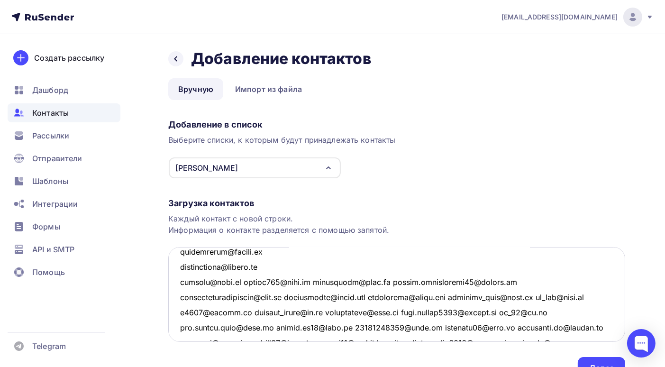
click at [239, 283] on textarea at bounding box center [396, 294] width 457 height 95
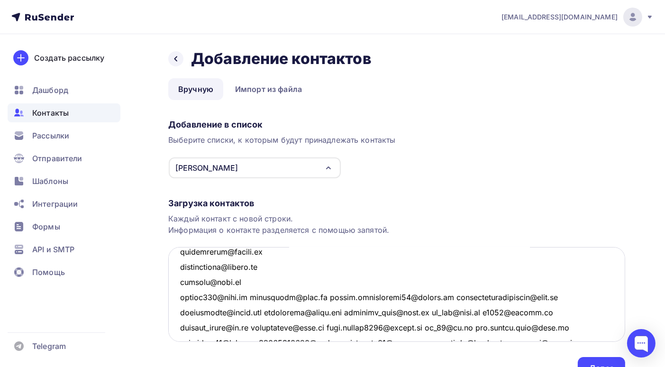
click at [248, 297] on textarea at bounding box center [396, 294] width 457 height 95
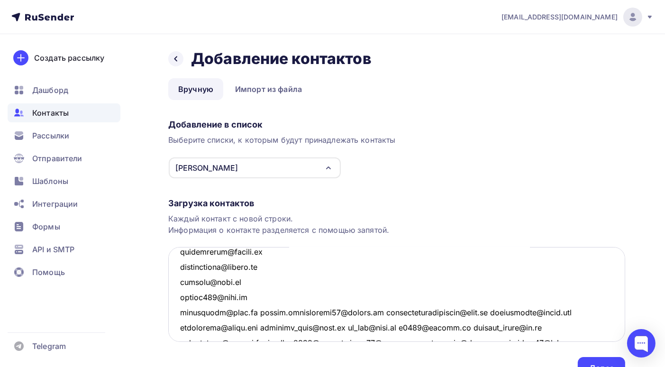
click at [254, 312] on textarea at bounding box center [396, 294] width 457 height 95
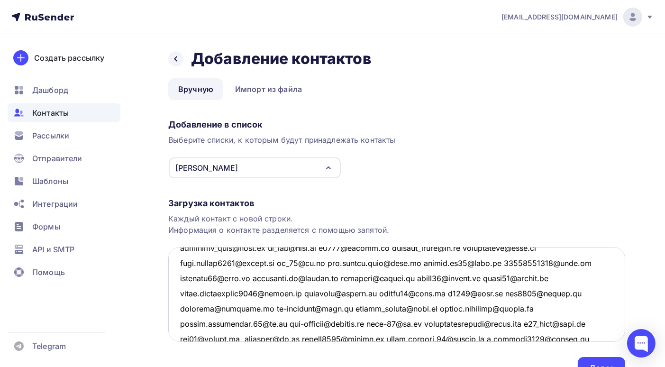
scroll to position [2733, 0]
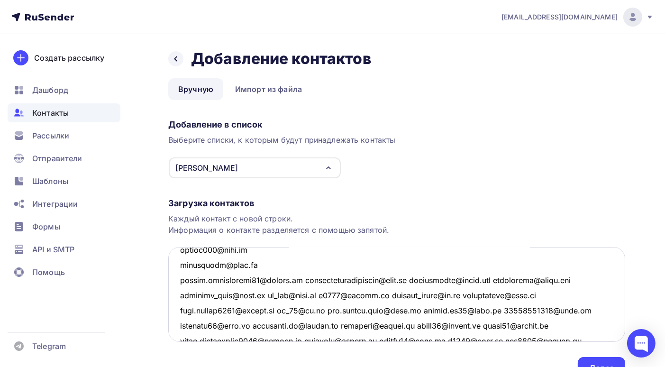
click at [302, 278] on textarea at bounding box center [396, 294] width 457 height 95
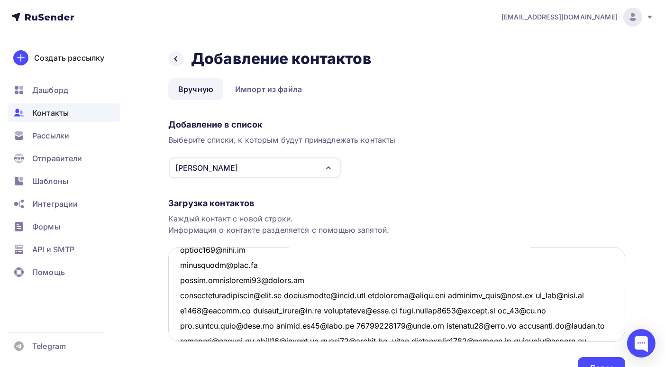
click at [289, 295] on textarea at bounding box center [396, 294] width 457 height 95
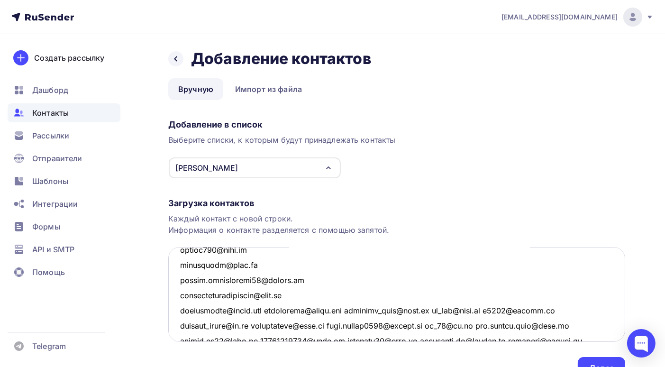
click at [270, 311] on textarea at bounding box center [396, 294] width 457 height 95
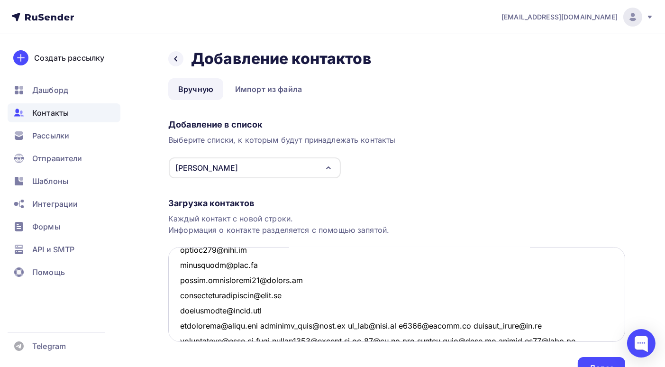
click at [264, 323] on textarea at bounding box center [396, 294] width 457 height 95
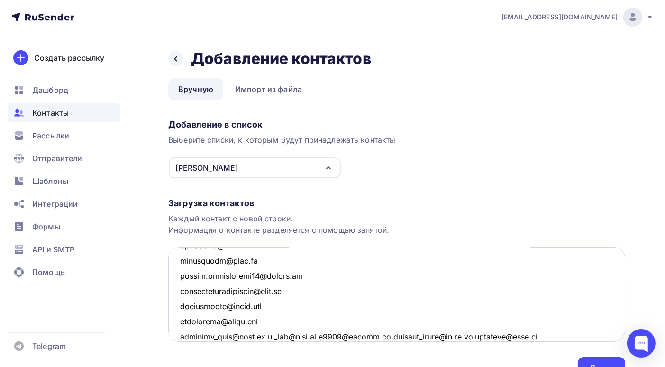
scroll to position [2784, 0]
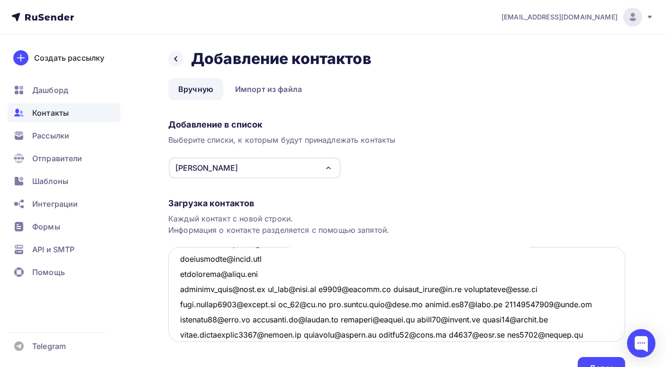
click at [264, 290] on textarea at bounding box center [396, 294] width 457 height 95
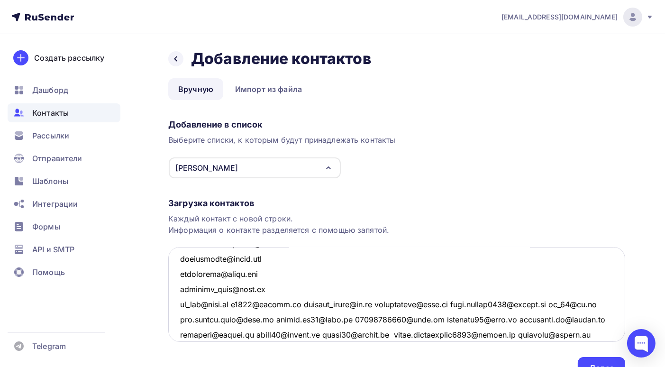
click at [304, 304] on textarea at bounding box center [396, 294] width 457 height 95
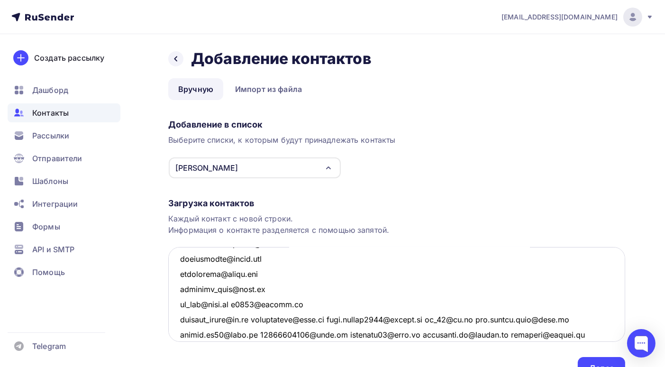
click at [257, 319] on textarea at bounding box center [396, 294] width 457 height 95
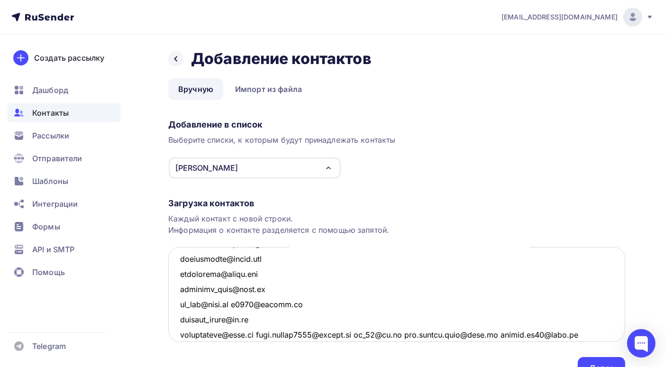
scroll to position [2832, 0]
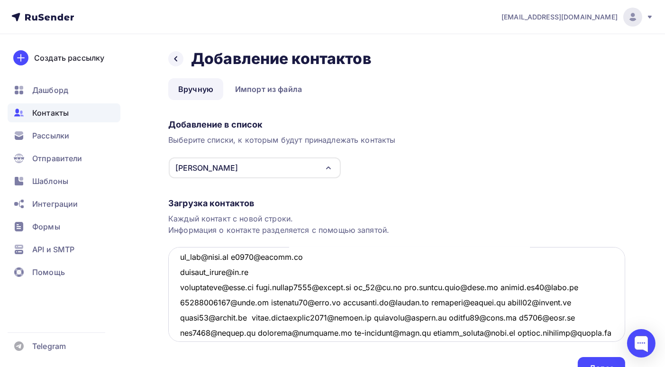
click at [258, 286] on textarea at bounding box center [396, 294] width 457 height 95
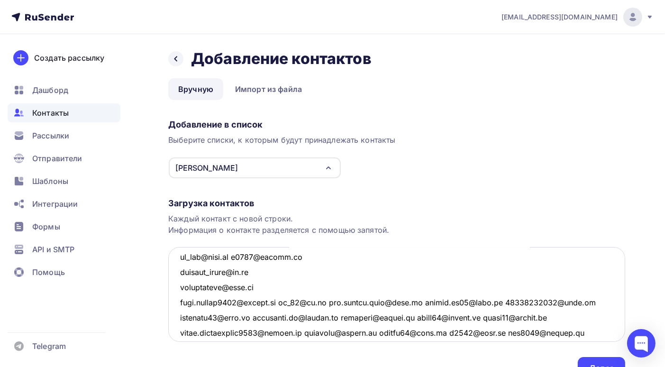
click at [283, 303] on textarea at bounding box center [396, 294] width 457 height 95
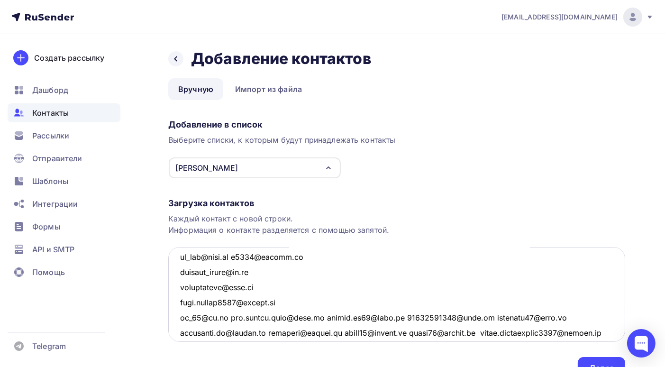
click at [312, 317] on textarea at bounding box center [396, 294] width 457 height 95
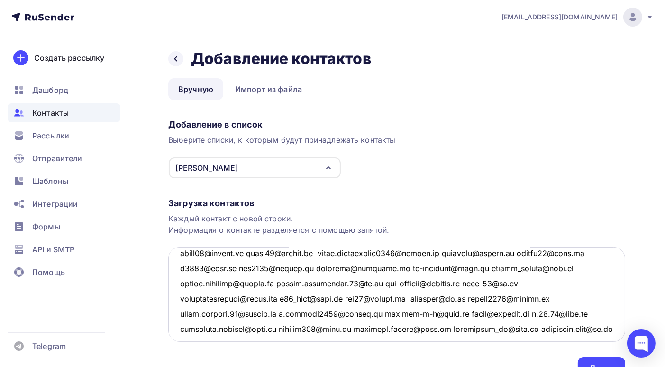
scroll to position [2879, 0]
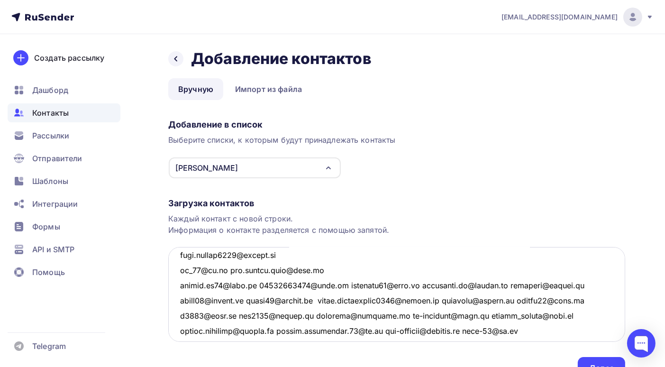
click at [258, 282] on textarea at bounding box center [396, 294] width 457 height 95
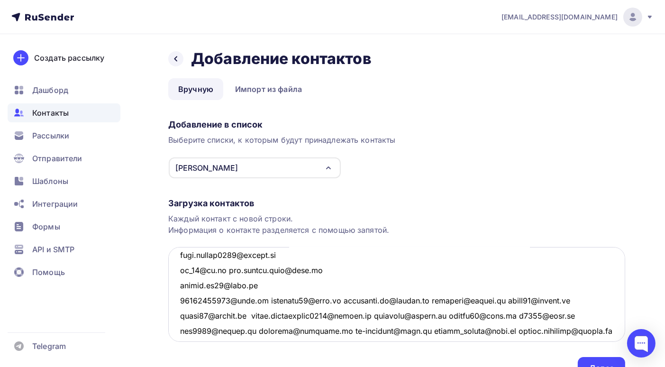
click at [262, 299] on textarea at bounding box center [396, 294] width 457 height 95
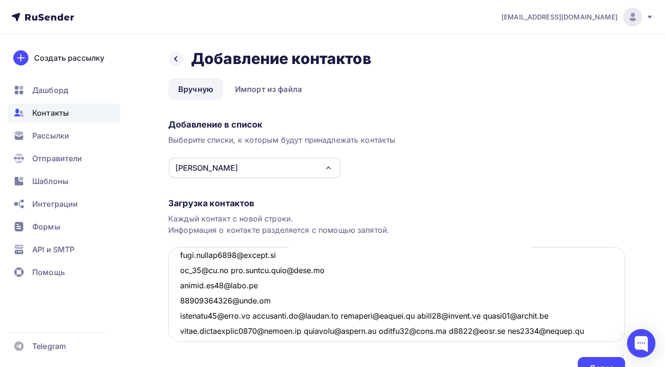
click at [248, 315] on textarea at bounding box center [396, 294] width 457 height 95
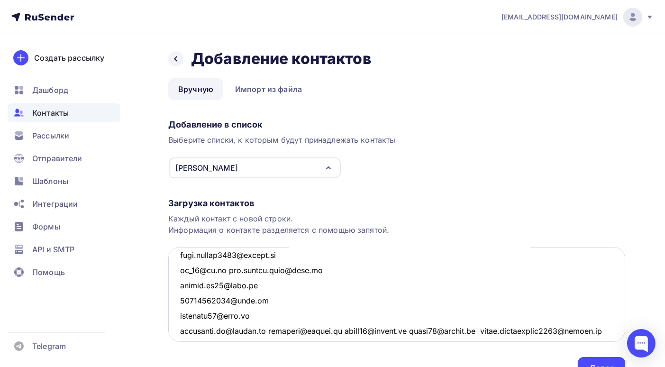
scroll to position [2927, 0]
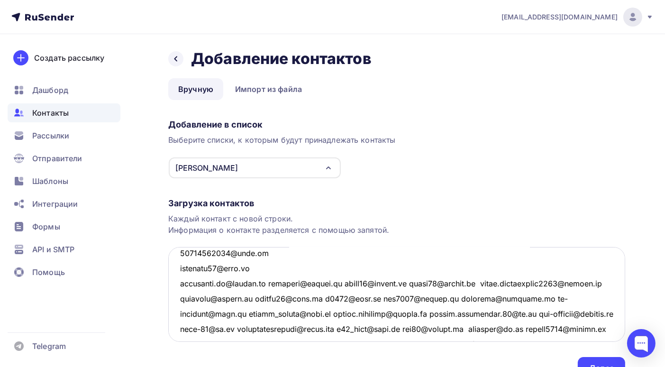
click at [270, 282] on textarea at bounding box center [396, 294] width 457 height 95
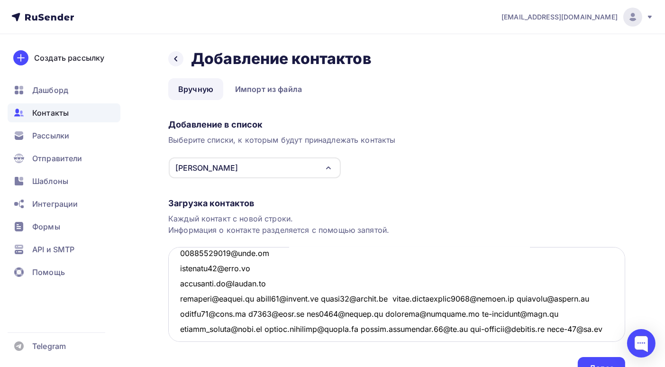
click at [257, 297] on textarea at bounding box center [396, 294] width 457 height 95
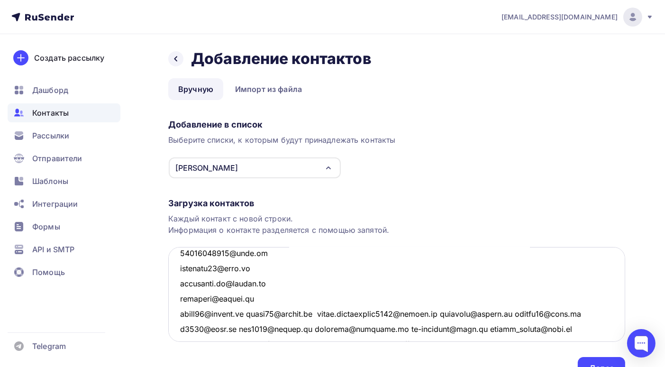
click at [256, 313] on textarea at bounding box center [396, 294] width 457 height 95
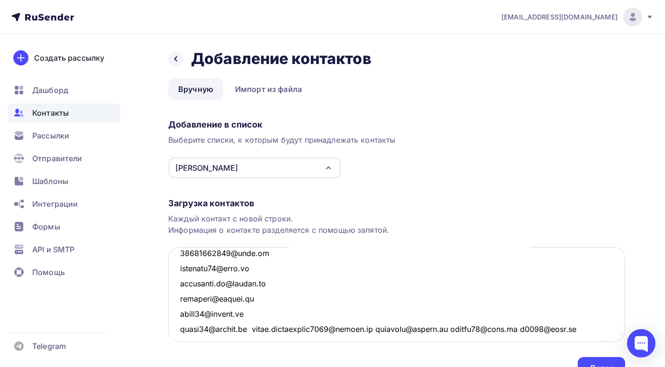
scroll to position [2974, 0]
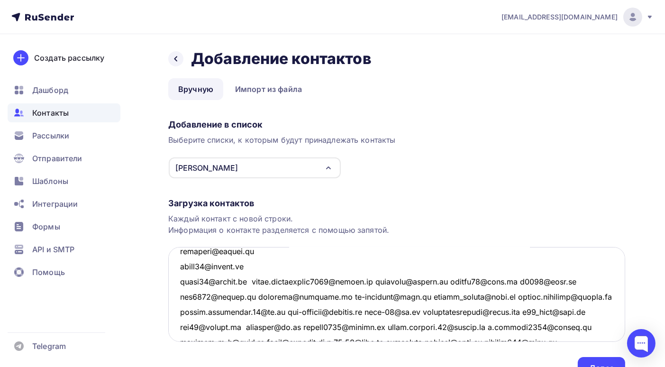
click at [258, 282] on textarea at bounding box center [396, 294] width 457 height 95
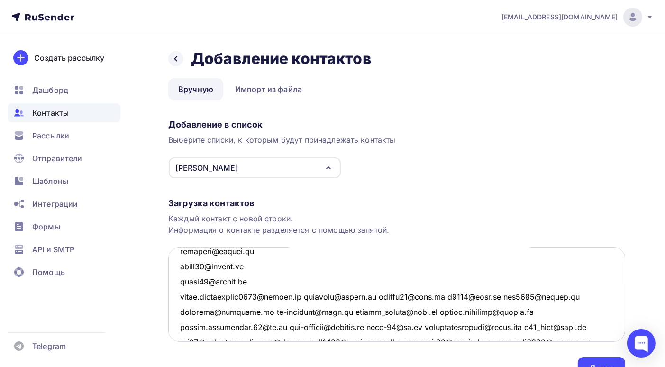
click at [308, 296] on textarea at bounding box center [396, 294] width 457 height 95
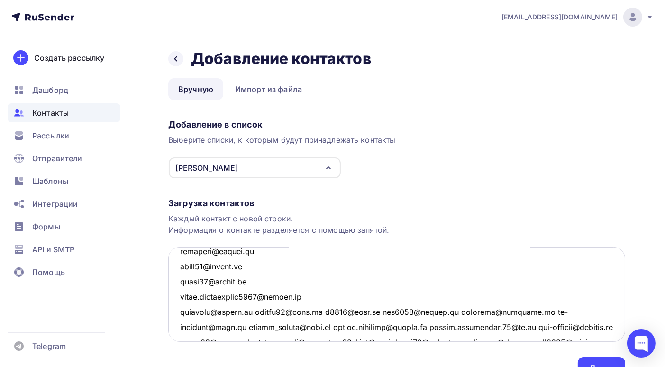
click at [316, 309] on textarea at bounding box center [396, 294] width 457 height 95
click at [253, 311] on textarea at bounding box center [396, 294] width 457 height 95
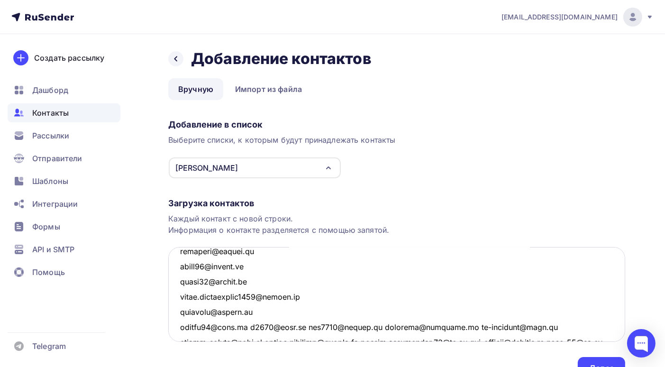
click at [245, 329] on textarea at bounding box center [396, 294] width 457 height 95
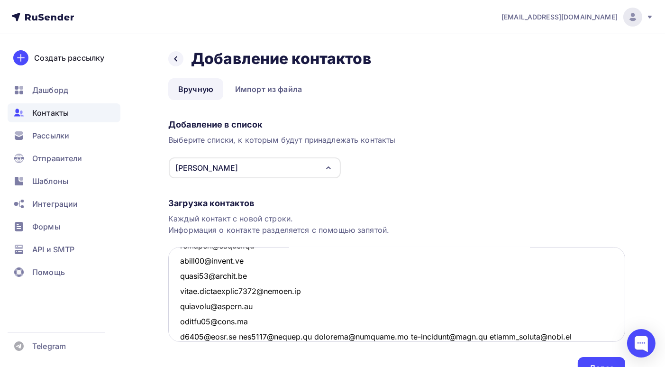
scroll to position [3027, 0]
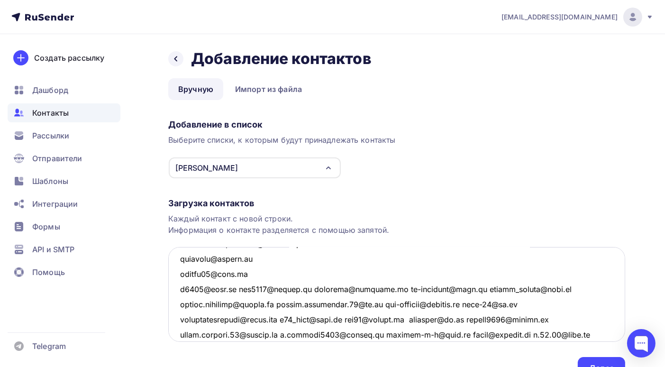
click at [238, 290] on textarea at bounding box center [396, 294] width 457 height 95
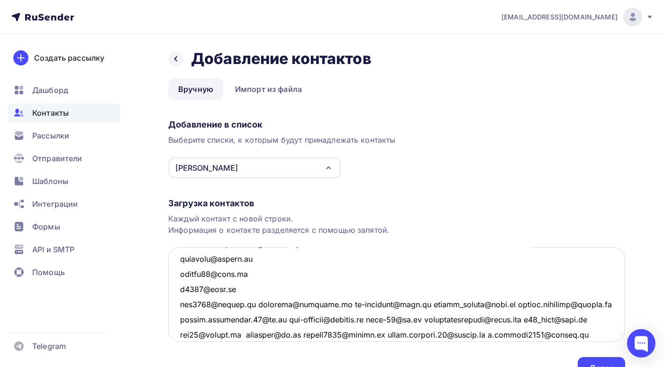
click at [257, 304] on textarea at bounding box center [396, 294] width 457 height 95
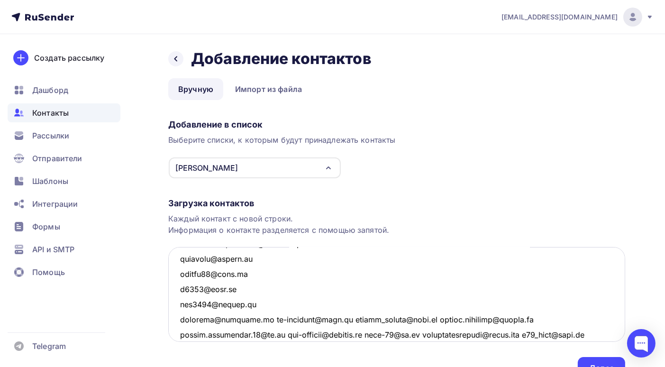
click at [262, 320] on textarea at bounding box center [396, 294] width 457 height 95
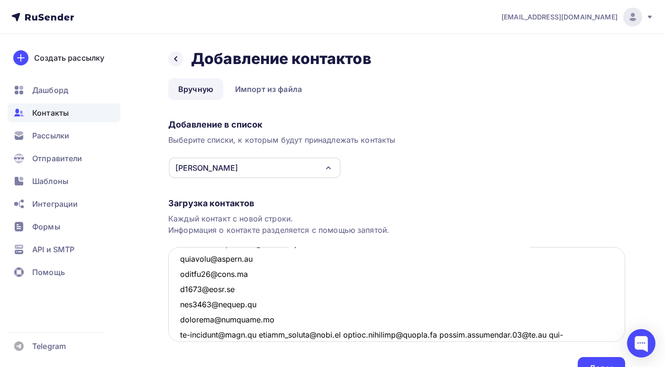
scroll to position [3075, 0]
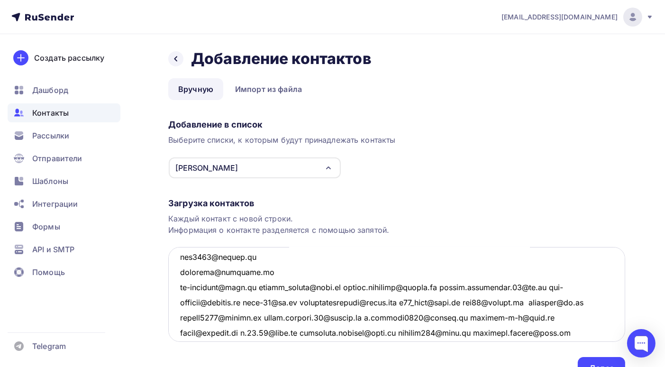
click at [259, 288] on textarea at bounding box center [396, 294] width 457 height 95
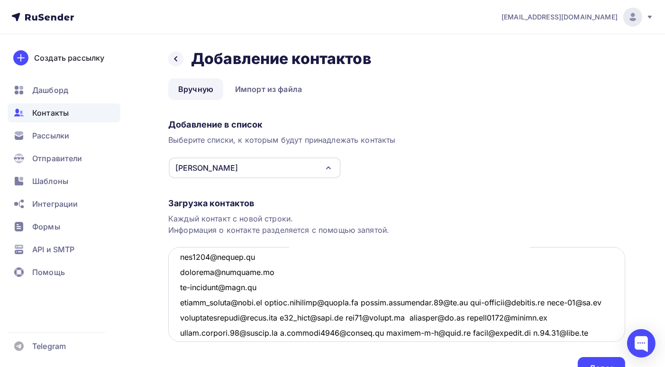
click at [268, 303] on textarea at bounding box center [396, 294] width 457 height 95
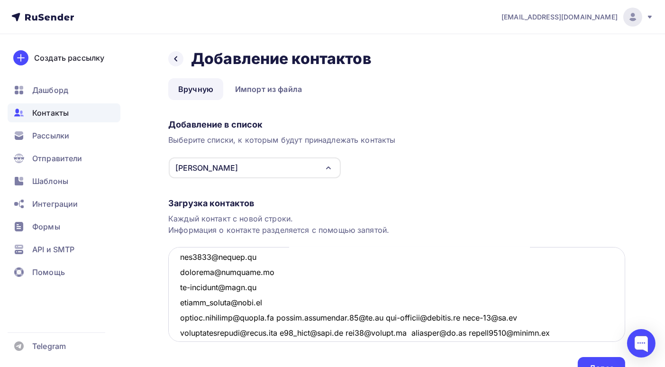
click at [286, 317] on textarea at bounding box center [396, 294] width 457 height 95
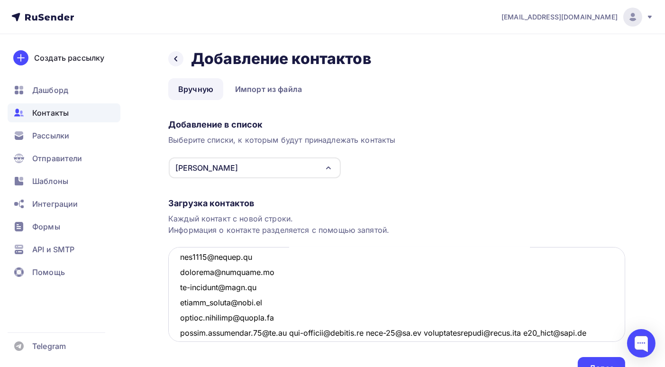
scroll to position [3122, 0]
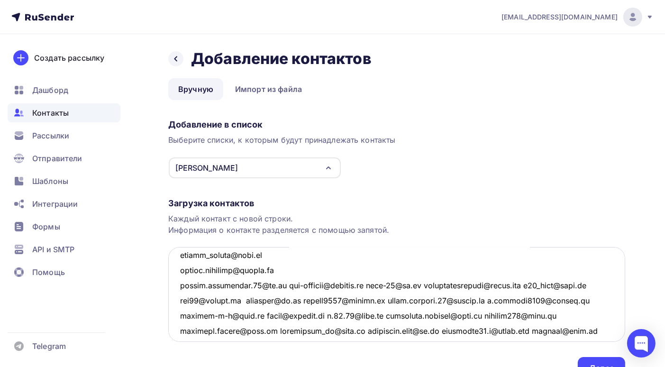
click at [286, 285] on textarea at bounding box center [396, 294] width 457 height 95
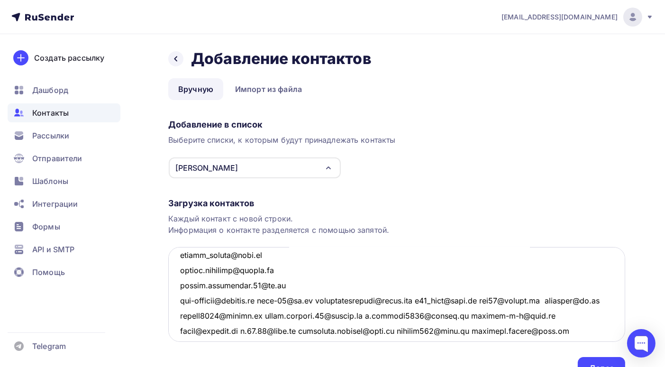
click at [265, 300] on textarea at bounding box center [396, 294] width 457 height 95
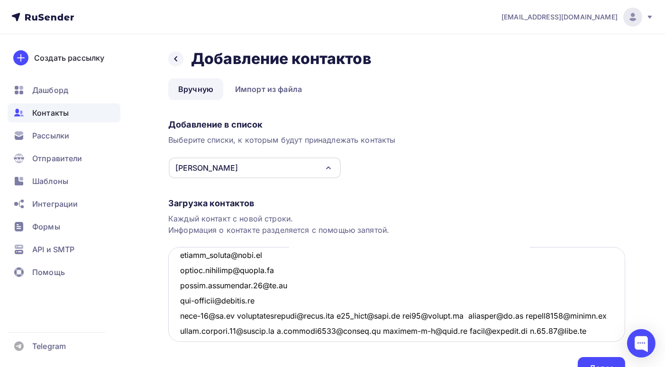
click at [237, 315] on textarea at bounding box center [396, 294] width 457 height 95
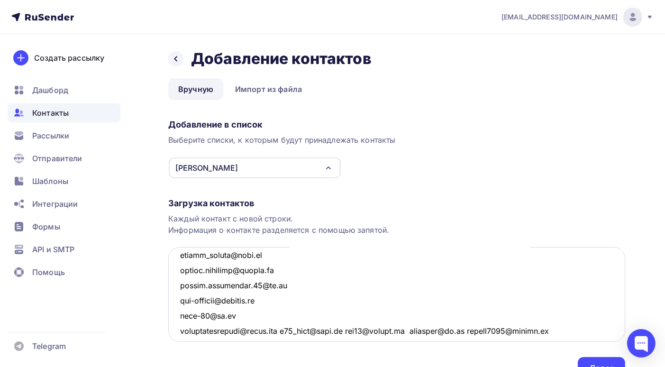
click at [286, 331] on textarea at bounding box center [396, 294] width 457 height 95
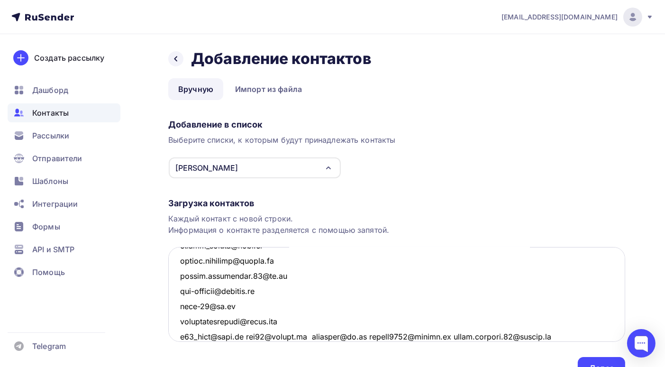
scroll to position [3179, 0]
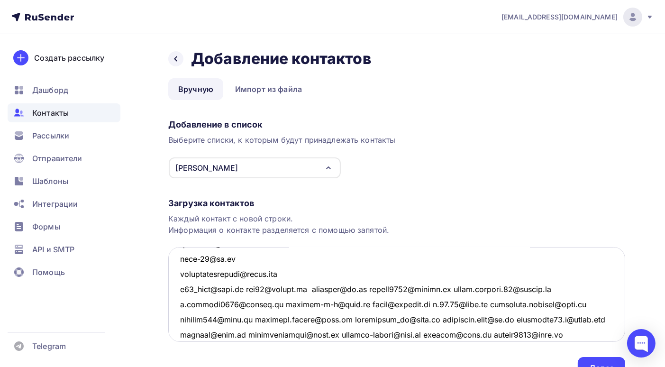
click at [247, 288] on textarea at bounding box center [396, 294] width 457 height 95
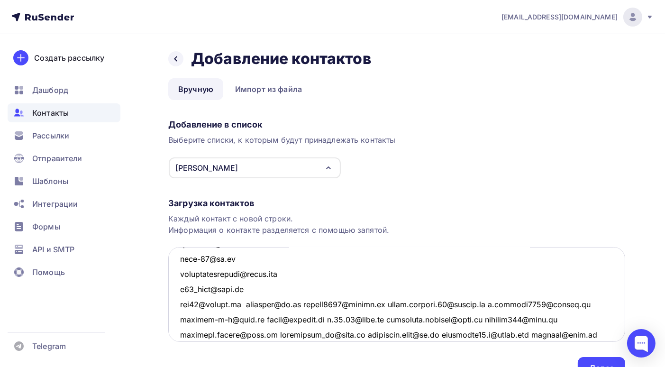
click at [252, 303] on textarea at bounding box center [396, 294] width 457 height 95
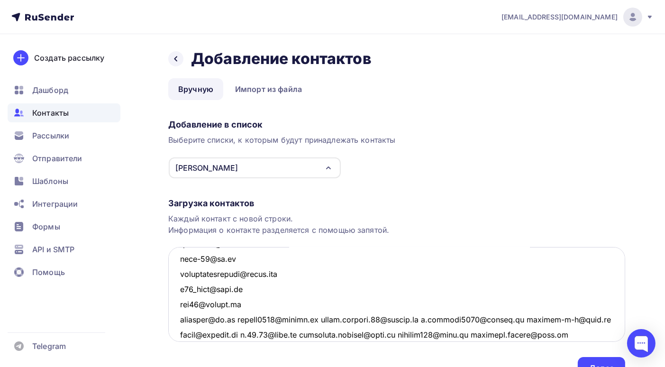
click at [237, 319] on textarea at bounding box center [396, 294] width 457 height 95
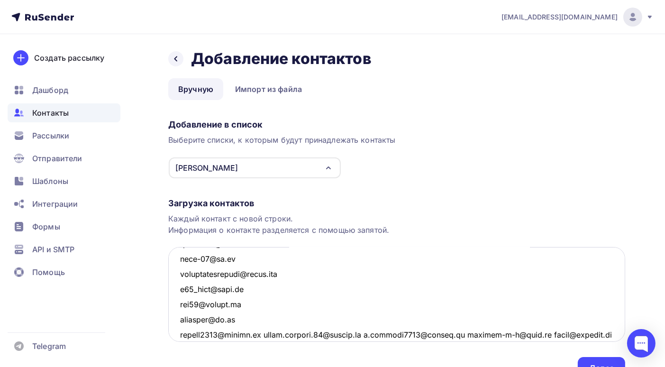
scroll to position [3226, 0]
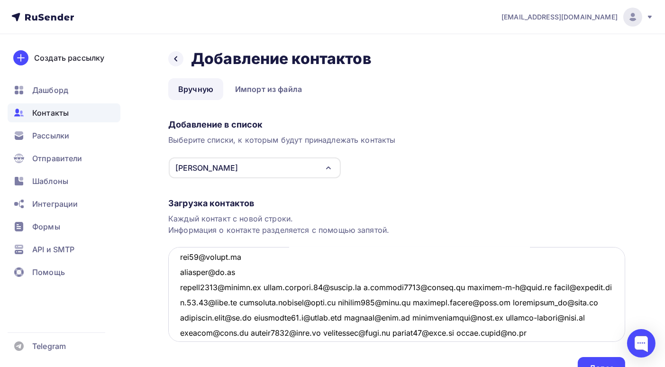
click at [267, 287] on textarea at bounding box center [396, 294] width 457 height 95
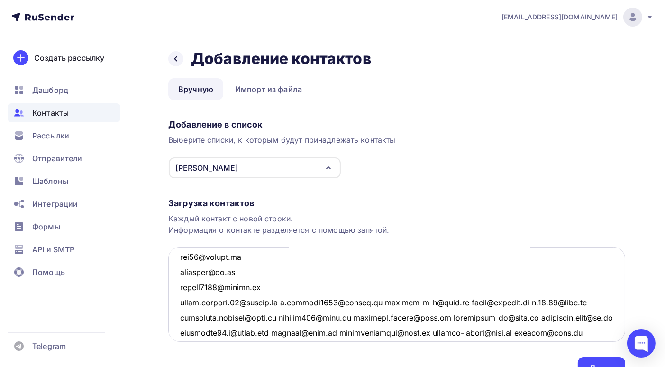
click at [287, 301] on textarea at bounding box center [396, 294] width 457 height 95
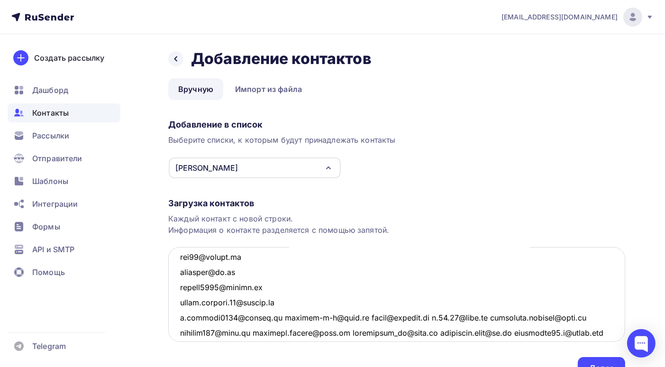
click at [278, 318] on textarea at bounding box center [396, 294] width 457 height 95
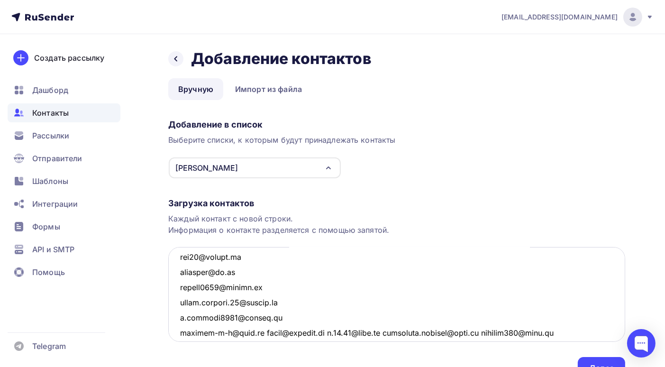
scroll to position [3274, 0]
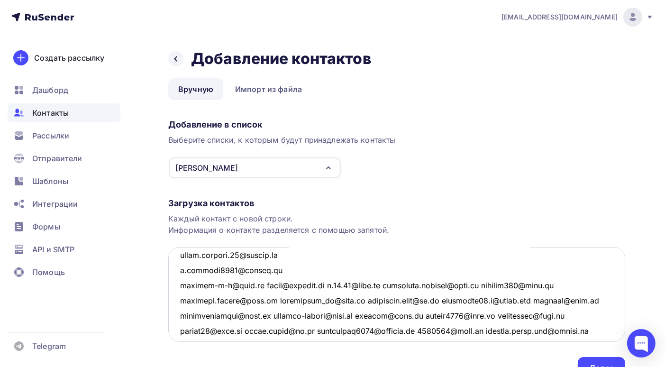
click at [257, 285] on textarea at bounding box center [396, 294] width 457 height 95
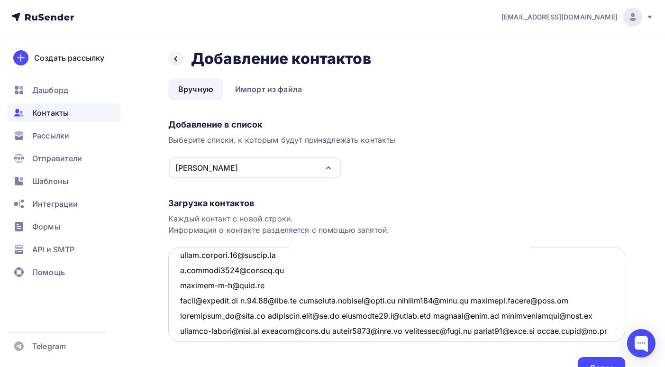
click at [253, 300] on textarea at bounding box center [396, 294] width 457 height 95
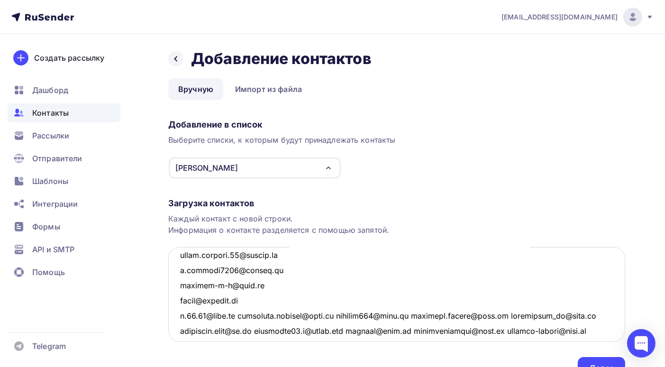
click at [239, 316] on textarea at bounding box center [396, 294] width 457 height 95
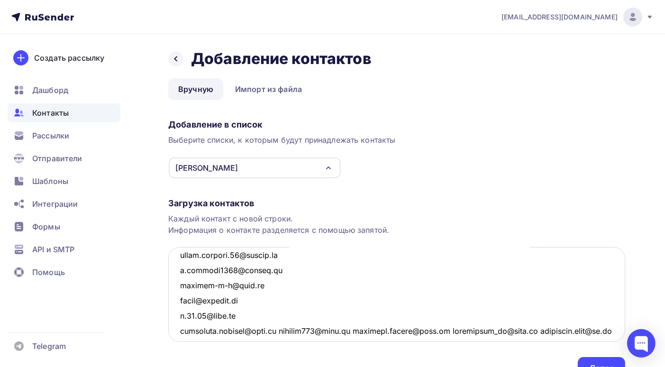
scroll to position [3321, 0]
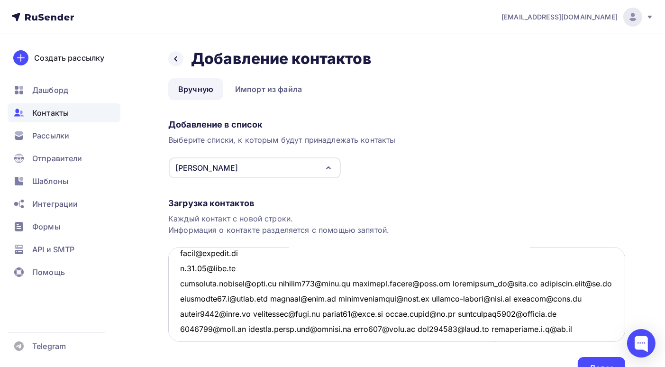
click at [272, 283] on textarea at bounding box center [396, 294] width 457 height 95
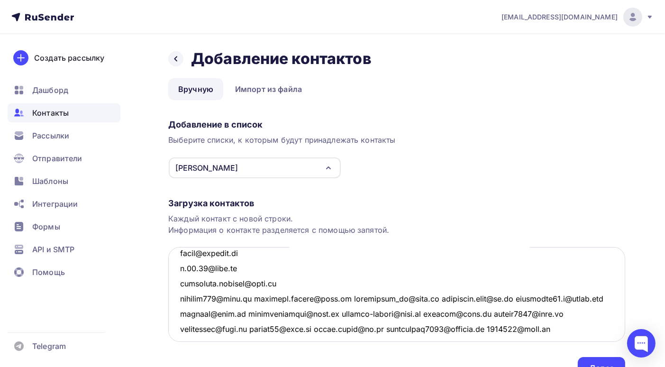
click at [253, 298] on textarea at bounding box center [396, 294] width 457 height 95
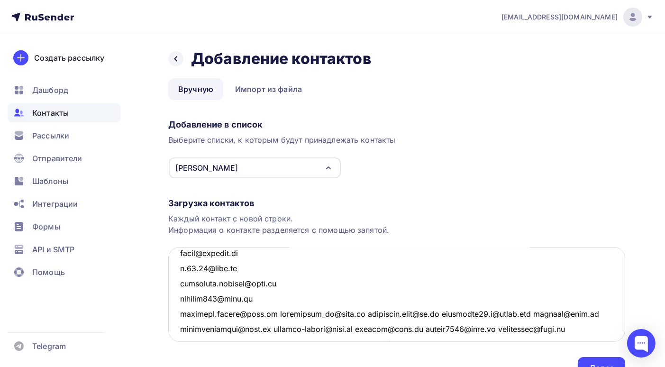
click at [261, 314] on textarea at bounding box center [396, 294] width 457 height 95
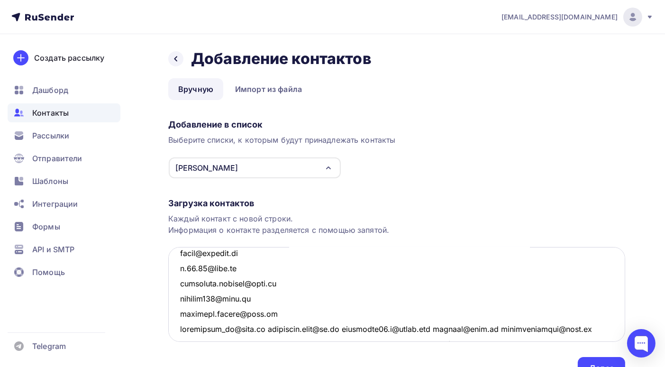
scroll to position [3369, 0]
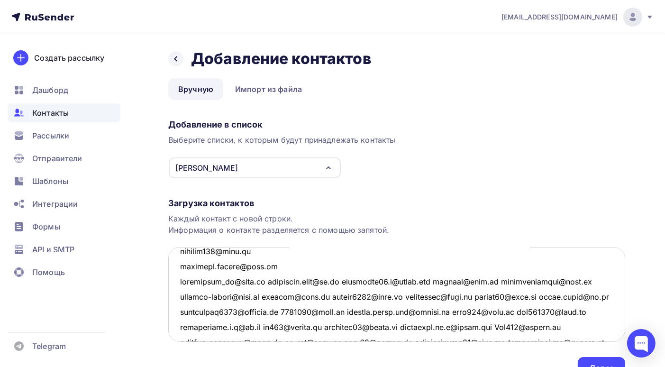
click at [265, 281] on textarea at bounding box center [396, 294] width 457 height 95
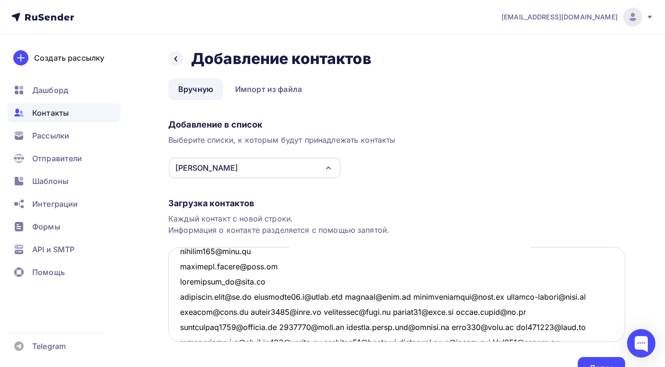
click at [259, 296] on textarea at bounding box center [396, 294] width 457 height 95
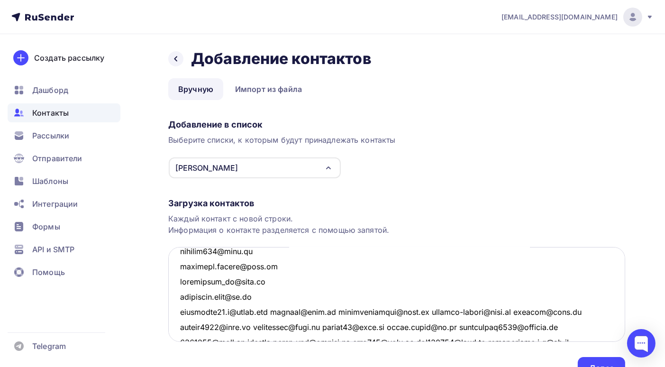
click at [278, 311] on textarea at bounding box center [396, 294] width 457 height 95
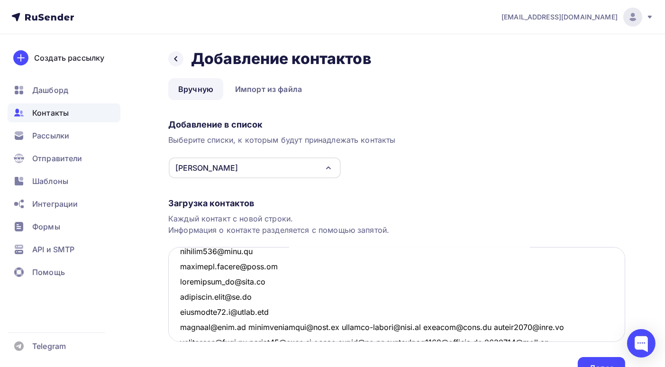
click at [242, 327] on textarea at bounding box center [396, 294] width 457 height 95
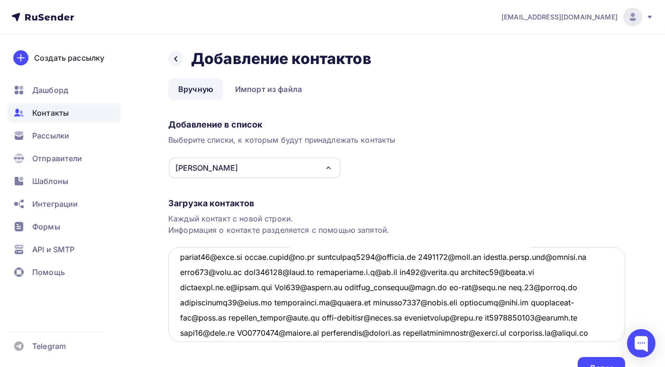
scroll to position [3422, 0]
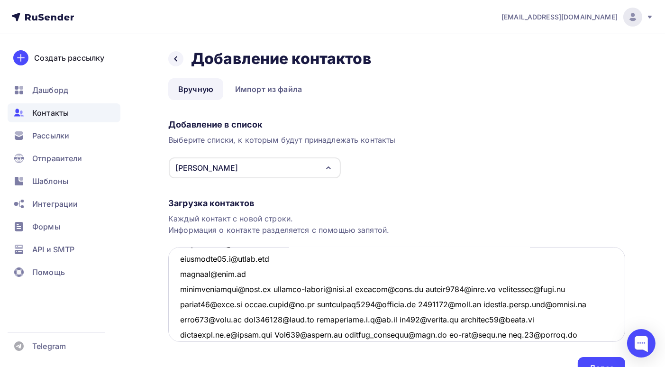
click at [268, 289] on textarea at bounding box center [396, 294] width 457 height 95
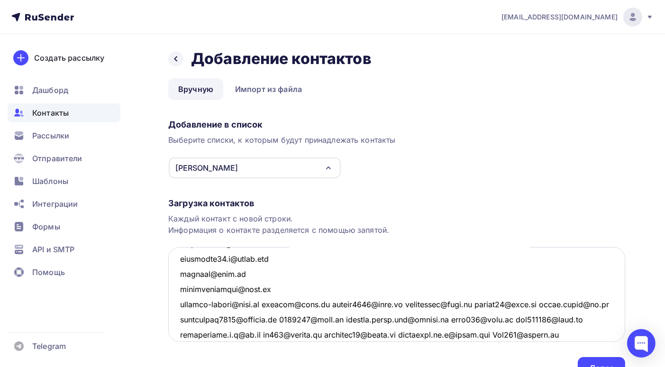
click at [257, 302] on textarea at bounding box center [396, 294] width 457 height 95
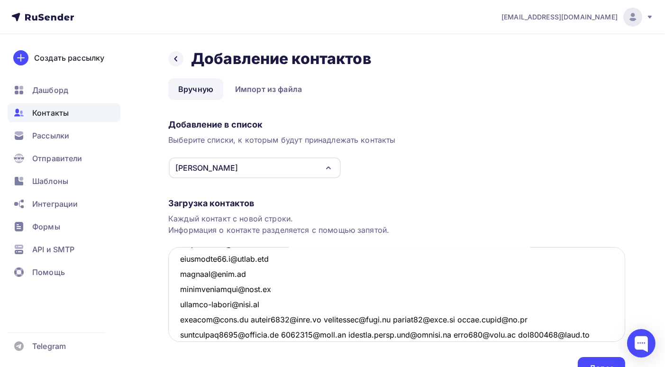
click at [245, 319] on textarea at bounding box center [396, 294] width 457 height 95
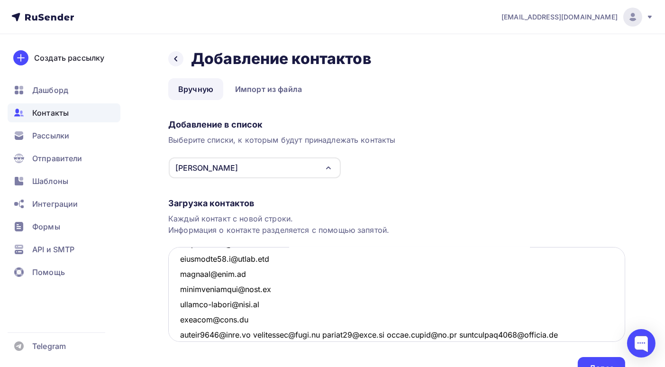
click at [257, 334] on textarea at bounding box center [396, 294] width 457 height 95
click at [255, 334] on textarea at bounding box center [396, 294] width 457 height 95
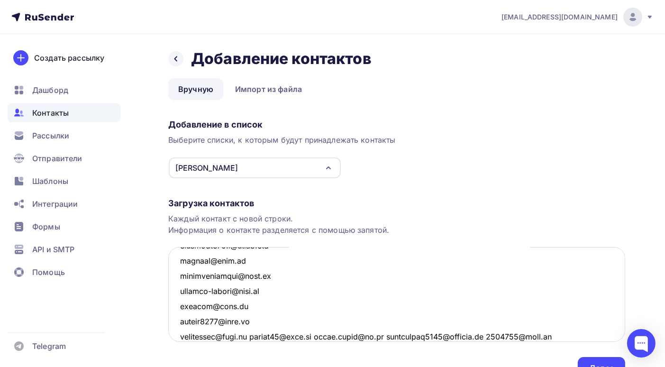
scroll to position [3483, 0]
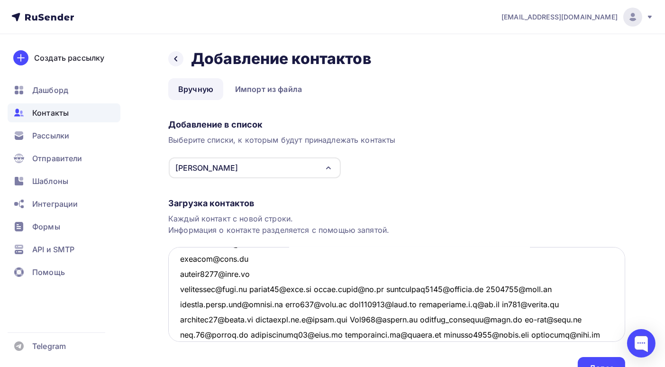
click at [252, 287] on textarea at bounding box center [396, 294] width 457 height 95
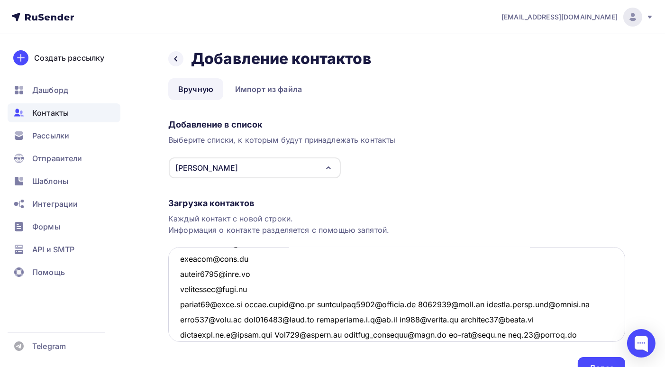
click at [244, 303] on textarea at bounding box center [396, 294] width 457 height 95
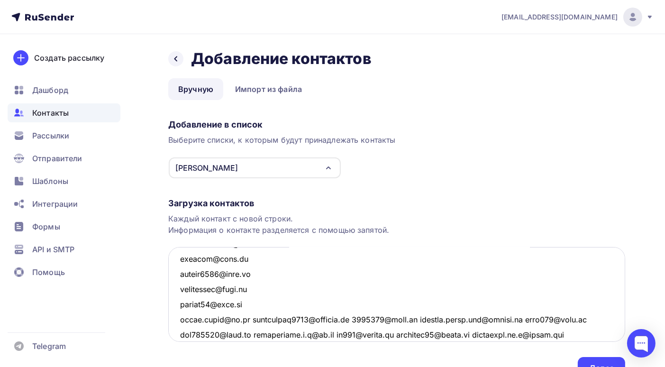
click at [245, 319] on textarea at bounding box center [396, 294] width 457 height 95
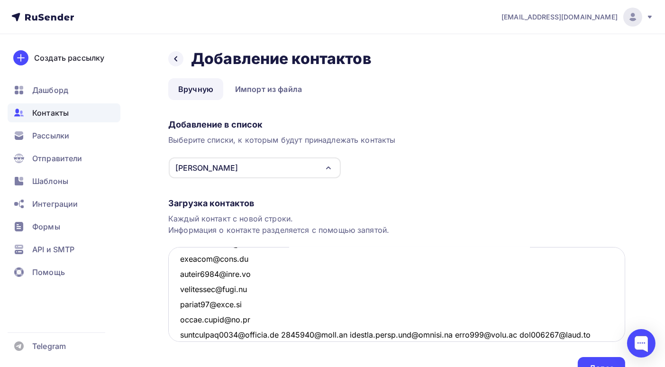
scroll to position [3530, 0]
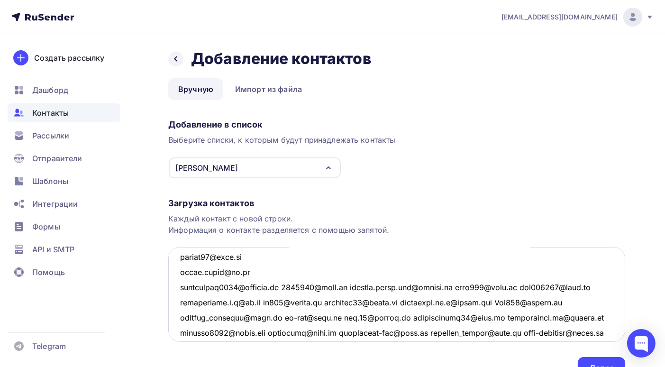
click at [285, 286] on textarea at bounding box center [396, 294] width 457 height 95
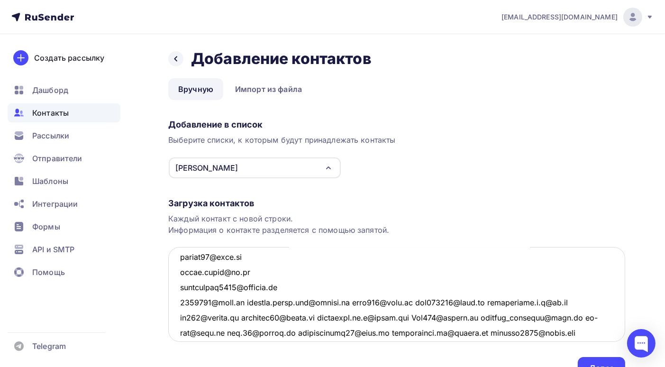
click at [243, 303] on textarea at bounding box center [396, 294] width 457 height 95
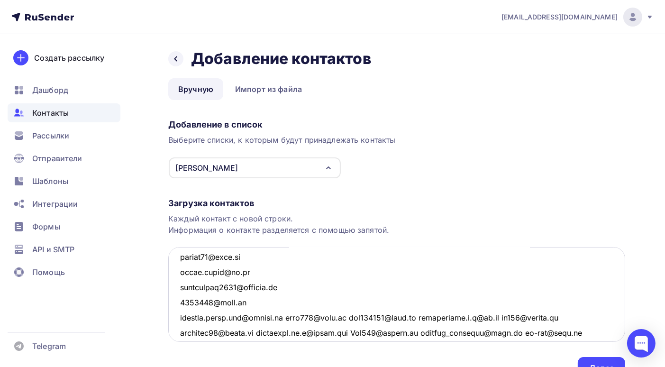
click at [287, 317] on textarea at bounding box center [396, 294] width 457 height 95
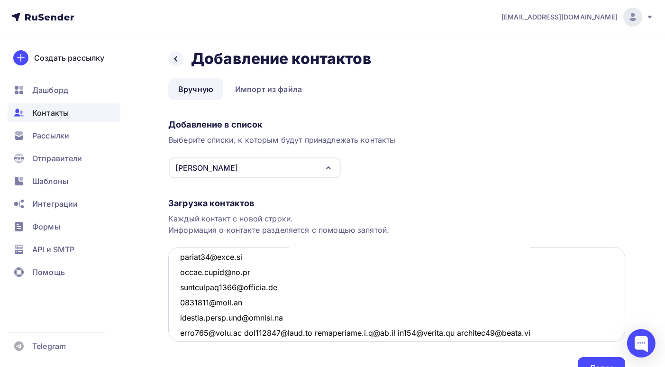
click at [240, 331] on textarea at bounding box center [396, 294] width 457 height 95
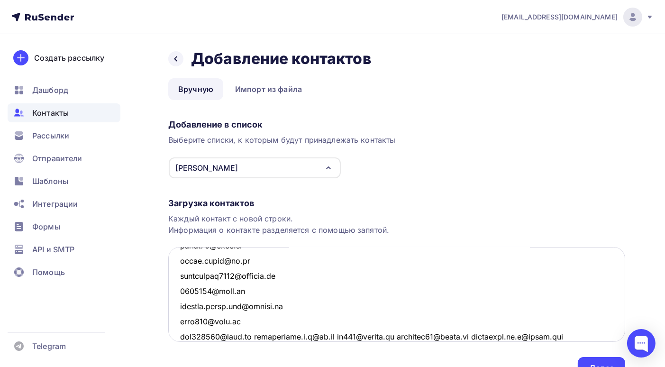
scroll to position [3589, 0]
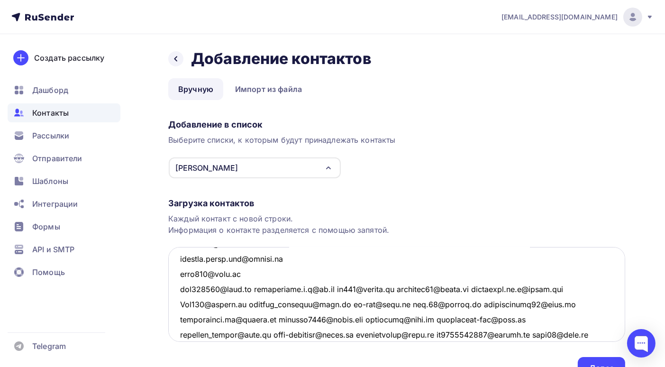
click at [250, 288] on textarea at bounding box center [396, 294] width 457 height 95
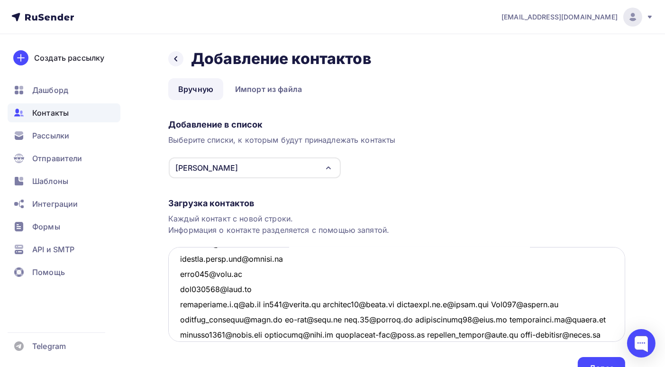
click at [256, 304] on textarea at bounding box center [396, 294] width 457 height 95
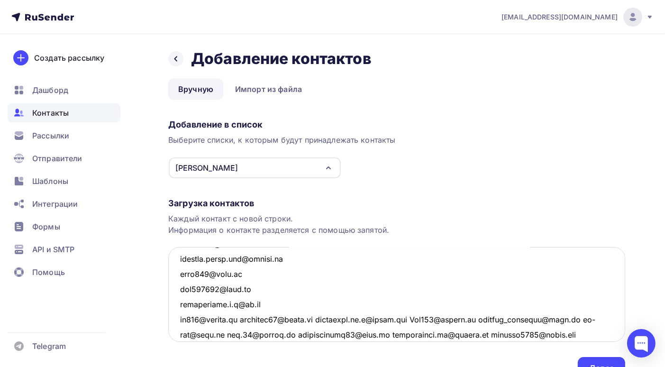
click at [250, 317] on textarea at bounding box center [396, 294] width 457 height 95
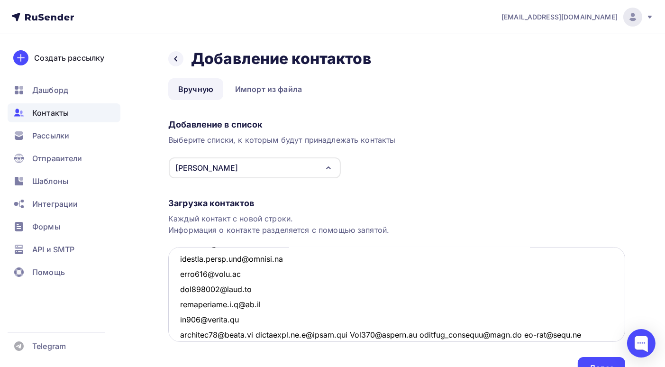
scroll to position [3636, 0]
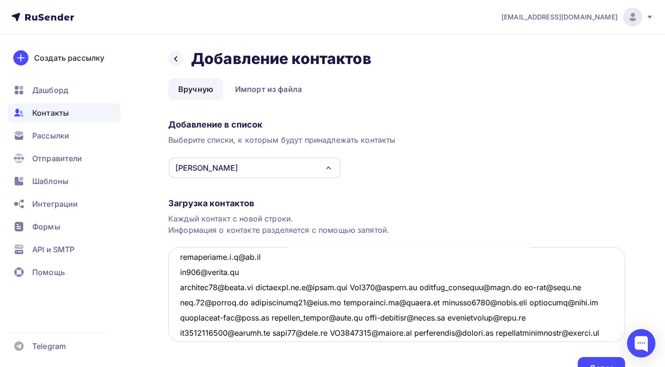
click at [262, 287] on textarea at bounding box center [396, 294] width 457 height 95
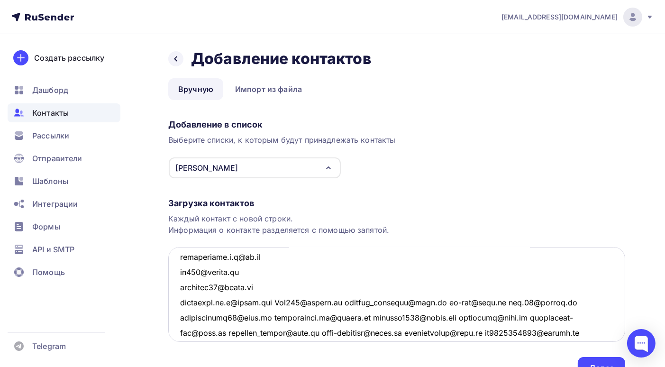
click at [277, 301] on textarea at bounding box center [396, 294] width 457 height 95
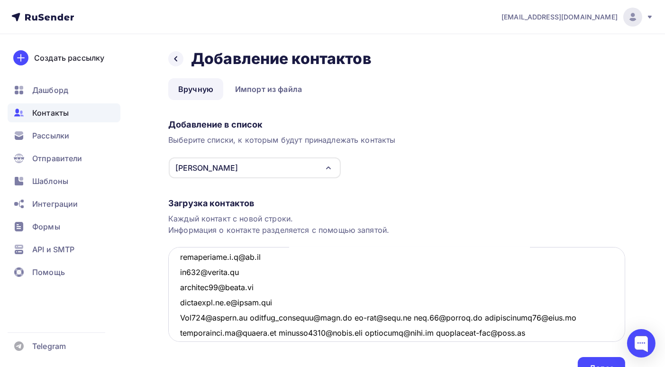
click at [254, 318] on textarea at bounding box center [396, 294] width 457 height 95
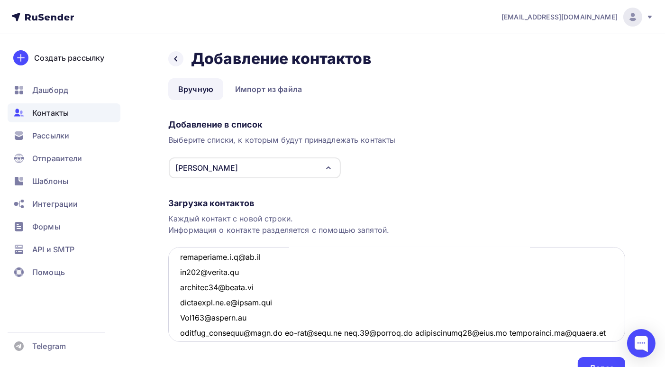
scroll to position [3684, 0]
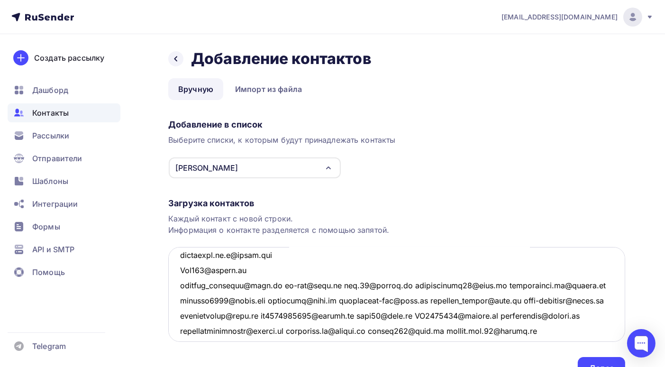
click at [275, 285] on textarea at bounding box center [396, 294] width 457 height 95
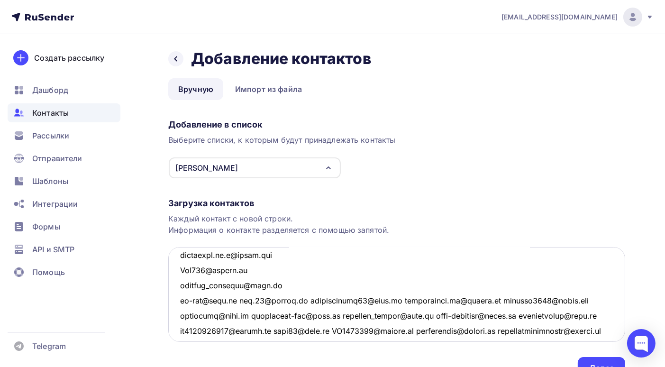
click at [233, 301] on textarea at bounding box center [396, 294] width 457 height 95
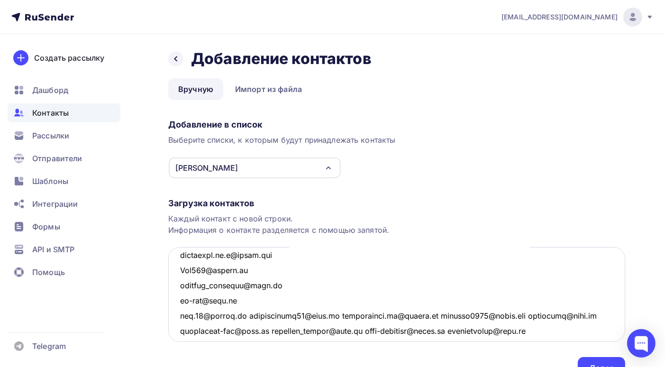
click at [248, 314] on textarea at bounding box center [396, 294] width 457 height 95
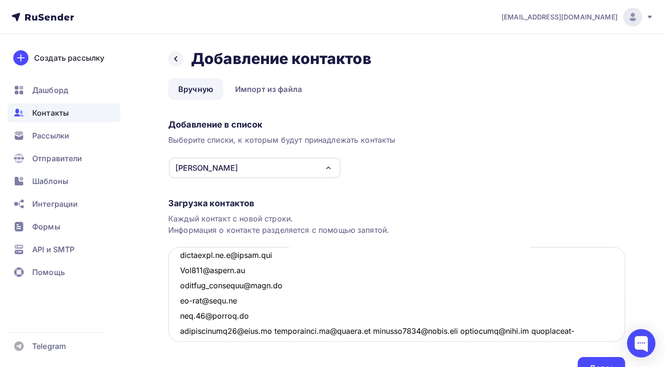
scroll to position [3731, 0]
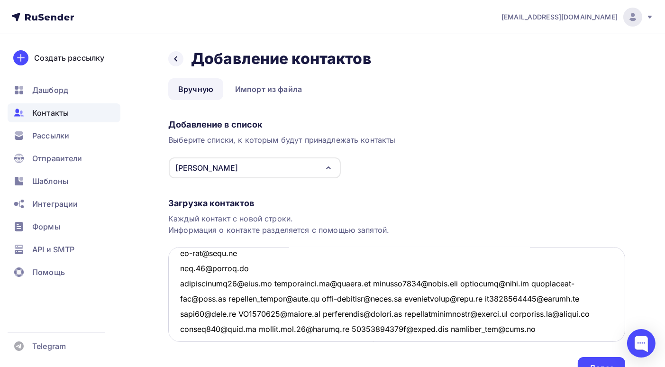
click at [275, 284] on textarea at bounding box center [396, 294] width 457 height 95
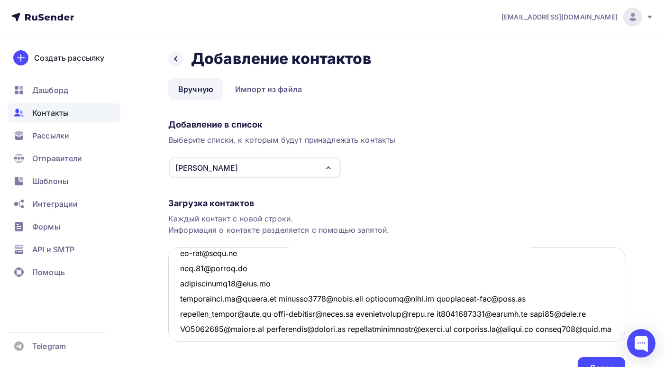
click at [279, 299] on textarea at bounding box center [396, 294] width 457 height 95
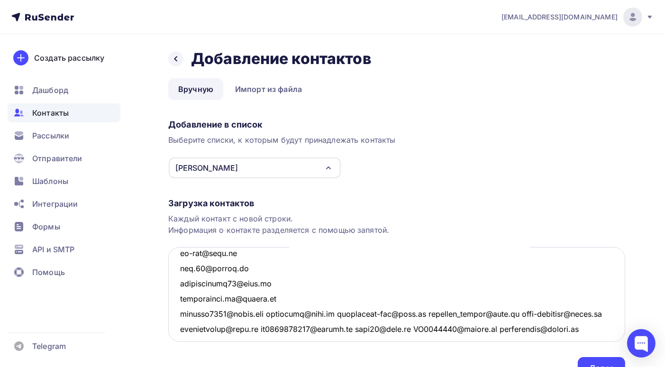
click at [271, 314] on textarea at bounding box center [396, 294] width 457 height 95
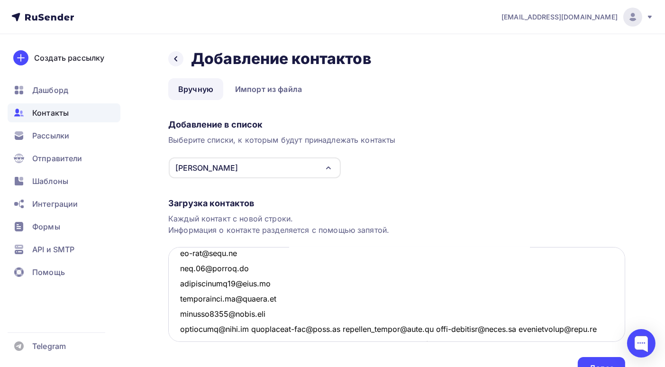
scroll to position [3778, 0]
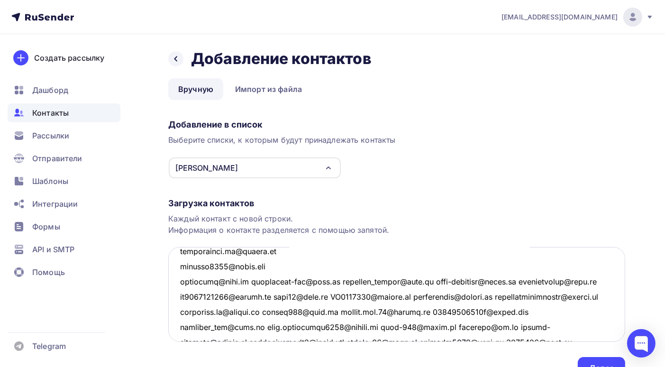
click at [250, 282] on textarea at bounding box center [396, 294] width 457 height 95
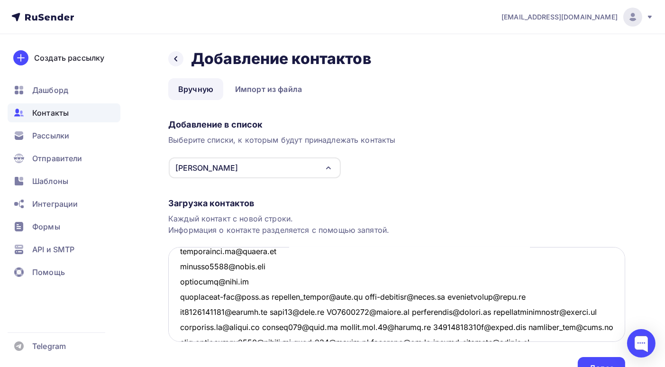
click at [265, 296] on textarea at bounding box center [396, 294] width 457 height 95
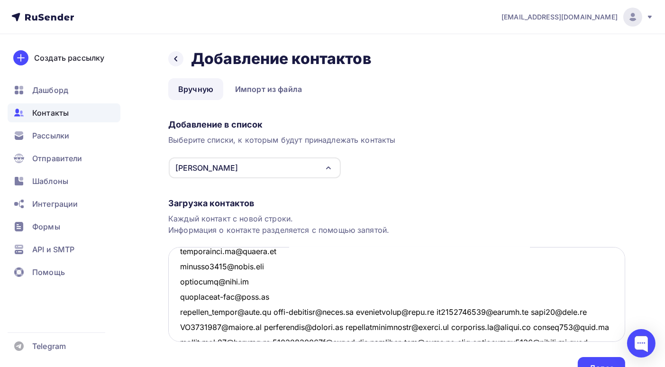
click at [270, 312] on textarea at bounding box center [396, 294] width 457 height 95
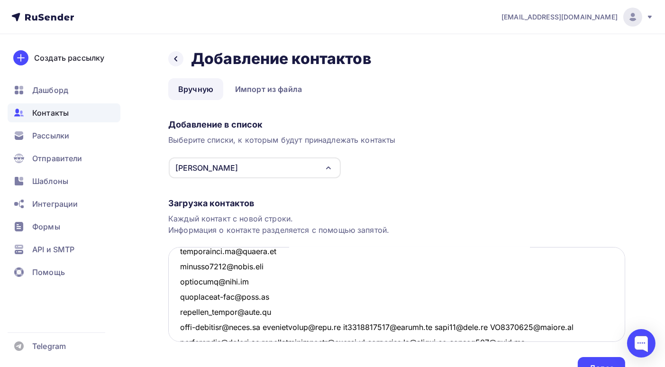
click at [266, 328] on textarea at bounding box center [396, 294] width 457 height 95
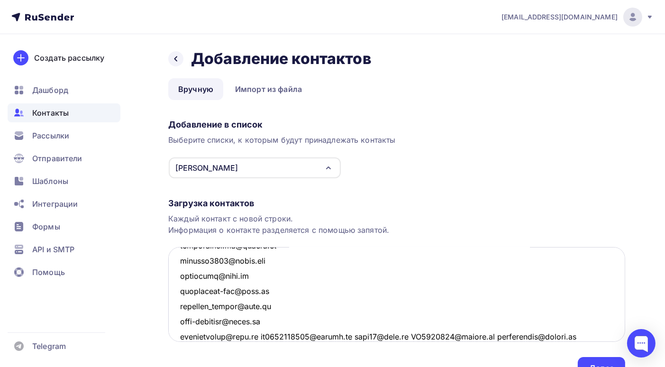
scroll to position [3832, 0]
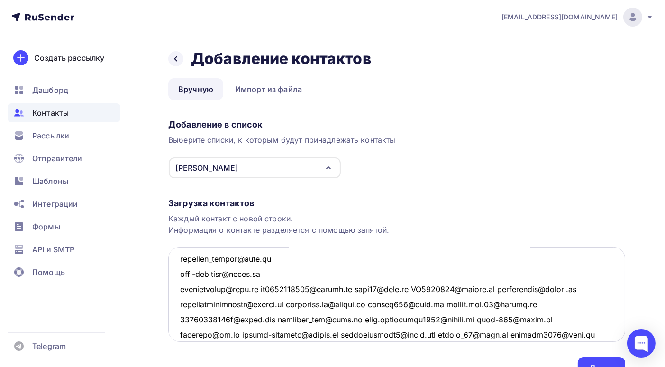
click at [260, 291] on textarea at bounding box center [396, 294] width 457 height 95
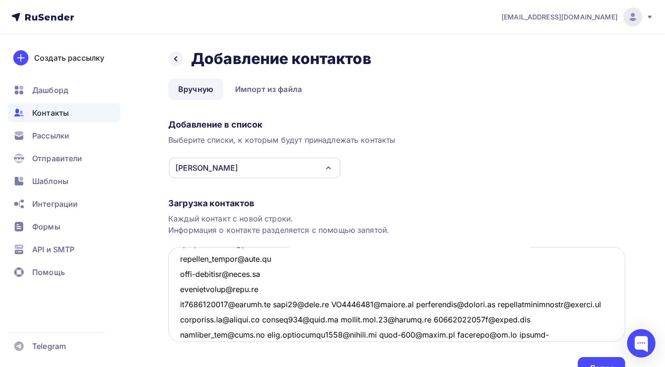
click at [278, 303] on textarea at bounding box center [396, 294] width 457 height 95
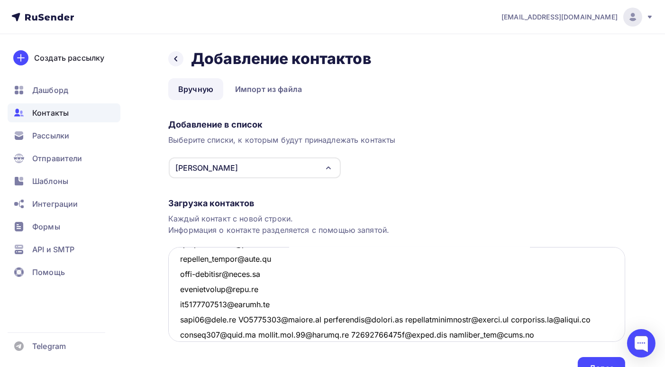
scroll to position [3879, 0]
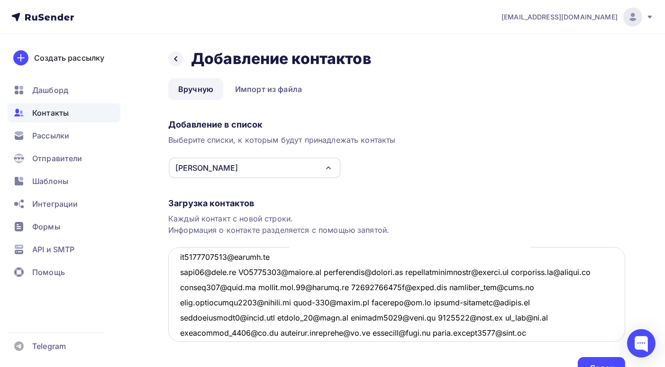
click at [233, 273] on textarea at bounding box center [396, 294] width 457 height 95
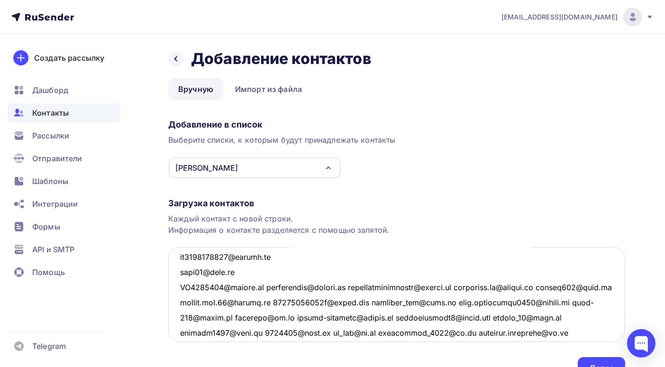
click at [268, 285] on textarea at bounding box center [396, 294] width 457 height 95
click at [269, 288] on textarea at bounding box center [396, 294] width 457 height 95
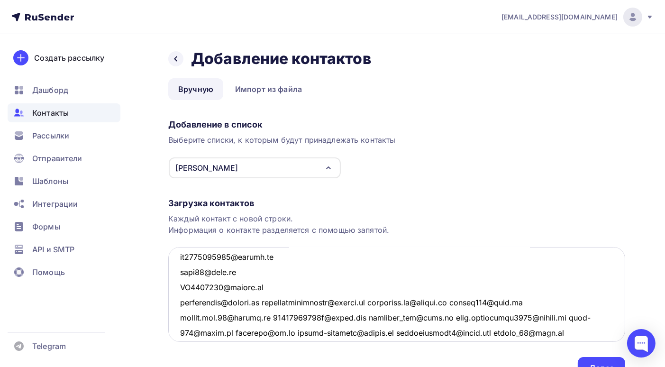
click at [267, 302] on textarea at bounding box center [396, 294] width 457 height 95
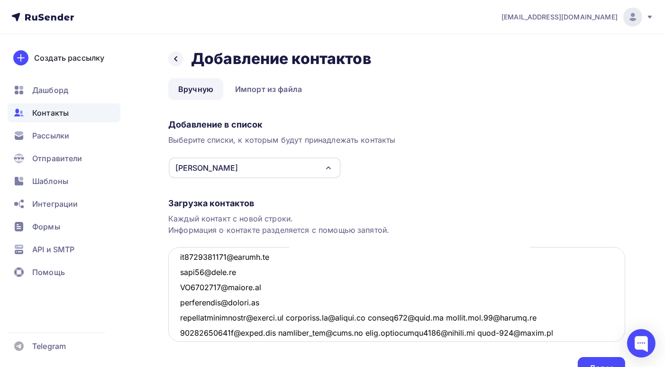
click at [297, 317] on textarea at bounding box center [396, 294] width 457 height 95
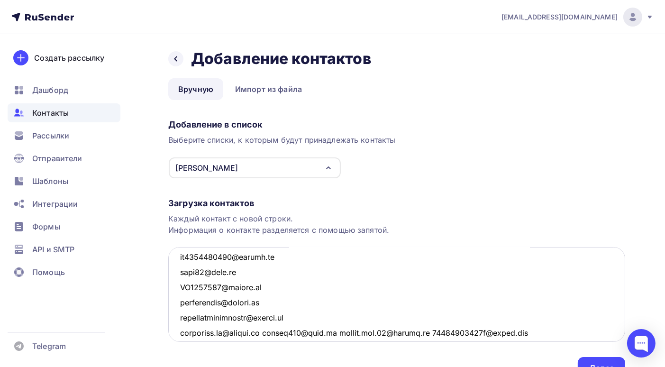
click at [273, 333] on textarea at bounding box center [396, 294] width 457 height 95
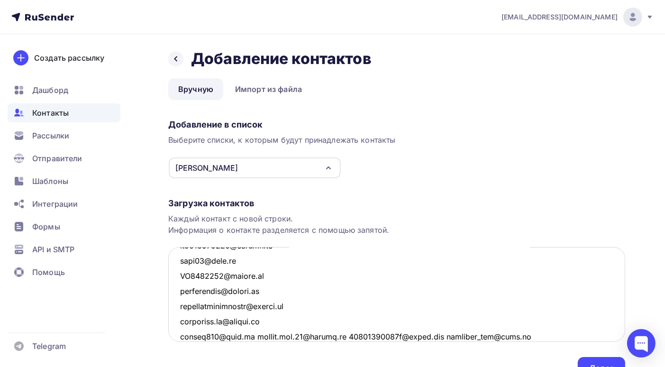
scroll to position [3938, 0]
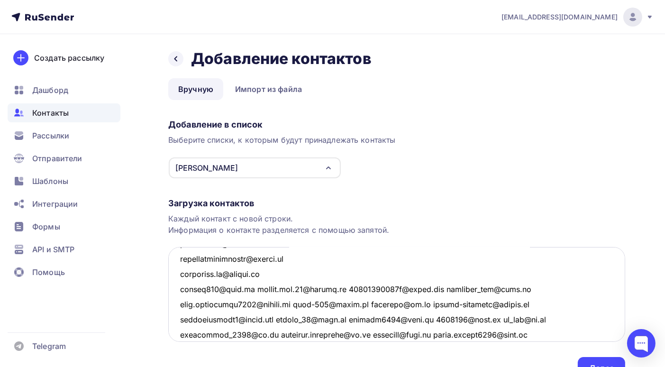
click at [245, 287] on textarea at bounding box center [396, 294] width 457 height 95
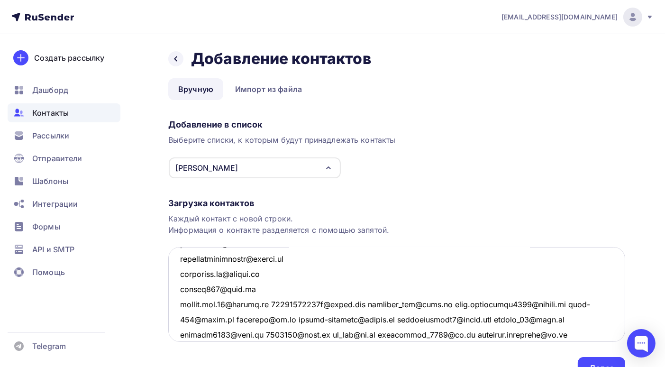
click at [267, 304] on textarea at bounding box center [396, 294] width 457 height 95
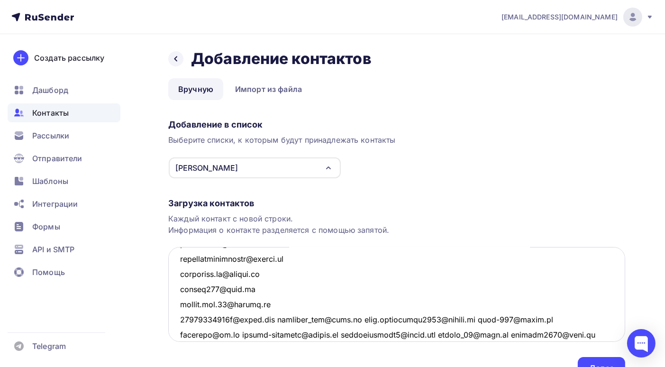
click at [284, 319] on textarea at bounding box center [396, 294] width 457 height 95
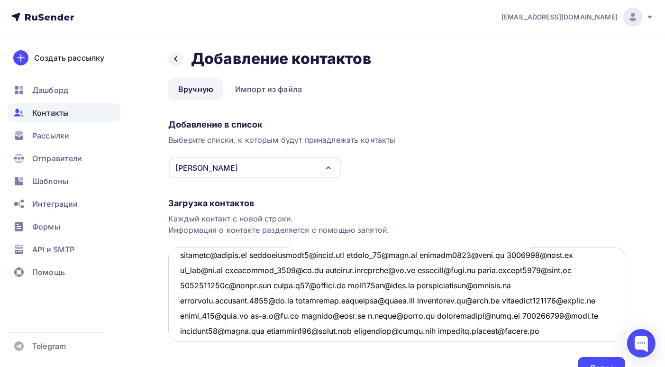
scroll to position [3985, 0]
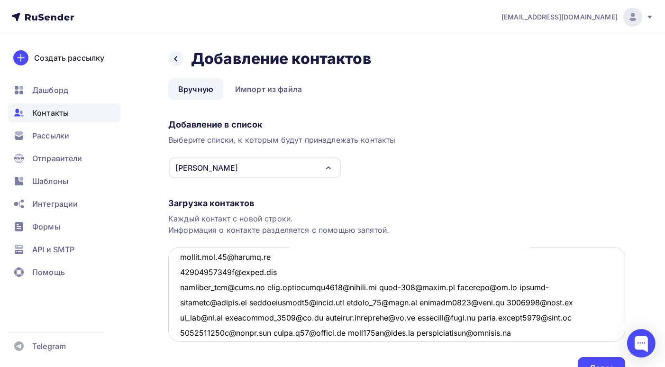
click at [256, 287] on textarea at bounding box center [396, 294] width 457 height 95
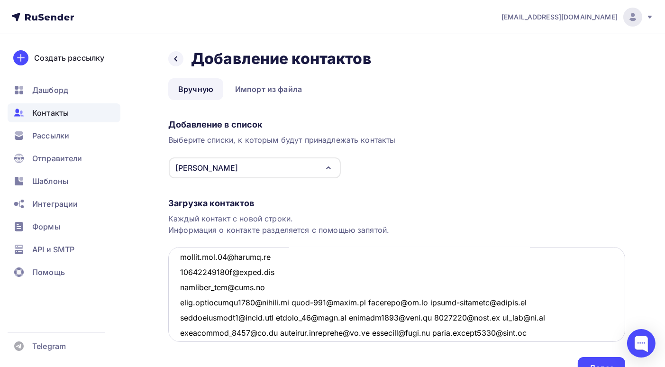
click at [300, 302] on textarea at bounding box center [396, 294] width 457 height 95
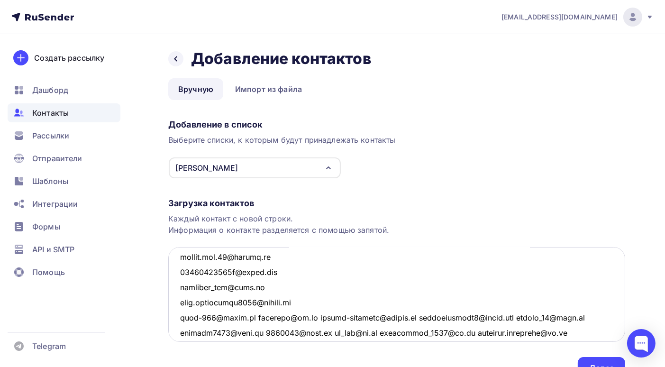
click at [255, 316] on textarea at bounding box center [396, 294] width 457 height 95
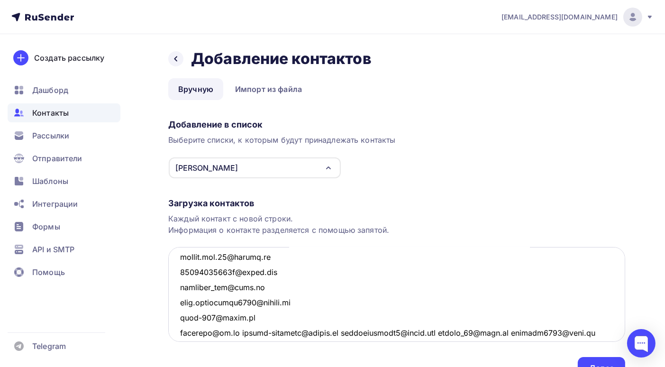
scroll to position [4033, 0]
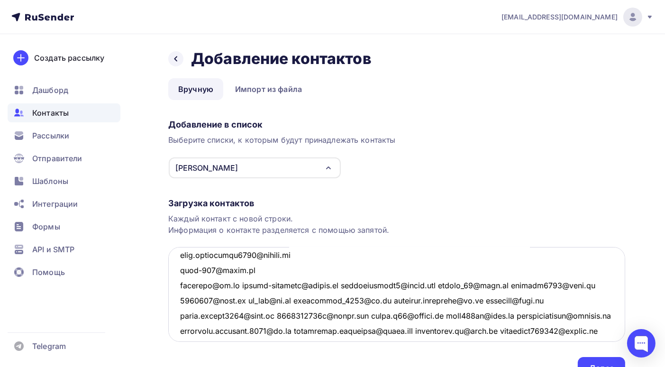
click at [240, 285] on textarea at bounding box center [396, 294] width 457 height 95
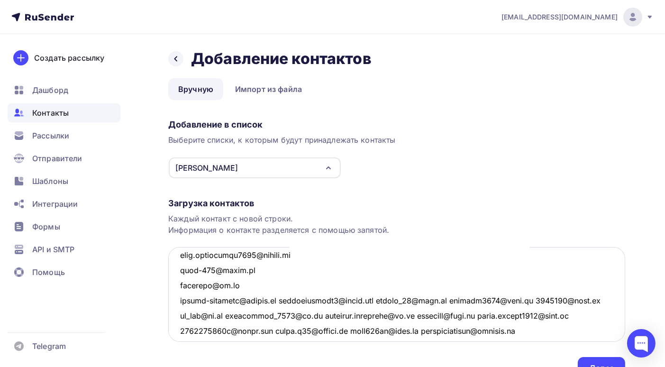
click at [281, 301] on textarea at bounding box center [396, 294] width 457 height 95
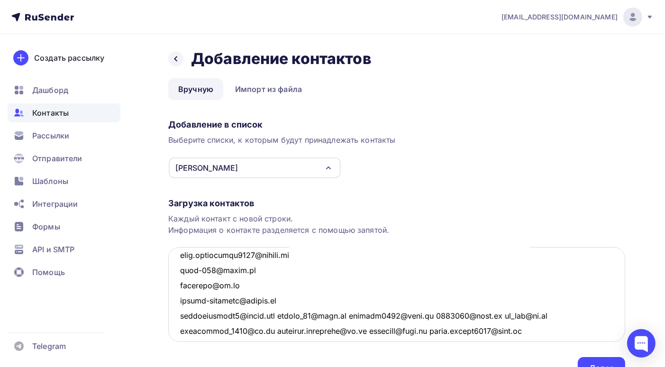
click at [282, 315] on textarea at bounding box center [396, 294] width 457 height 95
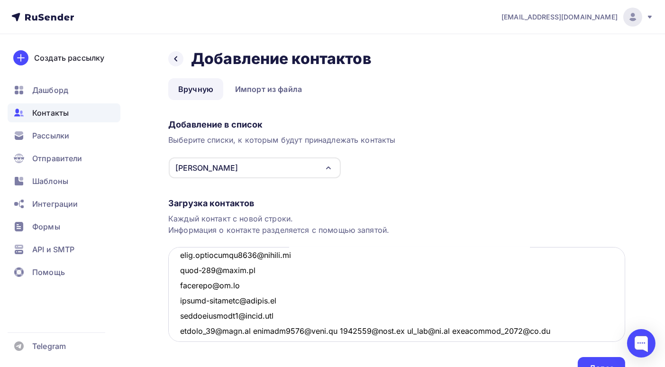
click at [245, 331] on textarea at bounding box center [396, 294] width 457 height 95
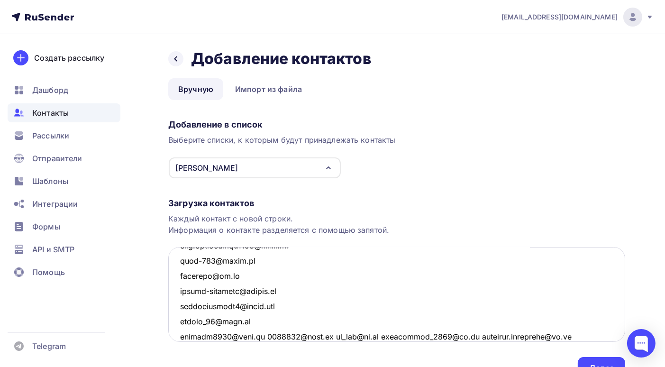
scroll to position [4089, 0]
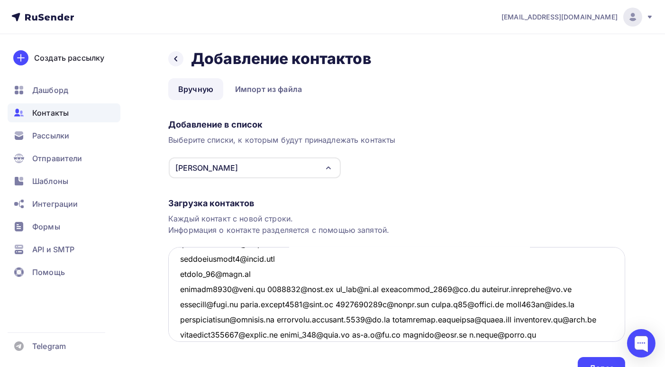
click at [257, 286] on textarea at bounding box center [396, 294] width 457 height 95
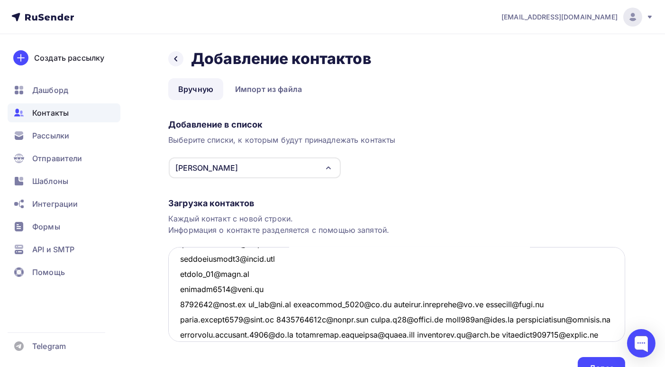
click at [246, 304] on textarea at bounding box center [396, 294] width 457 height 95
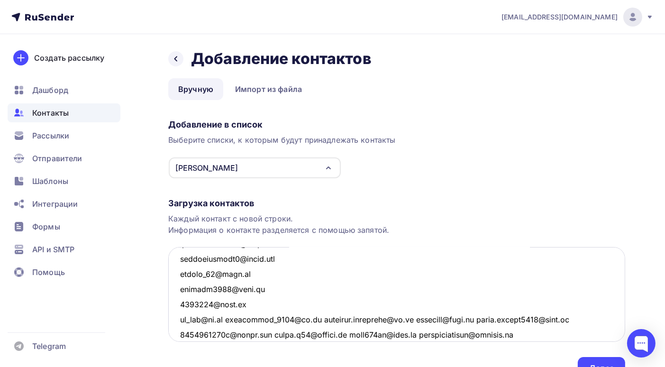
click at [234, 320] on textarea at bounding box center [396, 294] width 457 height 95
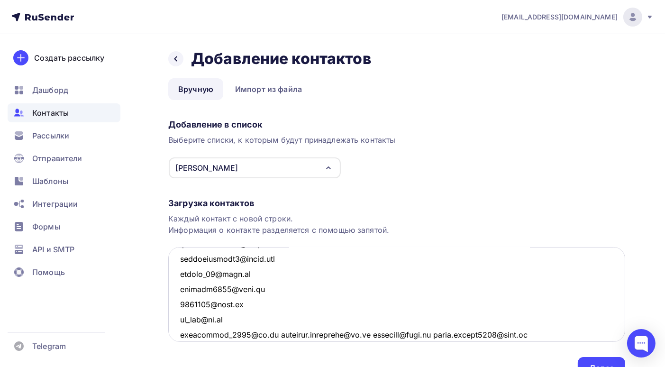
scroll to position [4137, 0]
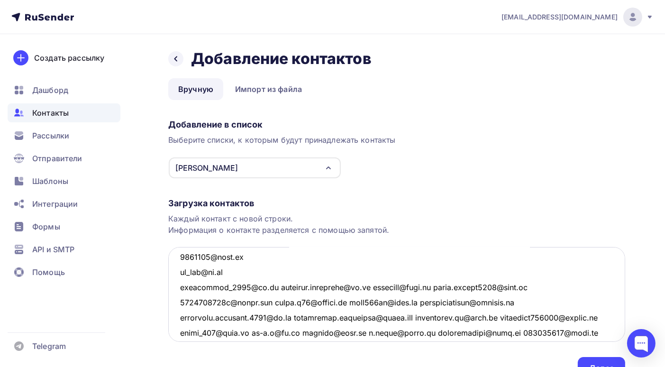
click at [261, 287] on textarea at bounding box center [396, 294] width 457 height 95
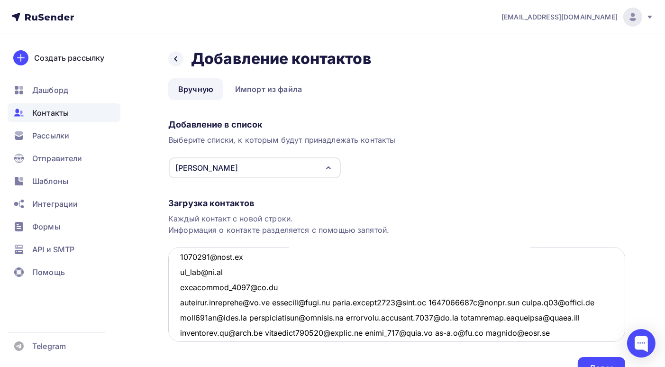
click at [279, 303] on textarea at bounding box center [396, 294] width 457 height 95
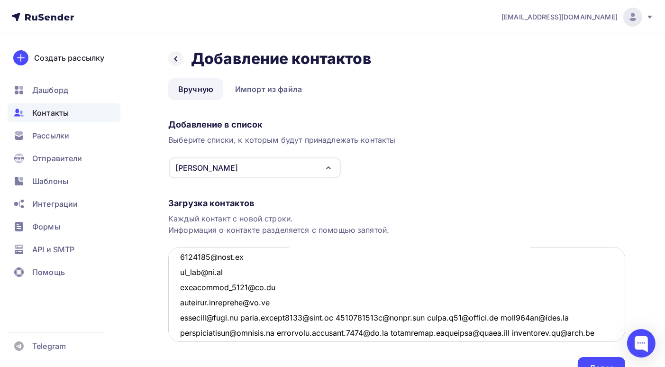
click at [243, 317] on textarea at bounding box center [396, 294] width 457 height 95
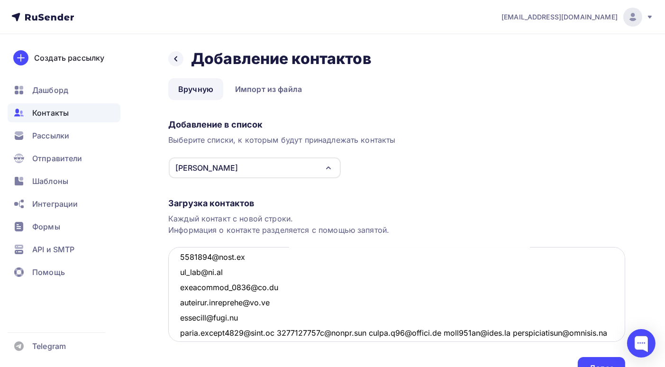
scroll to position [4184, 0]
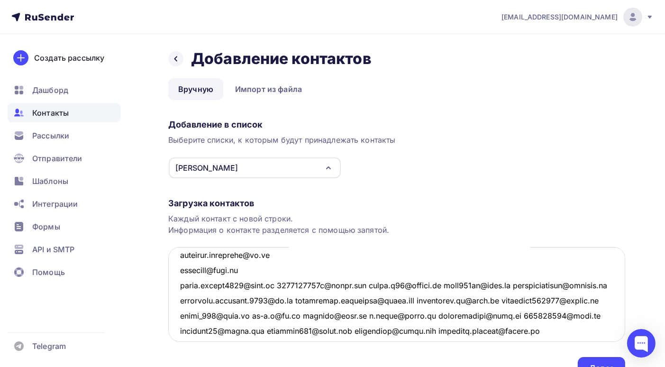
click at [276, 285] on textarea at bounding box center [396, 294] width 457 height 95
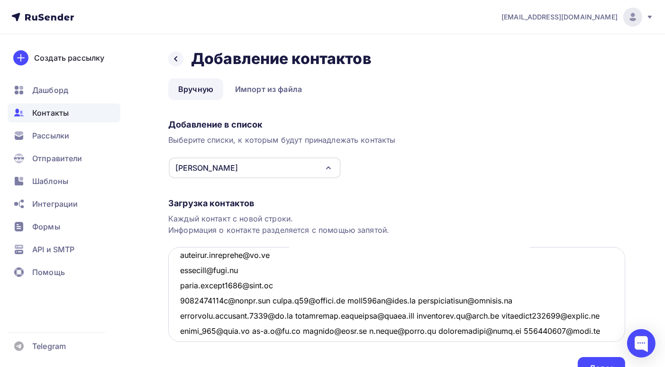
click at [276, 300] on textarea at bounding box center [396, 294] width 457 height 95
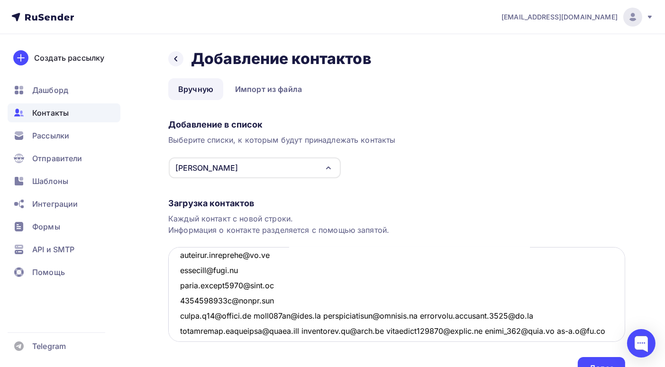
click at [259, 313] on textarea at bounding box center [396, 294] width 457 height 95
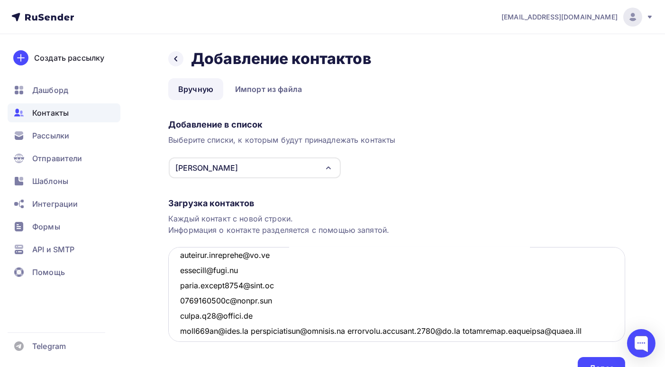
scroll to position [4232, 0]
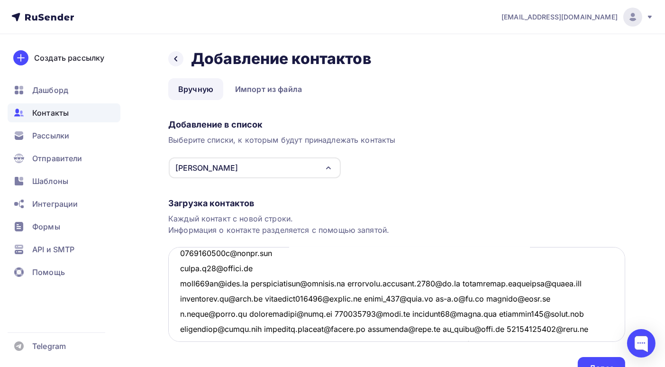
click at [251, 284] on textarea at bounding box center [396, 294] width 457 height 95
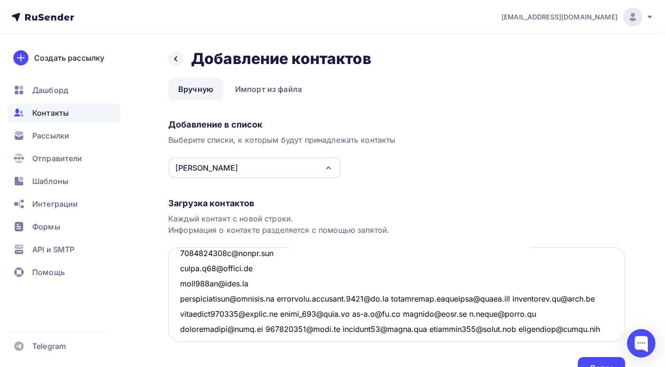
click at [283, 299] on textarea at bounding box center [396, 294] width 457 height 95
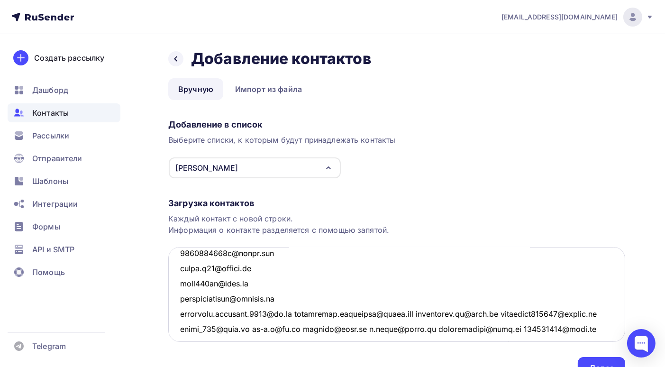
click at [296, 313] on textarea at bounding box center [396, 294] width 457 height 95
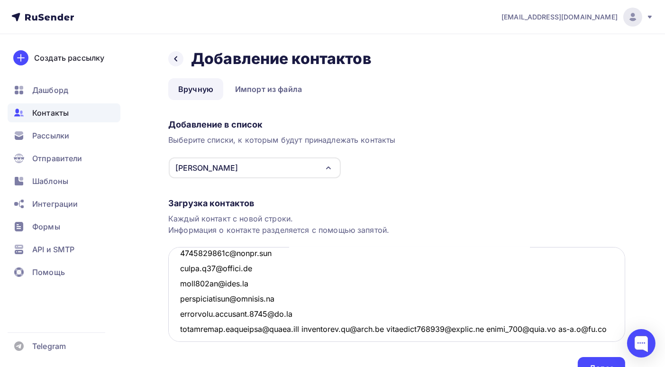
scroll to position [4279, 0]
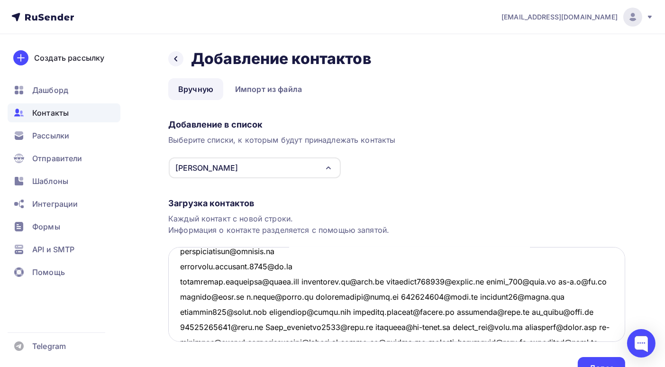
click at [305, 282] on textarea at bounding box center [396, 294] width 457 height 95
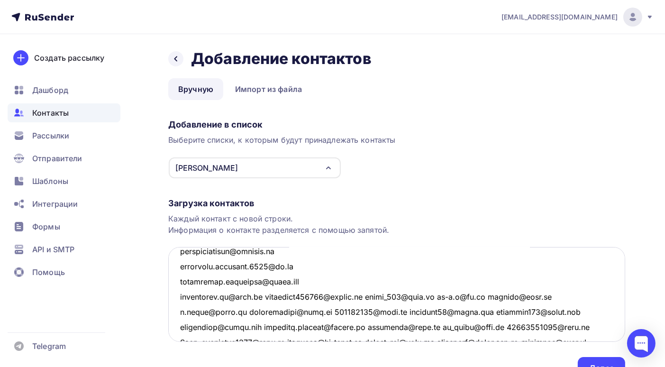
click at [269, 296] on textarea at bounding box center [396, 294] width 457 height 95
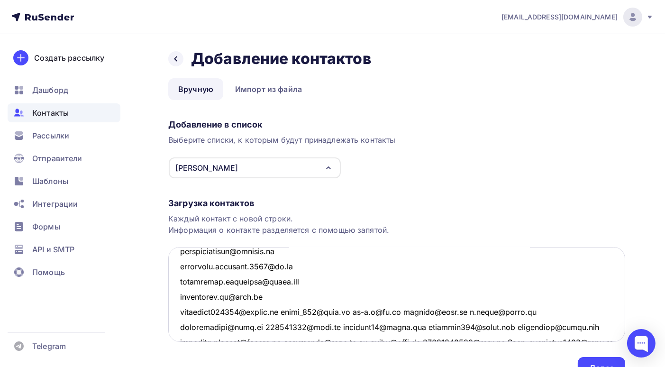
click at [287, 312] on textarea at bounding box center [396, 294] width 457 height 95
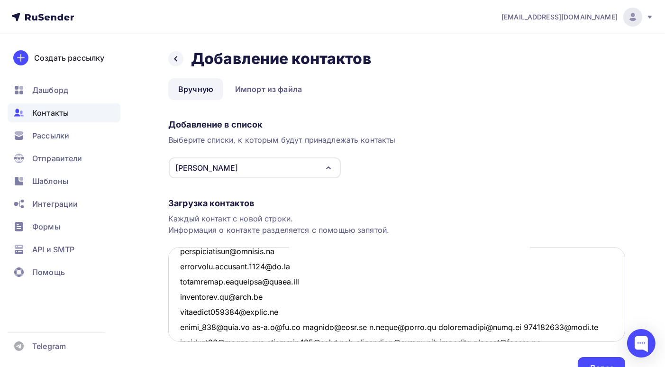
click at [299, 329] on textarea at bounding box center [396, 294] width 457 height 95
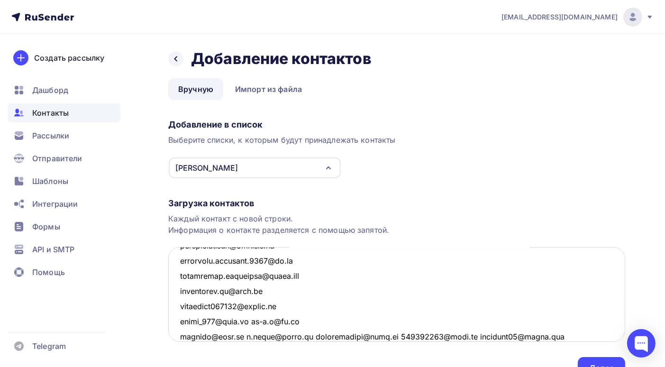
scroll to position [4332, 0]
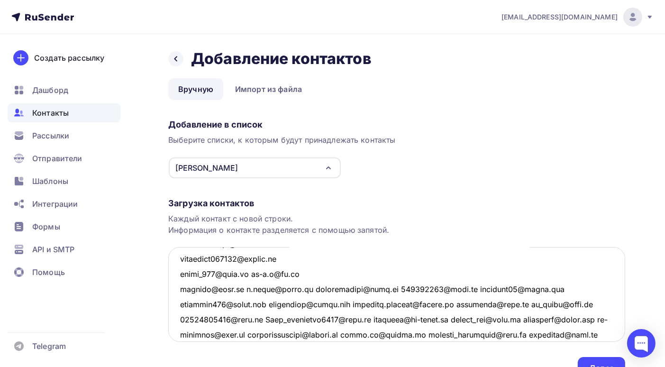
click at [301, 287] on textarea at bounding box center [396, 294] width 457 height 95
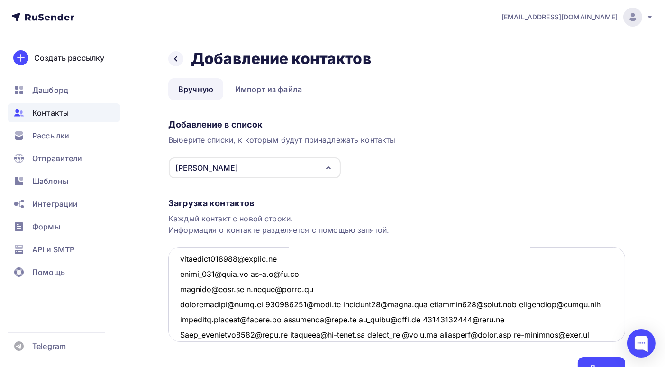
click at [257, 303] on textarea at bounding box center [396, 294] width 457 height 95
click at [239, 290] on textarea at bounding box center [396, 294] width 457 height 95
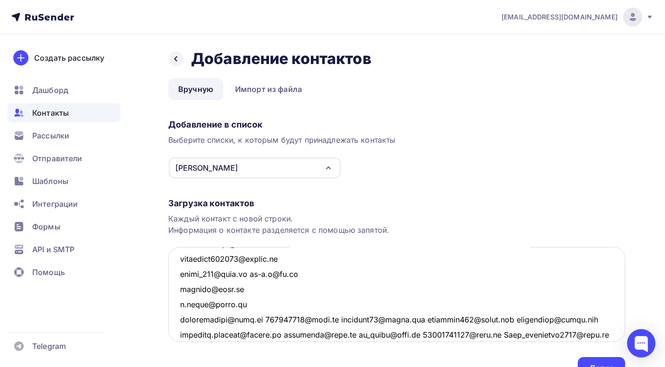
click at [246, 274] on textarea at bounding box center [396, 294] width 457 height 95
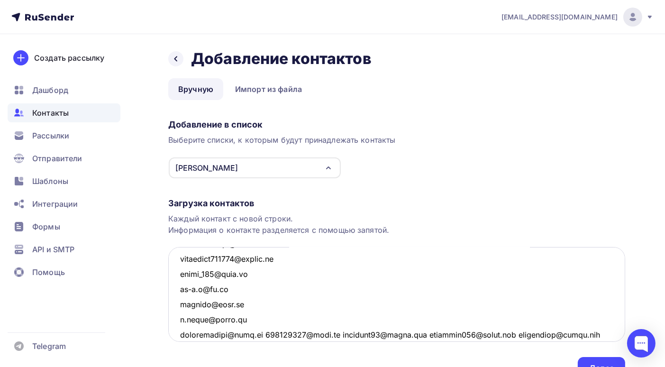
scroll to position [4380, 0]
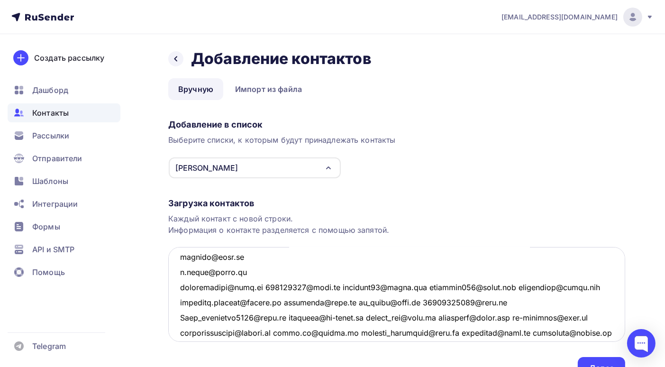
click at [256, 287] on textarea at bounding box center [396, 294] width 457 height 95
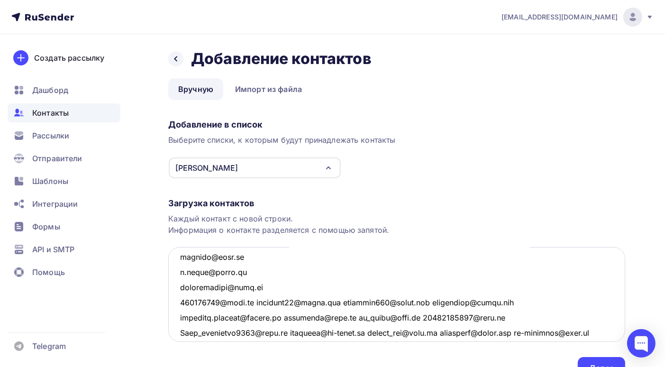
click at [255, 302] on textarea at bounding box center [396, 294] width 457 height 95
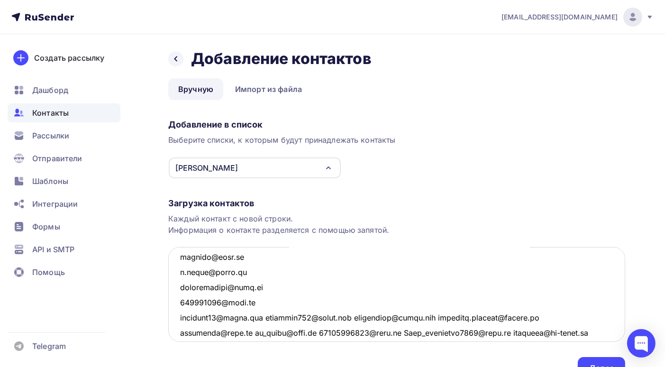
click at [267, 318] on textarea at bounding box center [396, 294] width 457 height 95
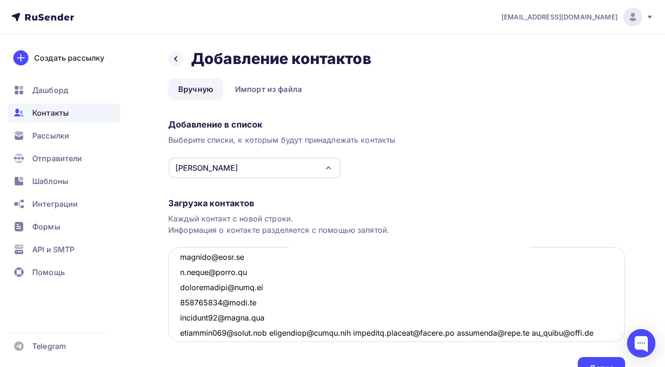
click at [267, 330] on textarea at bounding box center [396, 294] width 457 height 95
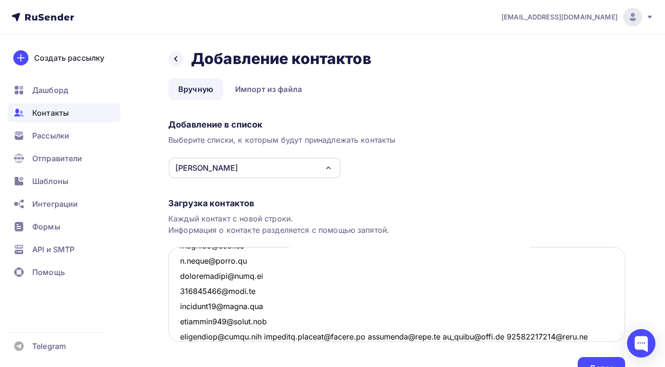
scroll to position [4439, 0]
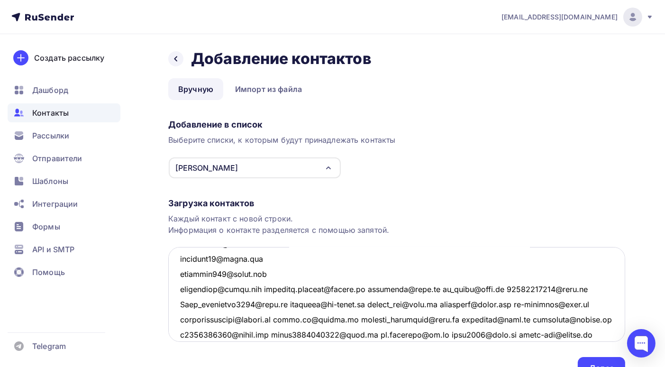
click at [267, 291] on textarea at bounding box center [396, 294] width 457 height 95
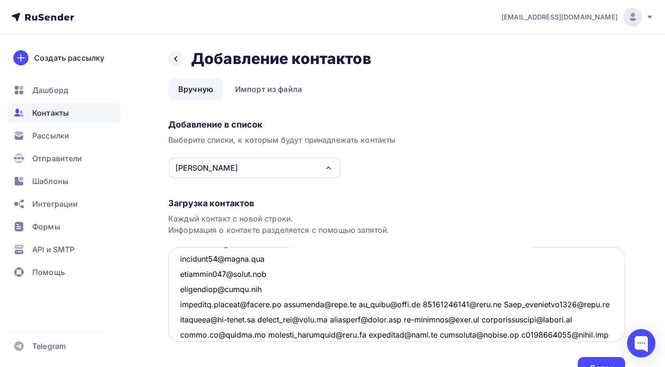
click at [286, 303] on textarea at bounding box center [396, 294] width 457 height 95
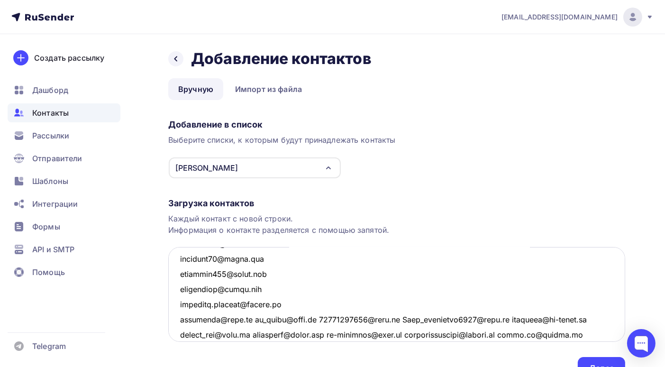
click at [250, 319] on textarea at bounding box center [396, 294] width 457 height 95
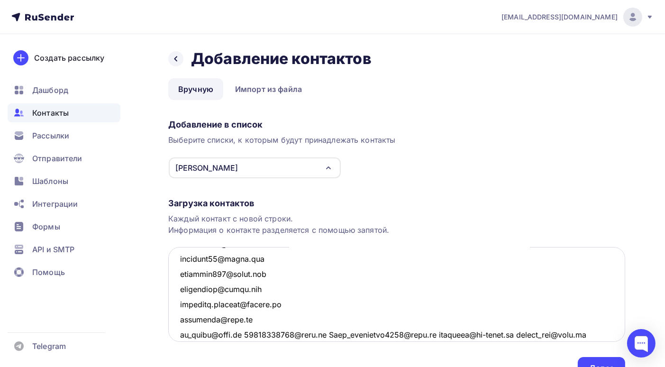
scroll to position [4486, 0]
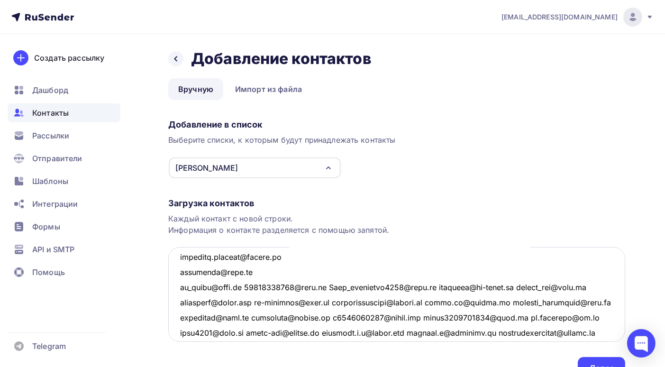
click at [243, 287] on textarea at bounding box center [396, 294] width 457 height 95
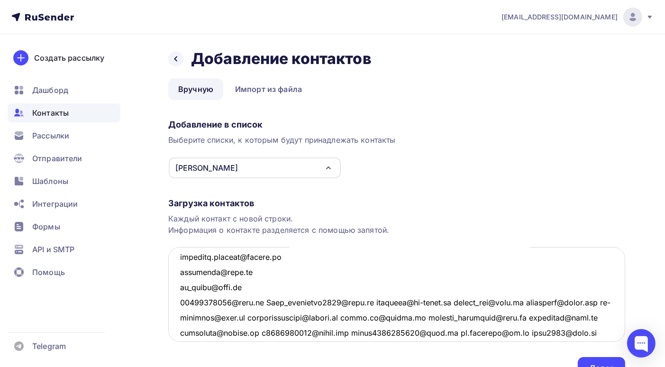
click at [264, 301] on textarea at bounding box center [396, 294] width 457 height 95
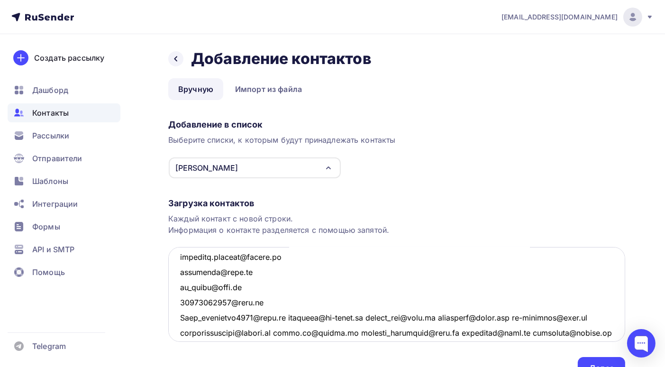
scroll to position [4533, 0]
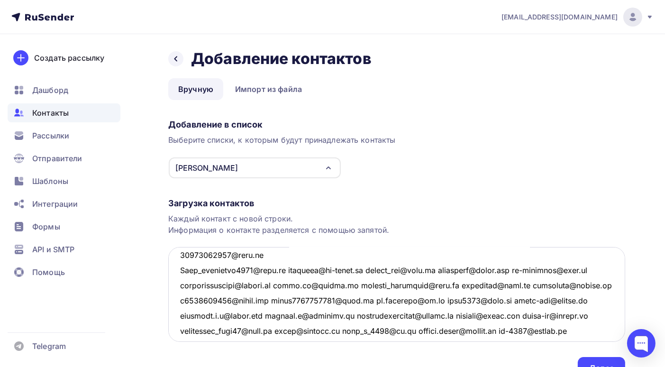
click at [287, 269] on textarea at bounding box center [396, 294] width 457 height 95
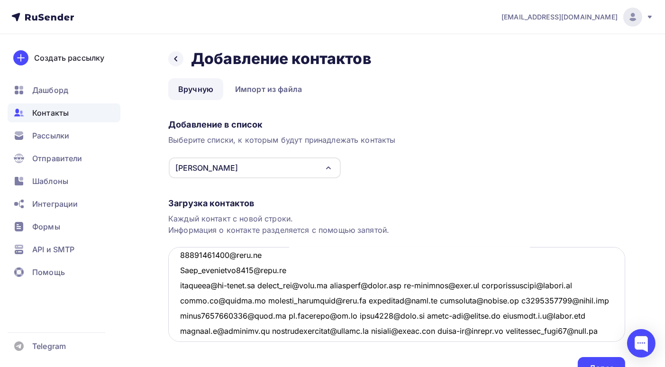
click at [261, 285] on textarea at bounding box center [396, 294] width 457 height 95
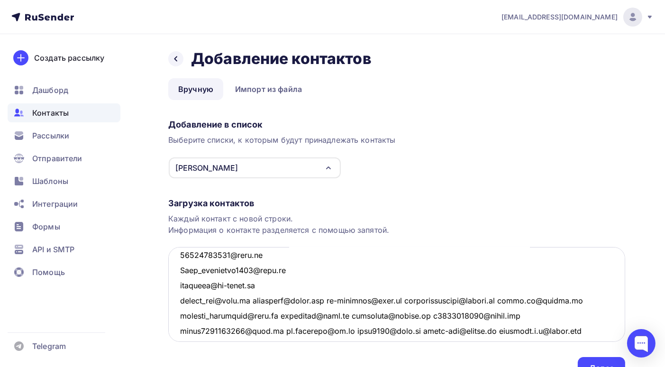
click at [249, 300] on textarea at bounding box center [396, 294] width 457 height 95
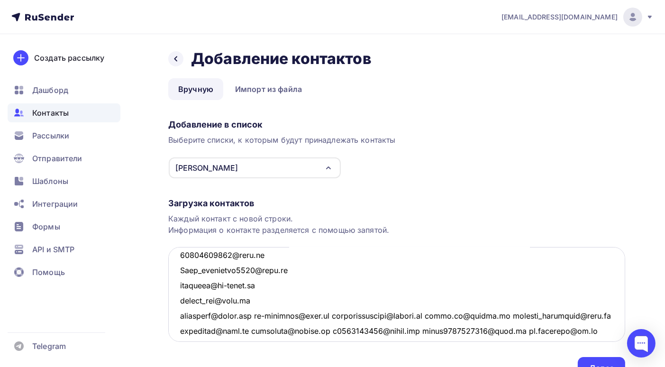
click at [258, 315] on textarea at bounding box center [396, 294] width 457 height 95
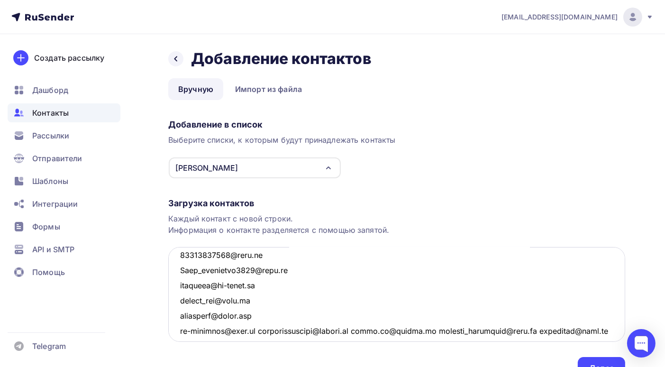
scroll to position [4581, 0]
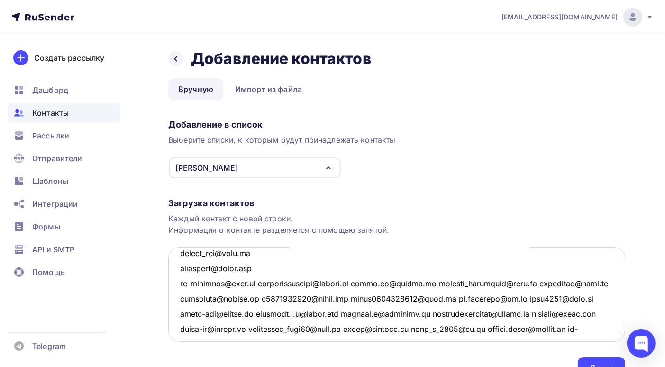
click at [256, 283] on textarea at bounding box center [396, 294] width 457 height 95
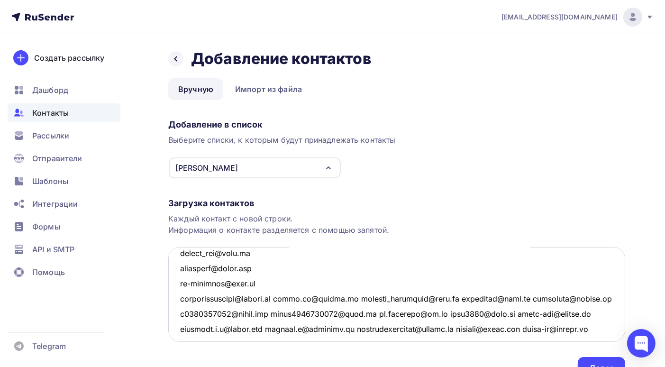
click at [287, 300] on textarea at bounding box center [396, 294] width 457 height 95
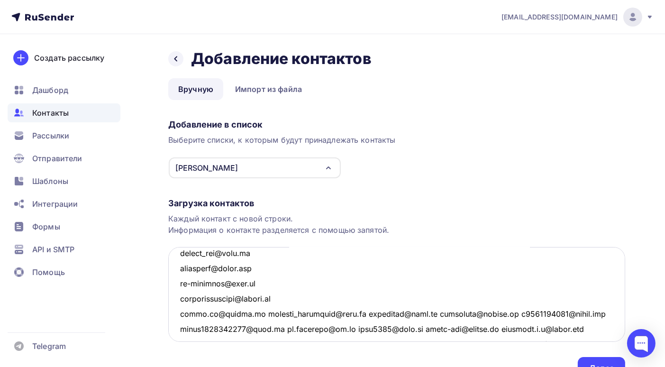
scroll to position [4628, 0]
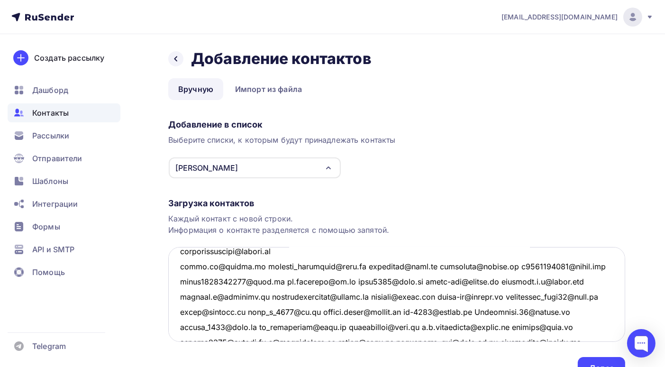
click at [254, 266] on textarea at bounding box center [396, 294] width 457 height 95
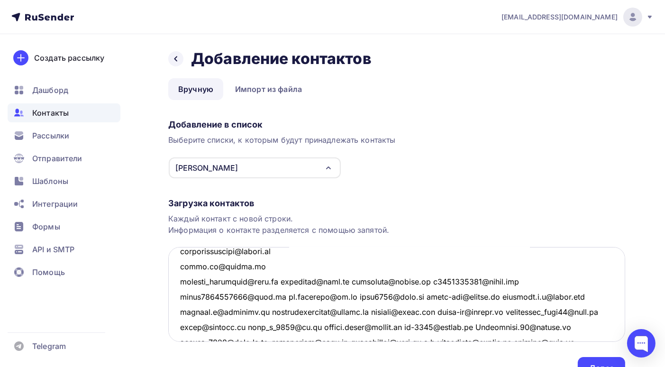
click at [277, 280] on textarea at bounding box center [396, 294] width 457 height 95
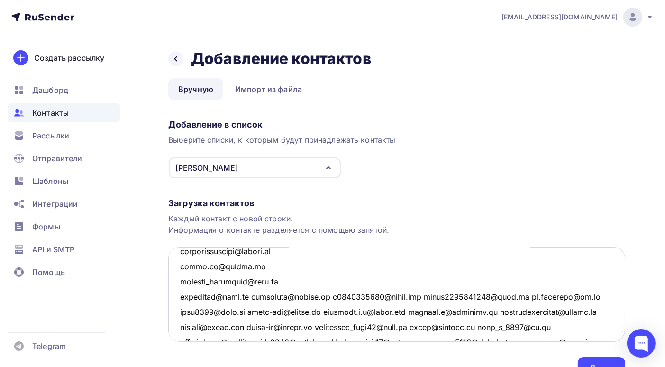
click at [251, 298] on textarea at bounding box center [396, 294] width 457 height 95
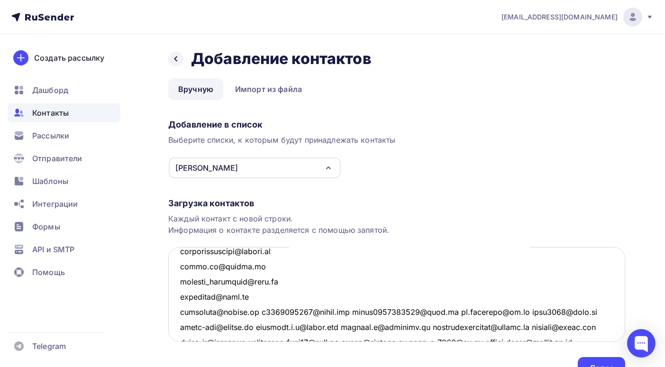
click at [258, 312] on textarea at bounding box center [396, 294] width 457 height 95
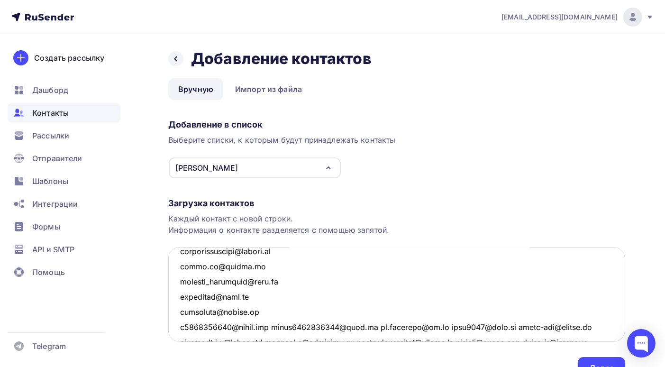
click at [276, 327] on textarea at bounding box center [396, 294] width 457 height 95
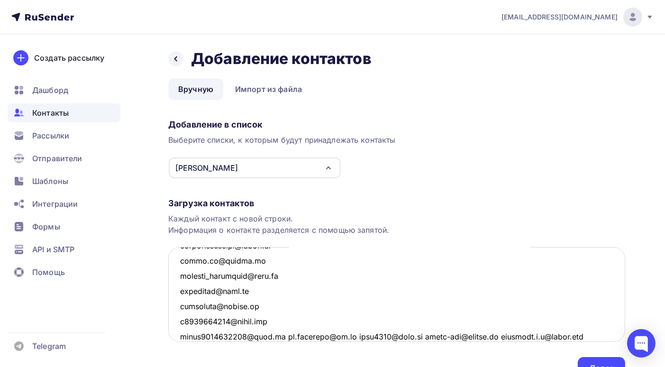
scroll to position [4681, 0]
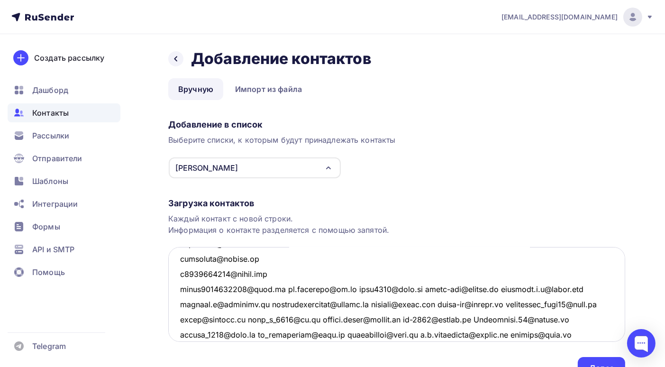
click at [277, 289] on textarea at bounding box center [396, 294] width 457 height 95
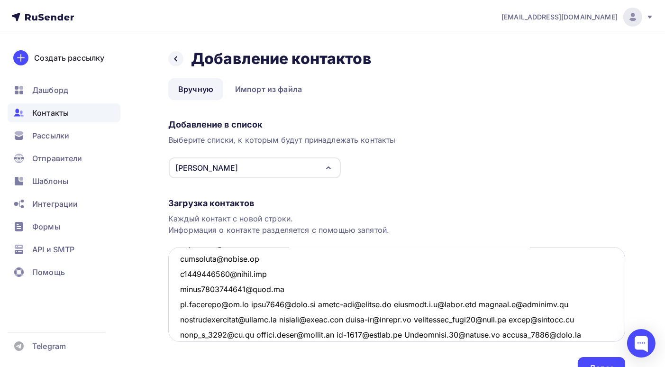
click at [252, 303] on textarea at bounding box center [396, 294] width 457 height 95
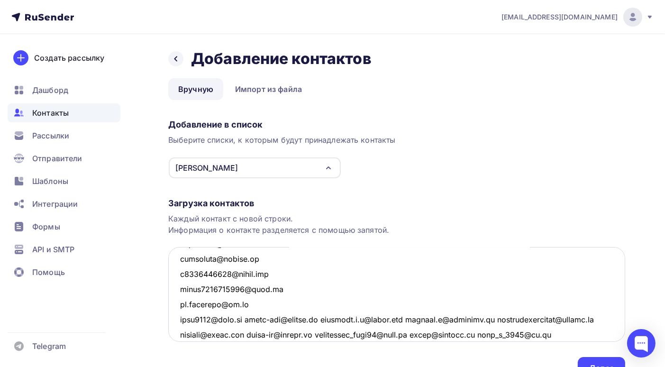
click at [248, 320] on textarea at bounding box center [396, 294] width 457 height 95
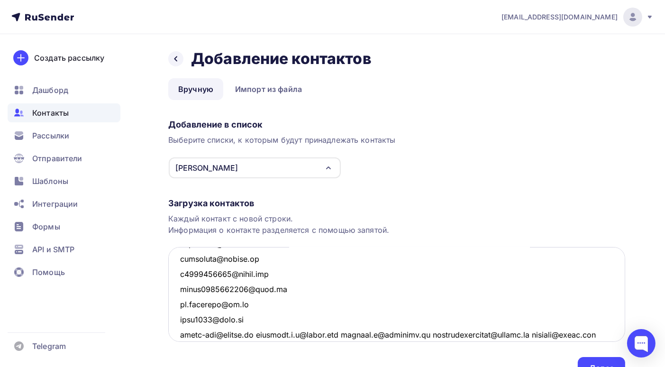
scroll to position [4729, 0]
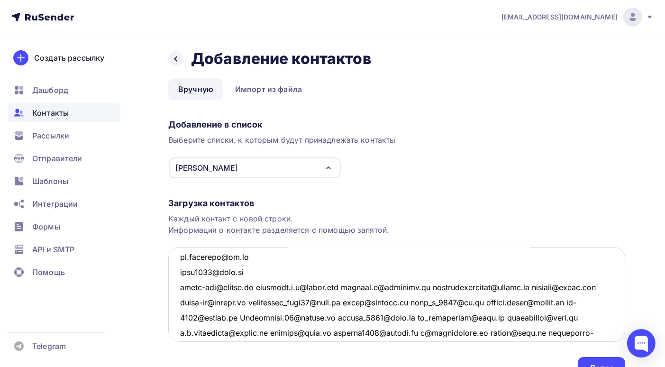
click at [258, 287] on textarea at bounding box center [396, 294] width 457 height 95
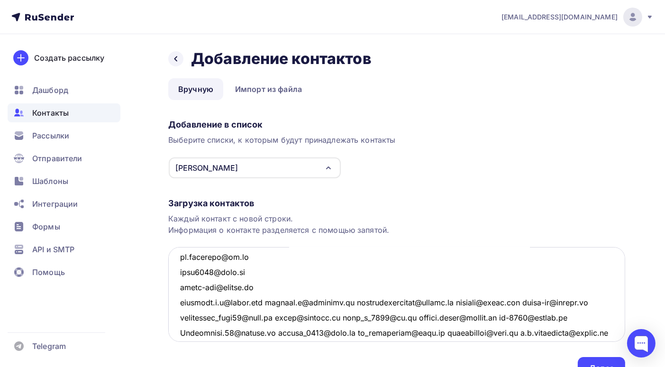
click at [276, 302] on textarea at bounding box center [396, 294] width 457 height 95
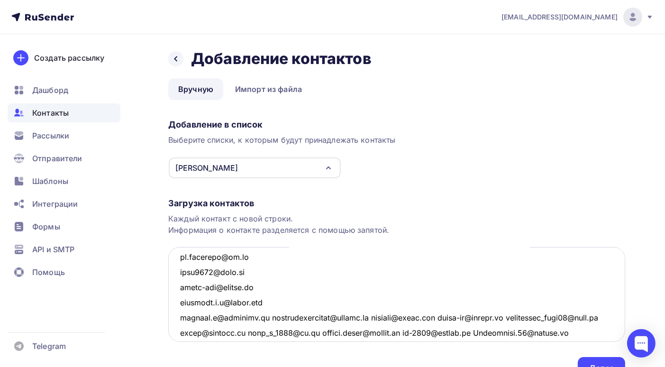
click at [266, 316] on textarea at bounding box center [396, 294] width 457 height 95
click at [264, 317] on textarea at bounding box center [396, 294] width 457 height 95
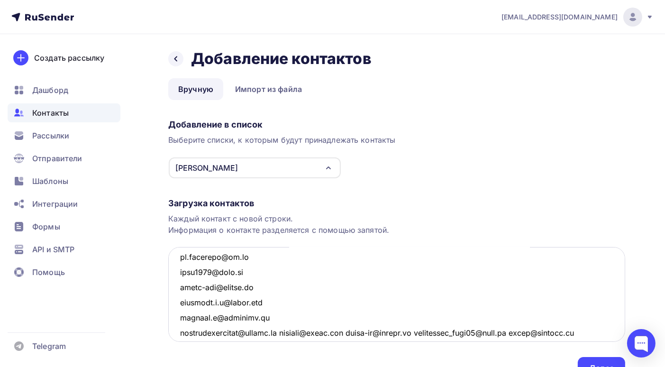
scroll to position [4776, 0]
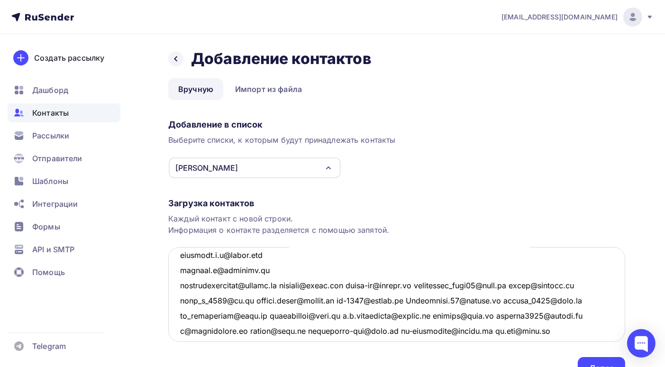
click at [295, 287] on textarea at bounding box center [396, 294] width 457 height 95
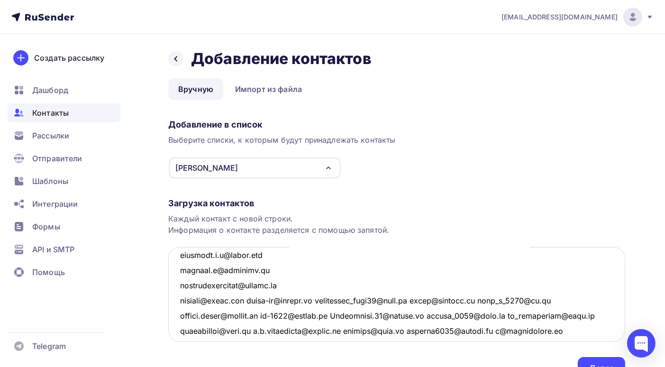
click at [252, 301] on textarea at bounding box center [396, 294] width 457 height 95
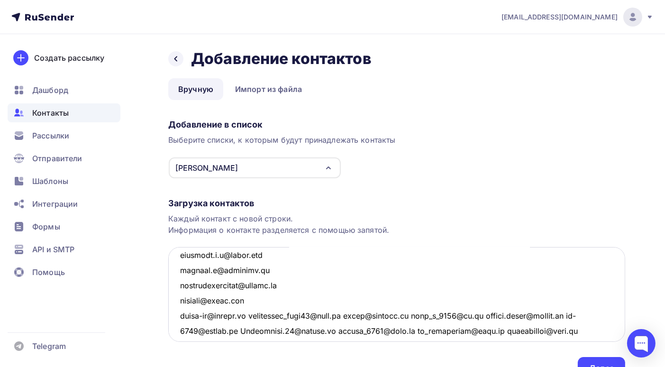
click at [252, 315] on textarea at bounding box center [396, 294] width 457 height 95
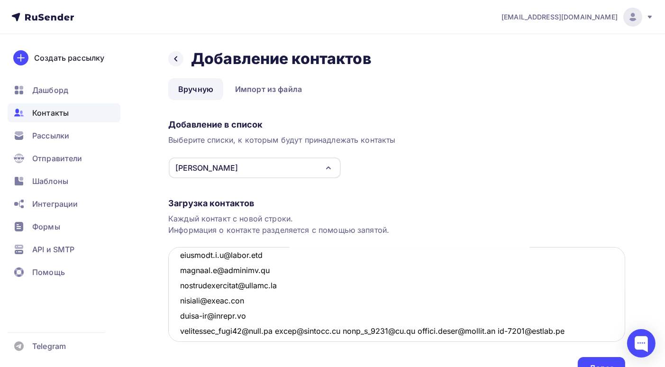
scroll to position [4824, 0]
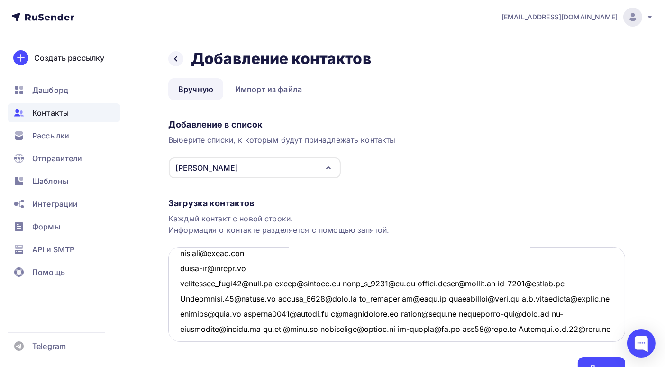
click at [280, 284] on textarea at bounding box center [396, 294] width 457 height 95
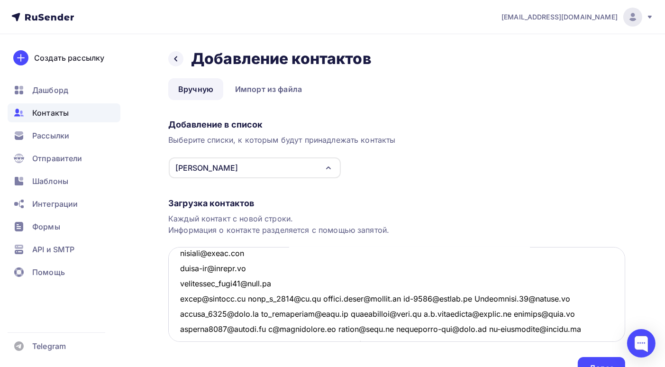
click at [247, 297] on textarea at bounding box center [396, 294] width 457 height 95
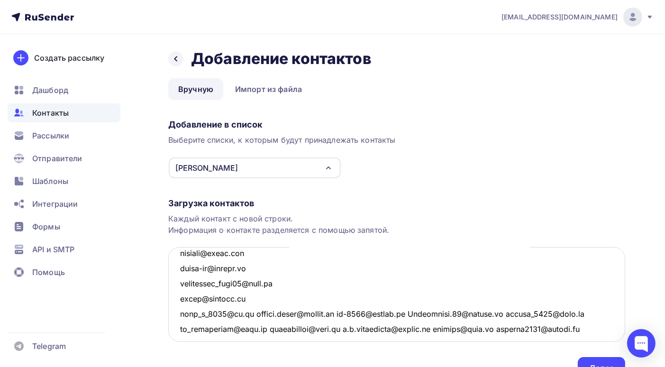
click at [253, 312] on textarea at bounding box center [396, 294] width 457 height 95
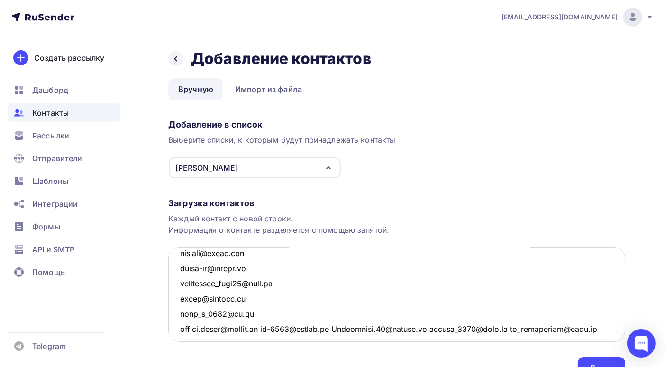
scroll to position [4871, 0]
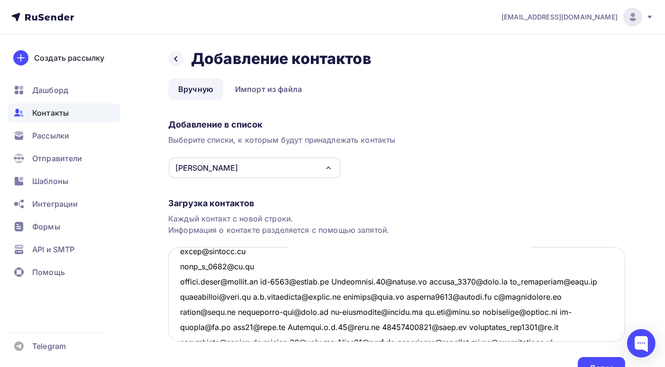
click at [269, 281] on textarea at bounding box center [396, 294] width 457 height 95
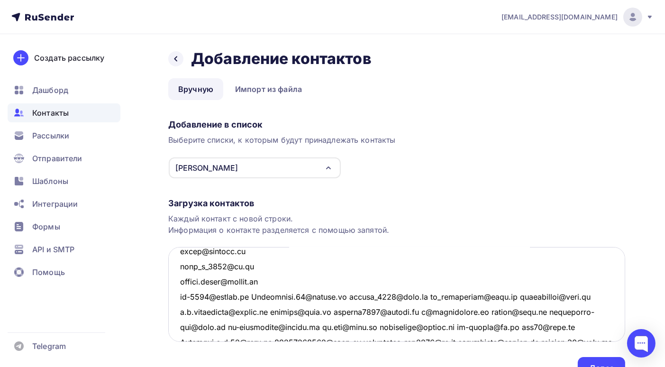
click at [255, 296] on textarea at bounding box center [396, 294] width 457 height 95
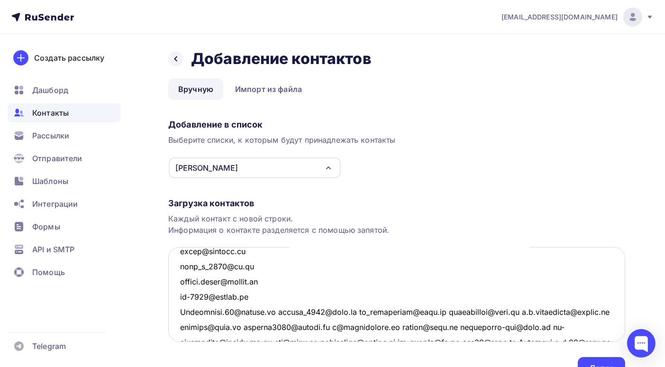
scroll to position [4918, 0]
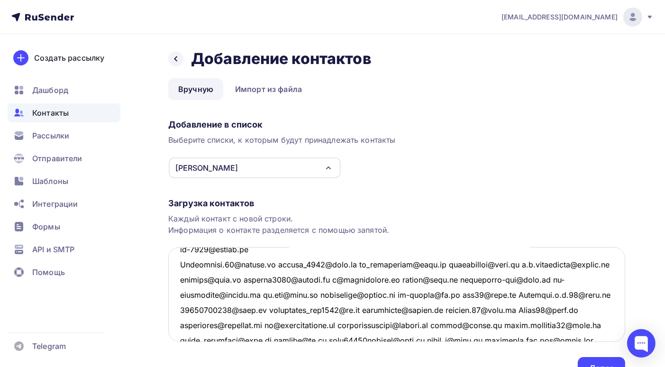
click at [276, 264] on textarea at bounding box center [396, 294] width 457 height 95
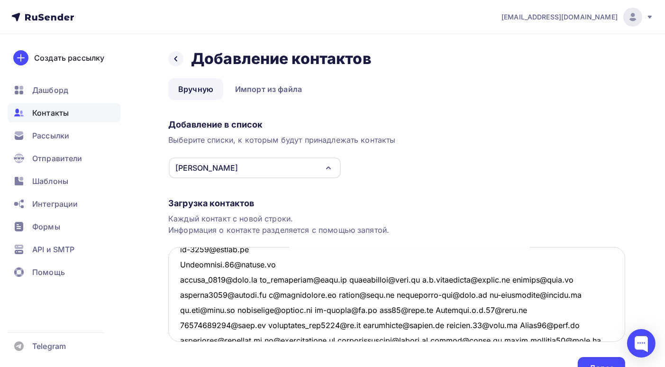
click at [259, 280] on textarea at bounding box center [396, 294] width 457 height 95
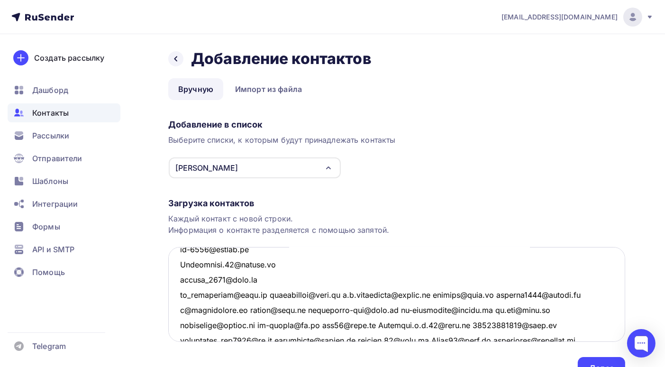
click at [268, 294] on textarea at bounding box center [396, 294] width 457 height 95
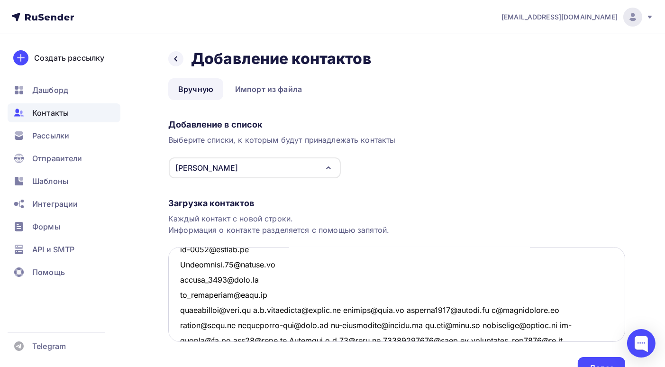
click at [257, 308] on textarea at bounding box center [396, 294] width 457 height 95
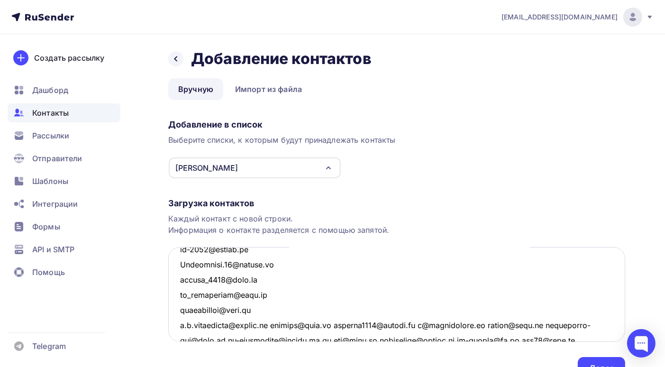
click at [280, 324] on textarea at bounding box center [396, 294] width 457 height 95
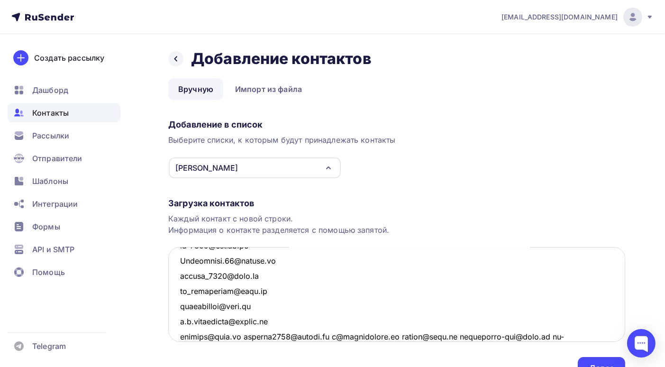
scroll to position [4970, 0]
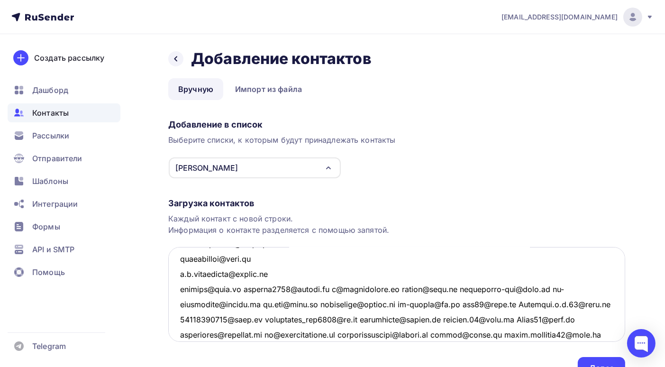
click at [243, 289] on textarea at bounding box center [396, 294] width 457 height 95
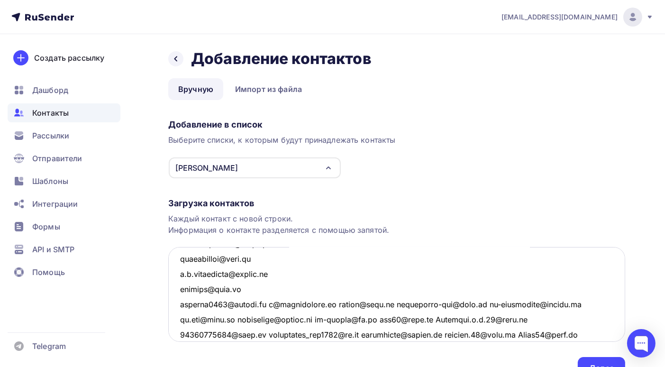
click at [271, 303] on textarea at bounding box center [396, 294] width 457 height 95
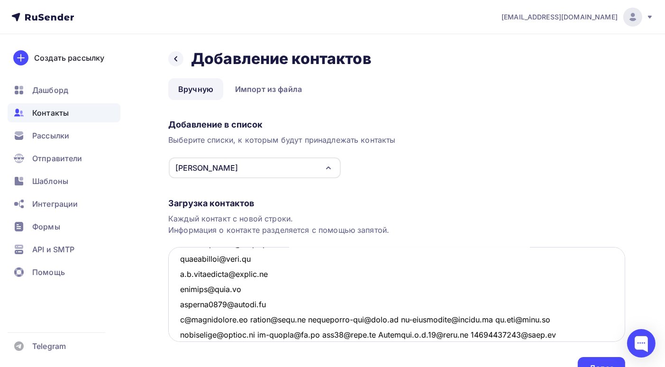
click at [250, 319] on textarea at bounding box center [396, 294] width 457 height 95
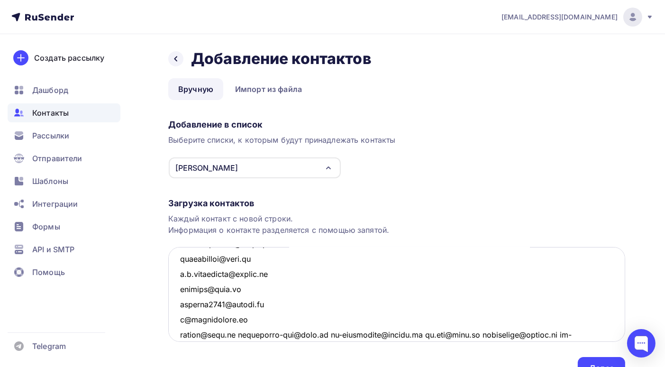
scroll to position [5017, 0]
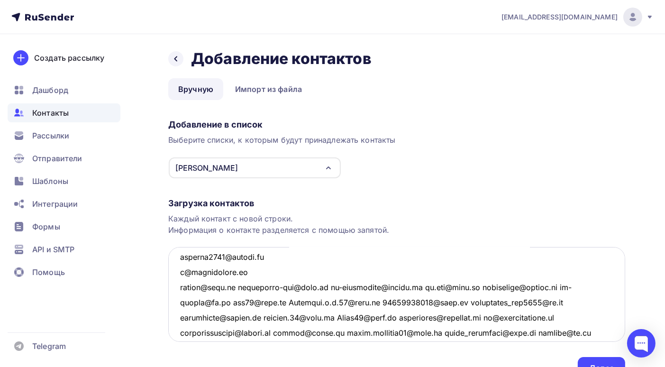
click at [235, 287] on textarea at bounding box center [396, 294] width 457 height 95
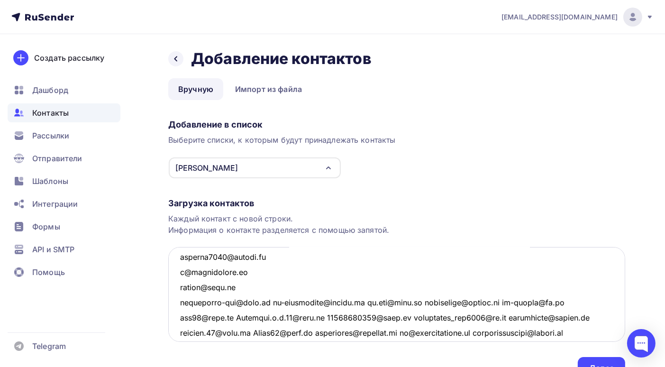
click at [264, 303] on textarea at bounding box center [396, 294] width 457 height 95
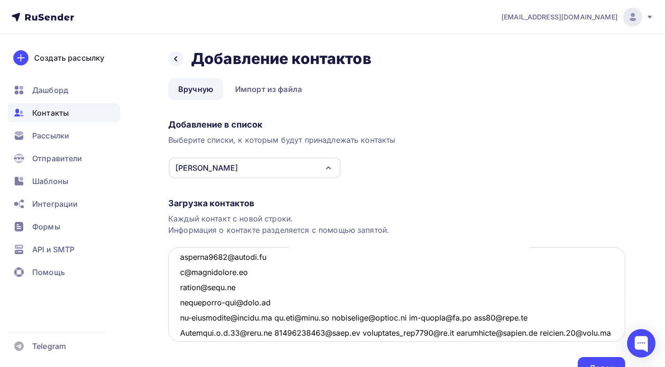
click at [278, 318] on textarea at bounding box center [396, 294] width 457 height 95
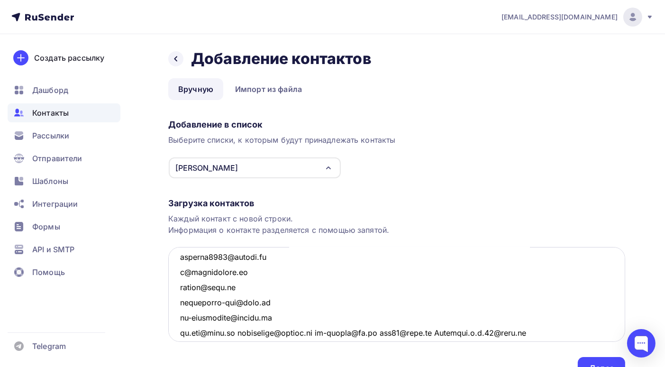
scroll to position [5064, 0]
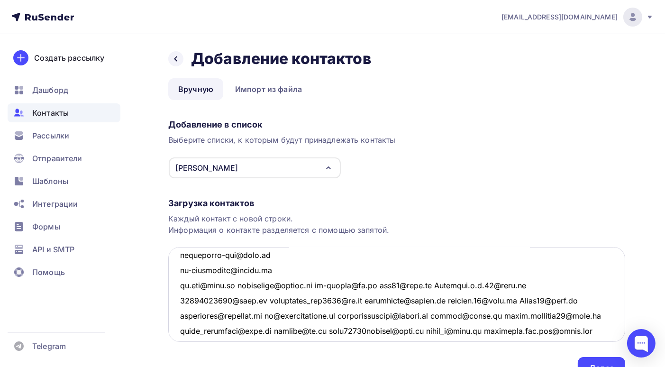
click at [238, 285] on textarea at bounding box center [396, 294] width 457 height 95
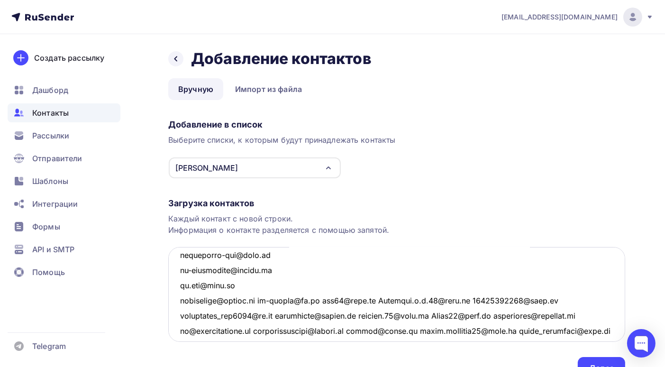
click at [259, 299] on textarea at bounding box center [396, 294] width 457 height 95
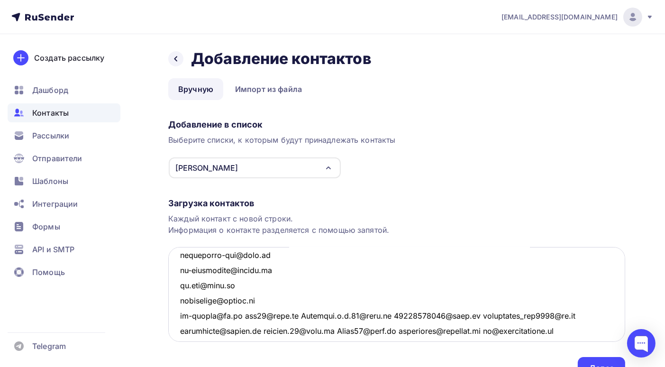
type textarea "[EMAIL_ADDRESS][DOMAIN_NAME] [EMAIL_ADDRESS][DOMAIN_NAME] [EMAIL_ADDRESS][DOMAI…"
